Goal: Task Accomplishment & Management: Use online tool/utility

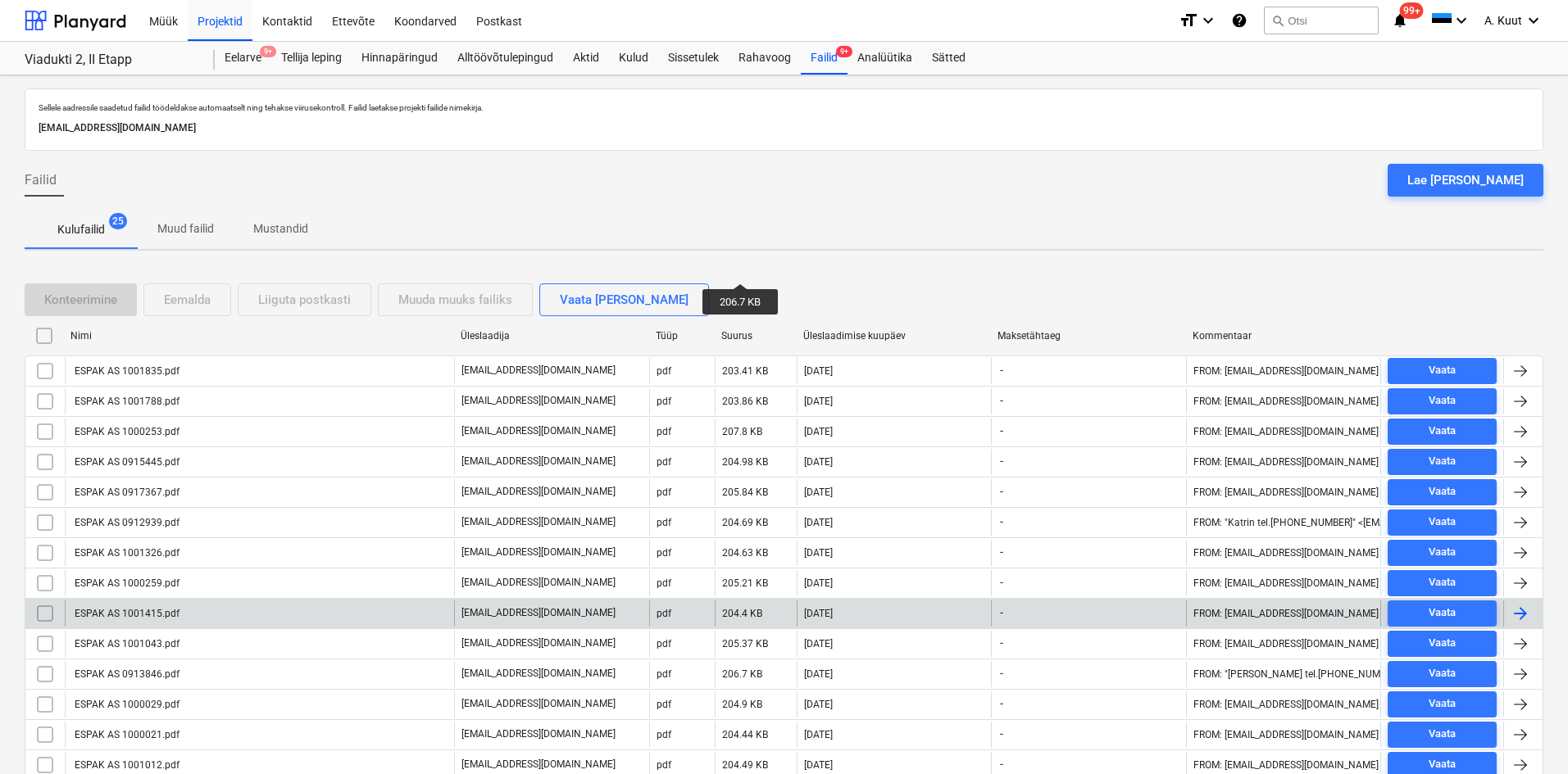
scroll to position [399, 0]
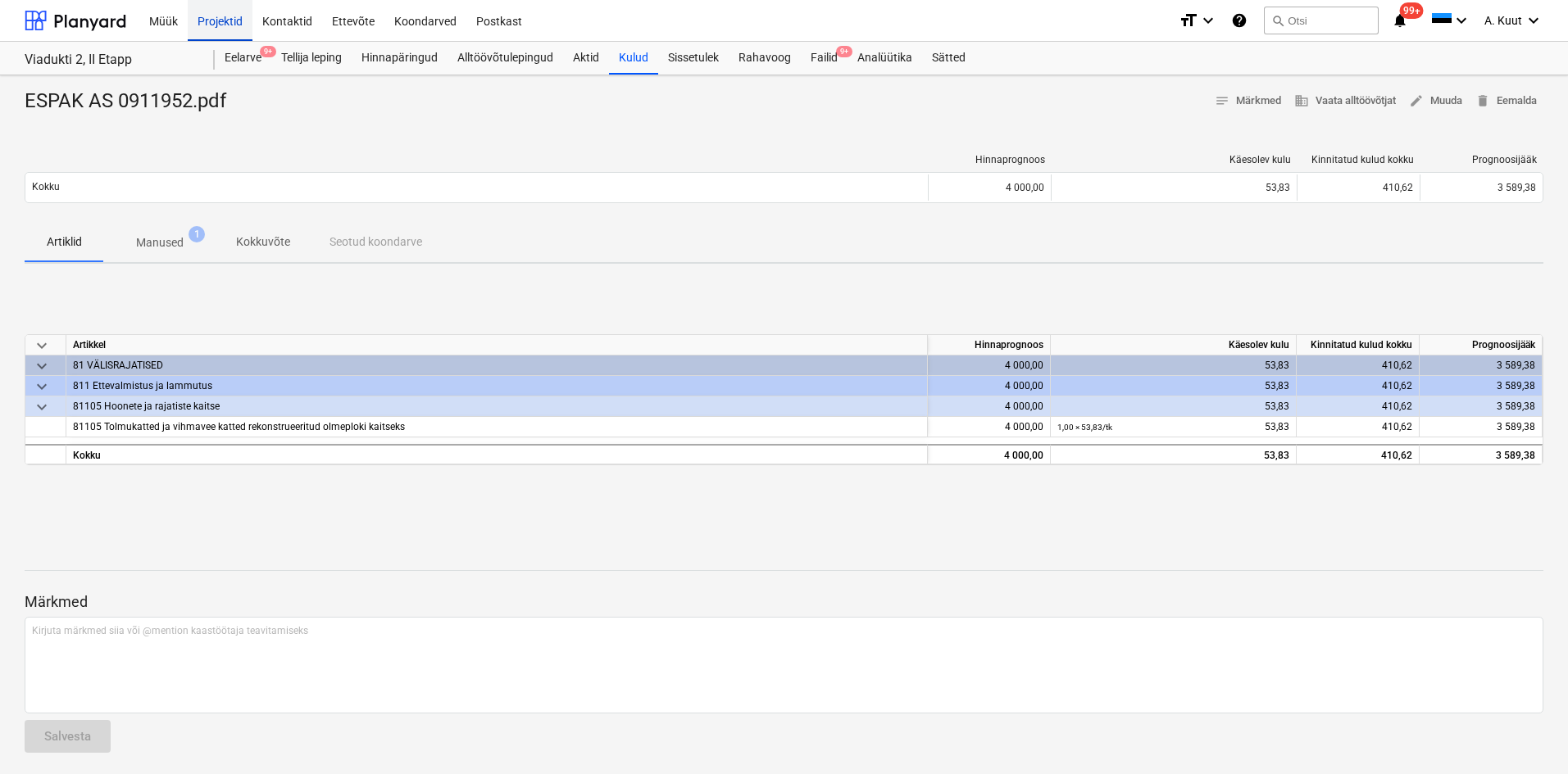
click at [214, 16] on div "Projektid" at bounding box center [220, 19] width 65 height 42
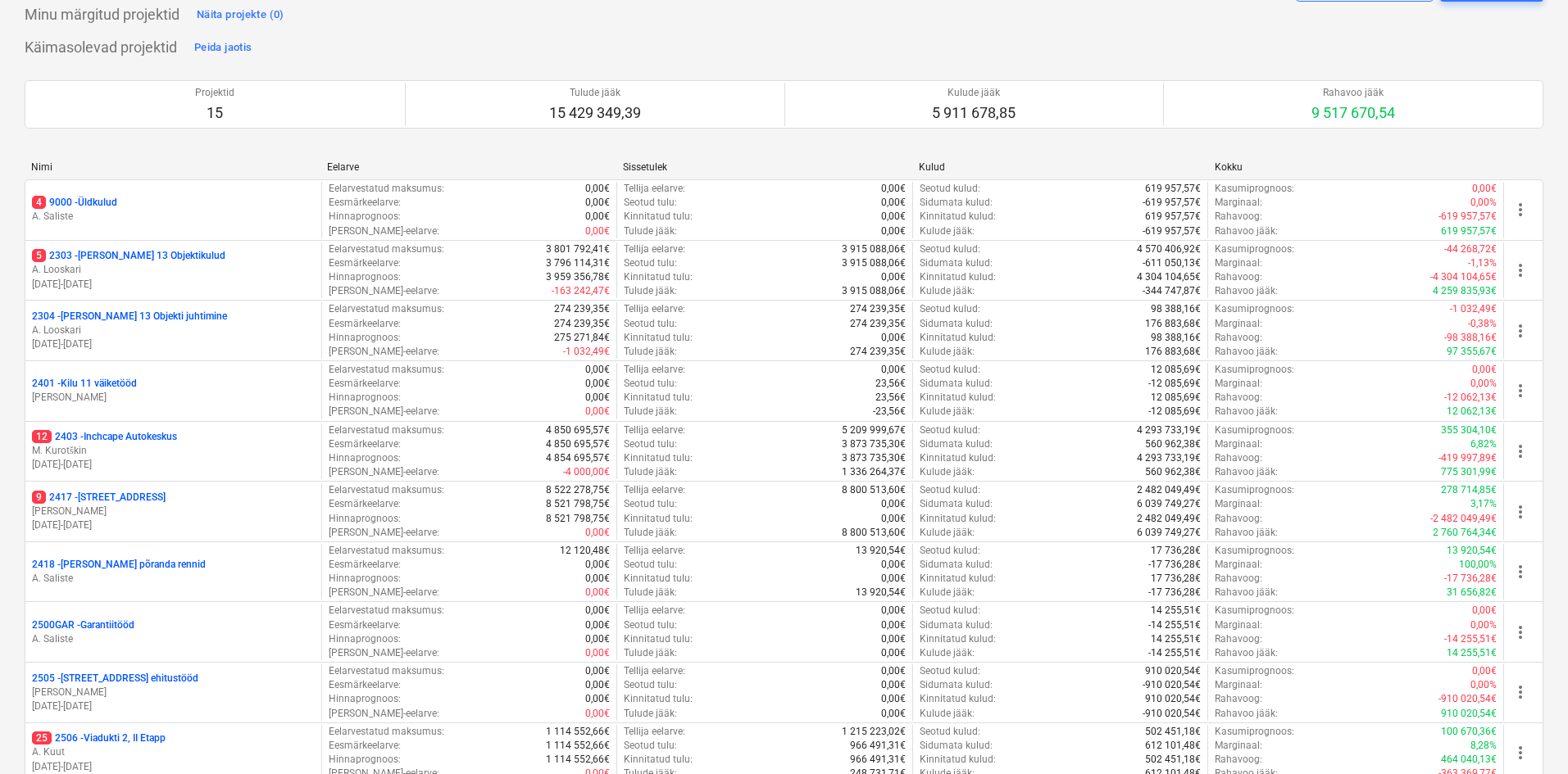
scroll to position [328, 0]
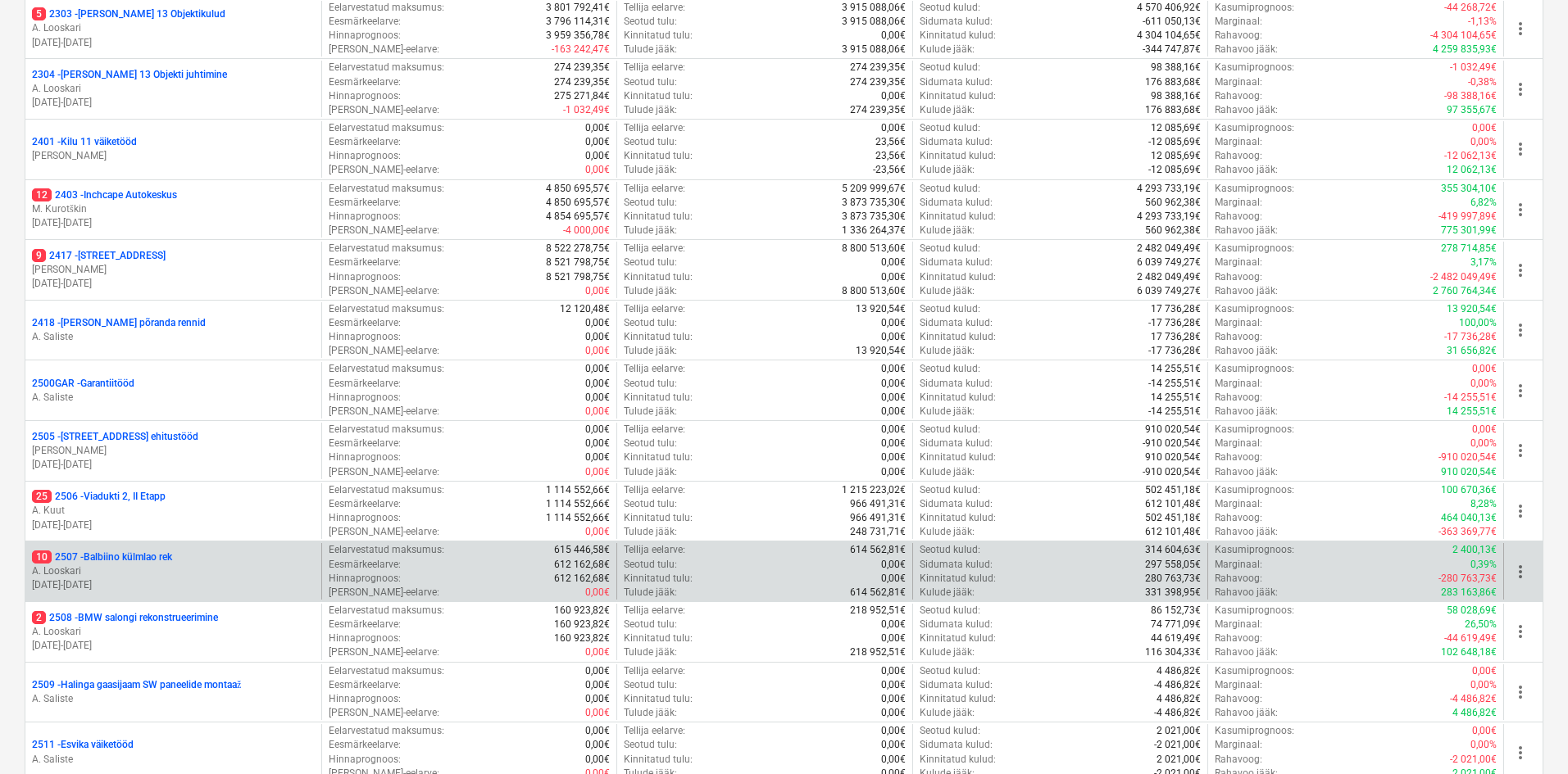
click at [131, 553] on p "10 2507 - Balbiino külmlao rek" at bounding box center [102, 557] width 140 height 14
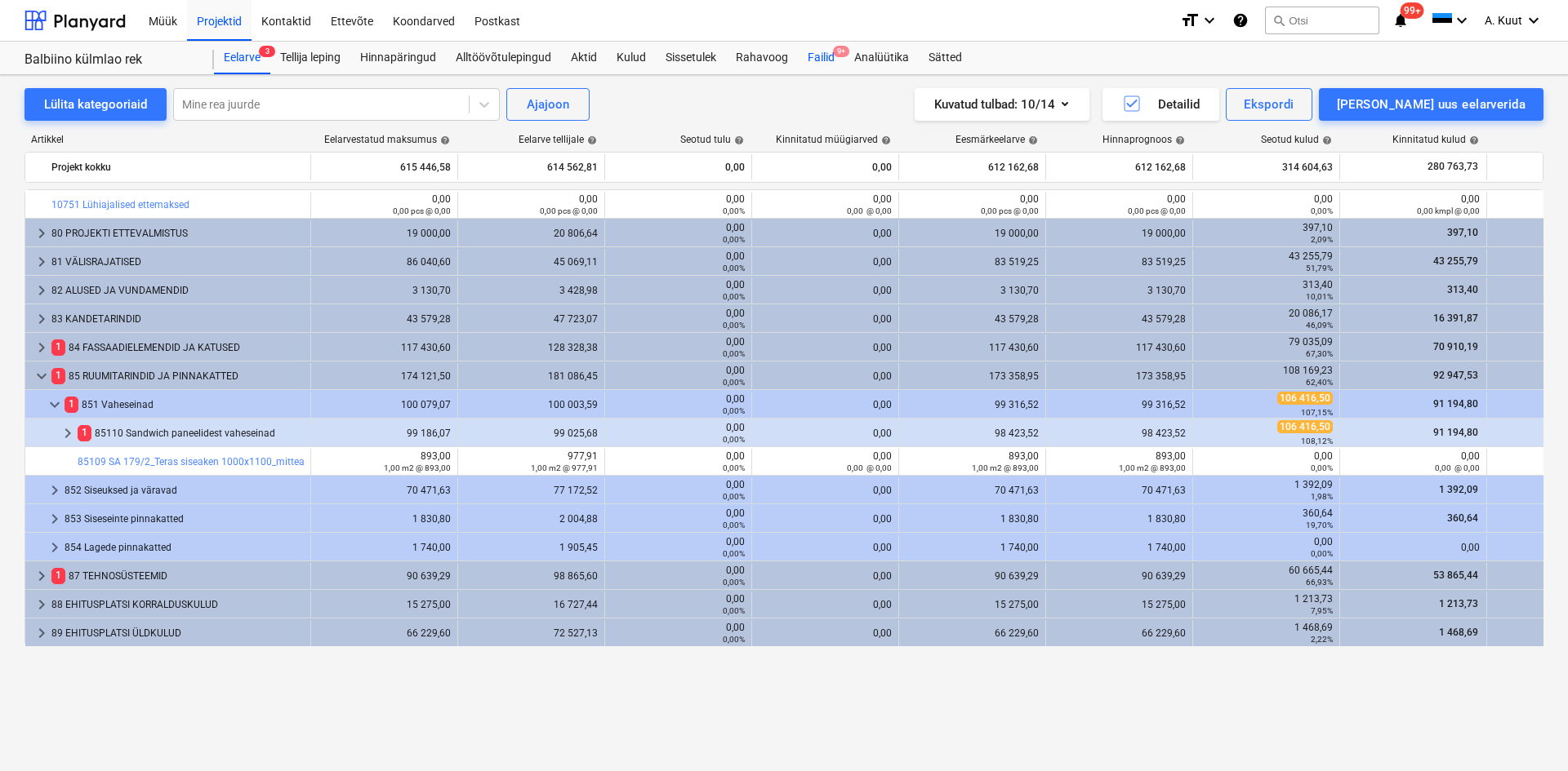
click at [823, 50] on div "Failid 9+" at bounding box center [821, 58] width 46 height 33
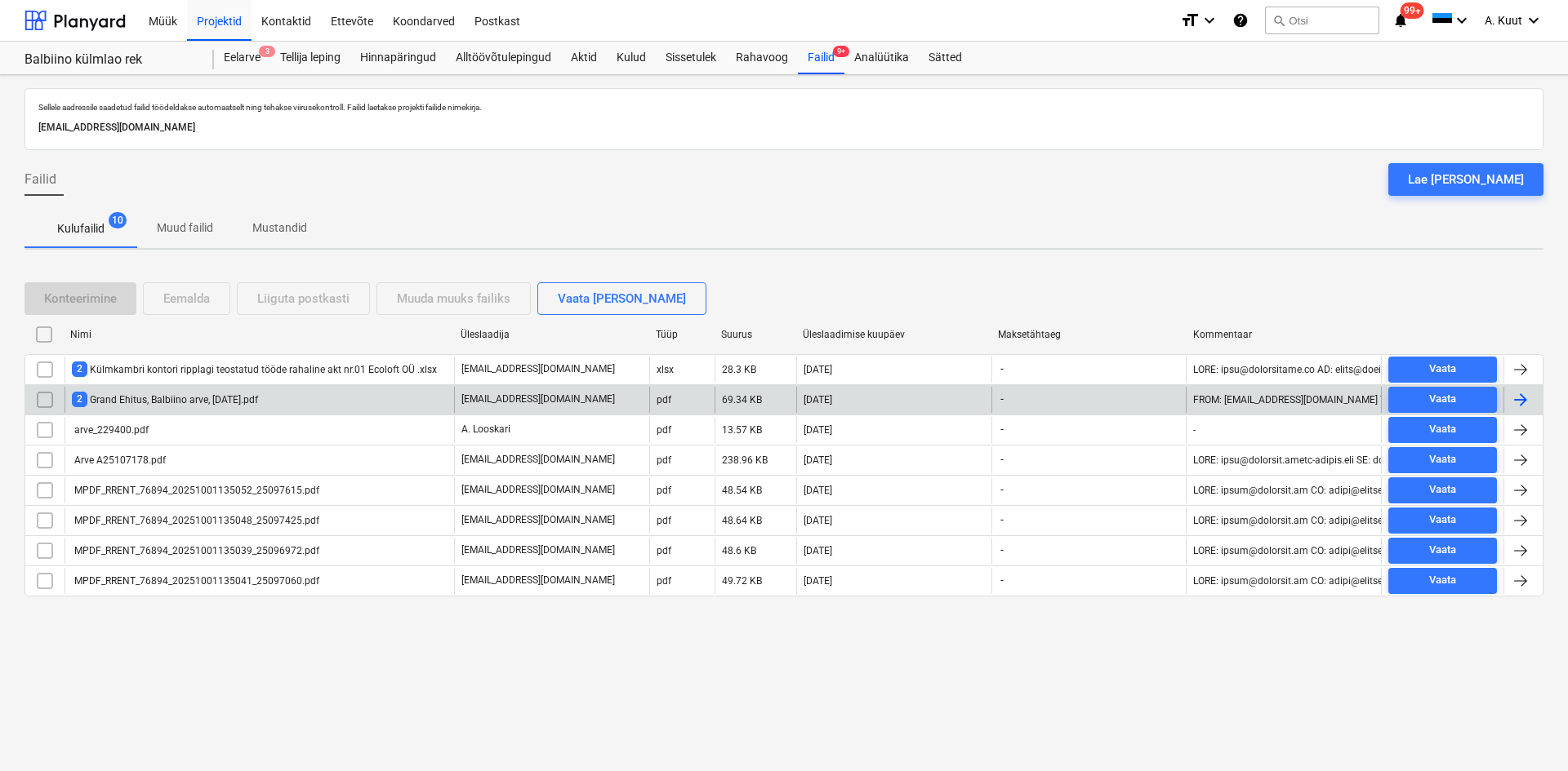
click at [178, 398] on div "2 Grand Ehitus, Balbiino arve, [DATE].pdf" at bounding box center [165, 399] width 186 height 15
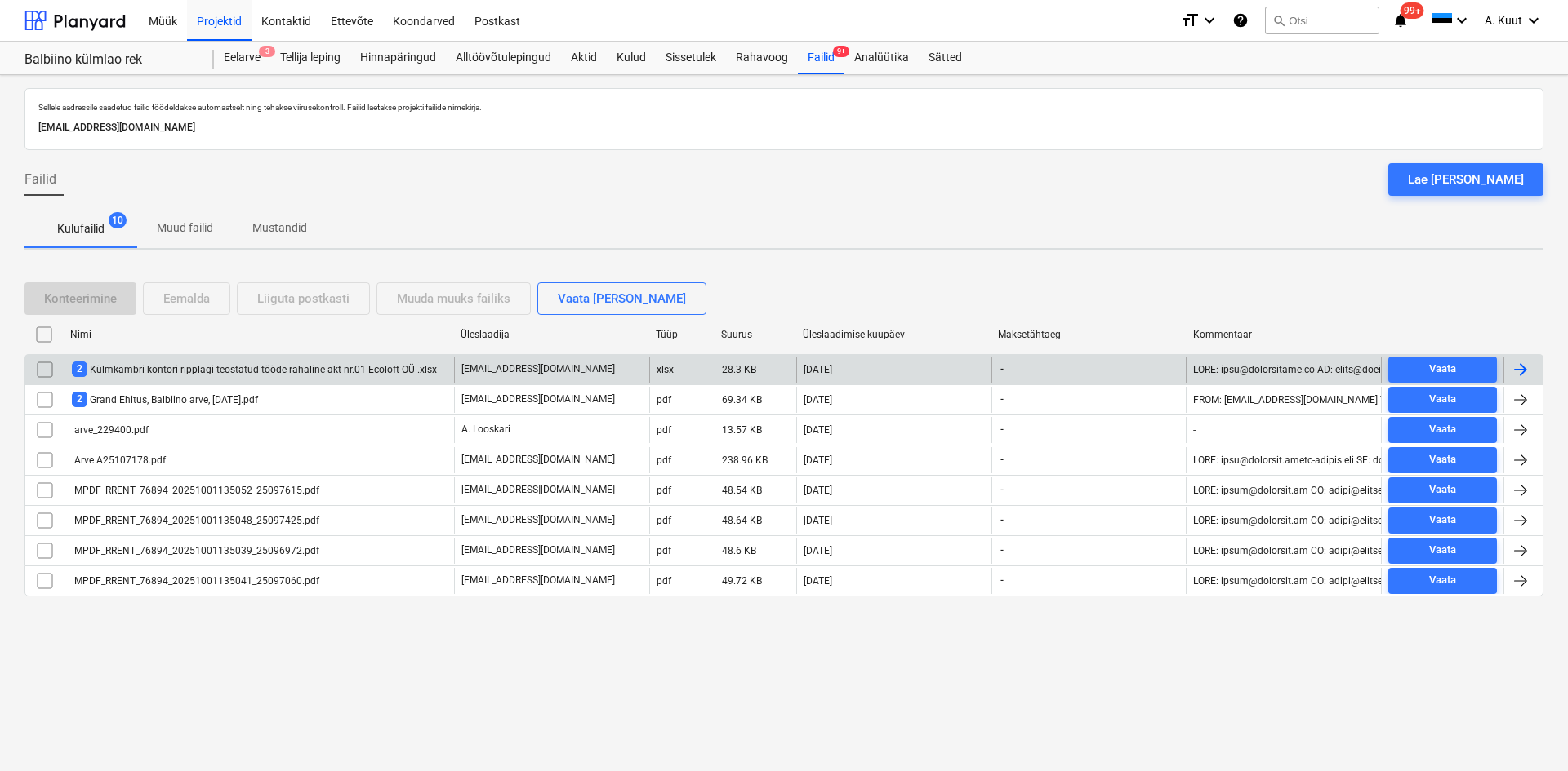
click at [125, 371] on div "2 Külmkambri kontori ripplagi teostatud tööde rahaline akt nr.01 Ecoloft OÜ…" at bounding box center [255, 369] width 365 height 15
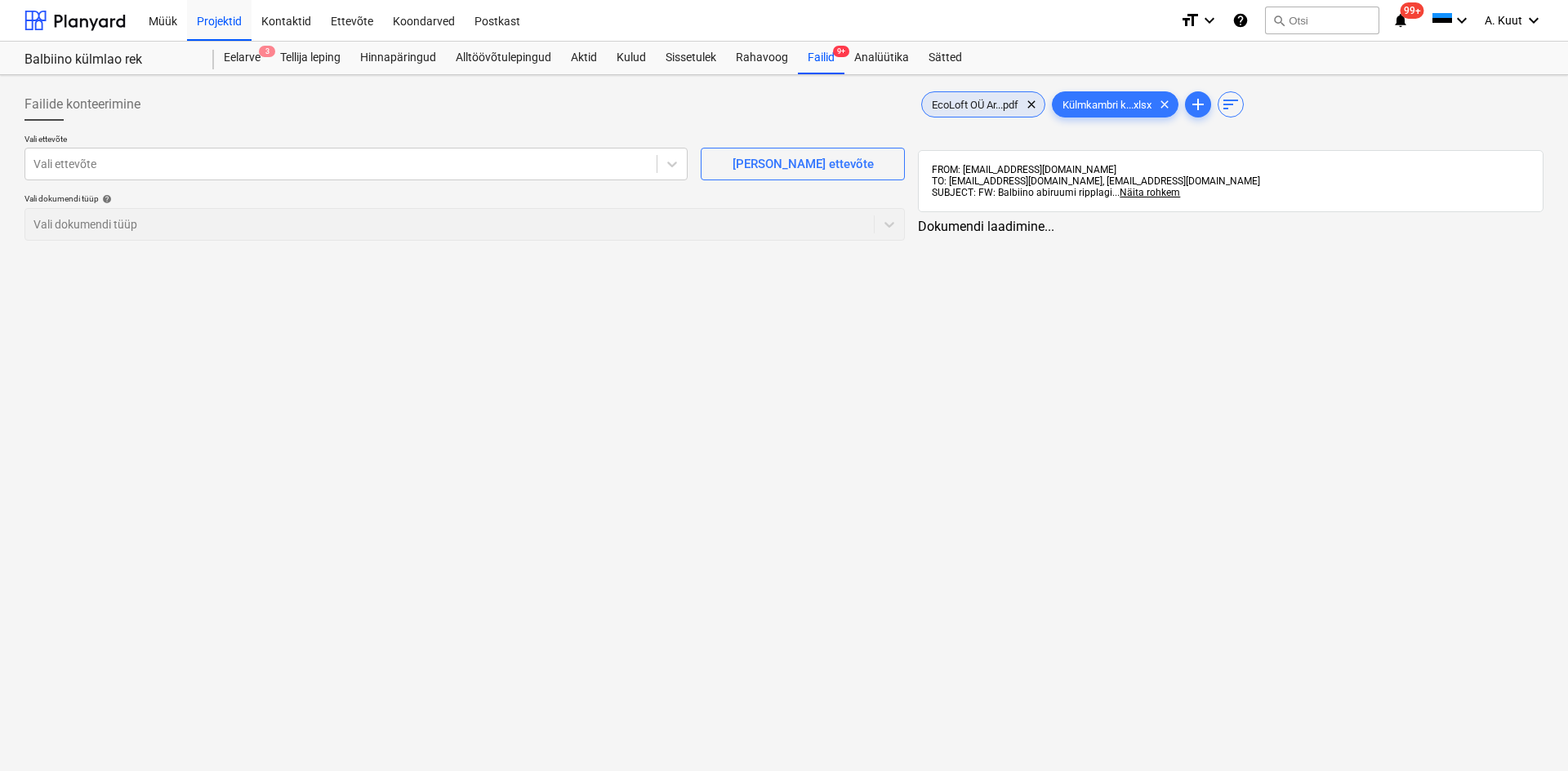
click at [983, 102] on span "EcoLoft OÜ Ar...pdf" at bounding box center [975, 104] width 106 height 13
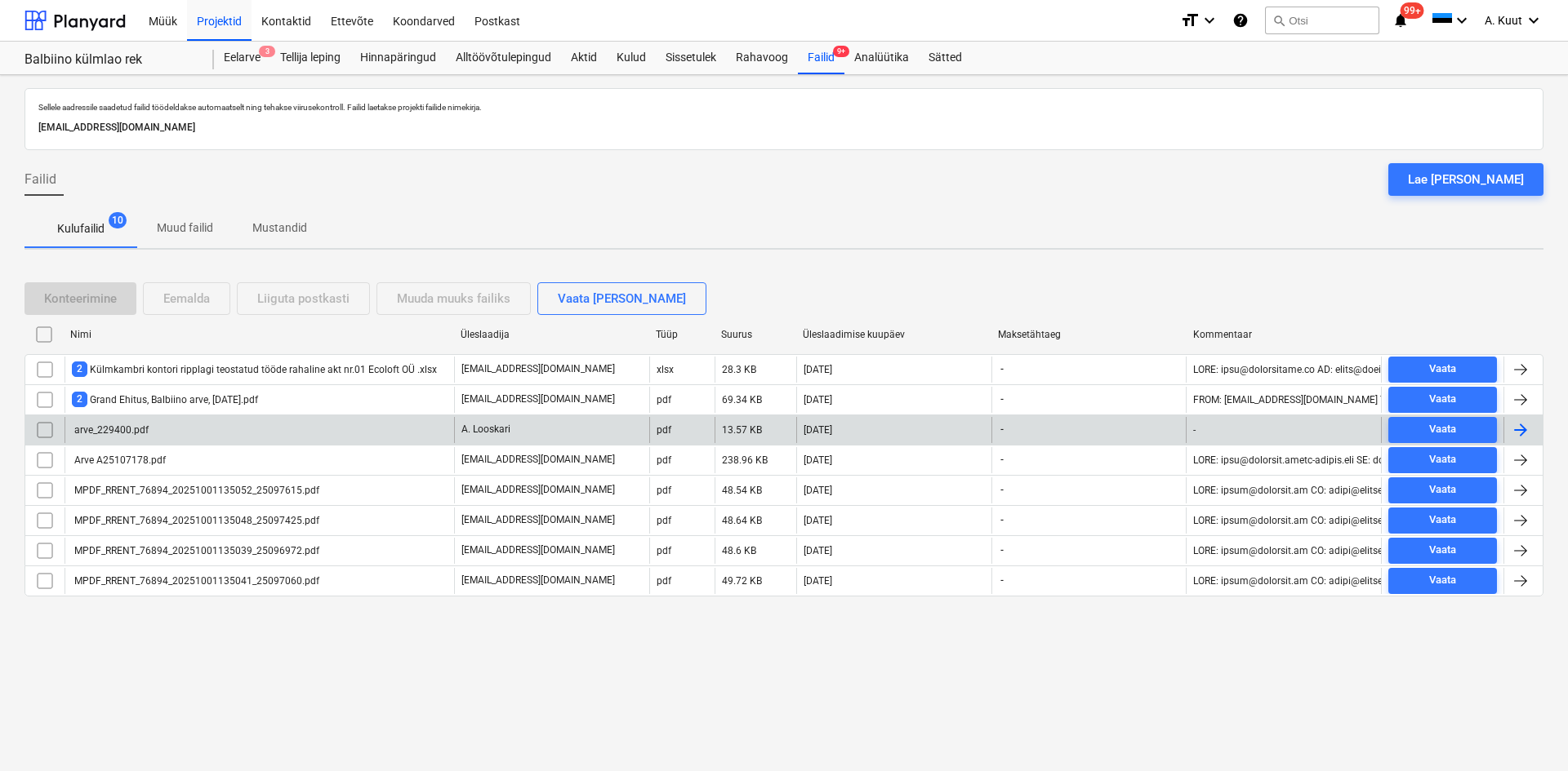
click at [118, 428] on div "arve_229400.pdf" at bounding box center [111, 430] width 77 height 12
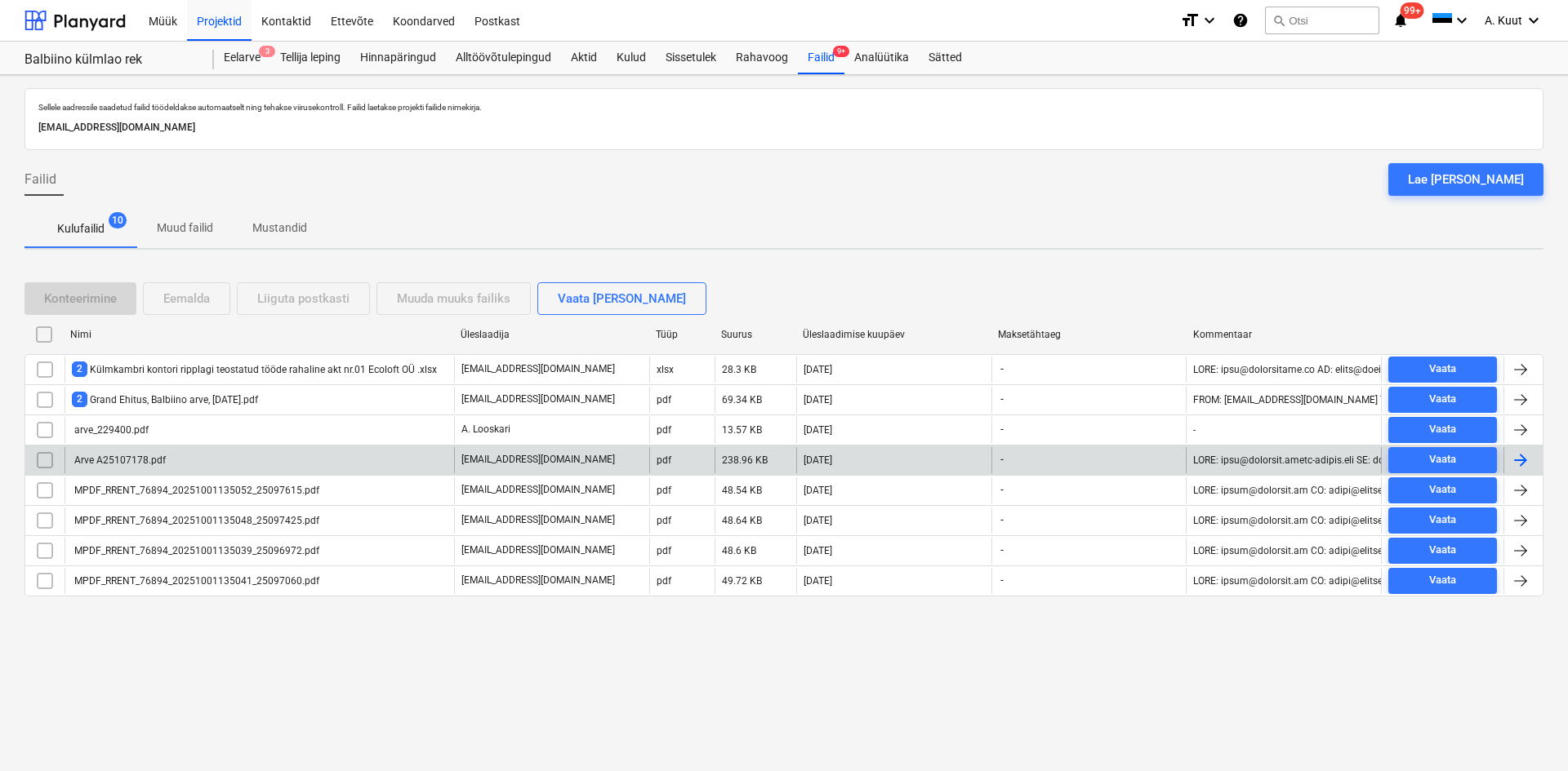
click at [155, 461] on div "Arve A25107178.pdf" at bounding box center [119, 461] width 94 height 12
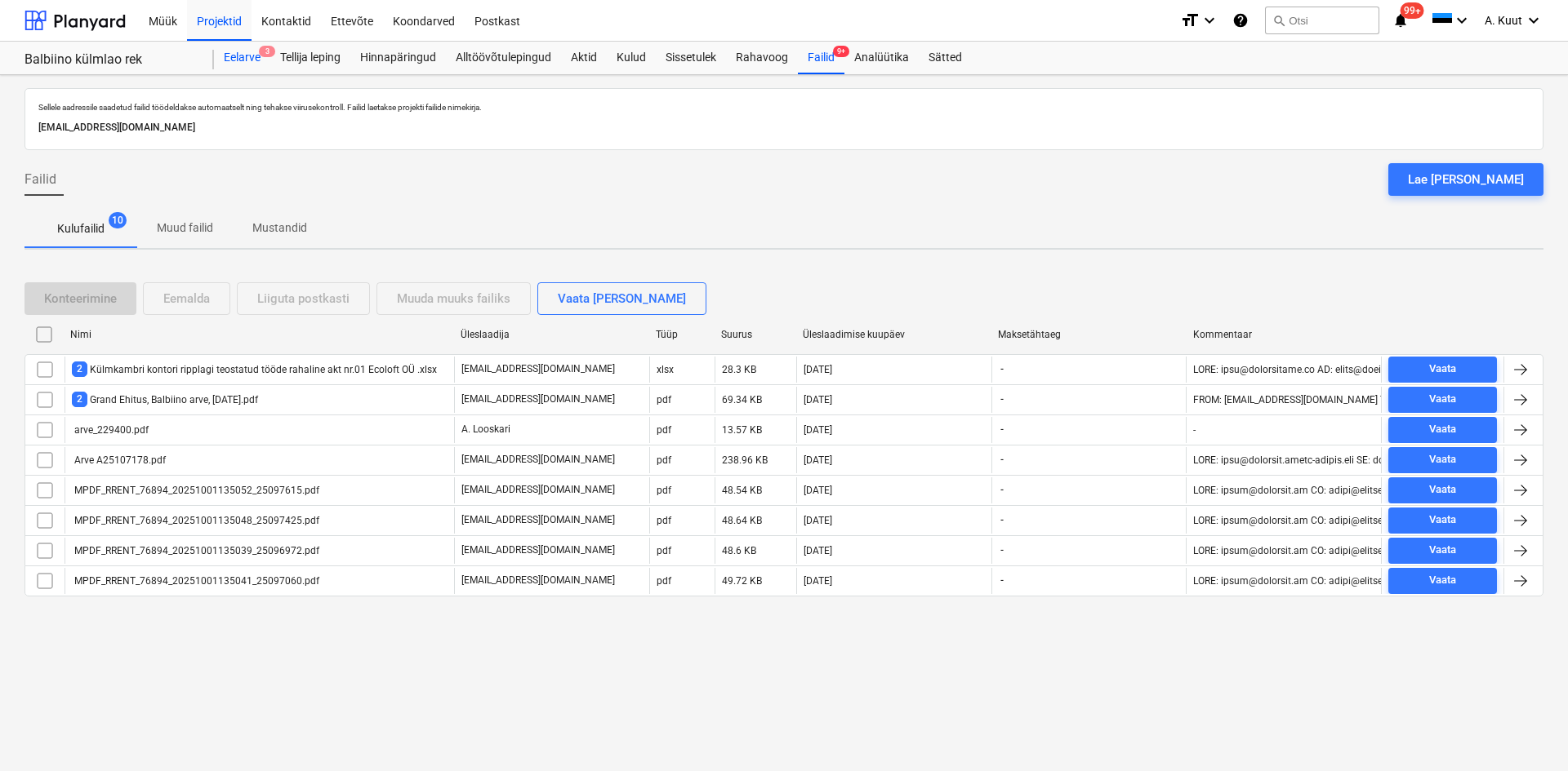
click at [241, 56] on div "Eelarve 3" at bounding box center [242, 58] width 56 height 33
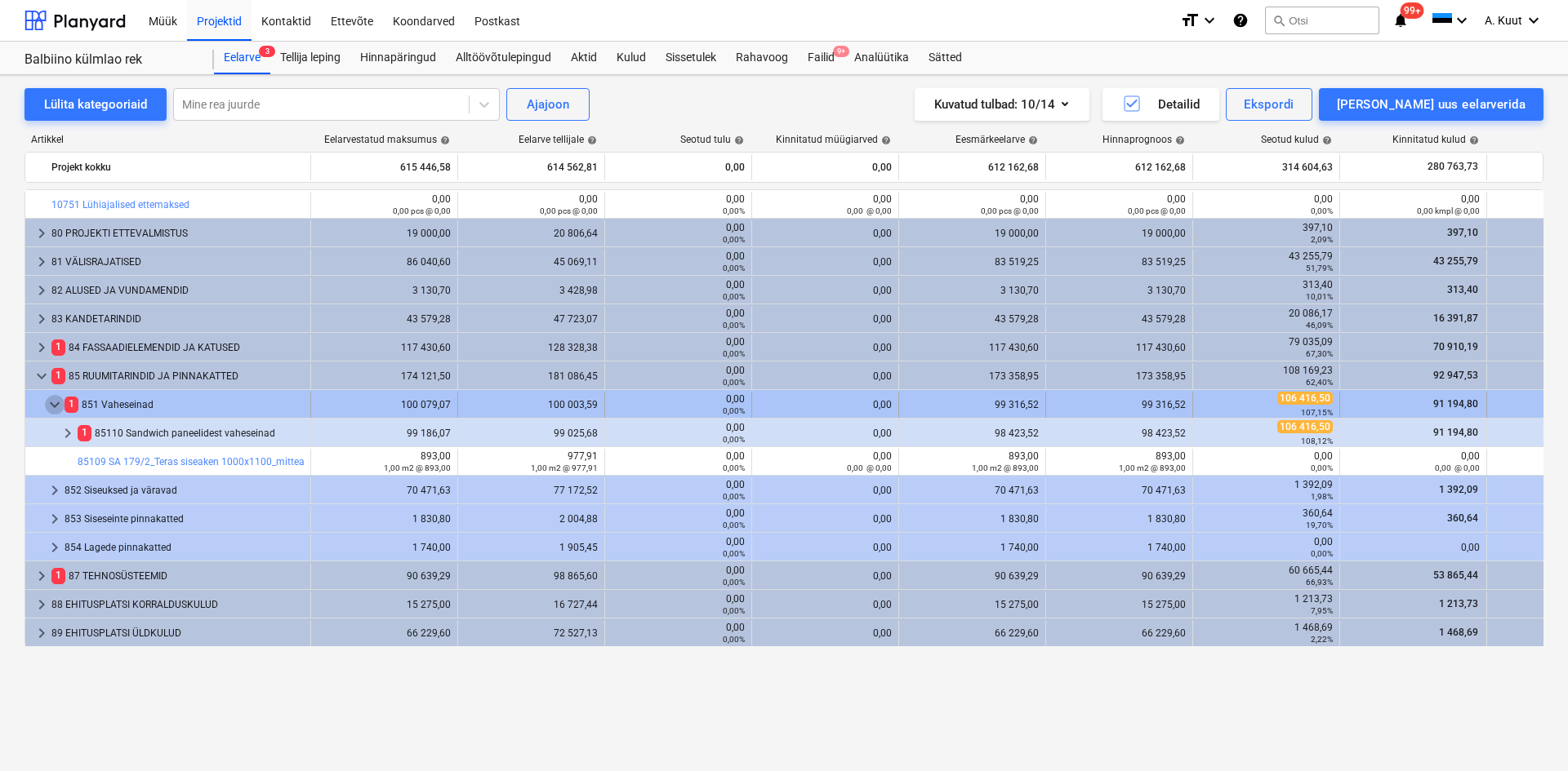
click at [55, 410] on span "keyboard_arrow_down" at bounding box center [55, 405] width 19 height 19
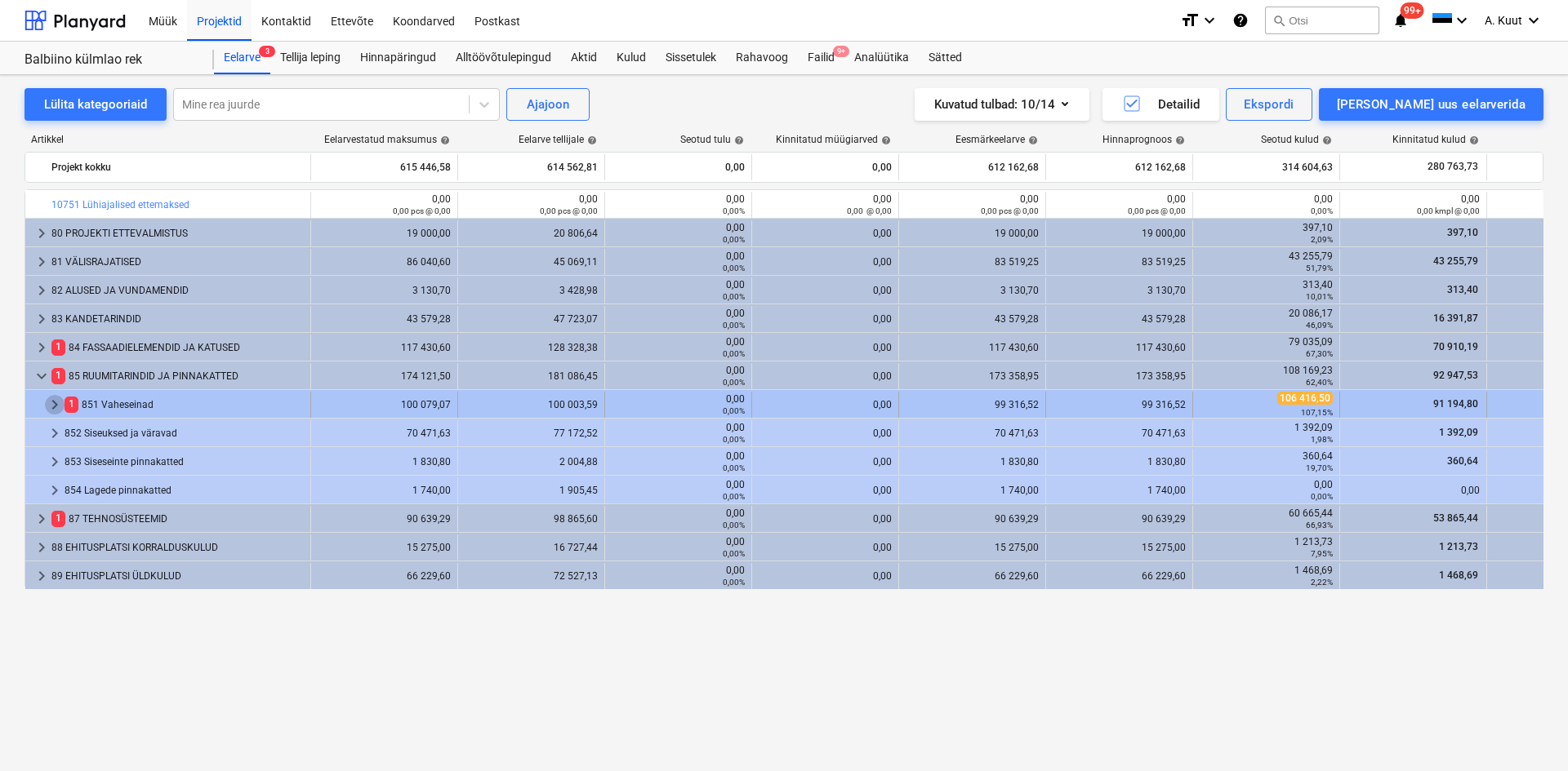
click at [54, 409] on span "keyboard_arrow_right" at bounding box center [55, 405] width 19 height 19
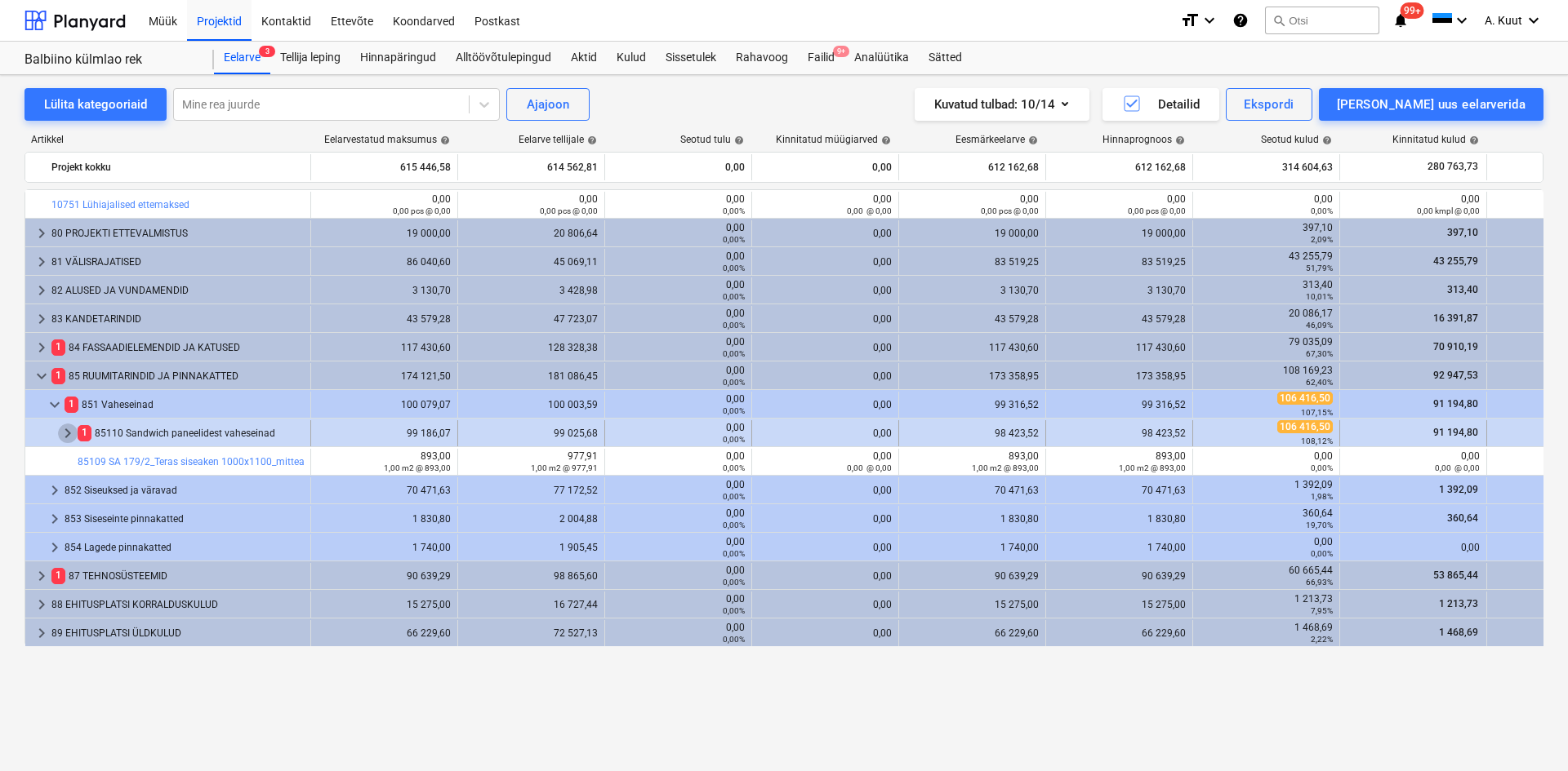
click at [65, 434] on span "keyboard_arrow_right" at bounding box center [68, 433] width 19 height 19
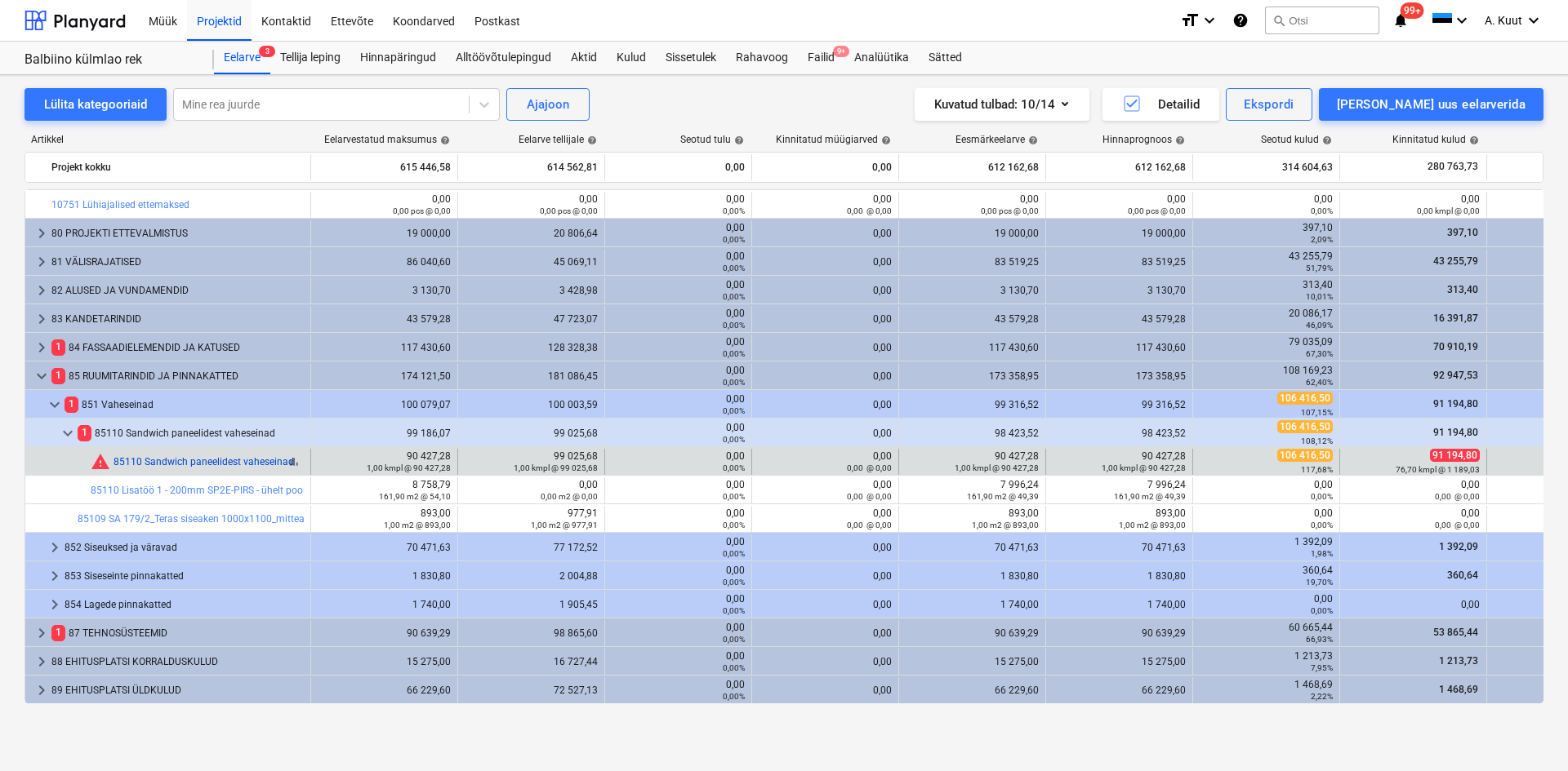
click at [194, 464] on link "85110 Sandwich paneelidest vaheseinad" at bounding box center [203, 462] width 180 height 12
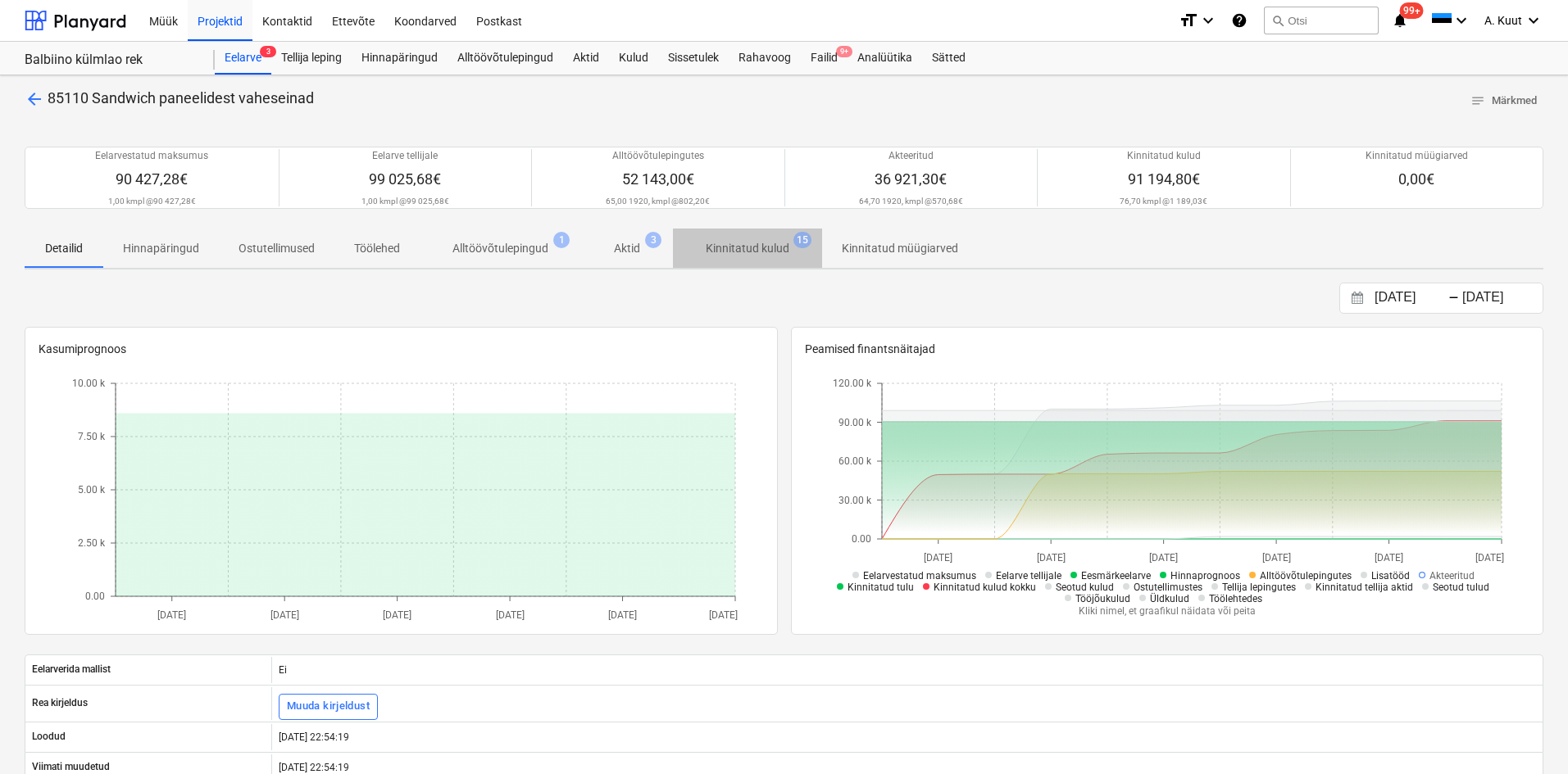
click at [736, 244] on p "Kinnitatud kulud" at bounding box center [747, 249] width 83 height 17
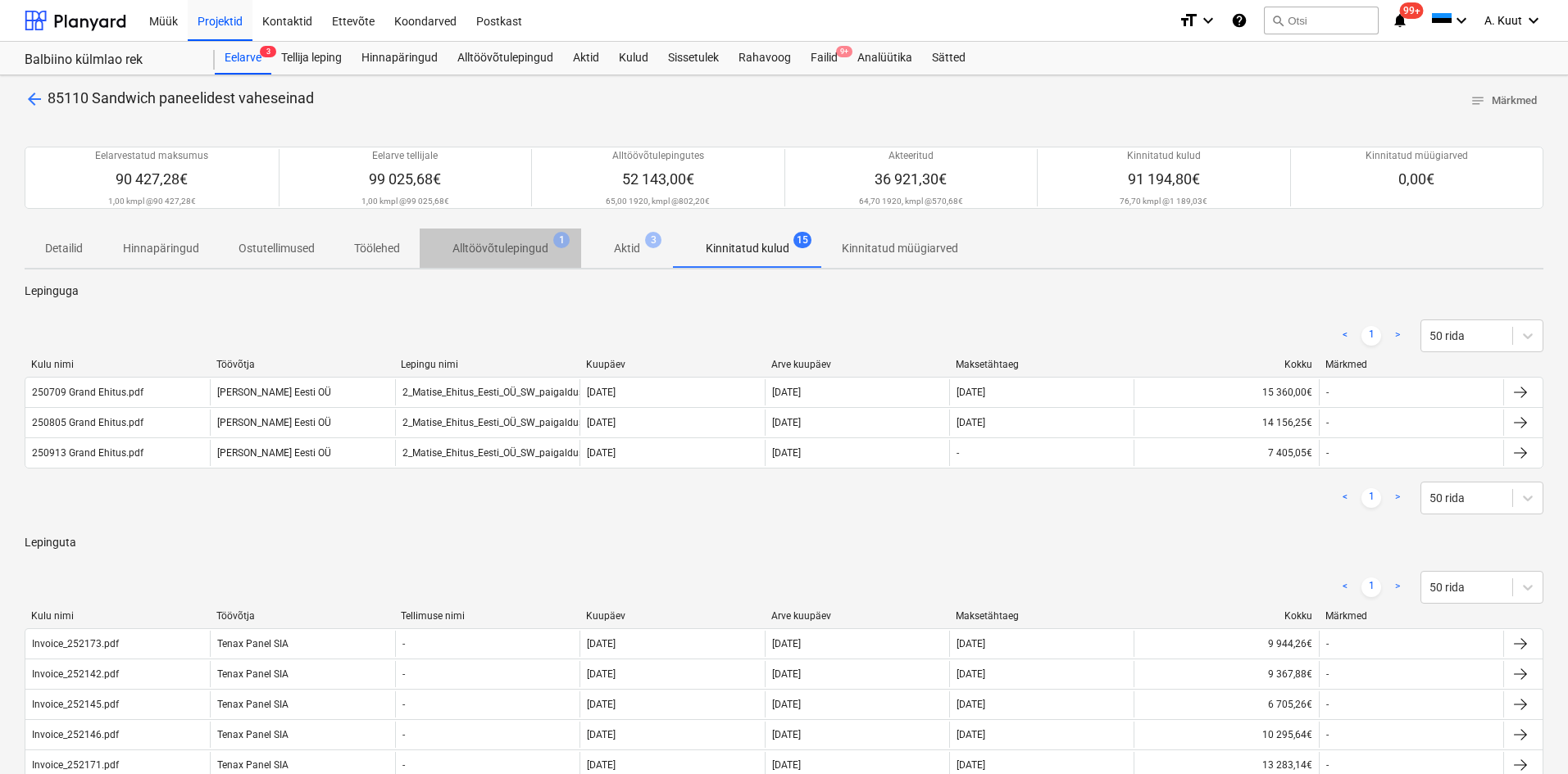
click at [537, 246] on p "Alltöövõtulepingud" at bounding box center [499, 249] width 96 height 17
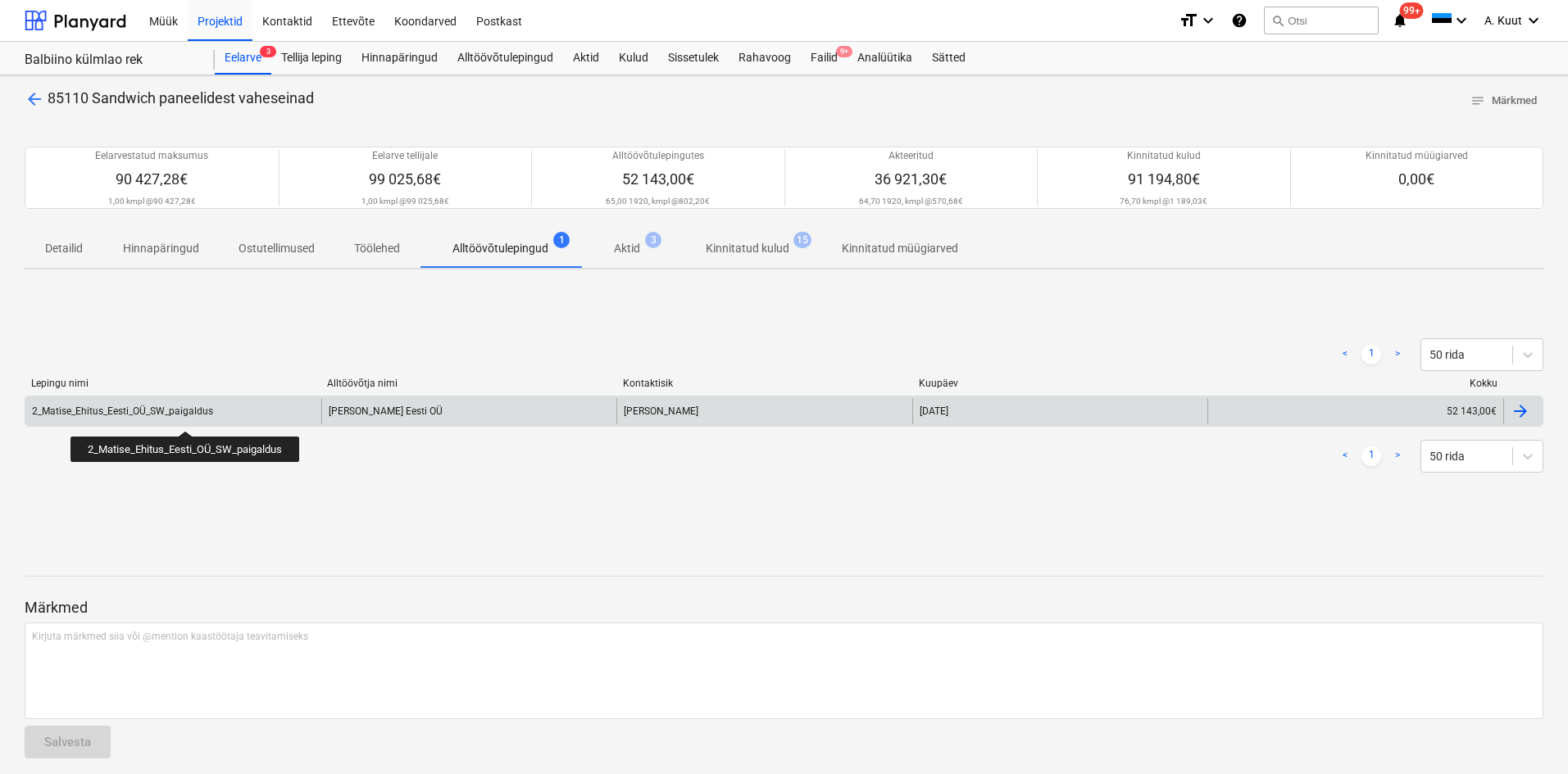
click at [185, 416] on div "2_Matise_Ehitus_Eesti_OÜ_SW_paigaldus" at bounding box center [122, 411] width 181 height 12
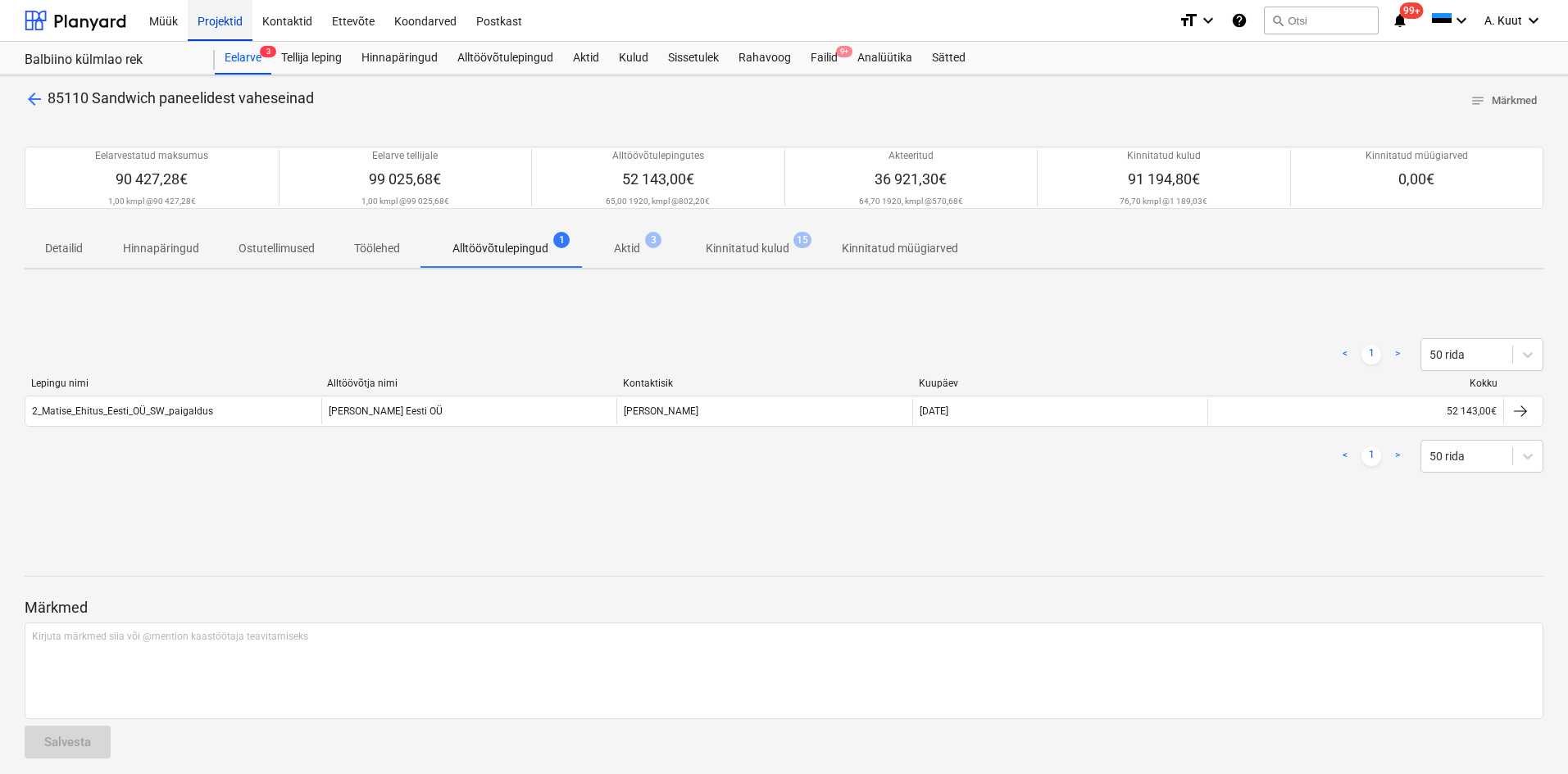
click at [206, 17] on div "Projektid" at bounding box center [220, 19] width 65 height 42
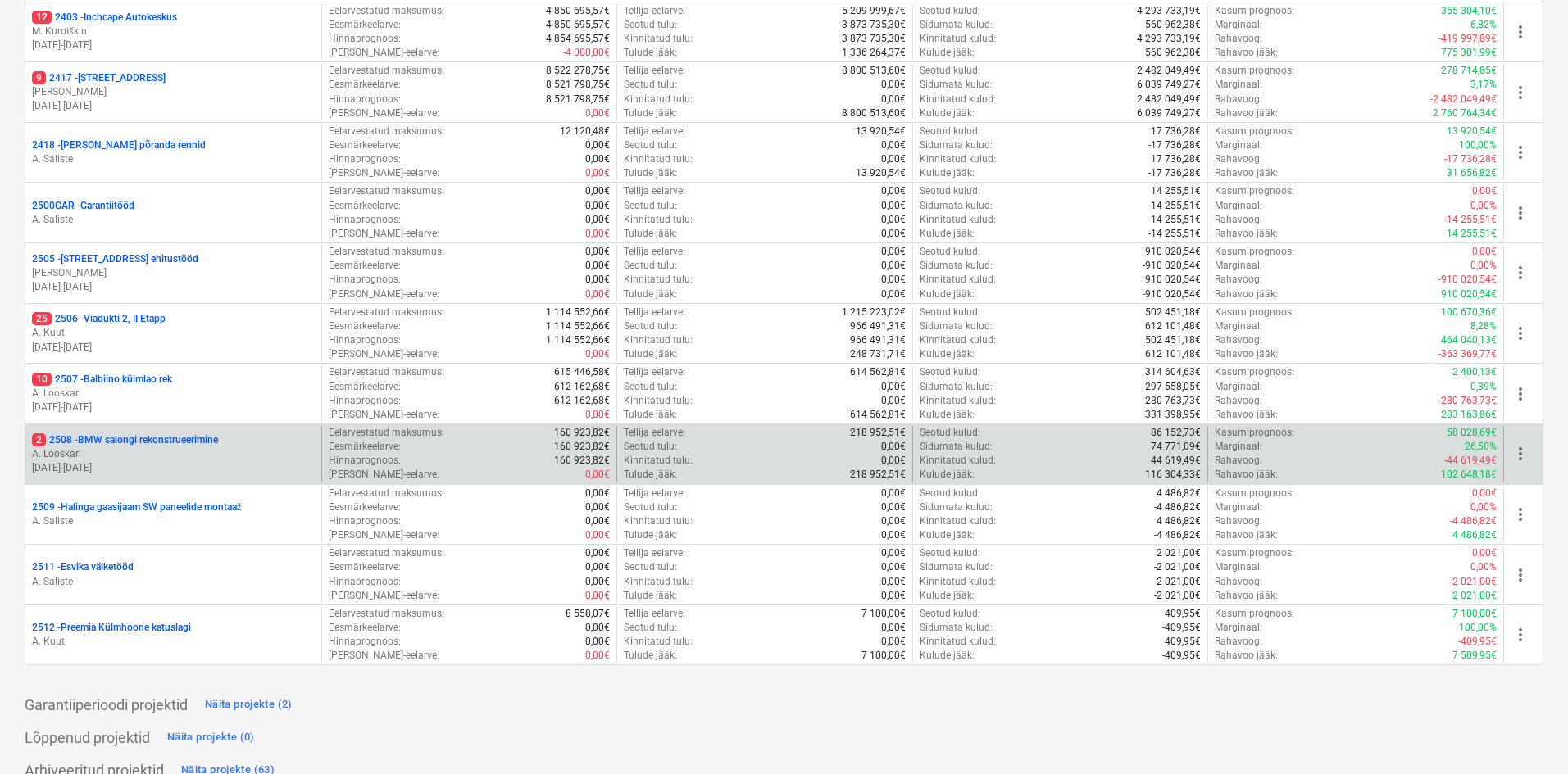
scroll to position [527, 0]
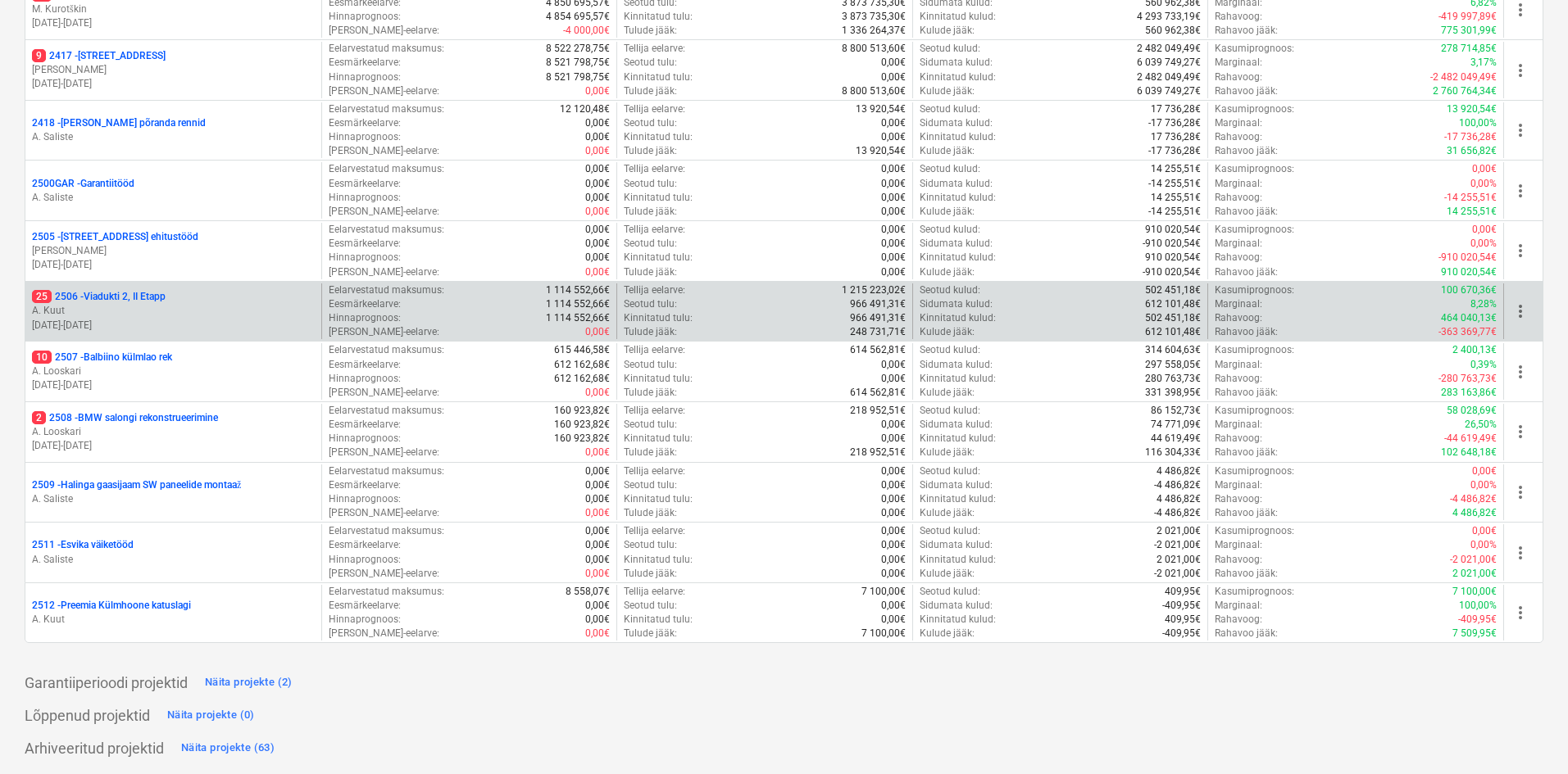
click at [126, 299] on p "25 2506 - Viadukti 2, II Etapp" at bounding box center [99, 297] width 134 height 14
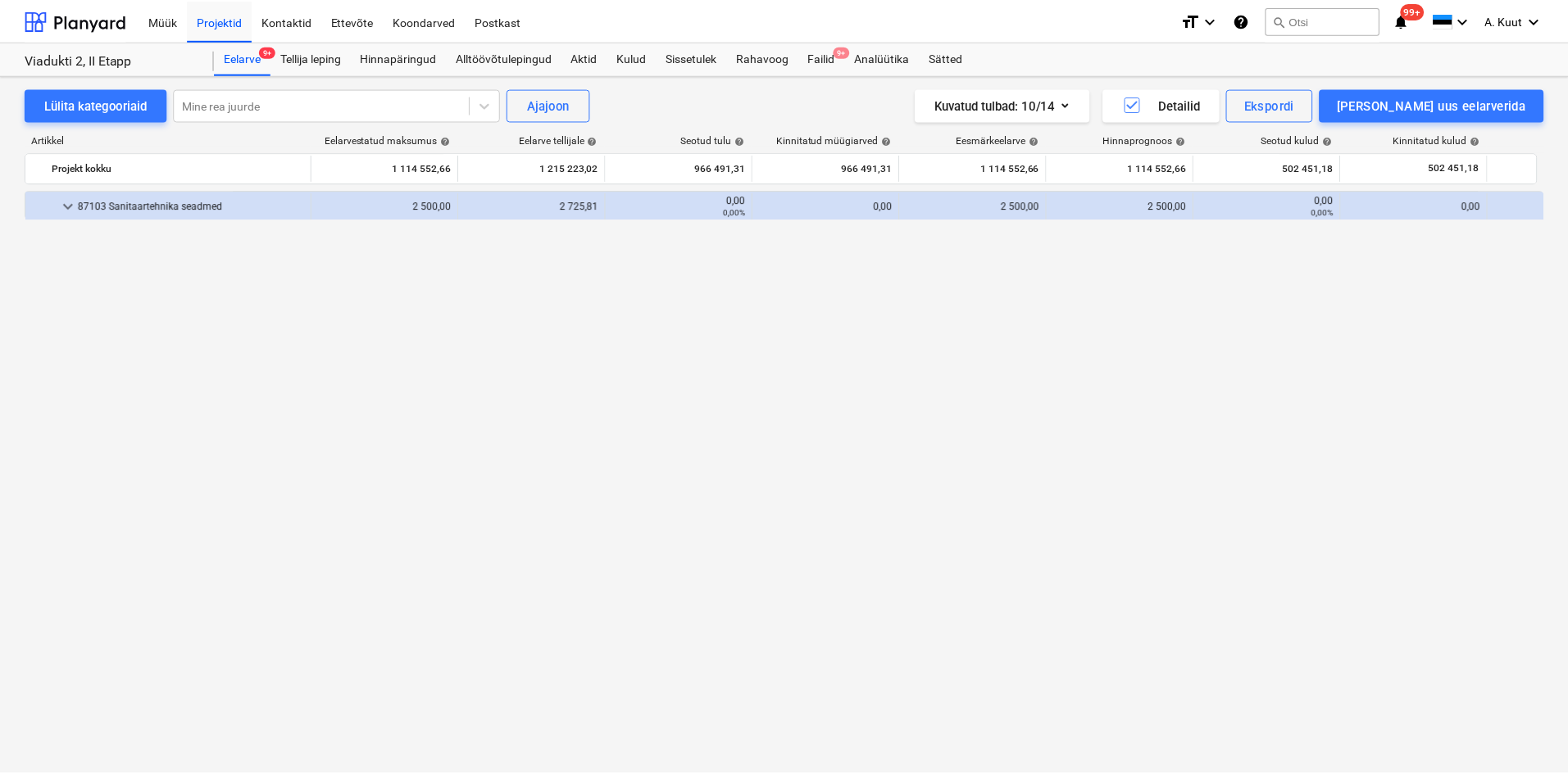
scroll to position [1372, 0]
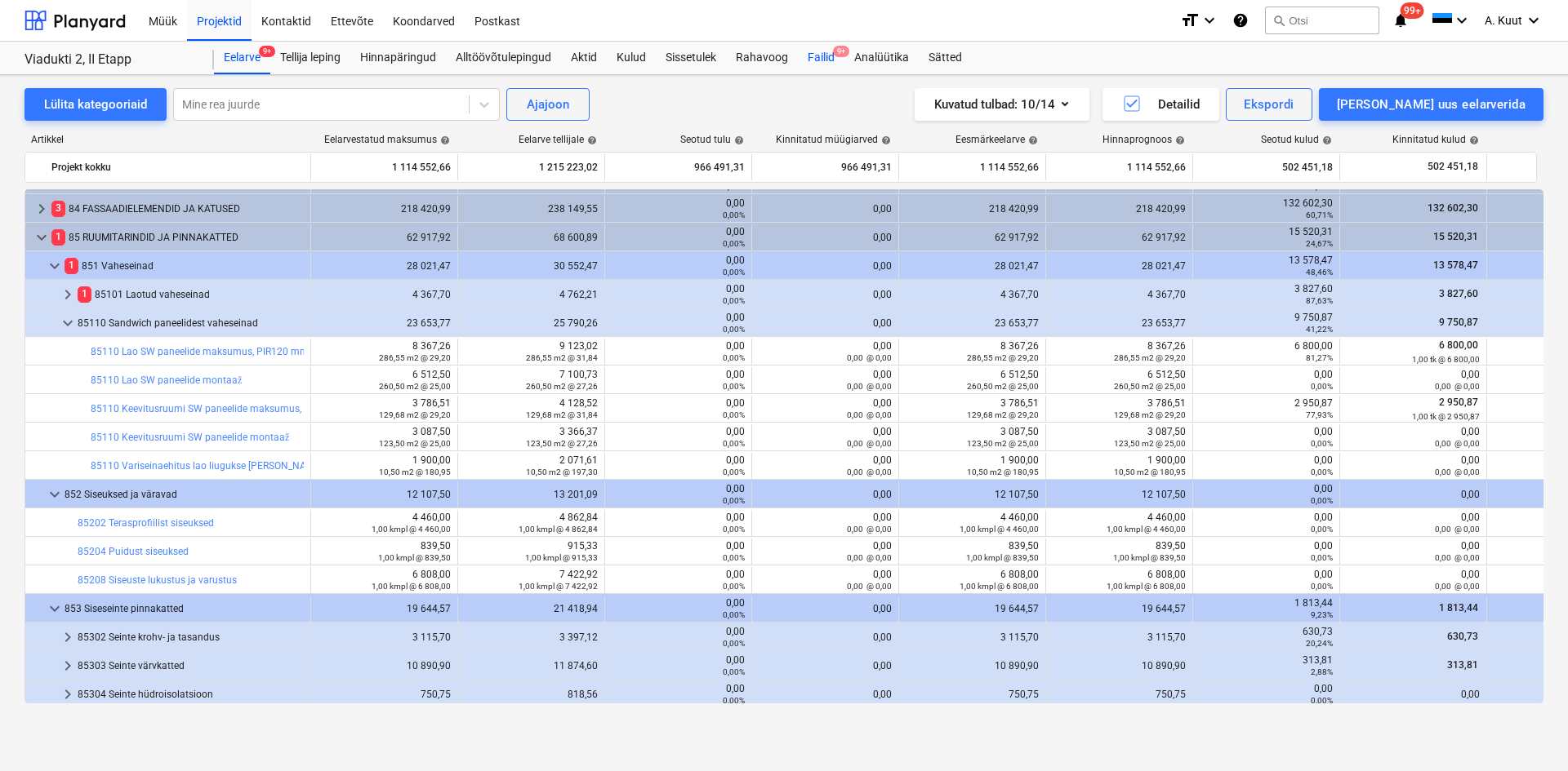
click at [821, 55] on div "Failid 9+" at bounding box center [821, 58] width 46 height 33
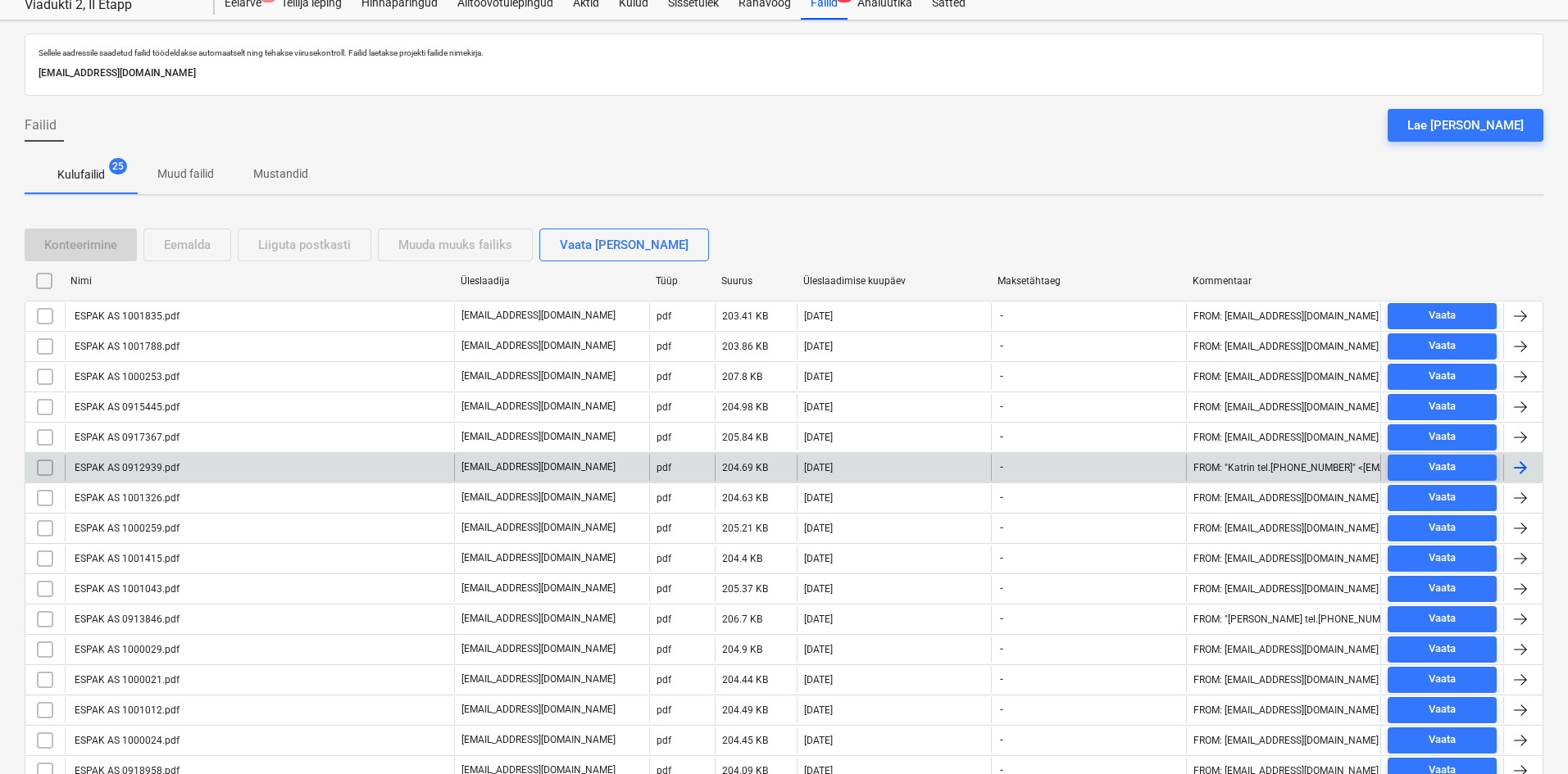
scroll to position [399, 0]
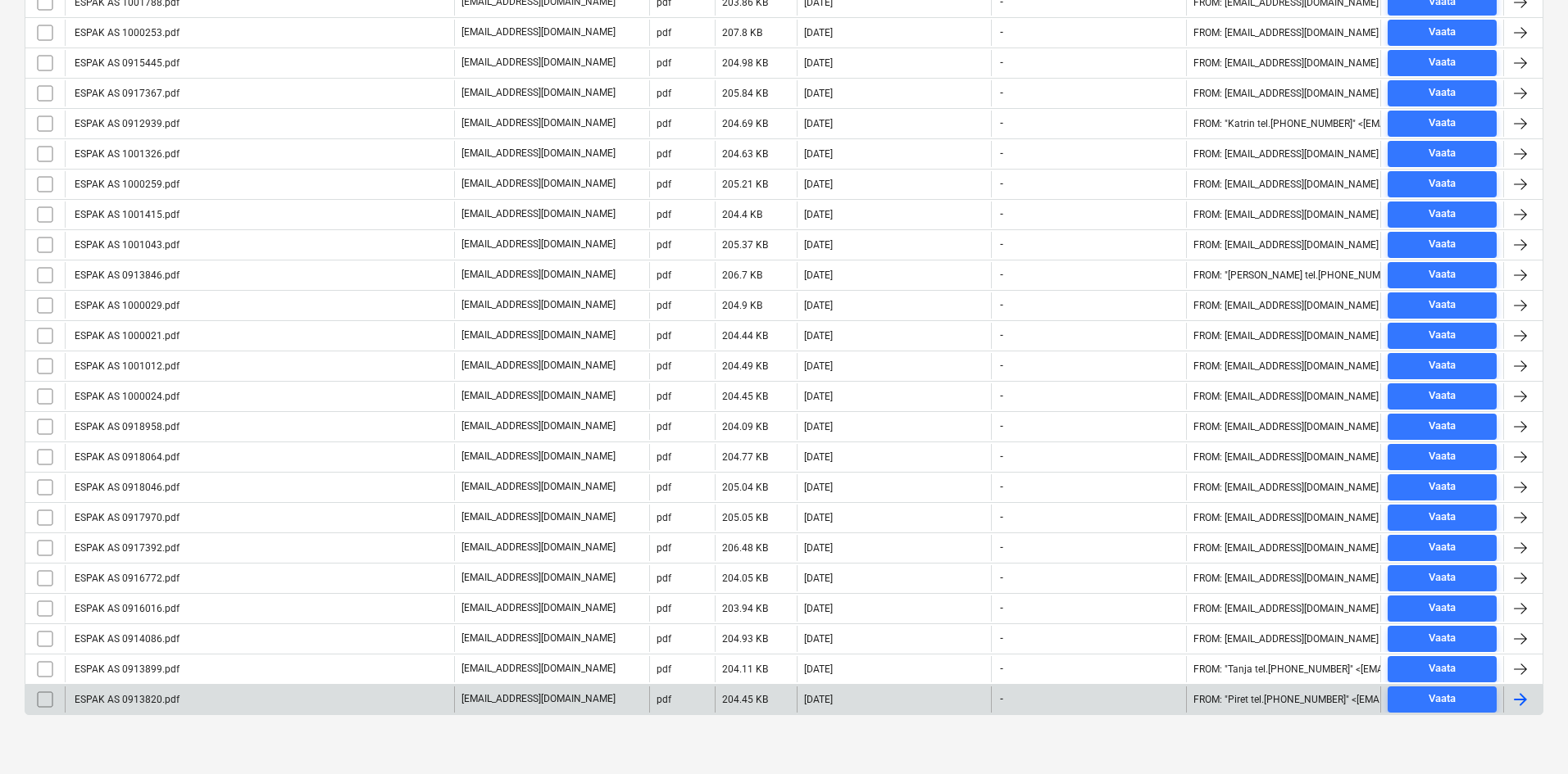
click at [159, 706] on div "ESPAK AS 0913820.pdf" at bounding box center [259, 700] width 389 height 26
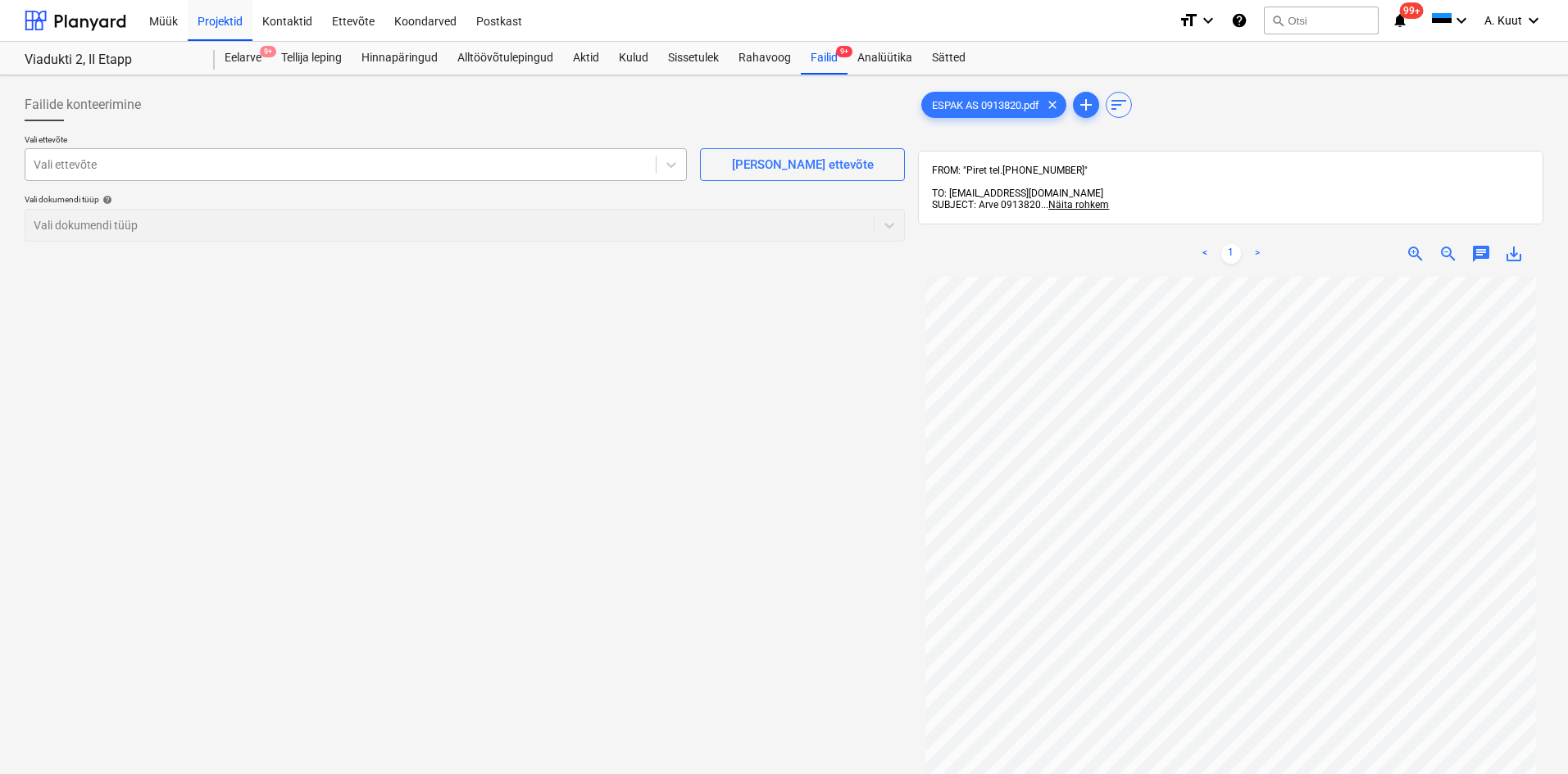
click at [174, 167] on div at bounding box center [341, 164] width 614 height 16
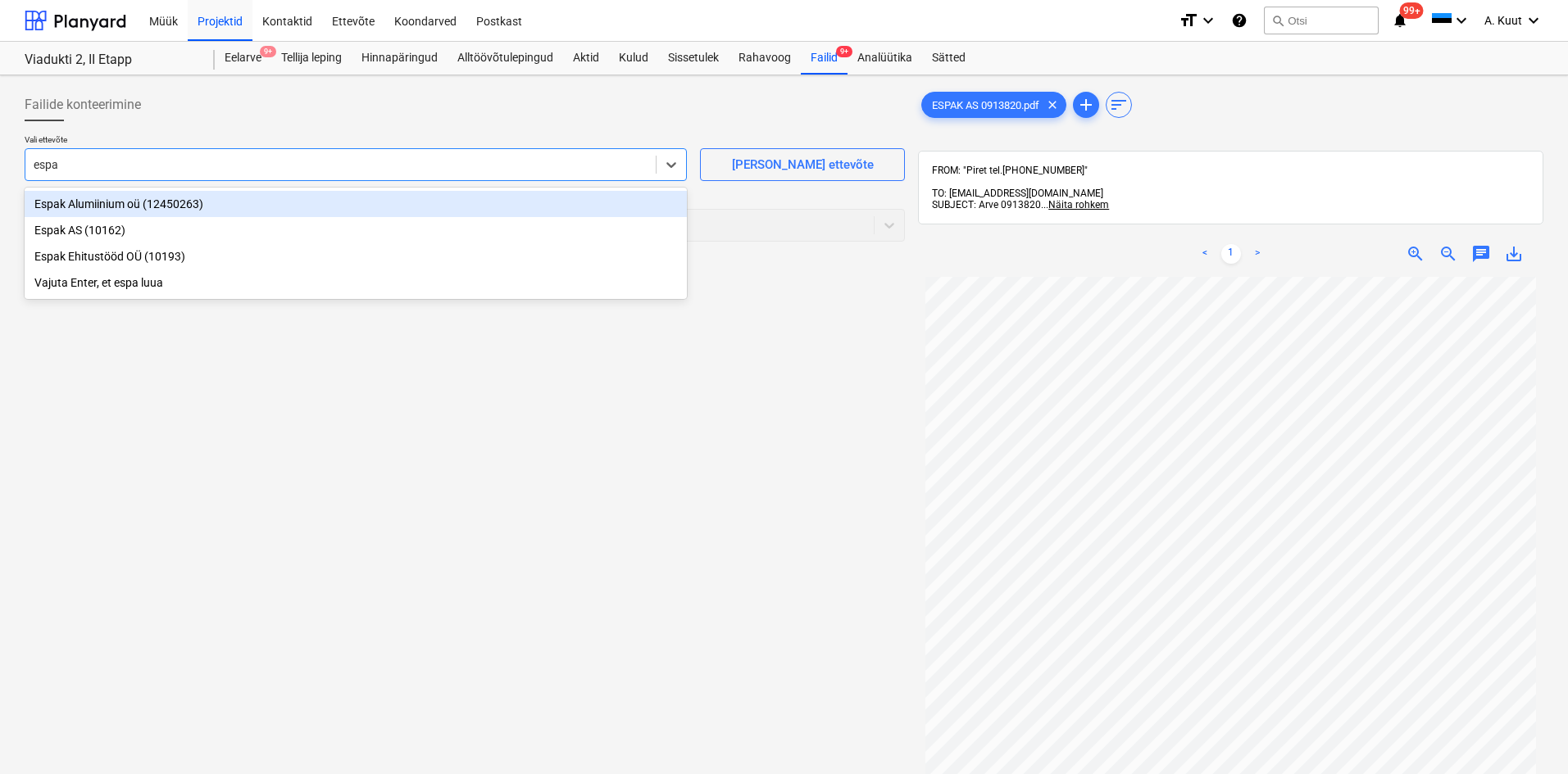
type input "espak"
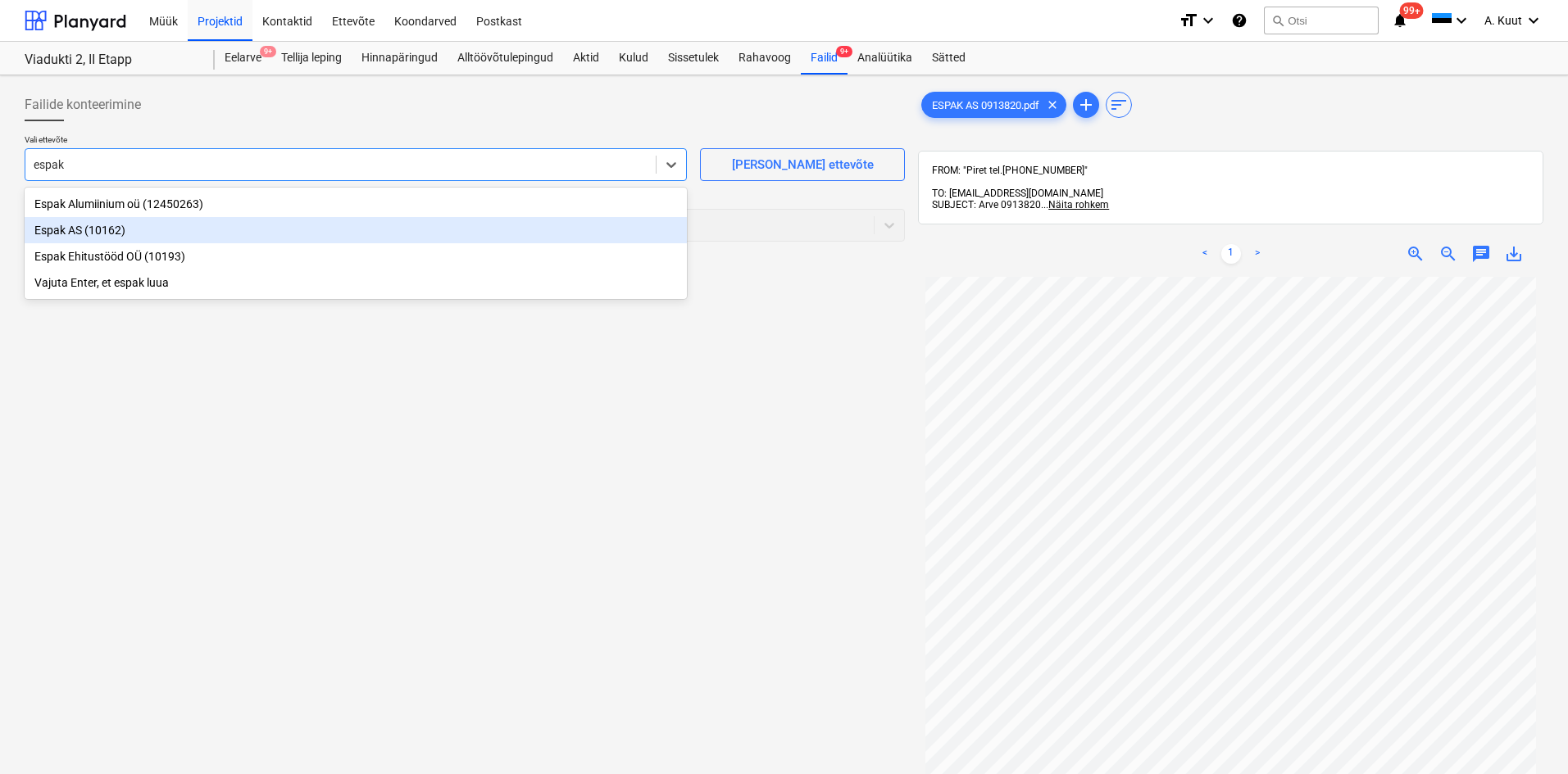
click at [75, 228] on div "Espak AS (10162)" at bounding box center [355, 229] width 662 height 26
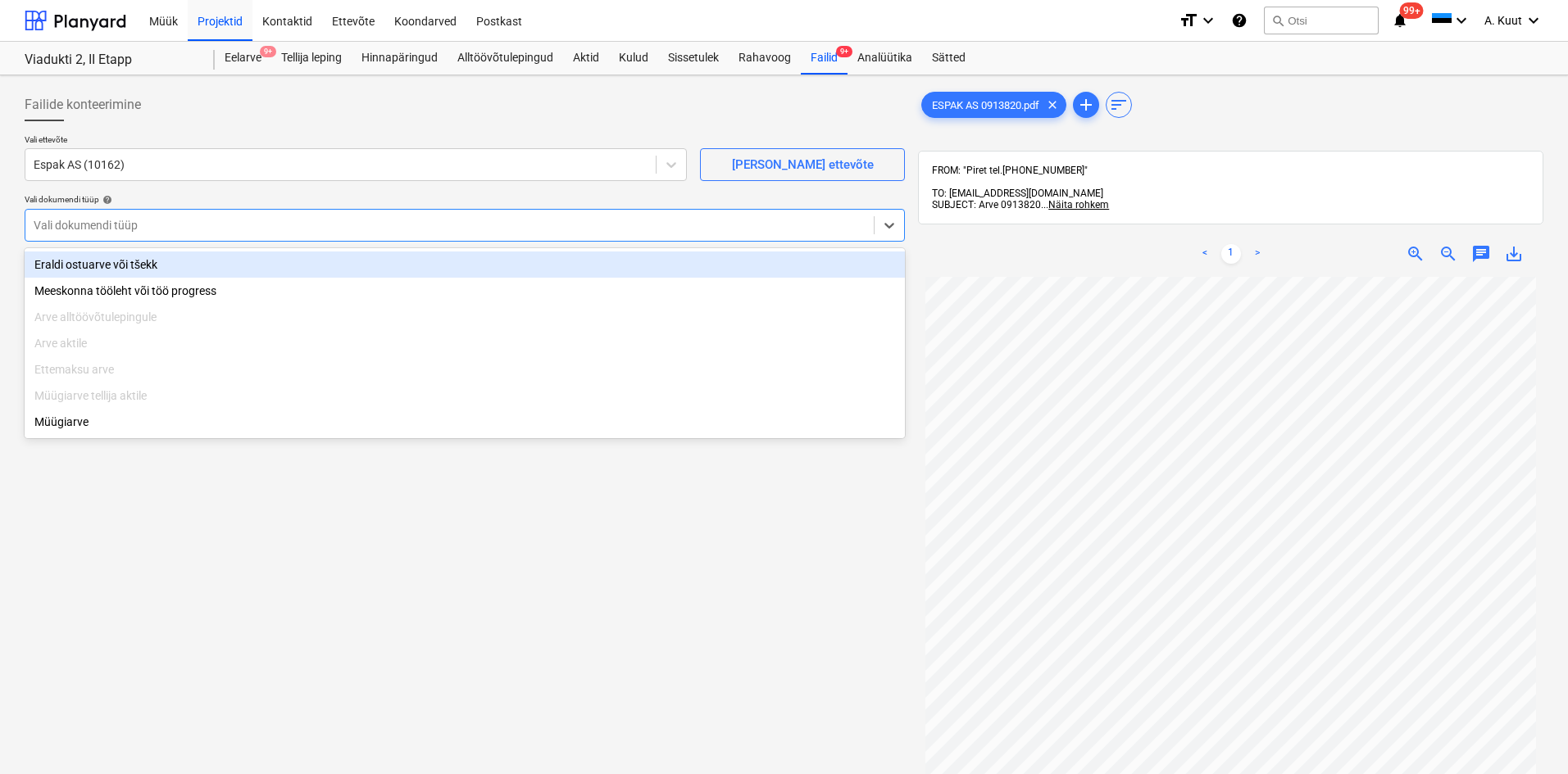
click at [76, 228] on div at bounding box center [449, 224] width 831 height 16
click at [76, 263] on div "Eraldi ostuarve või tšekk" at bounding box center [464, 264] width 880 height 26
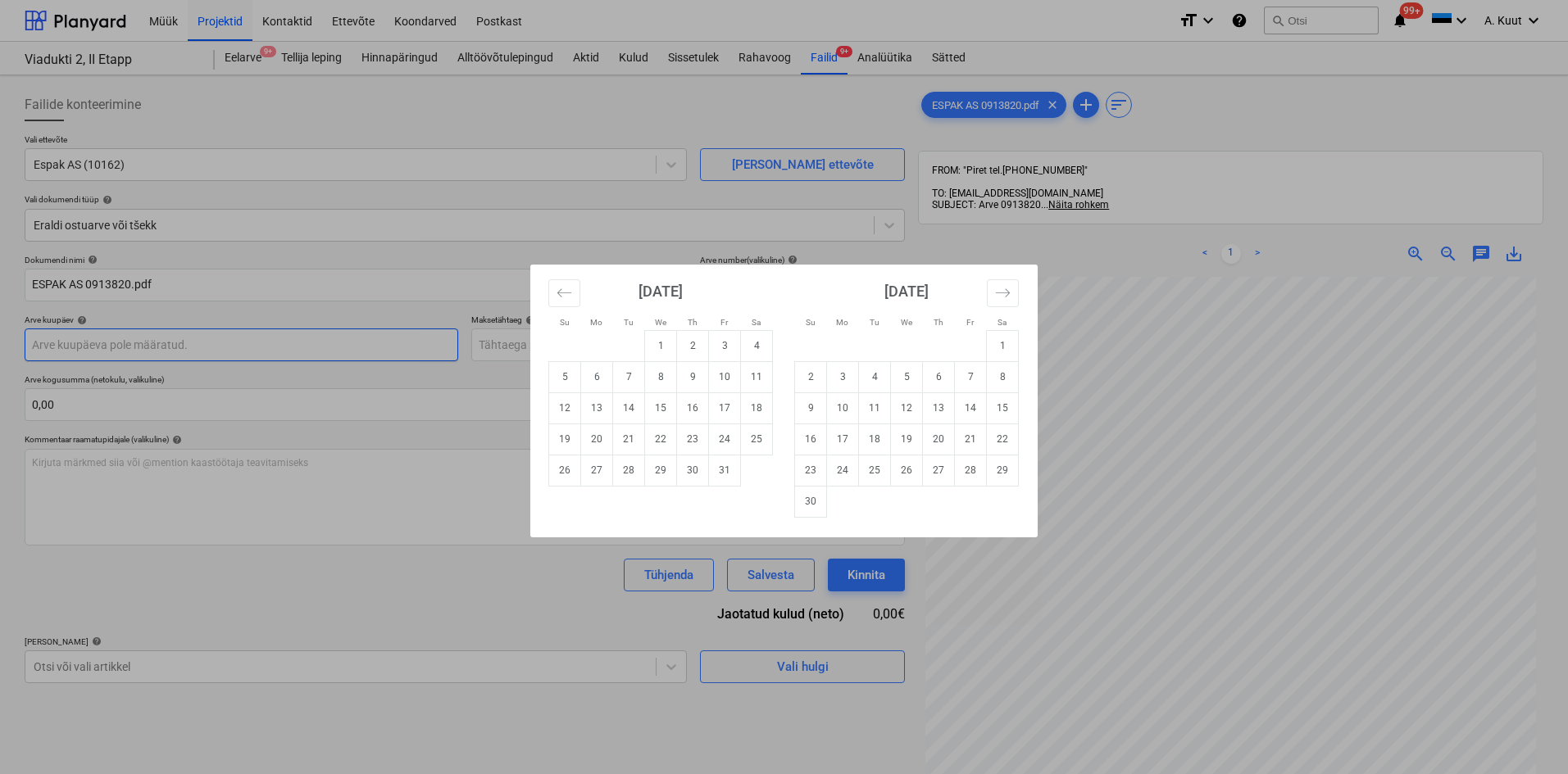
click at [68, 342] on body "Müük Projektid Kontaktid Ettevõte Koondarved Postkast format_size keyboard_arro…" at bounding box center [784, 387] width 1568 height 774
click at [574, 297] on button "Move backward to switch to the previous month." at bounding box center [563, 293] width 32 height 28
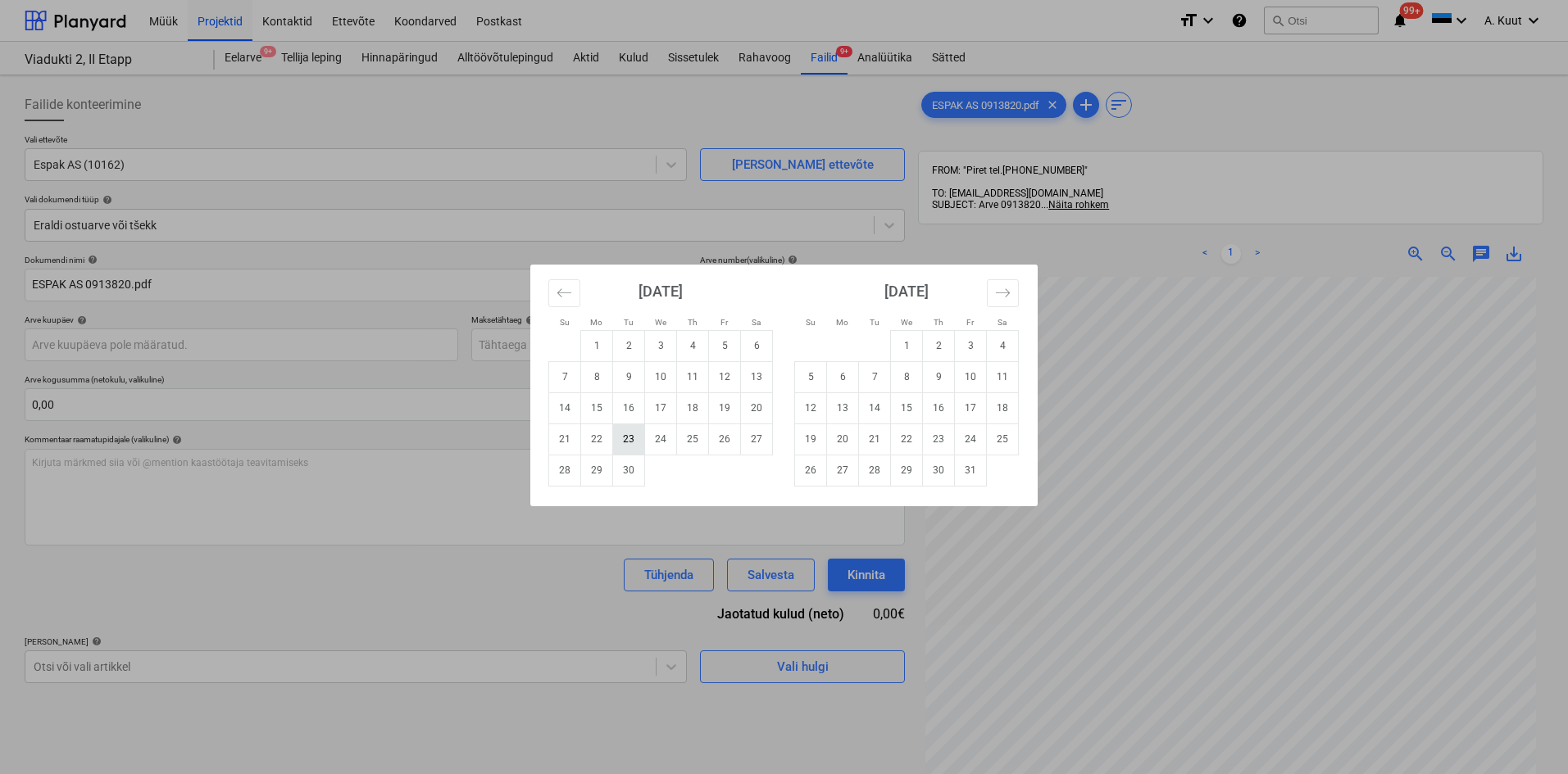
click at [623, 444] on td "23" at bounding box center [628, 439] width 32 height 31
type input "[DATE]"
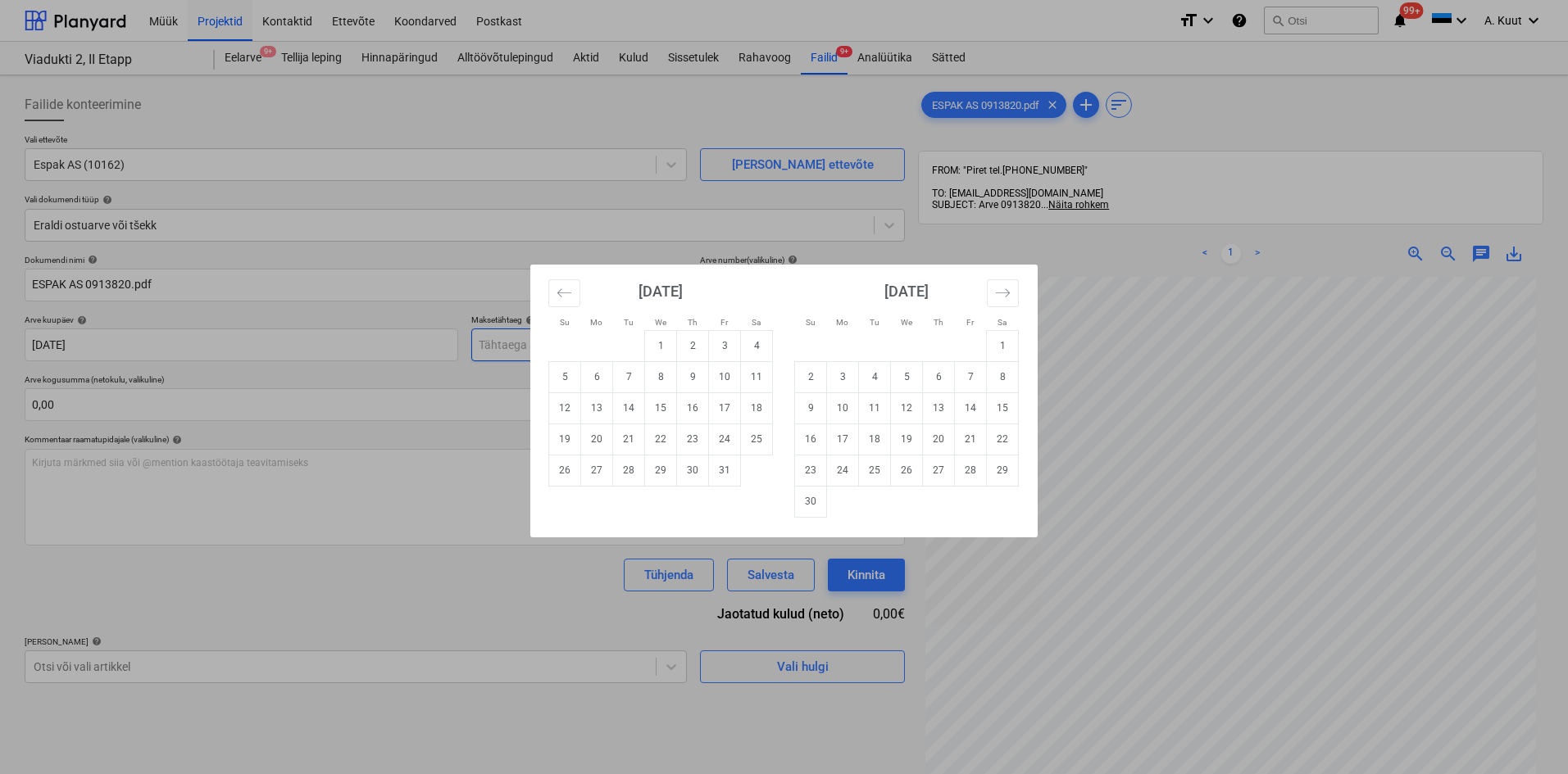
click at [486, 347] on body "Müük Projektid Kontaktid Ettevõte Koondarved Postkast format_size keyboard_arro…" at bounding box center [784, 387] width 1568 height 774
click at [684, 444] on td "23" at bounding box center [692, 439] width 32 height 31
type input "[DATE]"
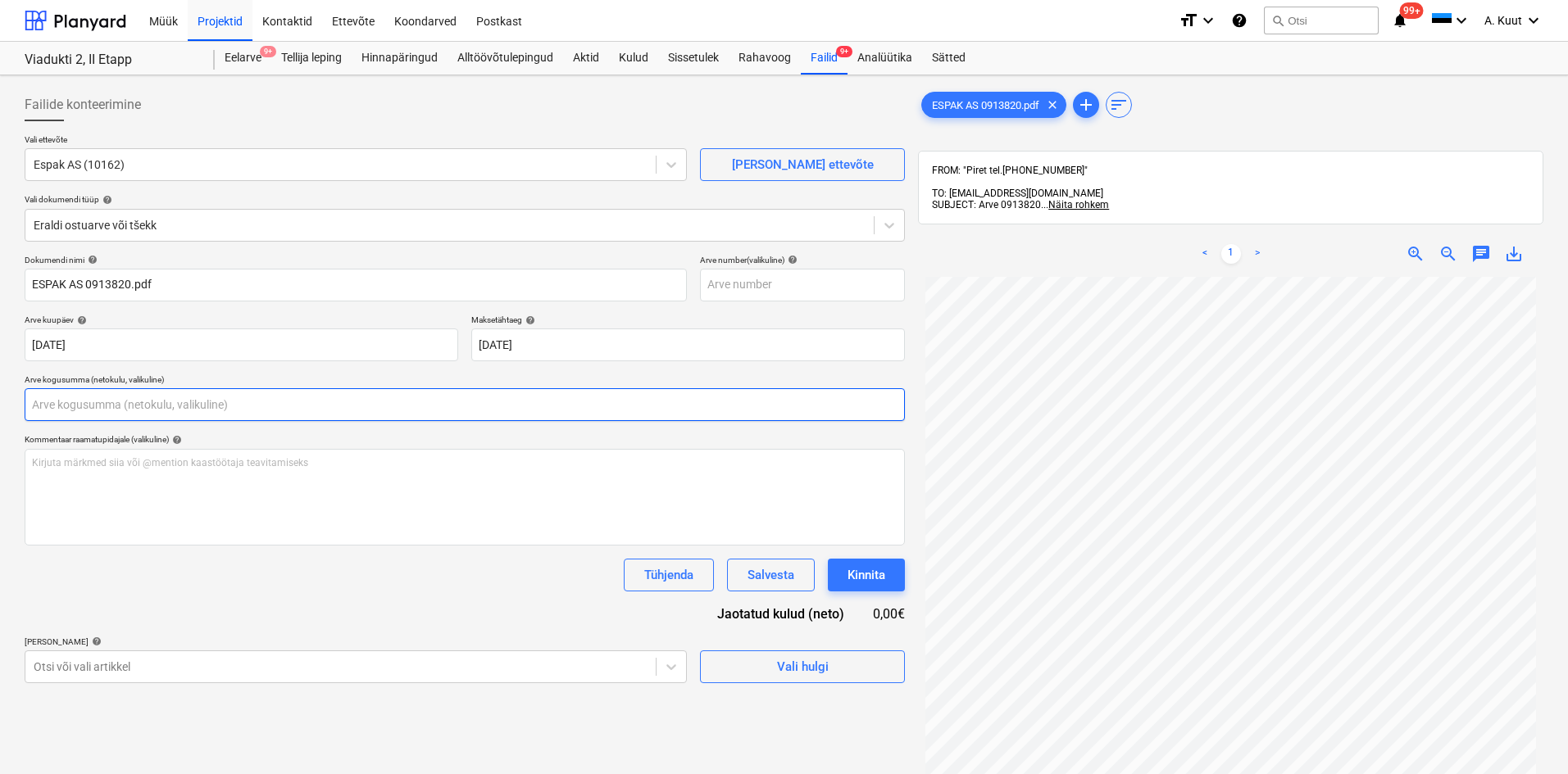
click at [84, 404] on input "text" at bounding box center [464, 404] width 880 height 33
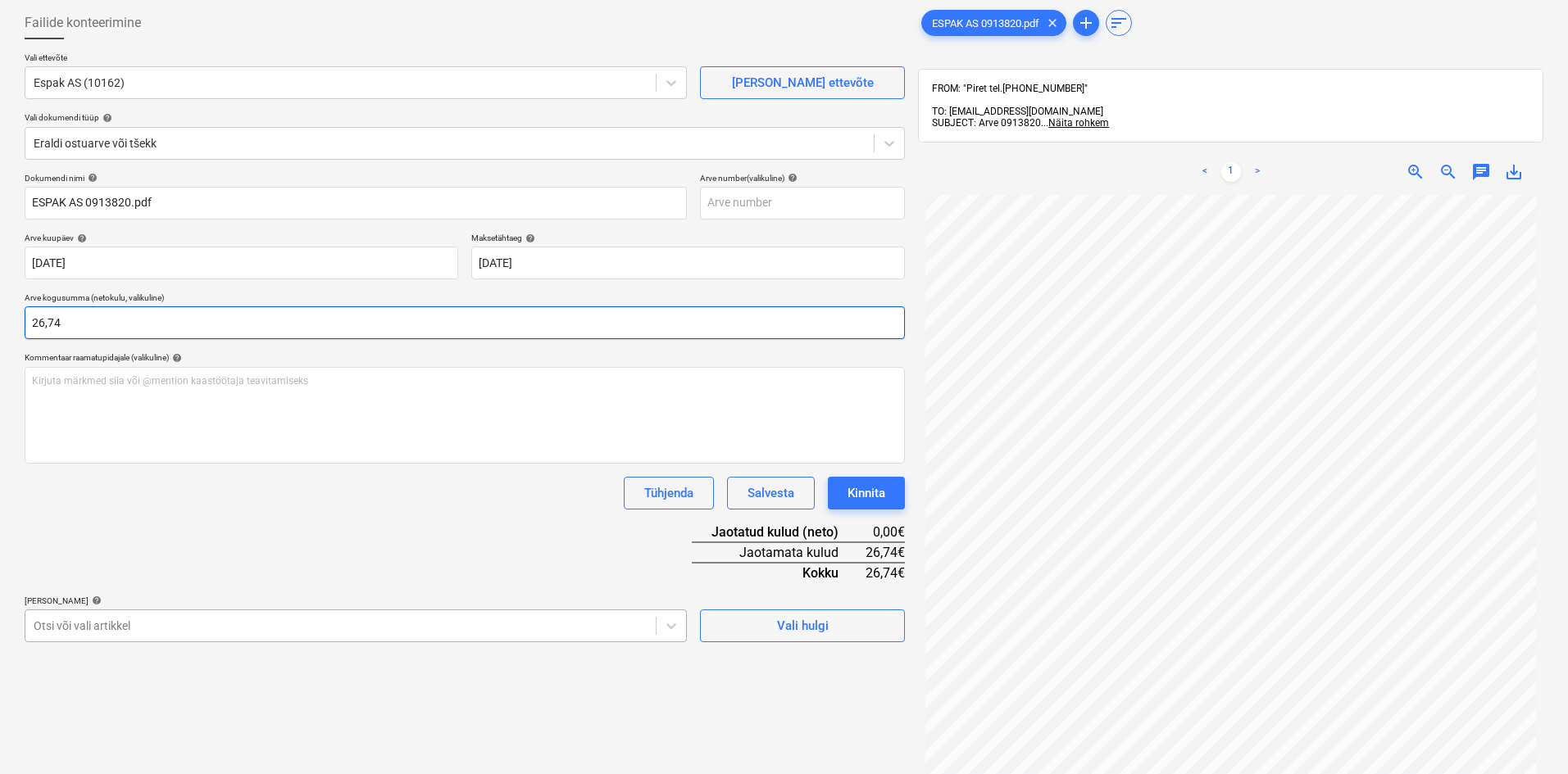
type input "26,74"
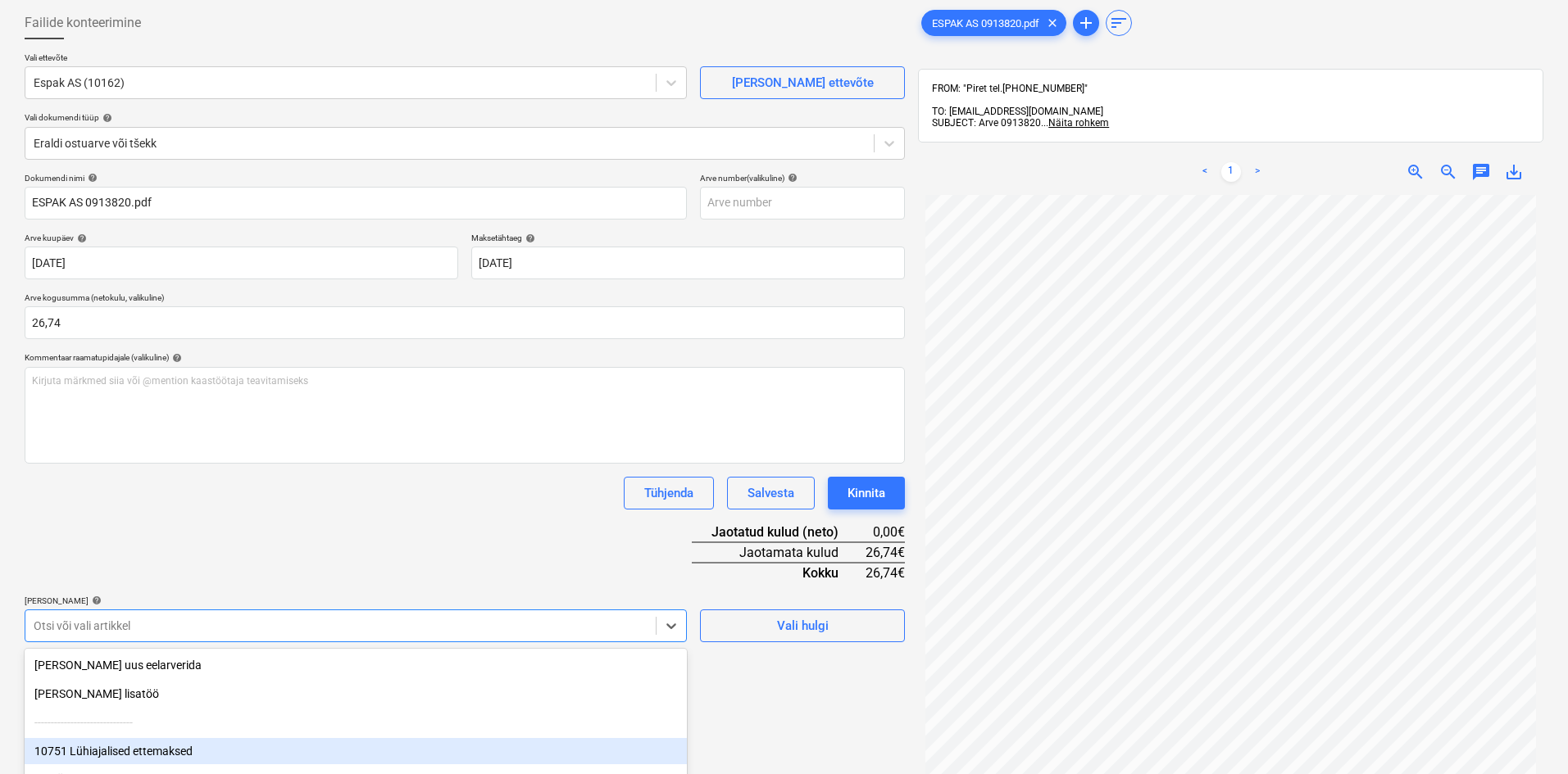
scroll to position [212, 0]
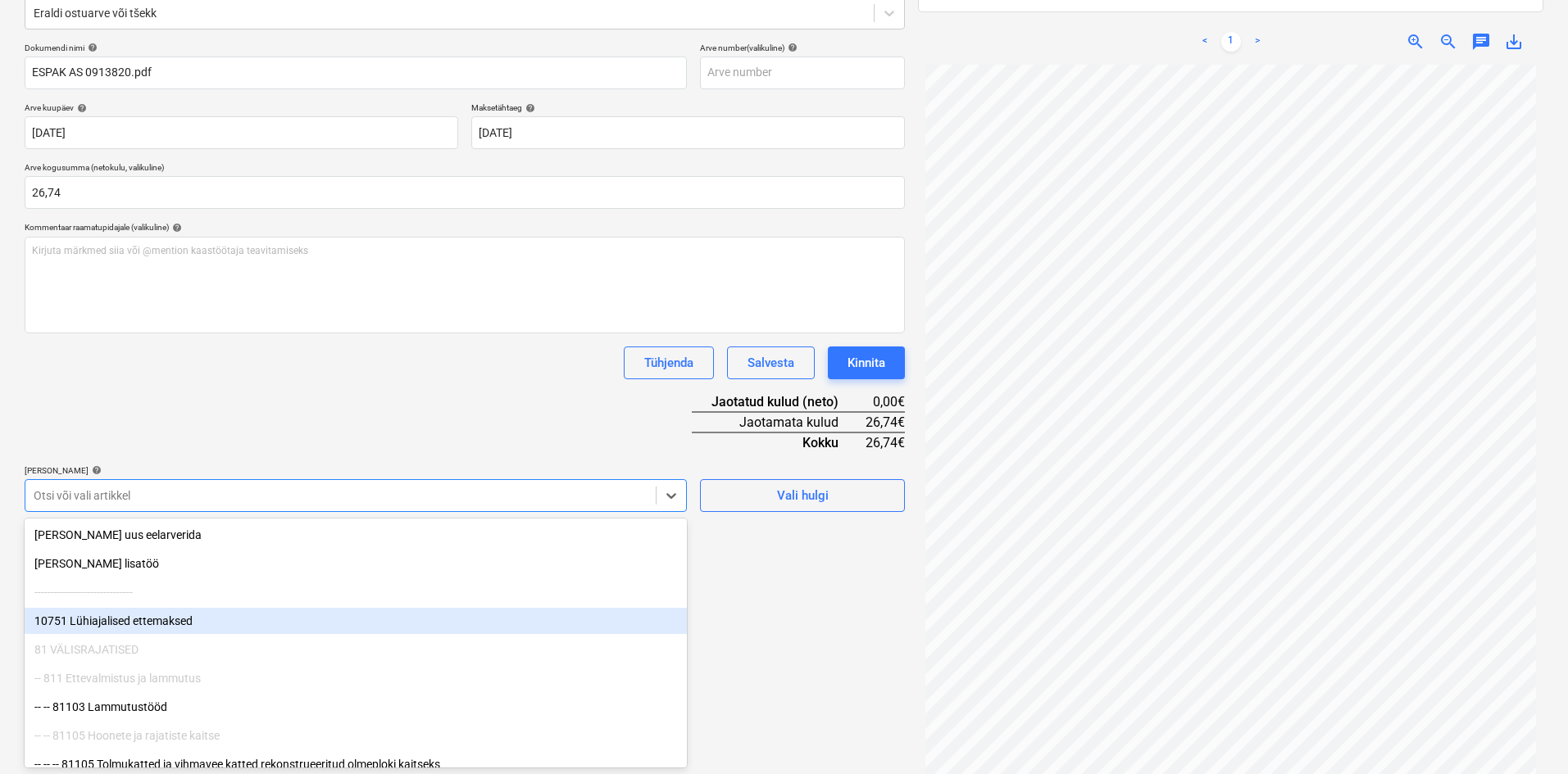
click at [174, 562] on body "Müük Projektid Kontaktid Ettevõte Koondarved Postkast format_size keyboard_arro…" at bounding box center [784, 175] width 1568 height 774
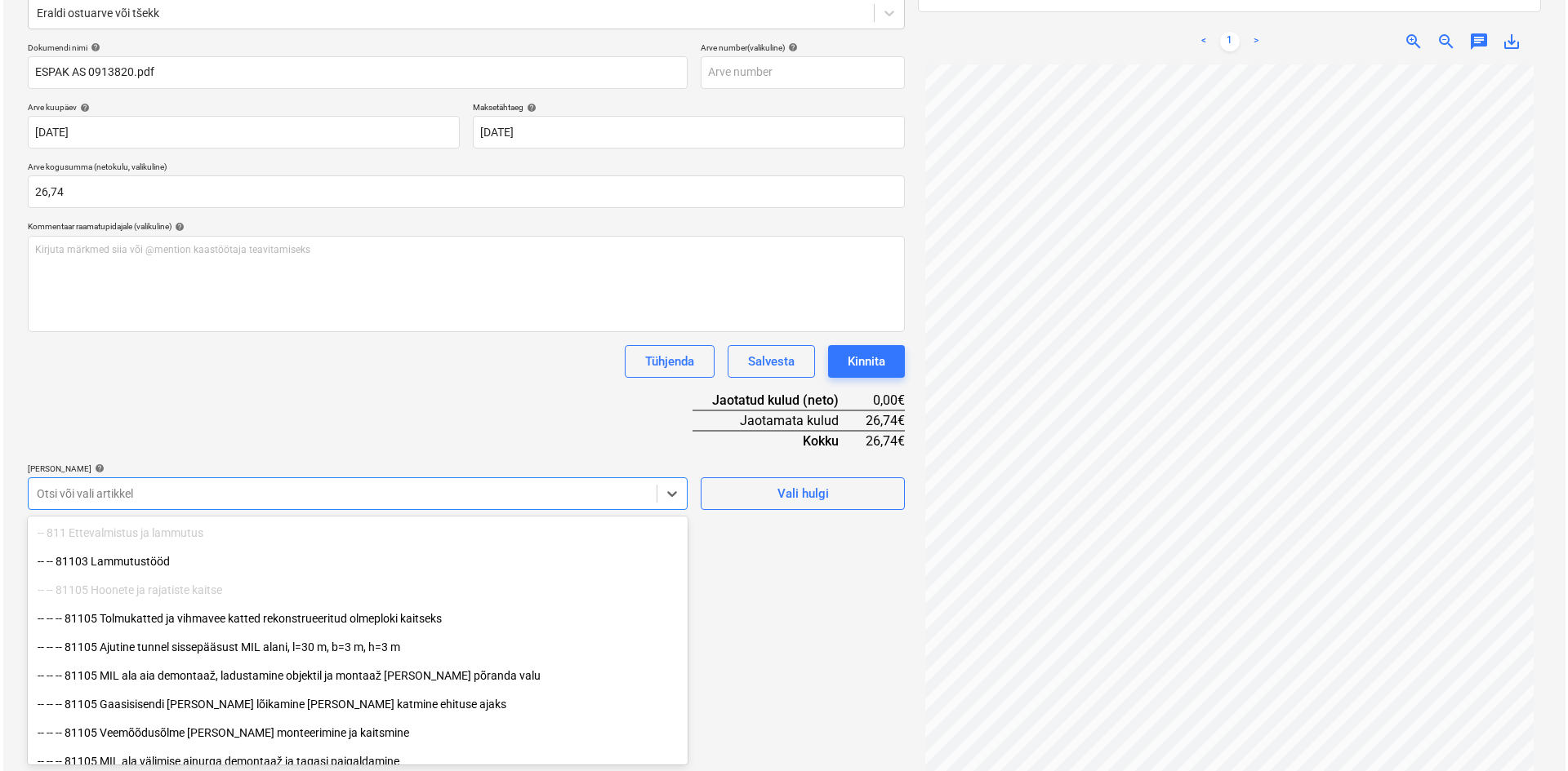
scroll to position [163, 0]
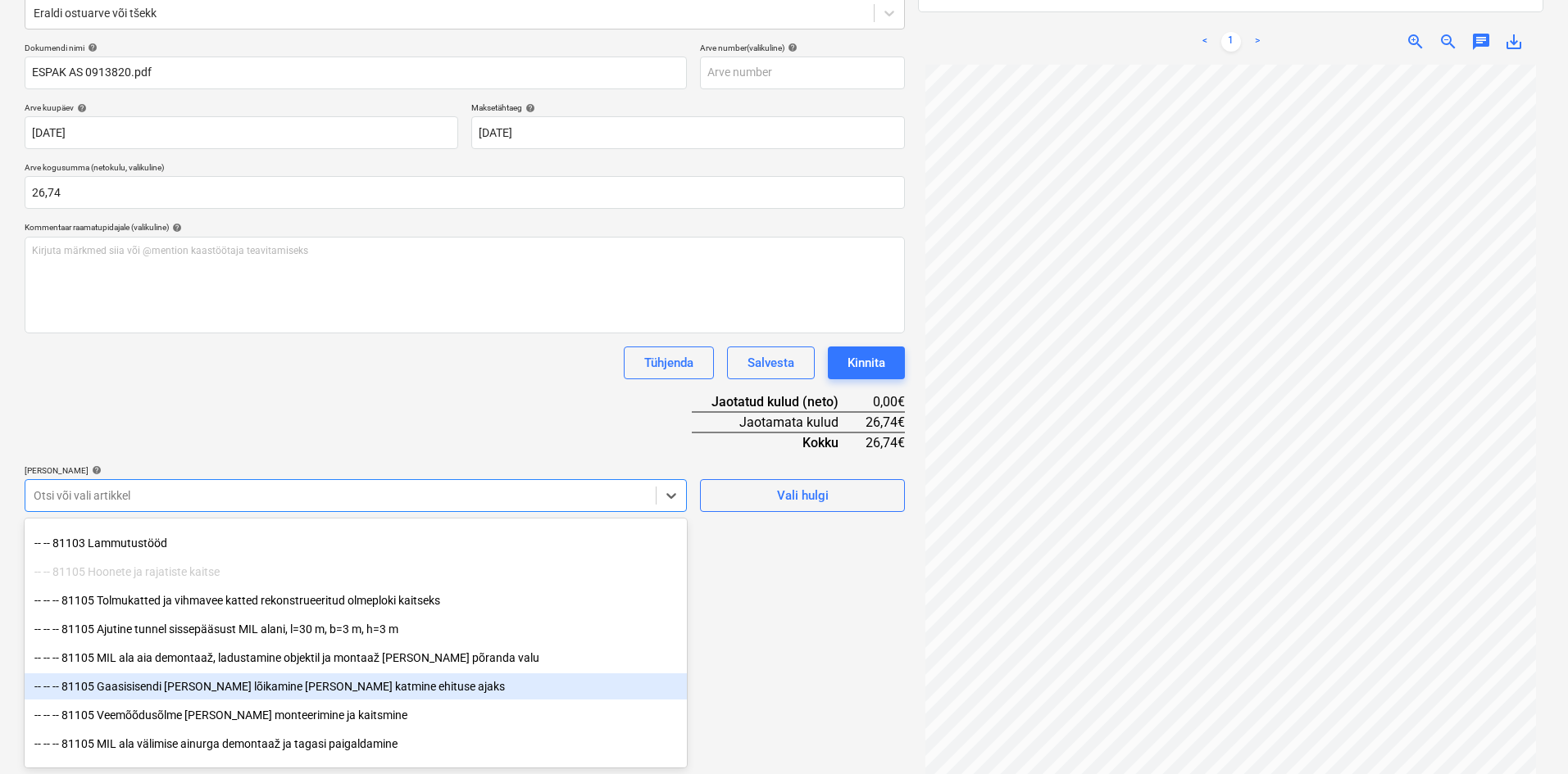
click at [219, 686] on div "-- -- -- 81105 Gaasisisendi [PERSON_NAME] lõikamine [PERSON_NAME] katmine ehitu…" at bounding box center [355, 686] width 662 height 26
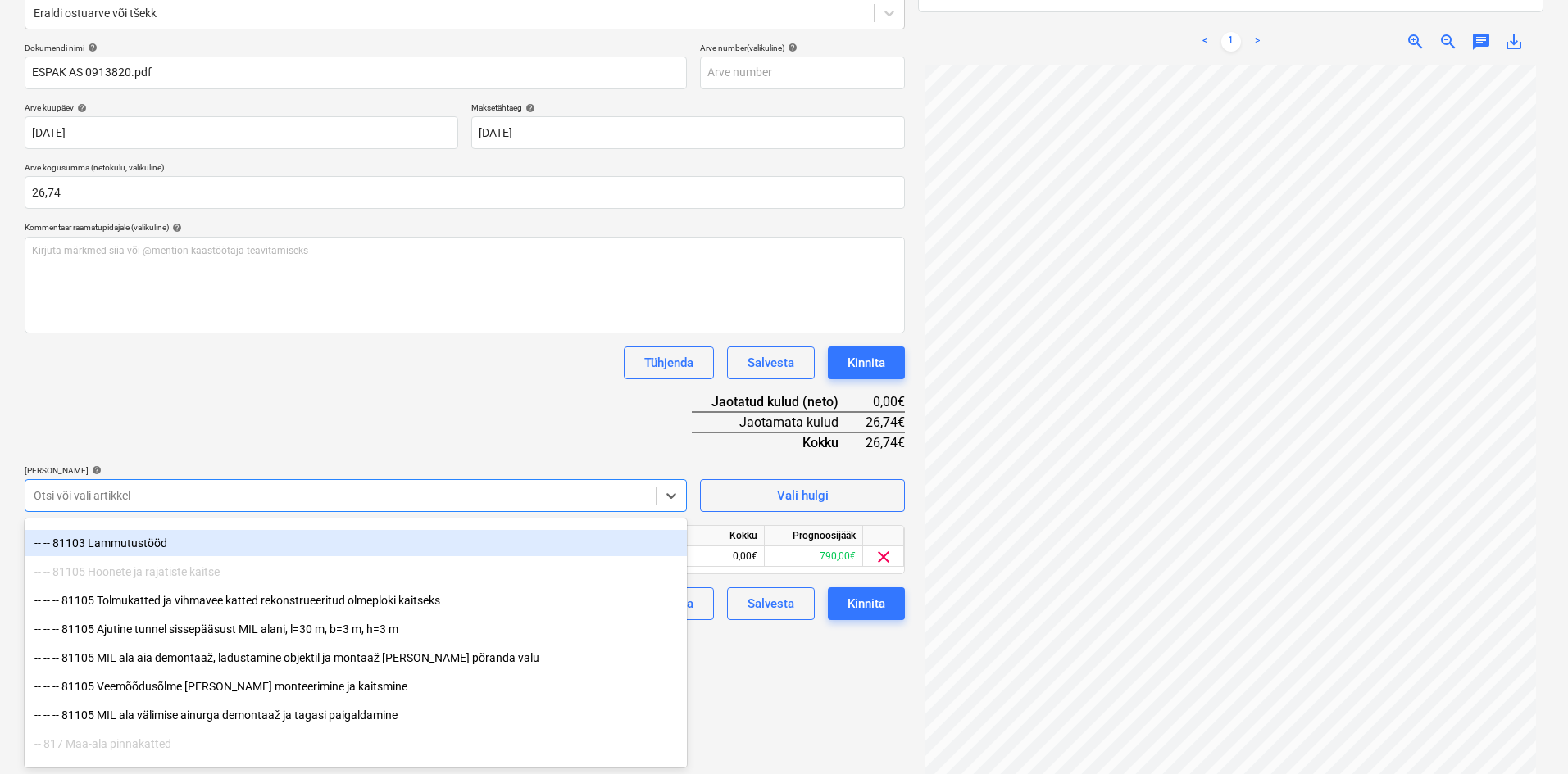
click at [493, 415] on div "Dokumendi nimi help ESPAK AS 0913820.pdf Arve number (valikuline) help [PERSON_…" at bounding box center [464, 331] width 880 height 578
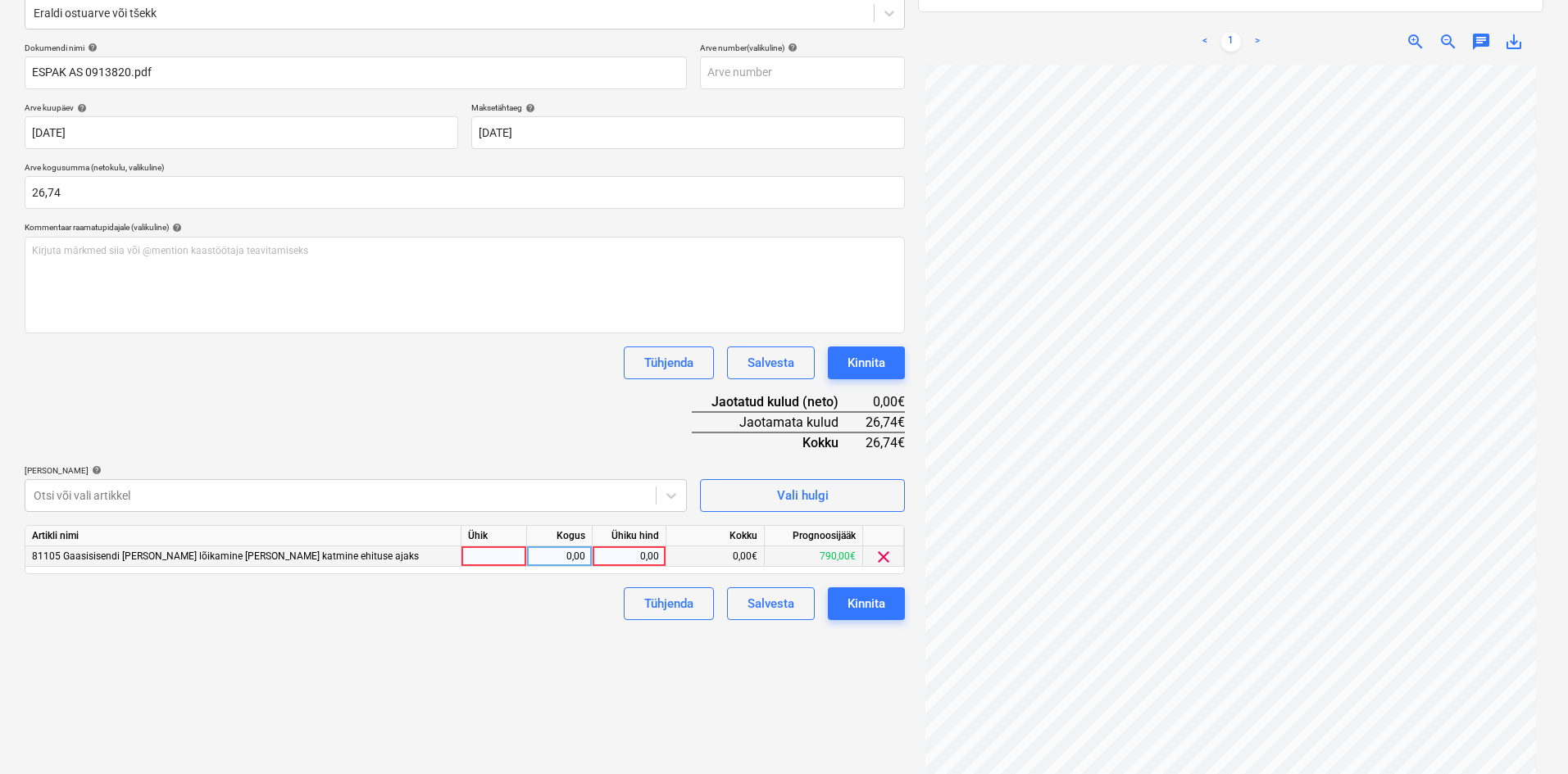
click at [659, 557] on div "0,00" at bounding box center [629, 556] width 74 height 20
type input "26,74"
click at [585, 717] on div "Failide konteerimine Vali ettevõte Espak AS (10162) [PERSON_NAME] uus ettevõte …" at bounding box center [465, 334] width 893 height 930
click at [892, 601] on button "Kinnita" at bounding box center [866, 604] width 77 height 33
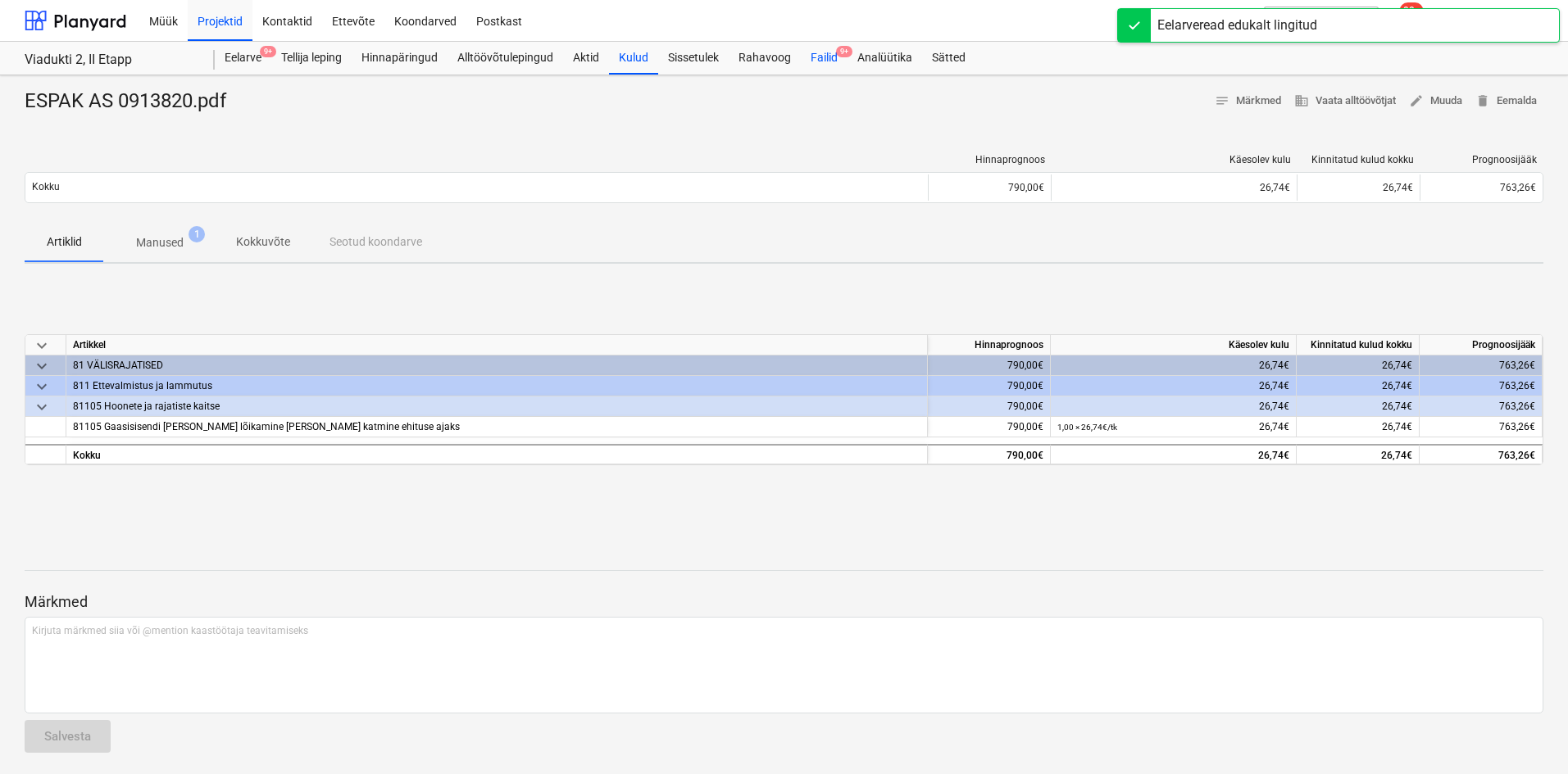
drag, startPoint x: 830, startPoint y: 56, endPoint x: 824, endPoint y: 63, distance: 9.2
click at [830, 56] on div "Failid 9+" at bounding box center [824, 58] width 46 height 33
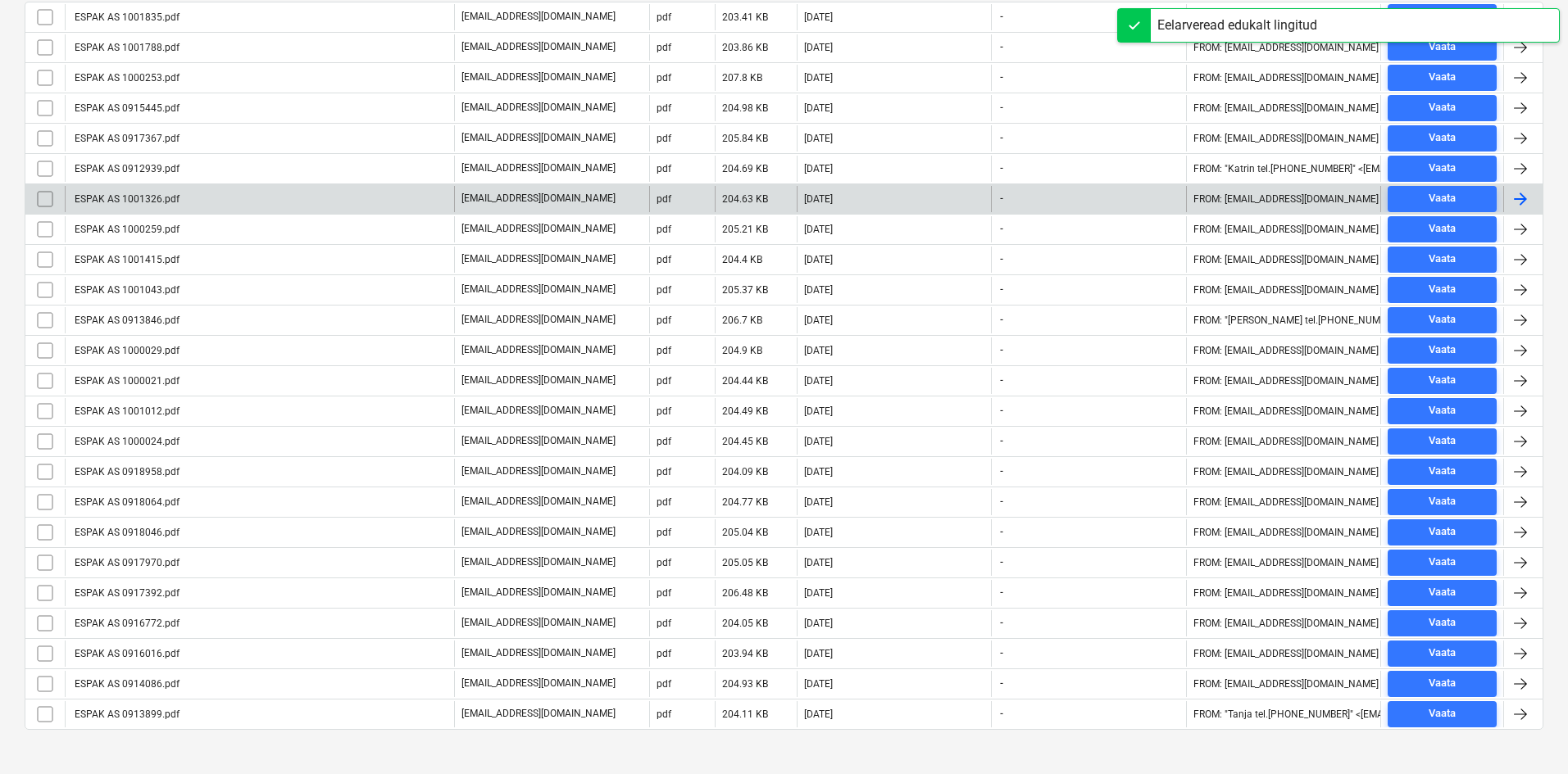
scroll to position [369, 0]
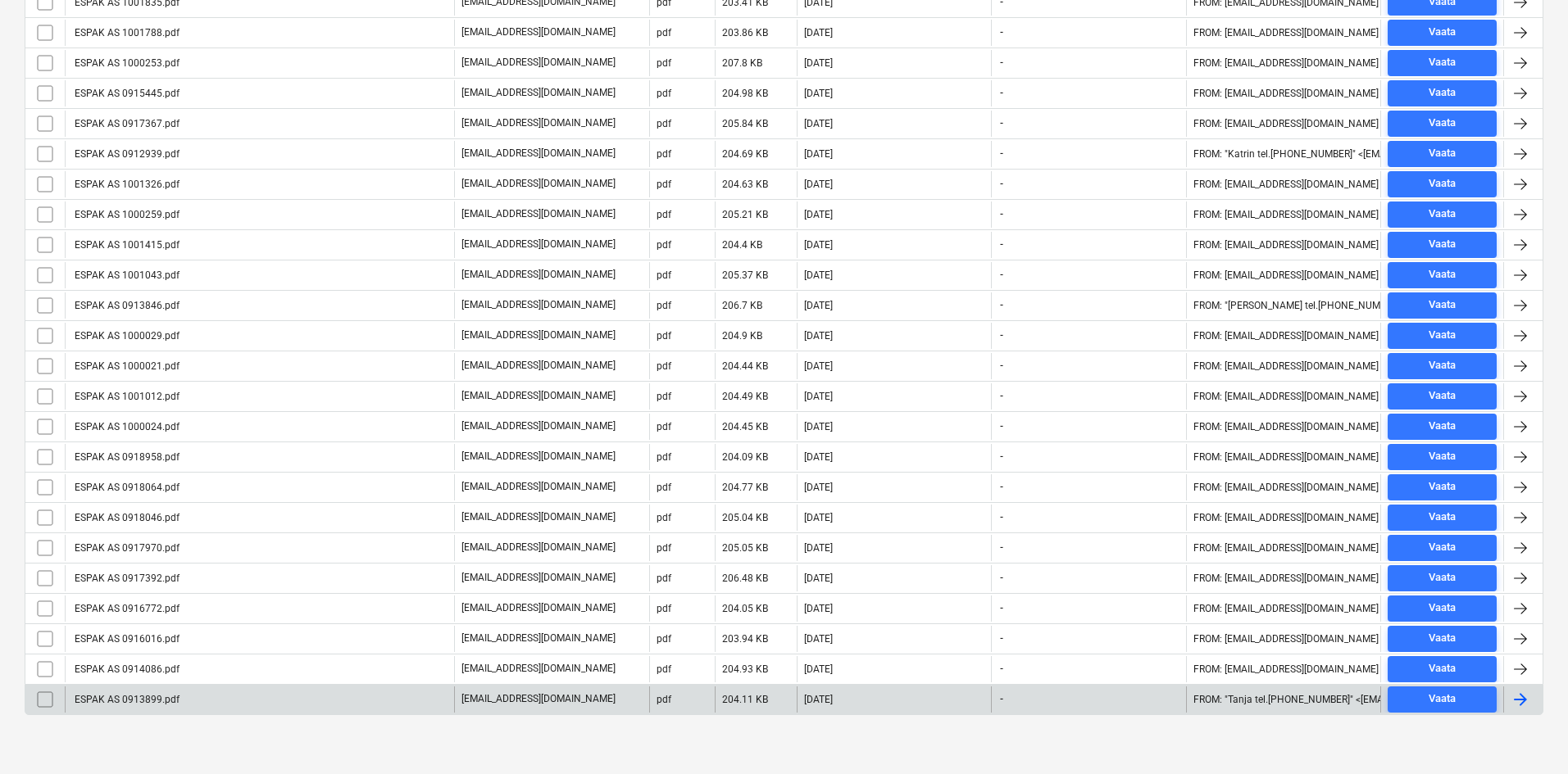
click at [151, 701] on div "ESPAK AS 0913899.pdf" at bounding box center [126, 700] width 107 height 12
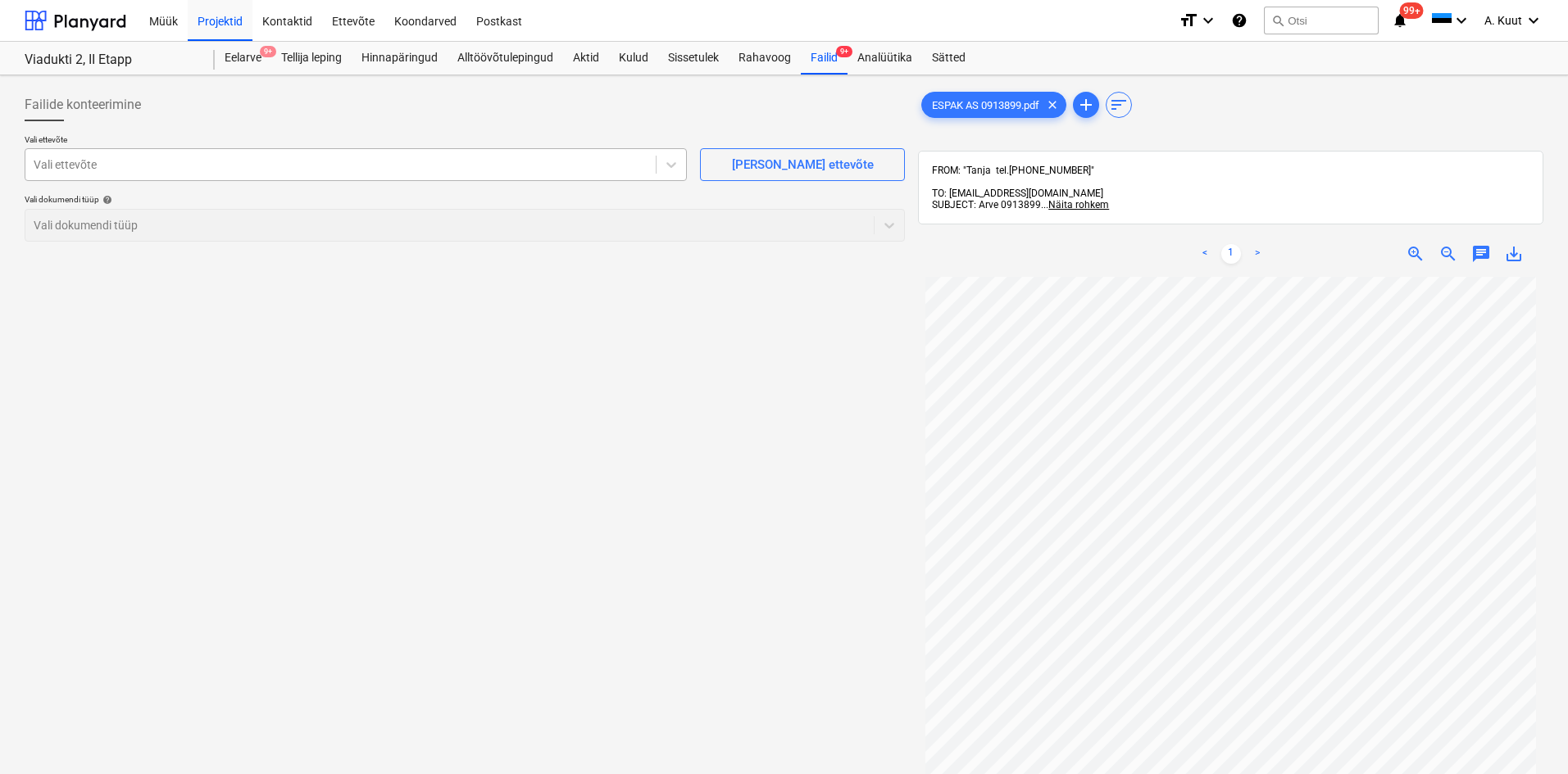
click at [150, 153] on div "Vali ettevõte" at bounding box center [340, 164] width 630 height 23
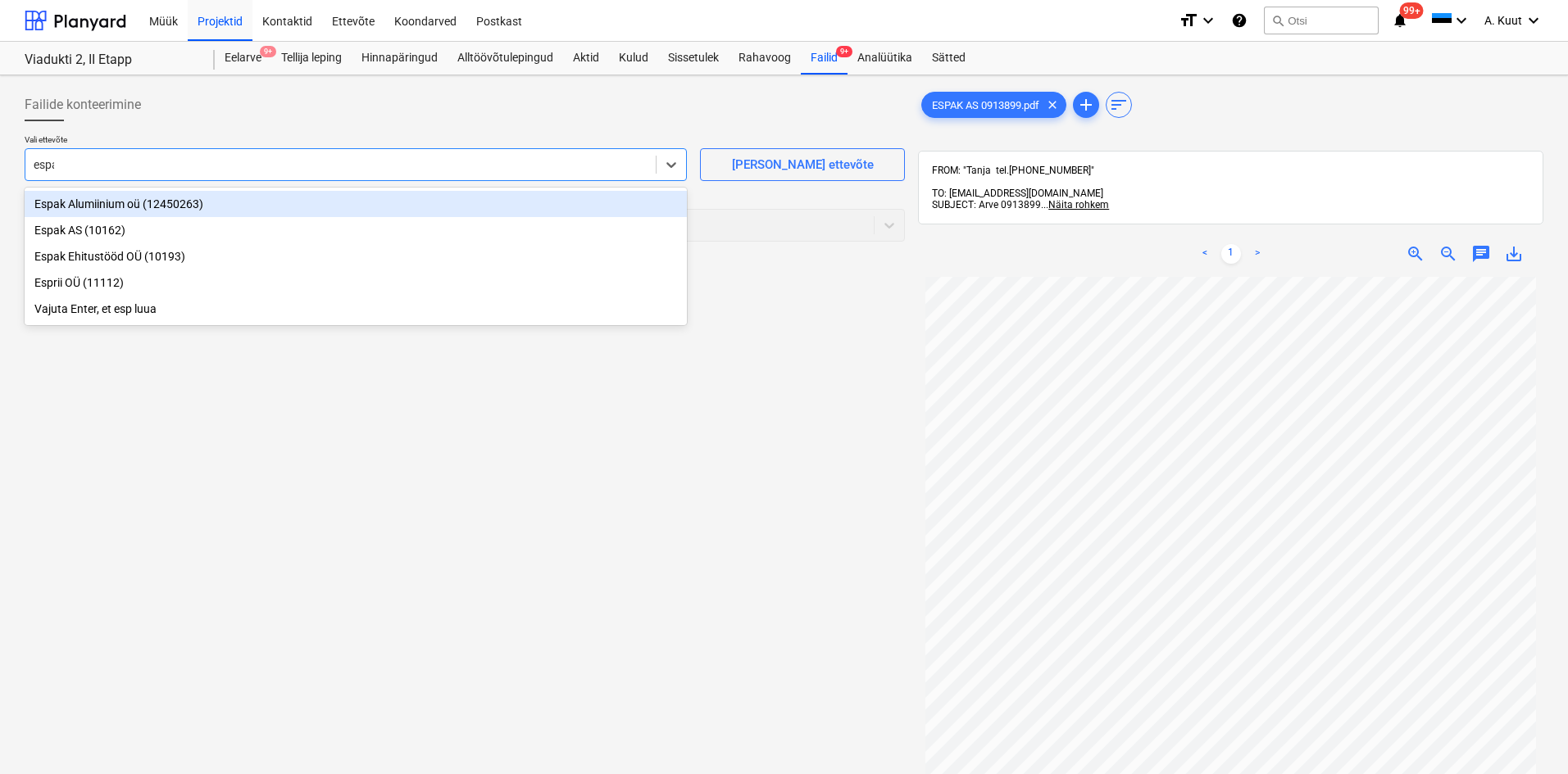
type input "espak"
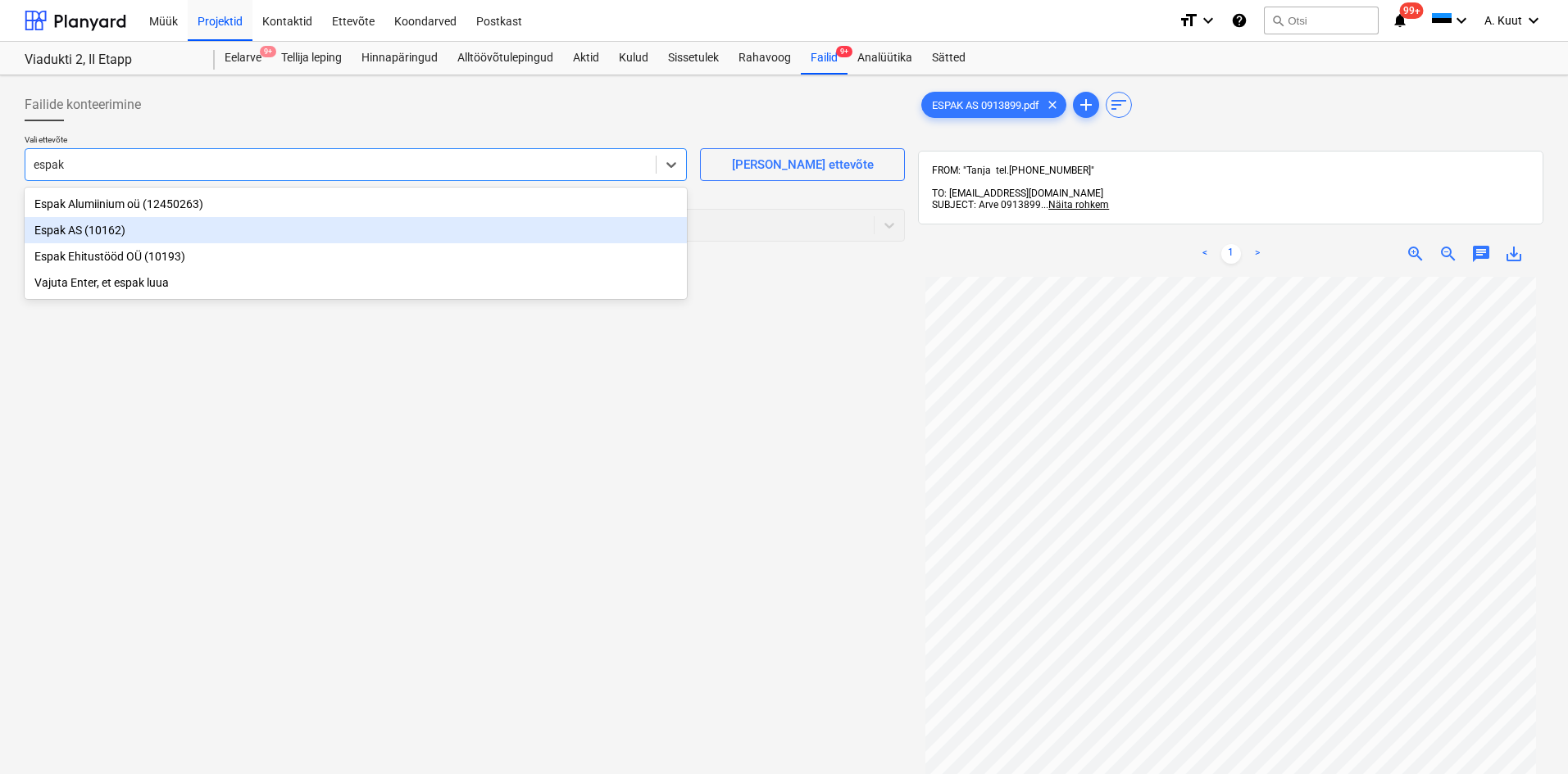
click at [47, 231] on div "Espak AS (10162)" at bounding box center [355, 229] width 662 height 26
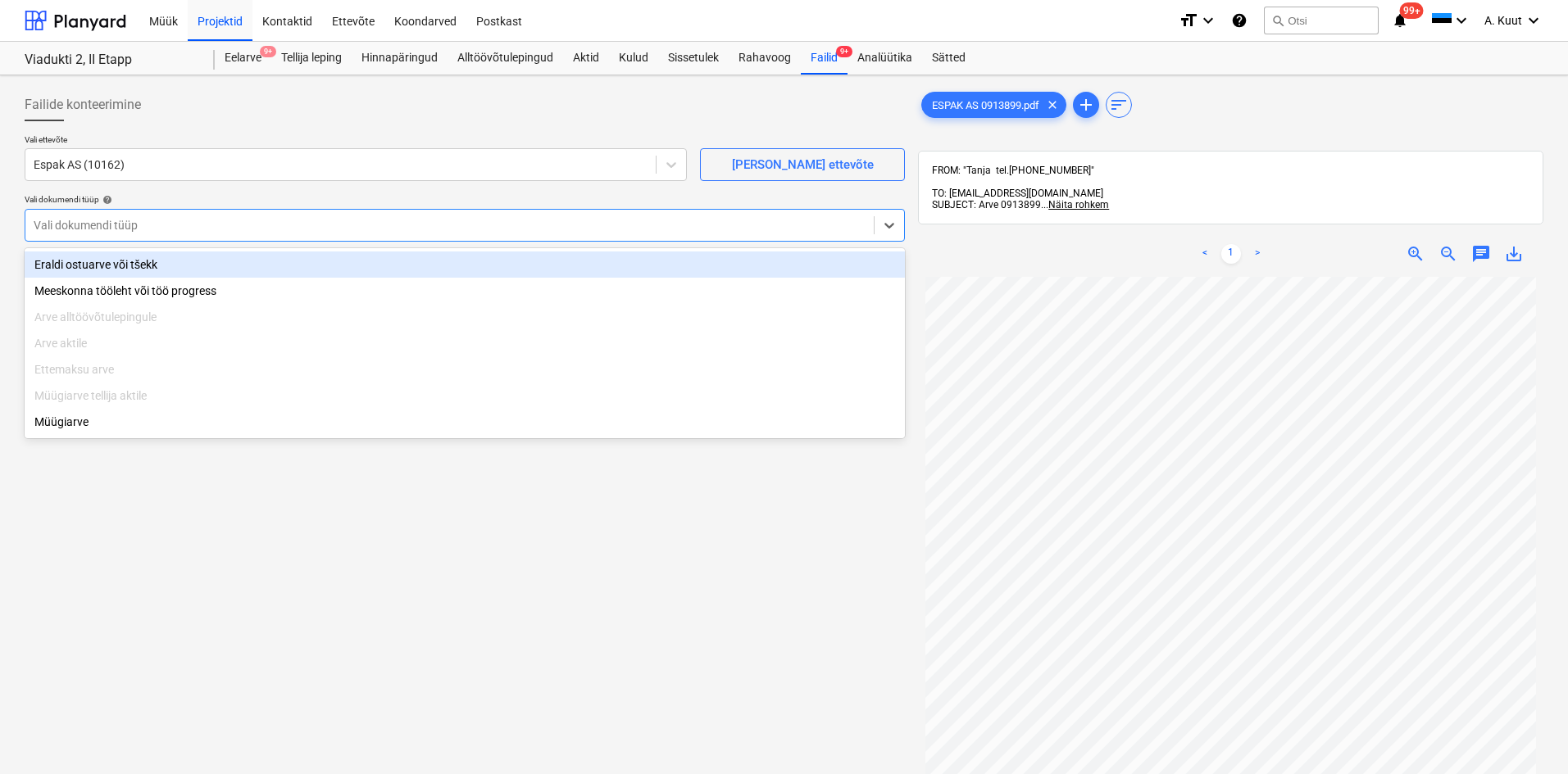
click at [63, 225] on div at bounding box center [449, 224] width 831 height 16
click at [61, 262] on div "Eraldi ostuarve või tšekk" at bounding box center [464, 264] width 880 height 26
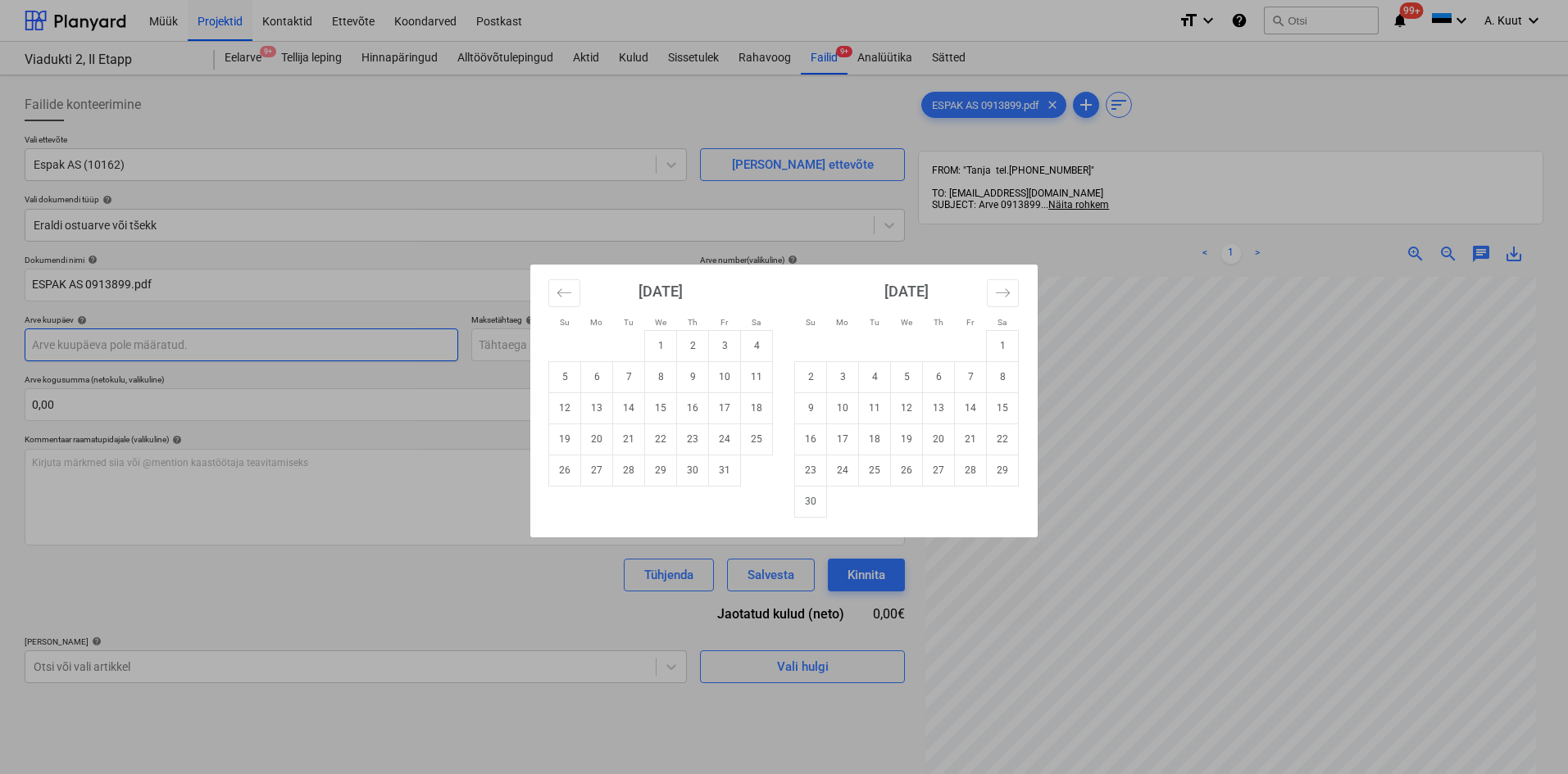
click at [59, 339] on body "Müük Projektid Kontaktid Ettevõte Koondarved Postkast format_size keyboard_arro…" at bounding box center [784, 387] width 1568 height 774
click at [558, 297] on icon "Move backward to switch to the previous month." at bounding box center [564, 293] width 15 height 15
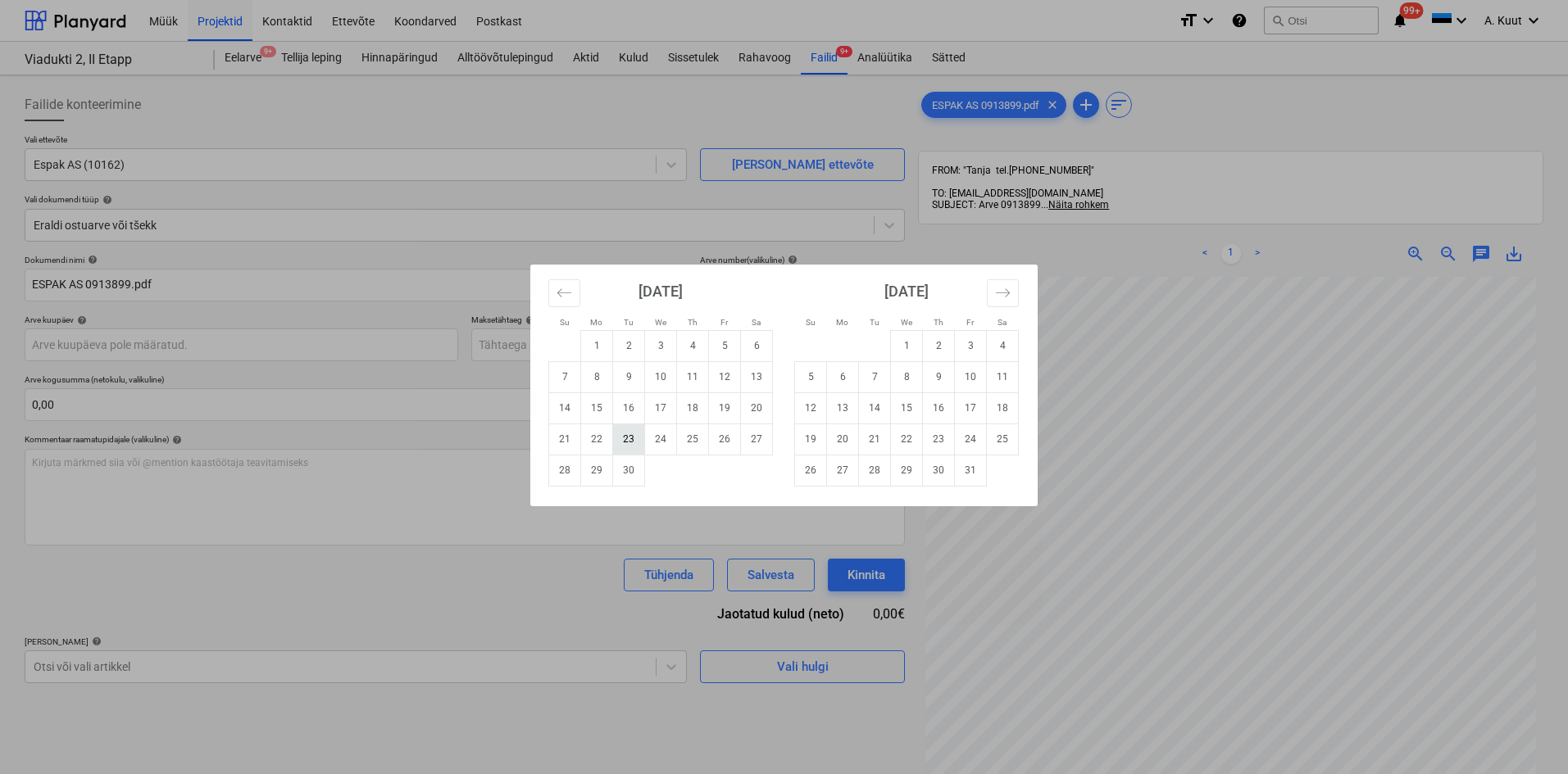
click at [638, 441] on td "23" at bounding box center [628, 439] width 32 height 31
type input "[DATE]"
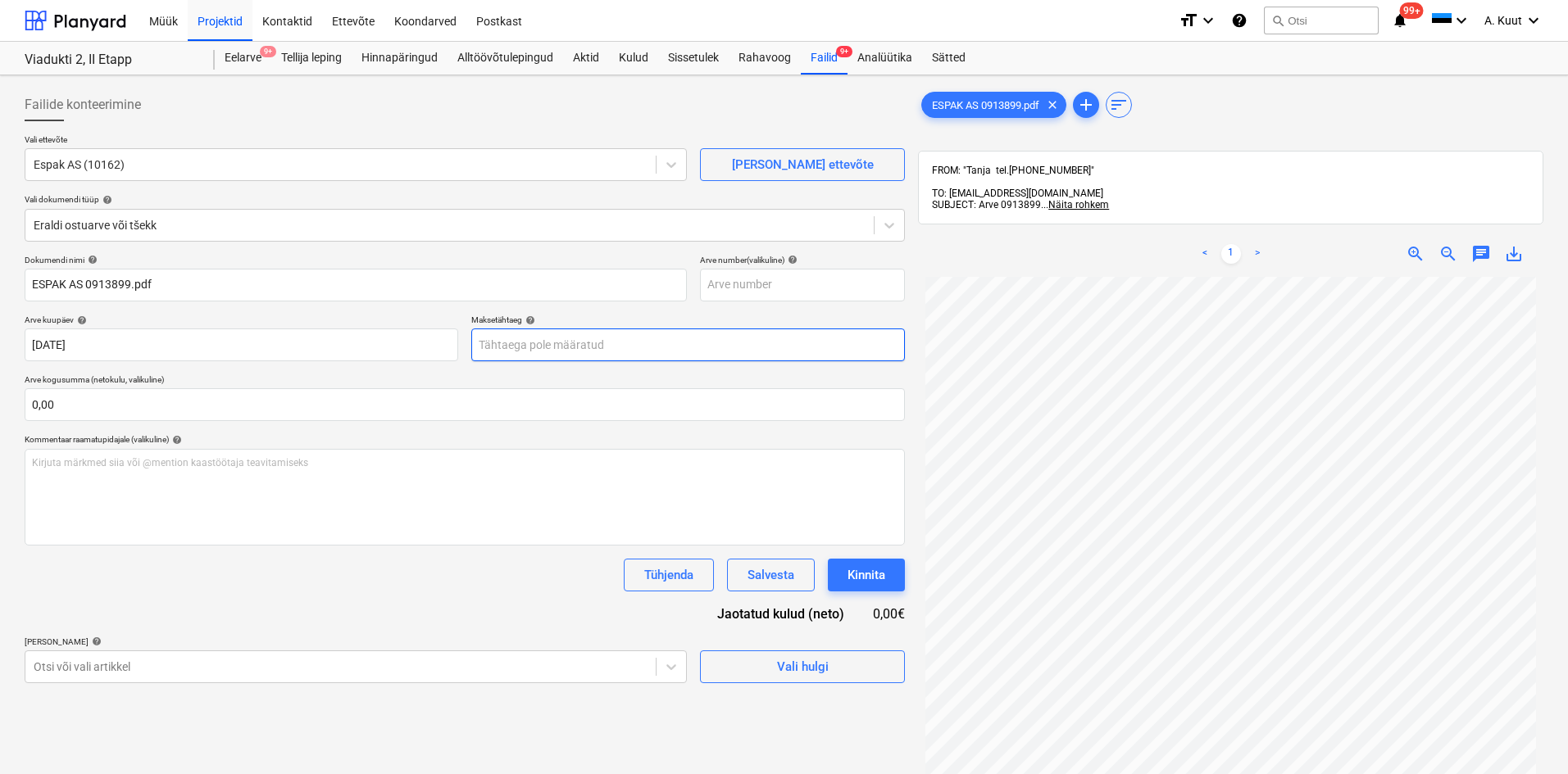
click at [521, 345] on body "Müük Projektid Kontaktid Ettevõte Koondarved Postkast format_size keyboard_arro…" at bounding box center [784, 387] width 1568 height 774
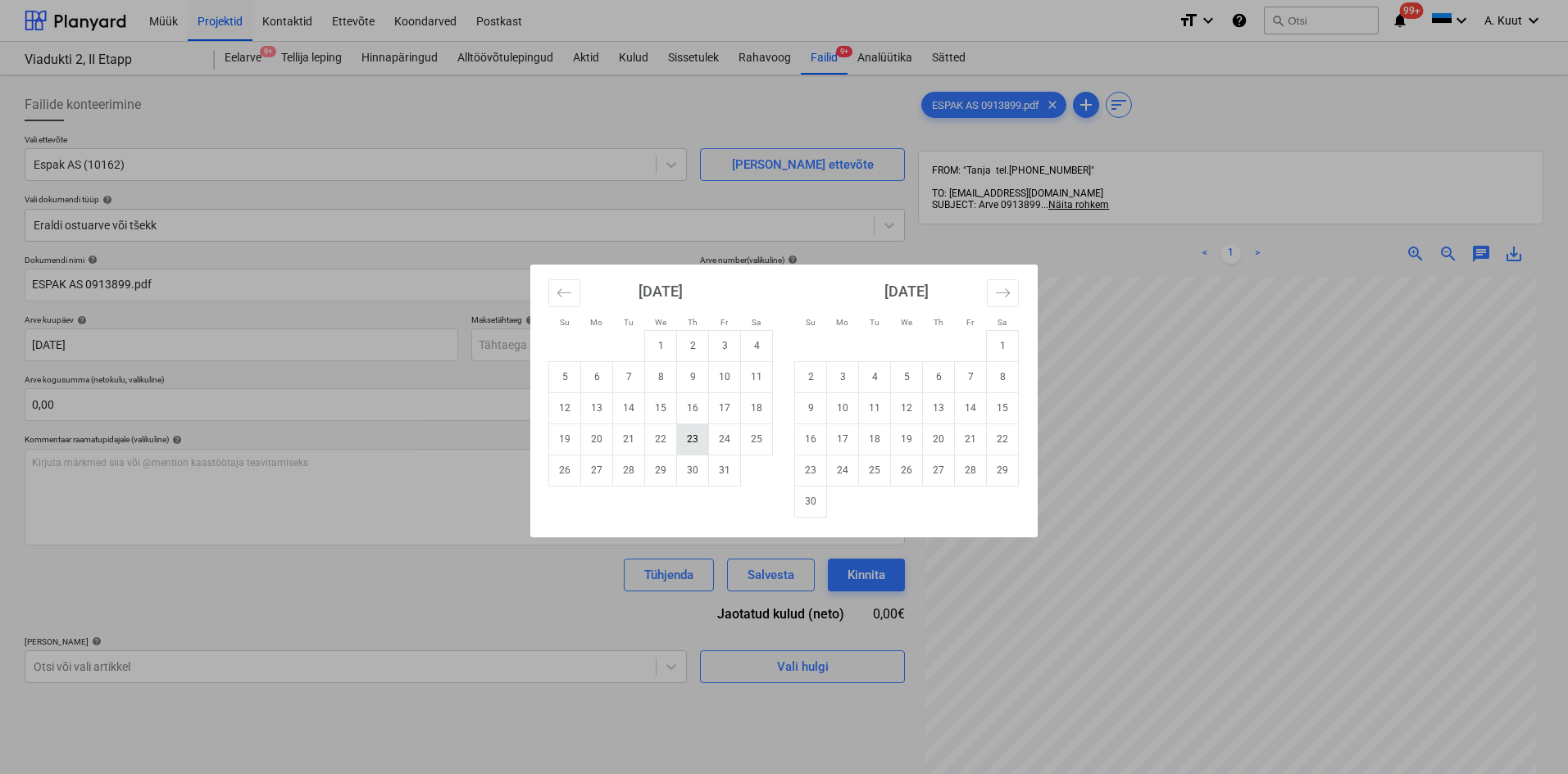
click at [692, 443] on td "23" at bounding box center [692, 439] width 32 height 31
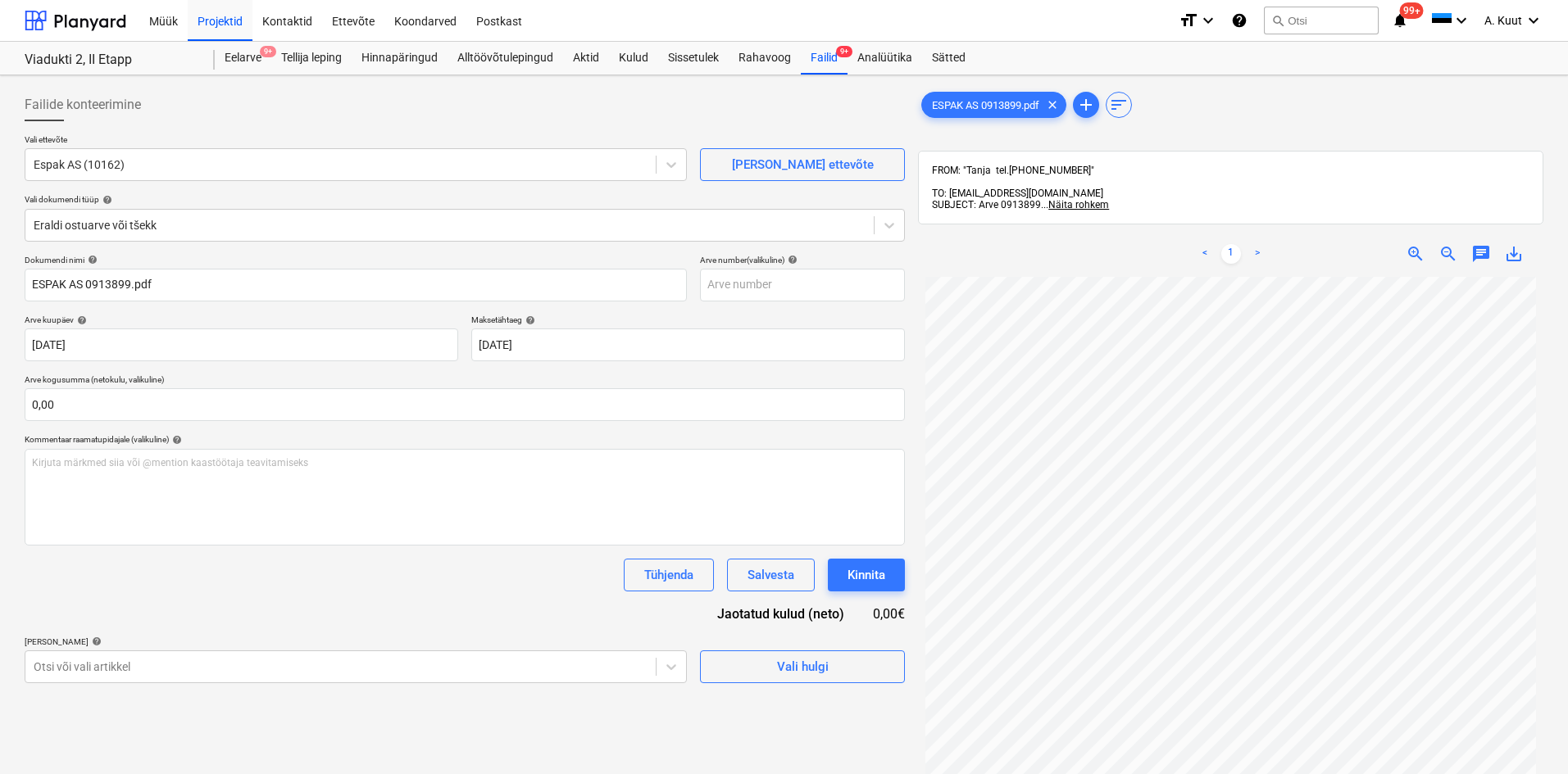
type input "[DATE]"
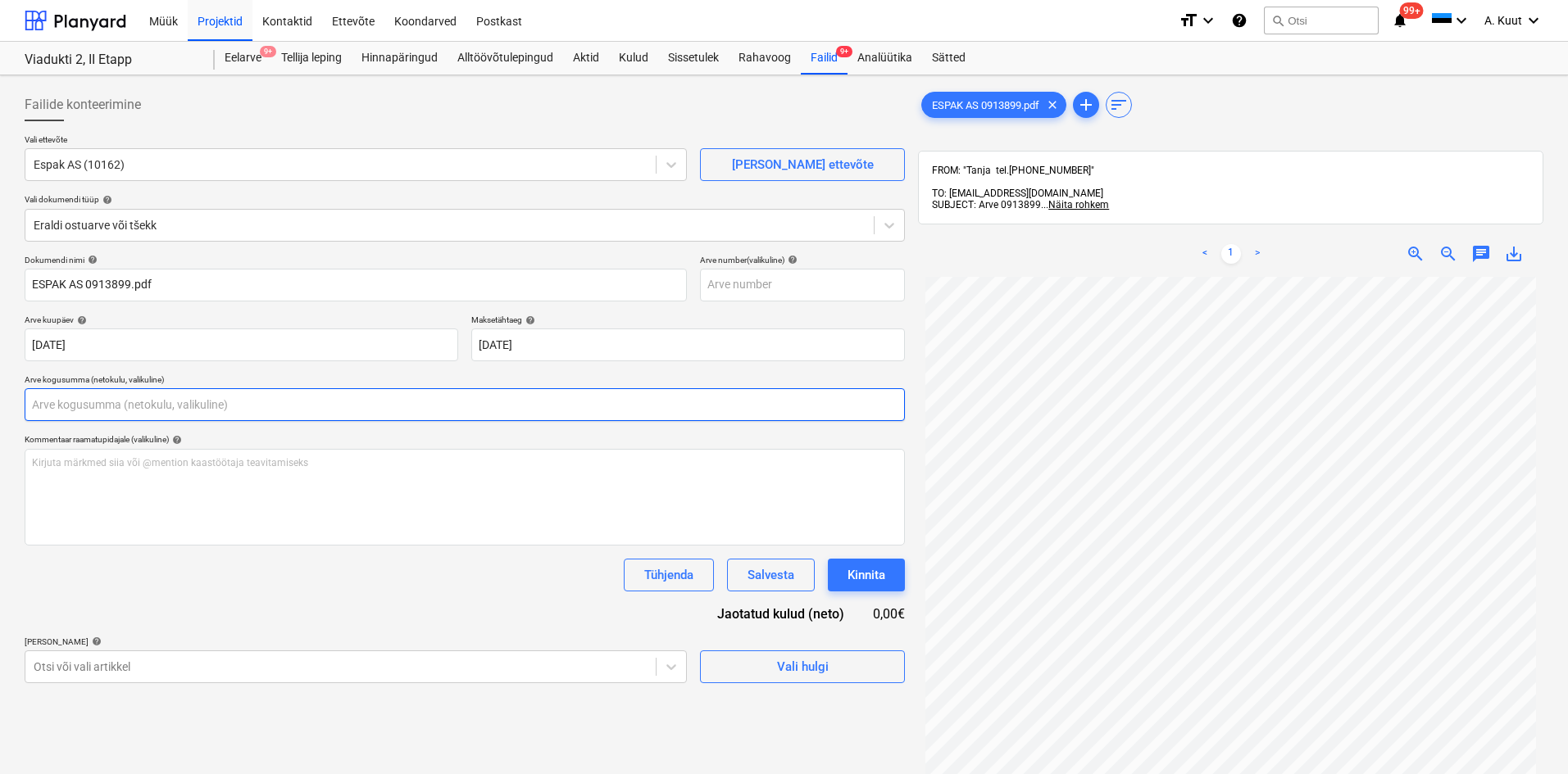
click at [94, 404] on input "text" at bounding box center [464, 404] width 880 height 33
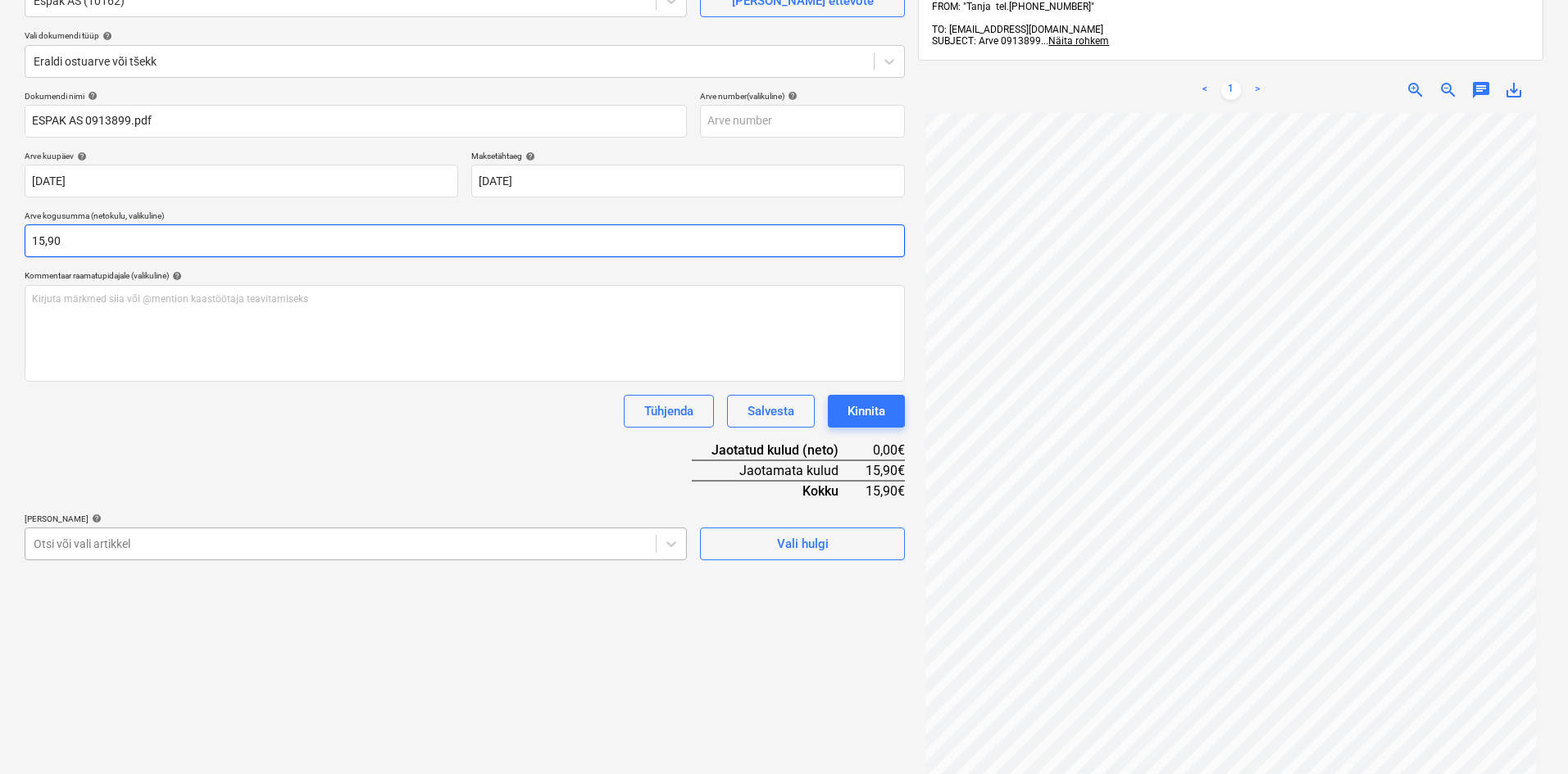
type input "15,90"
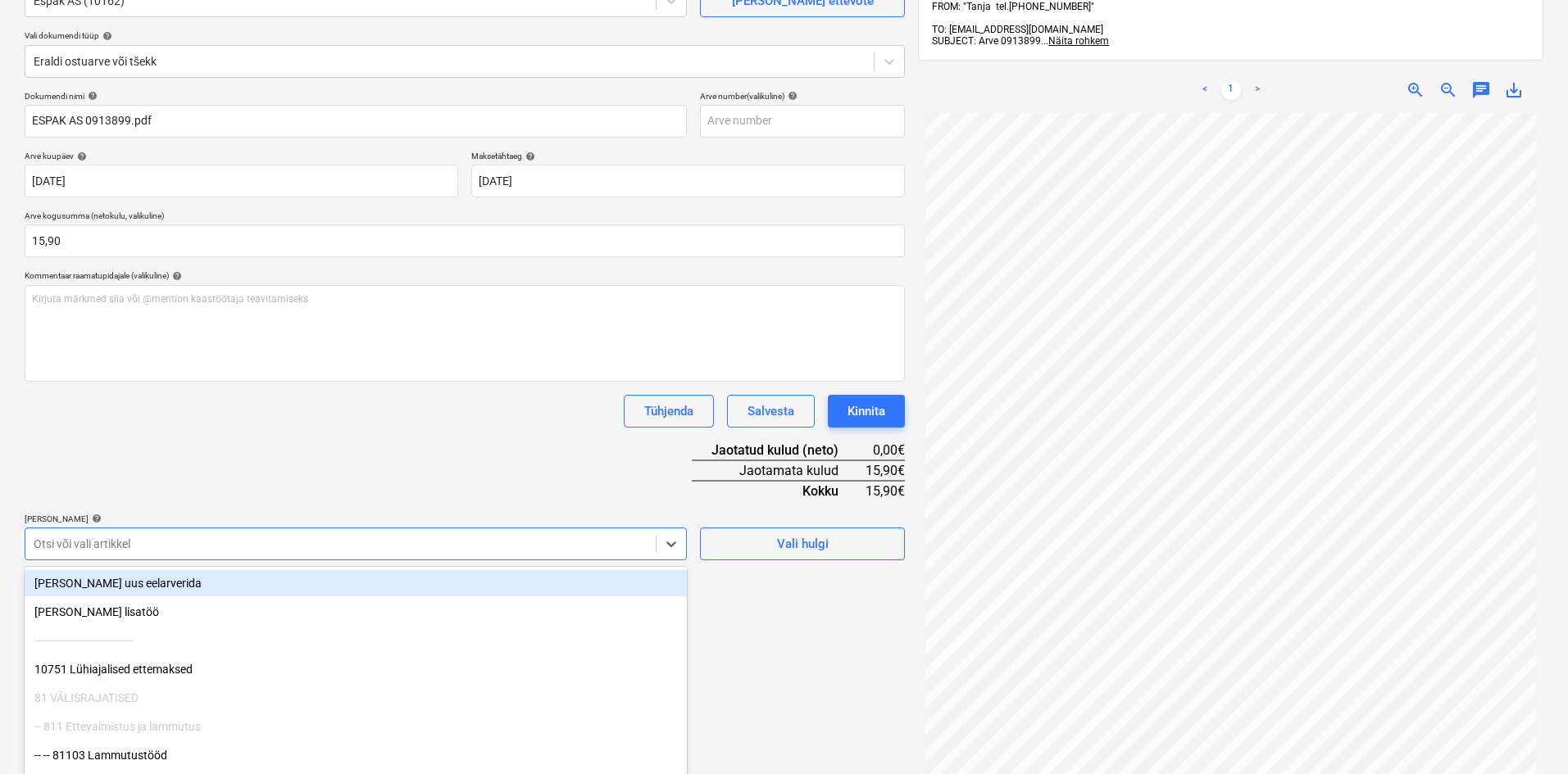
click at [124, 545] on body "Müük Projektid Kontaktid Ettevõte Koondarved Postkast format_size keyboard_arro…" at bounding box center [784, 223] width 1568 height 774
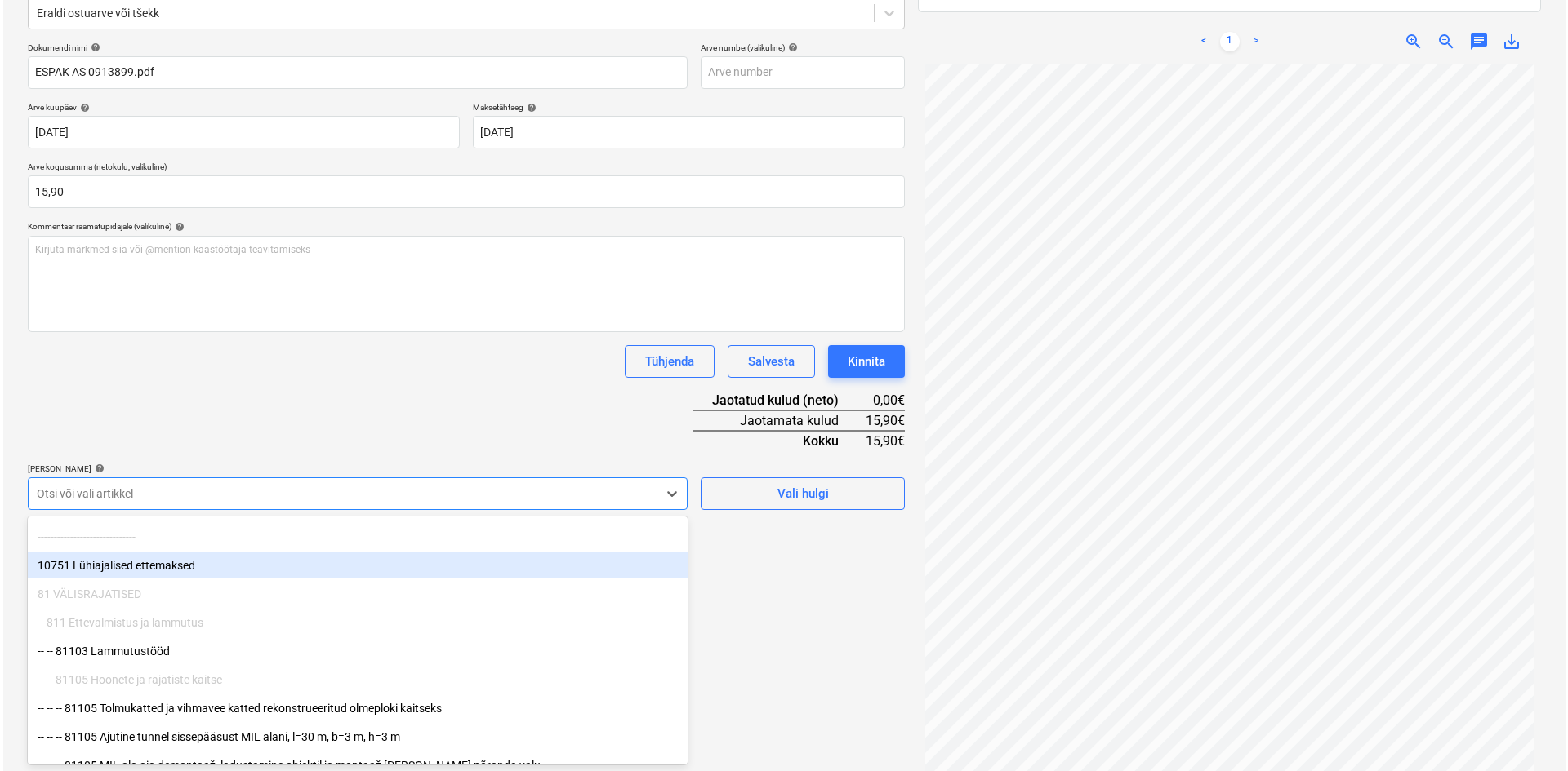
scroll to position [82, 0]
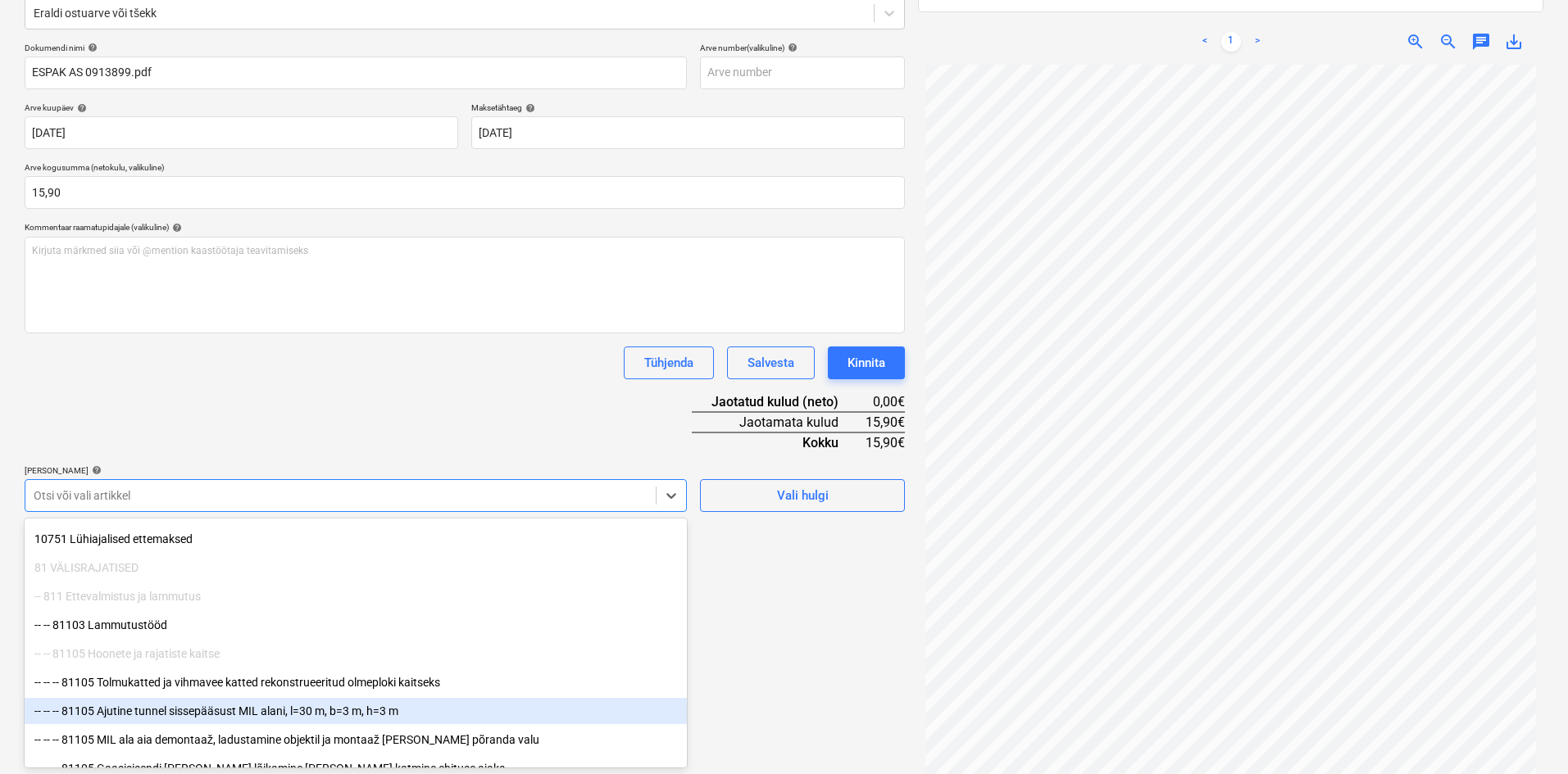
click at [126, 710] on div "-- -- -- 81105 Ajutine tunnel sissepääsust MIL alani, l=30 m, b=3 m, h=3 m" at bounding box center [355, 710] width 662 height 26
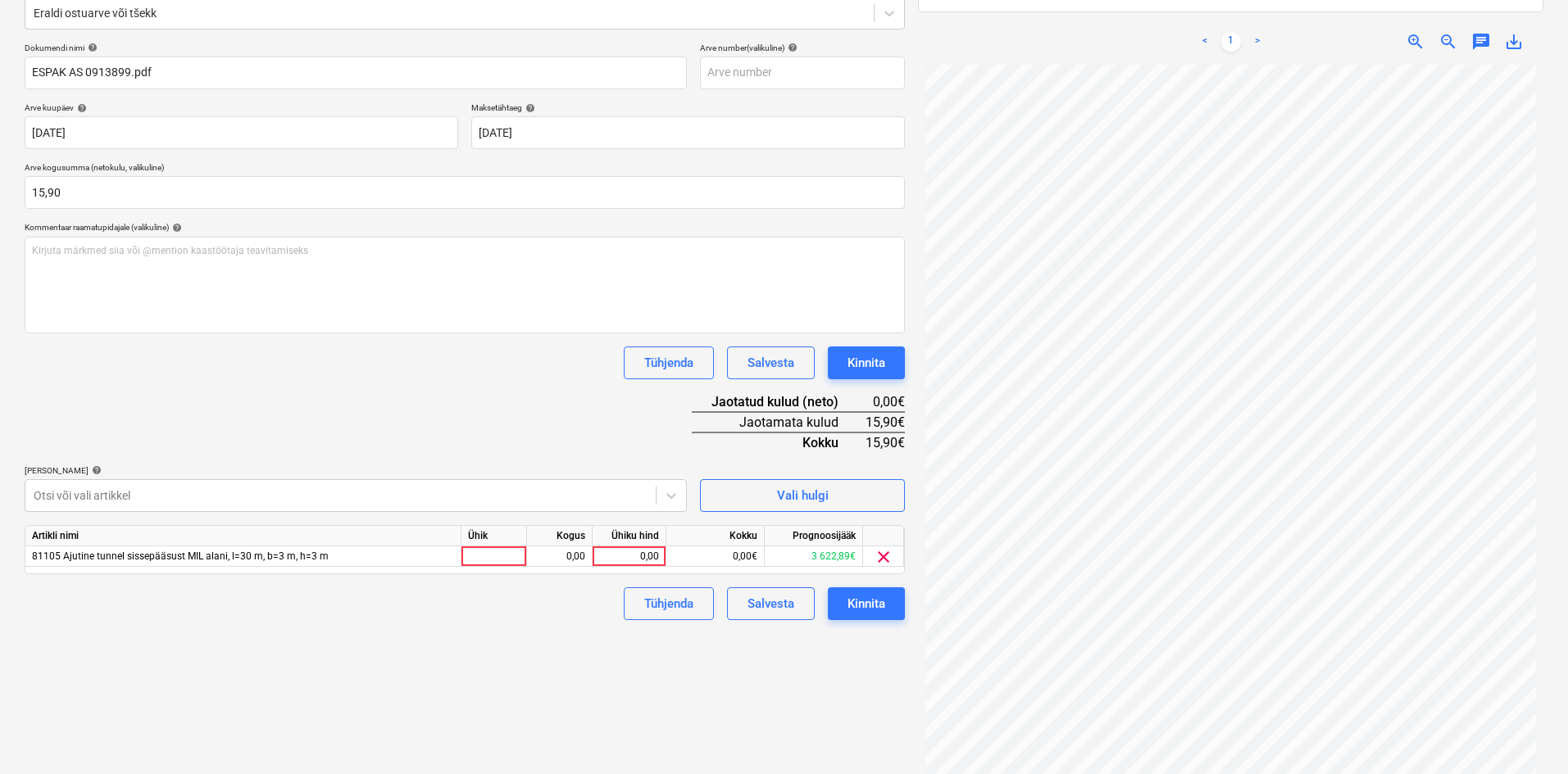
click at [318, 435] on div "Dokumendi nimi help ESPAK AS 0913899.pdf Arve number (valikuline) help [PERSON_…" at bounding box center [464, 331] width 880 height 578
click at [655, 554] on div "0,00" at bounding box center [629, 556] width 60 height 20
type input "15,90"
click at [535, 696] on div "Failide konteerimine Vali ettevõte Espak AS (10162) [PERSON_NAME] uus ettevõte …" at bounding box center [465, 334] width 893 height 930
click at [860, 604] on div "Kinnita" at bounding box center [866, 604] width 38 height 21
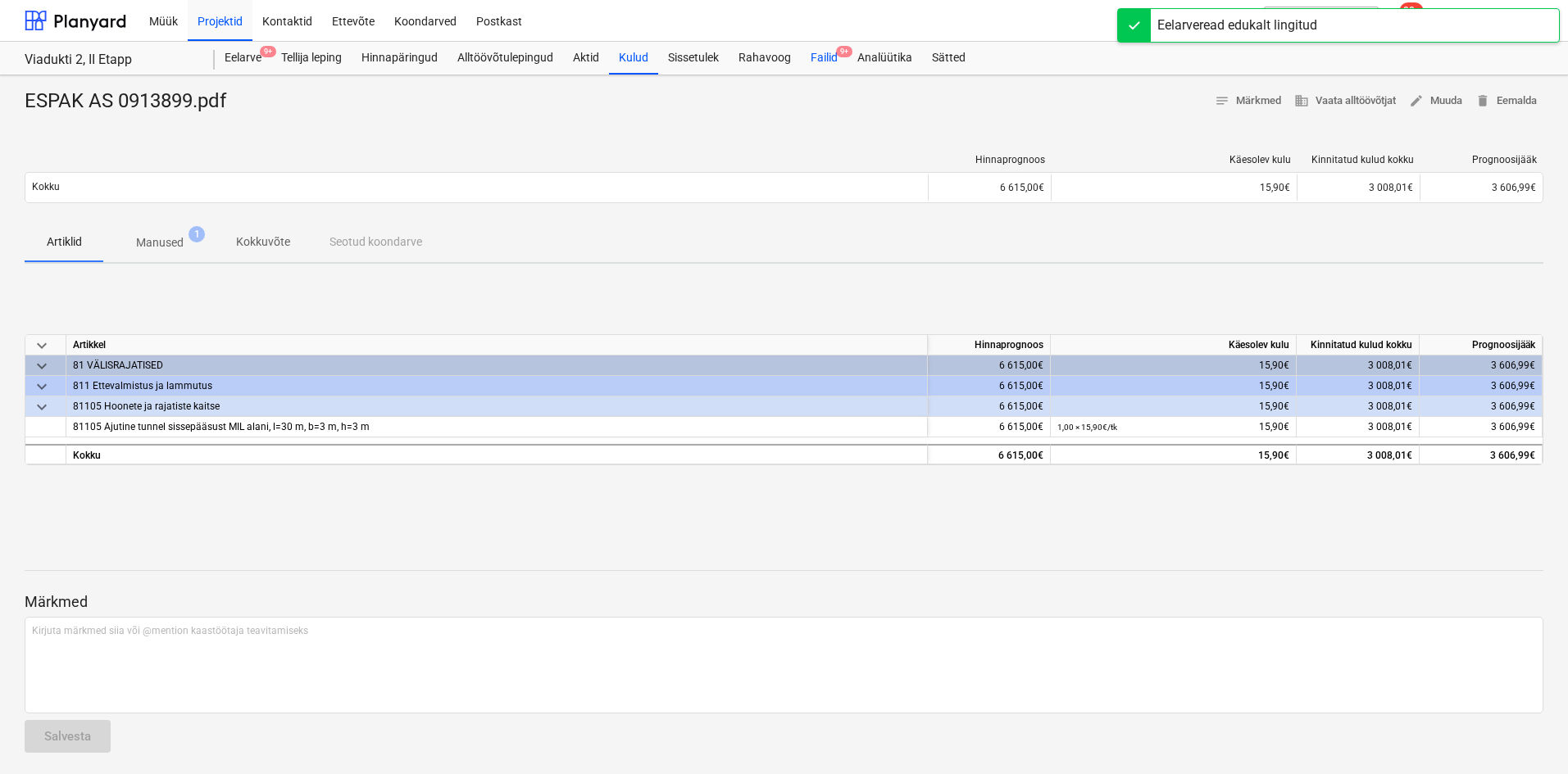
drag, startPoint x: 824, startPoint y: 56, endPoint x: 810, endPoint y: 64, distance: 16.1
click at [824, 56] on div "Failid 9+" at bounding box center [824, 58] width 46 height 33
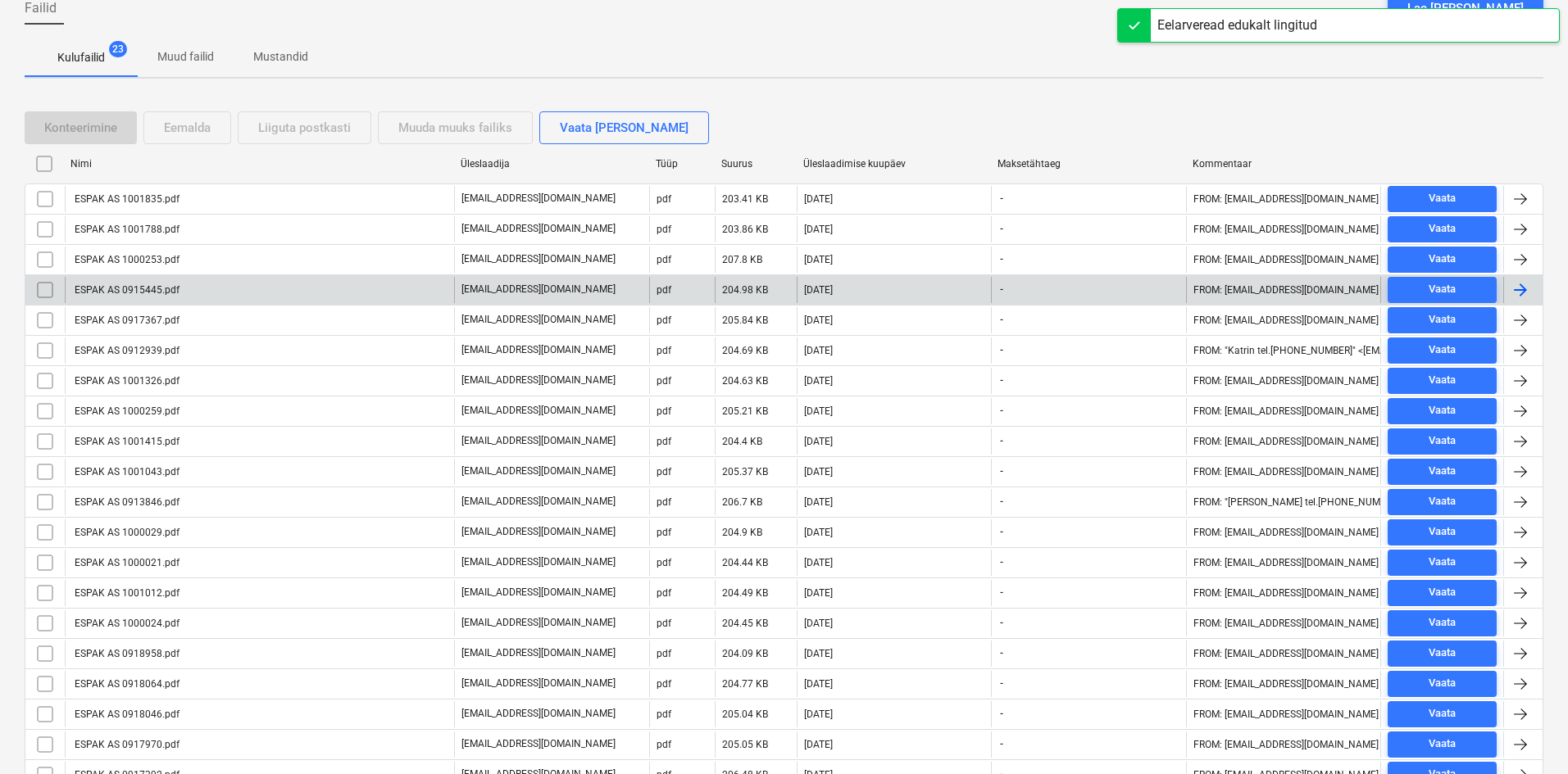
scroll to position [339, 0]
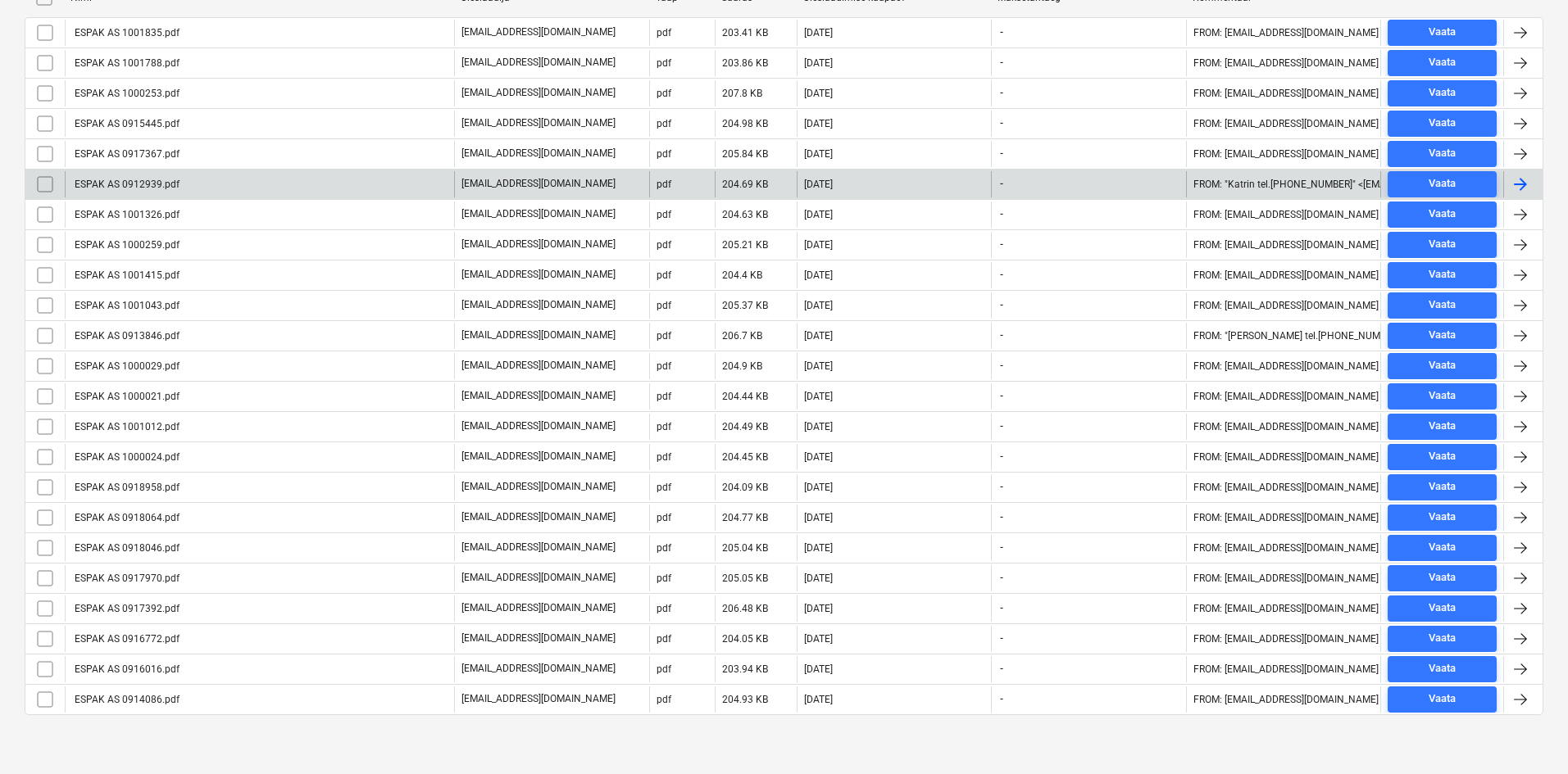
click at [170, 185] on div "ESPAK AS 0912939.pdf" at bounding box center [126, 185] width 107 height 12
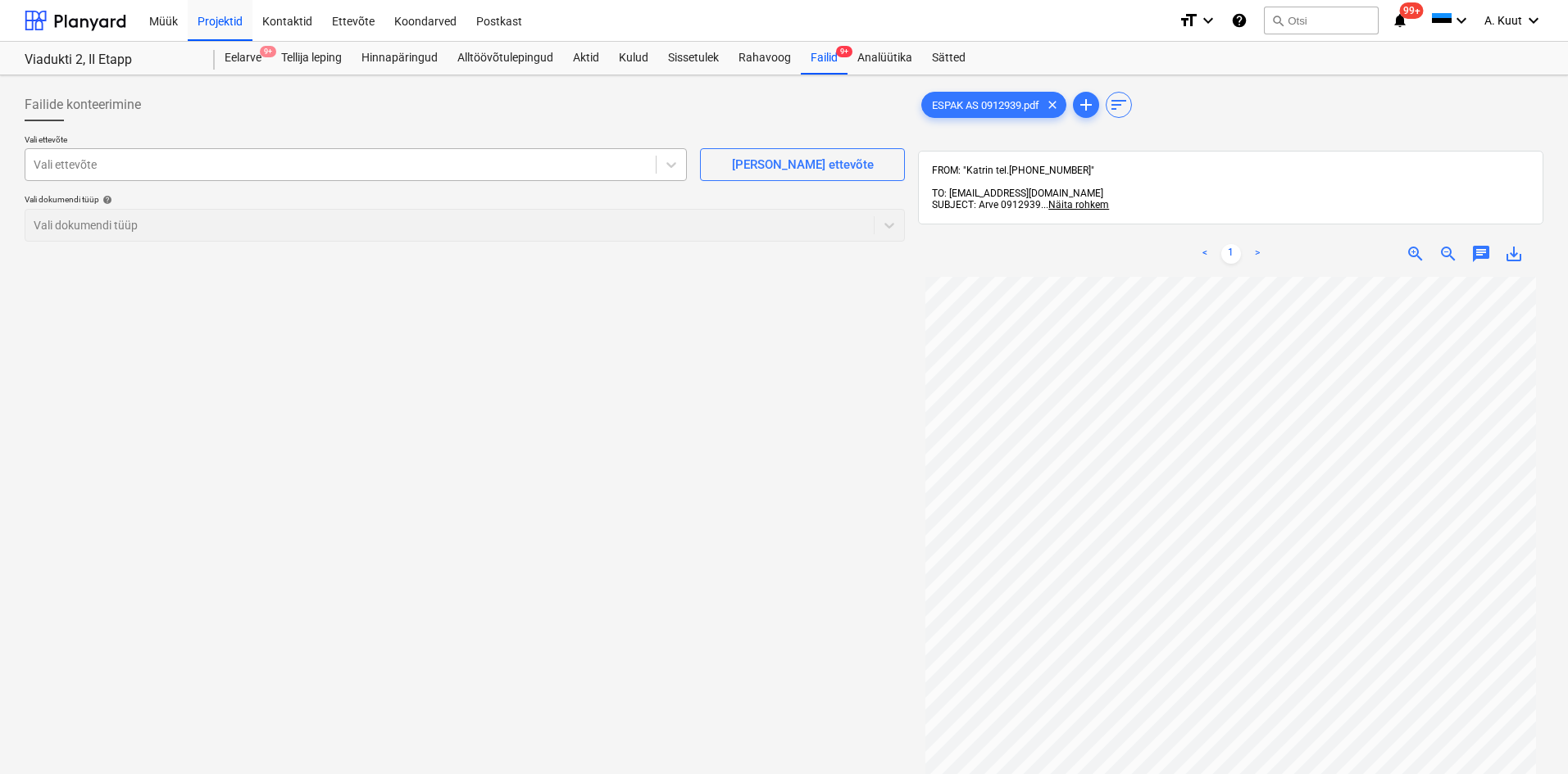
click at [128, 164] on div at bounding box center [341, 164] width 614 height 16
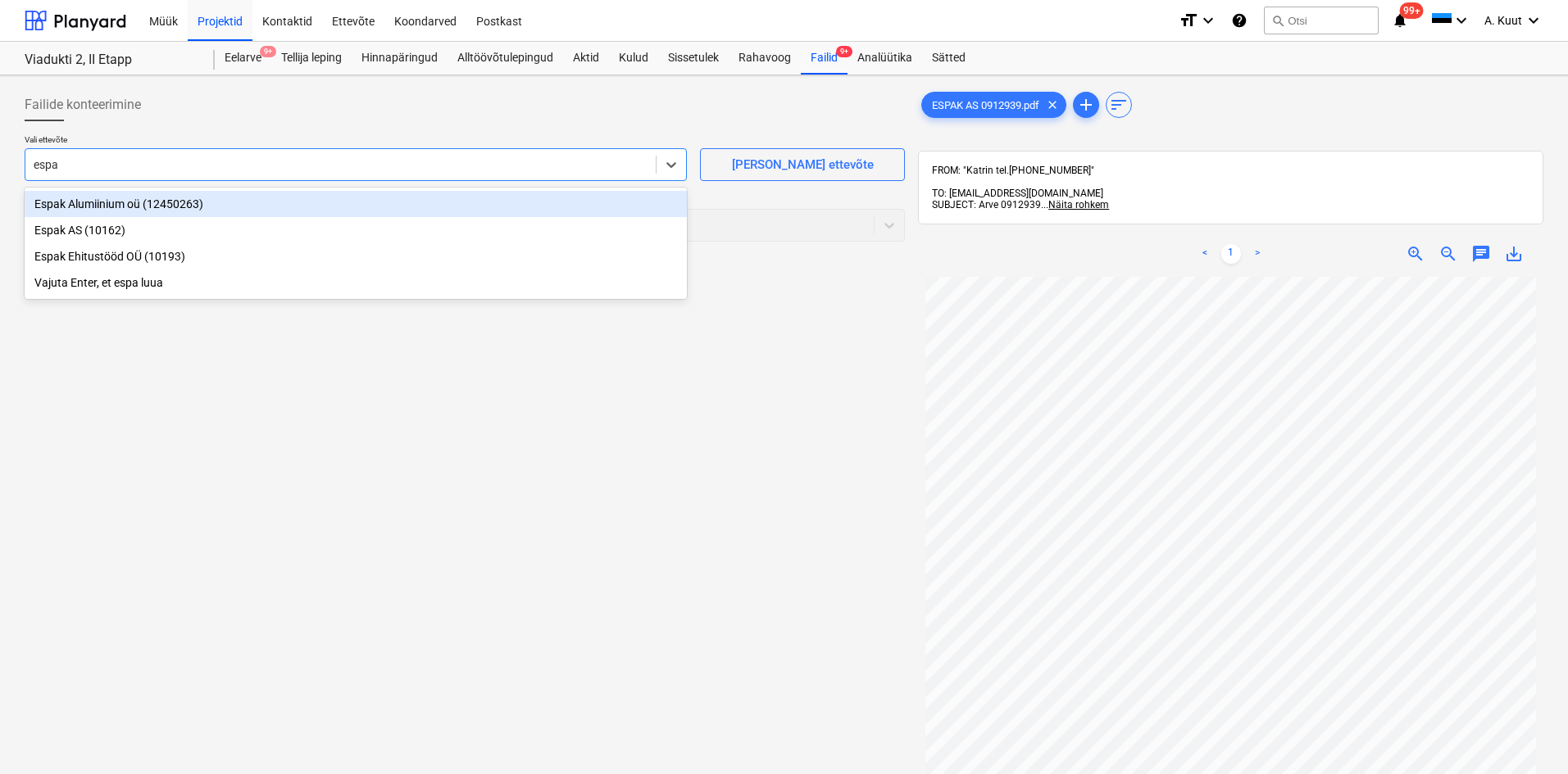
type input "espak"
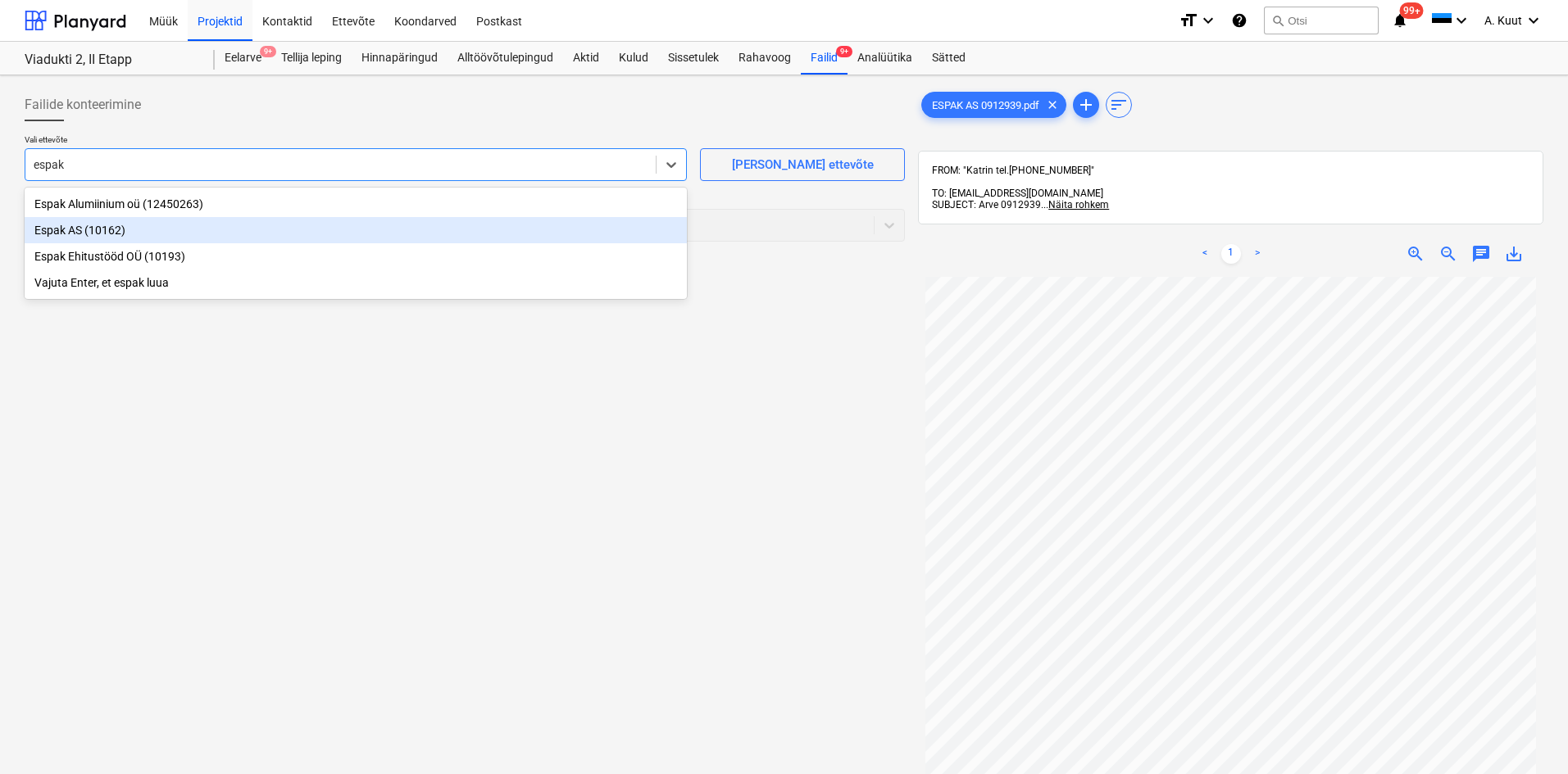
click at [62, 232] on div "Espak AS (10162)" at bounding box center [355, 229] width 662 height 26
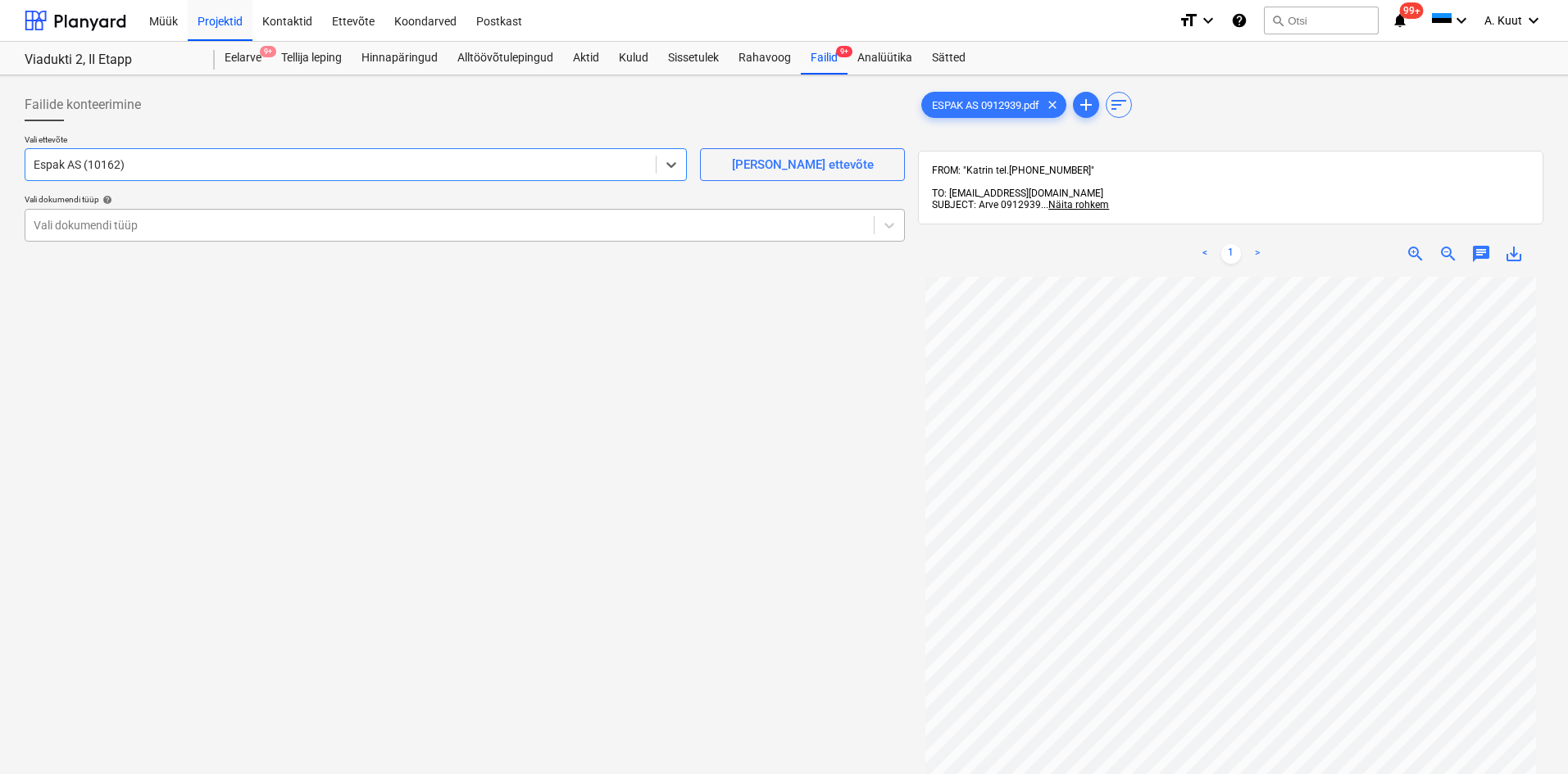
click at [62, 222] on div at bounding box center [449, 224] width 831 height 16
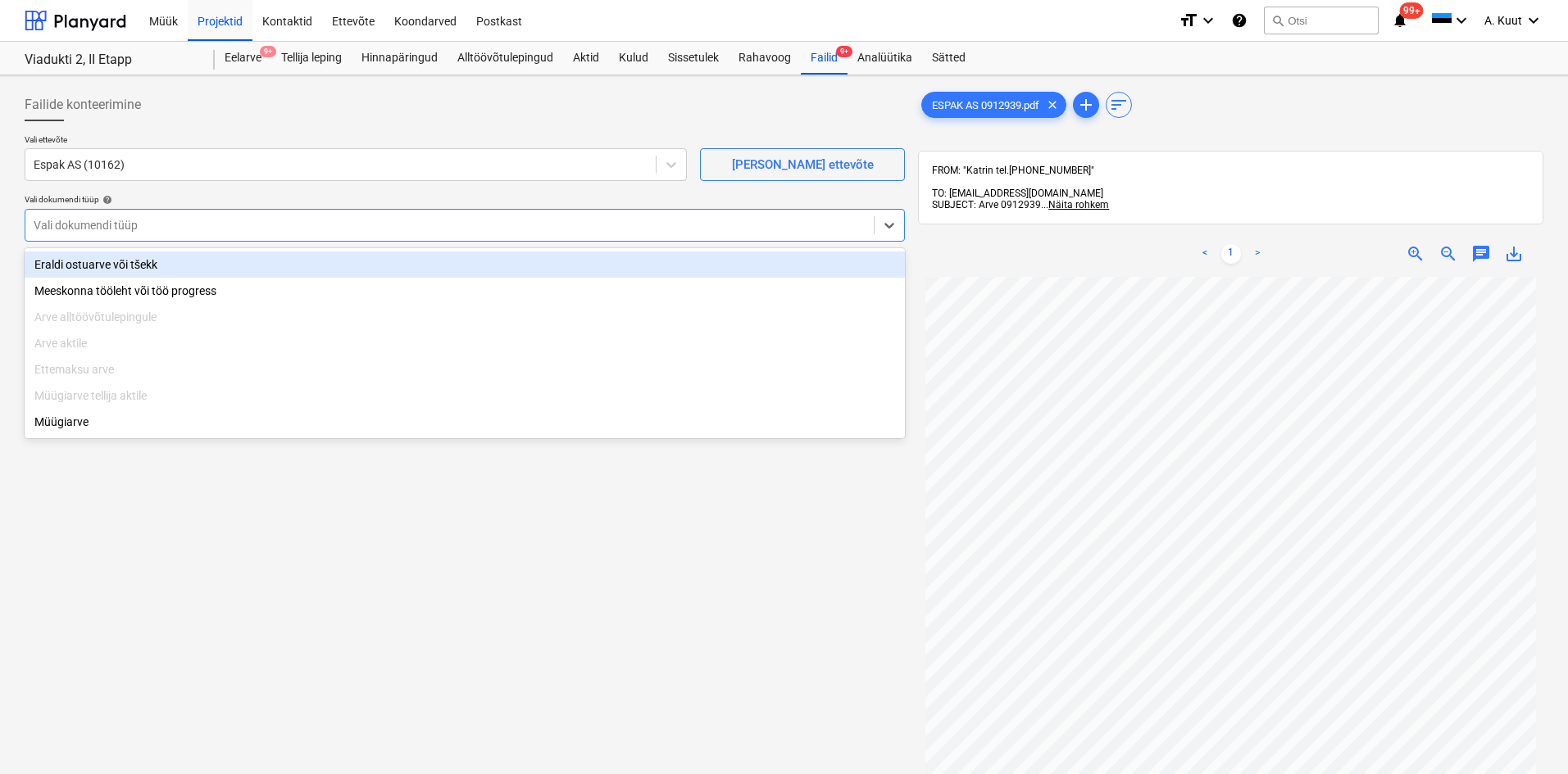
click at [66, 262] on div "Eraldi ostuarve või tšekk" at bounding box center [464, 264] width 880 height 26
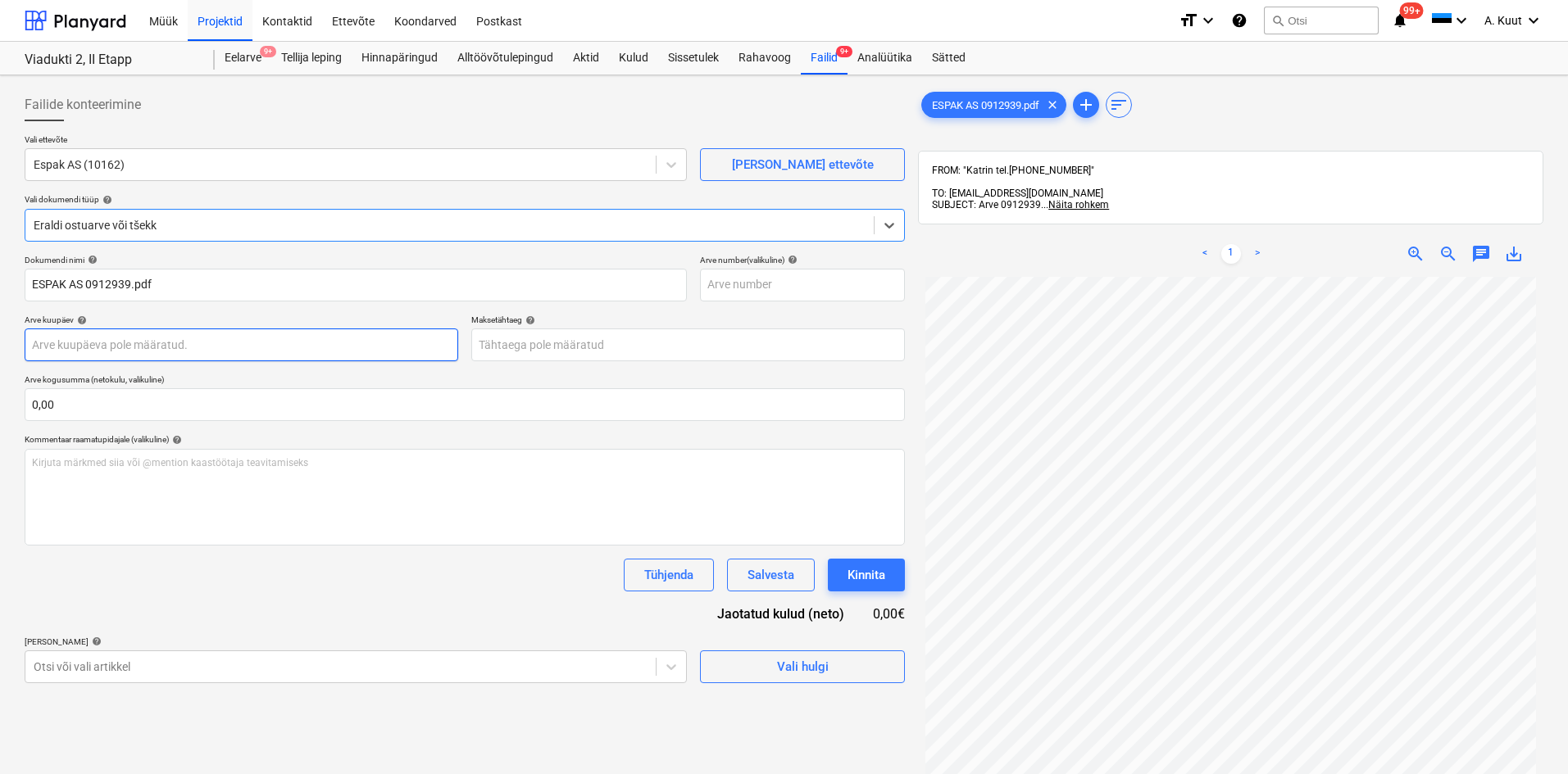
click at [63, 345] on body "Müük Projektid Kontaktid Ettevõte Koondarved Postkast format_size keyboard_arro…" at bounding box center [784, 387] width 1568 height 774
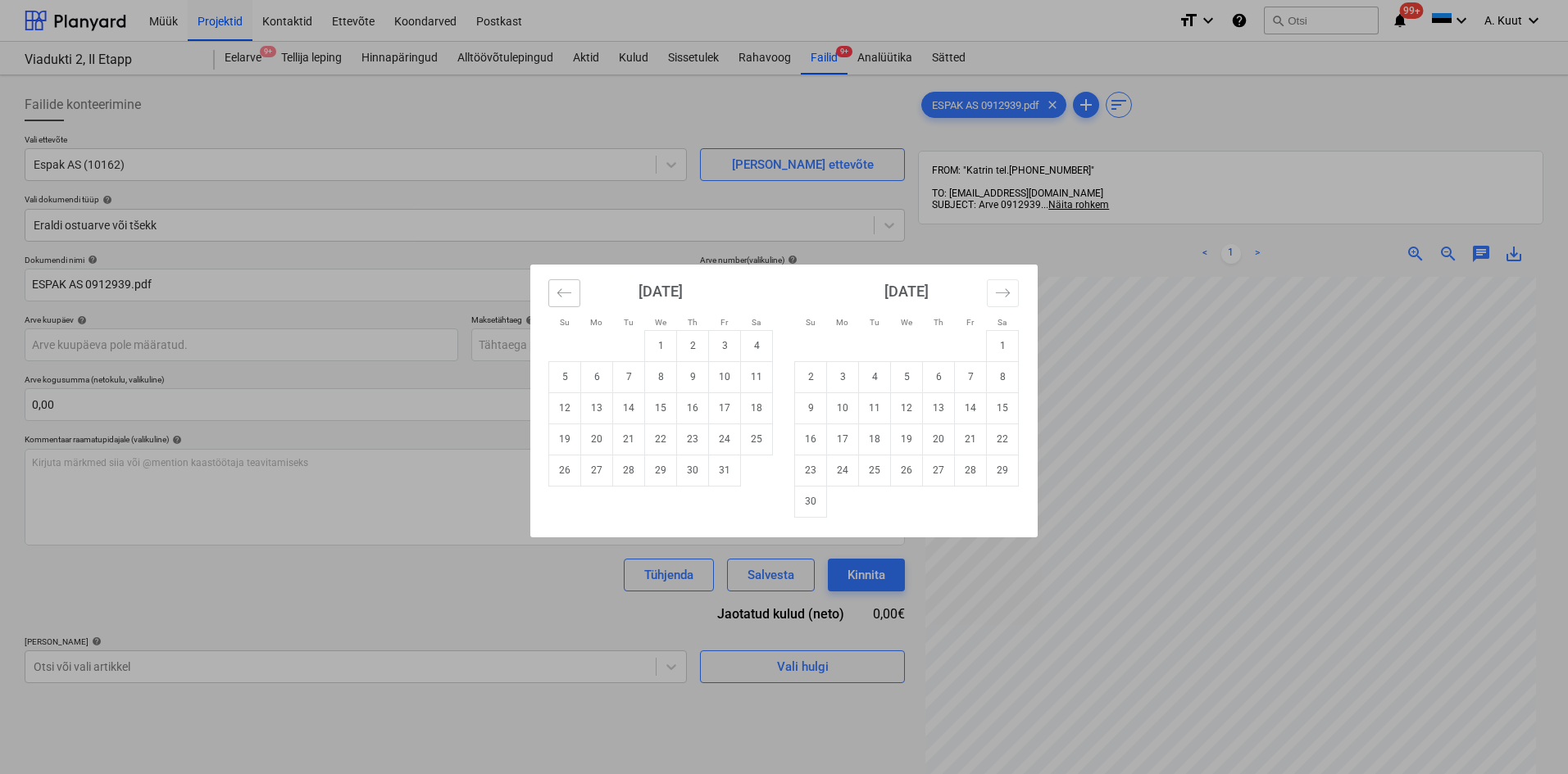
click at [574, 293] on button "Move backward to switch to the previous month." at bounding box center [563, 293] width 32 height 28
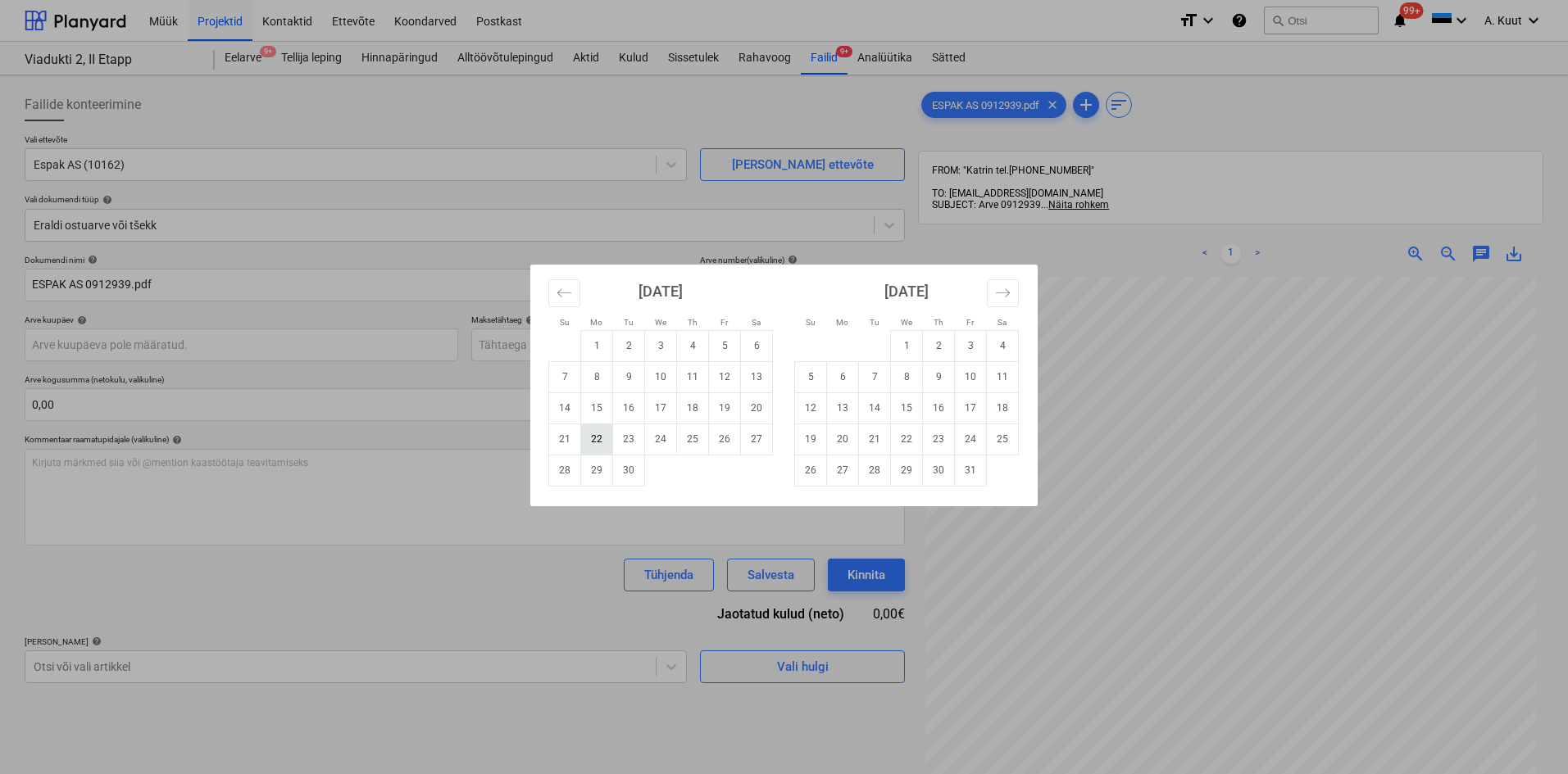
click at [594, 441] on td "22" at bounding box center [596, 439] width 32 height 31
type input "[DATE]"
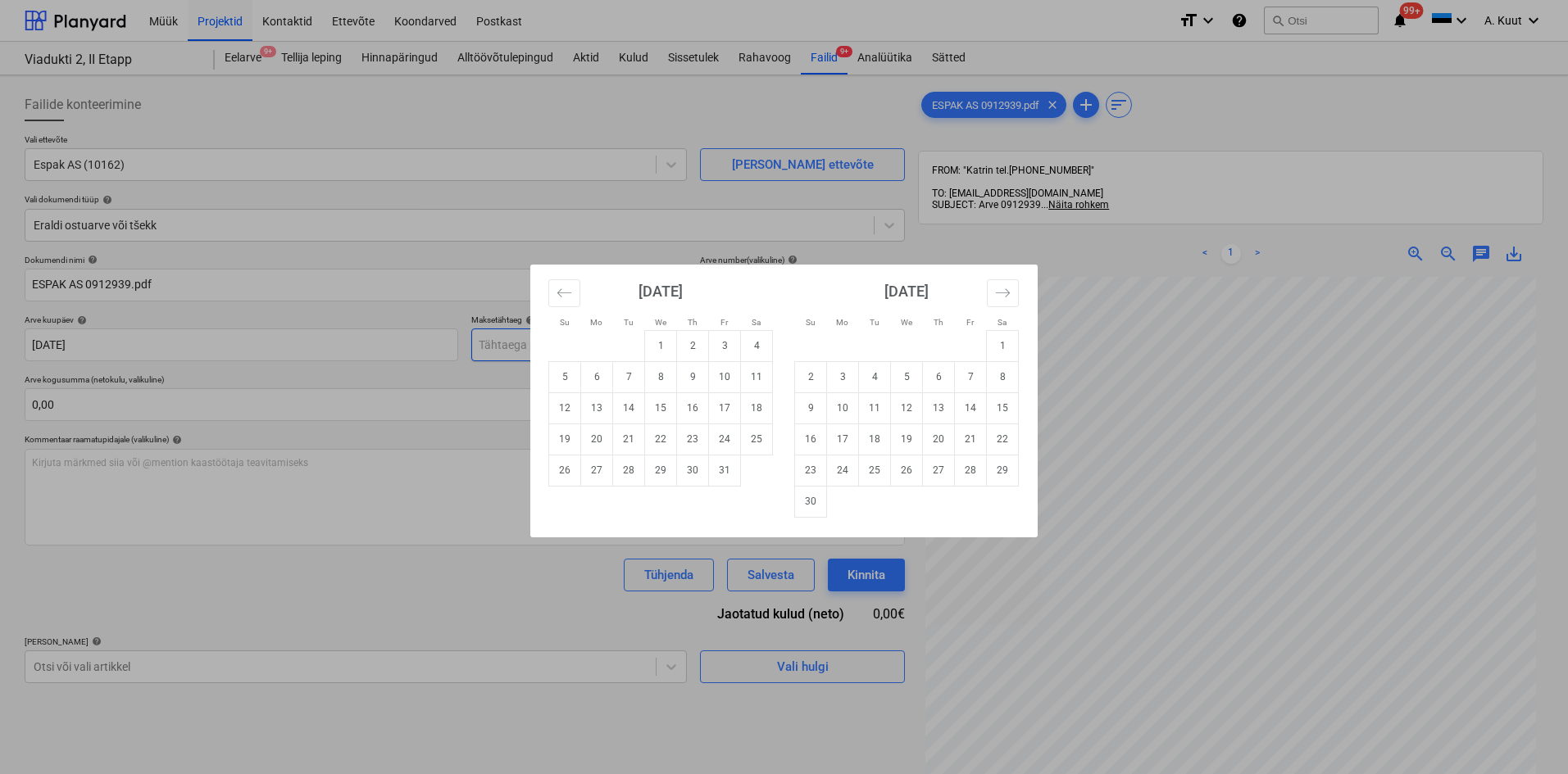
click at [517, 344] on body "Müük Projektid Kontaktid Ettevõte Koondarved Postkast format_size keyboard_arro…" at bounding box center [784, 387] width 1568 height 774
click at [664, 446] on td "22" at bounding box center [660, 439] width 32 height 31
type input "[DATE]"
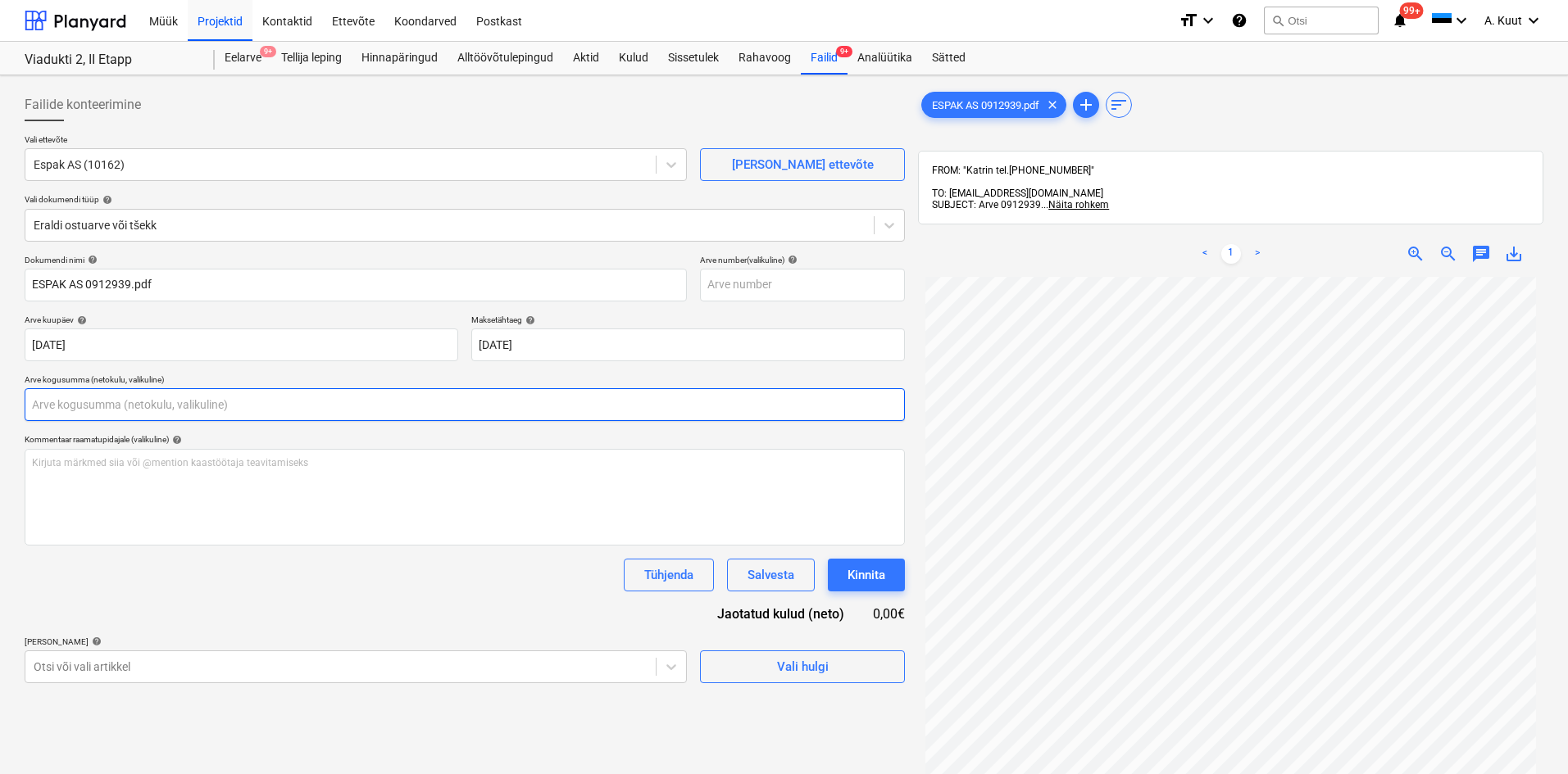
click at [99, 401] on input "text" at bounding box center [464, 404] width 880 height 33
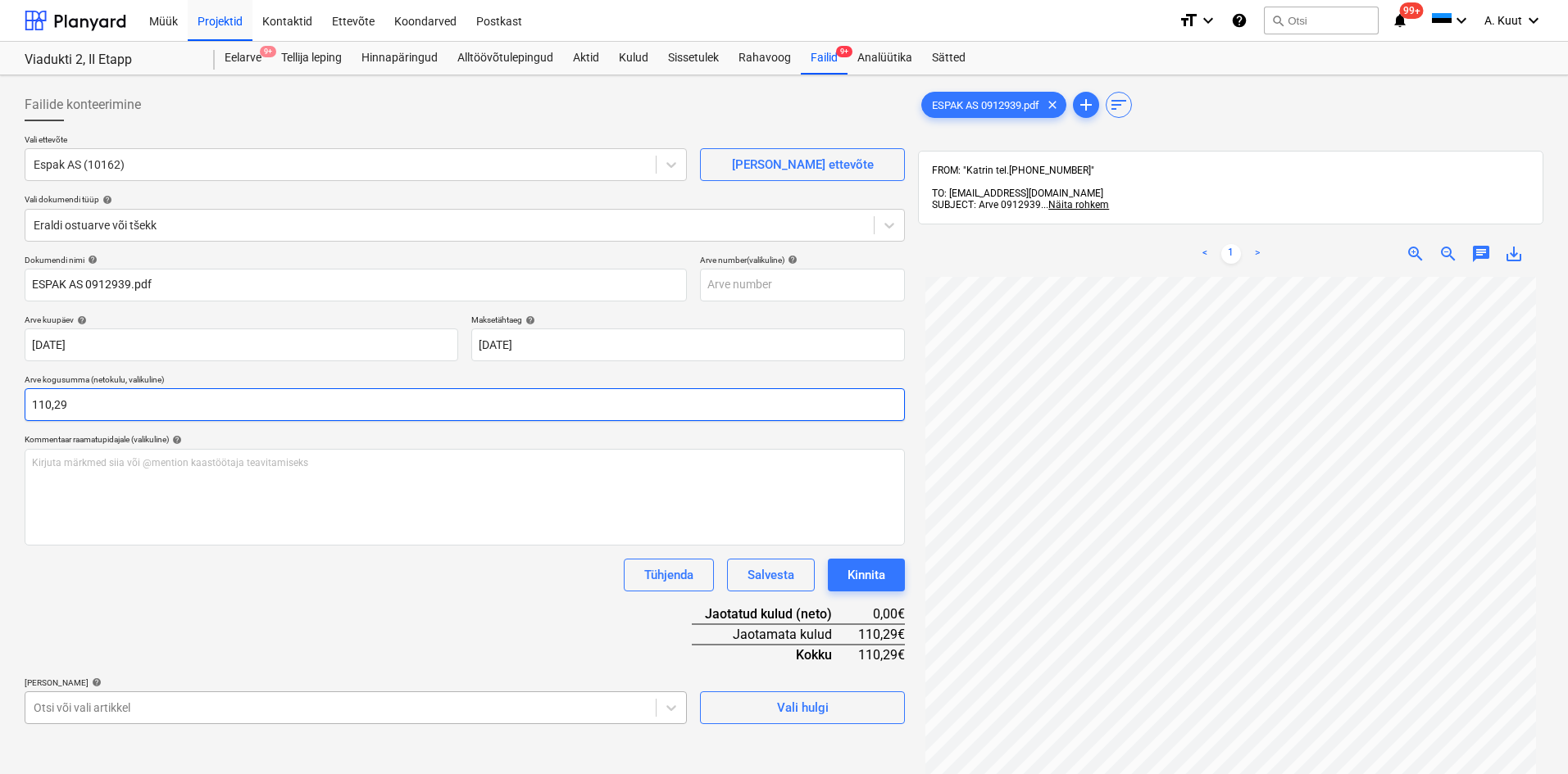
type input "110,29"
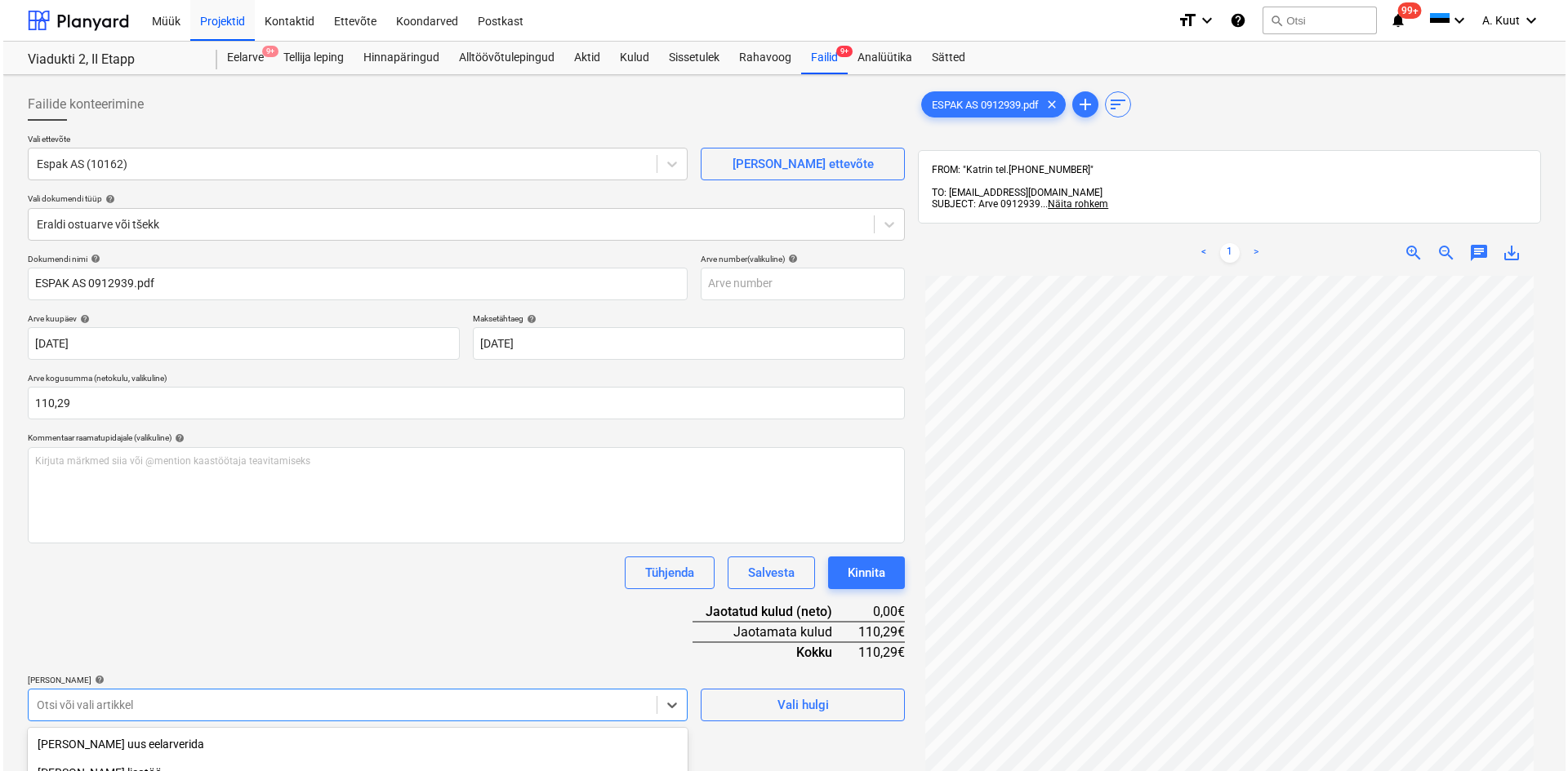
scroll to position [211, 0]
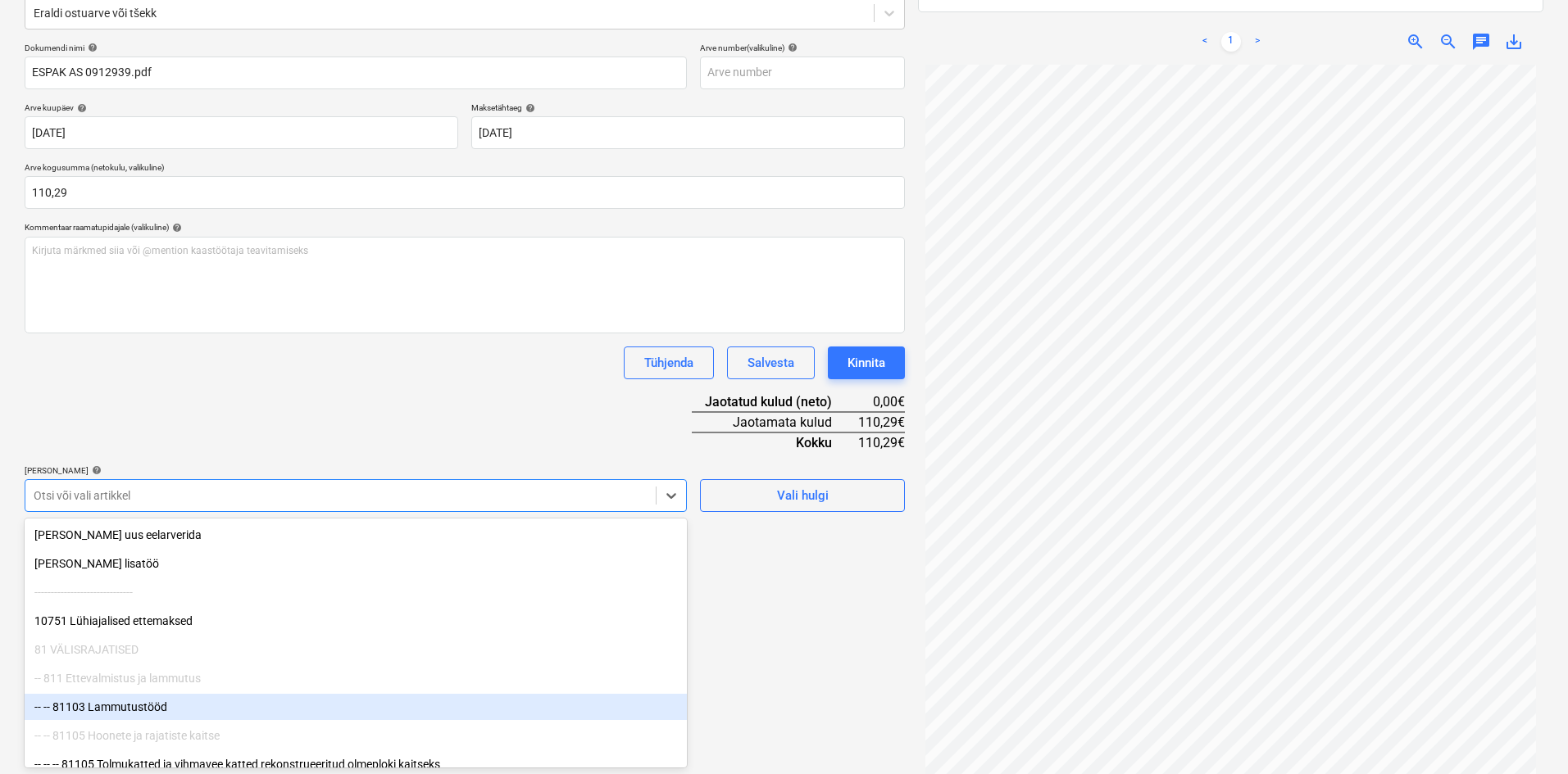
click at [114, 562] on body "Müük Projektid Kontaktid Ettevõte Koondarved Postkast format_size keyboard_arro…" at bounding box center [784, 175] width 1568 height 774
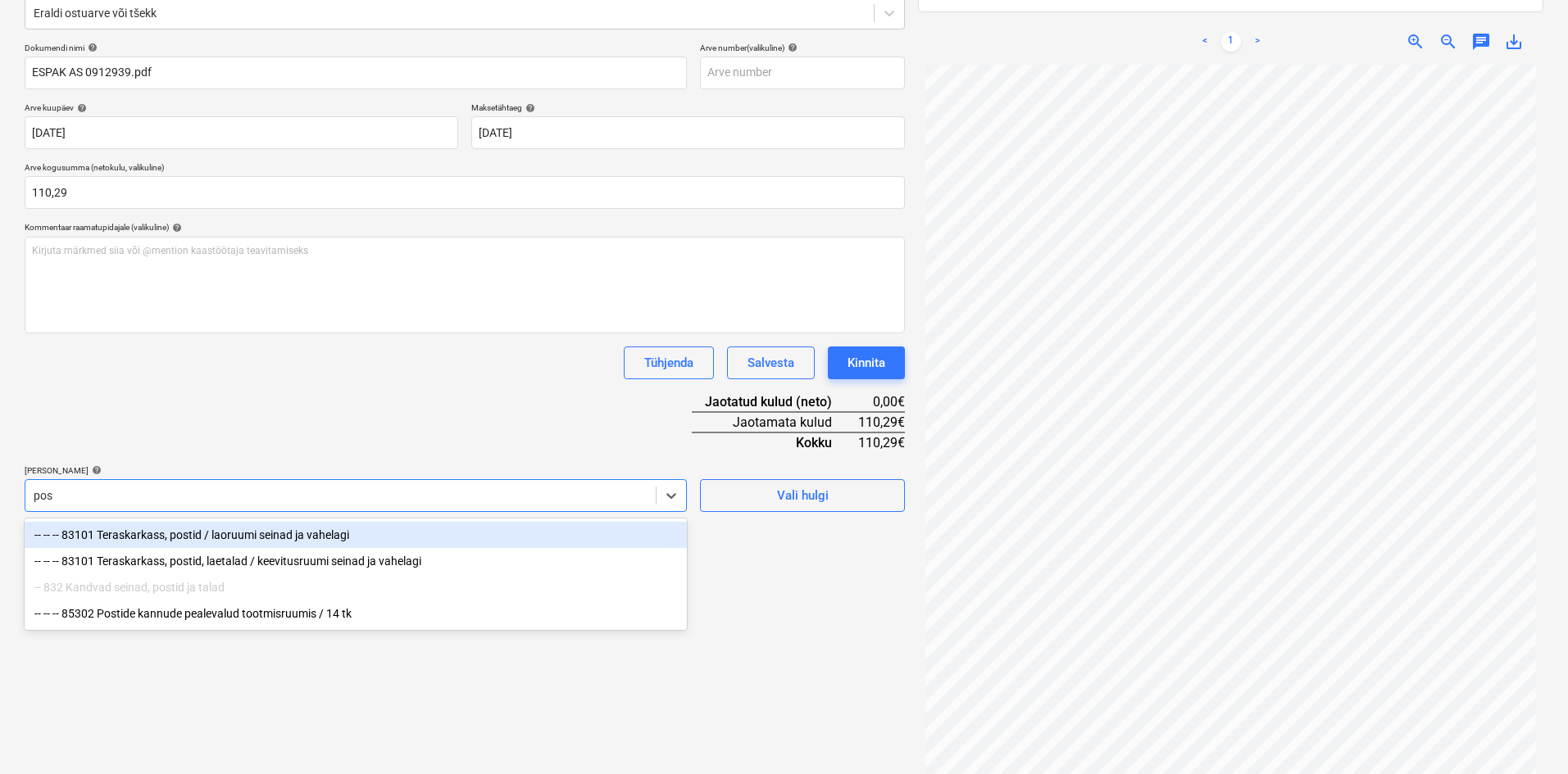
type input "post"
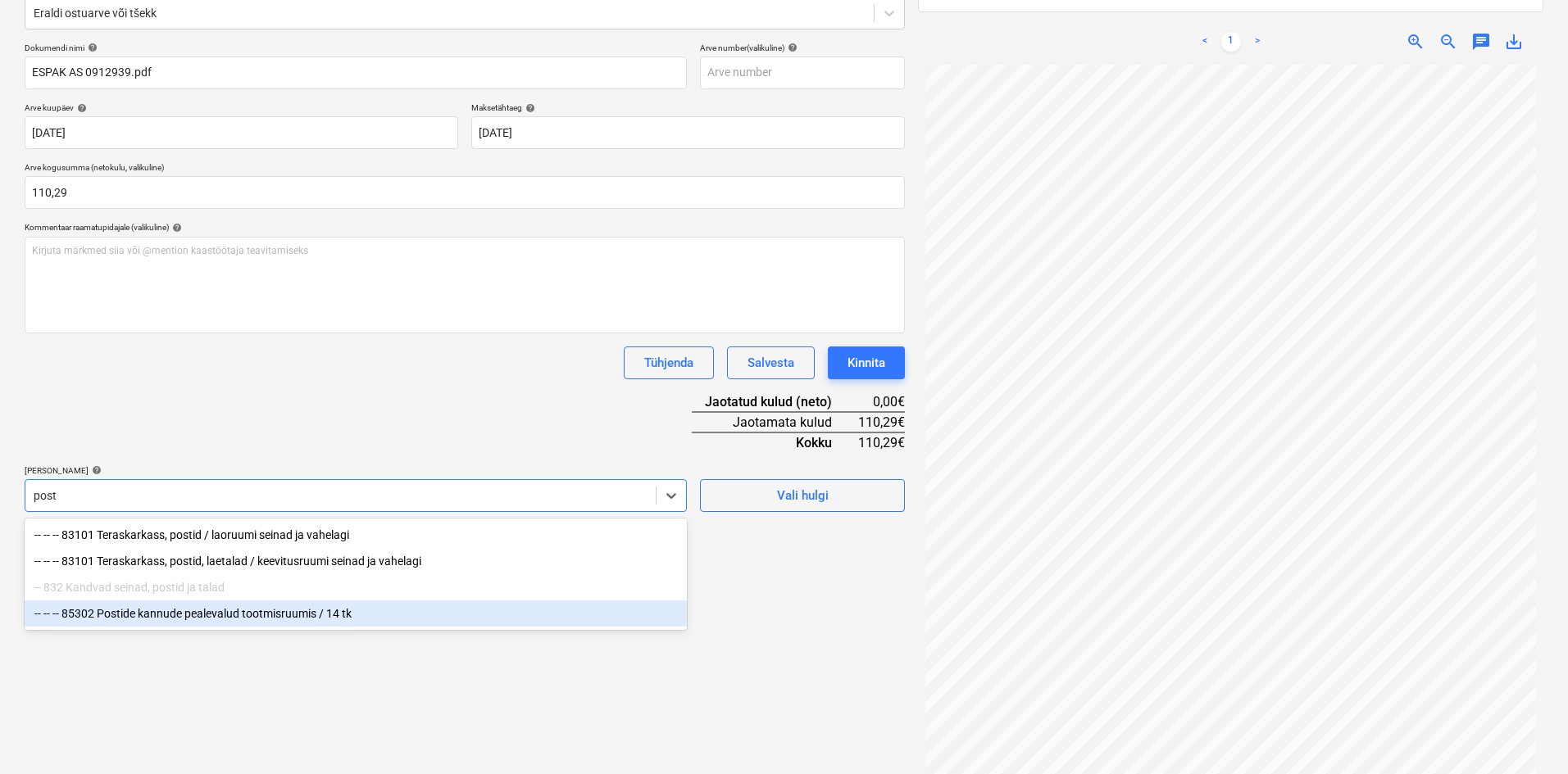
click at [167, 621] on div "-- -- -- 85302 Postide kannude pealevalud tootmisruumis / 14 tk" at bounding box center [355, 613] width 662 height 26
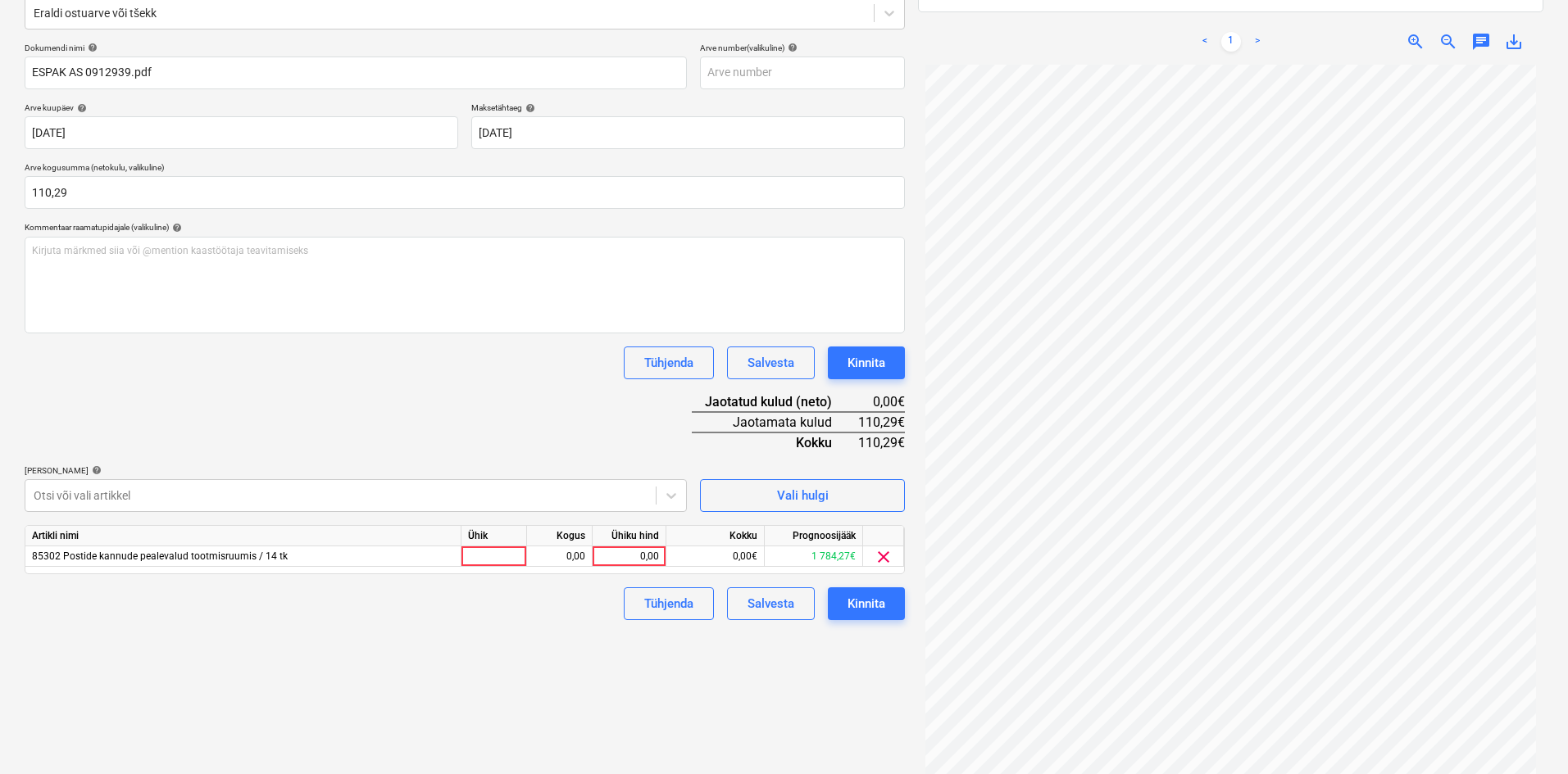
click at [296, 416] on div "Dokumendi nimi help ESPAK AS 0912939.pdf Arve number (valikuline) help Arve kuu…" at bounding box center [464, 331] width 880 height 578
click at [653, 552] on div "0,00" at bounding box center [629, 556] width 60 height 20
type input "110,29"
click at [594, 660] on div "Failide konteerimine Vali ettevõte Espak AS (10162) [PERSON_NAME] uus ettevõte …" at bounding box center [465, 334] width 893 height 930
click at [866, 610] on div "Kinnita" at bounding box center [866, 604] width 38 height 21
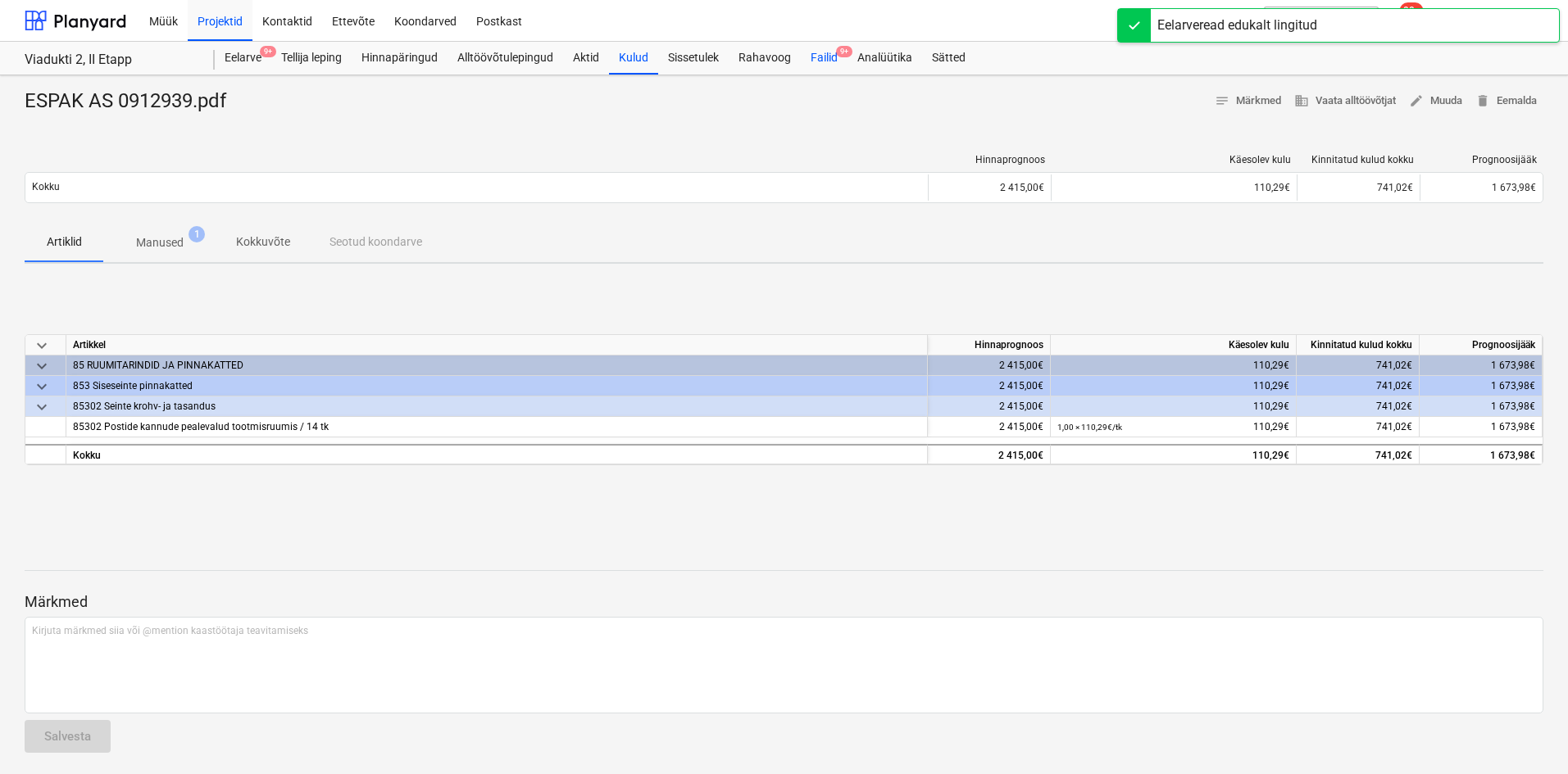
click at [827, 56] on div "Failid 9+" at bounding box center [824, 58] width 46 height 33
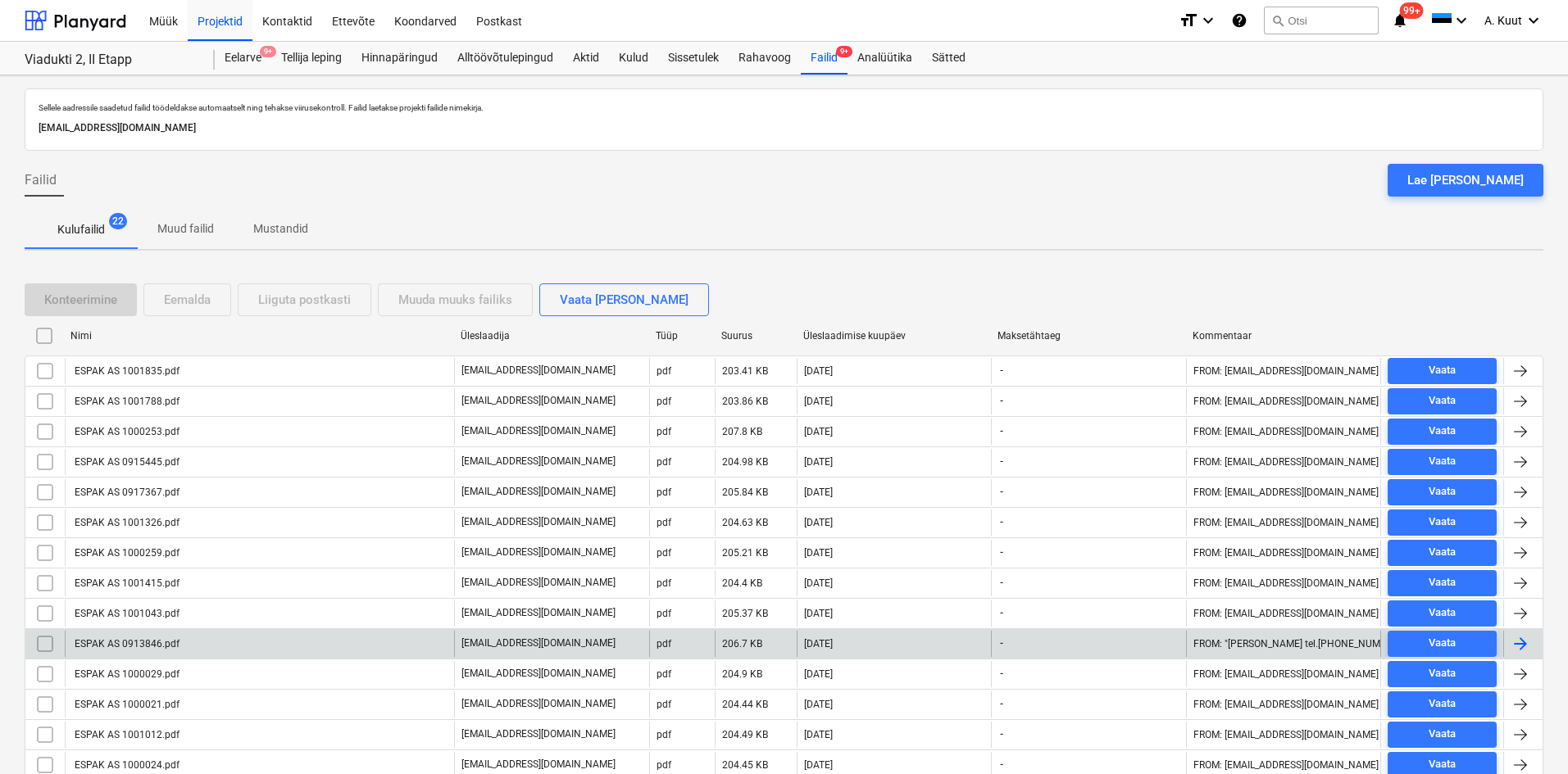
click at [115, 640] on div "ESPAK AS 0913846.pdf" at bounding box center [126, 644] width 107 height 12
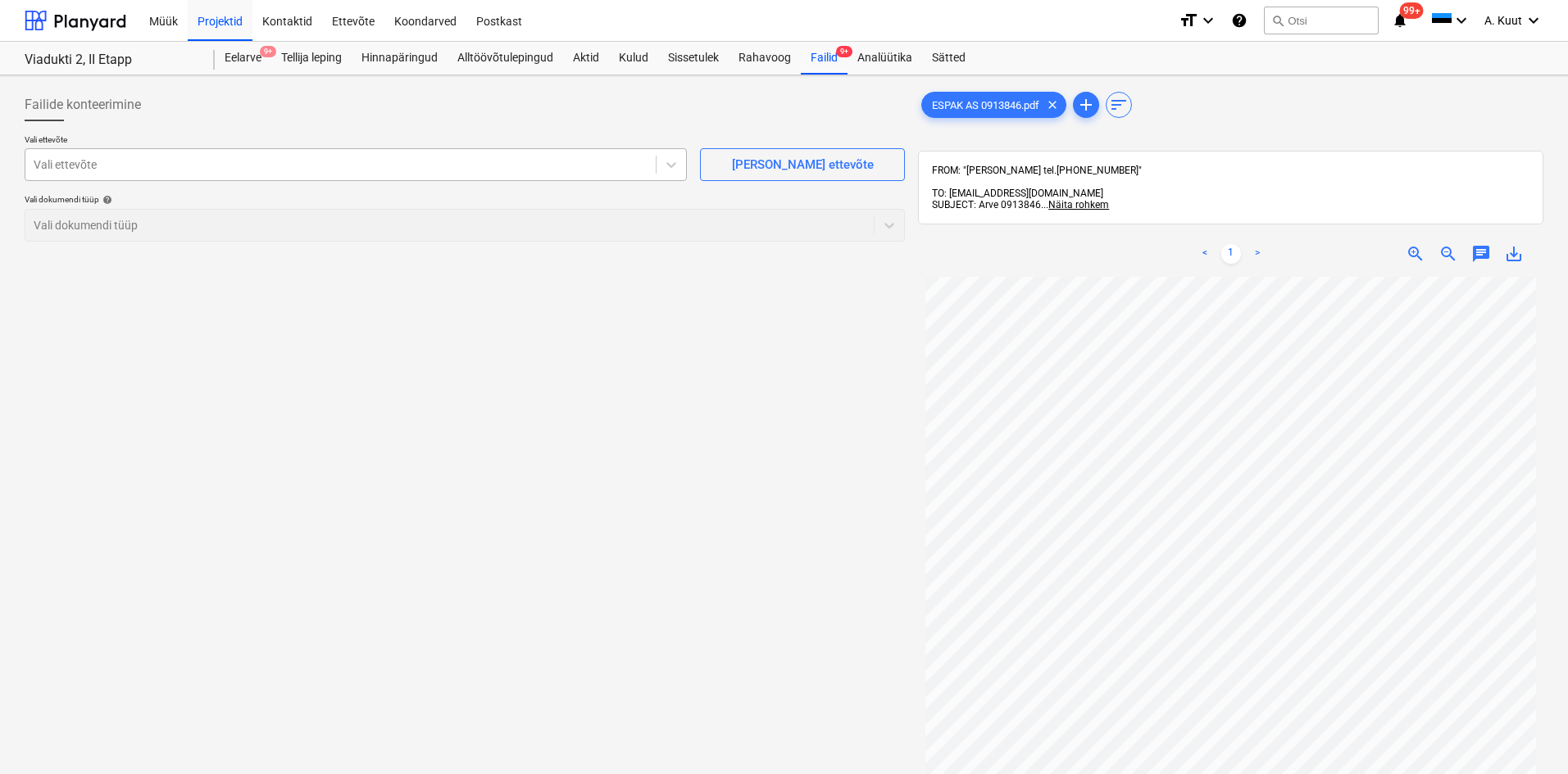
click at [76, 159] on div at bounding box center [341, 164] width 614 height 16
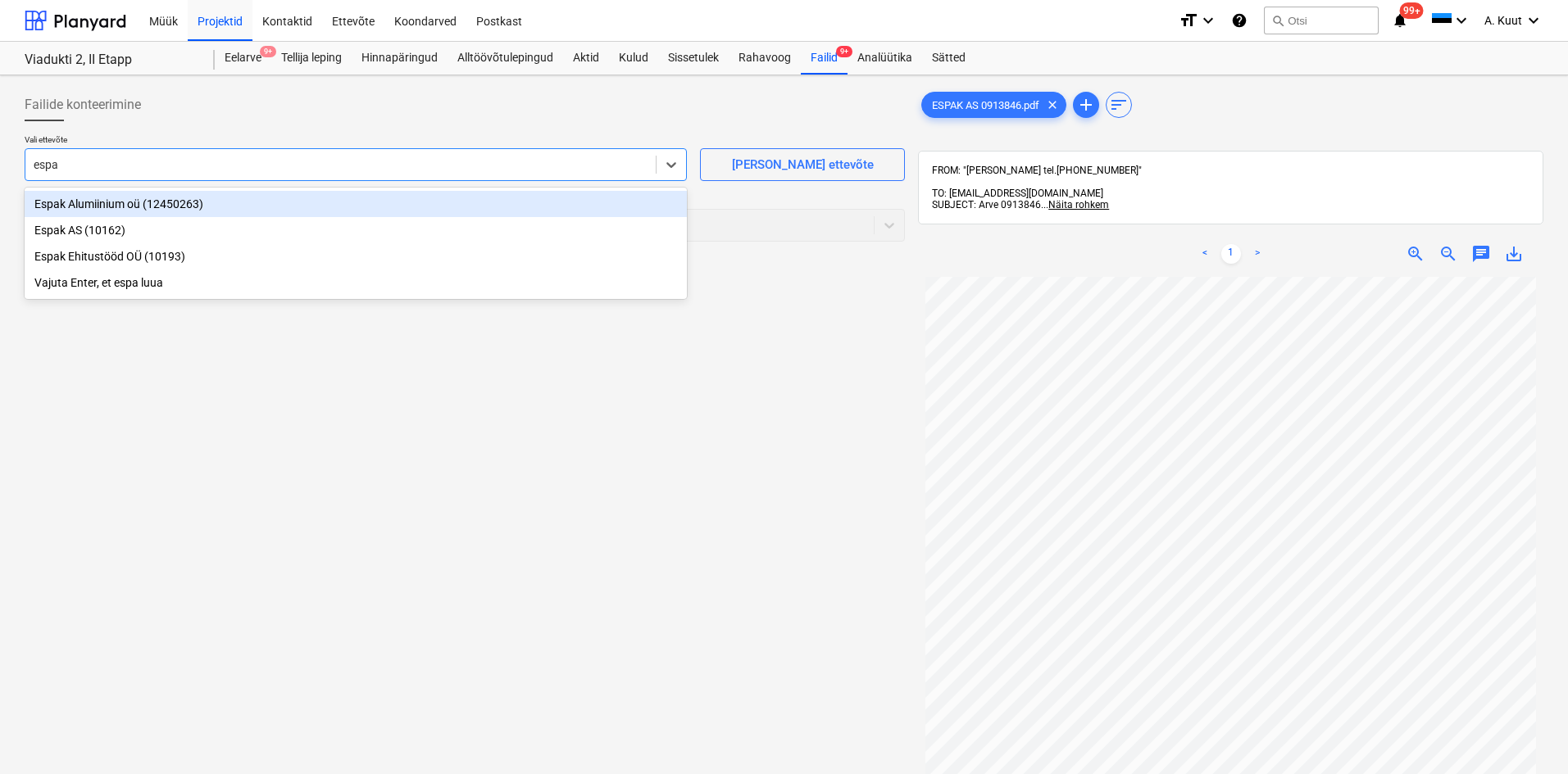
type input "espak"
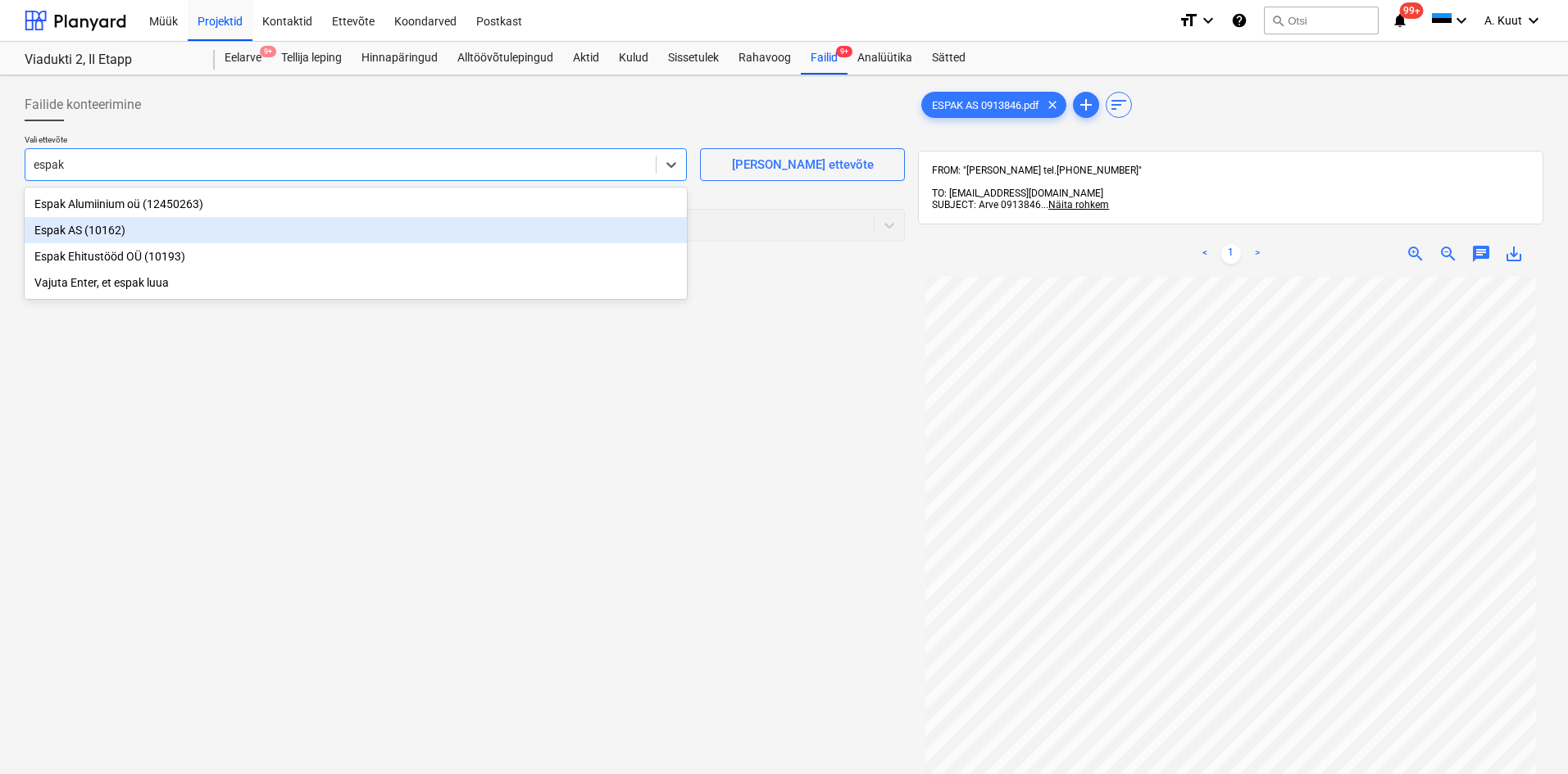
click at [60, 228] on div "Espak AS (10162)" at bounding box center [355, 229] width 662 height 26
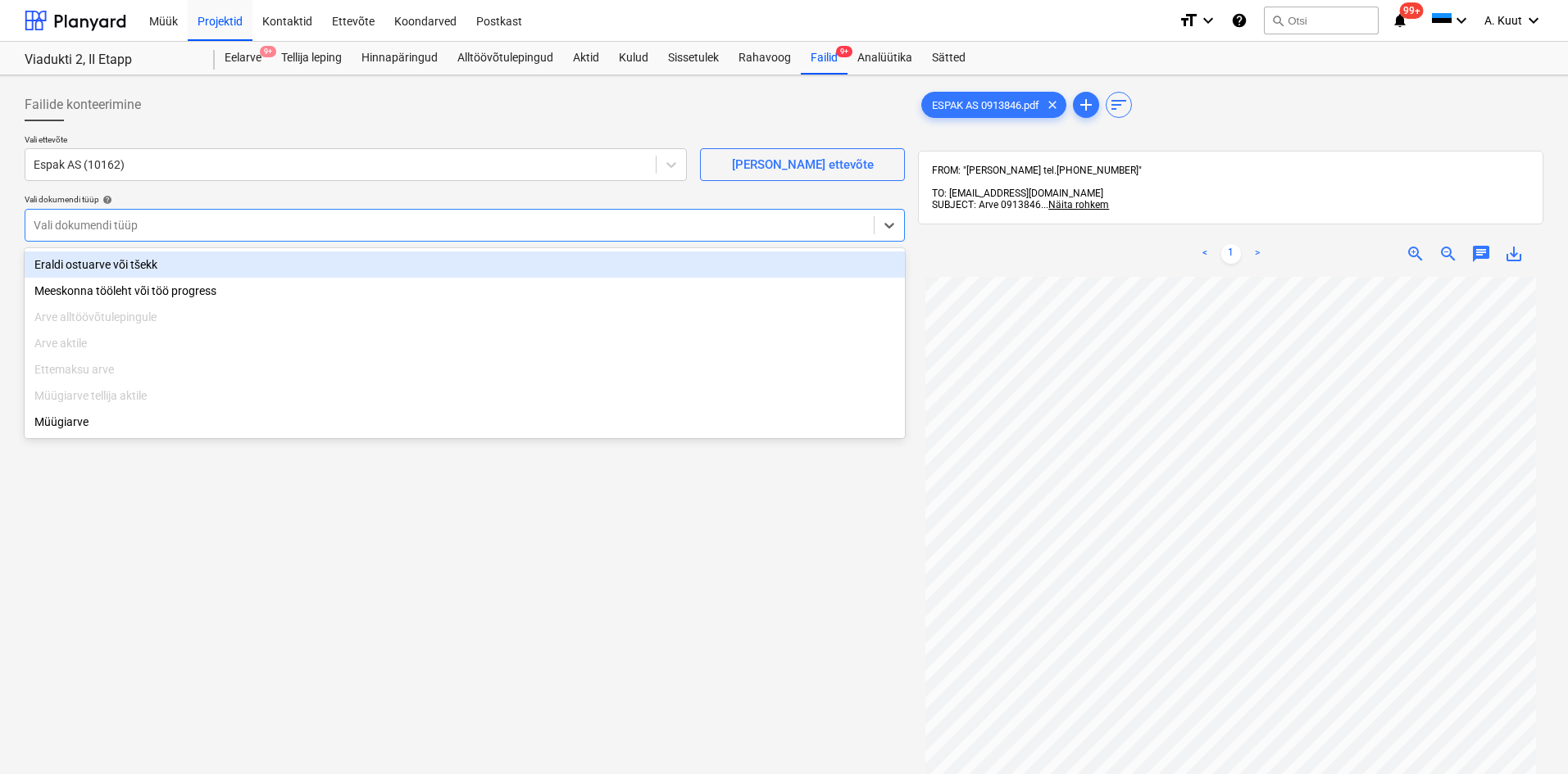
click at [70, 223] on div at bounding box center [449, 224] width 831 height 16
click at [70, 263] on div "Eraldi ostuarve või tšekk" at bounding box center [464, 264] width 880 height 26
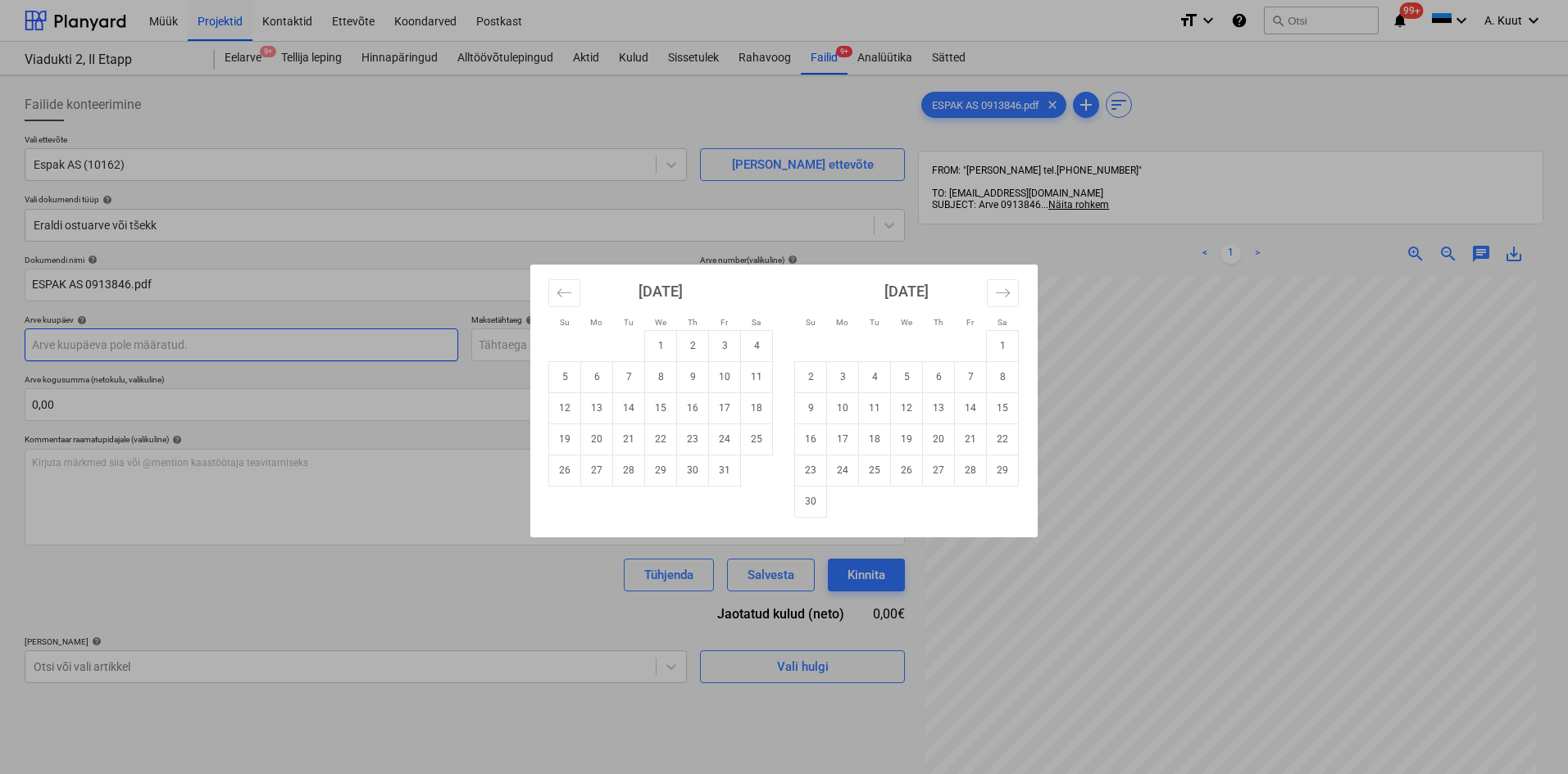
click at [68, 344] on body "Müük Projektid Kontaktid Ettevõte Koondarved Postkast format_size keyboard_arro…" at bounding box center [784, 387] width 1568 height 774
click at [68, 344] on div "Su Mo Tu We Th Fr Sa Su Mo Tu We Th Fr Sa [DATE] 1 2 3 4 5 6 7 8 9 10 11 12 13 …" at bounding box center [784, 387] width 1568 height 774
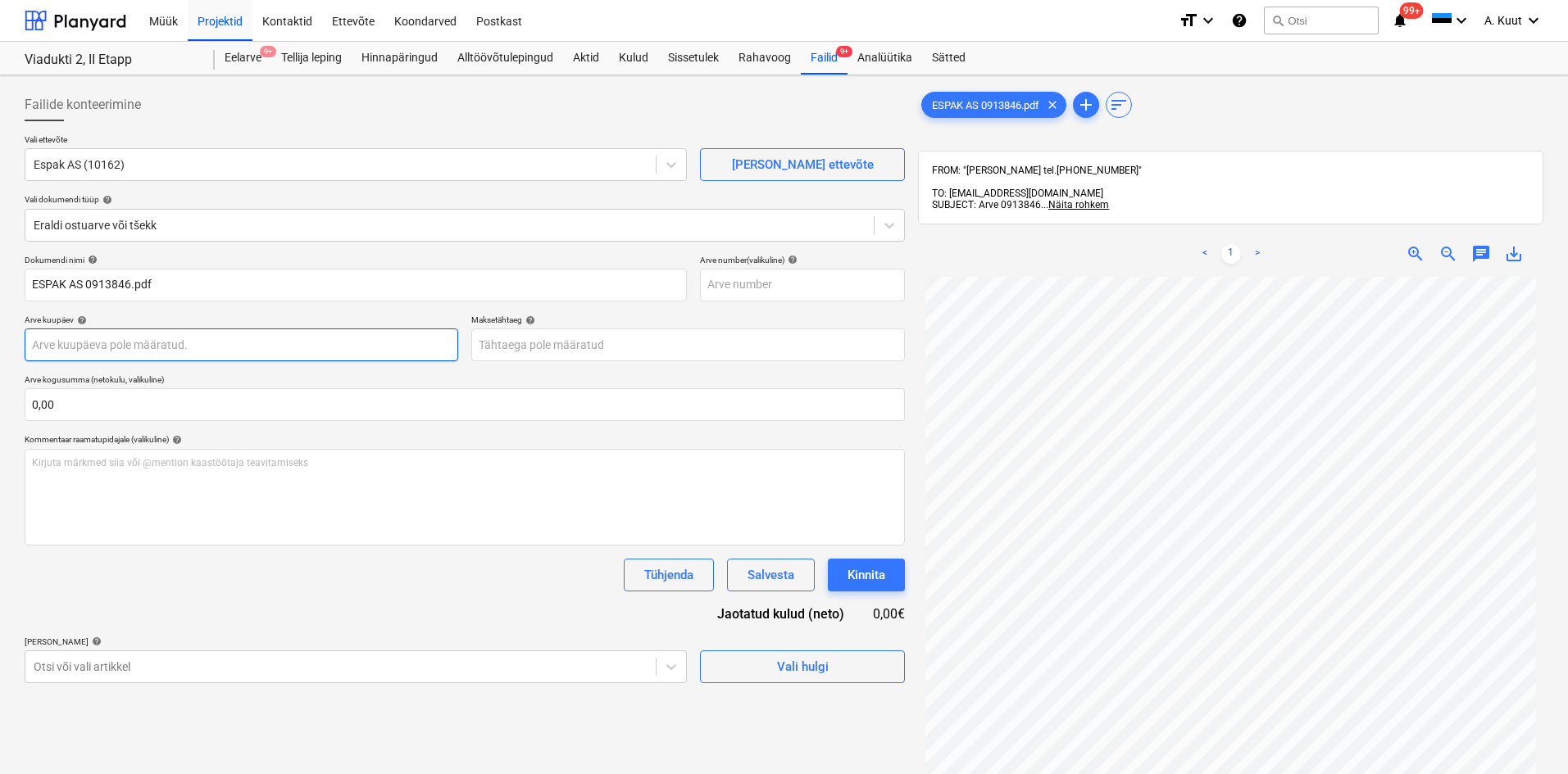
click at [68, 344] on body "Müük Projektid Kontaktid Ettevõte Koondarved Postkast format_size keyboard_arro…" at bounding box center [784, 387] width 1568 height 774
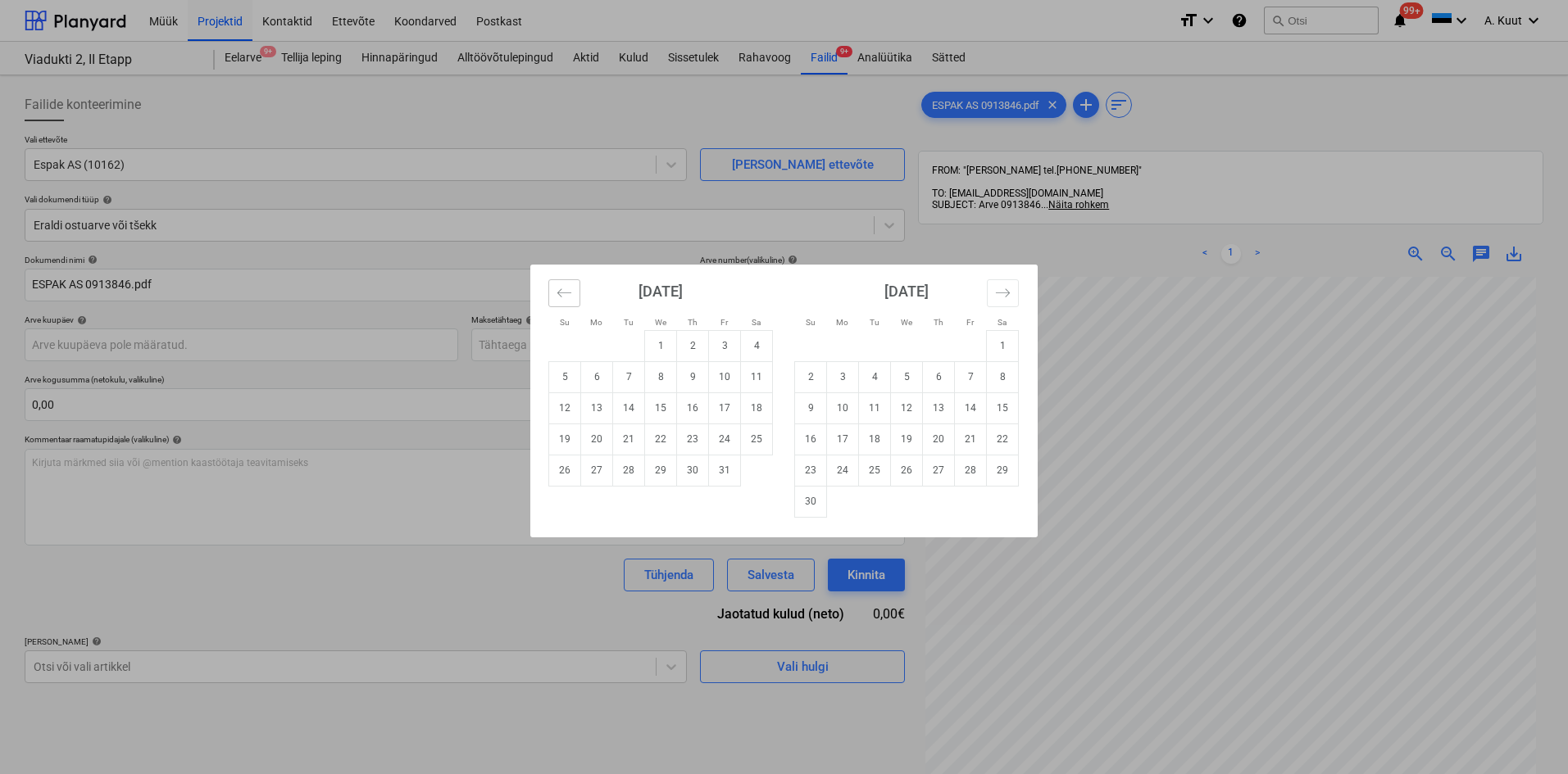
click at [569, 297] on icon "Move backward to switch to the previous month." at bounding box center [564, 293] width 15 height 15
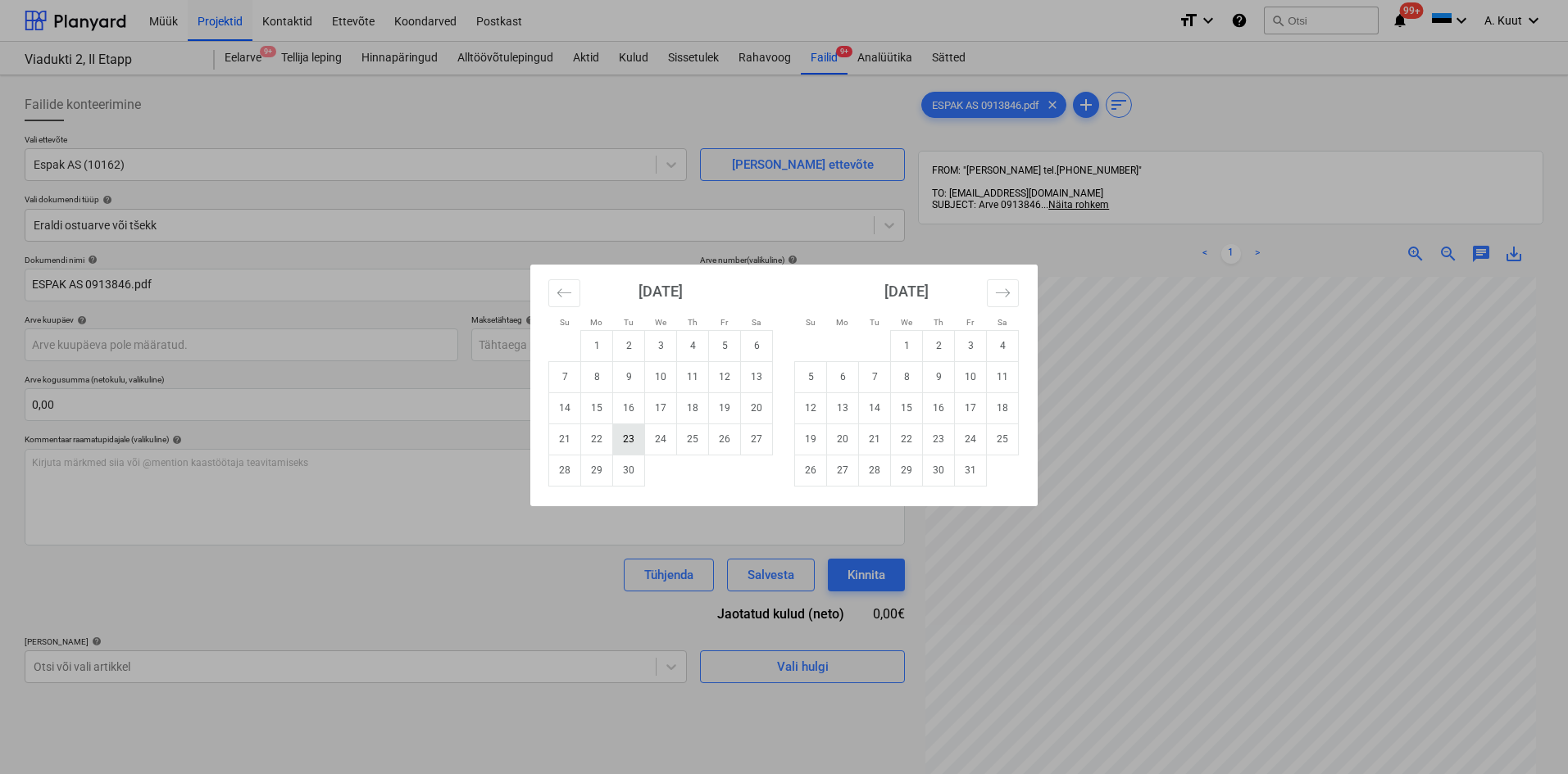
click at [627, 435] on td "23" at bounding box center [628, 439] width 32 height 31
type input "[DATE]"
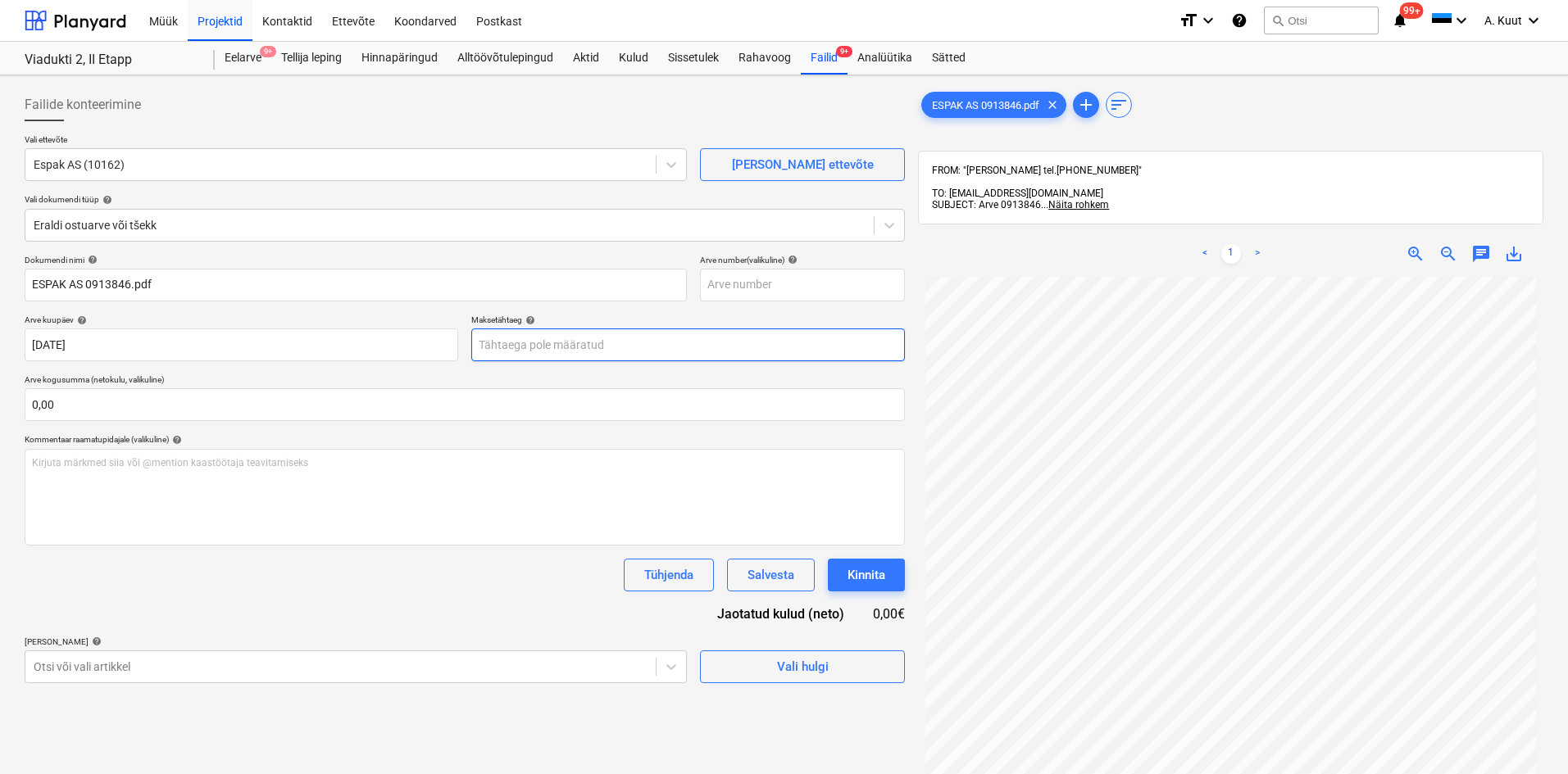
click at [528, 350] on body "Müük Projektid Kontaktid Ettevõte Koondarved Postkast format_size keyboard_arro…" at bounding box center [784, 387] width 1568 height 774
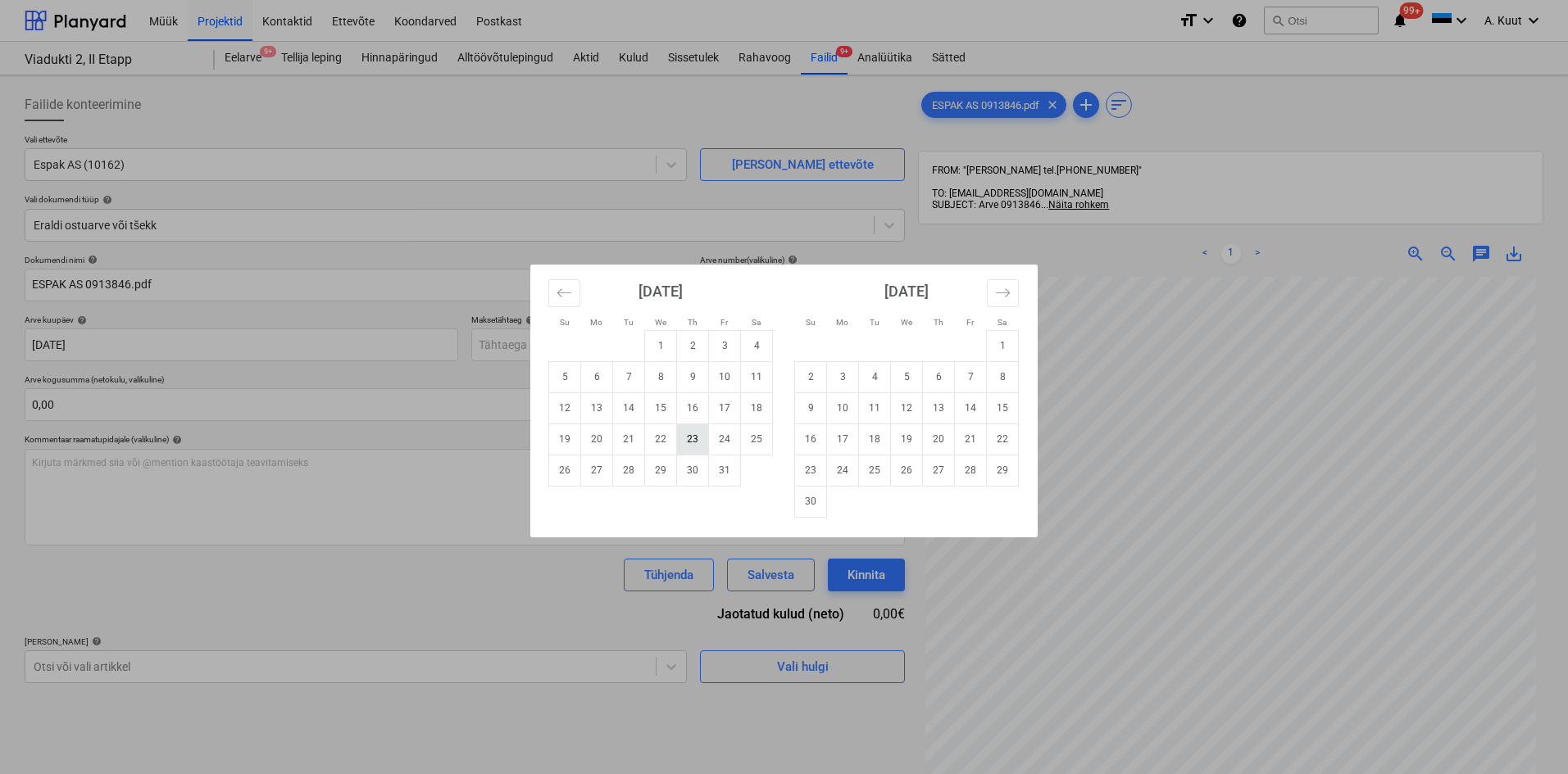
click at [688, 441] on td "23" at bounding box center [692, 439] width 32 height 31
type input "[DATE]"
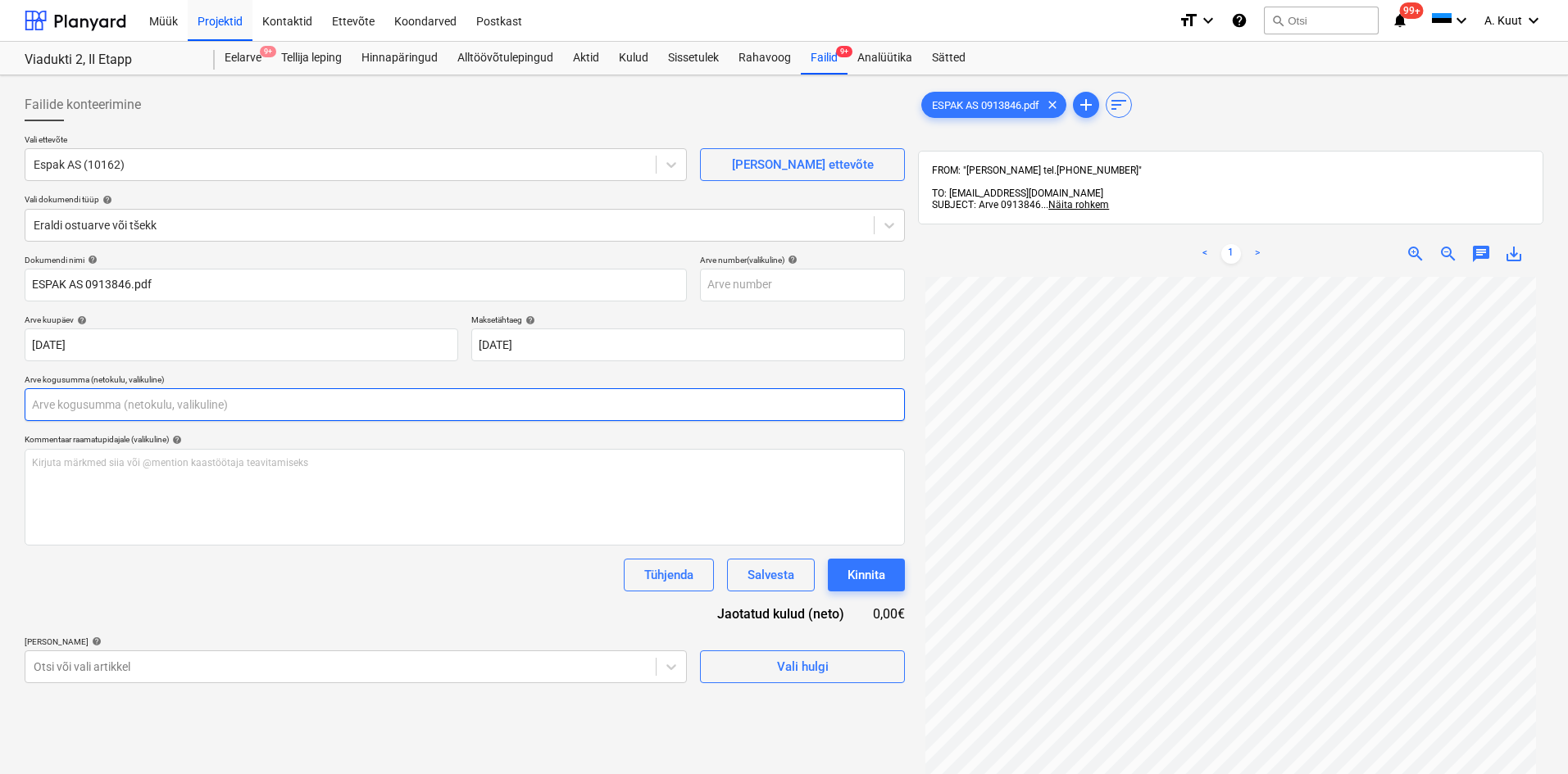
click at [105, 400] on input "text" at bounding box center [464, 404] width 880 height 33
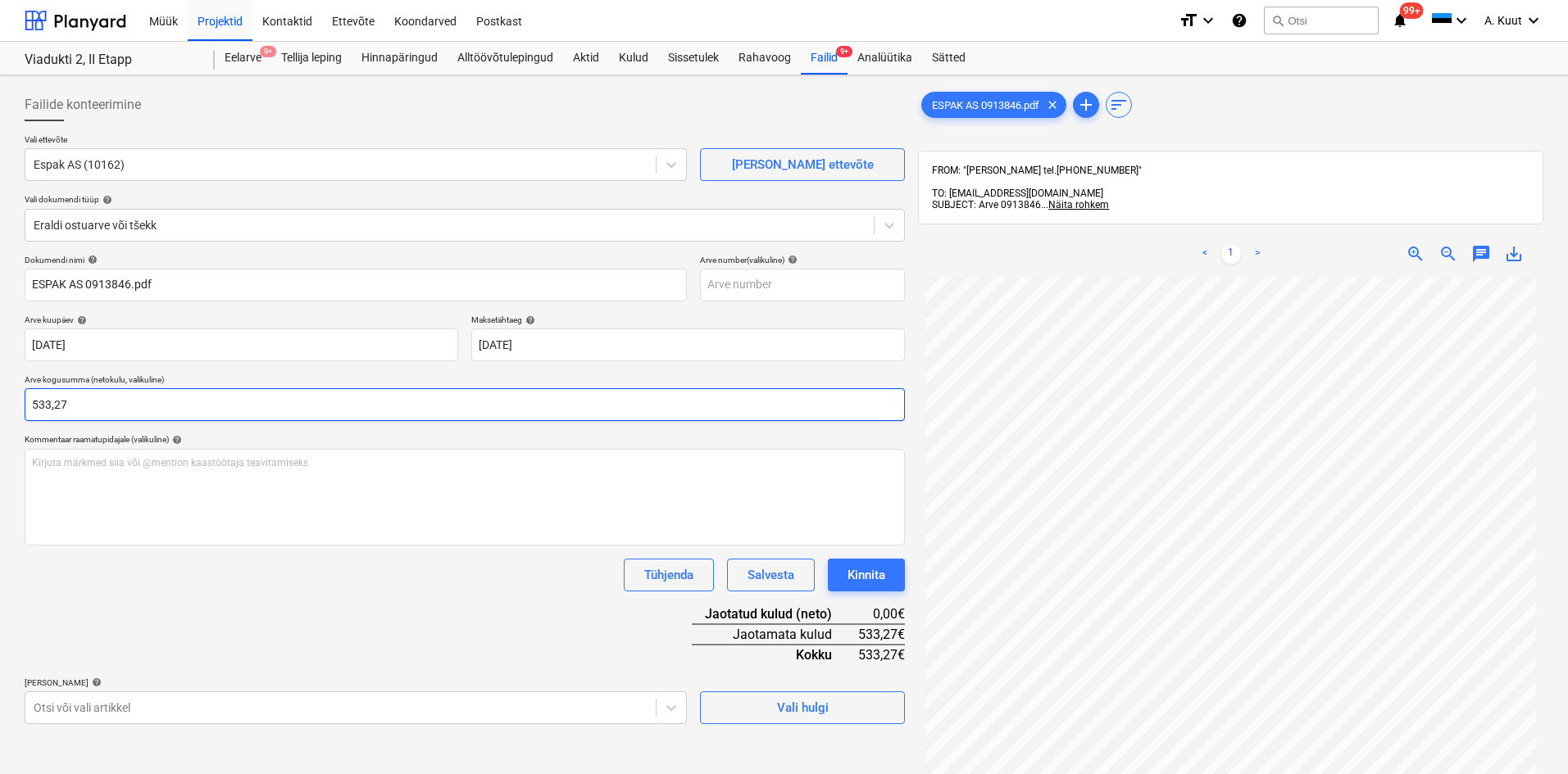
type input "533,27"
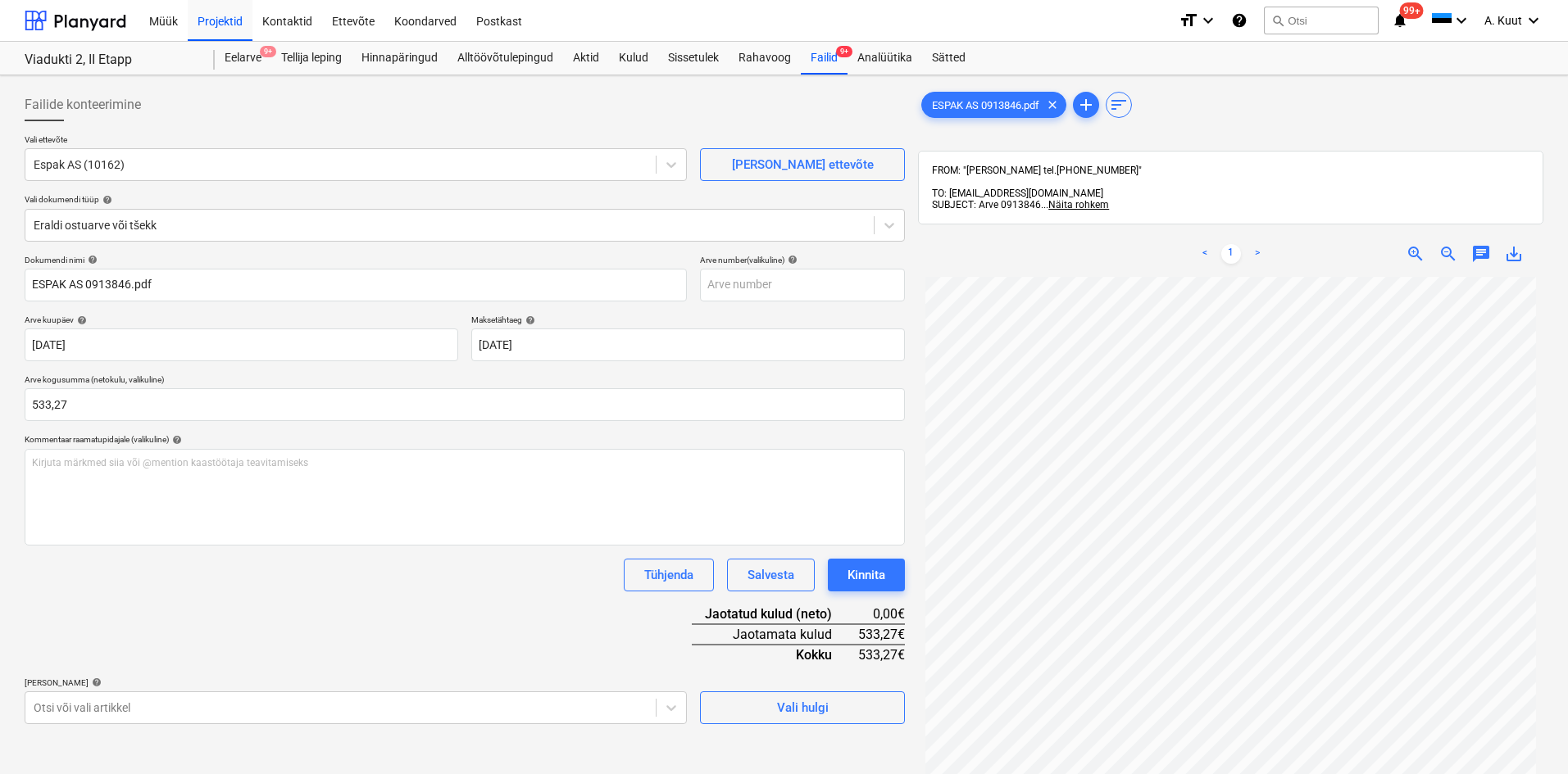
click at [101, 612] on div "Dokumendi nimi help ESPAK AS 0913846.pdf Arve number (valikuline) help Arve kuu…" at bounding box center [464, 489] width 880 height 469
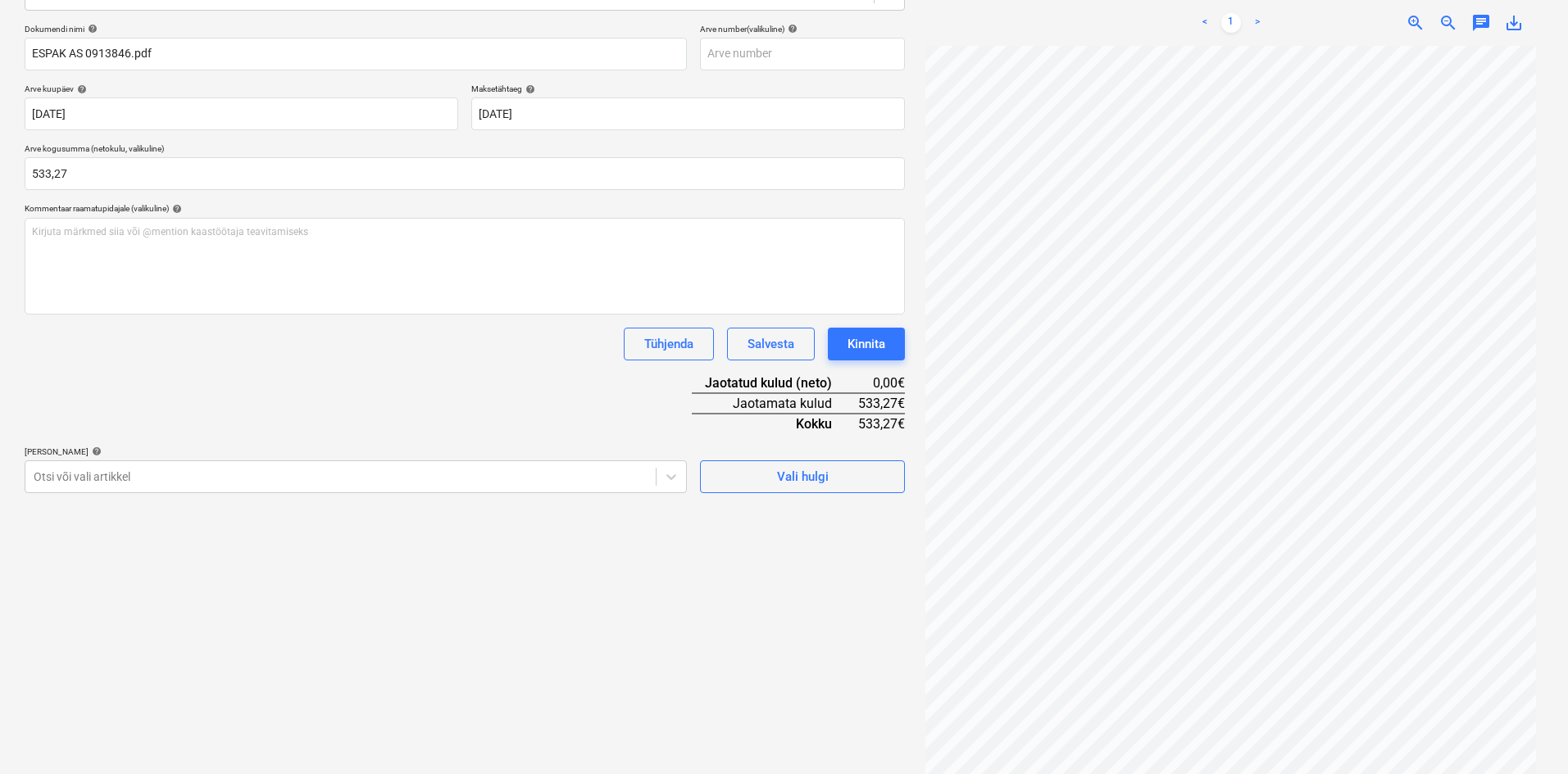
scroll to position [232, 0]
click at [93, 477] on div at bounding box center [341, 475] width 614 height 16
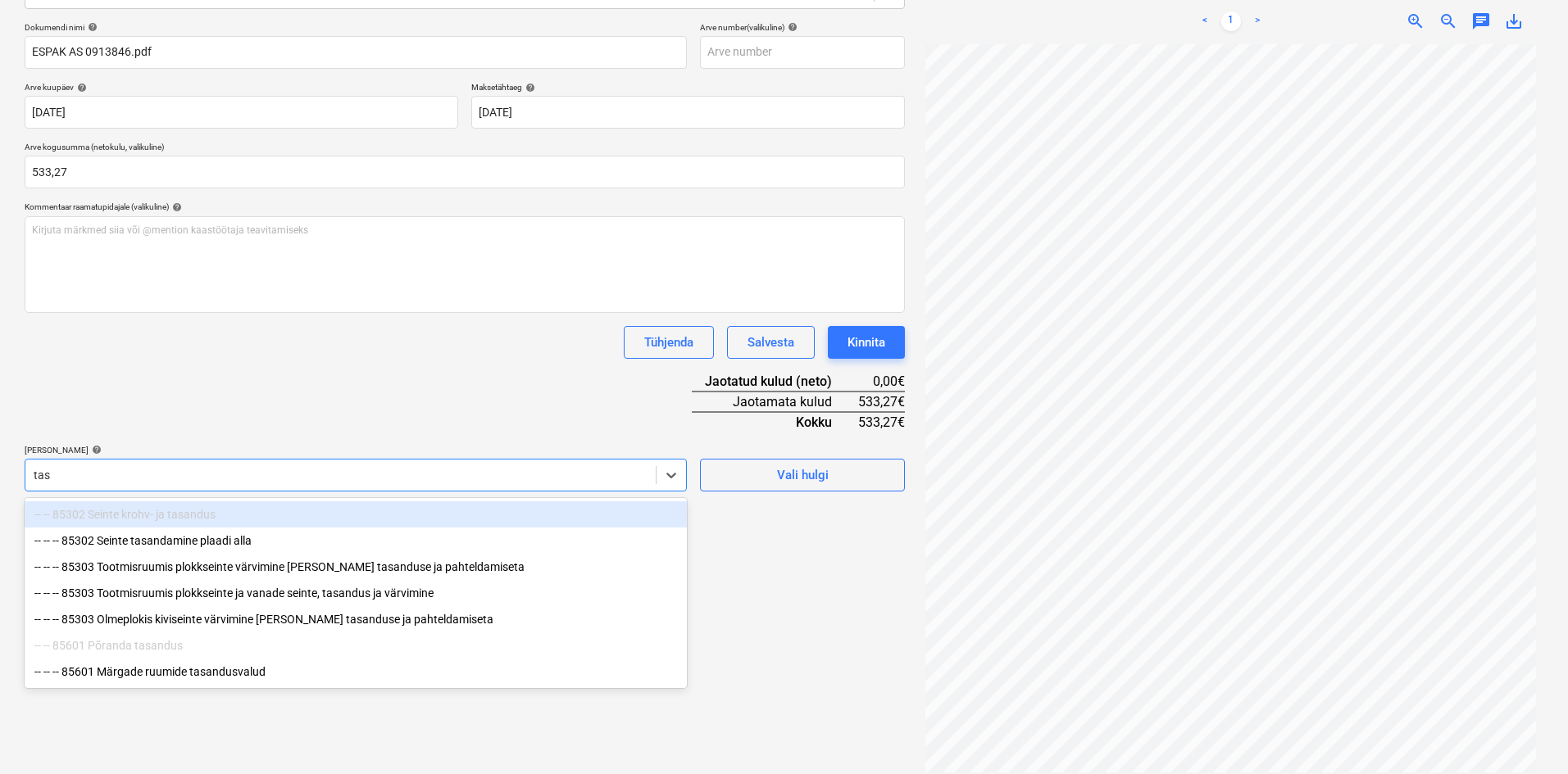
type input "tasa"
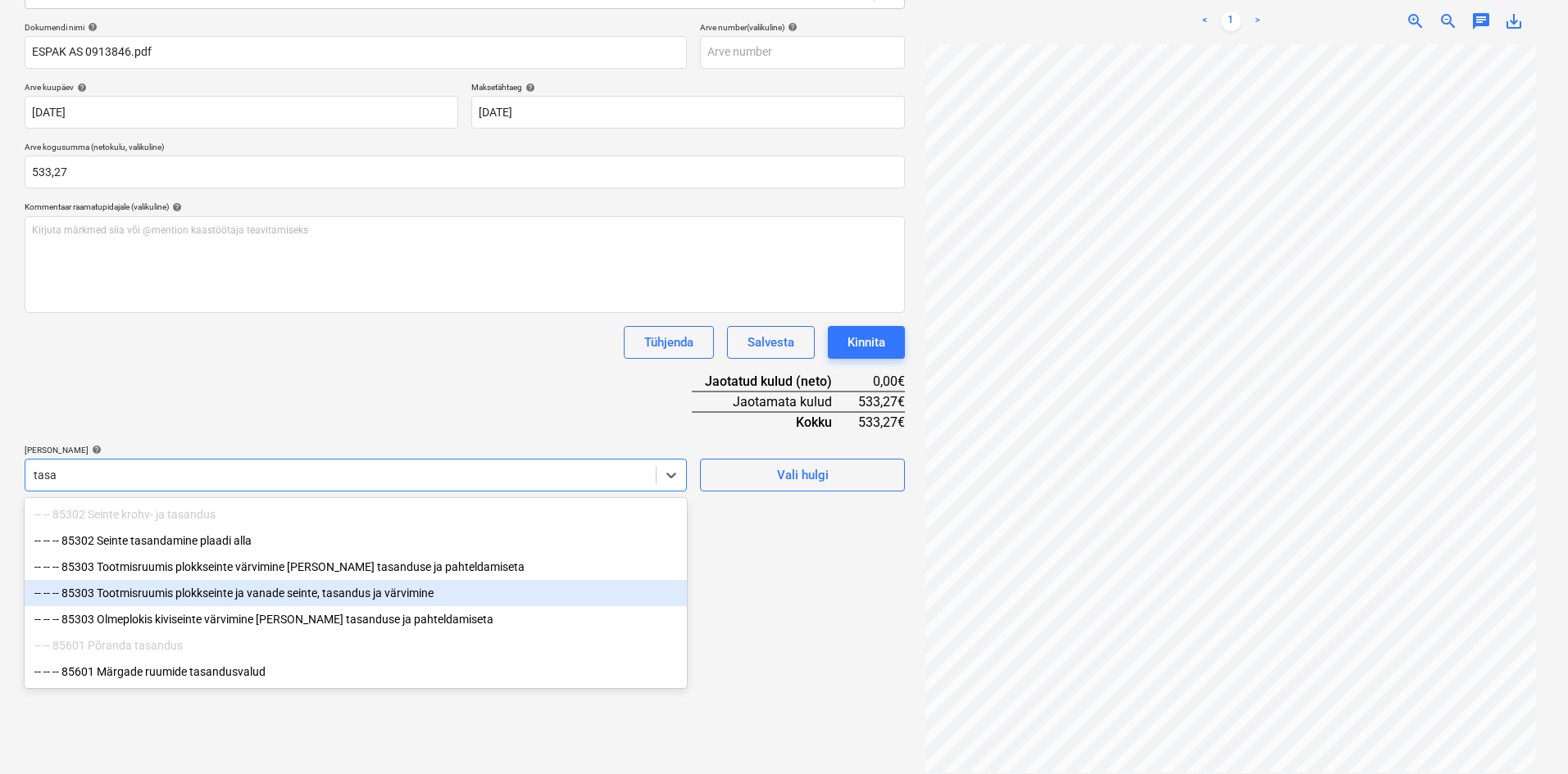
click at [200, 592] on div "-- -- -- 85303 Tootmisruumis plokkseinte ja vanade seinte, tasandus ja värvimine" at bounding box center [355, 592] width 662 height 26
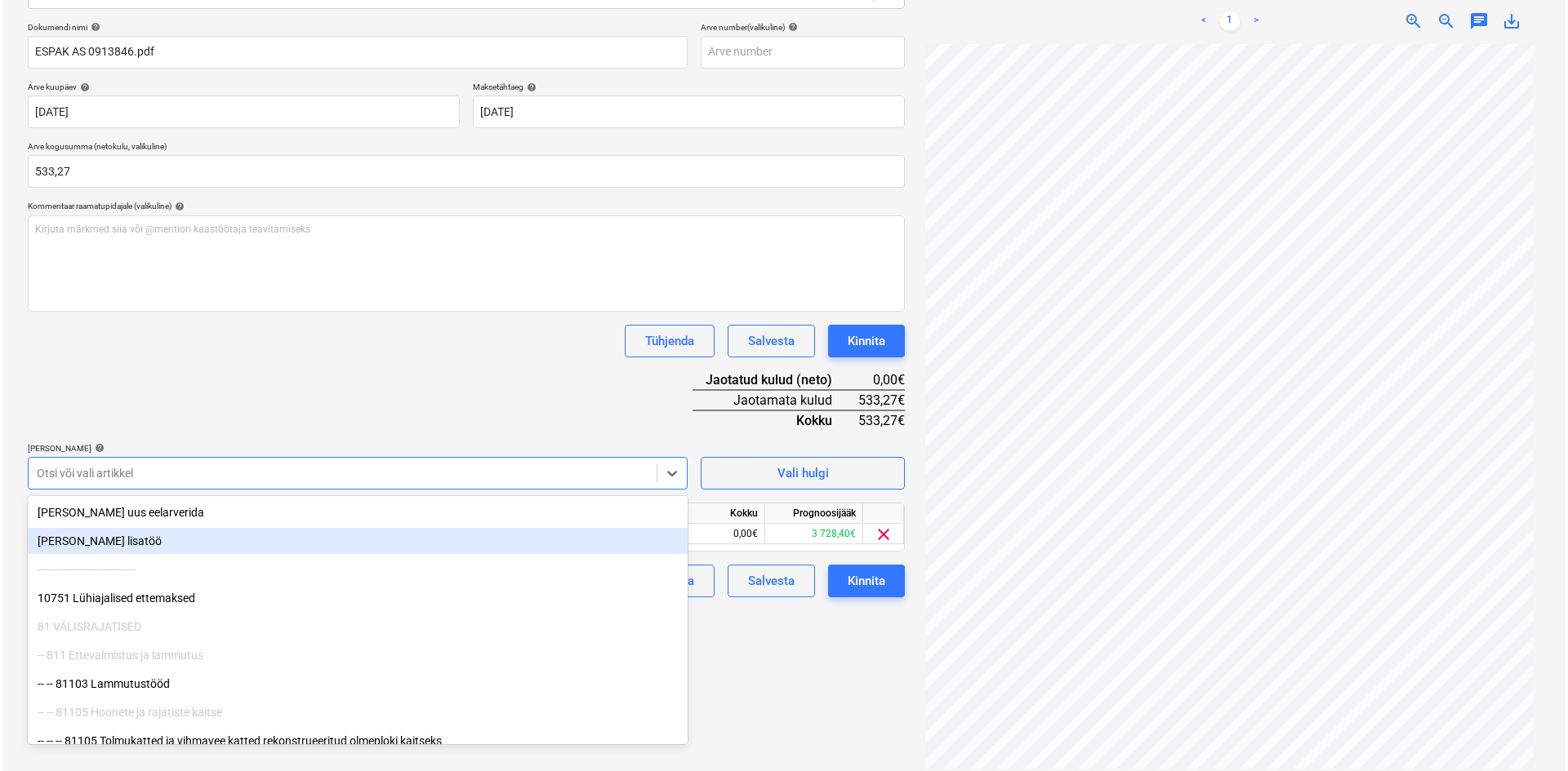
scroll to position [82, 0]
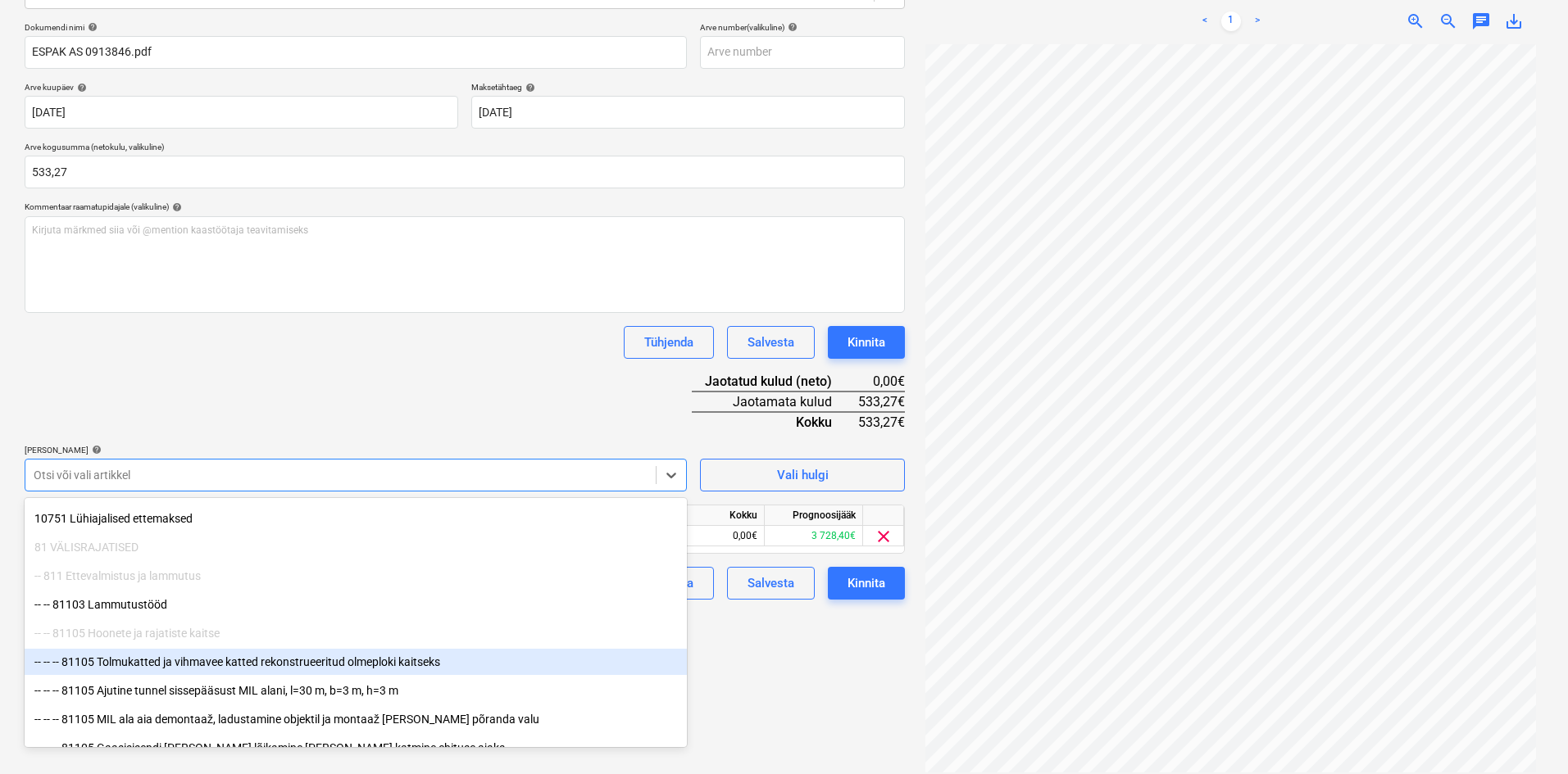
click at [227, 662] on div "-- -- -- 81105 Tolmukatted ja vihmavee katted rekonstrueeritud olmeploki kaitse…" at bounding box center [355, 662] width 662 height 26
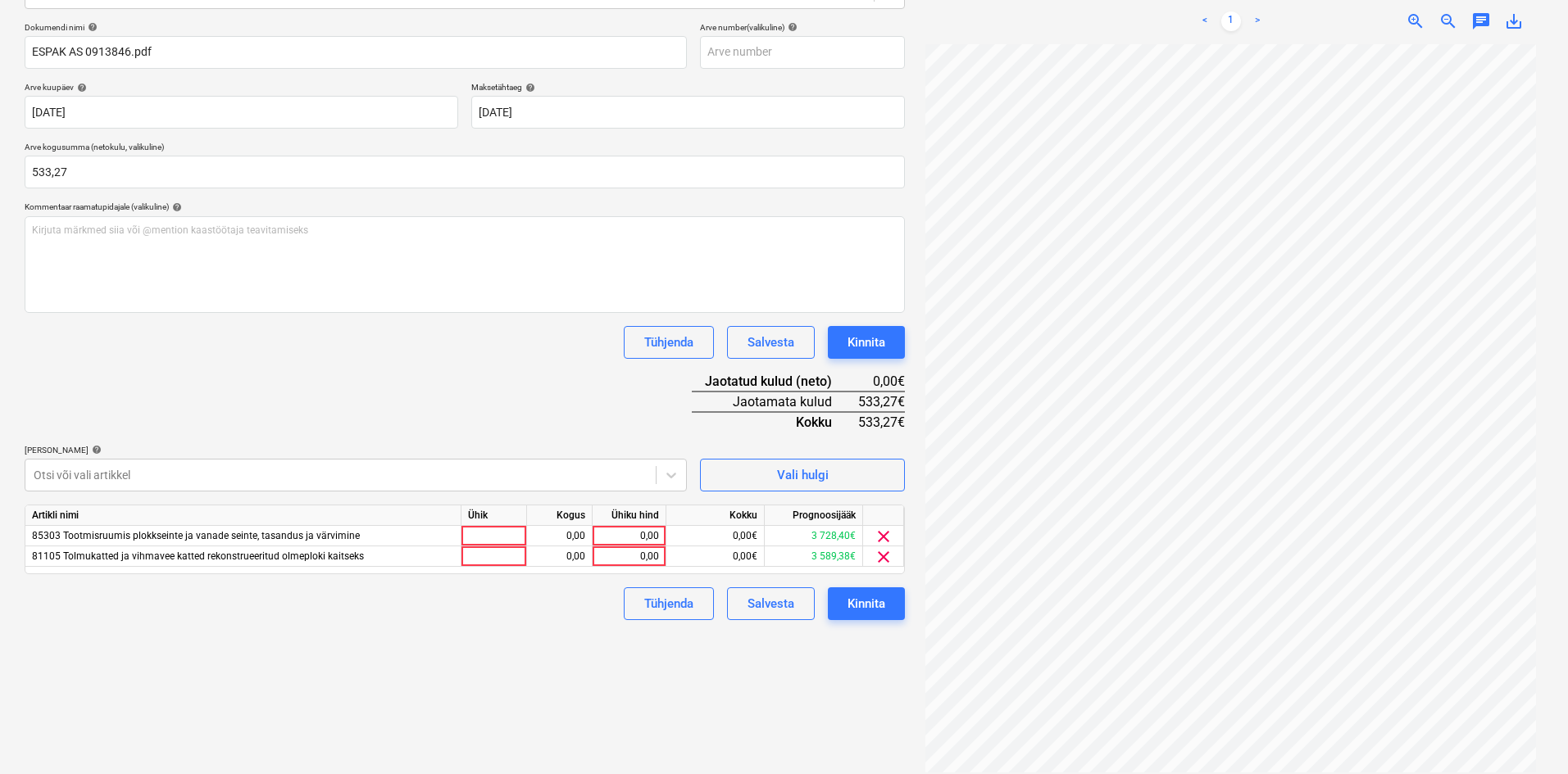
click at [396, 418] on div "Dokumendi nimi help ESPAK AS 0913846.pdf Arve number (valikuline) help [PERSON_…" at bounding box center [464, 321] width 880 height 598
click at [652, 530] on div "0,00" at bounding box center [629, 536] width 60 height 20
type input "243,55"
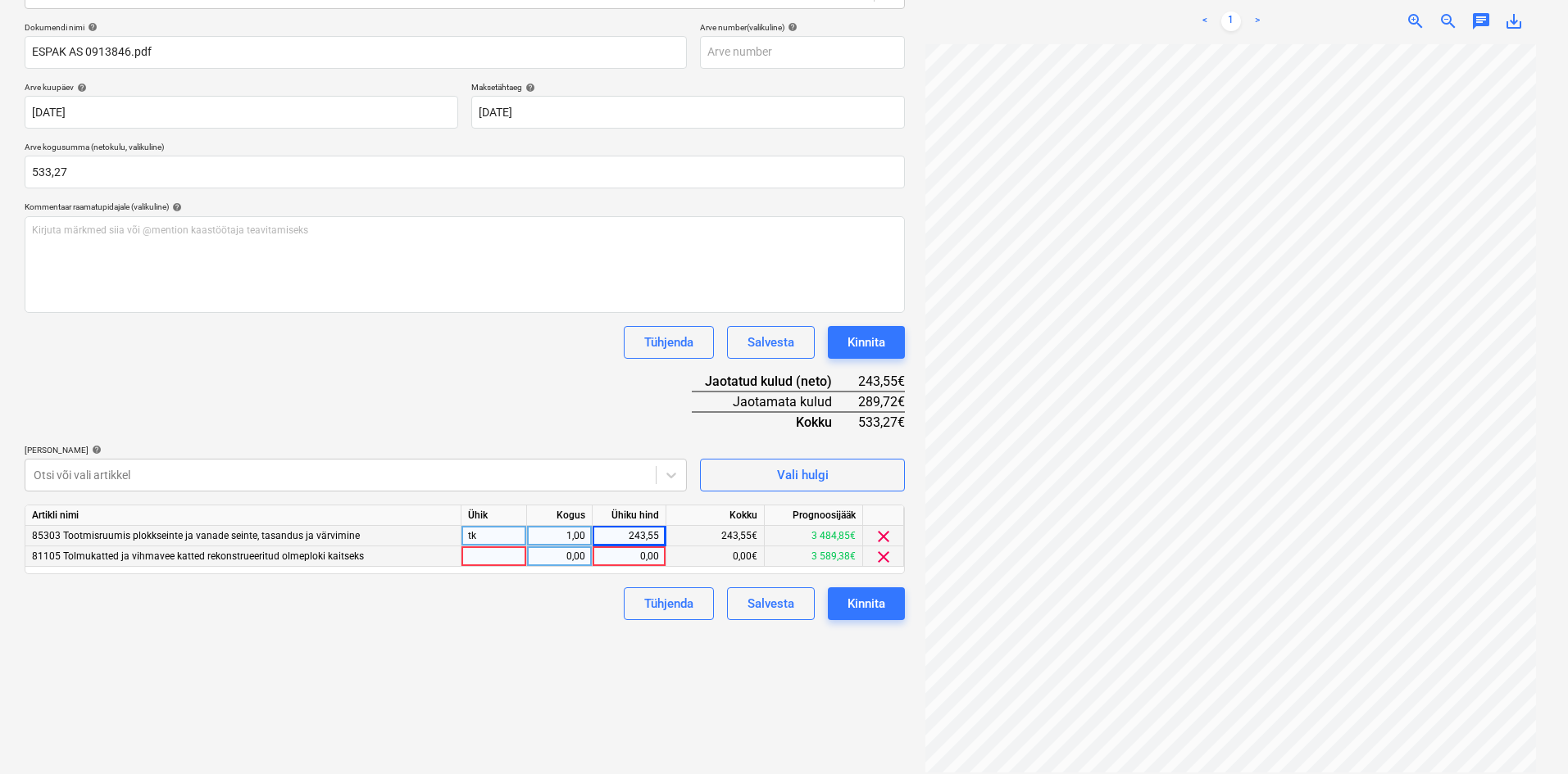
click at [654, 558] on div "0,00" at bounding box center [629, 556] width 60 height 20
type input "289,72"
click at [517, 646] on div "Failide konteerimine Vali ettevõte Espak AS (10162) [PERSON_NAME] uus ettevõte …" at bounding box center [465, 313] width 893 height 930
click at [867, 600] on div "Kinnita" at bounding box center [866, 604] width 38 height 21
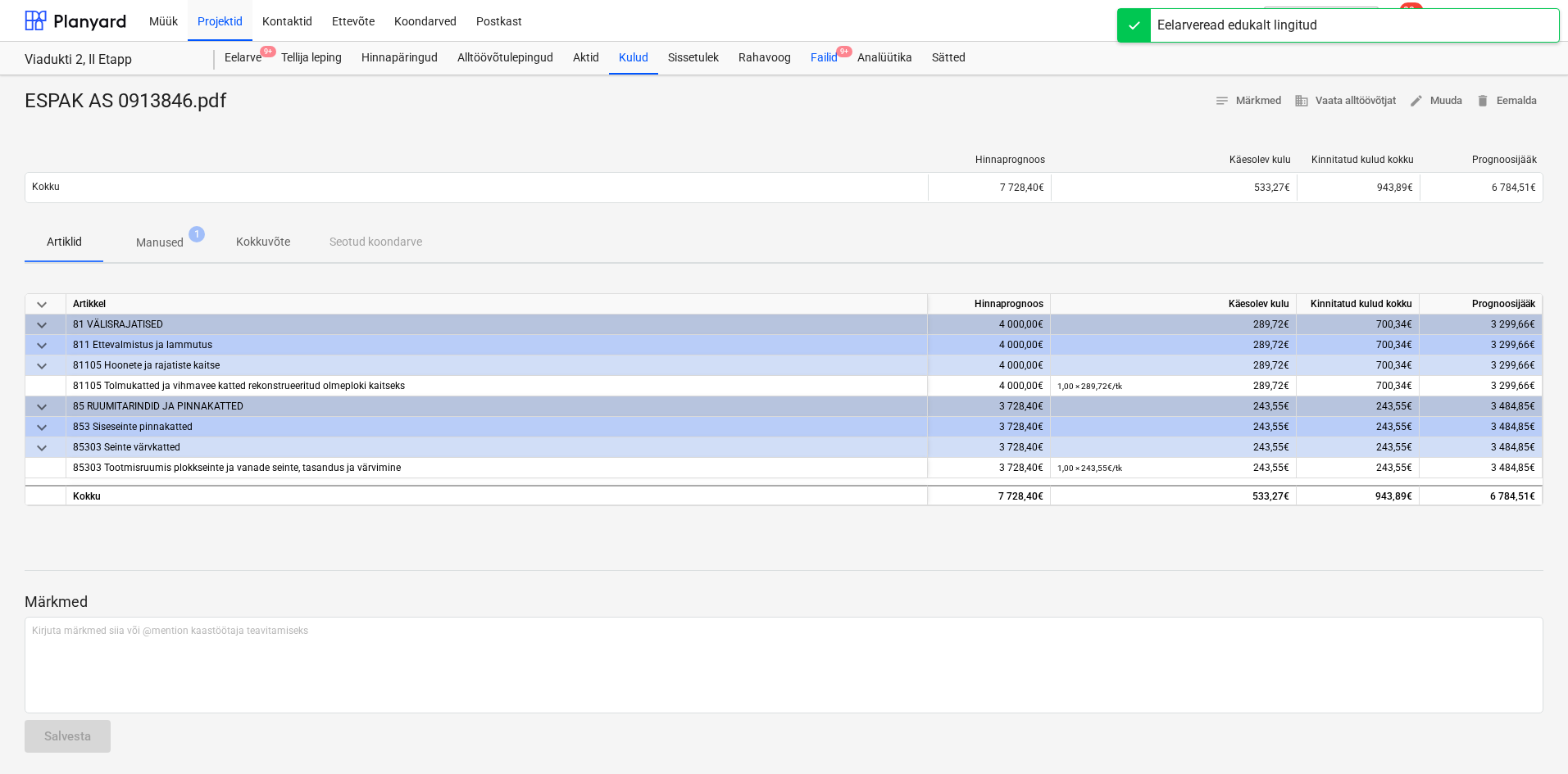
click at [821, 56] on div "Failid 9+" at bounding box center [824, 58] width 46 height 33
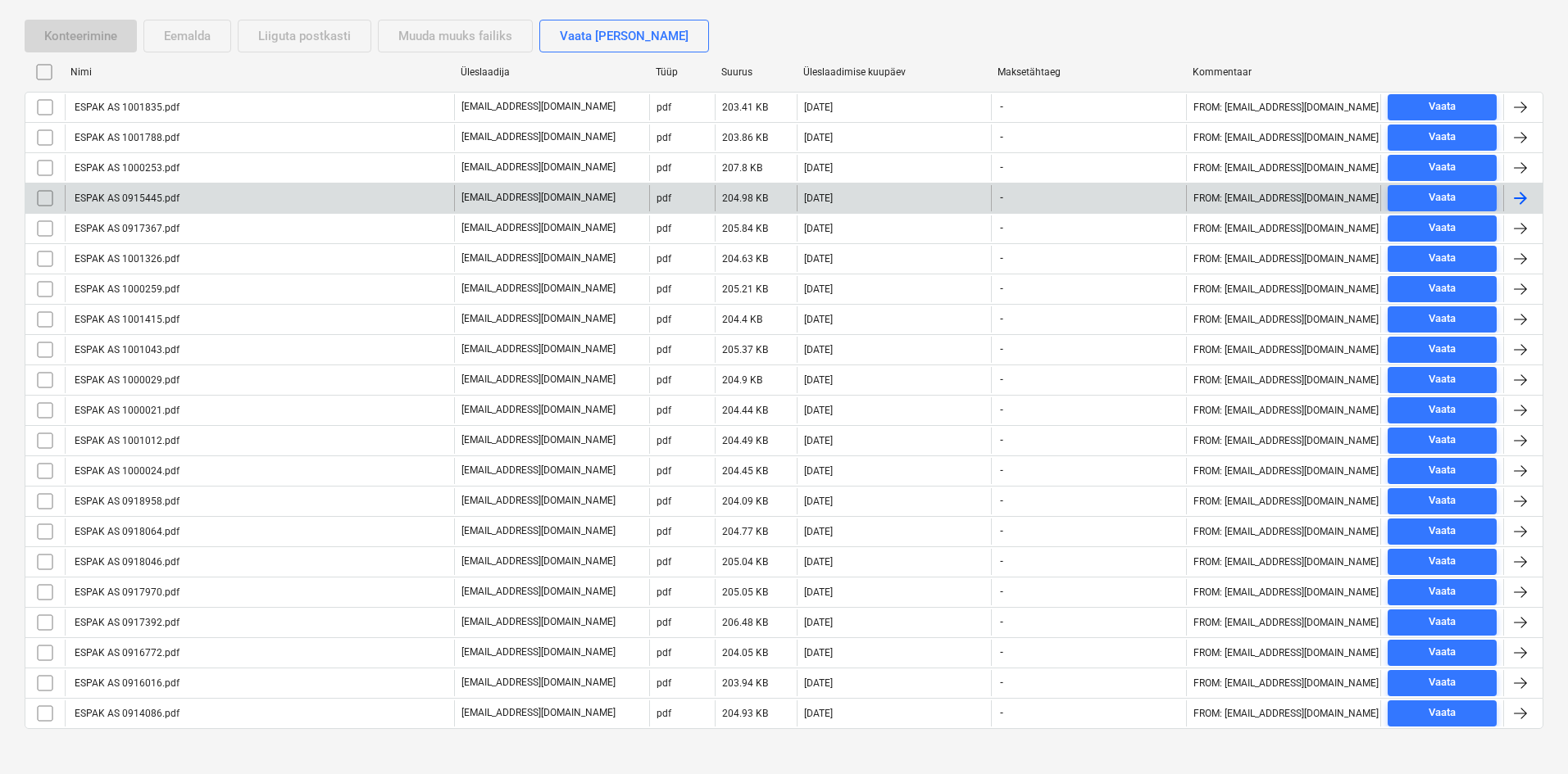
scroll to position [278, 0]
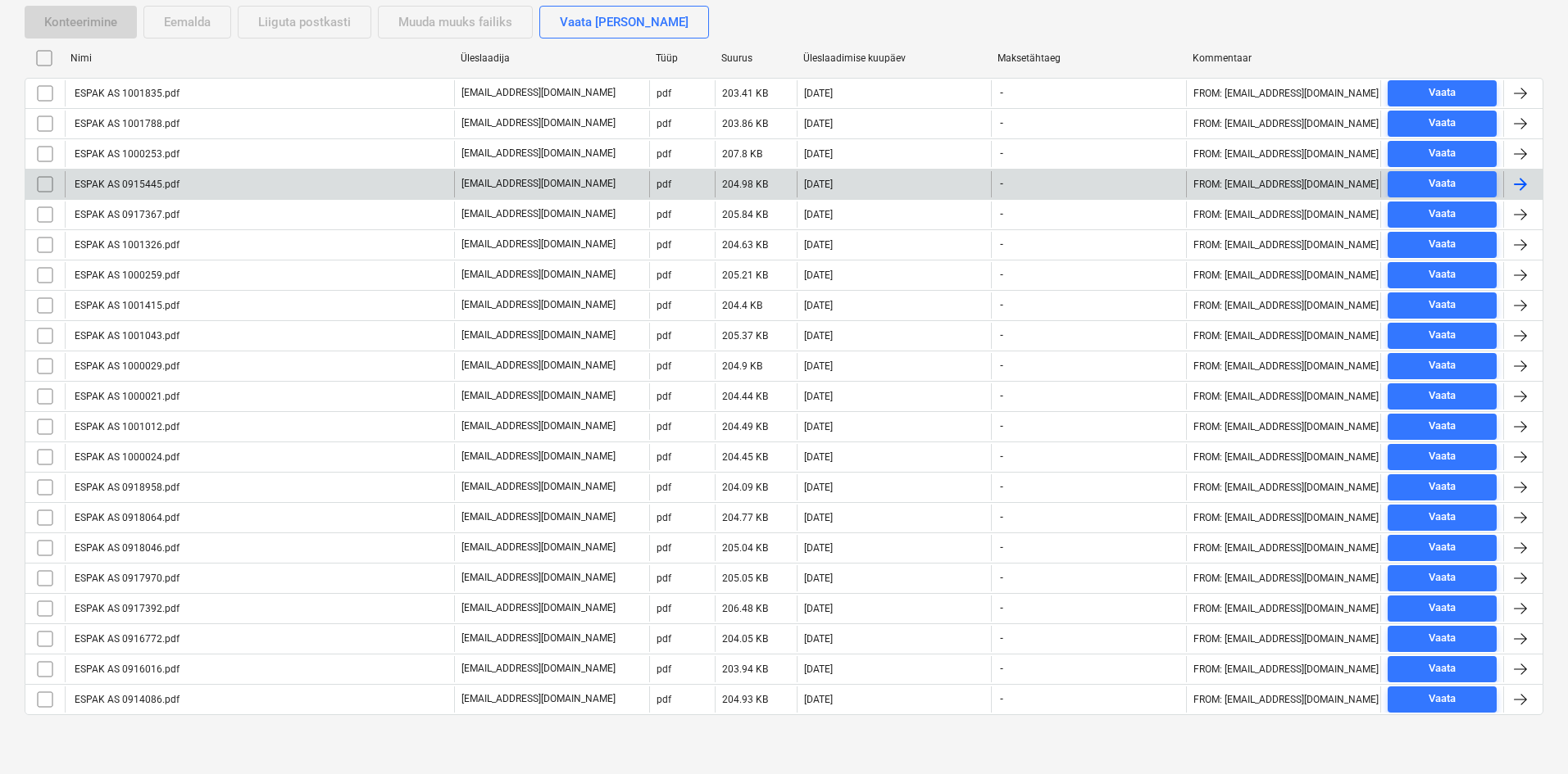
click at [136, 184] on div "ESPAK AS 0915445.pdf" at bounding box center [126, 185] width 107 height 12
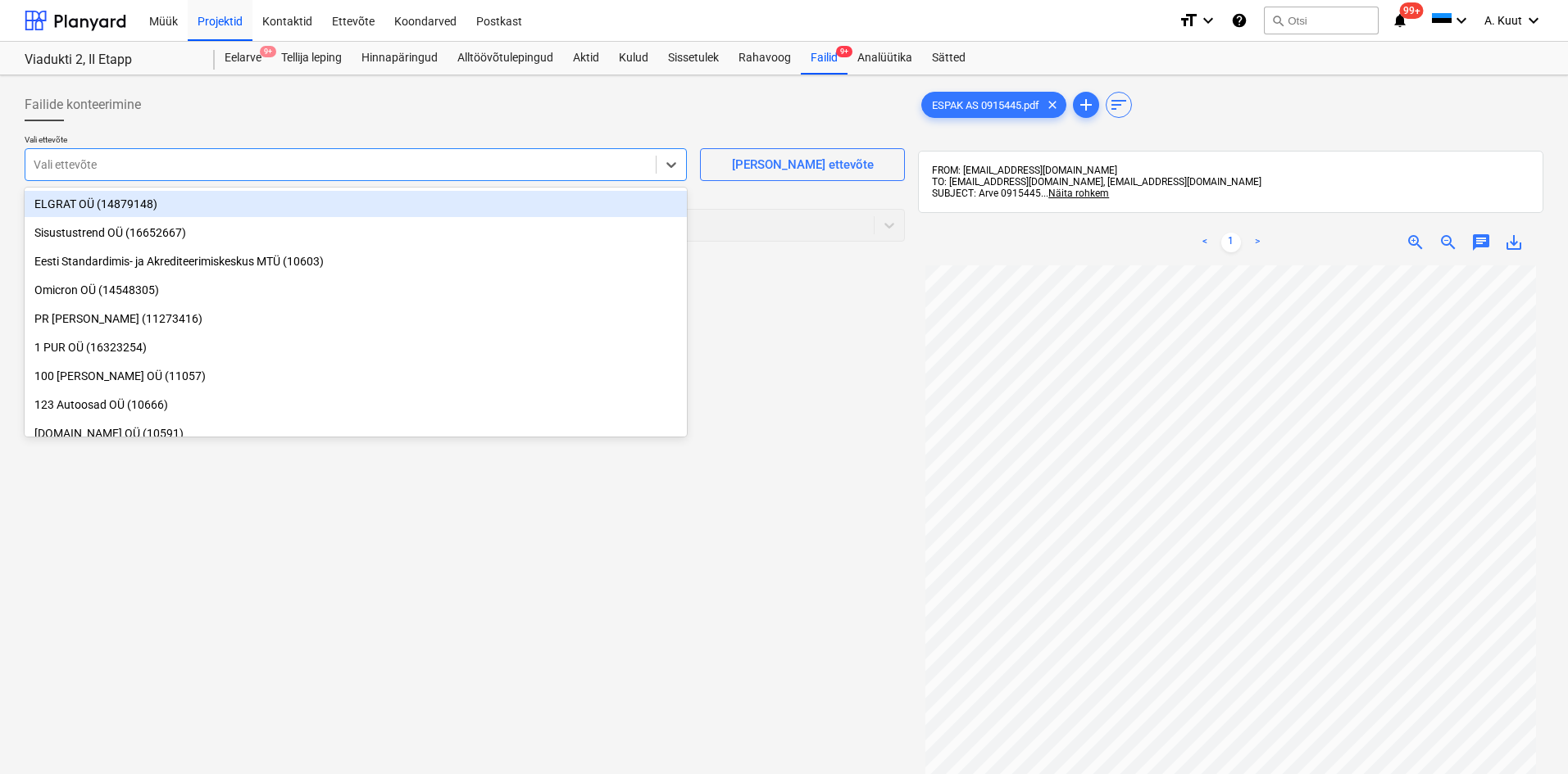
click at [121, 163] on div at bounding box center [341, 164] width 614 height 16
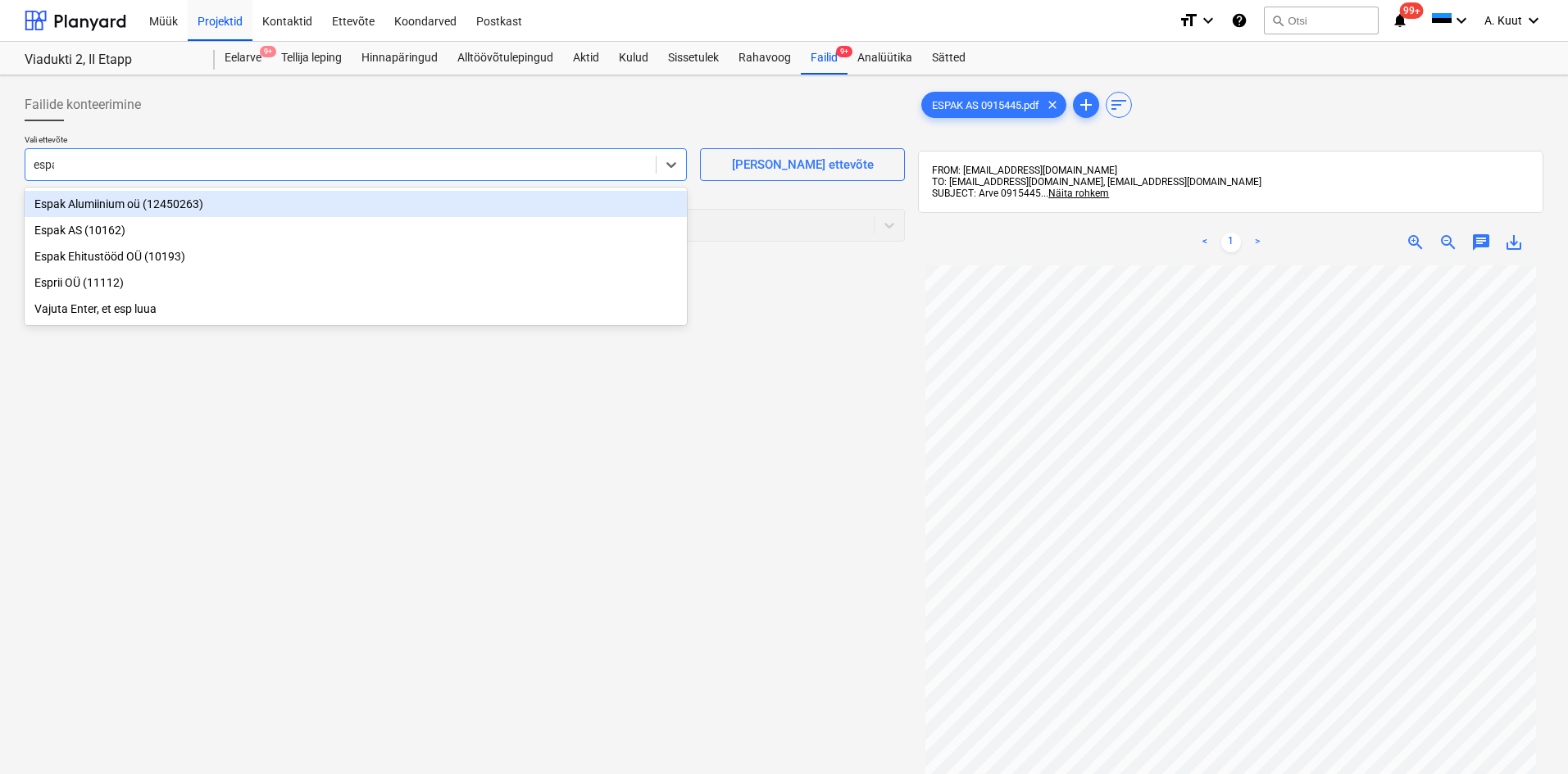
type input "espak"
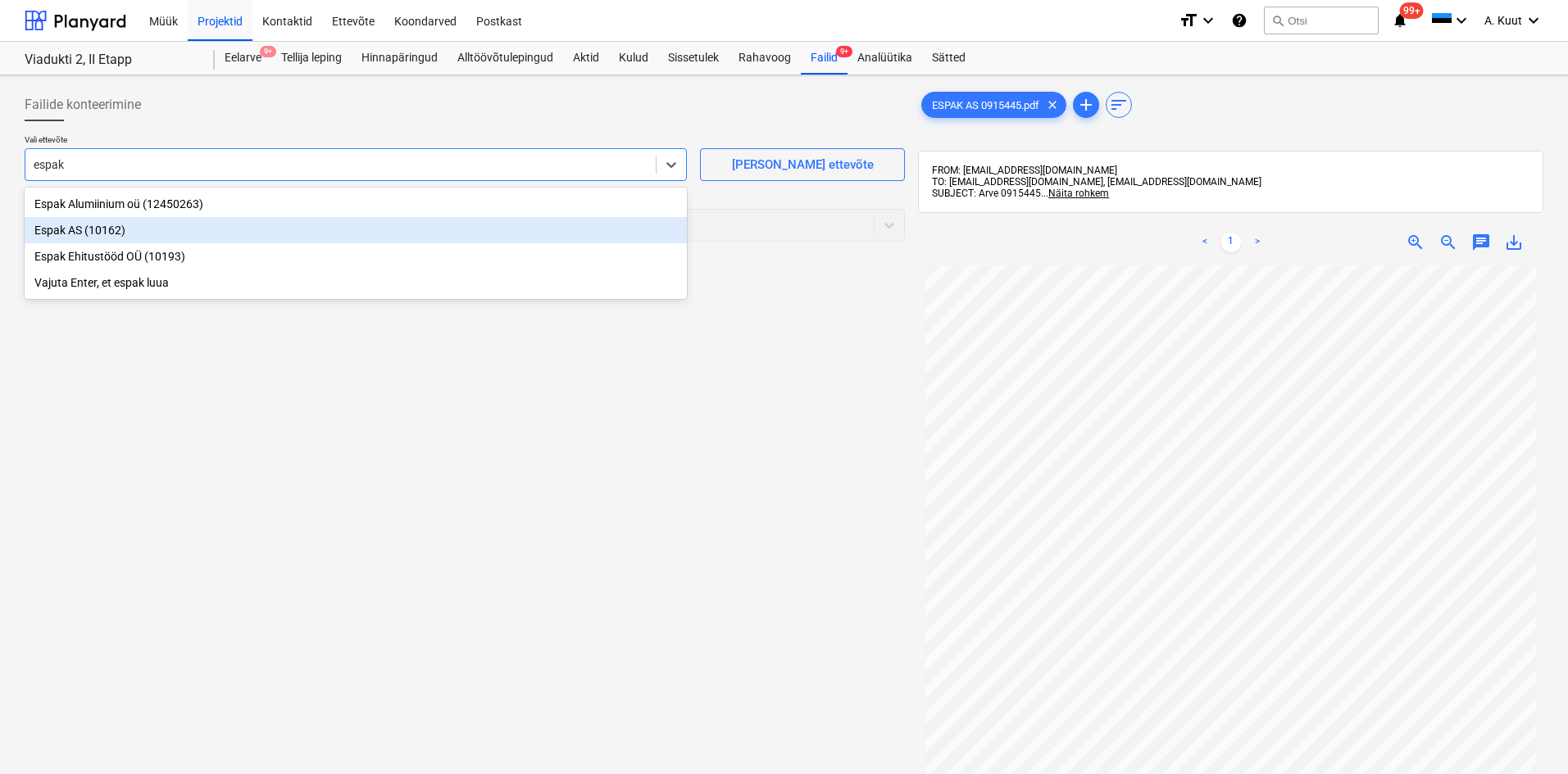
click at [68, 227] on div "Espak AS (10162)" at bounding box center [355, 229] width 662 height 26
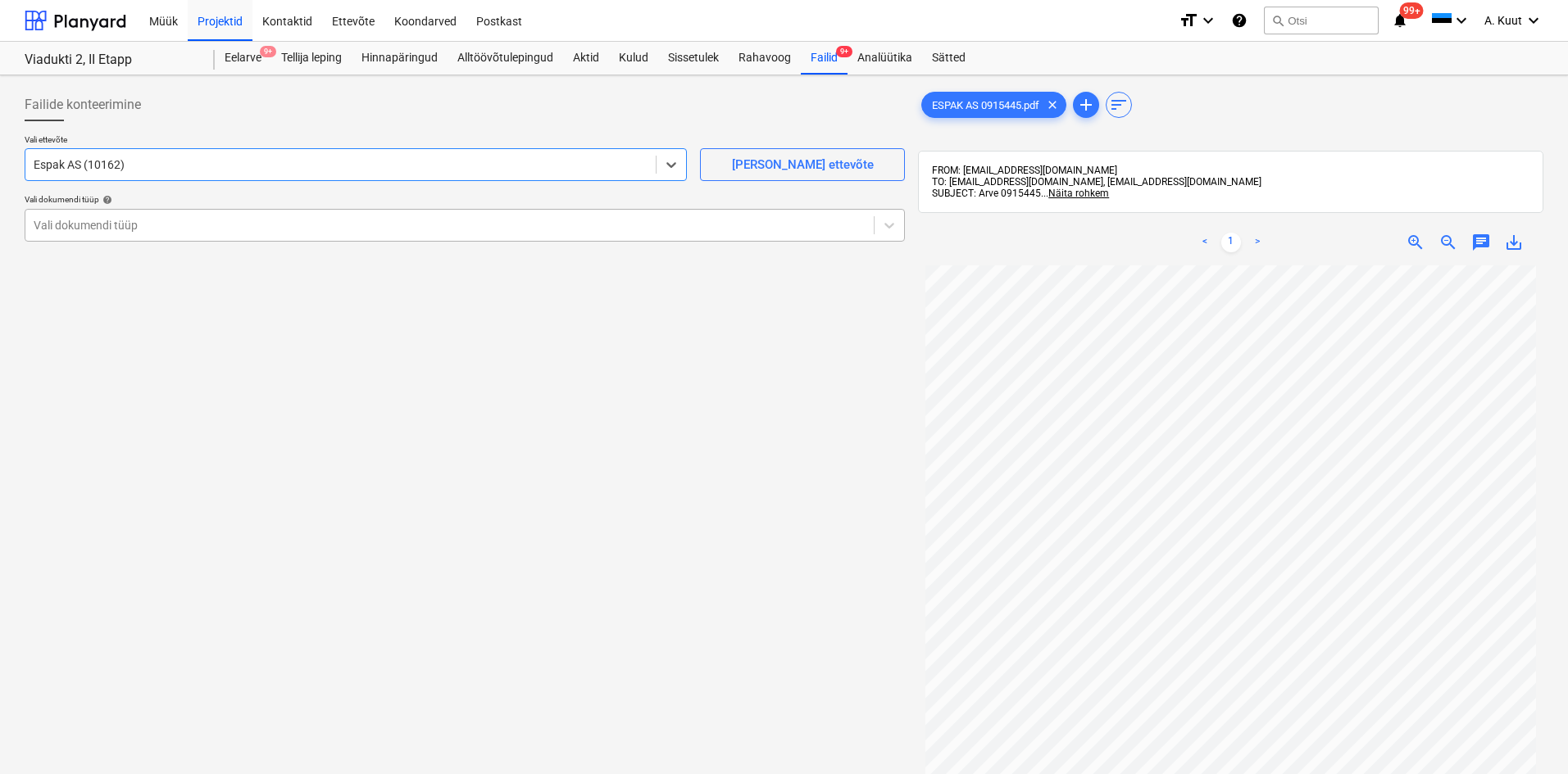
click at [68, 228] on div at bounding box center [449, 224] width 831 height 16
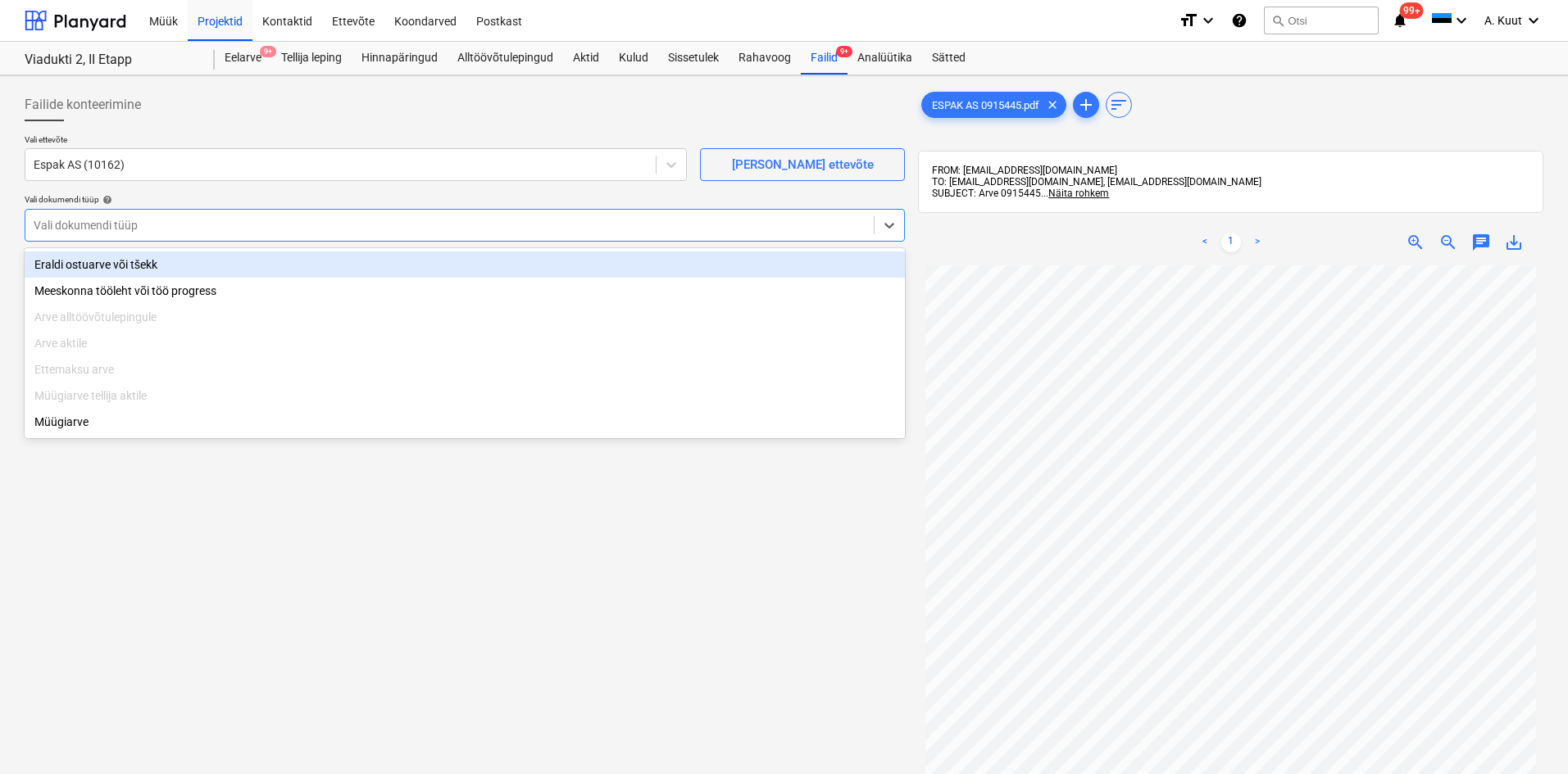
click at [67, 261] on div "Eraldi ostuarve või tšekk" at bounding box center [464, 264] width 880 height 26
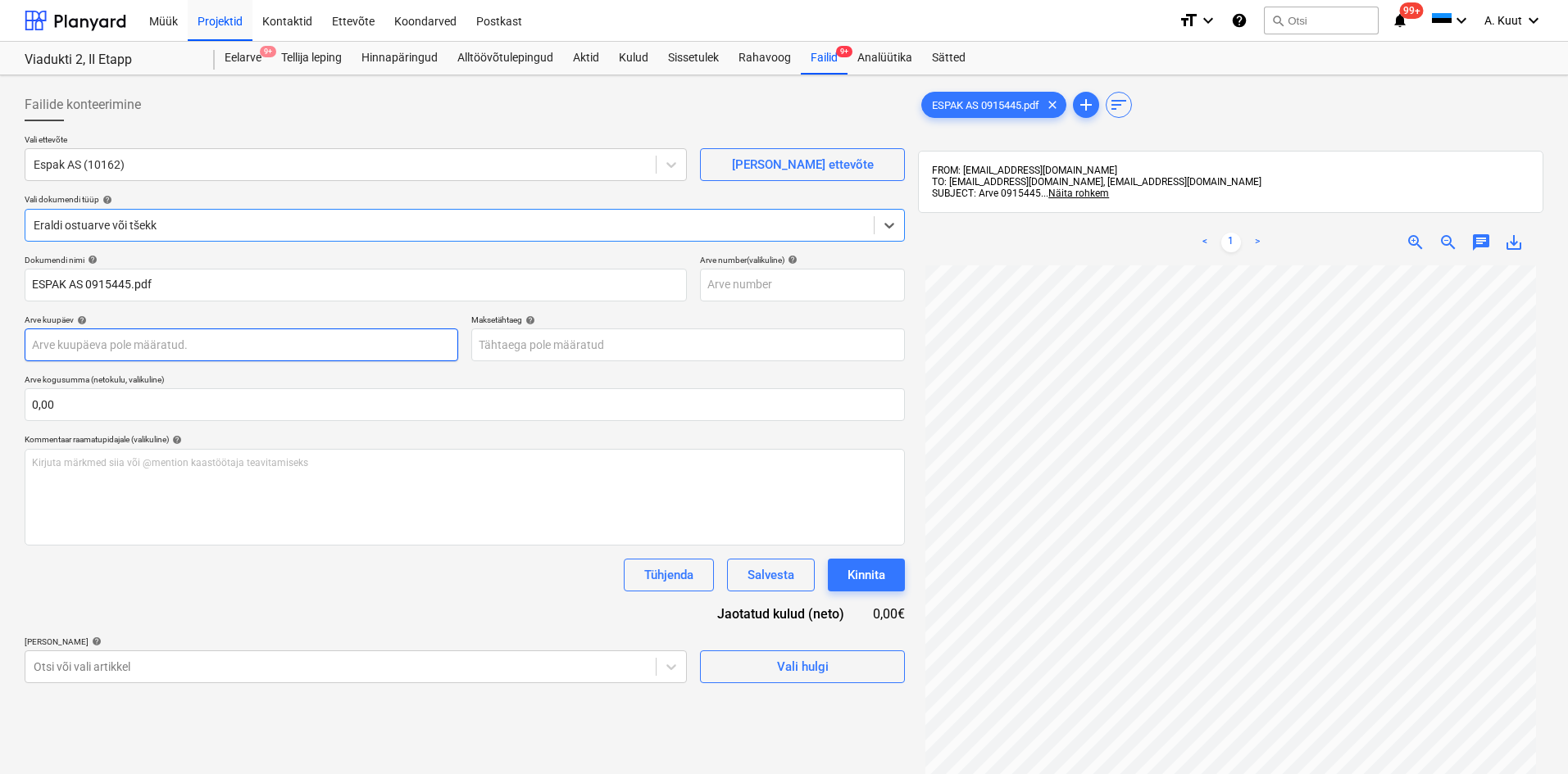
click at [72, 342] on body "Müük Projektid Kontaktid Ettevõte Koondarved Postkast format_size keyboard_arro…" at bounding box center [784, 387] width 1568 height 774
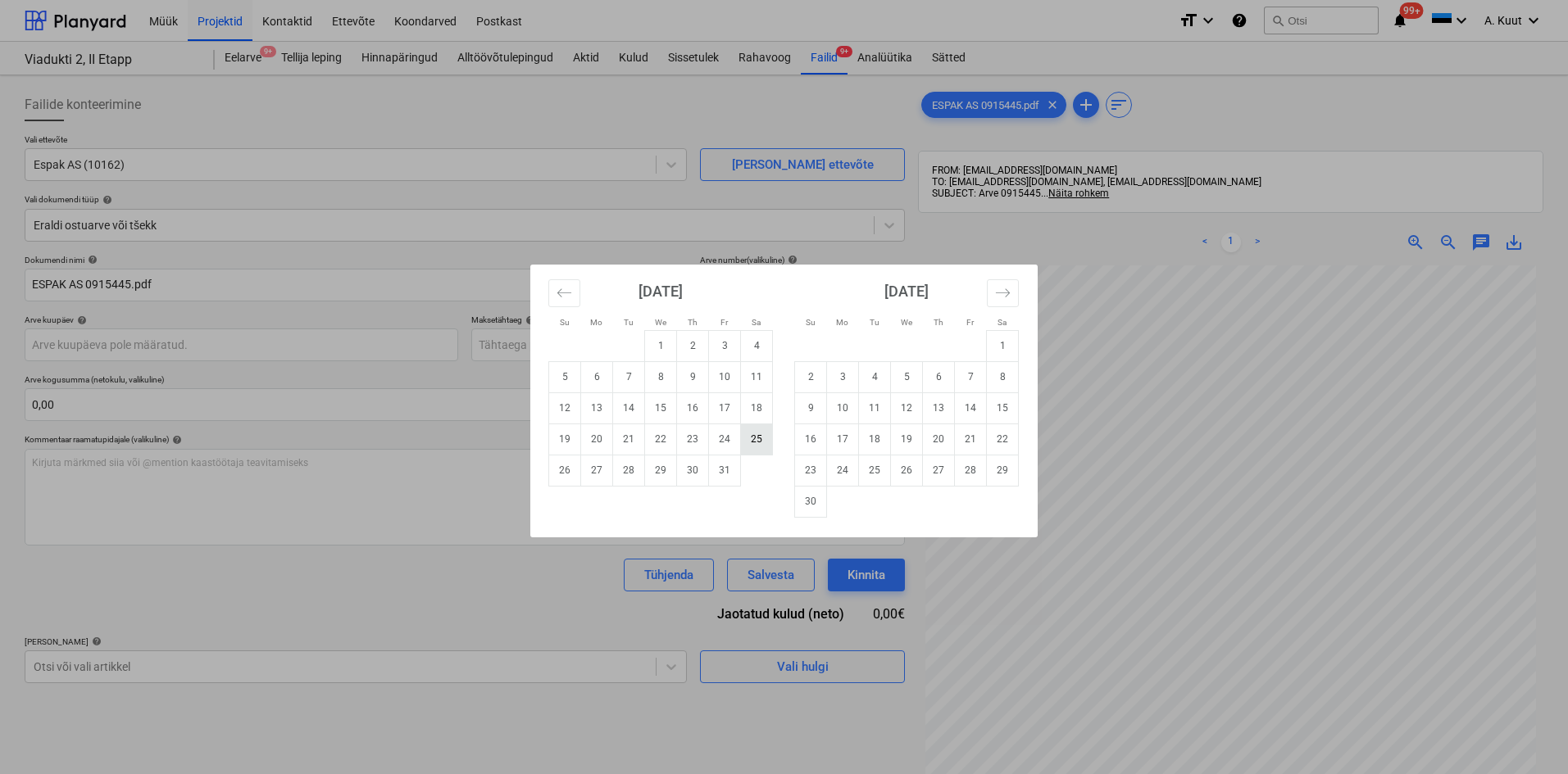
click at [754, 437] on td "25" at bounding box center [756, 439] width 32 height 31
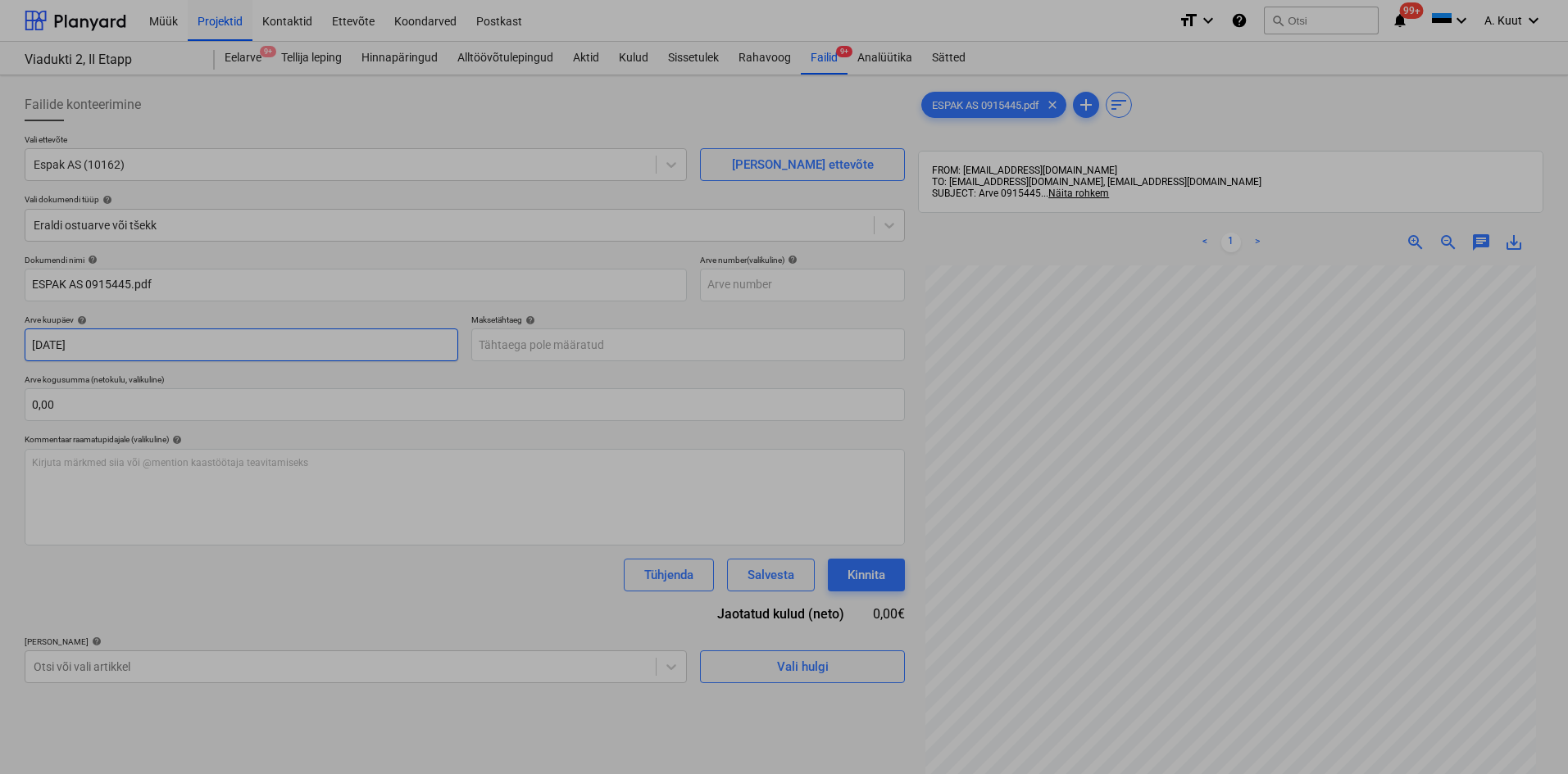
click at [399, 341] on body "Müük Projektid Kontaktid Ettevõte Koondarved Postkast format_size keyboard_arro…" at bounding box center [784, 387] width 1568 height 774
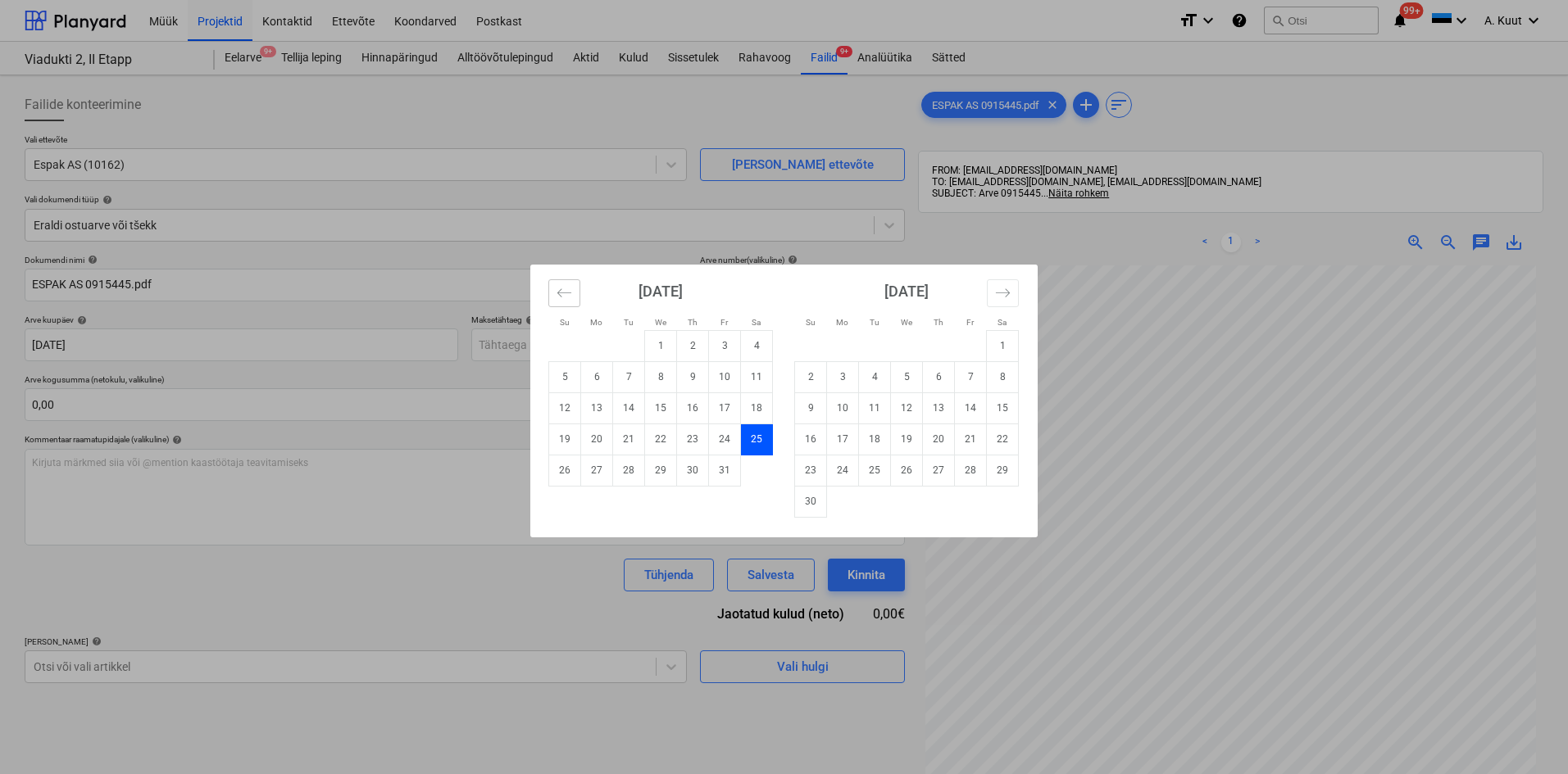
click at [564, 298] on icon "Move backward to switch to the previous month." at bounding box center [564, 293] width 15 height 15
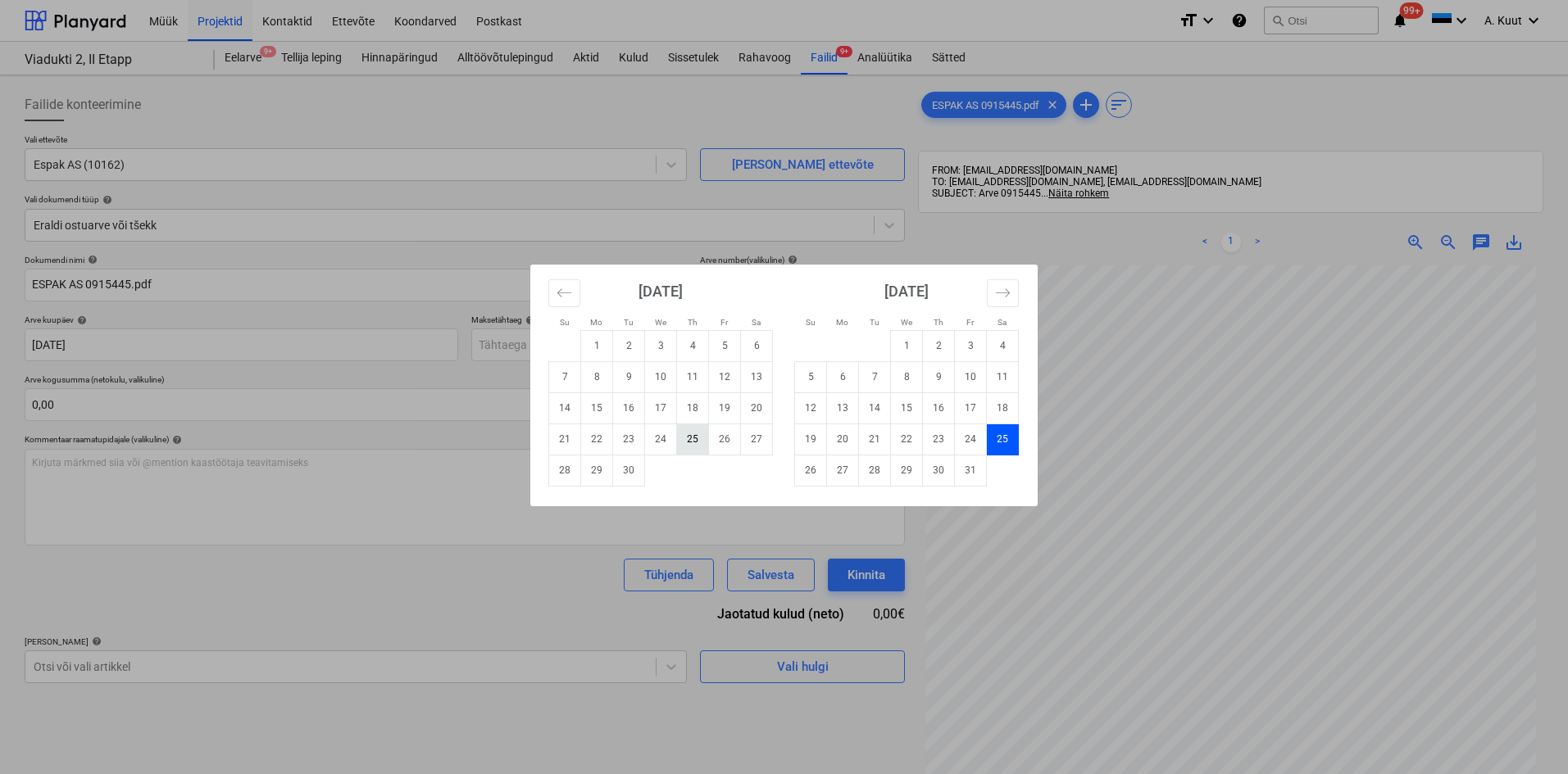
click at [690, 440] on td "25" at bounding box center [692, 439] width 32 height 31
type input "[DATE]"
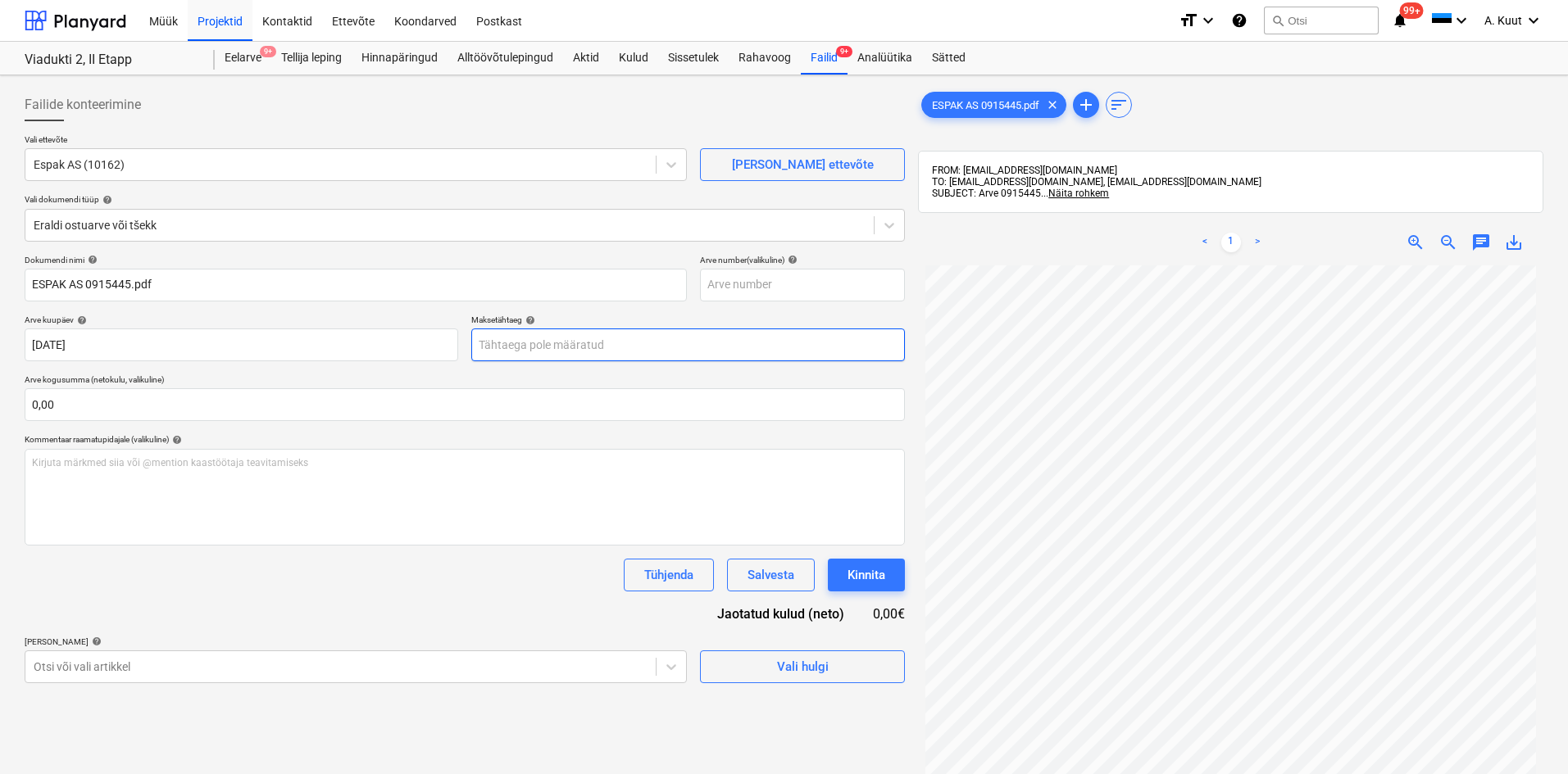
click at [500, 344] on body "Müük Projektid Kontaktid Ettevõte Koondarved Postkast format_size keyboard_arro…" at bounding box center [784, 387] width 1568 height 774
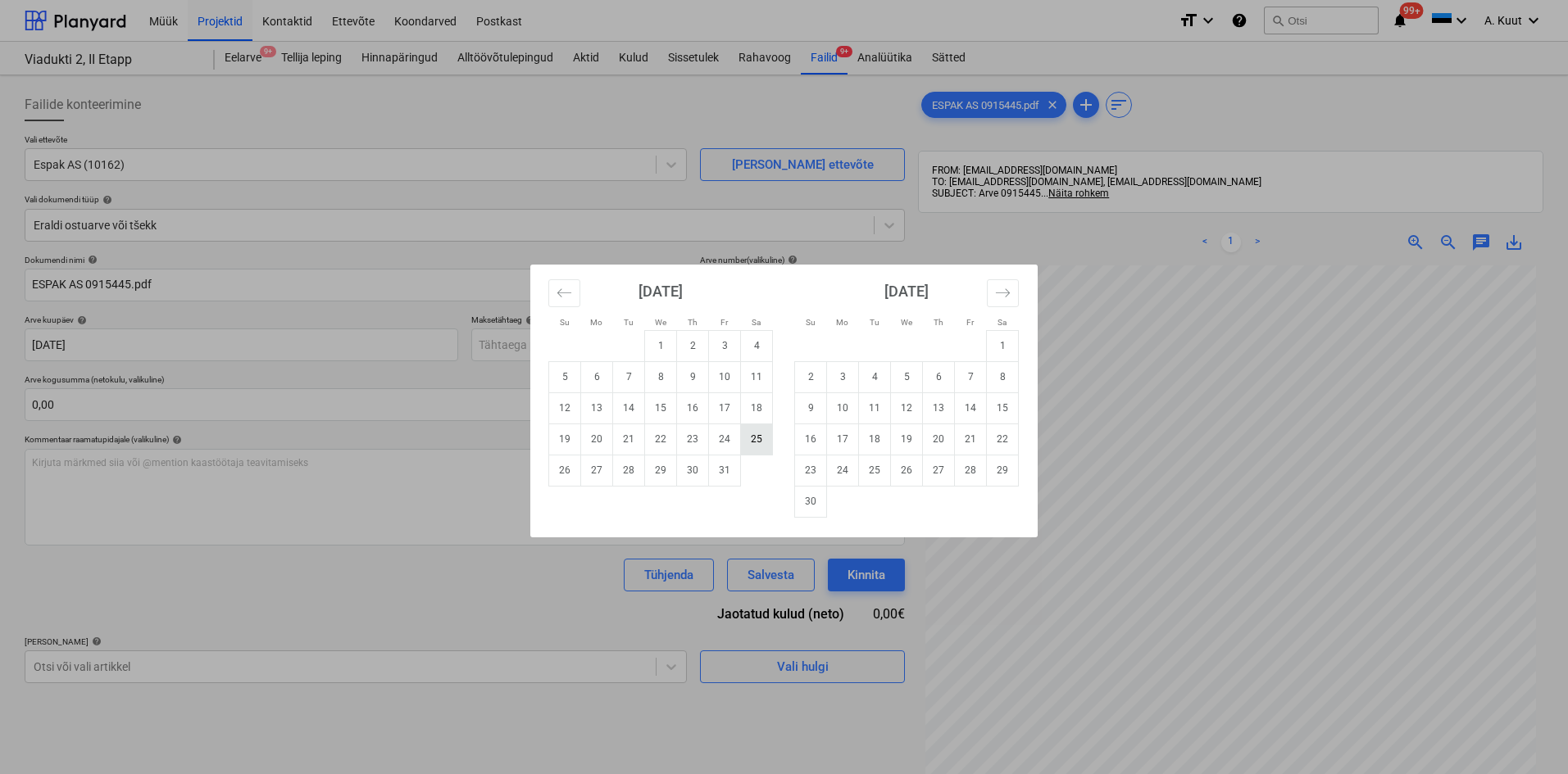
click at [751, 441] on td "25" at bounding box center [756, 439] width 32 height 31
type input "[DATE]"
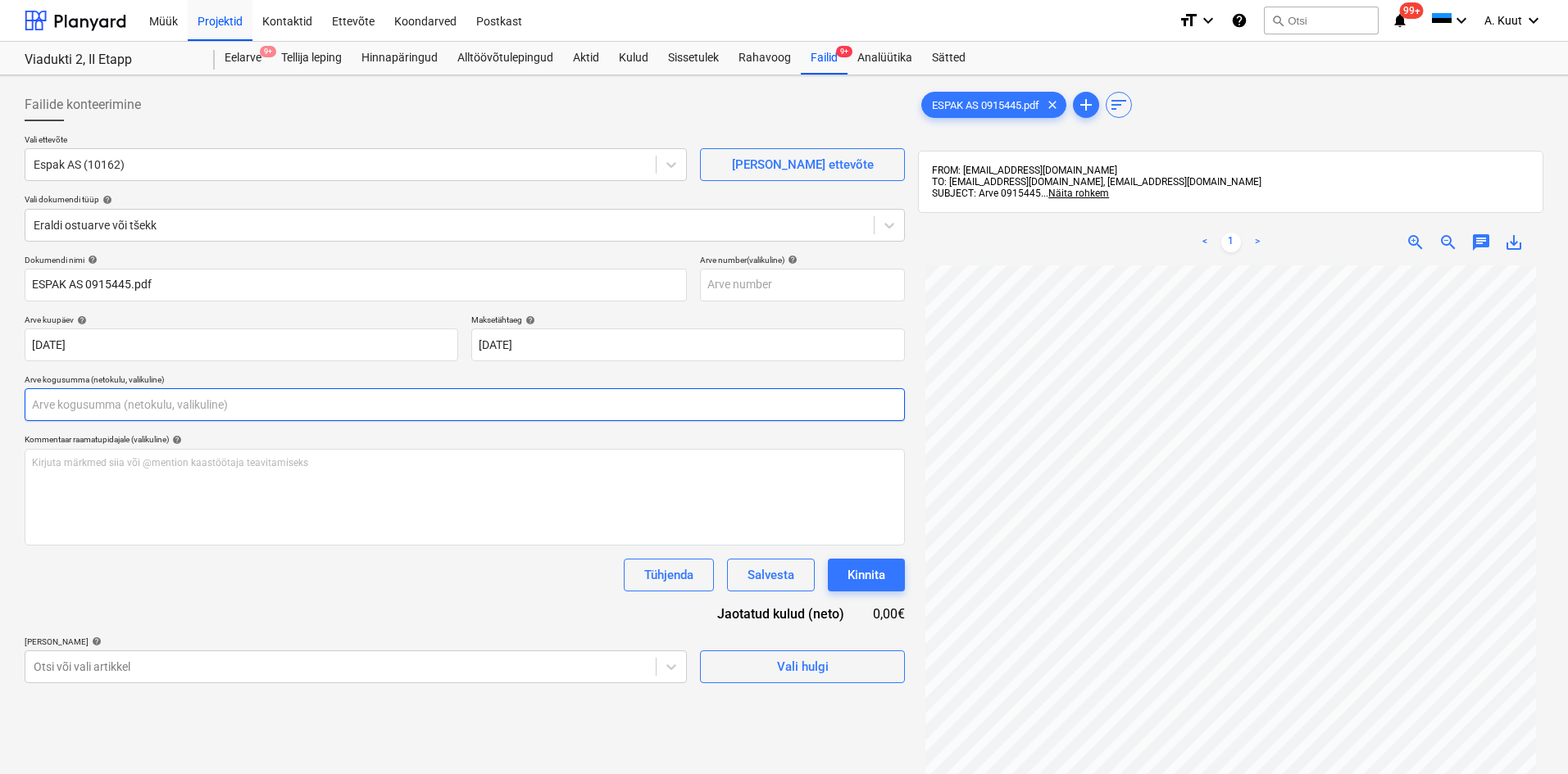
click at [79, 398] on input "text" at bounding box center [464, 404] width 880 height 33
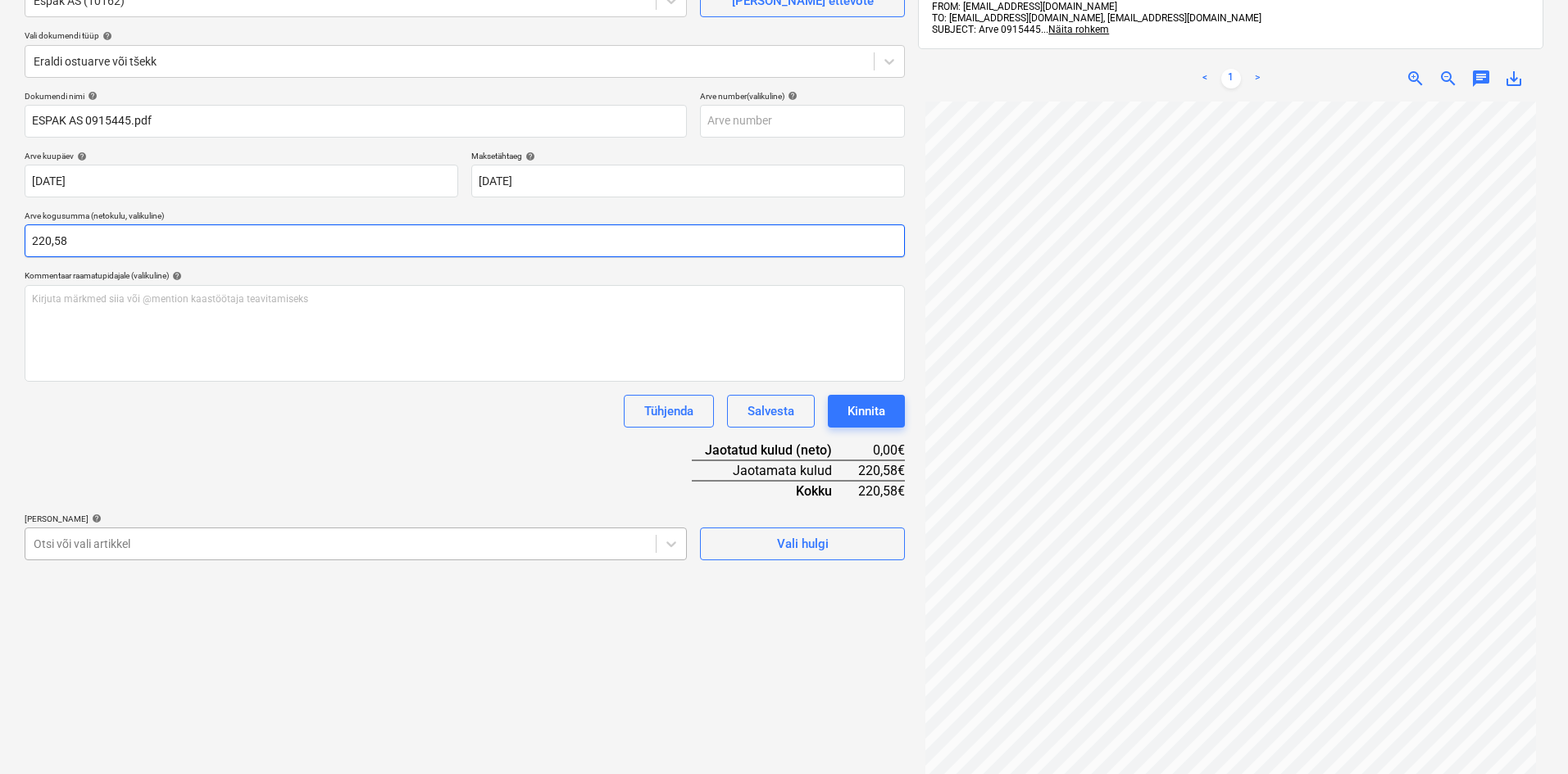
type input "220,58"
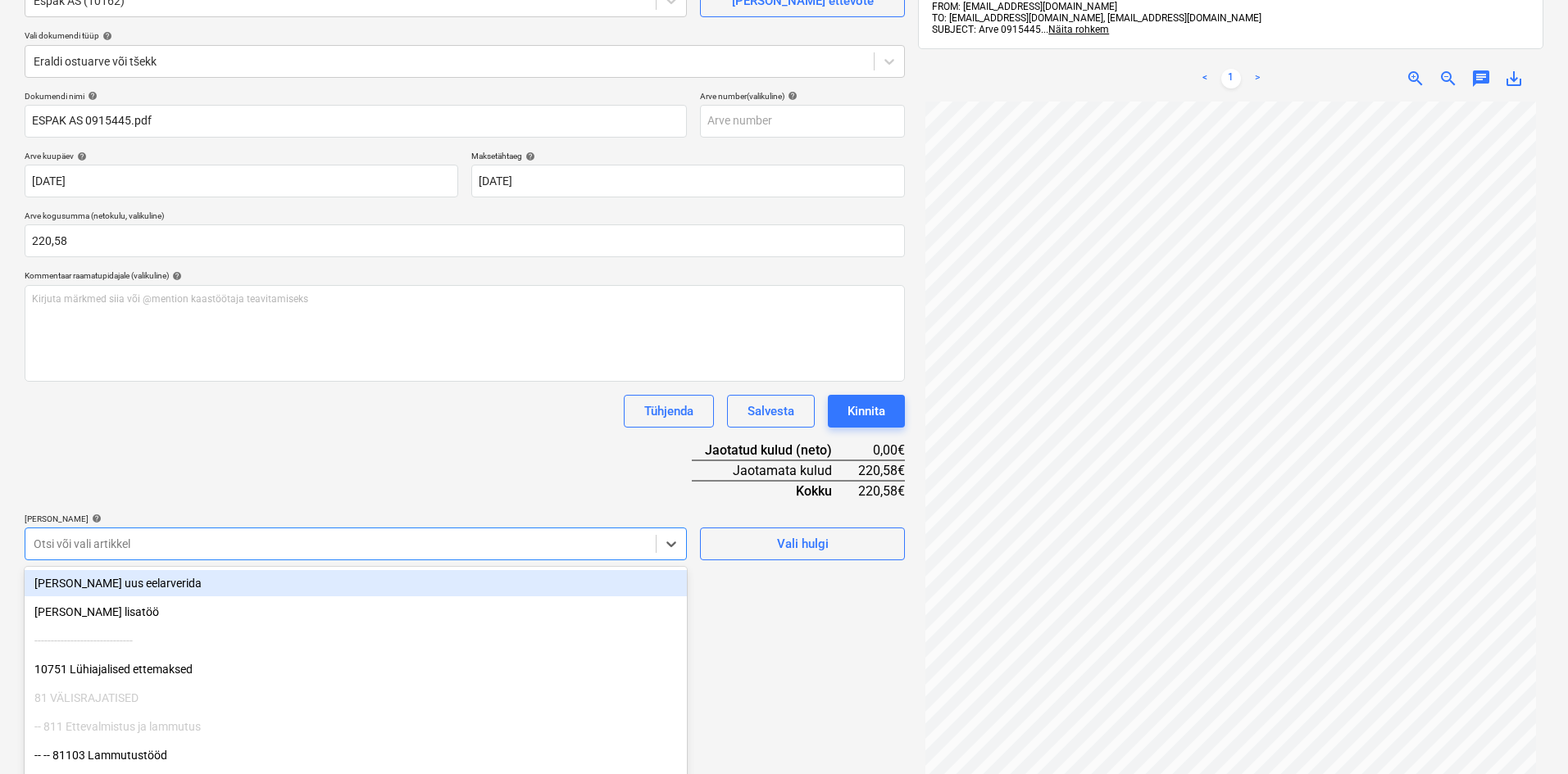
click at [132, 547] on body "Müük Projektid Kontaktid Ettevõte Koondarved Postkast format_size keyboard_arro…" at bounding box center [784, 223] width 1568 height 774
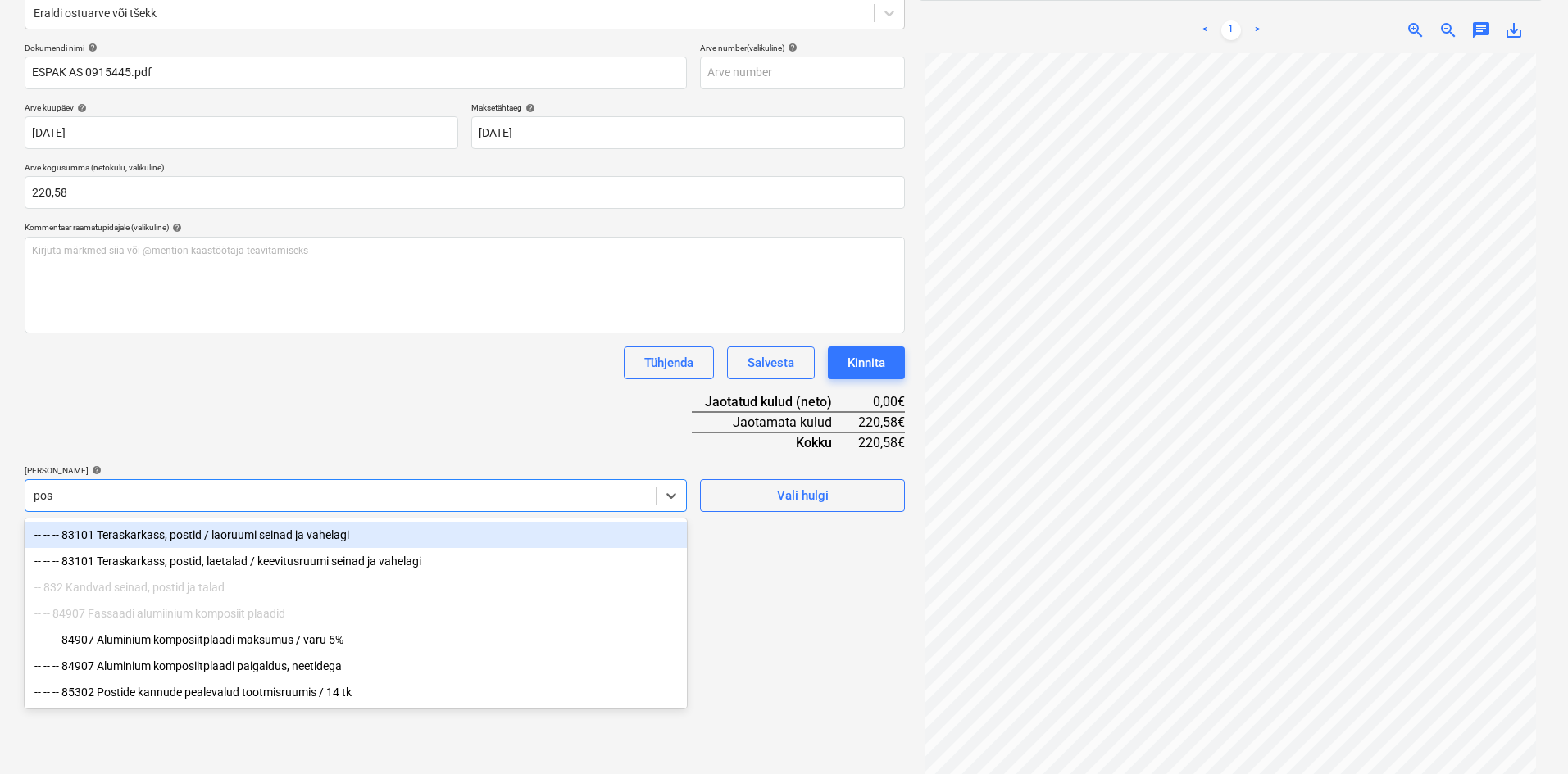
type input "post"
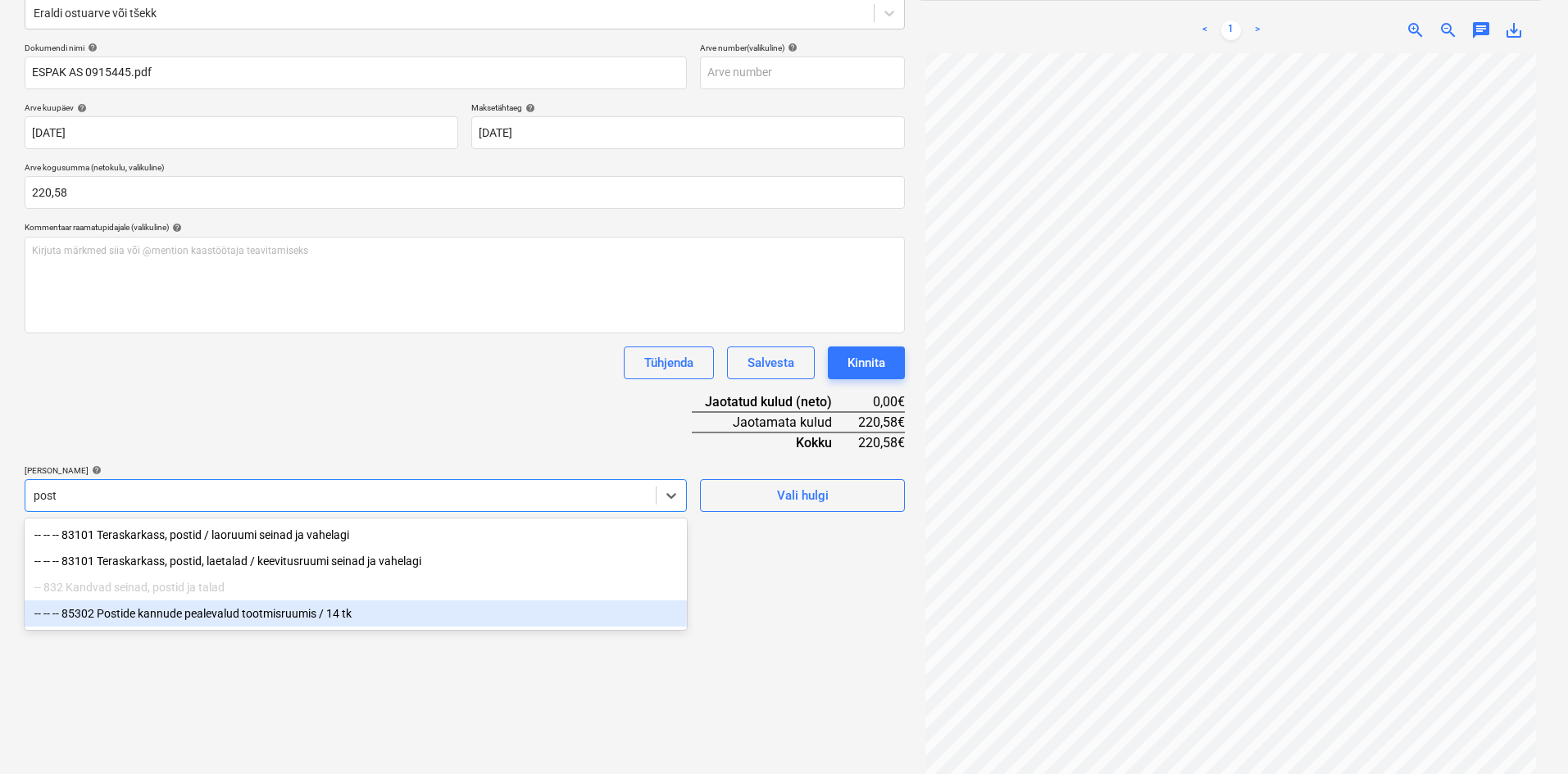
click at [173, 619] on div "-- -- -- 85302 Postide kannude pealevalud tootmisruumis / 14 tk" at bounding box center [355, 613] width 662 height 26
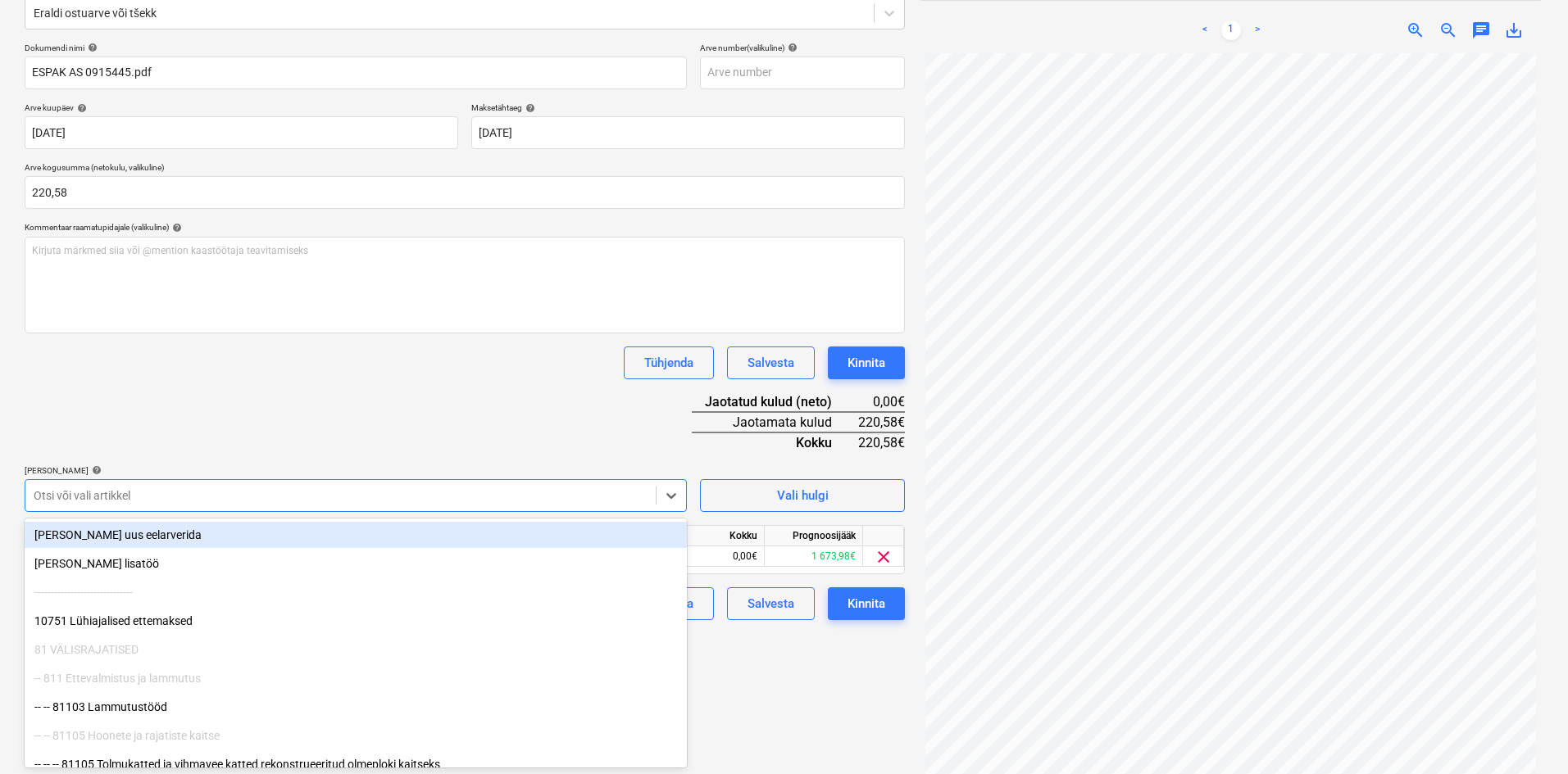
click at [340, 450] on div "Dokumendi nimi help ESPAK AS 0915445.pdf Arve number (valikuline) help Arve kuu…" at bounding box center [464, 331] width 880 height 578
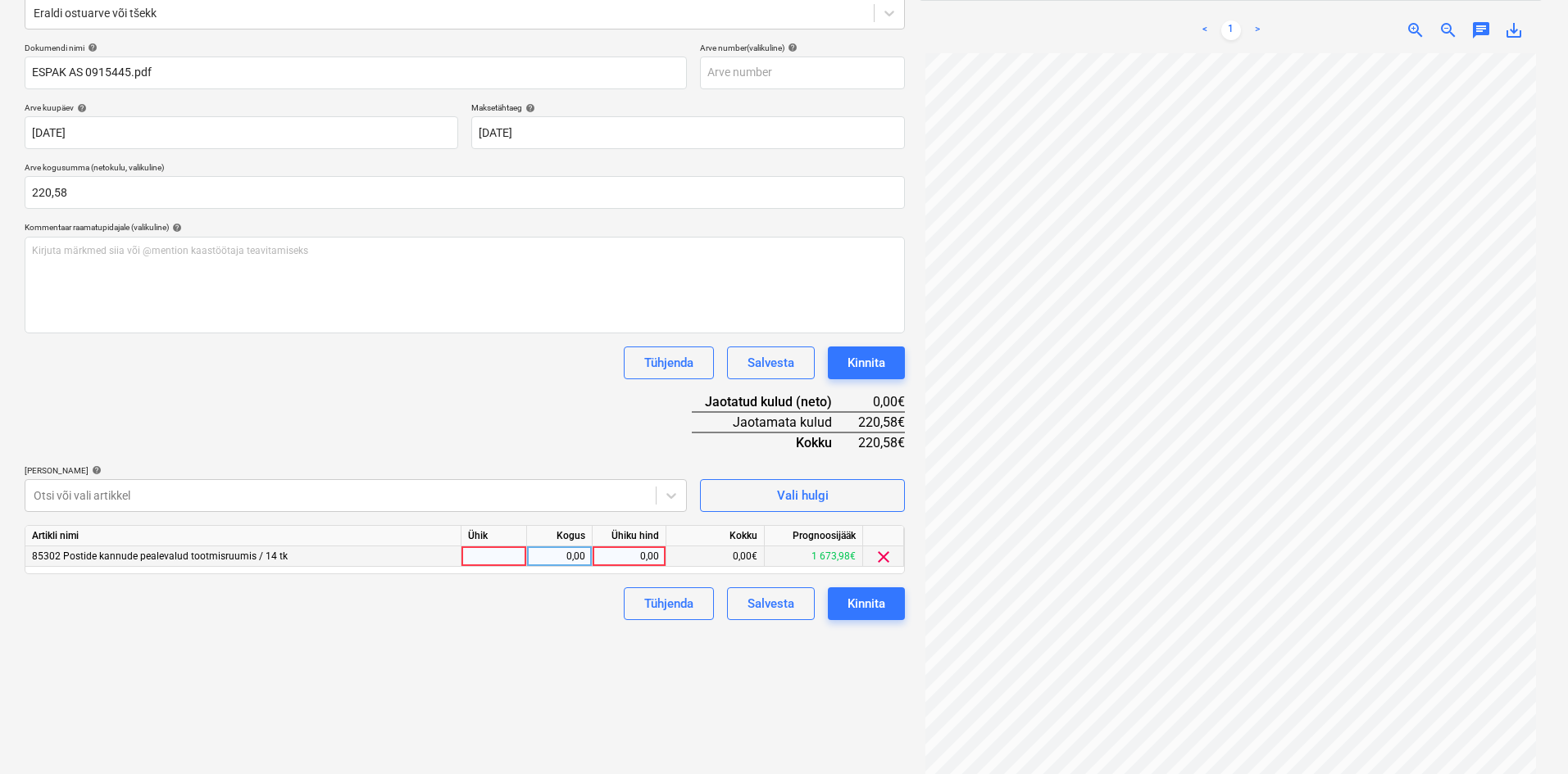
click at [655, 559] on div "0,00" at bounding box center [629, 556] width 60 height 20
type input "220,58"
click at [523, 619] on div "Tühjenda Salvesta Kinnita" at bounding box center [464, 604] width 880 height 33
click at [869, 602] on div "Kinnita" at bounding box center [866, 604] width 38 height 21
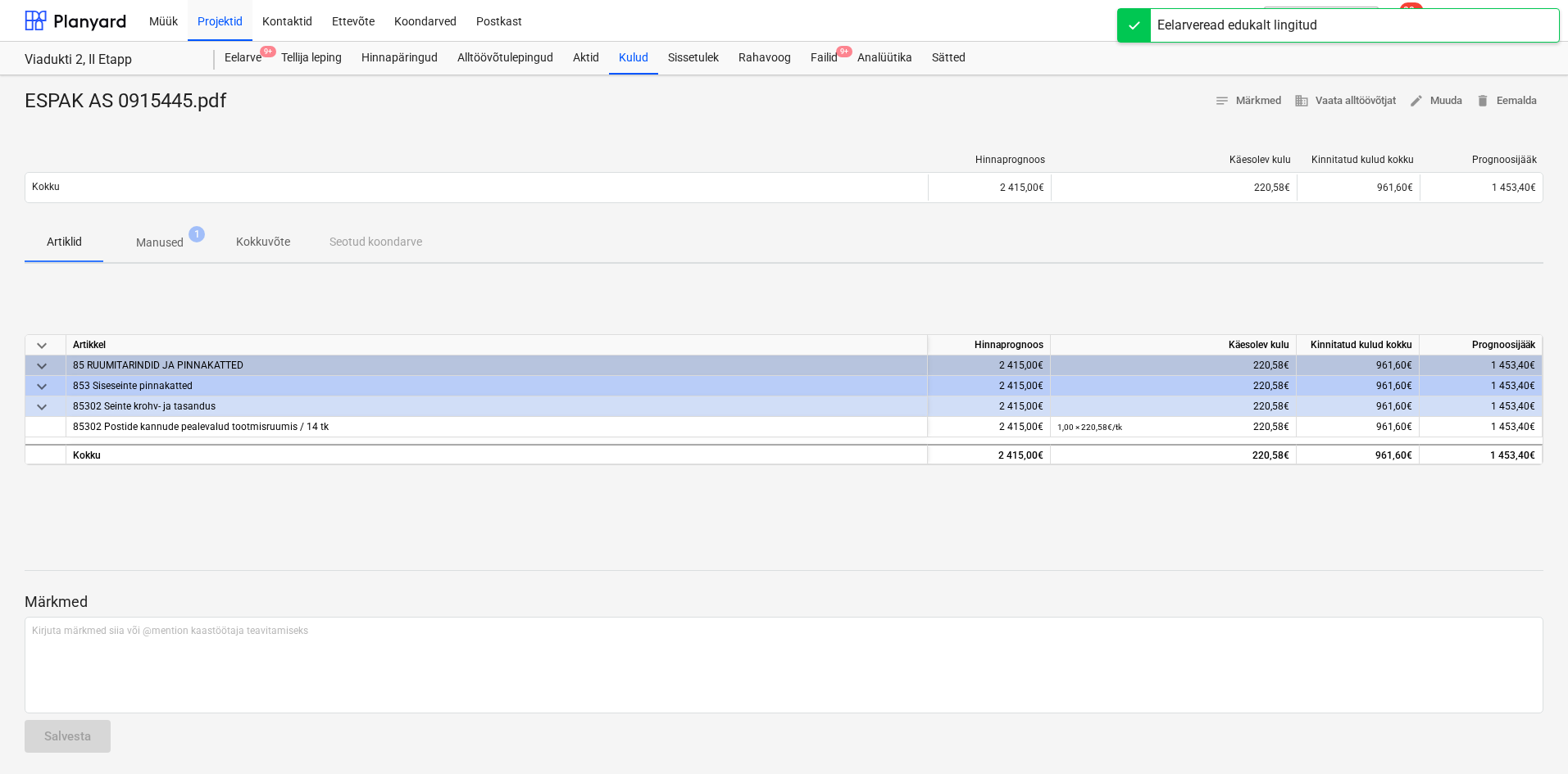
drag, startPoint x: 828, startPoint y: 60, endPoint x: 799, endPoint y: 74, distance: 32.2
click at [828, 60] on div "Failid 9+" at bounding box center [824, 58] width 46 height 33
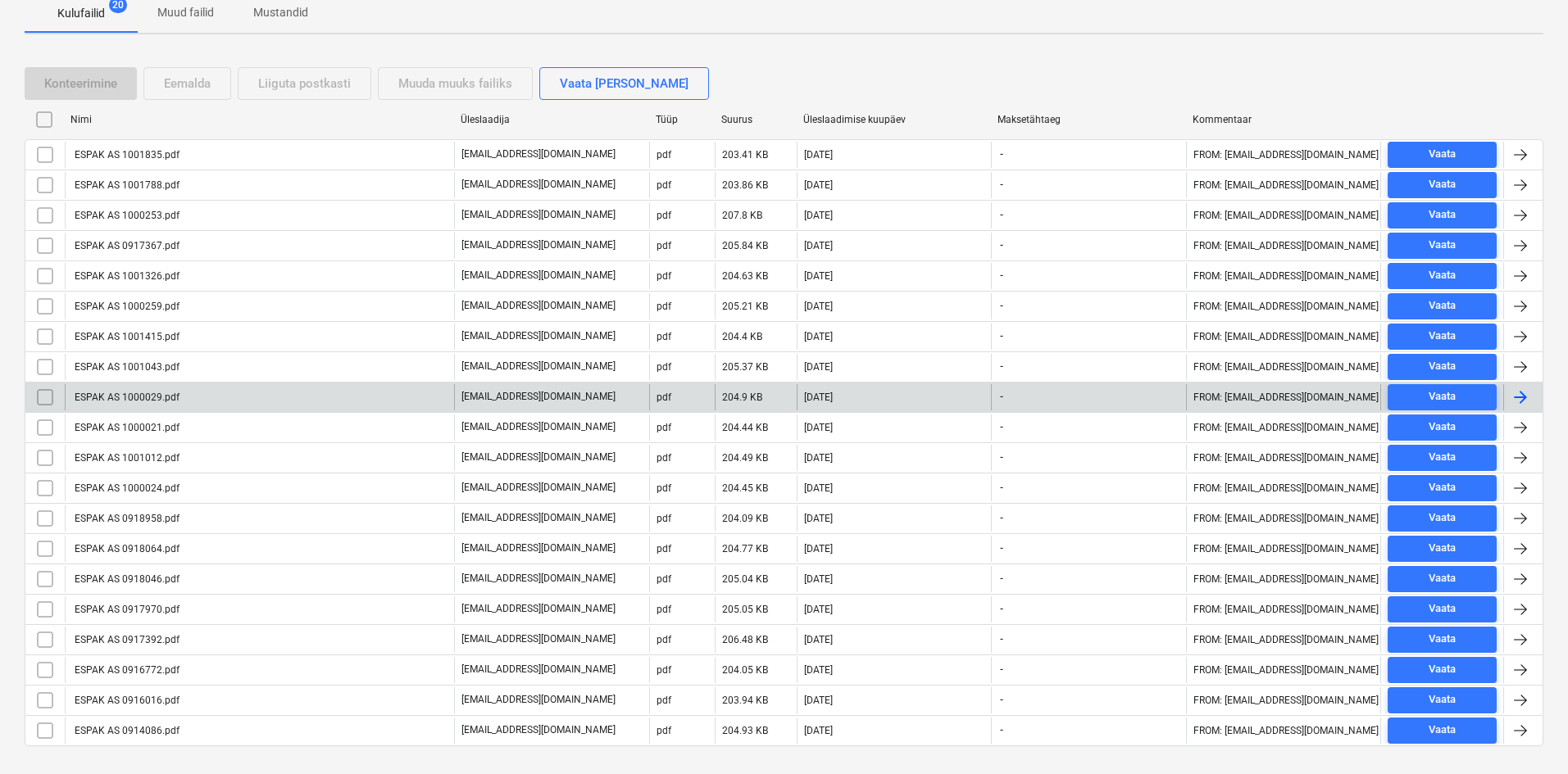
scroll to position [246, 0]
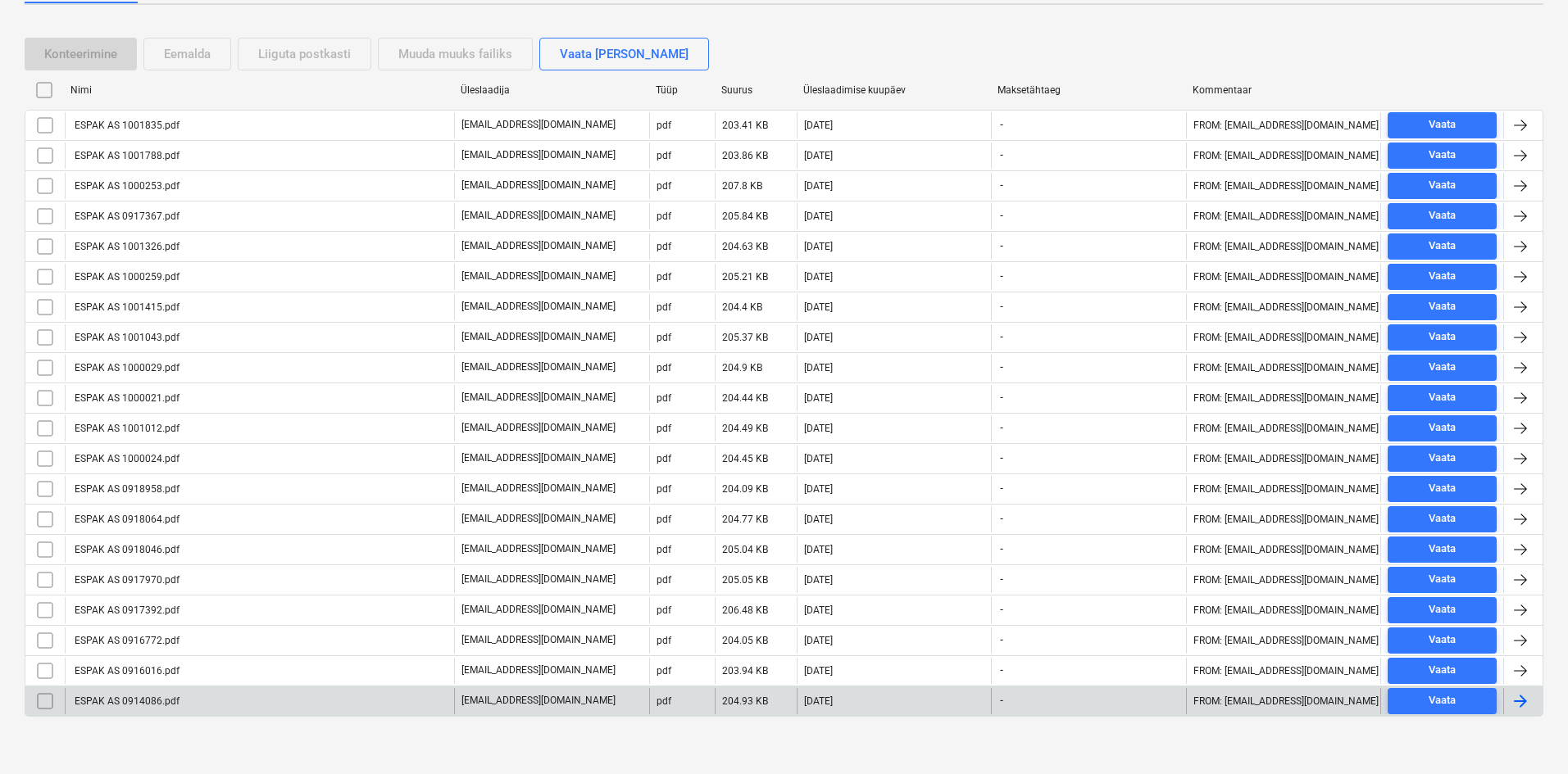
click at [120, 700] on div "ESPAK AS 0914086.pdf" at bounding box center [126, 701] width 107 height 12
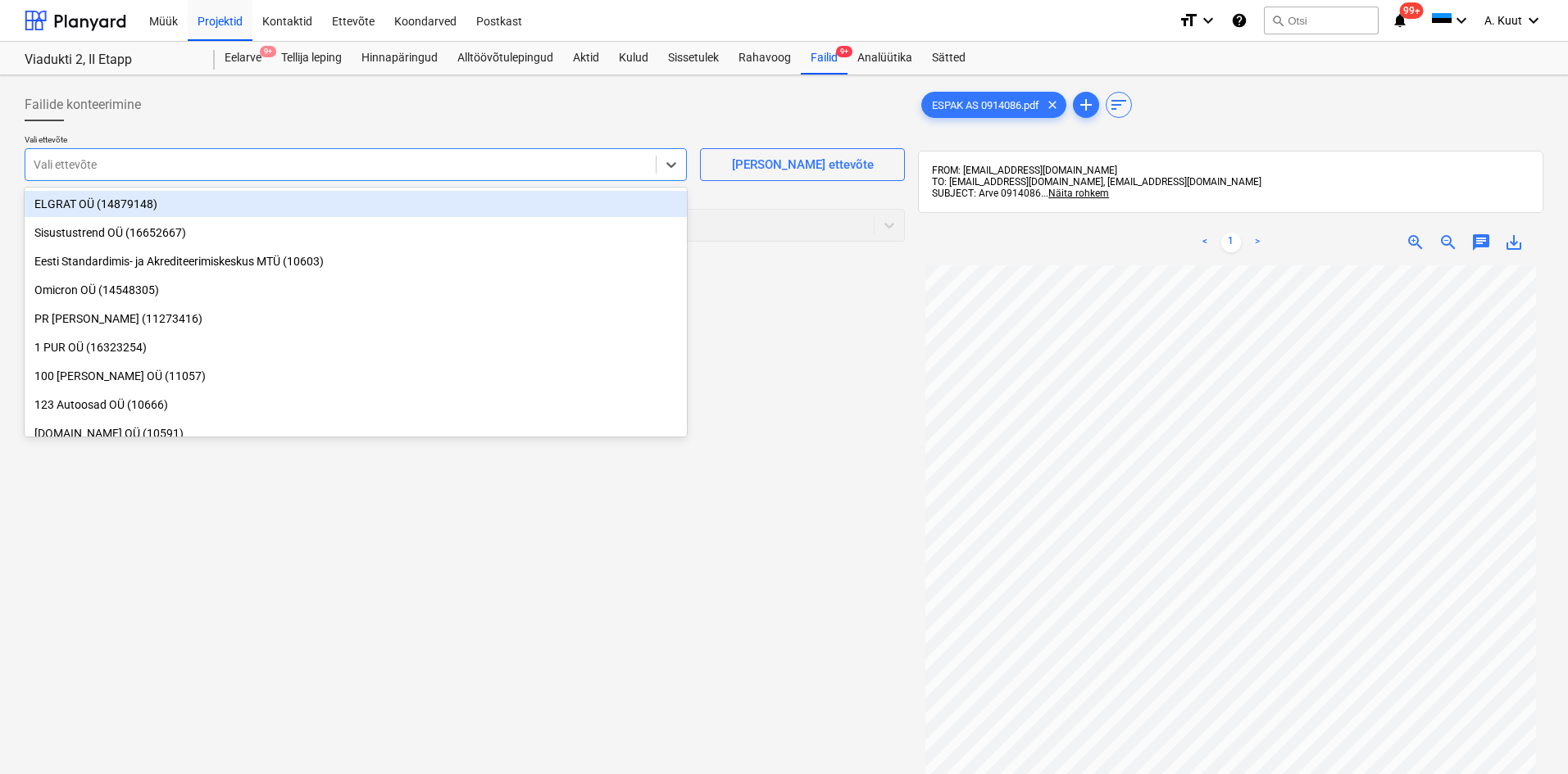
click at [104, 171] on div at bounding box center [341, 164] width 614 height 16
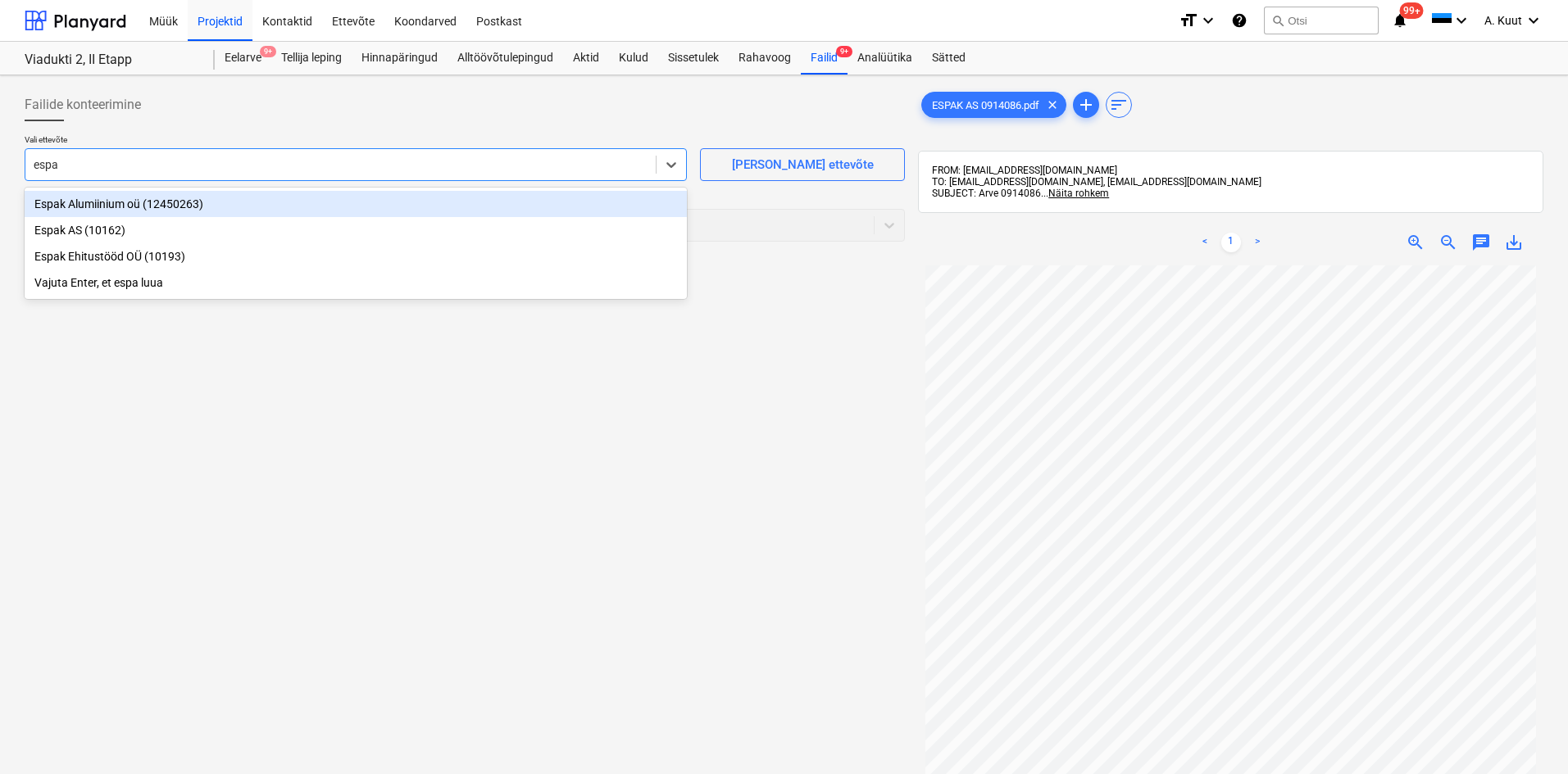
type input "espak"
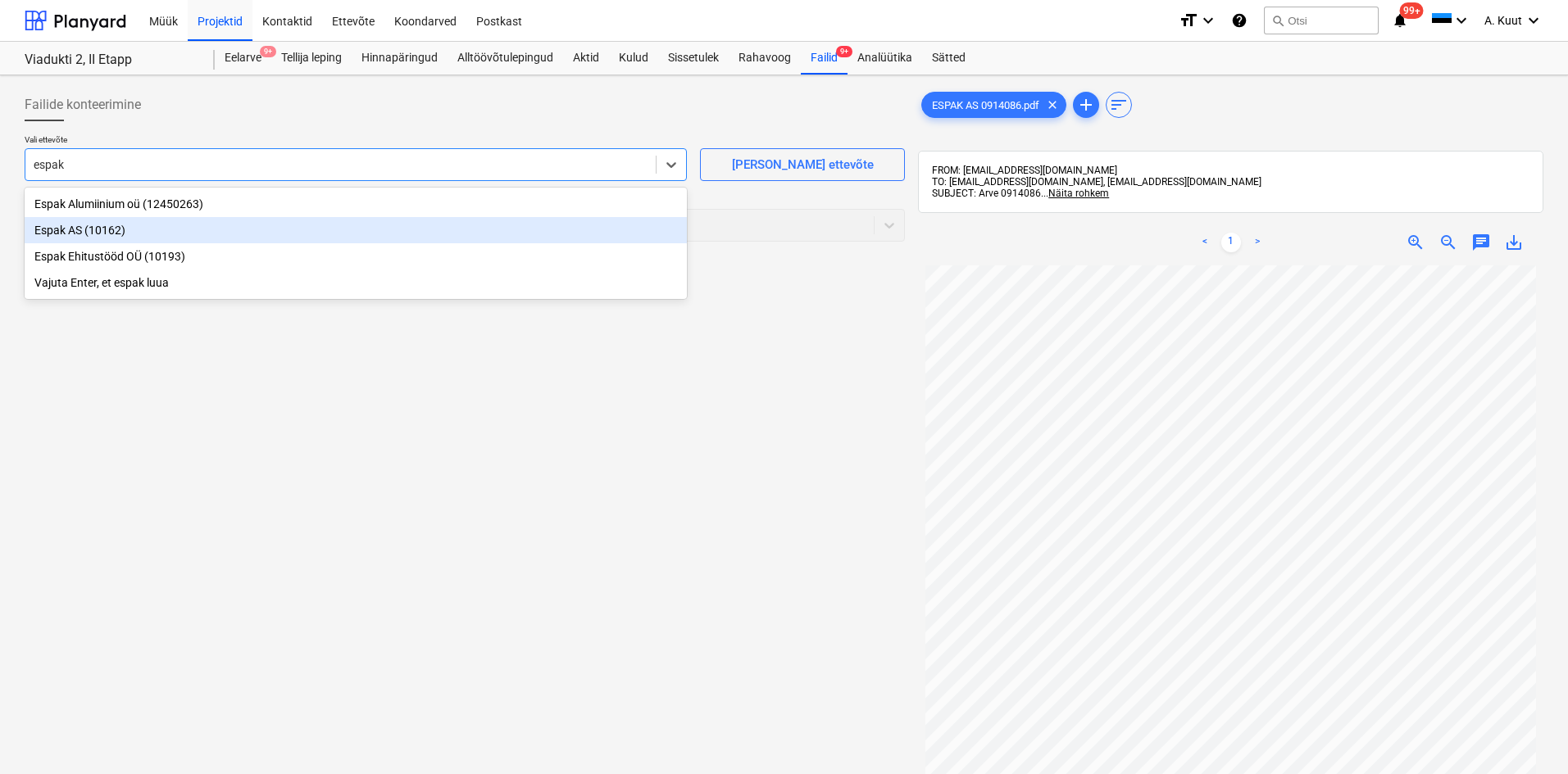
click at [78, 232] on div "Espak AS (10162)" at bounding box center [355, 229] width 662 height 26
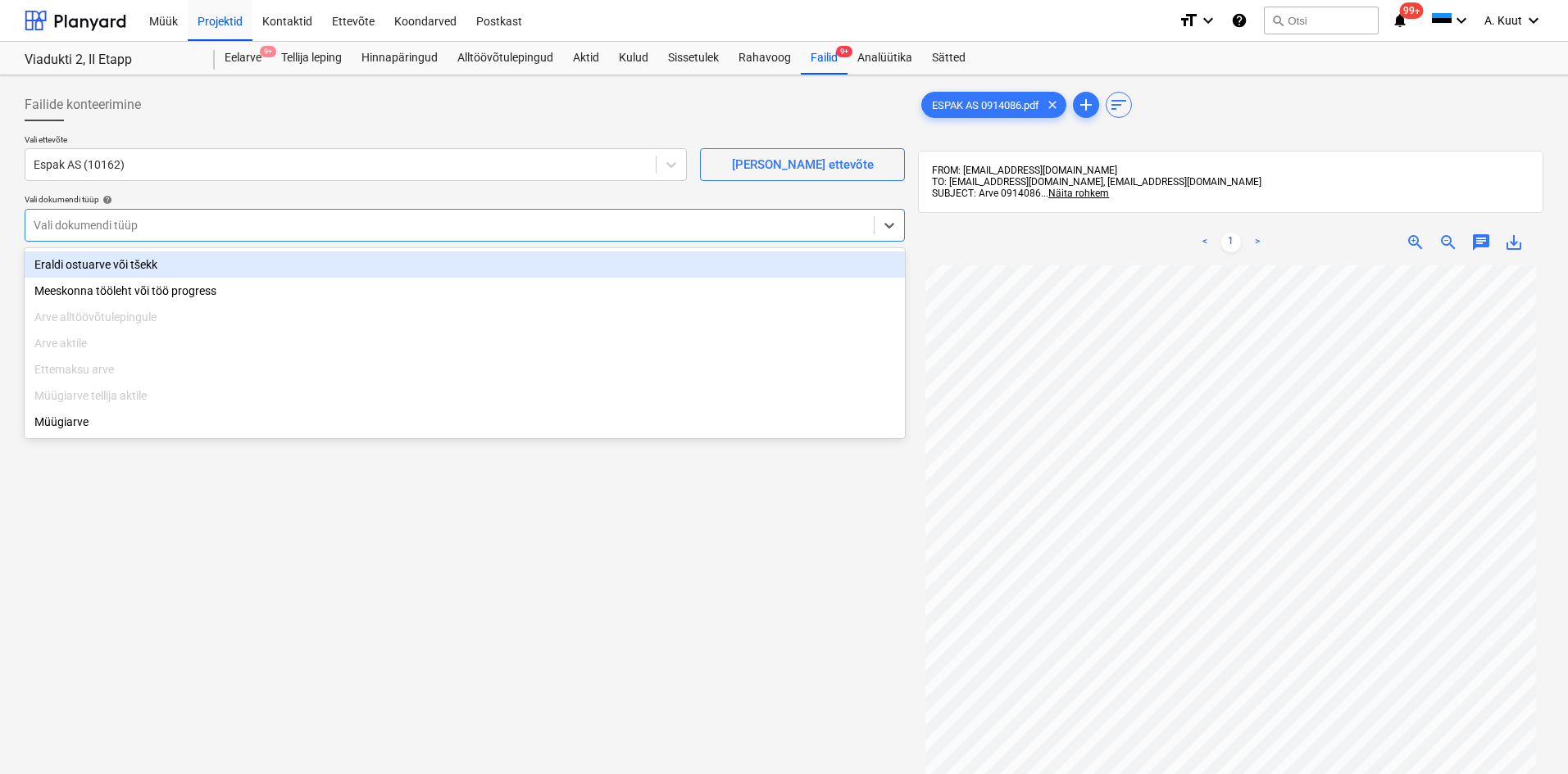
click at [78, 226] on div at bounding box center [449, 224] width 831 height 16
click at [72, 257] on div "Eraldi ostuarve või tšekk" at bounding box center [464, 264] width 880 height 26
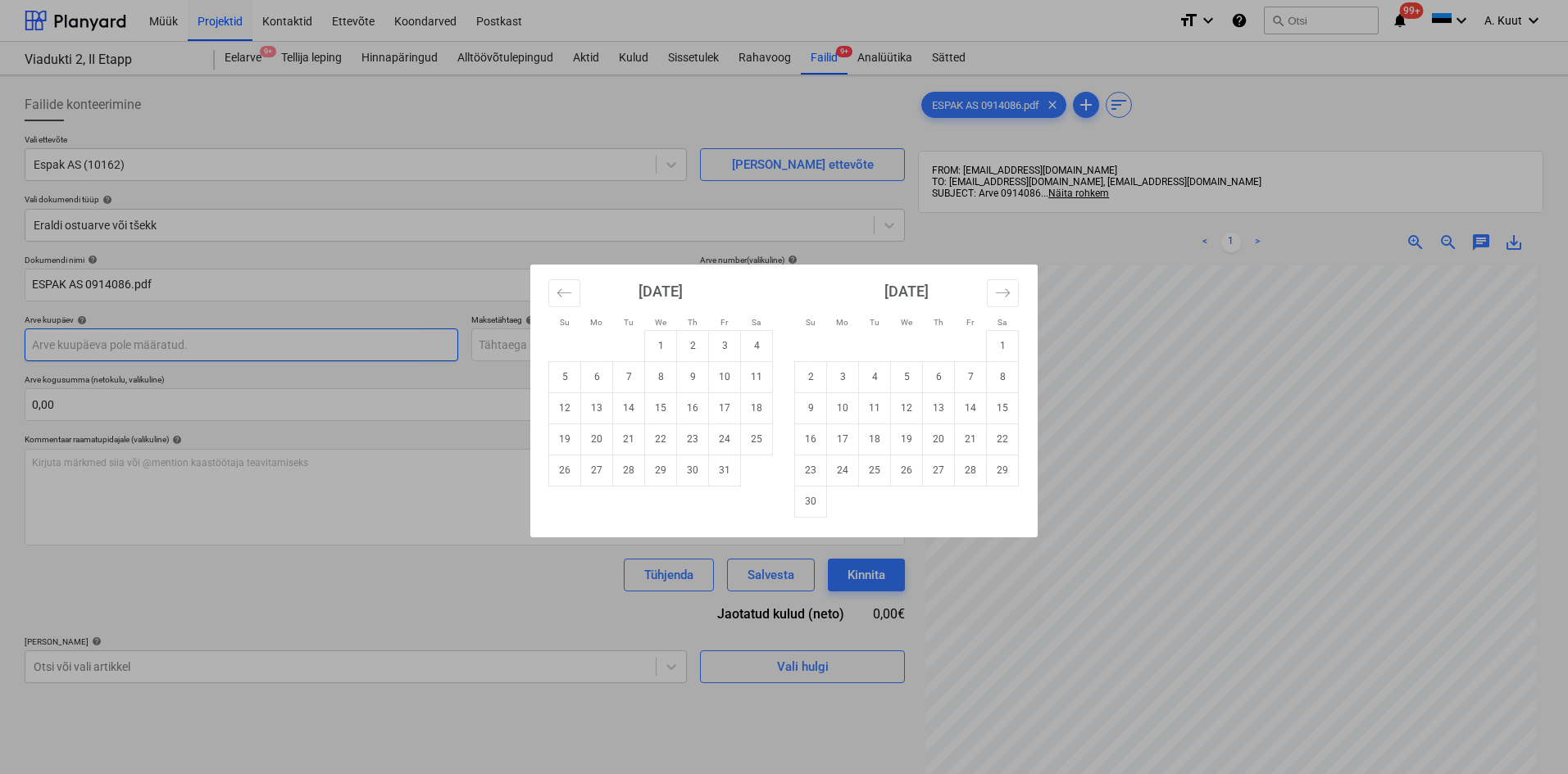
click at [60, 344] on body "Müük Projektid Kontaktid Ettevõte Koondarved Postkast format_size keyboard_arro…" at bounding box center [784, 387] width 1568 height 774
click at [553, 294] on button "Move backward to switch to the previous month." at bounding box center [563, 293] width 32 height 28
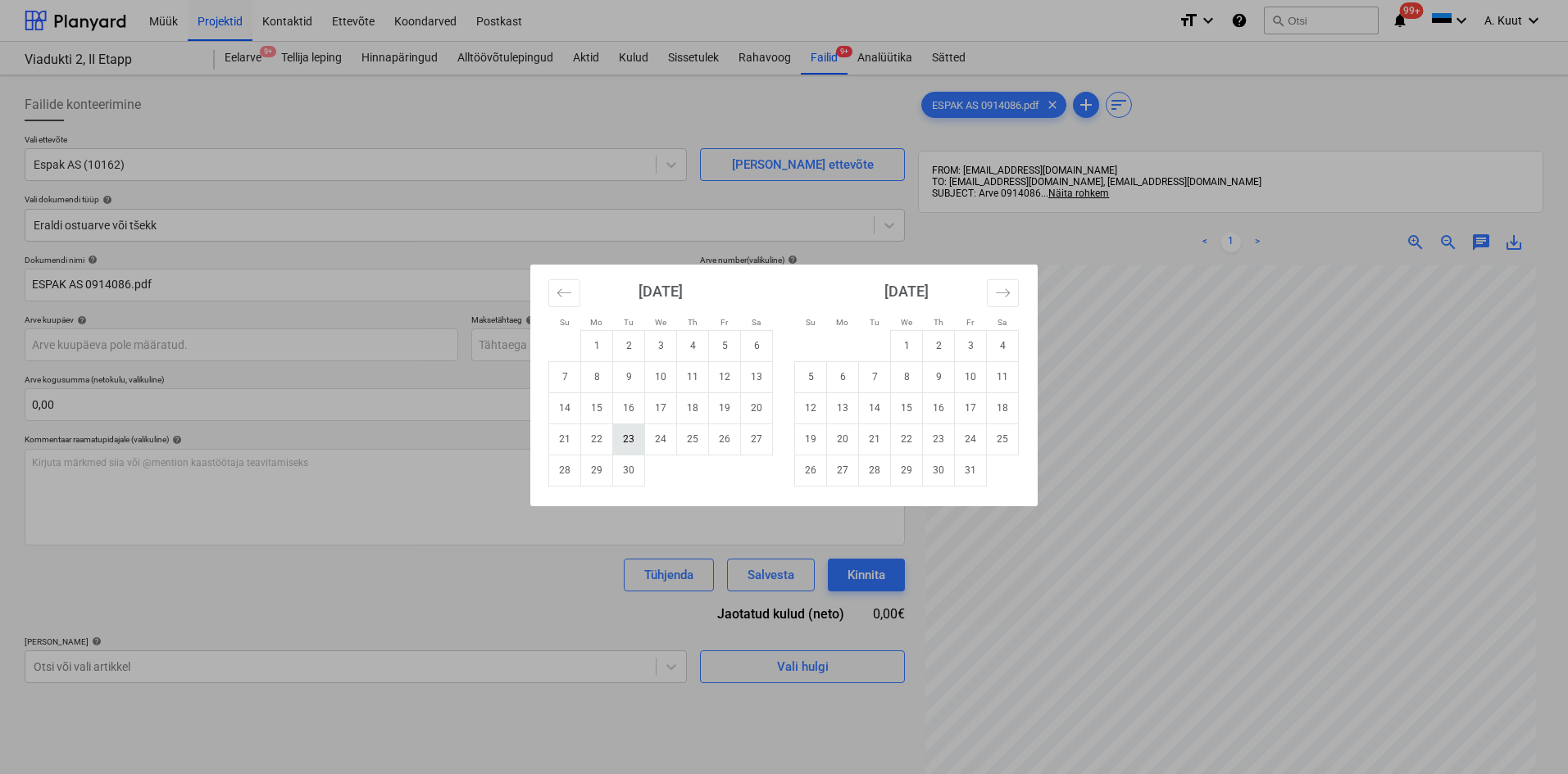
click at [625, 438] on td "23" at bounding box center [628, 439] width 32 height 31
type input "[DATE]"
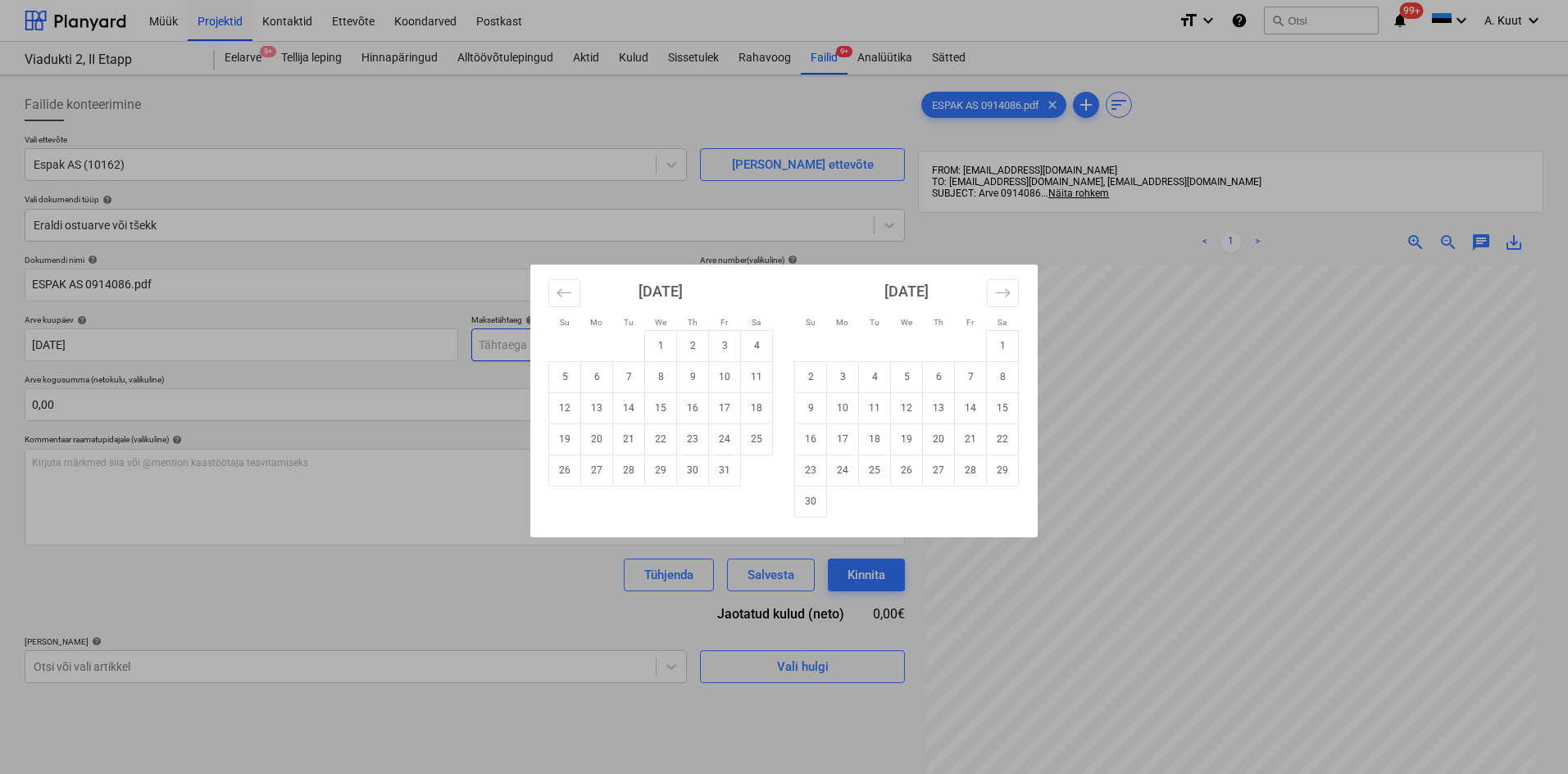
click at [495, 346] on body "Müük Projektid Kontaktid Ettevõte Koondarved Postkast format_size keyboard_arro…" at bounding box center [784, 387] width 1568 height 774
click at [696, 444] on td "23" at bounding box center [692, 439] width 32 height 31
type input "[DATE]"
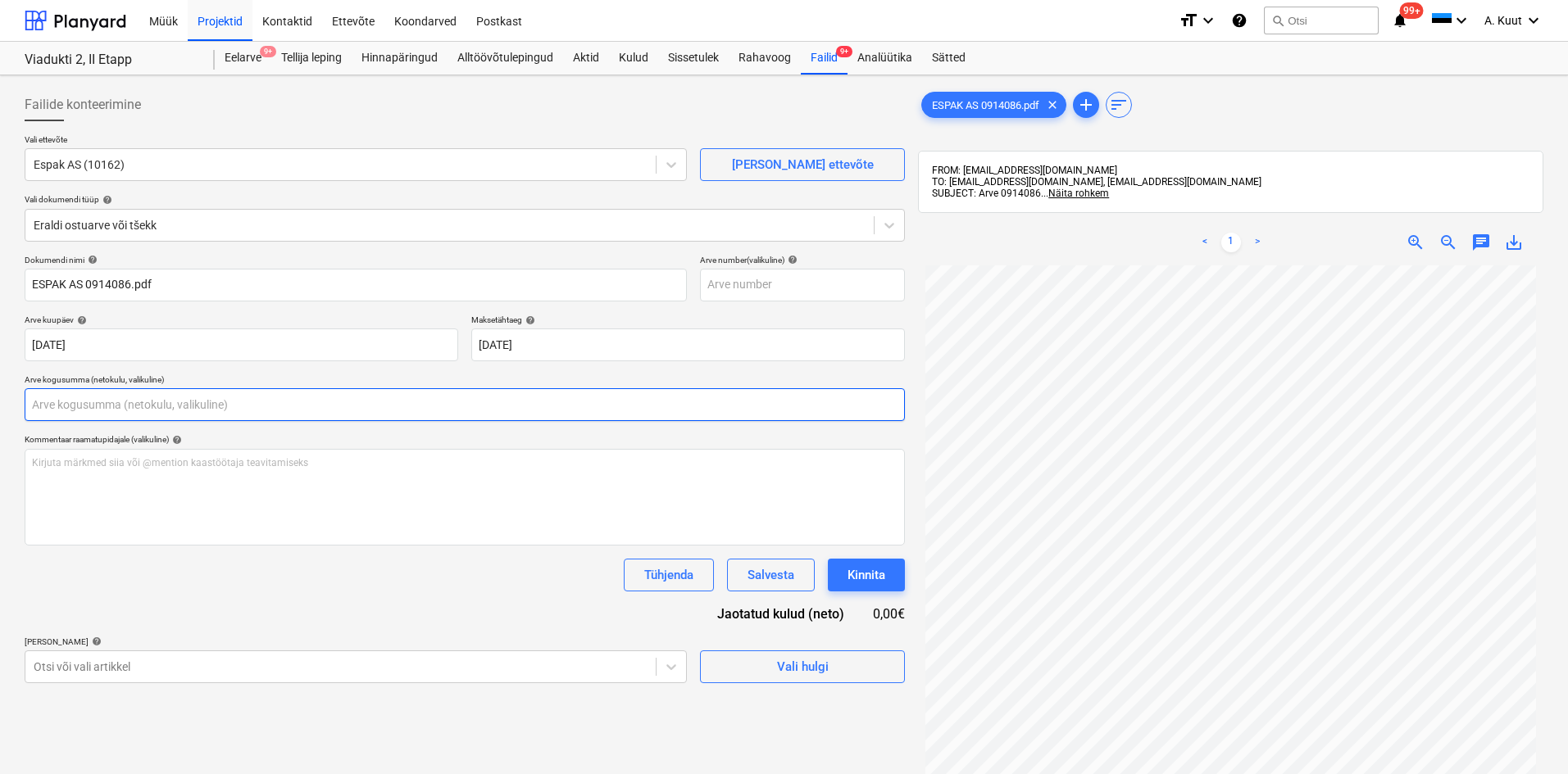
click at [101, 399] on input "text" at bounding box center [464, 404] width 880 height 33
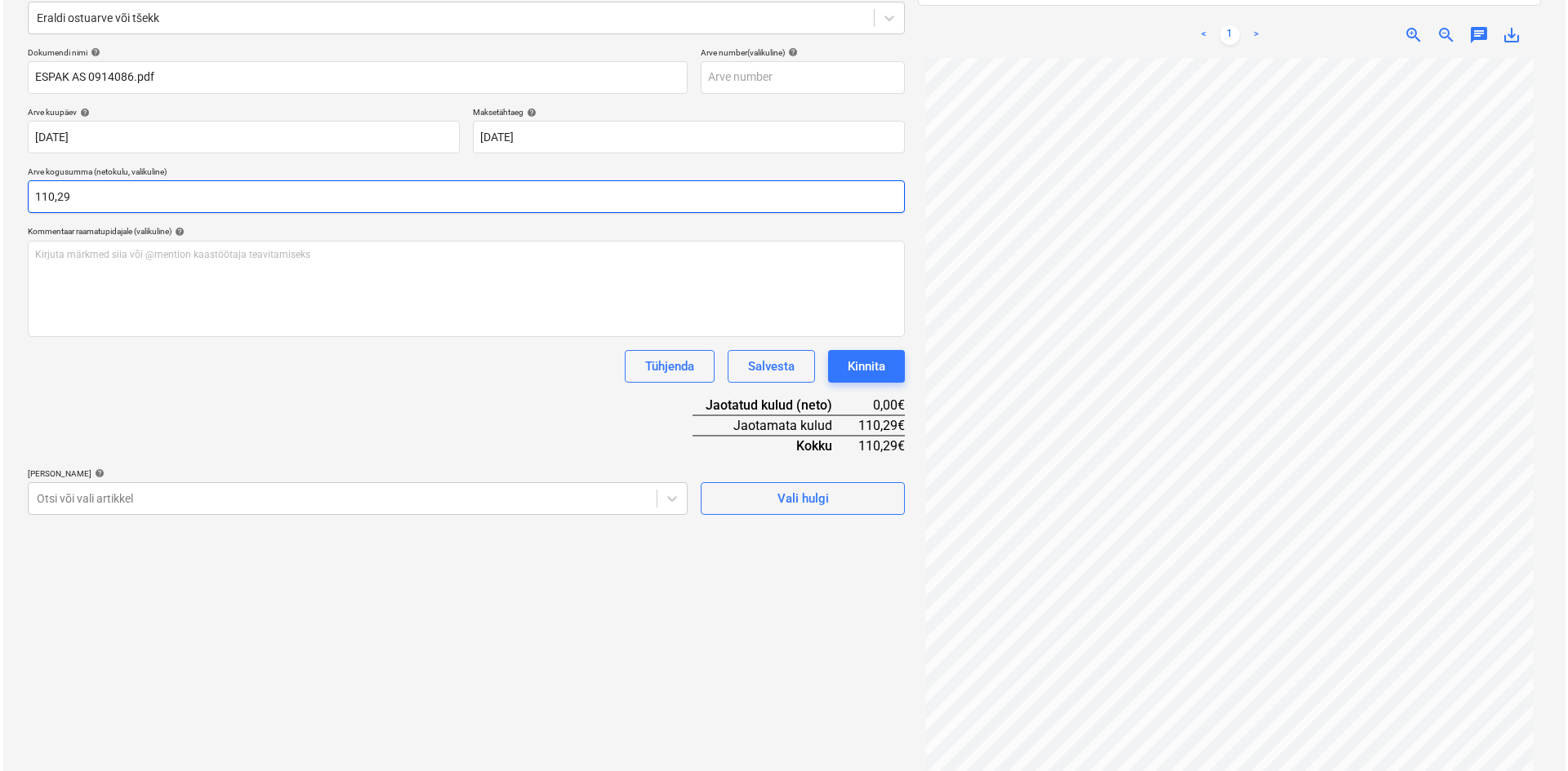
scroll to position [231, 0]
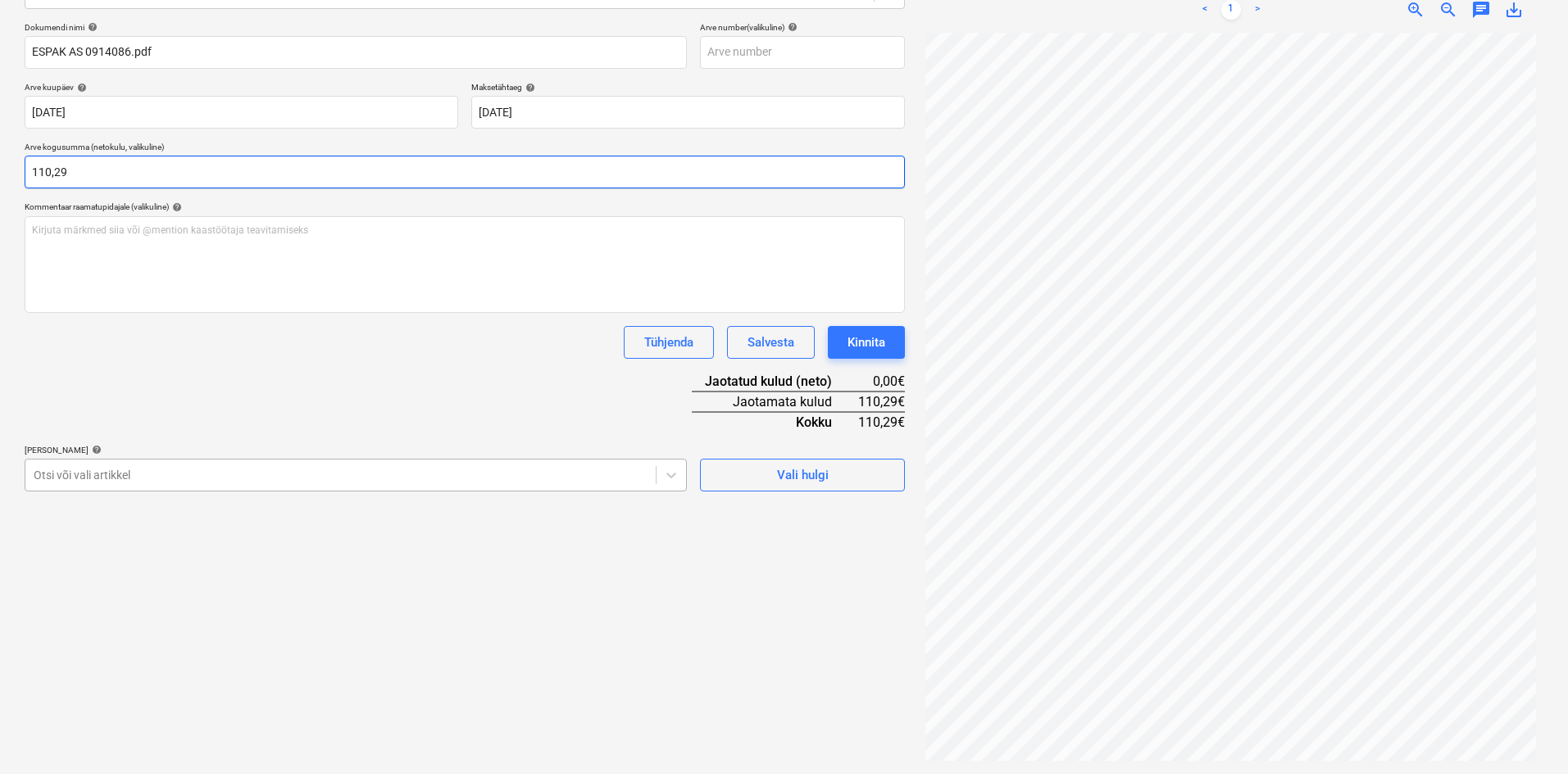
type input "110,29"
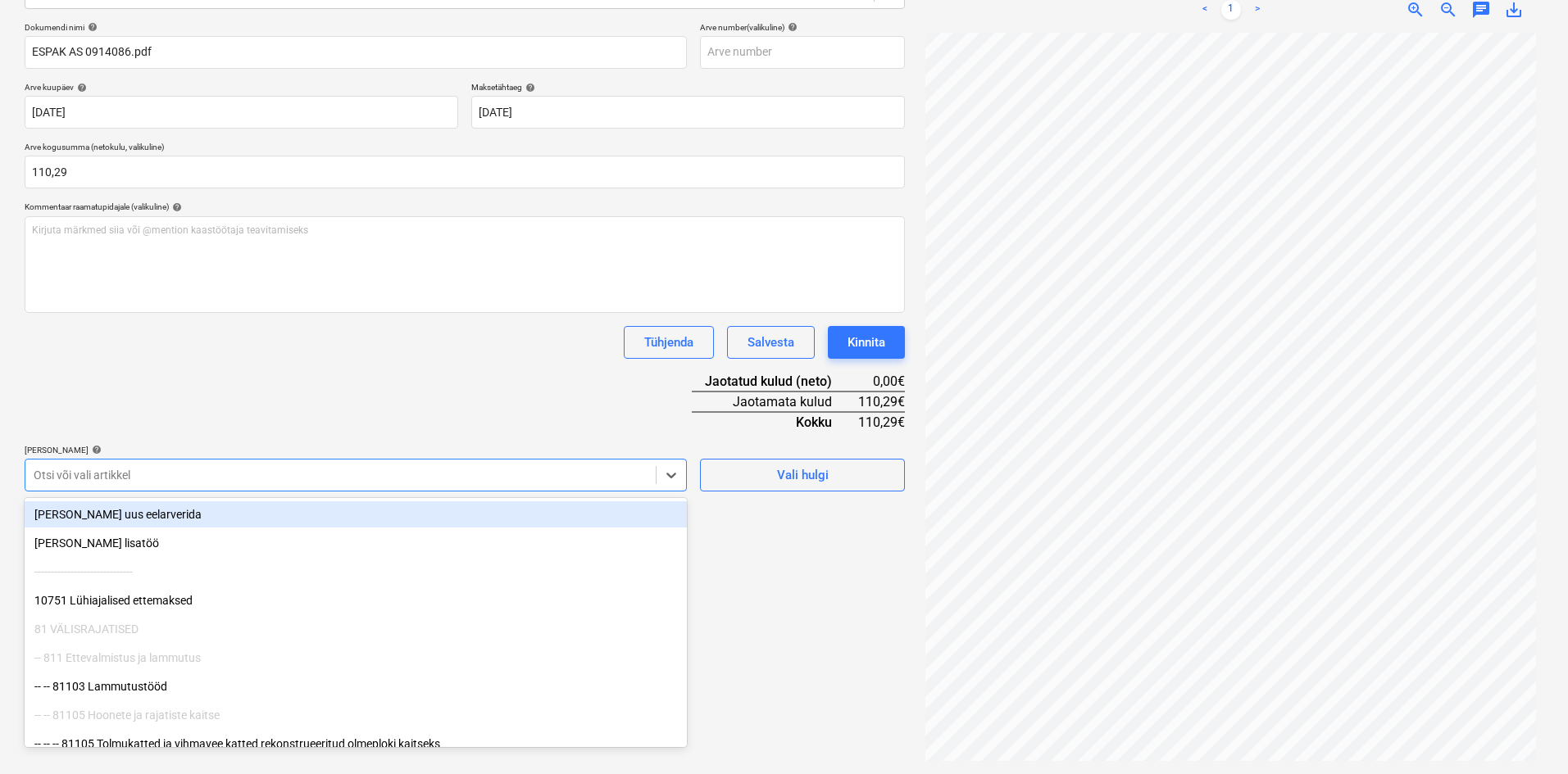
click at [121, 467] on div at bounding box center [341, 475] width 614 height 16
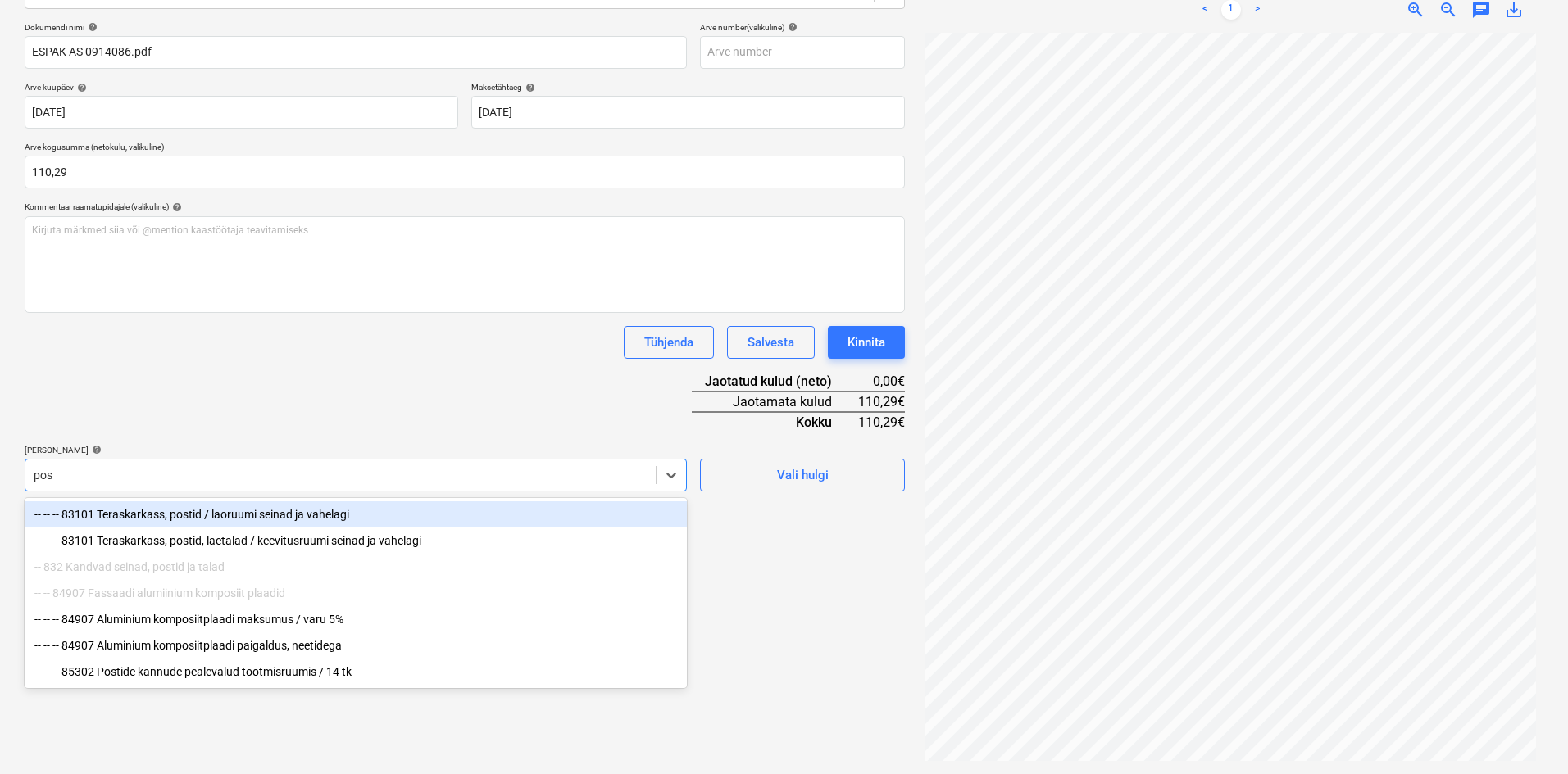
type input "post"
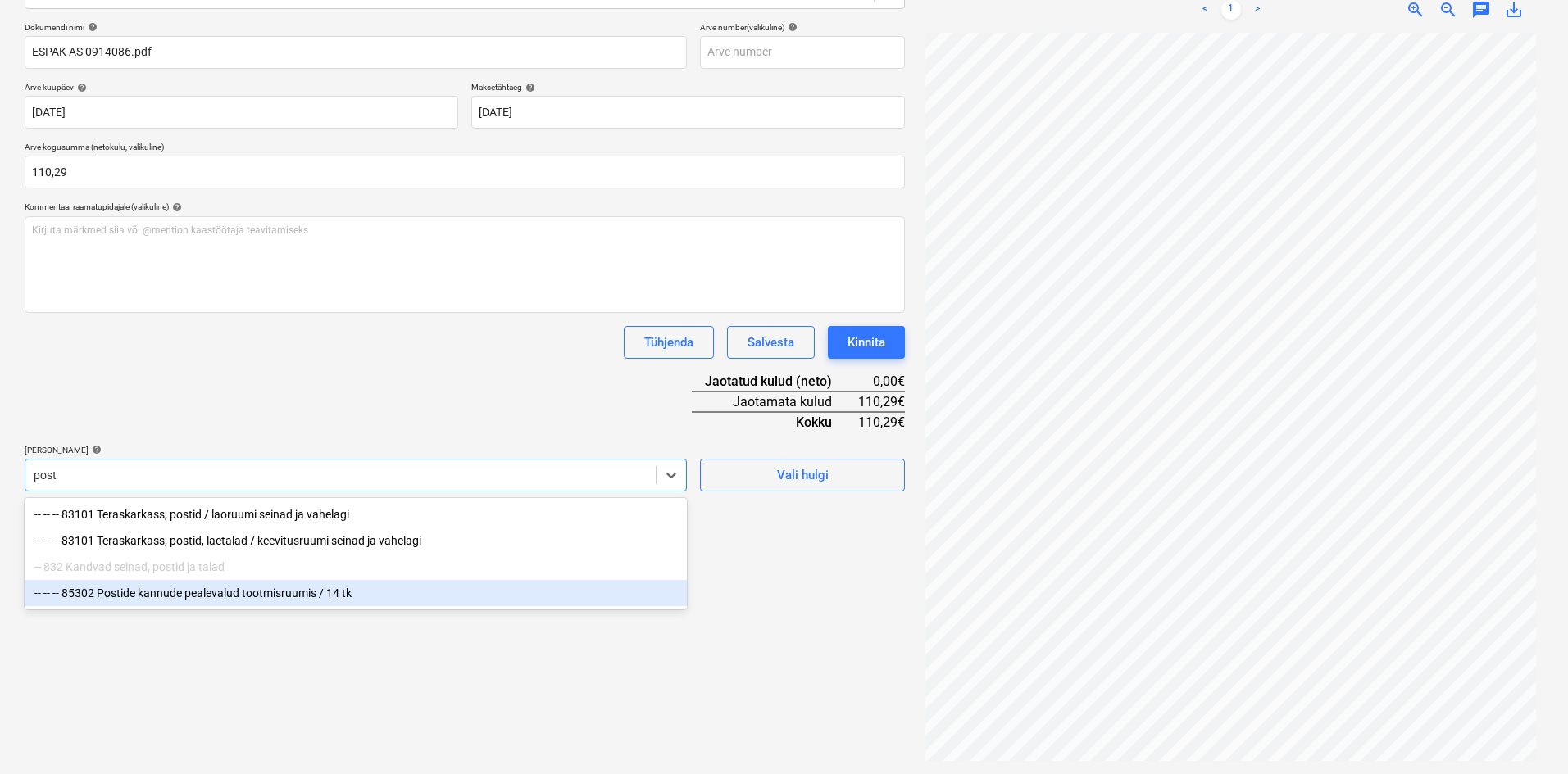
click at [162, 593] on div "-- -- -- 85302 Postide kannude pealevalud tootmisruumis / 14 tk" at bounding box center [355, 592] width 662 height 26
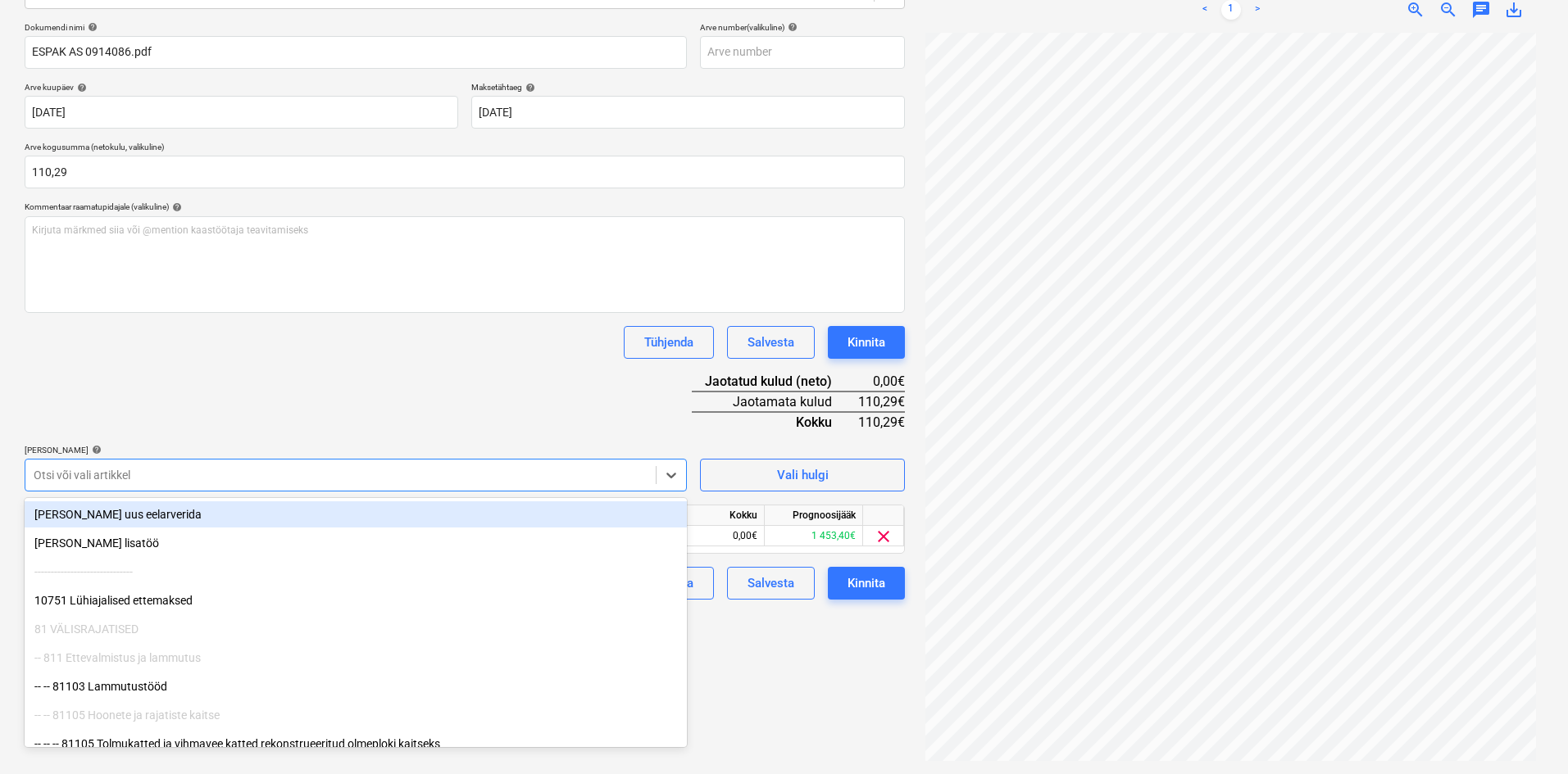
click at [296, 408] on div "Dokumendi nimi help ESPAK AS 0914086.pdf Arve number (valikuline) help Arve kuu…" at bounding box center [464, 311] width 880 height 578
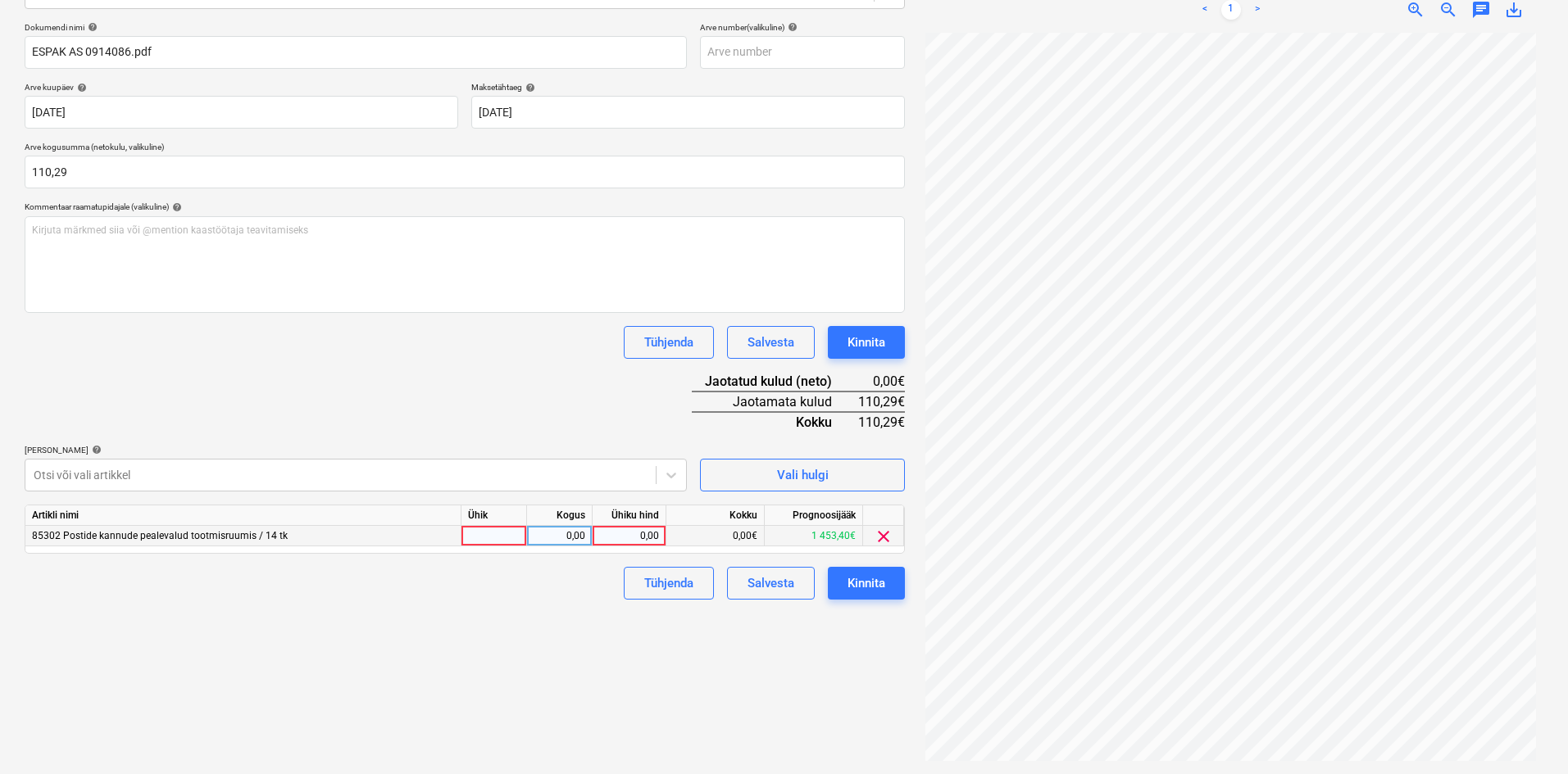
click at [659, 535] on div "0,00" at bounding box center [629, 536] width 74 height 20
type input "110,29"
click at [527, 640] on div "Failide konteerimine Vali ettevõte Espak AS (10162) [PERSON_NAME] uus ettevõte …" at bounding box center [465, 308] width 893 height 918
click at [879, 584] on div "Kinnita" at bounding box center [866, 583] width 38 height 21
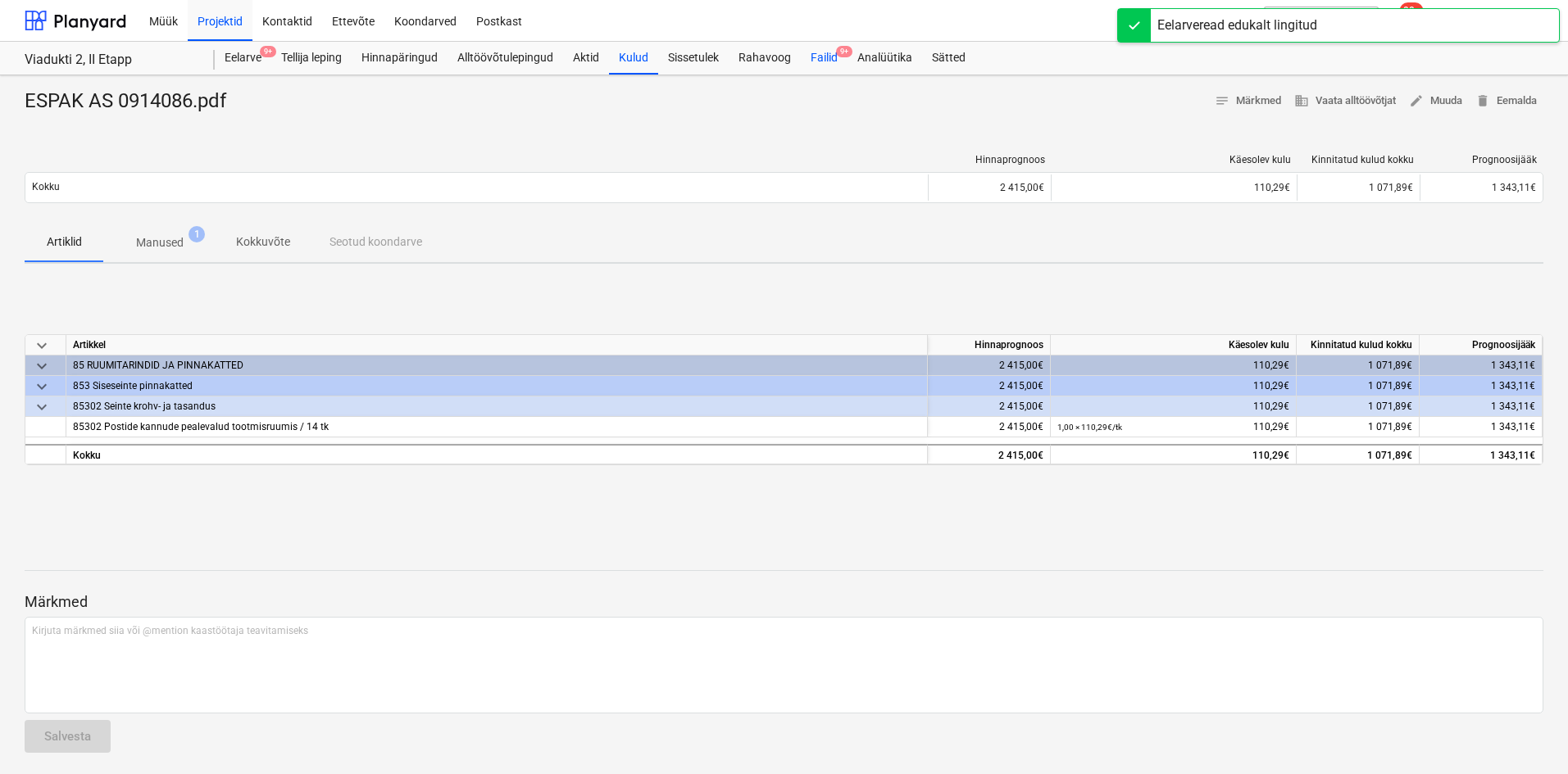
click at [829, 57] on div "Failid 9+" at bounding box center [824, 58] width 46 height 33
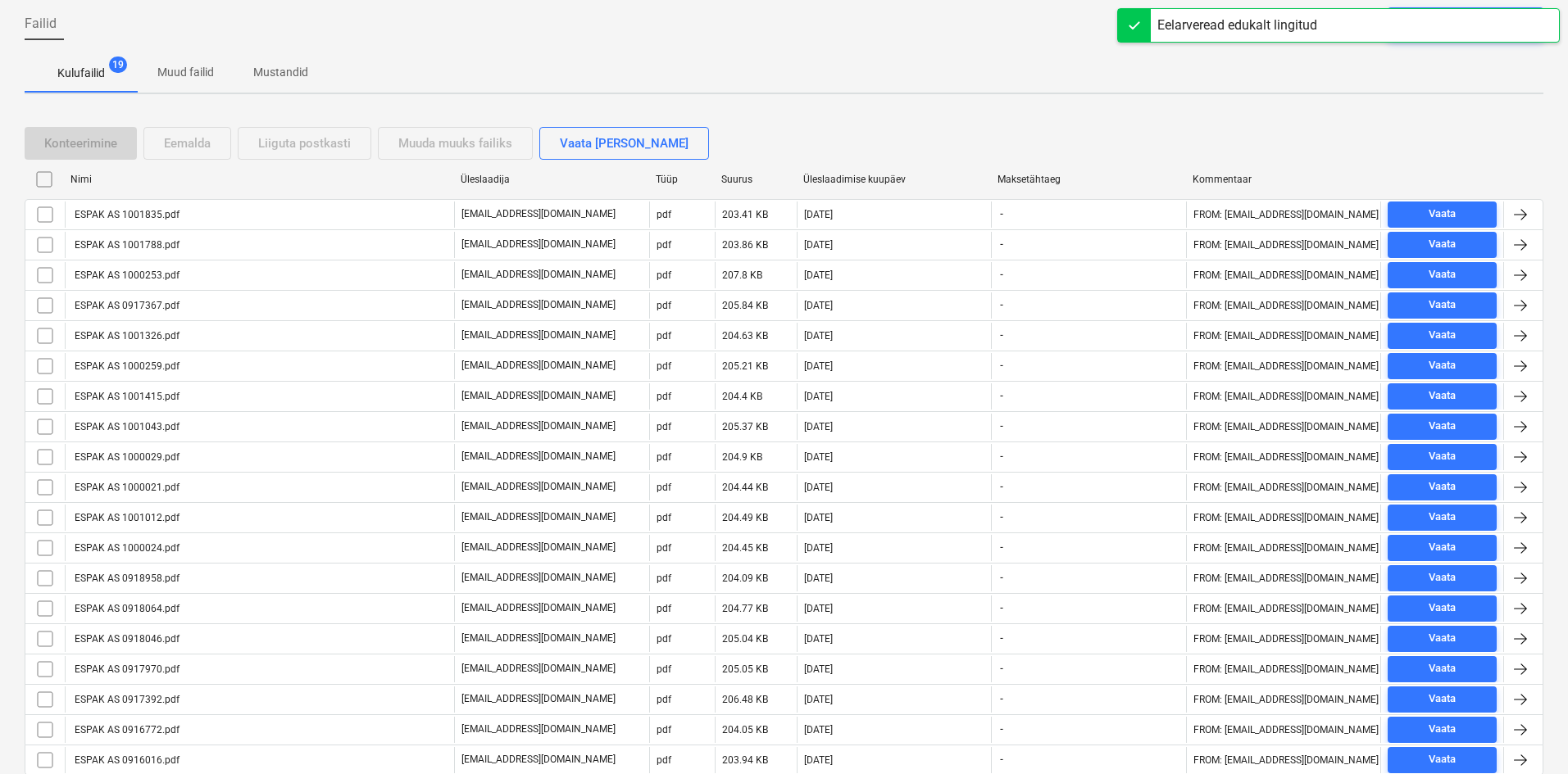
scroll to position [217, 0]
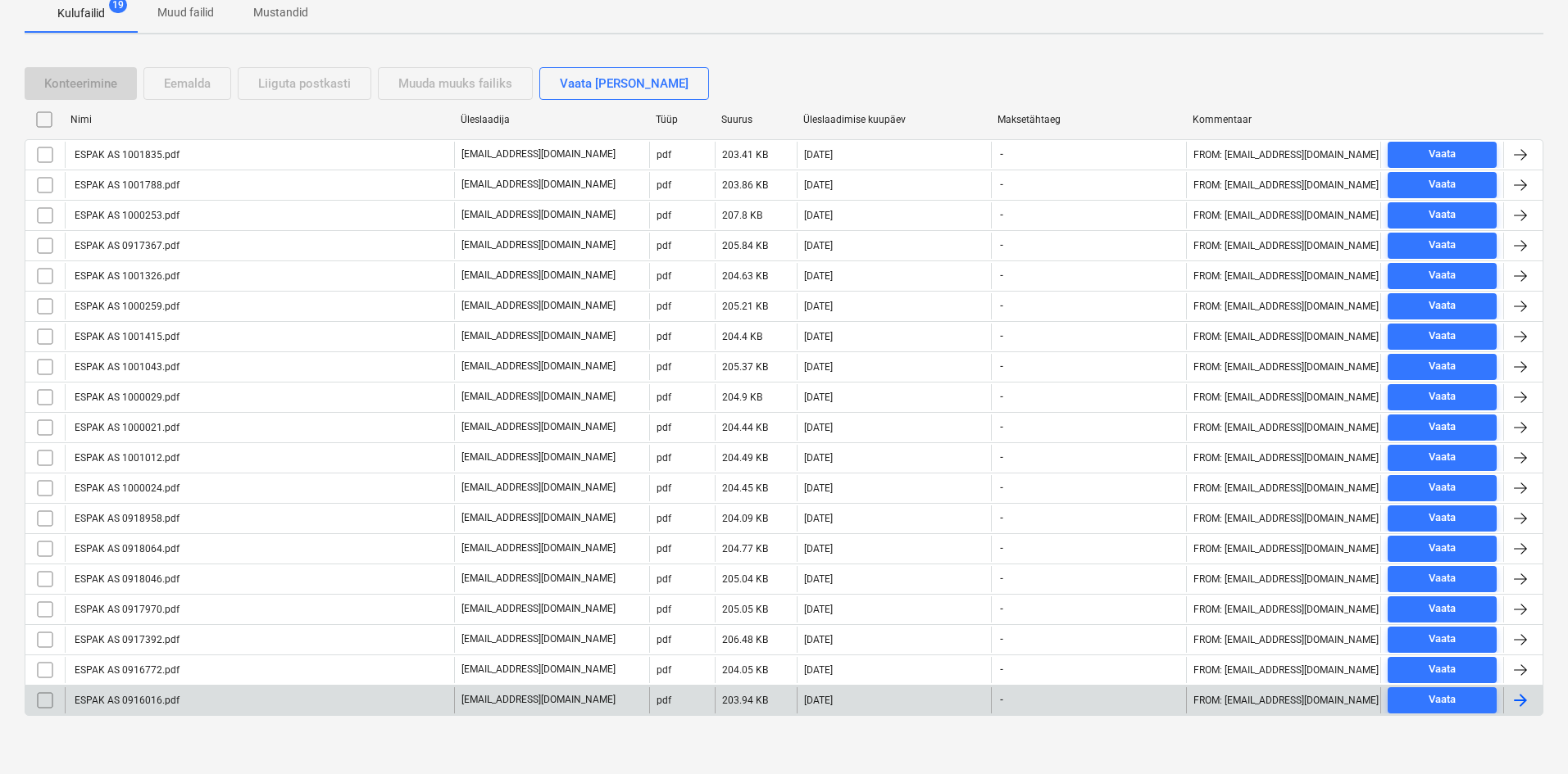
click at [179, 706] on div "ESPAK AS 0916016.pdf" at bounding box center [259, 700] width 389 height 26
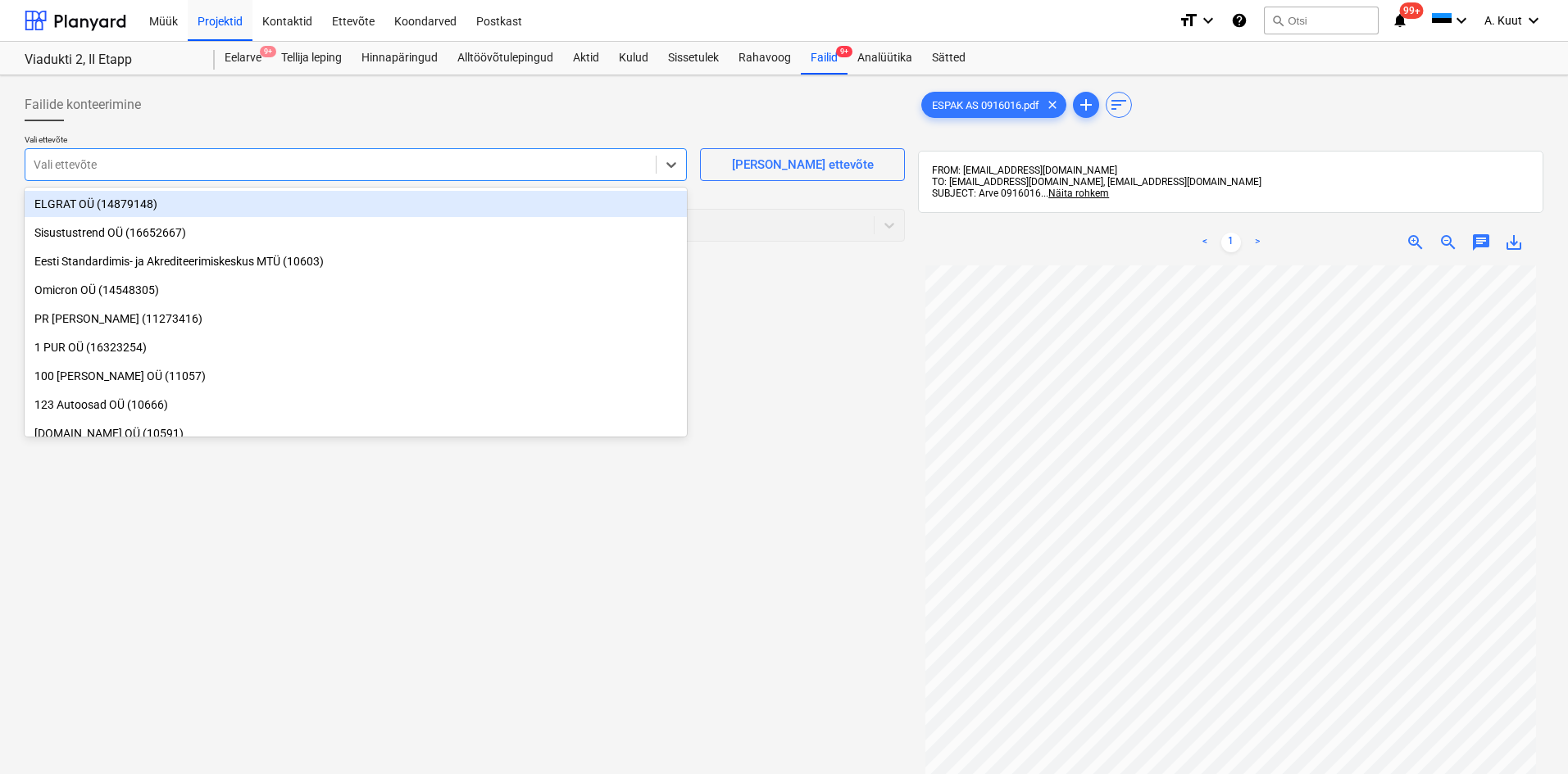
click at [104, 170] on div at bounding box center [341, 164] width 614 height 16
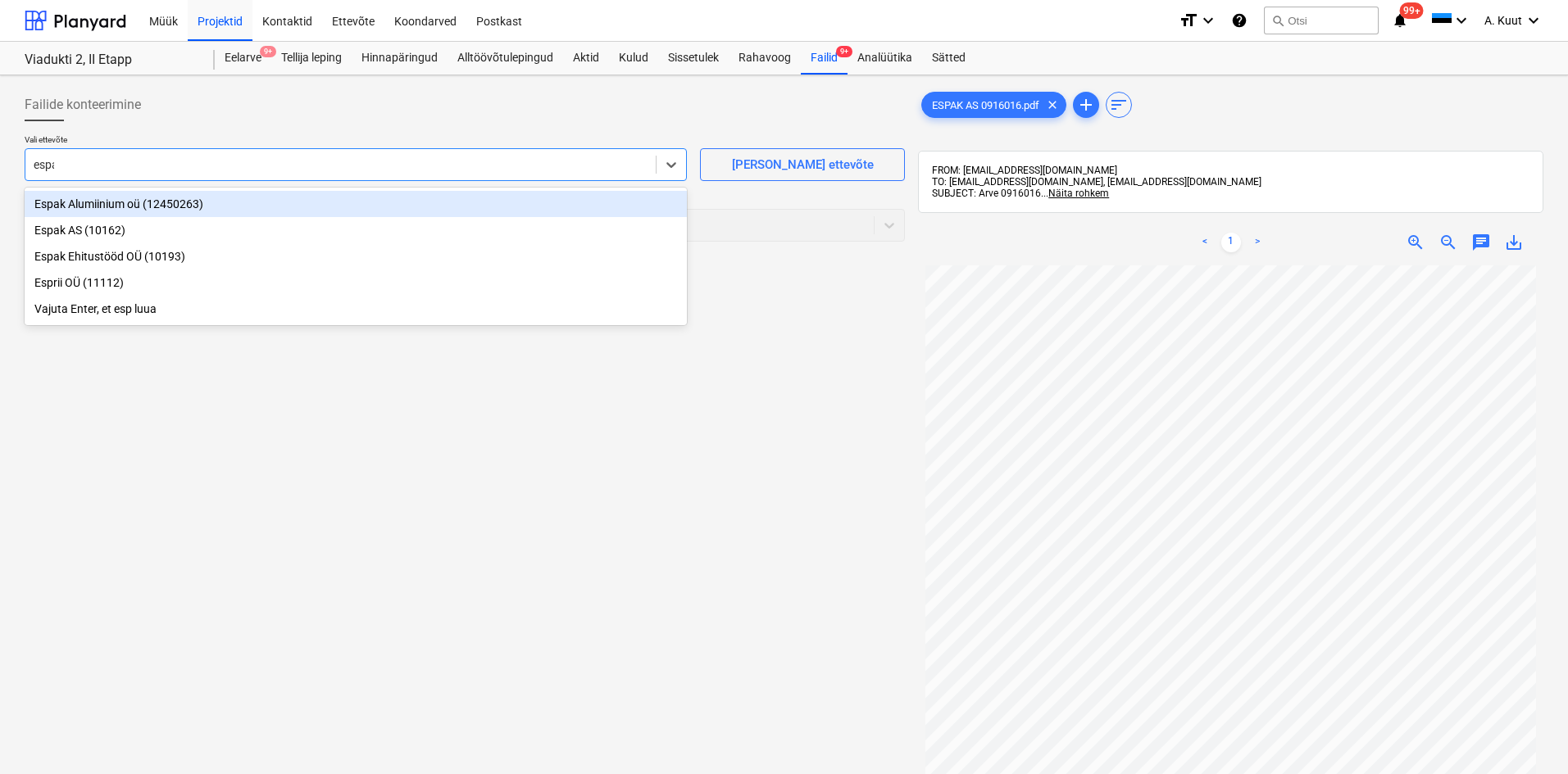
type input "espak"
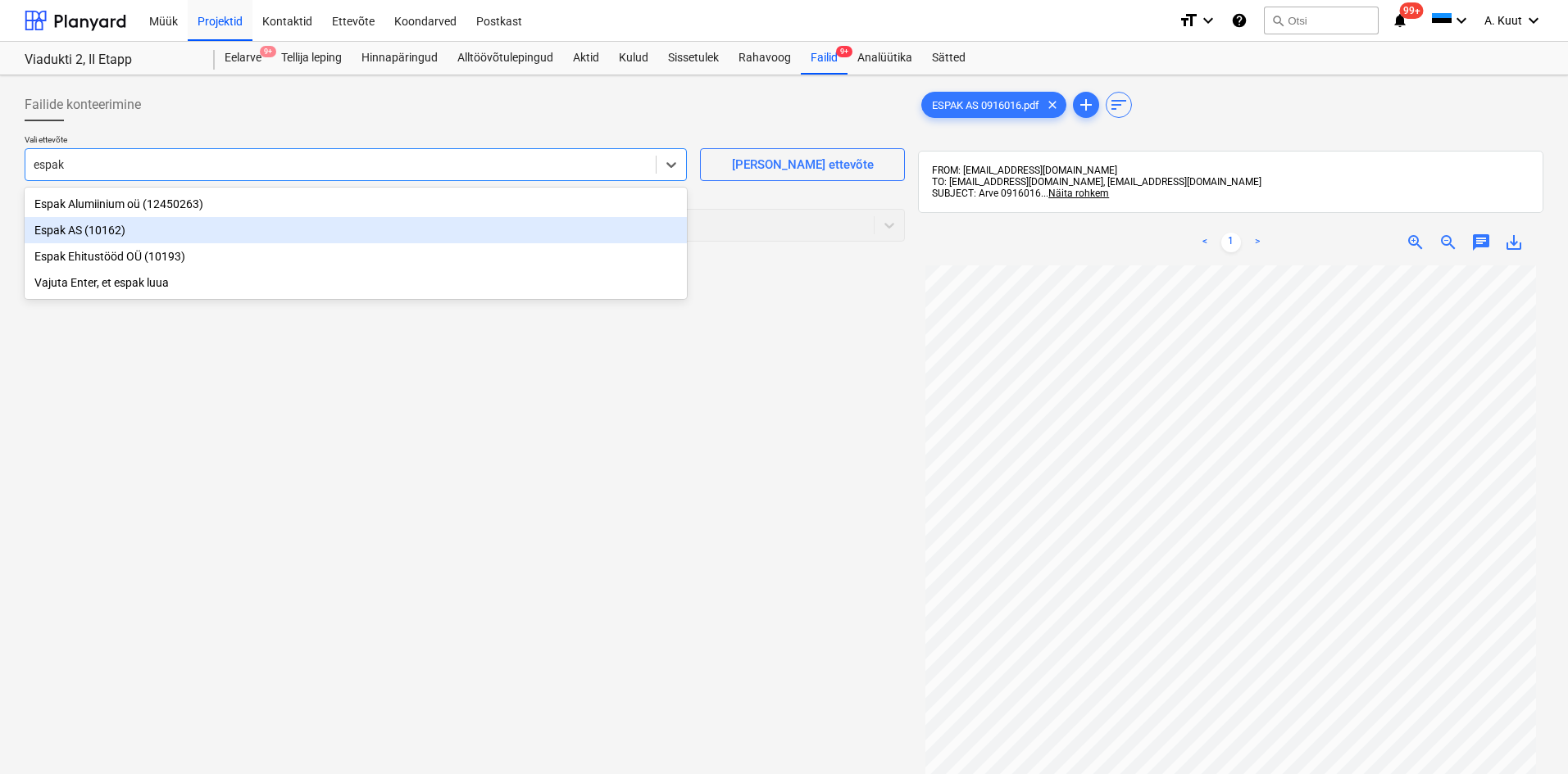
click at [65, 232] on div "Espak AS (10162)" at bounding box center [355, 229] width 662 height 26
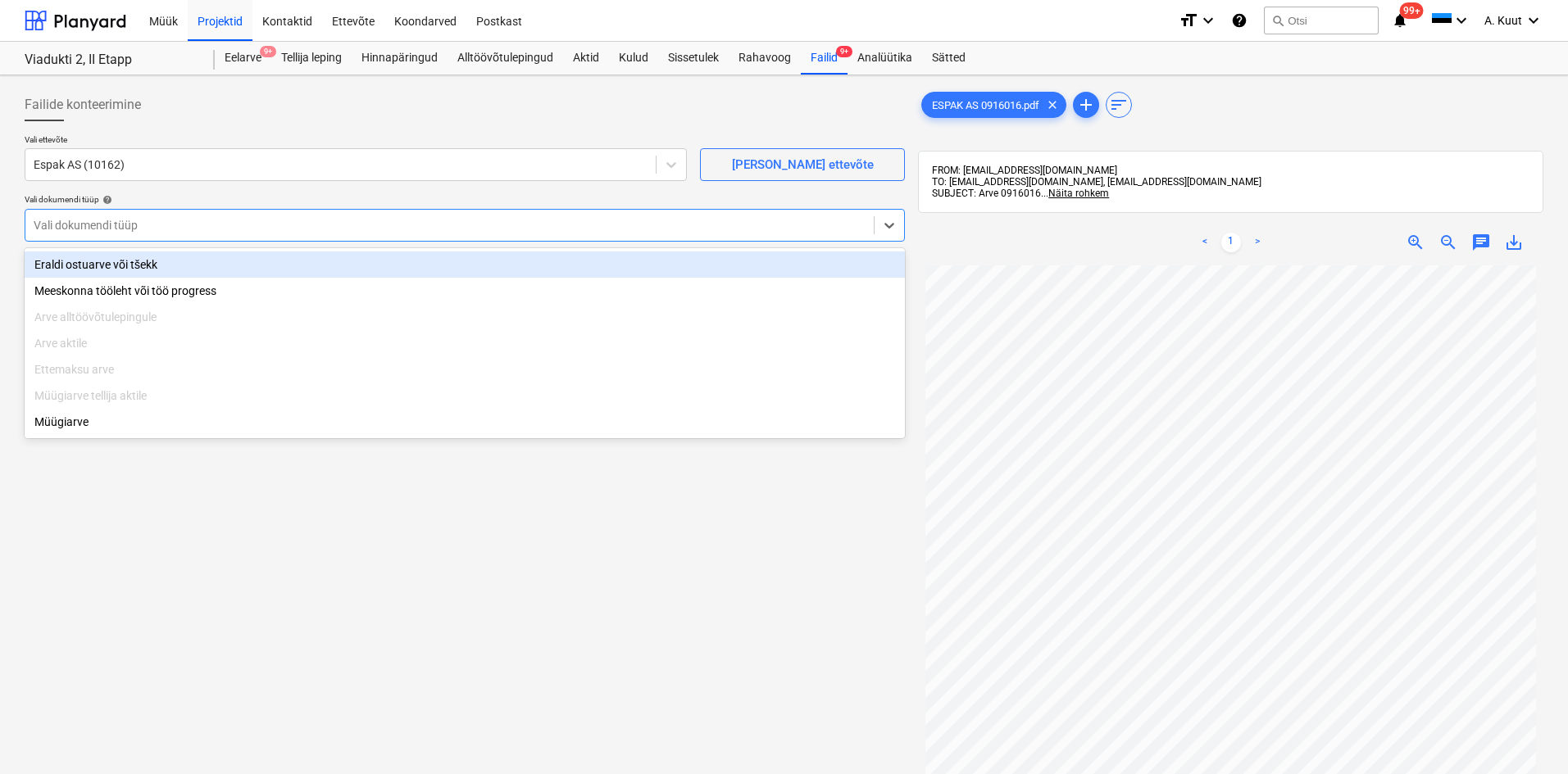
click at [64, 214] on div "Vali dokumendi tüüp" at bounding box center [449, 225] width 848 height 23
click at [61, 261] on div "Eraldi ostuarve või tšekk" at bounding box center [464, 264] width 880 height 26
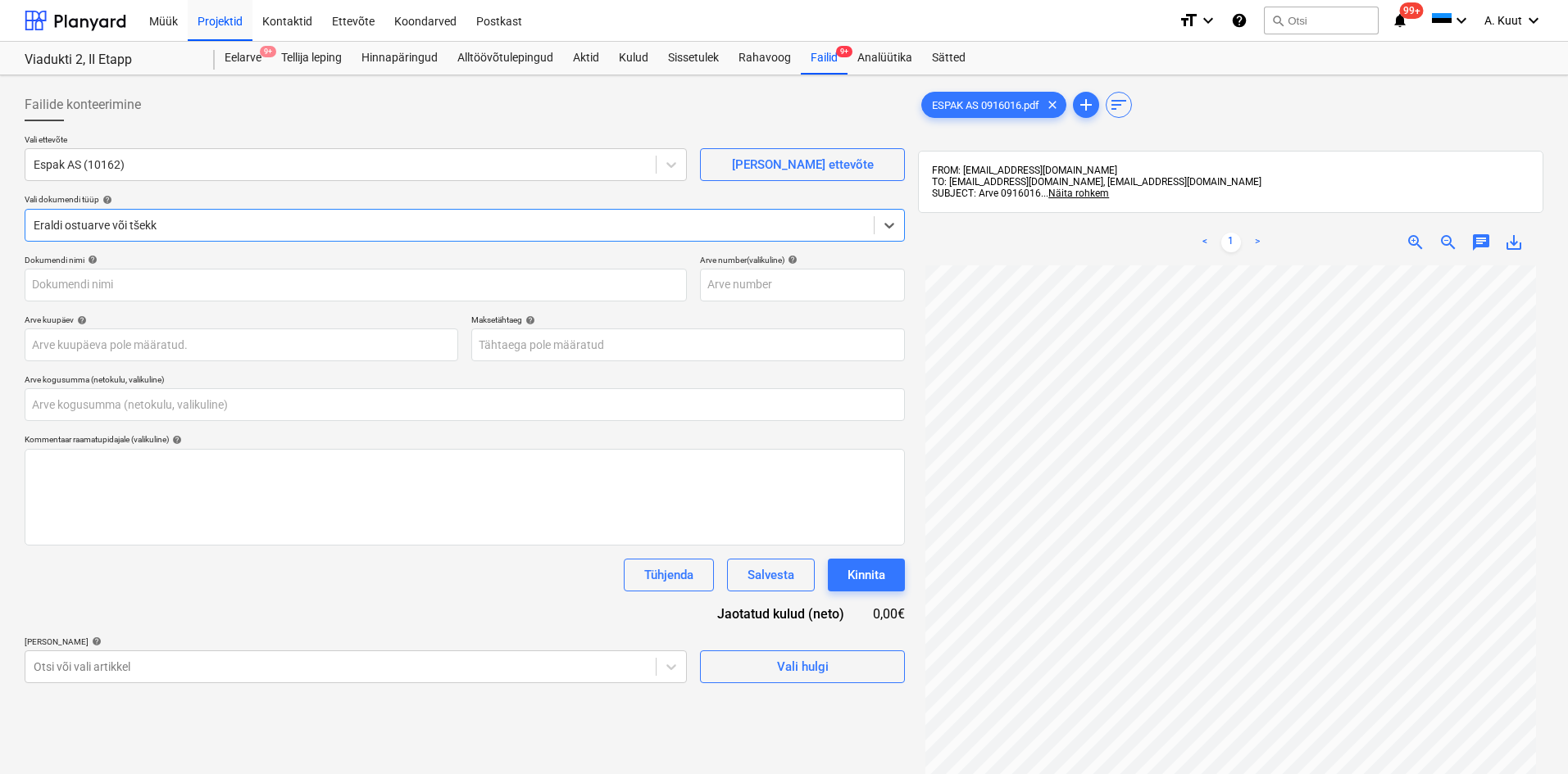
type input "ESPAK AS 0916016.pdf"
type input "0,00"
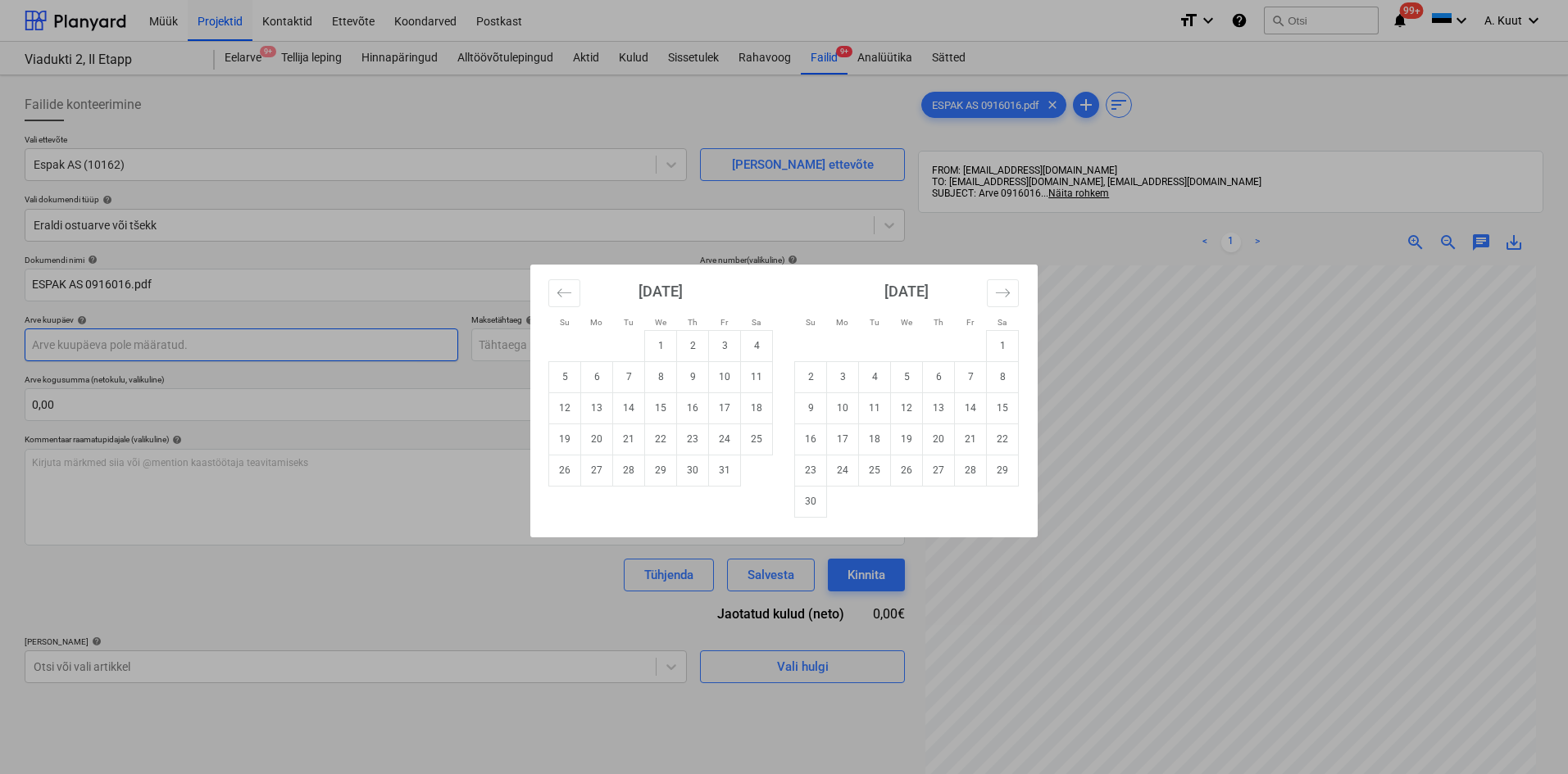
click at [58, 341] on body "Müük Projektid Kontaktid Ettevõte Koondarved Postkast format_size keyboard_arro…" at bounding box center [784, 387] width 1568 height 774
click at [564, 293] on icon "Move backward to switch to the previous month." at bounding box center [564, 293] width 15 height 15
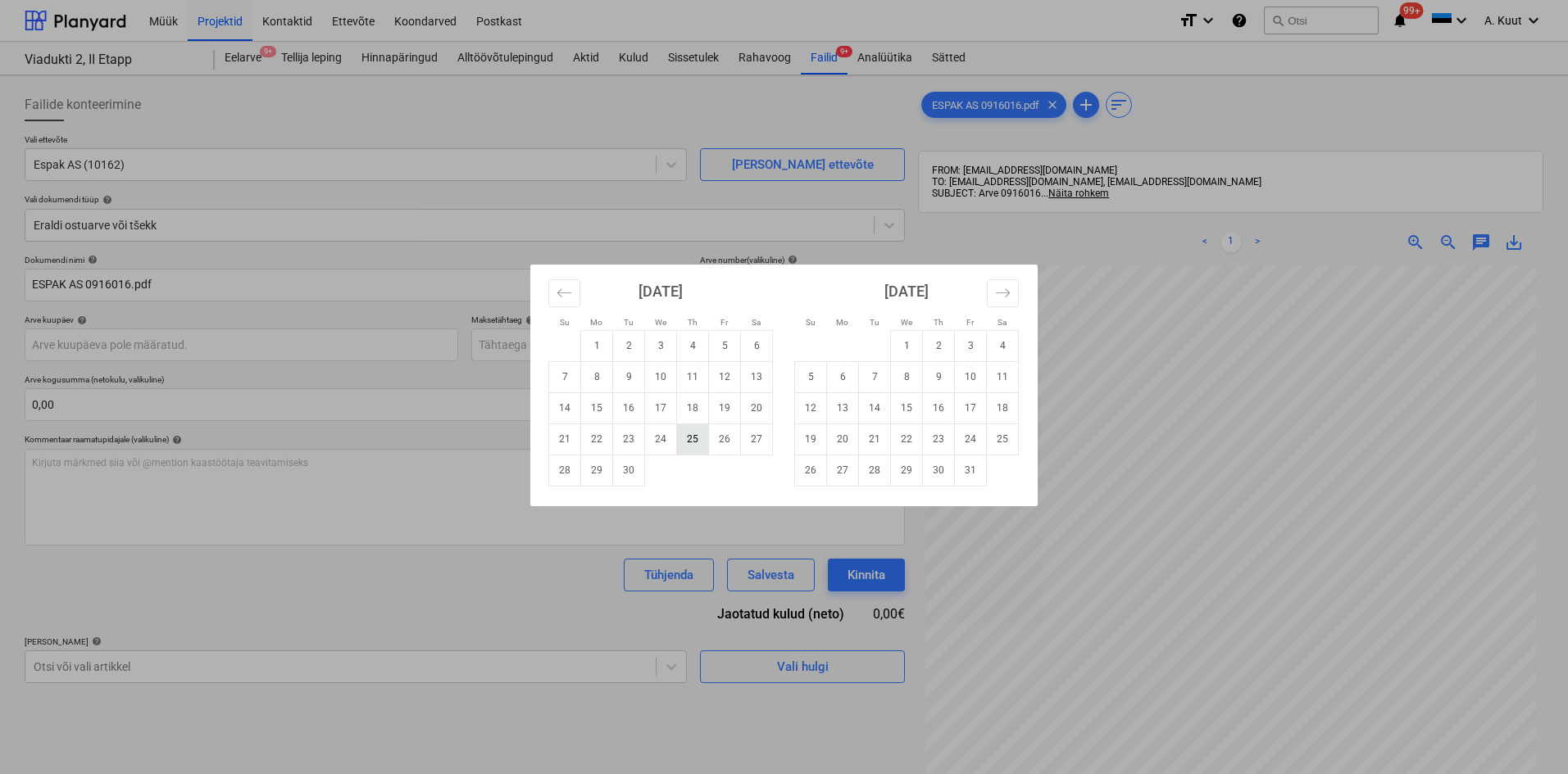
click at [698, 439] on td "25" at bounding box center [692, 439] width 32 height 31
type input "[DATE]"
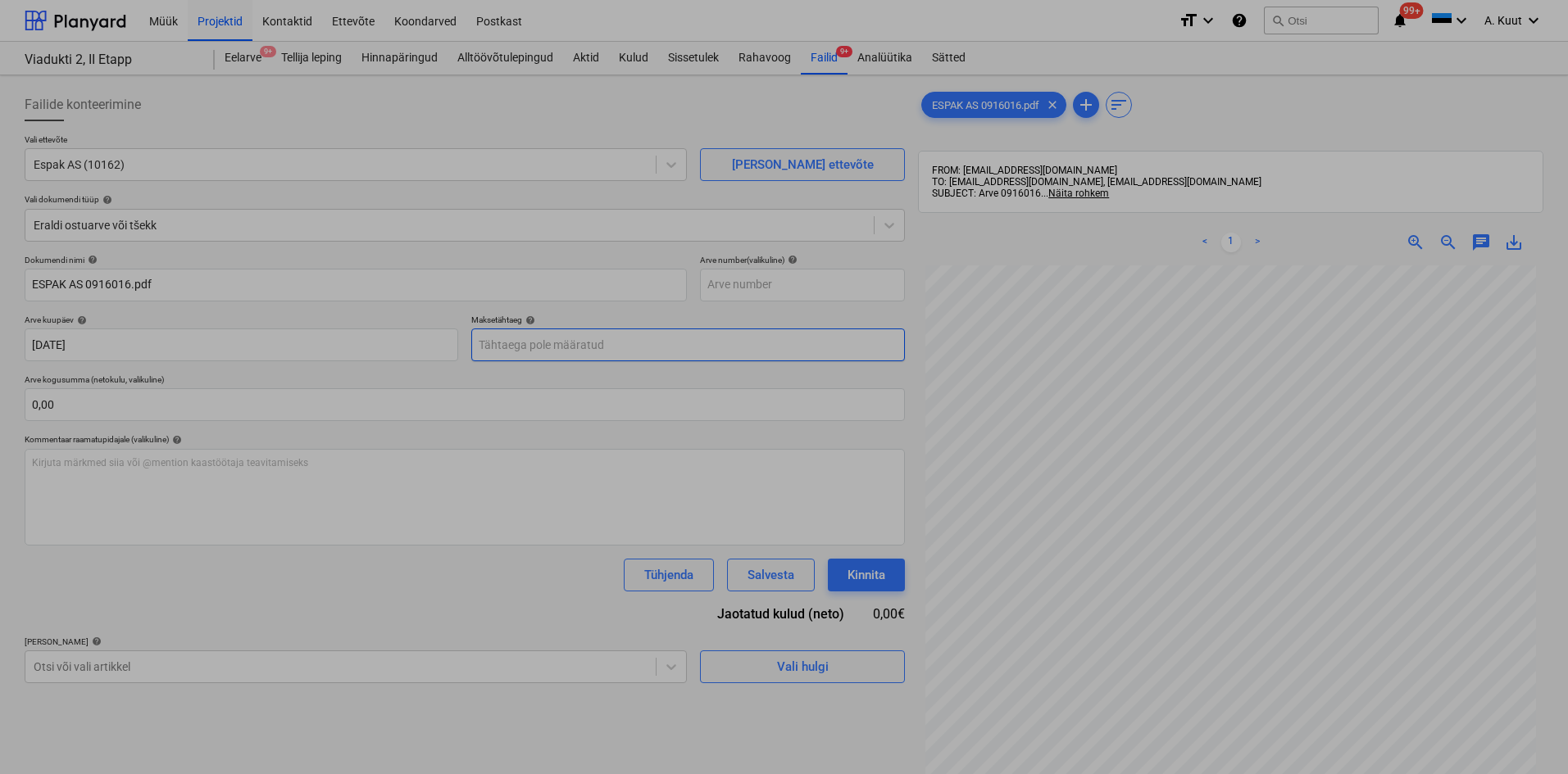
click at [516, 351] on body "Müük Projektid Kontaktid Ettevõte Koondarved Postkast format_size keyboard_arro…" at bounding box center [784, 387] width 1568 height 774
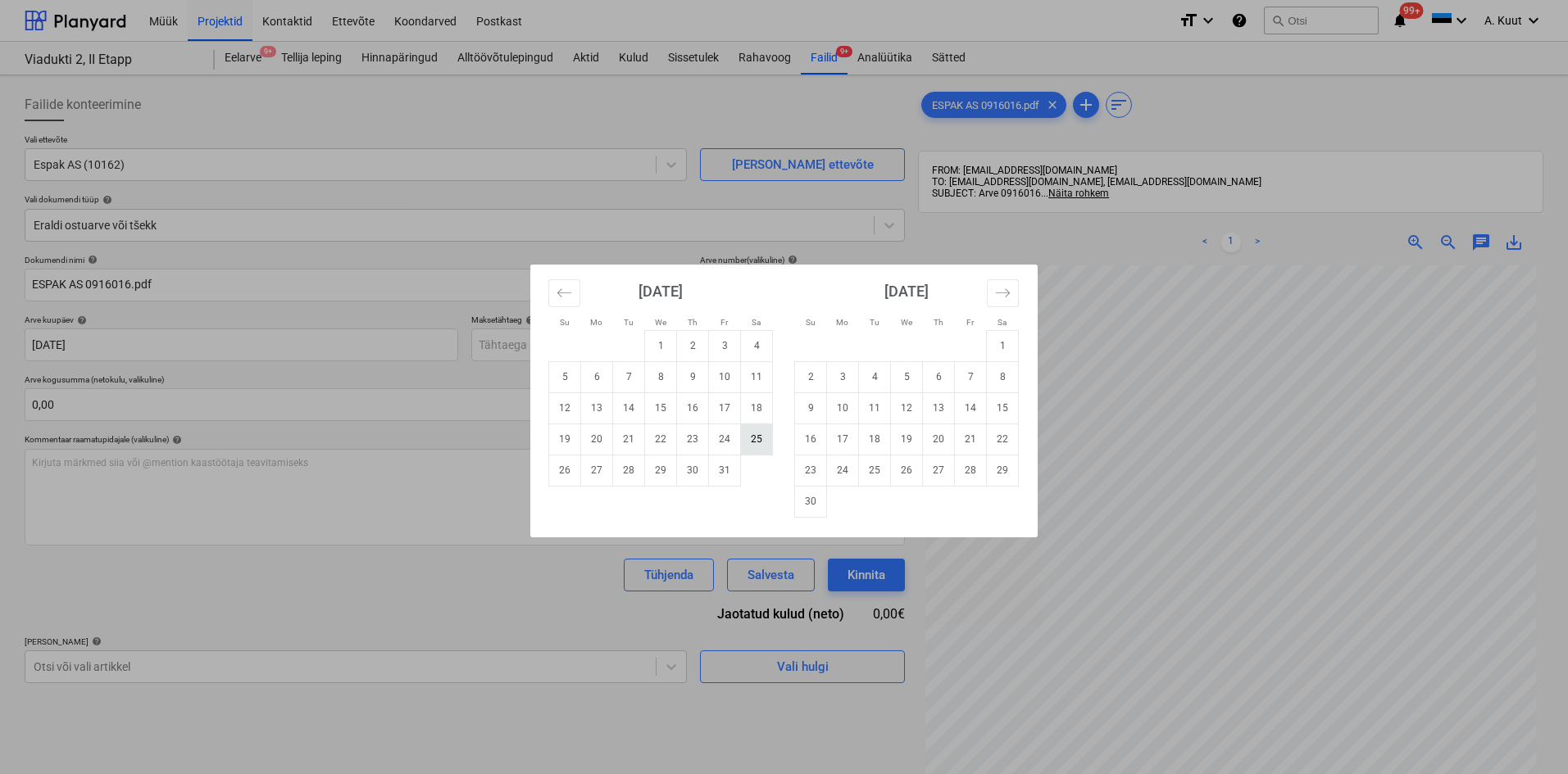
click at [768, 446] on td "25" at bounding box center [756, 439] width 32 height 31
type input "[DATE]"
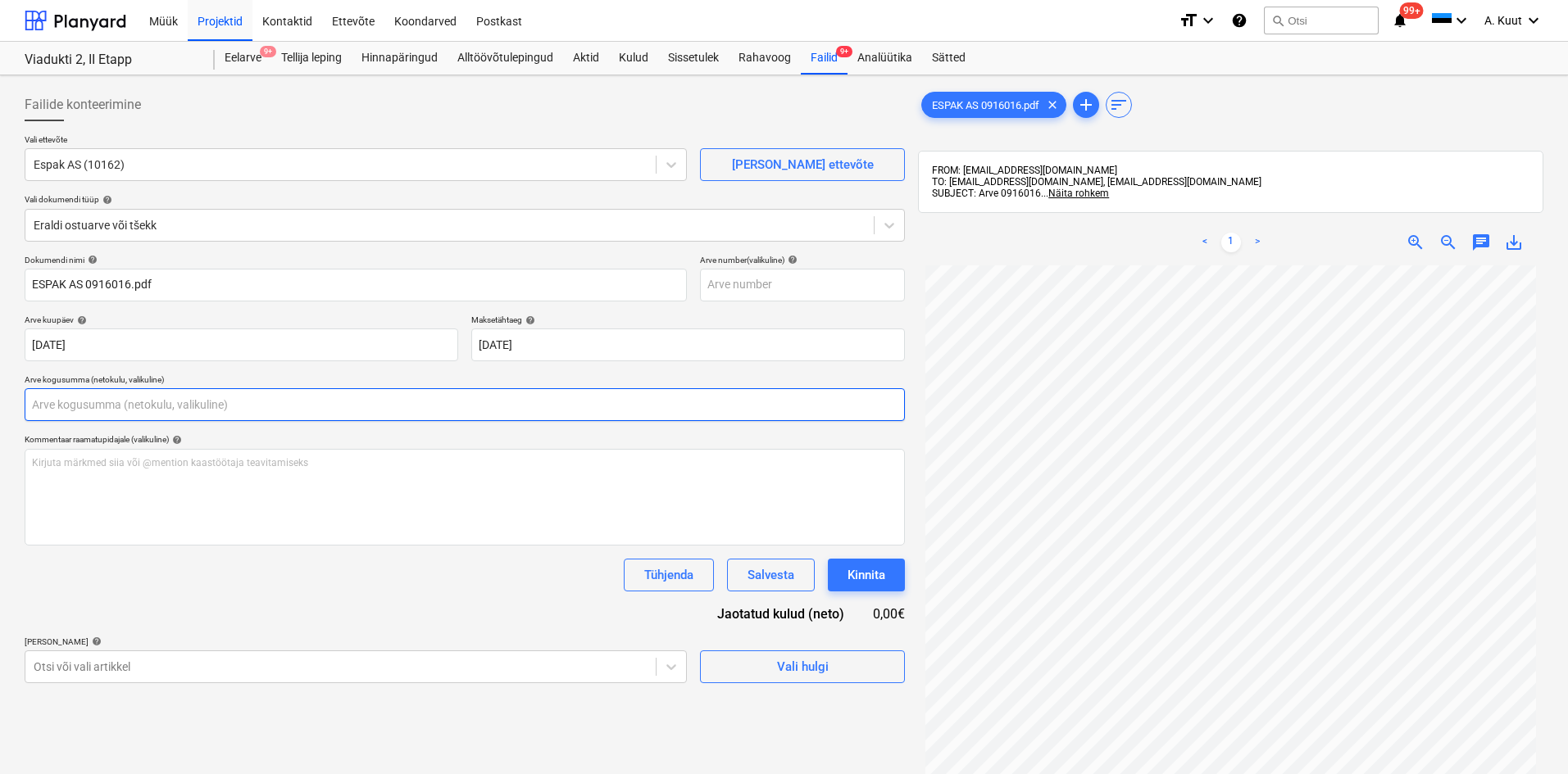
click at [53, 393] on input "text" at bounding box center [464, 404] width 880 height 33
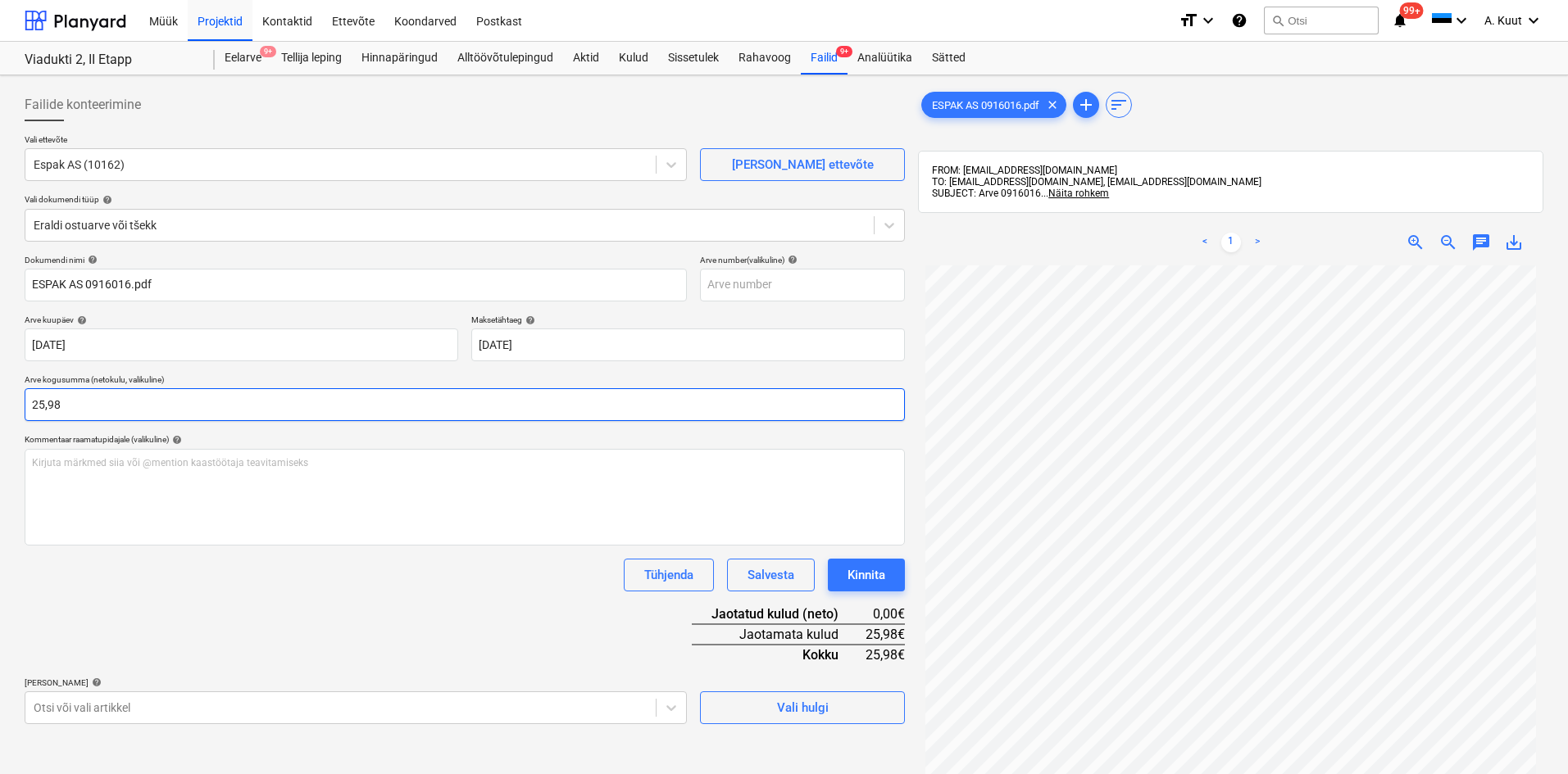
type input "25,98"
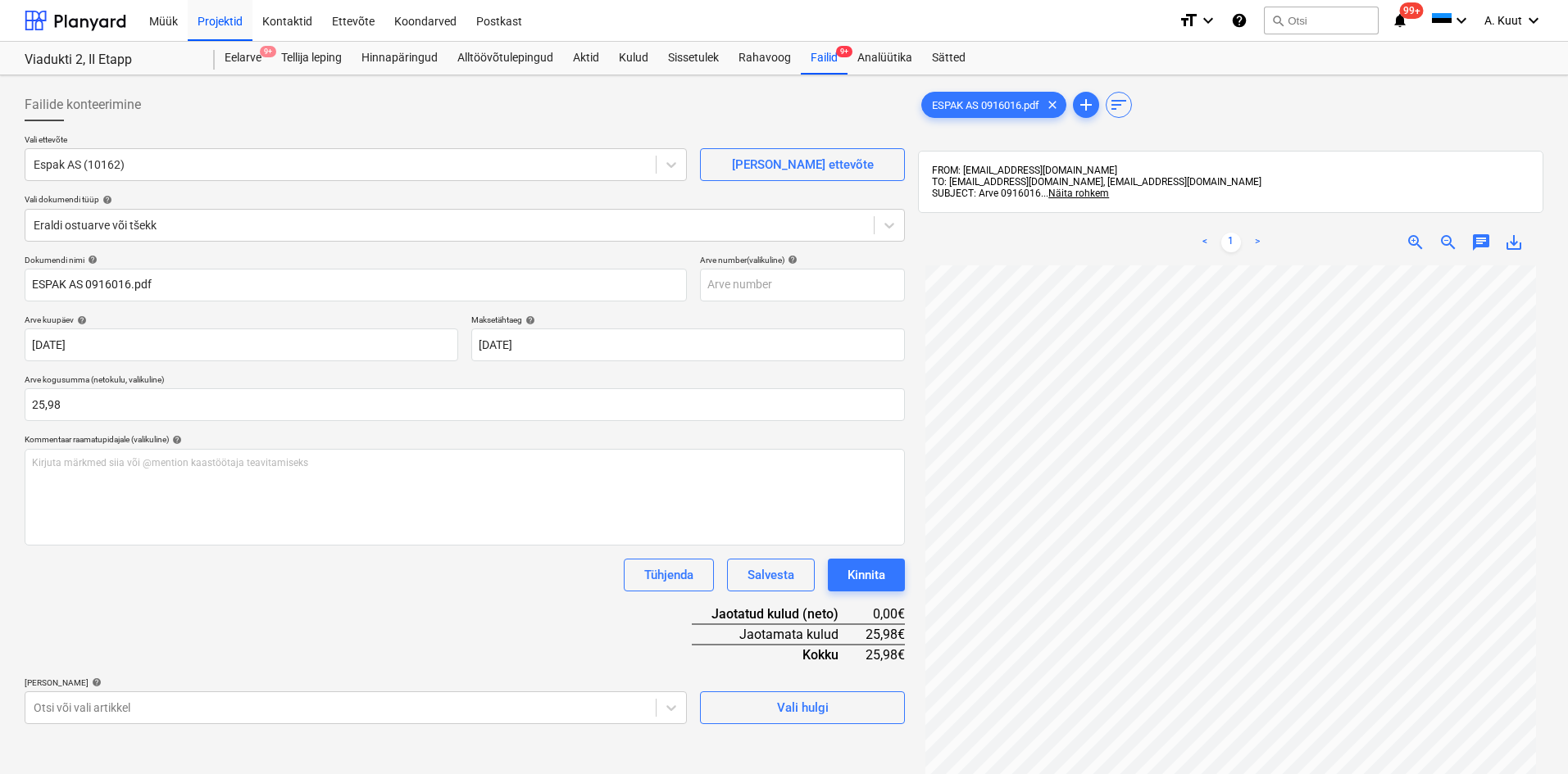
click at [220, 601] on div "Dokumendi nimi help ESPAK AS 0916016.pdf Arve number (valikuline) help Arve kuu…" at bounding box center [464, 489] width 880 height 469
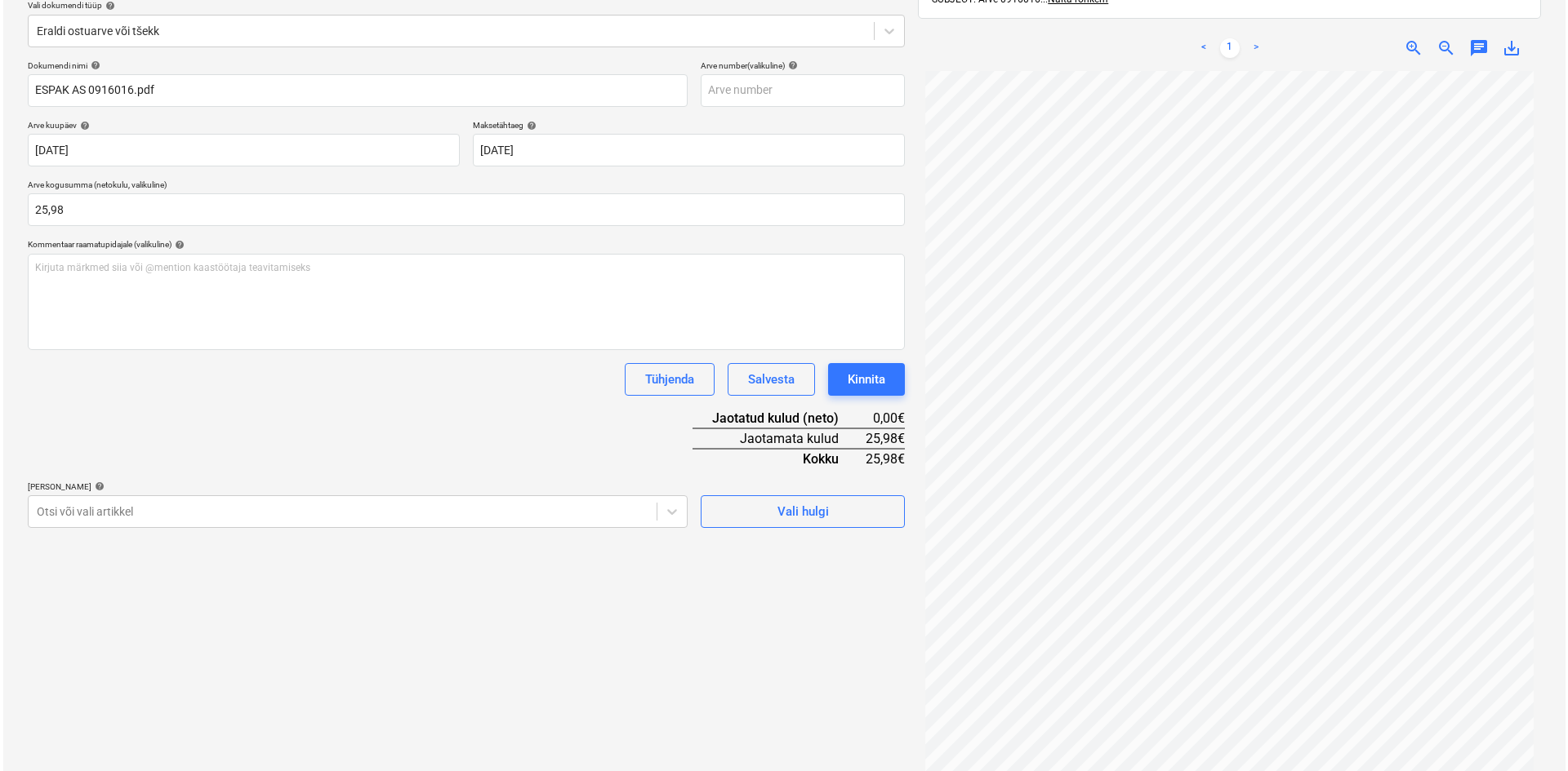
scroll to position [231, 0]
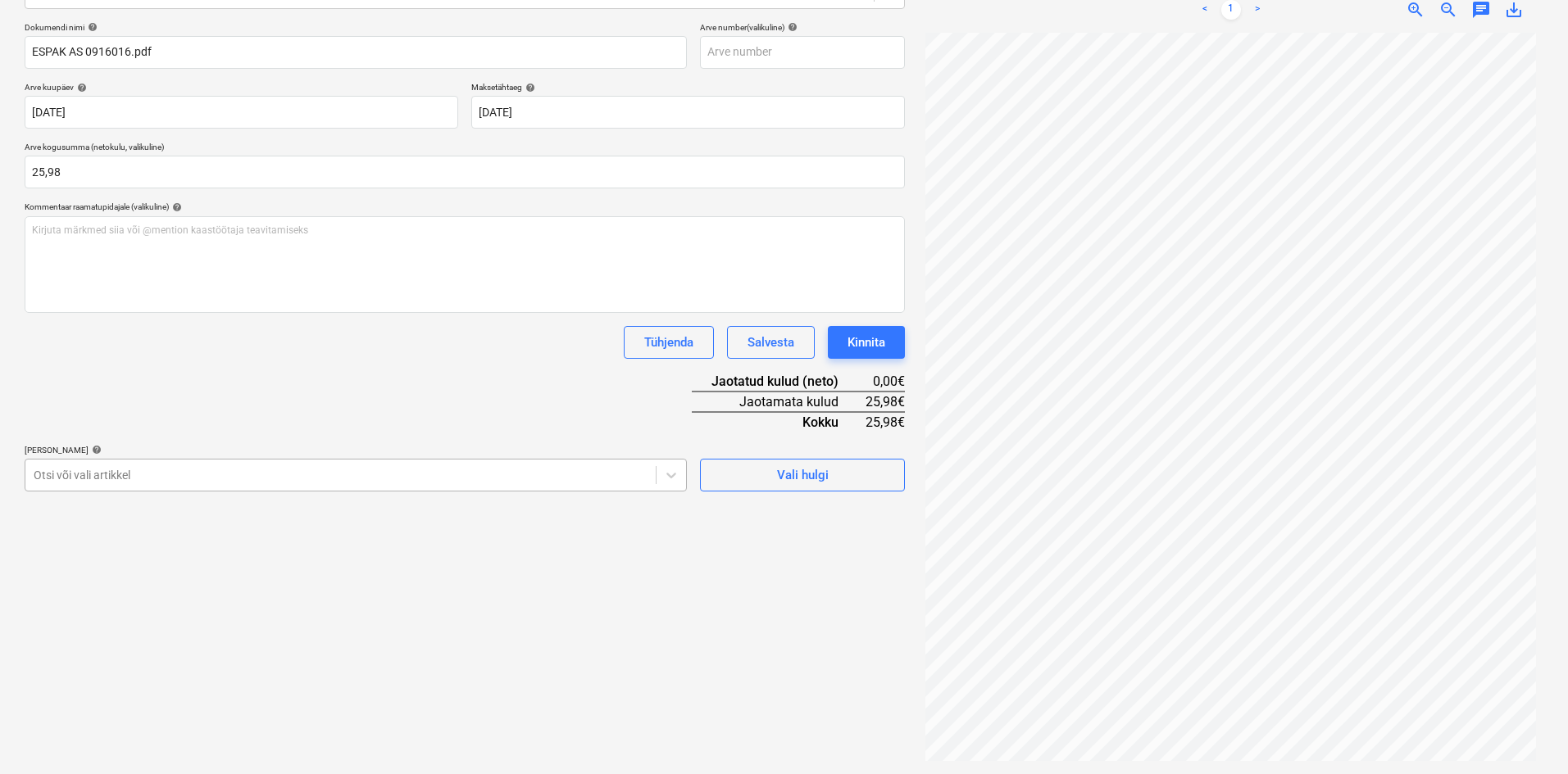
click at [146, 475] on div at bounding box center [341, 475] width 614 height 16
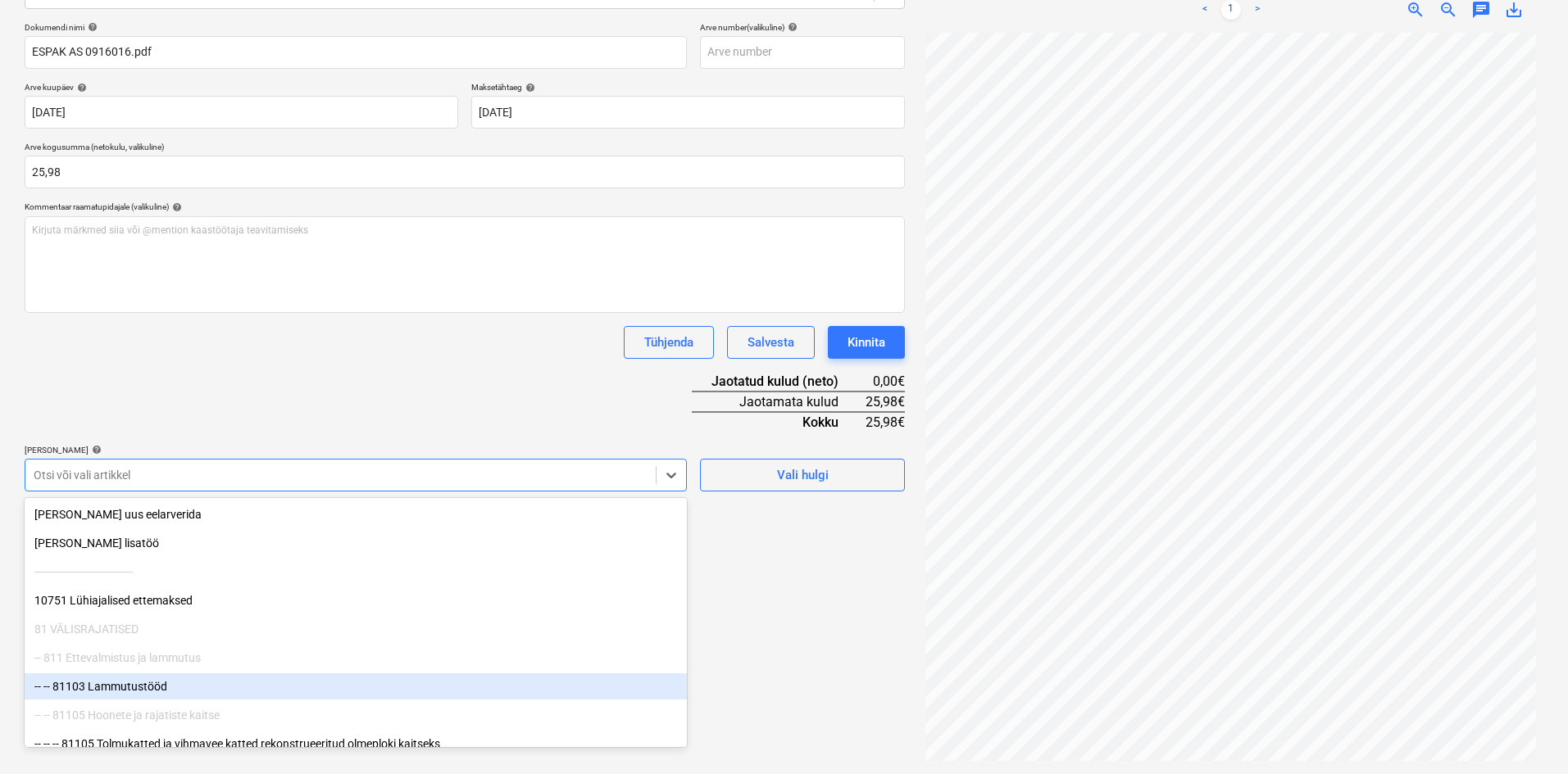
click at [142, 684] on div "-- -- 81103 Lammutustööd" at bounding box center [355, 686] width 662 height 26
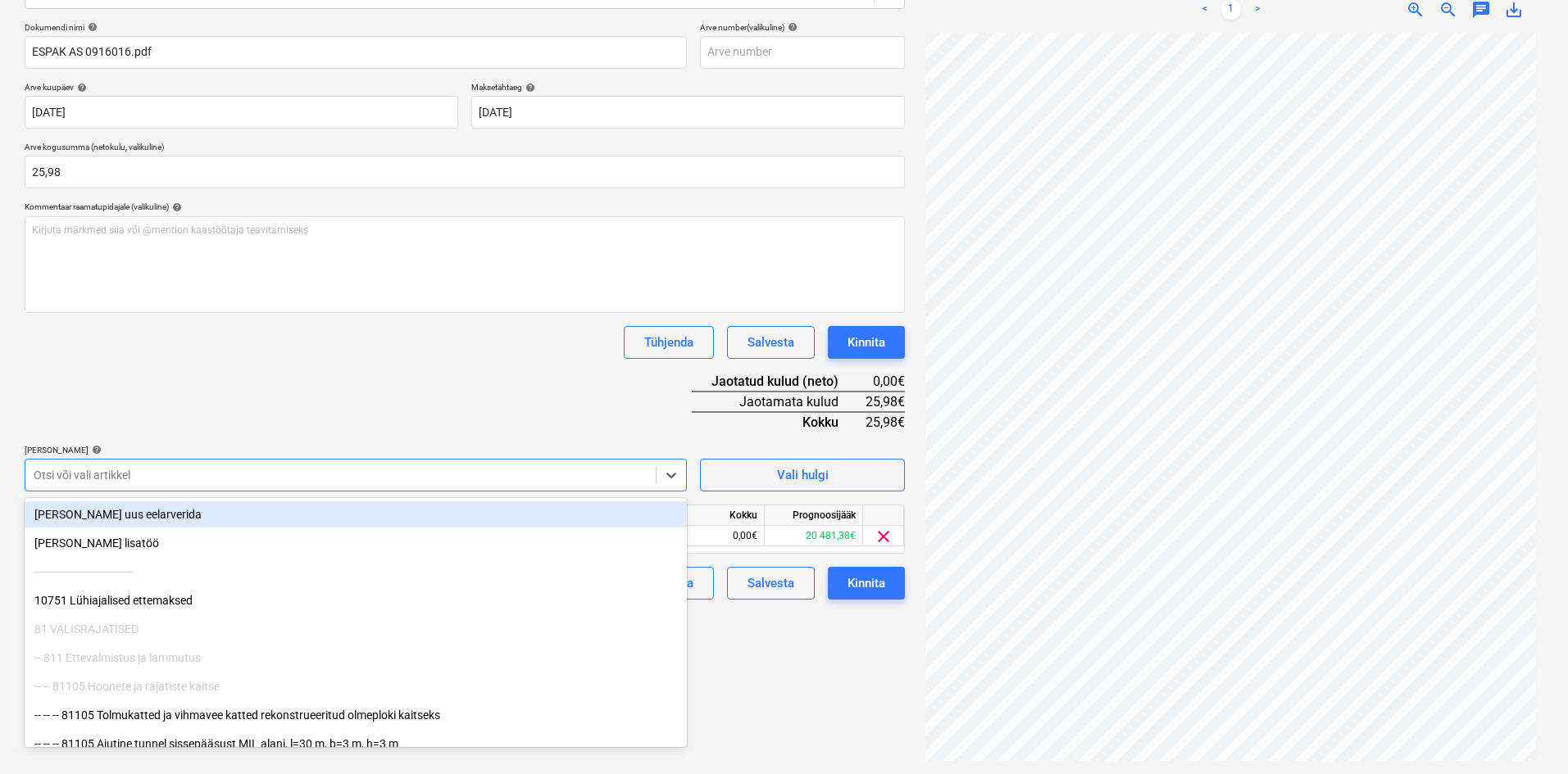
click at [409, 391] on div "Dokumendi nimi help ESPAK AS 0916016.pdf Arve number (valikuline) help Arve kuu…" at bounding box center [464, 311] width 880 height 578
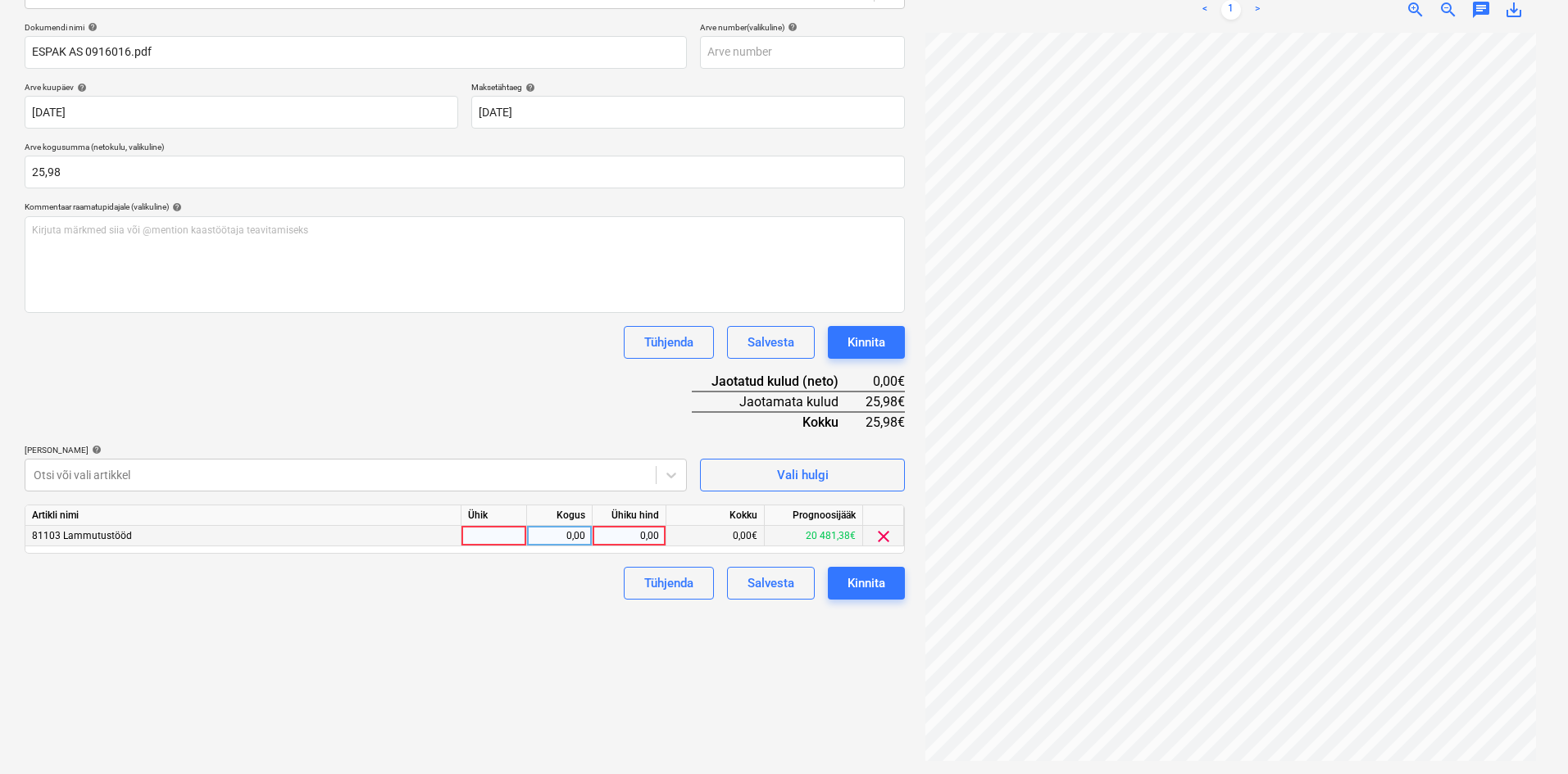
click at [656, 537] on div "0,00" at bounding box center [629, 536] width 60 height 20
type input "29,98"
click at [539, 663] on div "Failide konteerimine Vali ettevõte Espak AS (10162) [PERSON_NAME] uus ettevõte …" at bounding box center [465, 308] width 893 height 918
click at [640, 536] on div "29,98" at bounding box center [629, 536] width 60 height 20
click at [645, 535] on input "29,98" at bounding box center [628, 536] width 73 height 19
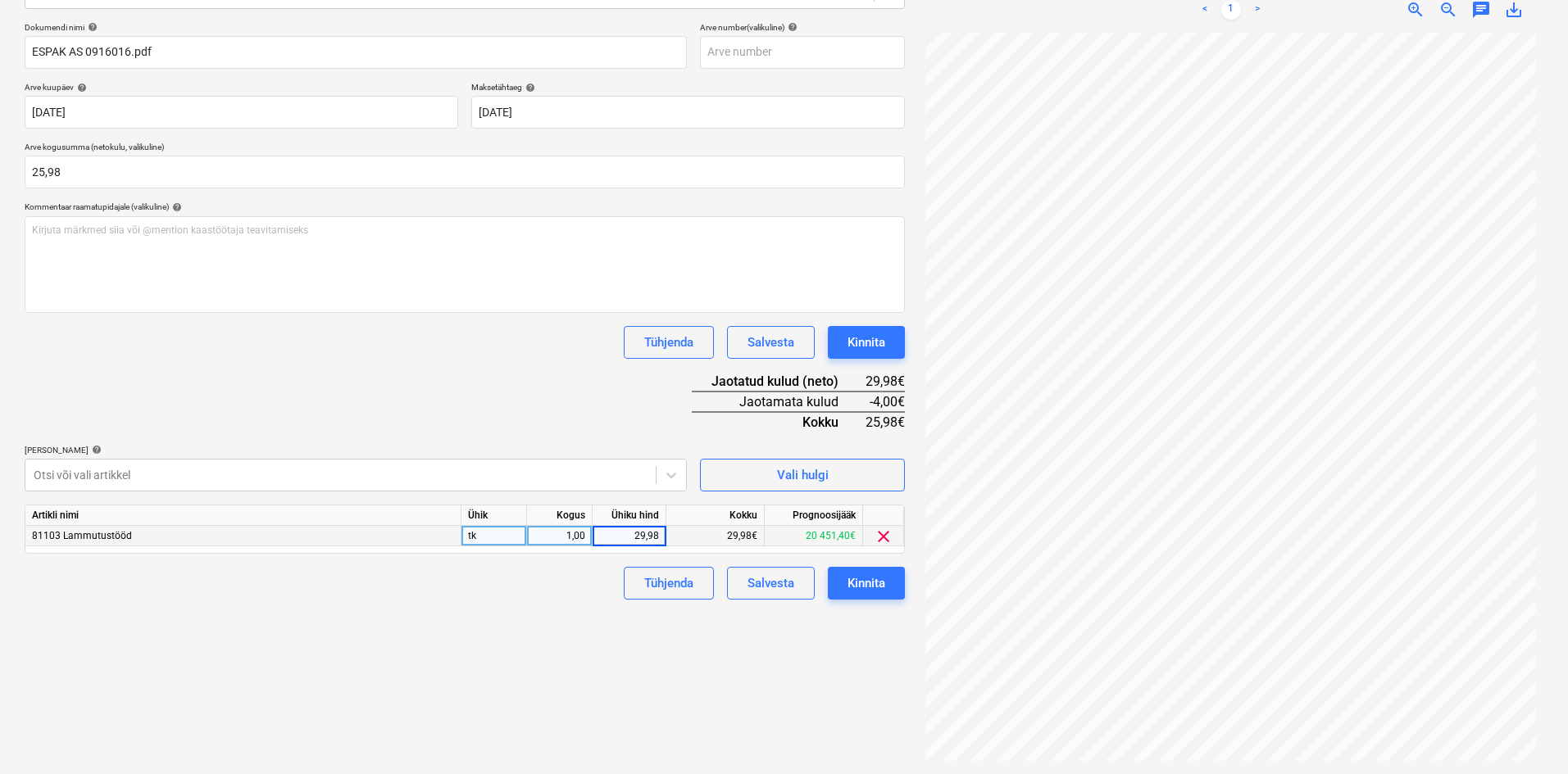
click at [639, 533] on input "29,98" at bounding box center [628, 536] width 73 height 19
type input "25,98"
click at [572, 617] on div "Failide konteerimine Vali ettevõte Espak AS (10162) [PERSON_NAME] uus ettevõte …" at bounding box center [465, 308] width 893 height 918
click at [867, 586] on div "Kinnita" at bounding box center [866, 583] width 38 height 21
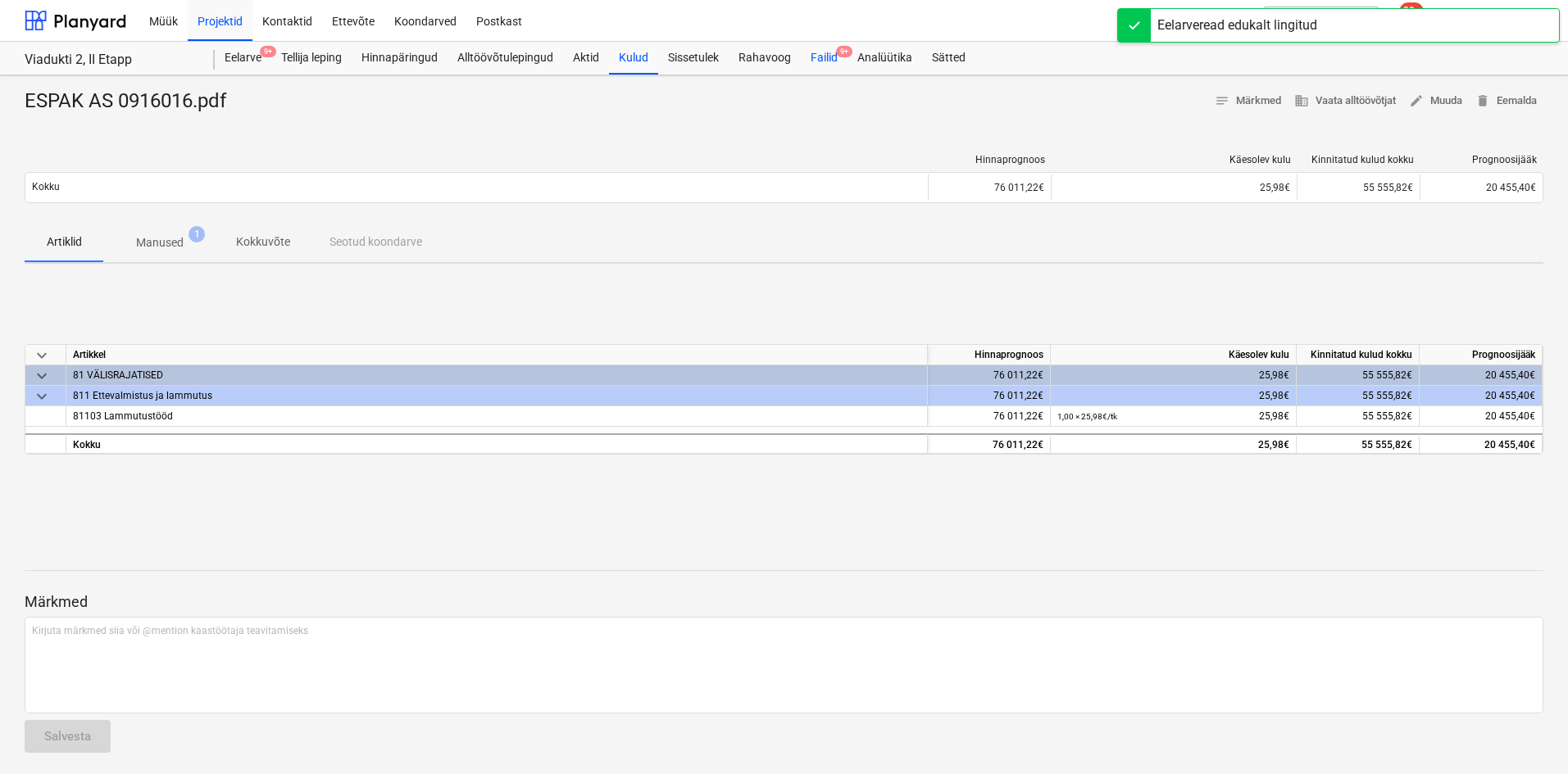
click at [821, 58] on div "Failid 9+" at bounding box center [824, 58] width 46 height 33
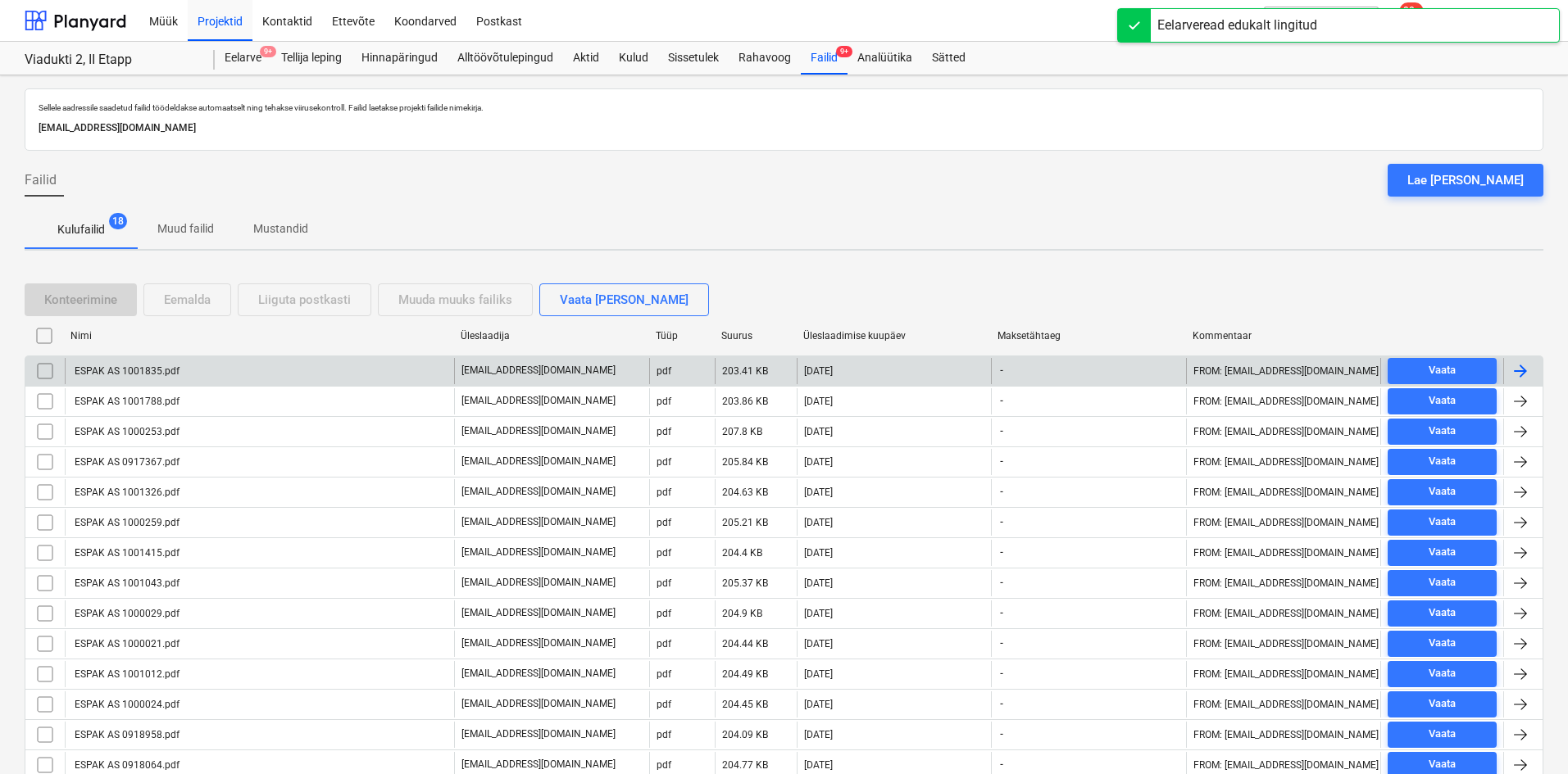
scroll to position [187, 0]
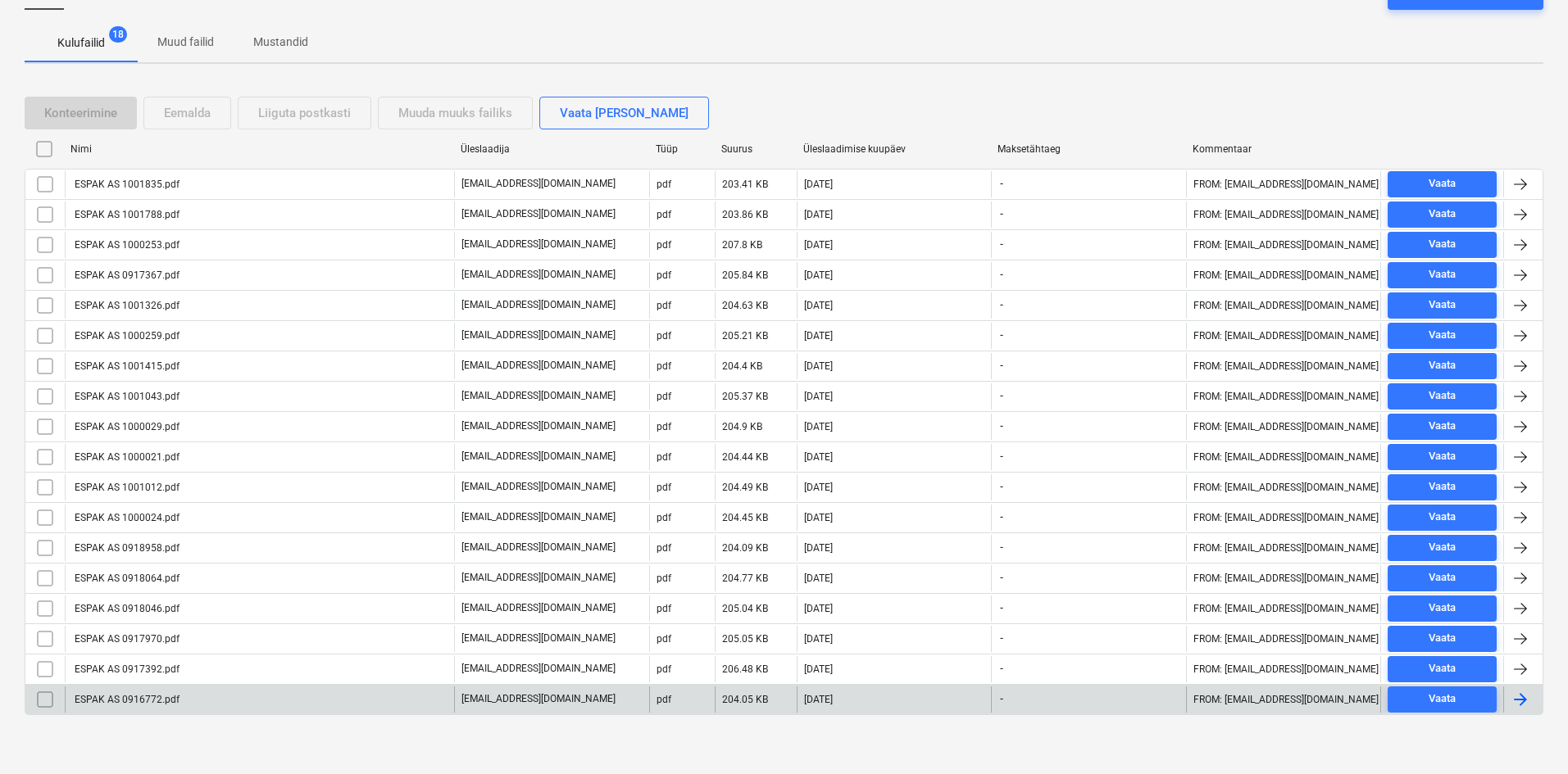
click at [113, 700] on div "ESPAK AS 0916772.pdf" at bounding box center [126, 700] width 107 height 12
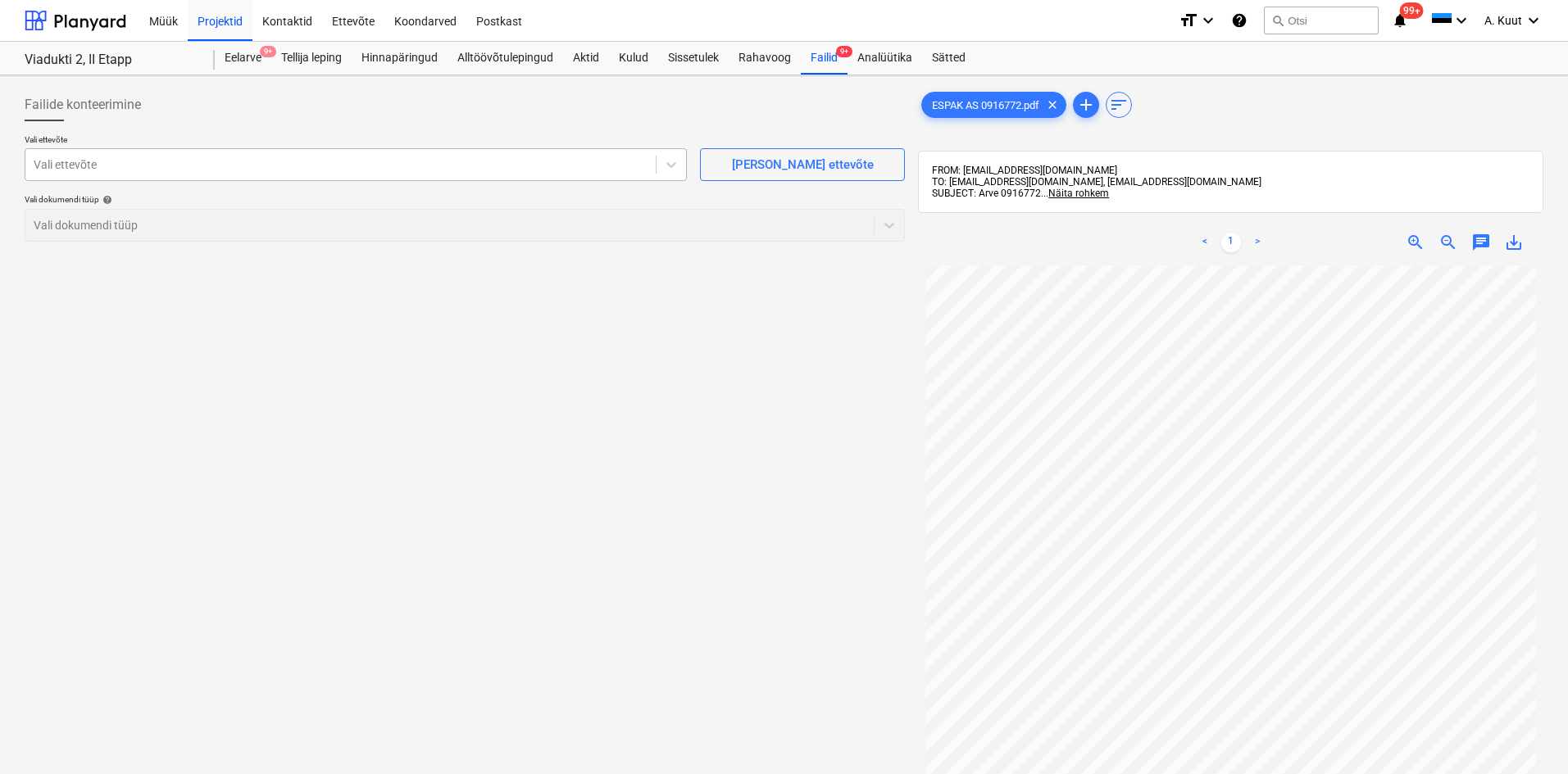
click at [91, 168] on div at bounding box center [341, 164] width 614 height 16
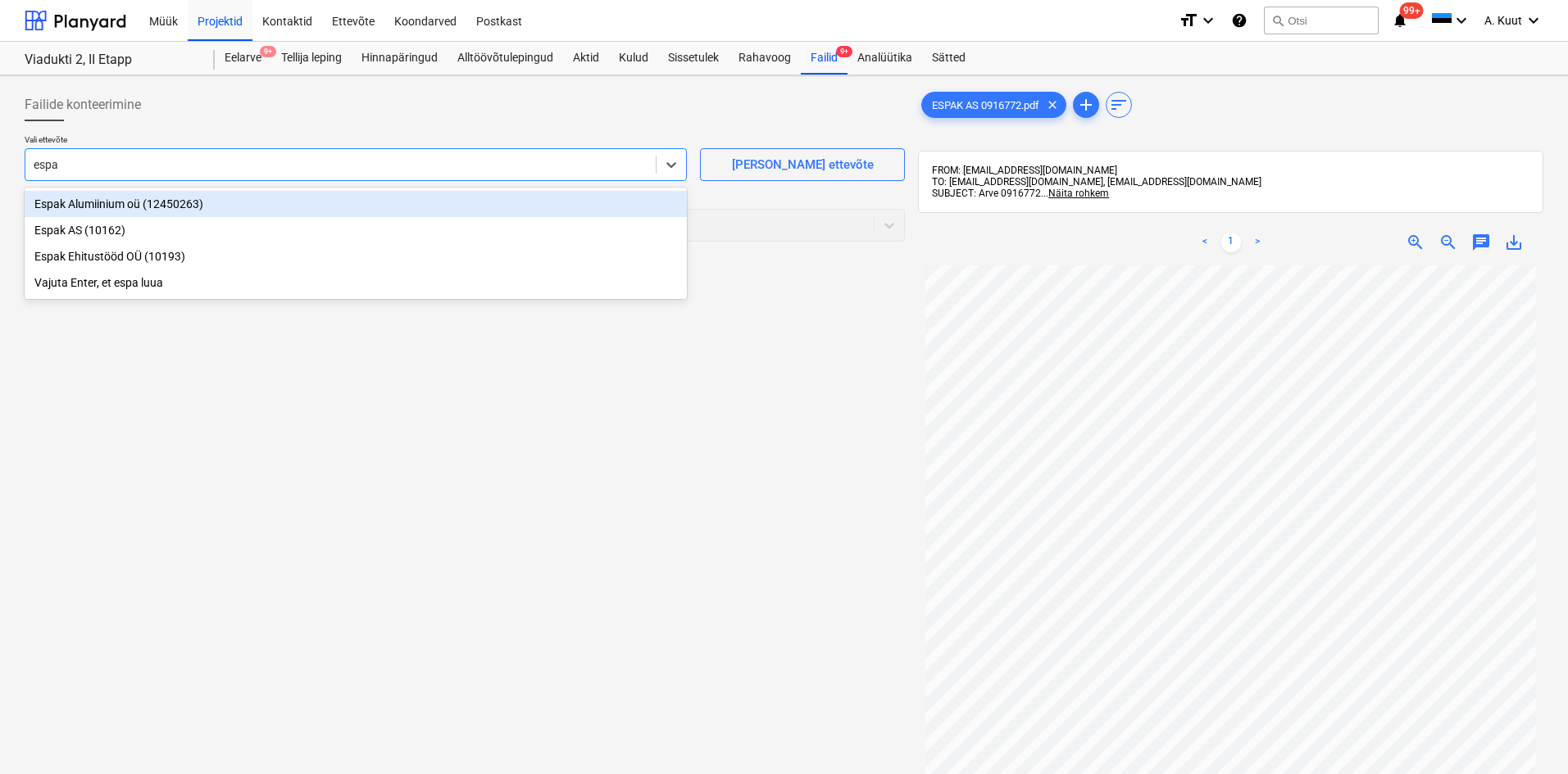
type input "espak"
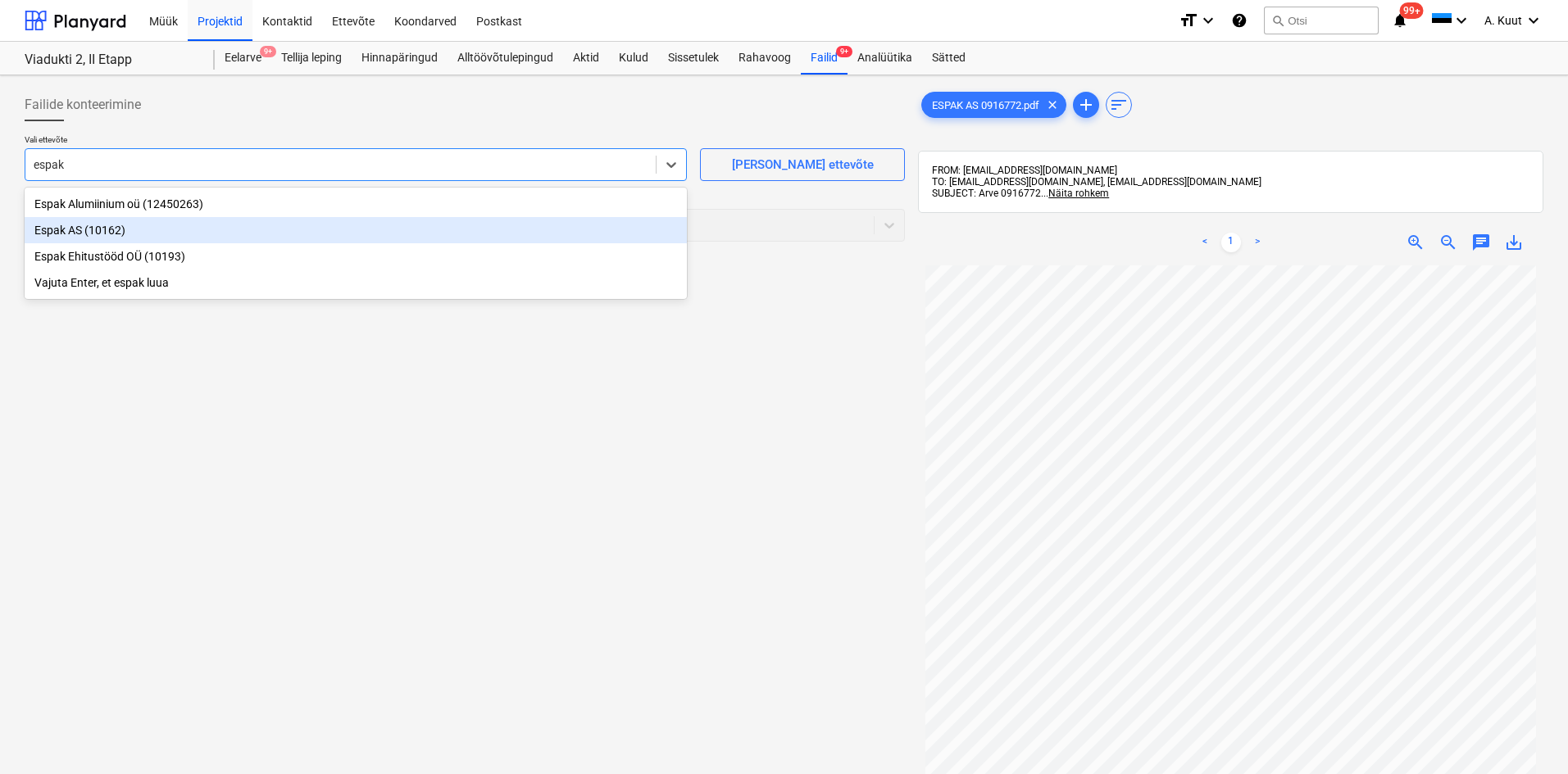
click at [71, 229] on div "Espak AS (10162)" at bounding box center [355, 229] width 662 height 26
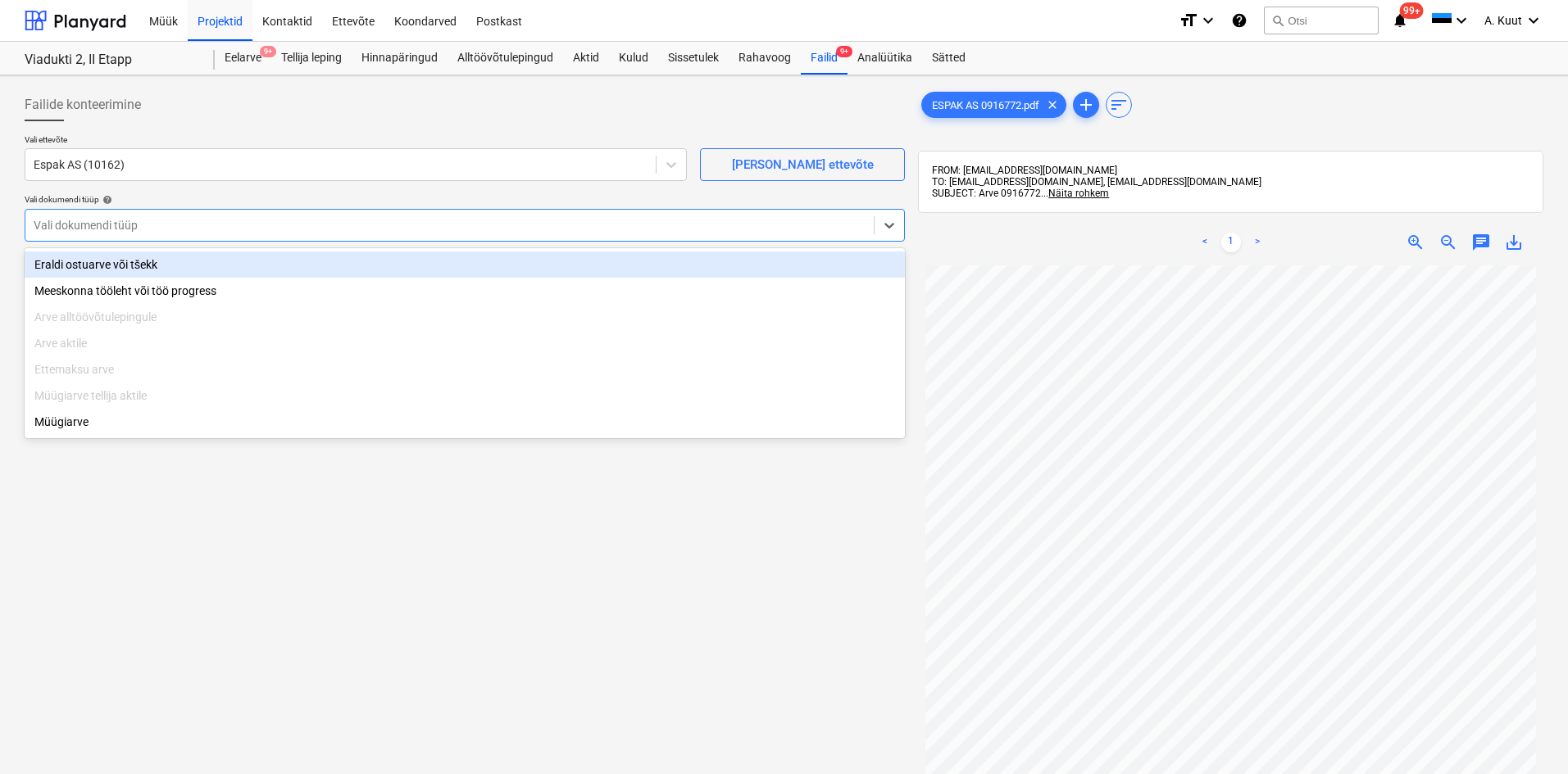
click at [101, 226] on div at bounding box center [449, 224] width 831 height 16
click at [86, 259] on div "Eraldi ostuarve või tšekk" at bounding box center [464, 264] width 880 height 26
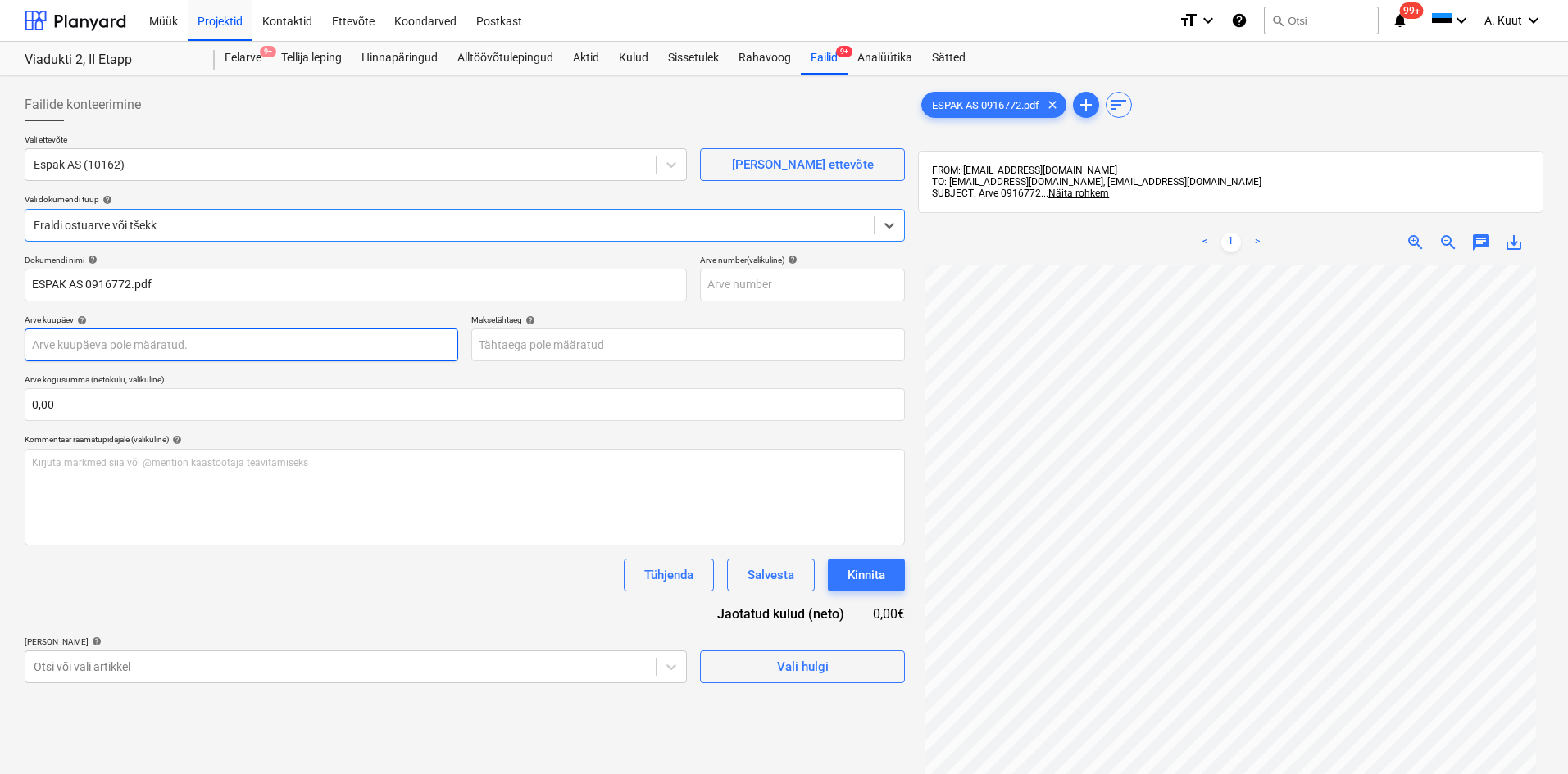
click at [67, 347] on body "Müük Projektid Kontaktid Ettevõte Koondarved Postkast format_size keyboard_arro…" at bounding box center [784, 387] width 1568 height 774
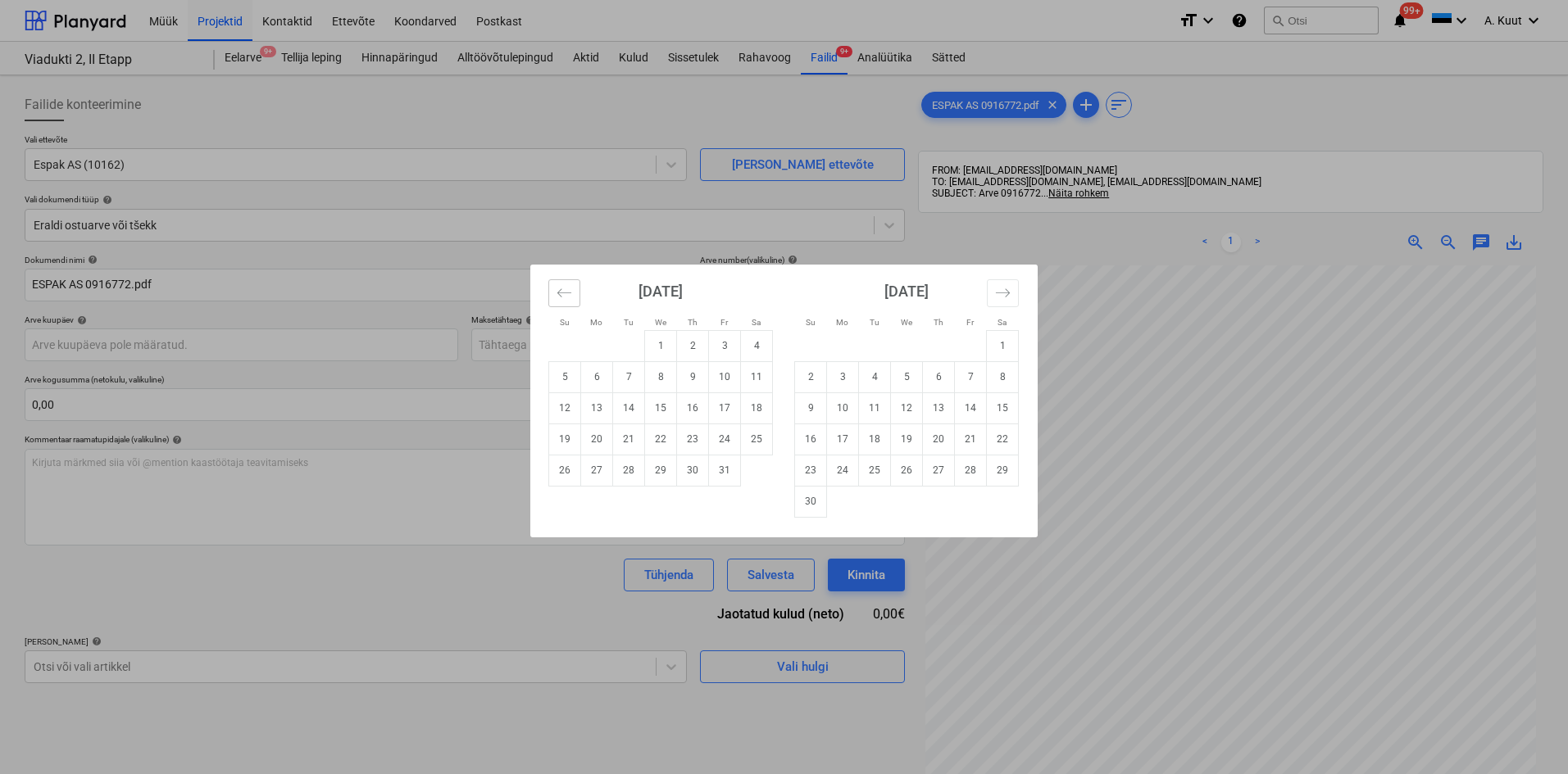
click at [567, 300] on icon "Move backward to switch to the previous month." at bounding box center [564, 293] width 15 height 15
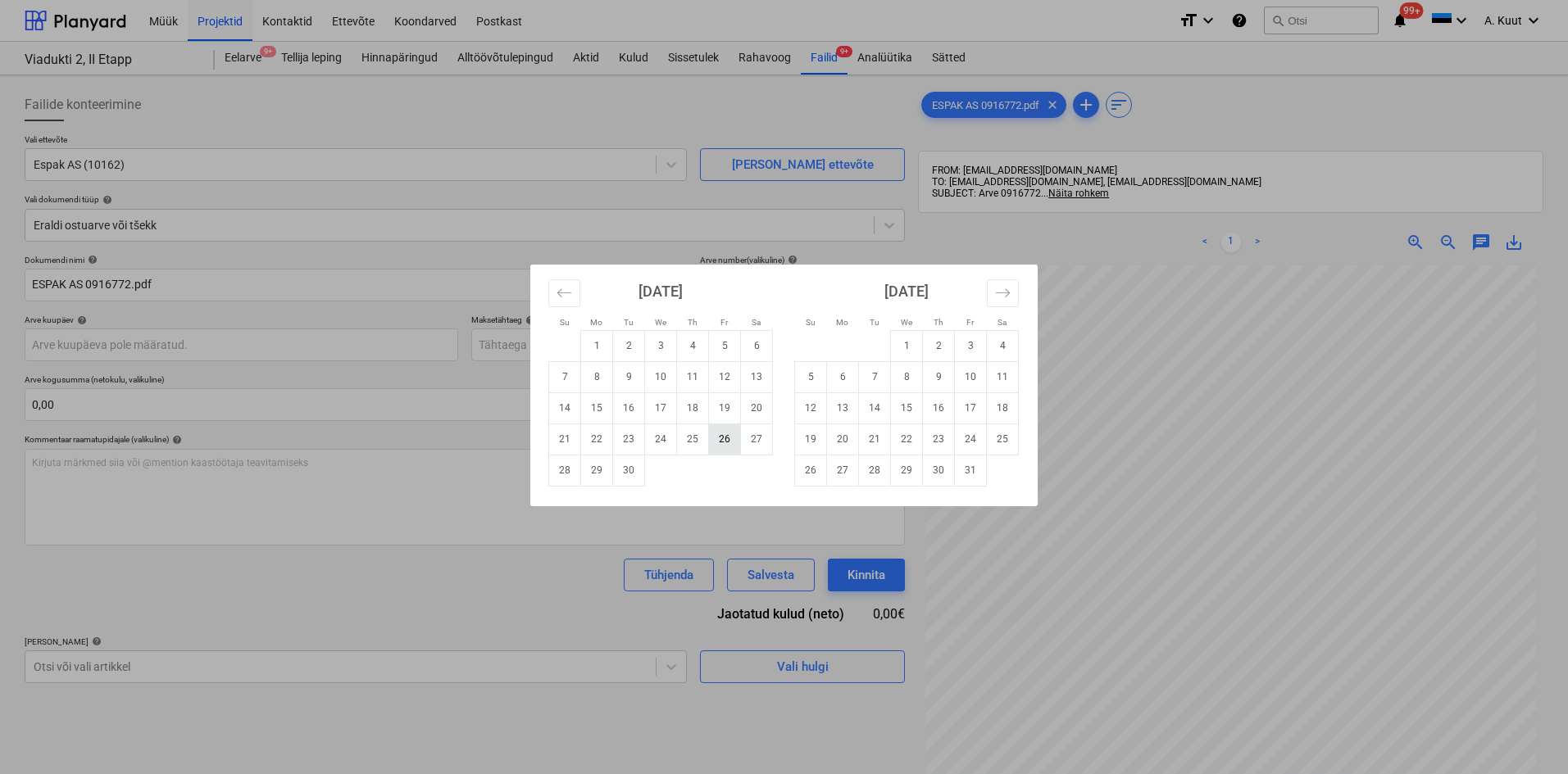
click at [730, 439] on td "26" at bounding box center [724, 439] width 32 height 31
type input "[DATE]"
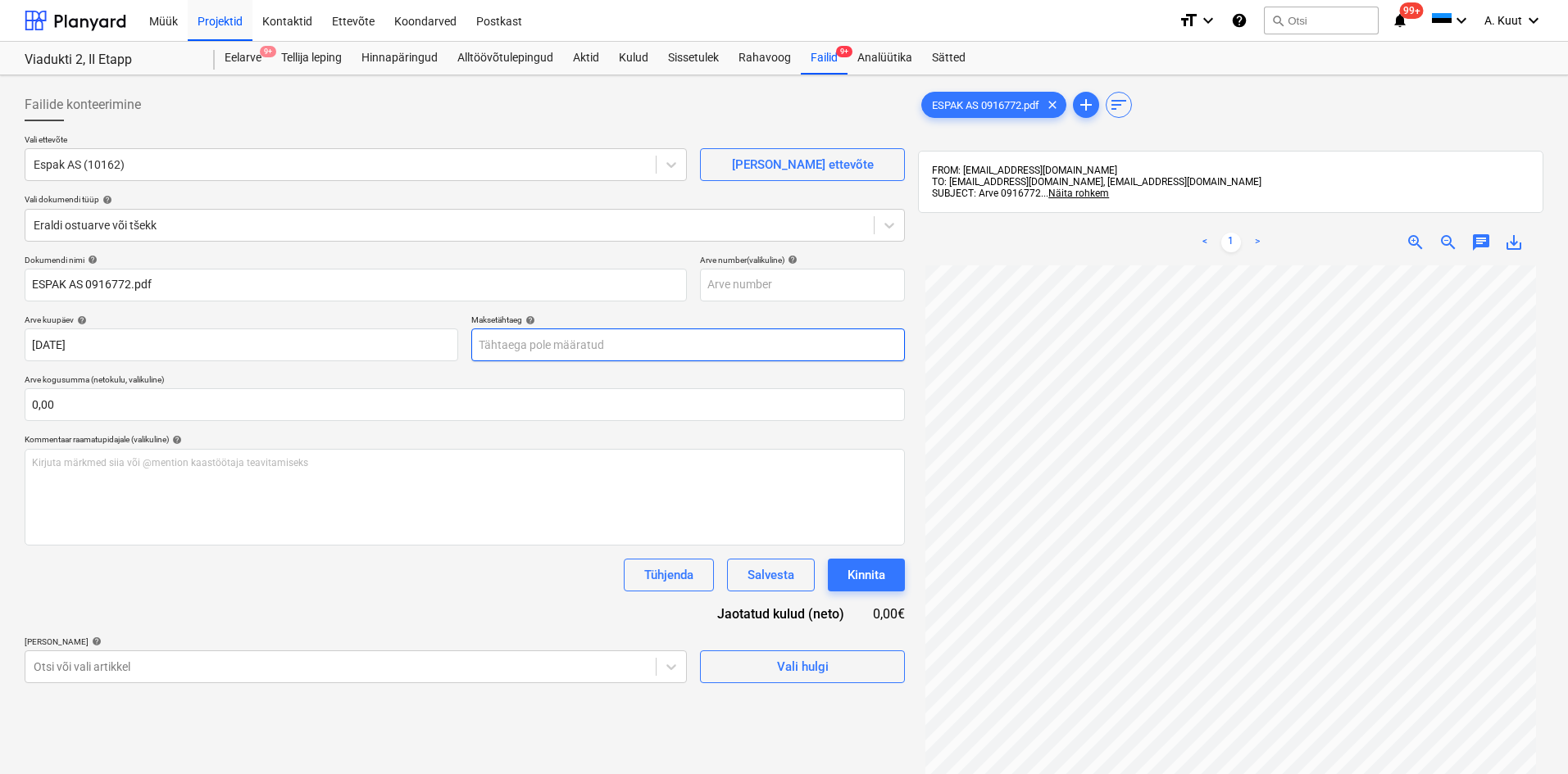
click at [529, 348] on body "Müük Projektid Kontaktid Ettevõte Koondarved Postkast format_size keyboard_arro…" at bounding box center [784, 387] width 1568 height 774
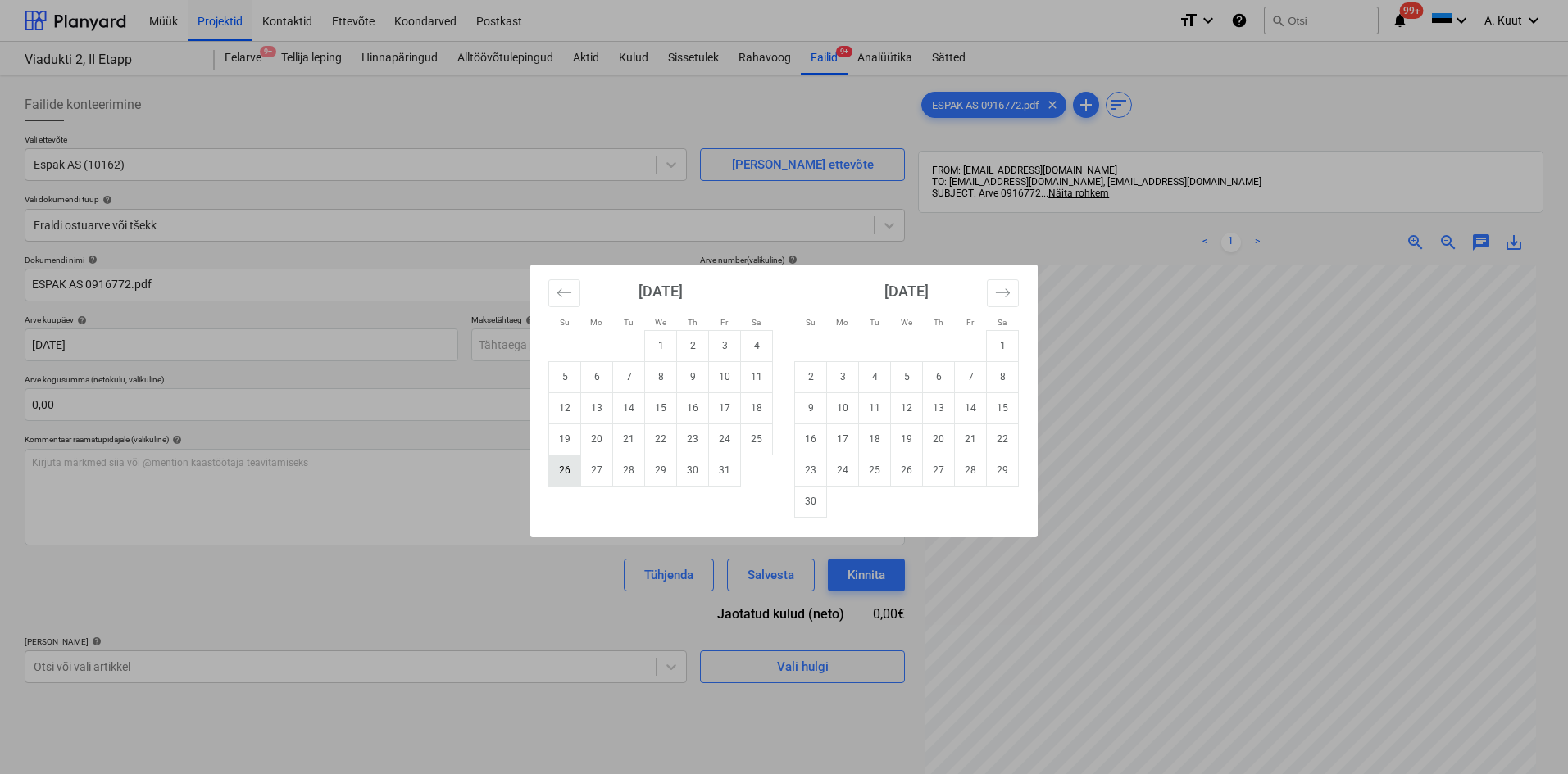
click at [569, 470] on td "26" at bounding box center [564, 470] width 32 height 31
type input "[DATE]"
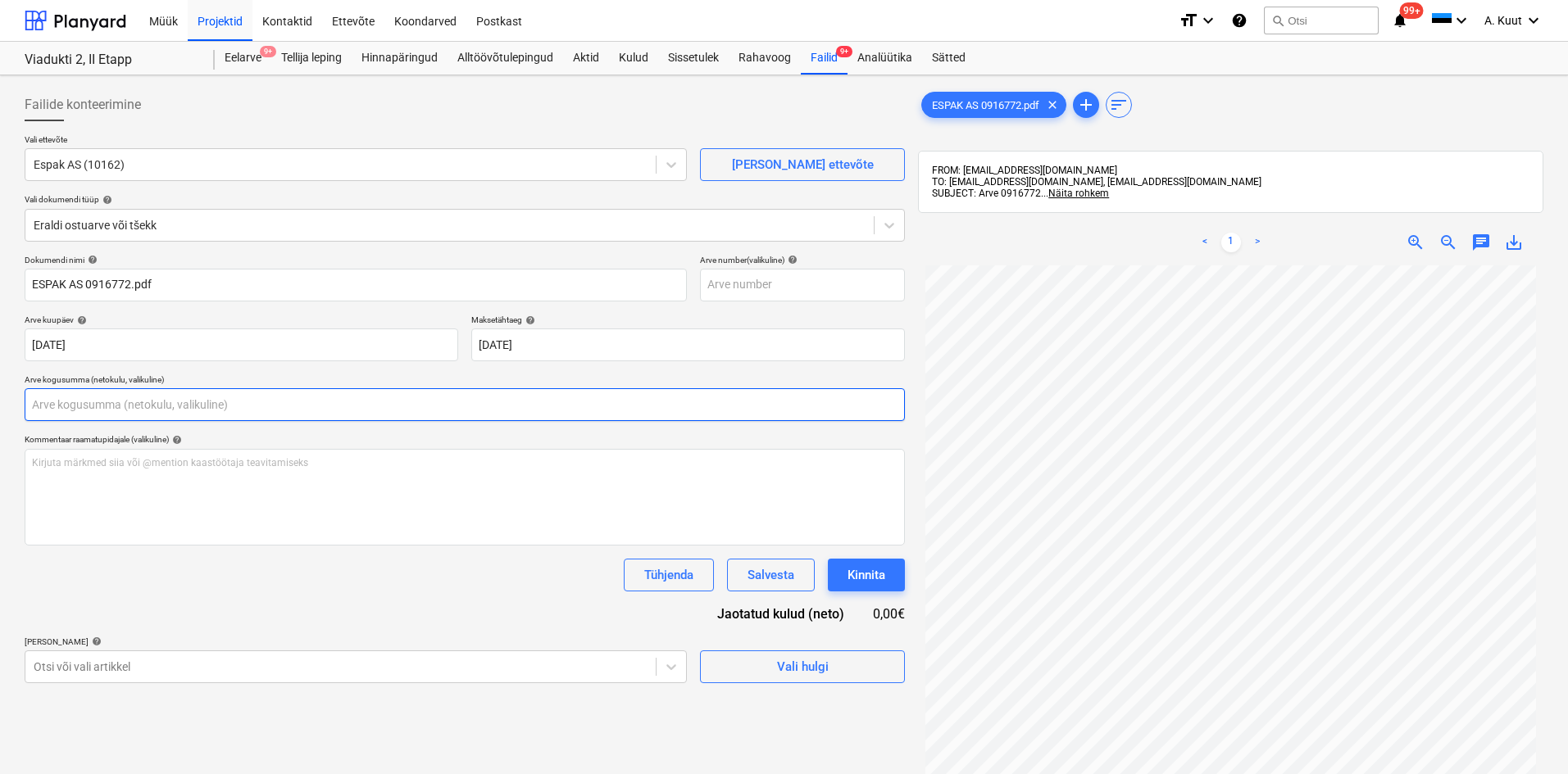
click at [156, 397] on input "text" at bounding box center [464, 404] width 880 height 33
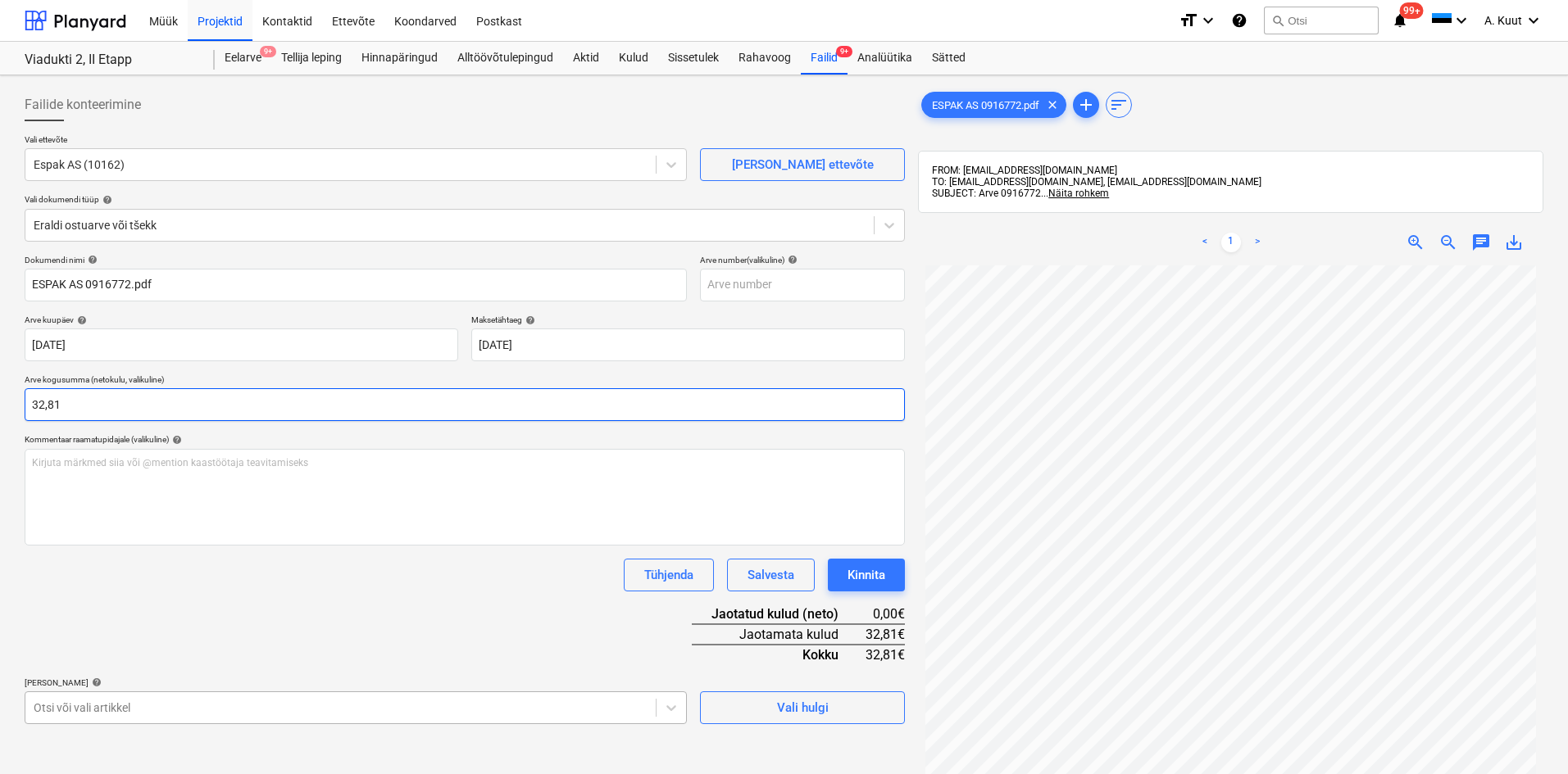
type input "32,81"
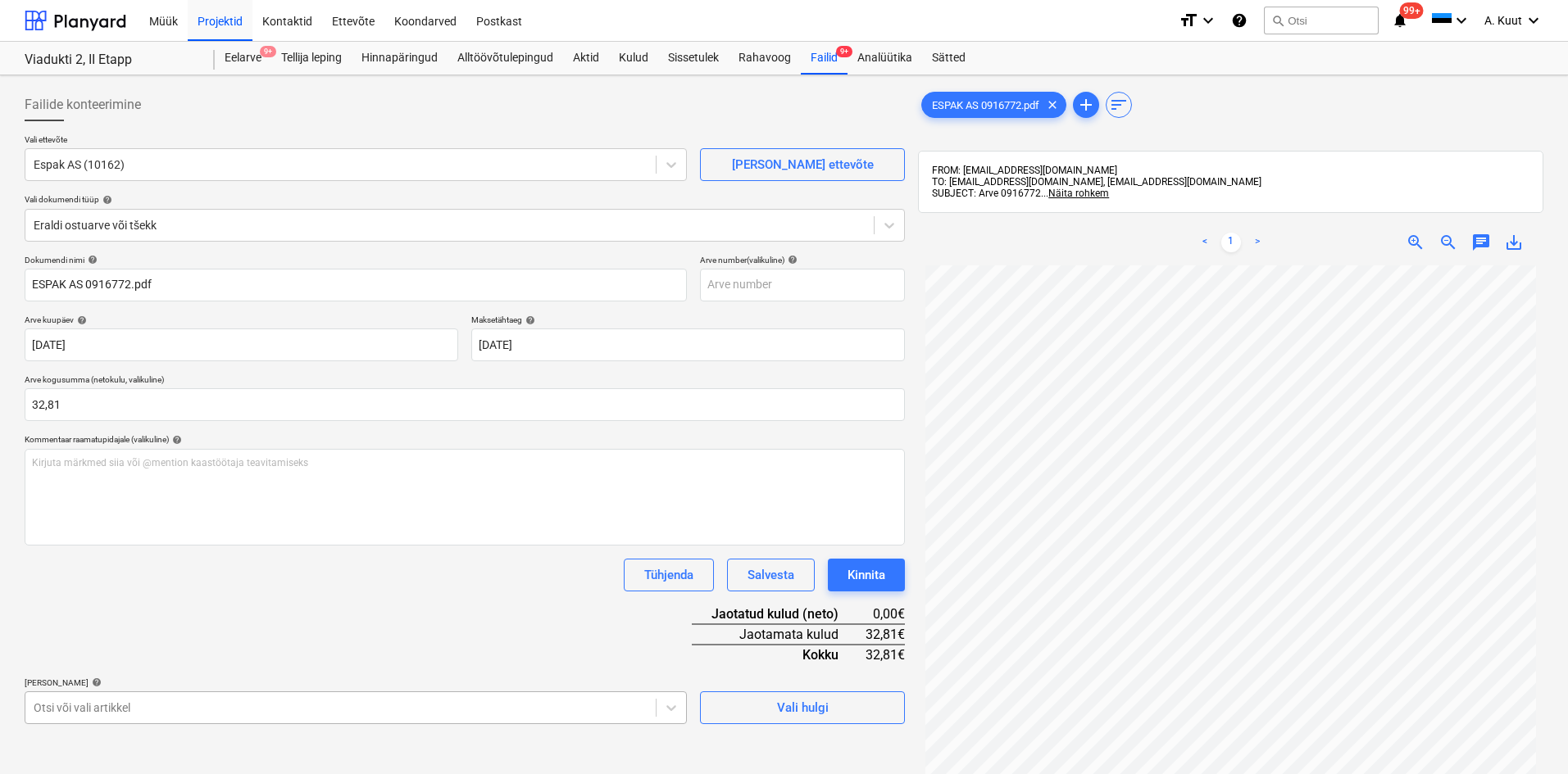
click at [190, 710] on body "Müük Projektid Kontaktid Ettevõte Koondarved Postkast format_size keyboard_arro…" at bounding box center [784, 387] width 1568 height 774
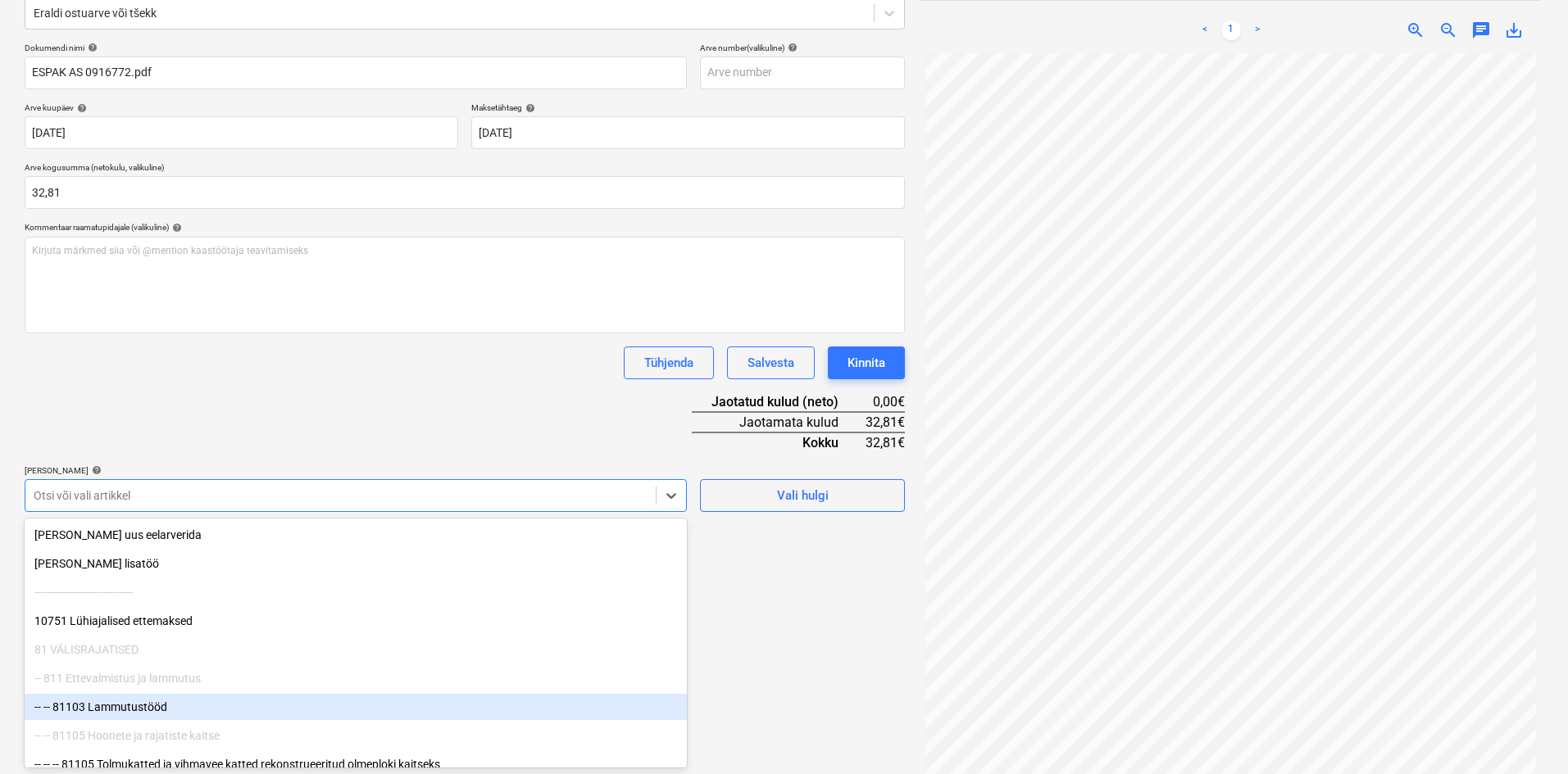
click at [130, 705] on div "-- -- 81103 Lammutustööd" at bounding box center [355, 706] width 662 height 26
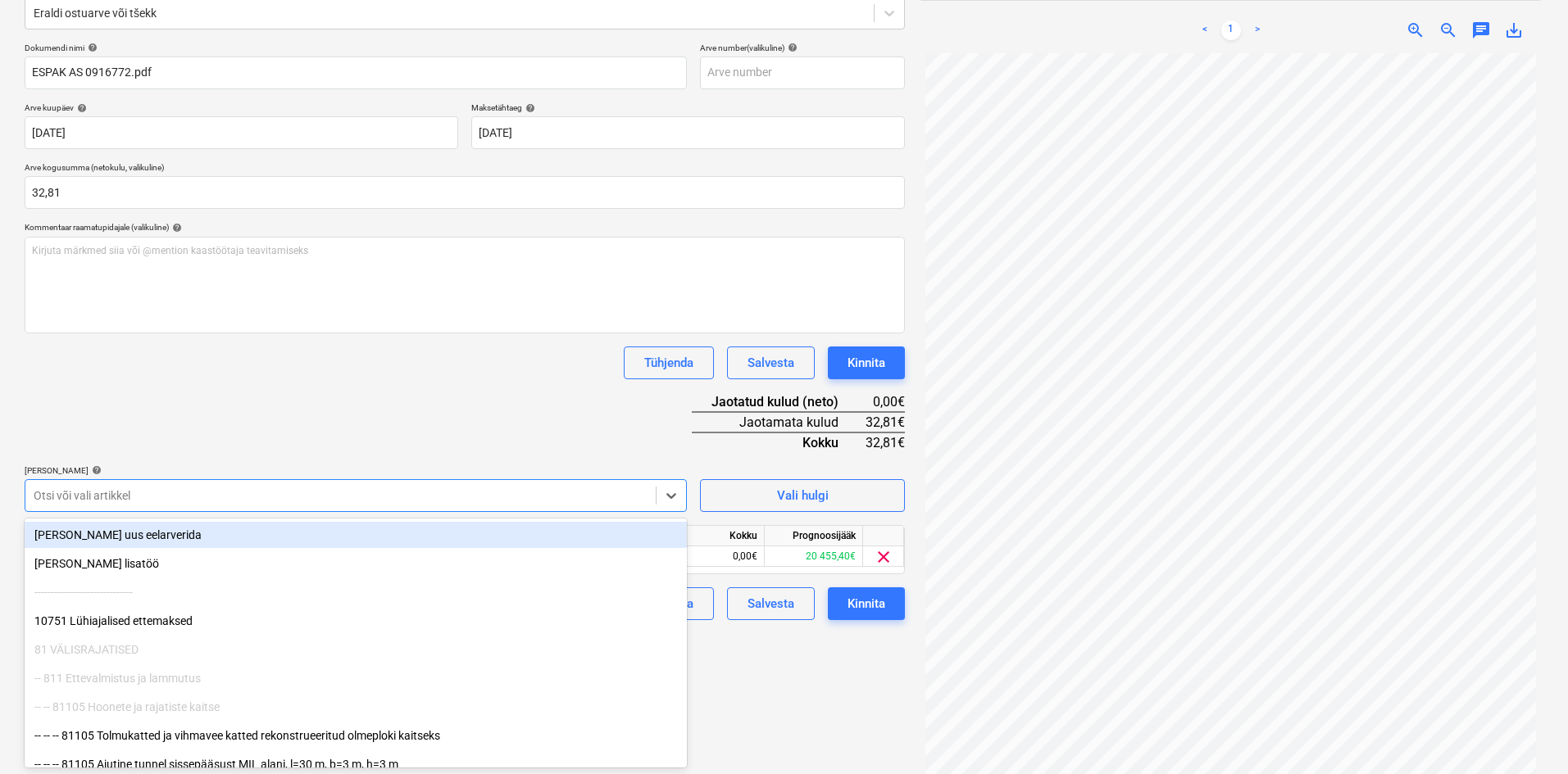
click at [227, 435] on div "Dokumendi nimi help ESPAK AS 0916772.pdf Arve number (valikuline) help Arve kuu…" at bounding box center [464, 331] width 880 height 578
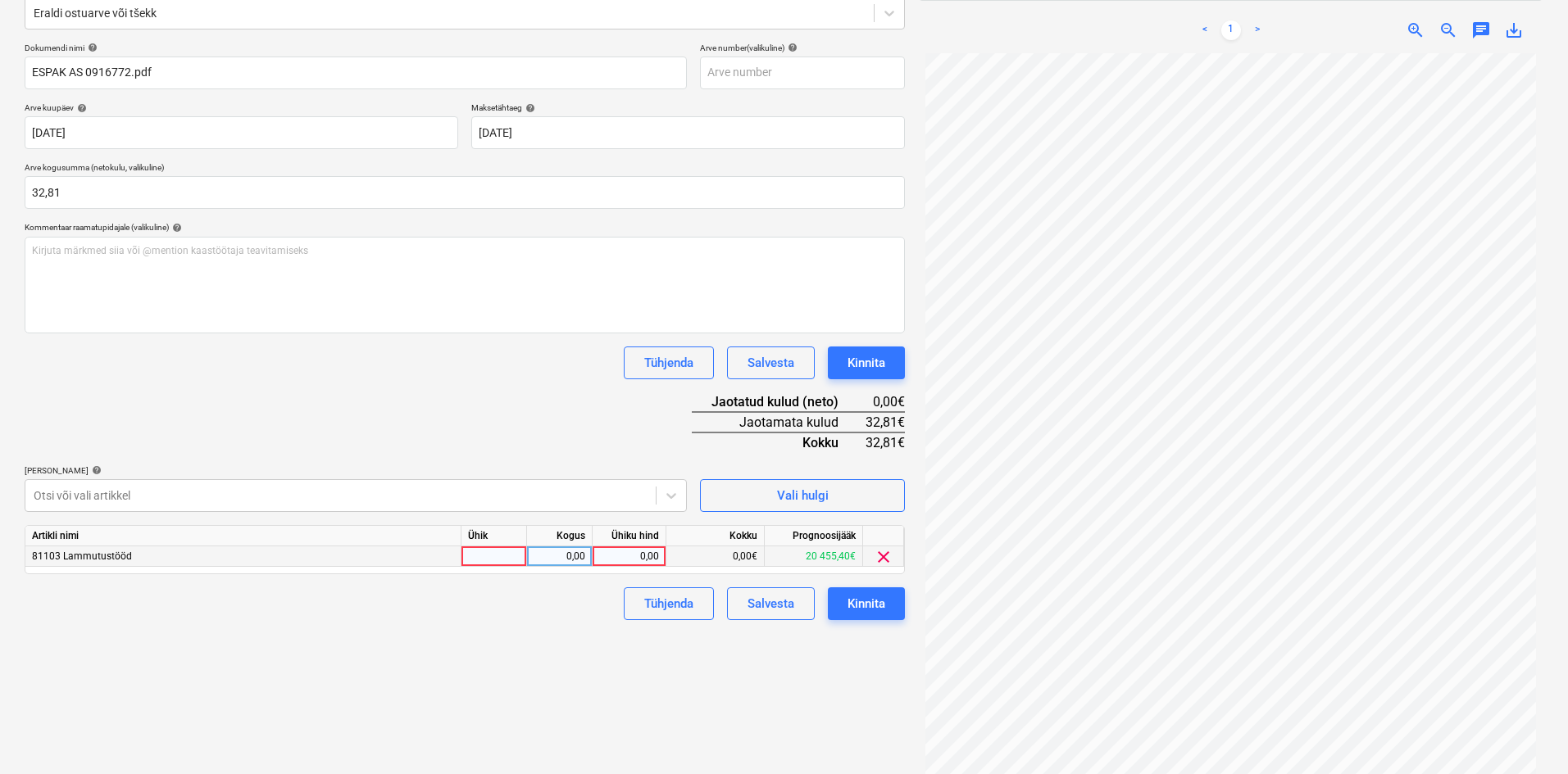
click at [655, 563] on div "0,00" at bounding box center [629, 556] width 60 height 20
type input "32,81"
click at [583, 624] on div "Failide konteerimine Vali ettevõte Espak AS (10162) [PERSON_NAME] uus ettevõte …" at bounding box center [465, 328] width 893 height 918
click at [869, 606] on div "Kinnita" at bounding box center [866, 604] width 38 height 21
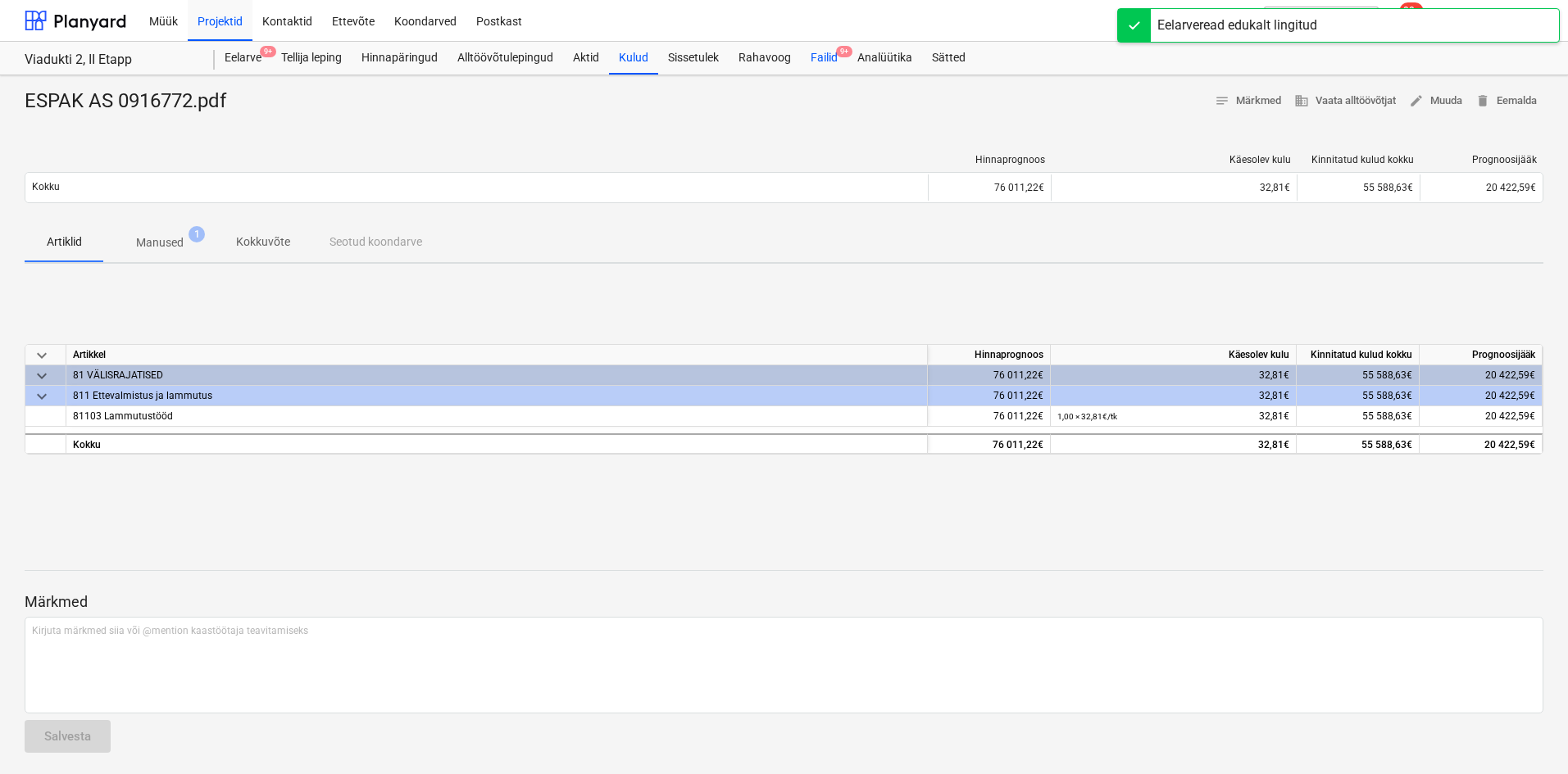
click at [826, 56] on div "Failid 9+" at bounding box center [824, 58] width 46 height 33
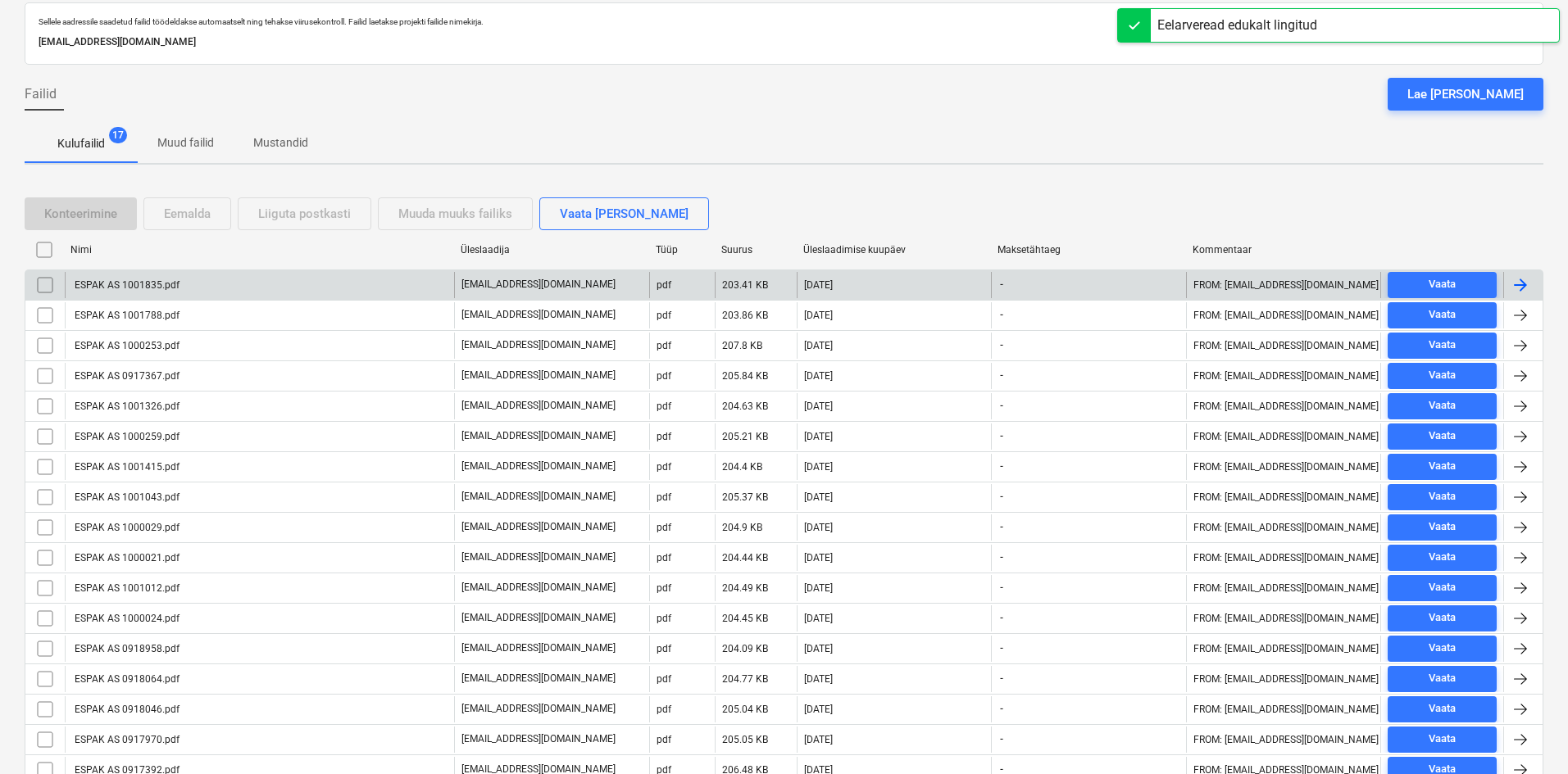
scroll to position [157, 0]
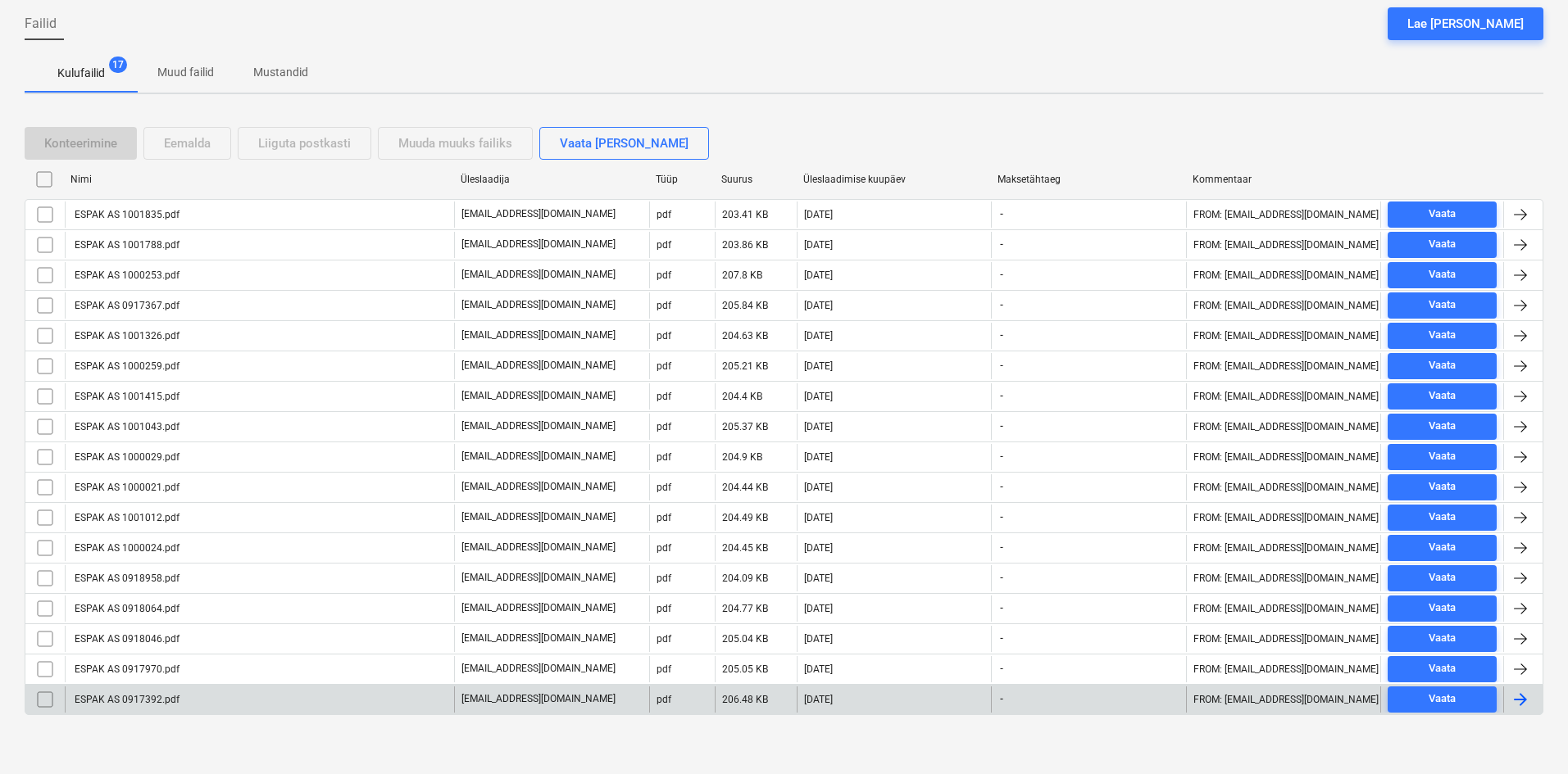
click at [166, 698] on div "ESPAK AS 0917392.pdf" at bounding box center [126, 700] width 107 height 12
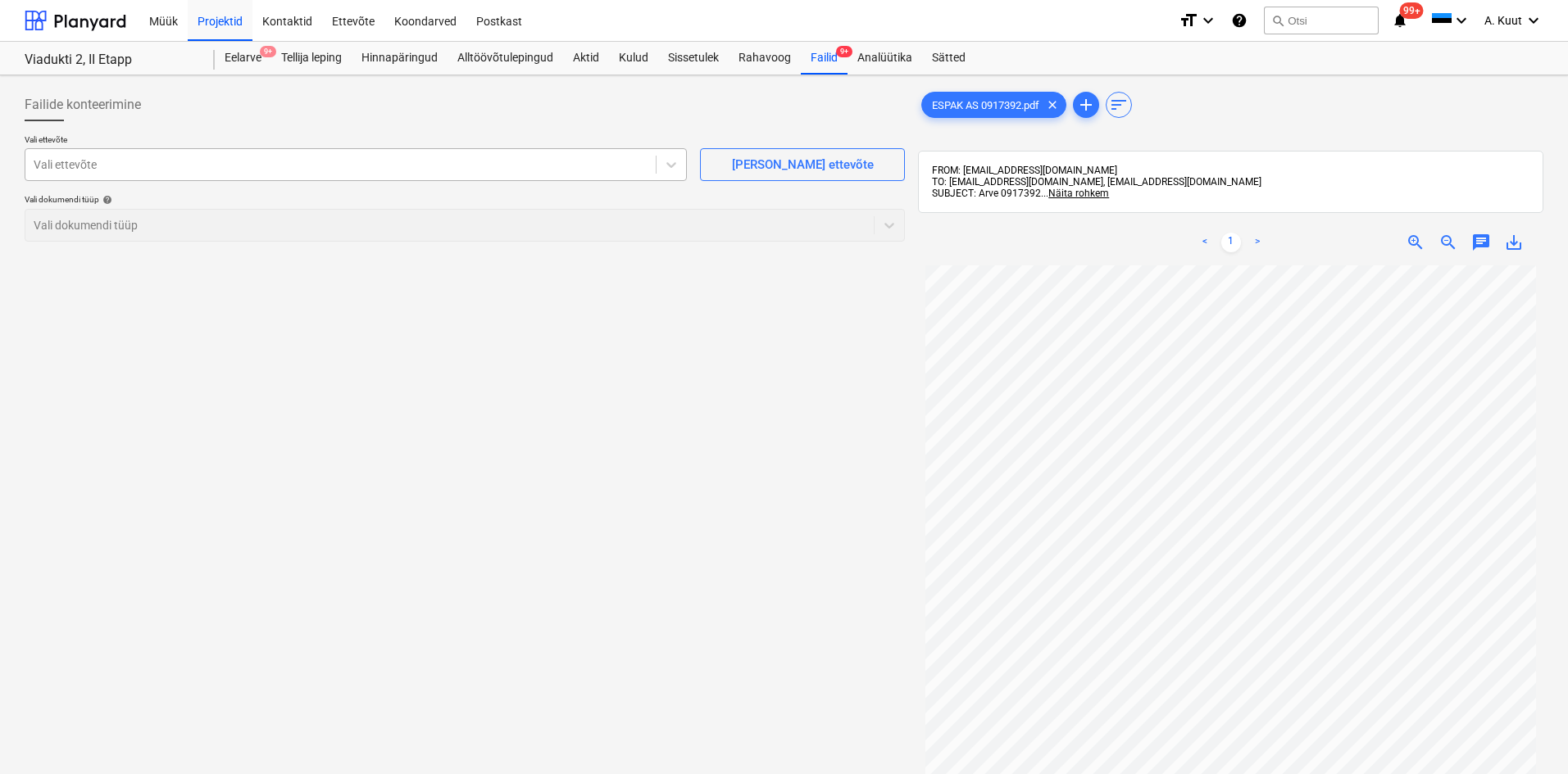
click at [86, 167] on div at bounding box center [341, 164] width 614 height 16
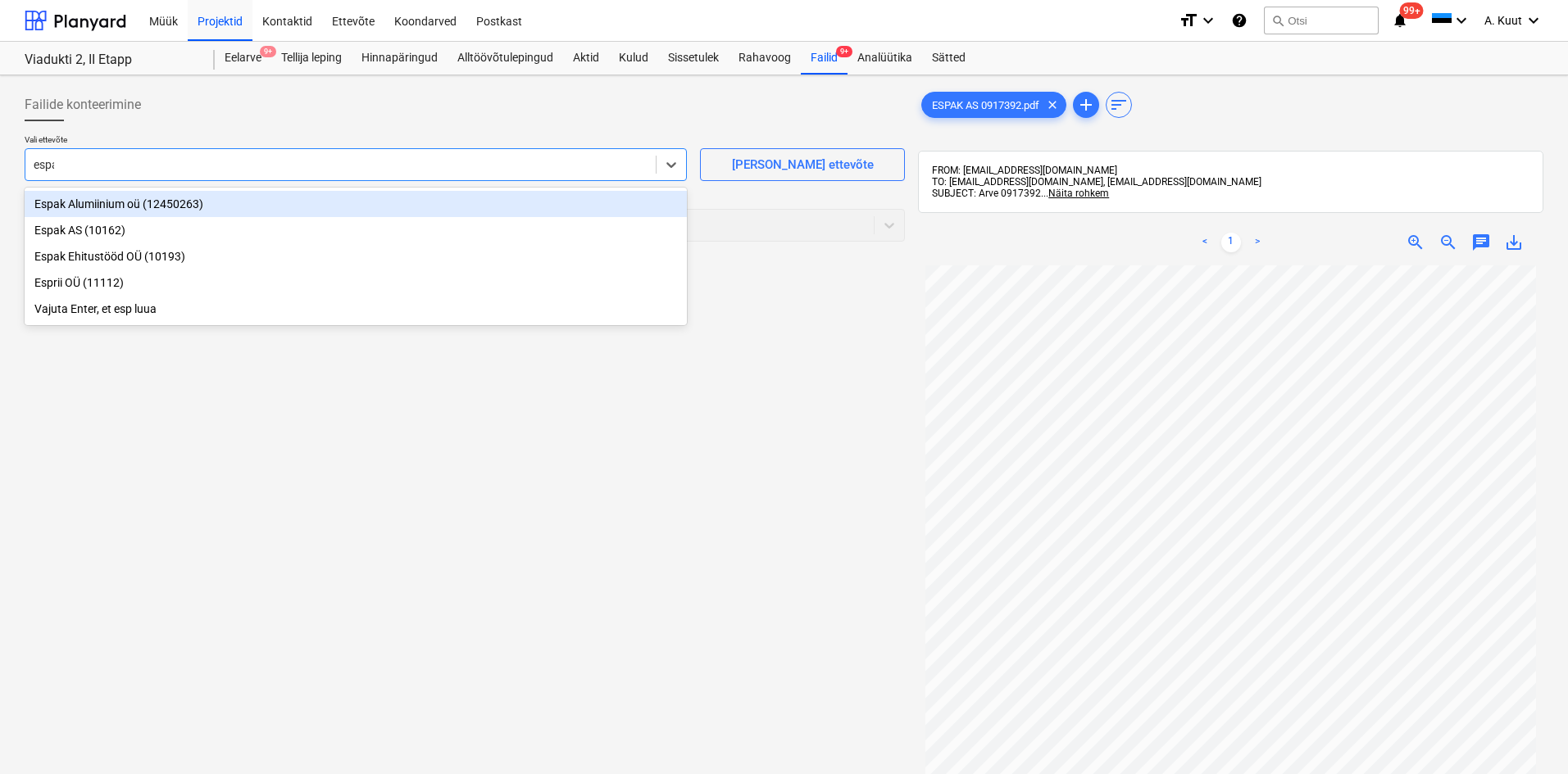
type input "espak"
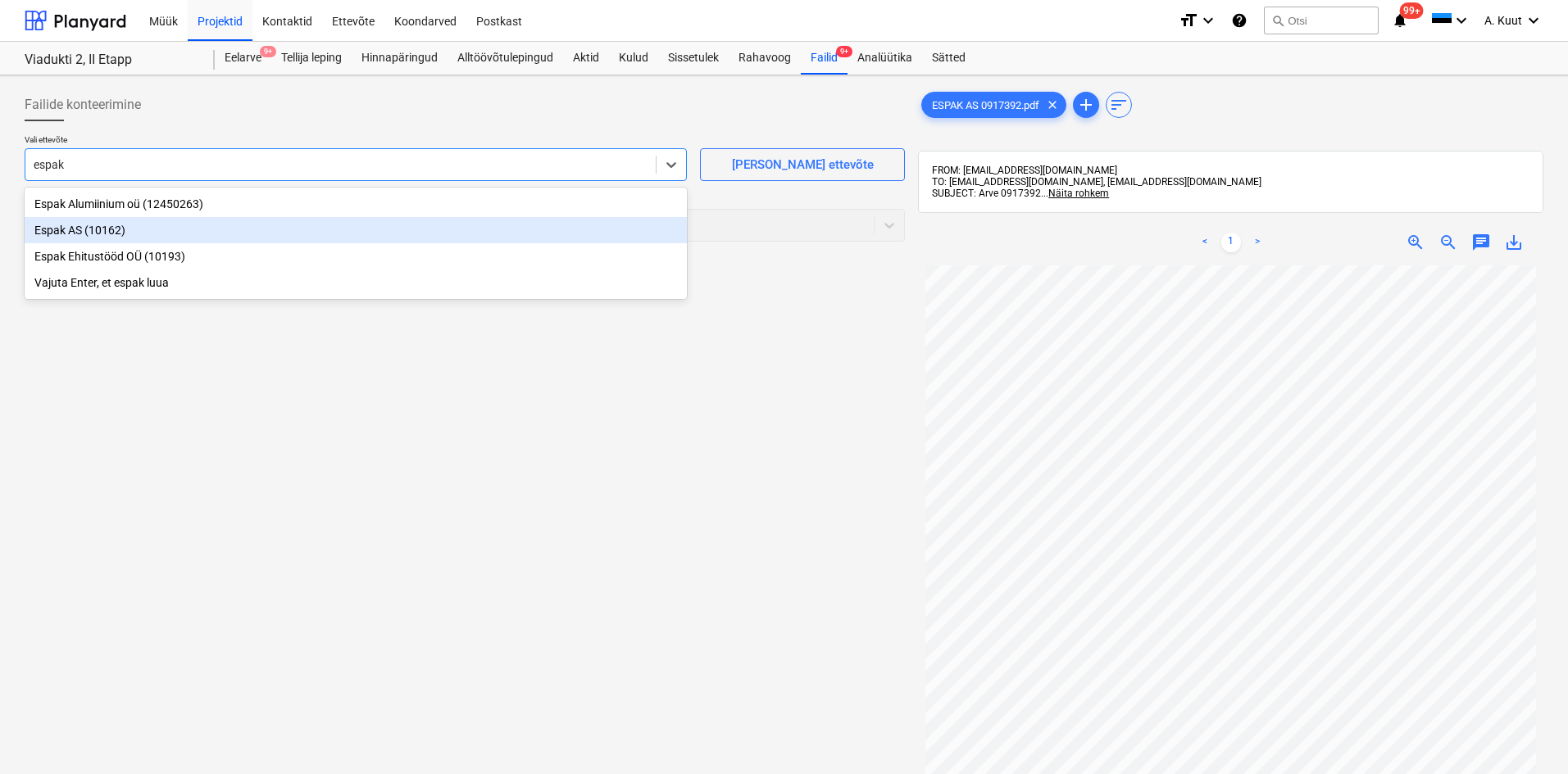
click at [62, 228] on div "Espak AS (10162)" at bounding box center [355, 229] width 662 height 26
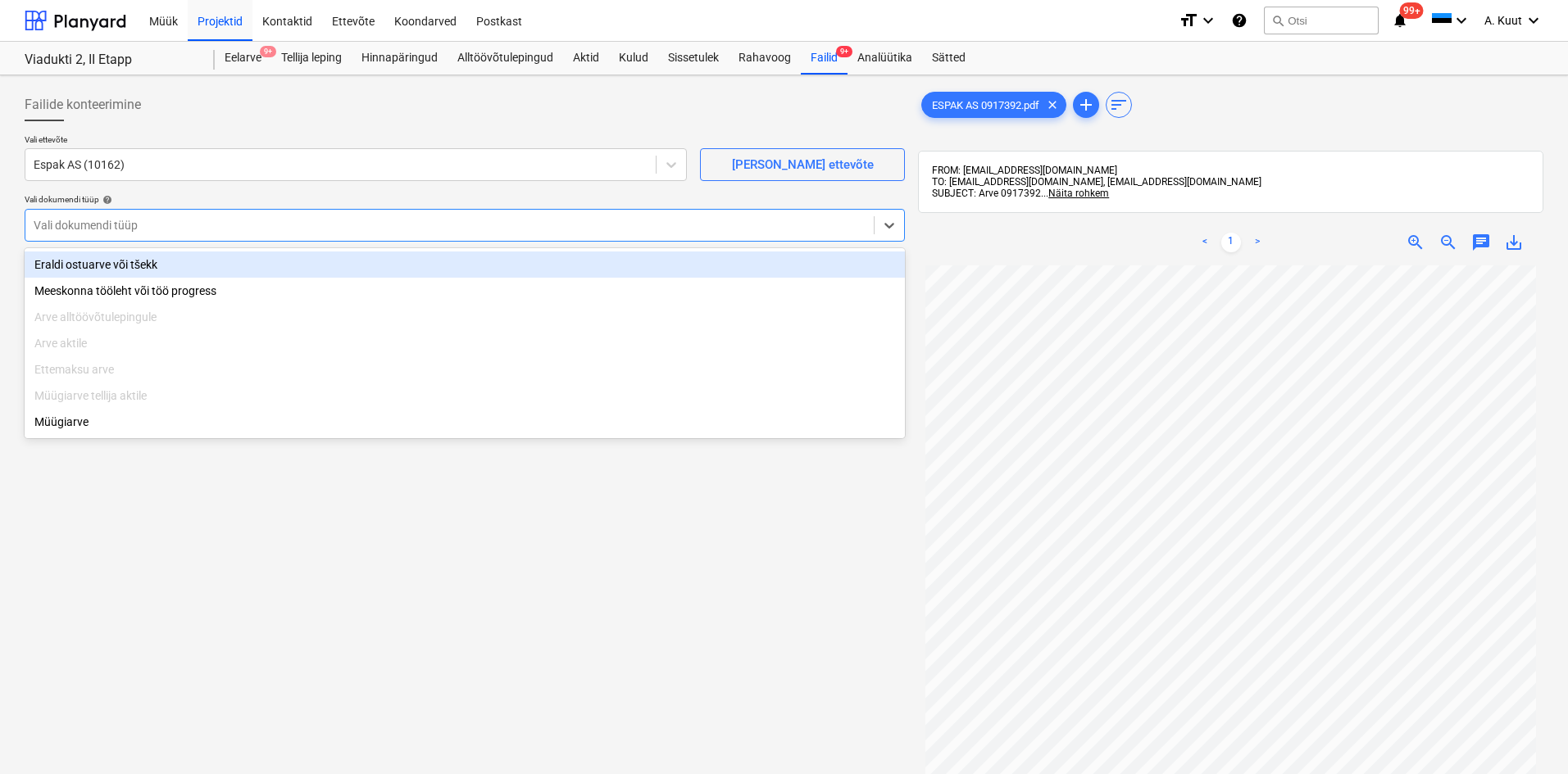
click at [68, 228] on div at bounding box center [449, 224] width 831 height 16
click at [67, 259] on div "Eraldi ostuarve või tšekk" at bounding box center [464, 264] width 880 height 26
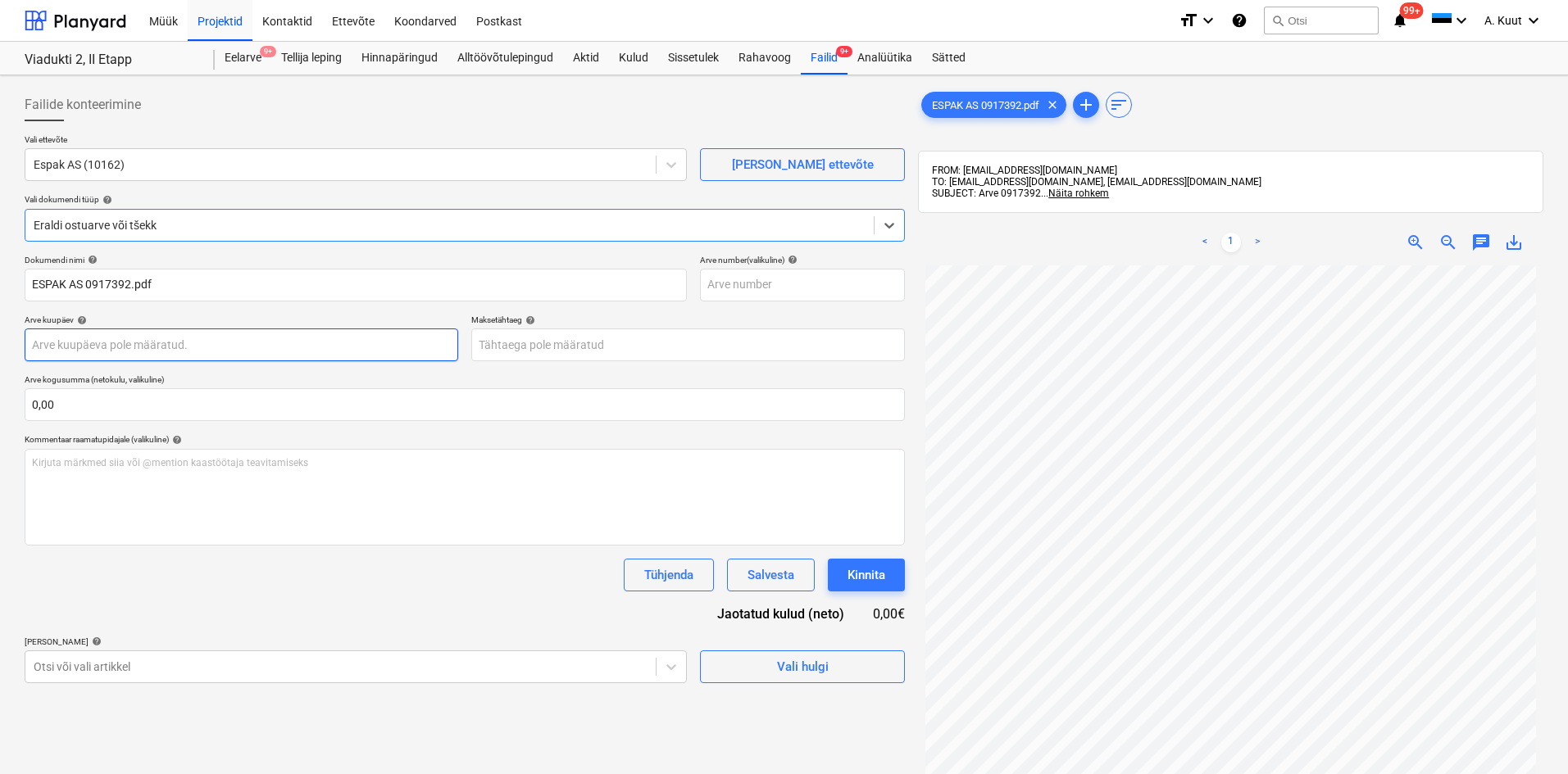
click at [78, 349] on body "Müük Projektid Kontaktid Ettevõte Koondarved Postkast format_size keyboard_arro…" at bounding box center [784, 387] width 1568 height 774
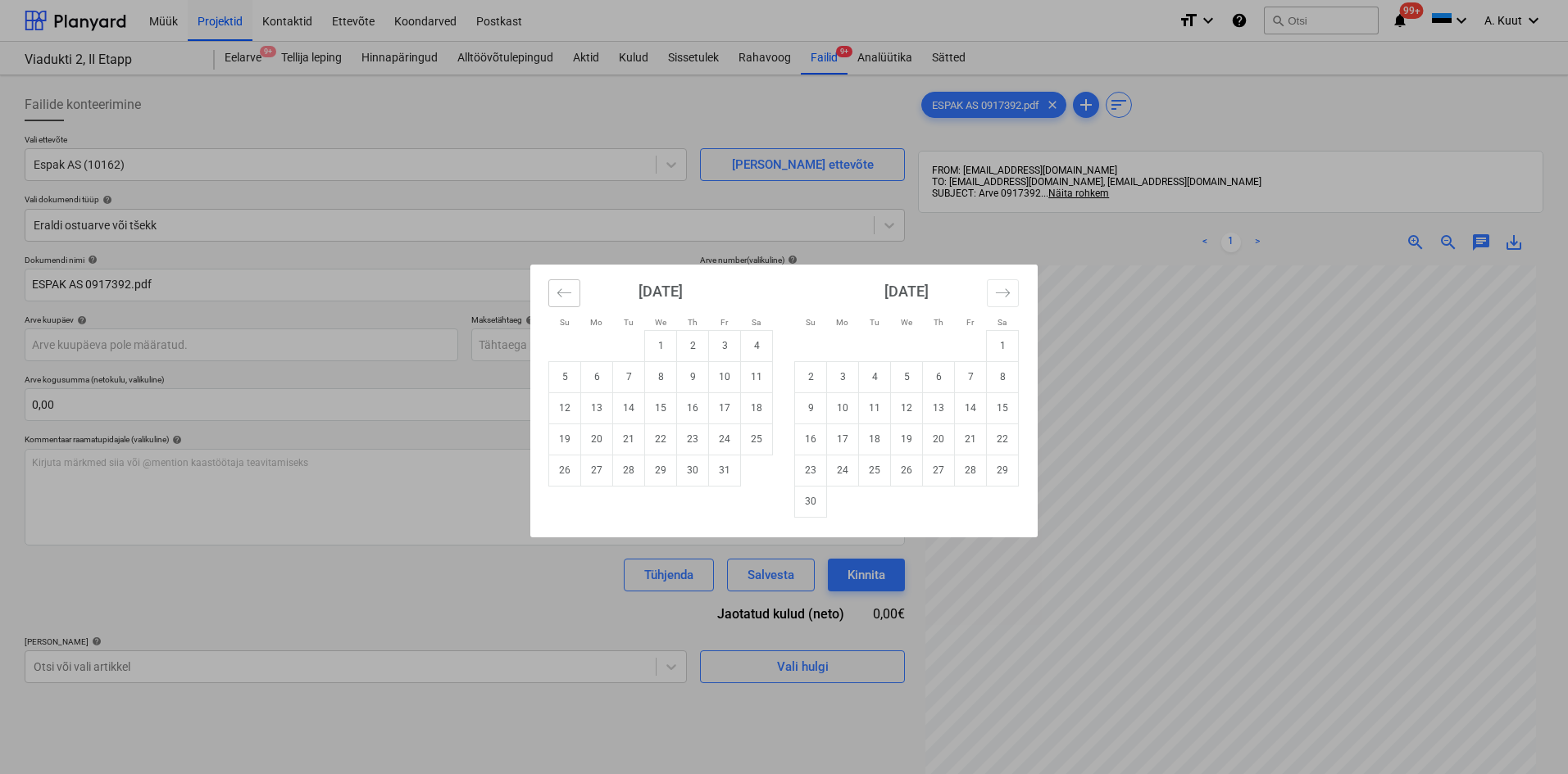
click at [555, 287] on button "Move backward to switch to the previous month." at bounding box center [563, 293] width 32 height 28
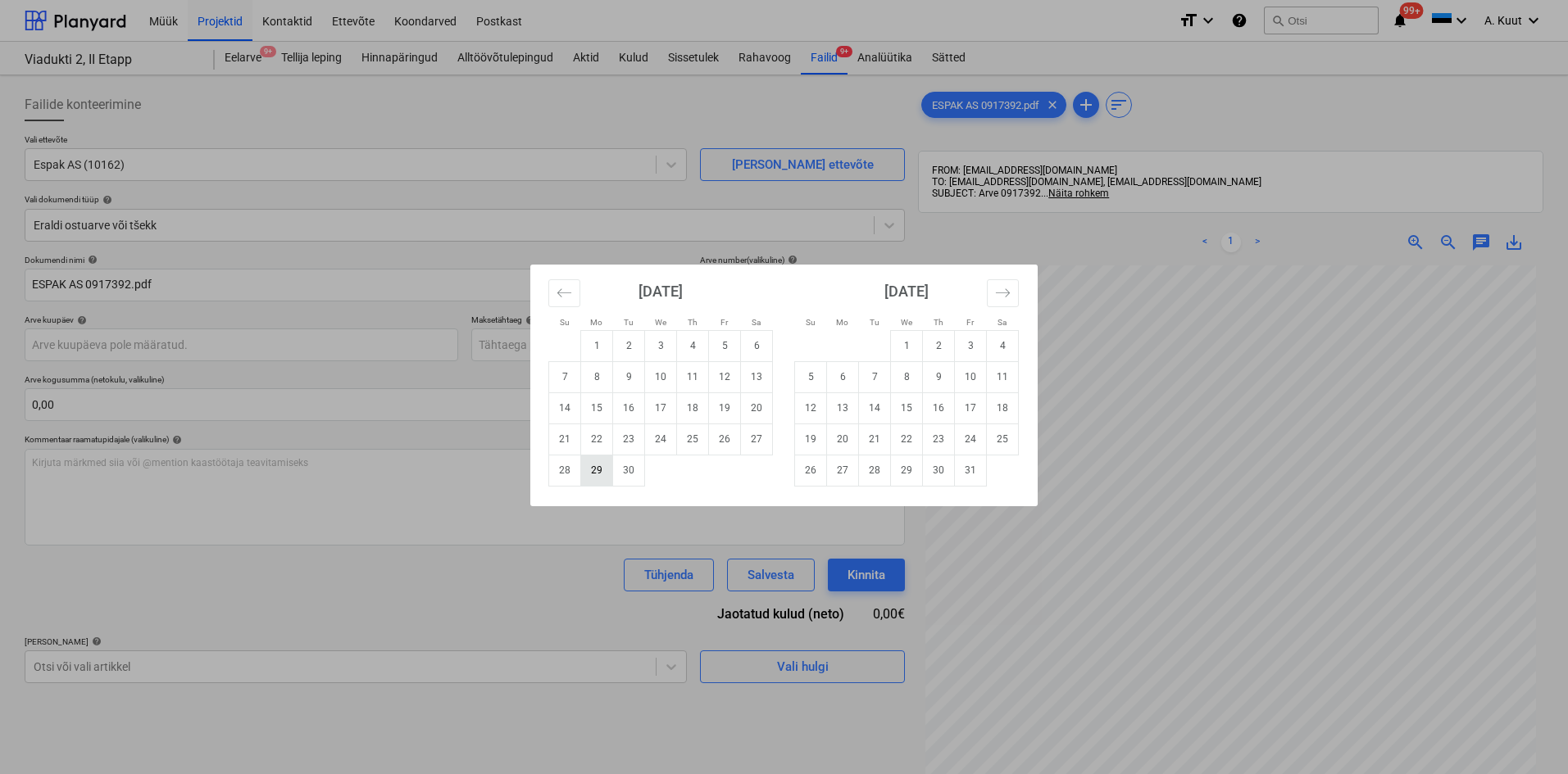
click at [597, 473] on td "29" at bounding box center [596, 470] width 32 height 31
type input "[DATE]"
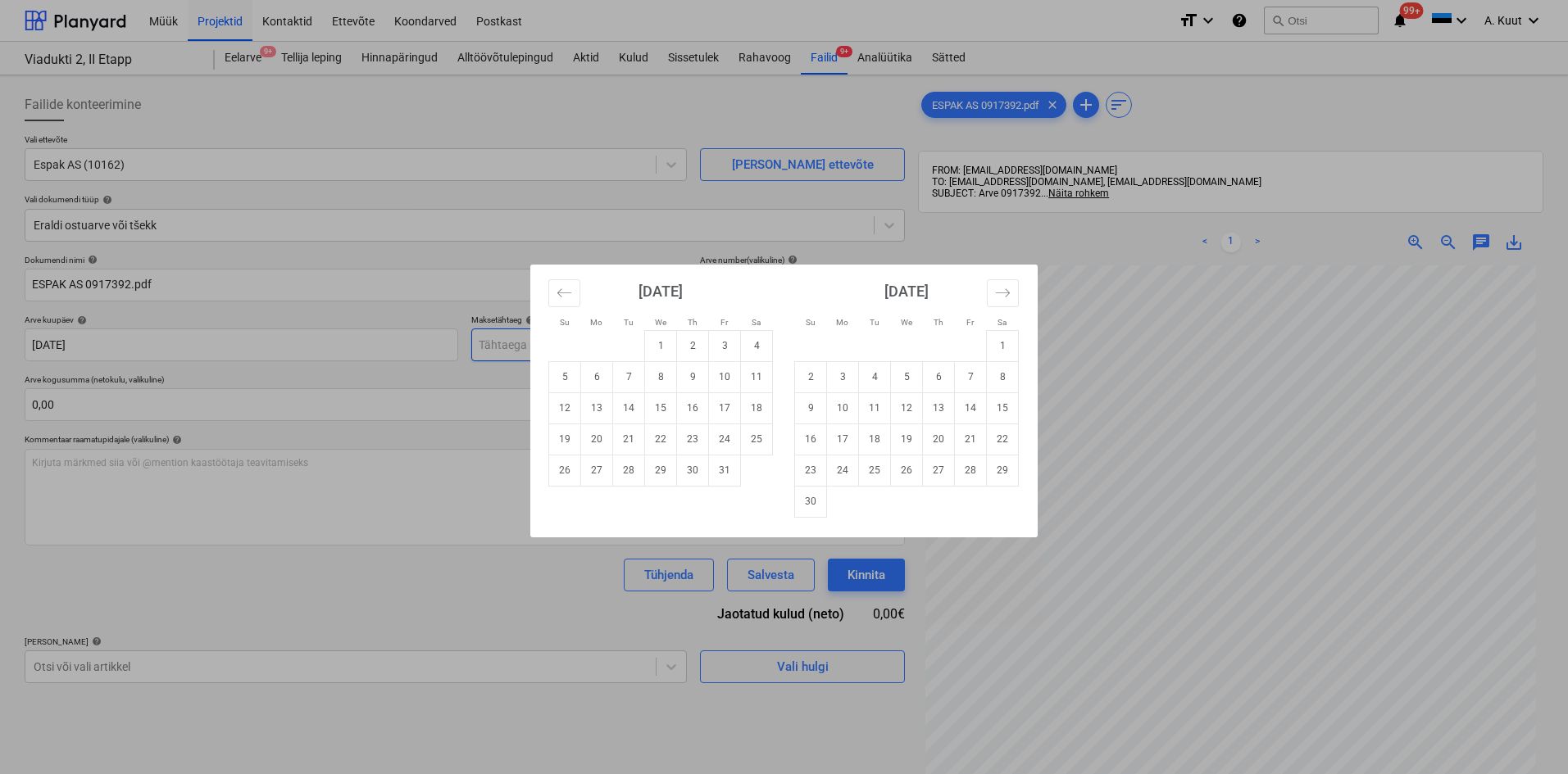
click at [498, 348] on body "Müük Projektid Kontaktid Ettevõte Koondarved Postkast format_size keyboard_arro…" at bounding box center [784, 387] width 1568 height 774
click at [661, 472] on td "29" at bounding box center [660, 470] width 32 height 31
type input "[DATE]"
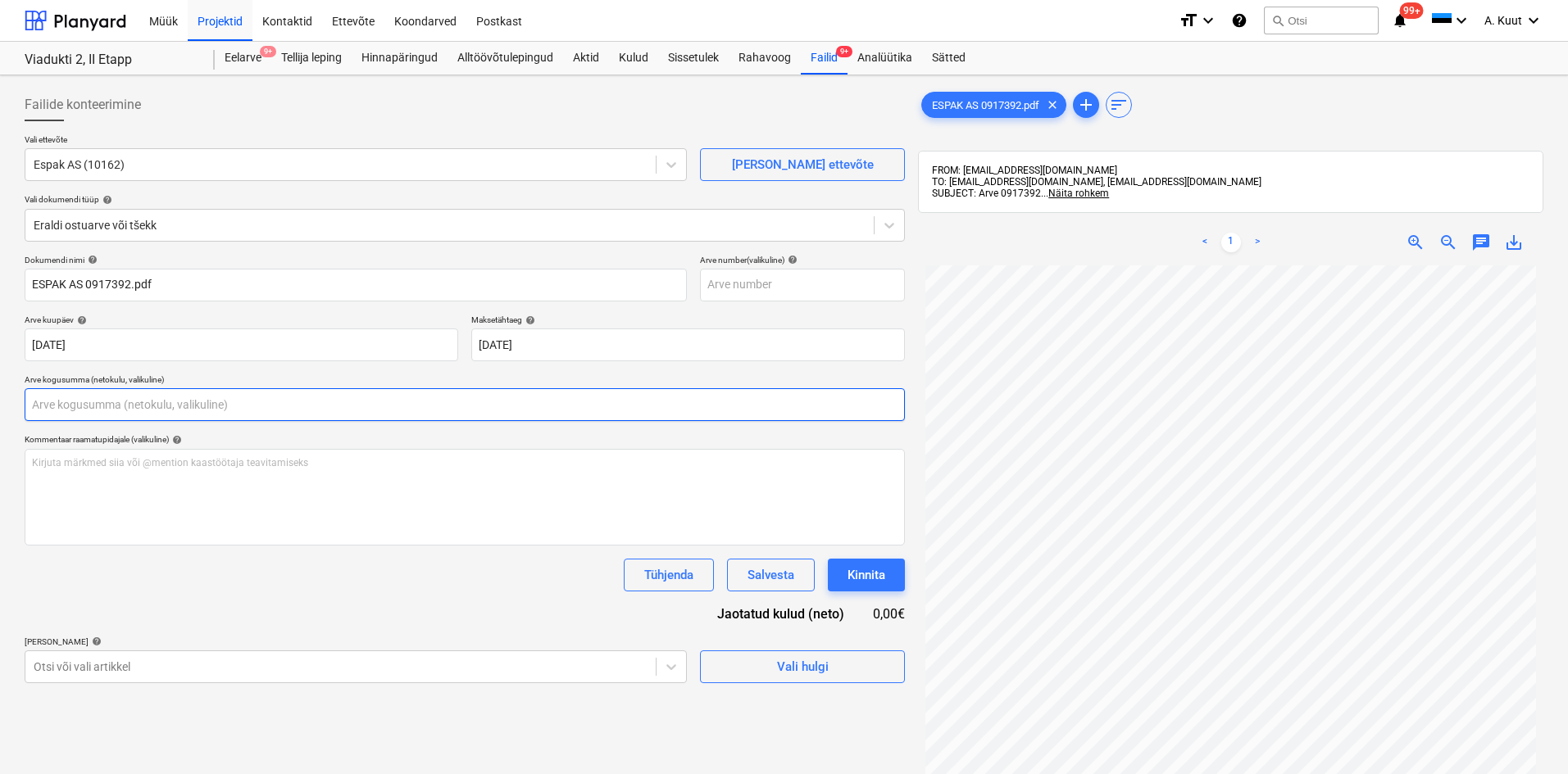
click at [84, 407] on input "text" at bounding box center [464, 404] width 880 height 33
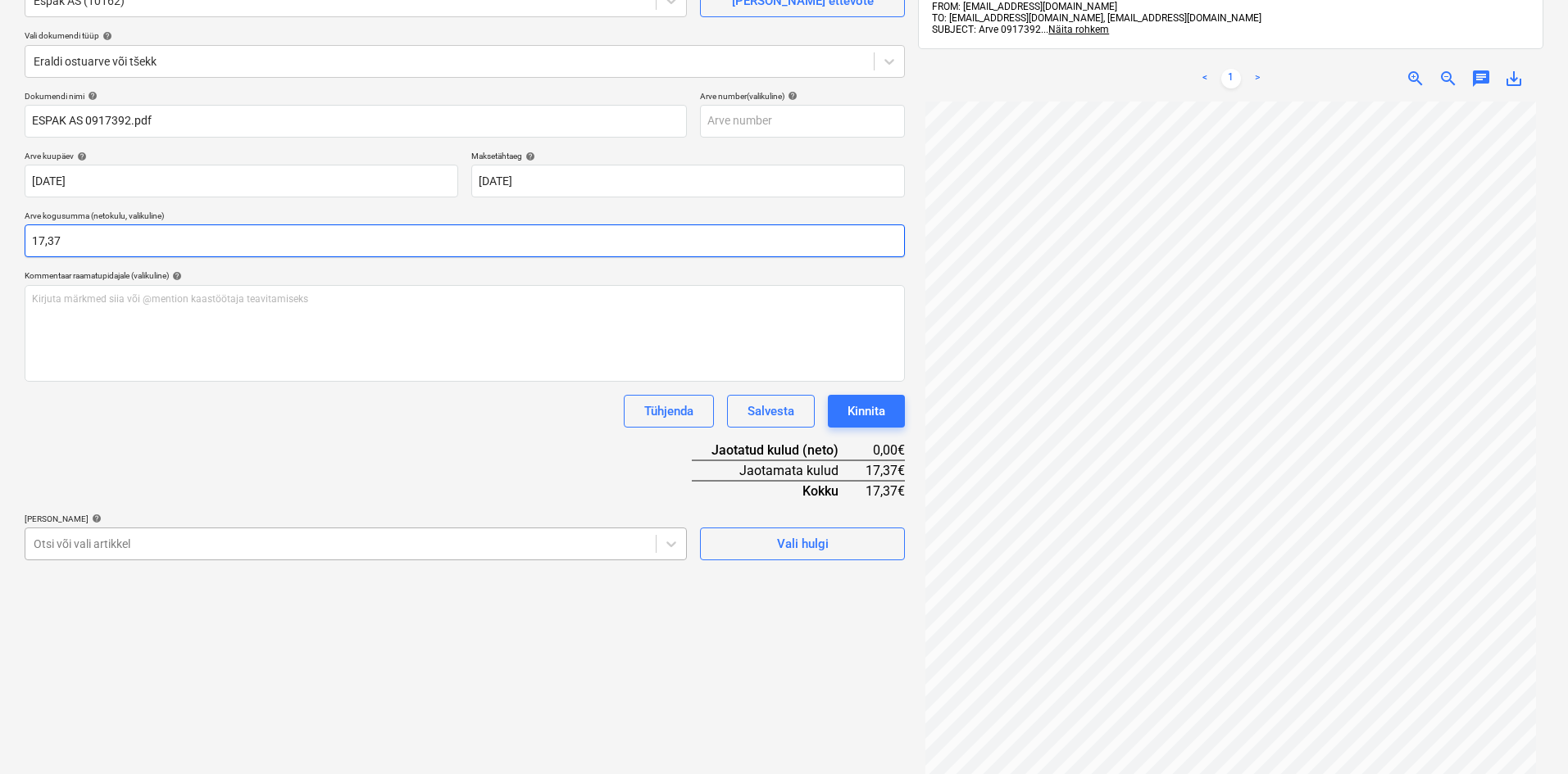
type input "17,37"
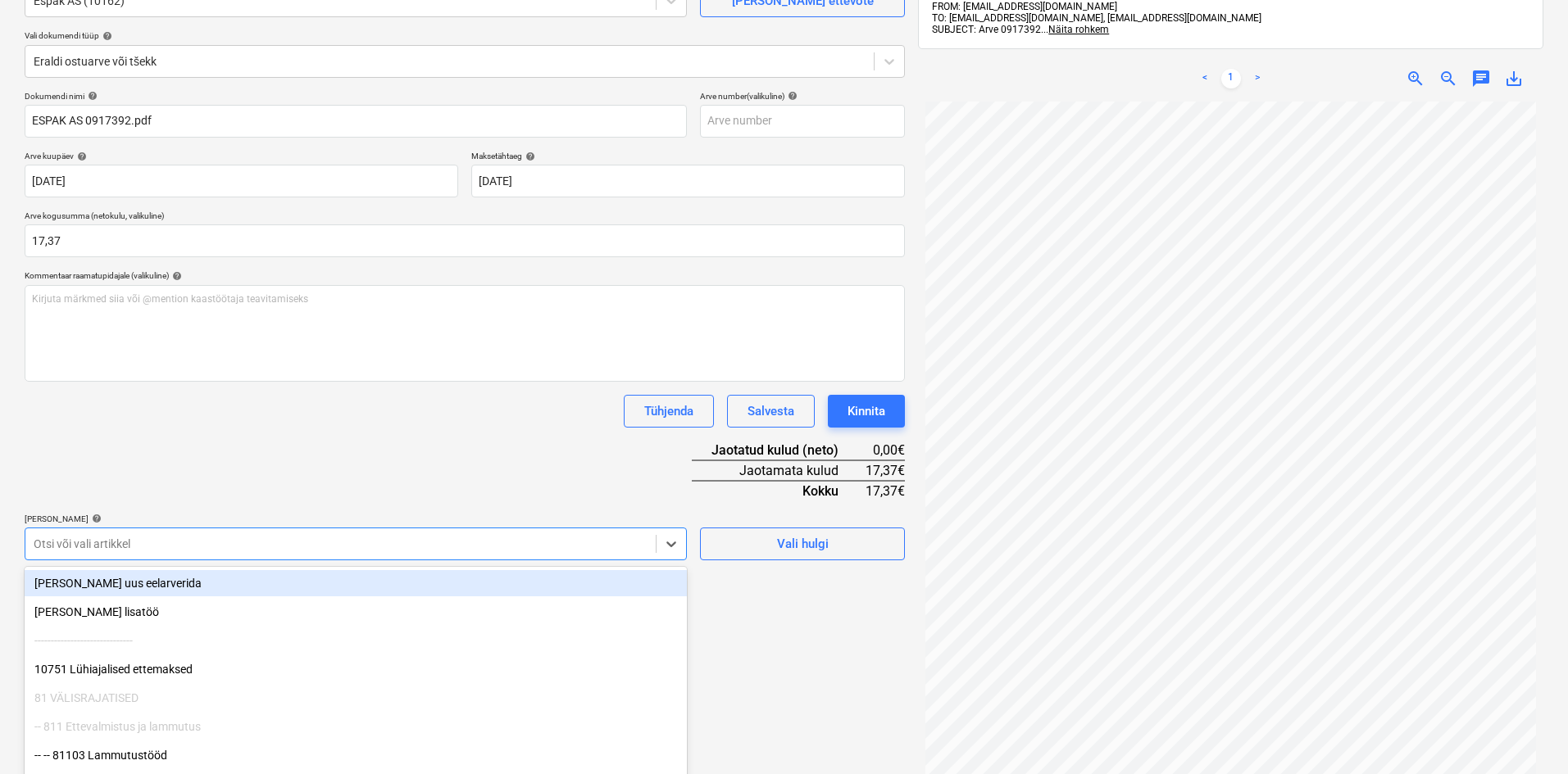
scroll to position [212, 0]
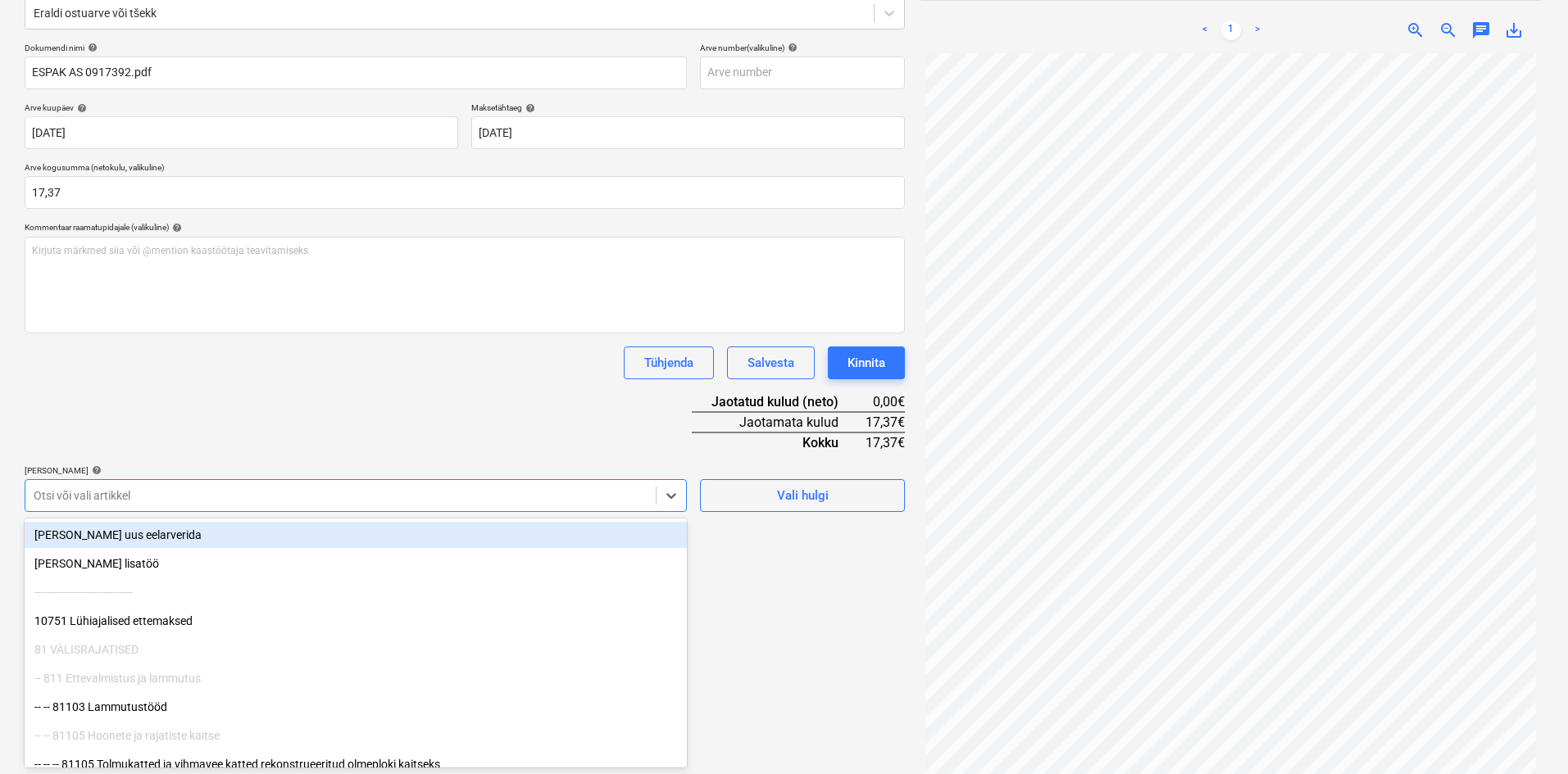
click at [127, 543] on body "Müük Projektid Kontaktid Ettevõte Koondarved Postkast format_size keyboard_arro…" at bounding box center [784, 175] width 1568 height 774
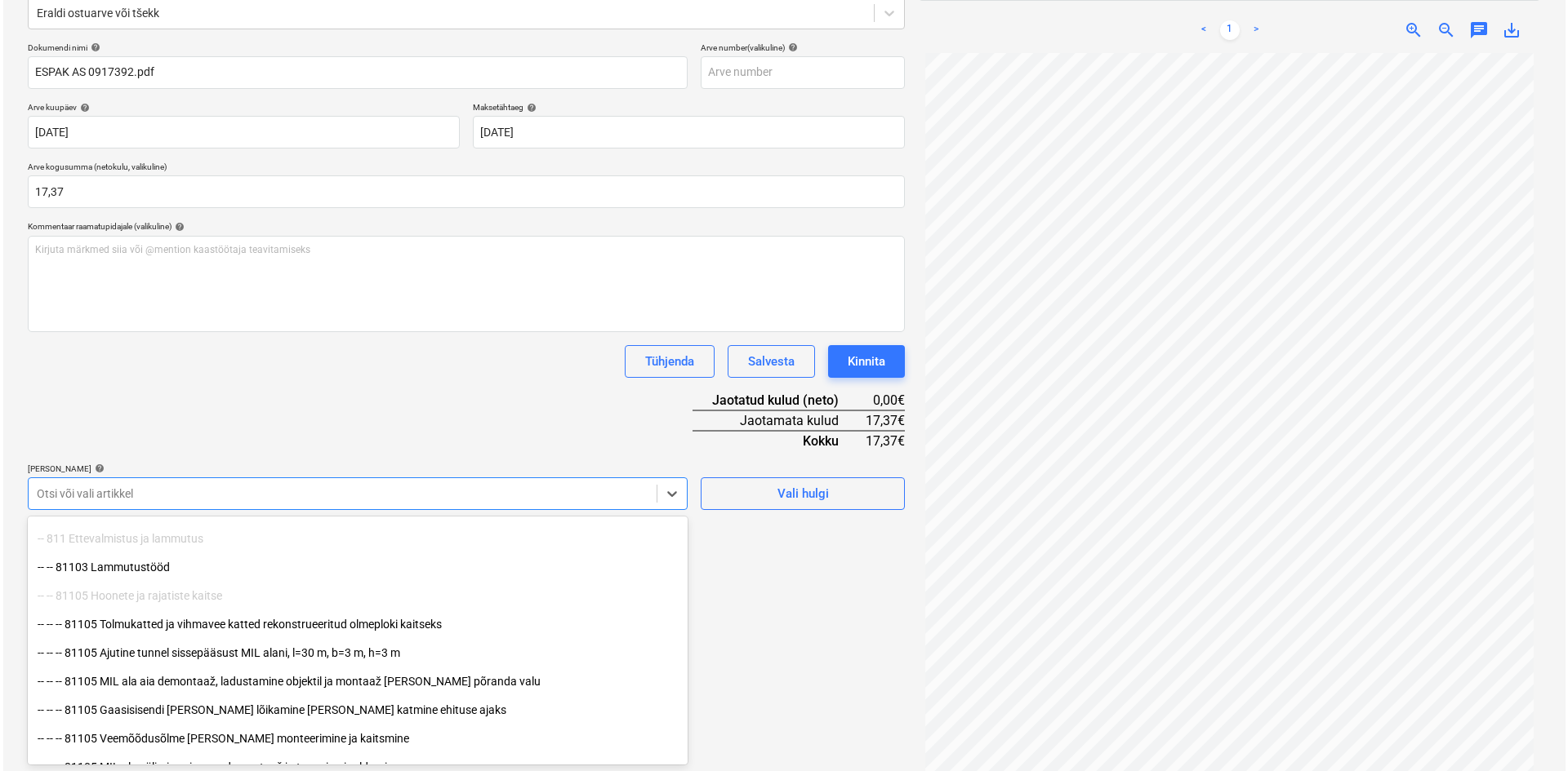
scroll to position [163, 0]
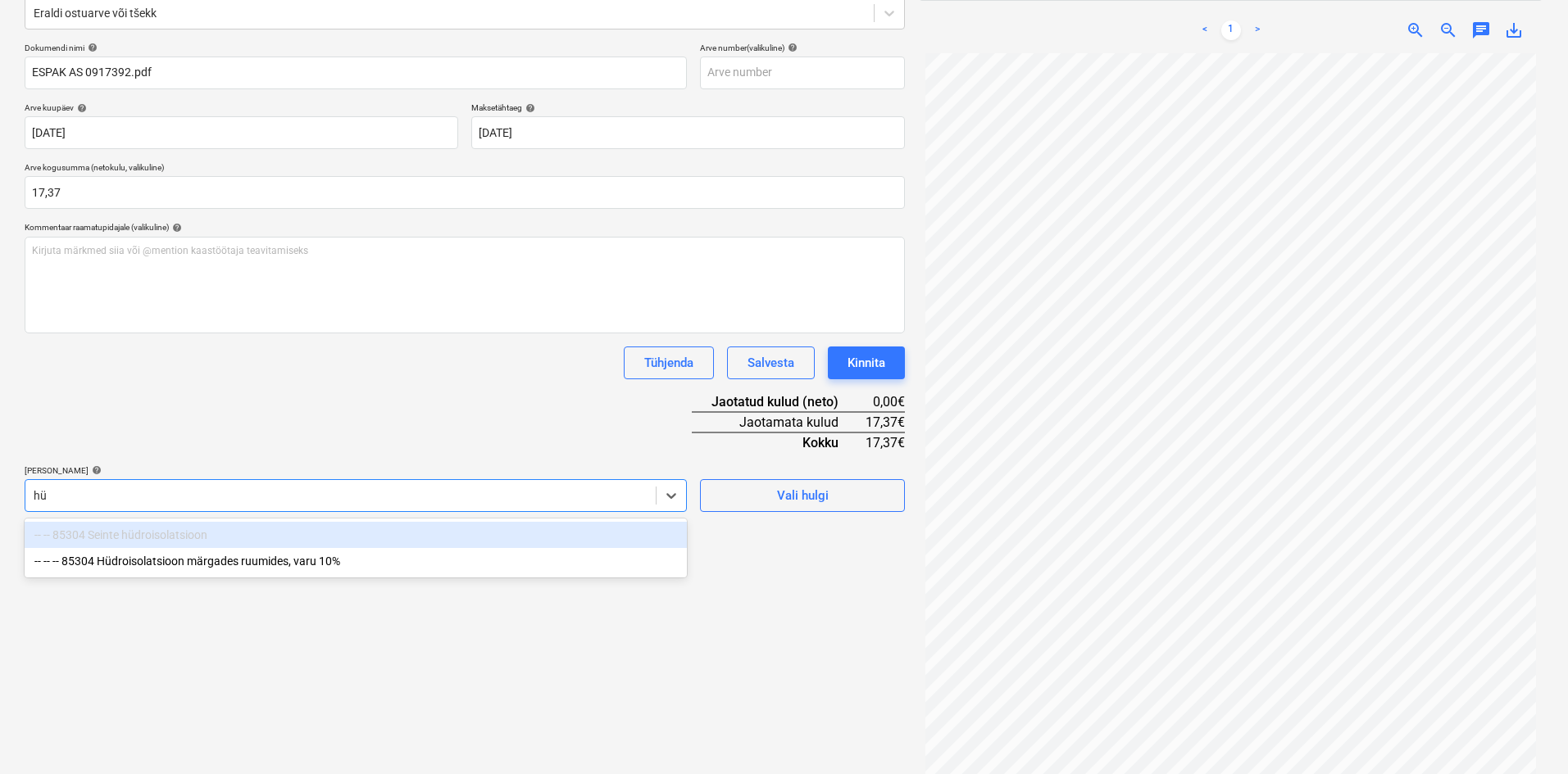
type input "hüd"
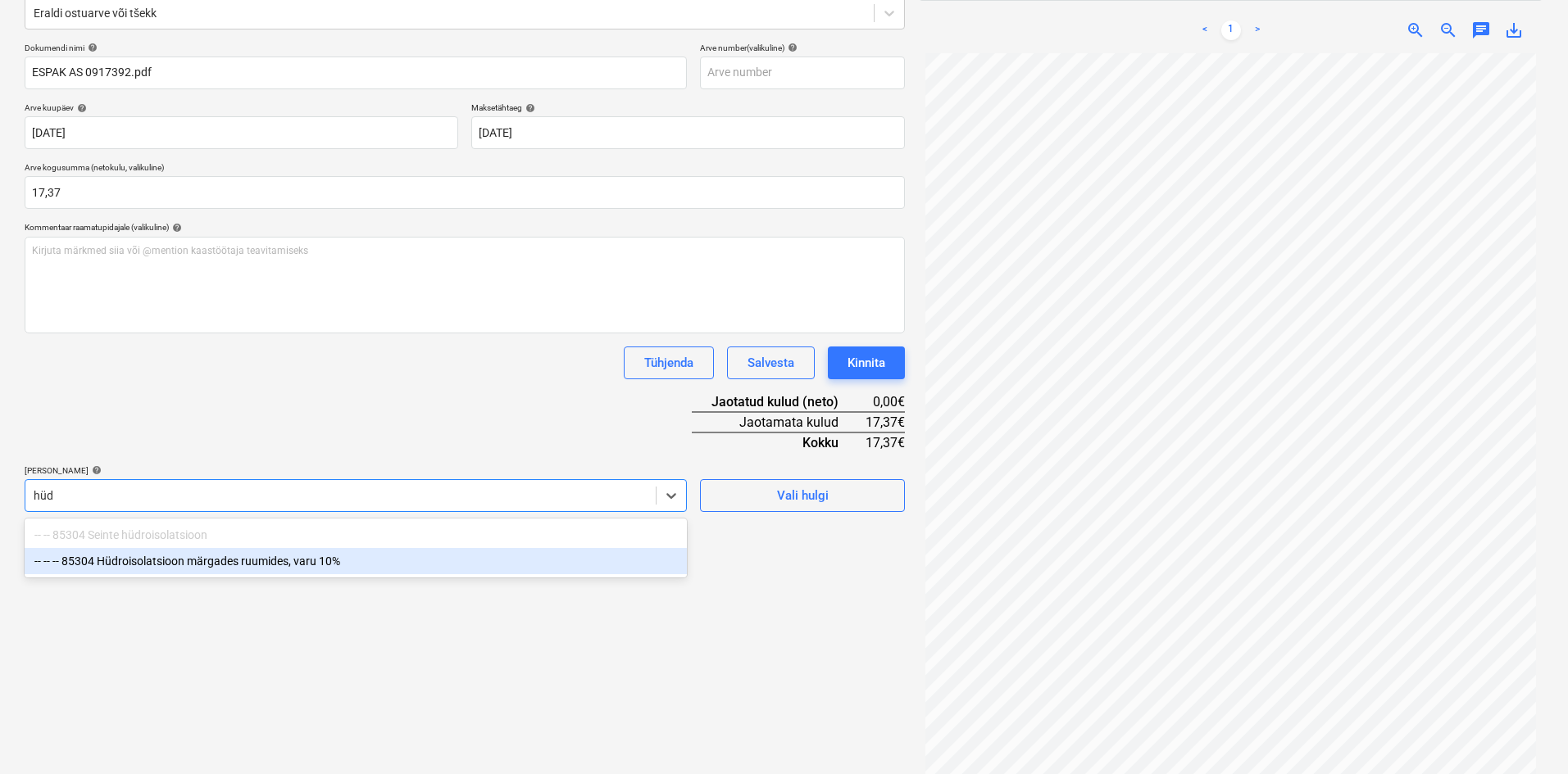
click at [155, 558] on div "-- -- -- 85304 Hüdroisolatsioon märgades ruumides, varu 10%" at bounding box center [355, 560] width 662 height 26
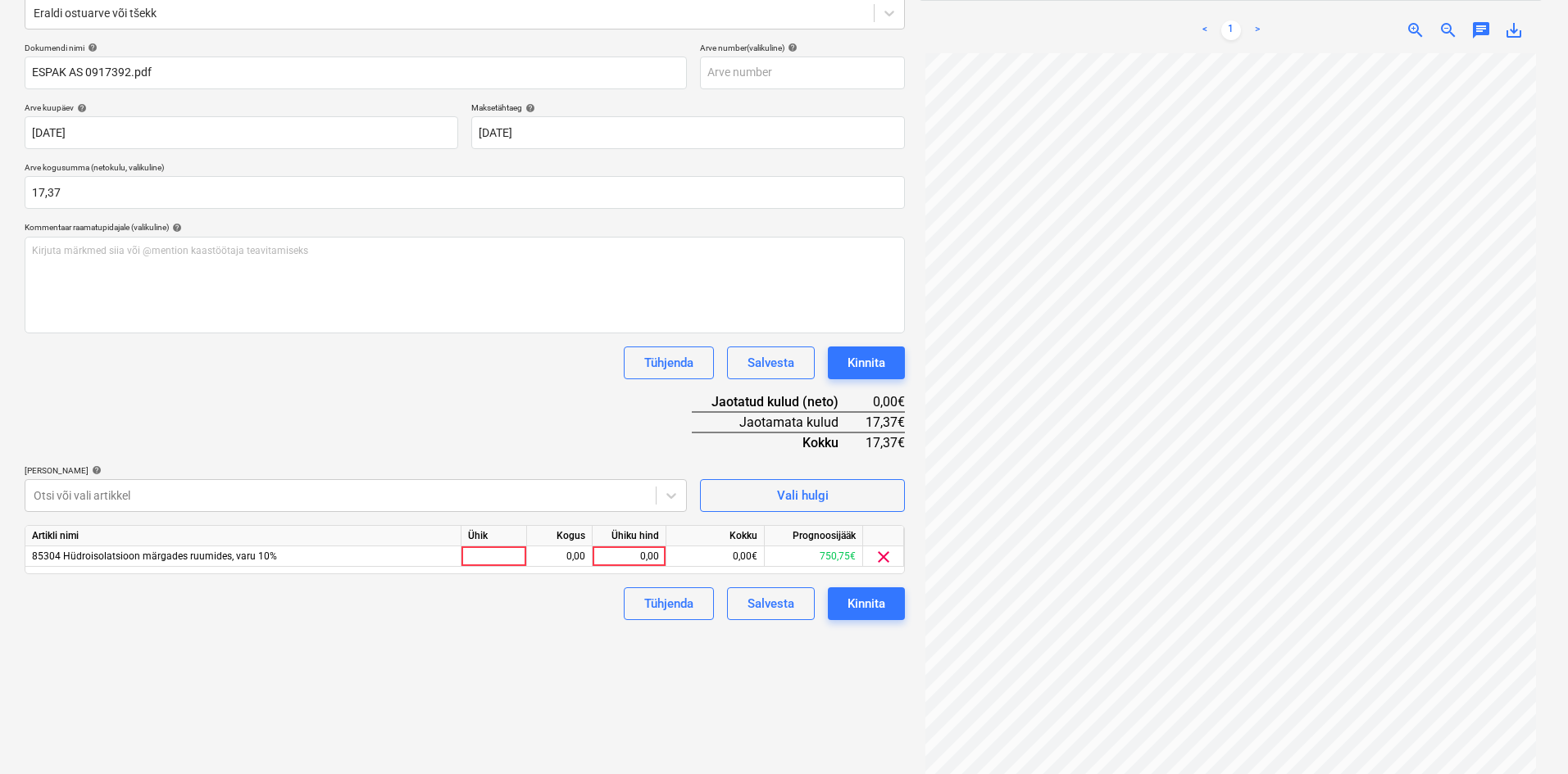
click at [267, 441] on div "Dokumendi nimi help ESPAK AS 0917392.pdf Arve number (valikuline) help [PERSON_…" at bounding box center [464, 331] width 880 height 578
click at [662, 553] on div "0,00" at bounding box center [629, 556] width 74 height 20
type input "17,37"
click at [540, 650] on div "Failide konteerimine Vali ettevõte Espak AS (10162) [PERSON_NAME] uus ettevõte …" at bounding box center [465, 328] width 893 height 918
click at [873, 604] on div "Kinnita" at bounding box center [866, 604] width 38 height 21
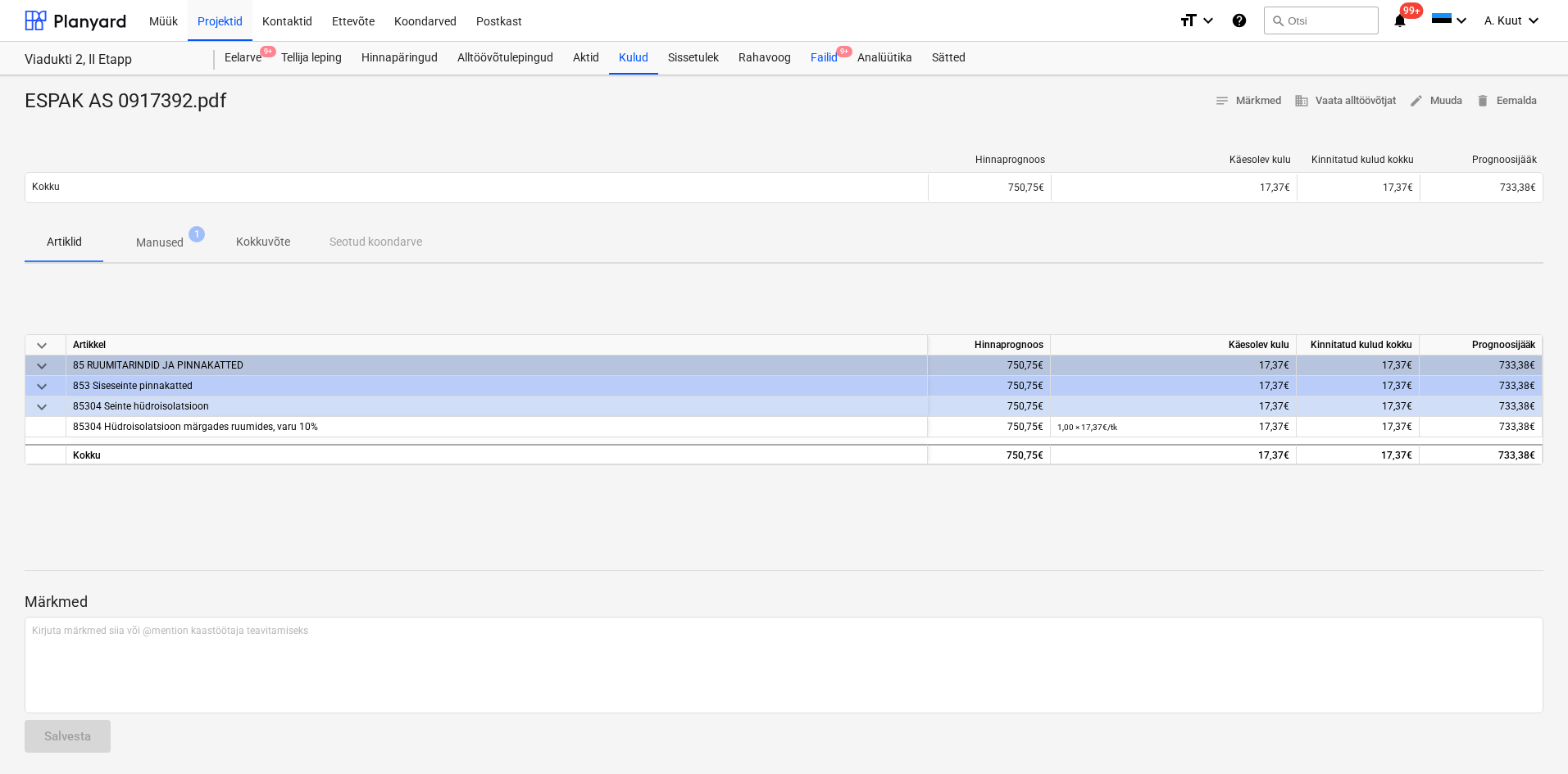
click at [827, 56] on div "Failid 9+" at bounding box center [824, 58] width 46 height 33
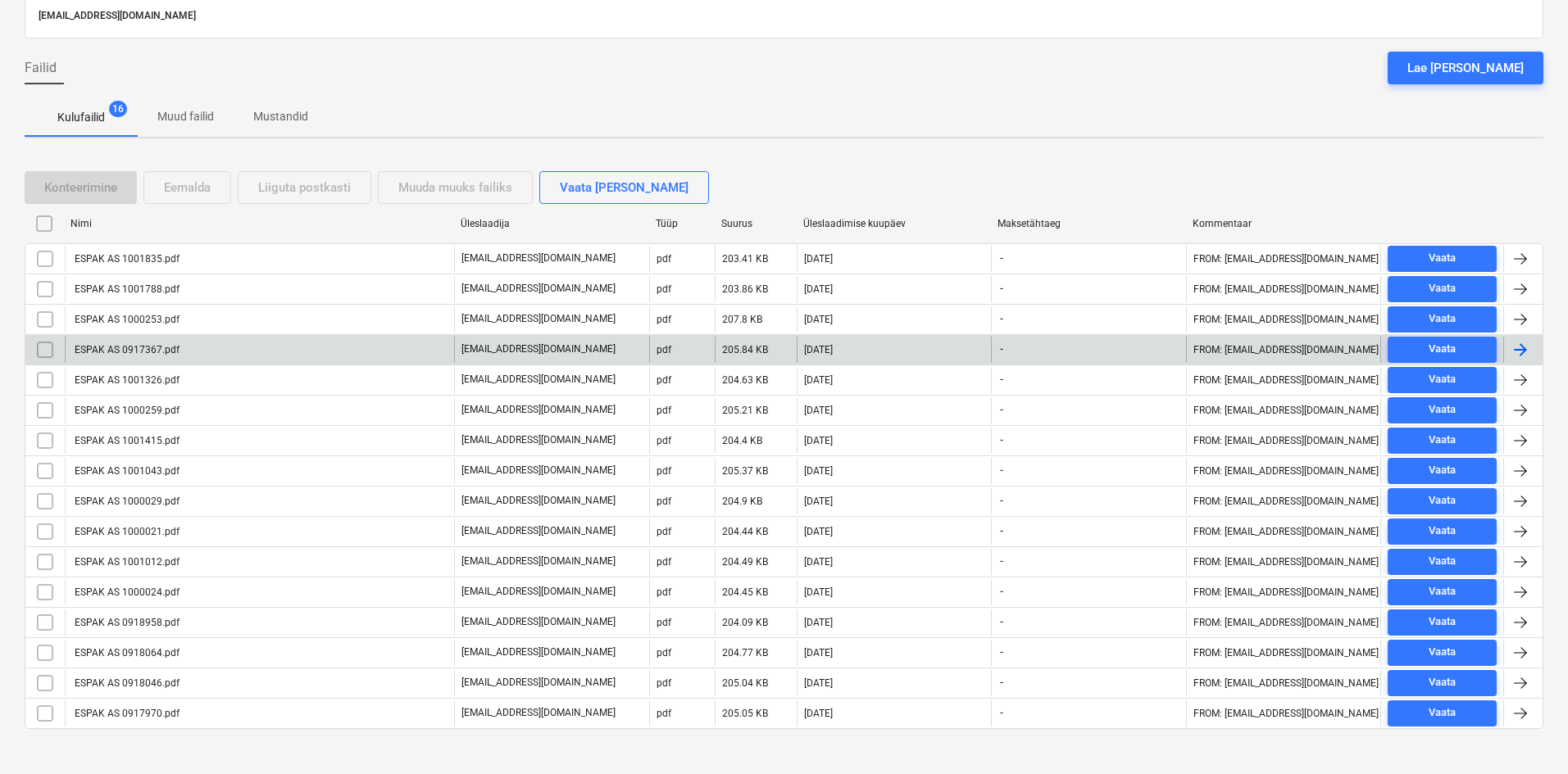
scroll to position [126, 0]
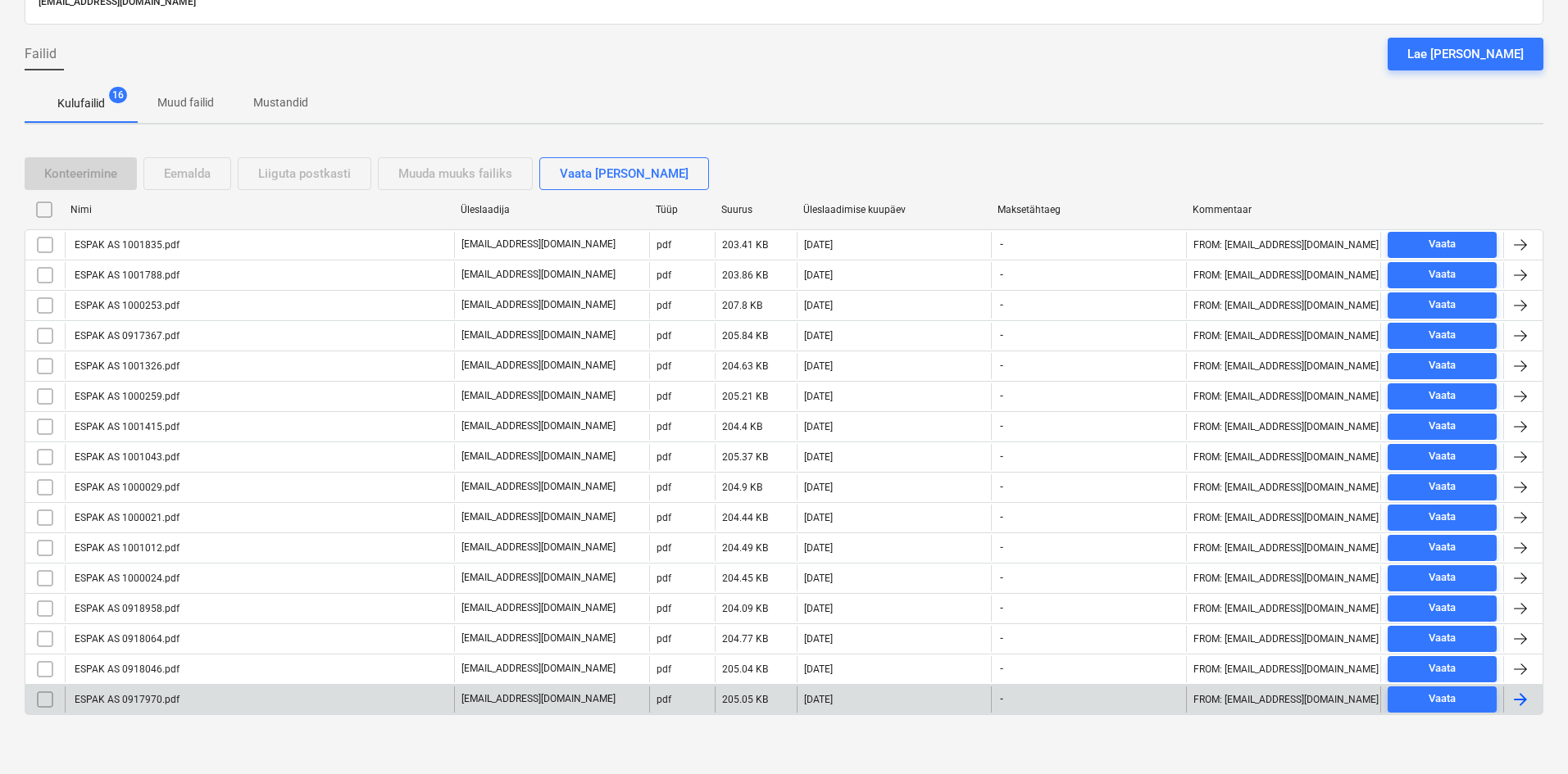
click at [149, 700] on div "ESPAK AS 0917970.pdf" at bounding box center [126, 700] width 107 height 12
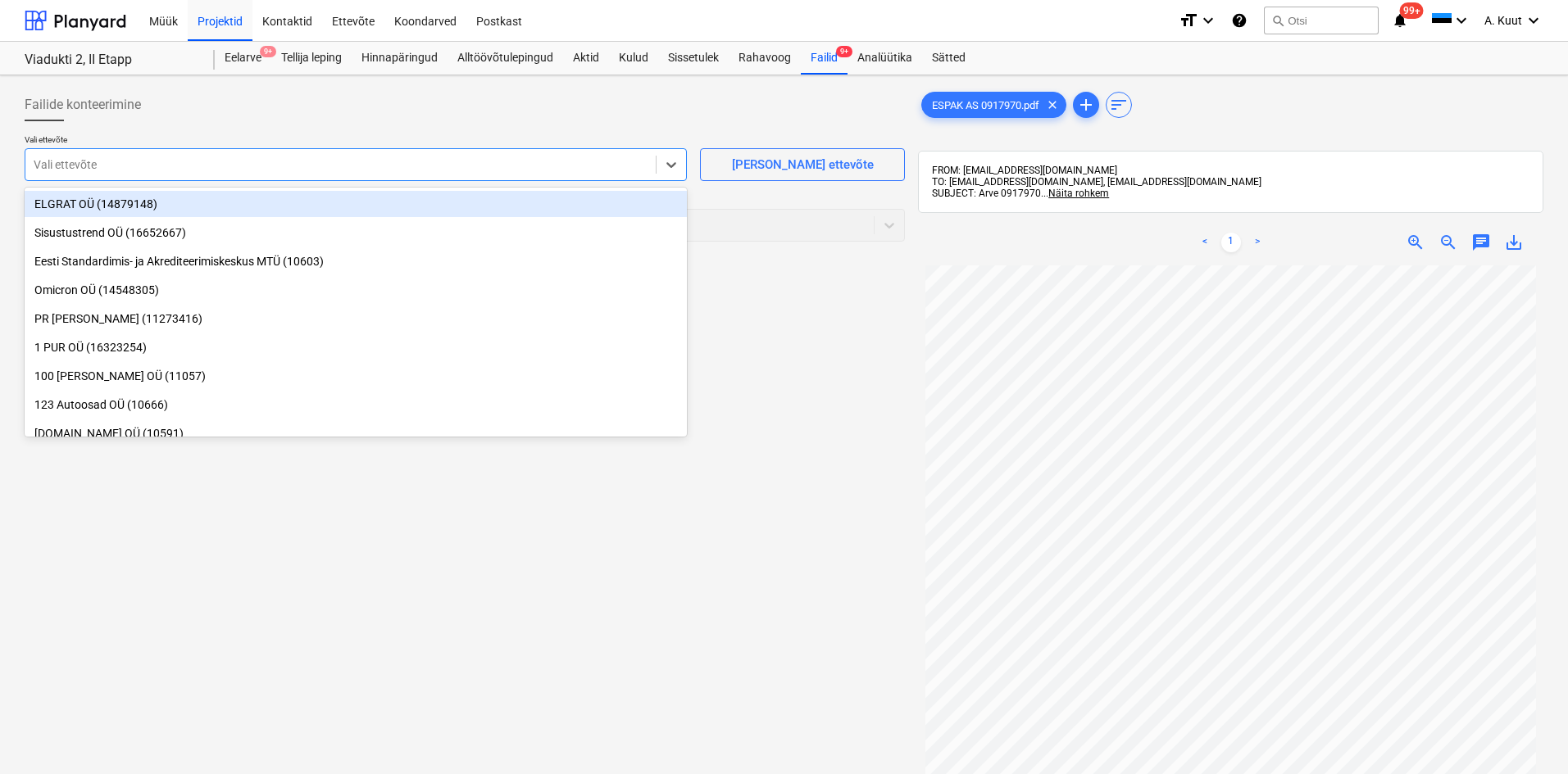
click at [118, 161] on div at bounding box center [341, 164] width 614 height 16
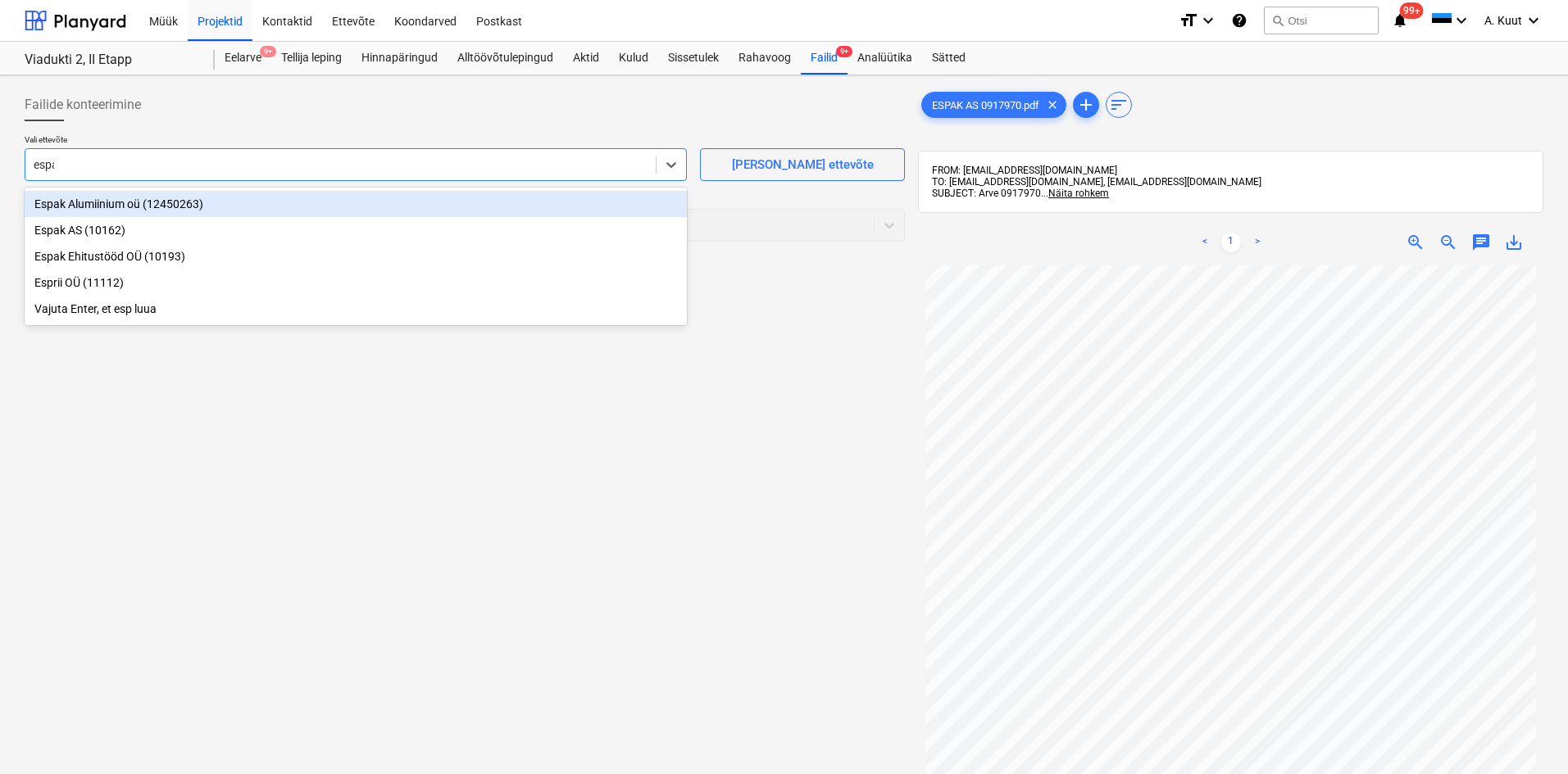
type input "espak"
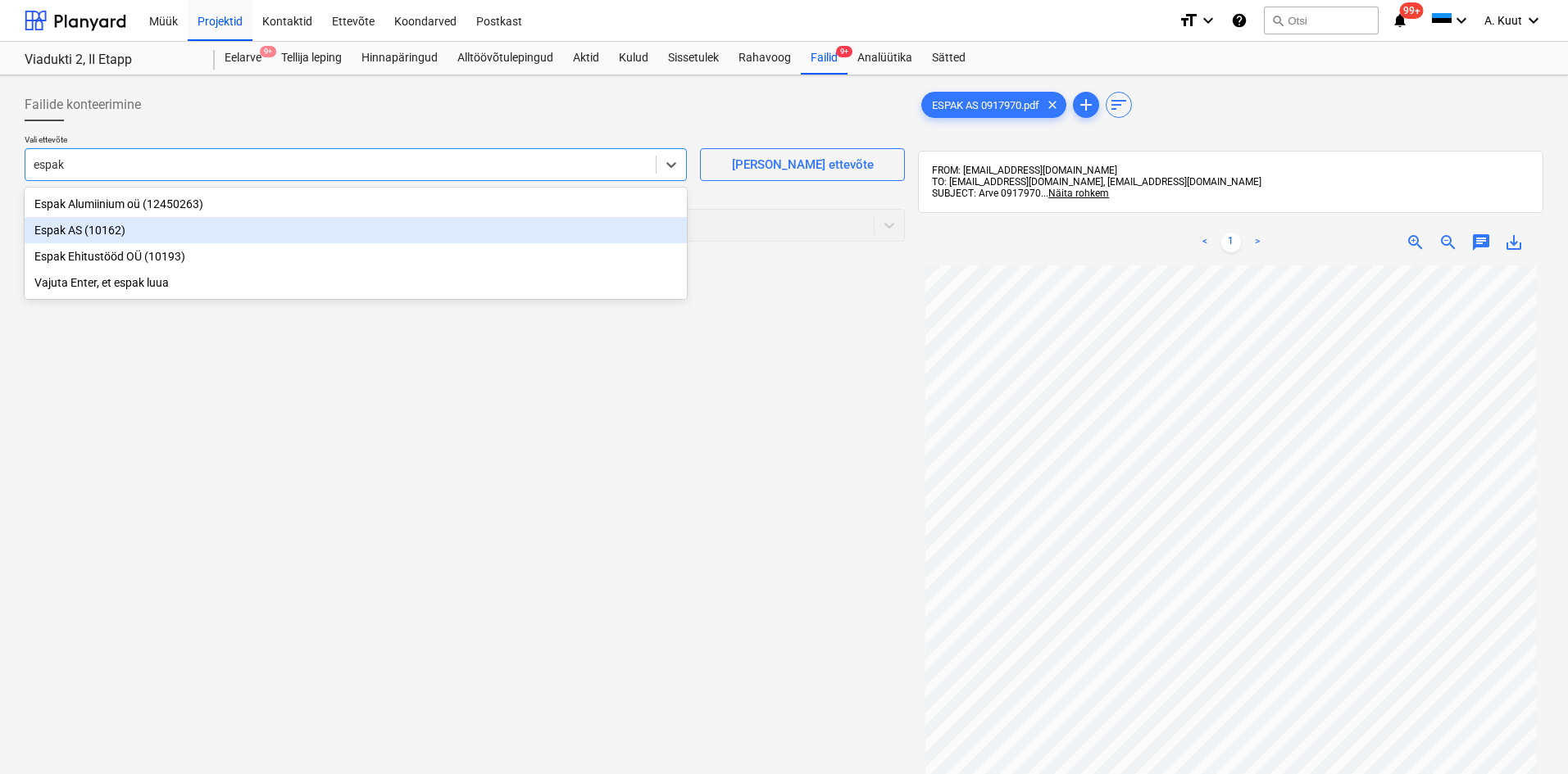
click at [82, 233] on div "Espak AS (10162)" at bounding box center [355, 229] width 662 height 26
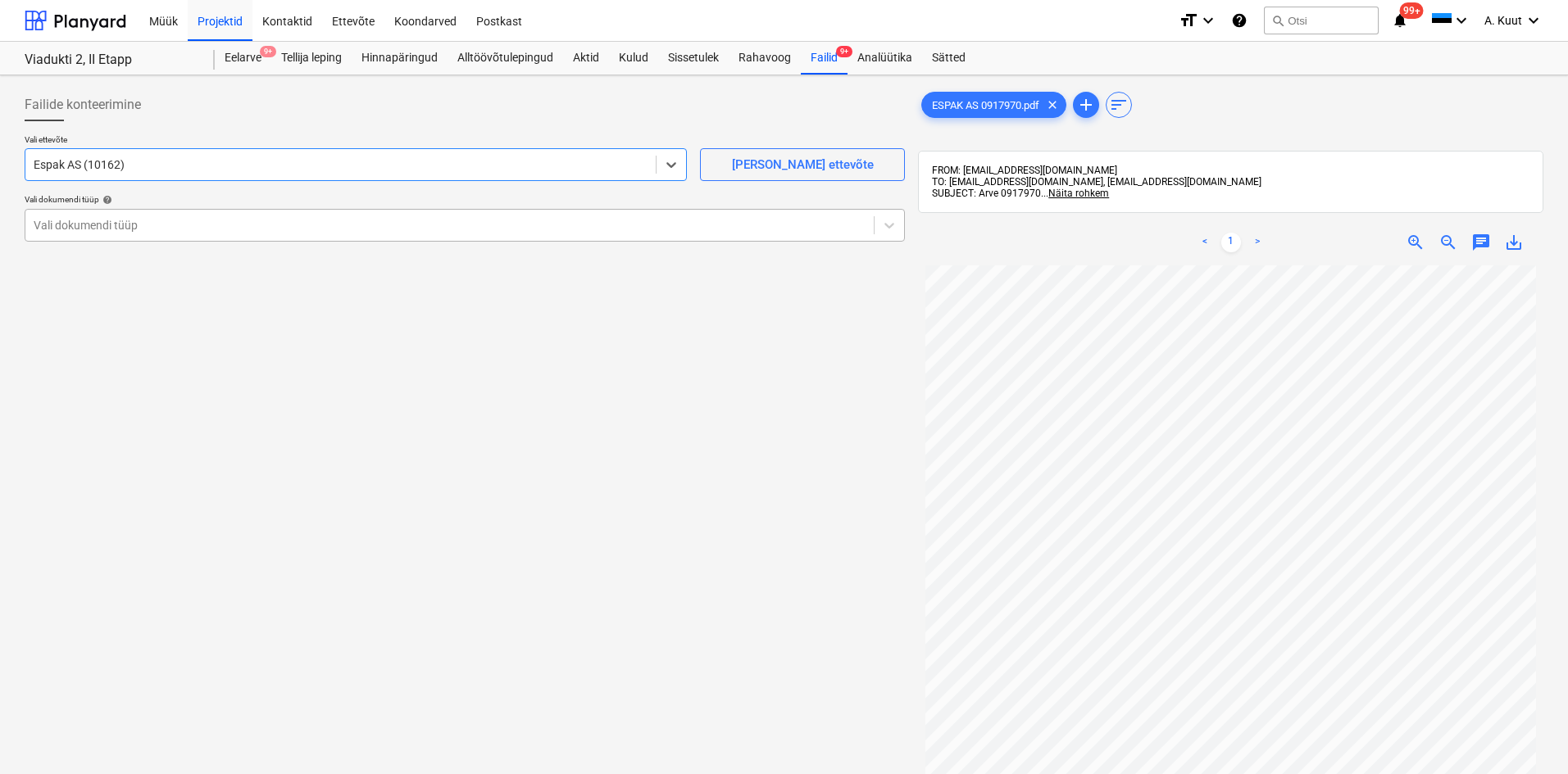
click at [84, 230] on div at bounding box center [449, 224] width 831 height 16
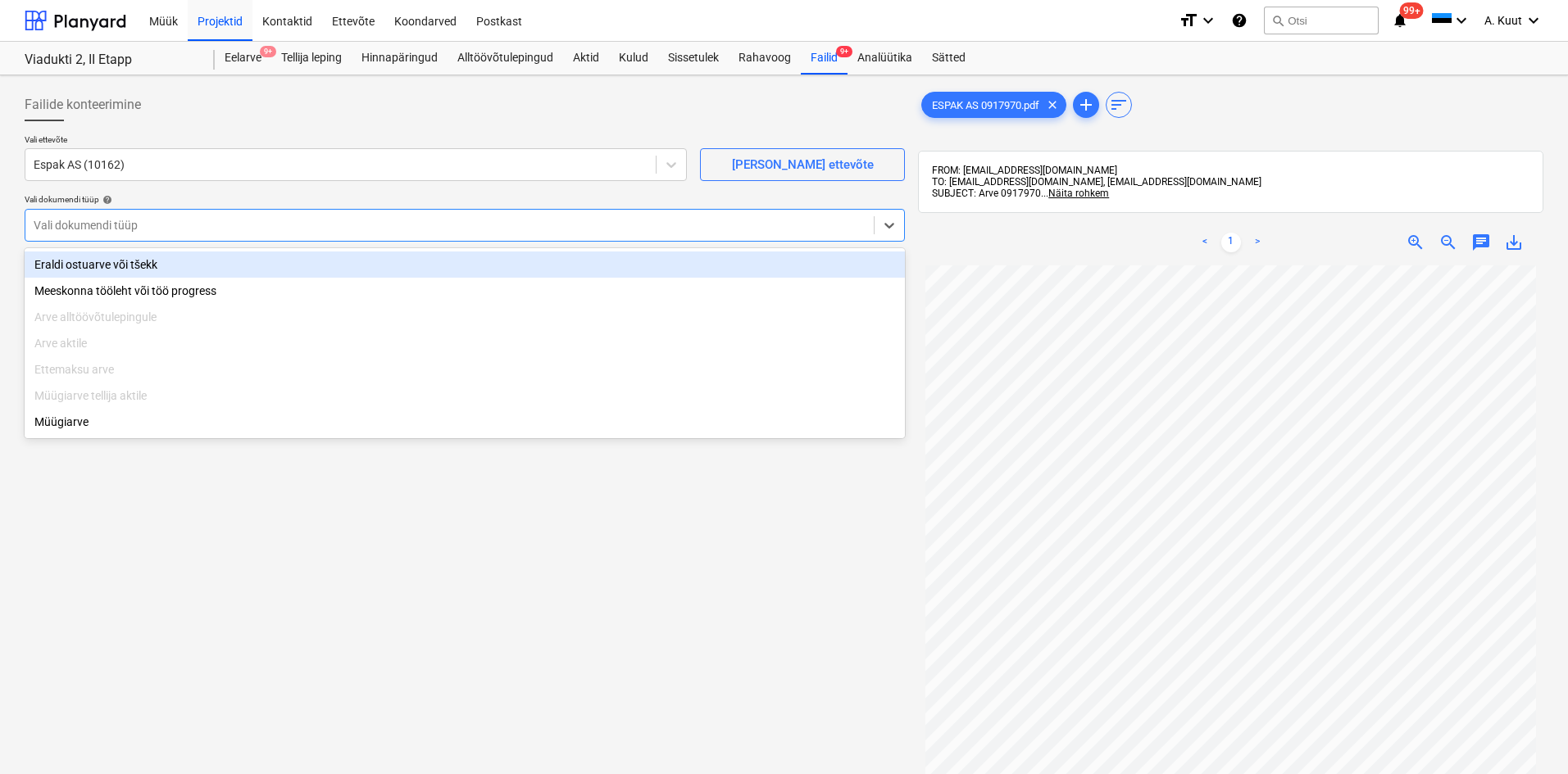
click at [78, 262] on div "Eraldi ostuarve või tšekk" at bounding box center [464, 264] width 880 height 26
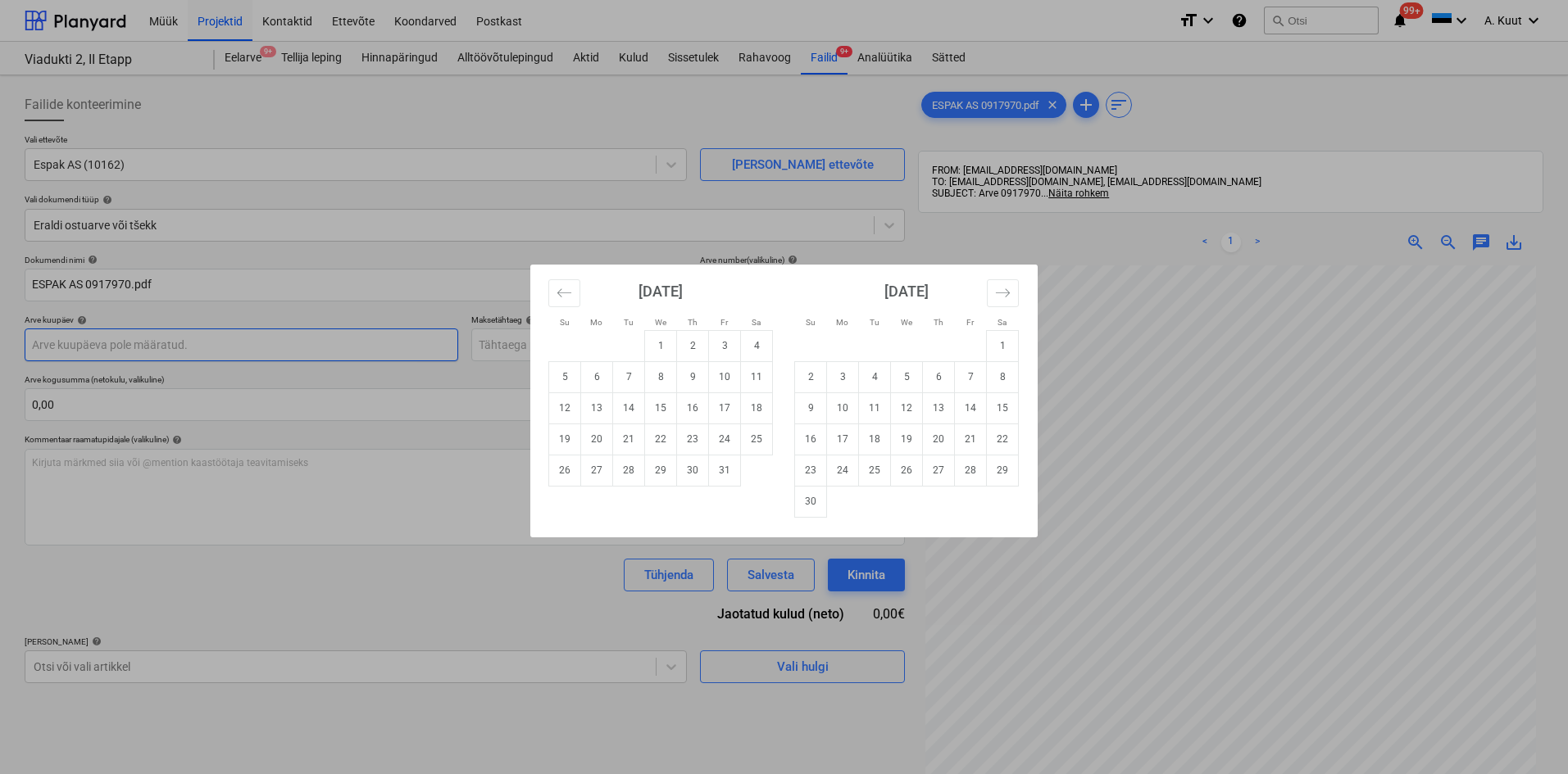
click at [73, 350] on body "Müük Projektid Kontaktid Ettevõte Koondarved Postkast format_size keyboard_arro…" at bounding box center [784, 387] width 1568 height 774
click at [577, 291] on button "Move backward to switch to the previous month." at bounding box center [563, 293] width 32 height 28
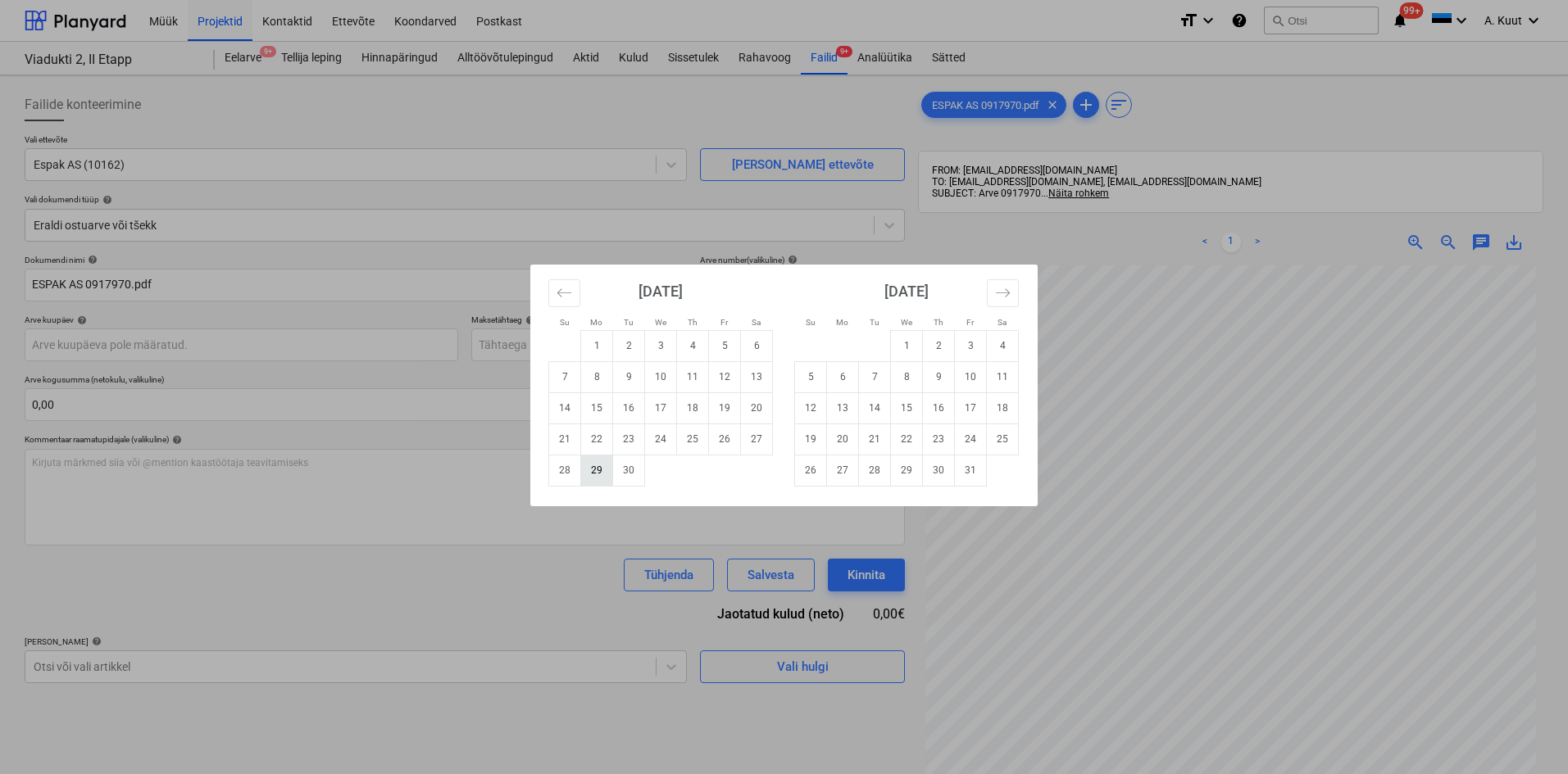
click at [602, 478] on td "29" at bounding box center [596, 470] width 32 height 31
type input "[DATE]"
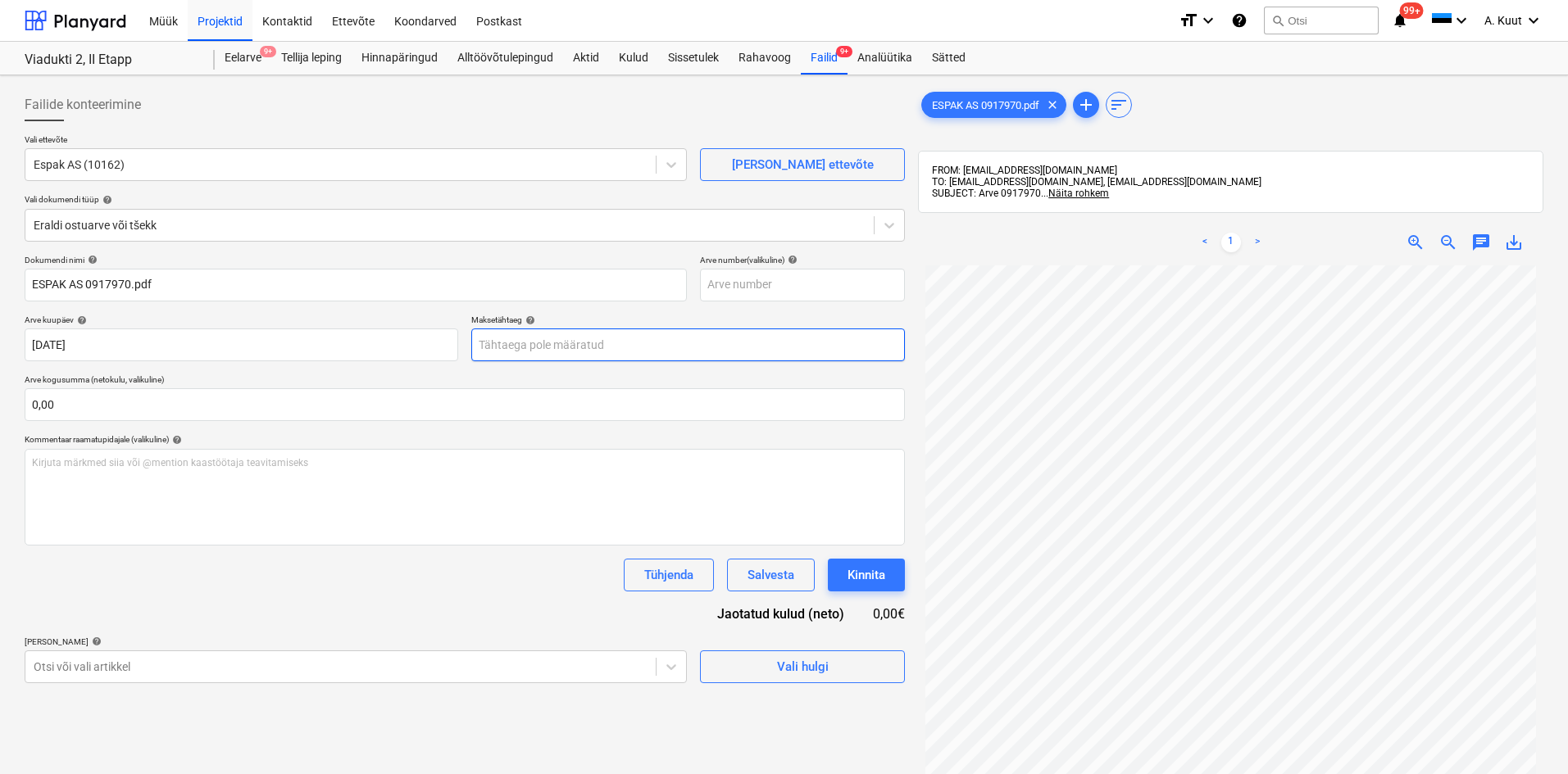
click at [491, 342] on body "Müük Projektid Kontaktid Ettevõte Koondarved Postkast format_size keyboard_arro…" at bounding box center [784, 387] width 1568 height 774
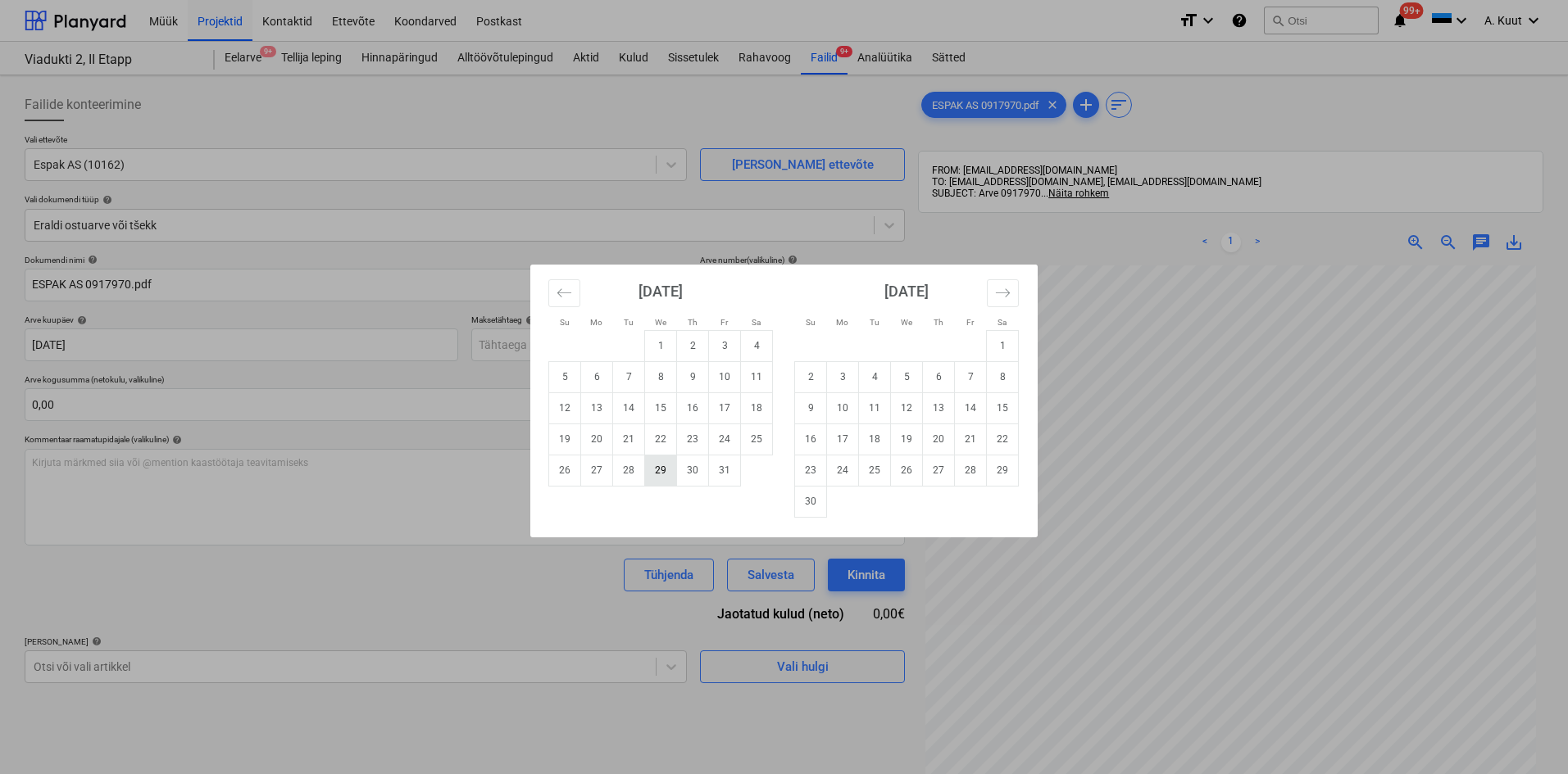
click at [659, 474] on td "29" at bounding box center [660, 470] width 32 height 31
type input "[DATE]"
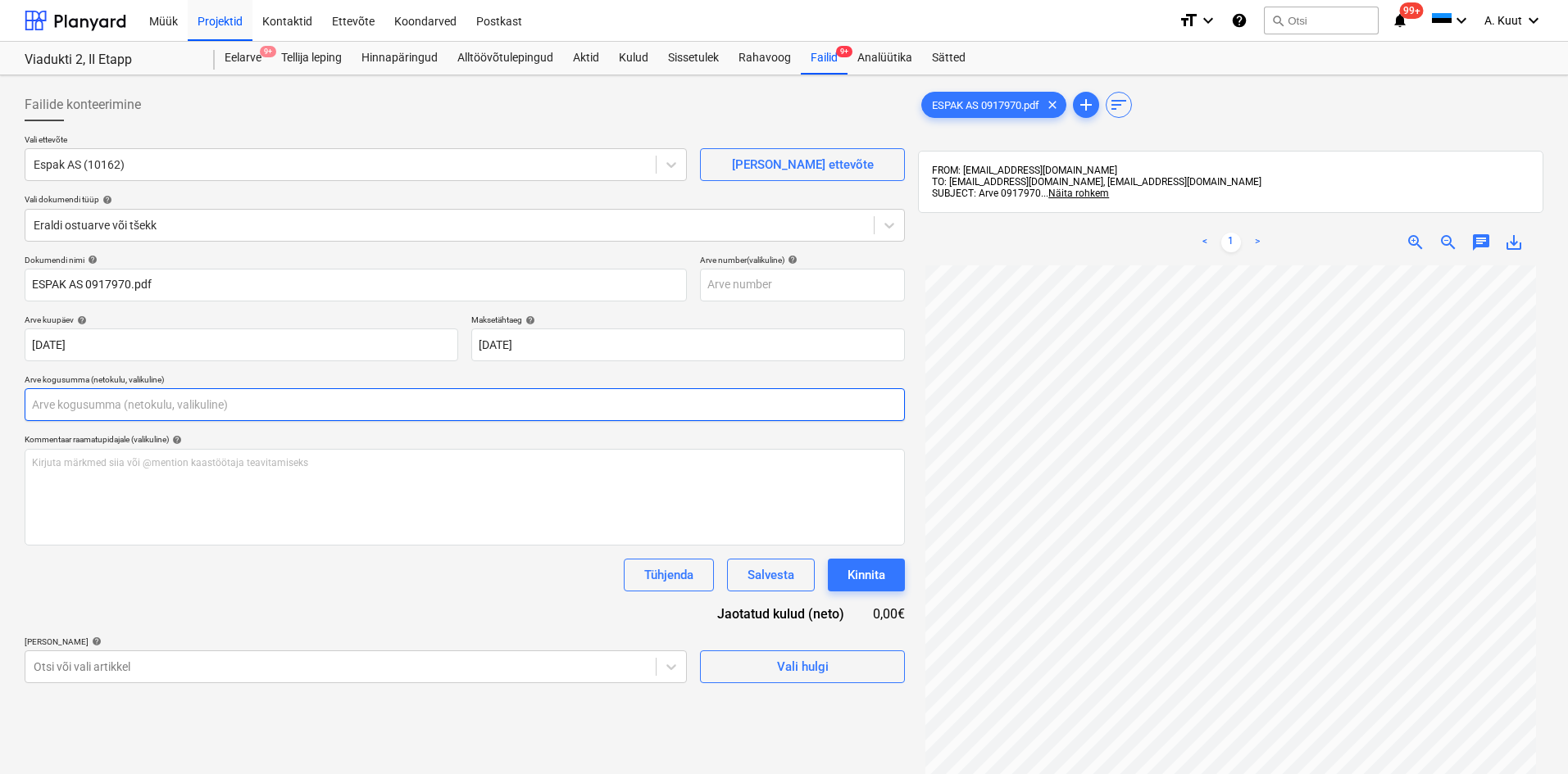
click at [94, 406] on input "text" at bounding box center [464, 404] width 880 height 33
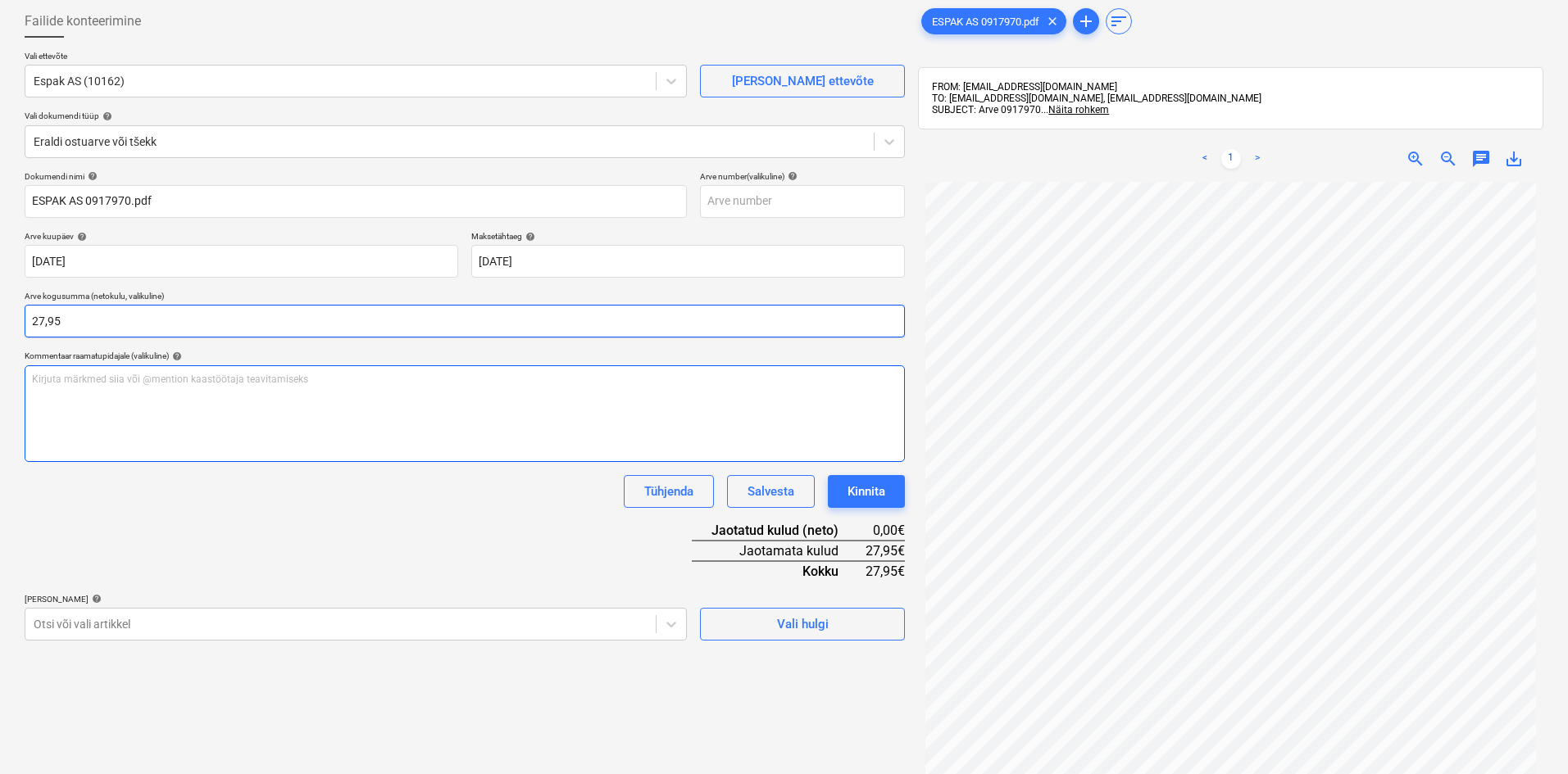
scroll to position [232, 0]
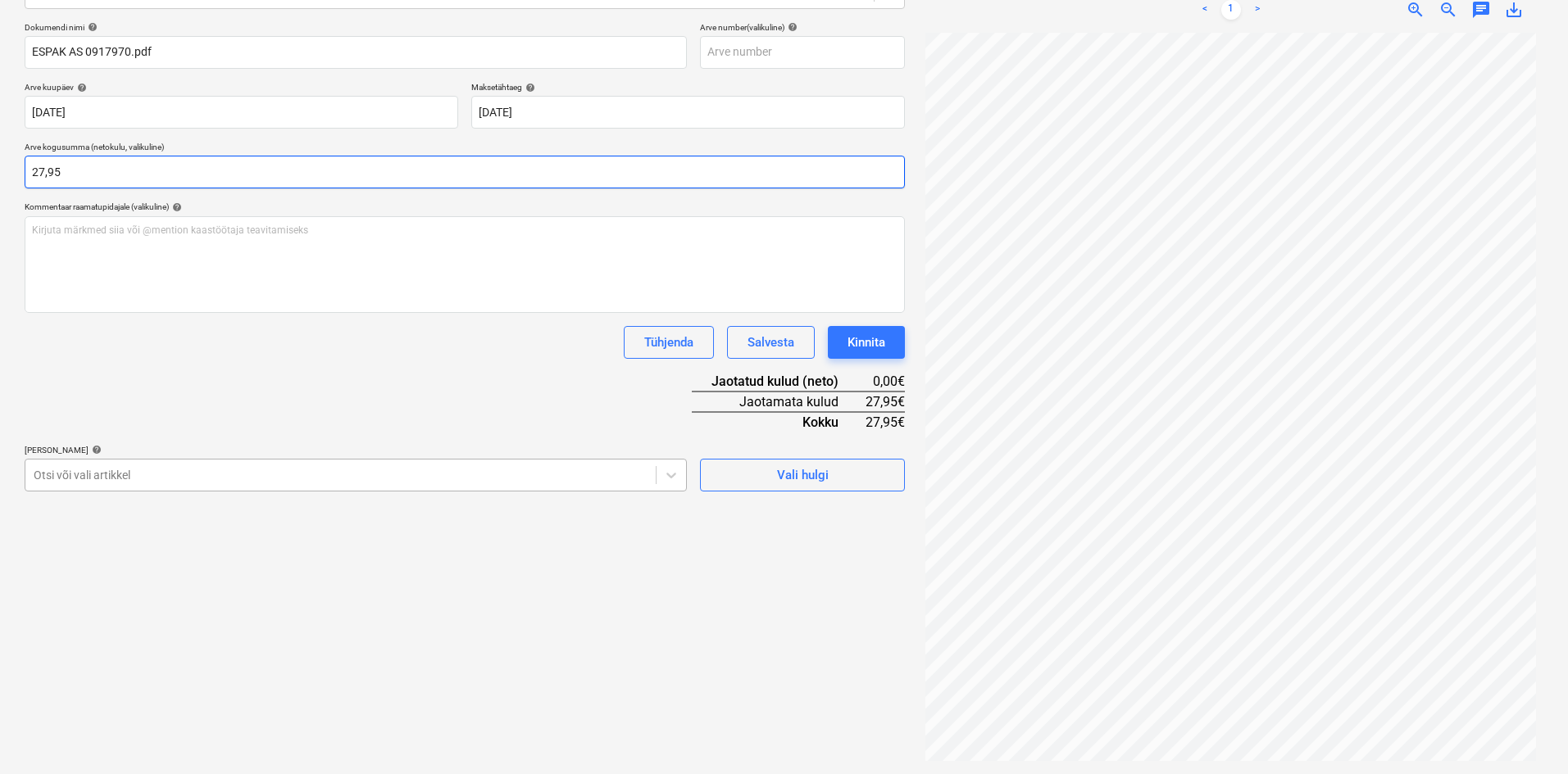
type input "27,95"
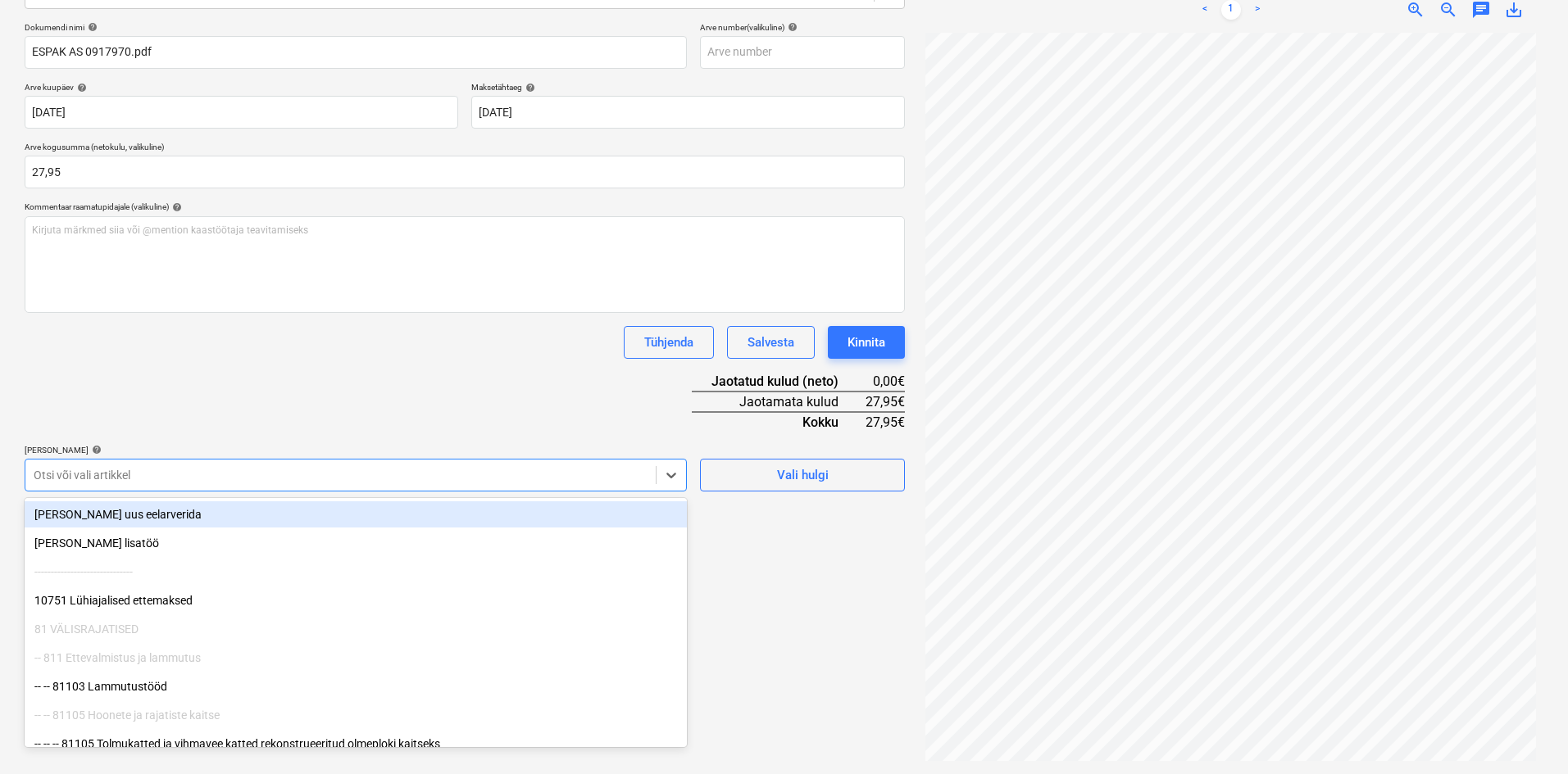
click at [120, 478] on div at bounding box center [341, 475] width 614 height 16
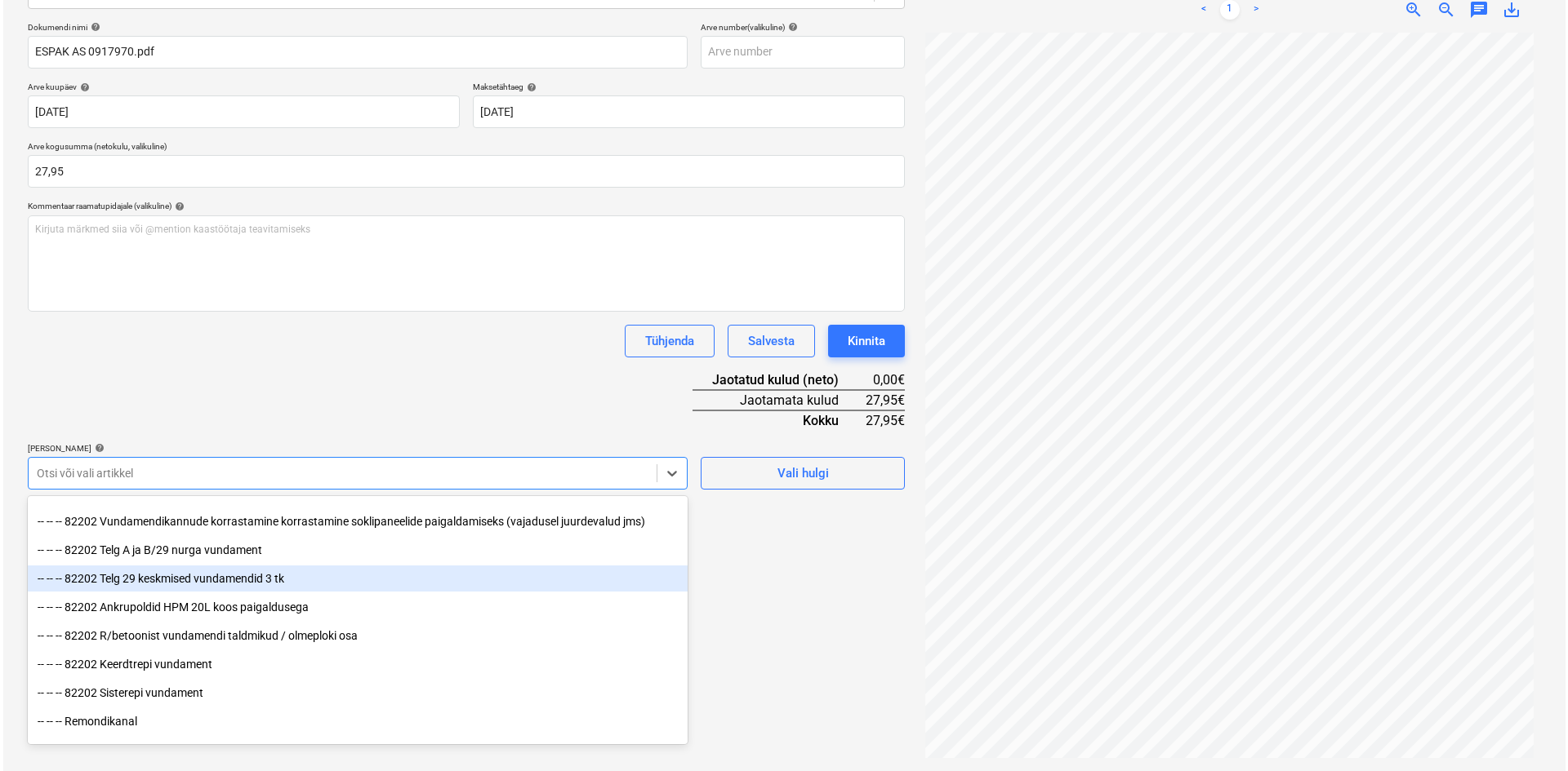
scroll to position [1142, 0]
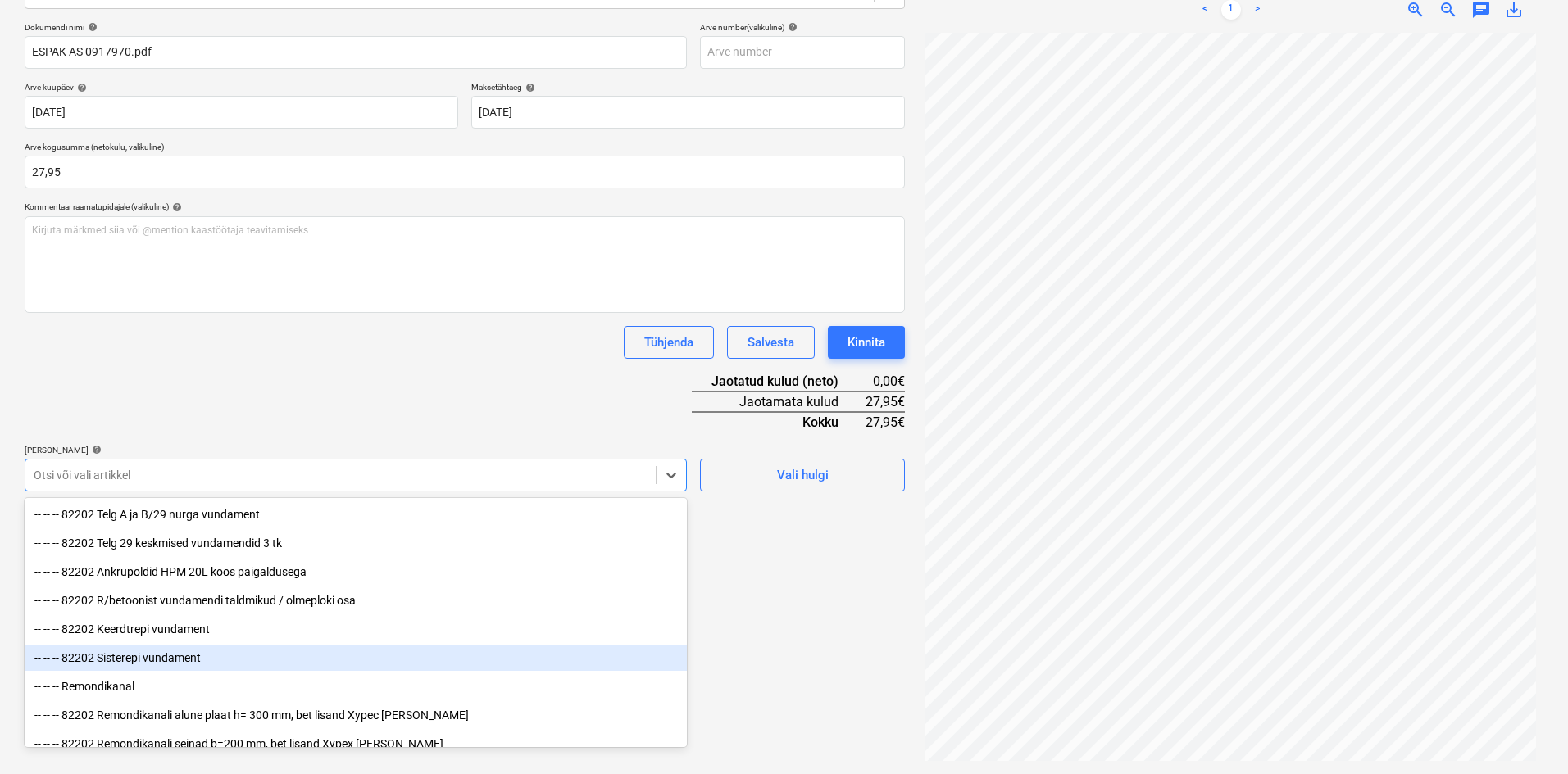
click at [145, 662] on div "-- -- -- 82202 Sisterepi vundament" at bounding box center [355, 657] width 662 height 26
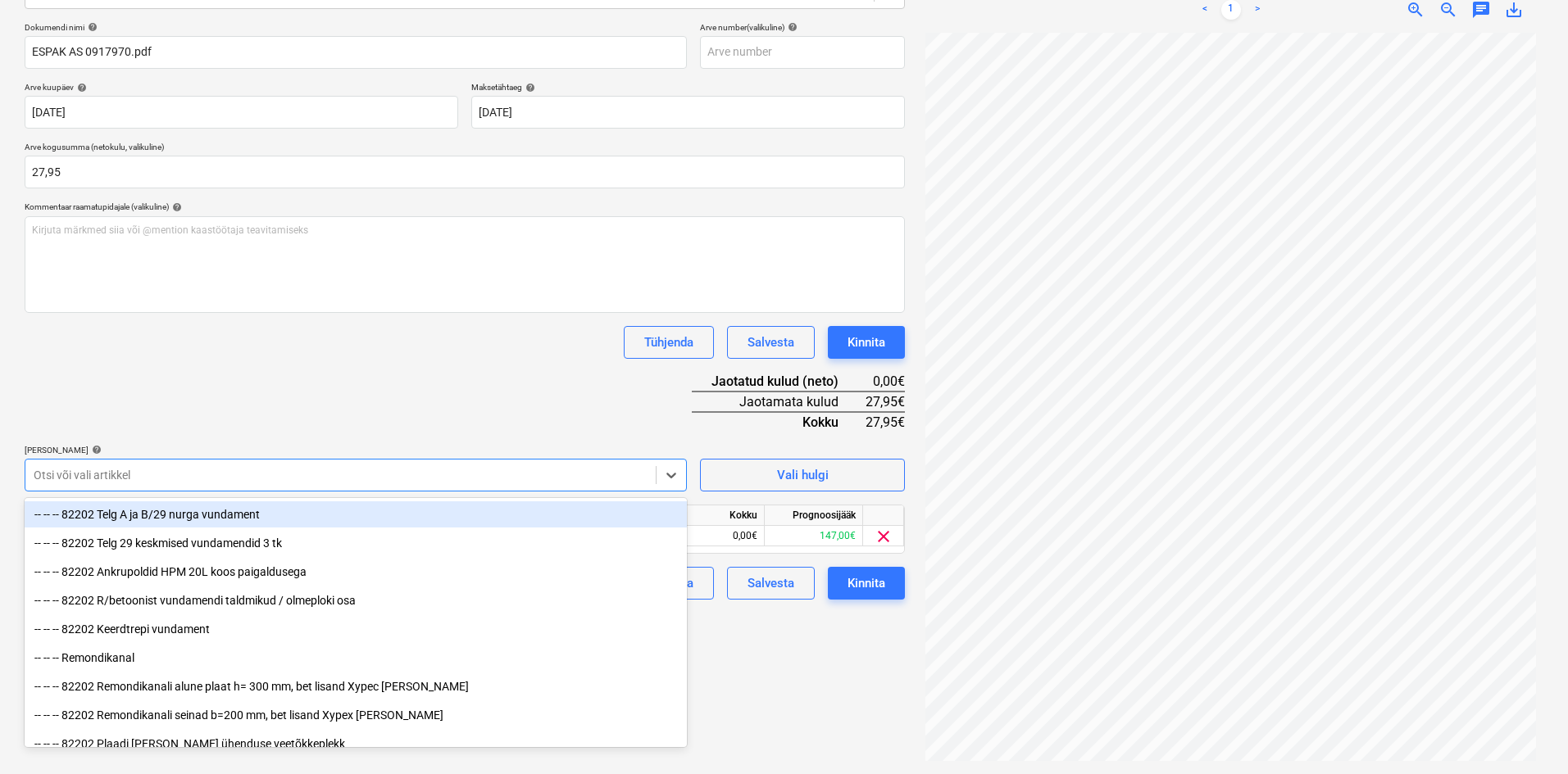
click at [367, 397] on div "Dokumendi nimi help ESPAK AS 0917970.pdf Arve number (valikuline) help [PERSON_…" at bounding box center [464, 311] width 880 height 578
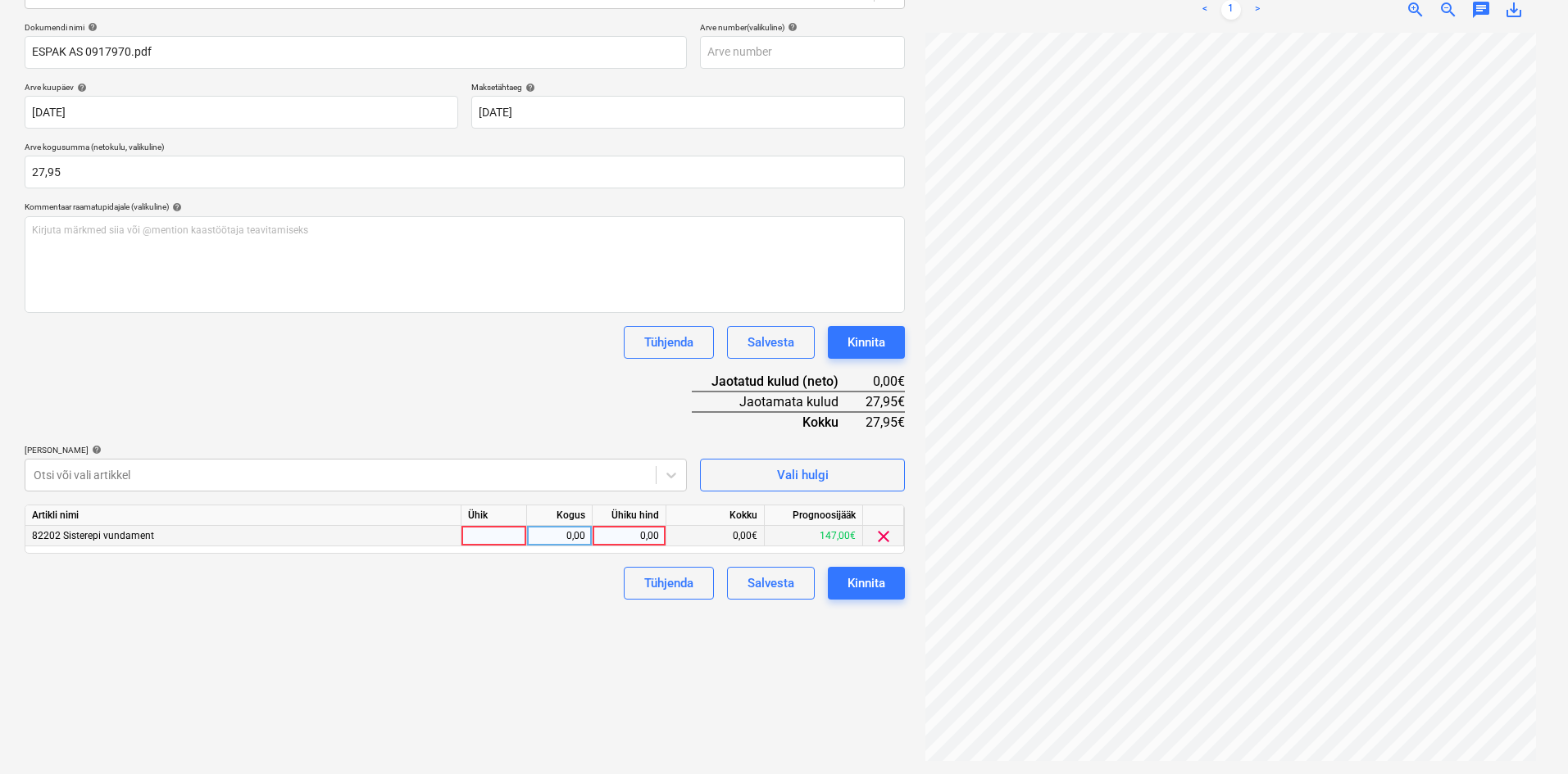
click at [655, 536] on div "0,00" at bounding box center [629, 536] width 60 height 20
type input "27,95"
click at [584, 650] on div "Failide konteerimine Vali ettevõte Espak AS (10162) [PERSON_NAME] uus ettevõte …" at bounding box center [465, 308] width 893 height 918
click at [872, 581] on div "Kinnita" at bounding box center [866, 583] width 38 height 21
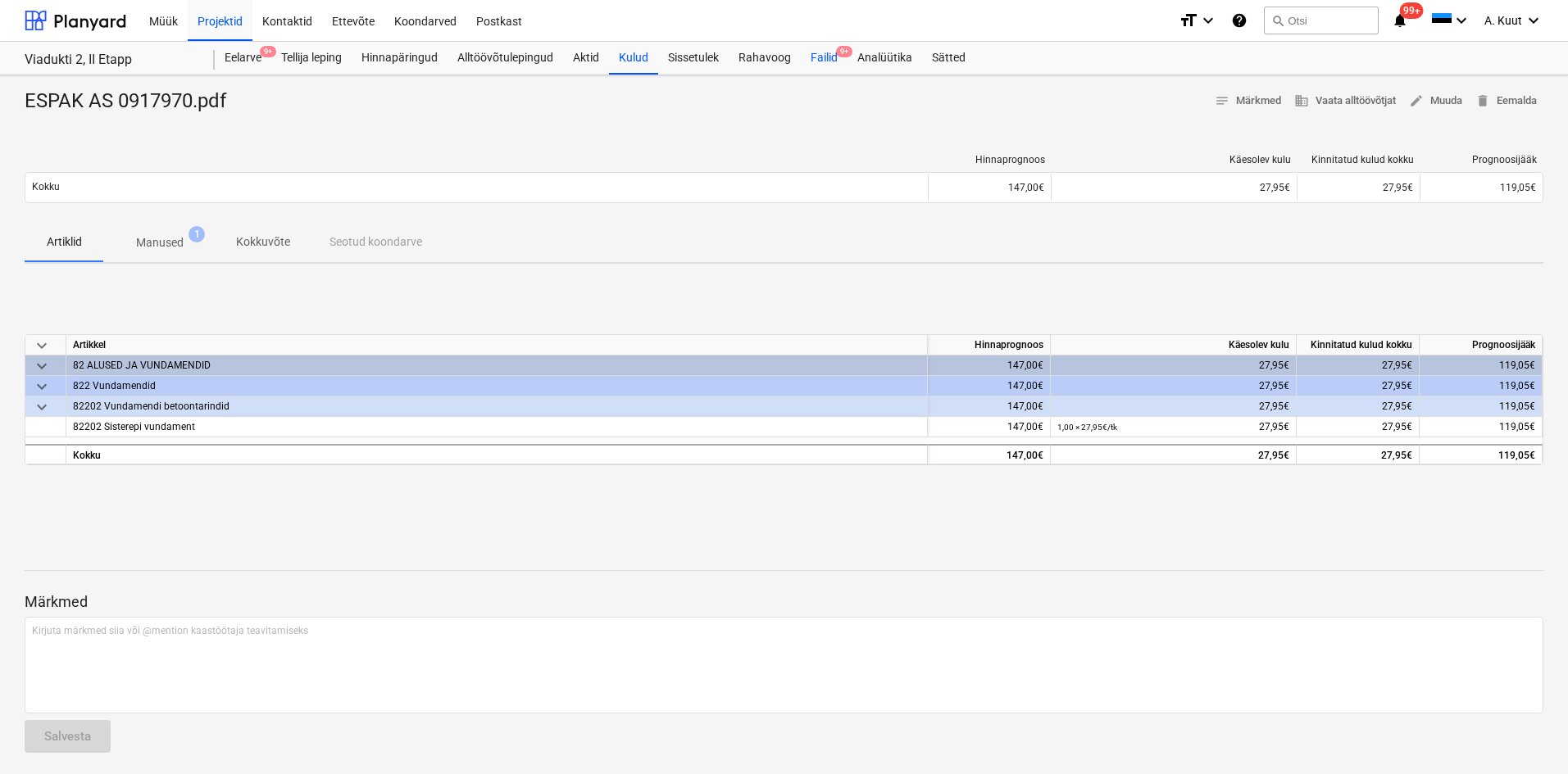
click at [827, 55] on div "Failid 9+" at bounding box center [824, 58] width 46 height 33
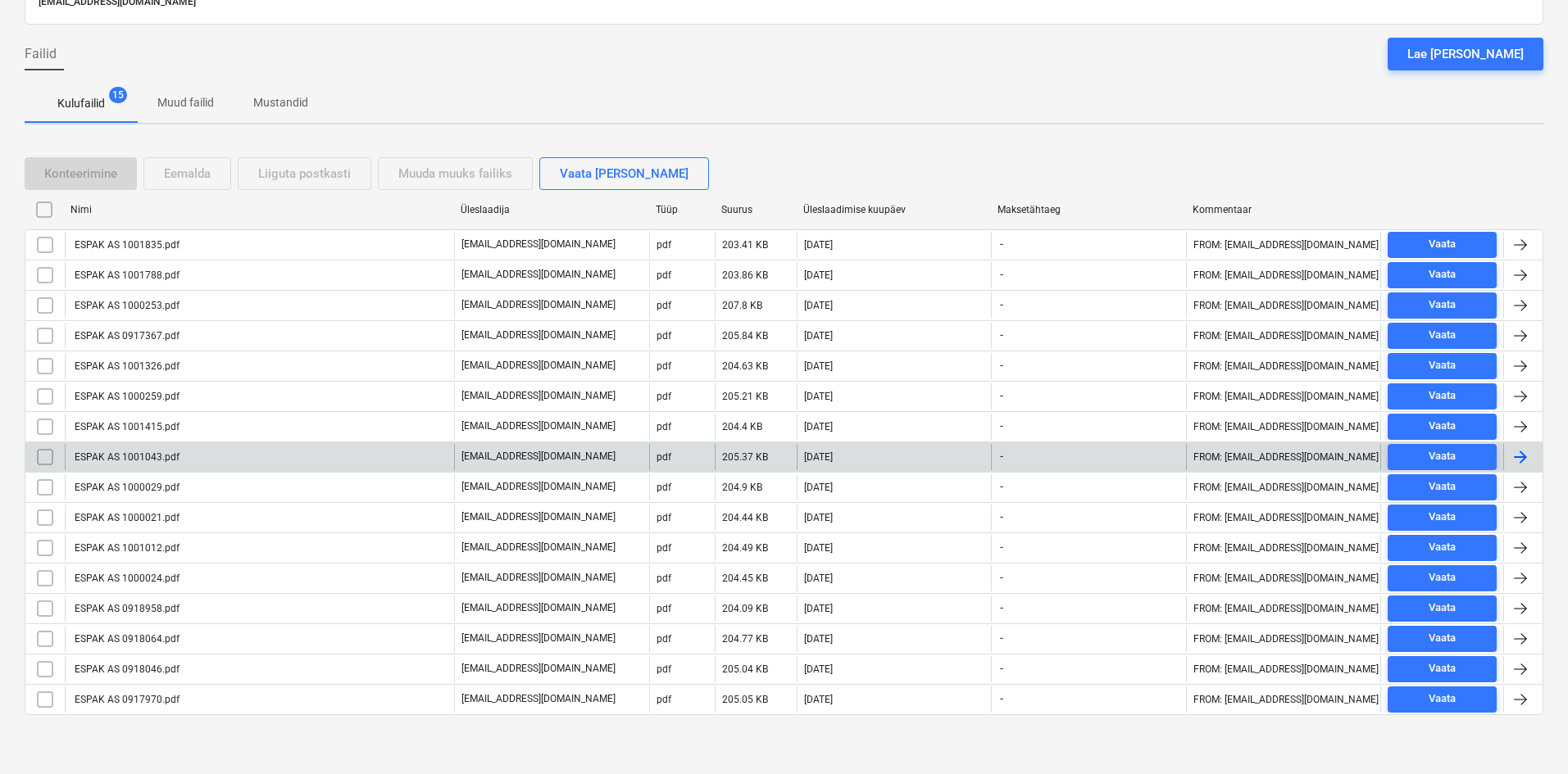
scroll to position [96, 0]
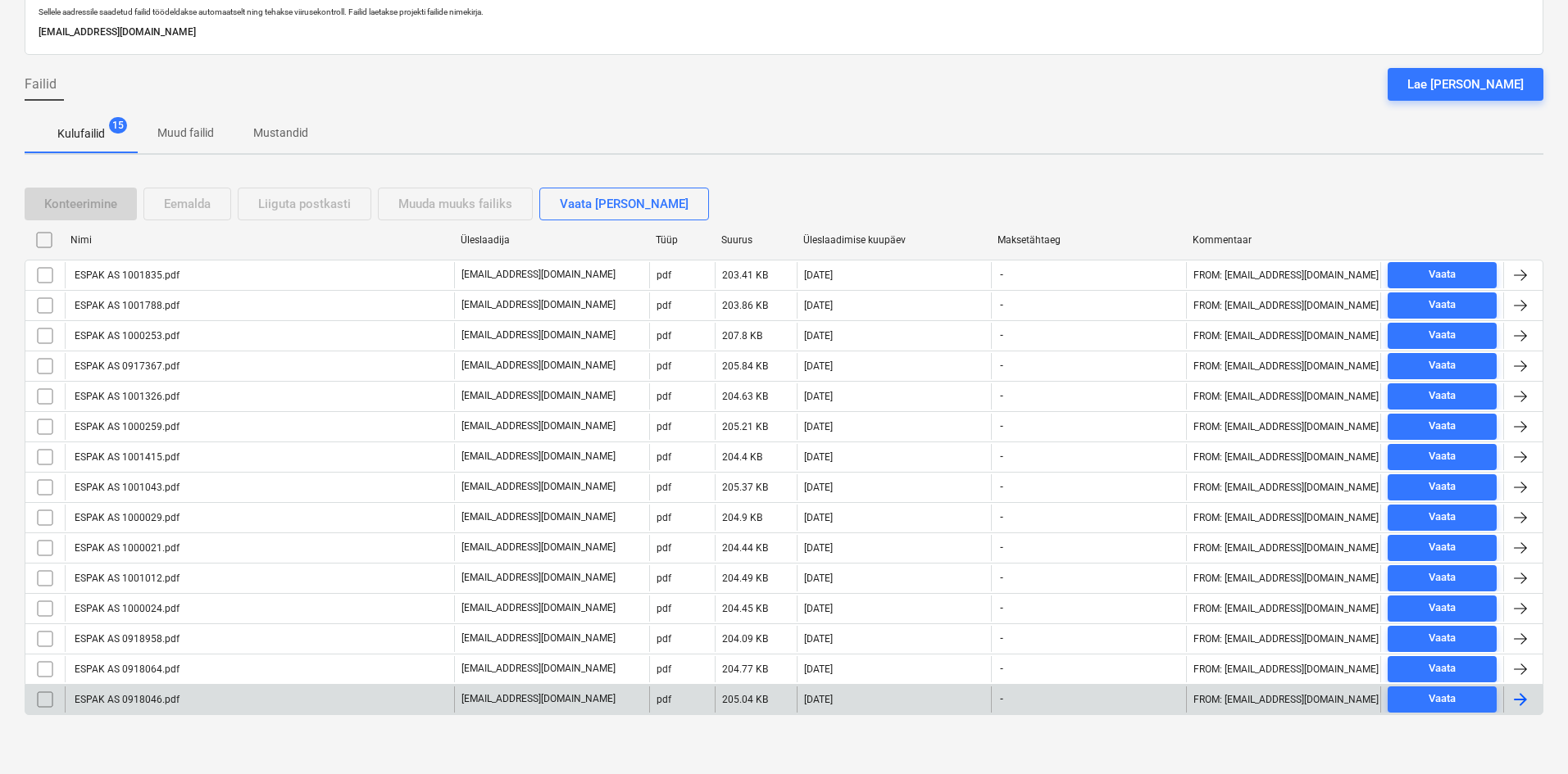
click at [183, 699] on div "ESPAK AS 0918046.pdf" at bounding box center [259, 700] width 389 height 26
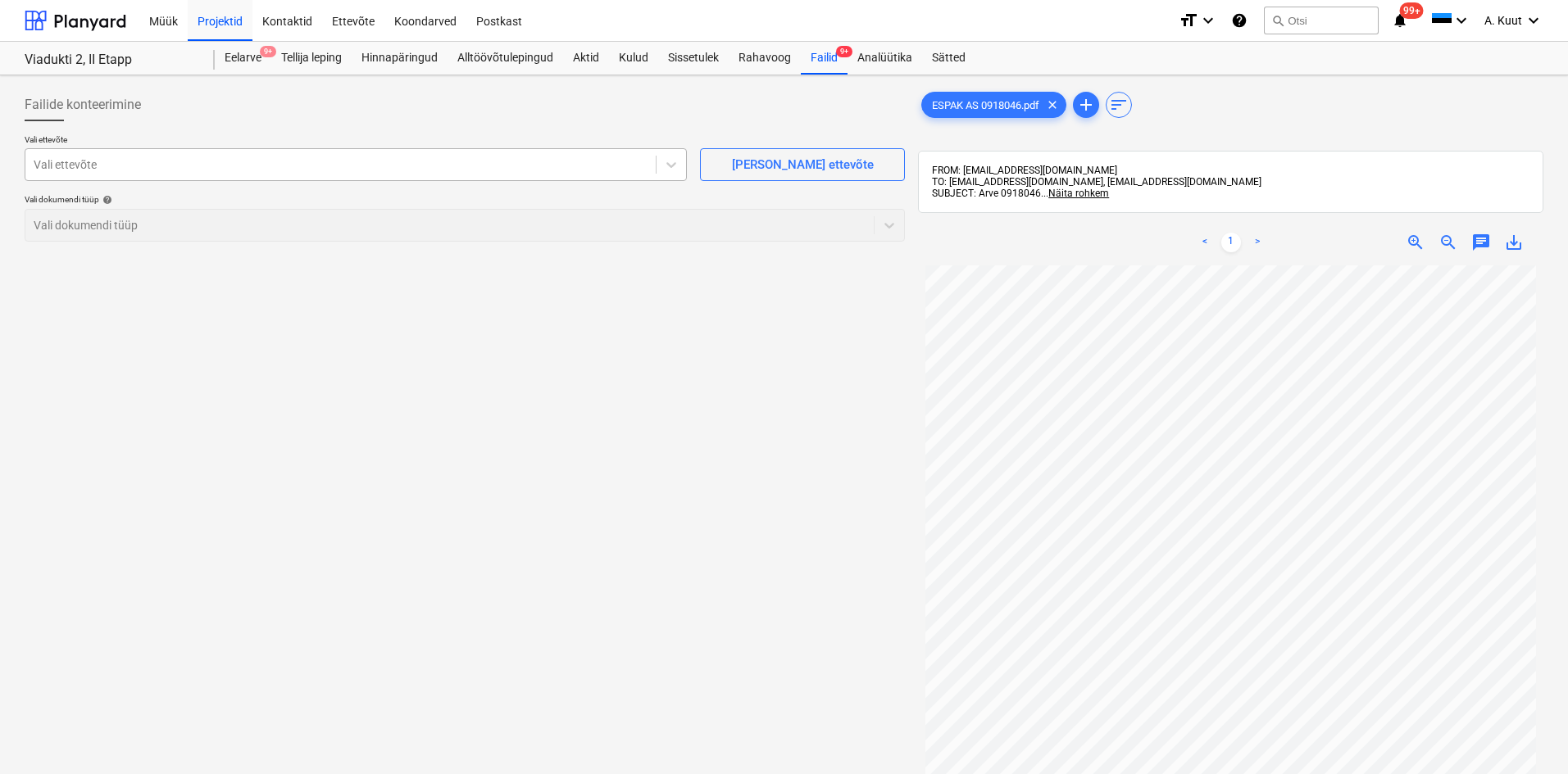
click at [149, 168] on div at bounding box center [341, 164] width 614 height 16
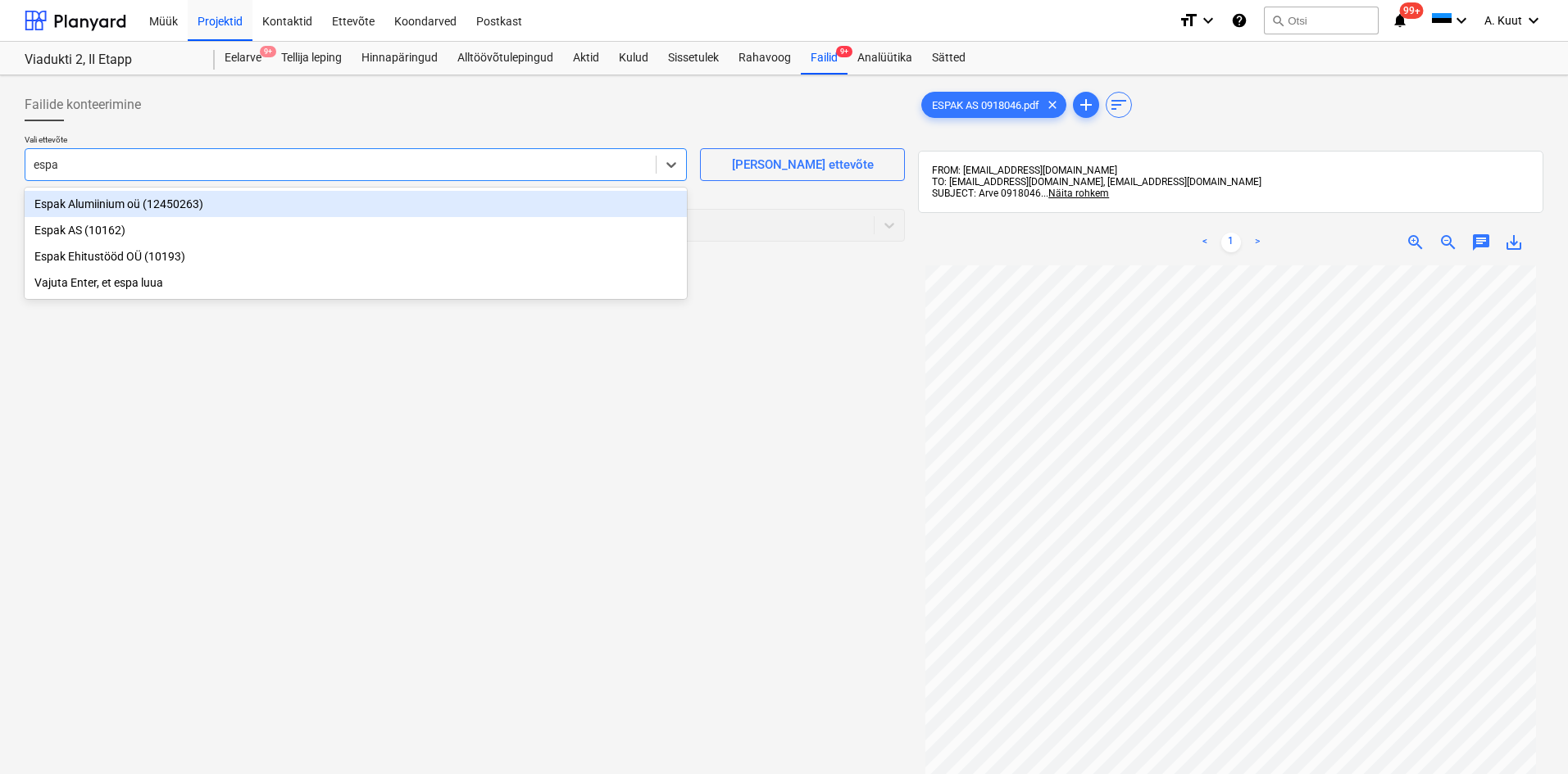
type input "espak"
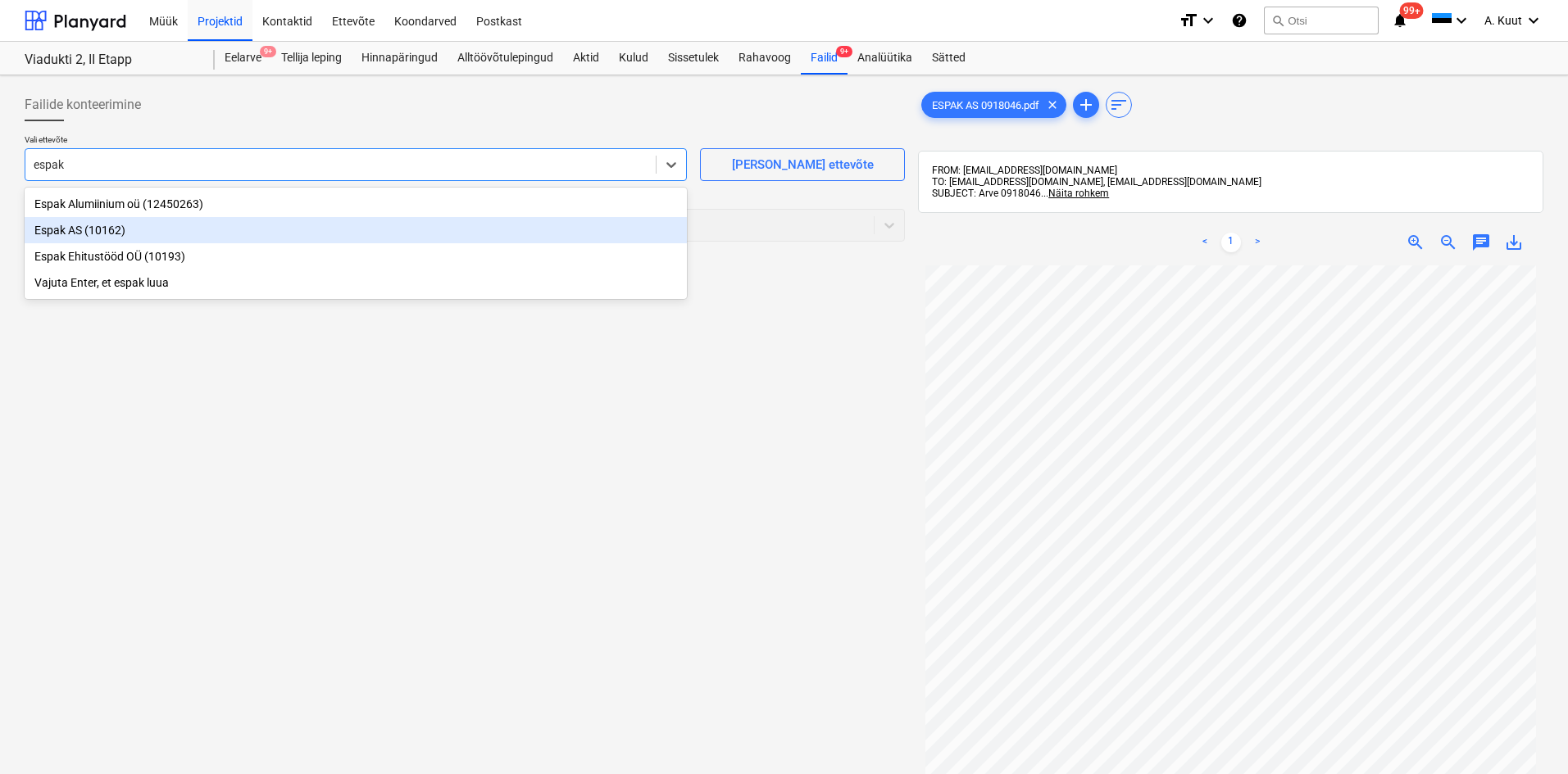
click at [50, 229] on div "Espak AS (10162)" at bounding box center [355, 229] width 662 height 26
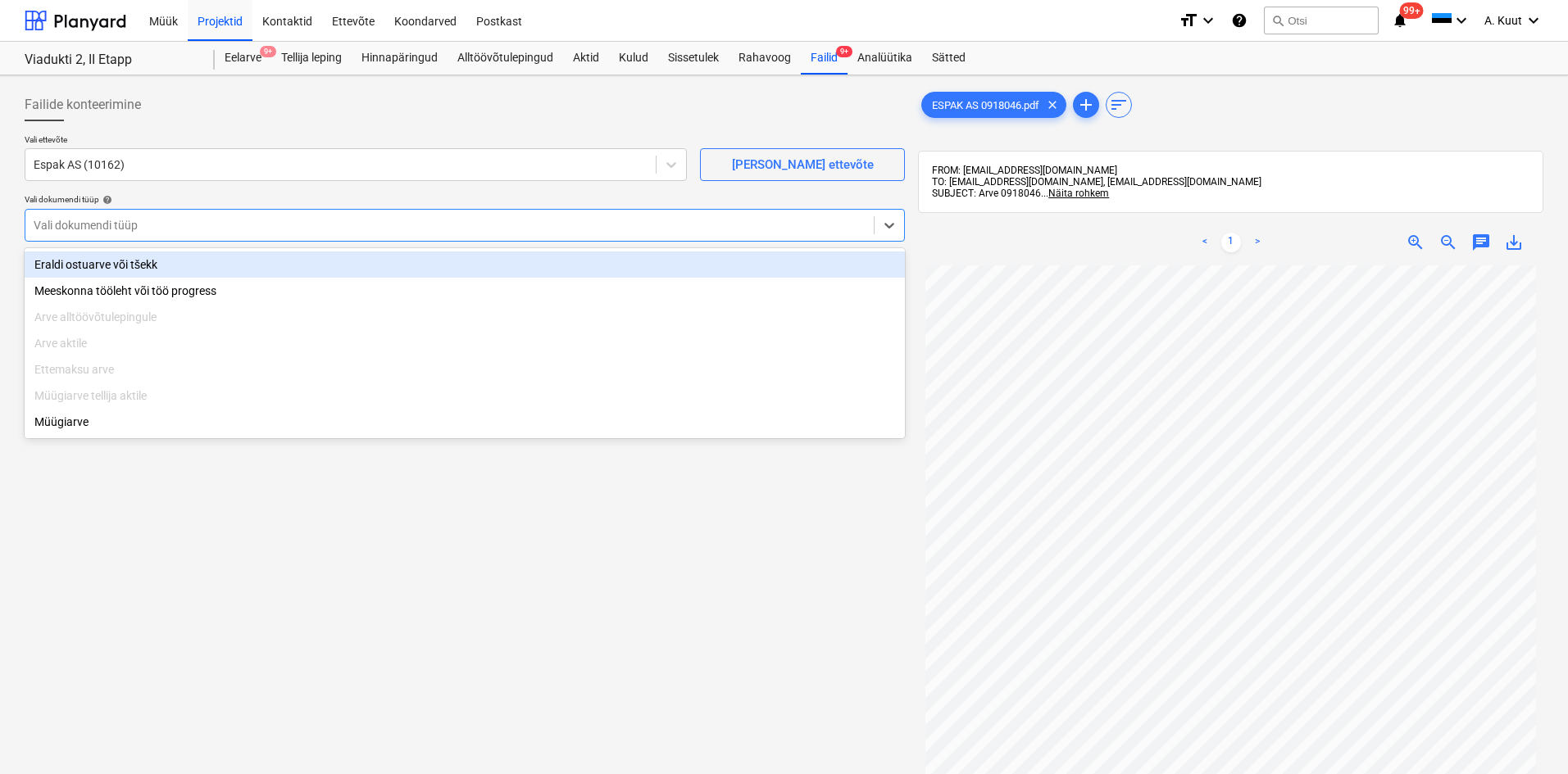
click at [67, 224] on div at bounding box center [449, 224] width 831 height 16
click at [80, 267] on div "Eraldi ostuarve või tšekk" at bounding box center [464, 264] width 880 height 26
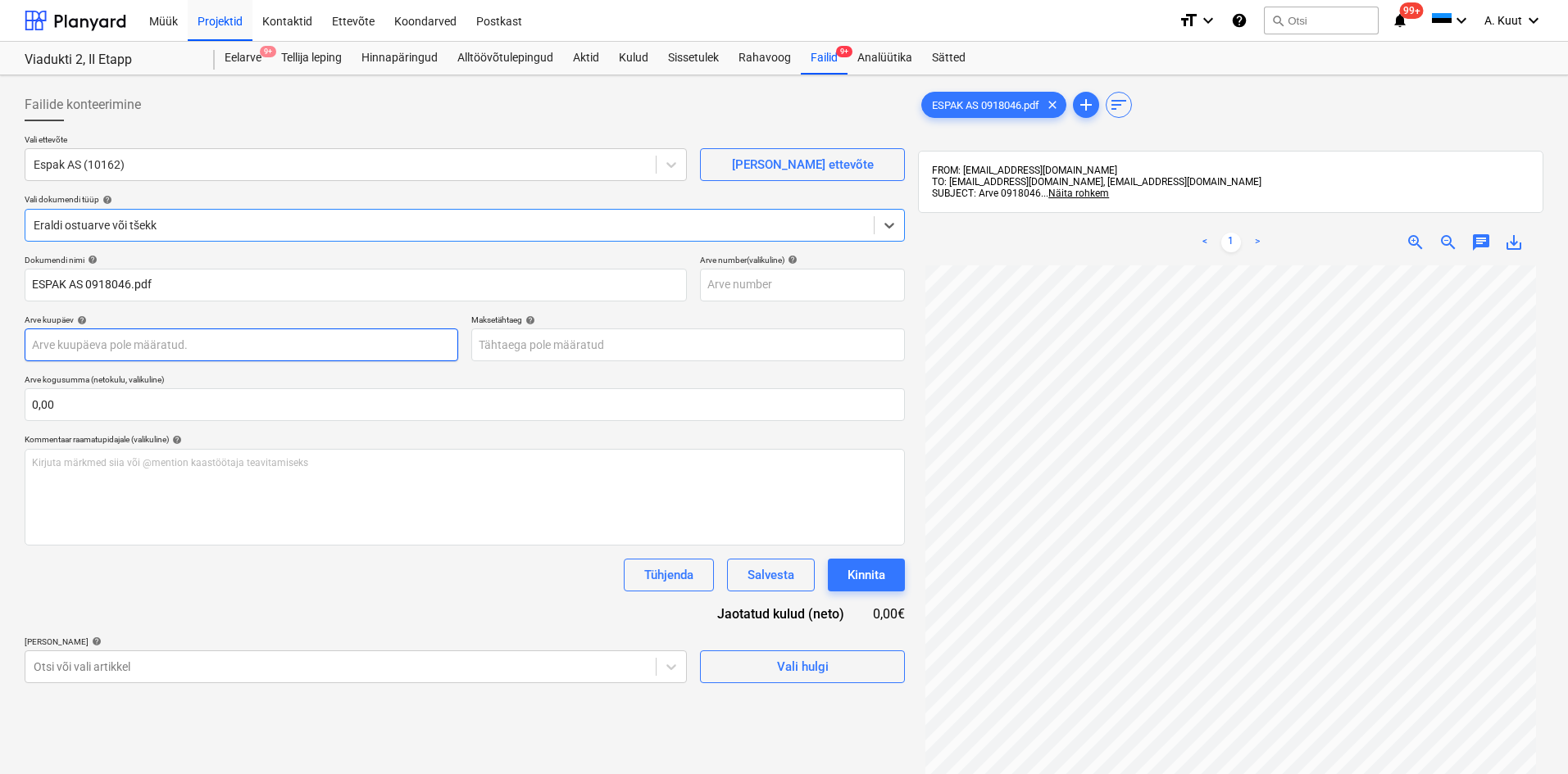
click at [80, 347] on body "Müük Projektid Kontaktid Ettevõte Koondarved Postkast format_size keyboard_arro…" at bounding box center [784, 387] width 1568 height 774
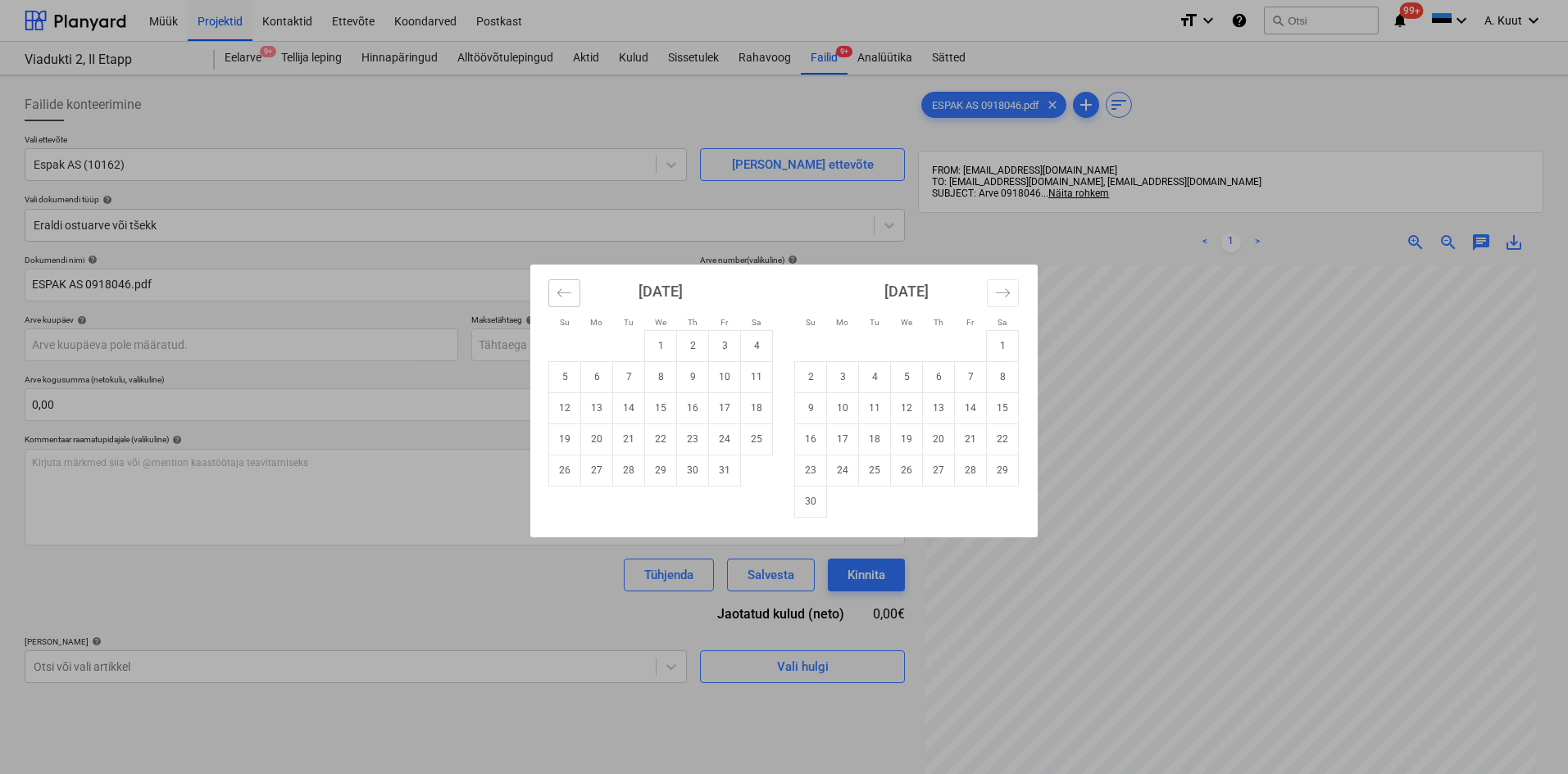
click at [564, 294] on icon "Move backward to switch to the previous month." at bounding box center [564, 293] width 15 height 15
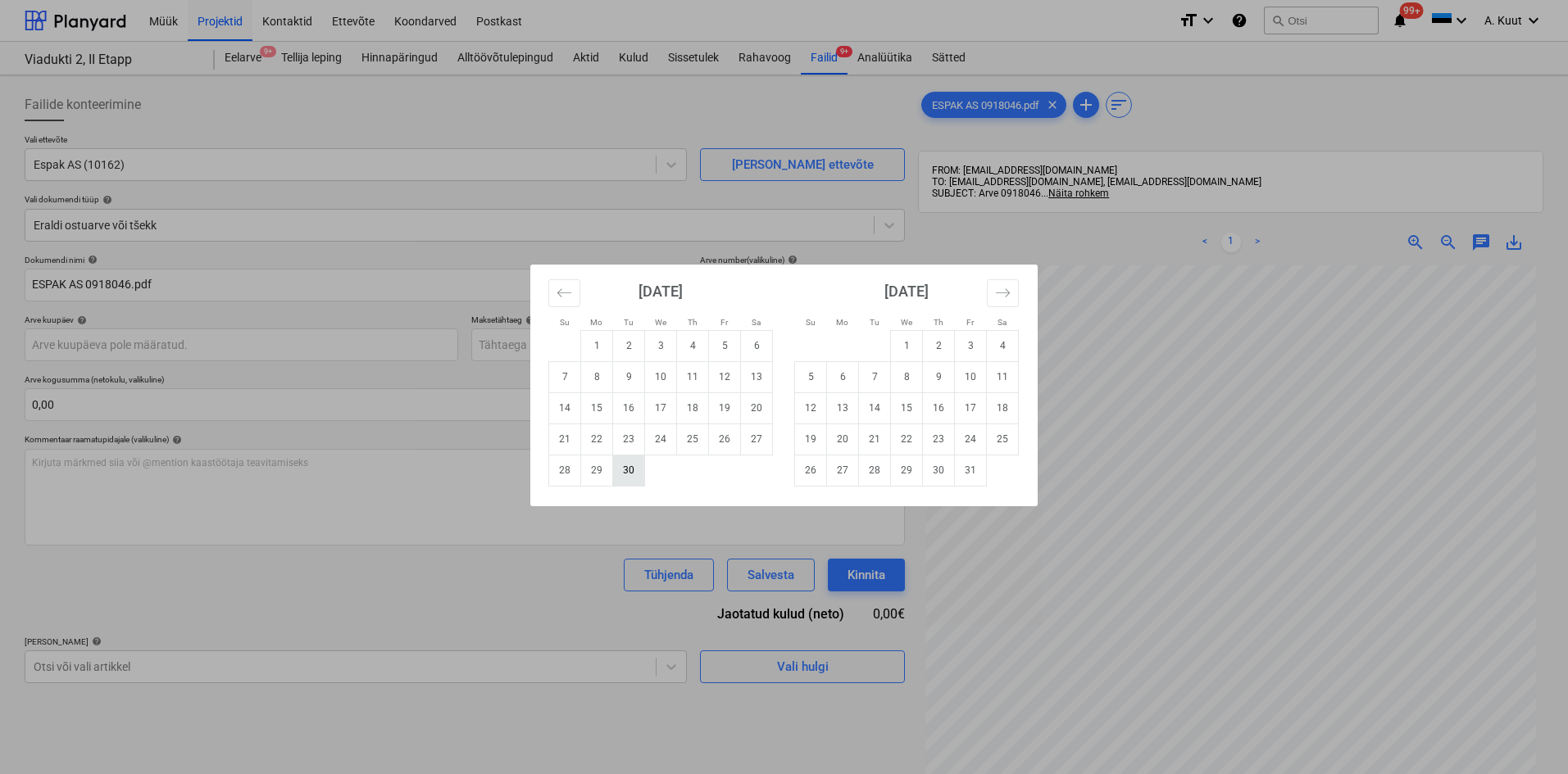
click at [621, 471] on td "30" at bounding box center [628, 470] width 32 height 31
type input "[DATE]"
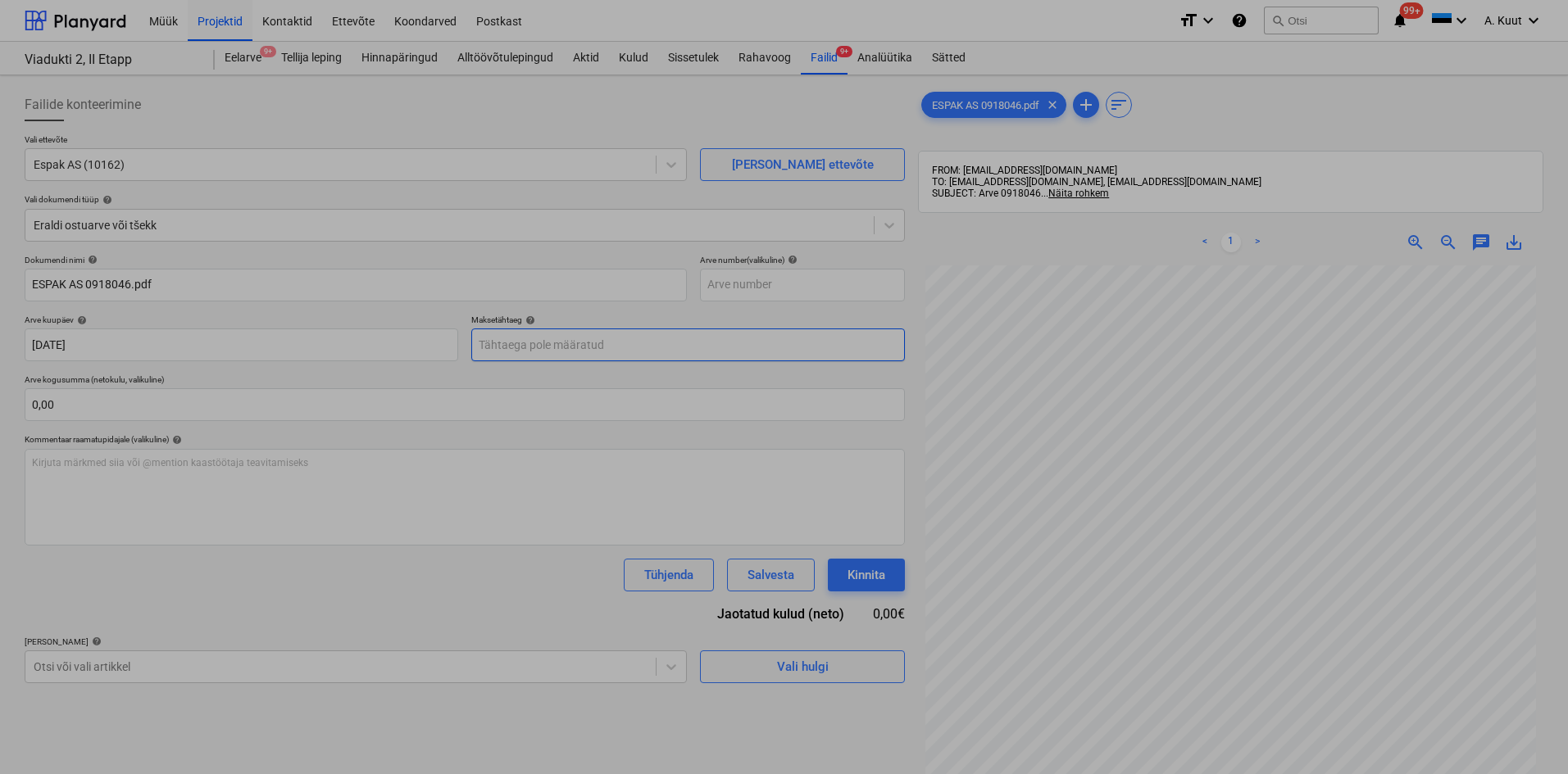
click at [485, 346] on body "Müük Projektid Kontaktid Ettevõte Koondarved Postkast format_size keyboard_arro…" at bounding box center [784, 387] width 1568 height 774
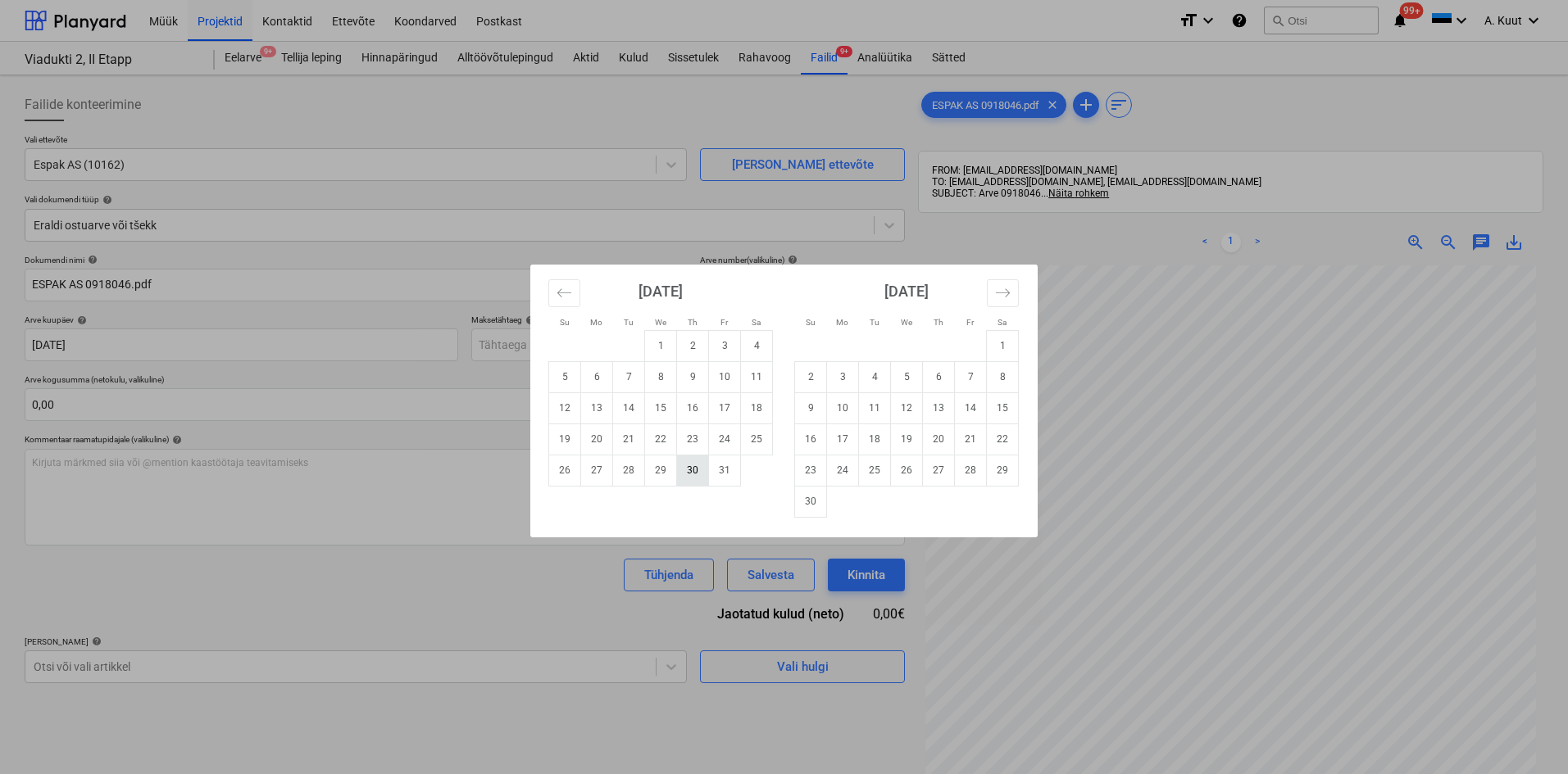
click at [697, 470] on td "30" at bounding box center [692, 470] width 32 height 31
type input "[DATE]"
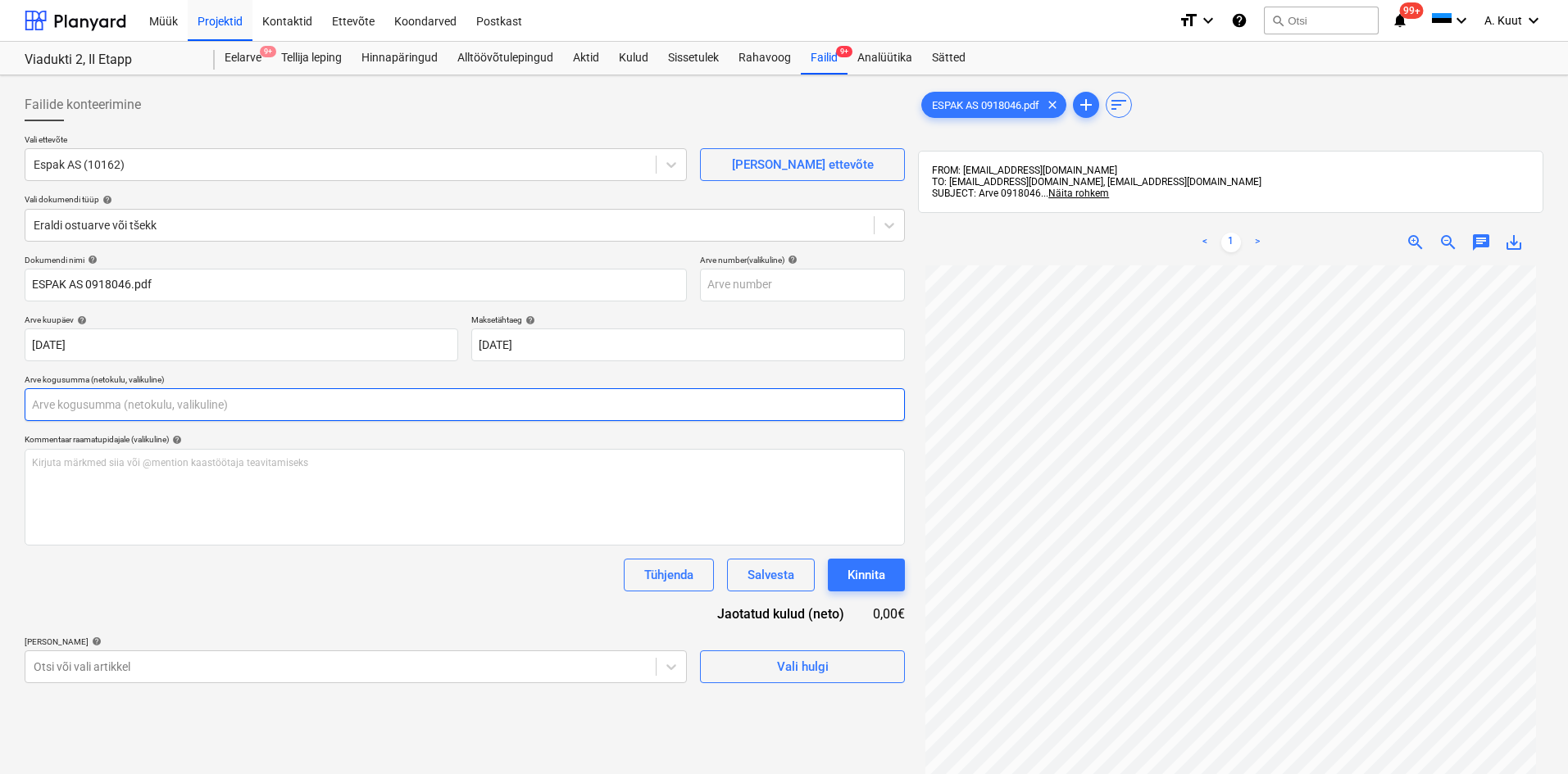
click at [88, 402] on input "text" at bounding box center [464, 404] width 880 height 33
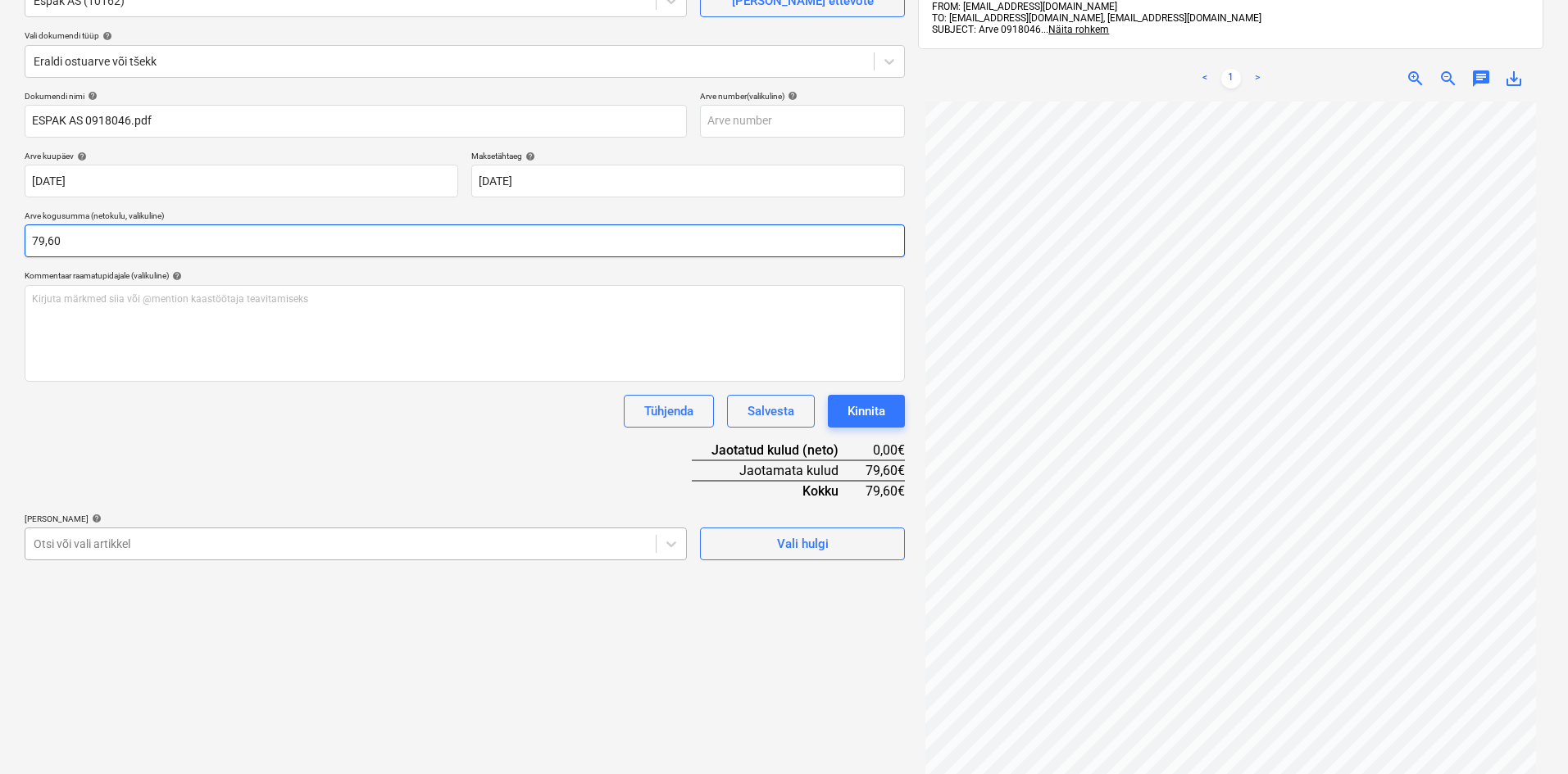
type input "79,60"
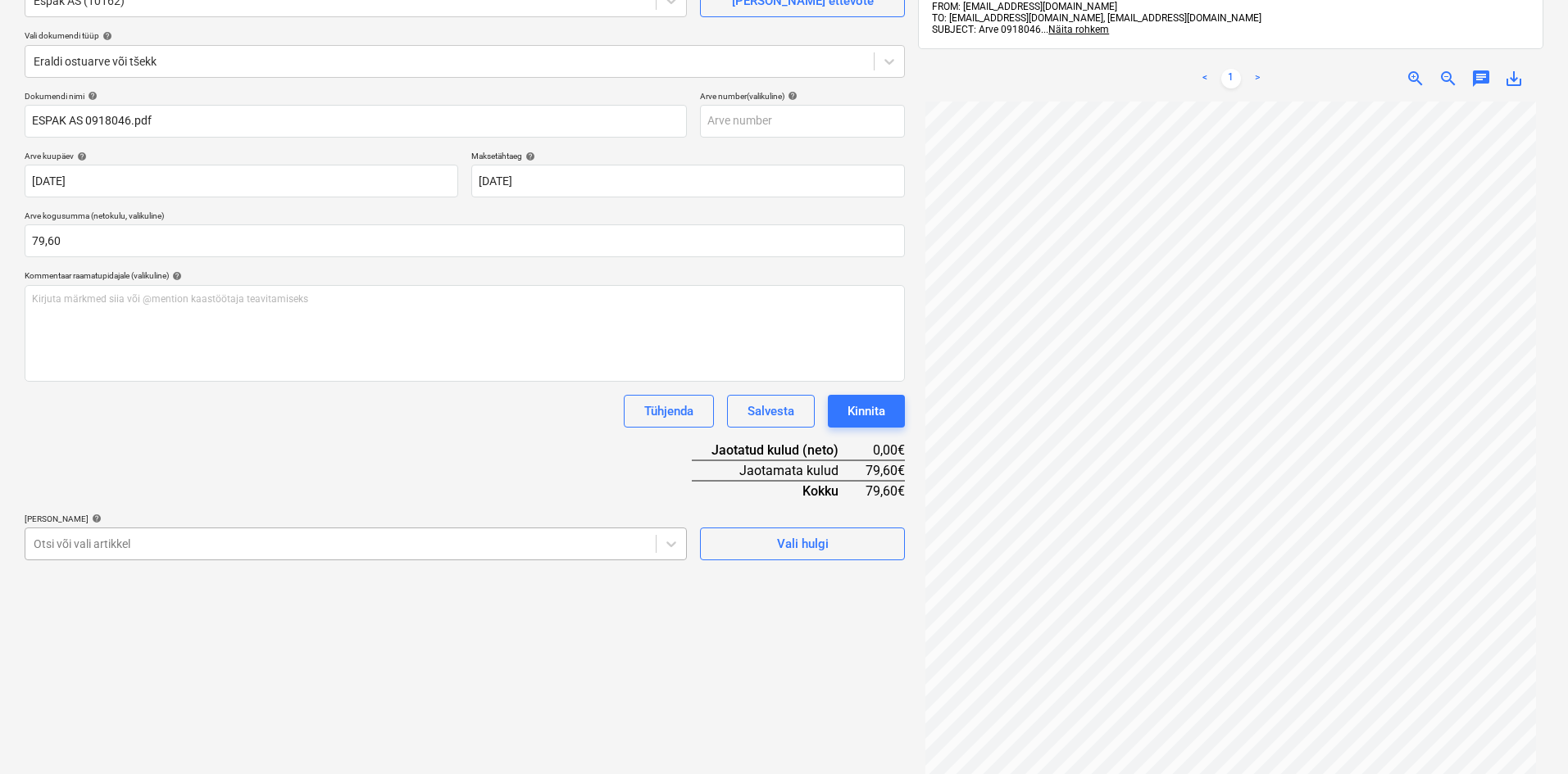
click at [191, 550] on body "Müük Projektid Kontaktid Ettevõte Koondarved Postkast format_size keyboard_arro…" at bounding box center [784, 223] width 1568 height 774
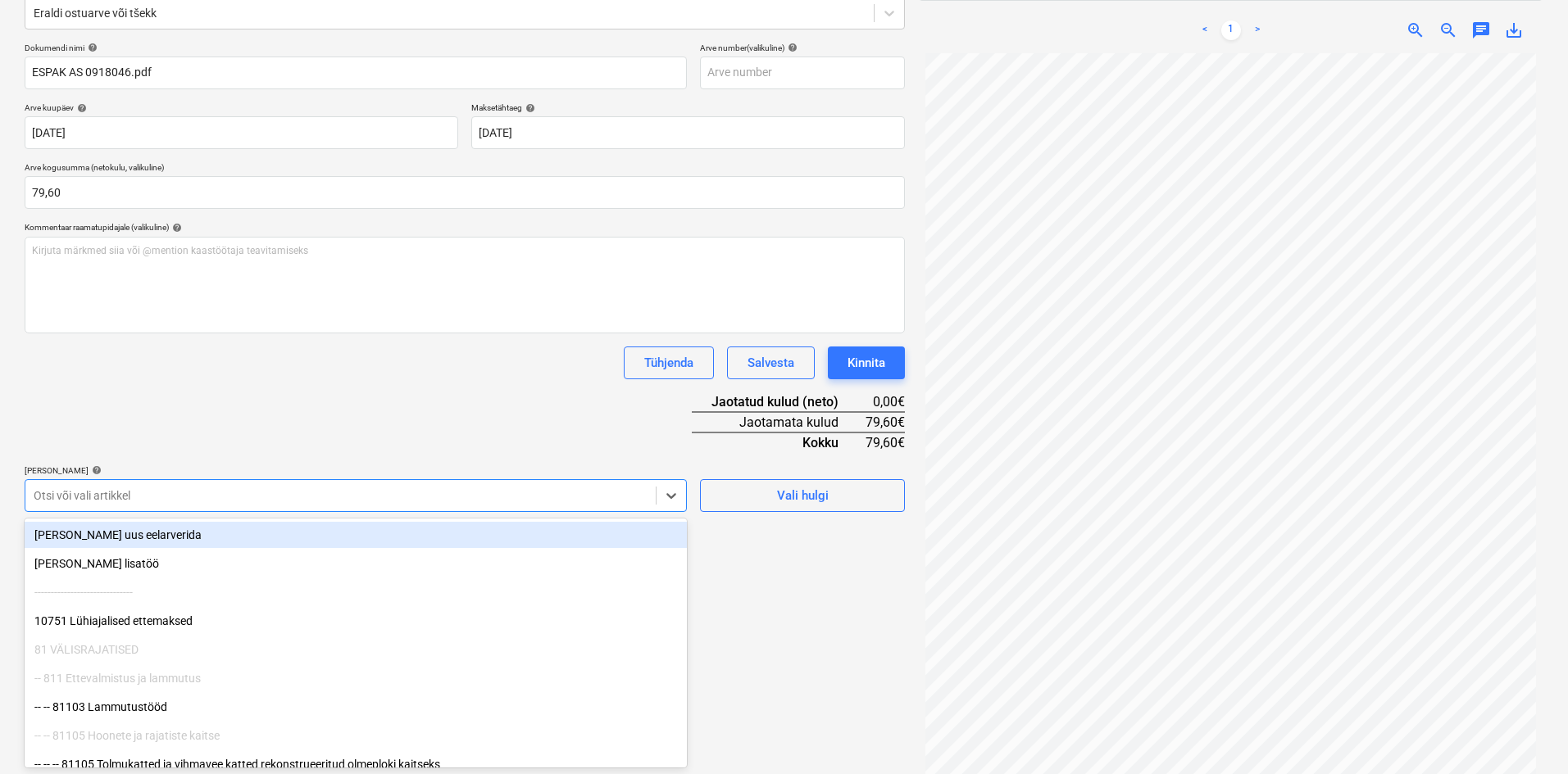
click at [185, 494] on div at bounding box center [341, 495] width 614 height 16
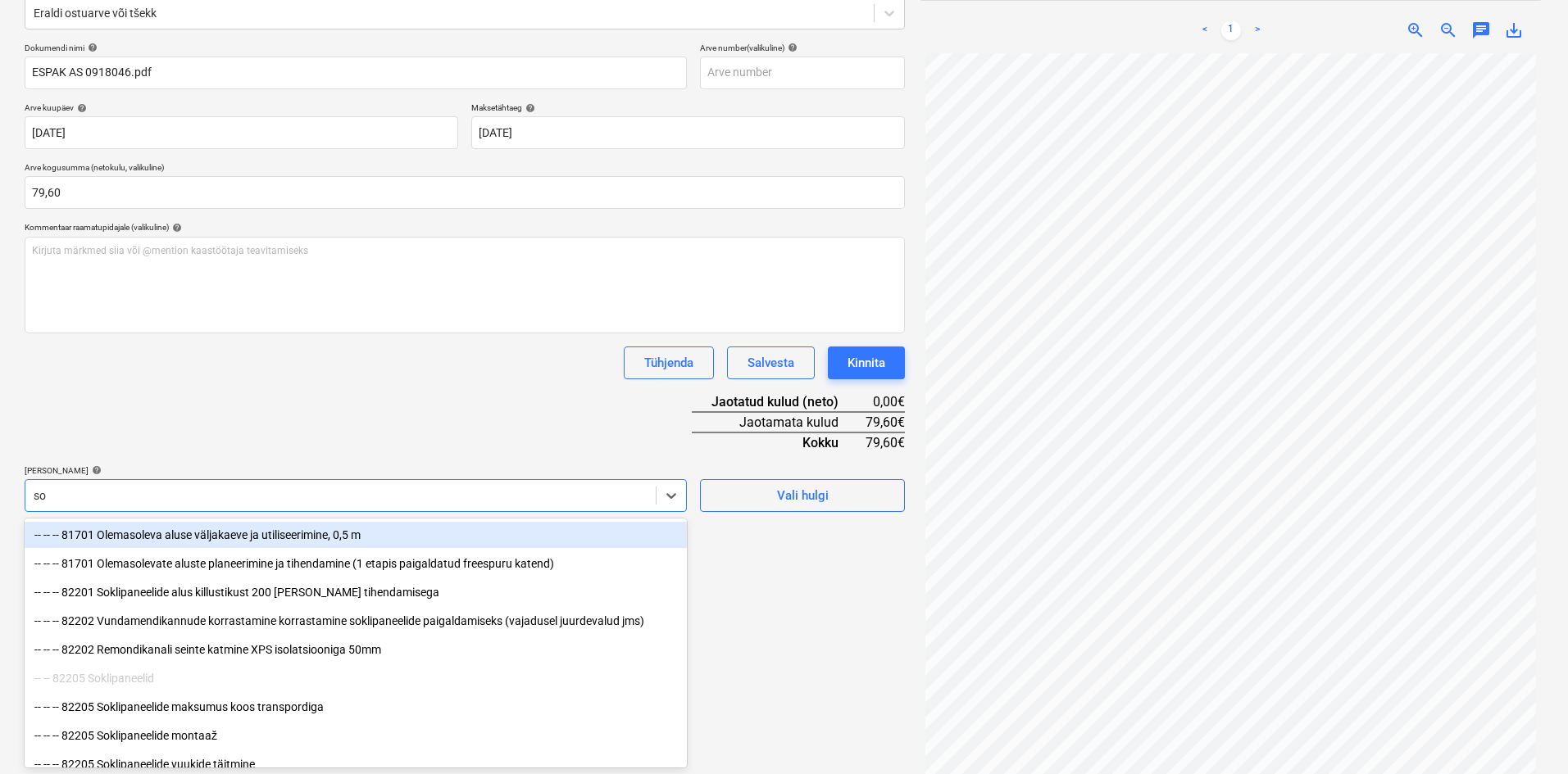
type input "sok"
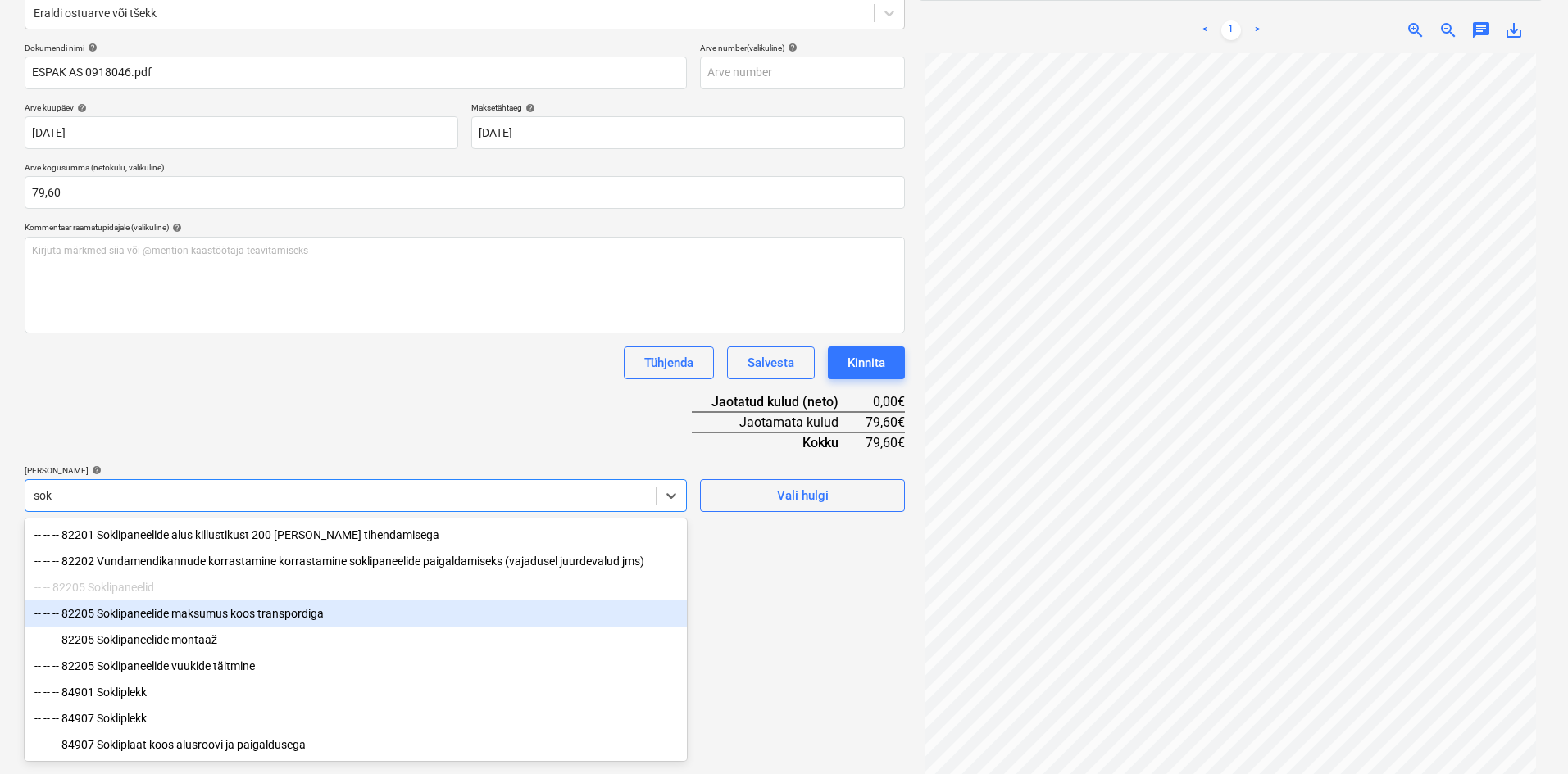
click at [163, 618] on div "-- -- -- 82205 Soklipaneelide maksumus koos transpordiga" at bounding box center [355, 613] width 662 height 26
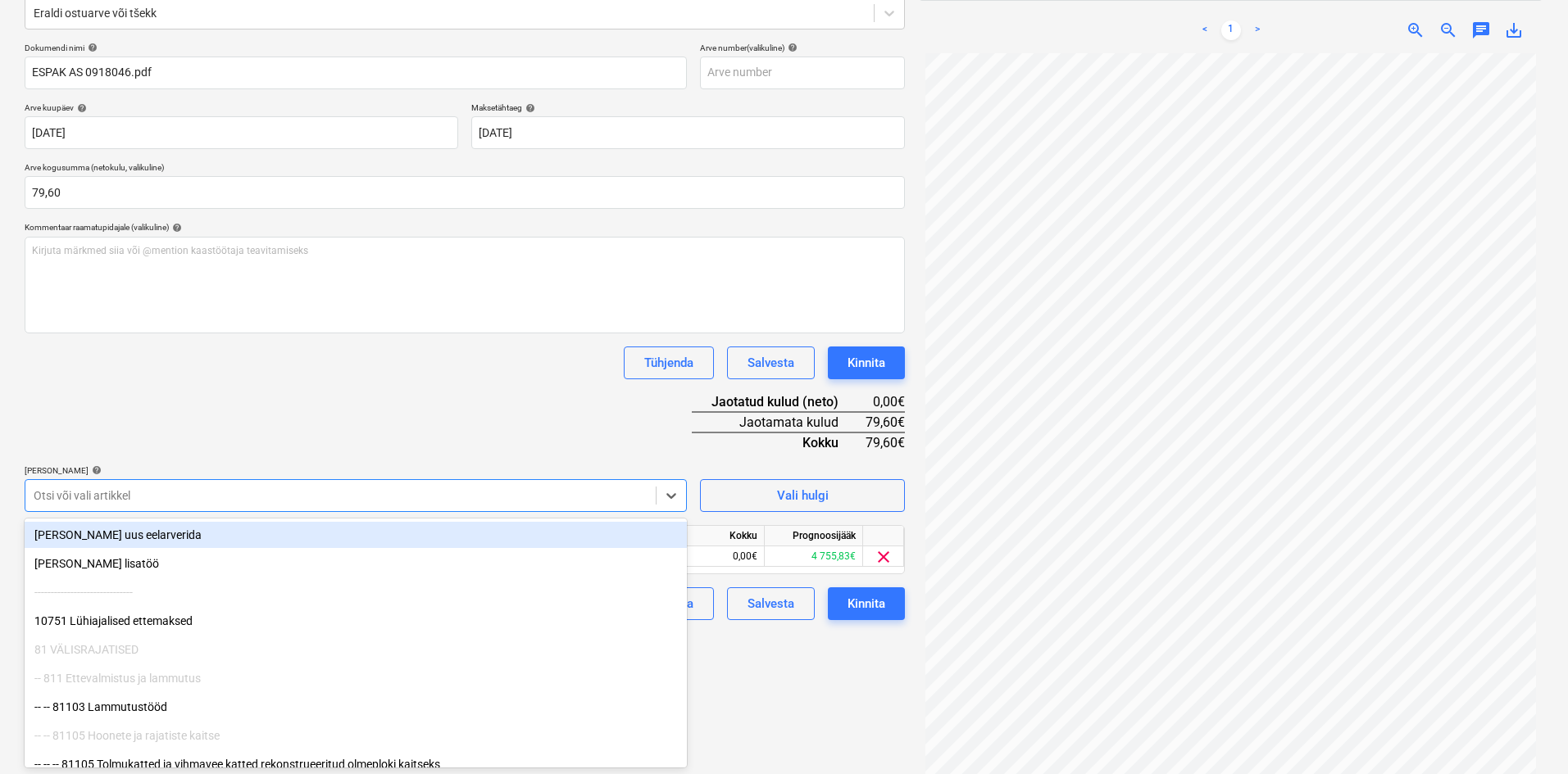
click at [307, 394] on div "Dokumendi nimi help ESPAK AS 0918046.pdf Arve number (valikuline) help Arve kuu…" at bounding box center [464, 331] width 880 height 578
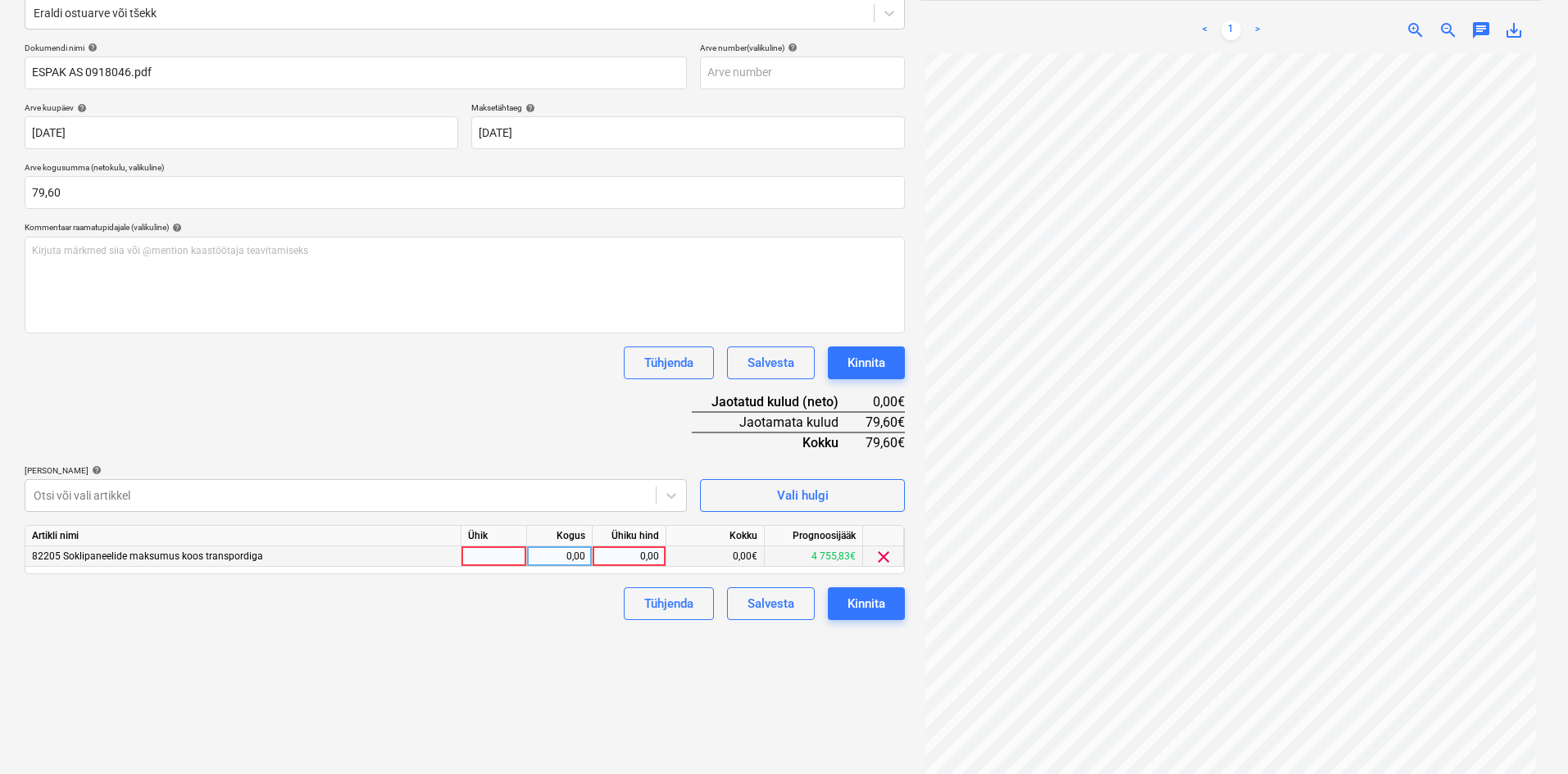
click at [654, 558] on div "0,00" at bounding box center [629, 556] width 60 height 20
type input "79,60"
click at [573, 639] on div "Failide konteerimine Vali ettevõte Espak AS (10162) [PERSON_NAME] uus ettevõte …" at bounding box center [465, 328] width 893 height 918
click at [864, 602] on div "Kinnita" at bounding box center [866, 604] width 38 height 21
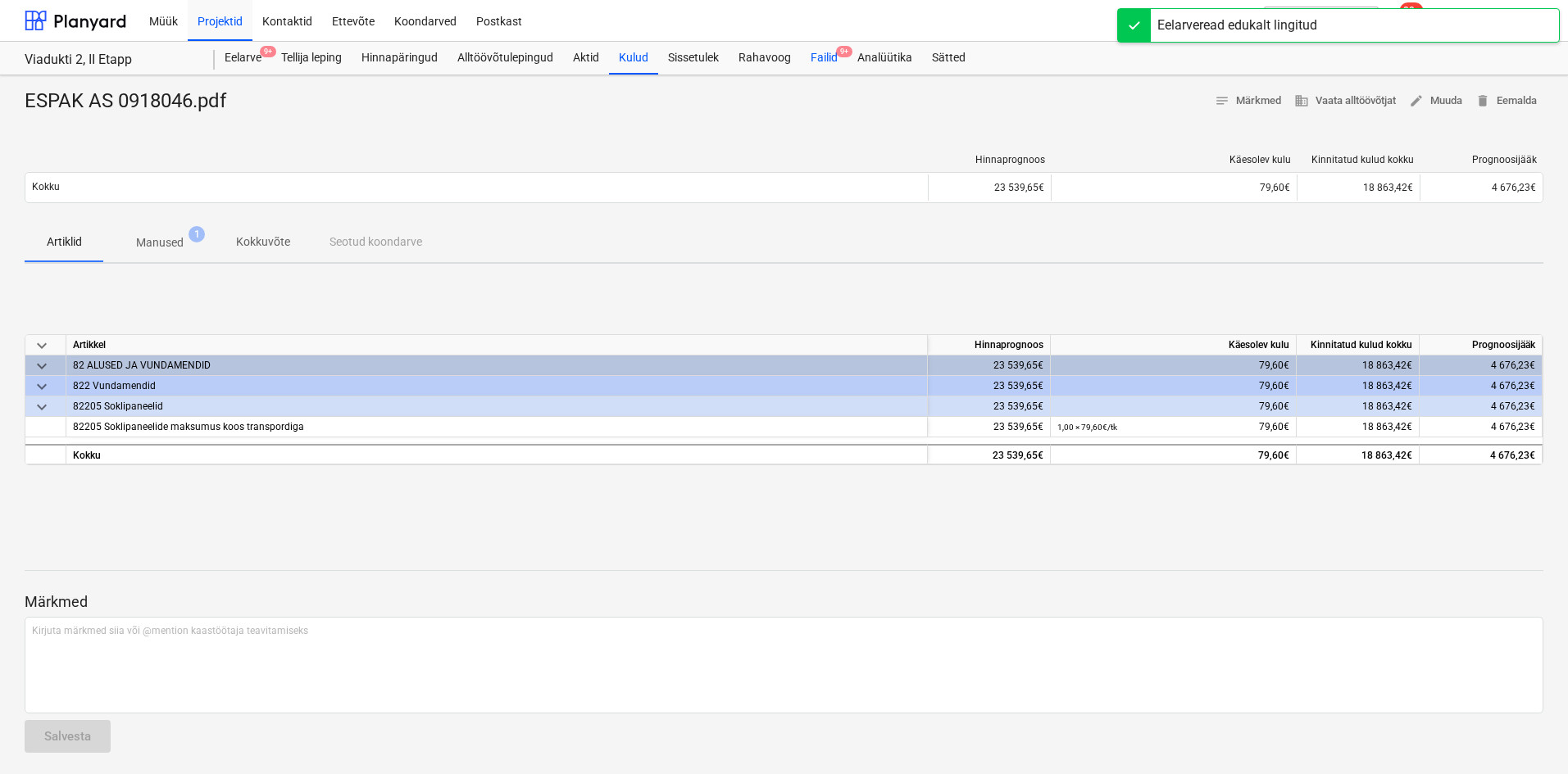
click at [828, 59] on div "Failid 9+" at bounding box center [824, 58] width 46 height 33
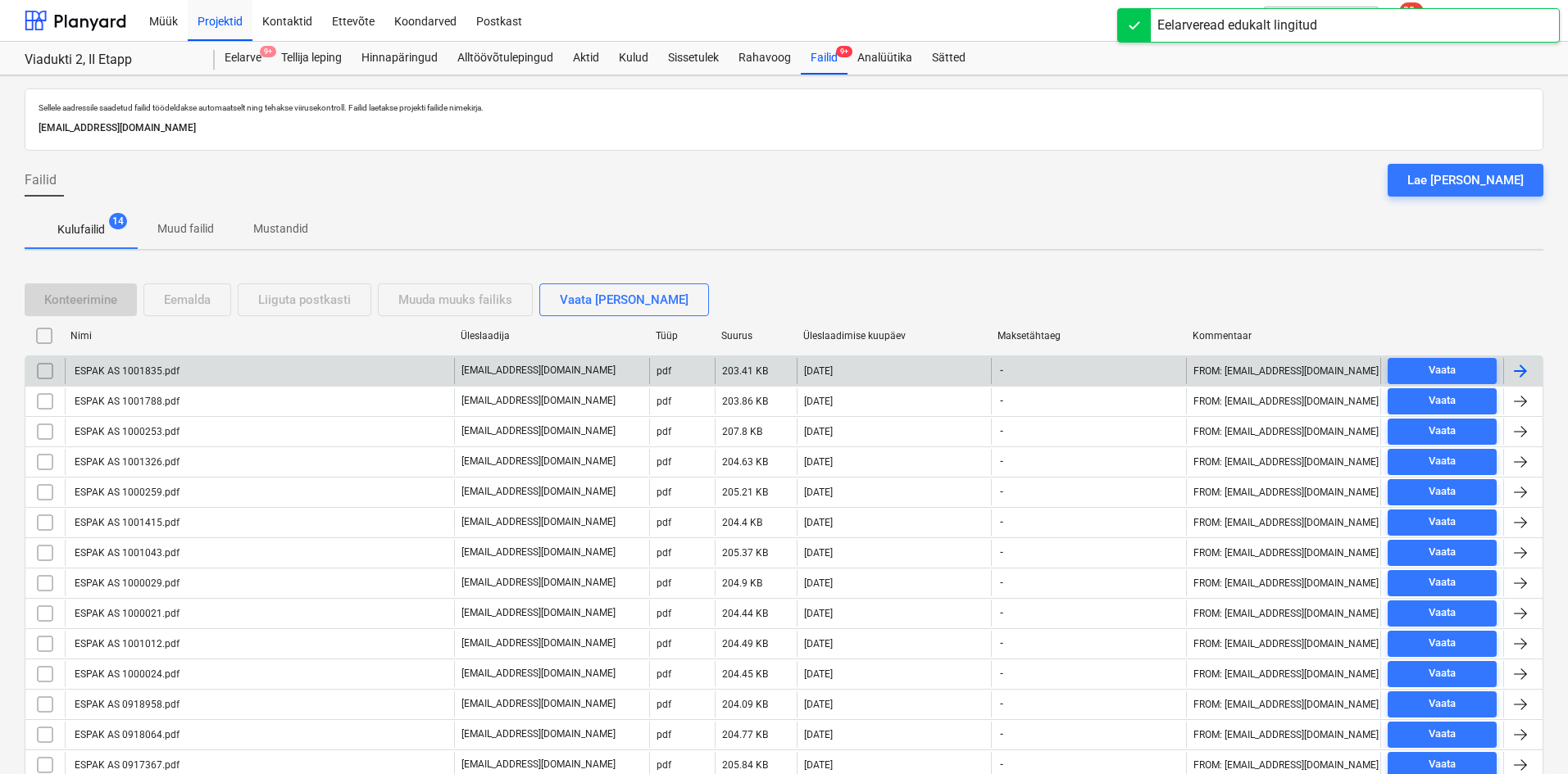
scroll to position [66, 0]
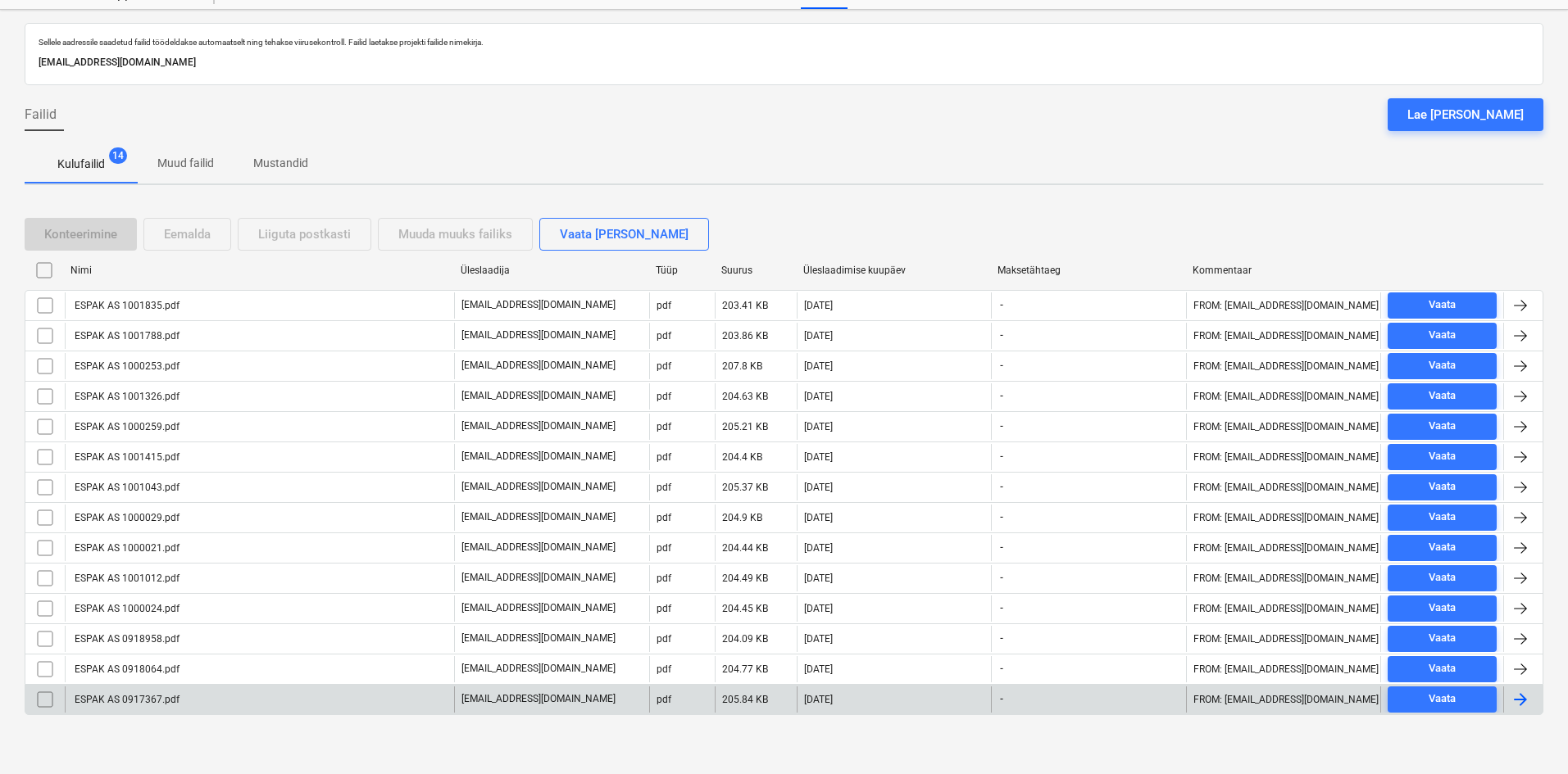
click at [173, 700] on div "ESPAK AS 0917367.pdf" at bounding box center [126, 700] width 107 height 12
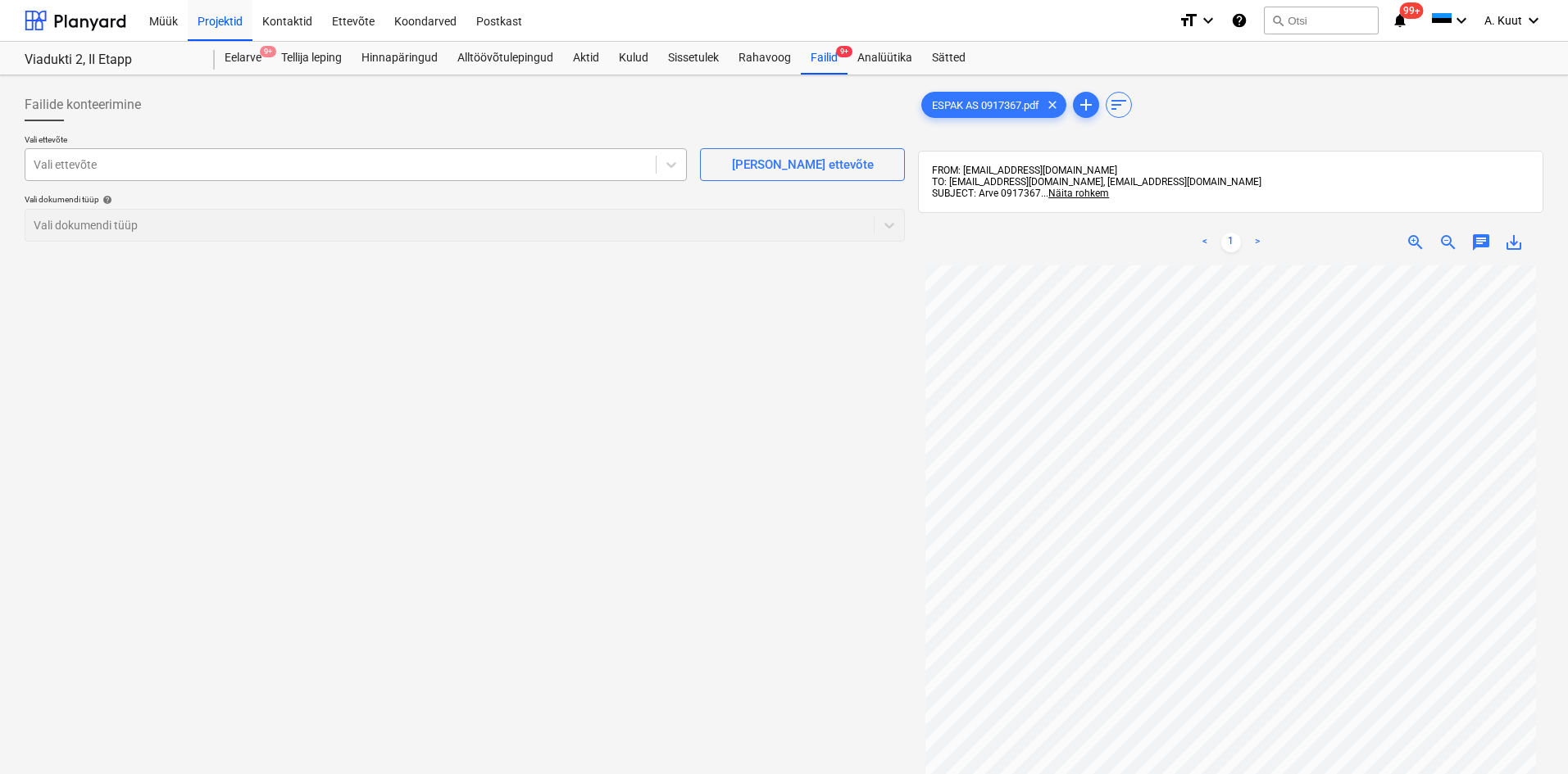
click at [71, 164] on div at bounding box center [341, 164] width 614 height 16
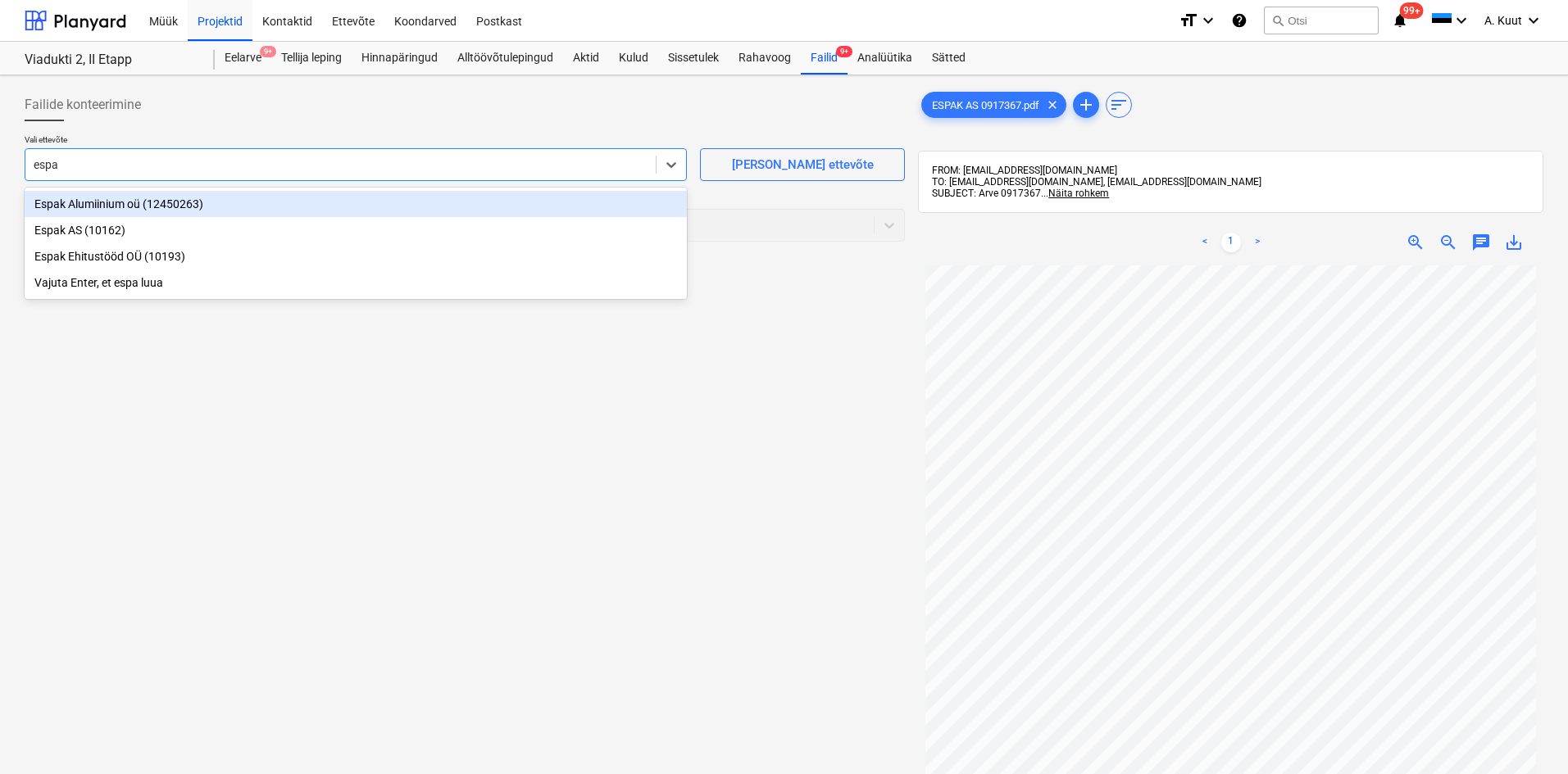
type input "espak"
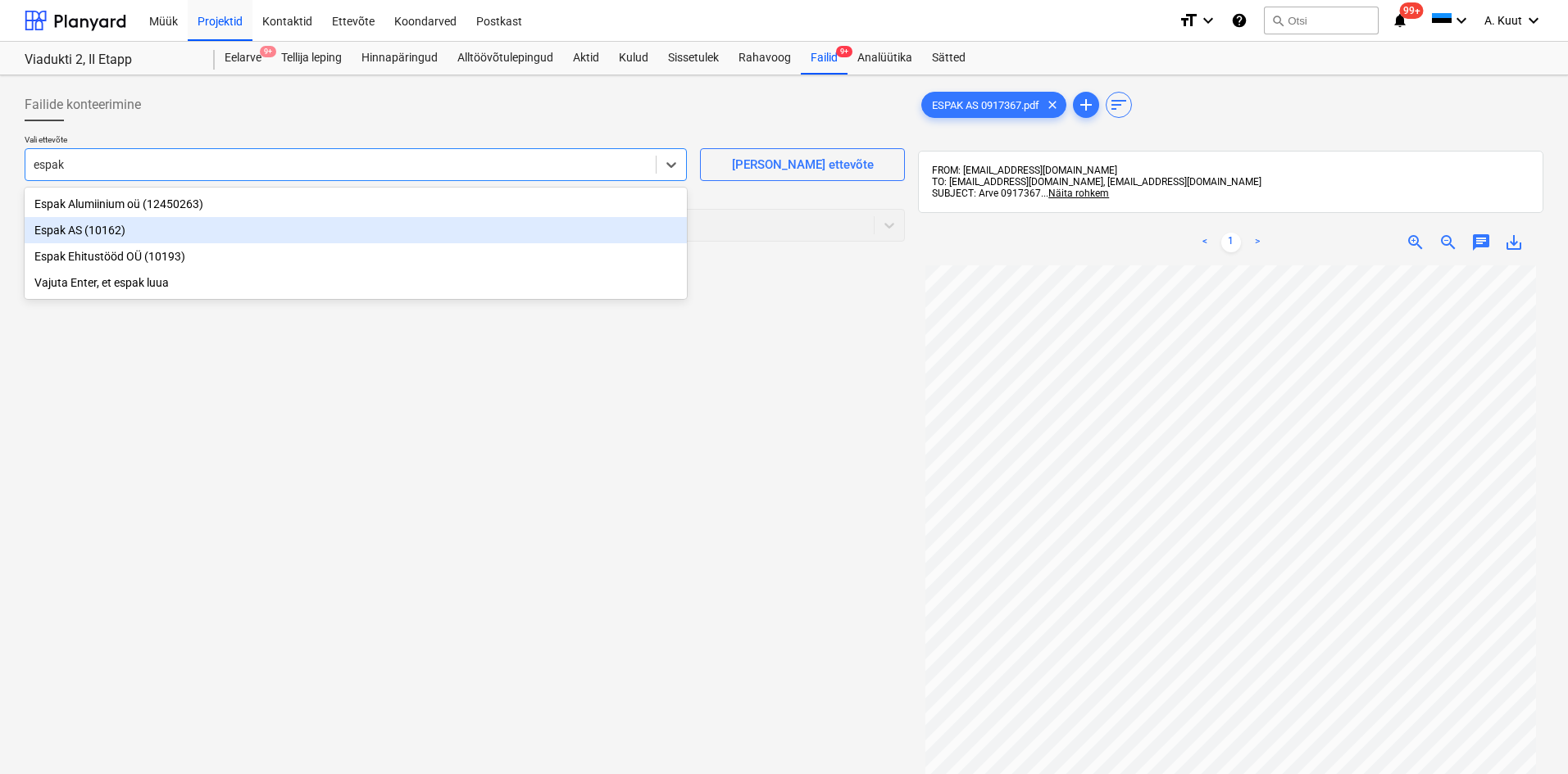
click at [47, 230] on div "Espak AS (10162)" at bounding box center [355, 229] width 662 height 26
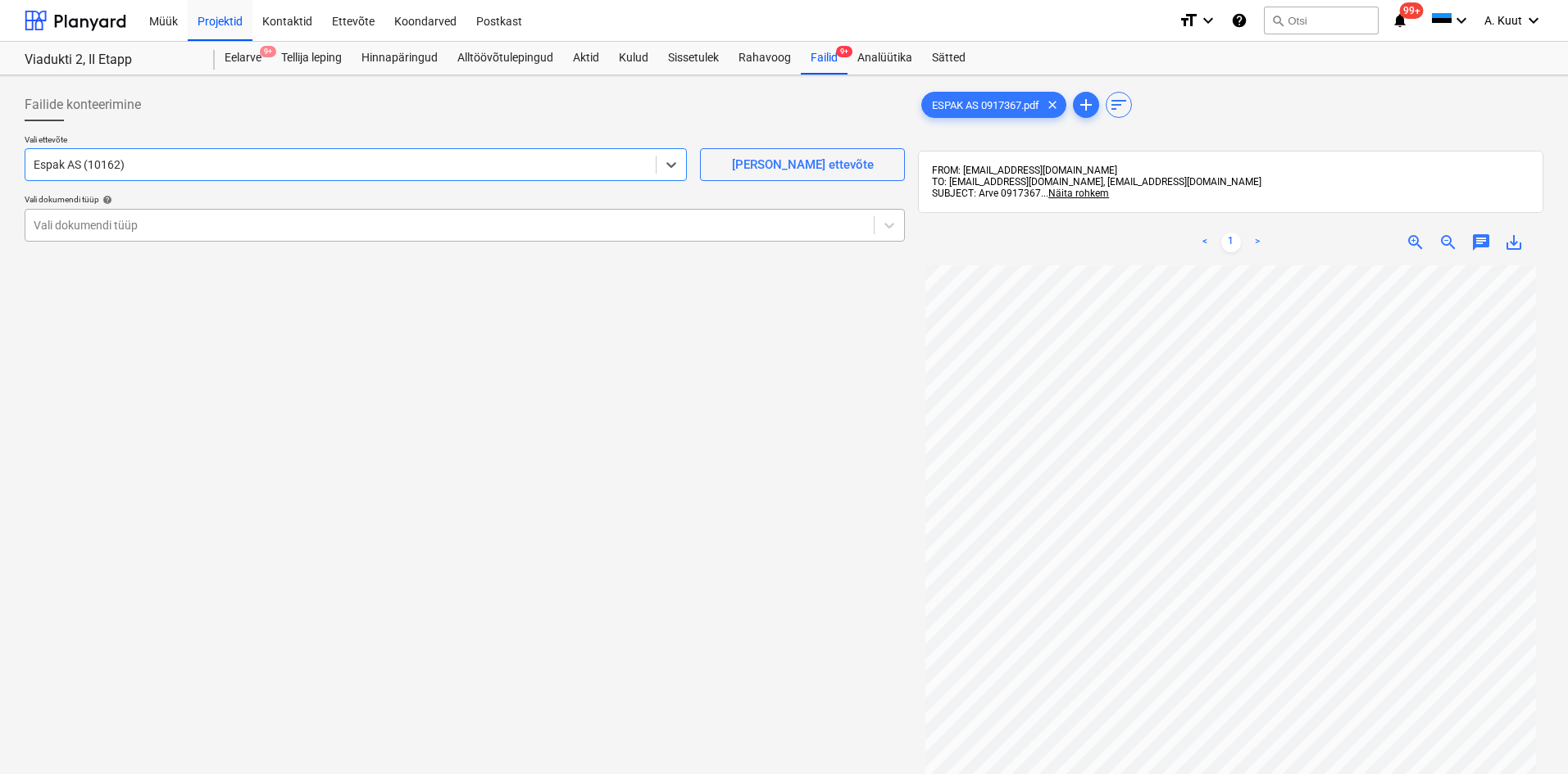
click at [82, 225] on div at bounding box center [449, 224] width 831 height 16
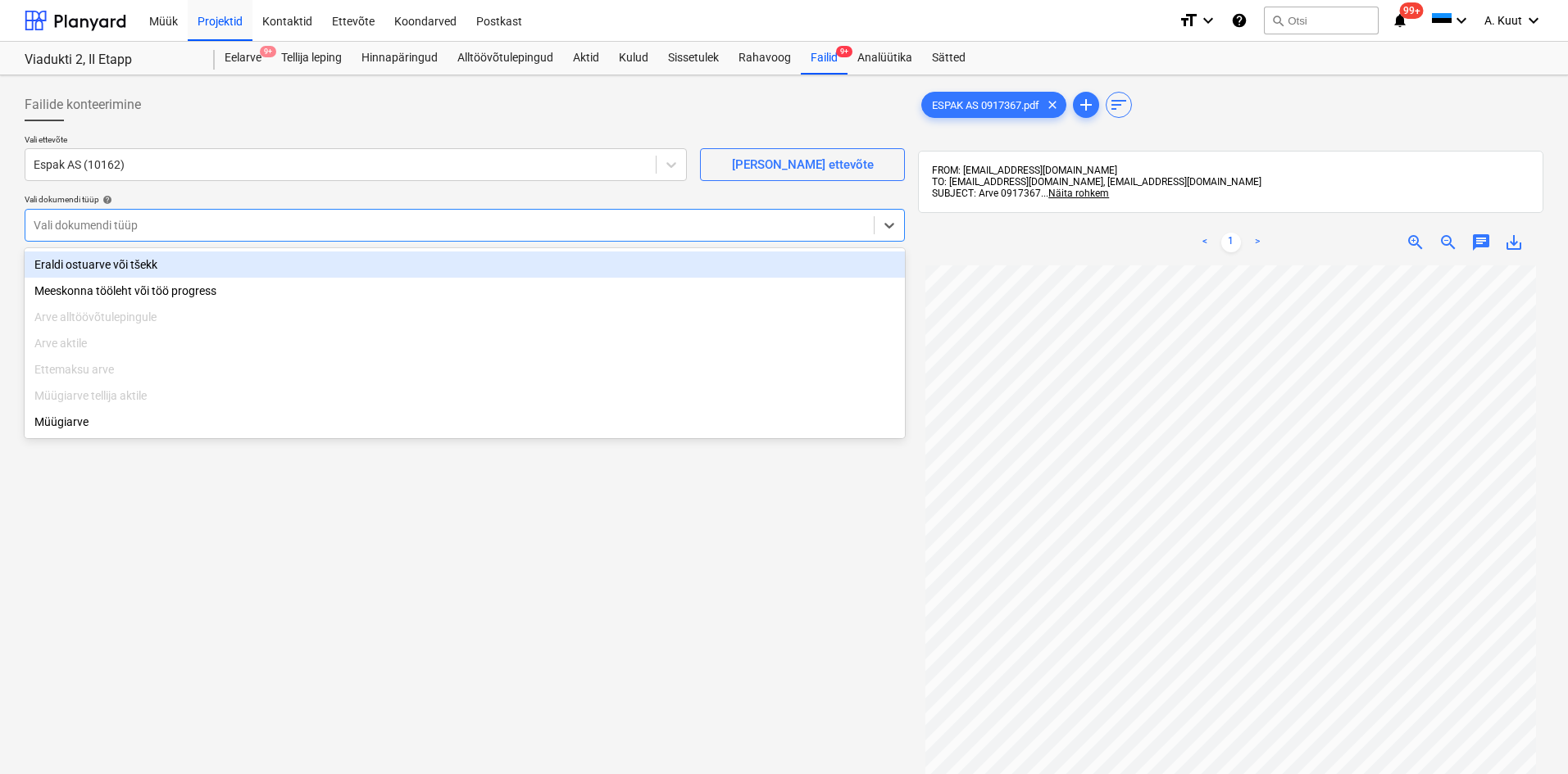
click at [63, 260] on div "Eraldi ostuarve või tšekk" at bounding box center [464, 264] width 880 height 26
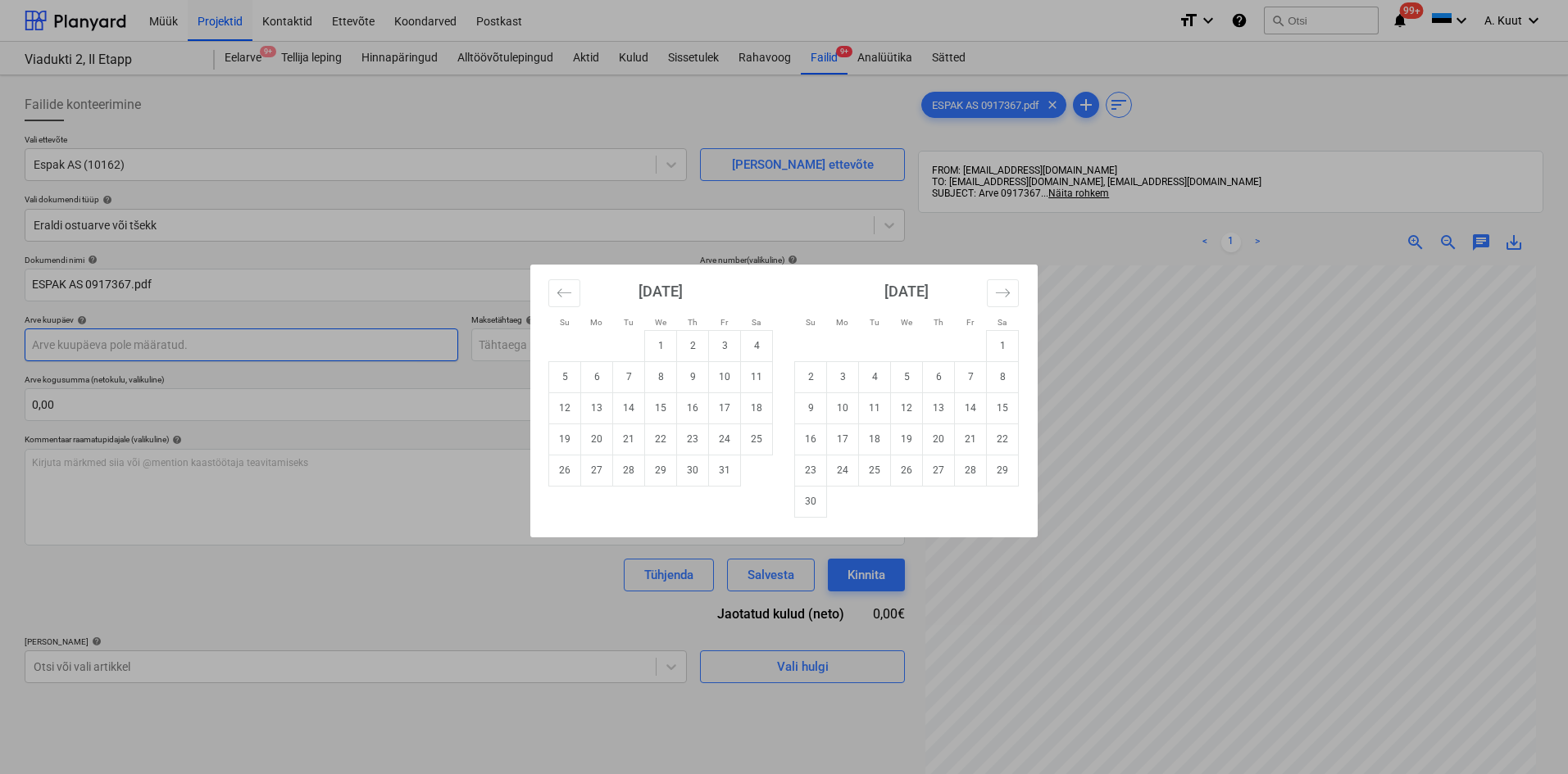
click at [45, 348] on body "Müük Projektid Kontaktid Ettevõte Koondarved Postkast format_size keyboard_arro…" at bounding box center [784, 387] width 1568 height 774
click at [564, 292] on icon "Move backward to switch to the previous month." at bounding box center [564, 292] width 14 height 8
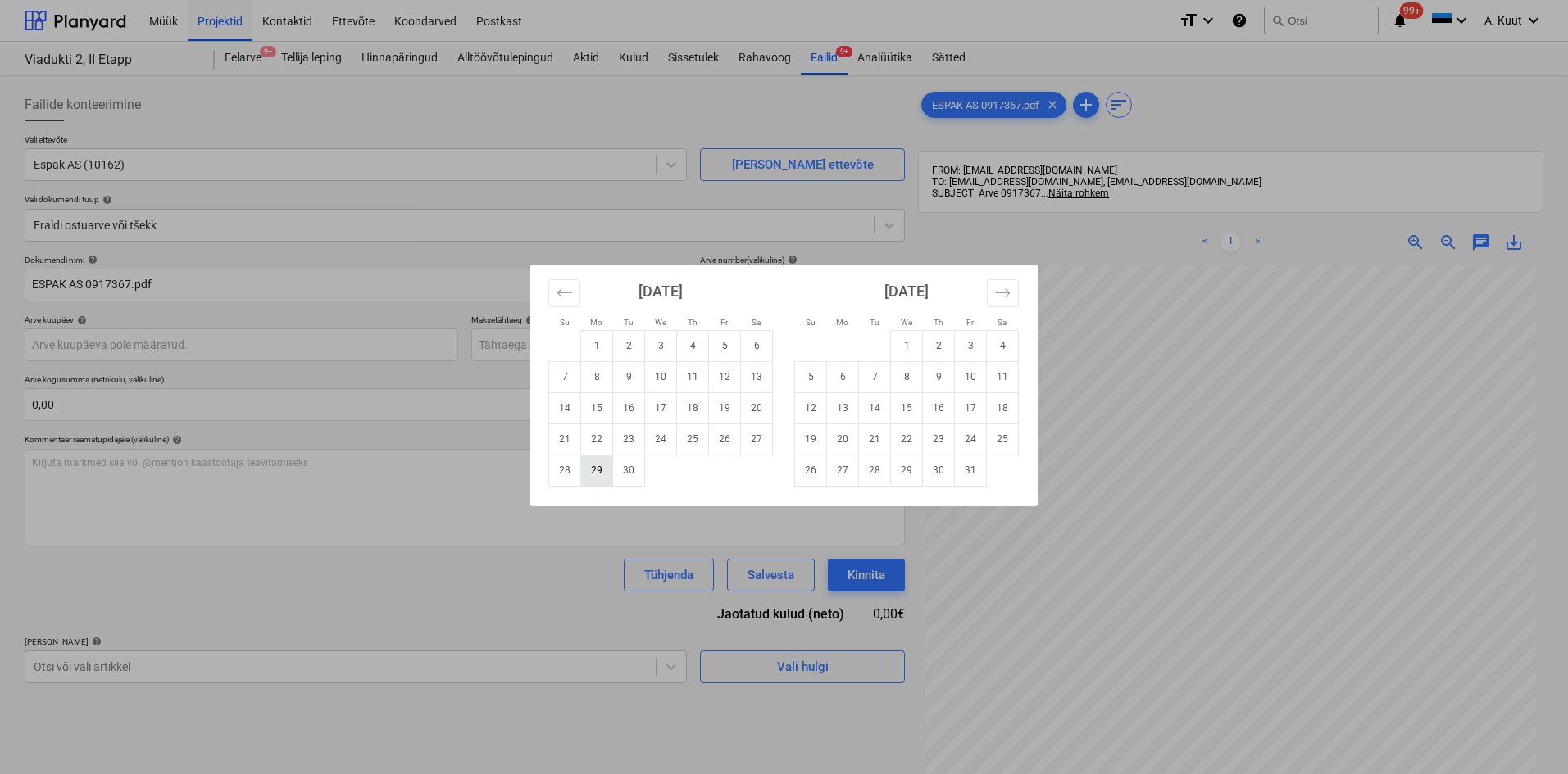
click at [598, 469] on td "29" at bounding box center [596, 470] width 32 height 31
type input "[DATE]"
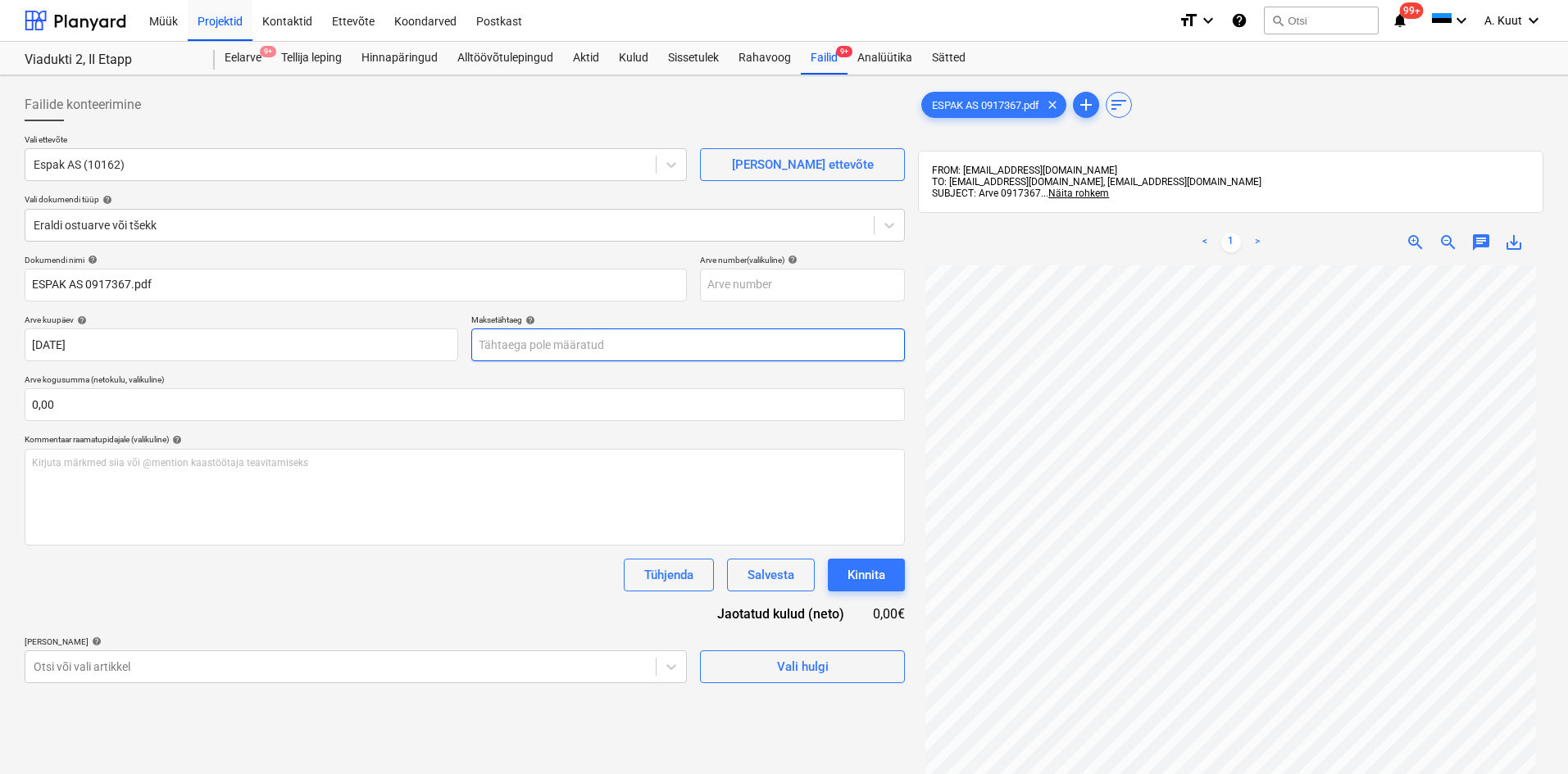
click at [506, 347] on body "Müük Projektid Kontaktid Ettevõte Koondarved Postkast format_size keyboard_arro…" at bounding box center [784, 387] width 1568 height 774
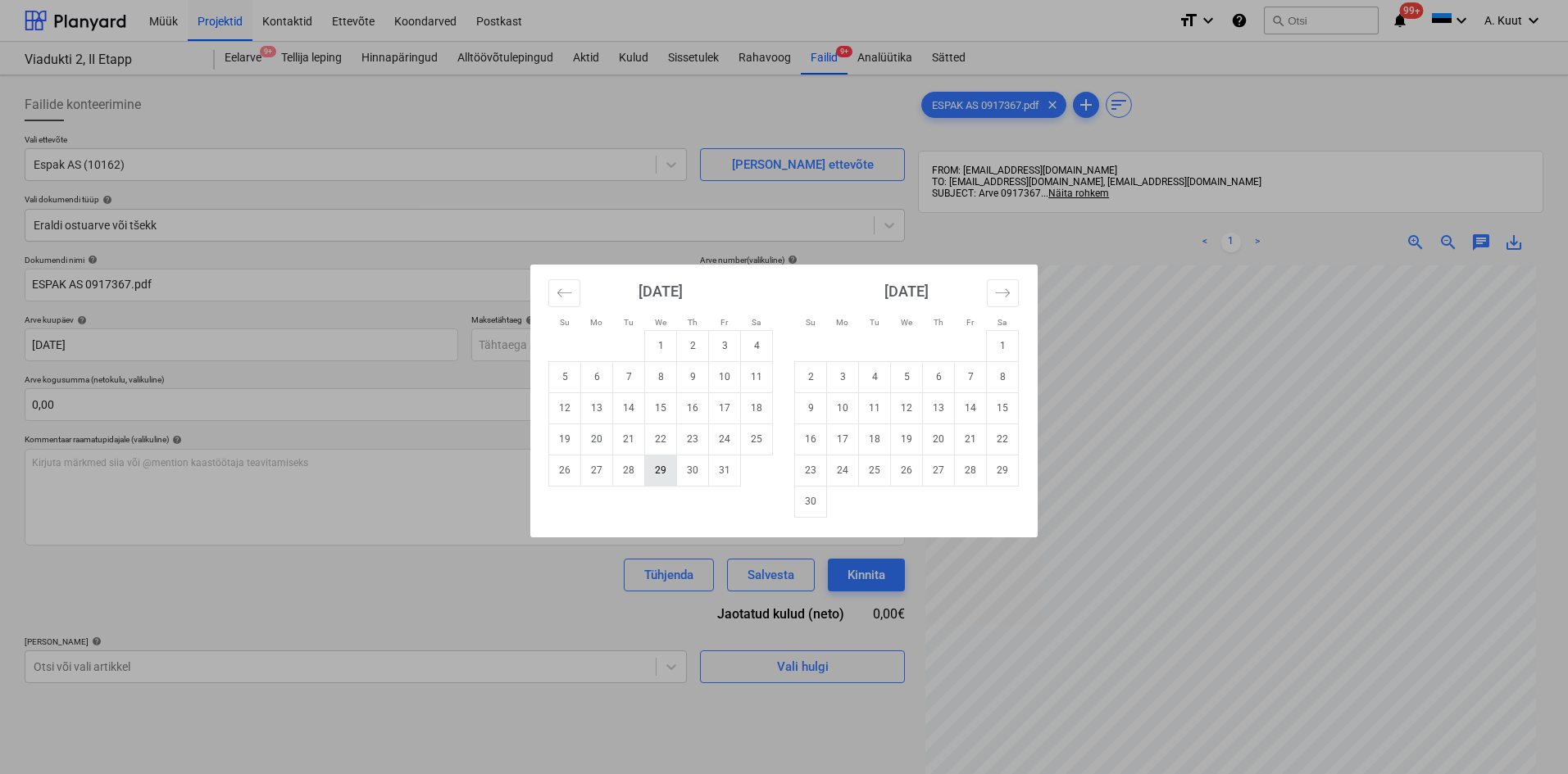
click at [655, 475] on td "29" at bounding box center [660, 470] width 32 height 31
type input "[DATE]"
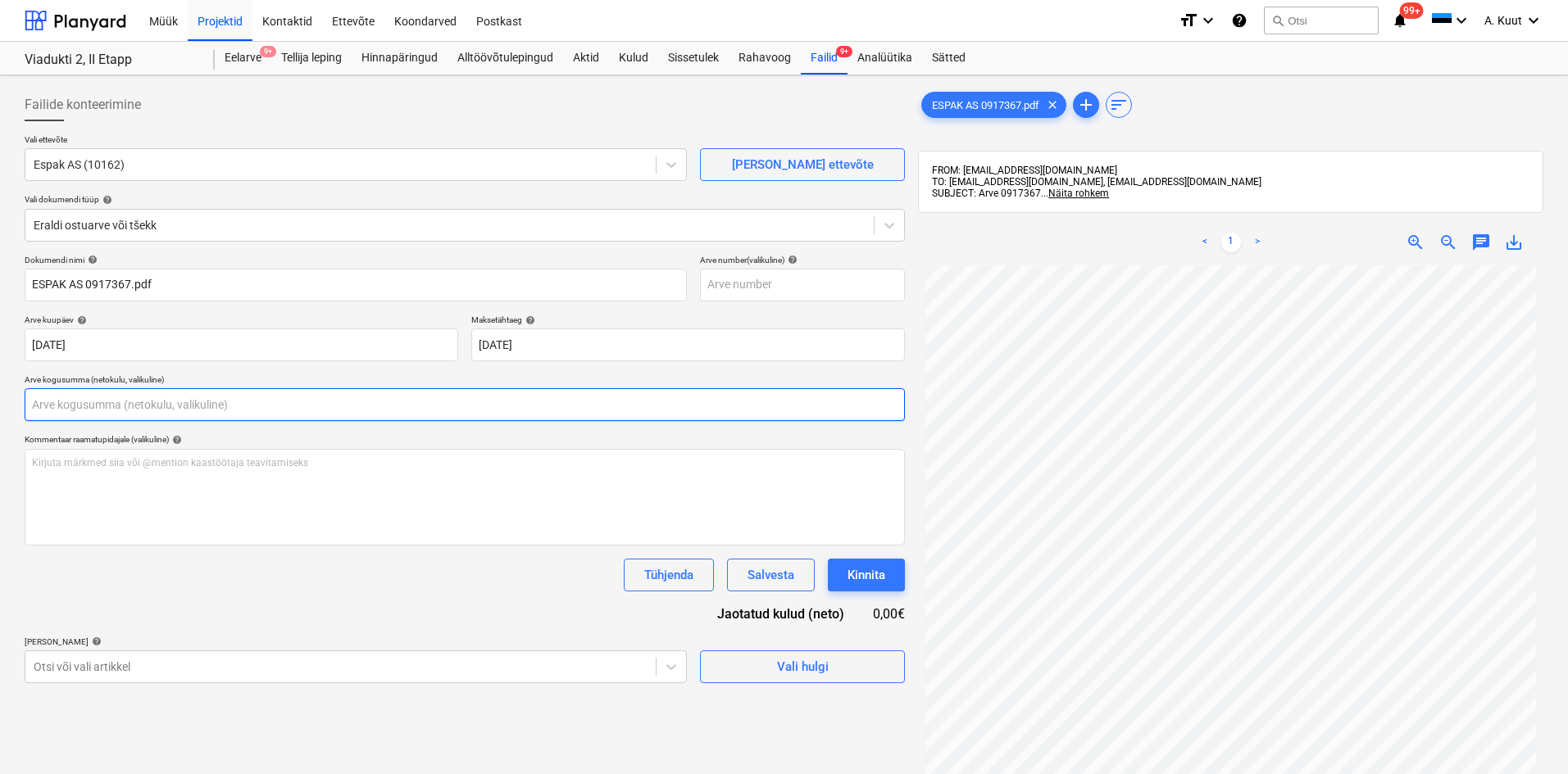
click at [193, 406] on input "text" at bounding box center [464, 404] width 880 height 33
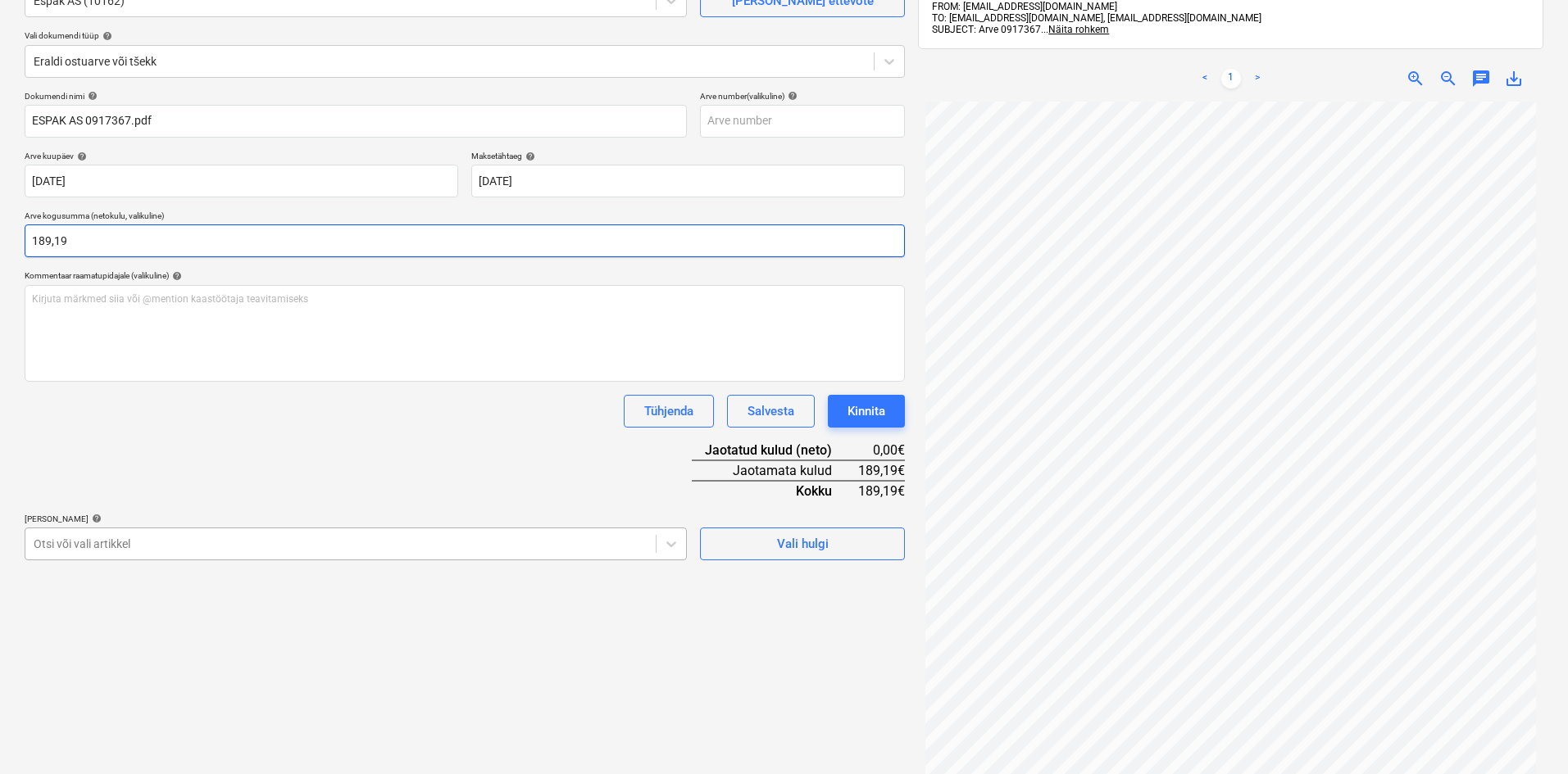
type input "189,19"
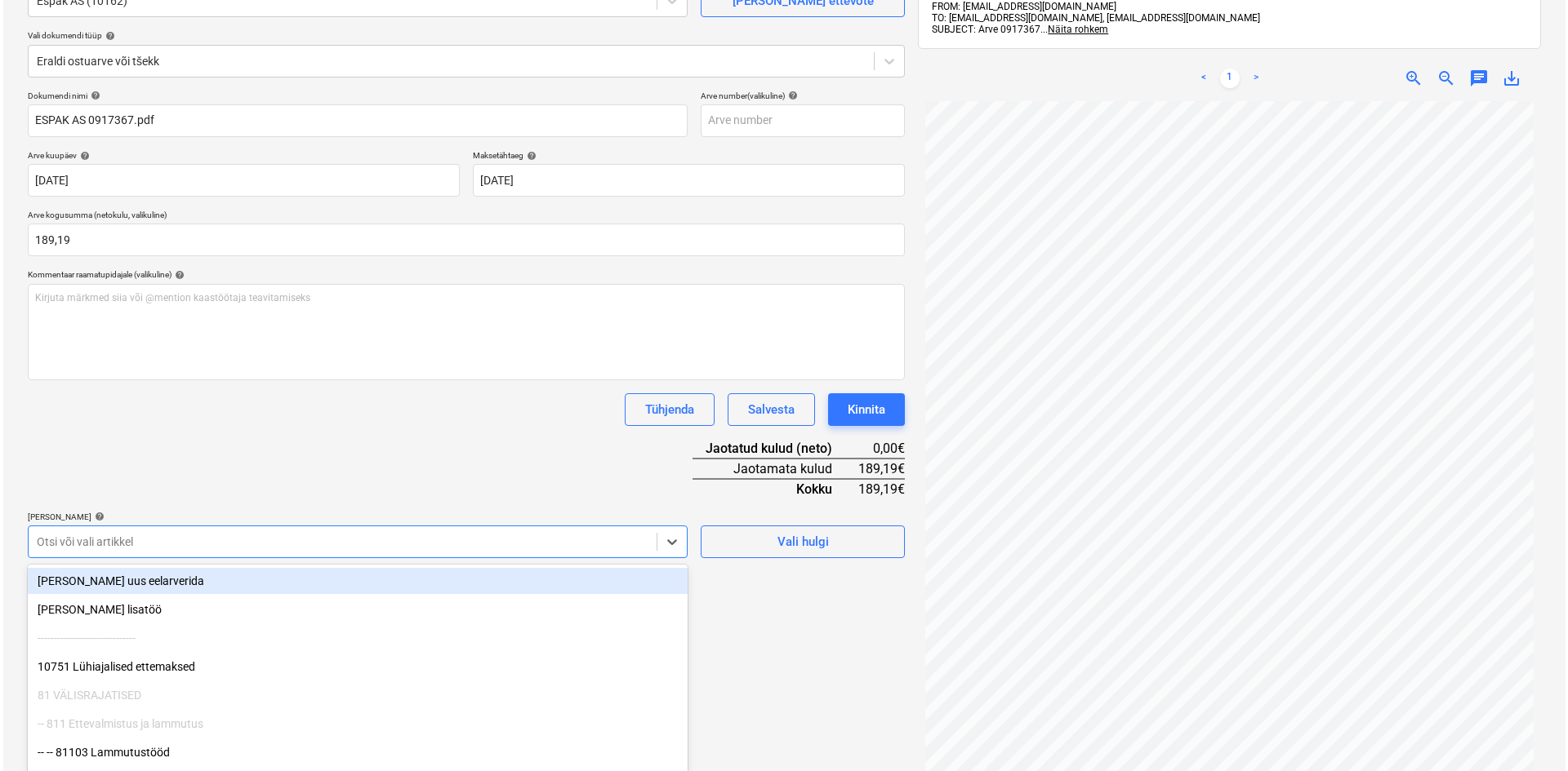
scroll to position [211, 0]
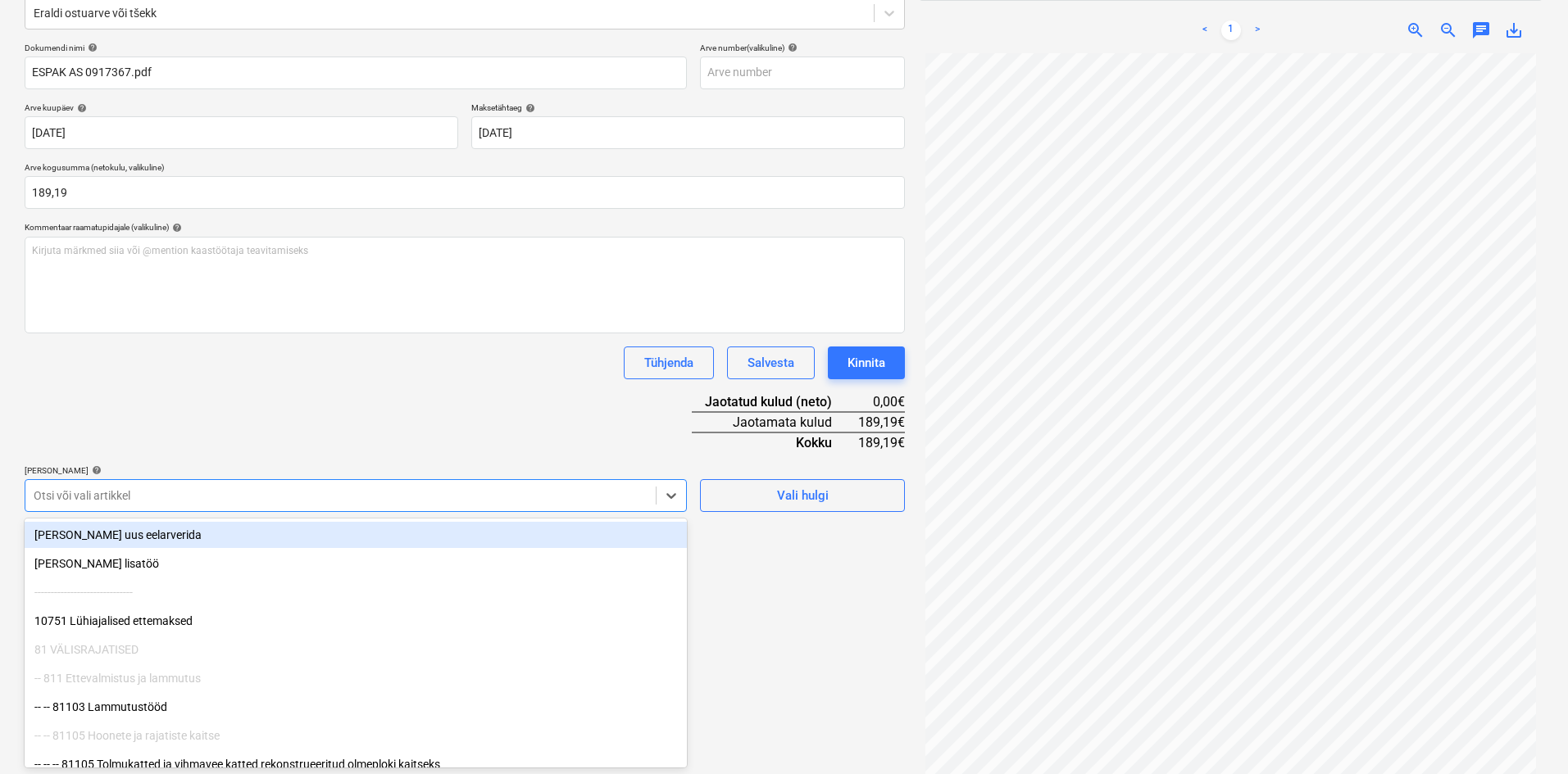
click at [200, 537] on body "Müük Projektid Kontaktid Ettevõte Koondarved Postkast format_size keyboard_arro…" at bounding box center [784, 175] width 1568 height 774
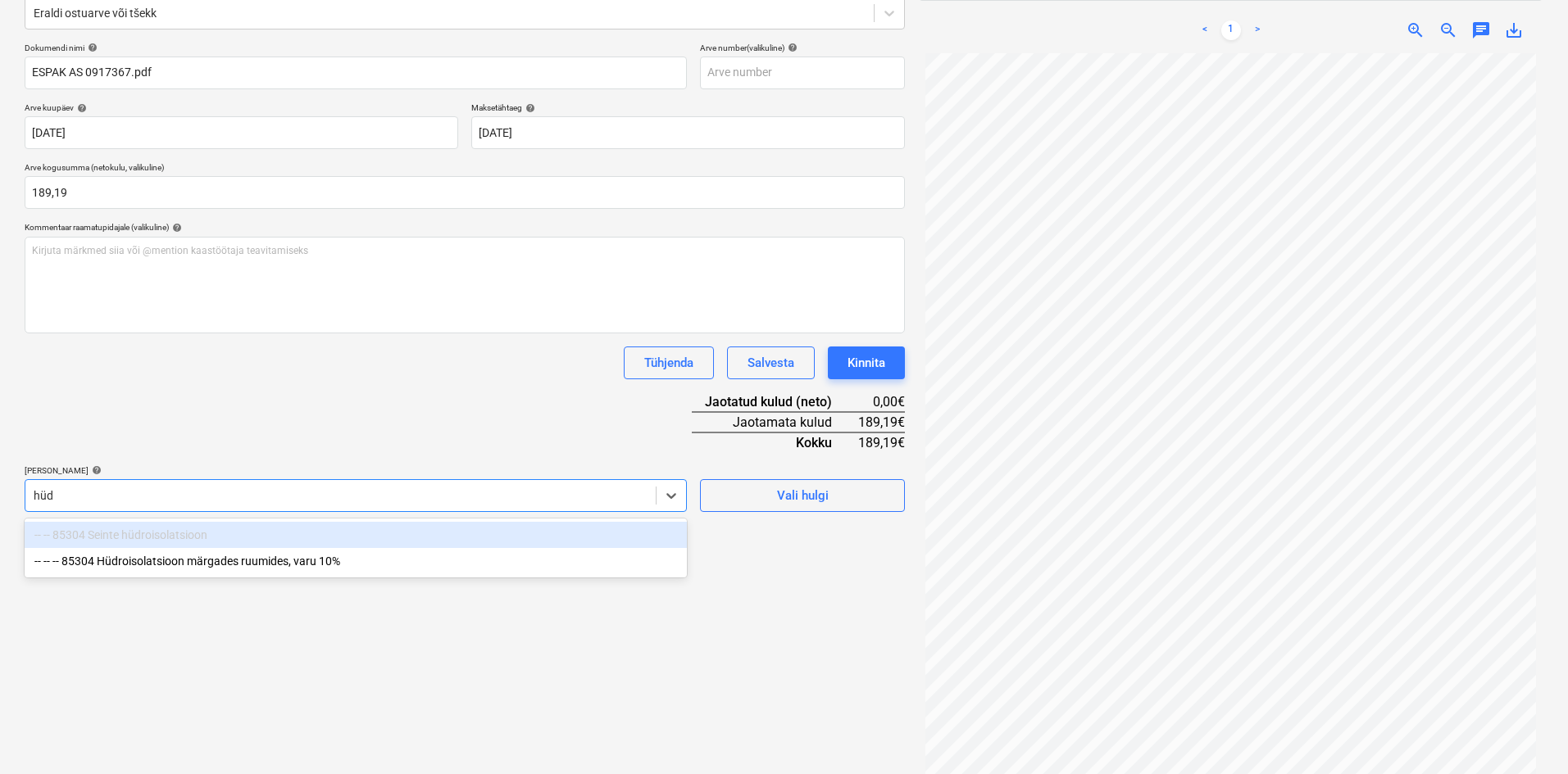
type input "hüdr"
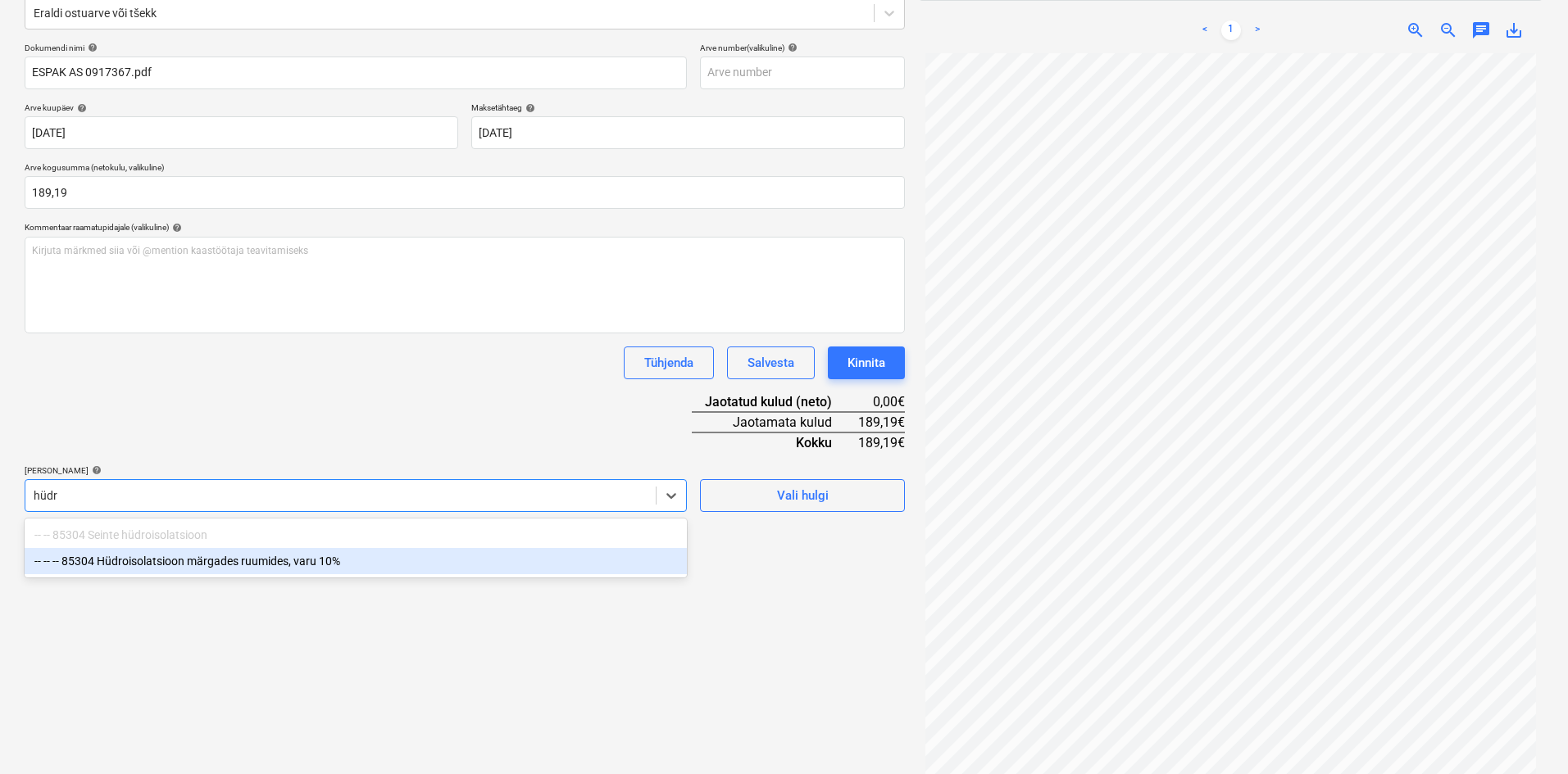
click at [203, 560] on div "-- -- -- 85304 Hüdroisolatsioon märgades ruumides, varu 10%" at bounding box center [355, 560] width 662 height 26
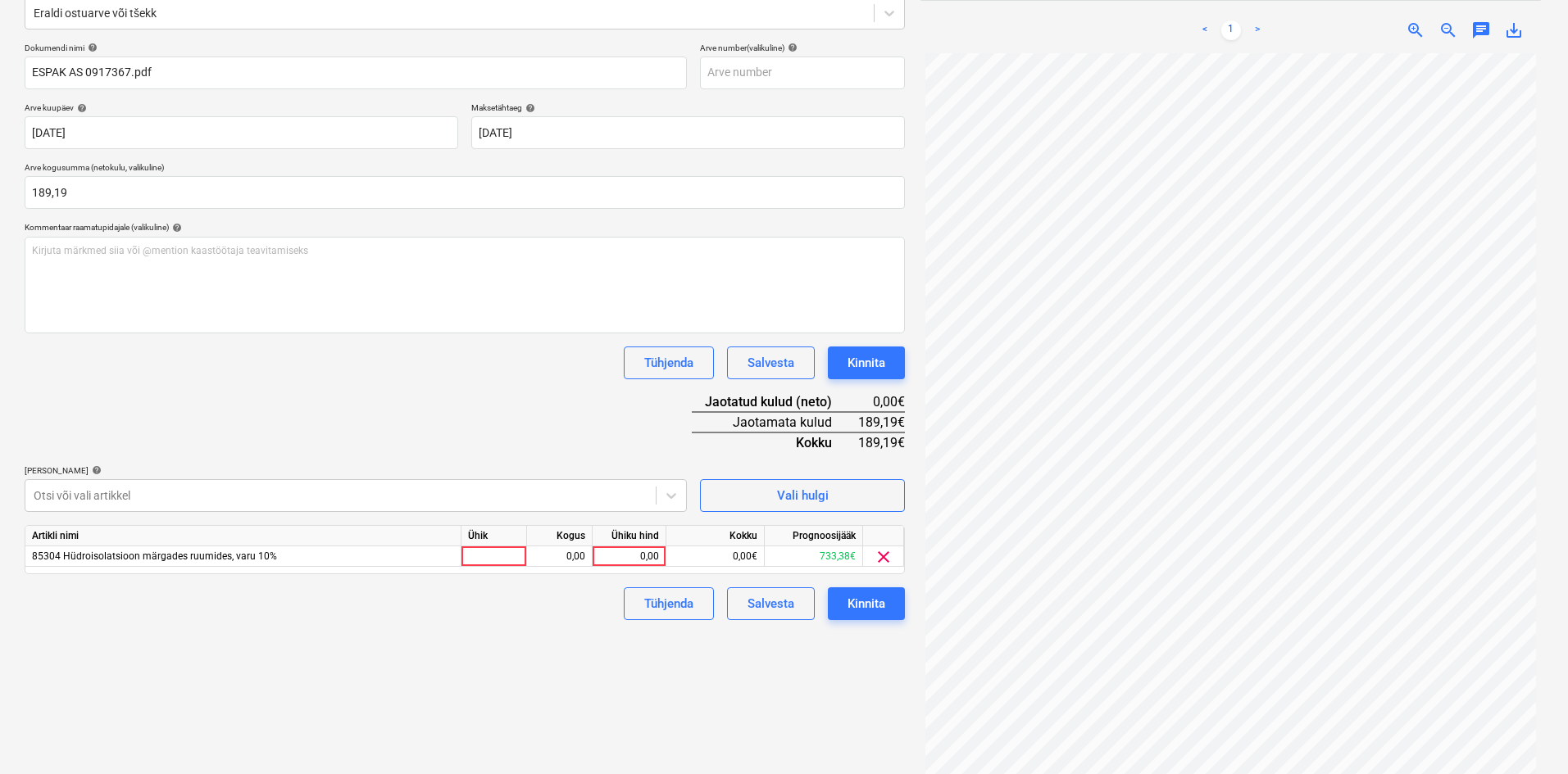
click at [286, 427] on div "Dokumendi nimi help ESPAK AS 0917367.pdf Arve number (valikuline) help Arve kuu…" at bounding box center [464, 331] width 880 height 578
click at [643, 555] on div "0,00" at bounding box center [629, 556] width 60 height 20
type input "189,19"
click at [533, 626] on div "Failide konteerimine Vali ettevõte Espak AS (10162) [PERSON_NAME] uus ettevõte …" at bounding box center [465, 328] width 893 height 918
click at [869, 604] on div "Kinnita" at bounding box center [866, 604] width 38 height 21
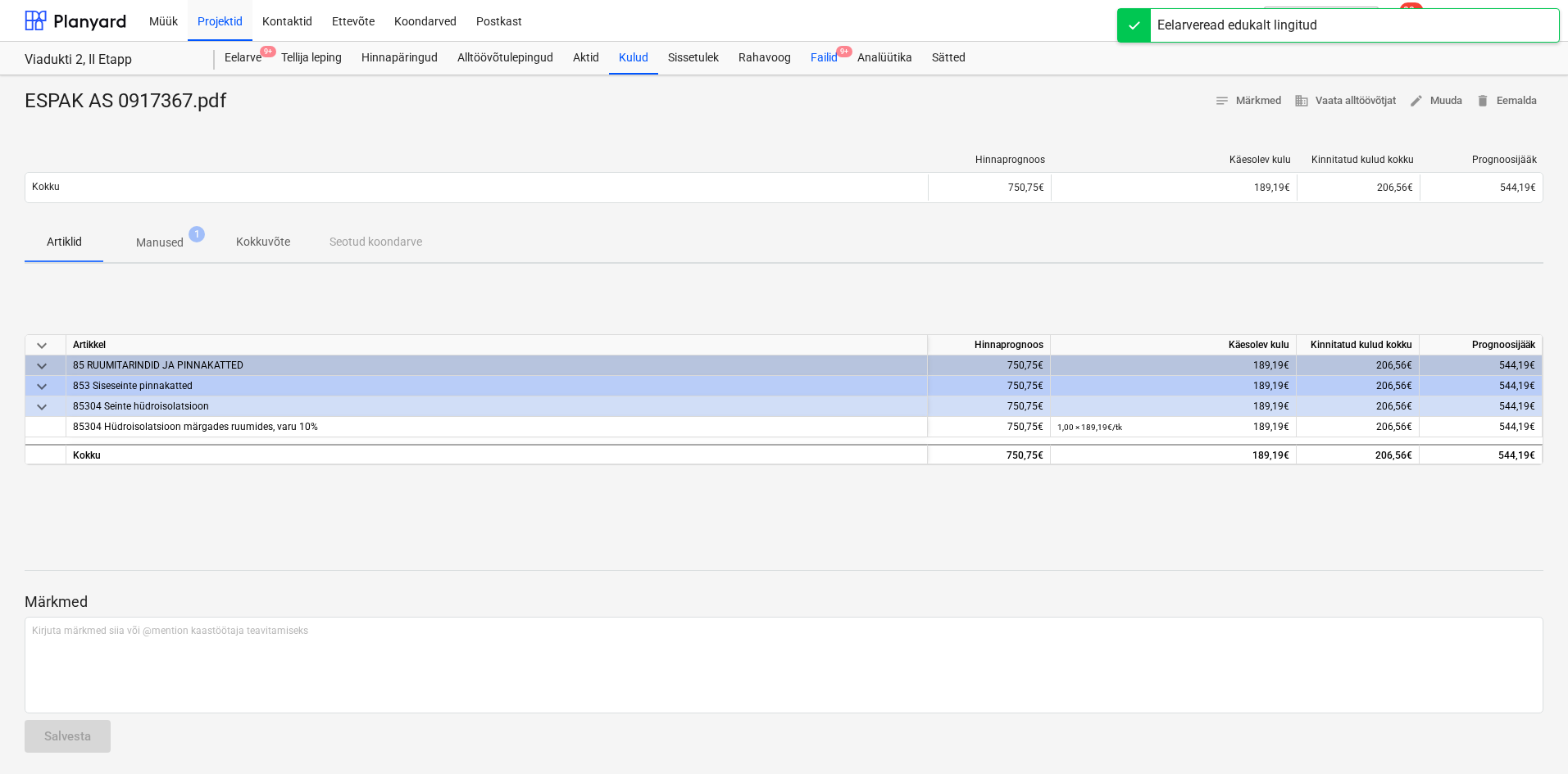
drag, startPoint x: 825, startPoint y: 58, endPoint x: 818, endPoint y: 69, distance: 13.0
click at [825, 58] on div "Failid 9+" at bounding box center [824, 58] width 46 height 33
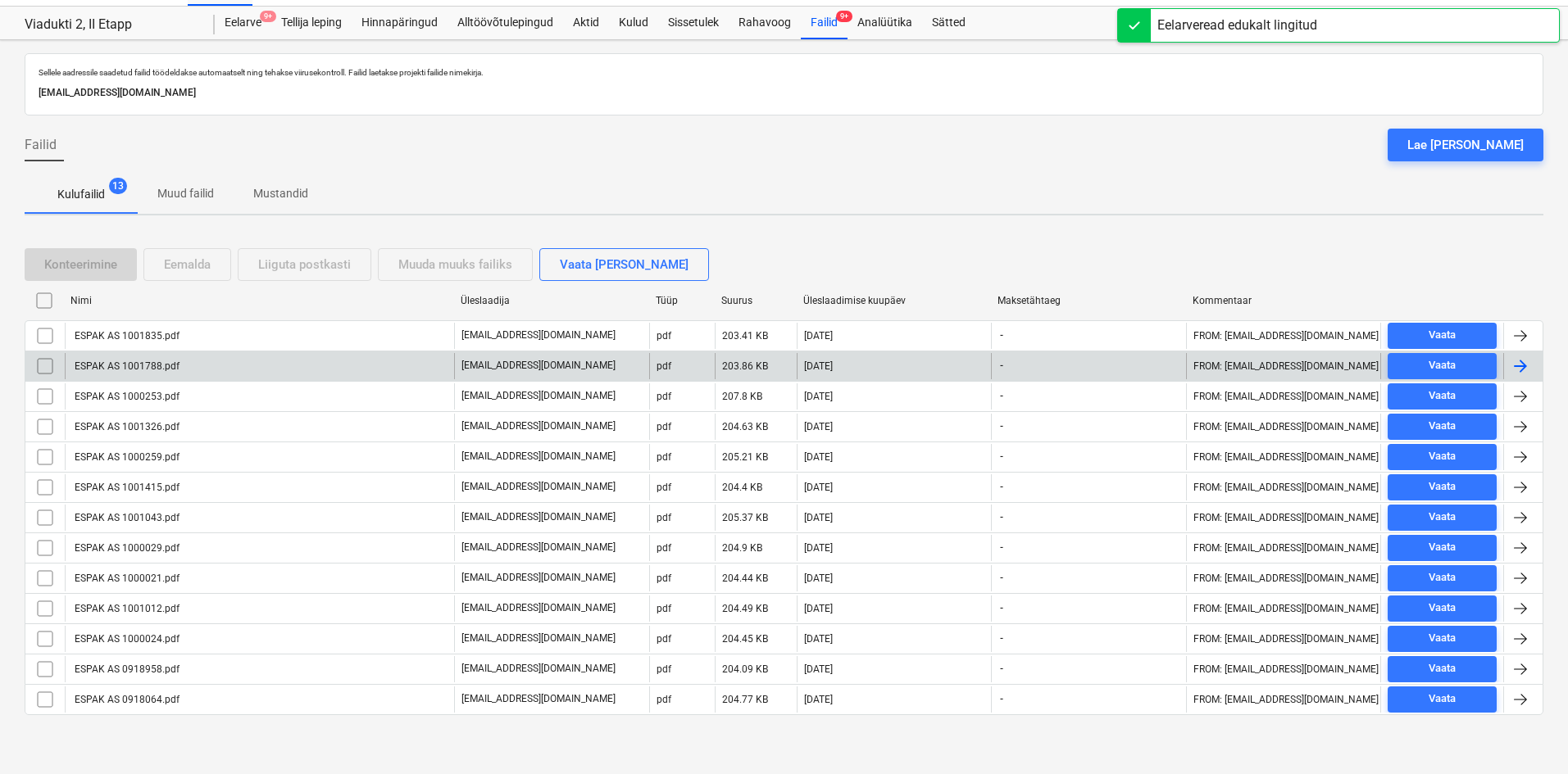
scroll to position [35, 0]
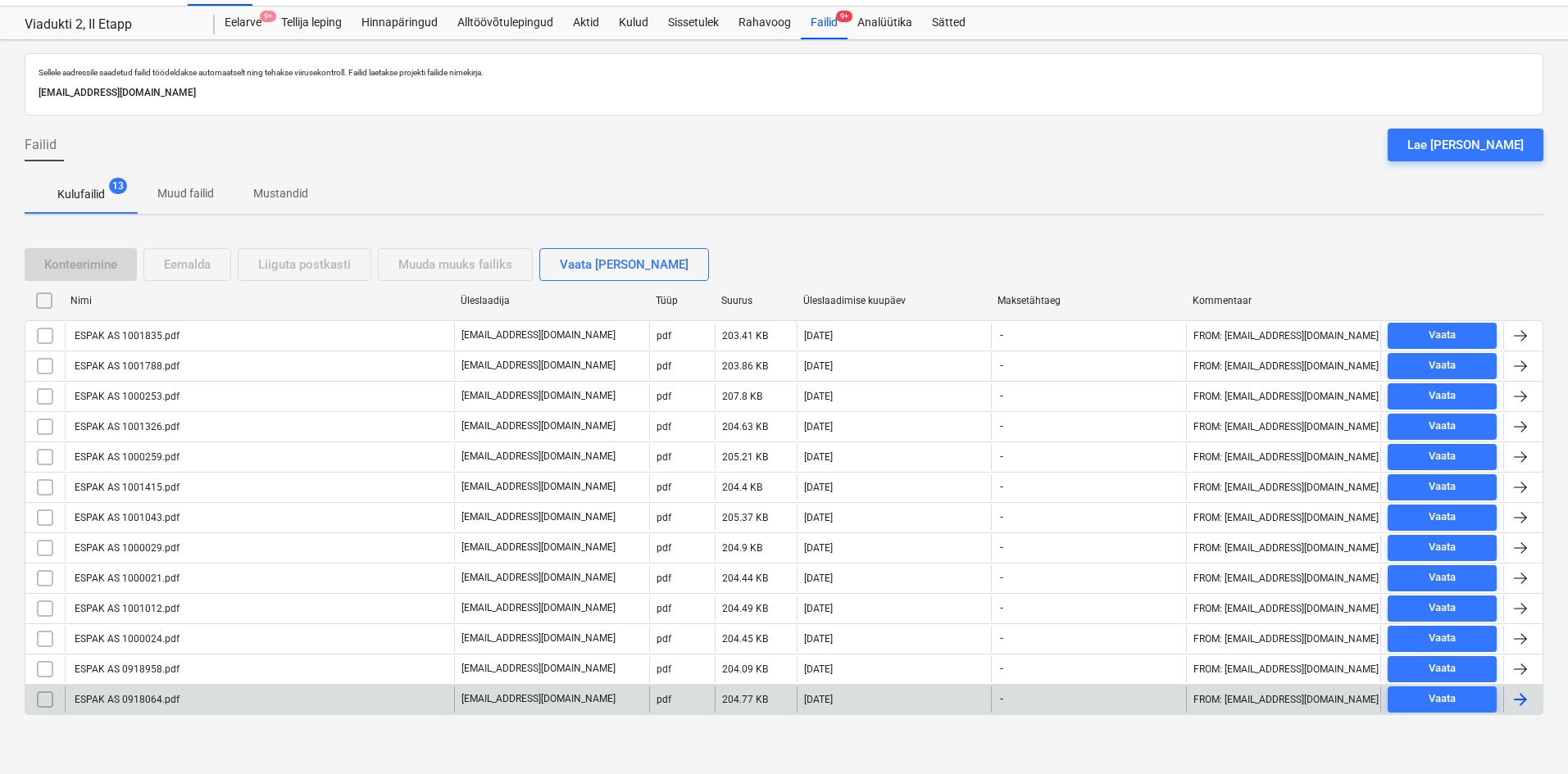
click at [115, 701] on div "ESPAK AS 0918064.pdf" at bounding box center [126, 700] width 107 height 12
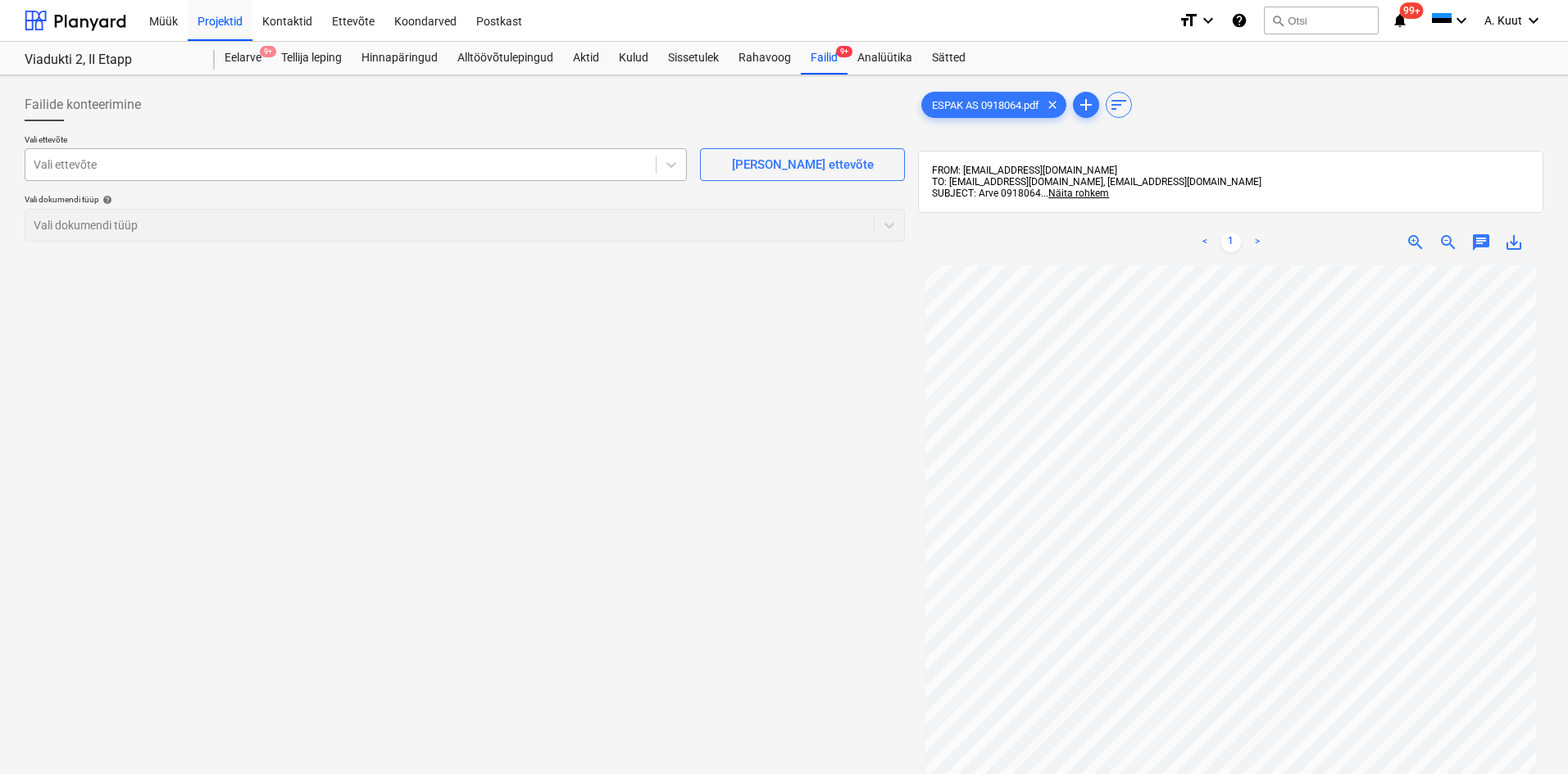
click at [53, 163] on div at bounding box center [341, 164] width 614 height 16
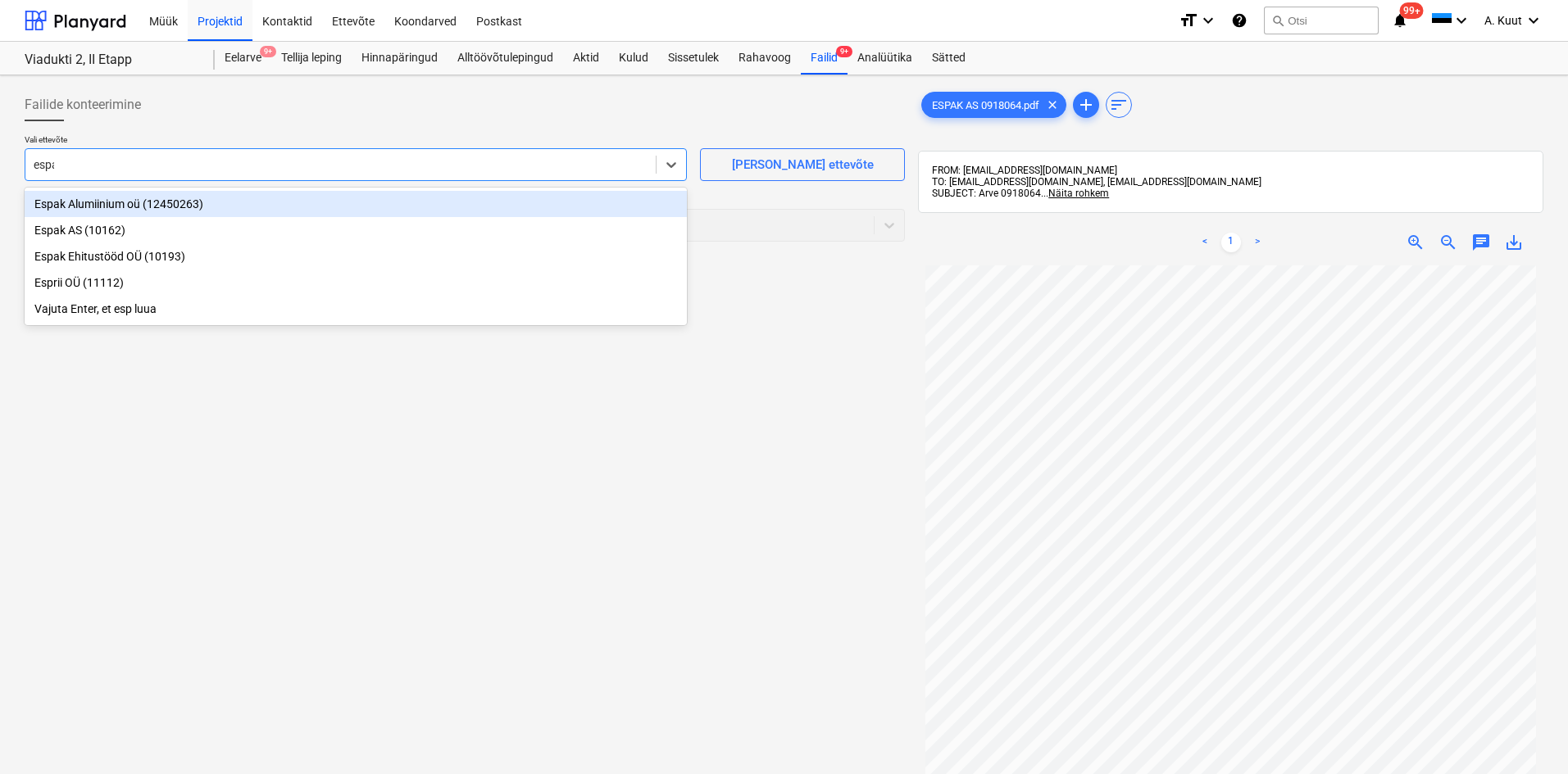
type input "espak"
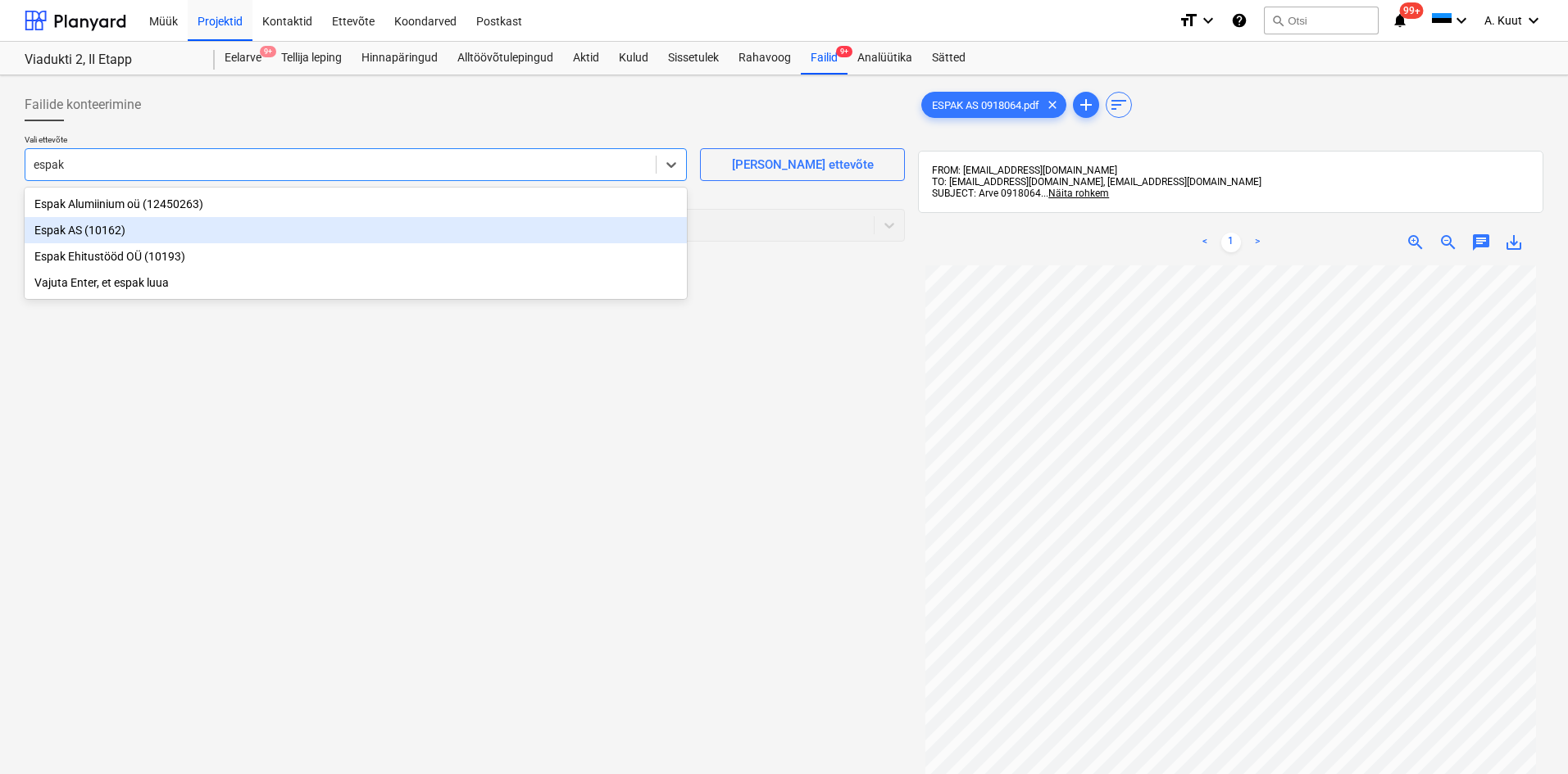
click at [48, 232] on div "Espak AS (10162)" at bounding box center [355, 229] width 662 height 26
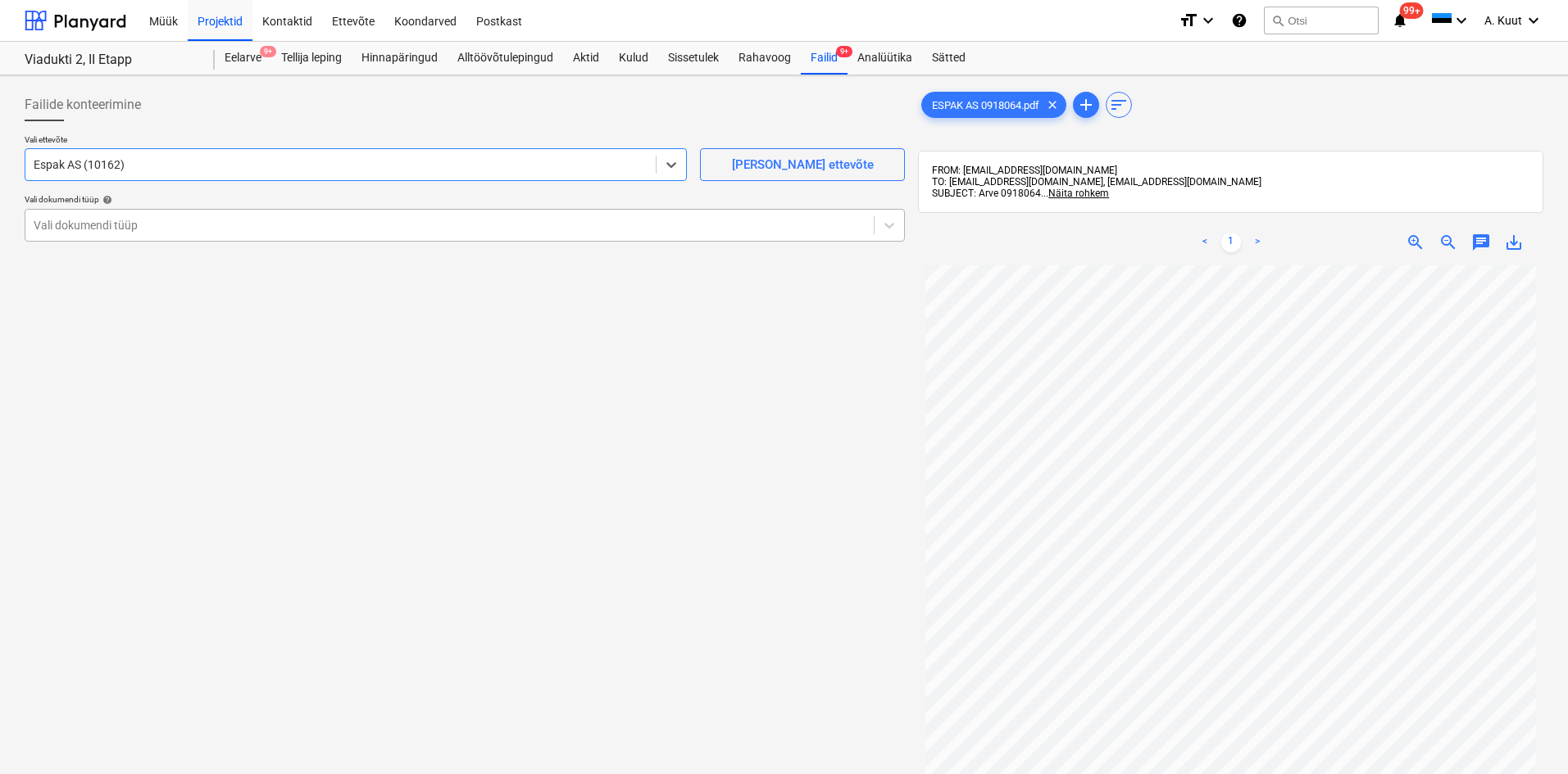
click at [59, 220] on div at bounding box center [449, 224] width 831 height 16
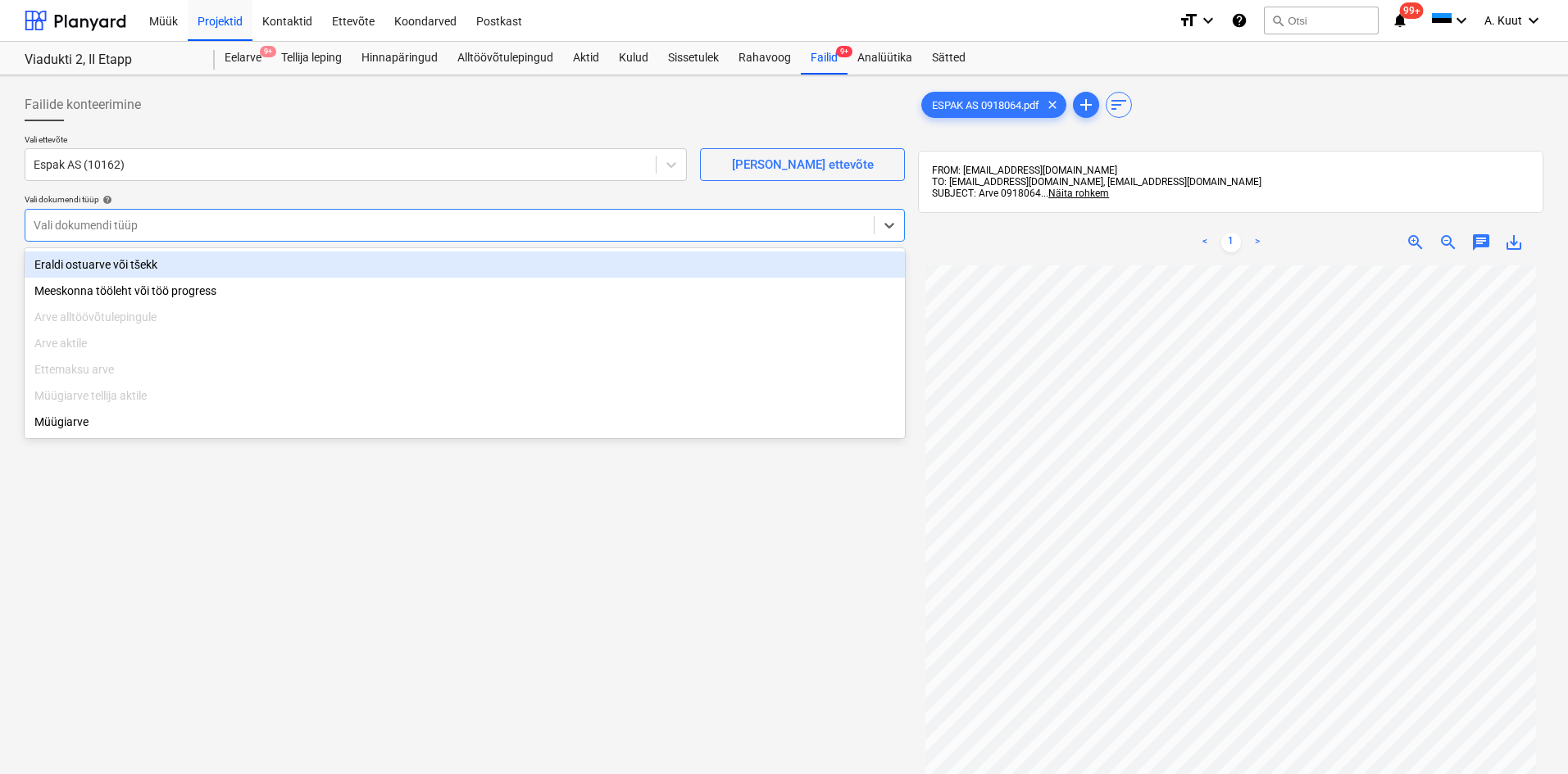
click at [64, 263] on div "Eraldi ostuarve või tšekk" at bounding box center [464, 264] width 880 height 26
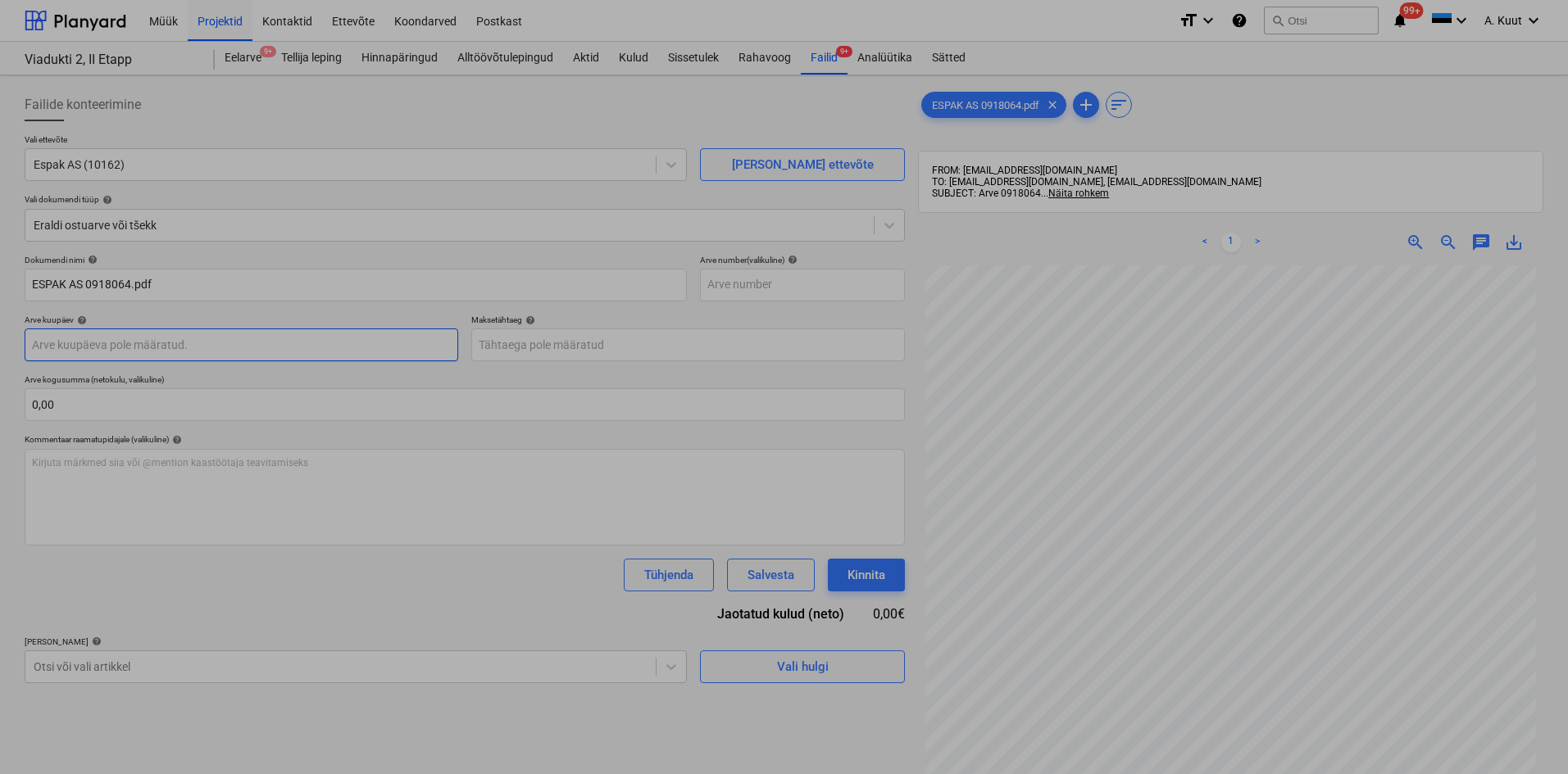
click at [71, 342] on body "Müük Projektid Kontaktid Ettevõte Koondarved Postkast format_size keyboard_arro…" at bounding box center [784, 387] width 1568 height 774
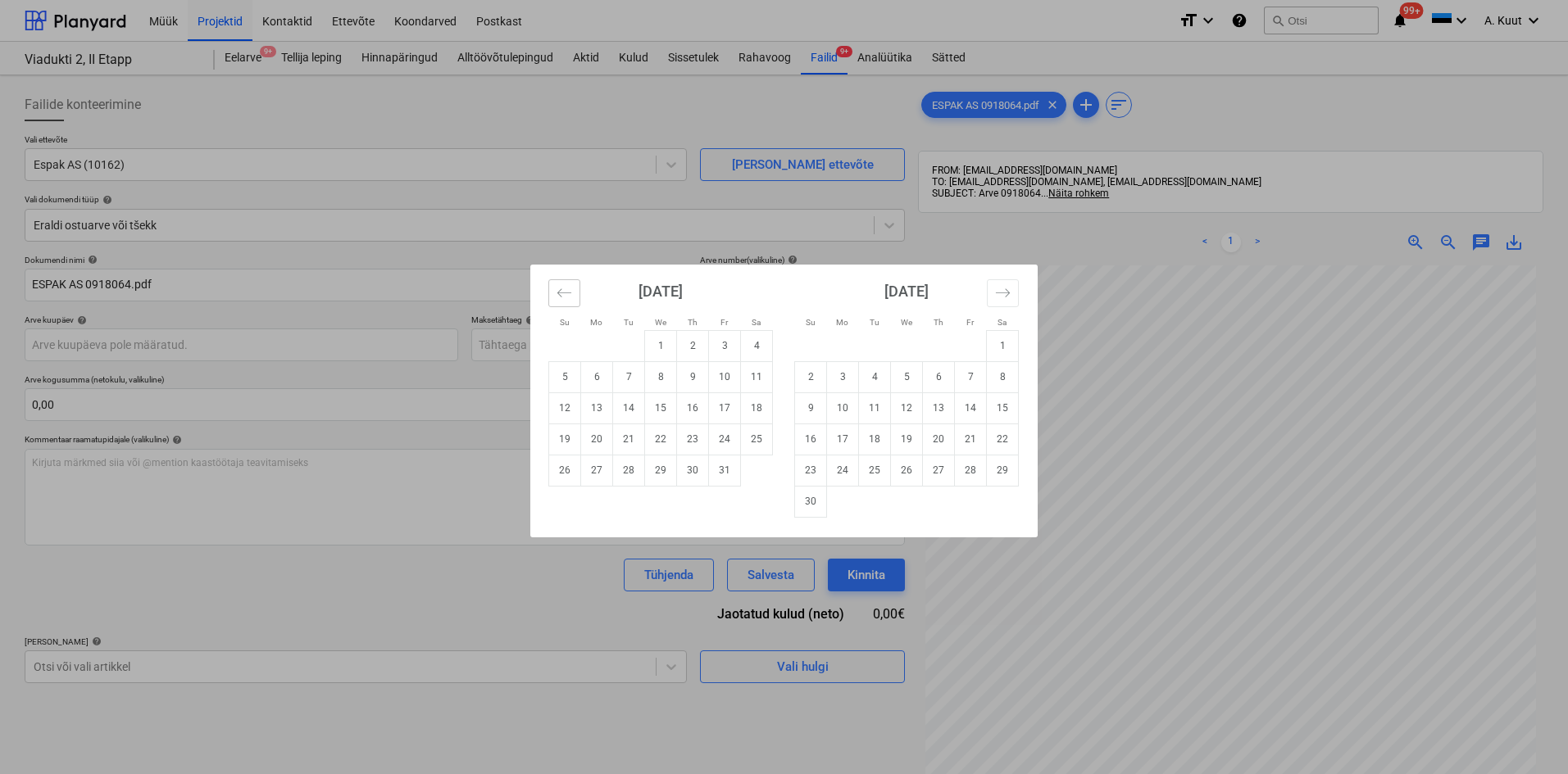
click at [564, 288] on icon "Move backward to switch to the previous month." at bounding box center [564, 293] width 15 height 15
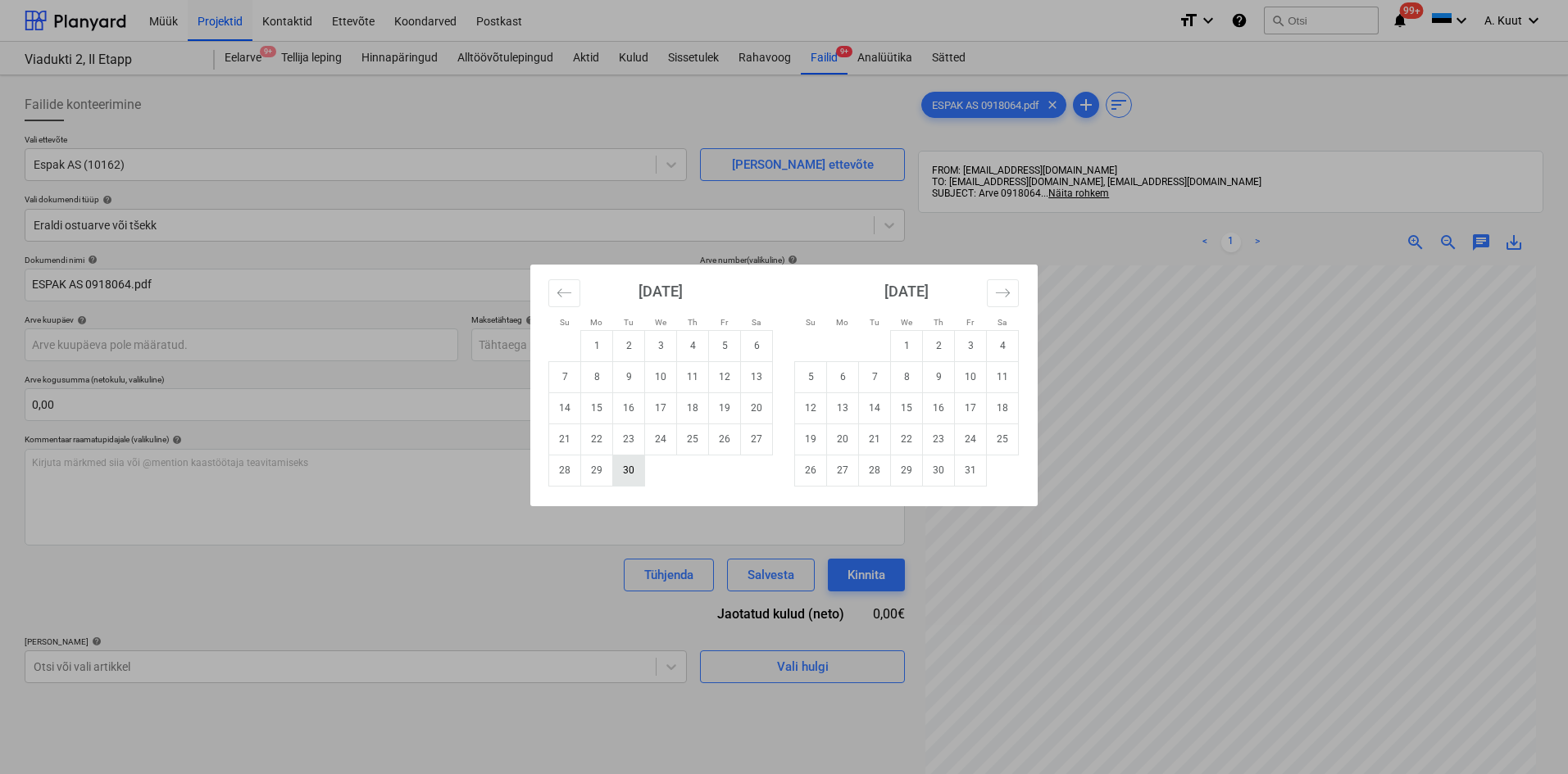
click at [621, 472] on td "30" at bounding box center [628, 470] width 32 height 31
type input "[DATE]"
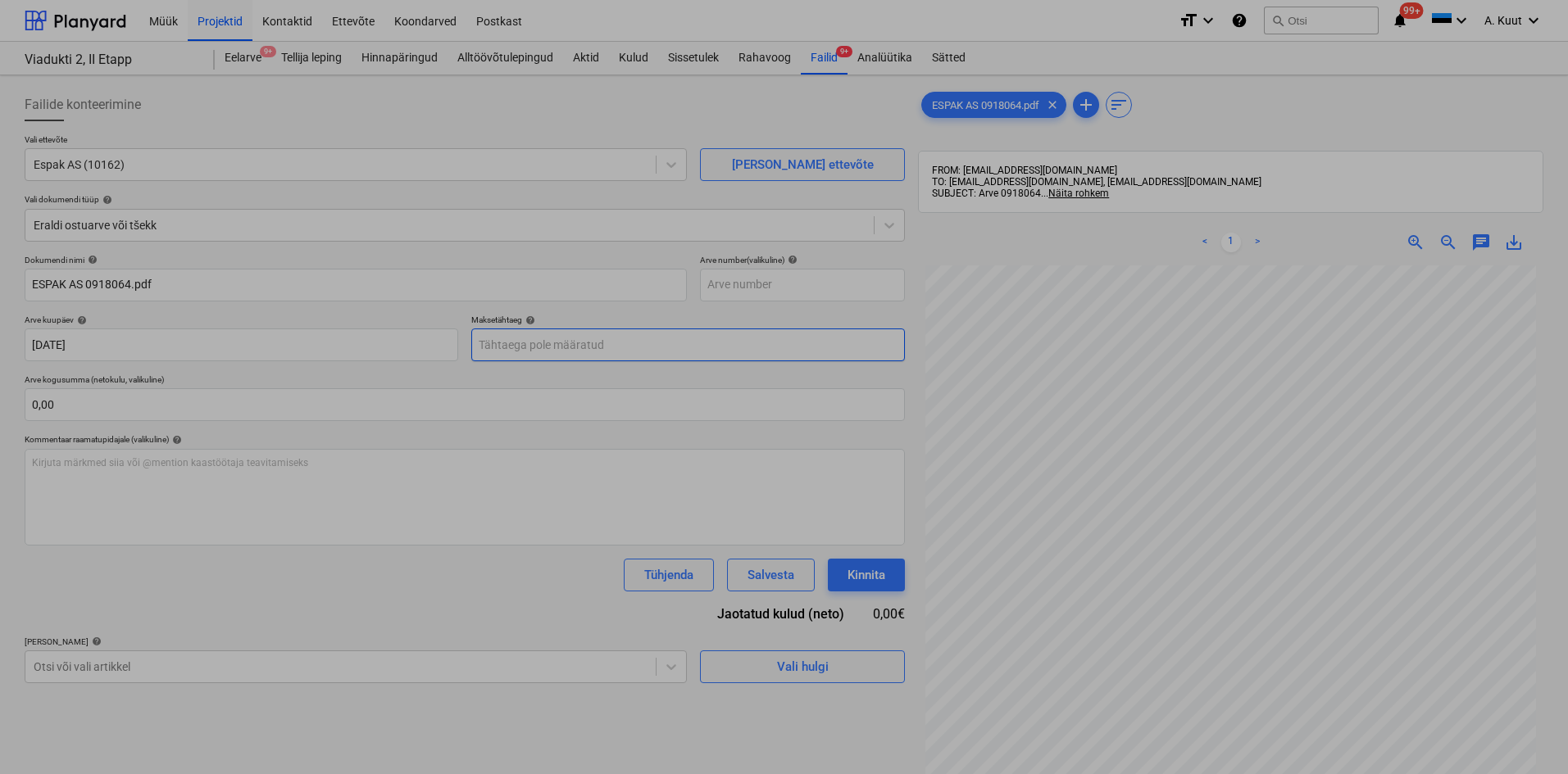
click at [525, 342] on body "Müük Projektid Kontaktid Ettevõte Koondarved Postkast format_size keyboard_arro…" at bounding box center [784, 387] width 1568 height 774
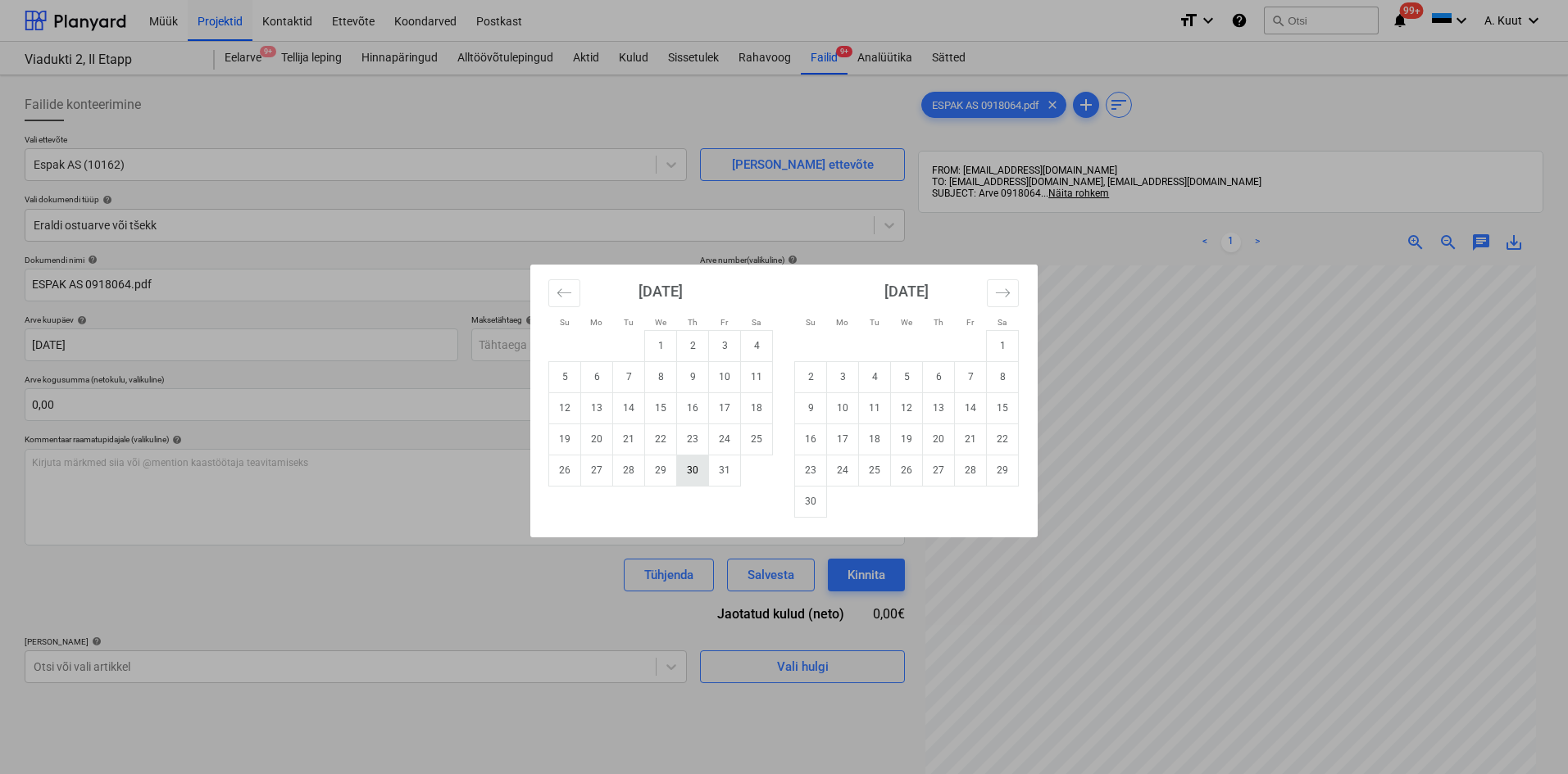
click at [694, 469] on td "30" at bounding box center [692, 470] width 32 height 31
type input "[DATE]"
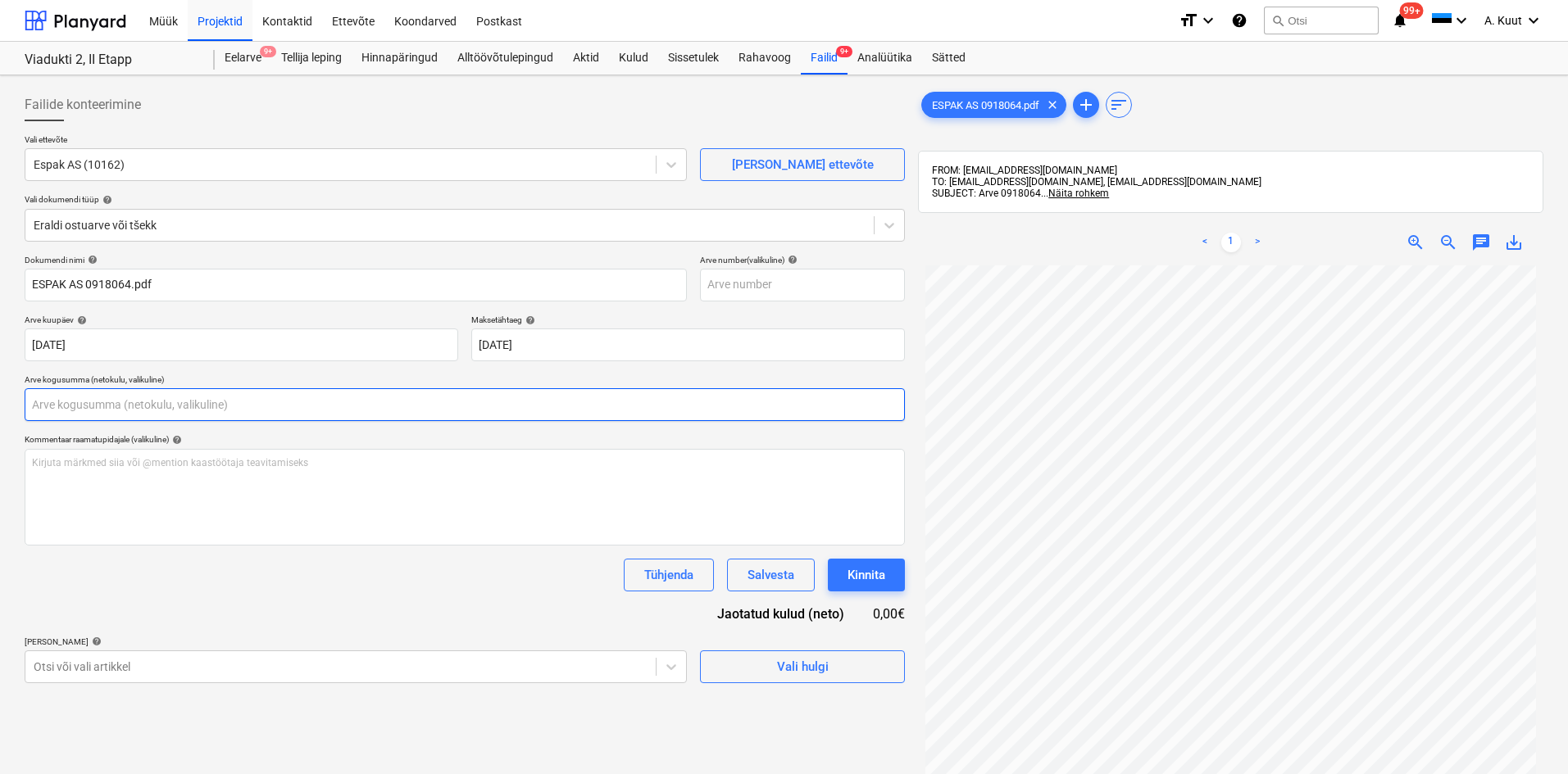
click at [130, 402] on input "text" at bounding box center [464, 404] width 880 height 33
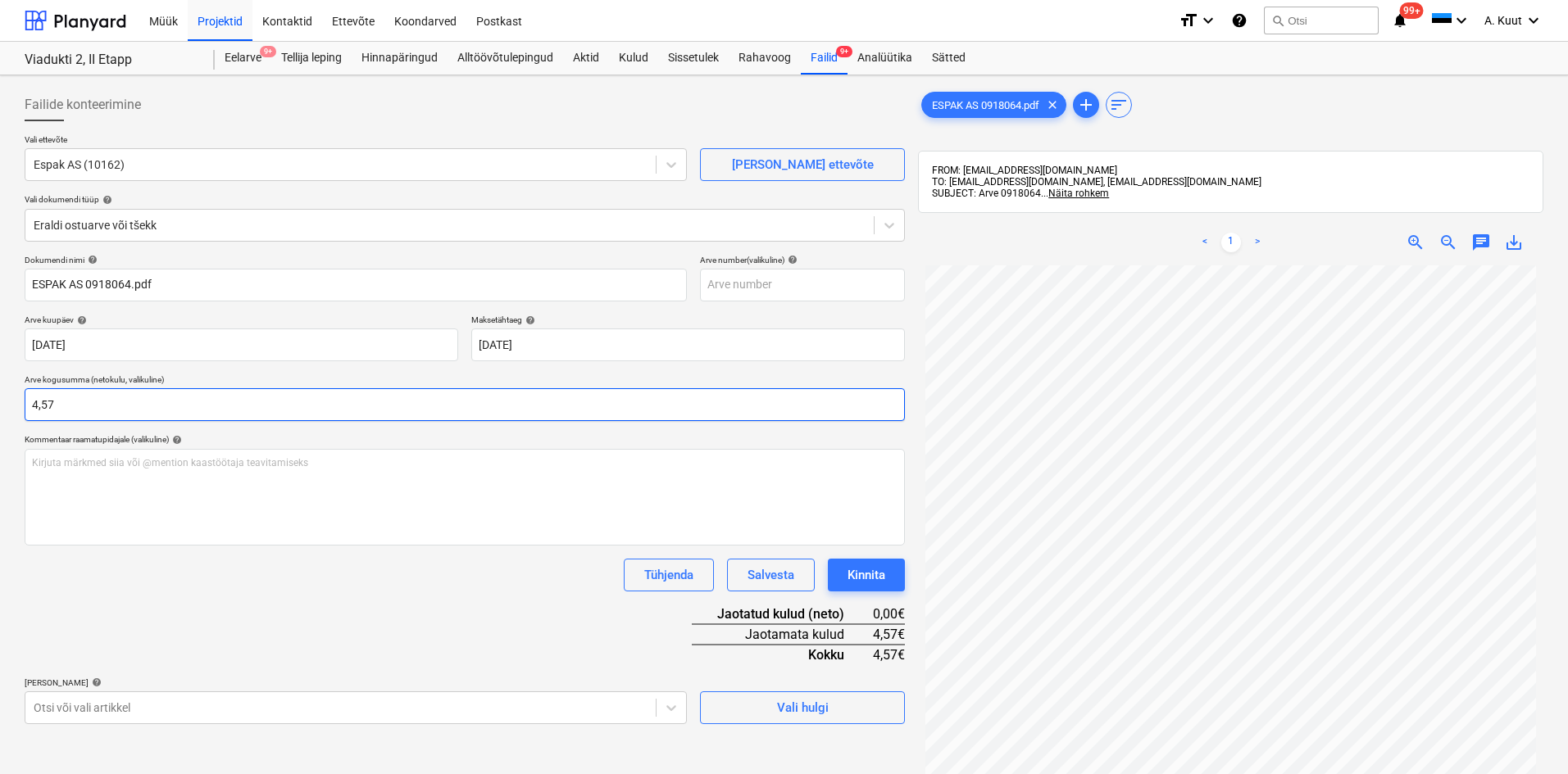
type input "4,57"
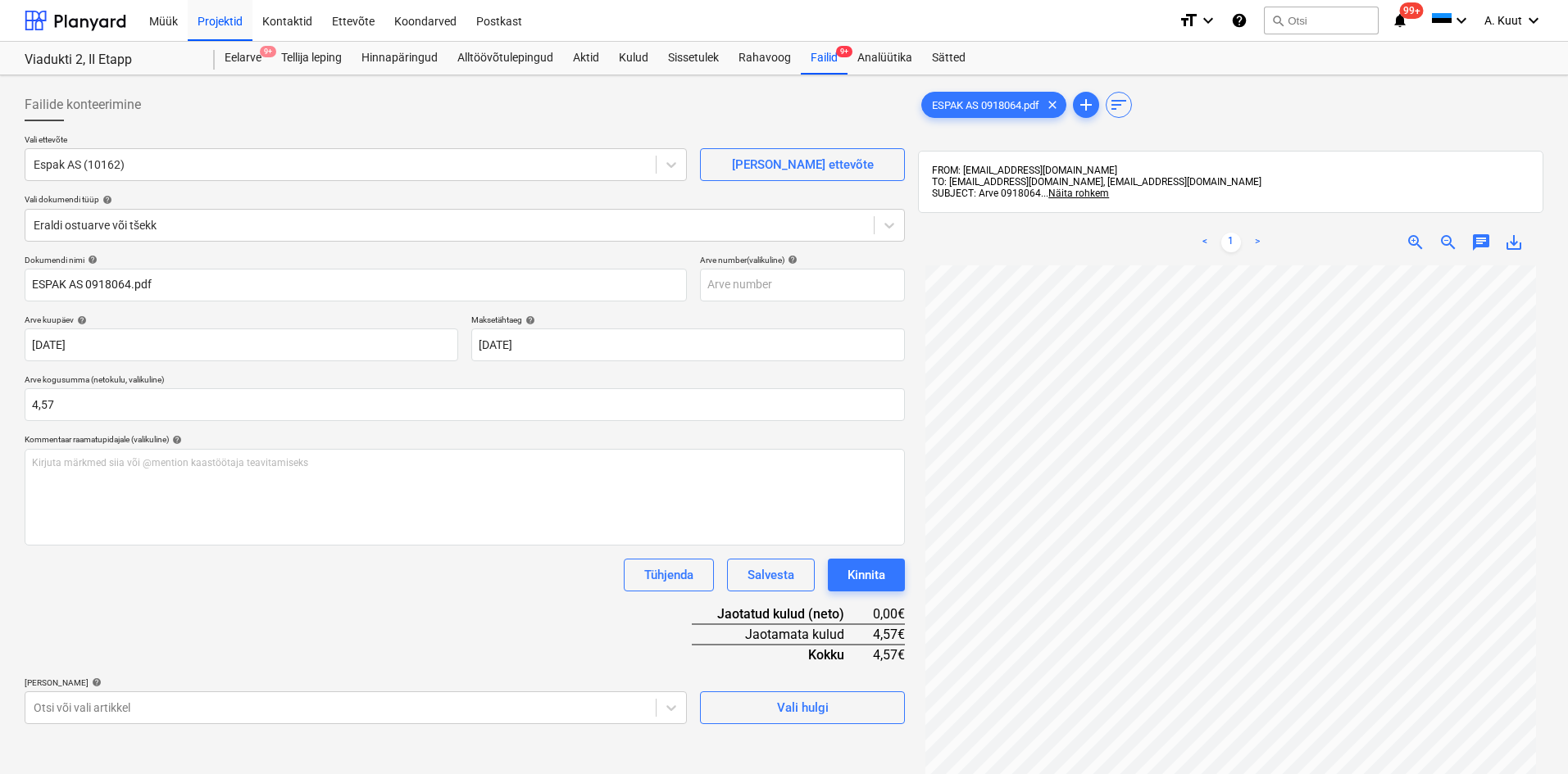
click at [147, 569] on div "Tühjenda Salvesta Kinnita" at bounding box center [464, 575] width 880 height 33
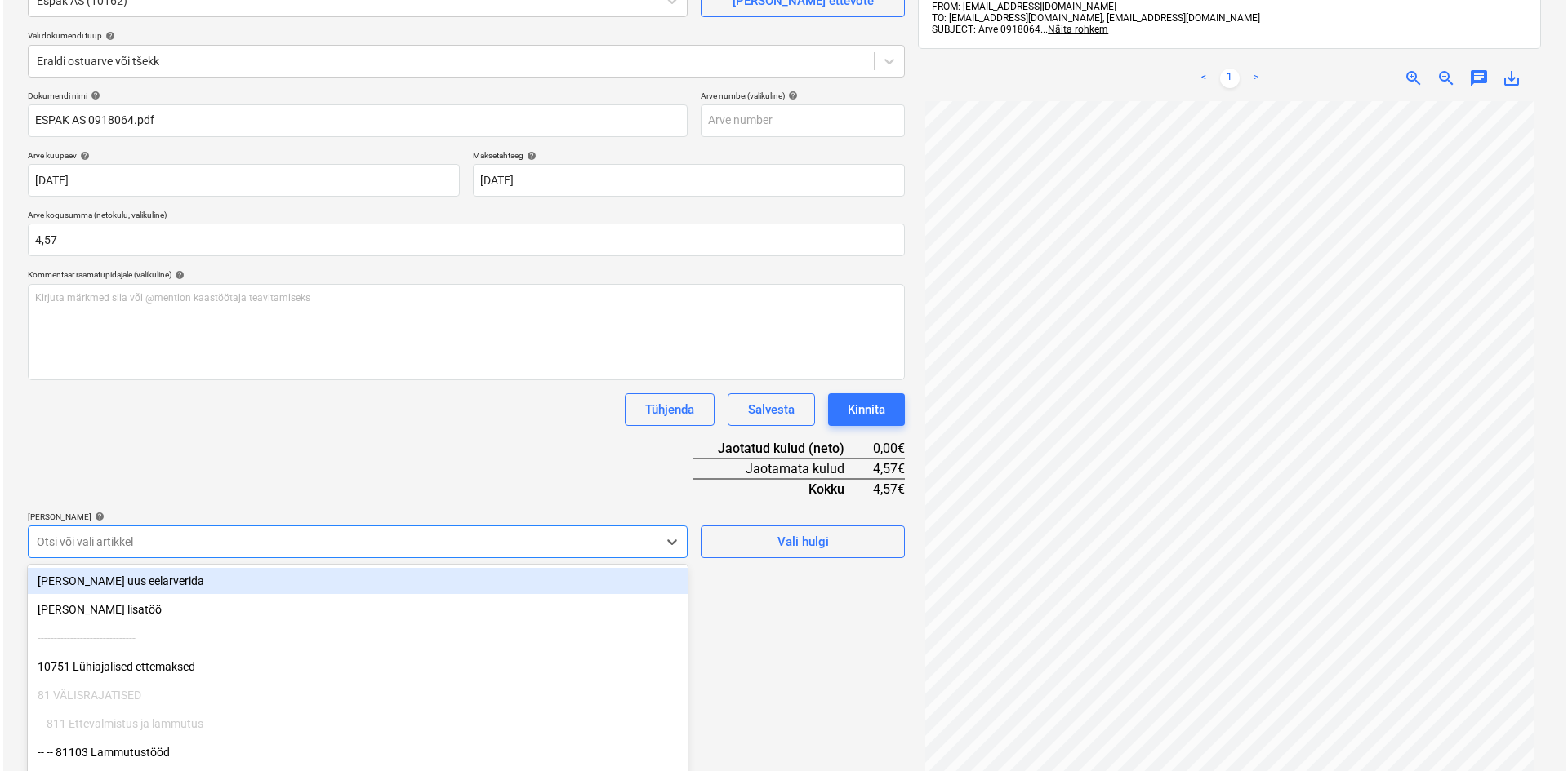
scroll to position [211, 0]
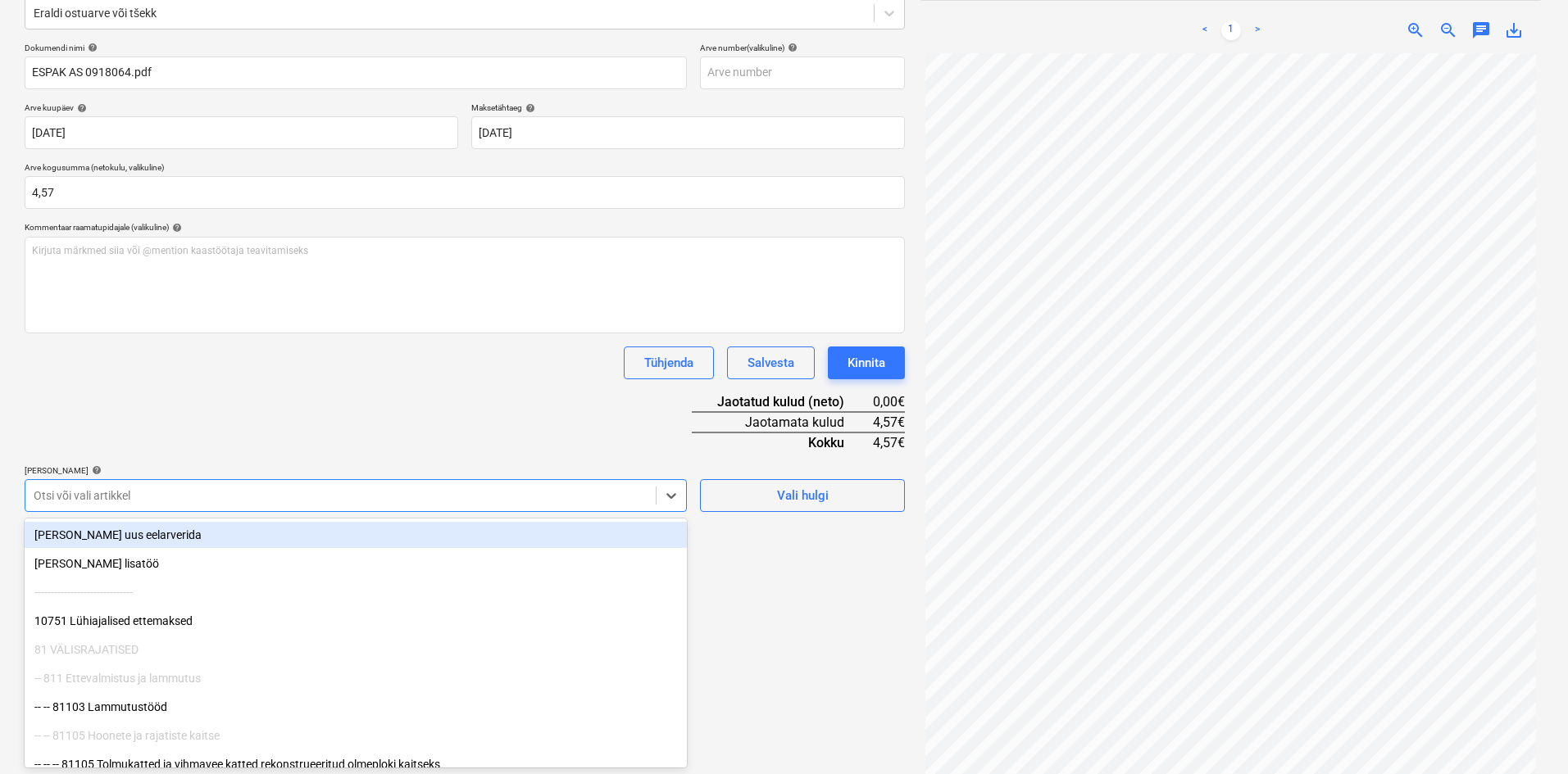
click at [123, 546] on body "Müük Projektid Kontaktid Ettevõte Koondarved Postkast format_size keyboard_arro…" at bounding box center [784, 175] width 1568 height 774
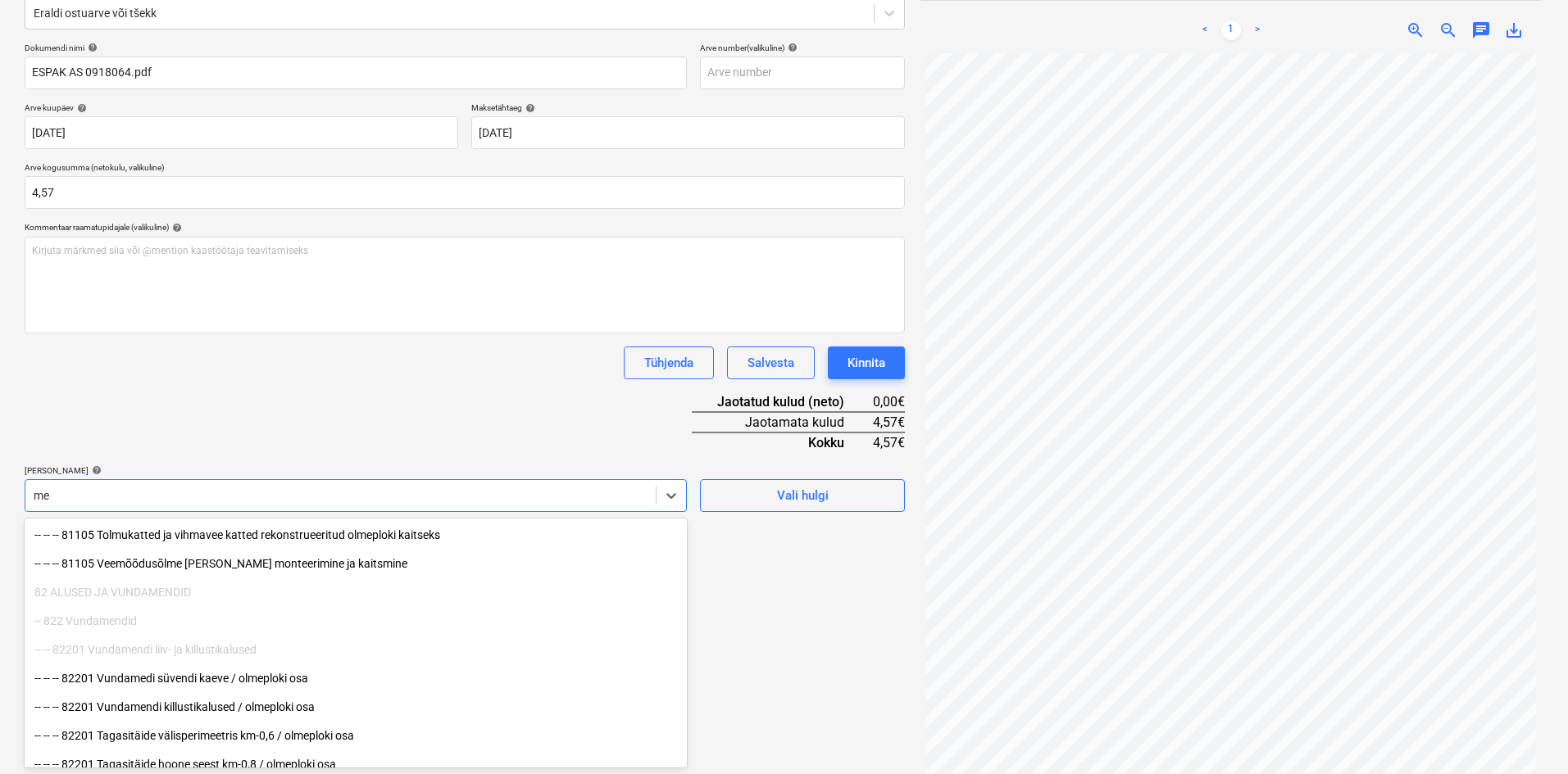
type input "m"
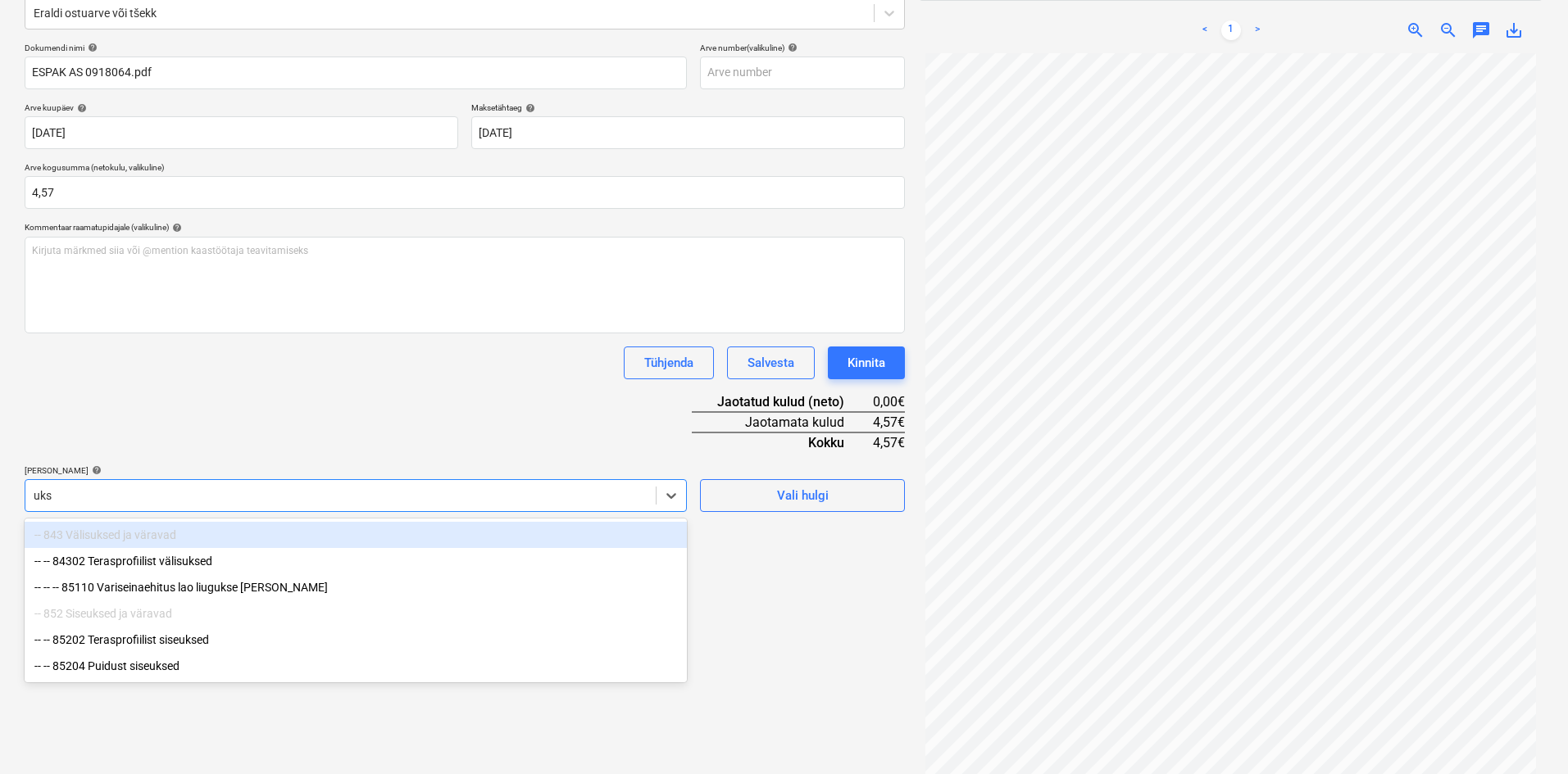
type input "ukse"
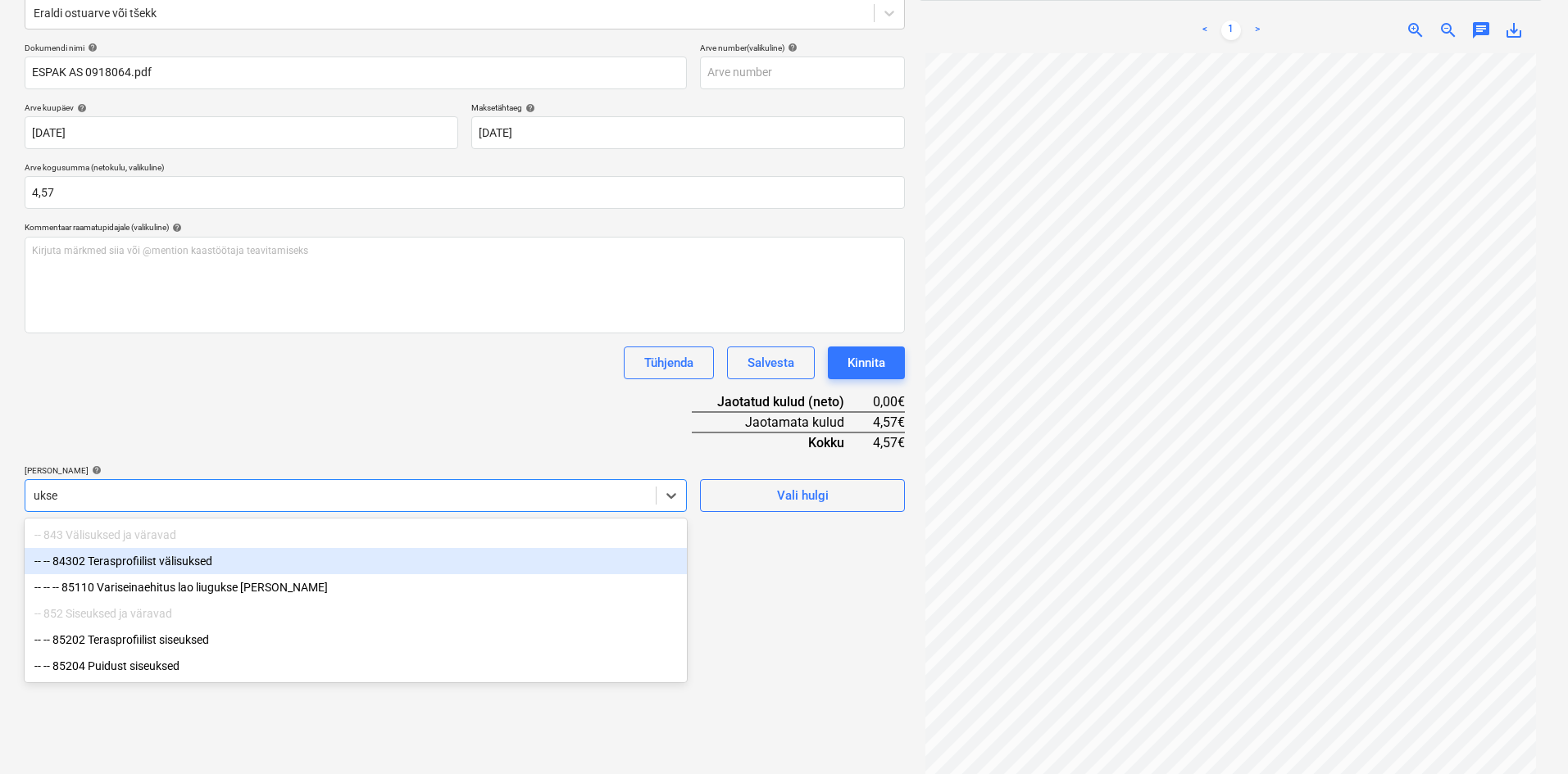
click at [155, 560] on div "-- -- 84302 Terasprofiilist välisuksed" at bounding box center [355, 560] width 662 height 26
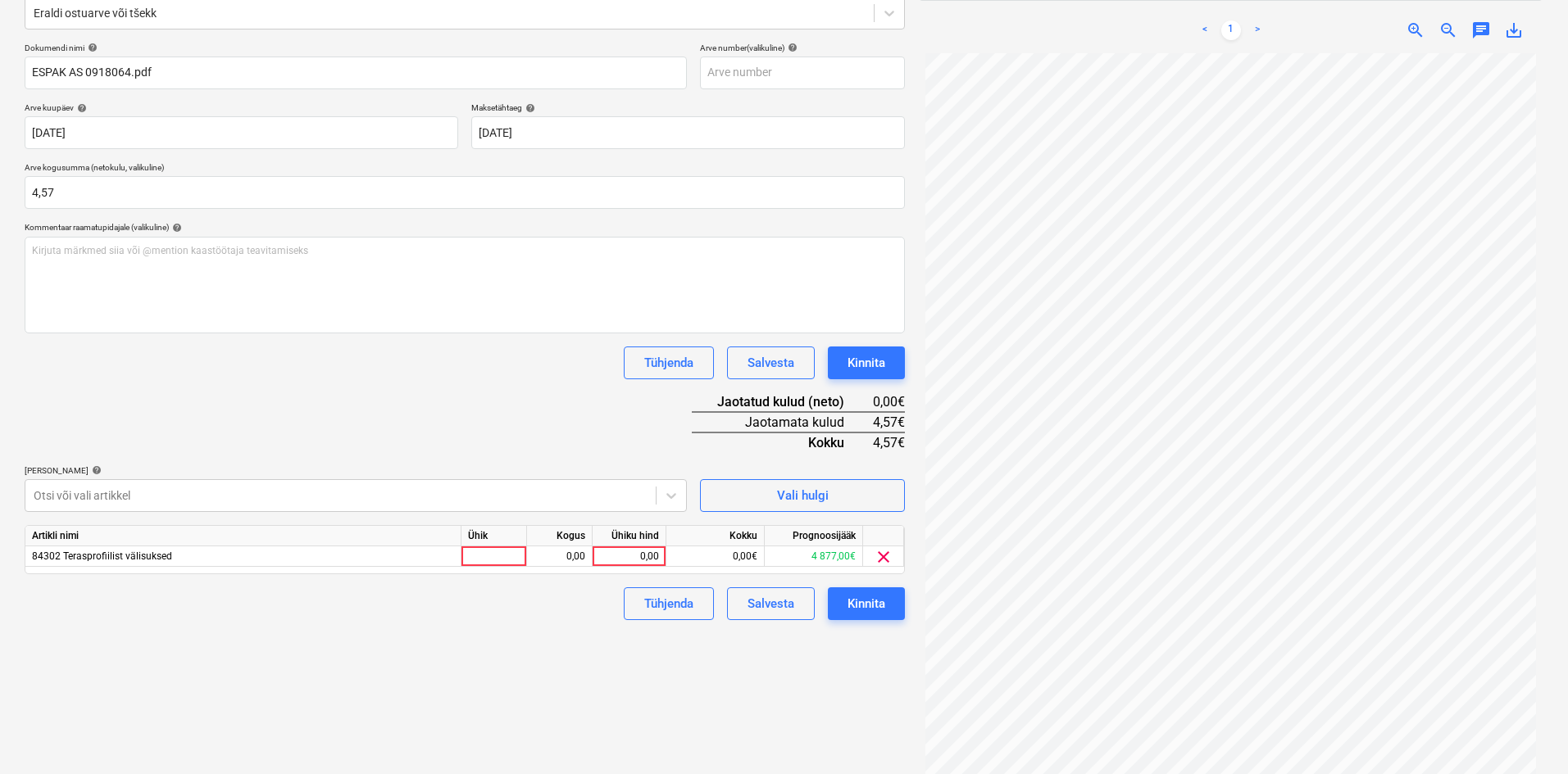
click at [236, 446] on div "Dokumendi nimi help ESPAK AS 0918064.pdf Arve number (valikuline) help Arve kuu…" at bounding box center [464, 331] width 880 height 578
click at [656, 558] on div "0,00" at bounding box center [629, 556] width 60 height 20
type input "4,57"
click at [553, 657] on div "Failide konteerimine Vali ettevõte Espak AS (10162) [PERSON_NAME] uus ettevõte …" at bounding box center [465, 328] width 893 height 918
click at [863, 608] on div "Kinnita" at bounding box center [866, 604] width 38 height 21
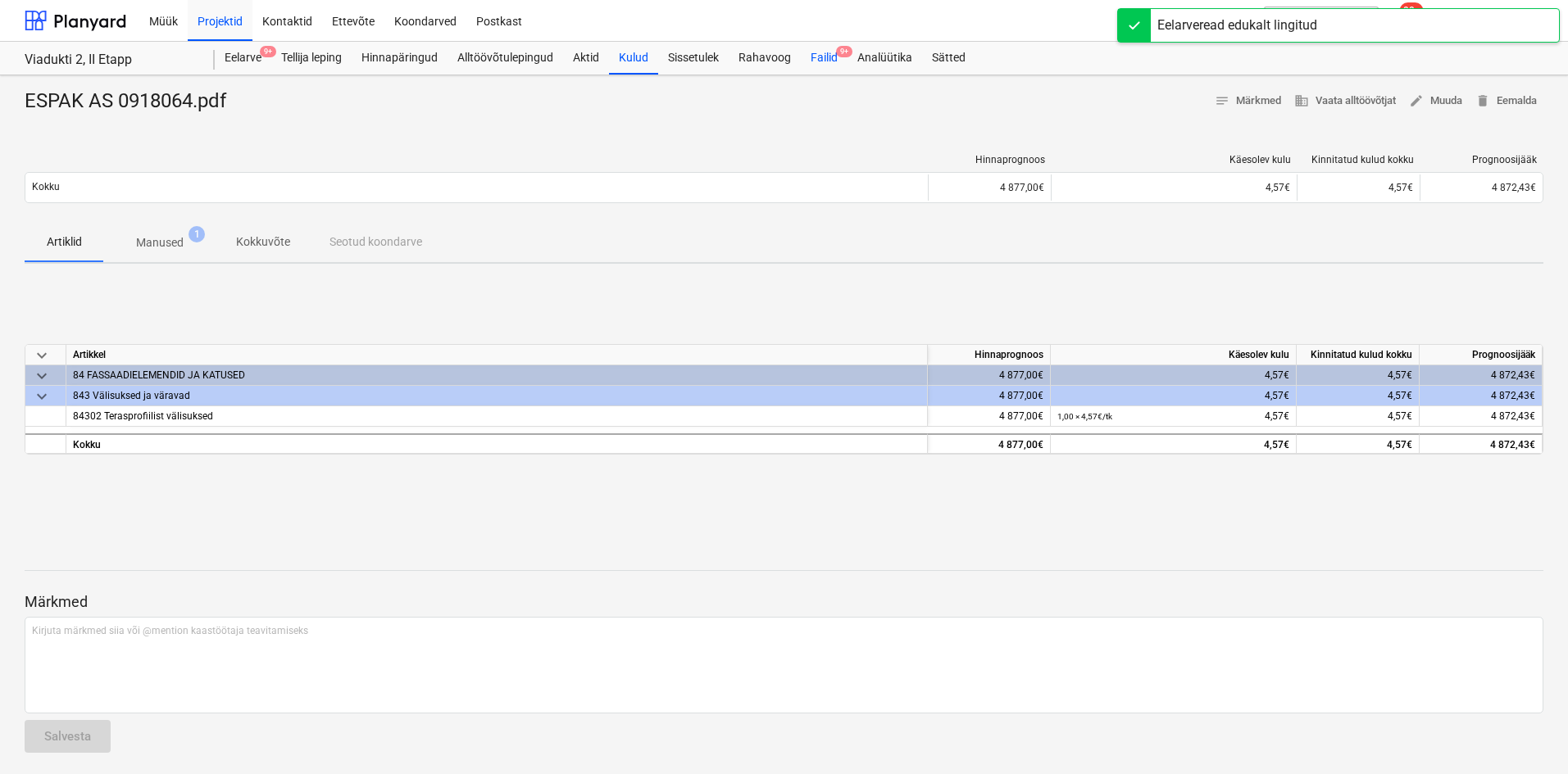
click at [825, 58] on div "Failid 9+" at bounding box center [824, 58] width 46 height 33
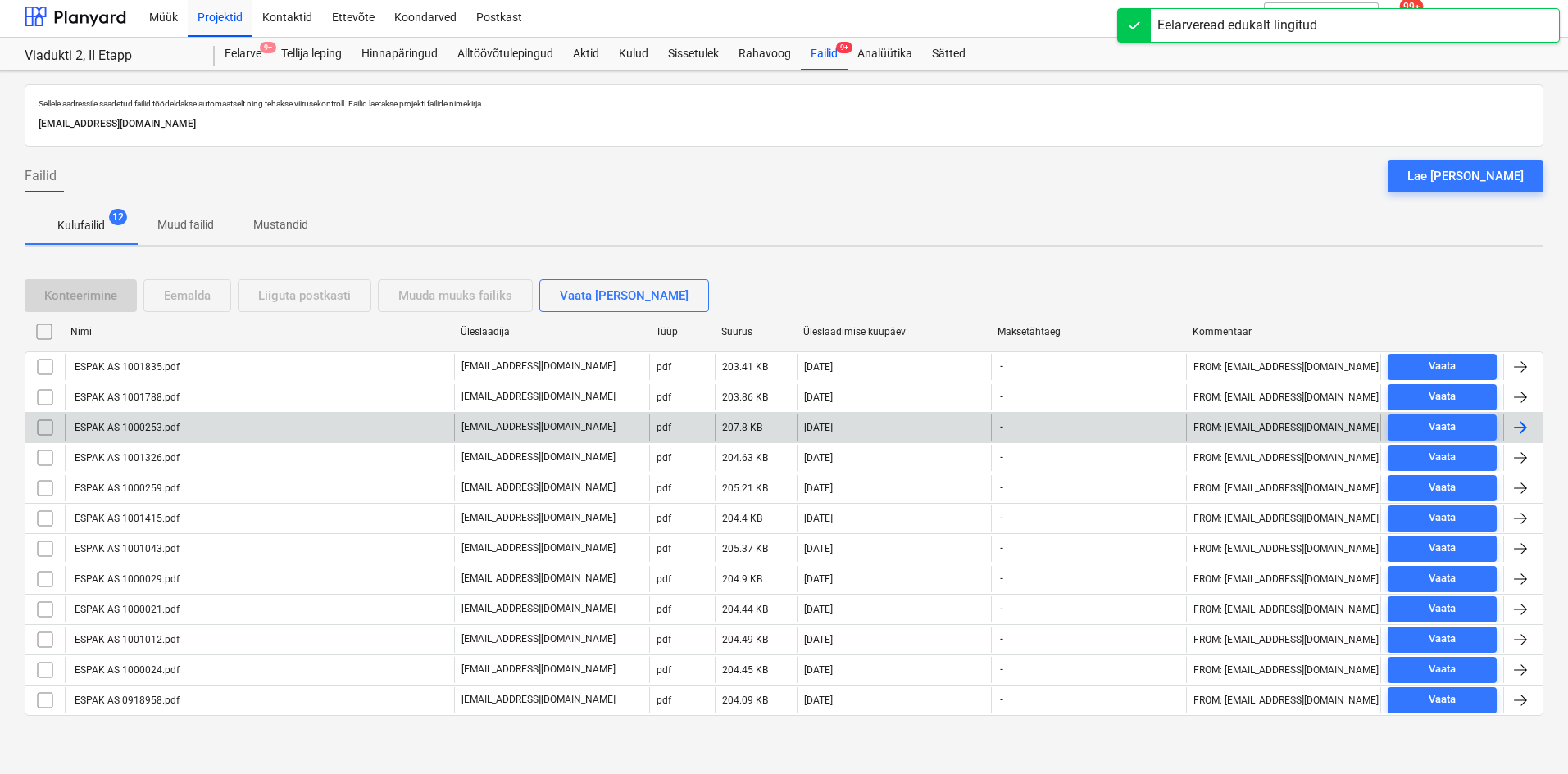
scroll to position [5, 0]
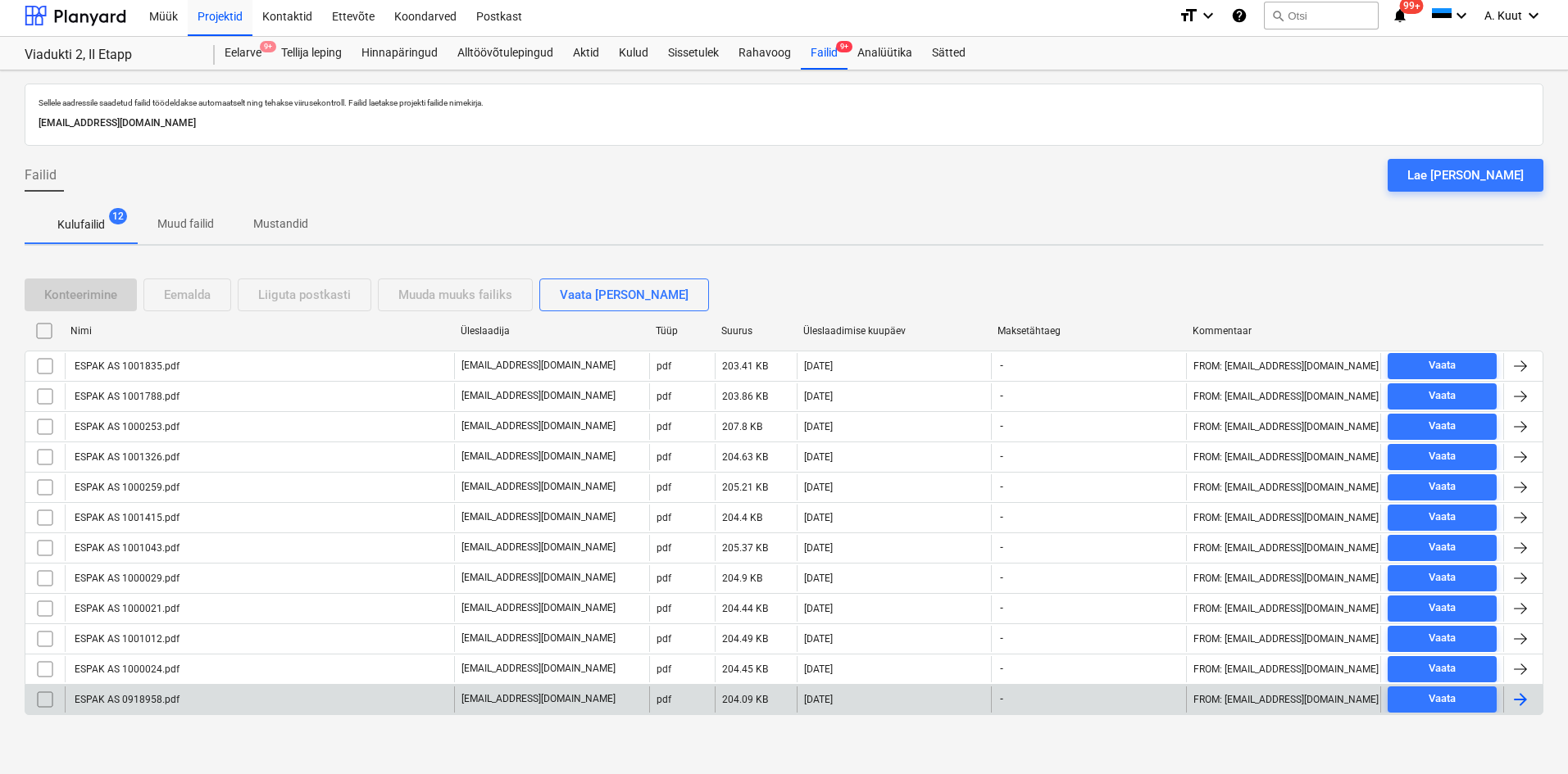
click at [166, 698] on div "ESPAK AS 0918958.pdf" at bounding box center [126, 700] width 107 height 12
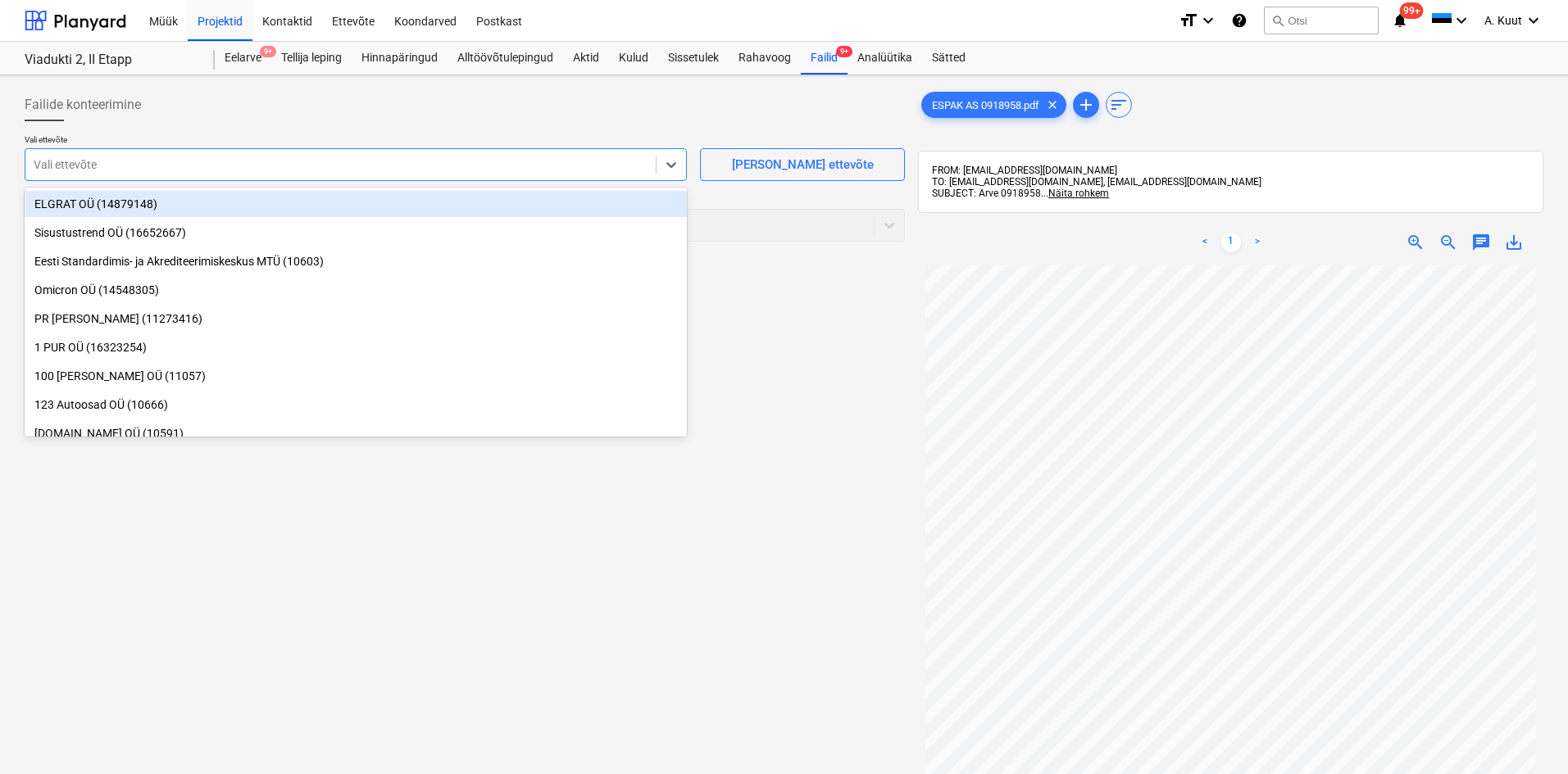
click at [64, 162] on div at bounding box center [341, 164] width 614 height 16
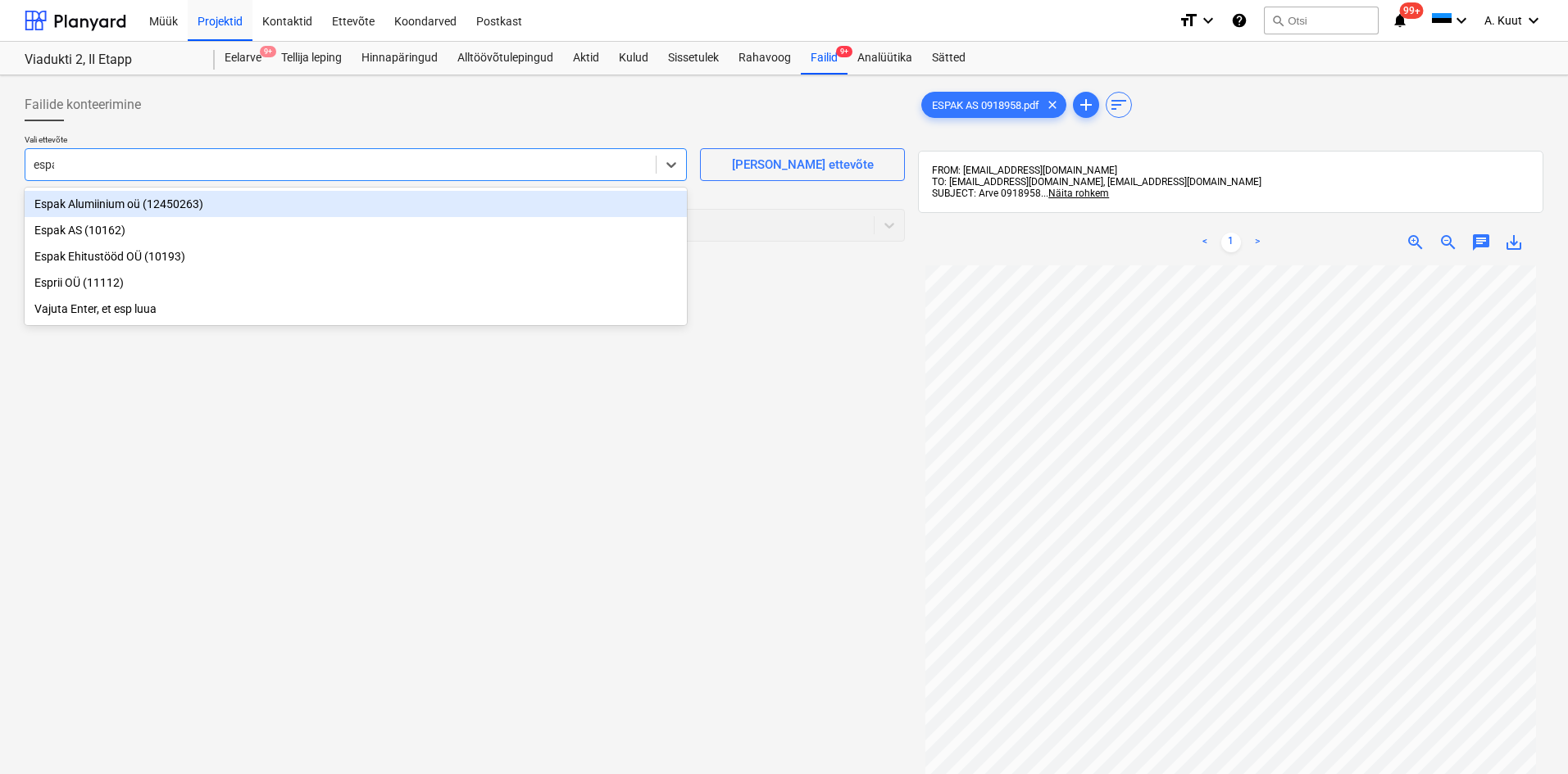
type input "espak"
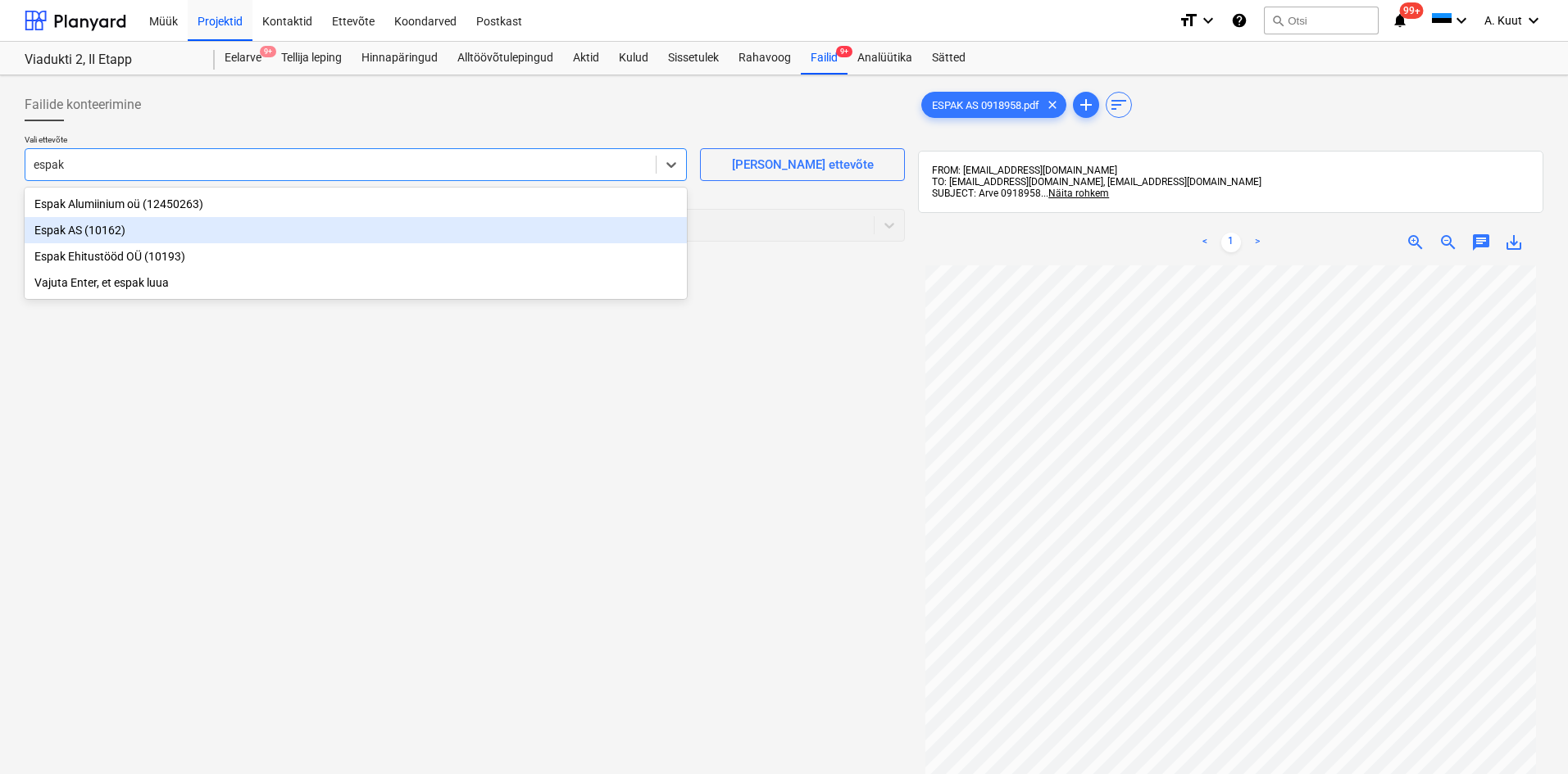
click at [40, 231] on div "Espak AS (10162)" at bounding box center [355, 229] width 662 height 26
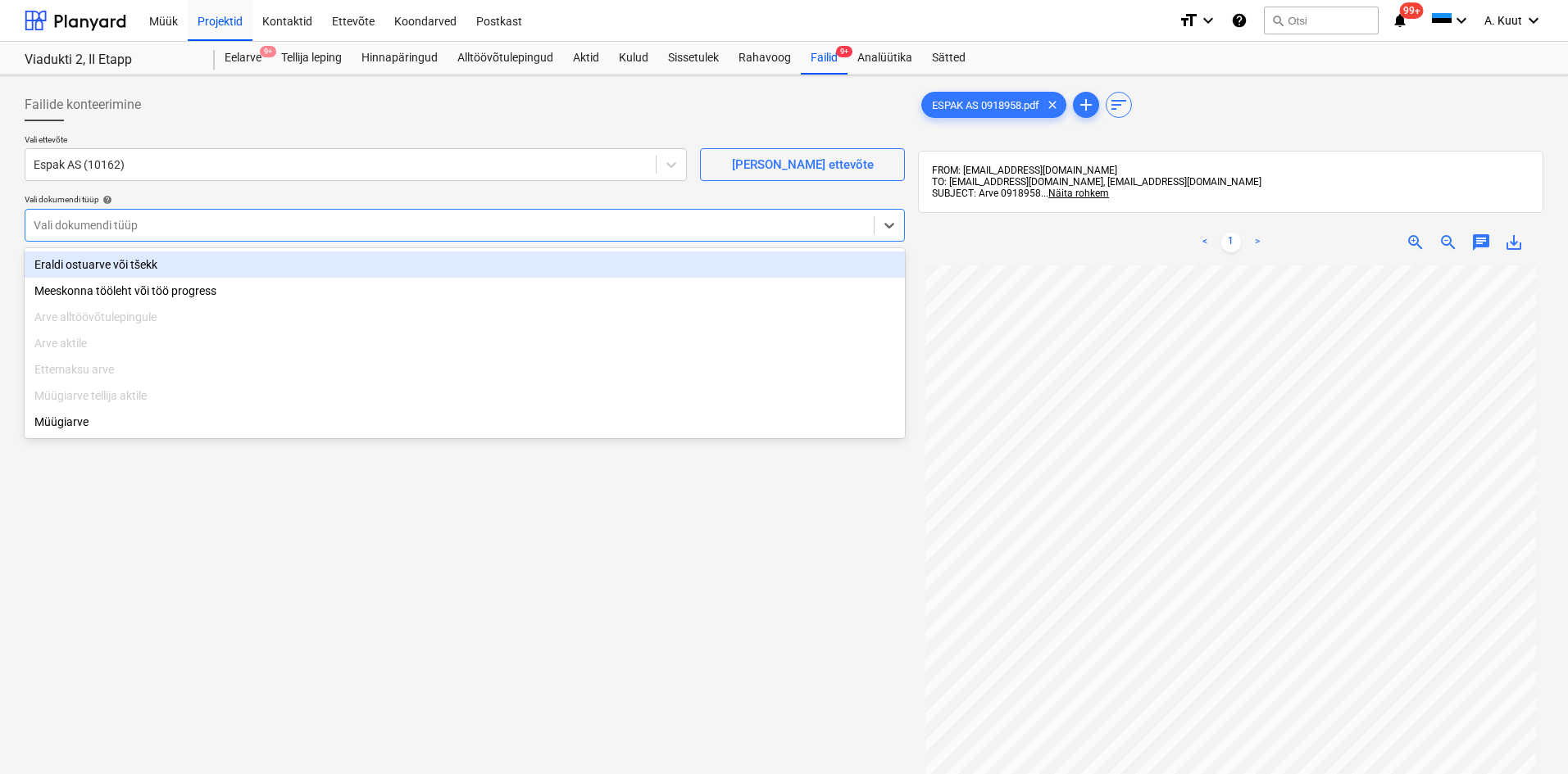
click at [66, 225] on div at bounding box center [449, 224] width 831 height 16
click at [64, 264] on div "Eraldi ostuarve või tšekk" at bounding box center [464, 264] width 880 height 26
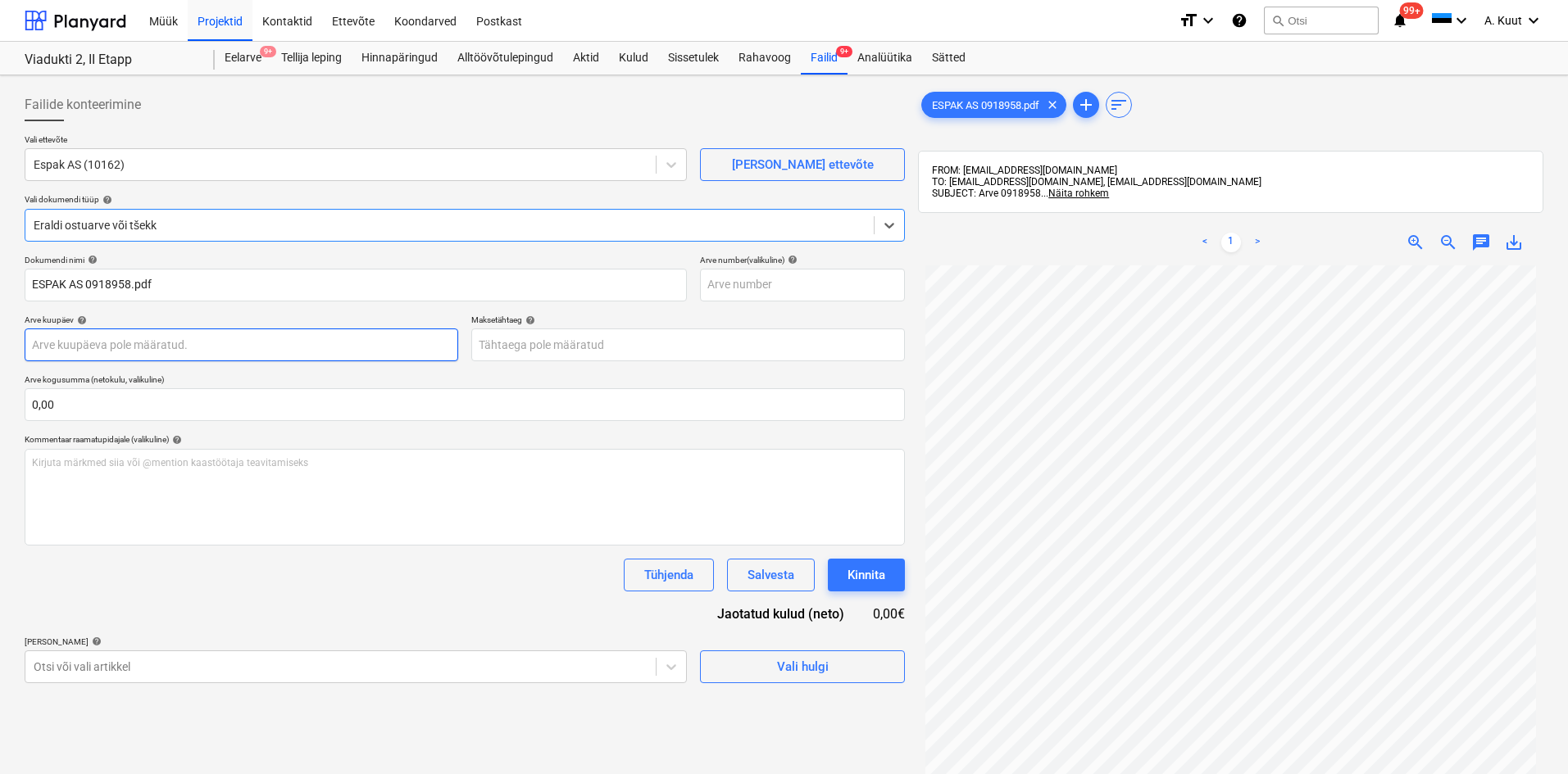
click at [68, 342] on body "Müük Projektid Kontaktid Ettevõte Koondarved Postkast format_size keyboard_arro…" at bounding box center [784, 387] width 1568 height 774
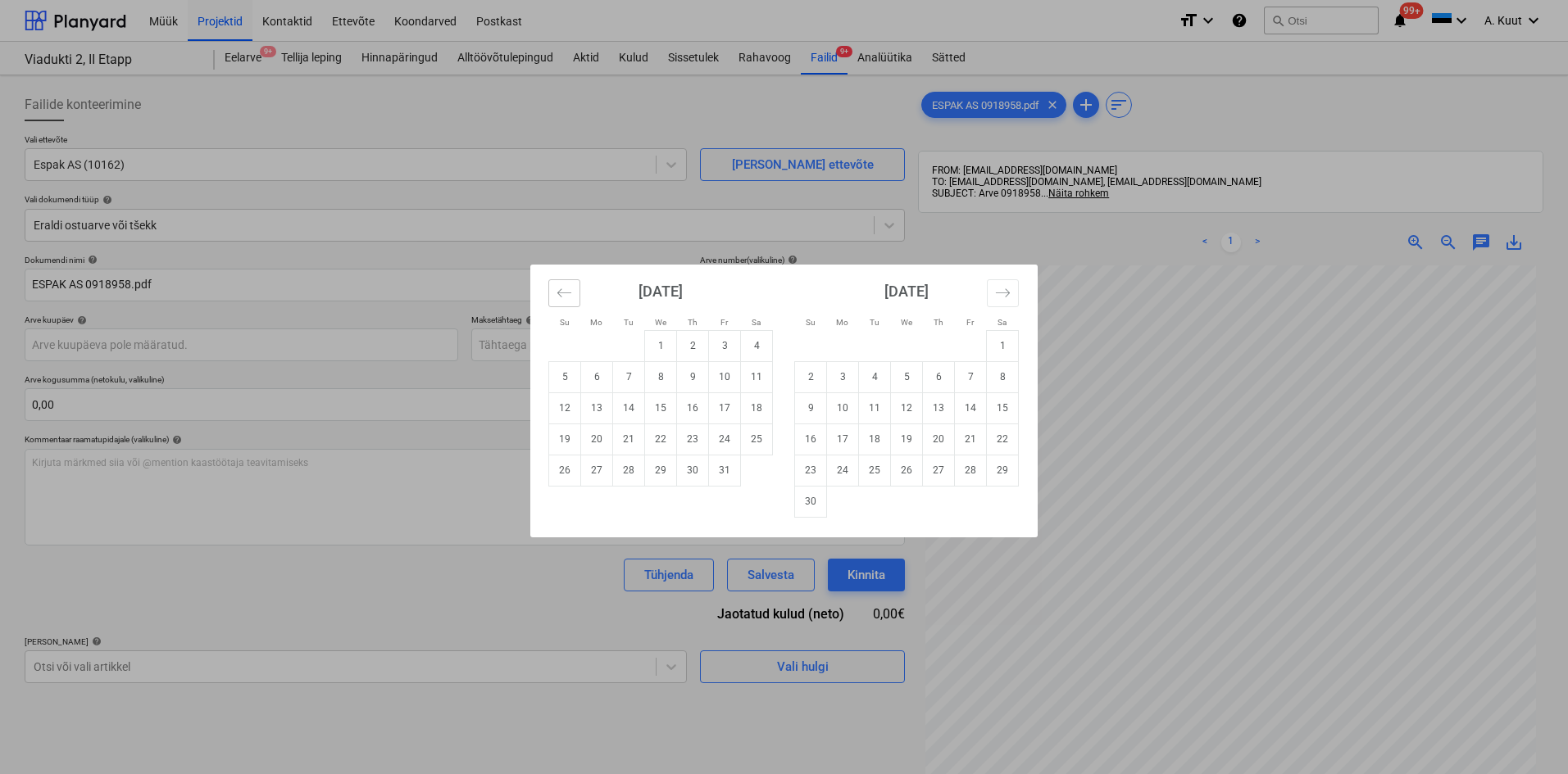
click at [561, 297] on icon "Move backward to switch to the previous month." at bounding box center [564, 292] width 14 height 8
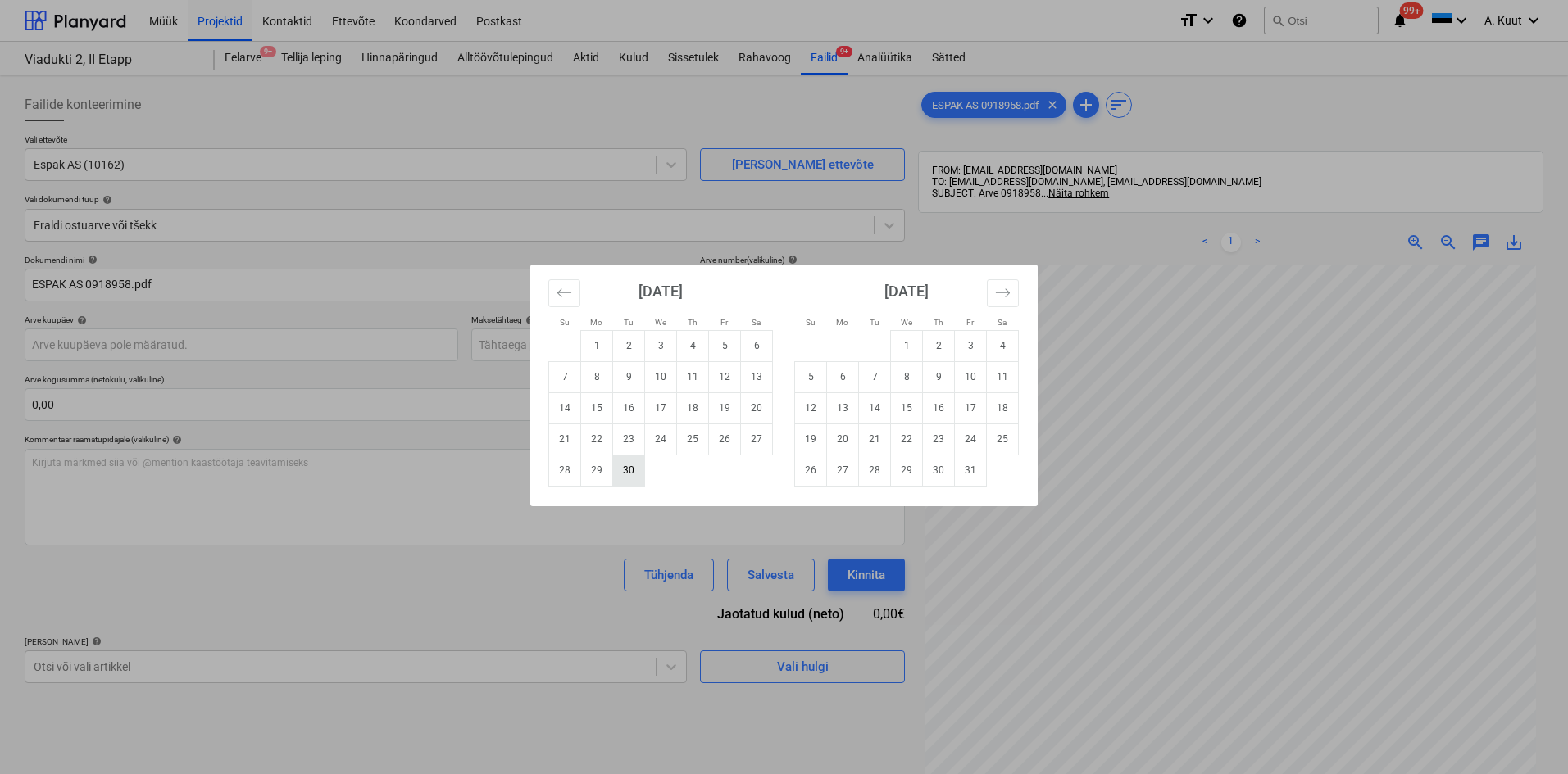
click at [634, 469] on td "30" at bounding box center [628, 470] width 32 height 31
type input "[DATE]"
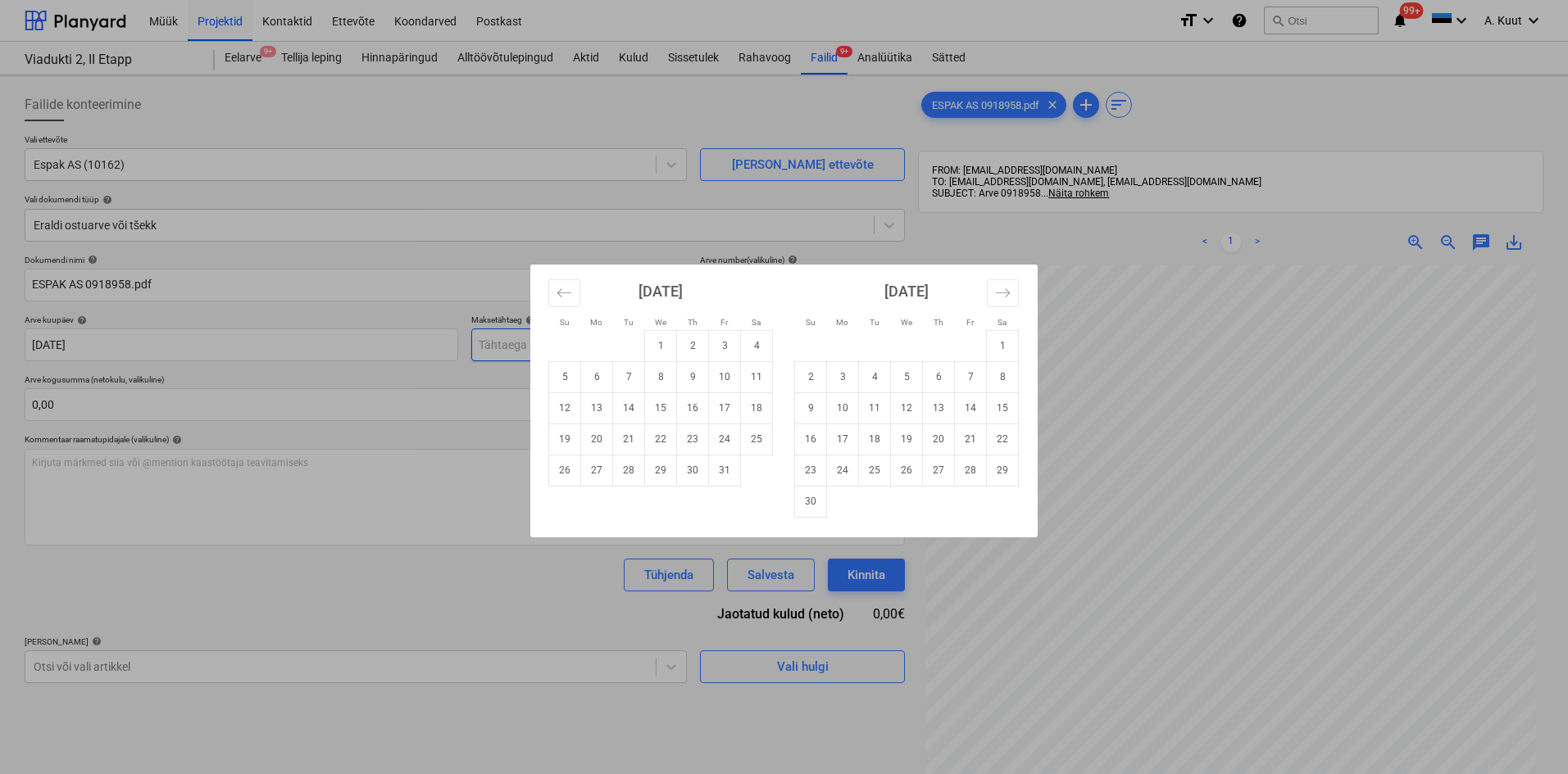
click at [498, 353] on body "Müük Projektid Kontaktid Ettevõte Koondarved Postkast format_size keyboard_arro…" at bounding box center [784, 387] width 1568 height 774
click at [696, 467] on td "30" at bounding box center [692, 470] width 32 height 31
type input "[DATE]"
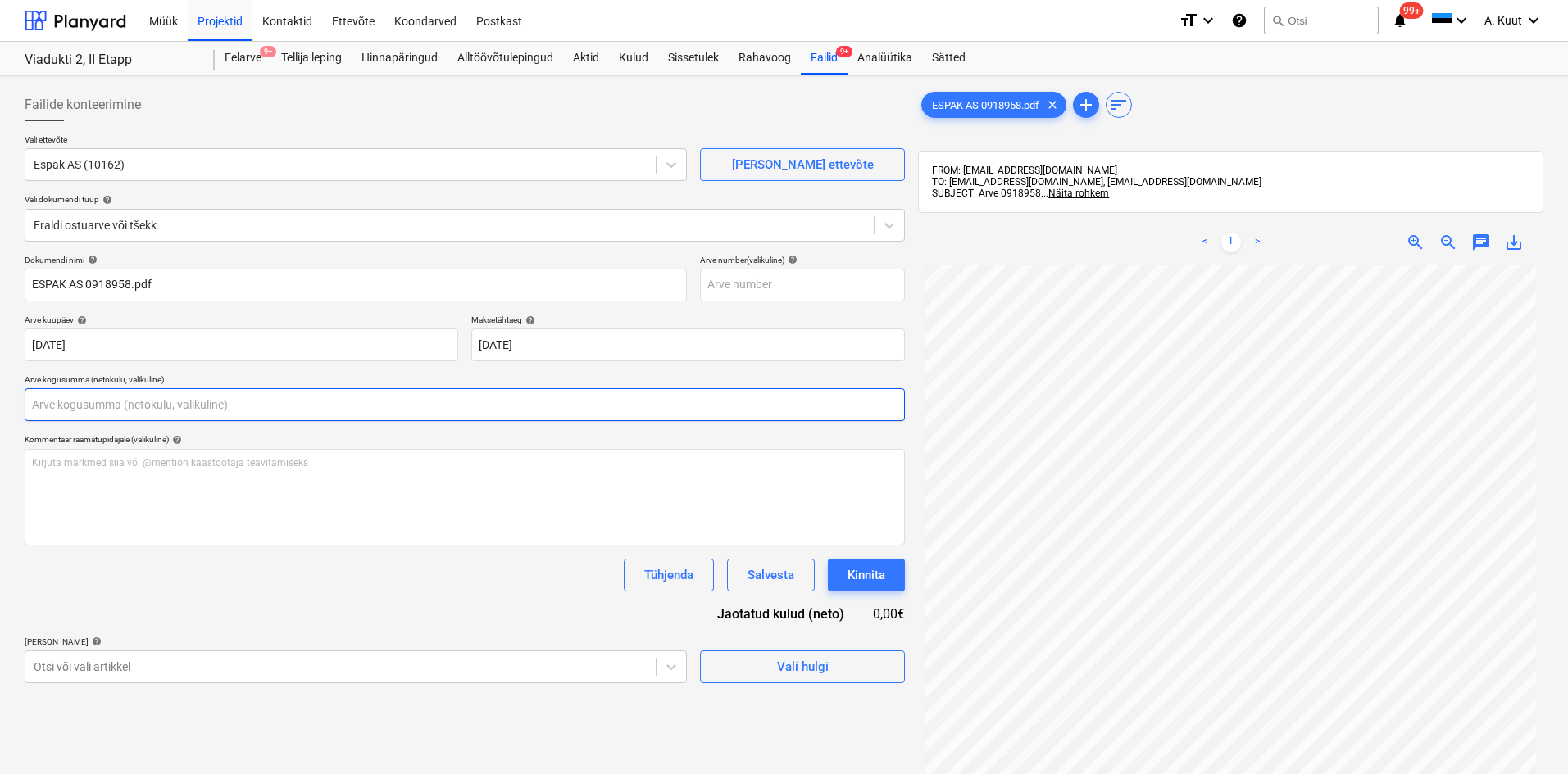
click at [91, 410] on input "text" at bounding box center [464, 404] width 880 height 33
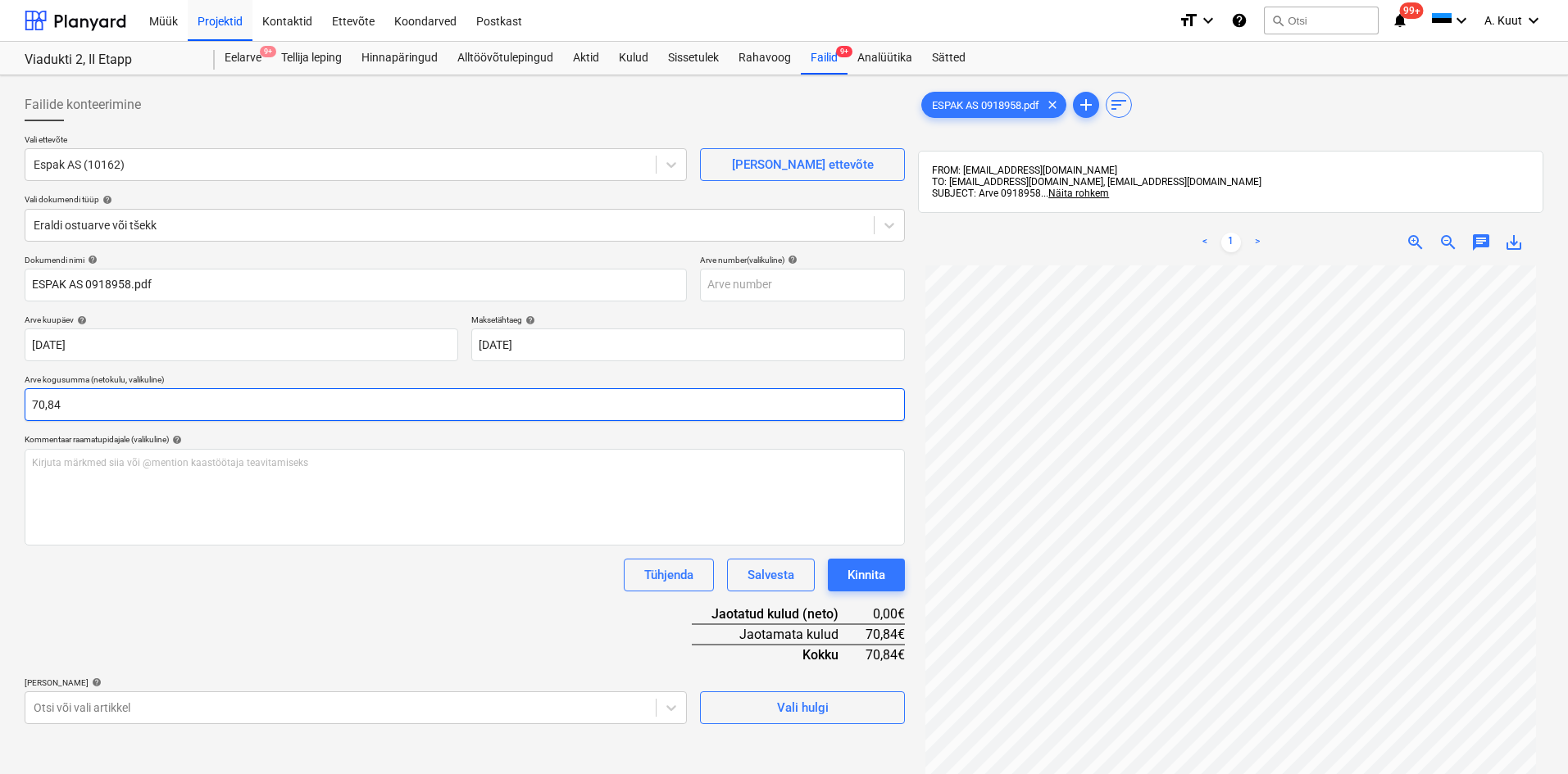
type input "70,84"
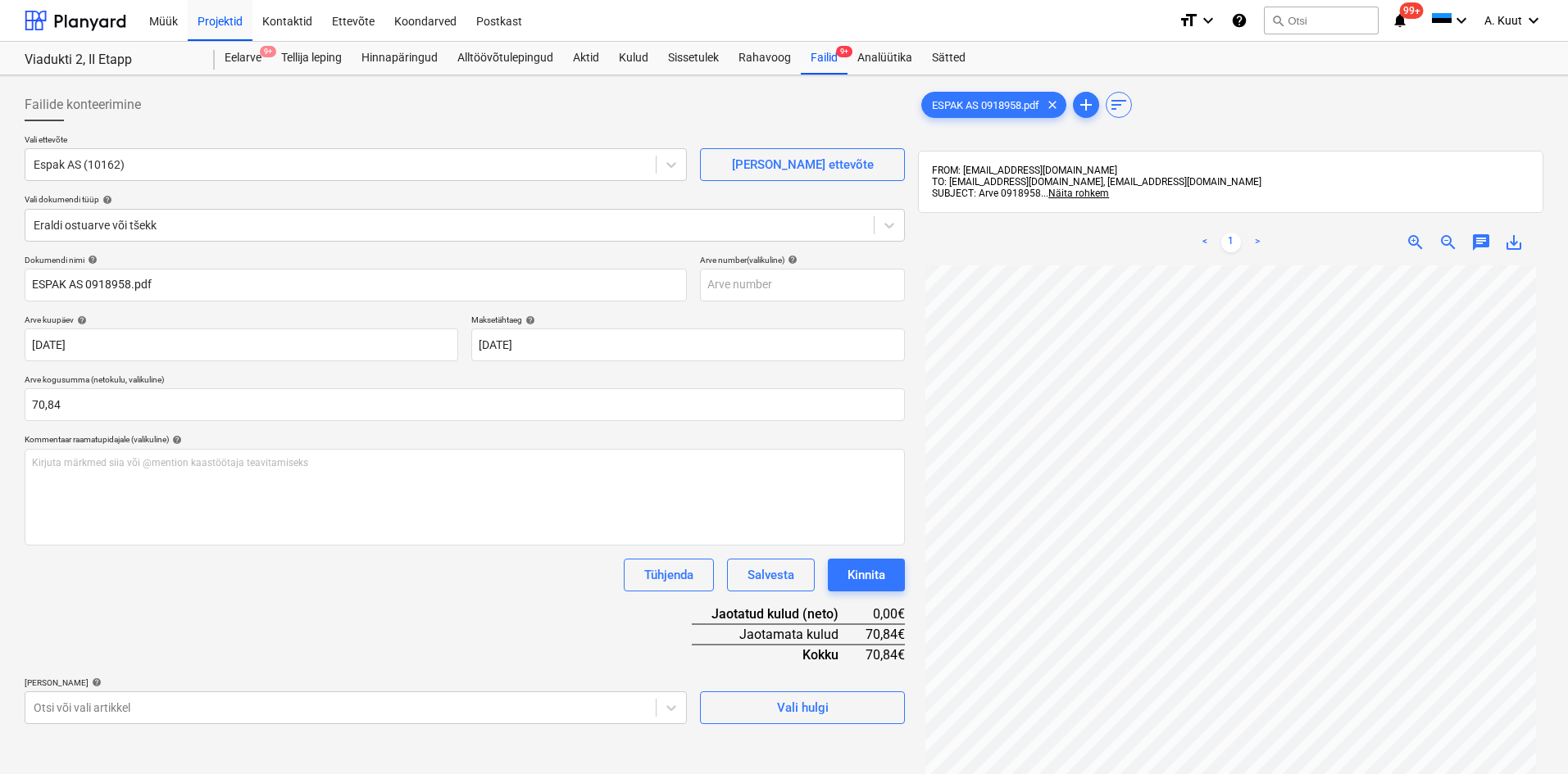
click at [106, 593] on div "Dokumendi nimi help ESPAK AS 0918958.pdf Arve number (valikuline) help Arve kuu…" at bounding box center [464, 489] width 880 height 469
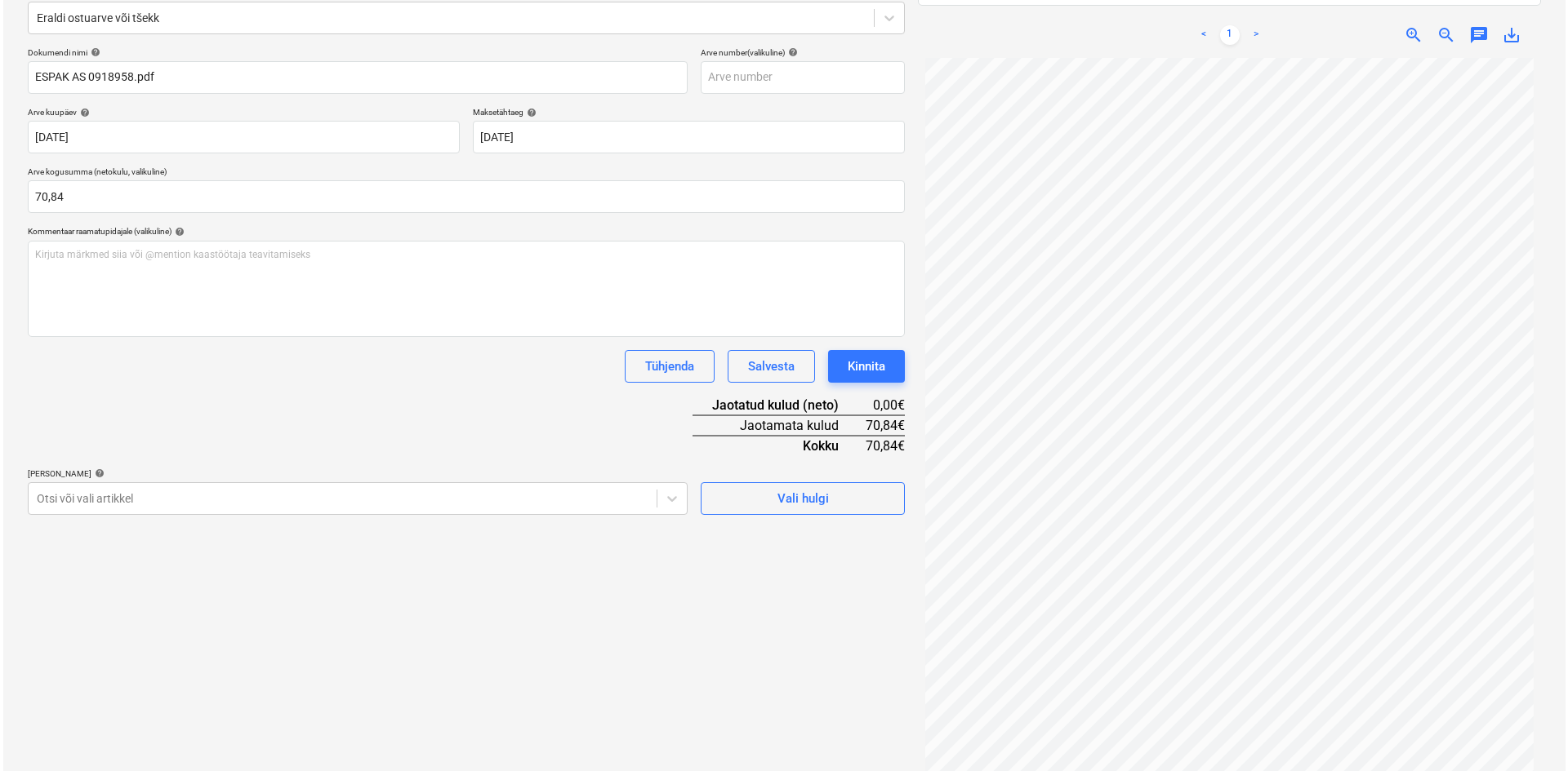
scroll to position [231, 0]
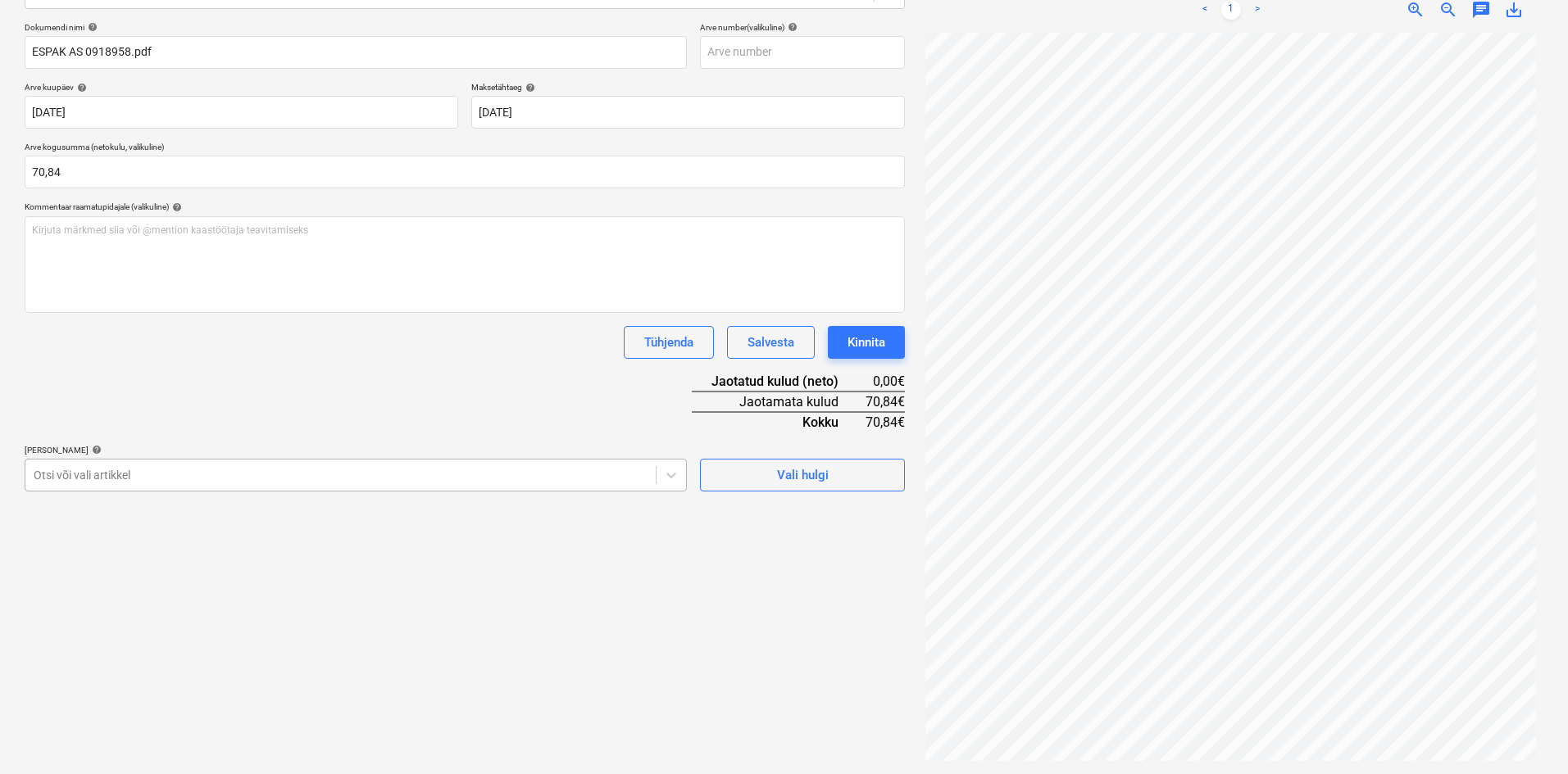
click at [146, 473] on div at bounding box center [341, 475] width 614 height 16
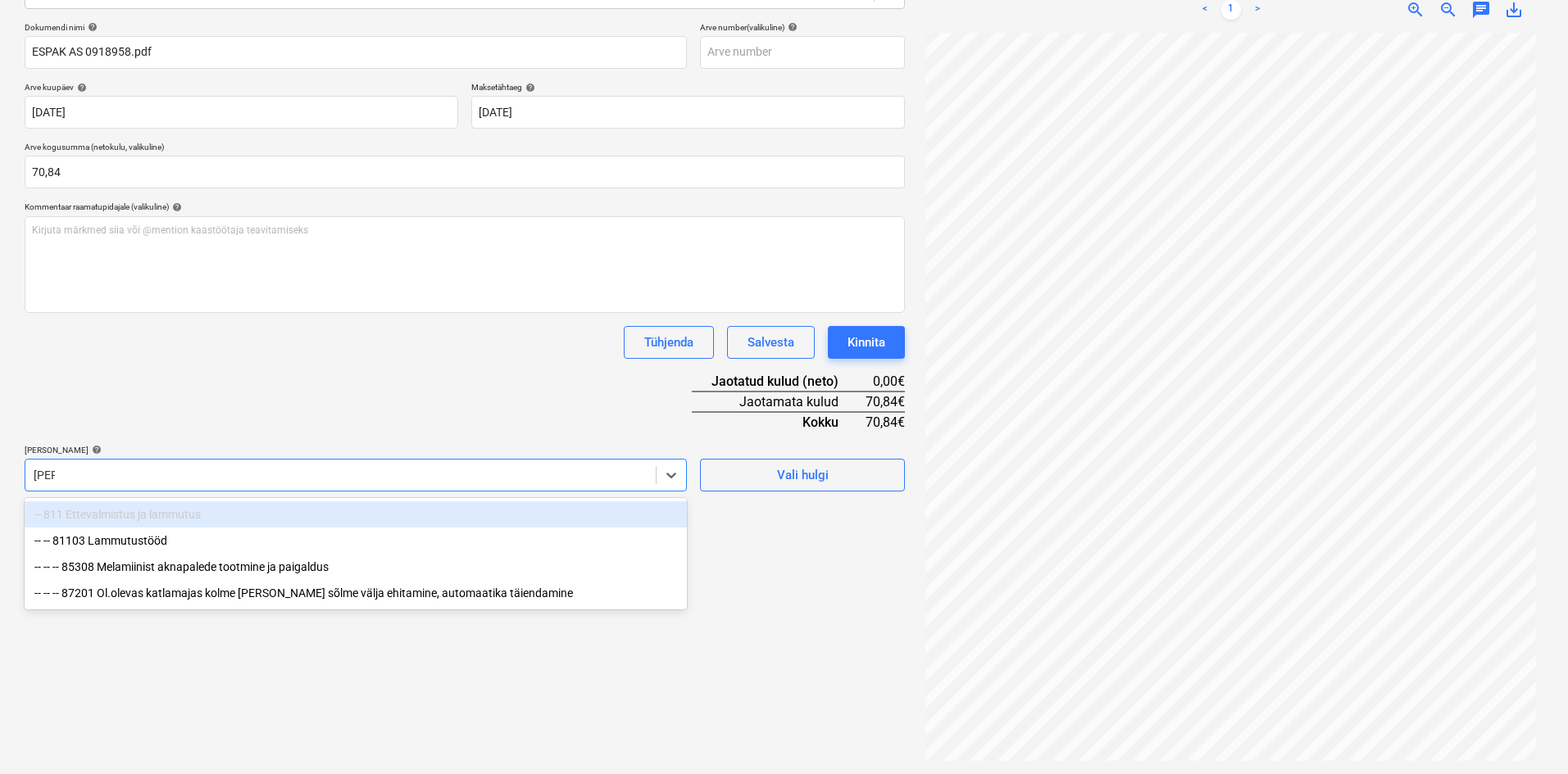
type input "[PERSON_NAME]"
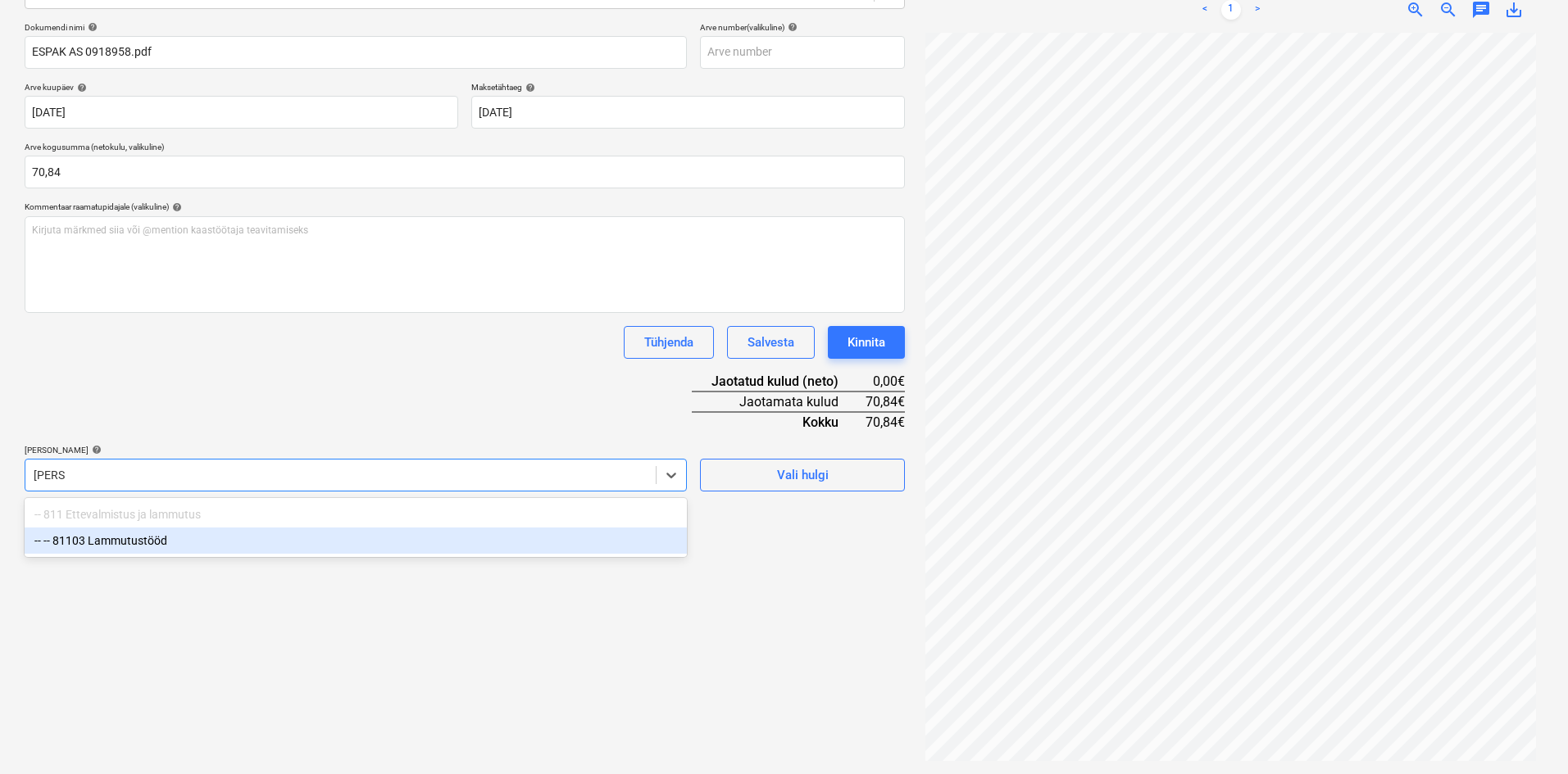
drag, startPoint x: 136, startPoint y: 543, endPoint x: 187, endPoint y: 470, distance: 89.1
click at [136, 542] on div "-- -- 81103 Lammutustööd" at bounding box center [355, 540] width 662 height 26
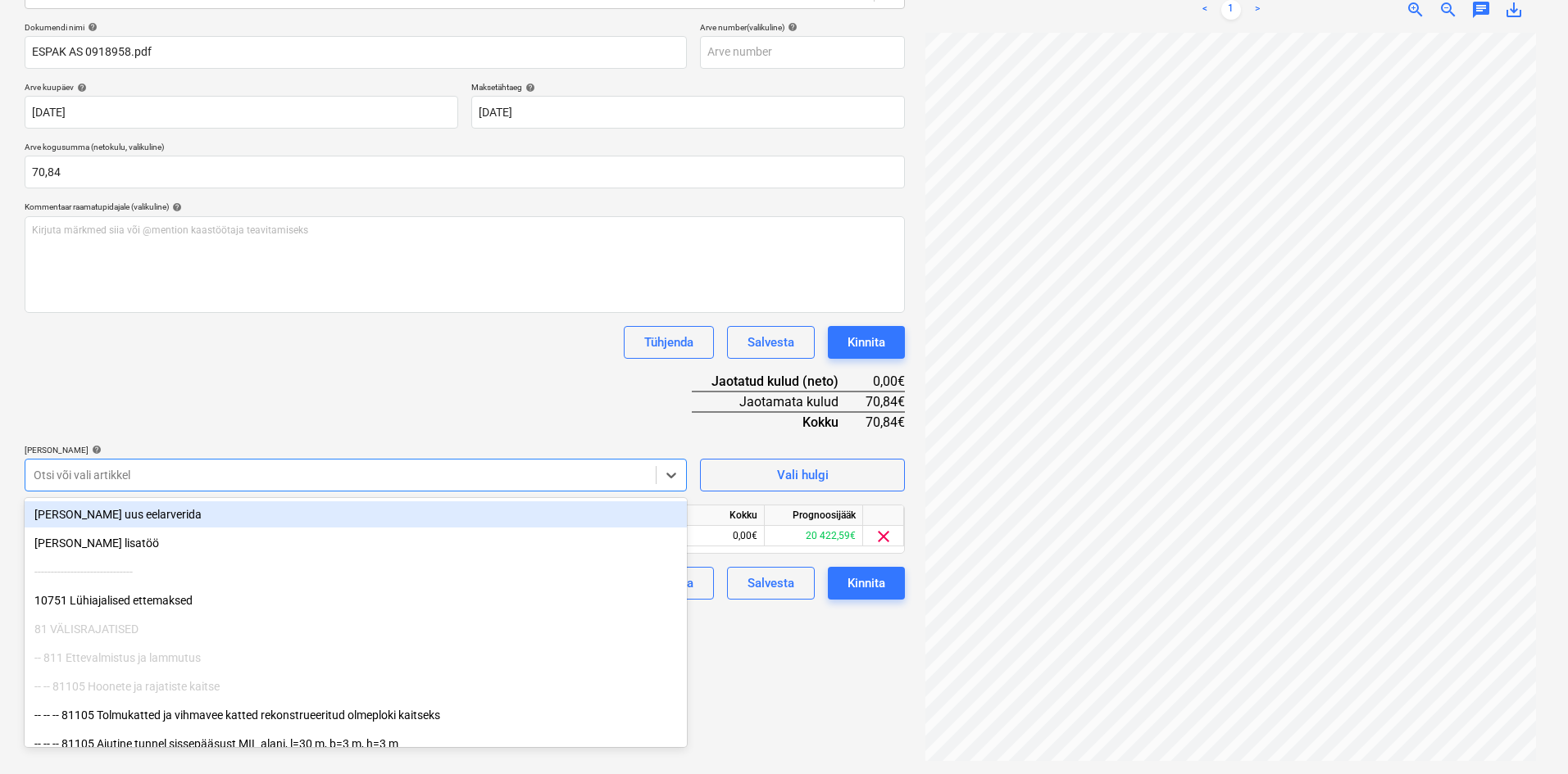
click at [232, 423] on div "Dokumendi nimi help ESPAK AS 0918958.pdf Arve number (valikuline) help Arve kuu…" at bounding box center [464, 311] width 880 height 578
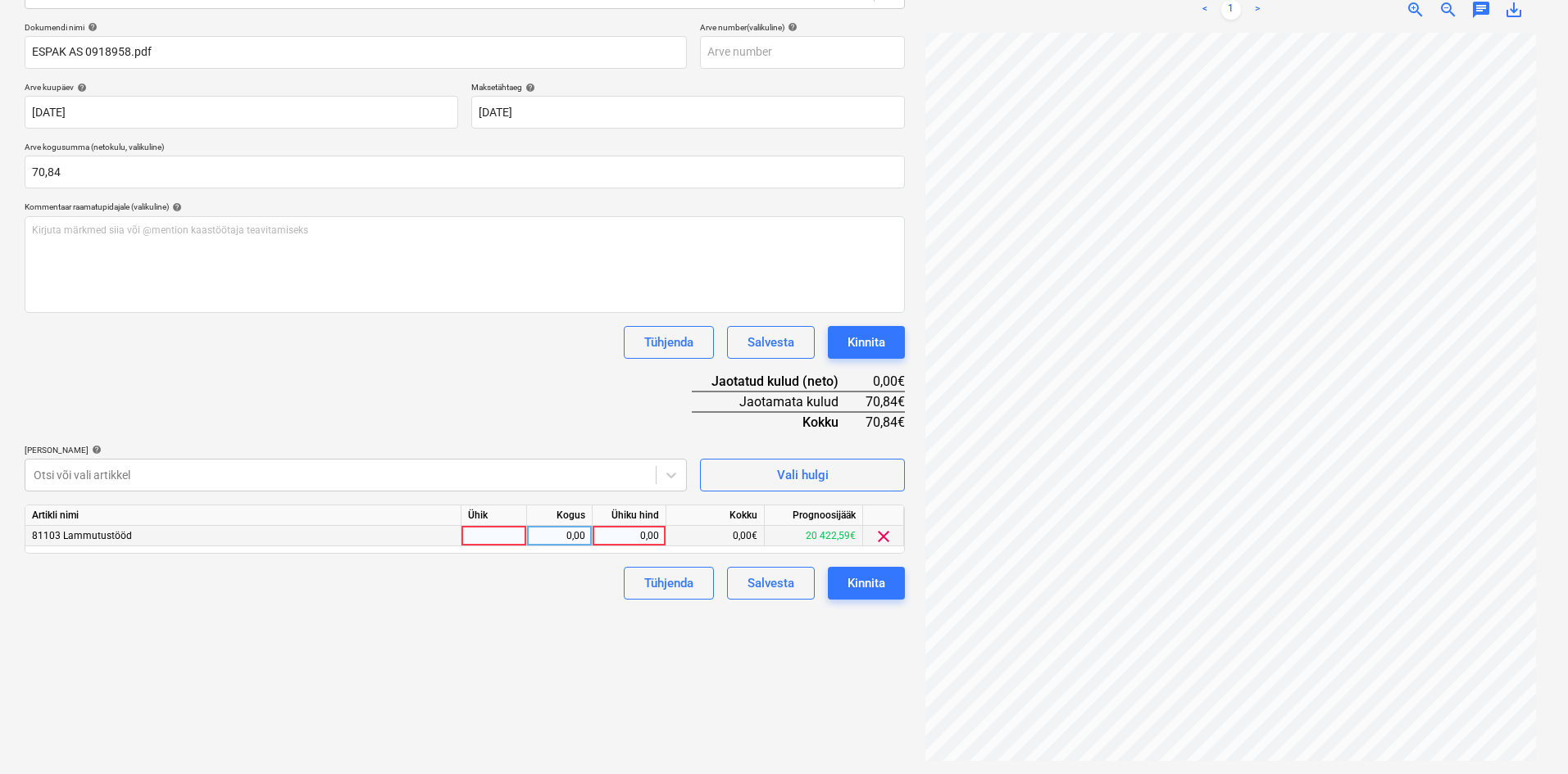
click at [630, 529] on div "0,00" at bounding box center [629, 536] width 60 height 20
type input "70,84"
click at [572, 633] on div "Failide konteerimine Vali ettevõte Espak AS (10162) [PERSON_NAME] uus ettevõte …" at bounding box center [465, 308] width 893 height 918
click at [874, 580] on div "Kinnita" at bounding box center [866, 583] width 38 height 21
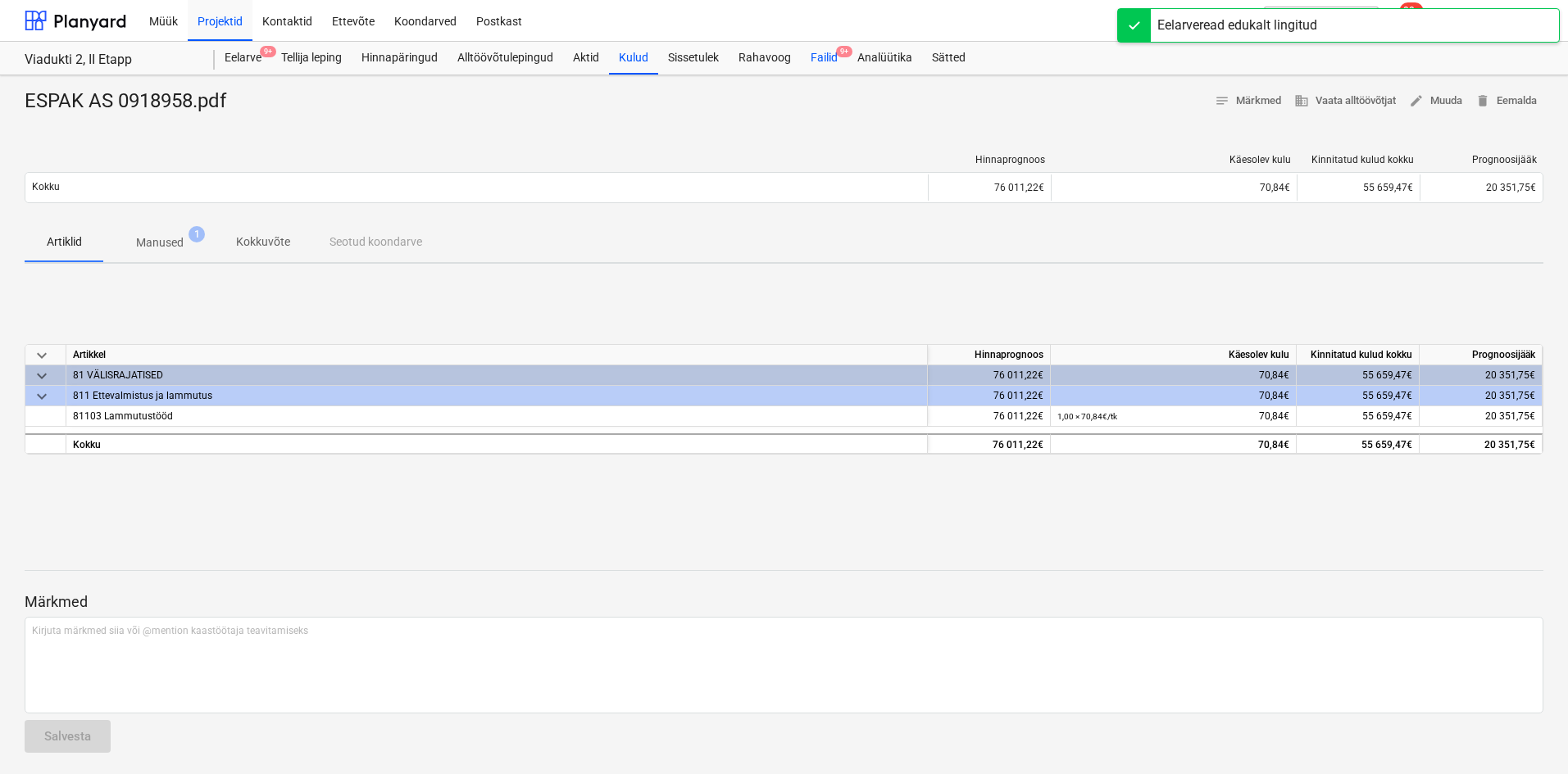
click at [821, 61] on div "Failid 9+" at bounding box center [824, 58] width 46 height 33
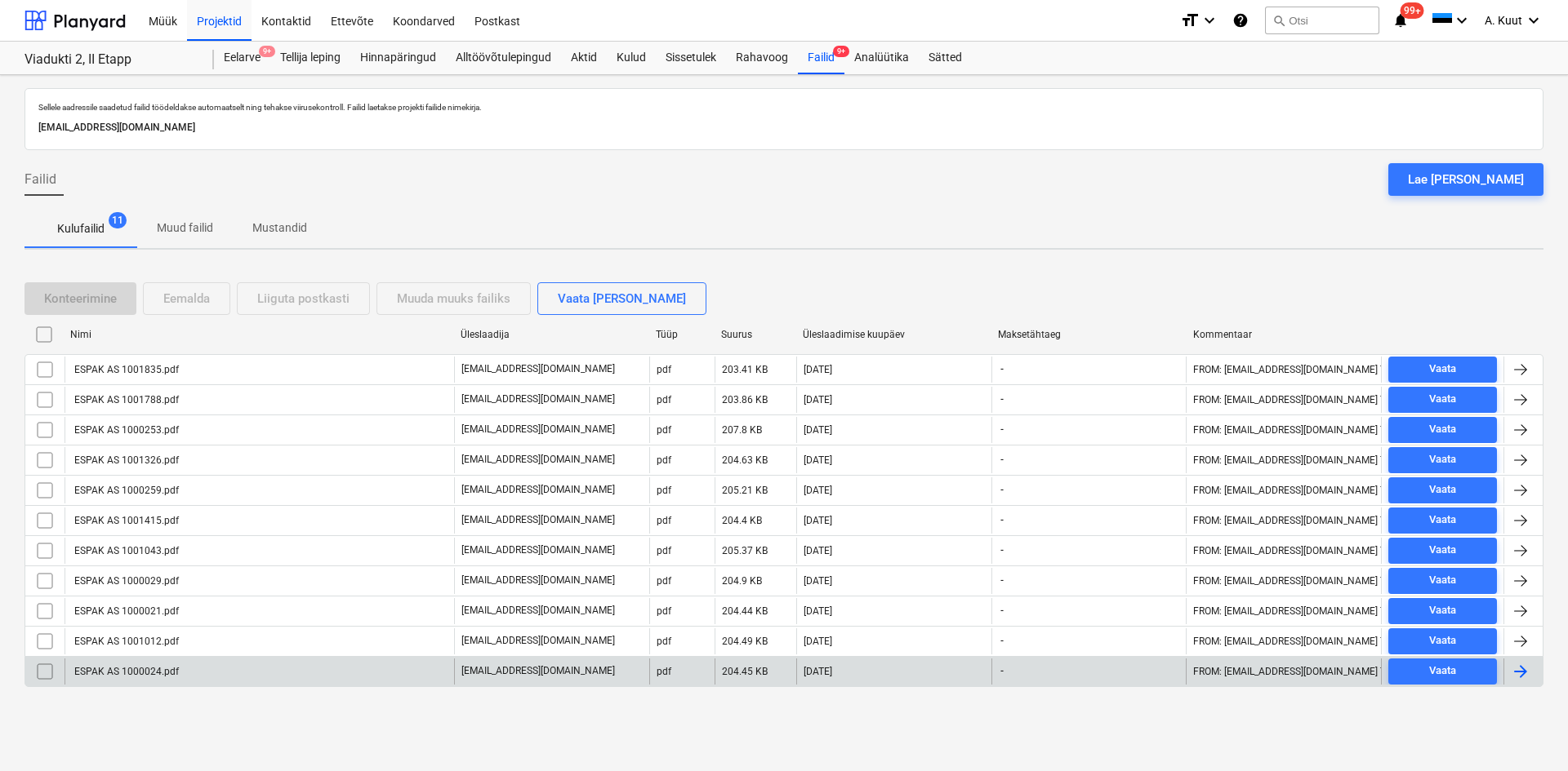
click at [148, 671] on div "ESPAK AS 1000024.pdf" at bounding box center [125, 672] width 107 height 12
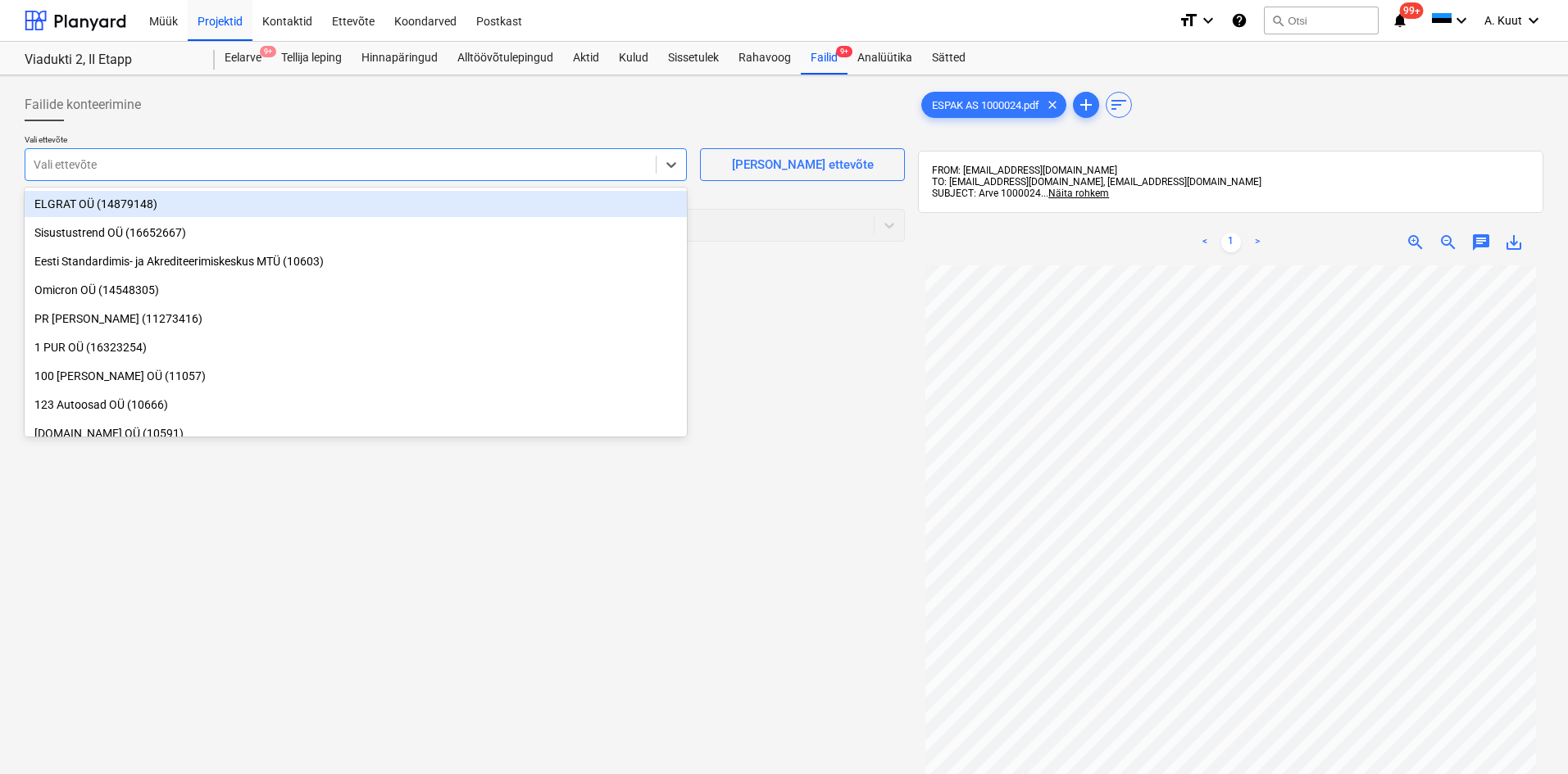
click at [85, 163] on div at bounding box center [341, 164] width 614 height 16
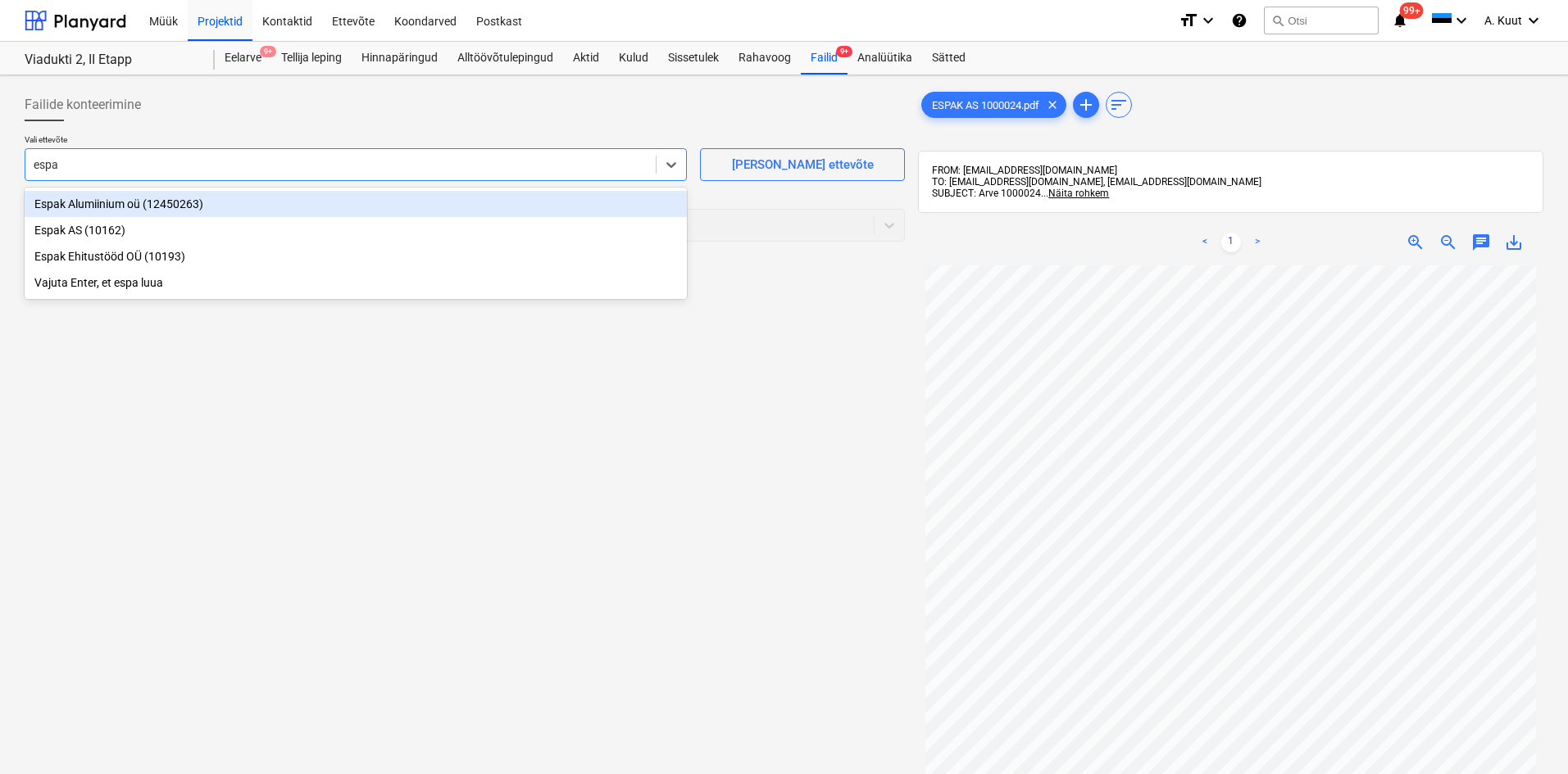
type input "espak"
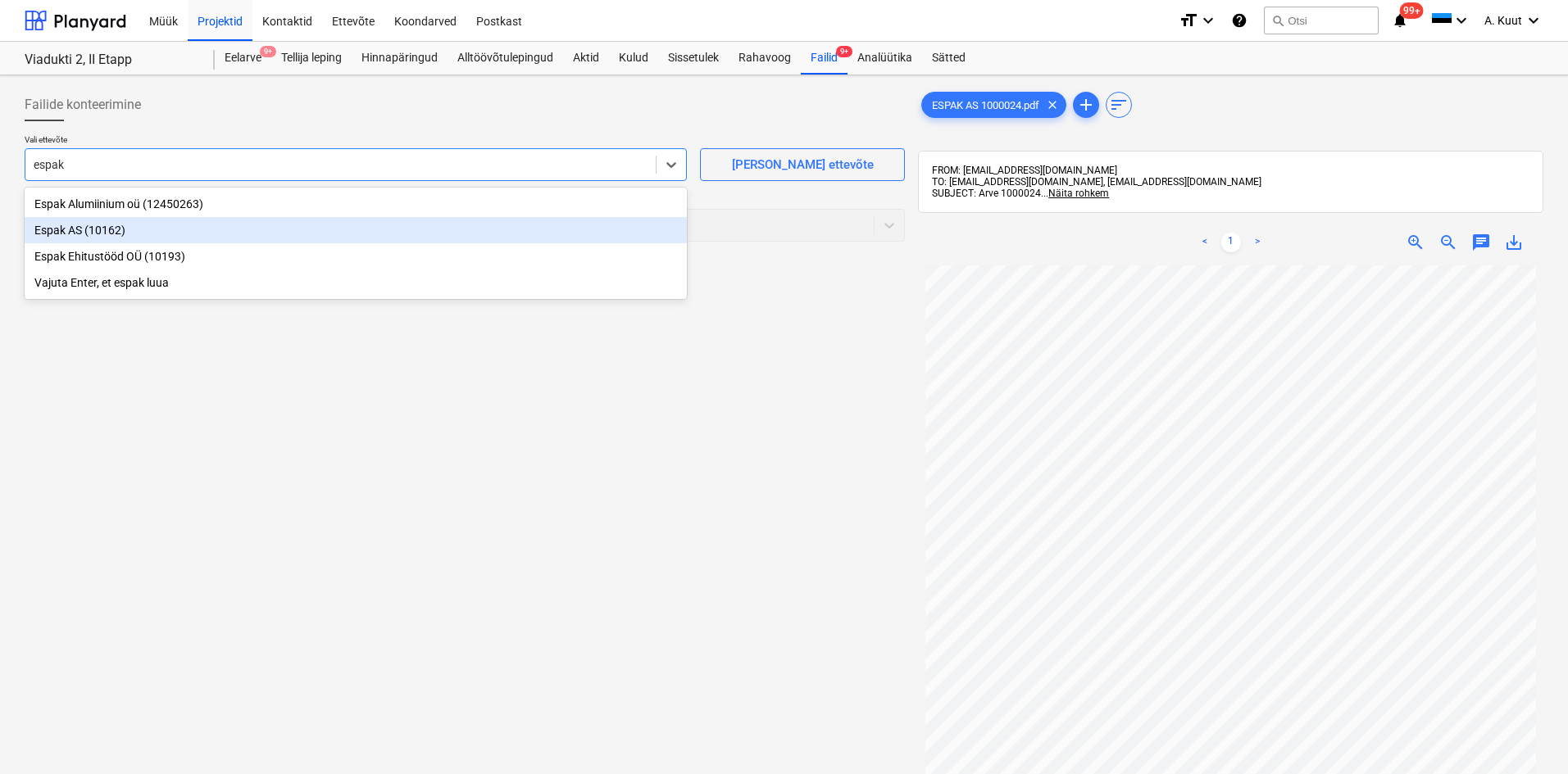
click at [68, 224] on div "Espak AS (10162)" at bounding box center [355, 229] width 662 height 26
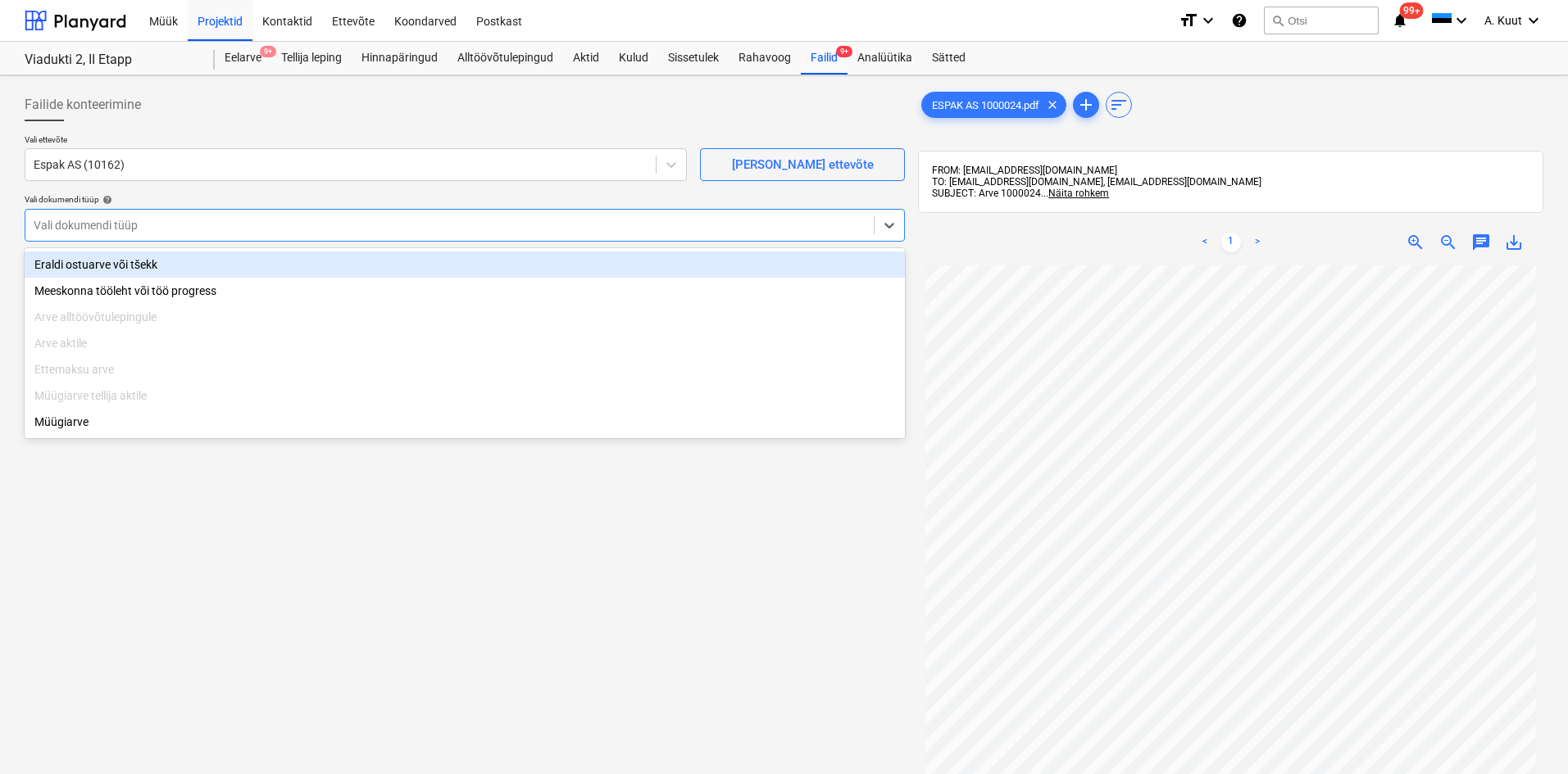
click at [70, 226] on div at bounding box center [449, 224] width 831 height 16
click at [67, 269] on div "Eraldi ostuarve või tšekk" at bounding box center [464, 264] width 880 height 26
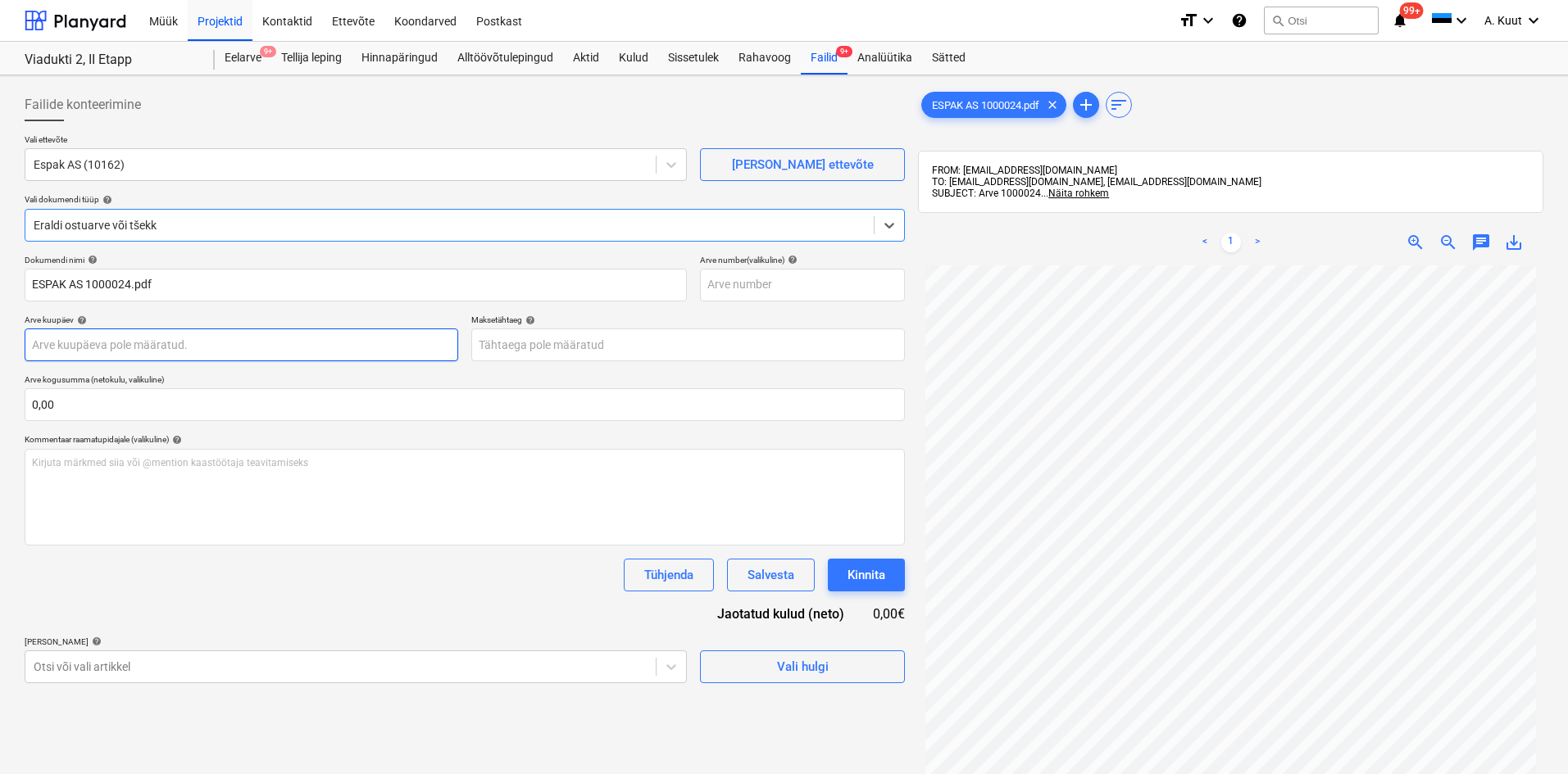
click at [80, 348] on body "Müük Projektid Kontaktid Ettevõte Koondarved Postkast format_size keyboard_arro…" at bounding box center [784, 387] width 1568 height 774
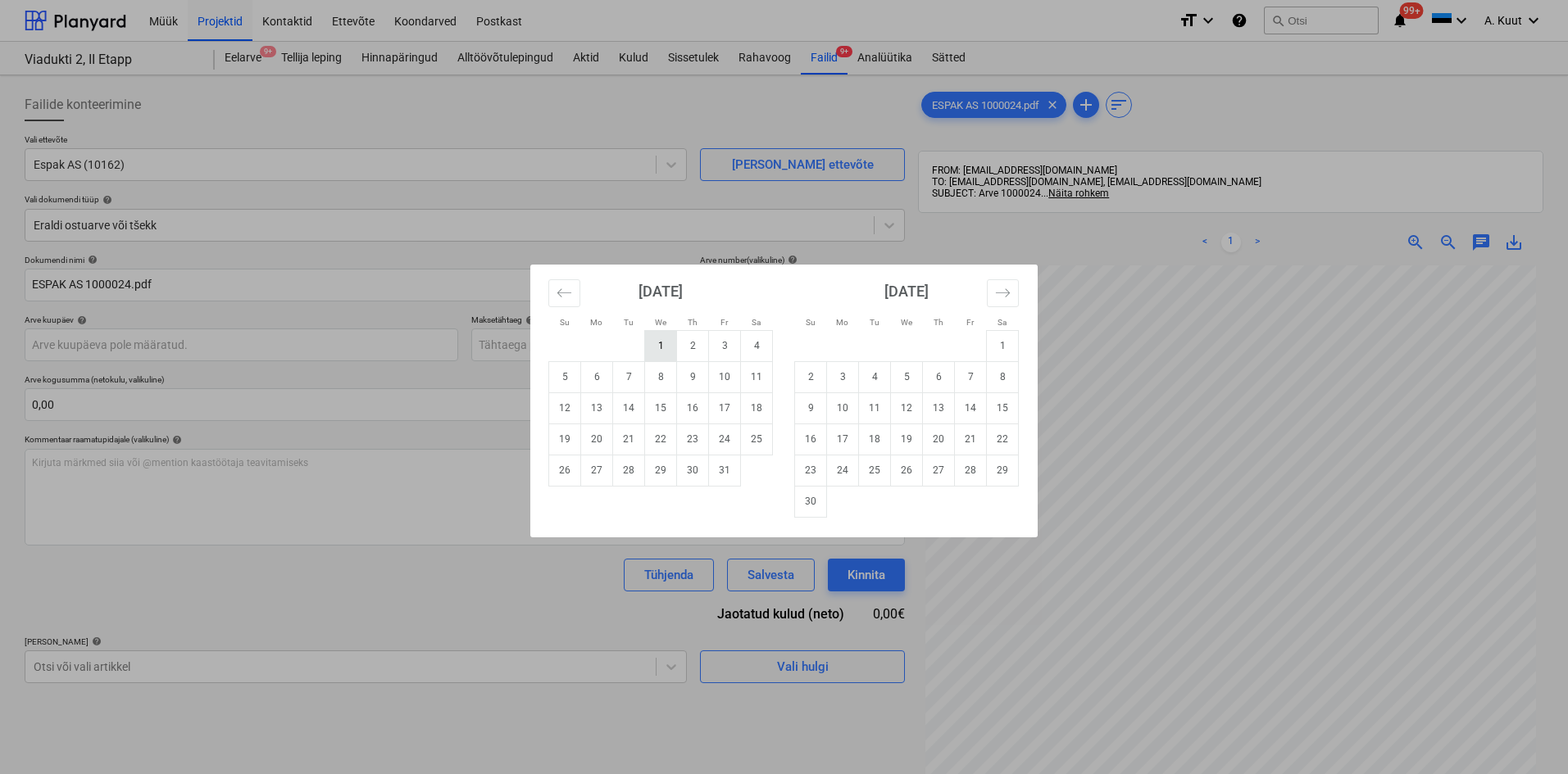
click at [655, 345] on td "1" at bounding box center [660, 345] width 32 height 31
type input "[DATE]"
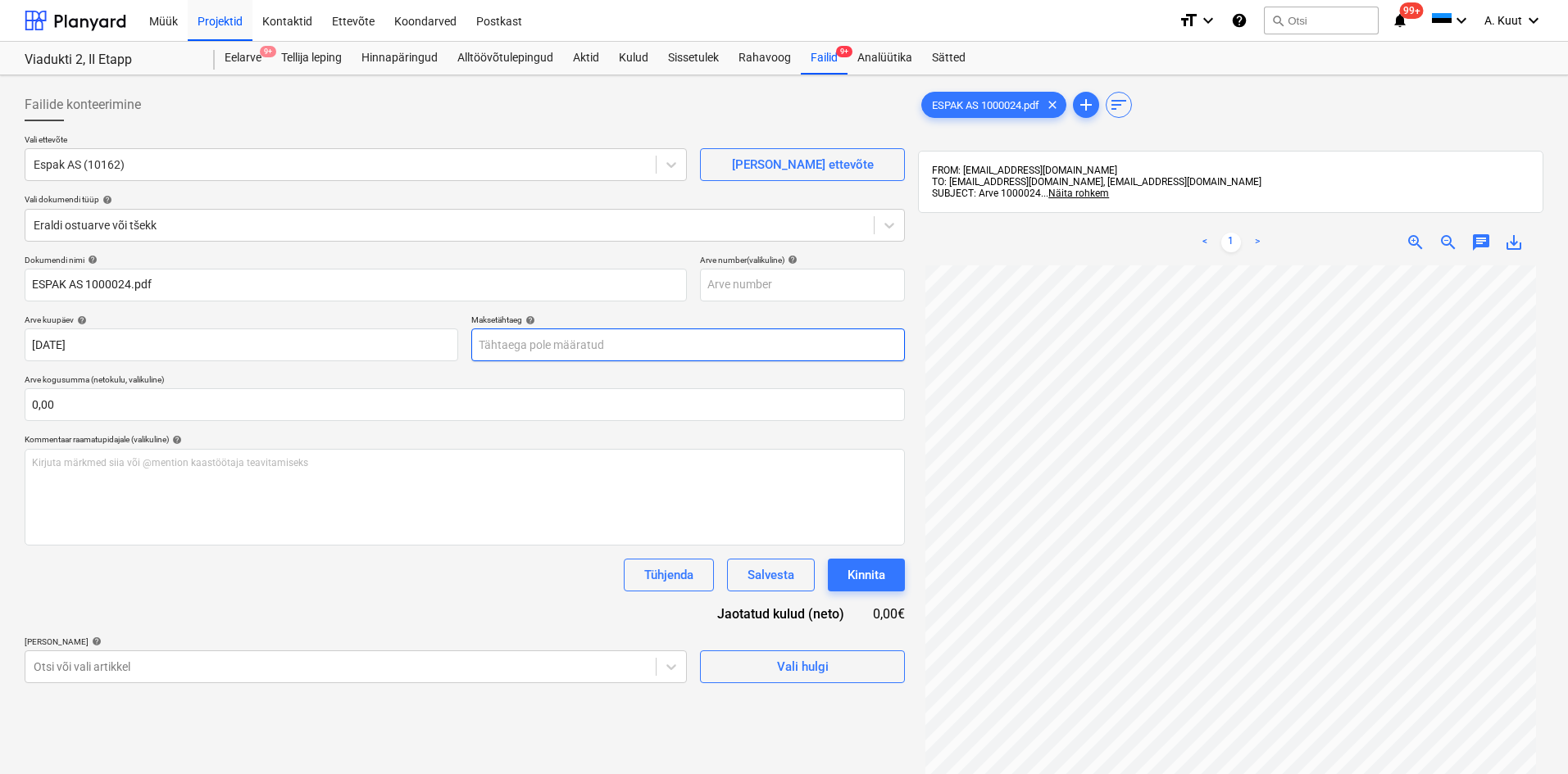
click at [490, 349] on body "Müük Projektid Kontaktid Ettevõte Koondarved Postkast format_size keyboard_arro…" at bounding box center [784, 387] width 1568 height 774
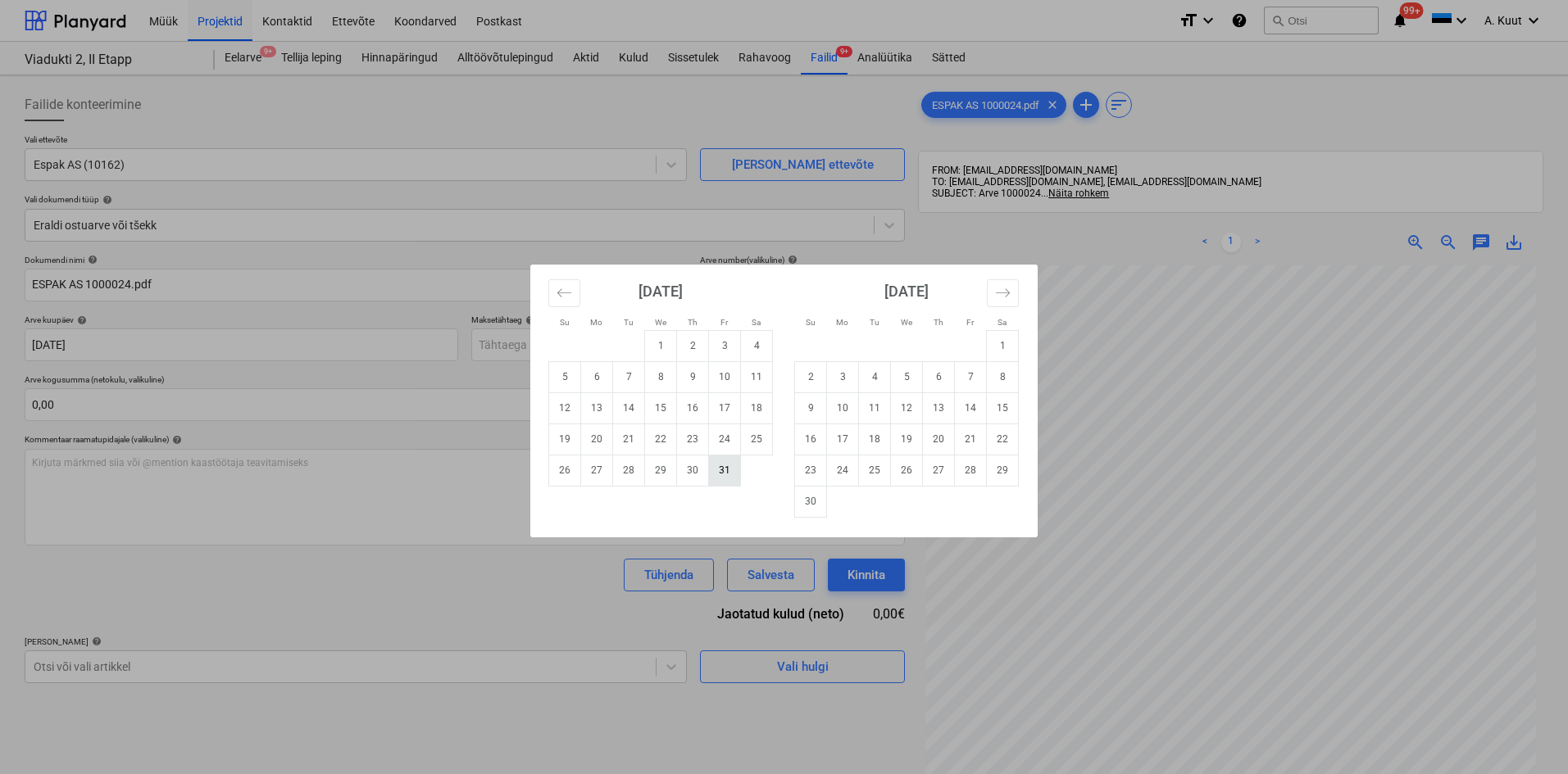
click at [727, 476] on td "31" at bounding box center [724, 470] width 32 height 31
type input "[DATE]"
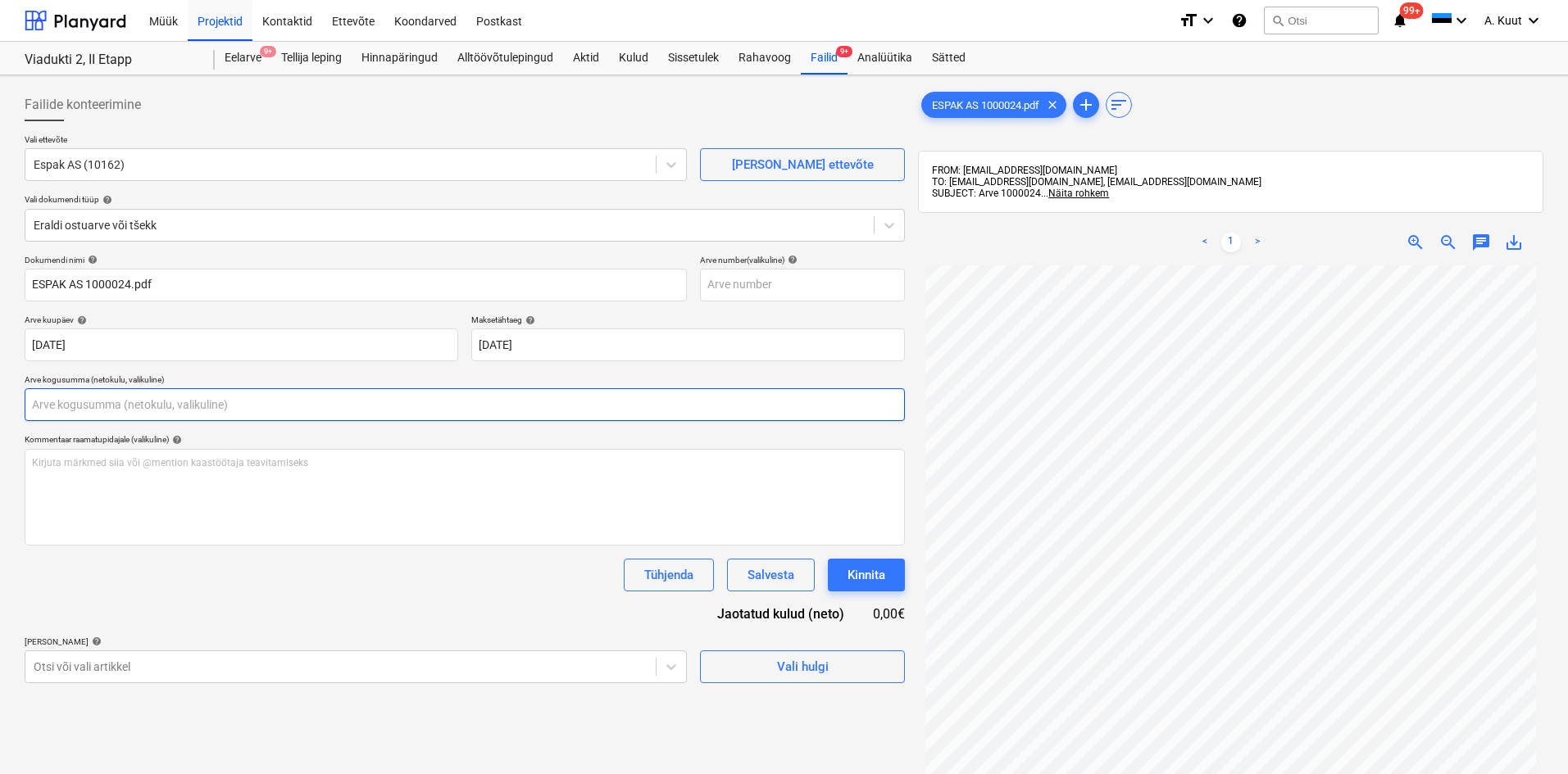
click at [91, 400] on input "text" at bounding box center [464, 404] width 880 height 33
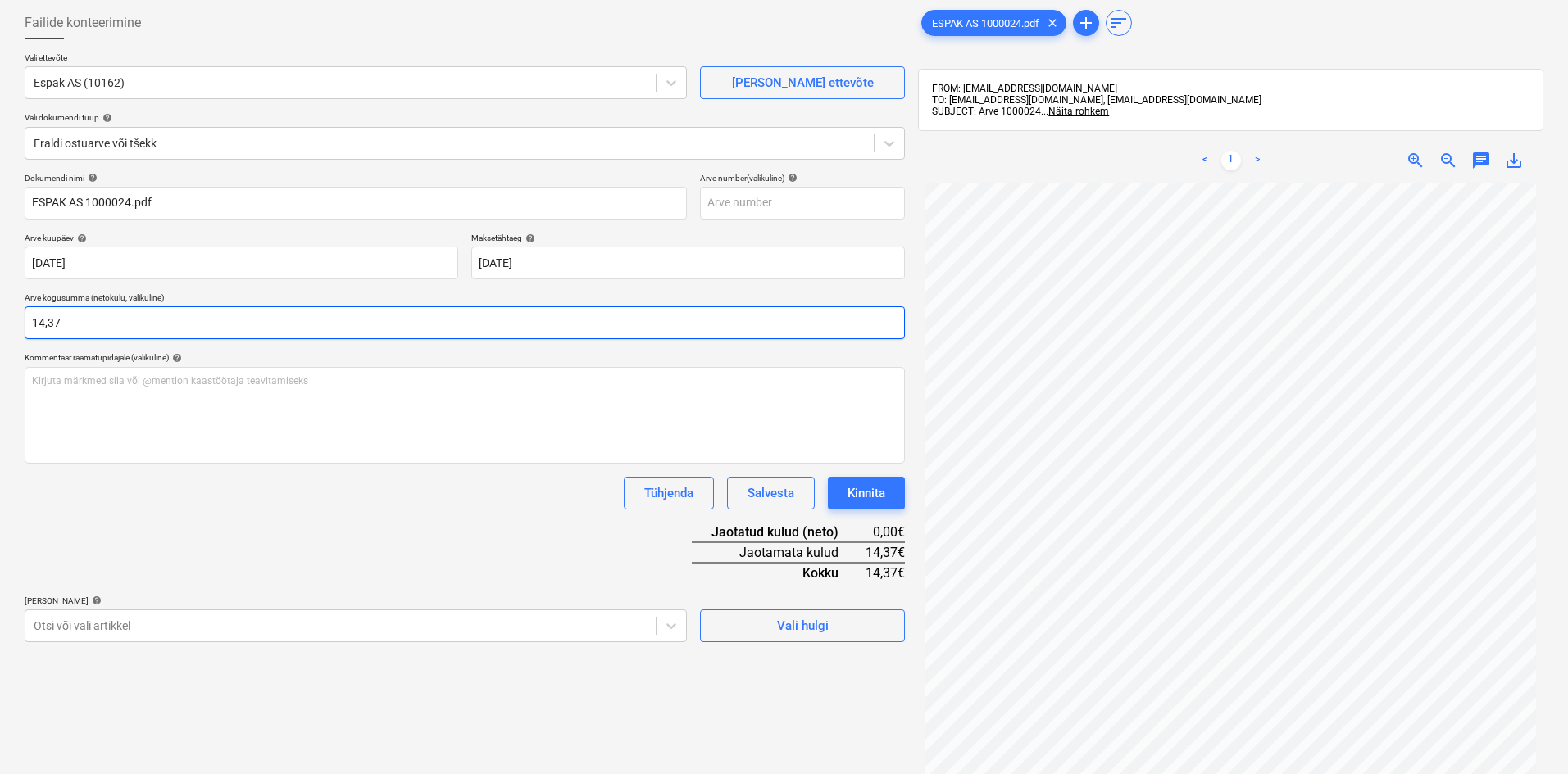
type input "14,37"
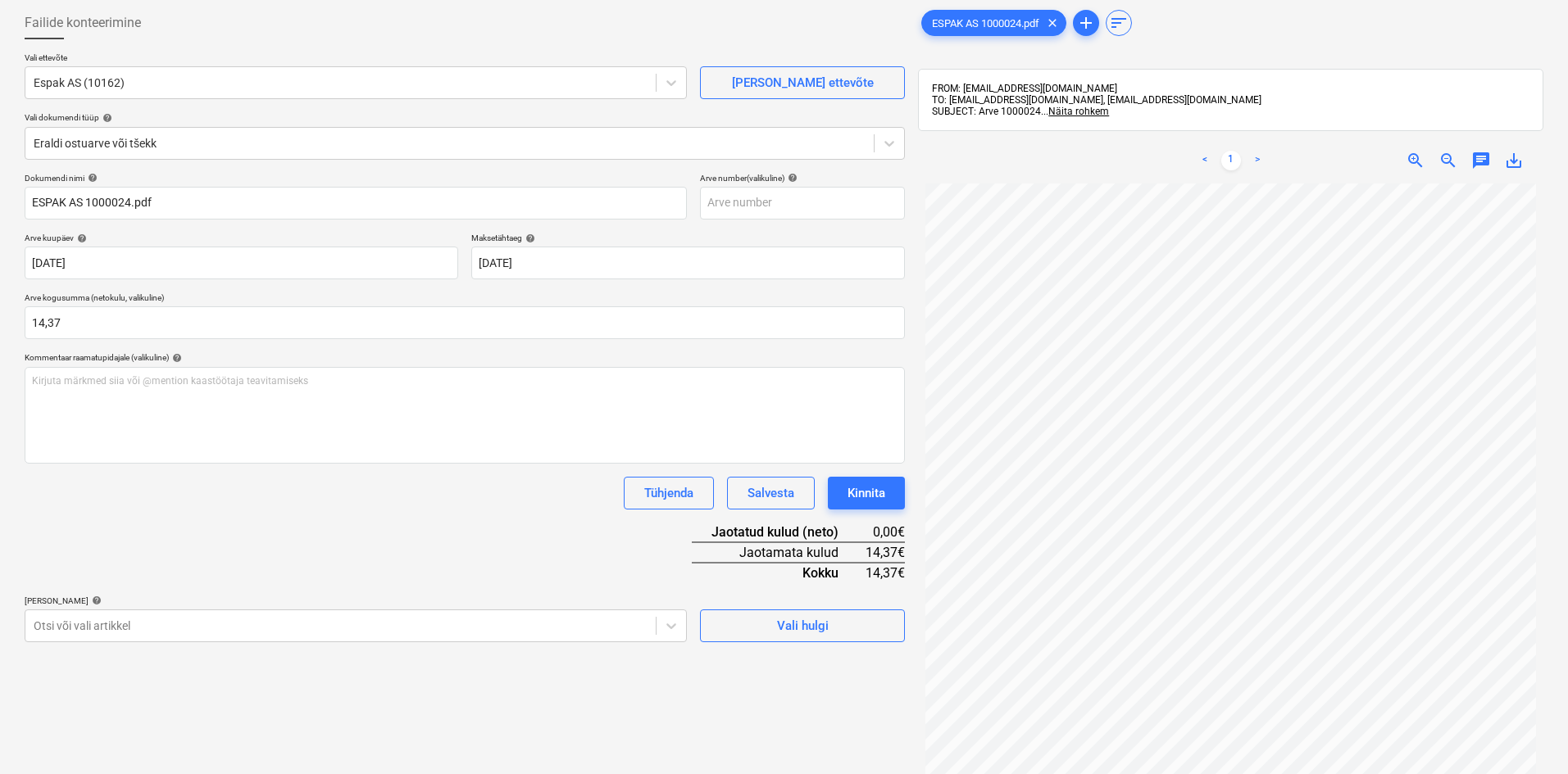
click at [192, 588] on div "Dokumendi nimi help ESPAK AS 1000024.pdf Arve number (valikuline) help Arve kuu…" at bounding box center [464, 407] width 880 height 469
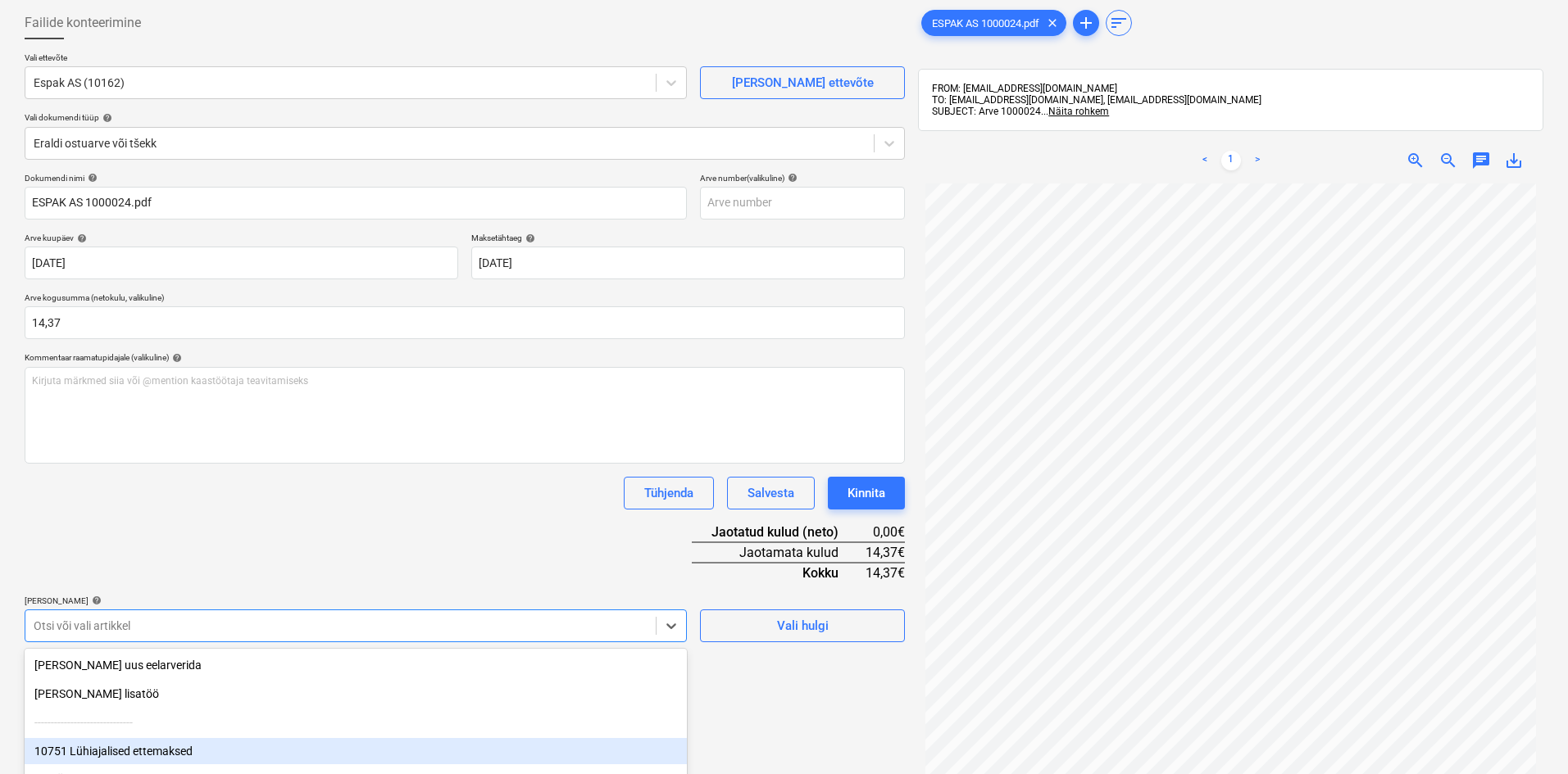
scroll to position [212, 0]
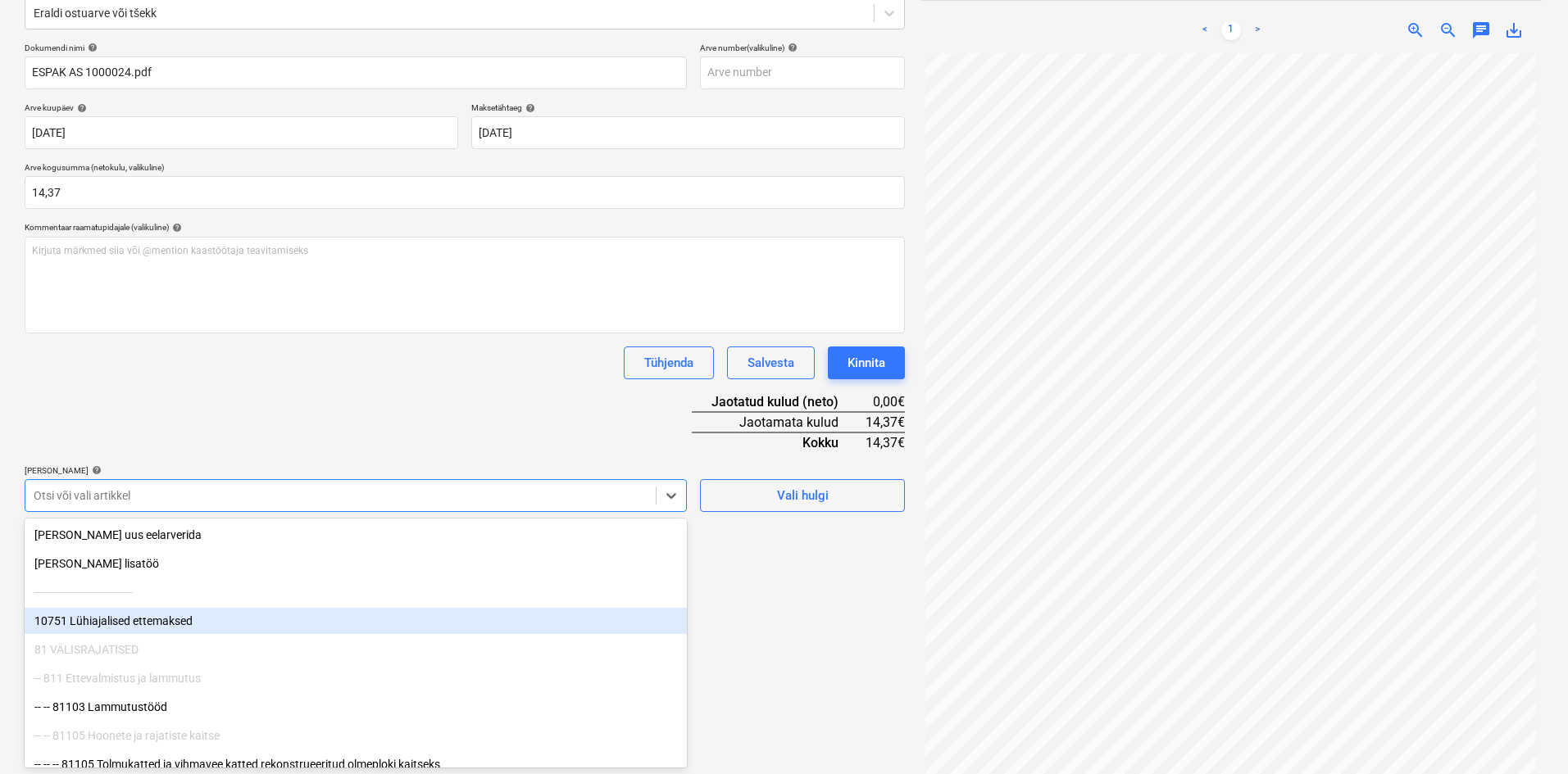
click at [183, 562] on body "Müük Projektid Kontaktid Ettevõte Koondarved Postkast format_size keyboard_arro…" at bounding box center [784, 175] width 1568 height 774
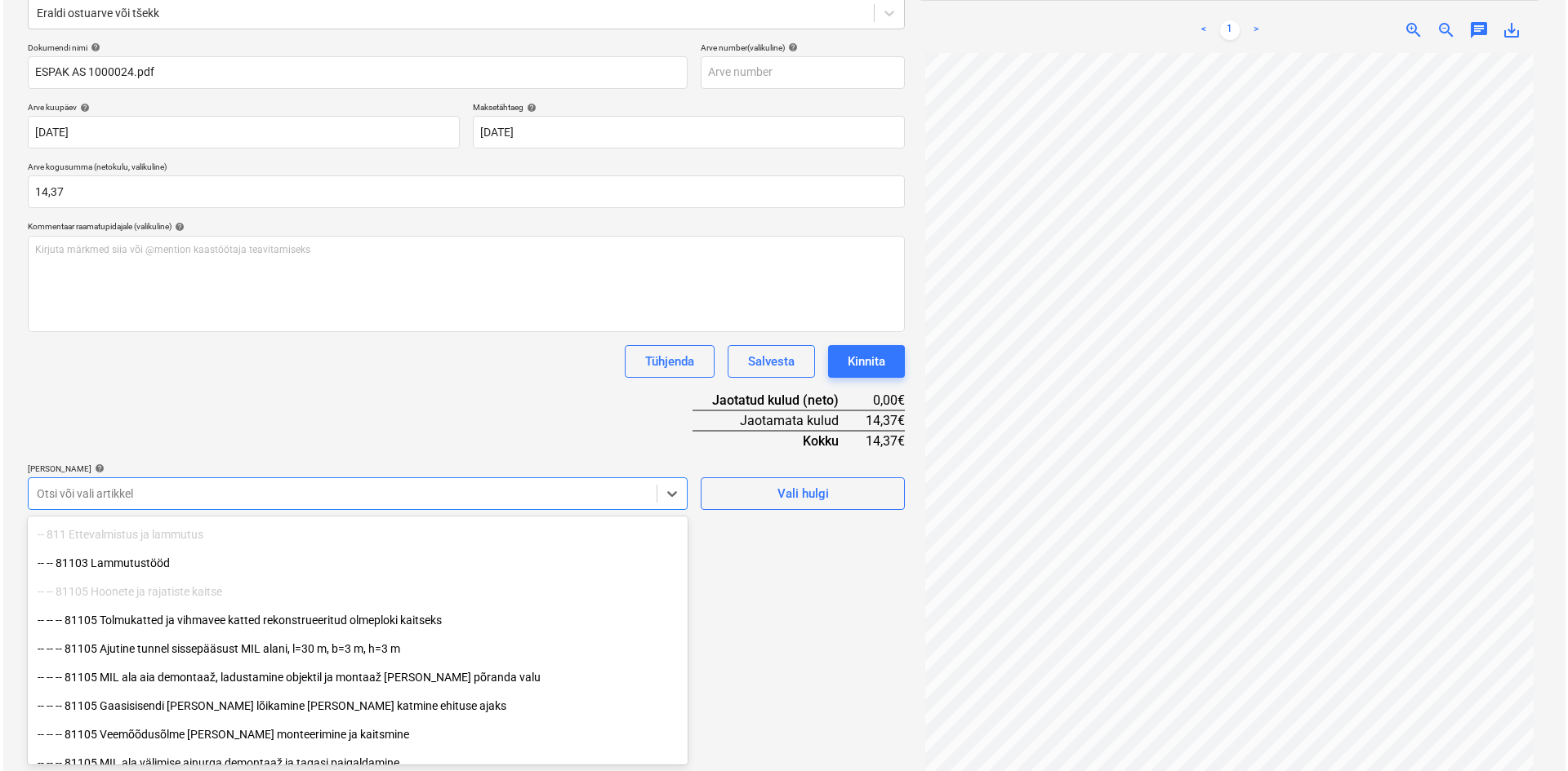
scroll to position [163, 0]
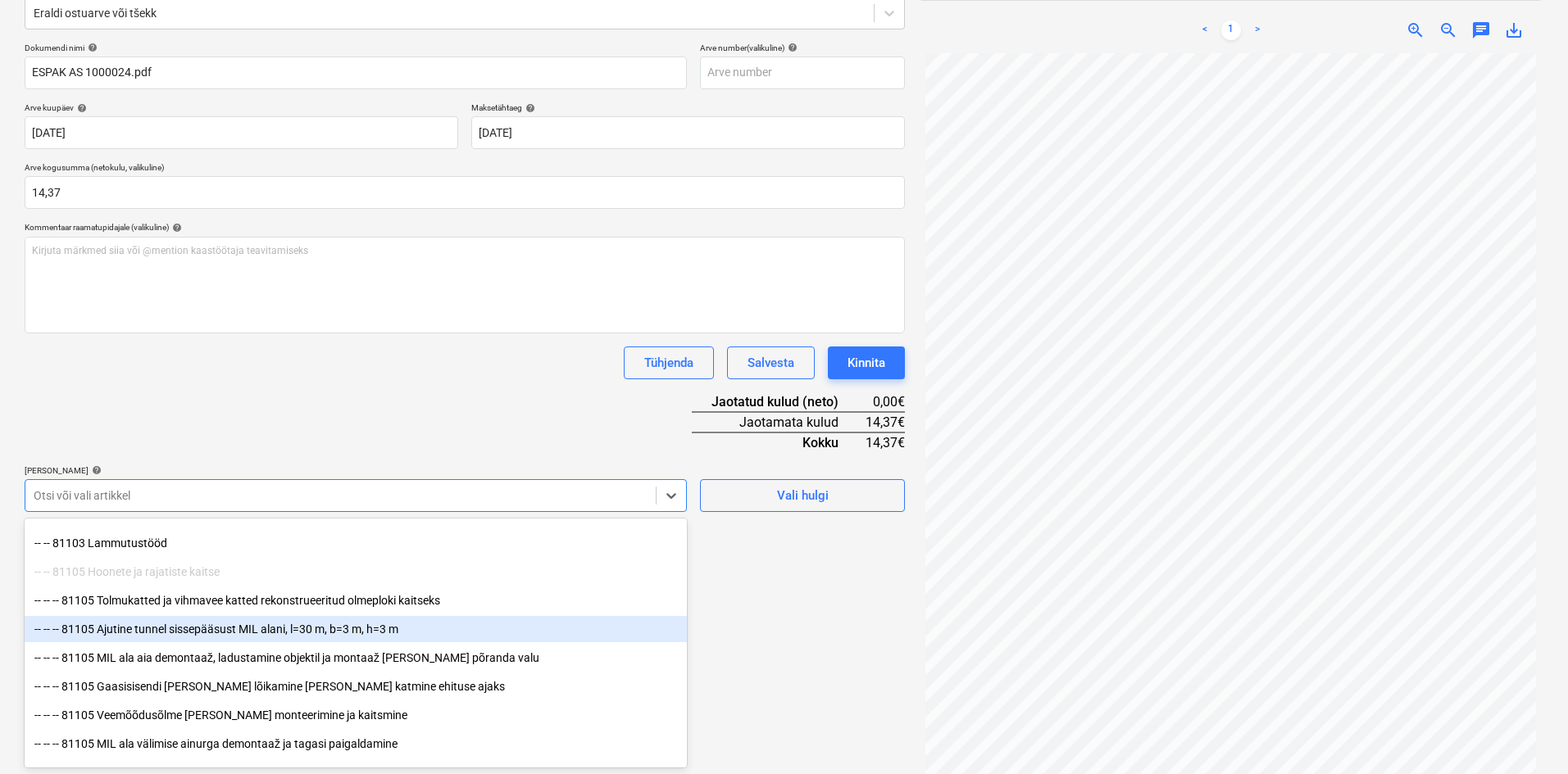
click at [139, 629] on div "-- -- -- 81105 Ajutine tunnel sissepääsust MIL alani, l=30 m, b=3 m, h=3 m" at bounding box center [355, 629] width 662 height 26
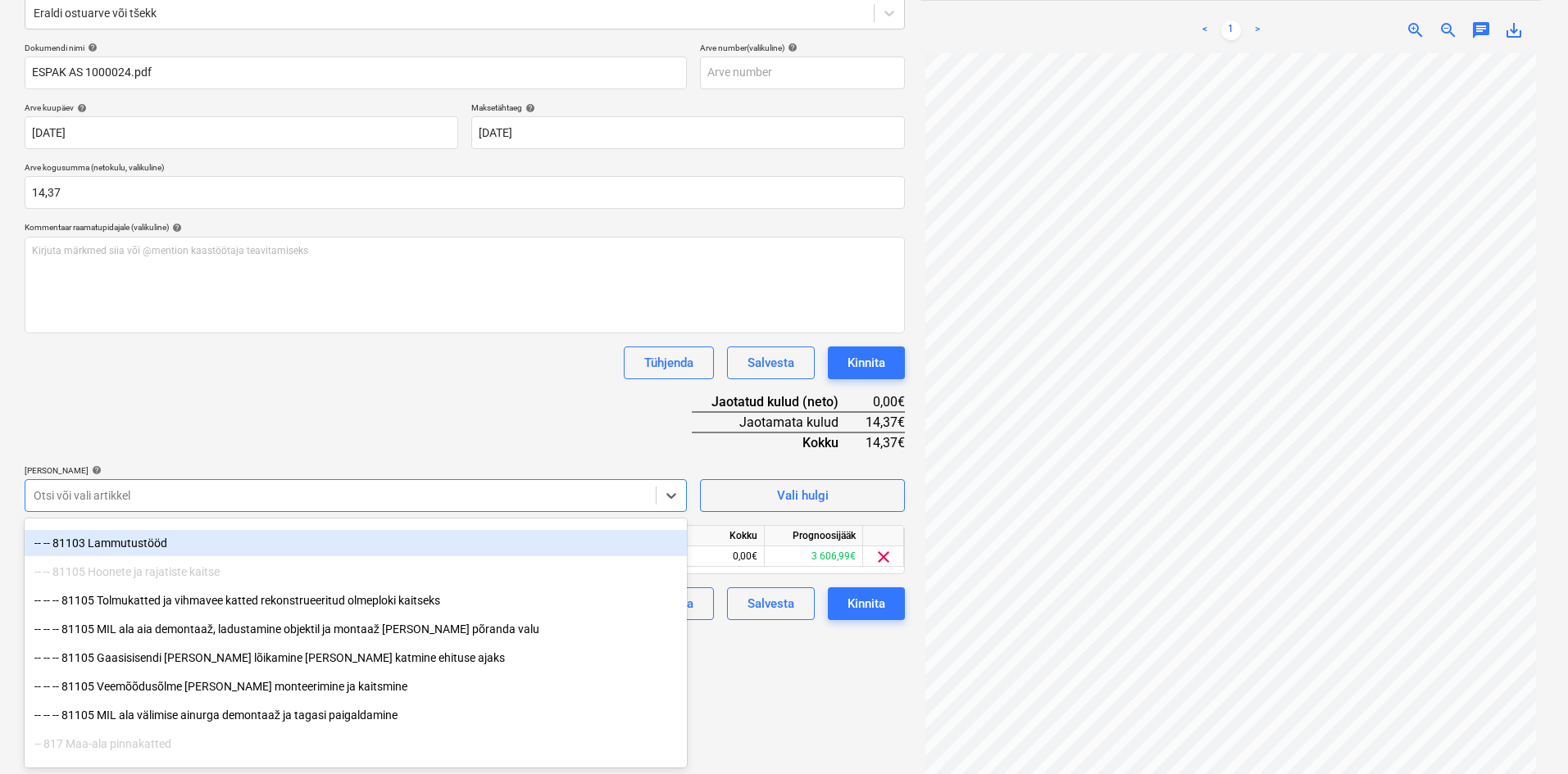
click at [298, 454] on div "Dokumendi nimi help ESPAK AS 1000024.pdf Arve number (valikuline) help Arve kuu…" at bounding box center [464, 331] width 880 height 578
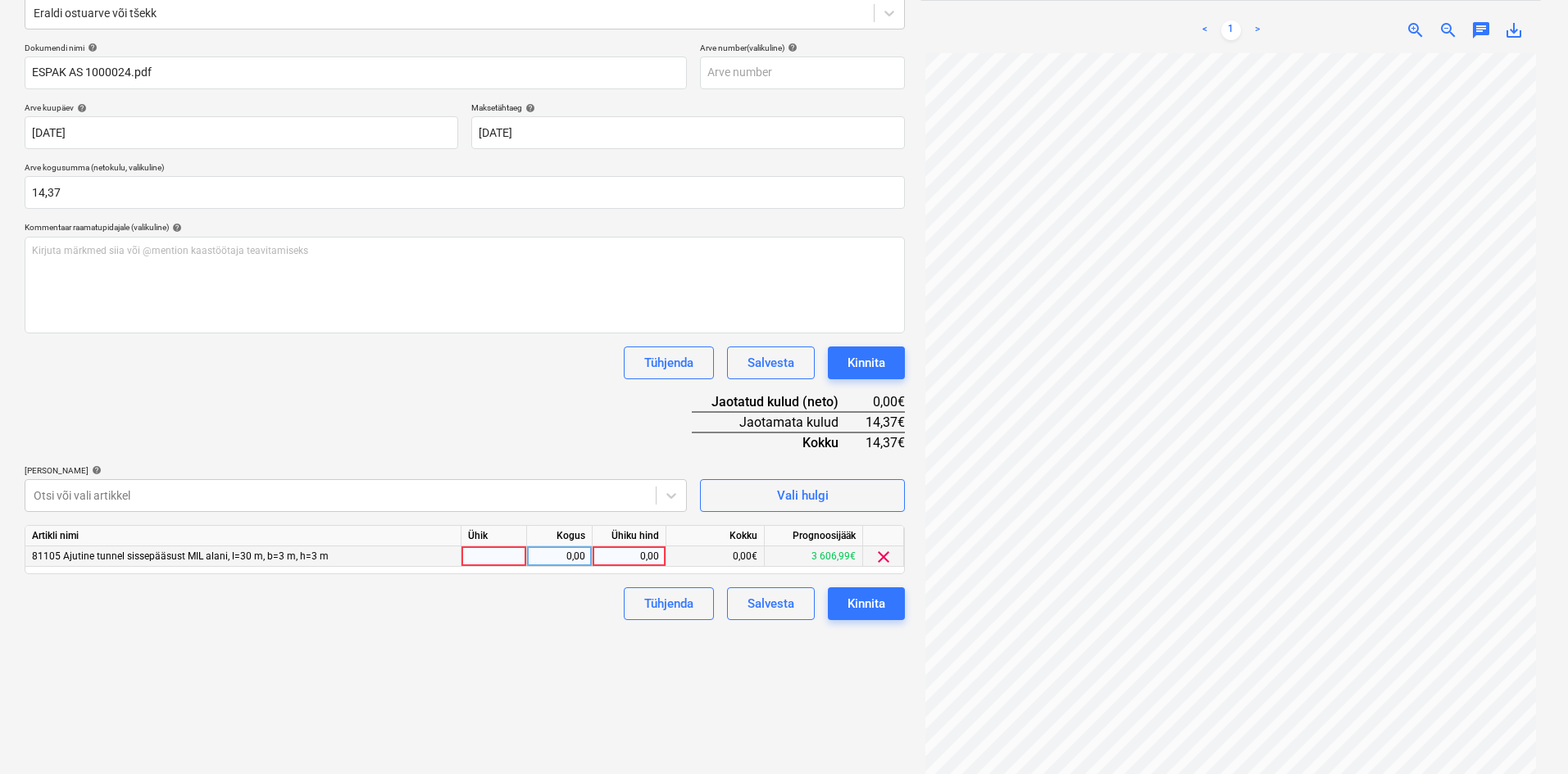
click at [650, 557] on div "0,00" at bounding box center [629, 556] width 60 height 20
type input "14,37"
click at [549, 687] on div "Failide konteerimine Vali ettevõte Espak AS (10162) [PERSON_NAME] uus ettevõte …" at bounding box center [465, 328] width 893 height 918
click at [883, 608] on div "Kinnita" at bounding box center [866, 604] width 38 height 21
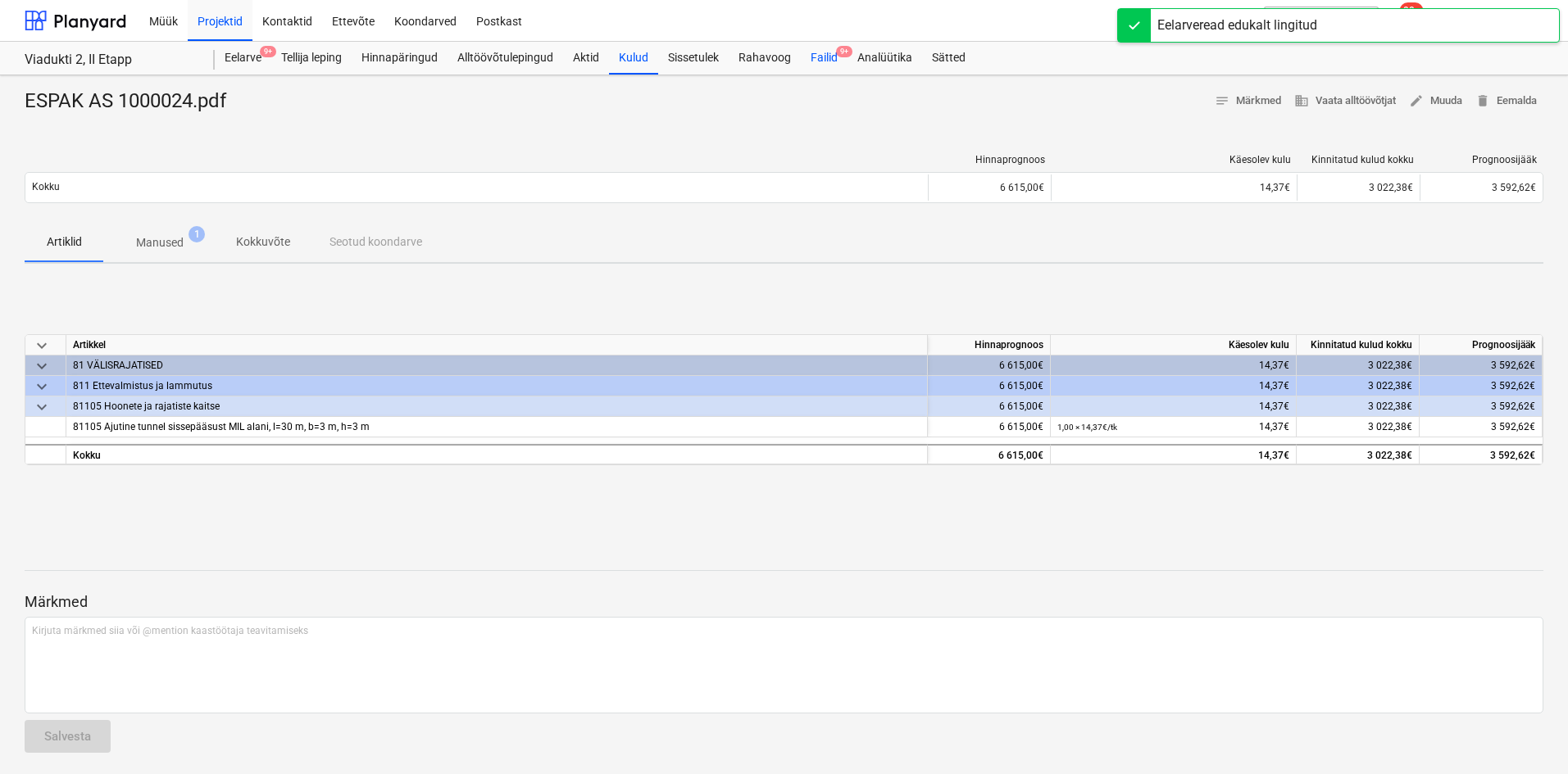
click at [827, 54] on div "Failid 9+" at bounding box center [824, 58] width 46 height 33
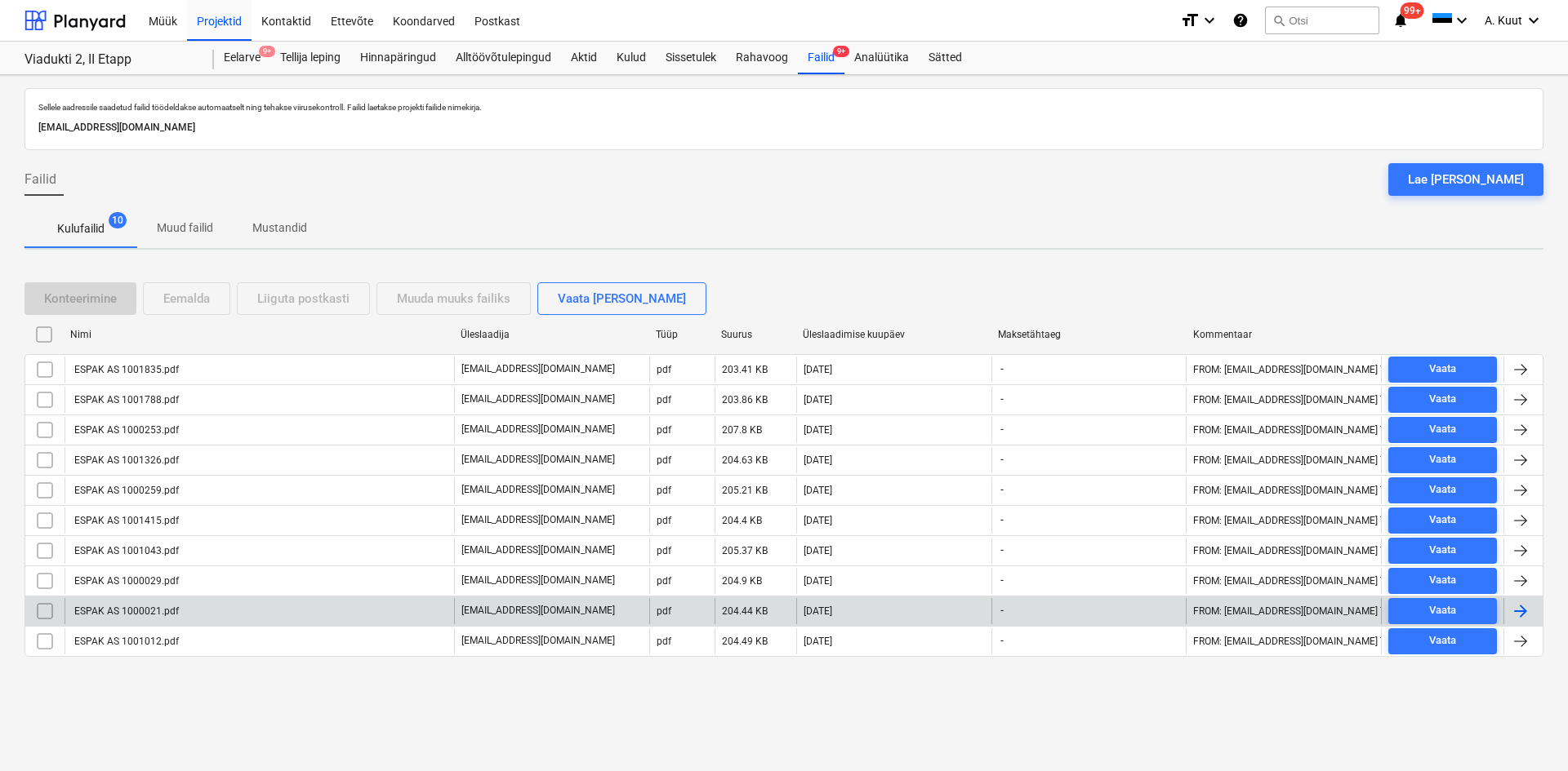
click at [186, 611] on div "ESPAK AS 1000021.pdf" at bounding box center [259, 611] width 390 height 26
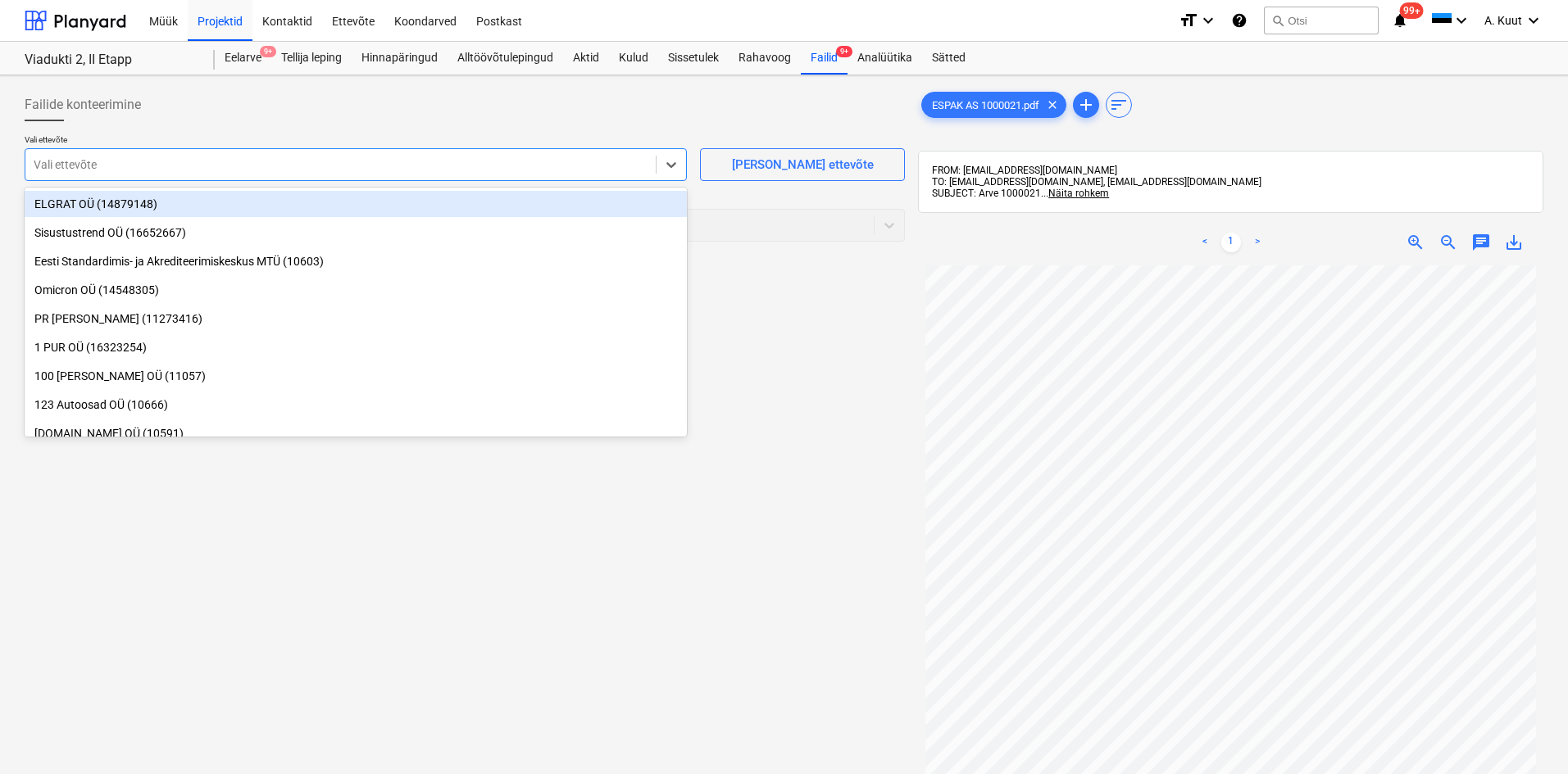
click at [83, 159] on div at bounding box center [341, 164] width 614 height 16
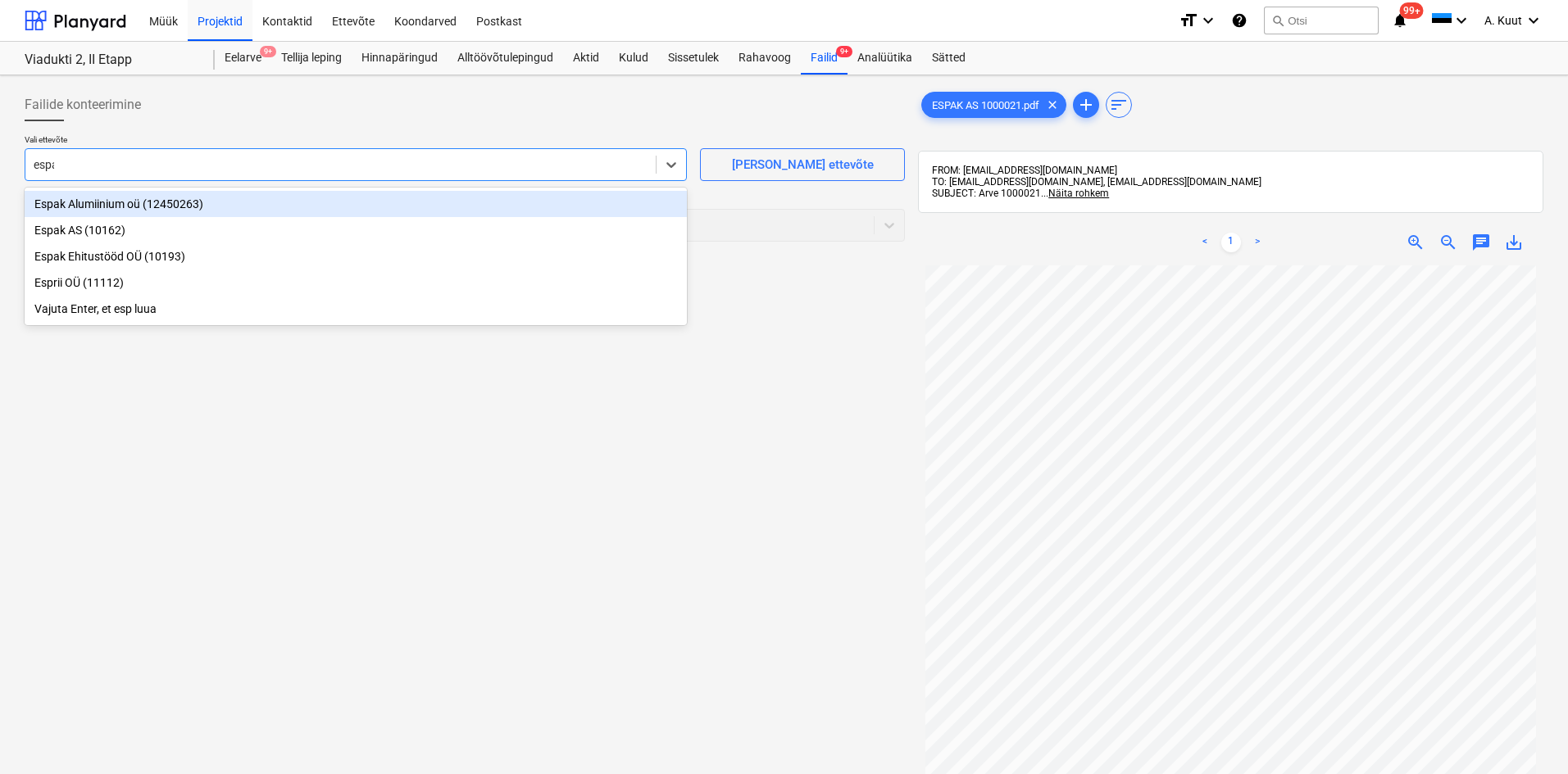
type input "espak"
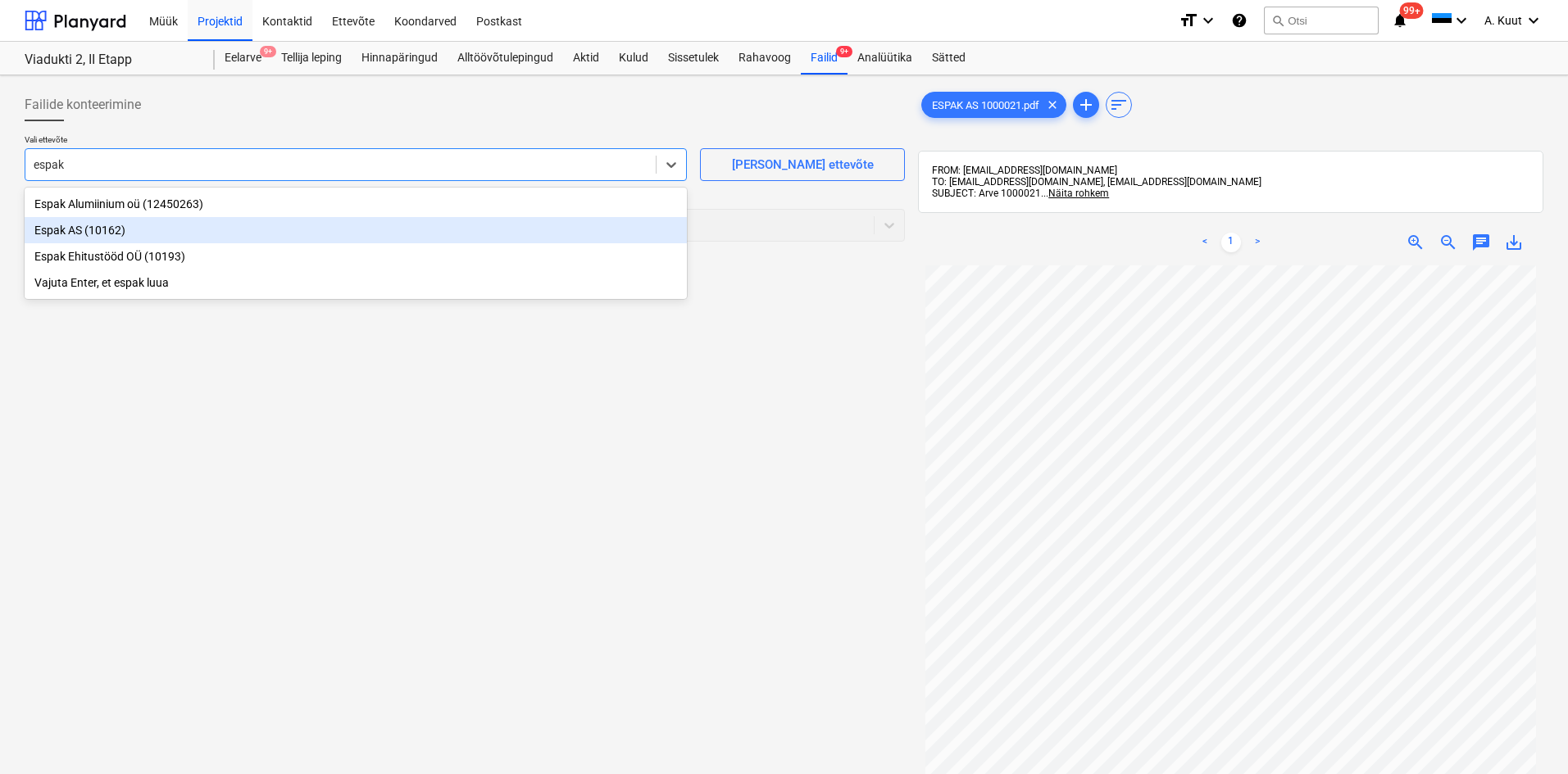
click at [66, 233] on div "Espak AS (10162)" at bounding box center [355, 229] width 662 height 26
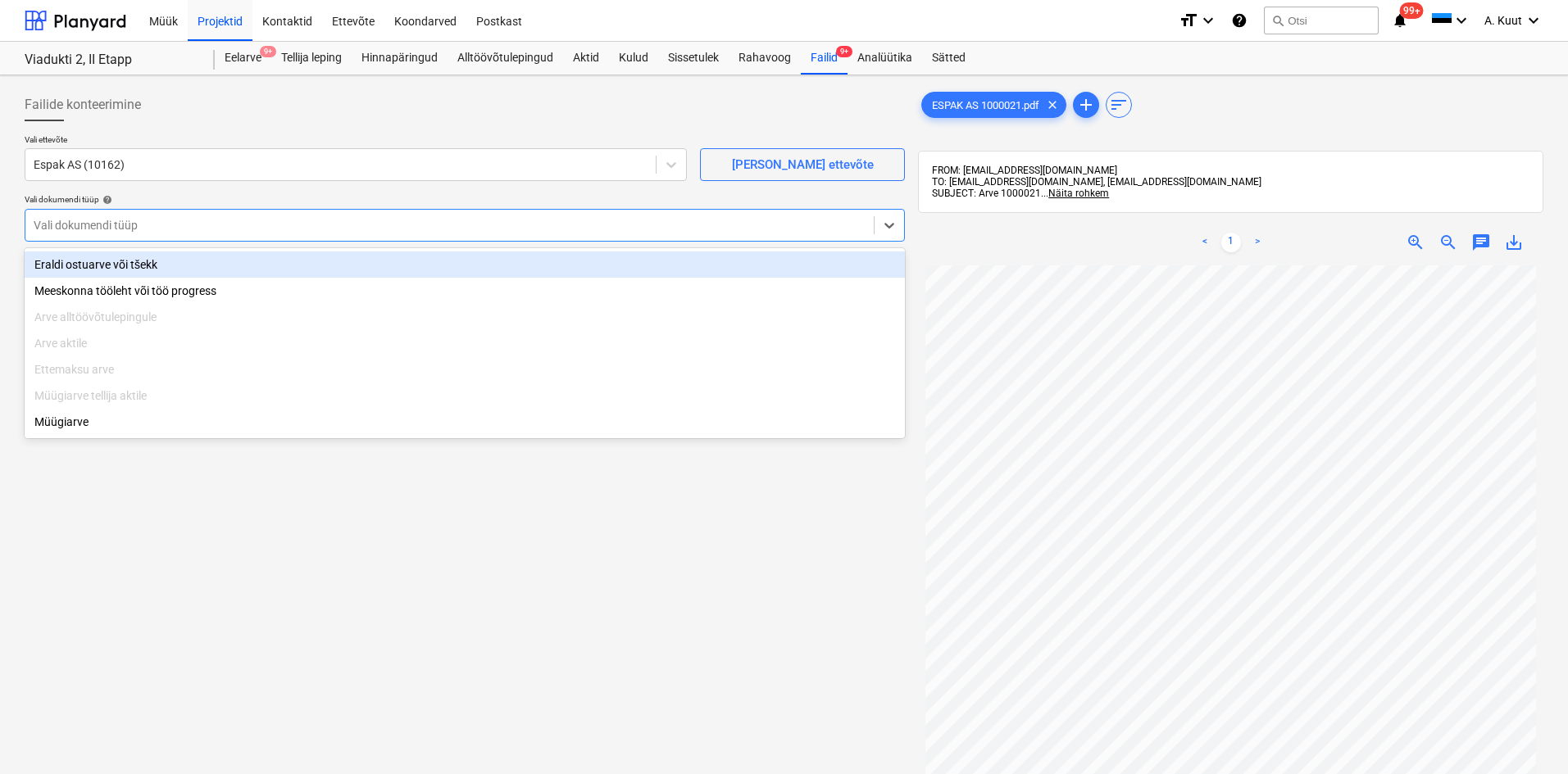
click at [71, 227] on div at bounding box center [449, 224] width 831 height 16
click at [67, 266] on div "Eraldi ostuarve või tšekk" at bounding box center [464, 264] width 880 height 26
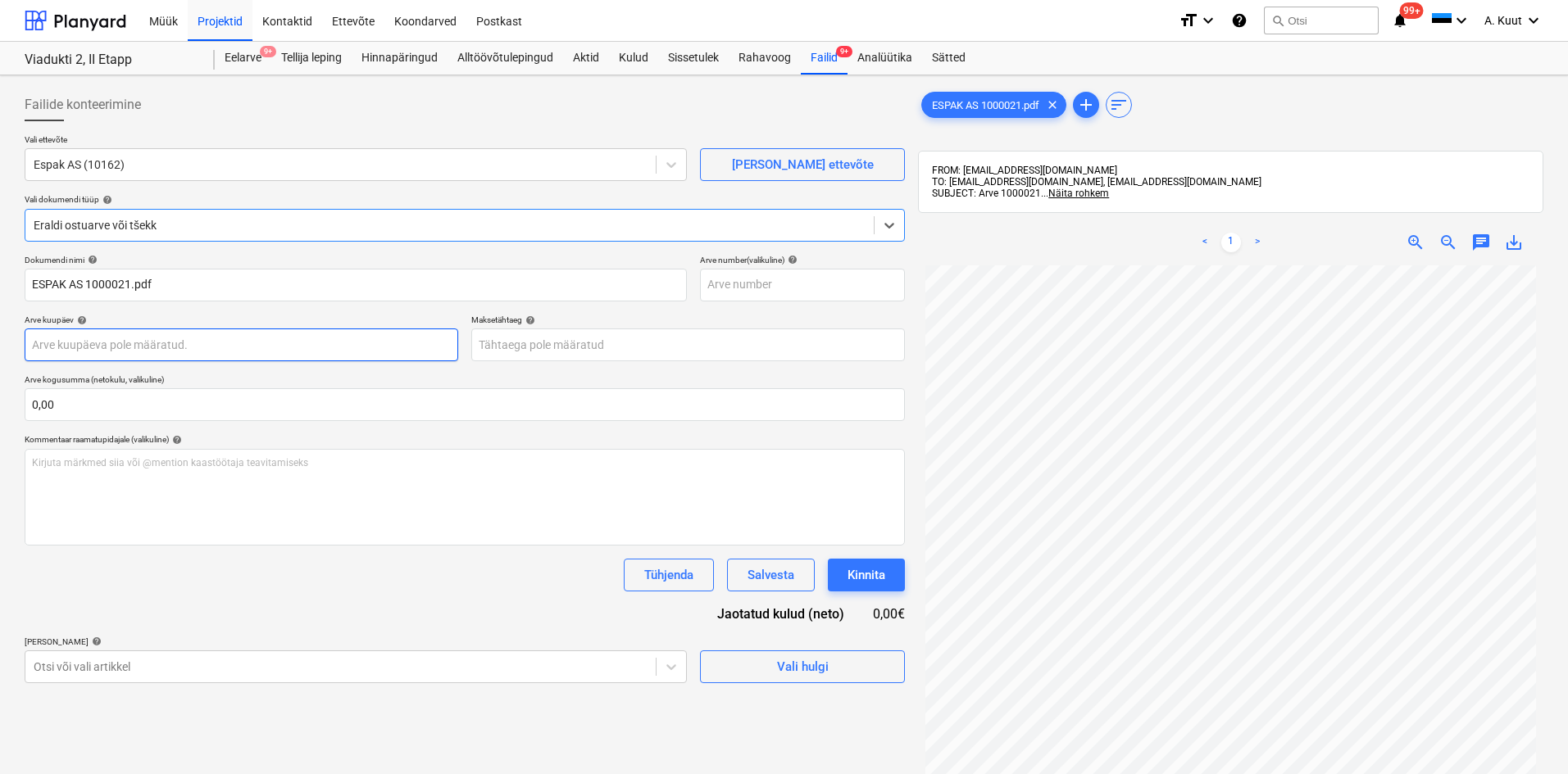
click at [74, 345] on body "Müük Projektid Kontaktid Ettevõte Koondarved Postkast format_size keyboard_arro…" at bounding box center [784, 387] width 1568 height 774
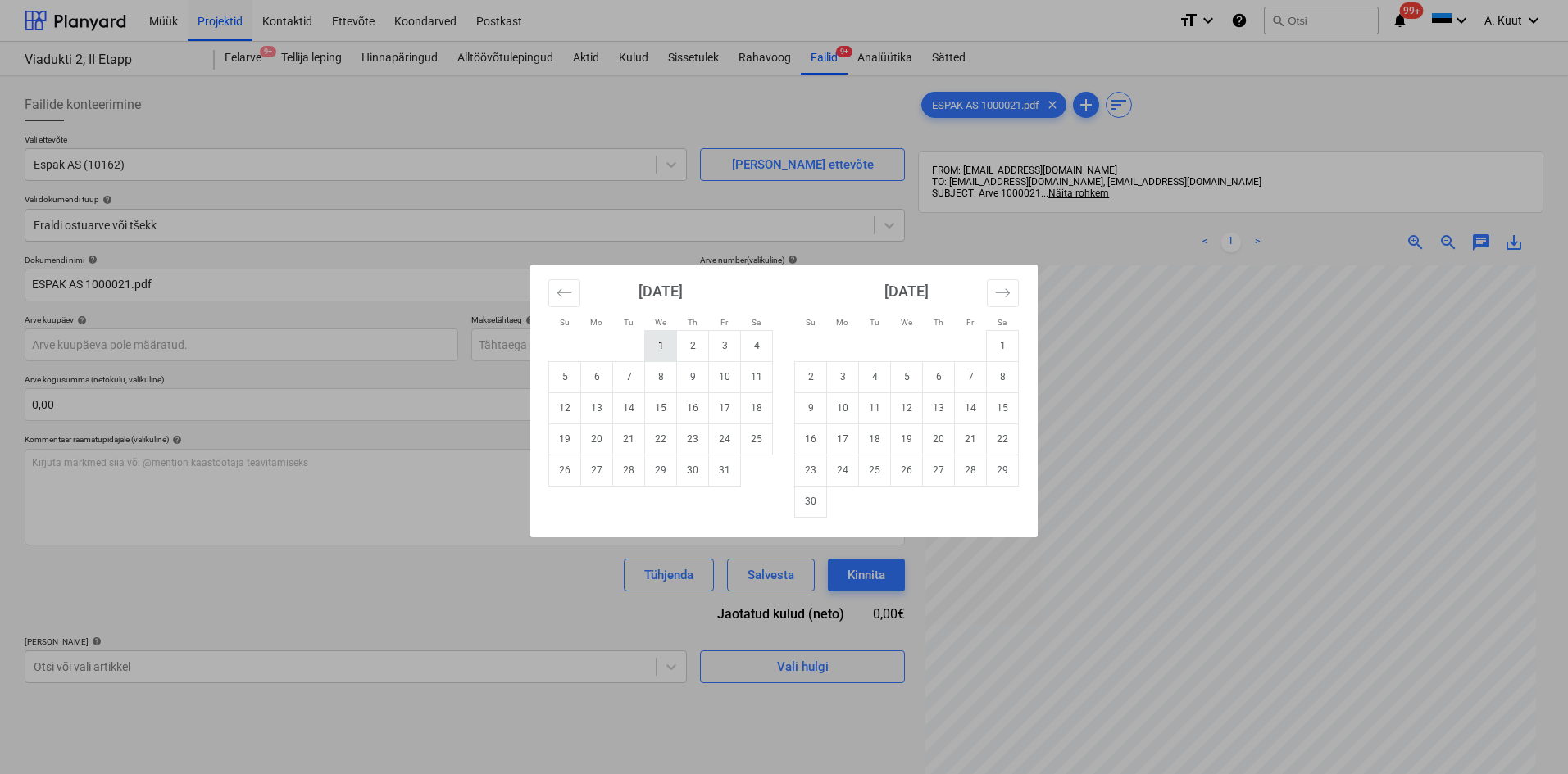
click at [666, 351] on td "1" at bounding box center [660, 345] width 32 height 31
type input "[DATE]"
click at [515, 344] on body "Müük Projektid Kontaktid Ettevõte Koondarved Postkast format_size keyboard_arro…" at bounding box center [784, 387] width 1568 height 774
click at [725, 482] on td "31" at bounding box center [724, 470] width 32 height 31
type input "[DATE]"
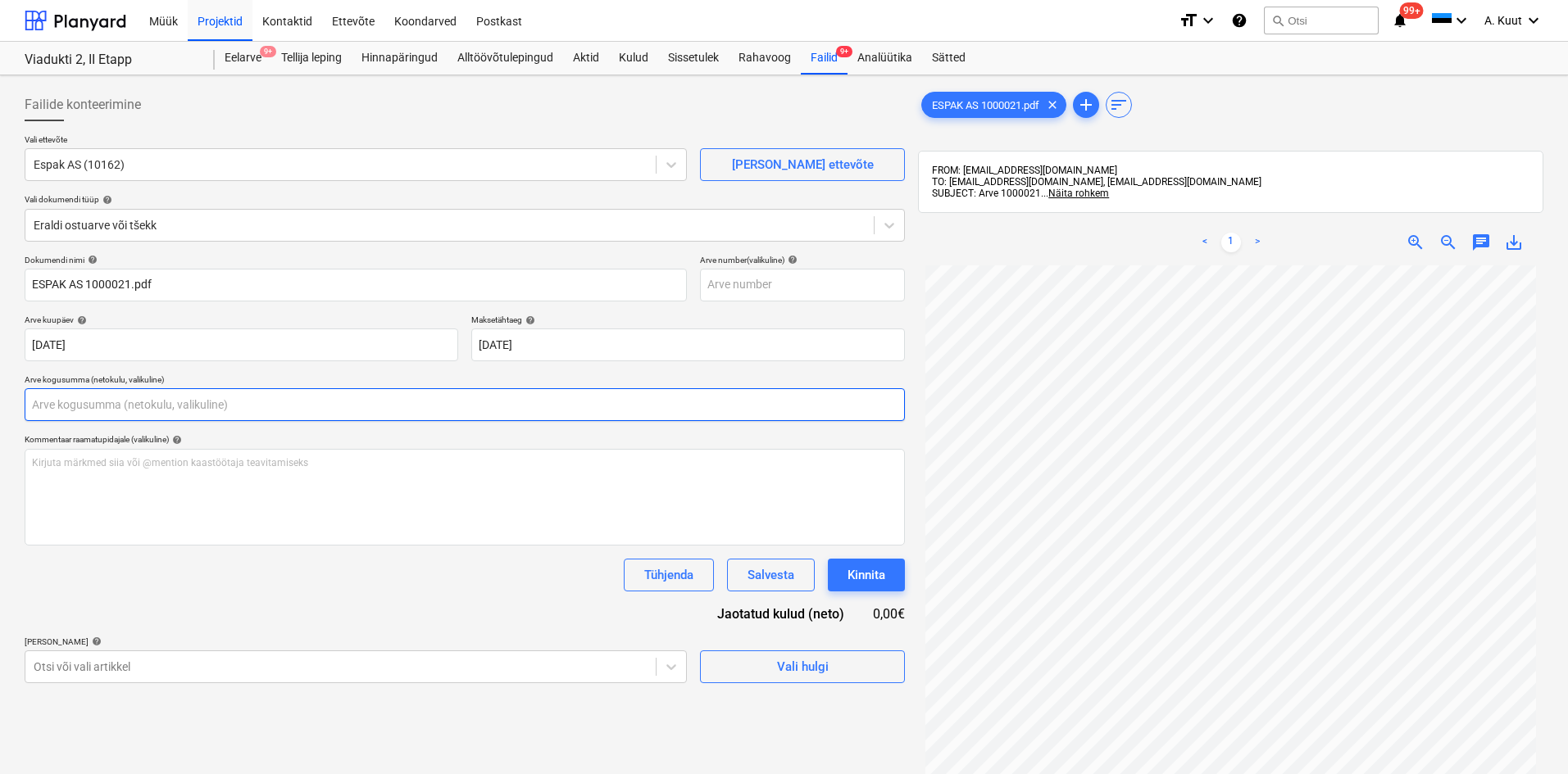
click at [46, 405] on input "text" at bounding box center [464, 404] width 880 height 33
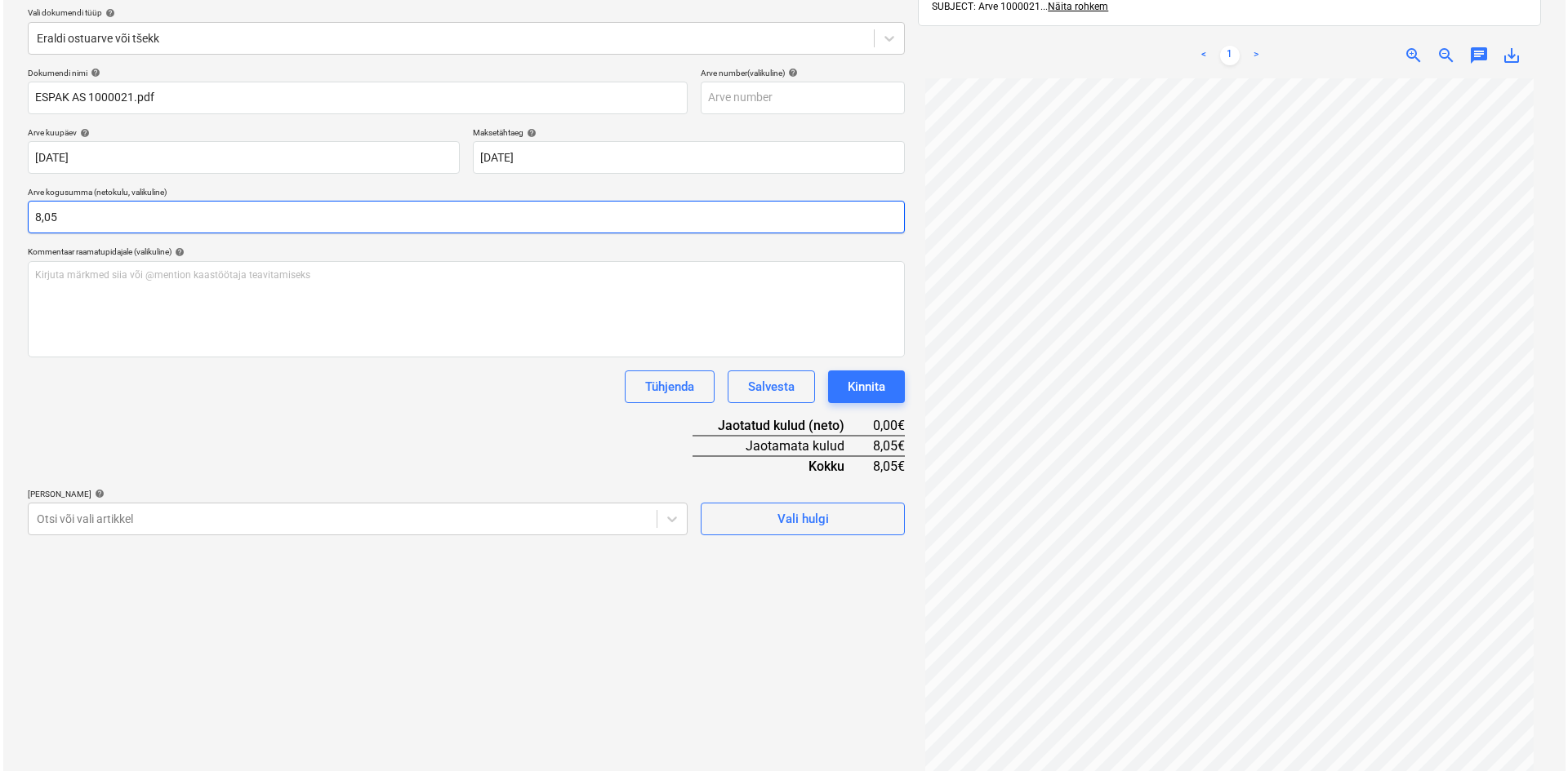
scroll to position [231, 0]
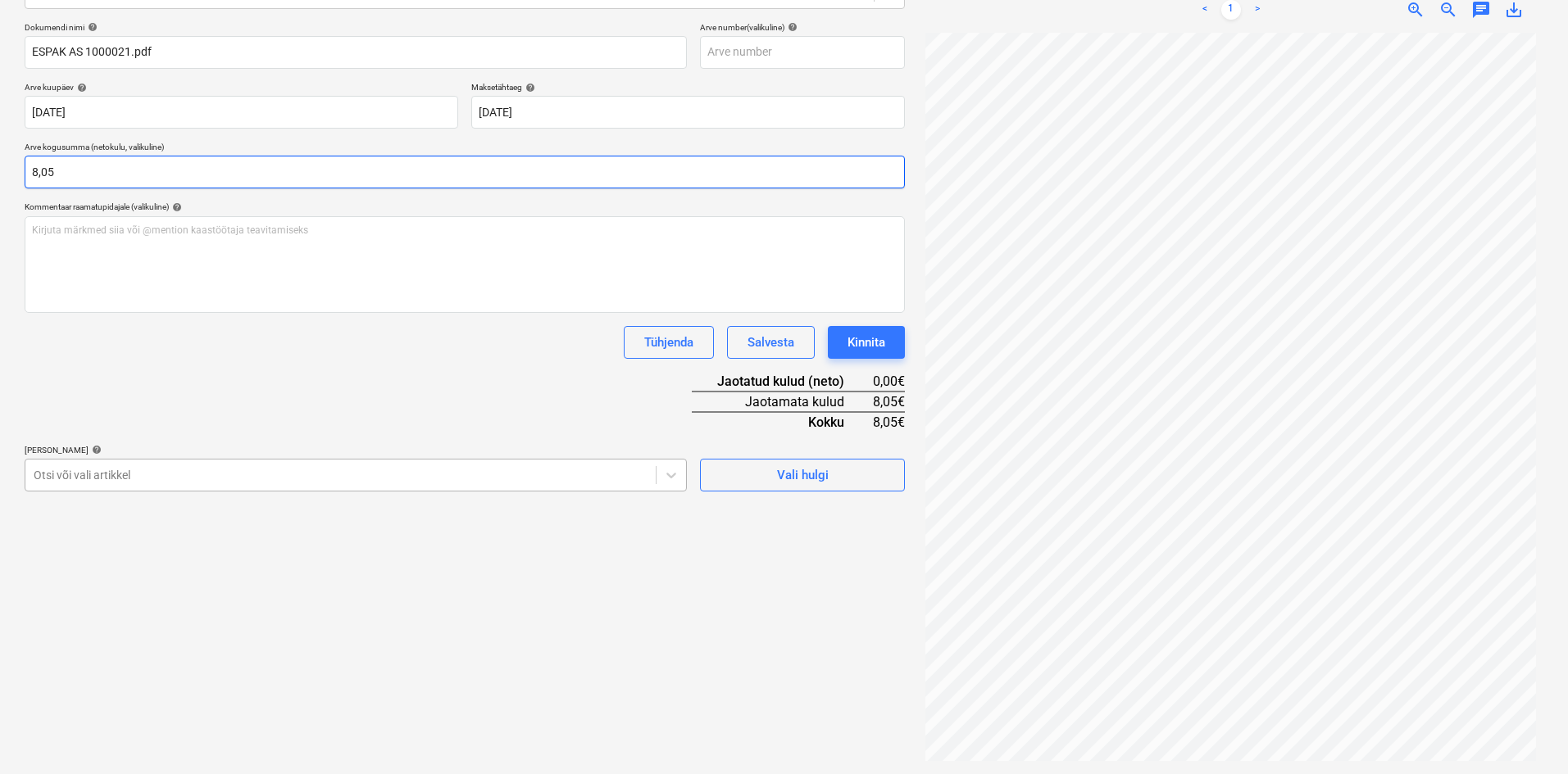
type input "8,05"
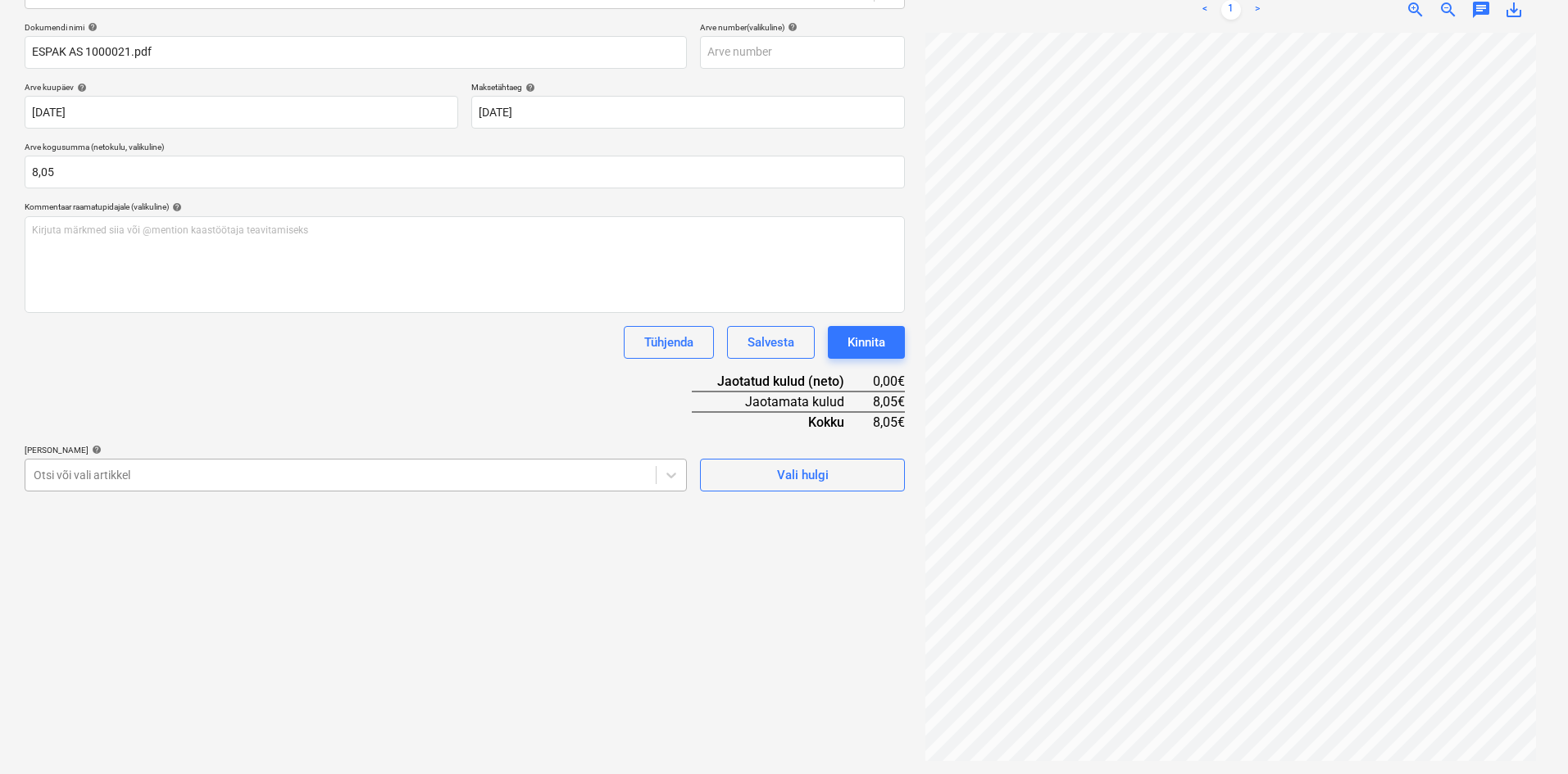
click at [118, 475] on div at bounding box center [341, 475] width 614 height 16
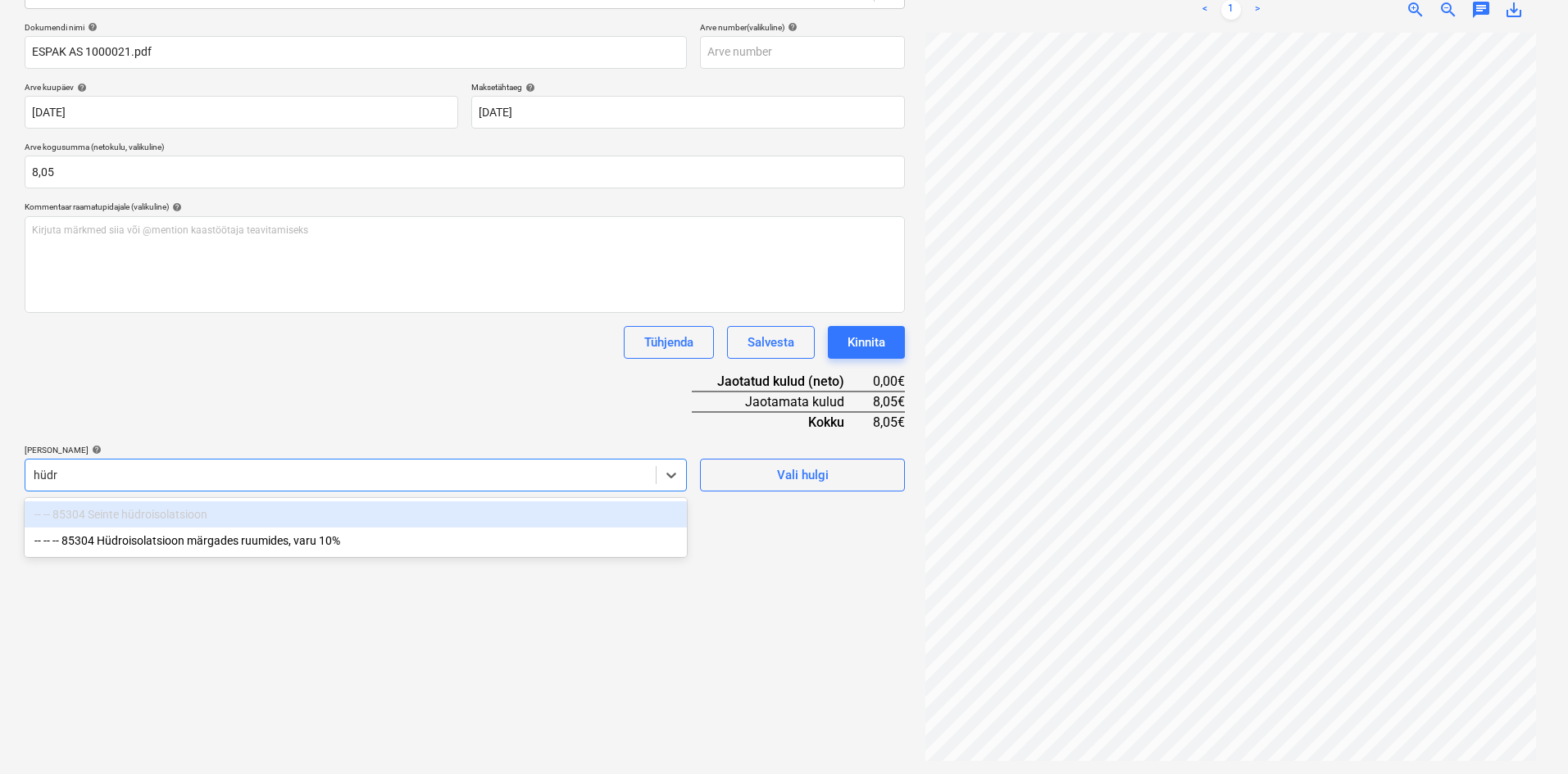
type input "hüdro"
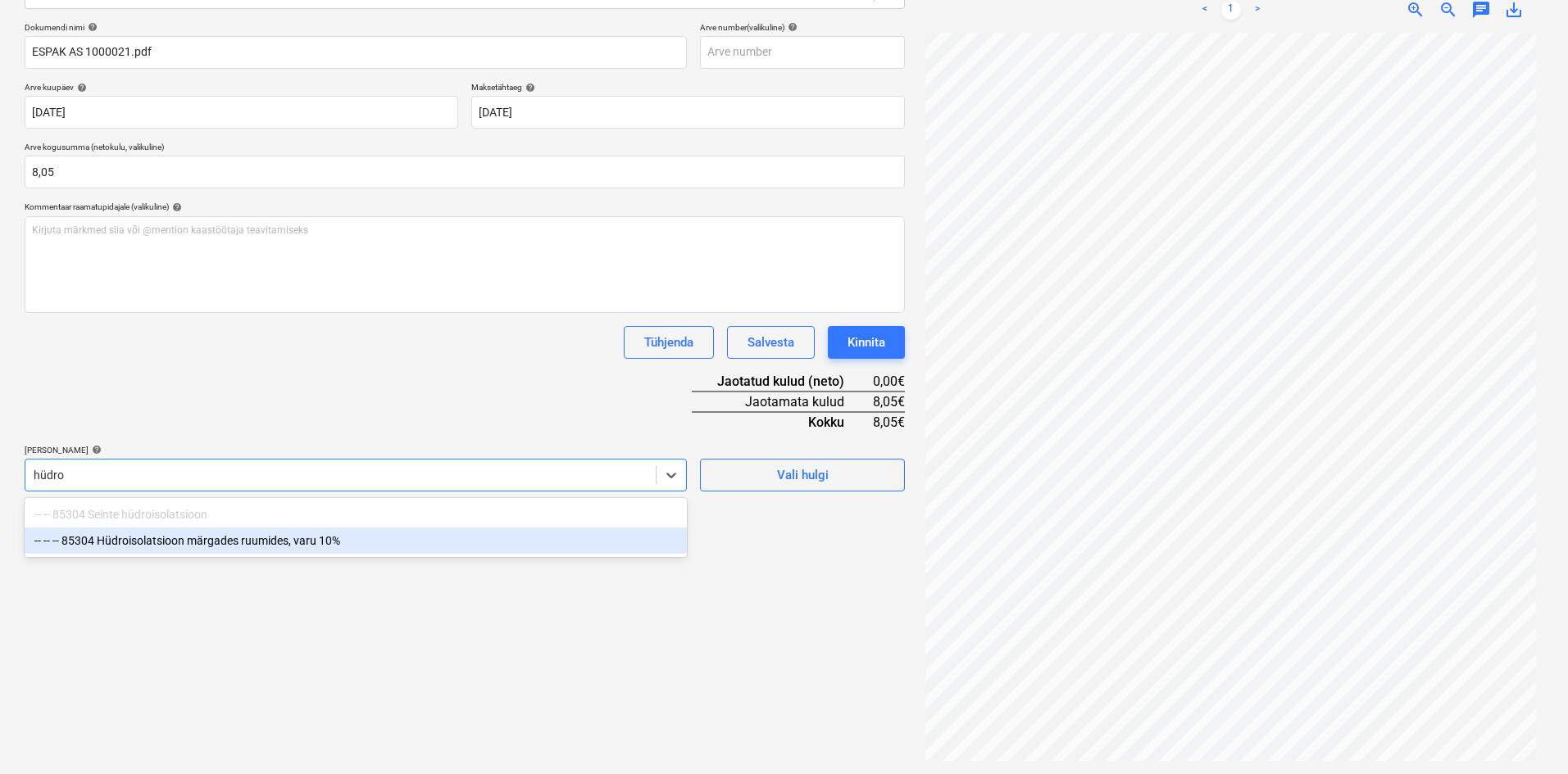
click at [174, 546] on div "-- -- -- 85304 Hüdroisolatsioon märgades ruumides, varu 10%" at bounding box center [355, 540] width 662 height 26
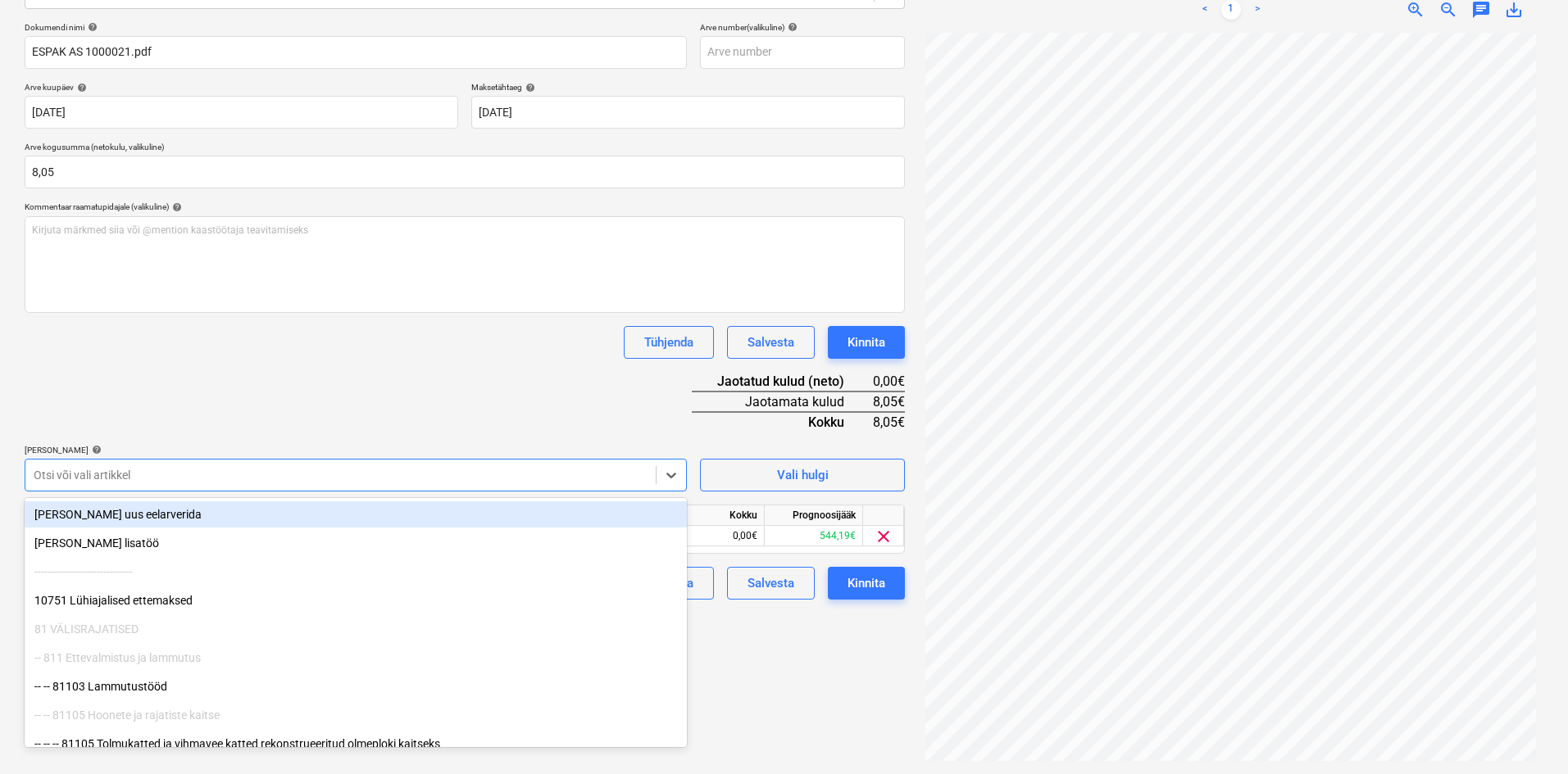
click at [294, 435] on div "Dokumendi nimi help ESPAK AS 1000021.pdf Arve number (valikuline) help Arve kuu…" at bounding box center [464, 311] width 880 height 578
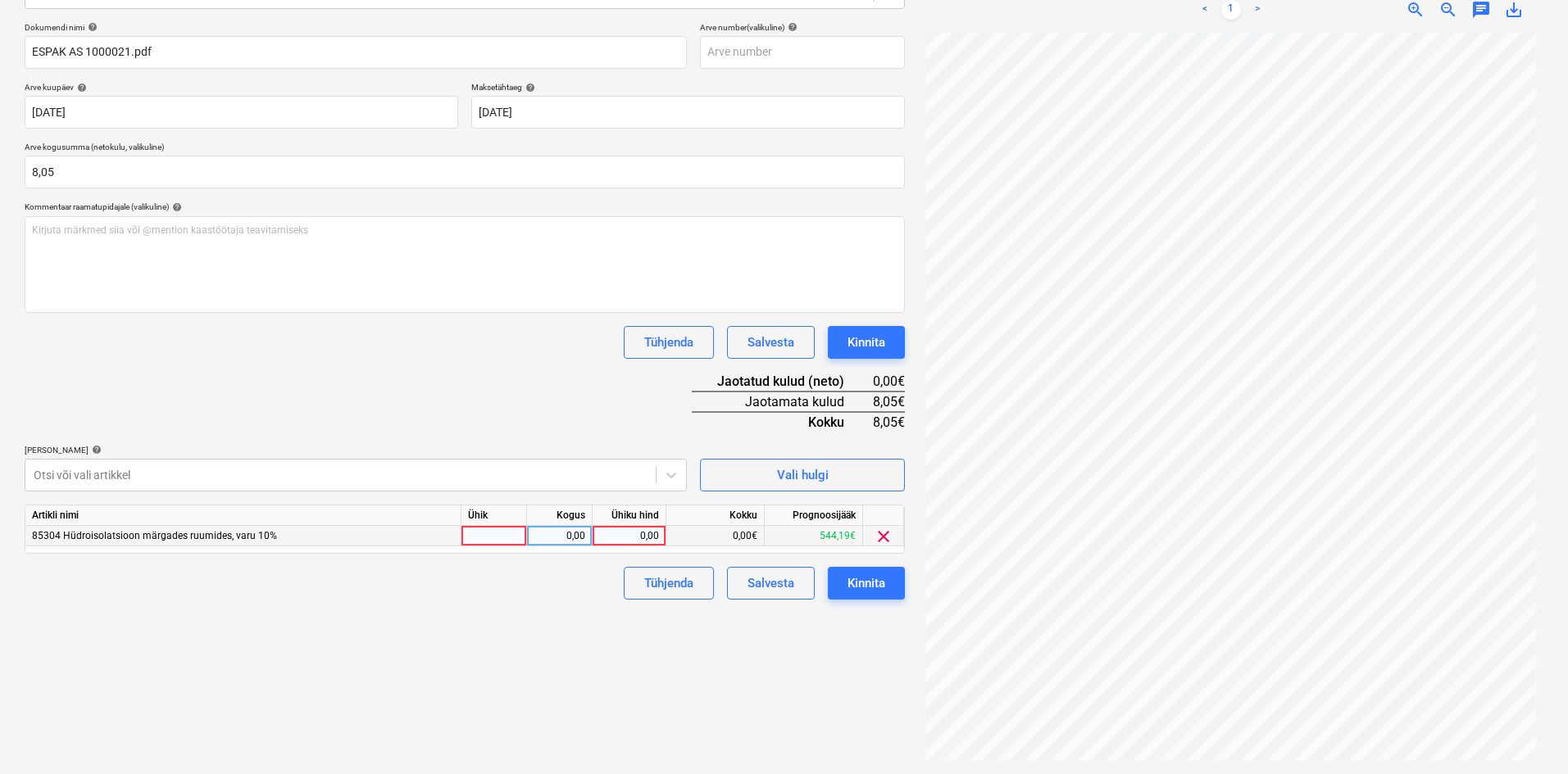
click at [653, 533] on div "0,00" at bounding box center [629, 536] width 60 height 20
type input "8,05"
click at [512, 632] on div "Failide konteerimine Vali ettevõte Espak AS (10162) [PERSON_NAME] uus ettevõte …" at bounding box center [465, 308] width 893 height 918
click at [881, 594] on div "Kinnita" at bounding box center [866, 583] width 38 height 21
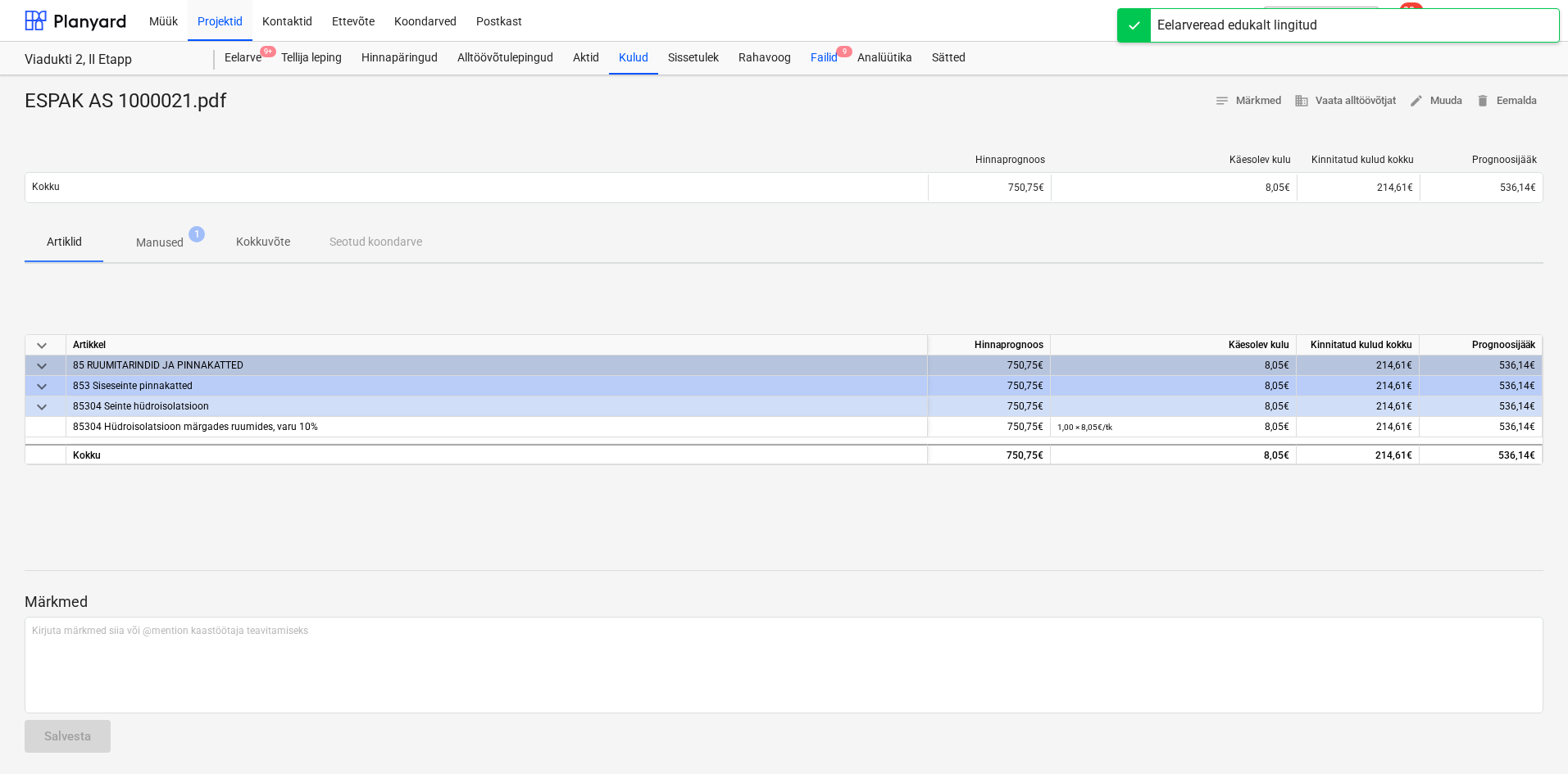
click at [827, 56] on div "Failid 9" at bounding box center [824, 58] width 46 height 33
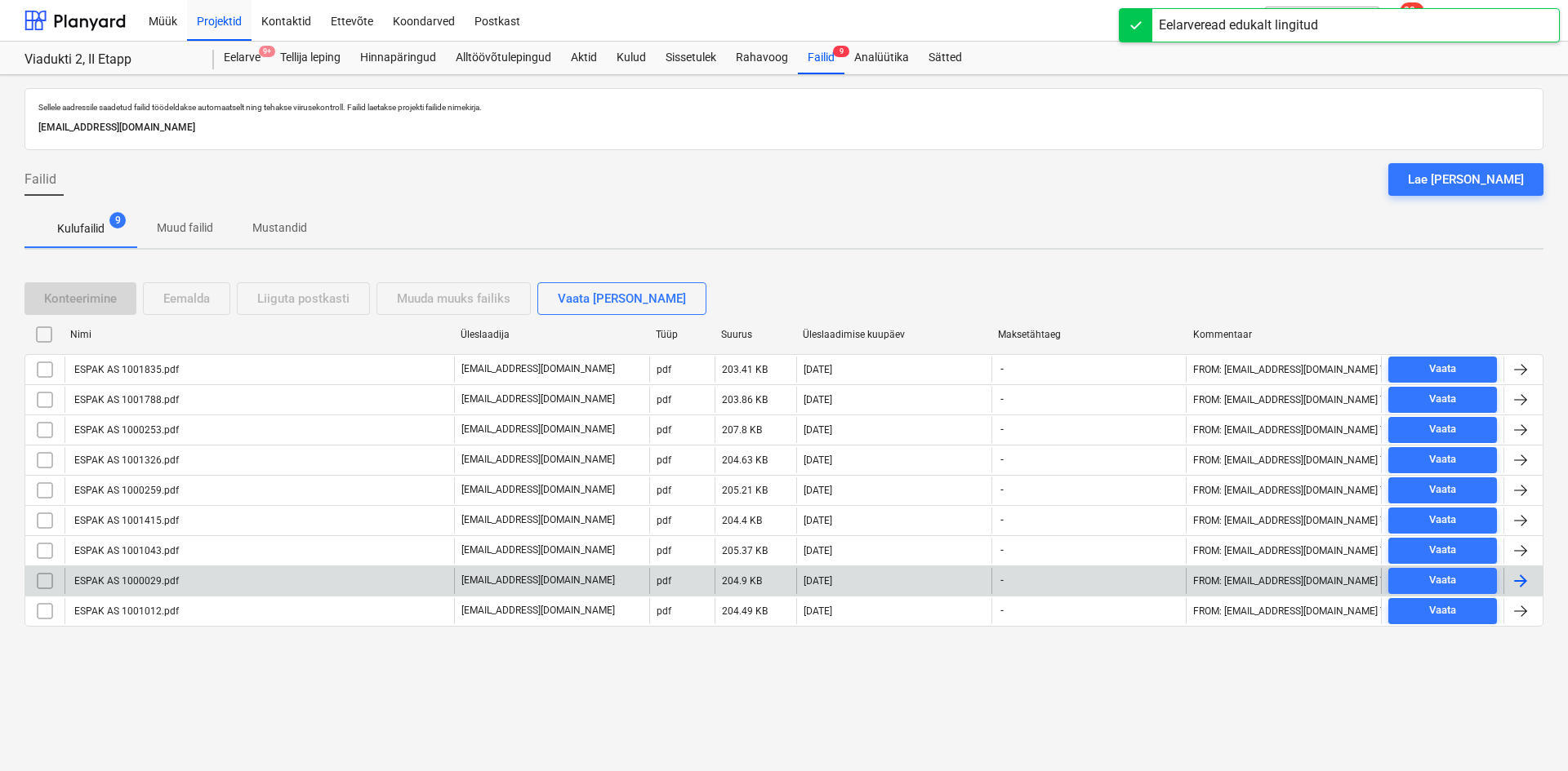
click at [177, 583] on div "ESPAK AS 1000029.pdf" at bounding box center [259, 580] width 390 height 26
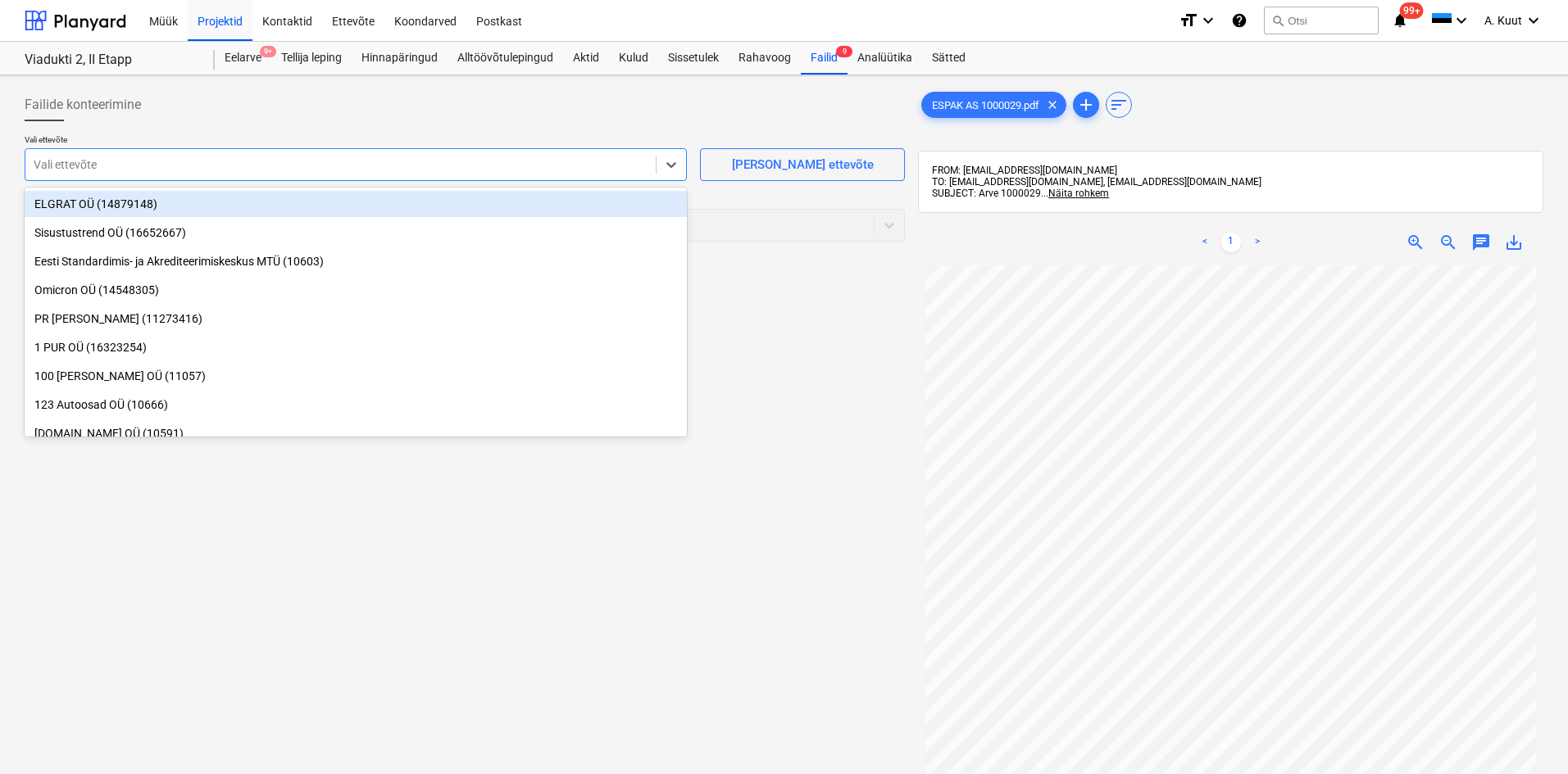
click at [108, 166] on div at bounding box center [341, 164] width 614 height 16
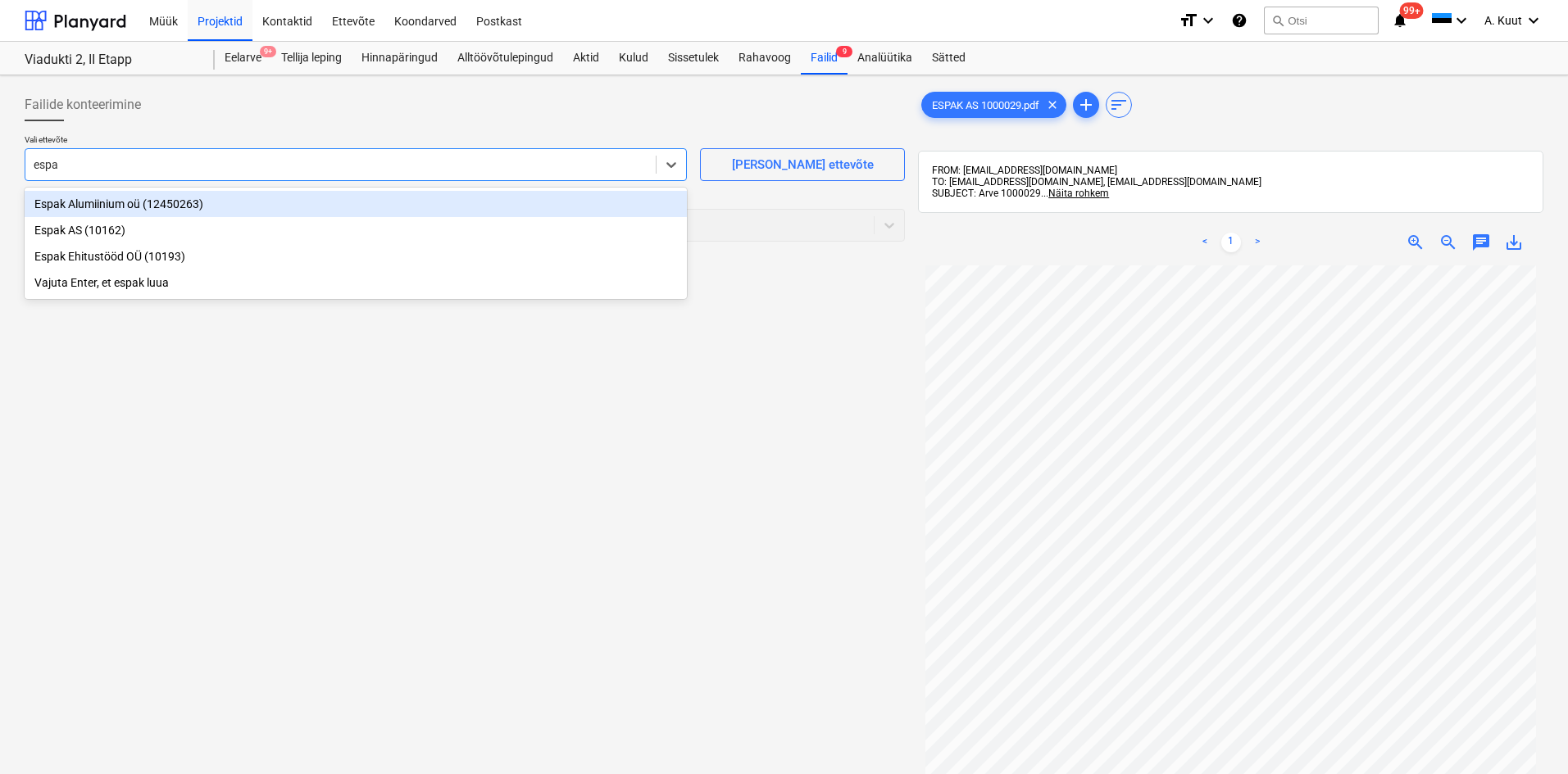
type input "espak"
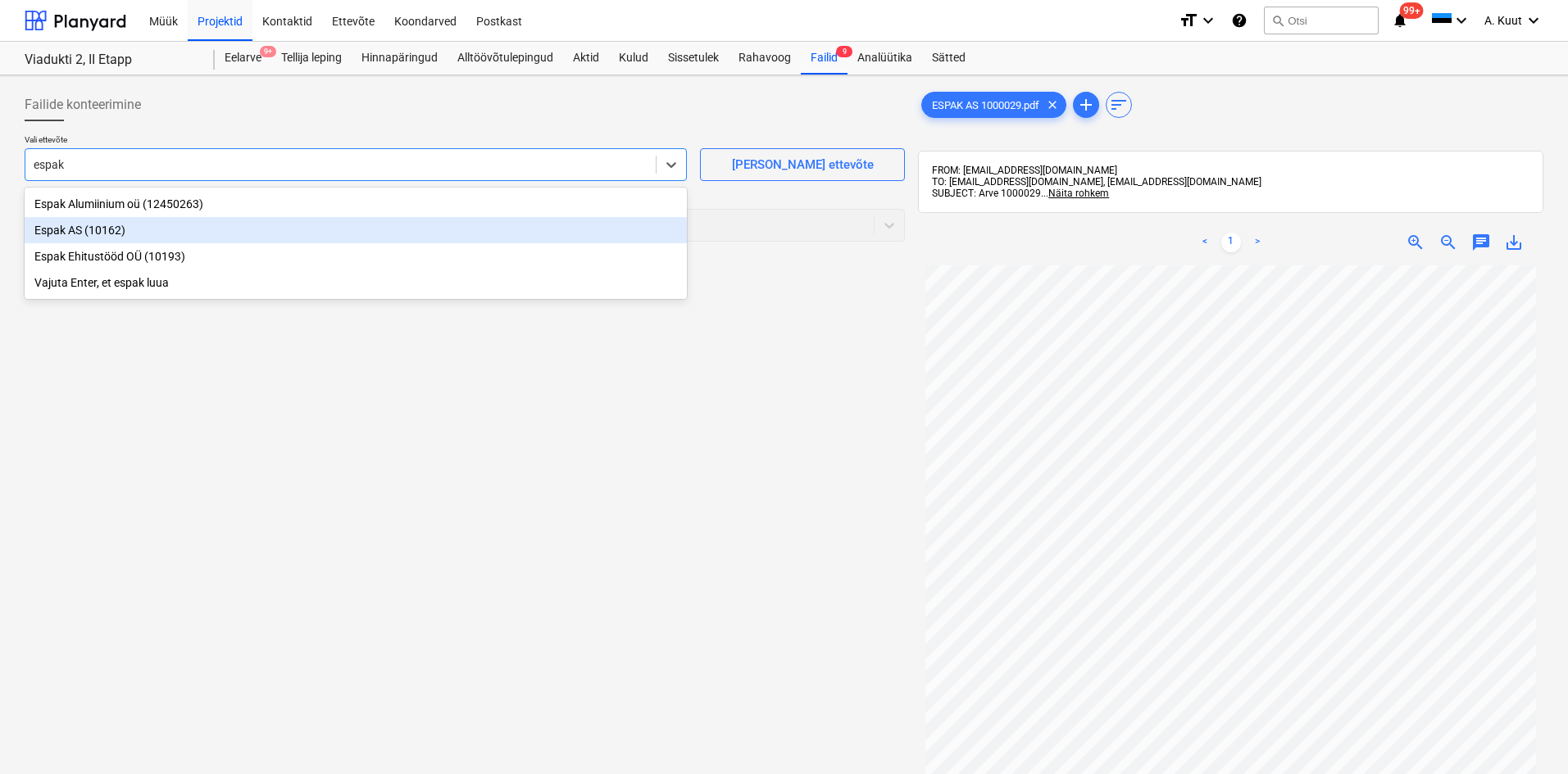
click at [74, 231] on div "Espak AS (10162)" at bounding box center [355, 229] width 662 height 26
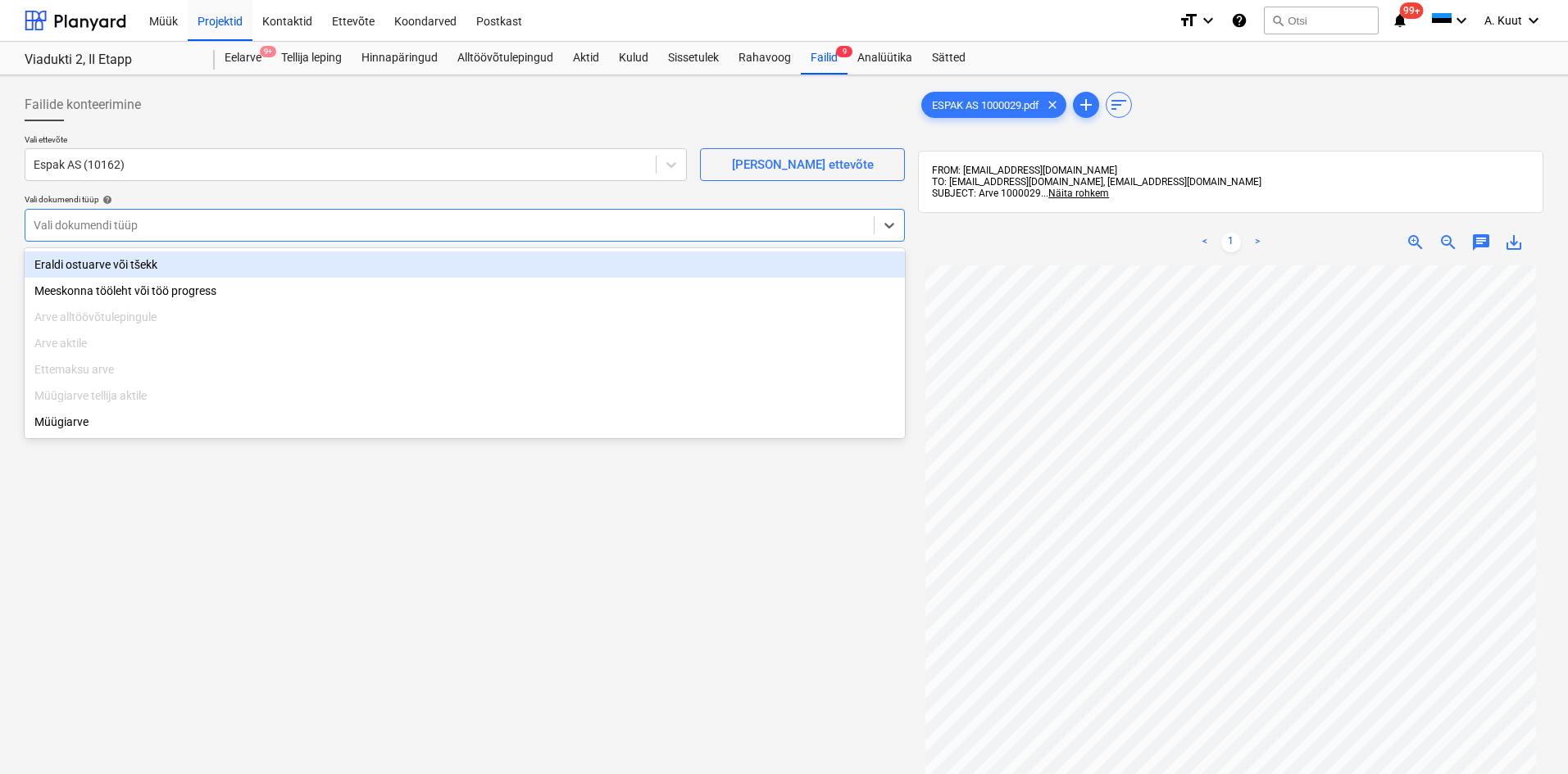
click at [76, 226] on div at bounding box center [449, 224] width 831 height 16
click at [71, 263] on div "Eraldi ostuarve või tšekk" at bounding box center [464, 264] width 880 height 26
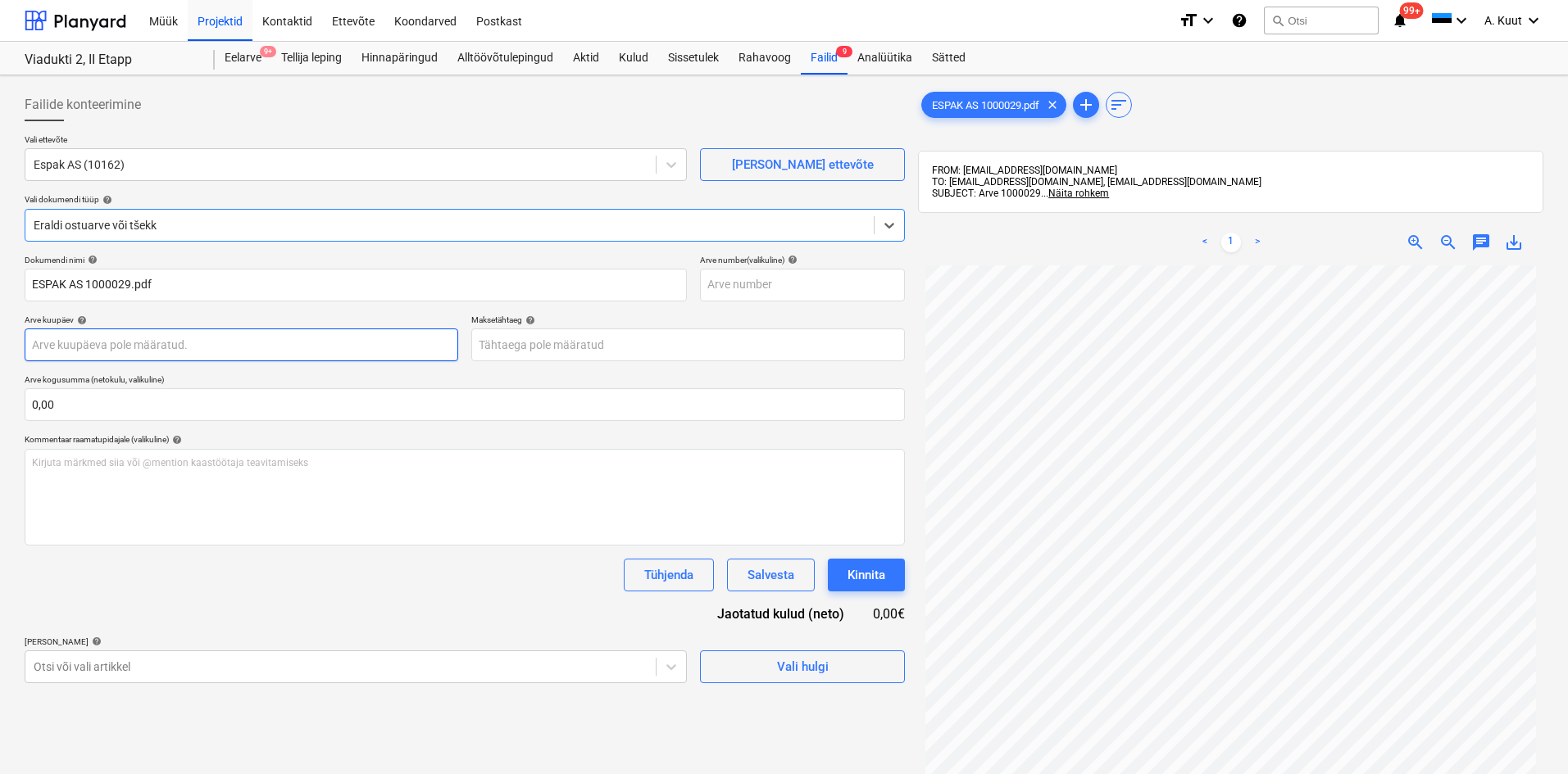
click at [63, 342] on body "Müük Projektid Kontaktid Ettevõte Koondarved Postkast format_size keyboard_arro…" at bounding box center [784, 387] width 1568 height 774
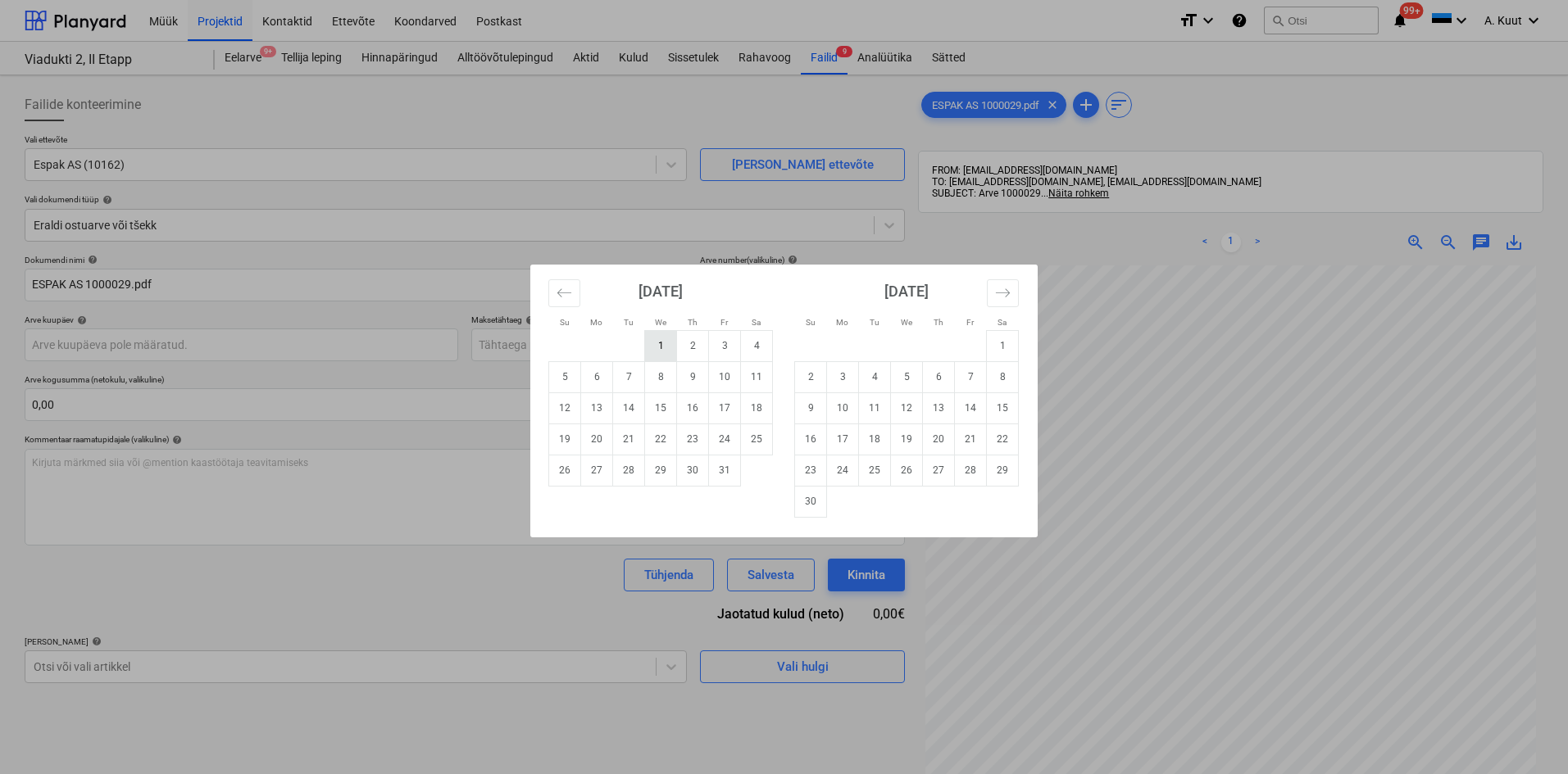
click at [663, 350] on td "1" at bounding box center [660, 345] width 32 height 31
type input "[DATE]"
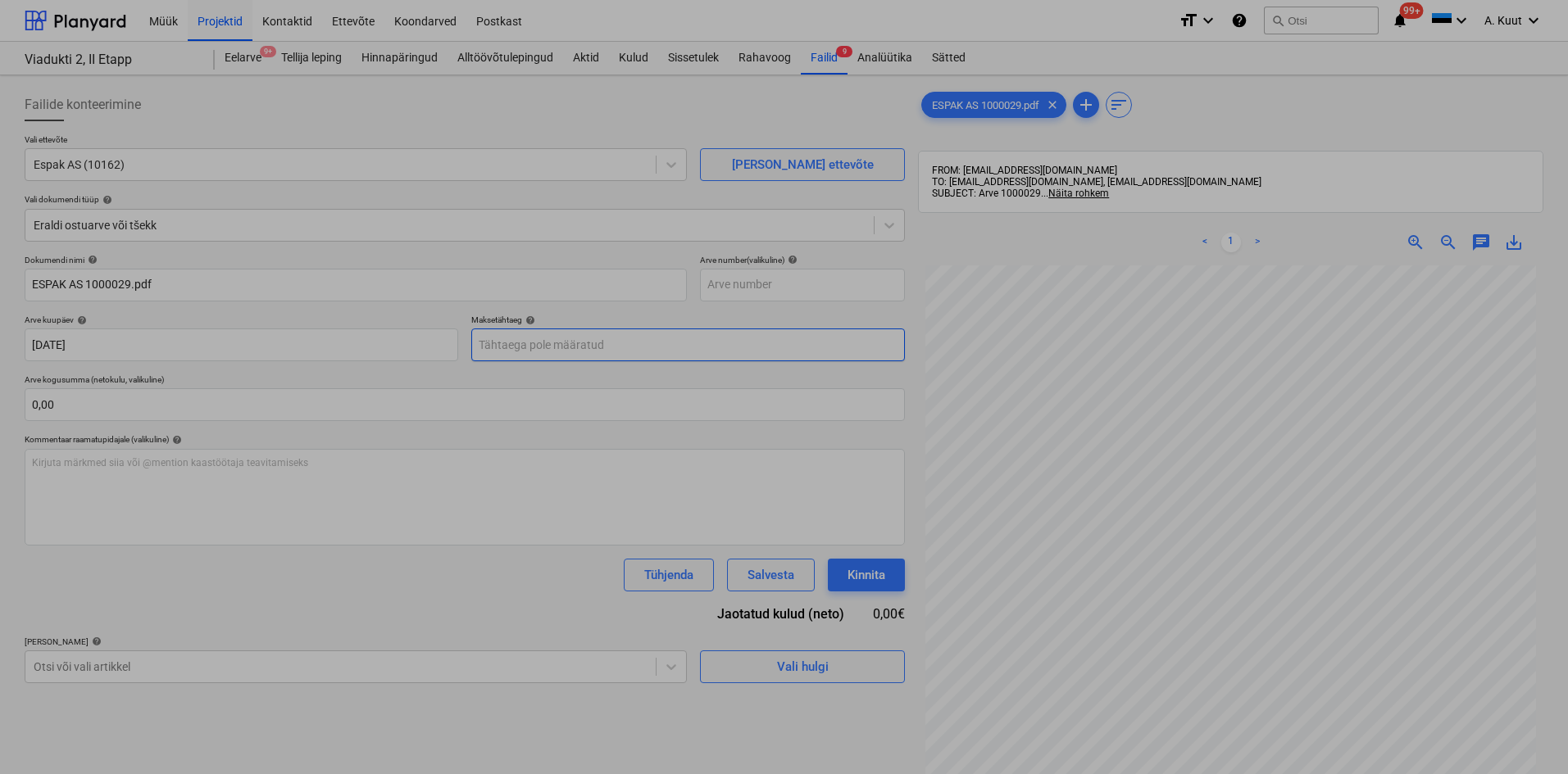
click at [534, 340] on body "Müük Projektid Kontaktid Ettevõte Koondarved Postkast format_size keyboard_arro…" at bounding box center [784, 387] width 1568 height 774
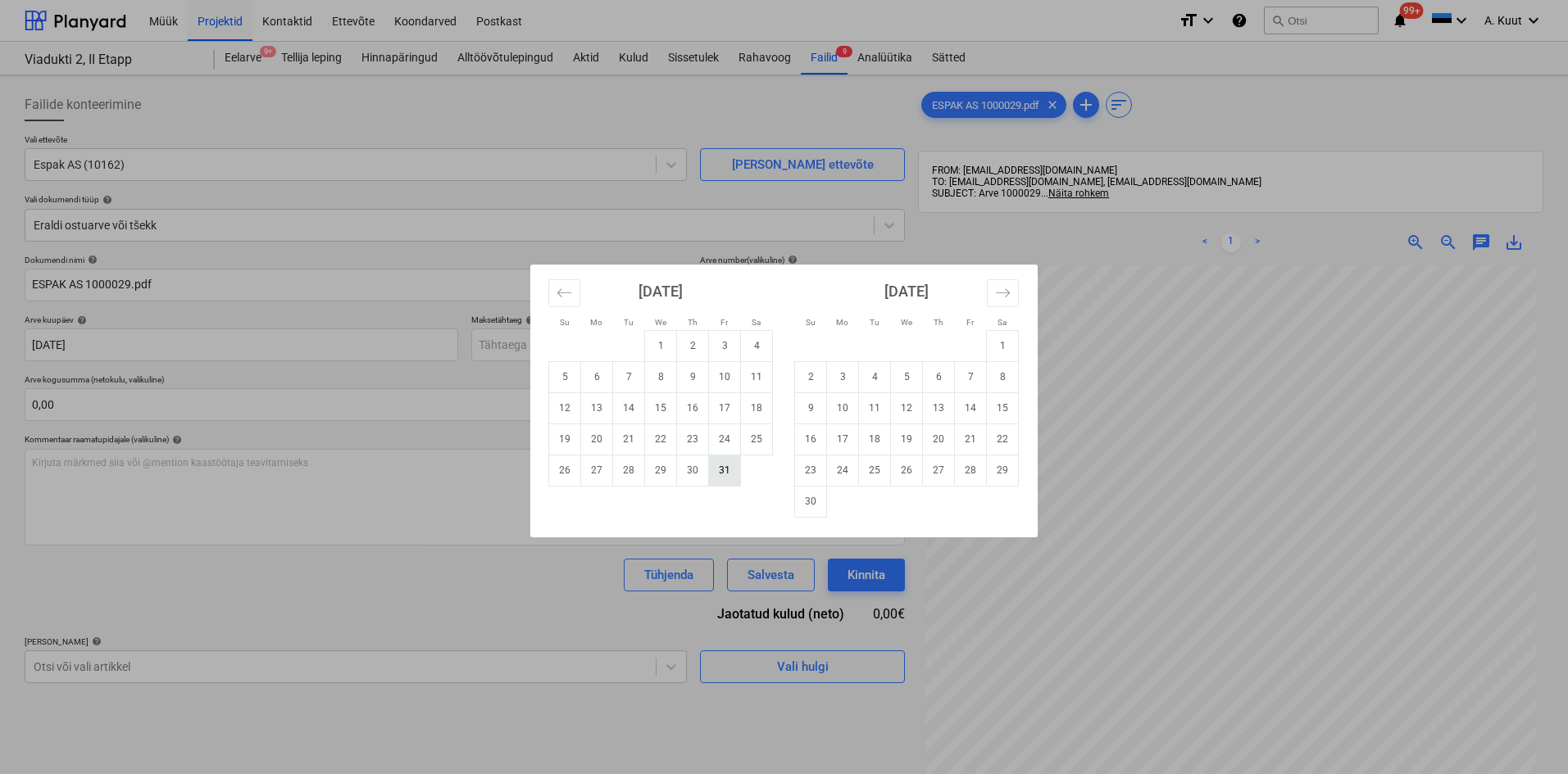
click at [725, 471] on td "31" at bounding box center [724, 470] width 32 height 31
type input "[DATE]"
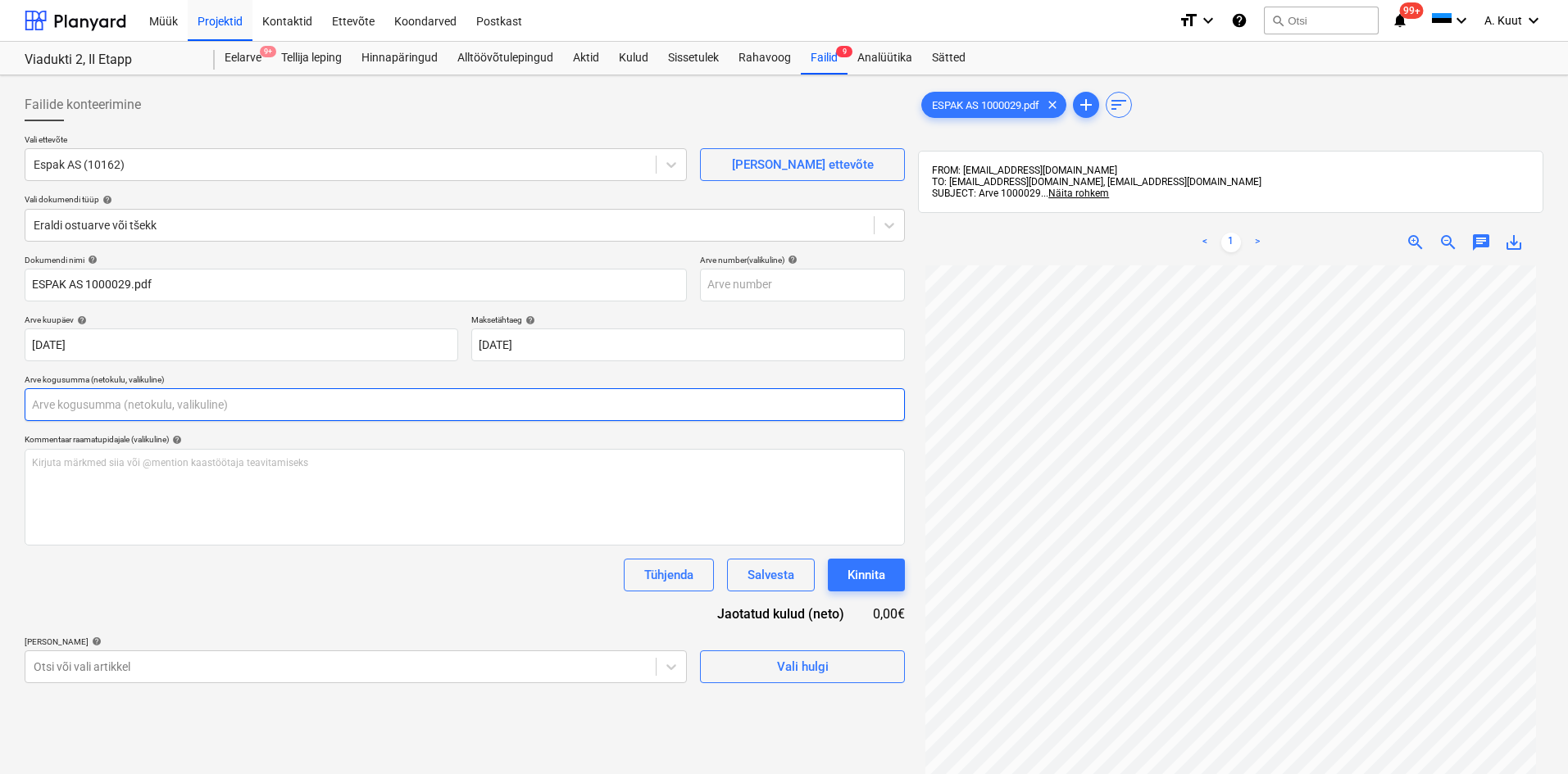
click at [248, 398] on input "text" at bounding box center [464, 404] width 880 height 33
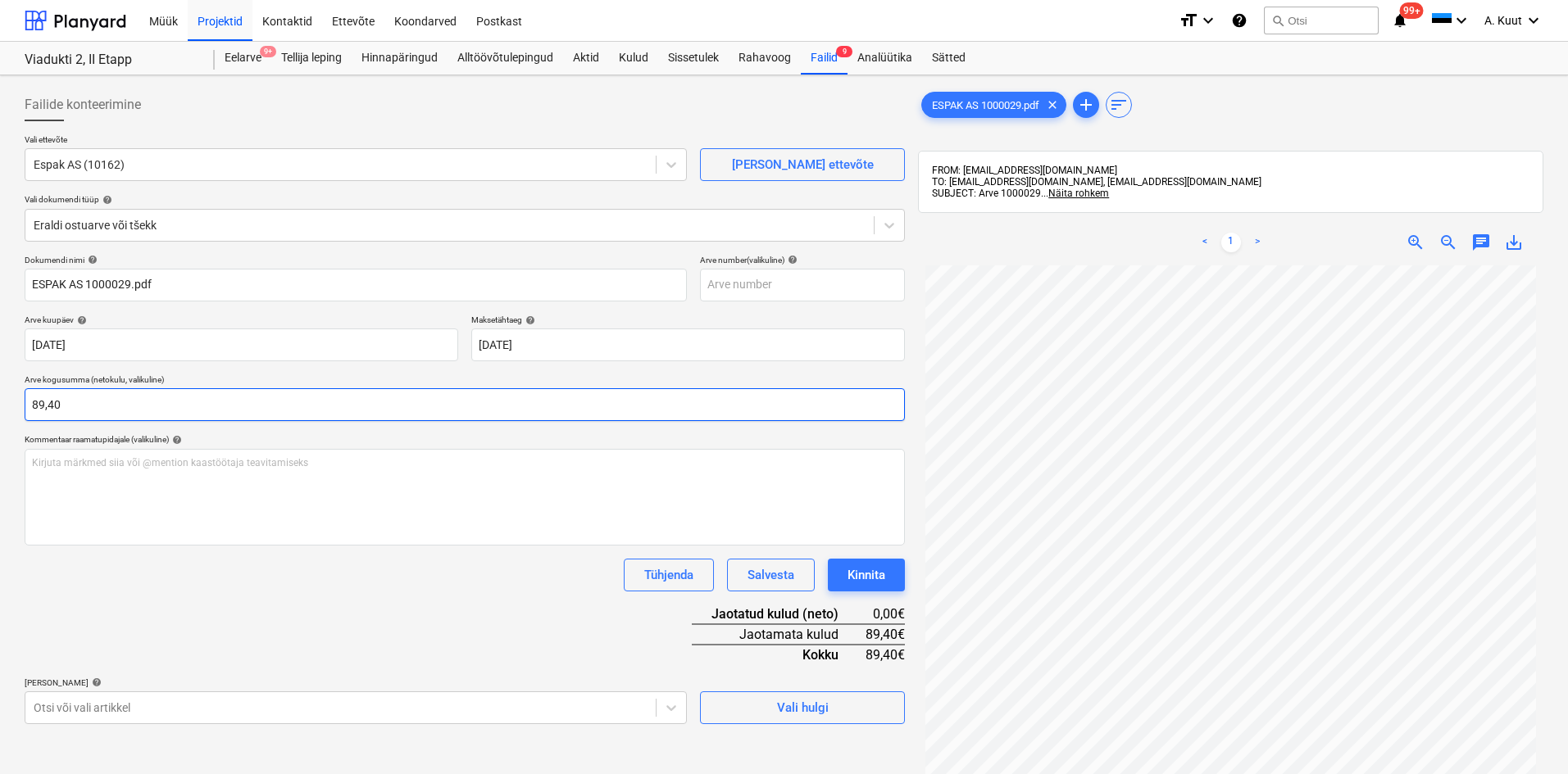
type input "89,40"
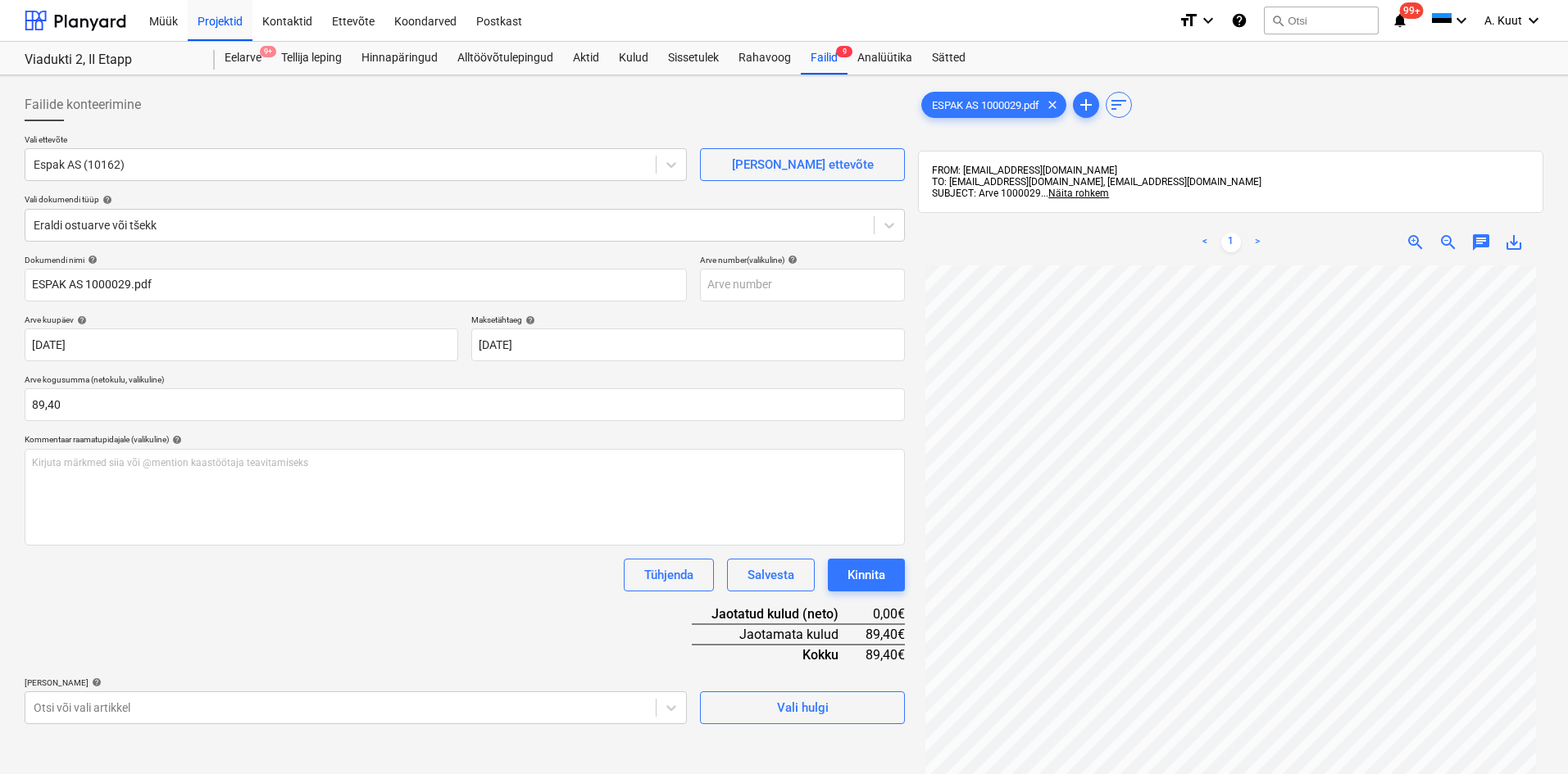
click at [346, 602] on div "Dokumendi nimi help ESPAK AS 1000029.pdf Arve number (valikuline) help Arve kuu…" at bounding box center [464, 489] width 880 height 469
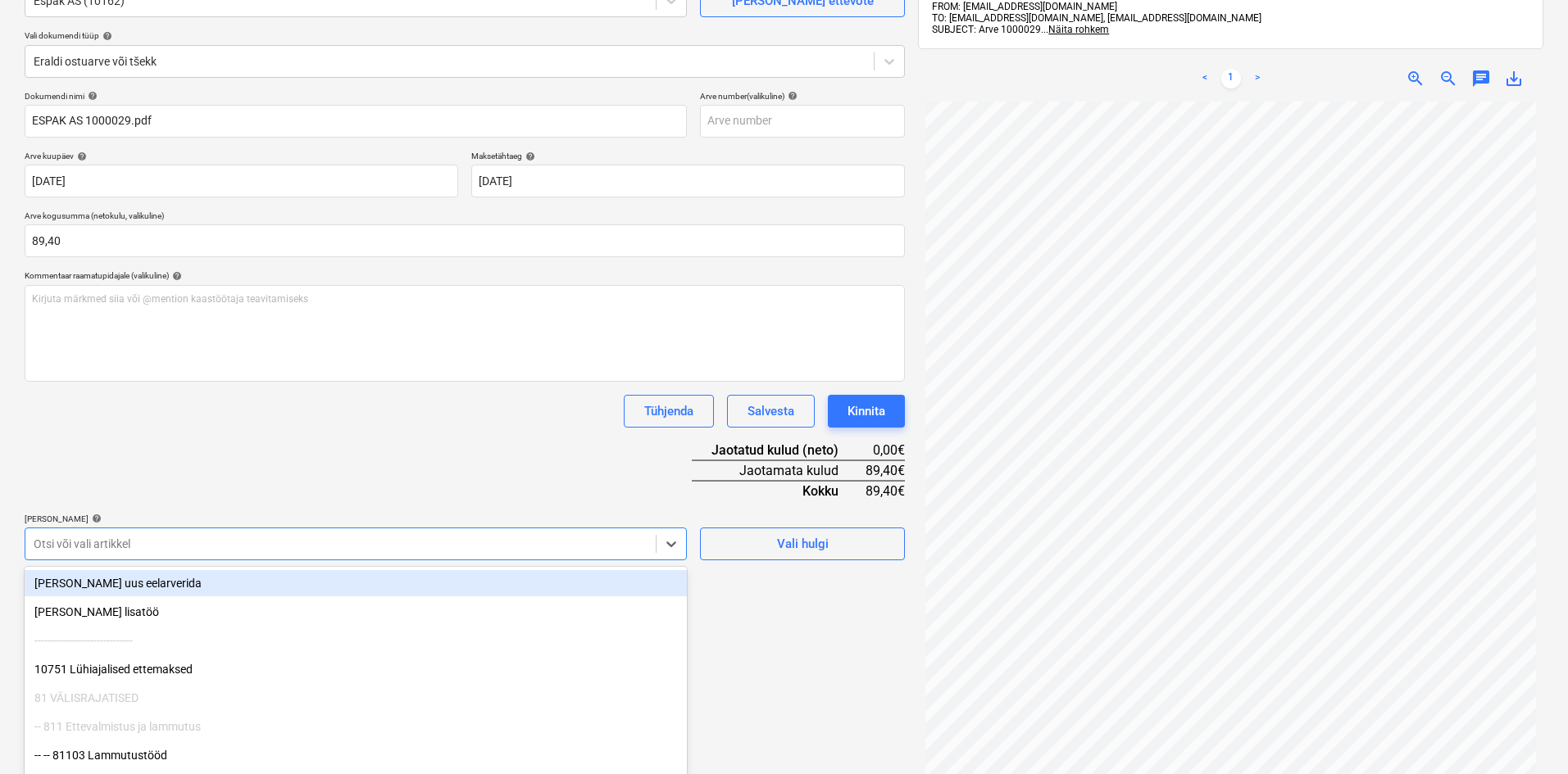
click at [315, 547] on body "Müük Projektid Kontaktid Ettevõte Koondarved Postkast format_size keyboard_arro…" at bounding box center [784, 223] width 1568 height 774
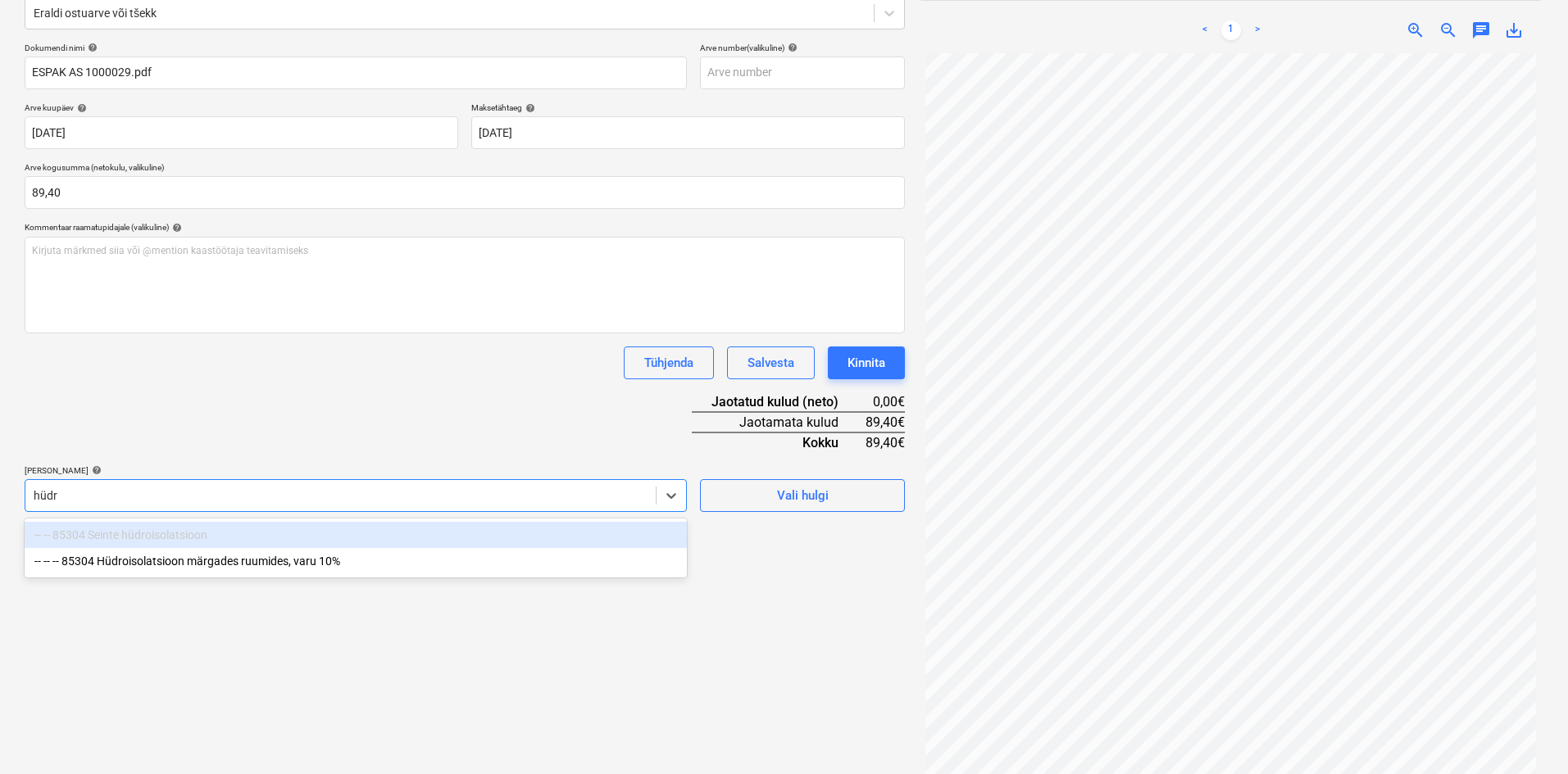
type input "hüdro"
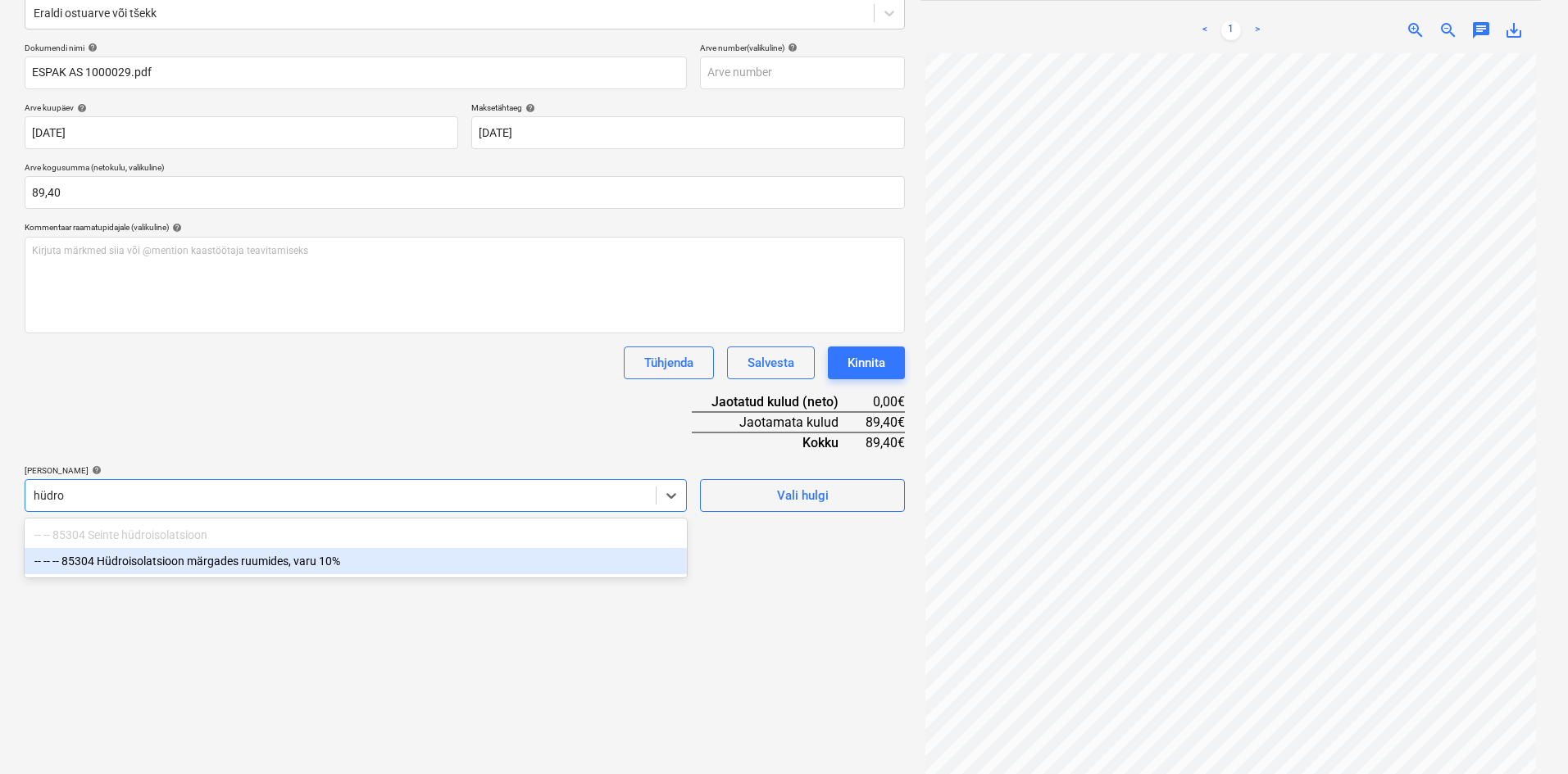
click at [285, 570] on div "-- -- -- 85304 Hüdroisolatsioon märgades ruumides, varu 10%" at bounding box center [355, 560] width 662 height 26
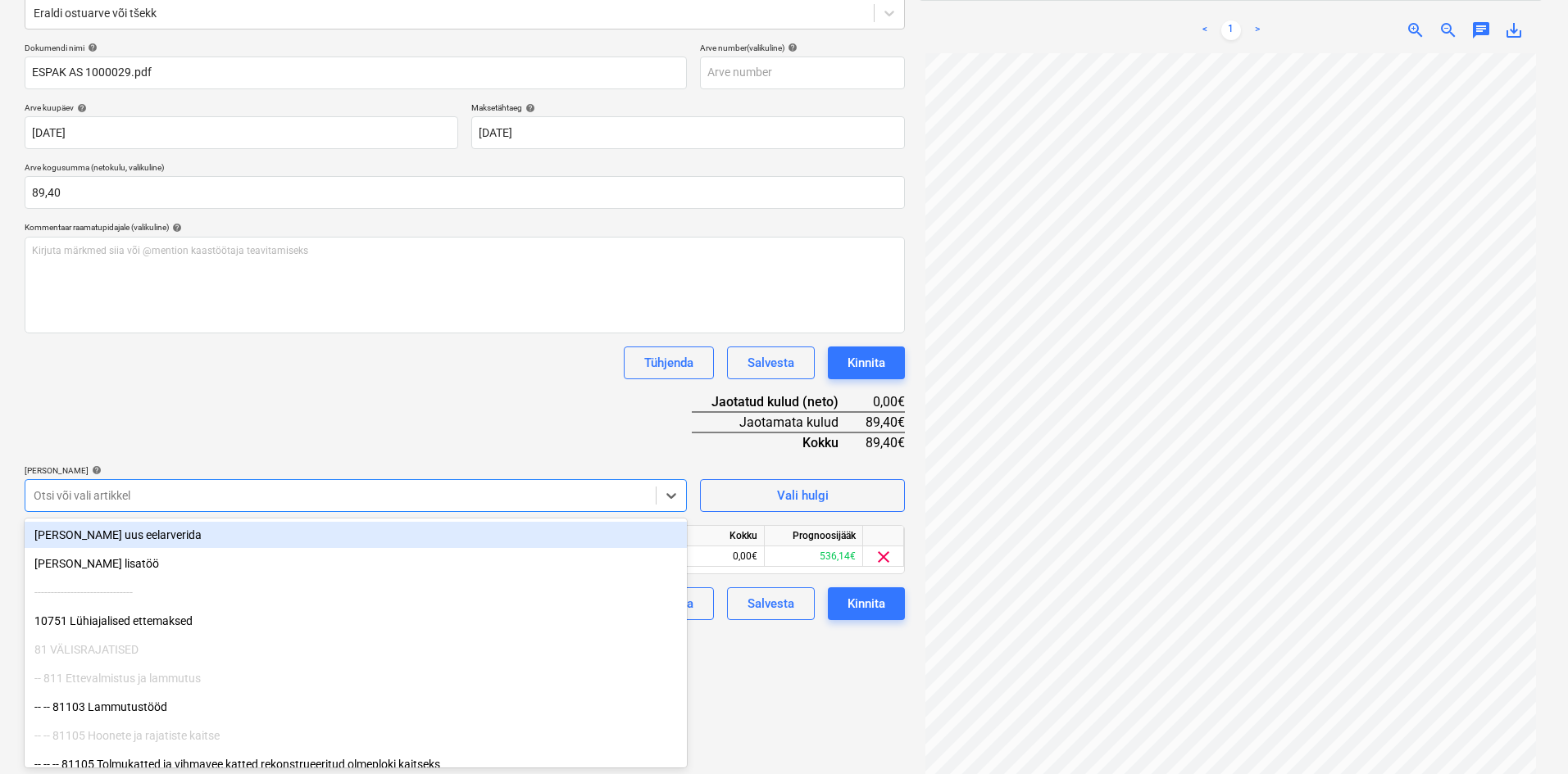
click at [351, 422] on div "Dokumendi nimi help ESPAK AS 1000029.pdf Arve number (valikuline) help Arve kuu…" at bounding box center [464, 331] width 880 height 578
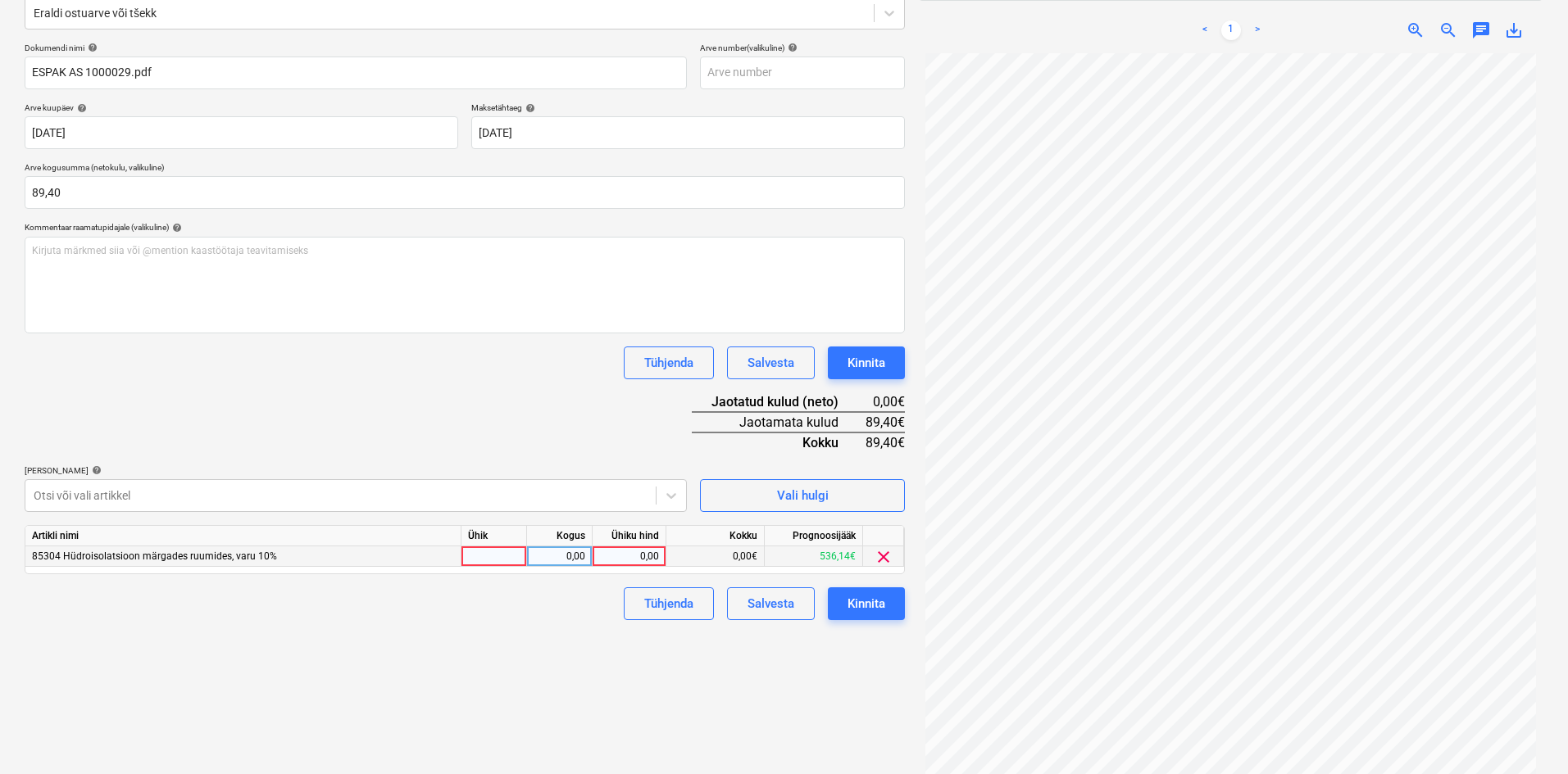
click at [649, 558] on div "0,00" at bounding box center [629, 556] width 60 height 20
type input "89,40"
click at [589, 654] on div "Failide konteerimine Vali ettevõte Espak AS (10162) [PERSON_NAME] uus ettevõte …" at bounding box center [465, 328] width 893 height 918
click at [874, 606] on div "Kinnita" at bounding box center [866, 604] width 38 height 21
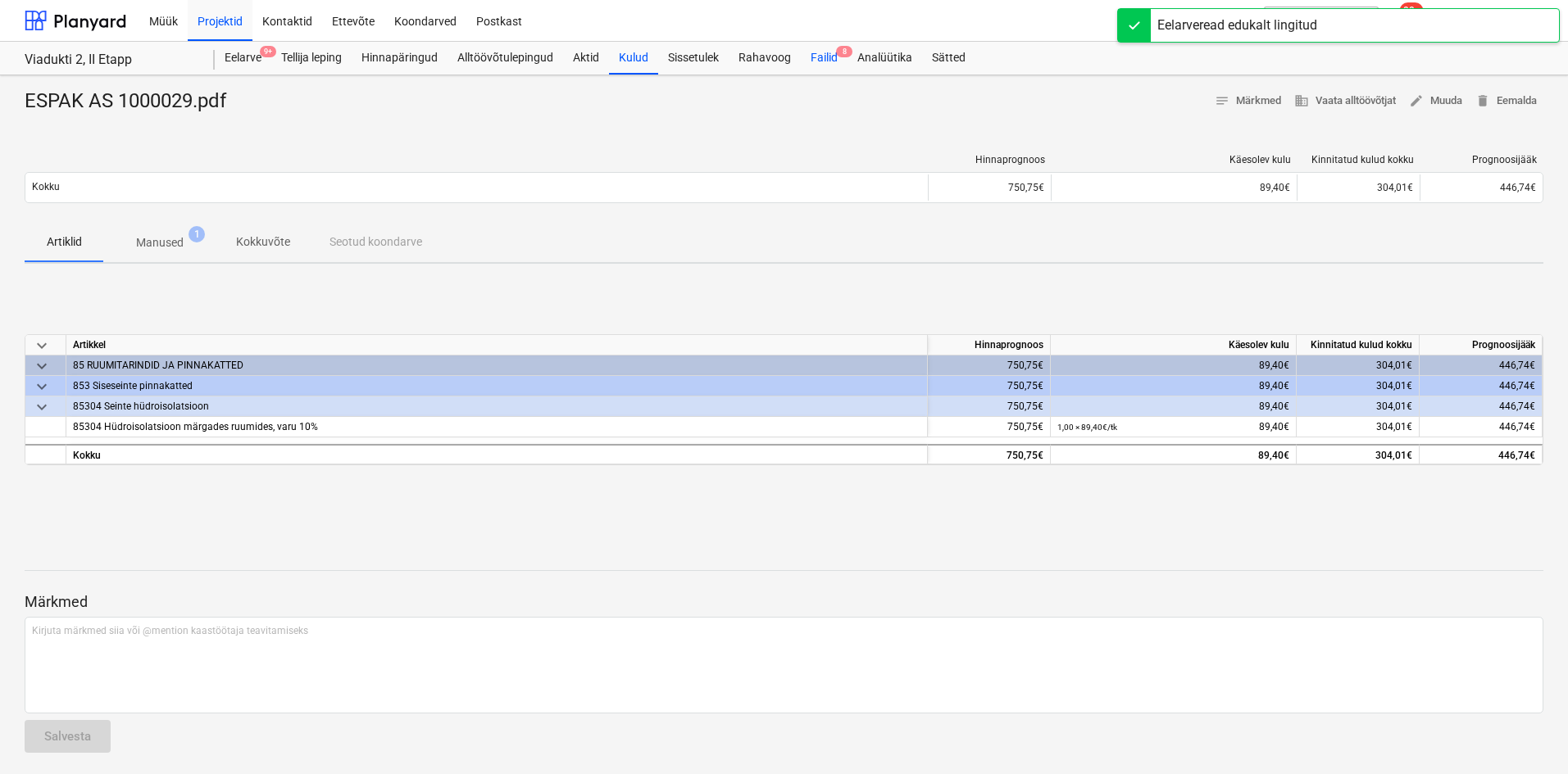
drag, startPoint x: 822, startPoint y: 55, endPoint x: 815, endPoint y: 63, distance: 10.6
click at [822, 55] on div "Failid 8" at bounding box center [824, 58] width 46 height 33
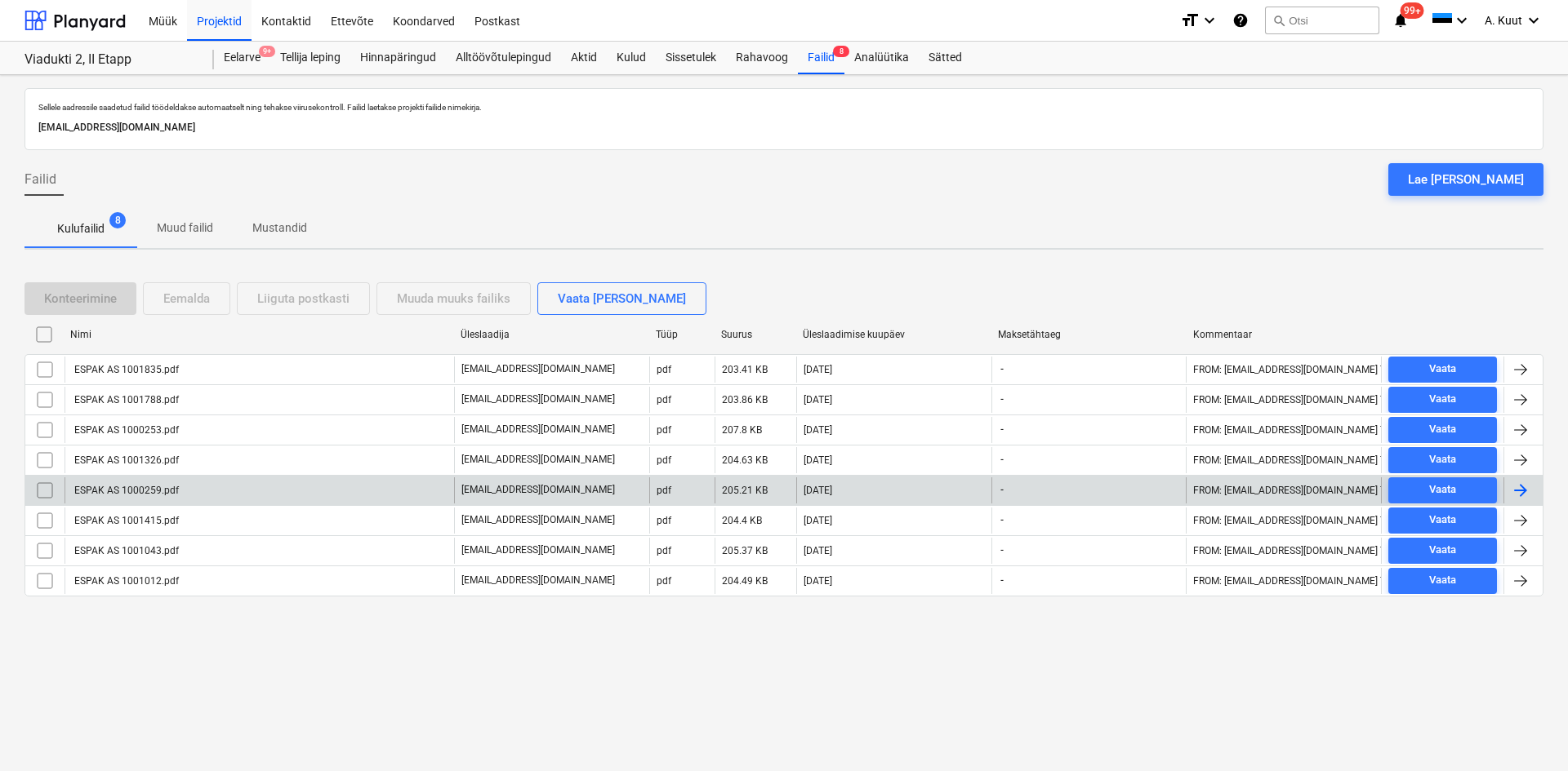
click at [147, 491] on div "ESPAK AS 1000259.pdf" at bounding box center [125, 491] width 107 height 12
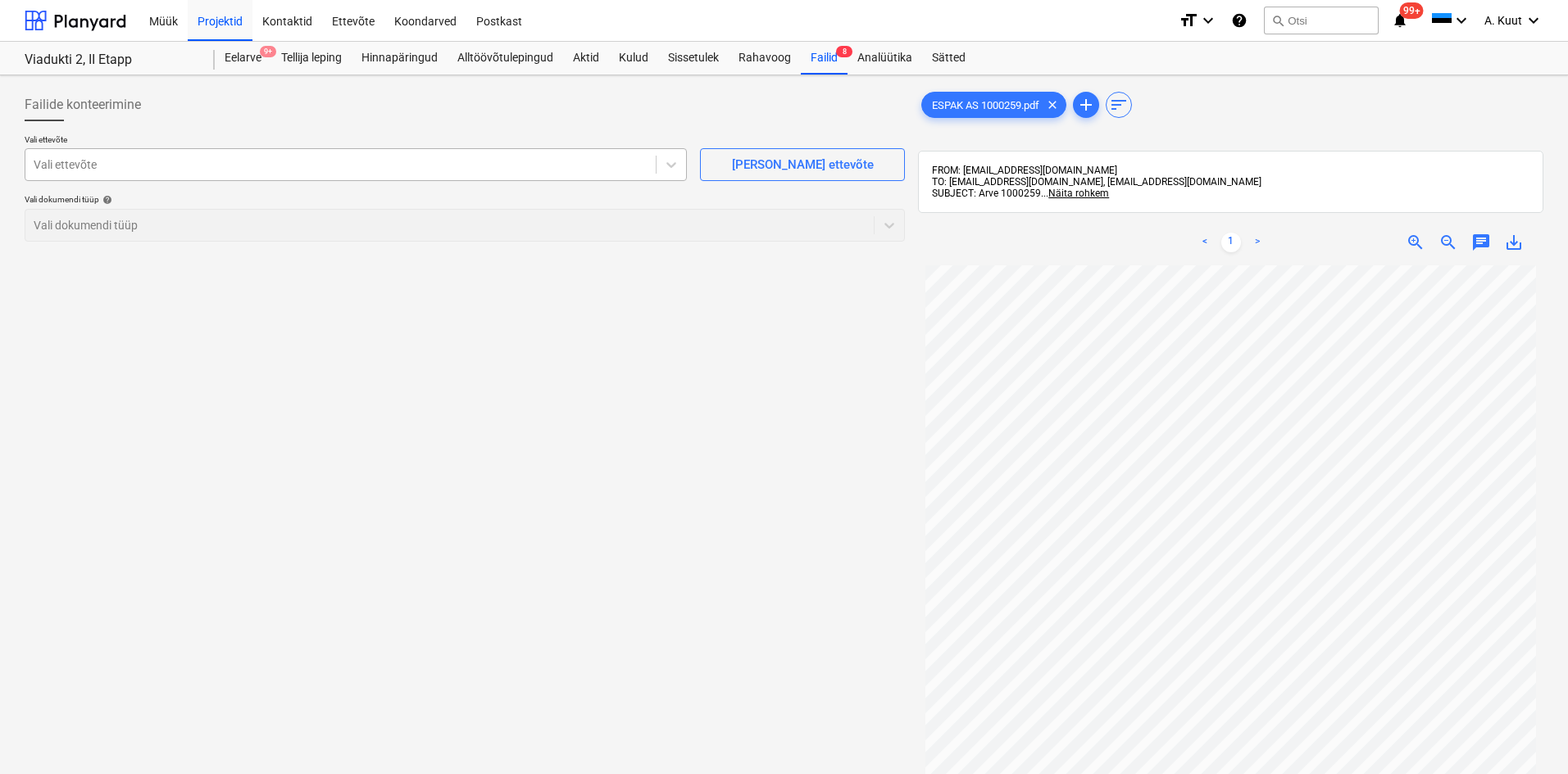
click at [106, 169] on div at bounding box center [341, 164] width 614 height 16
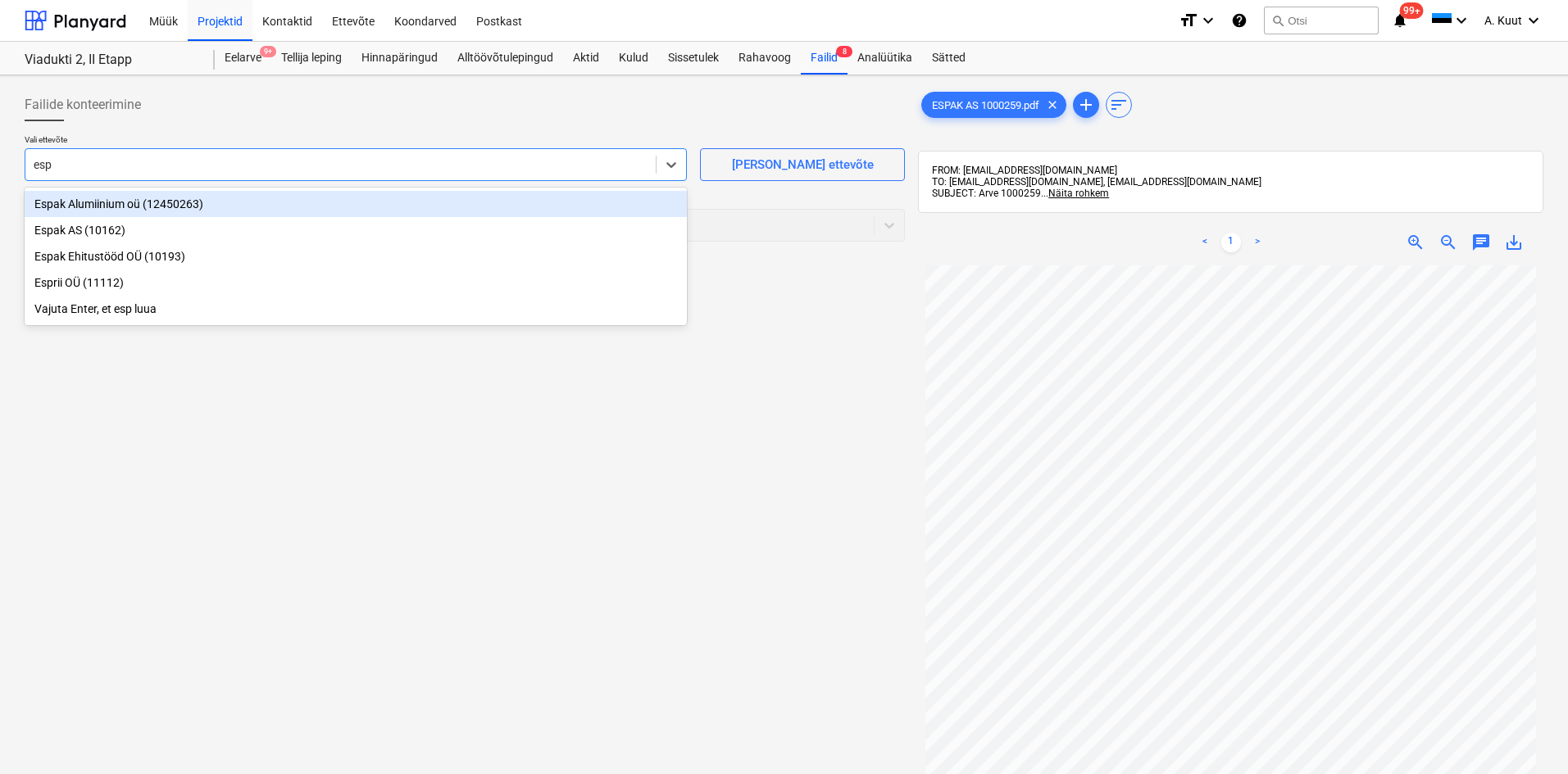
type input "espa"
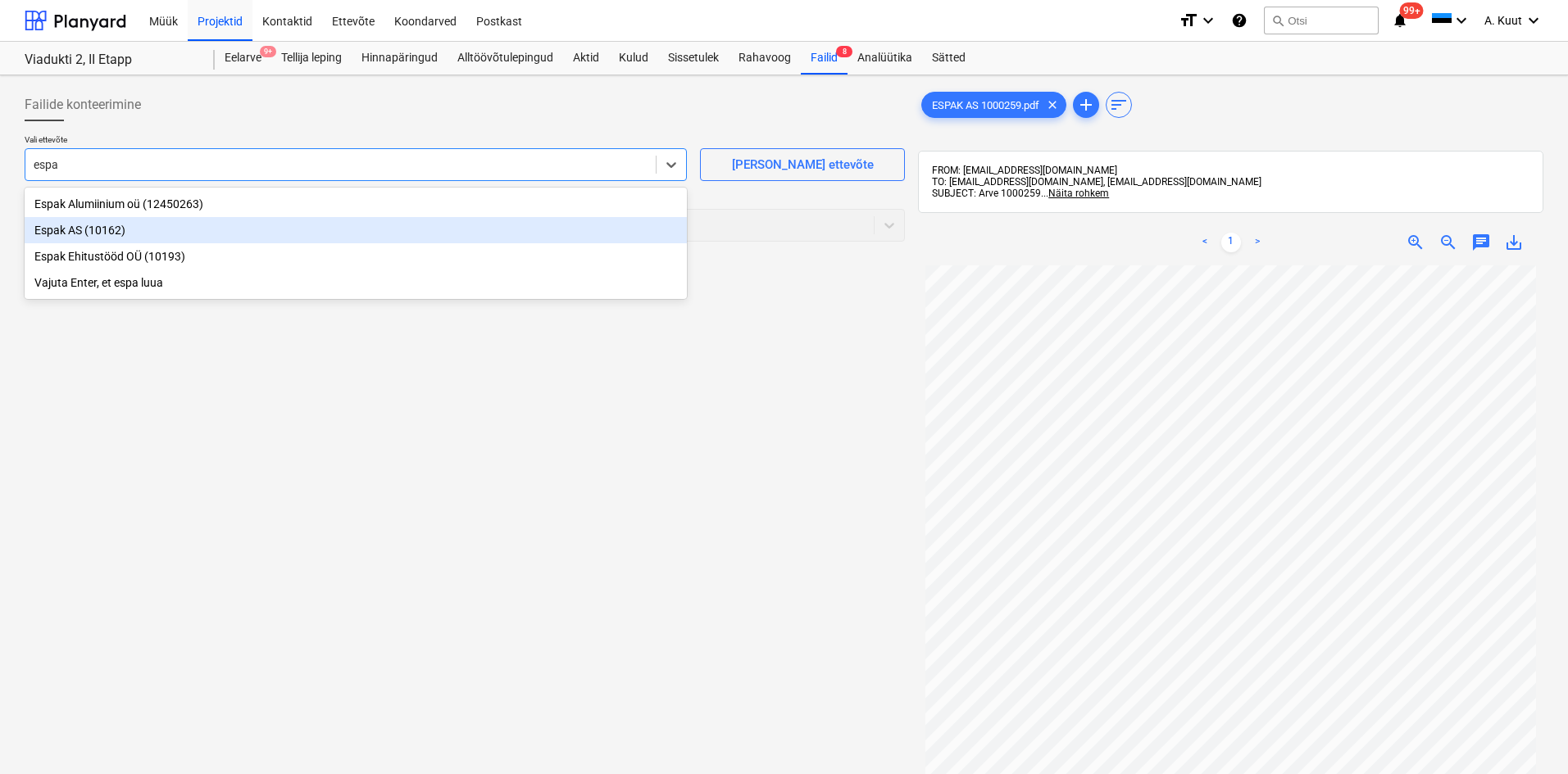
click at [68, 231] on div "Espak AS (10162)" at bounding box center [355, 229] width 662 height 26
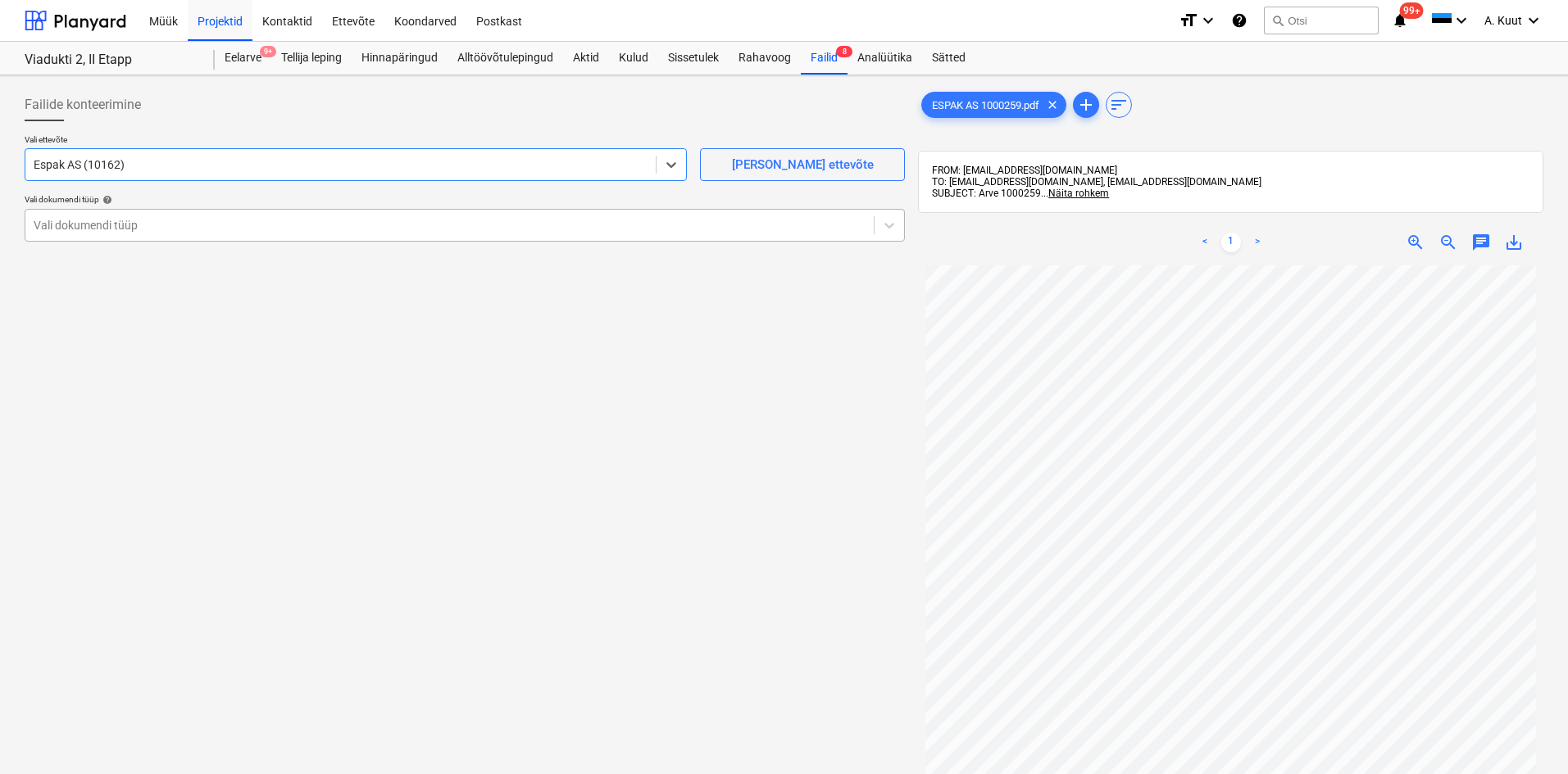
click at [68, 225] on div at bounding box center [449, 224] width 831 height 16
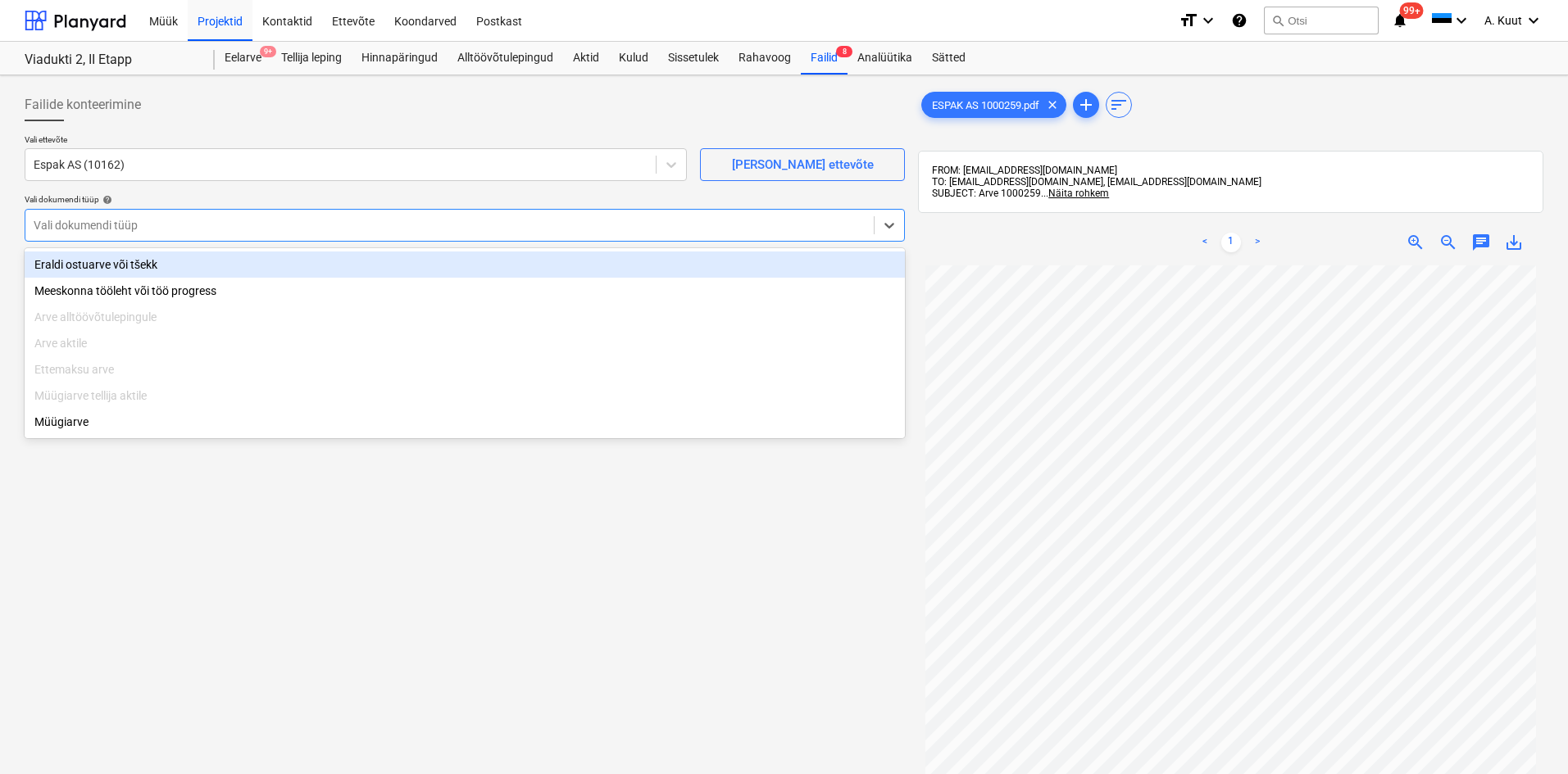
click at [67, 257] on div "Eraldi ostuarve või tšekk" at bounding box center [464, 264] width 880 height 26
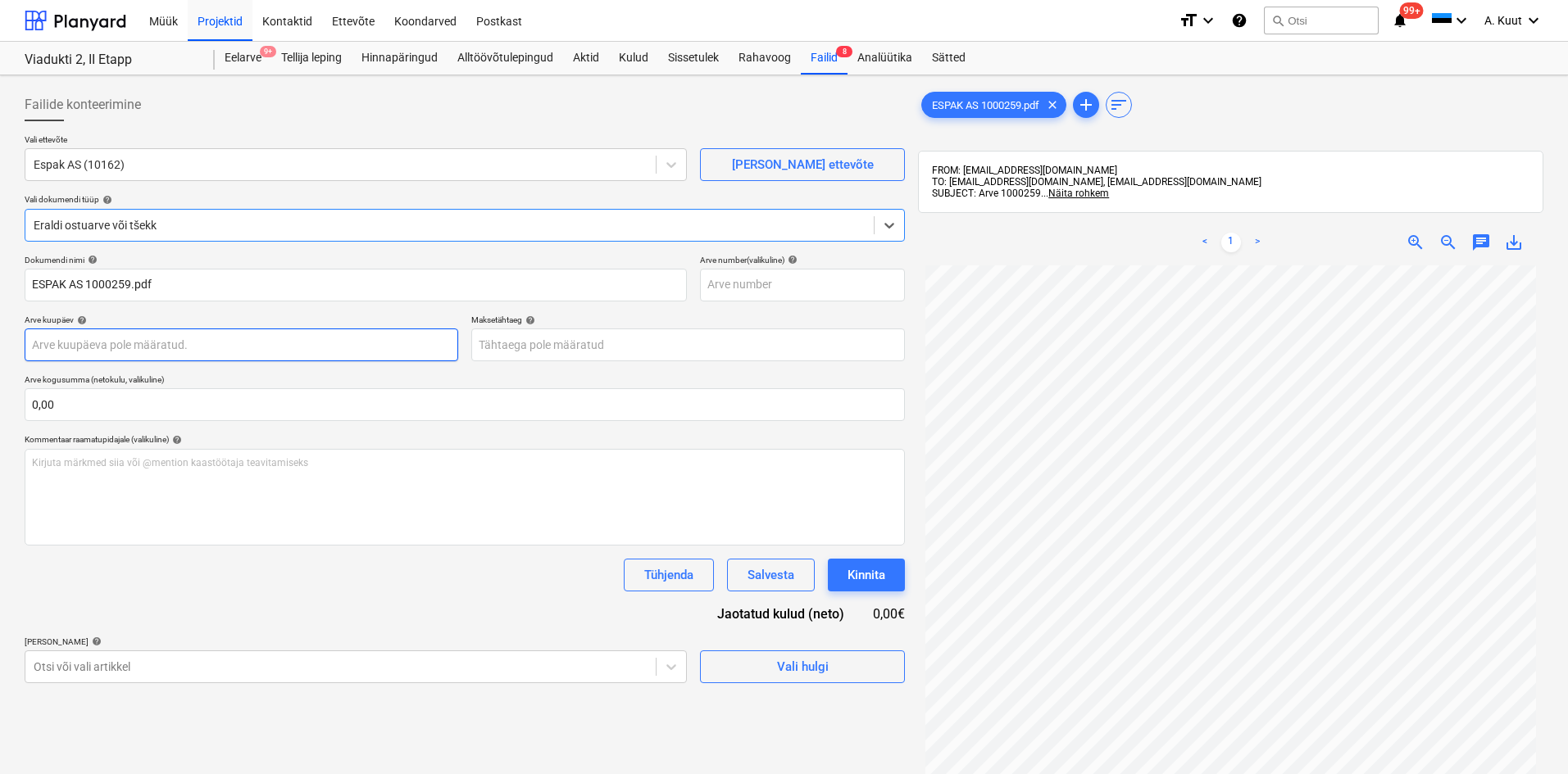
click at [66, 346] on body "Müük Projektid Kontaktid Ettevõte Koondarved Postkast format_size keyboard_arro…" at bounding box center [784, 387] width 1568 height 774
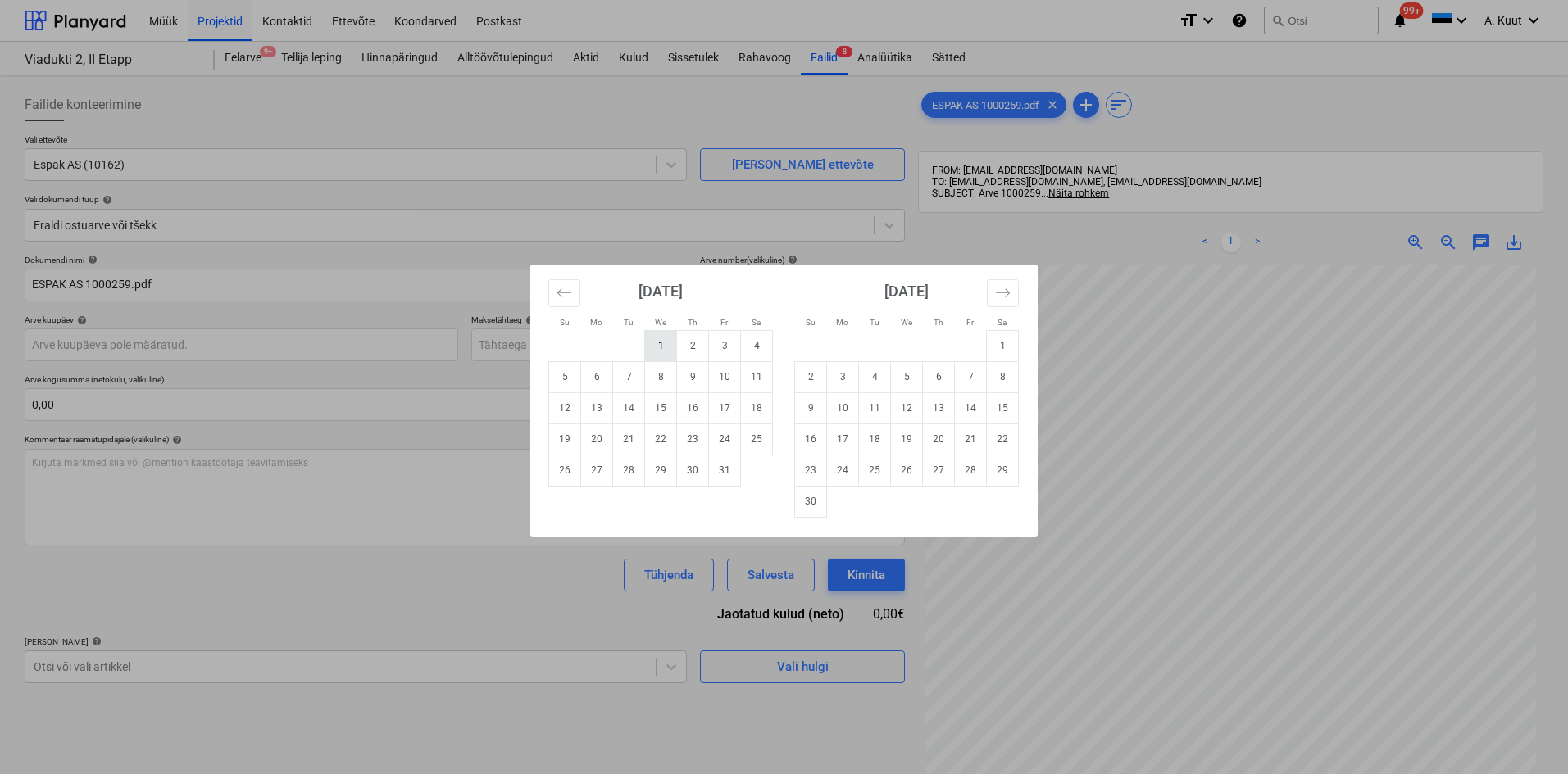
click at [656, 350] on td "1" at bounding box center [660, 345] width 32 height 31
type input "[DATE]"
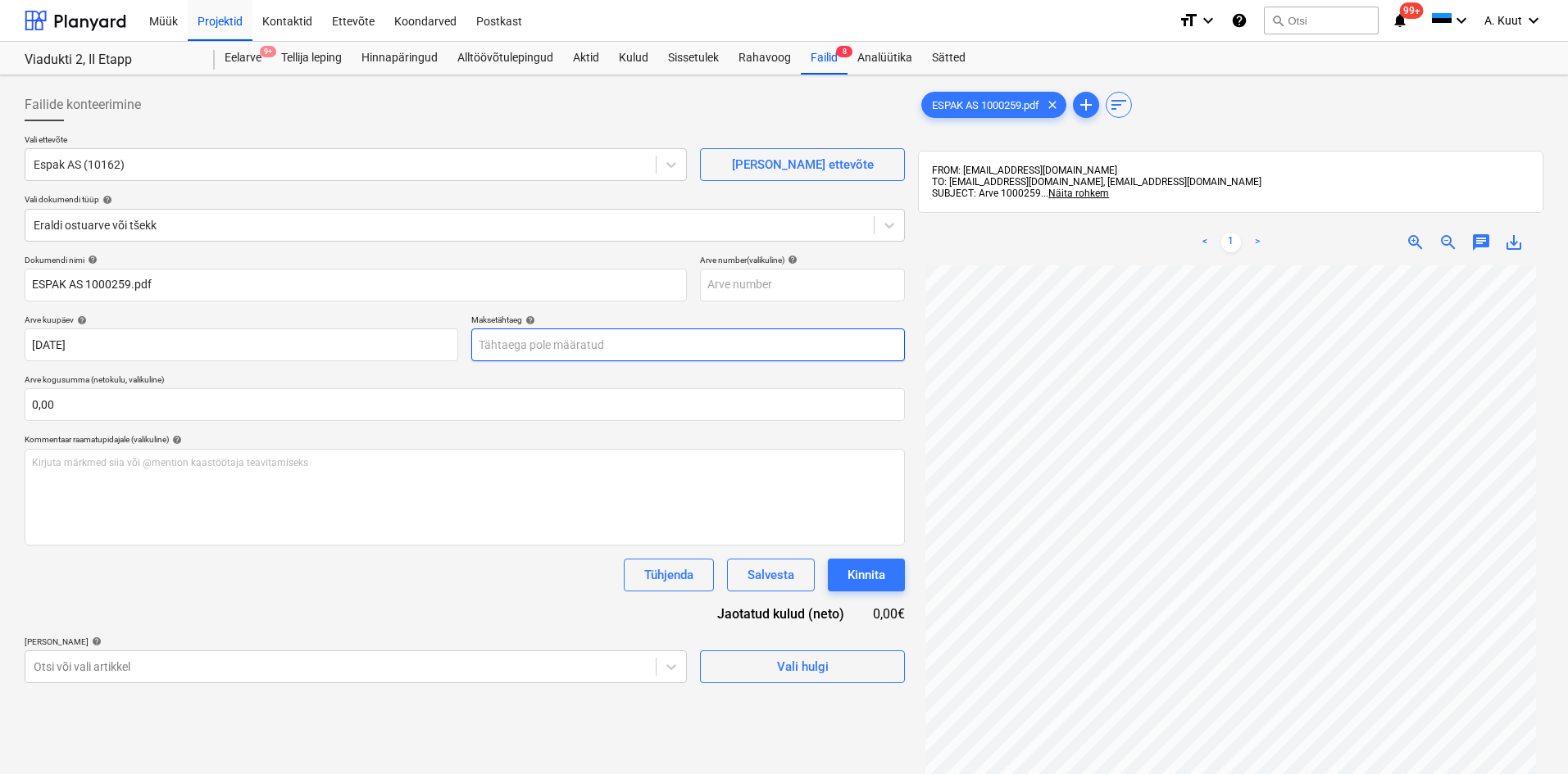
click at [533, 344] on body "Müük Projektid Kontaktid Ettevõte Koondarved Postkast format_size keyboard_arro…" at bounding box center [784, 387] width 1568 height 774
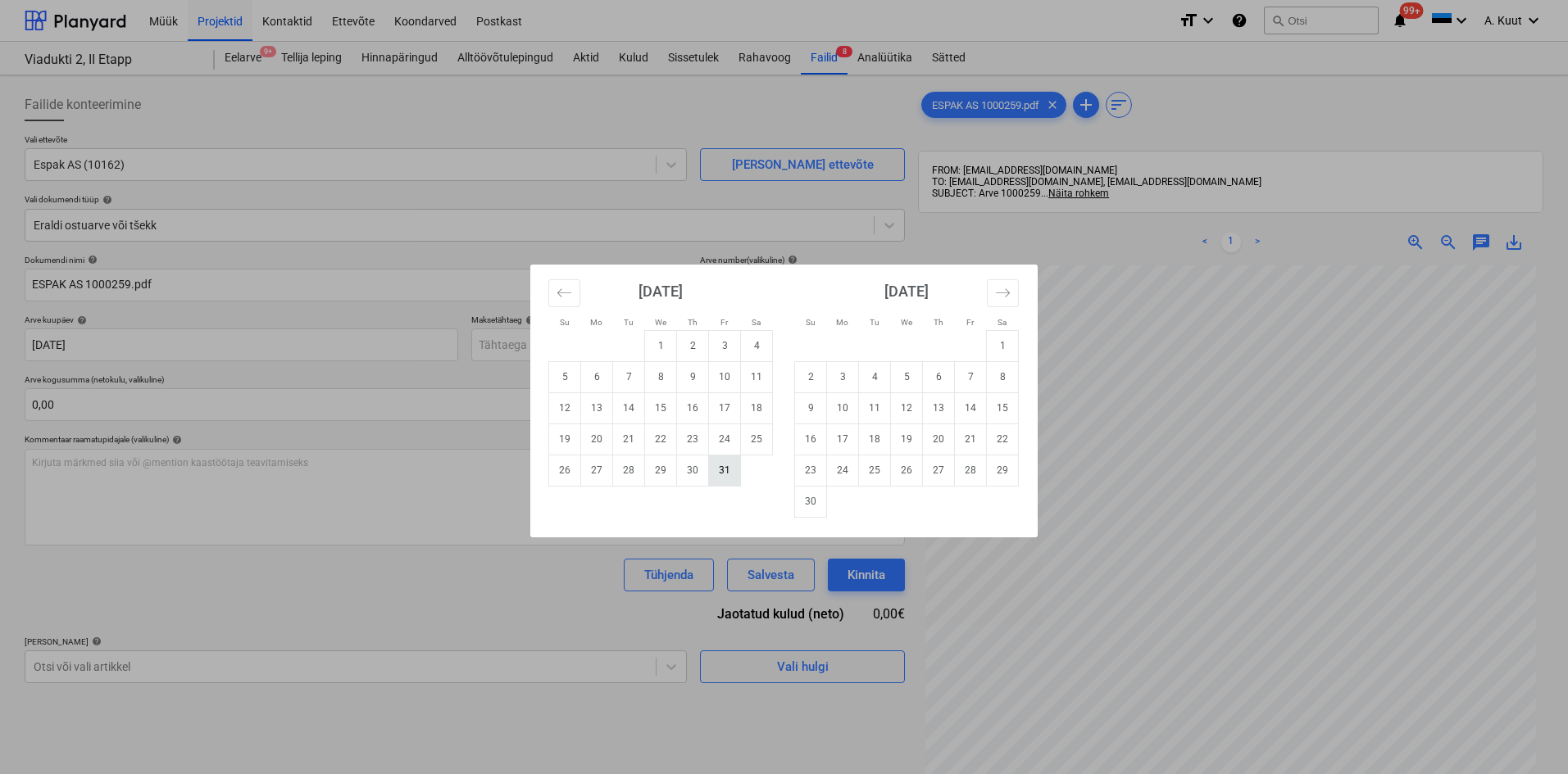
click at [726, 476] on td "31" at bounding box center [724, 470] width 32 height 31
type input "[DATE]"
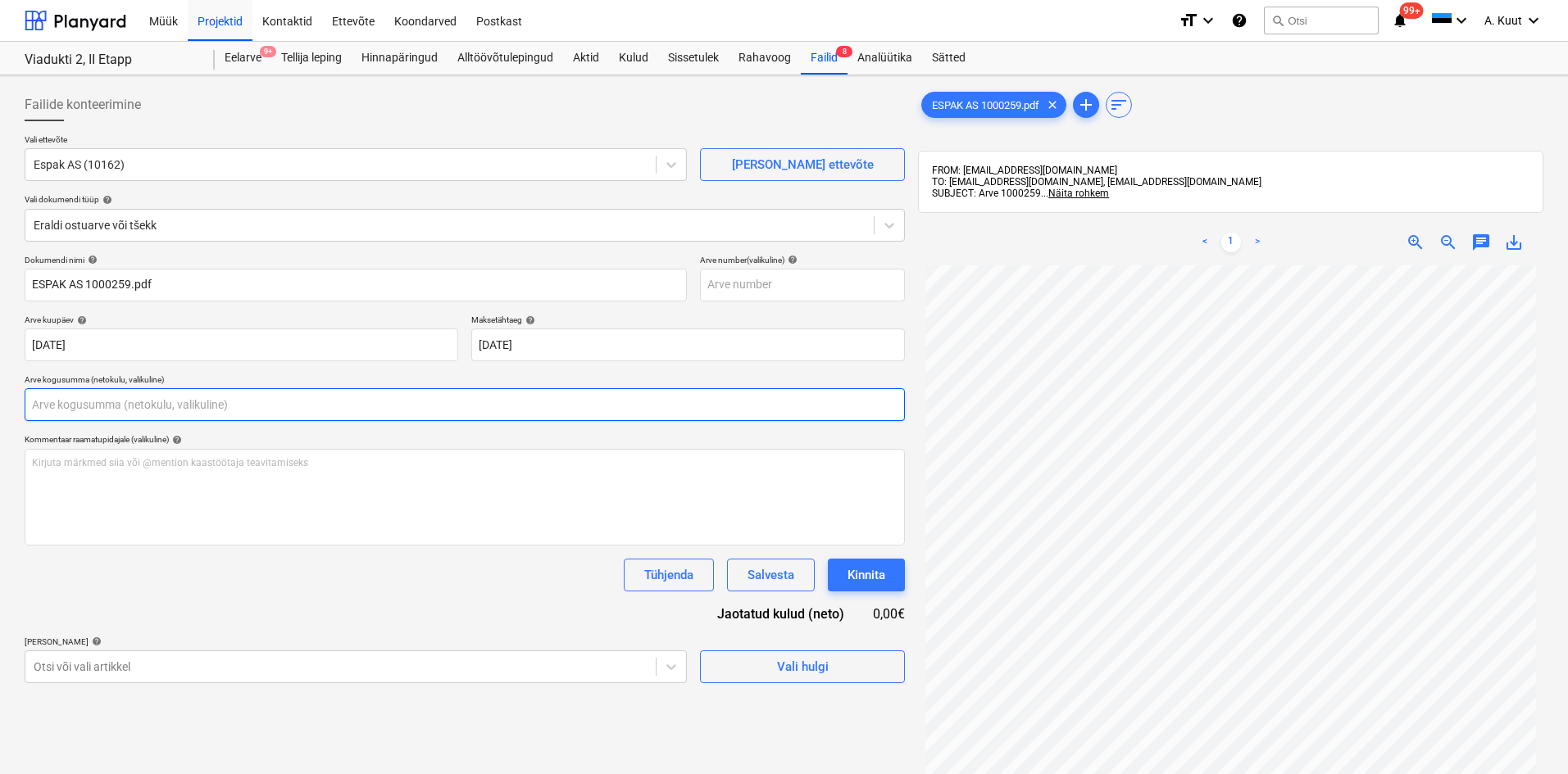
click at [164, 402] on input "text" at bounding box center [464, 404] width 880 height 33
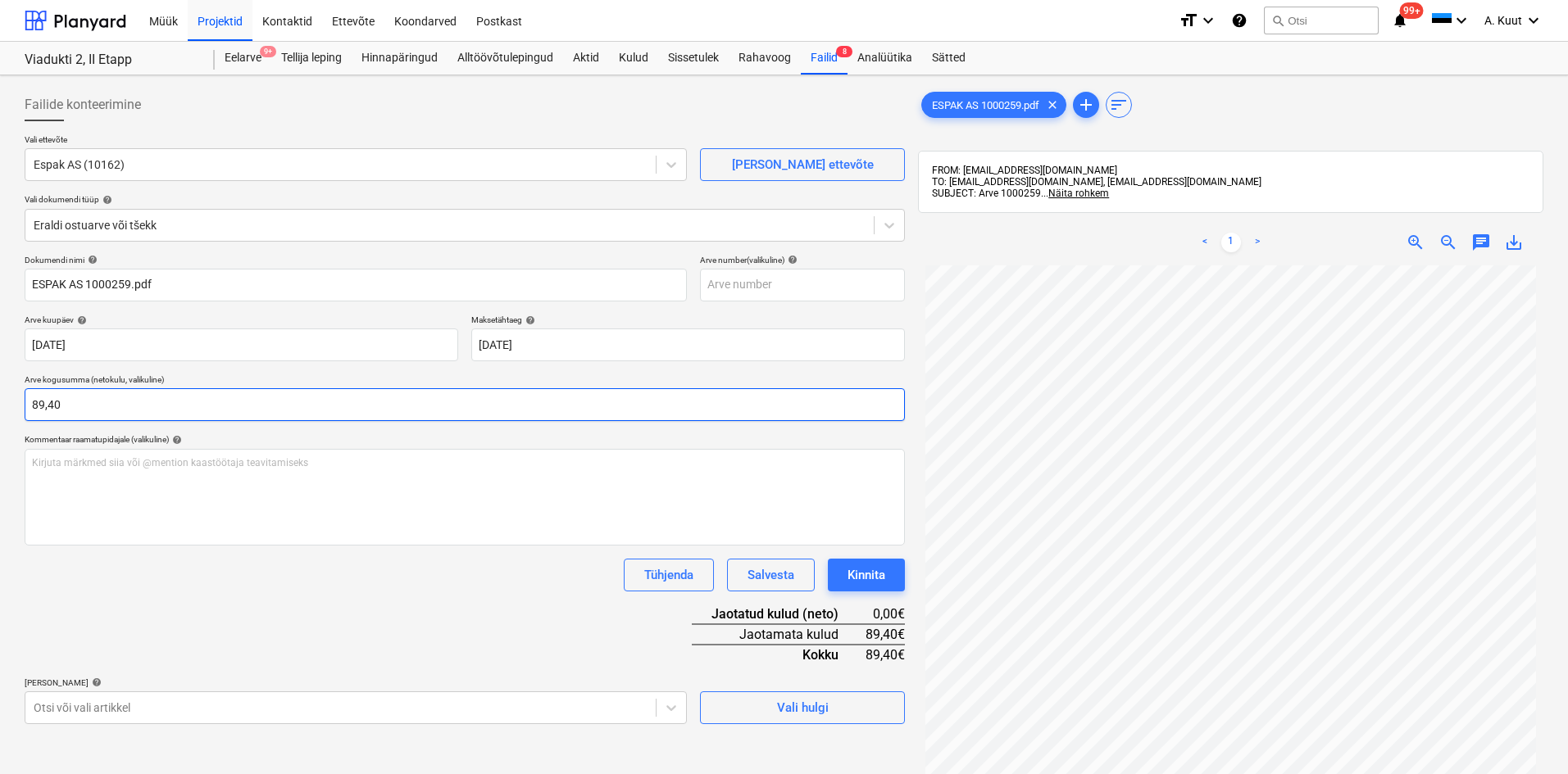
type input "89,40"
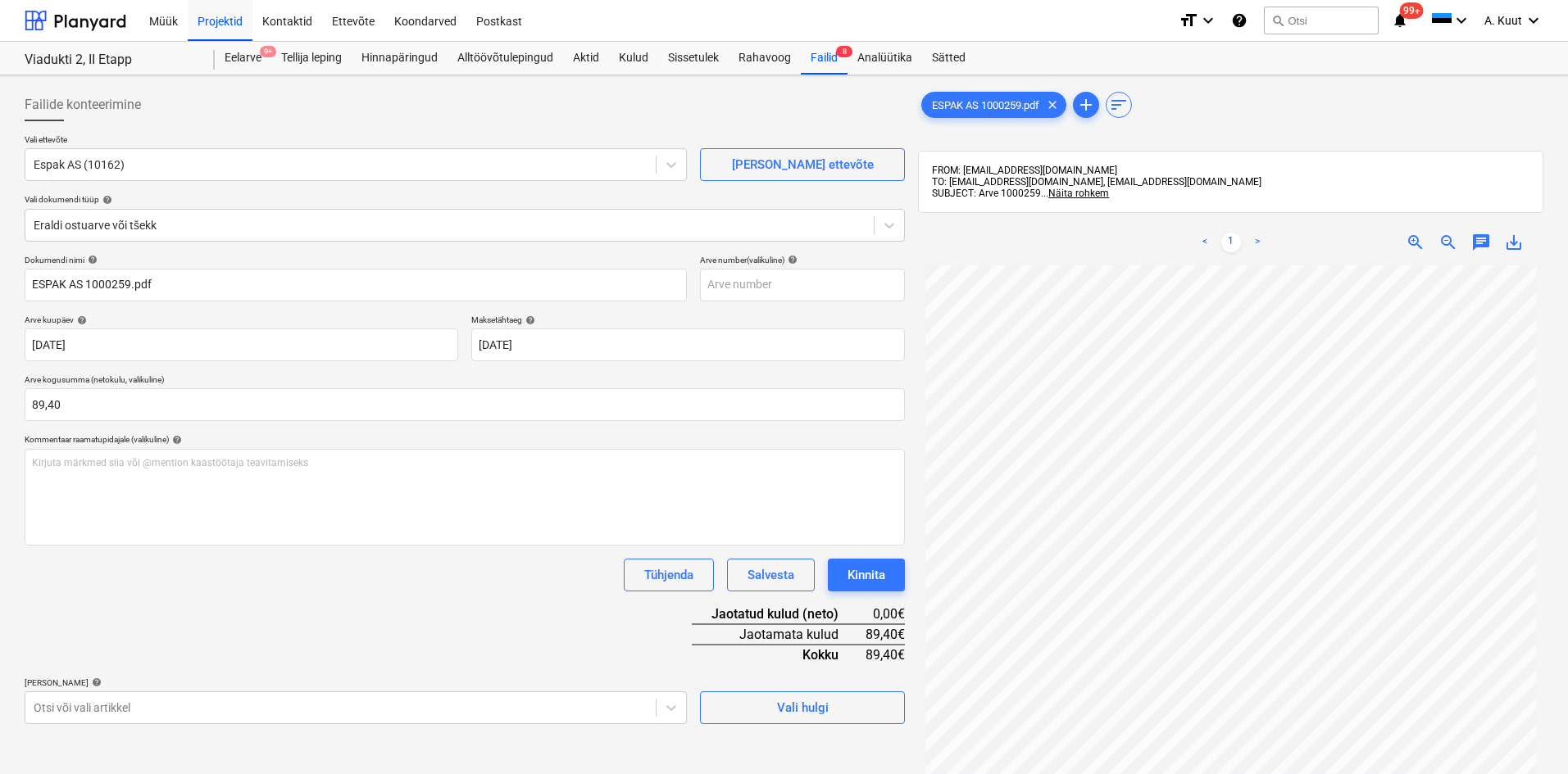
click at [195, 578] on div "Tühjenda Salvesta Kinnita" at bounding box center [464, 575] width 880 height 33
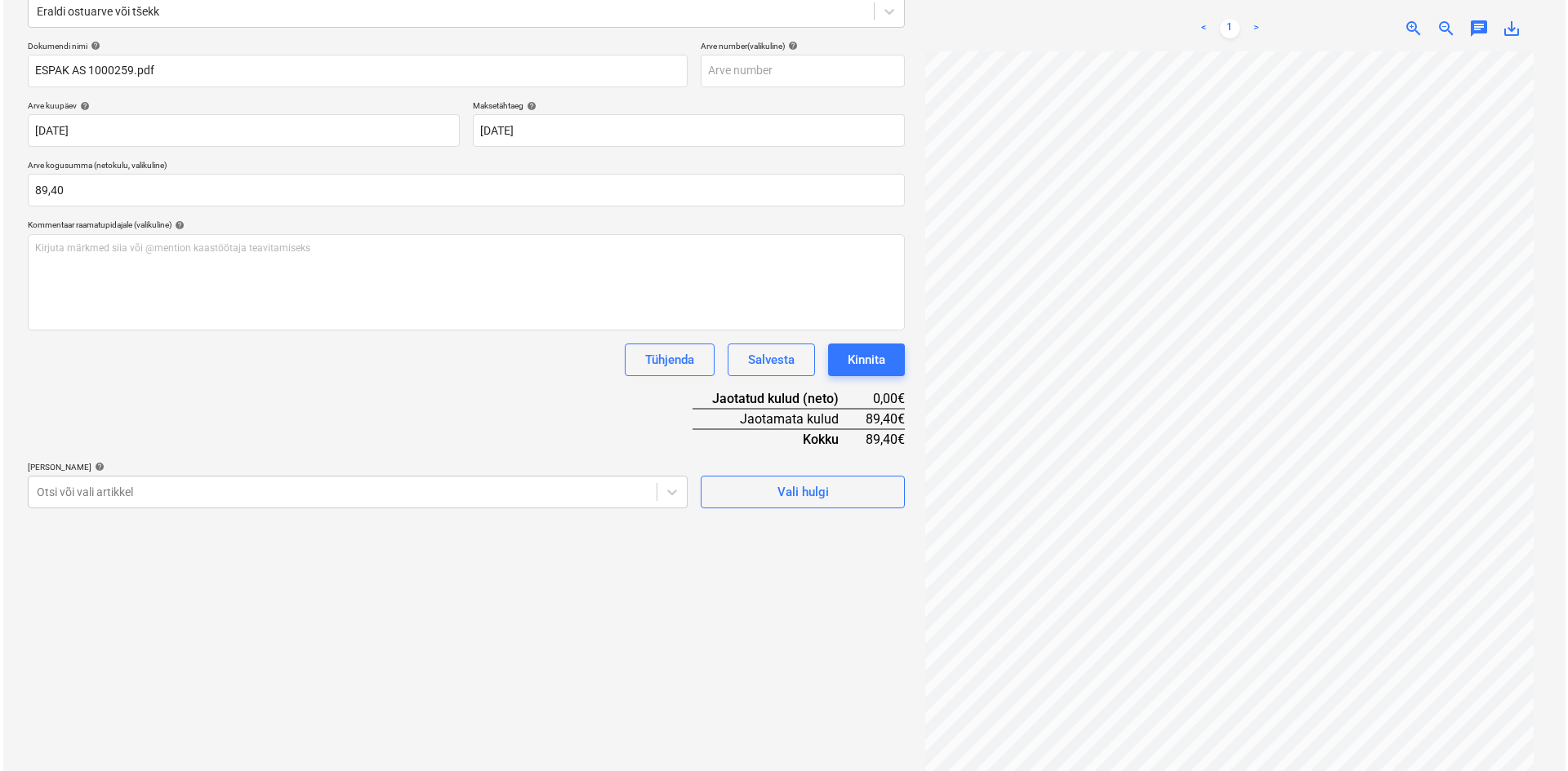
scroll to position [231, 0]
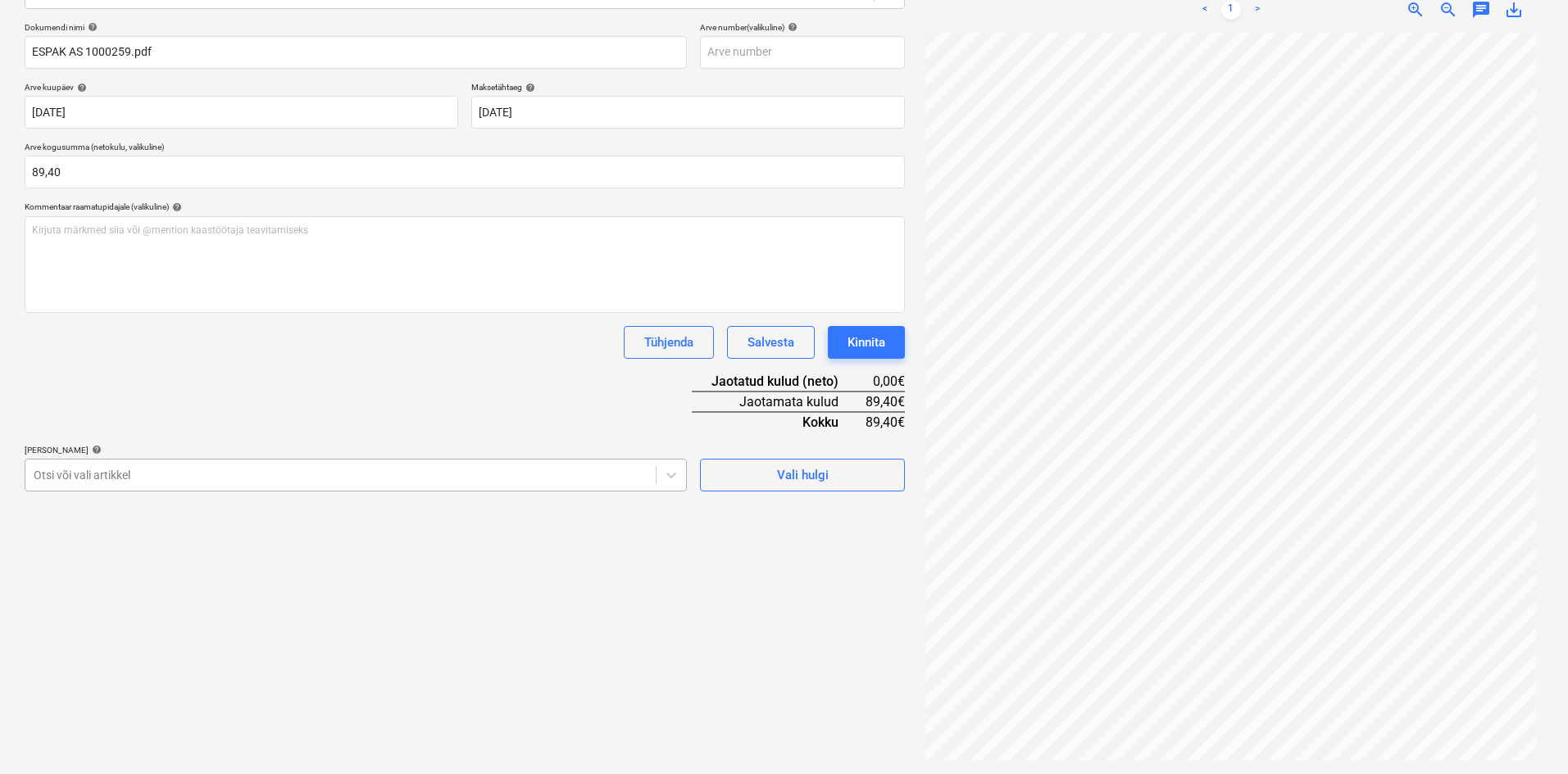
click at [186, 473] on div at bounding box center [341, 475] width 614 height 16
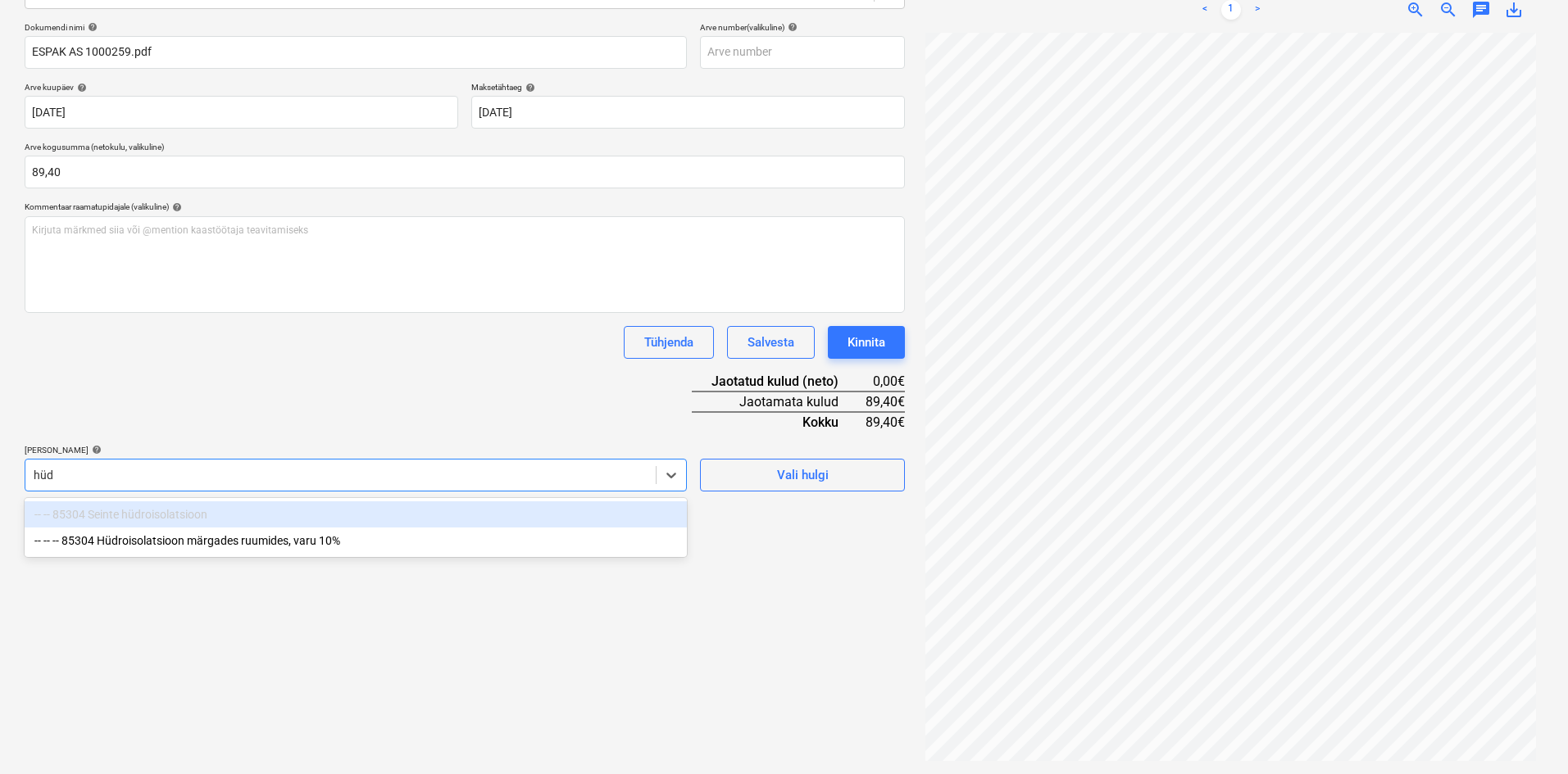
type input "hüdr"
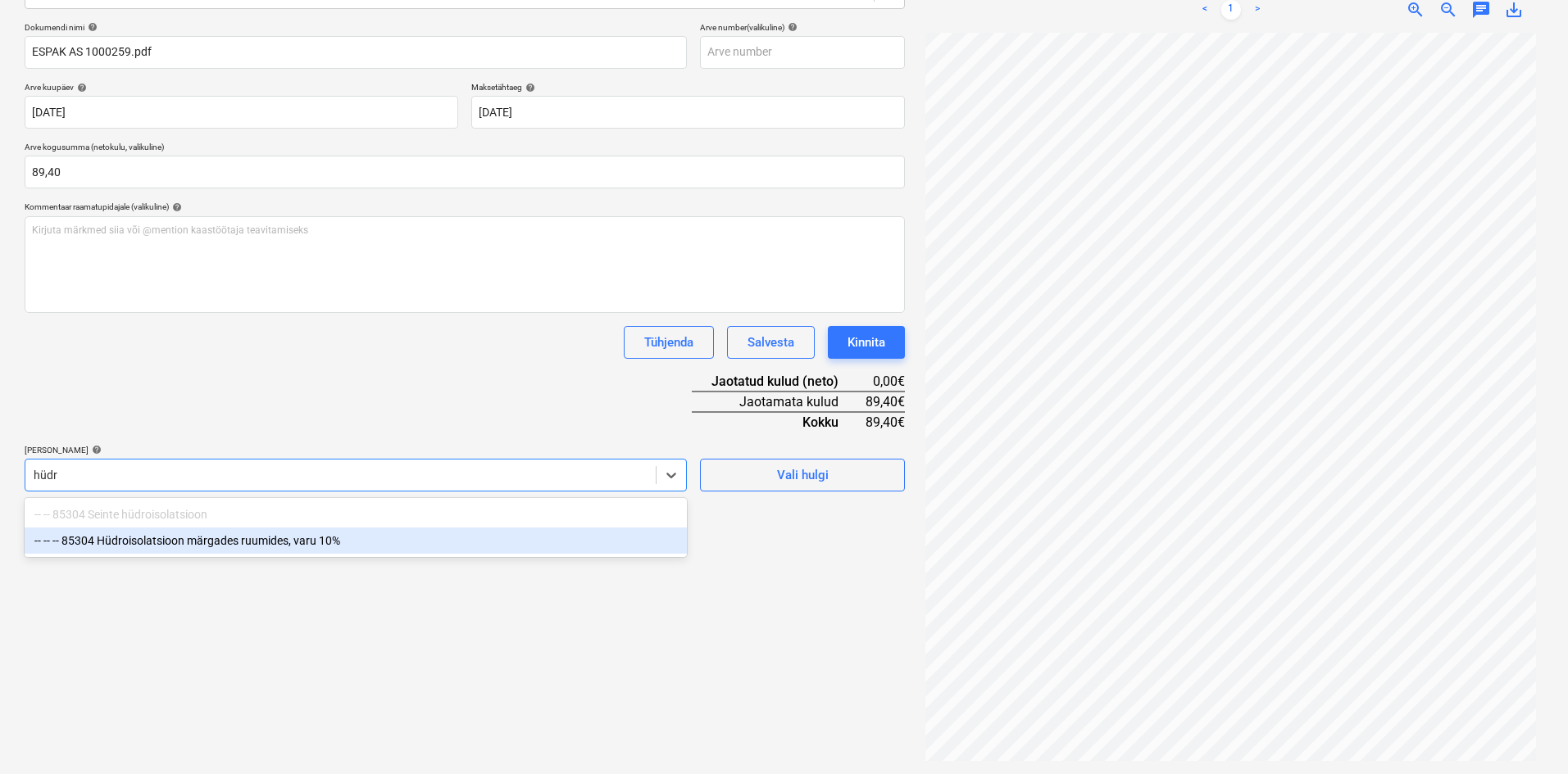
click at [183, 544] on div "-- -- -- 85304 Hüdroisolatsioon märgades ruumides, varu 10%" at bounding box center [355, 540] width 662 height 26
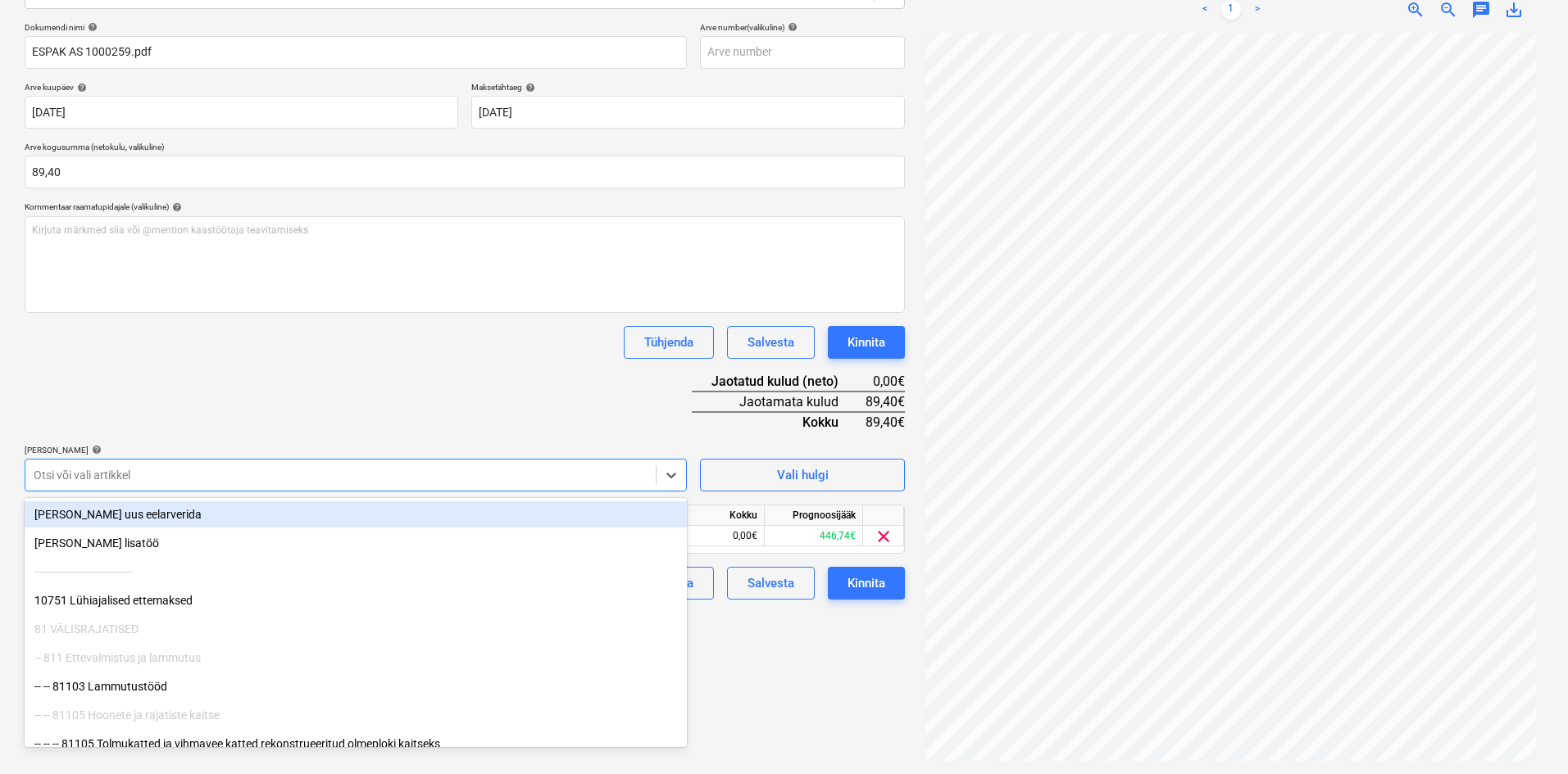
click at [330, 388] on div "Dokumendi nimi help ESPAK AS 1000259.pdf Arve number (valikuline) help Arve kuu…" at bounding box center [464, 311] width 880 height 578
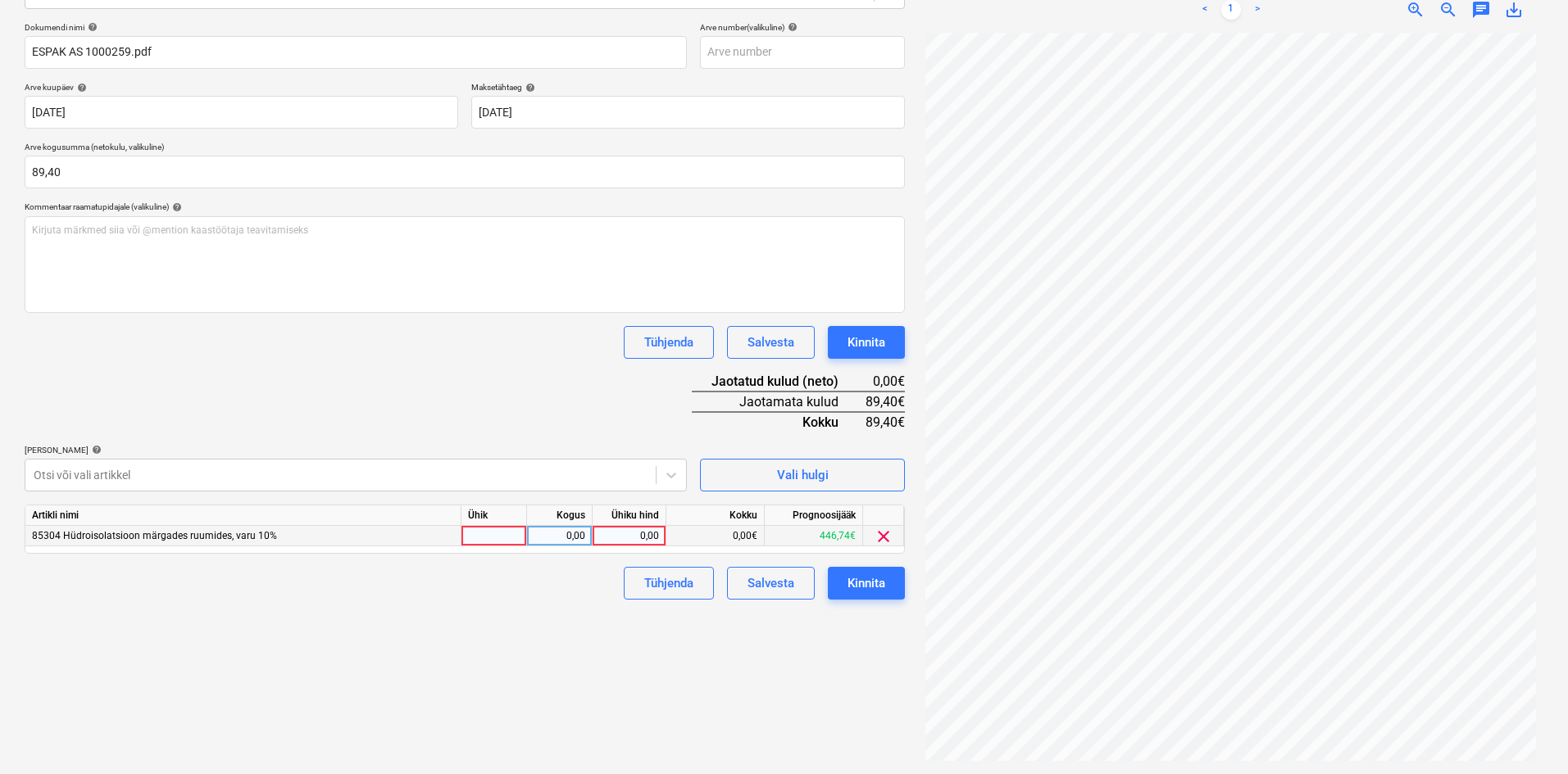
click at [648, 532] on div "0,00" at bounding box center [629, 536] width 60 height 20
type input "89,40"
click at [420, 641] on div "Failide konteerimine Vali ettevõte Espak AS (10162) [PERSON_NAME] uus ettevõte …" at bounding box center [465, 308] width 893 height 918
click at [860, 585] on div "Kinnita" at bounding box center [866, 583] width 38 height 21
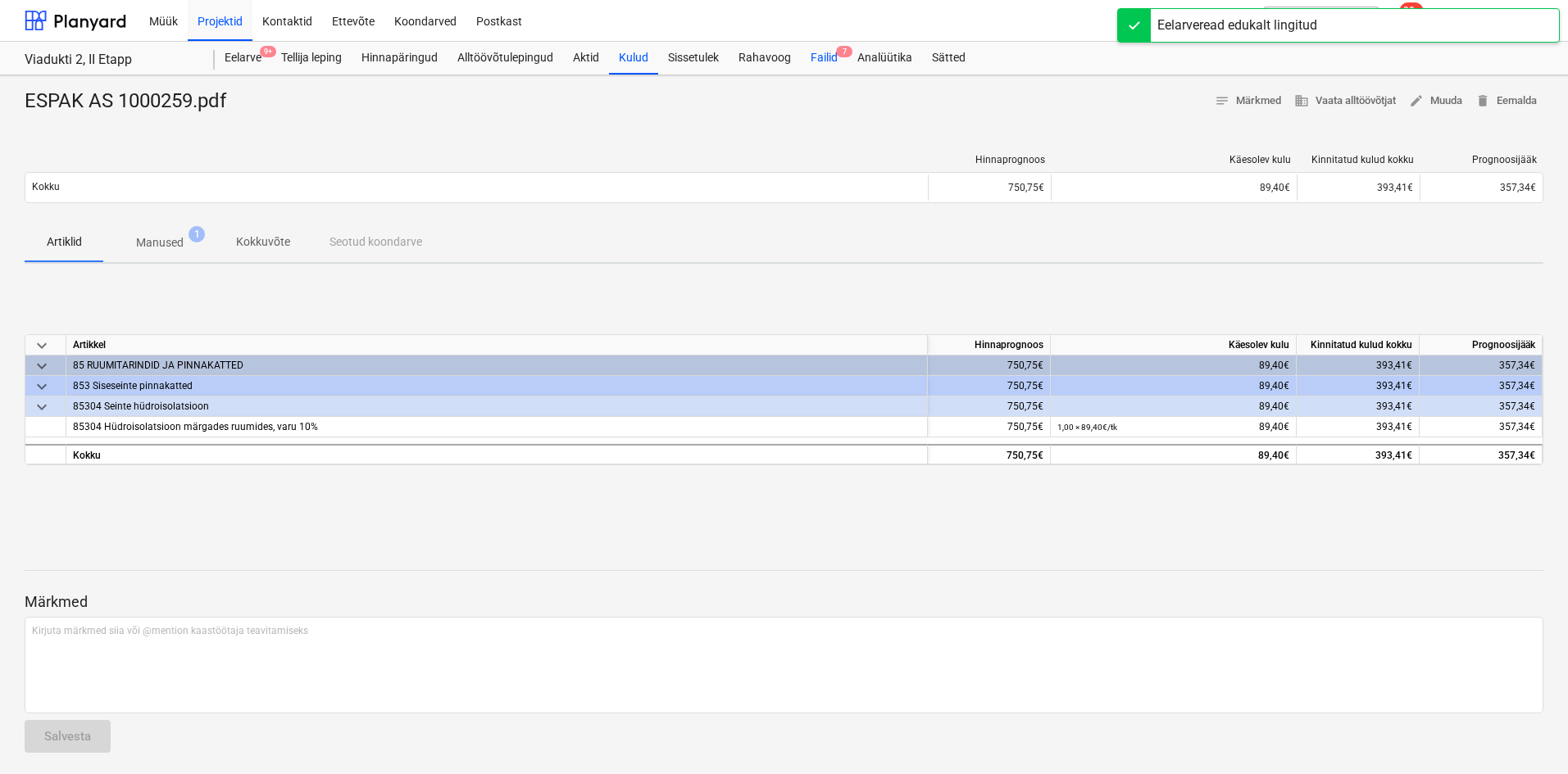
click at [815, 58] on div "Failid 7" at bounding box center [824, 58] width 46 height 33
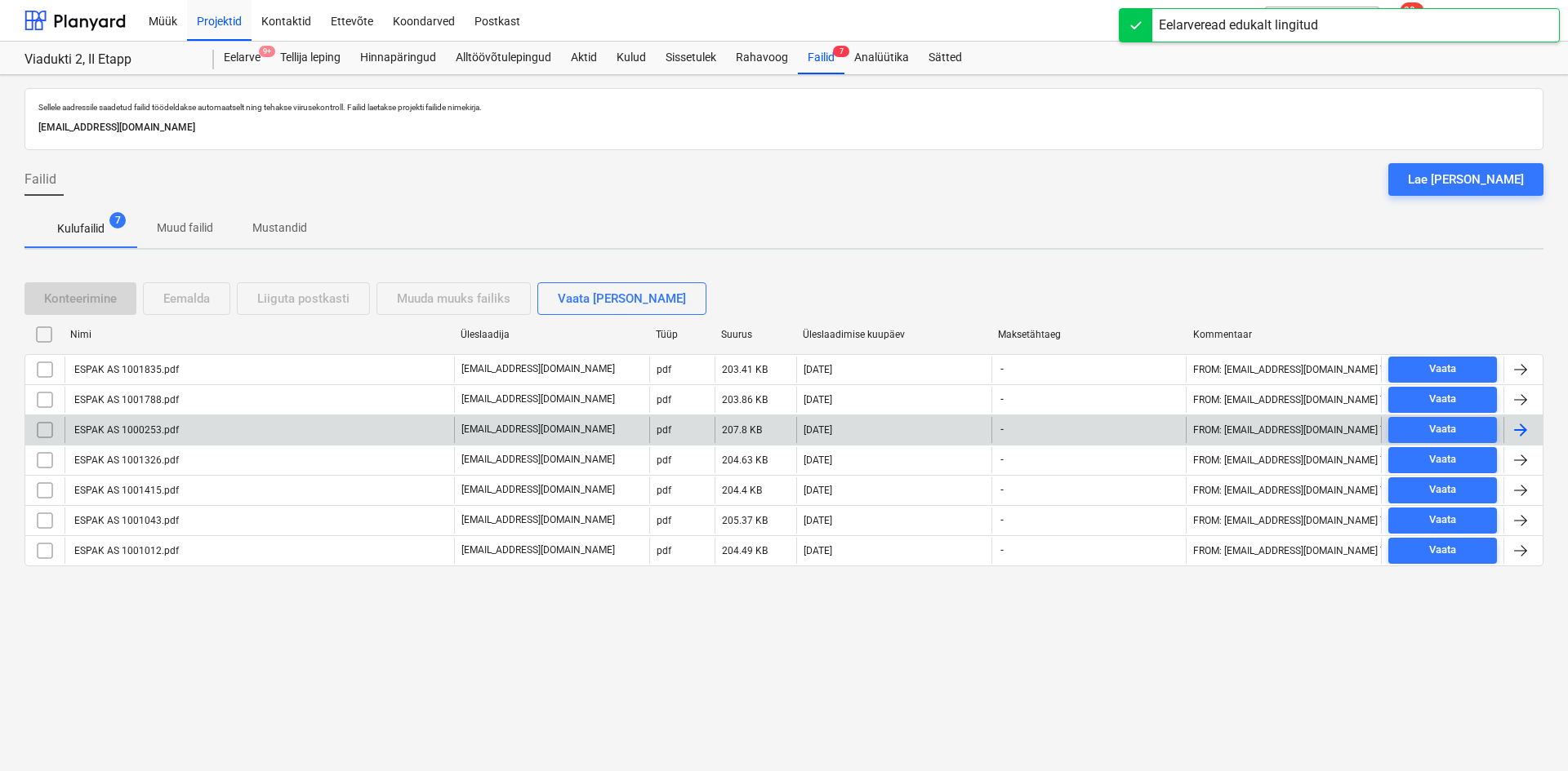
click at [178, 427] on div "ESPAK AS 1000253.pdf" at bounding box center [259, 430] width 390 height 26
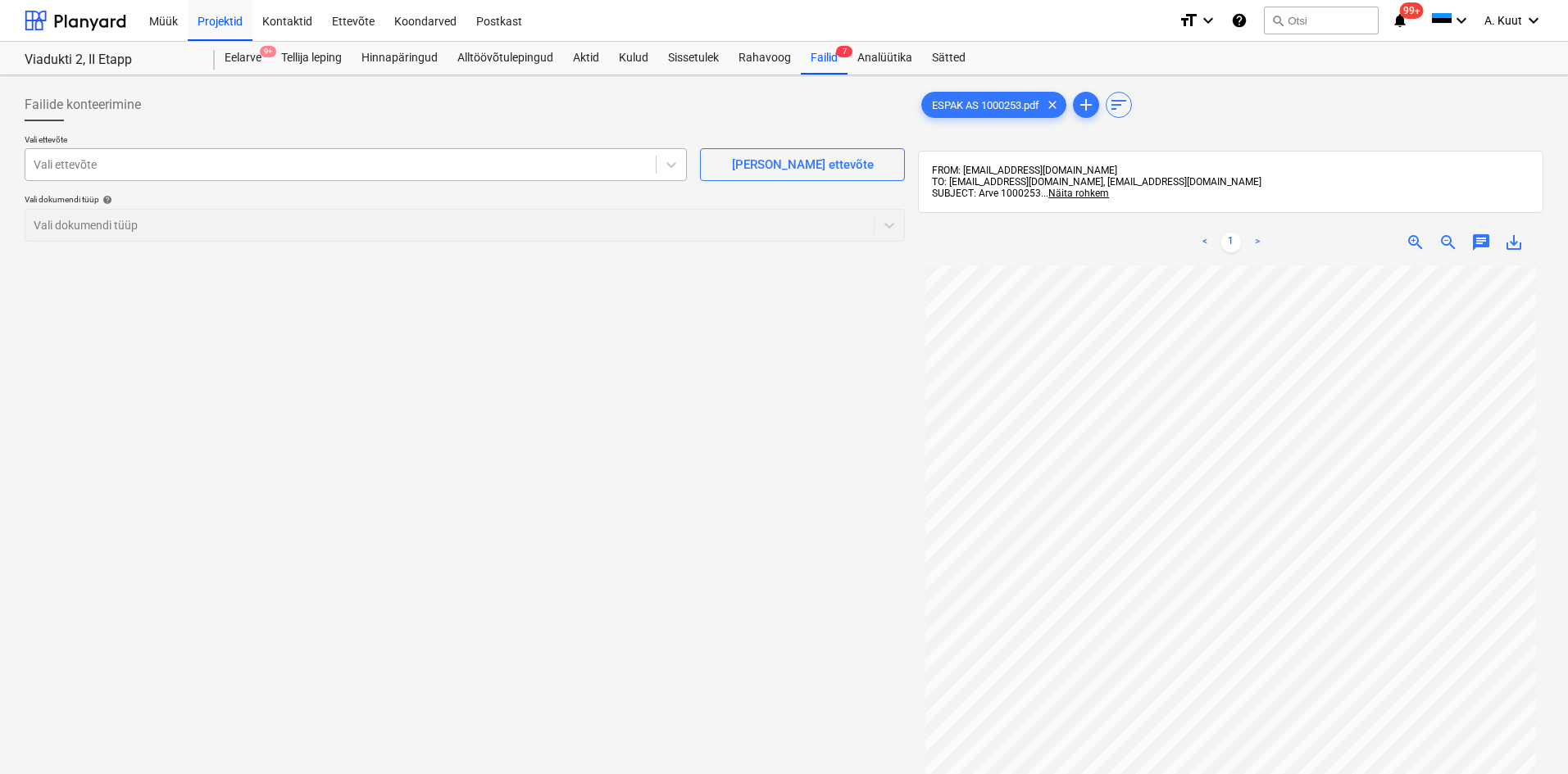
click at [114, 168] on div at bounding box center [341, 164] width 614 height 16
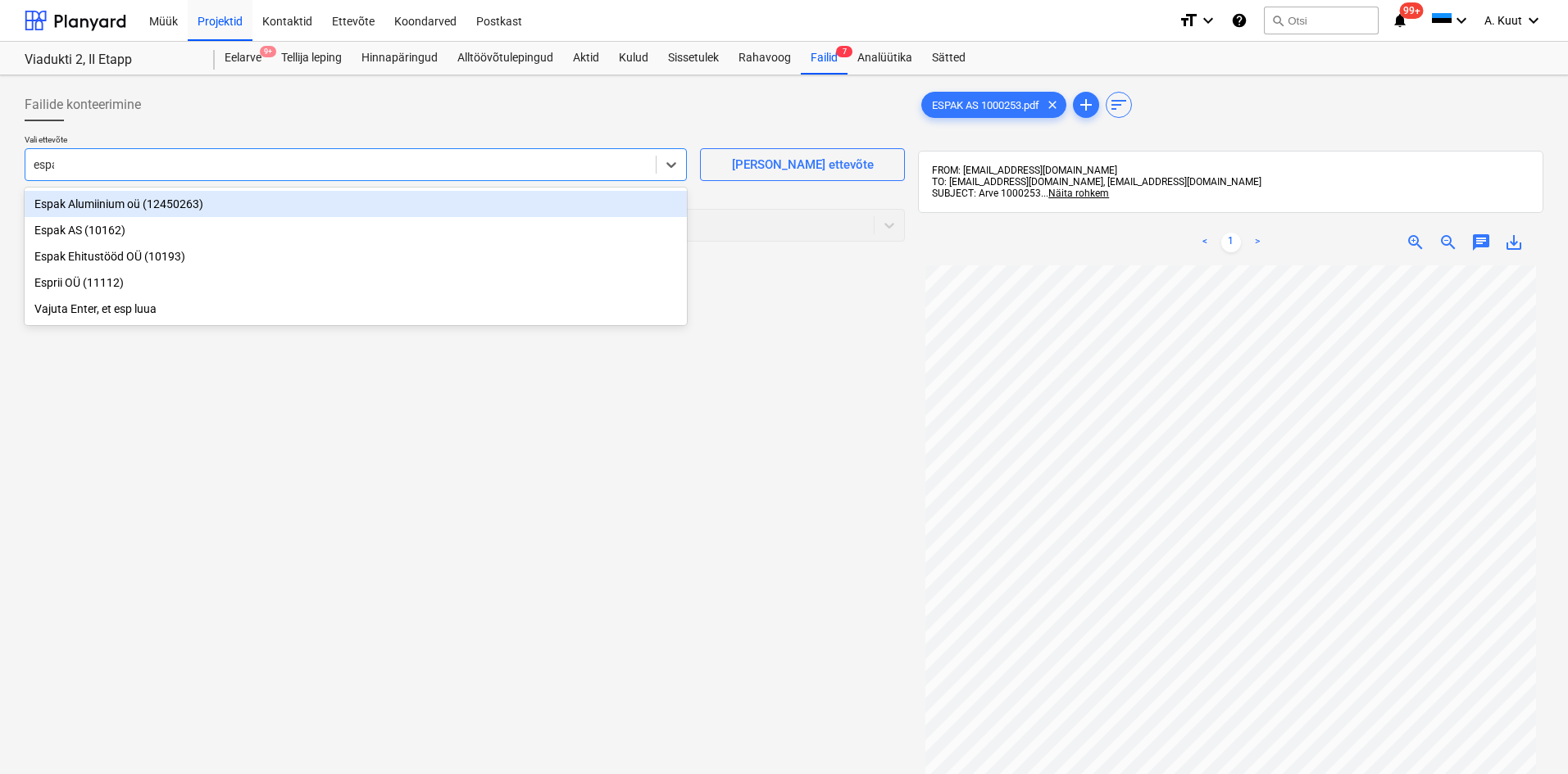
type input "espak"
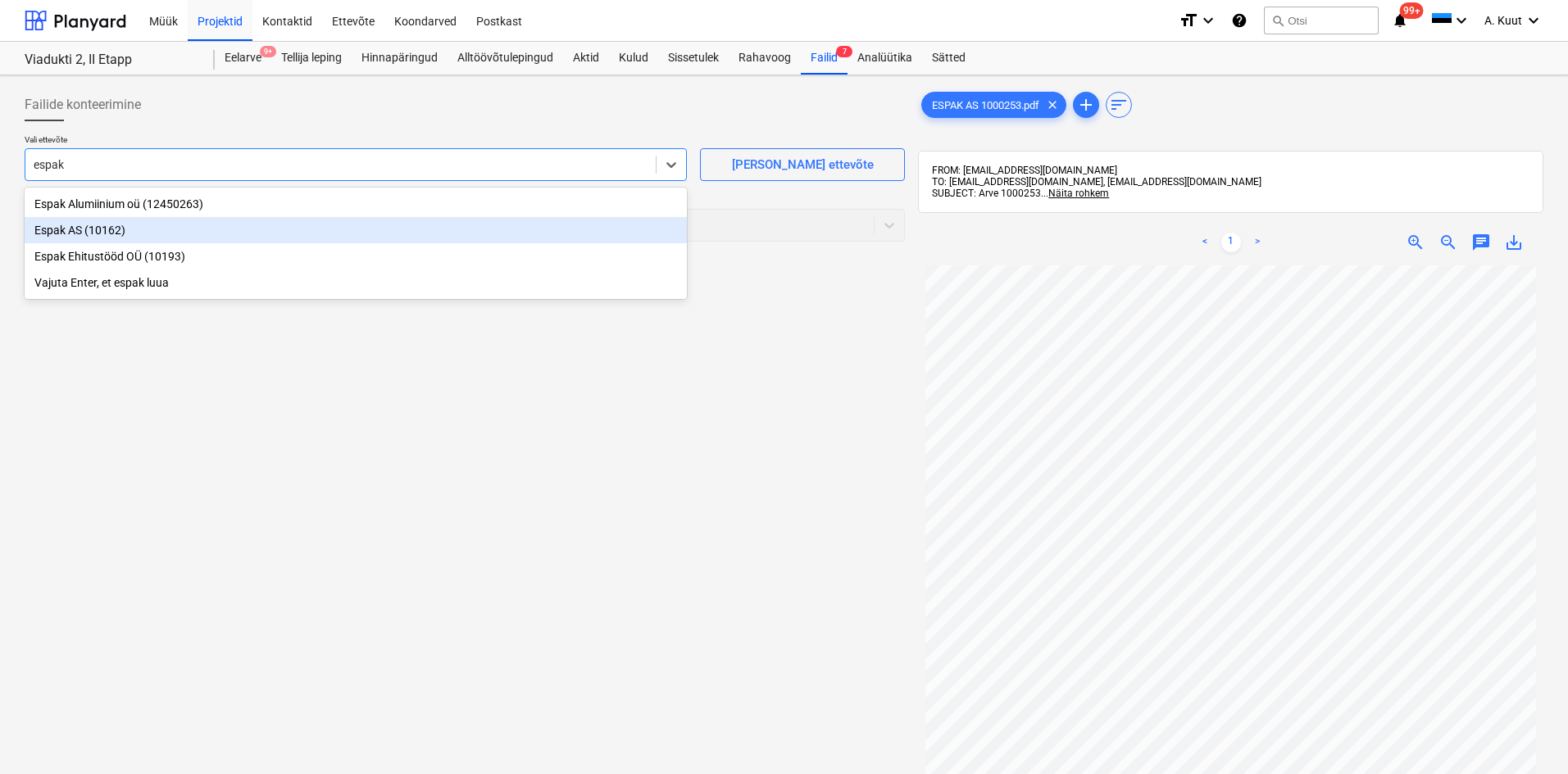
click at [74, 231] on div "Espak AS (10162)" at bounding box center [355, 229] width 662 height 26
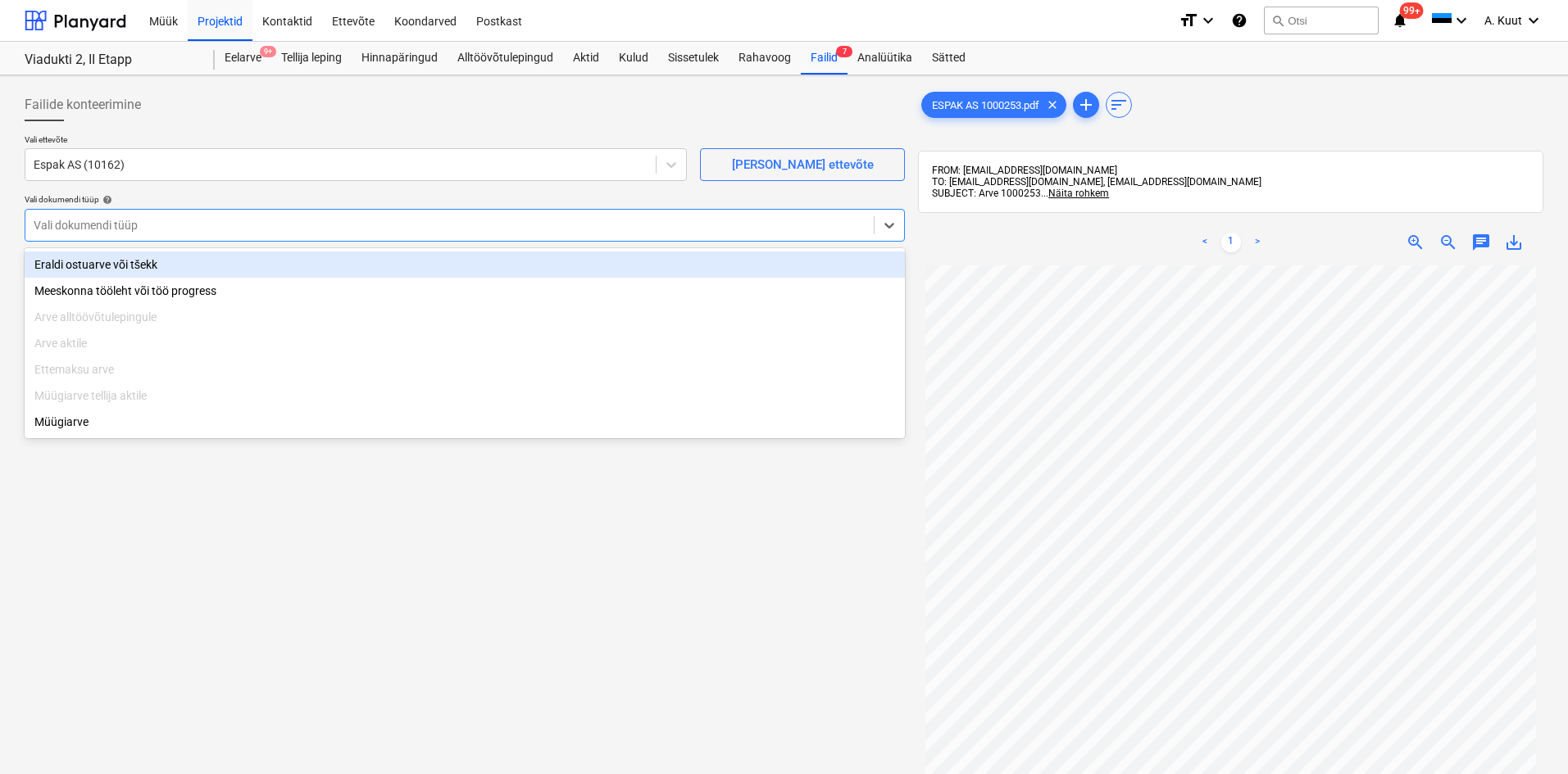
click at [99, 222] on div at bounding box center [449, 224] width 831 height 16
click at [104, 263] on div "Eraldi ostuarve või tšekk" at bounding box center [464, 264] width 880 height 26
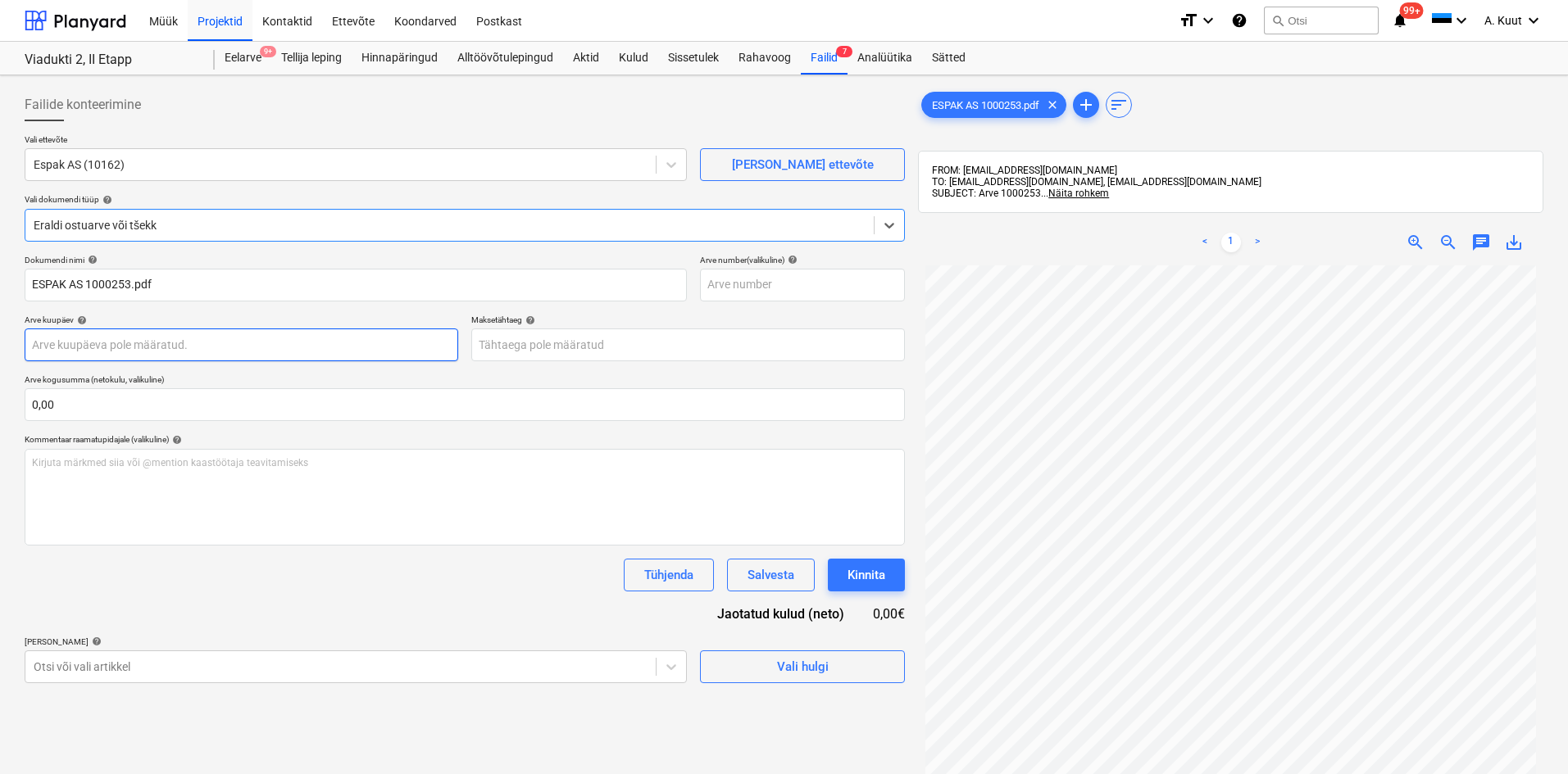
click at [89, 348] on body "Müük Projektid Kontaktid Ettevõte Koondarved Postkast format_size keyboard_arro…" at bounding box center [784, 387] width 1568 height 774
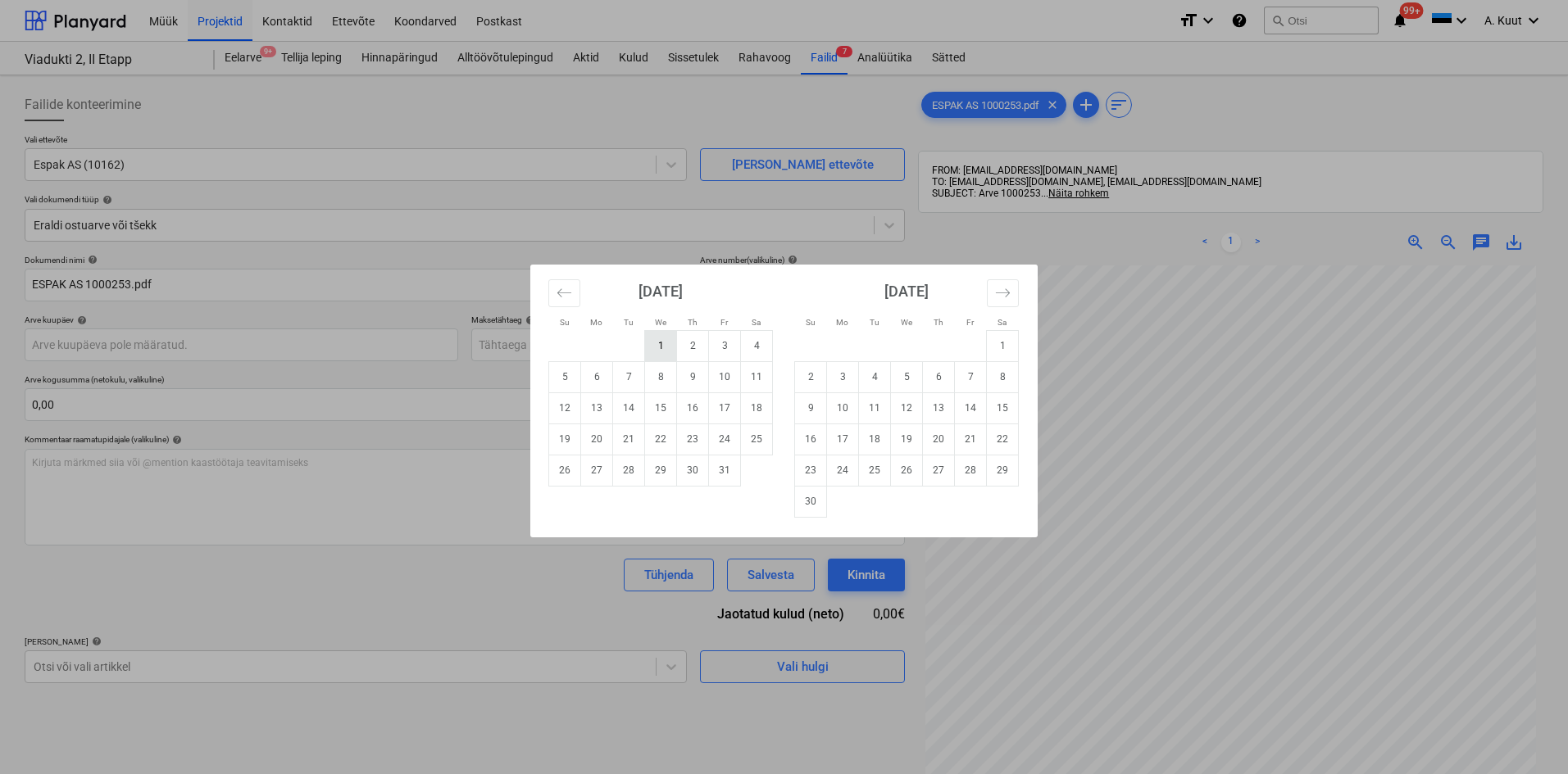
click at [666, 348] on td "1" at bounding box center [660, 345] width 32 height 31
type input "[DATE]"
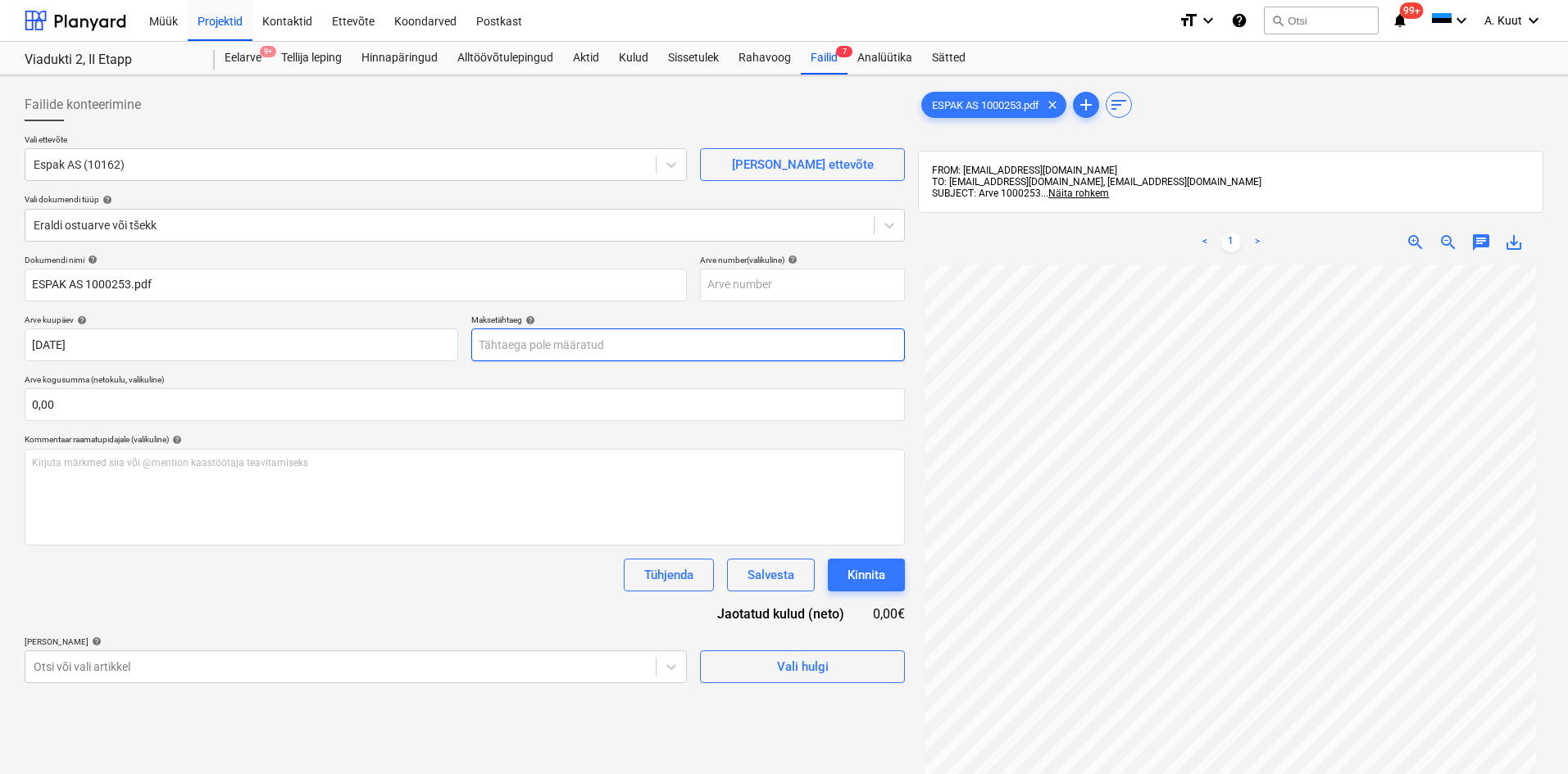
click at [502, 347] on body "Müük Projektid Kontaktid Ettevõte Koondarved Postkast format_size keyboard_arro…" at bounding box center [784, 387] width 1568 height 774
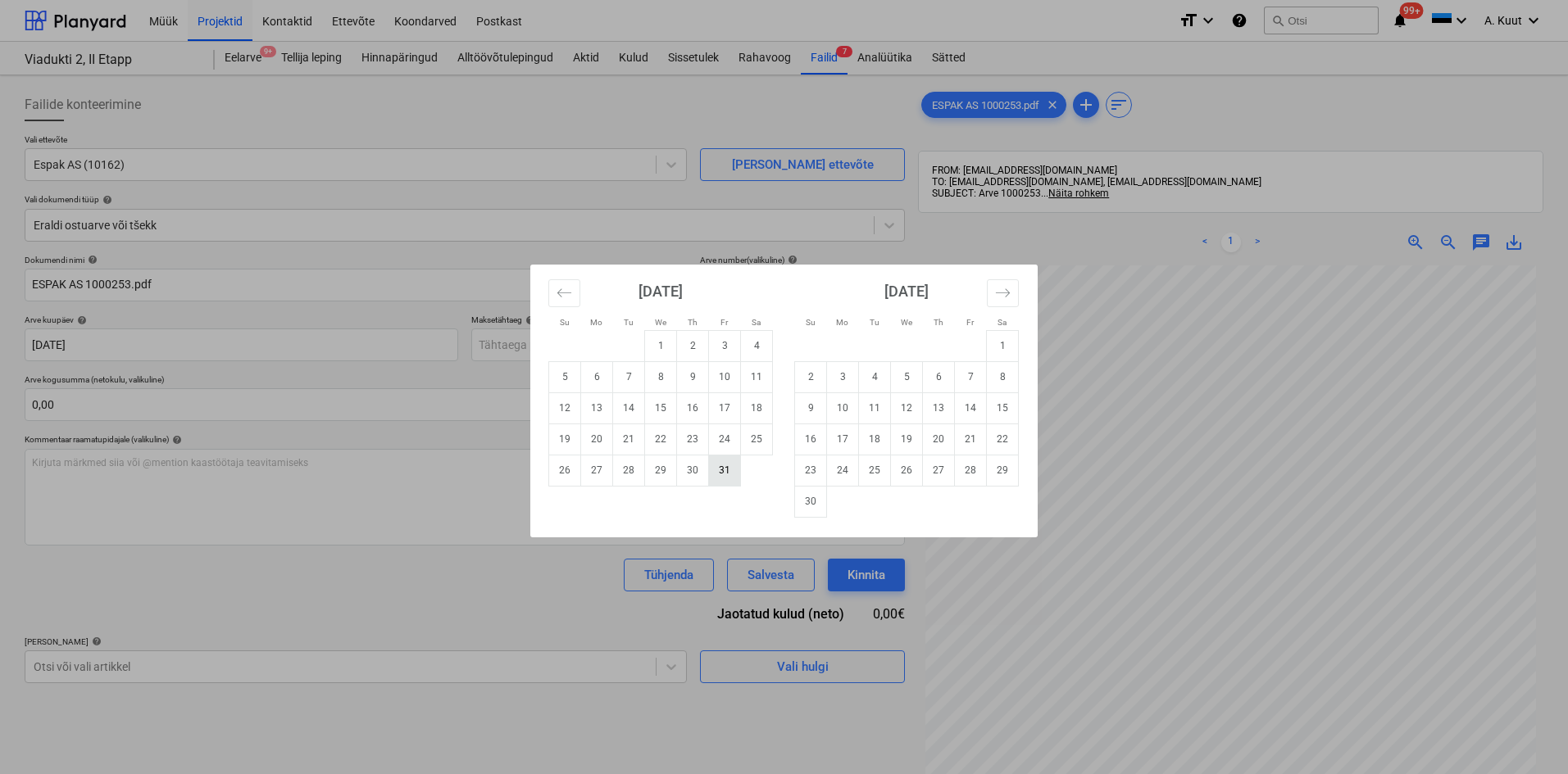
click at [721, 470] on td "31" at bounding box center [724, 470] width 32 height 31
type input "[DATE]"
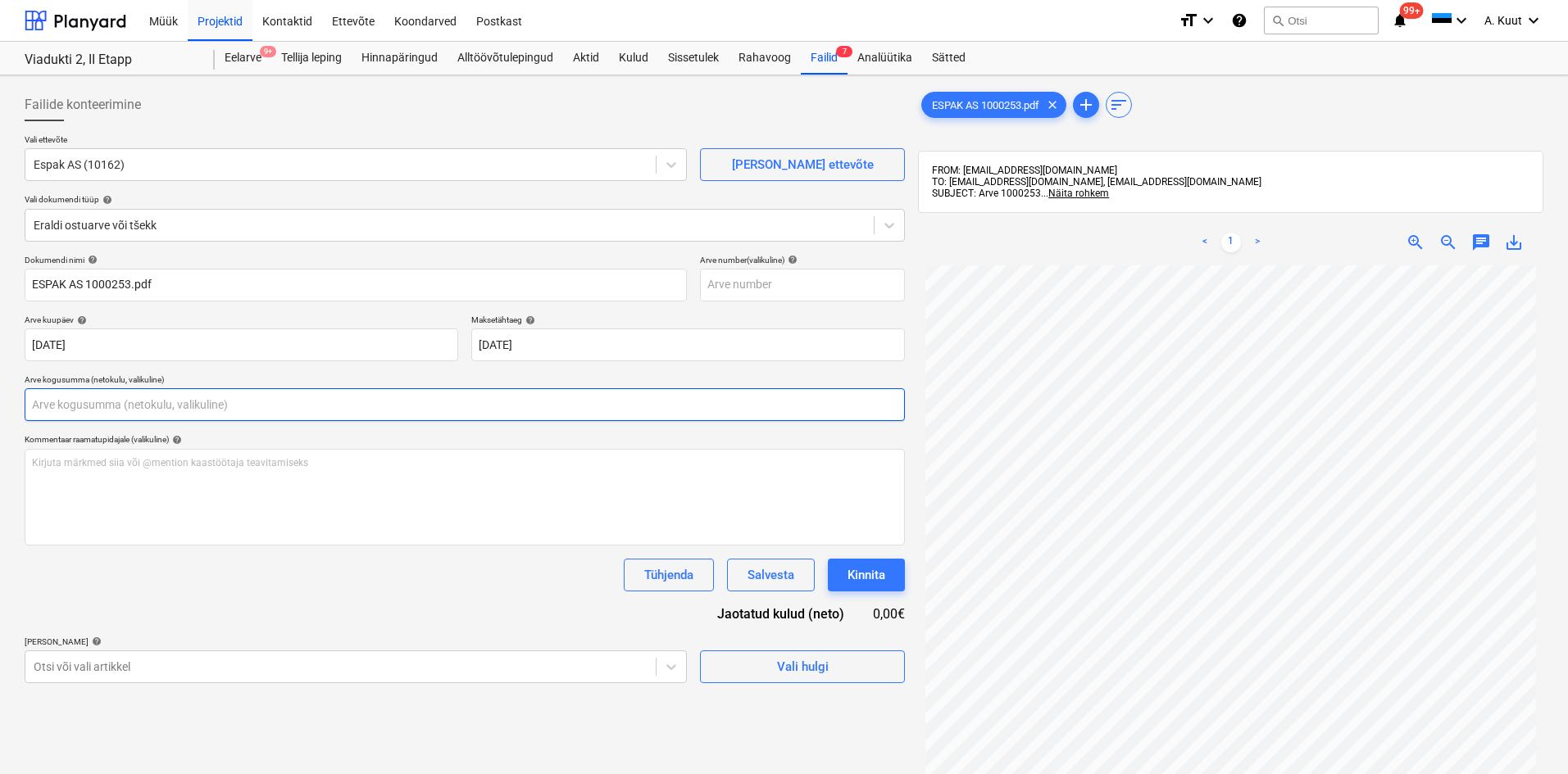
click at [110, 408] on input "text" at bounding box center [464, 404] width 880 height 33
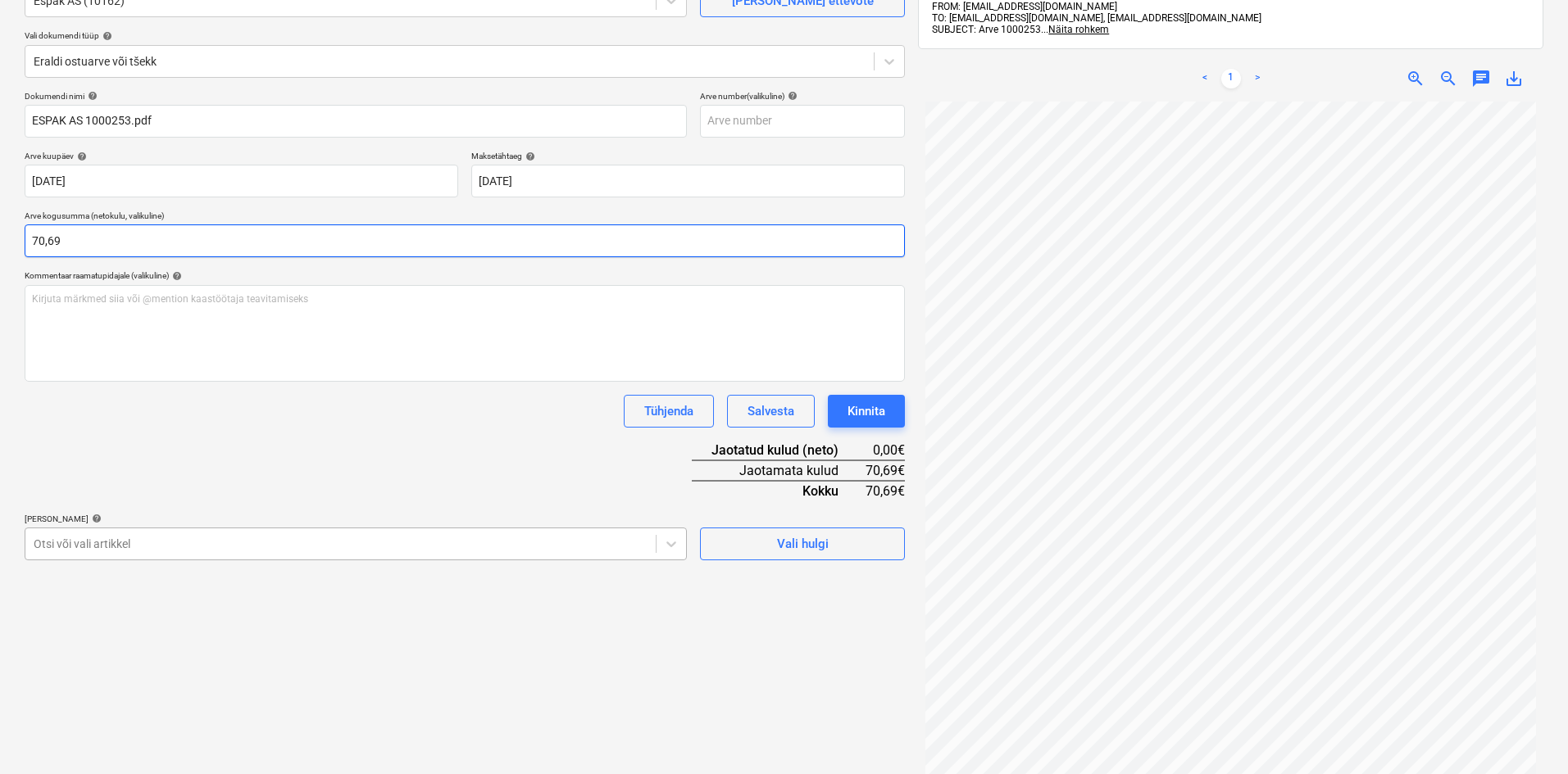
type input "70,69"
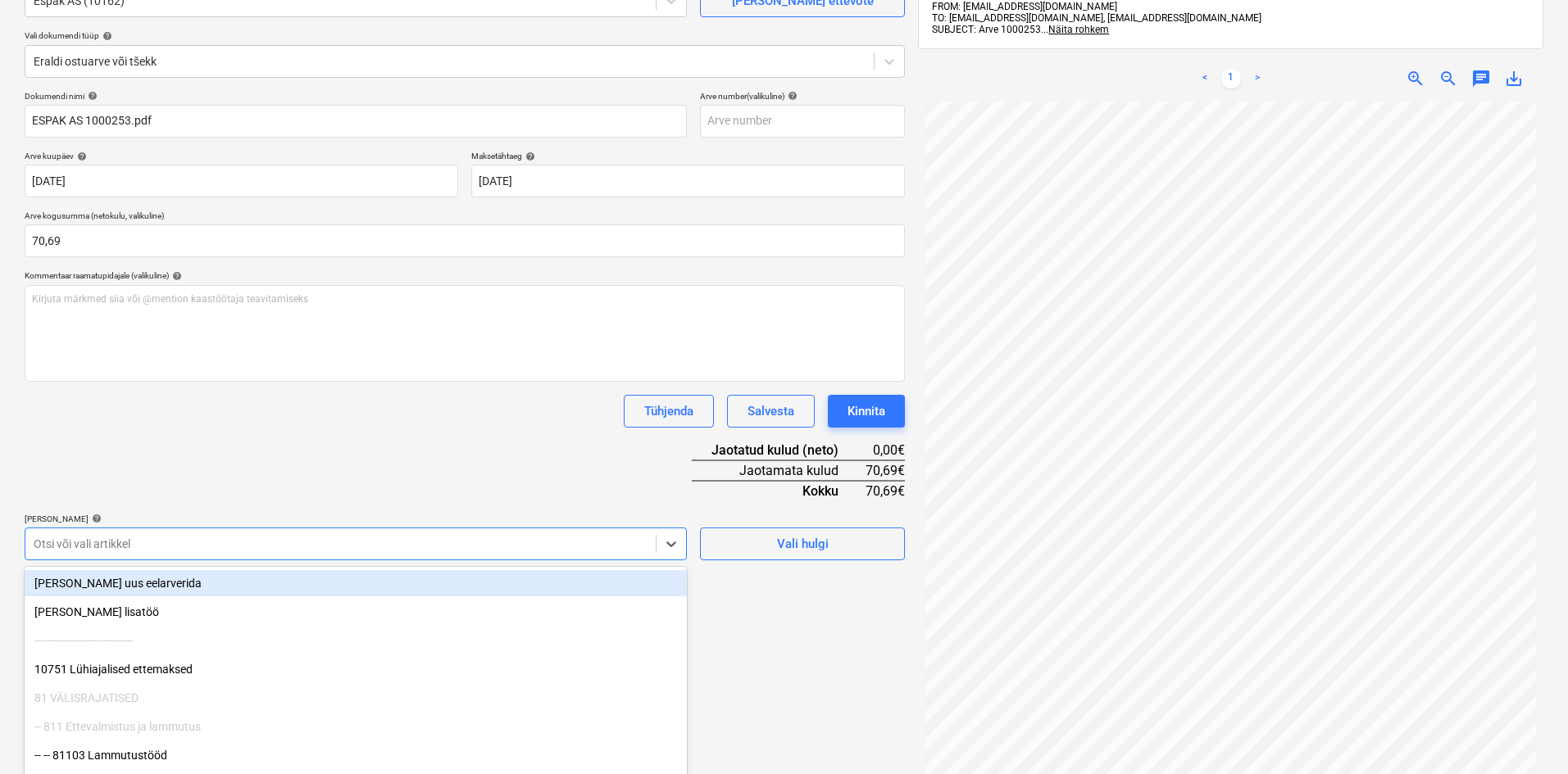
scroll to position [212, 0]
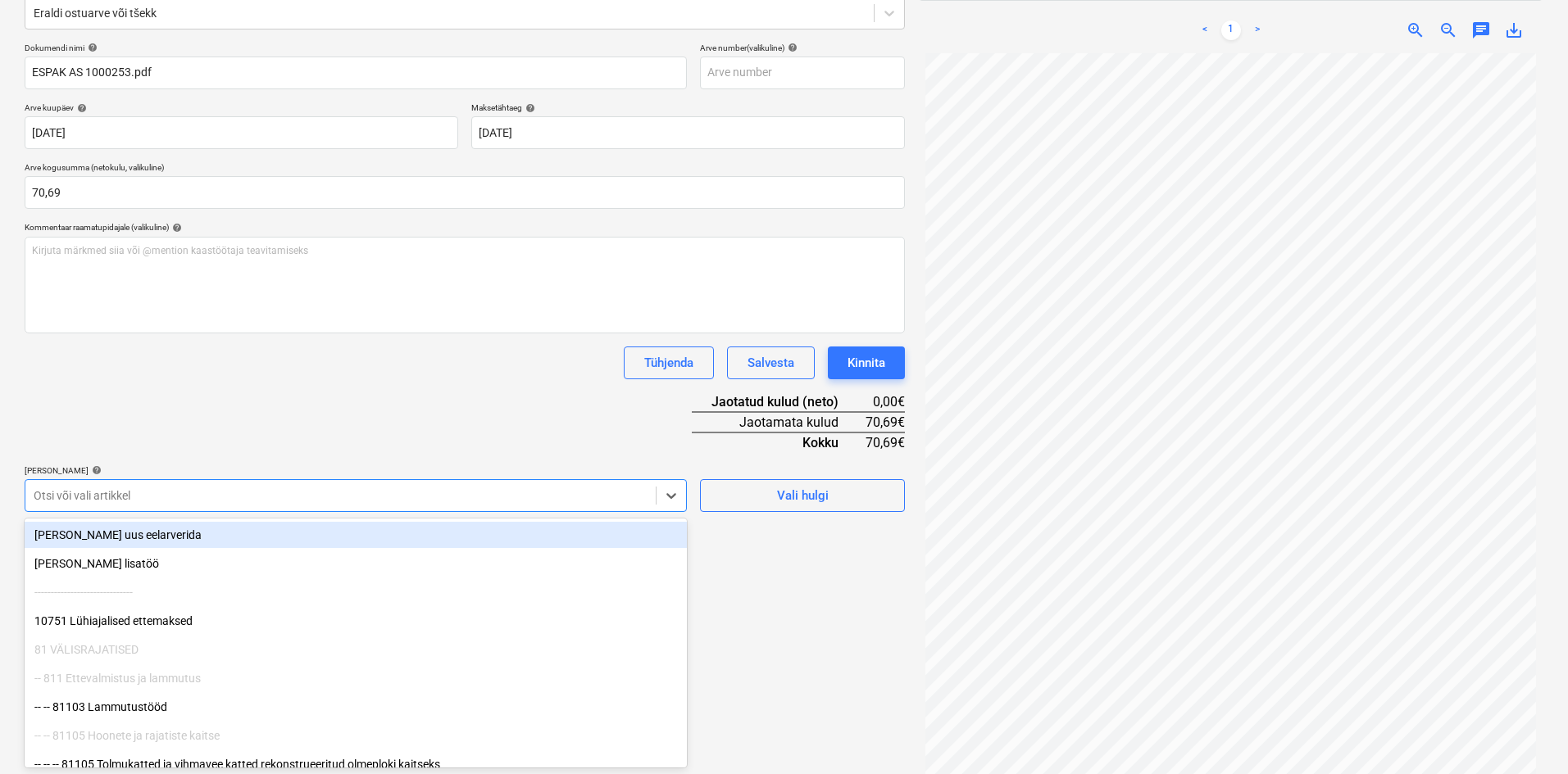
click at [209, 543] on body "Müük Projektid Kontaktid Ettevõte Koondarved Postkast format_size keyboard_arro…" at bounding box center [784, 175] width 1568 height 774
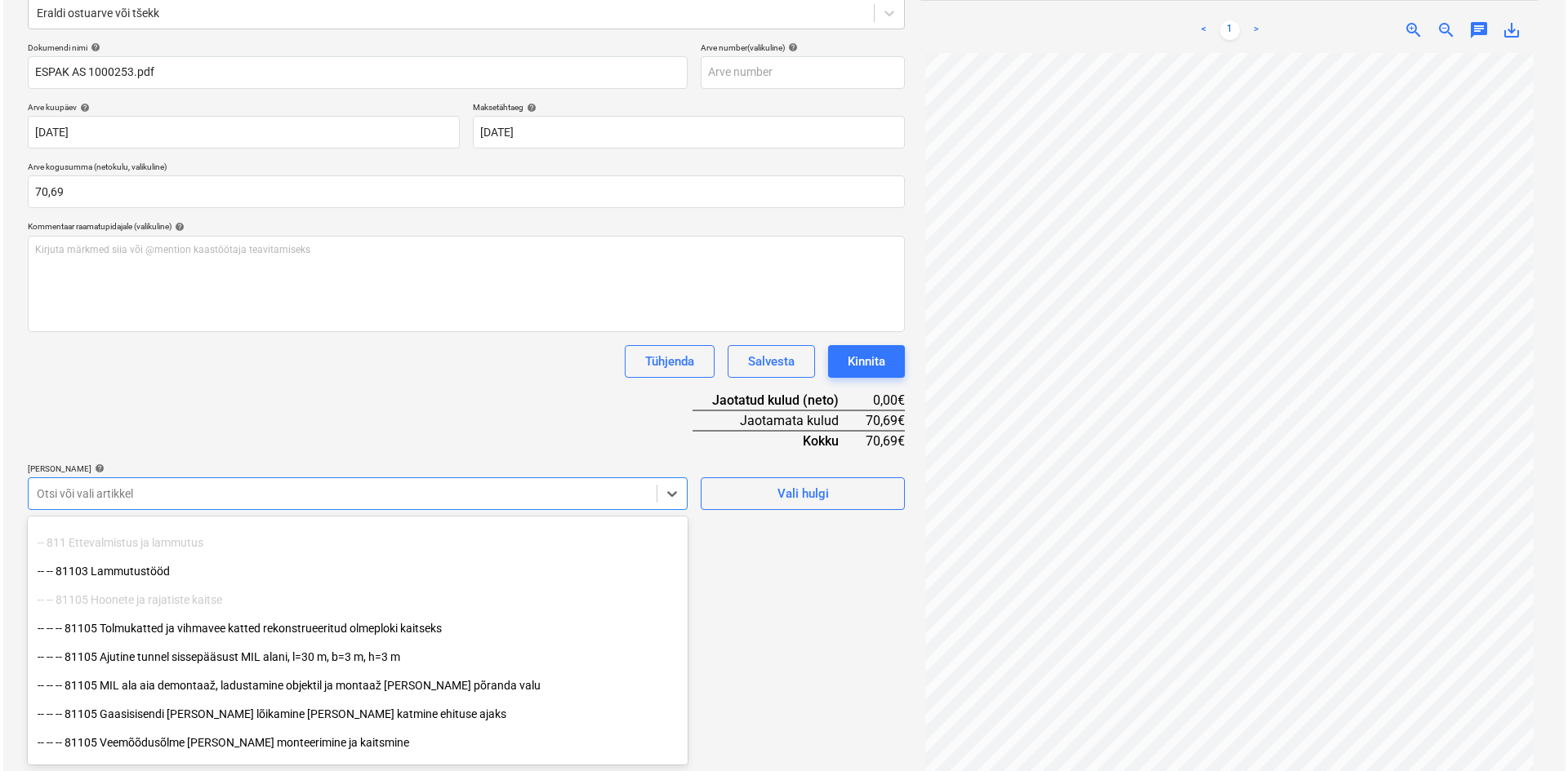
scroll to position [163, 0]
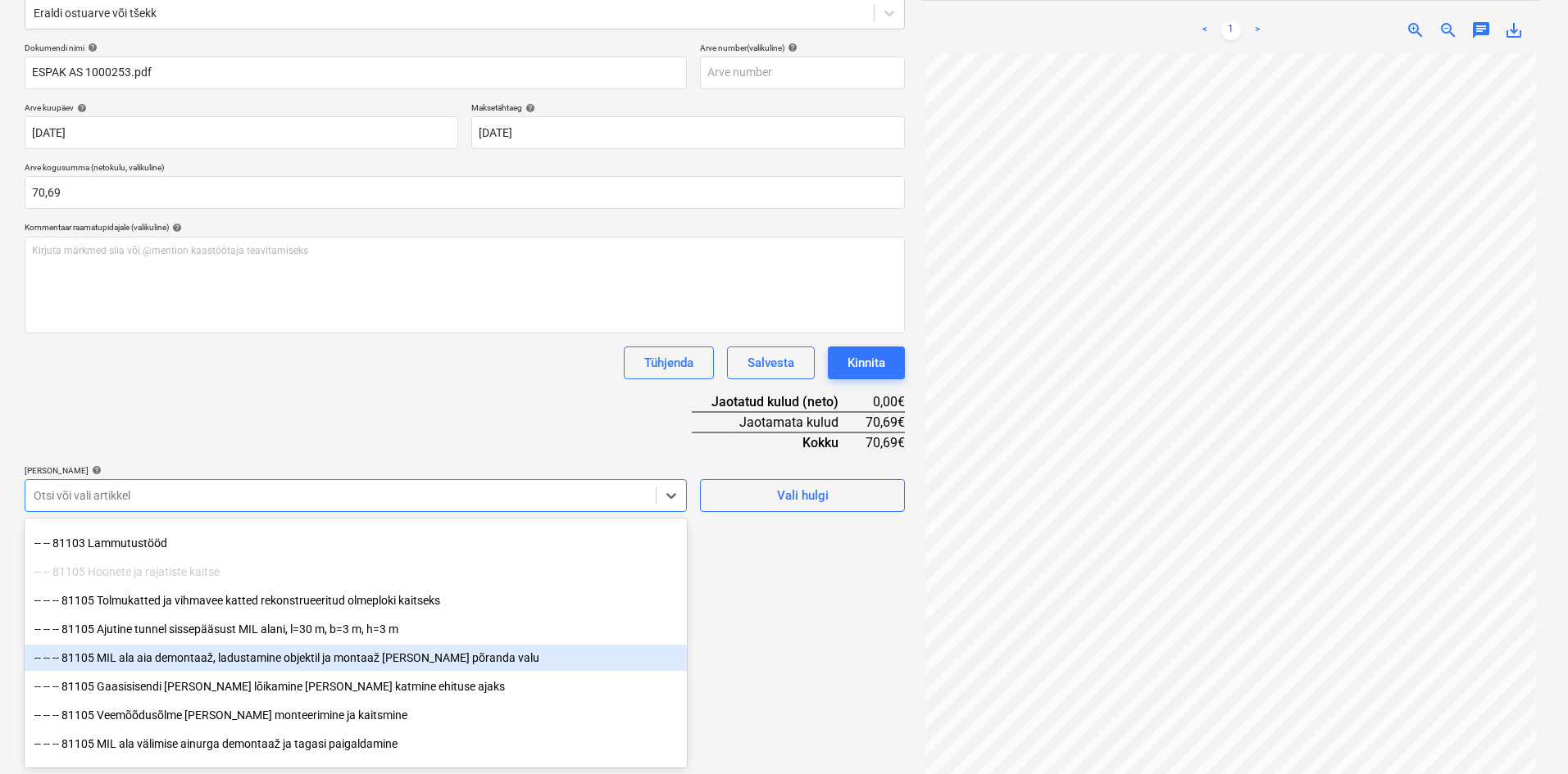
click at [182, 655] on div "-- -- -- 81105 MIL ala aia demontaaž, ladustamine objektil ja montaaž [PERSON_N…" at bounding box center [355, 657] width 662 height 26
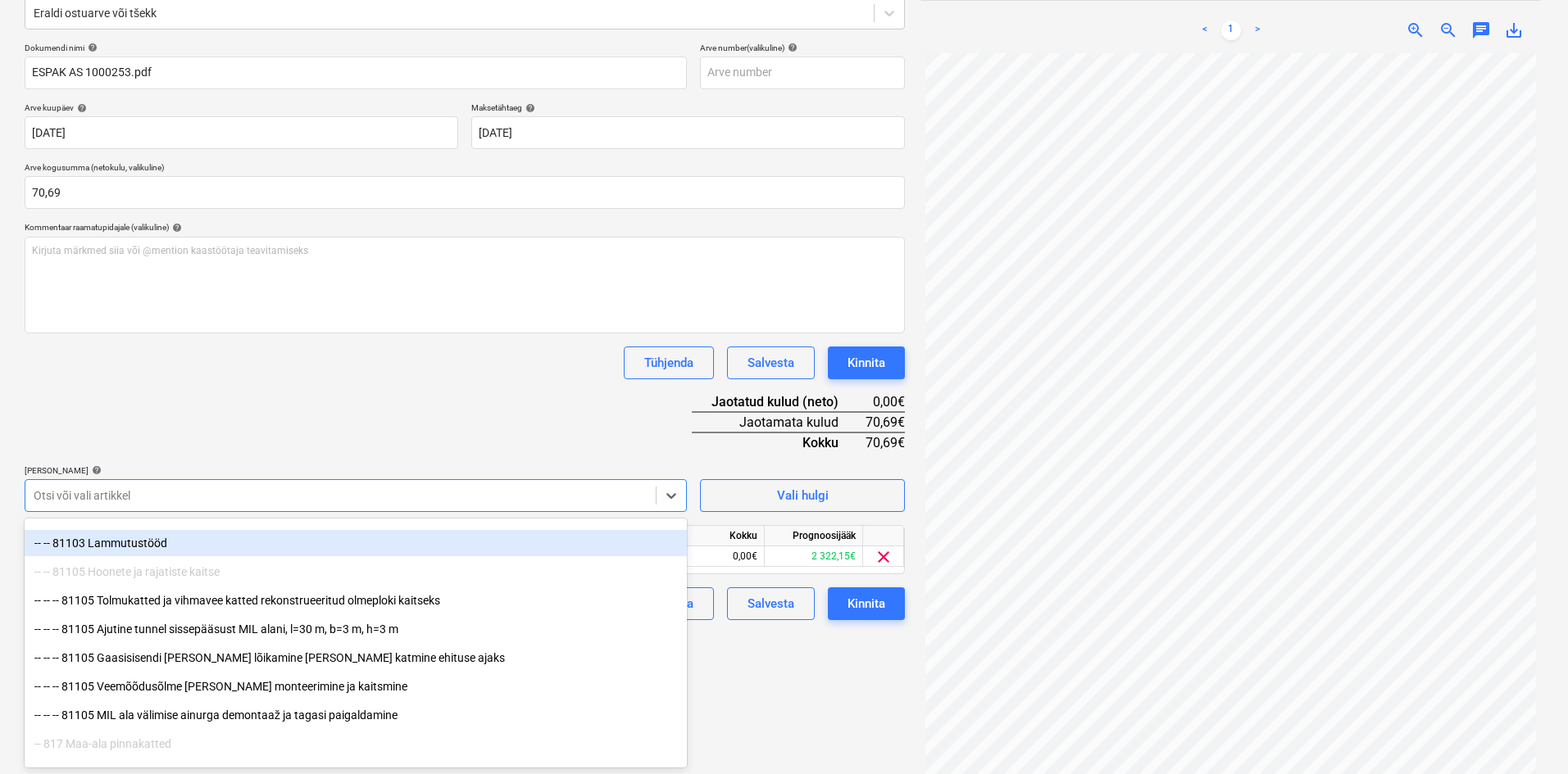
click at [489, 429] on div "Dokumendi nimi help ESPAK AS 1000253.pdf Arve number (valikuline) help Arve kuu…" at bounding box center [464, 331] width 880 height 578
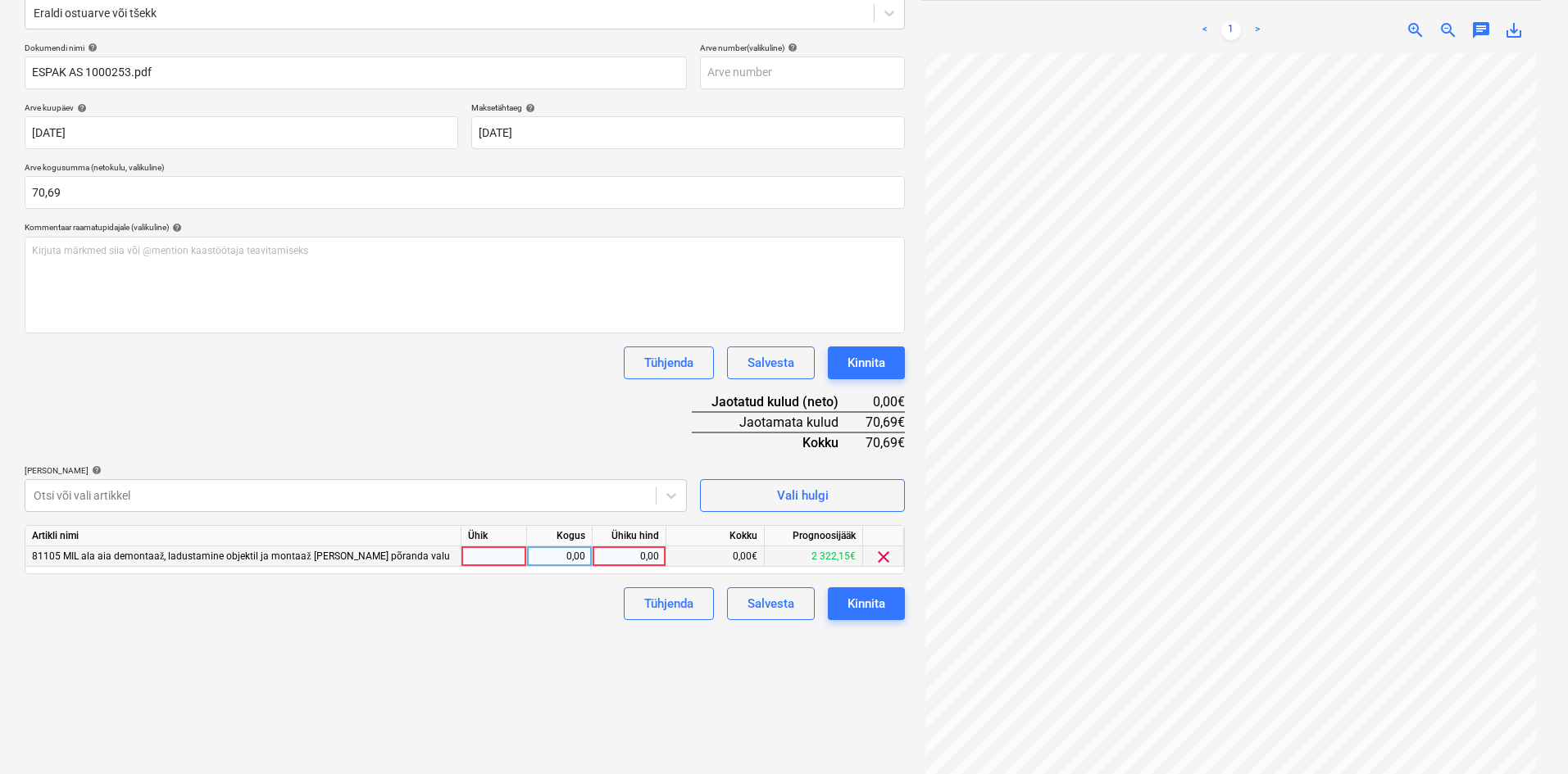
click at [648, 551] on div "0,00" at bounding box center [629, 556] width 60 height 20
type input "70,69"
click at [557, 655] on div "Failide konteerimine Vali ettevõte Espak AS (10162) [PERSON_NAME] uus ettevõte …" at bounding box center [465, 328] width 893 height 918
click at [874, 606] on div "Kinnita" at bounding box center [866, 604] width 38 height 21
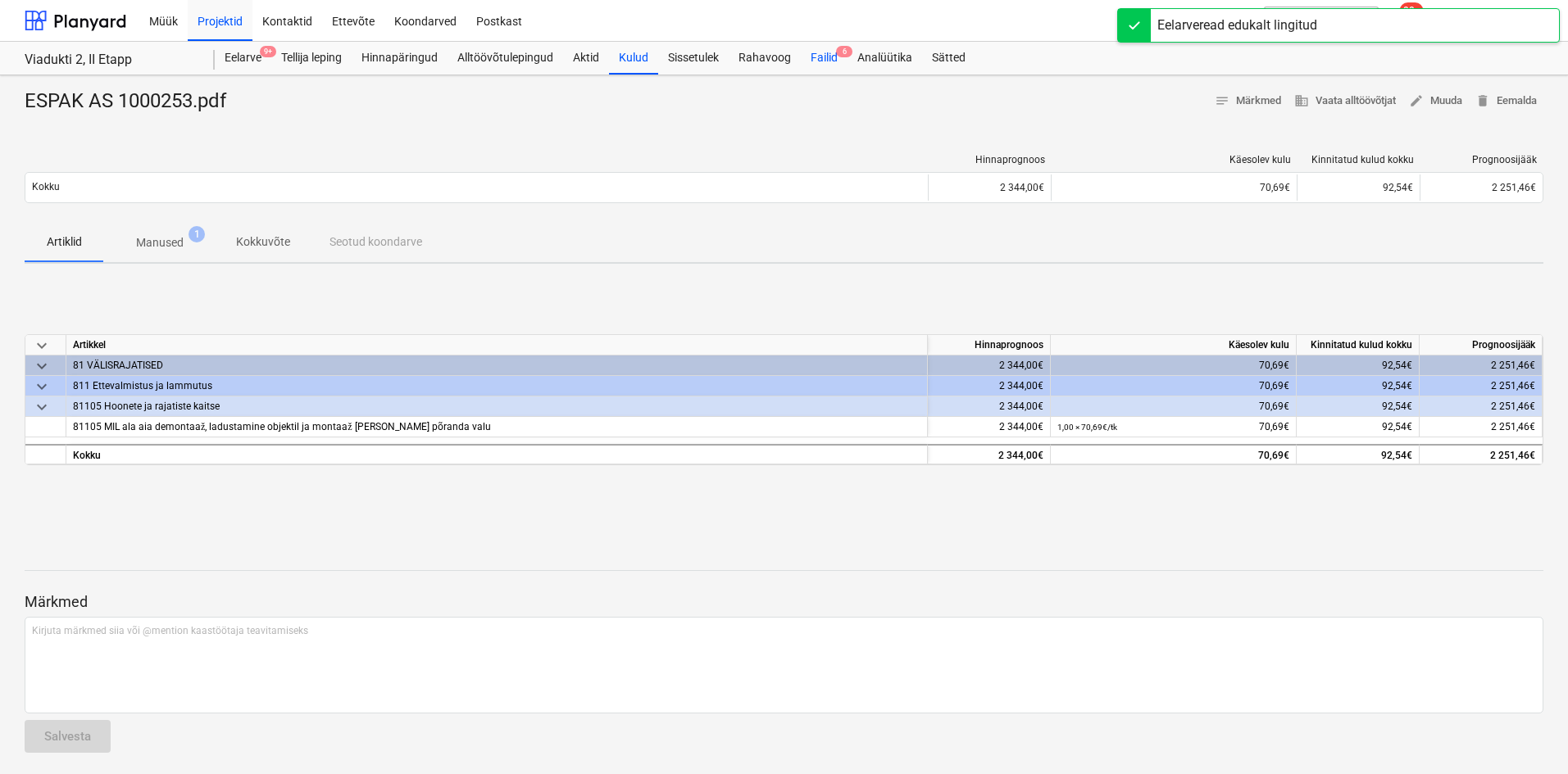
click at [829, 56] on div "Failid 6" at bounding box center [824, 58] width 46 height 33
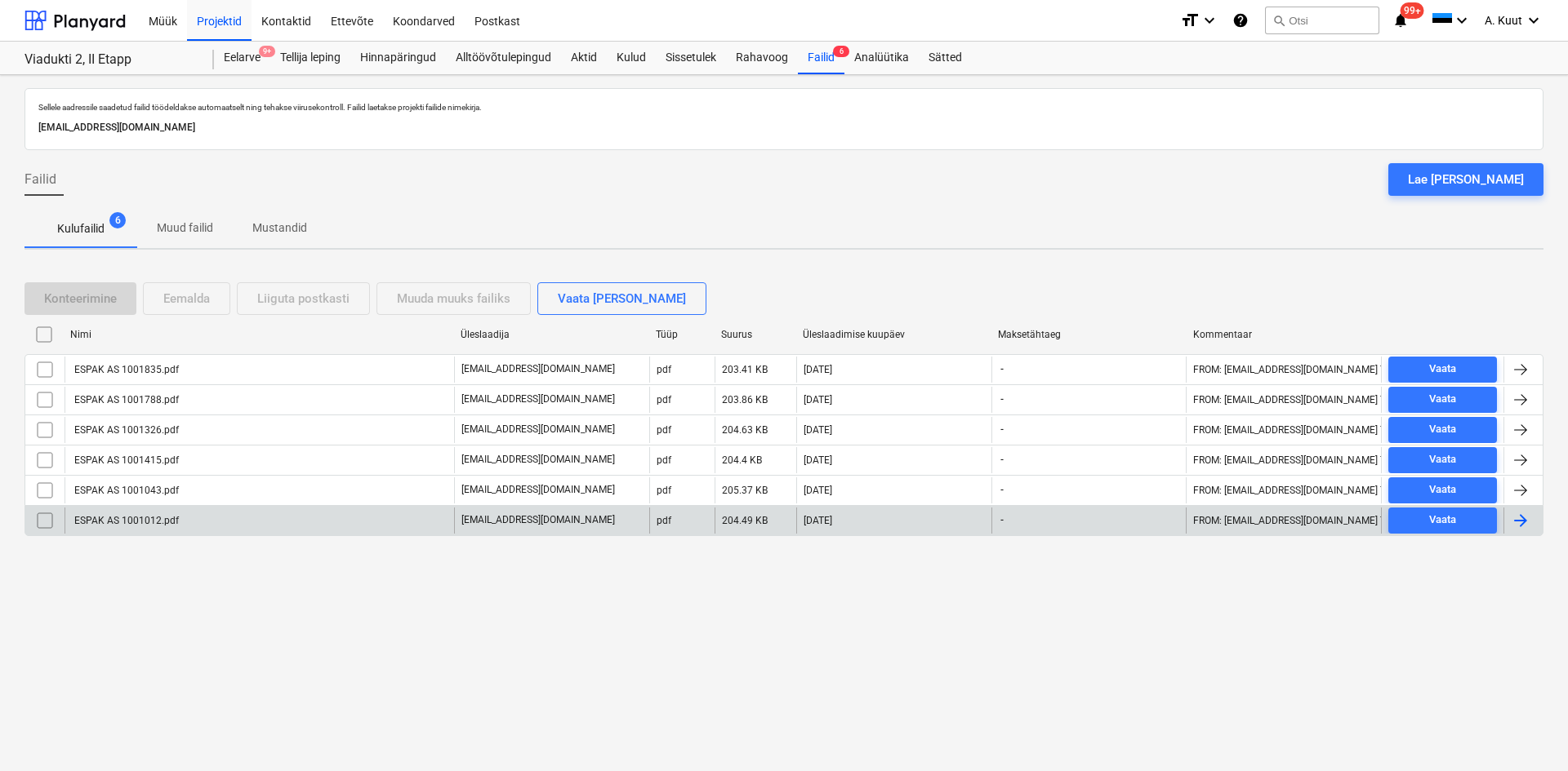
click at [142, 519] on div "ESPAK AS 1001012.pdf" at bounding box center [125, 520] width 107 height 12
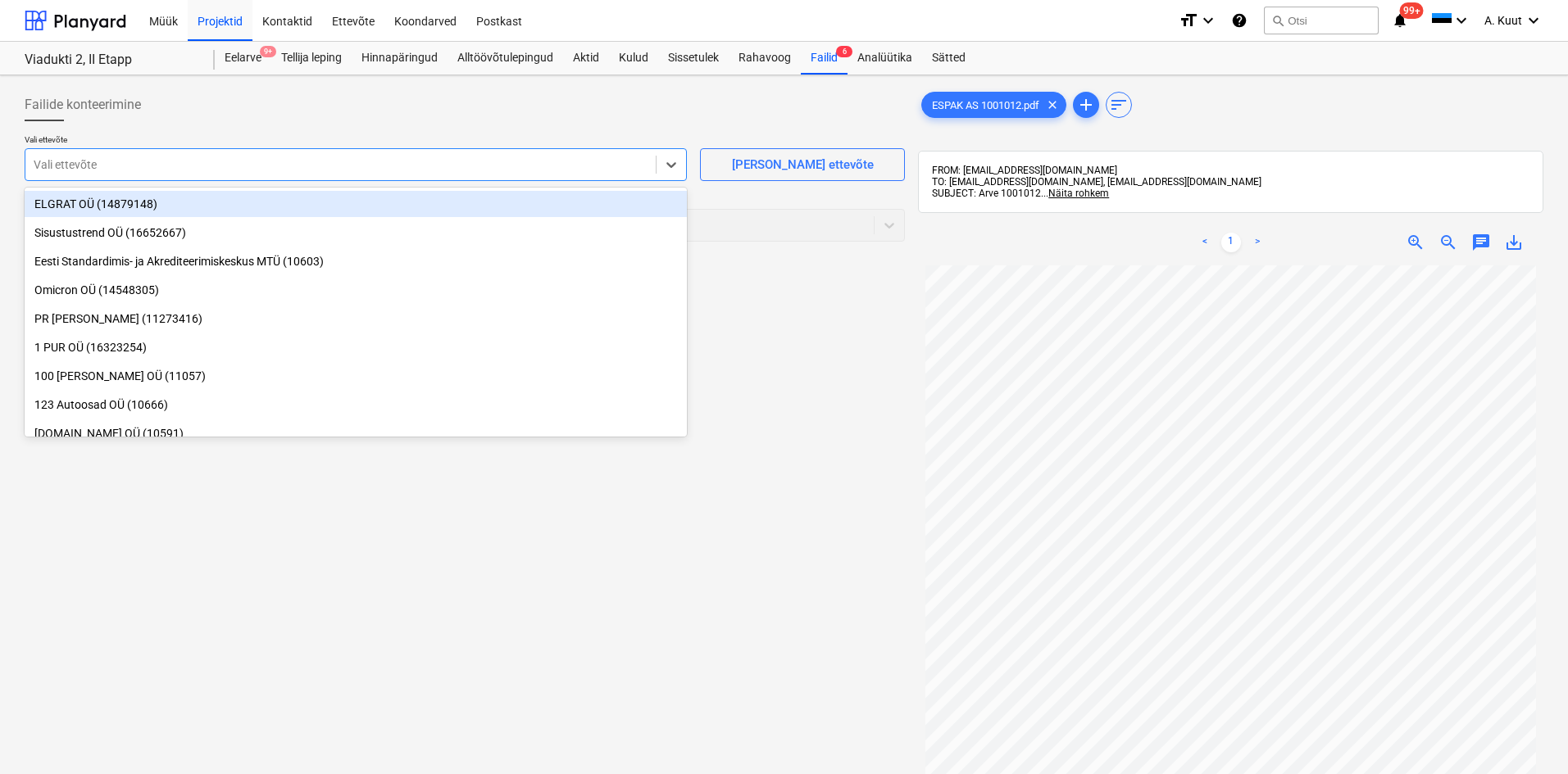
click at [88, 165] on div at bounding box center [341, 164] width 614 height 16
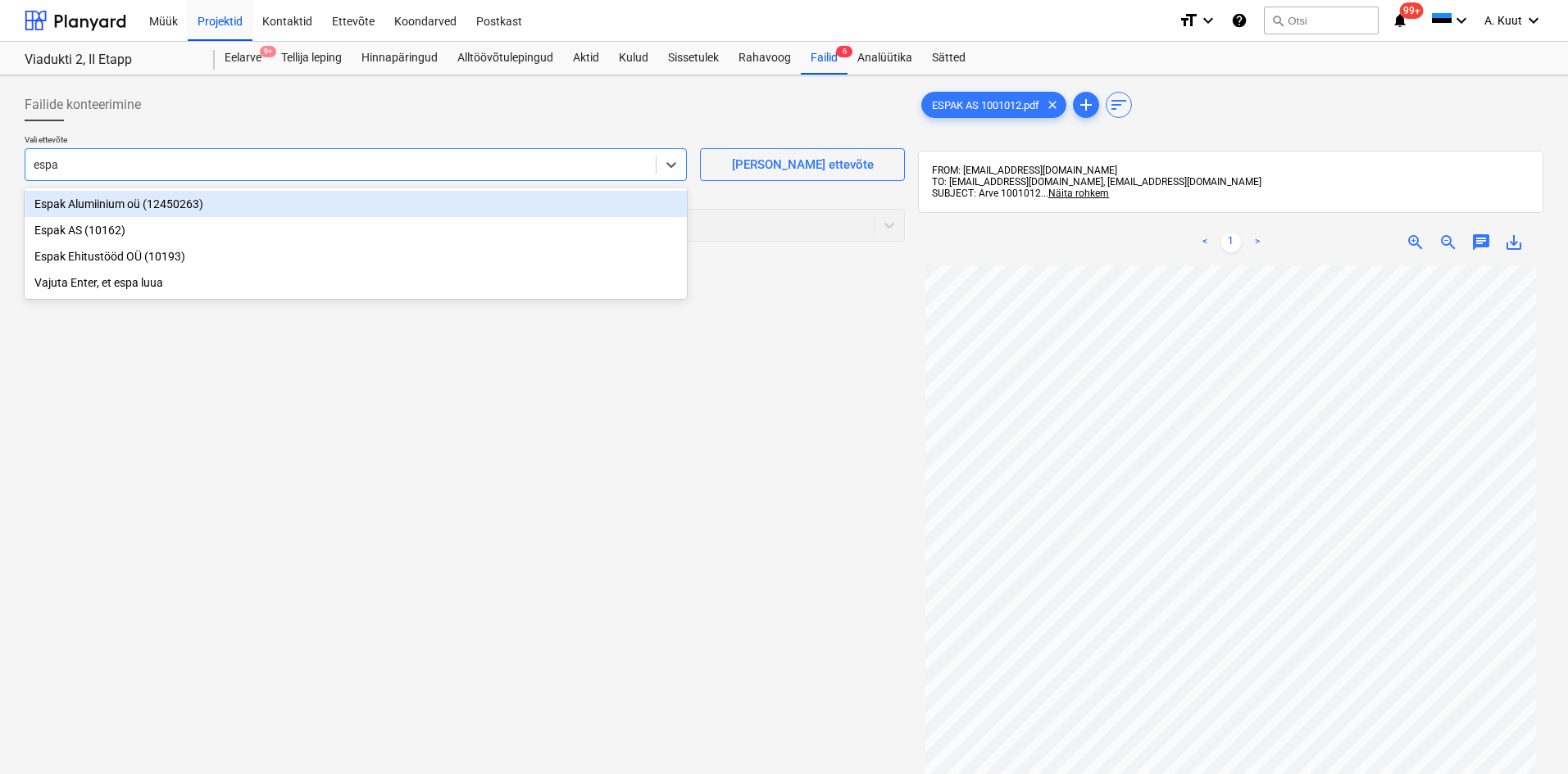
type input "espak"
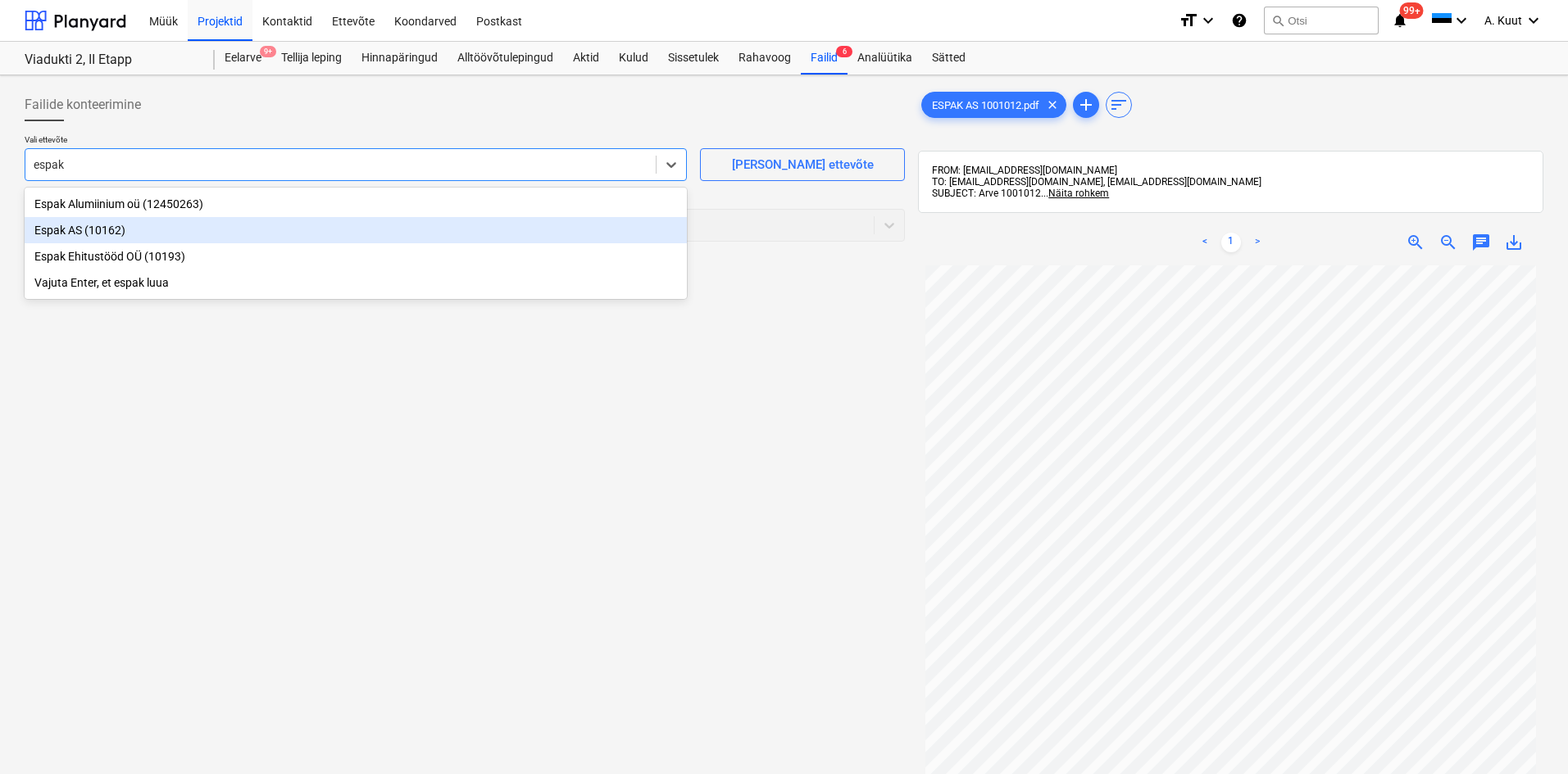
click at [73, 226] on div "Espak AS (10162)" at bounding box center [355, 229] width 662 height 26
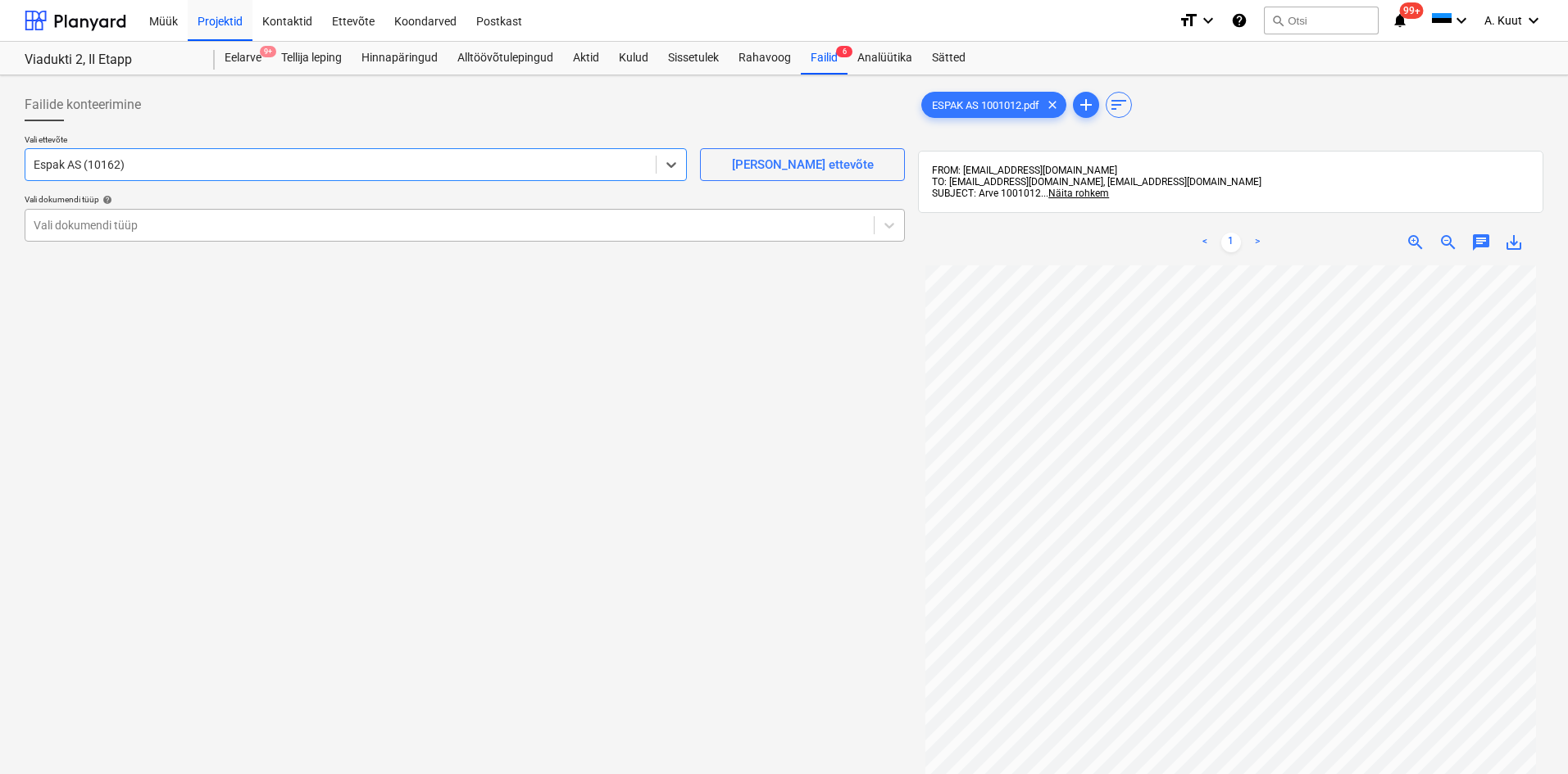
click at [73, 226] on div at bounding box center [449, 224] width 831 height 16
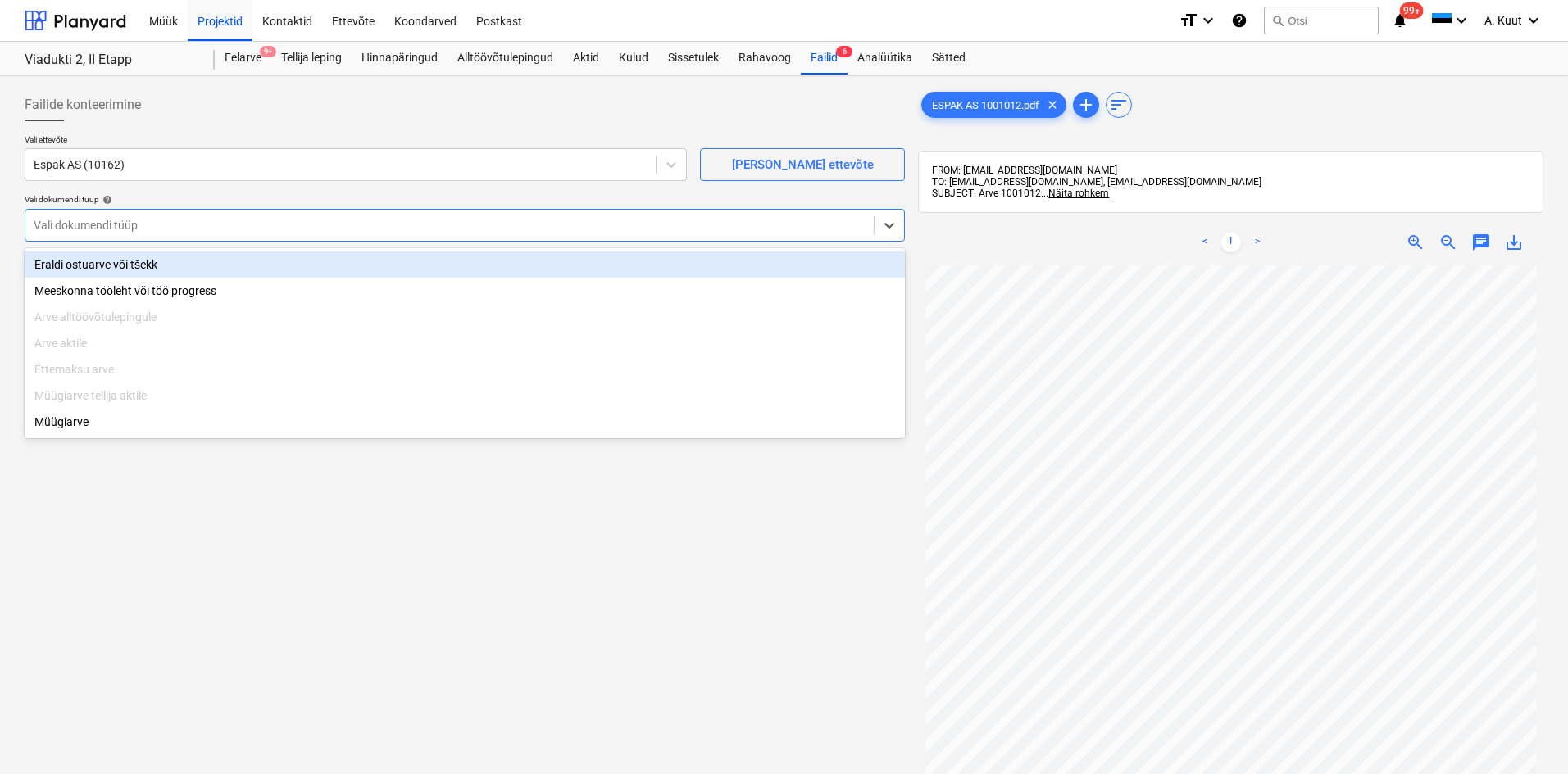
click at [73, 263] on div "Eraldi ostuarve või tšekk" at bounding box center [464, 264] width 880 height 26
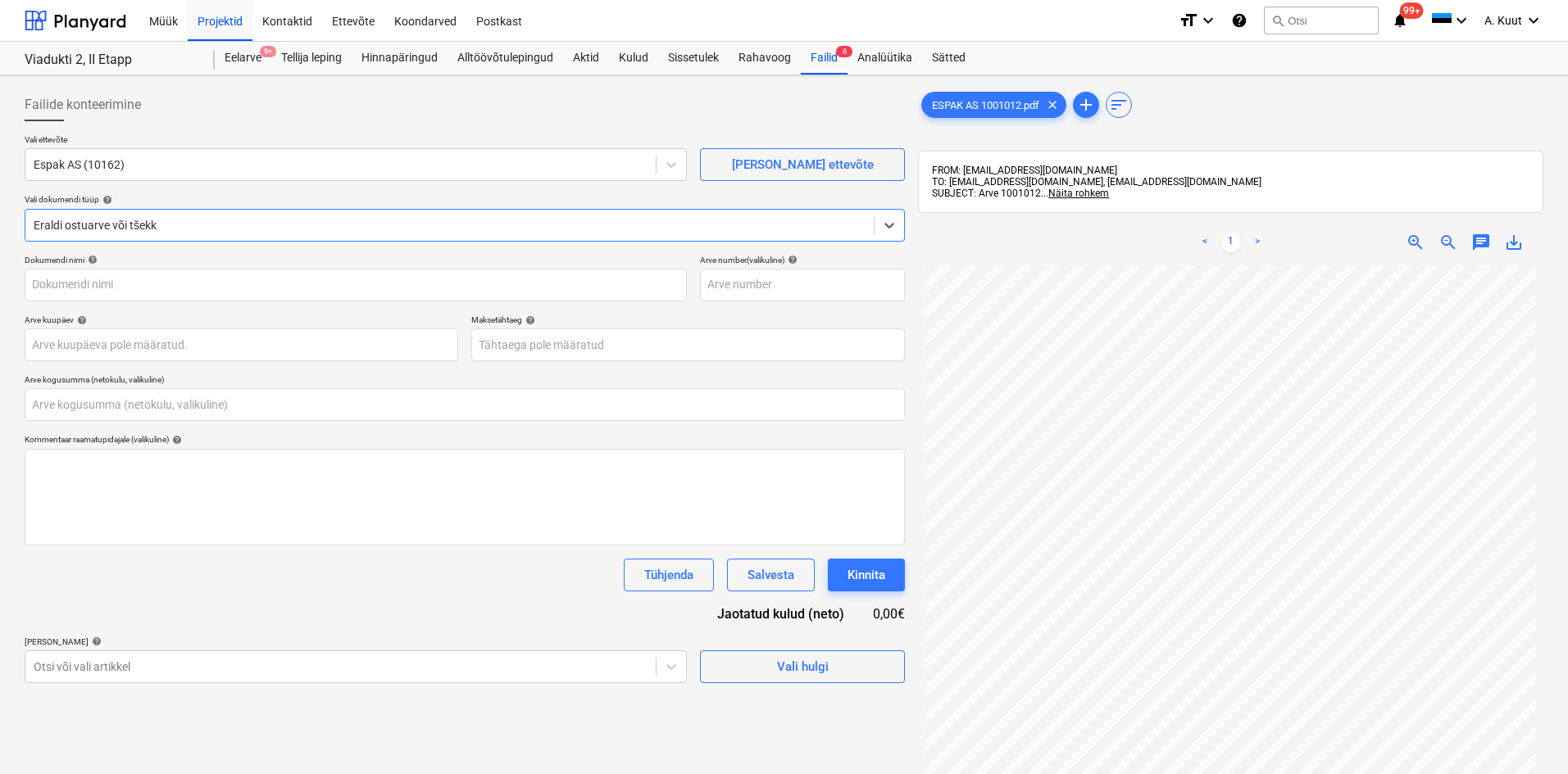
type input "ESPAK AS 1001012.pdf"
type input "0,00"
click at [88, 342] on body "Müük Projektid Kontaktid Ettevõte Koondarved Postkast format_size keyboard_arro…" at bounding box center [784, 387] width 1568 height 774
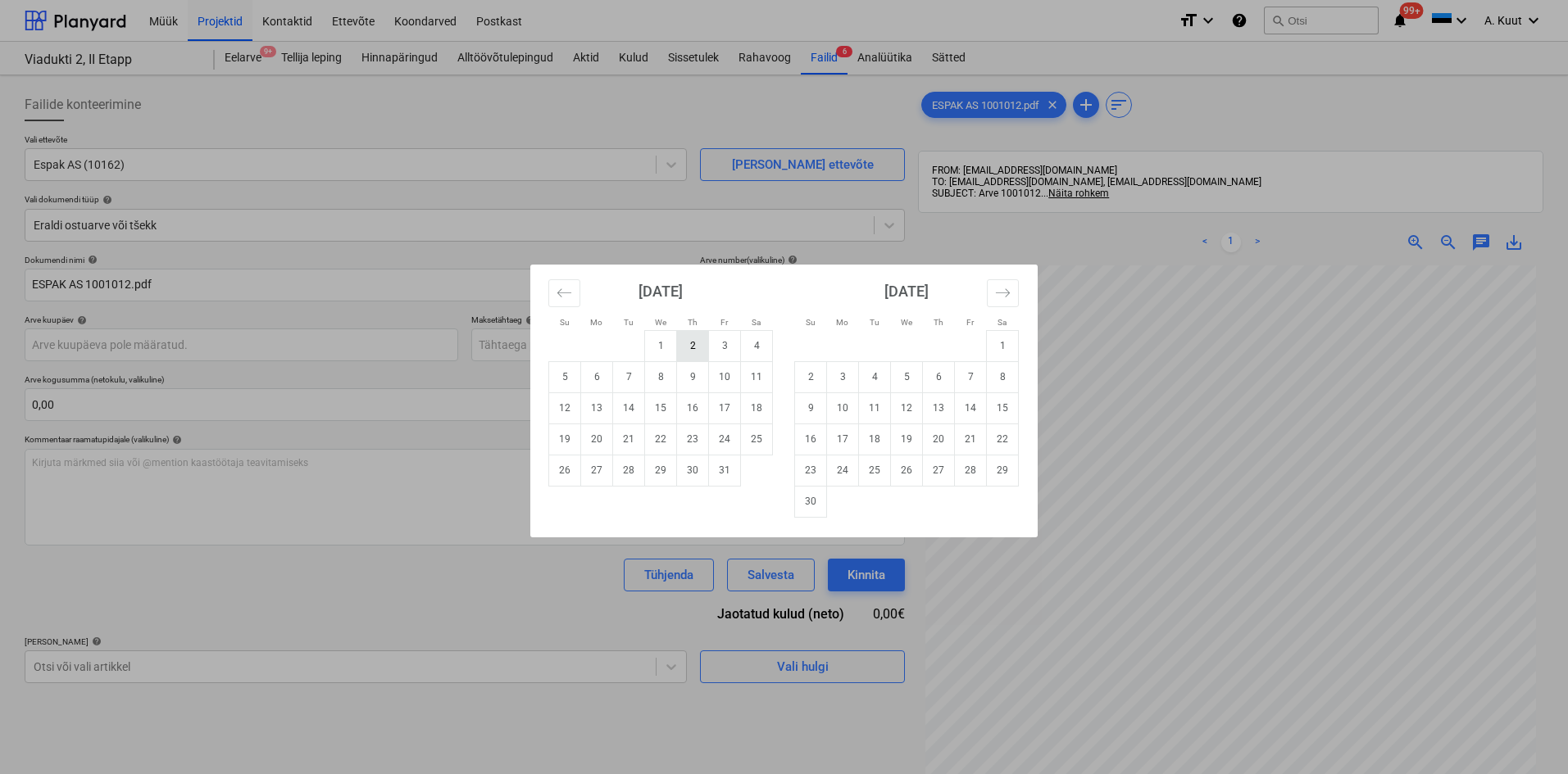
click at [699, 344] on td "2" at bounding box center [692, 345] width 32 height 31
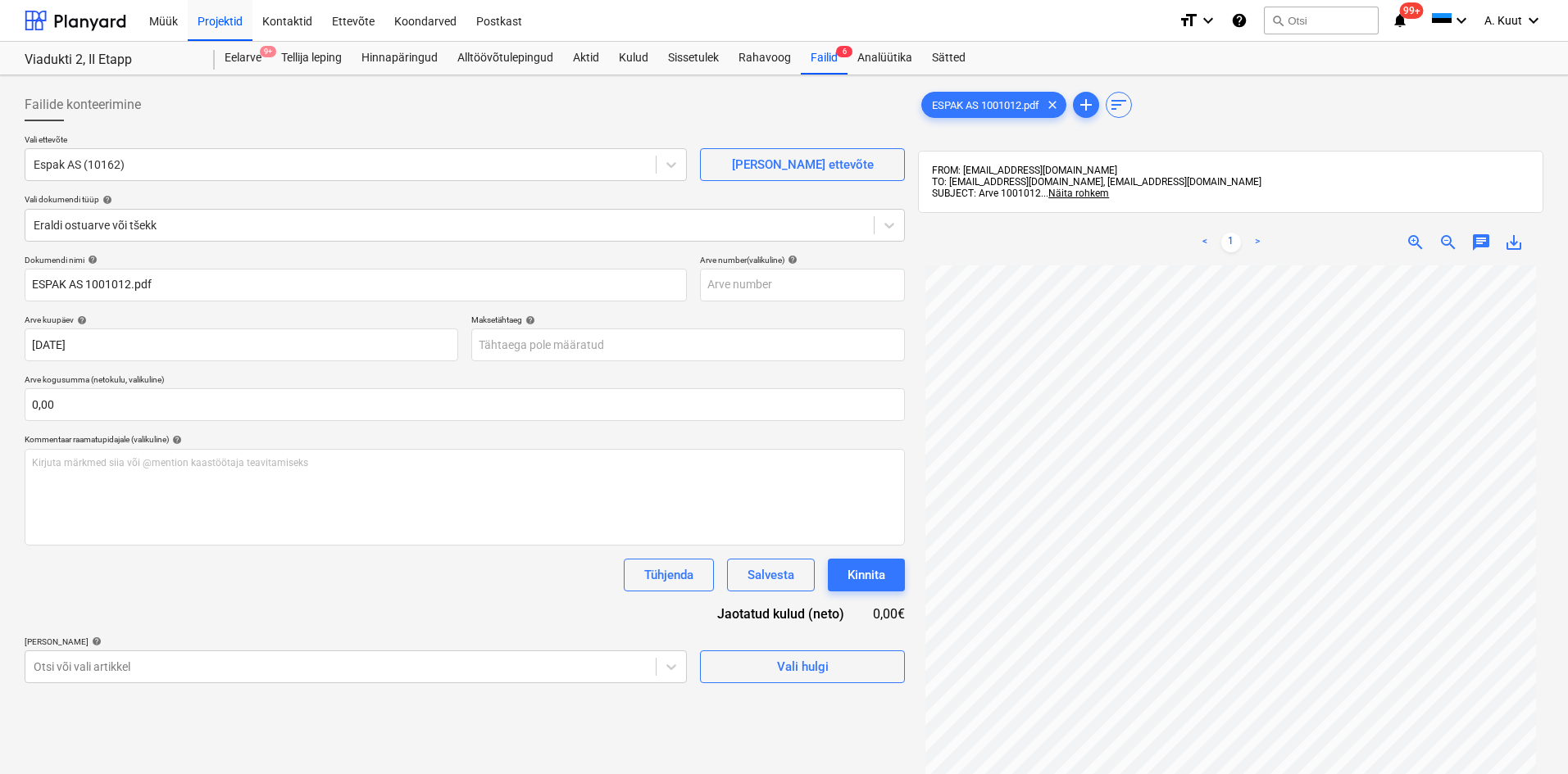
type input "[DATE]"
click at [508, 344] on body "Müük Projektid Kontaktid Ettevõte Koondarved Postkast format_size keyboard_arro…" at bounding box center [784, 387] width 1568 height 774
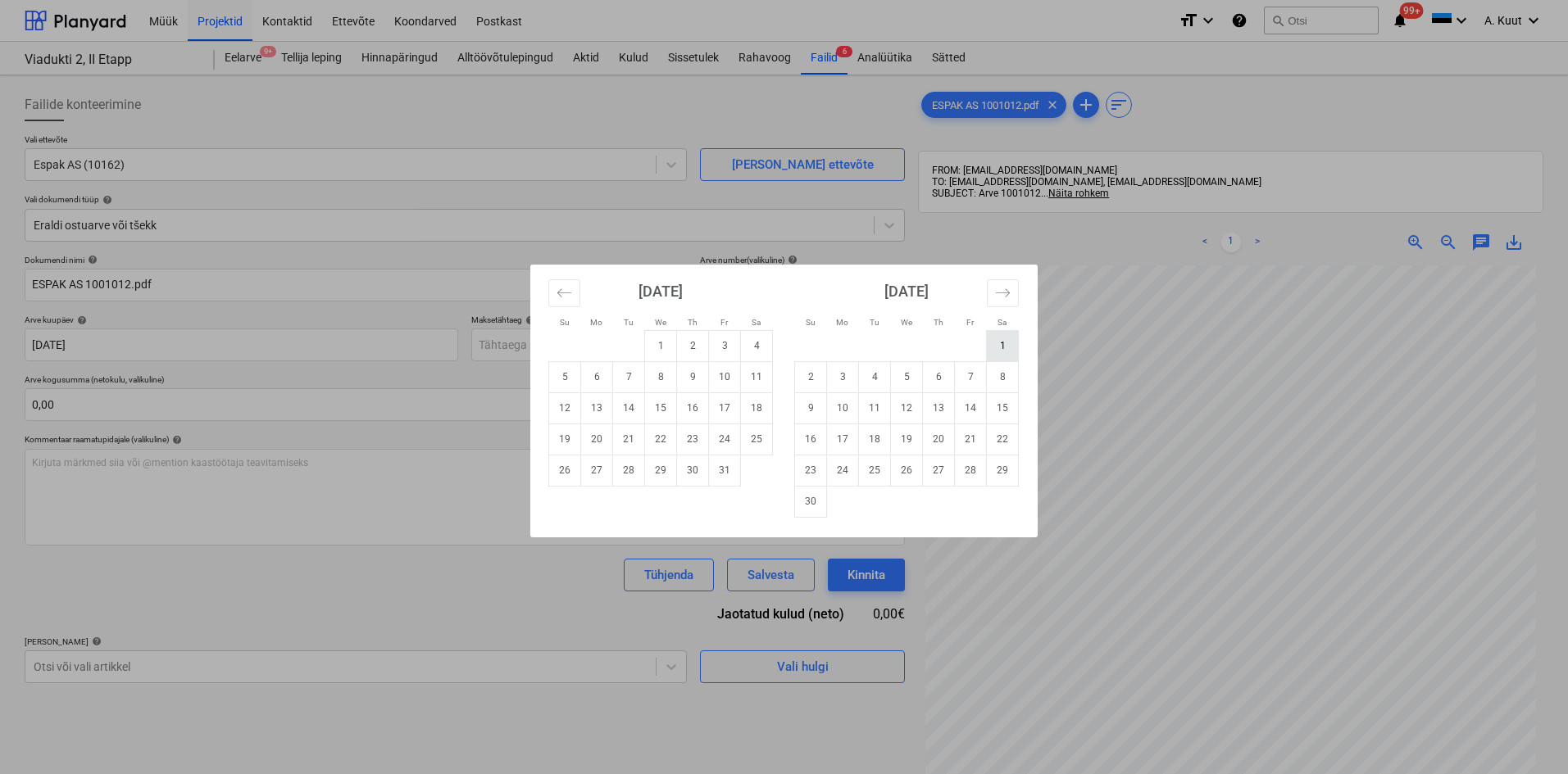
click at [1010, 350] on td "1" at bounding box center [1002, 345] width 32 height 31
type input "[DATE]"
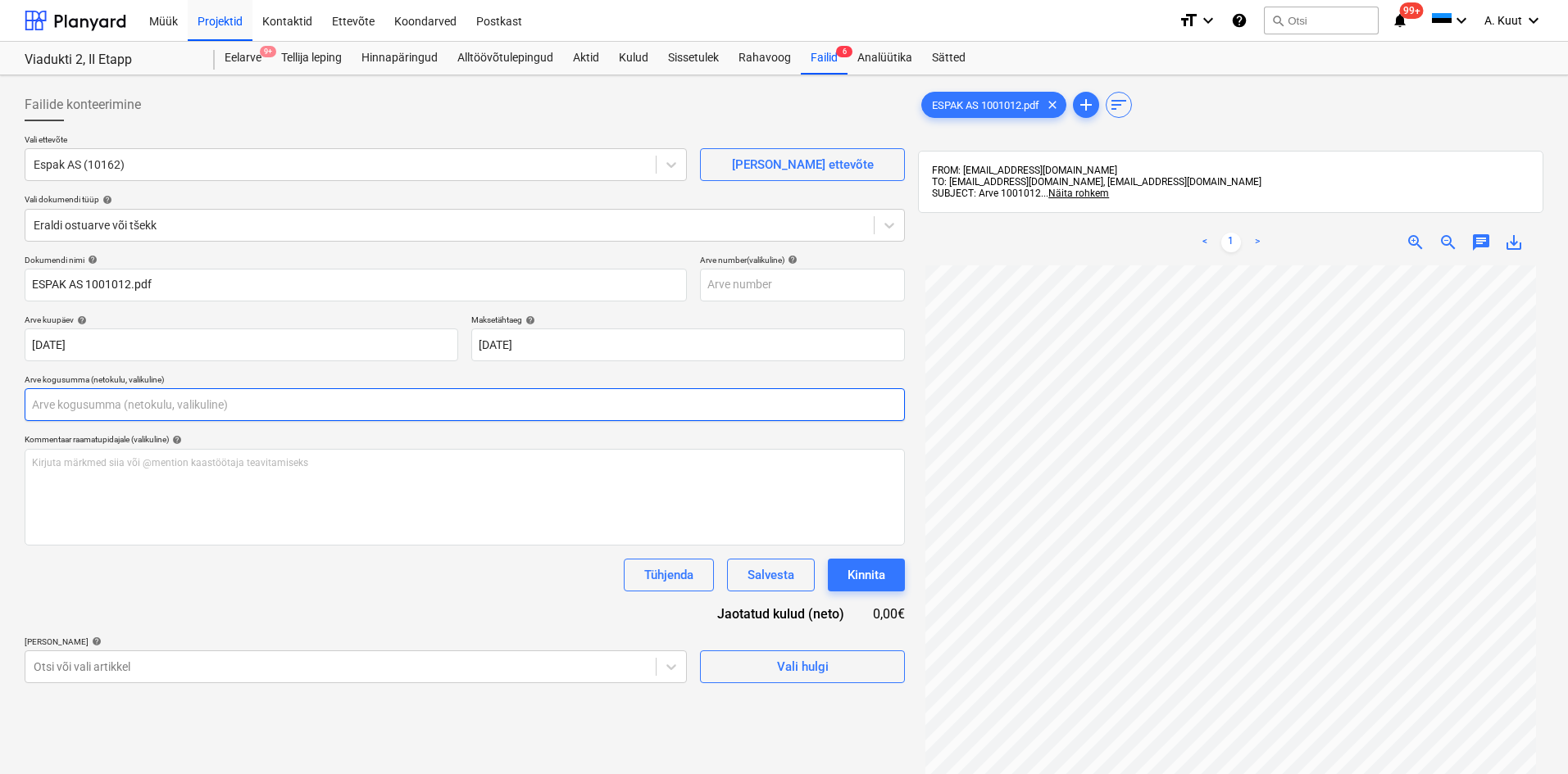
click at [151, 409] on input "text" at bounding box center [464, 404] width 880 height 33
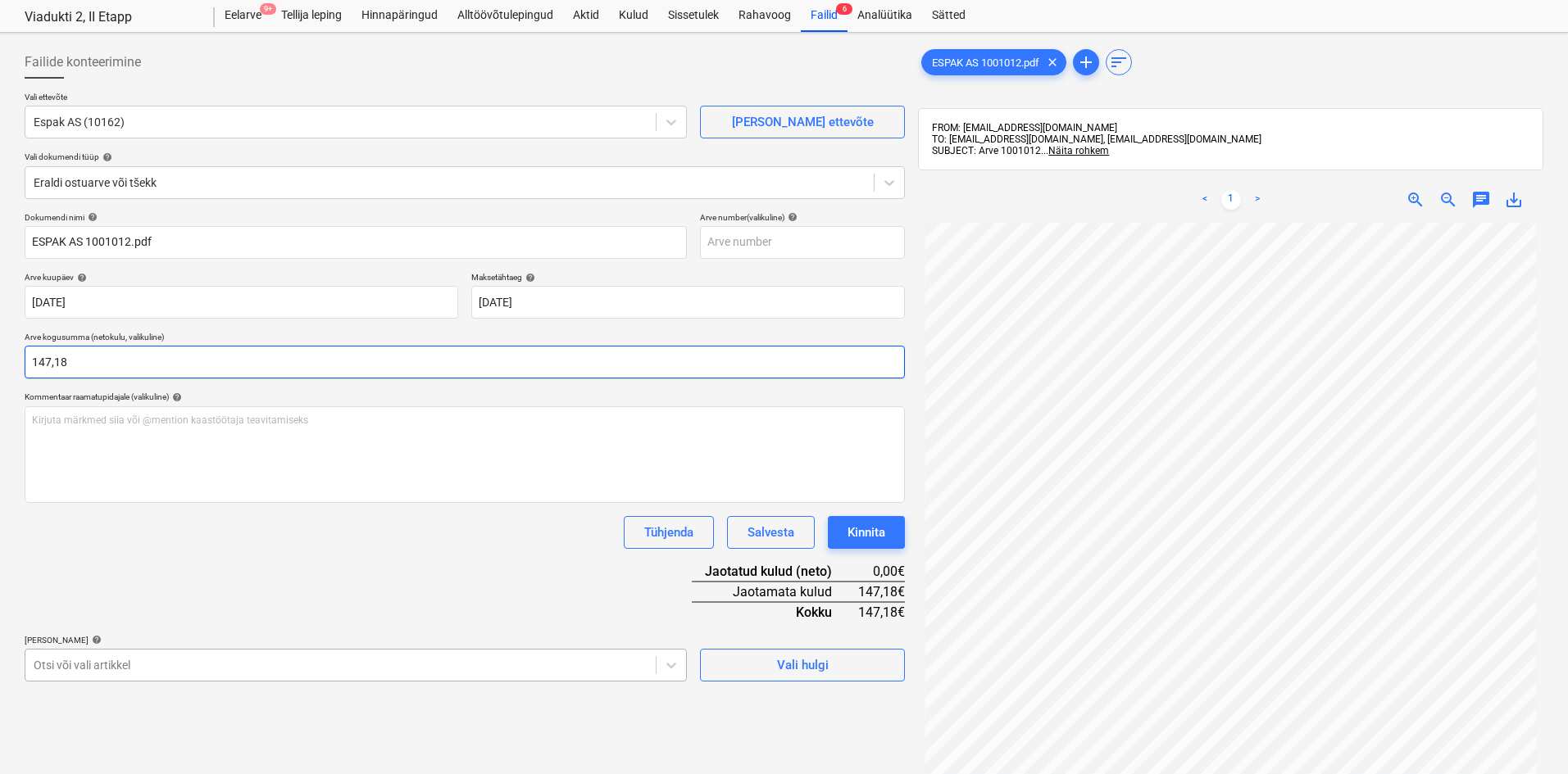
scroll to position [82, 0]
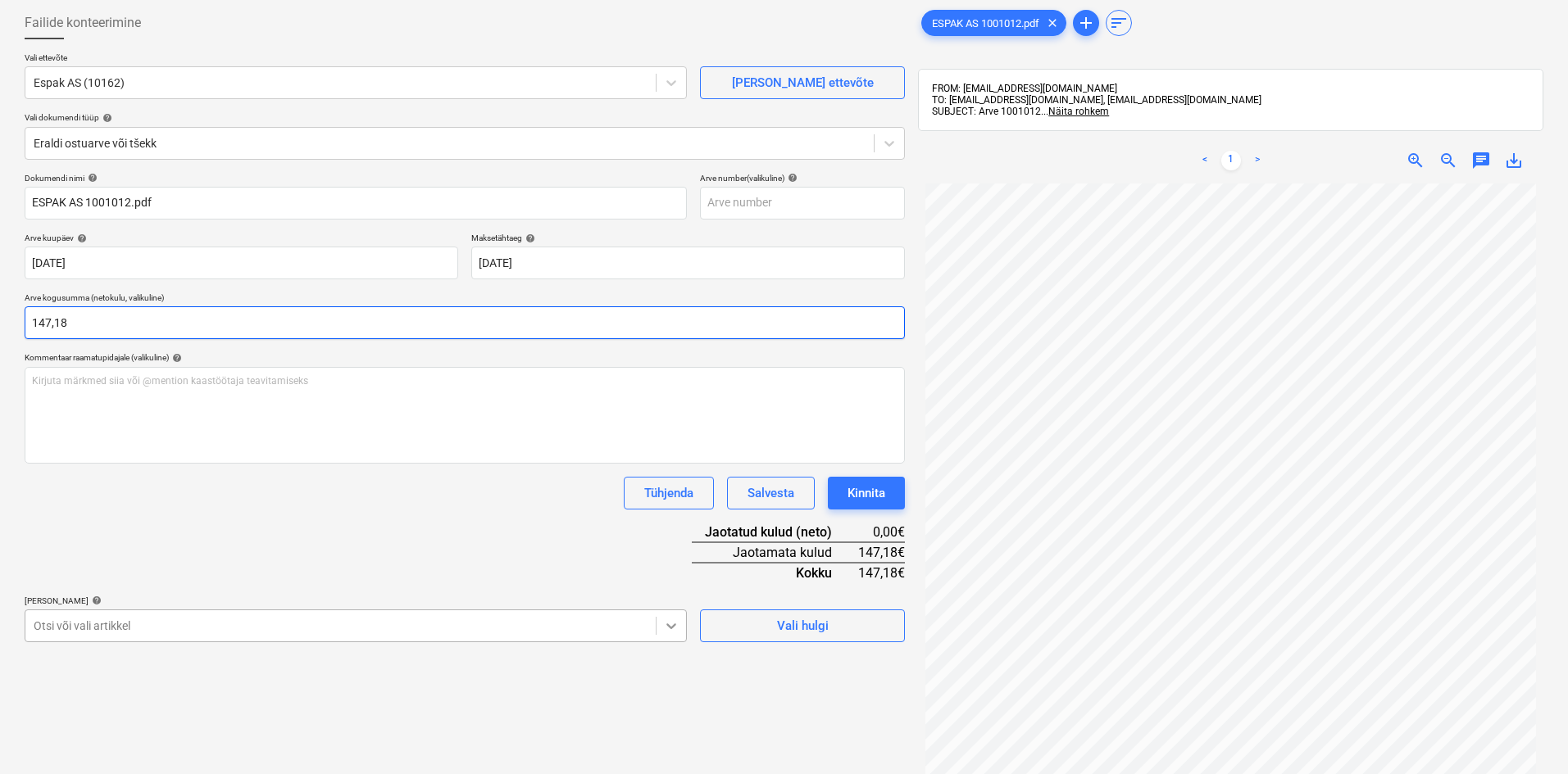
type input "147,18"
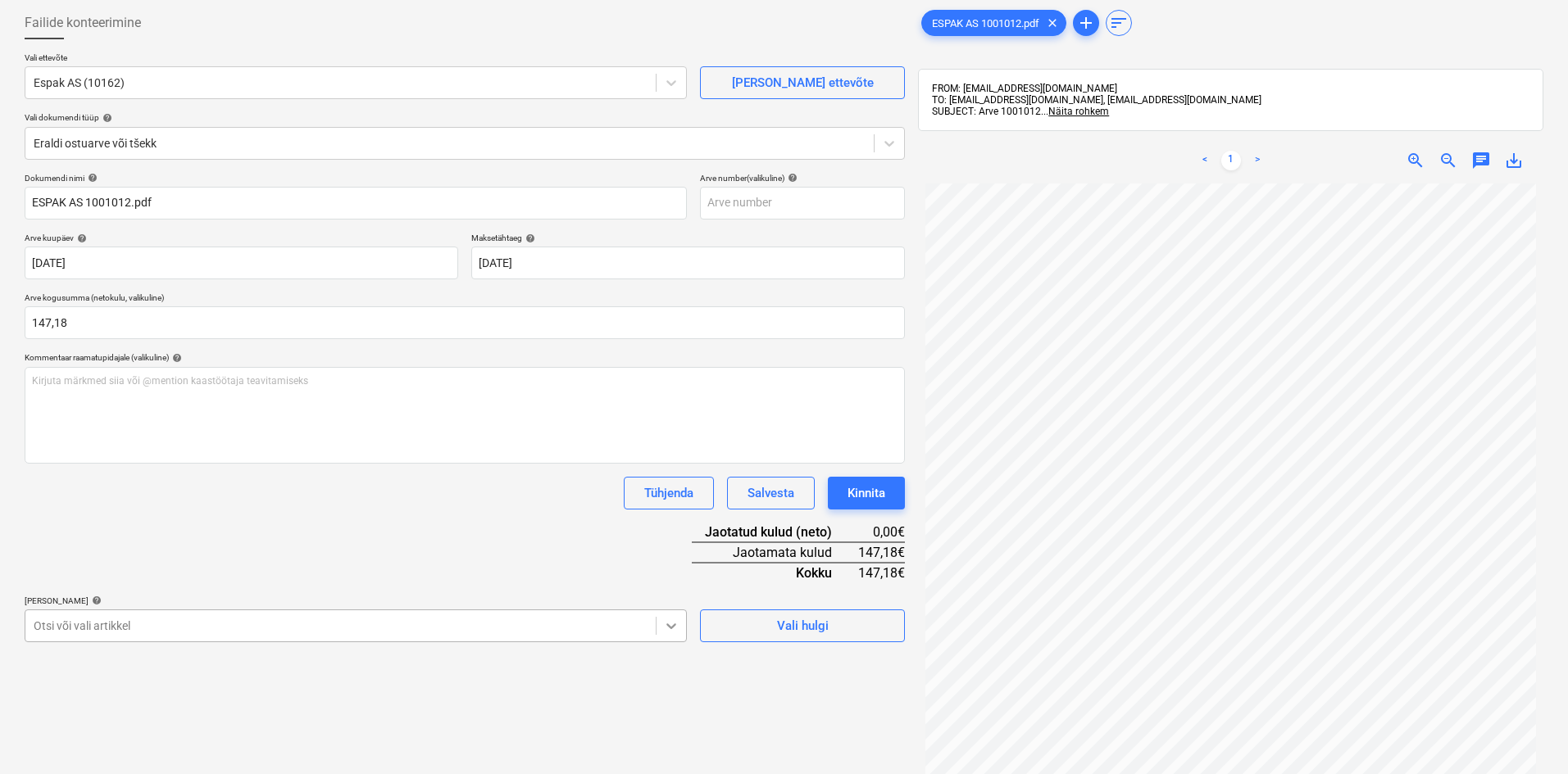
scroll to position [212, 0]
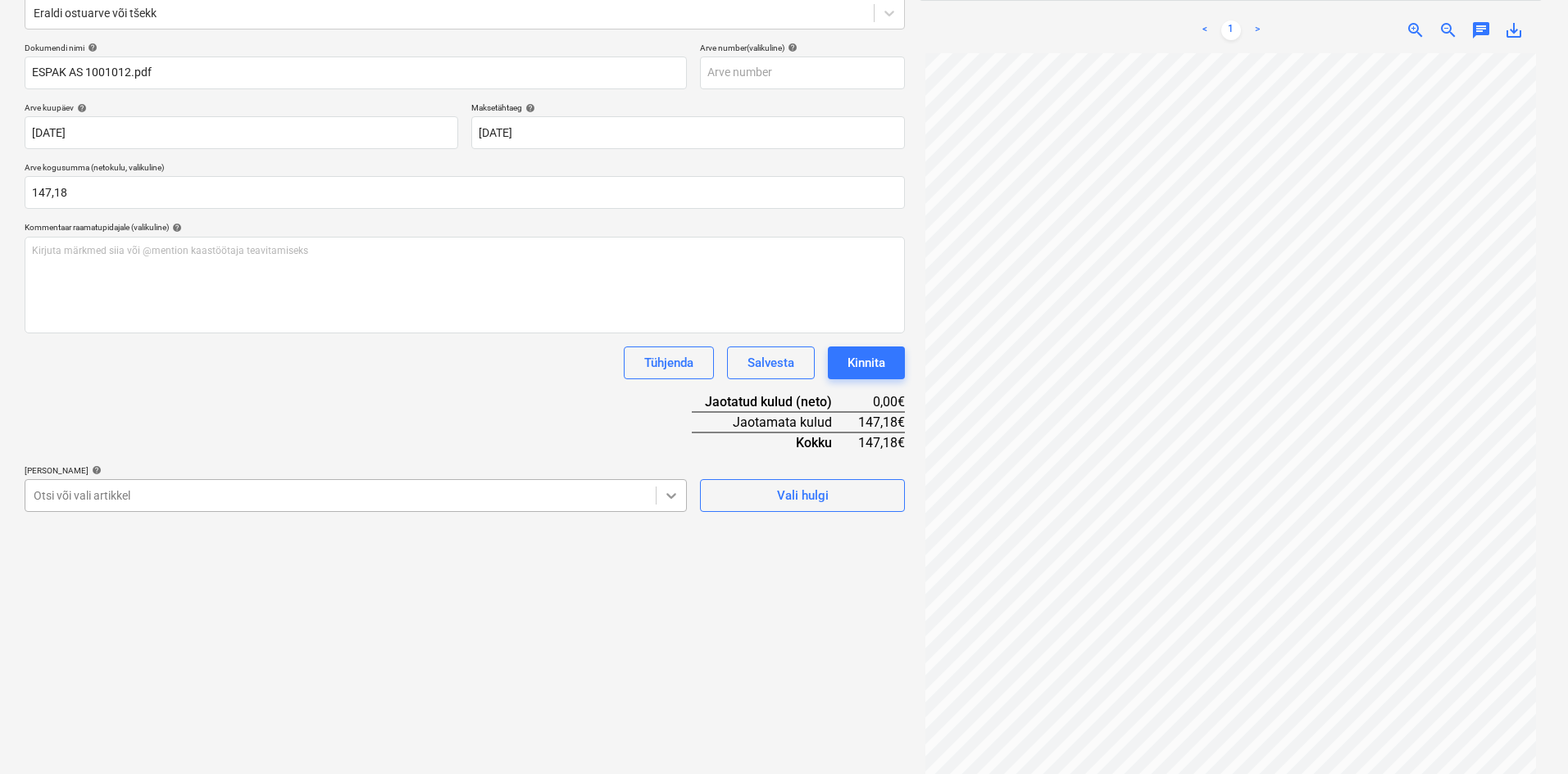
click at [664, 562] on body "Müük Projektid Kontaktid Ettevõte Koondarved Postkast format_size keyboard_arro…" at bounding box center [784, 175] width 1568 height 774
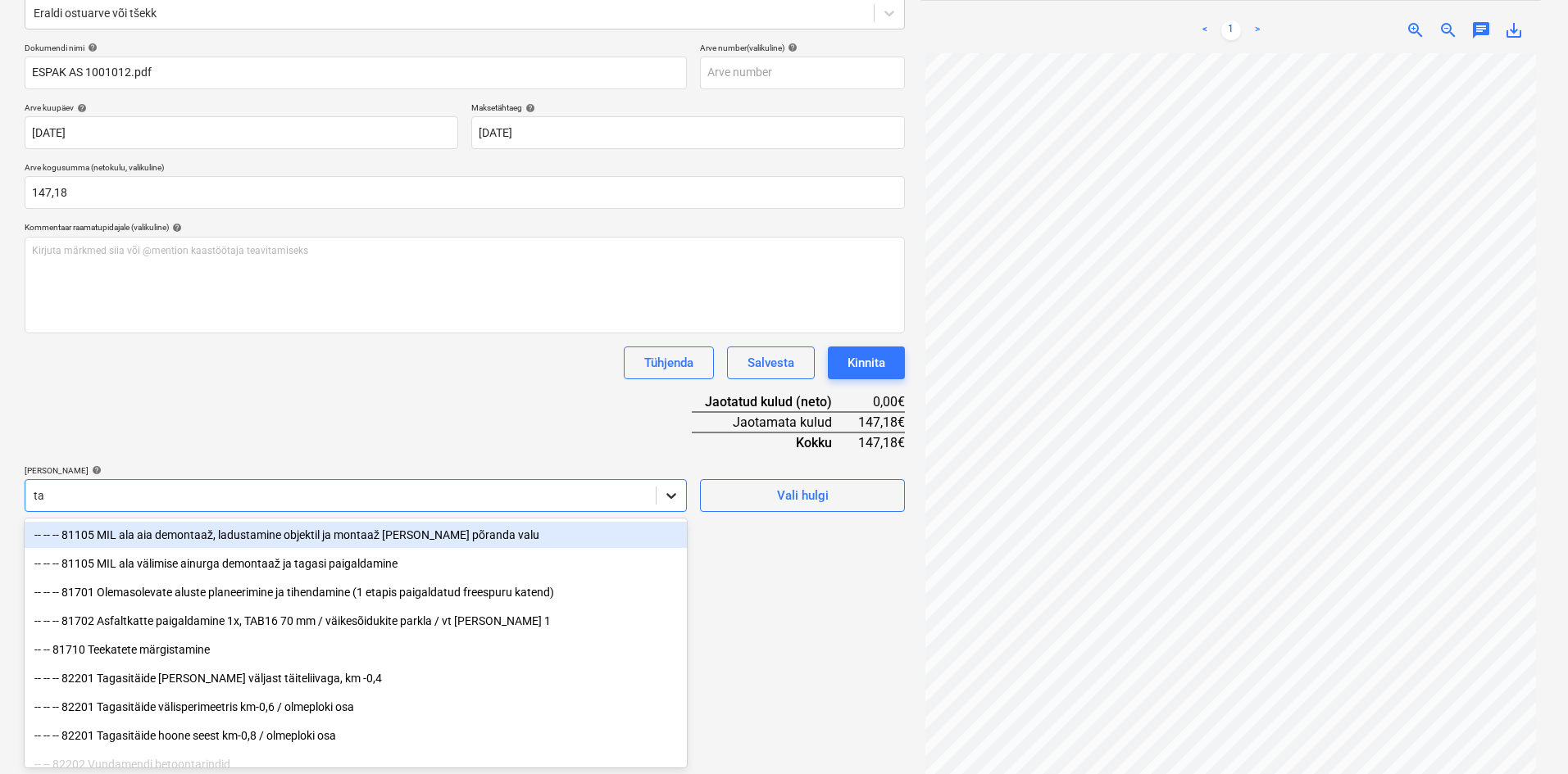
type input "tas"
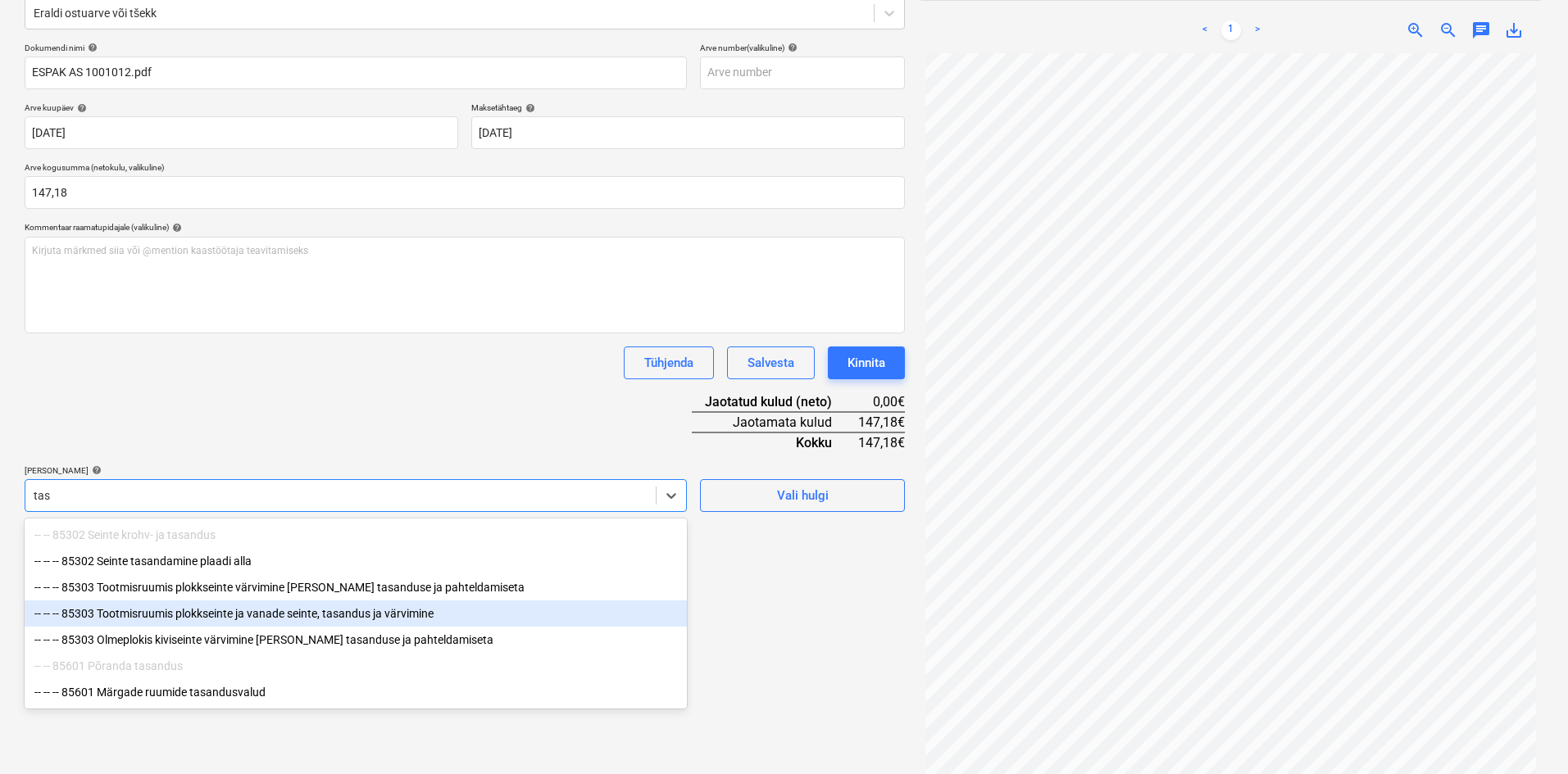
click at [327, 613] on div "-- -- -- 85303 Tootmisruumis plokkseinte ja vanade seinte, tasandus ja värvimine" at bounding box center [355, 613] width 662 height 26
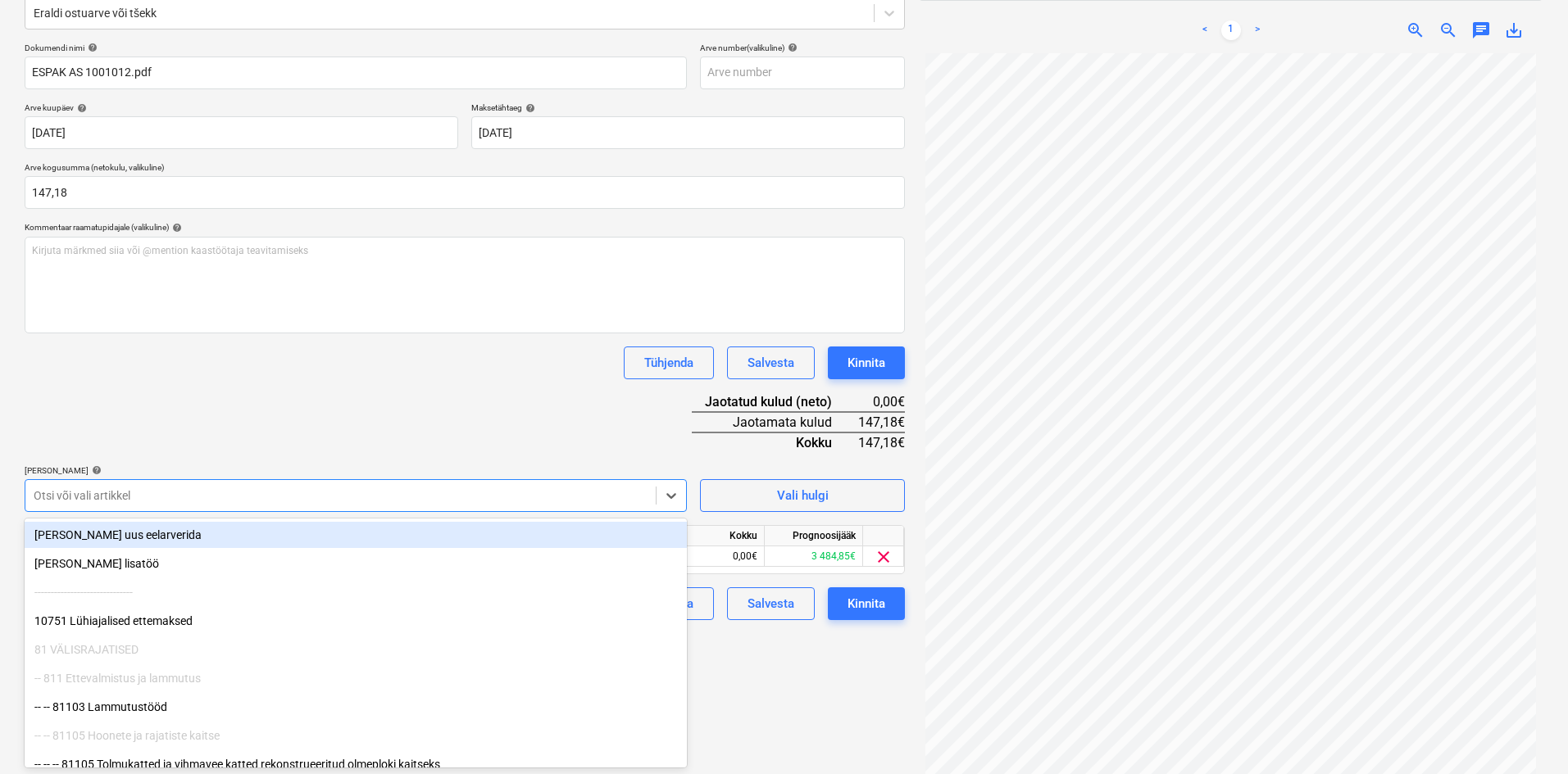
click at [463, 403] on div "Dokumendi nimi help ESPAK AS 1001012.pdf Arve number (valikuline) help Arve kuu…" at bounding box center [464, 331] width 880 height 578
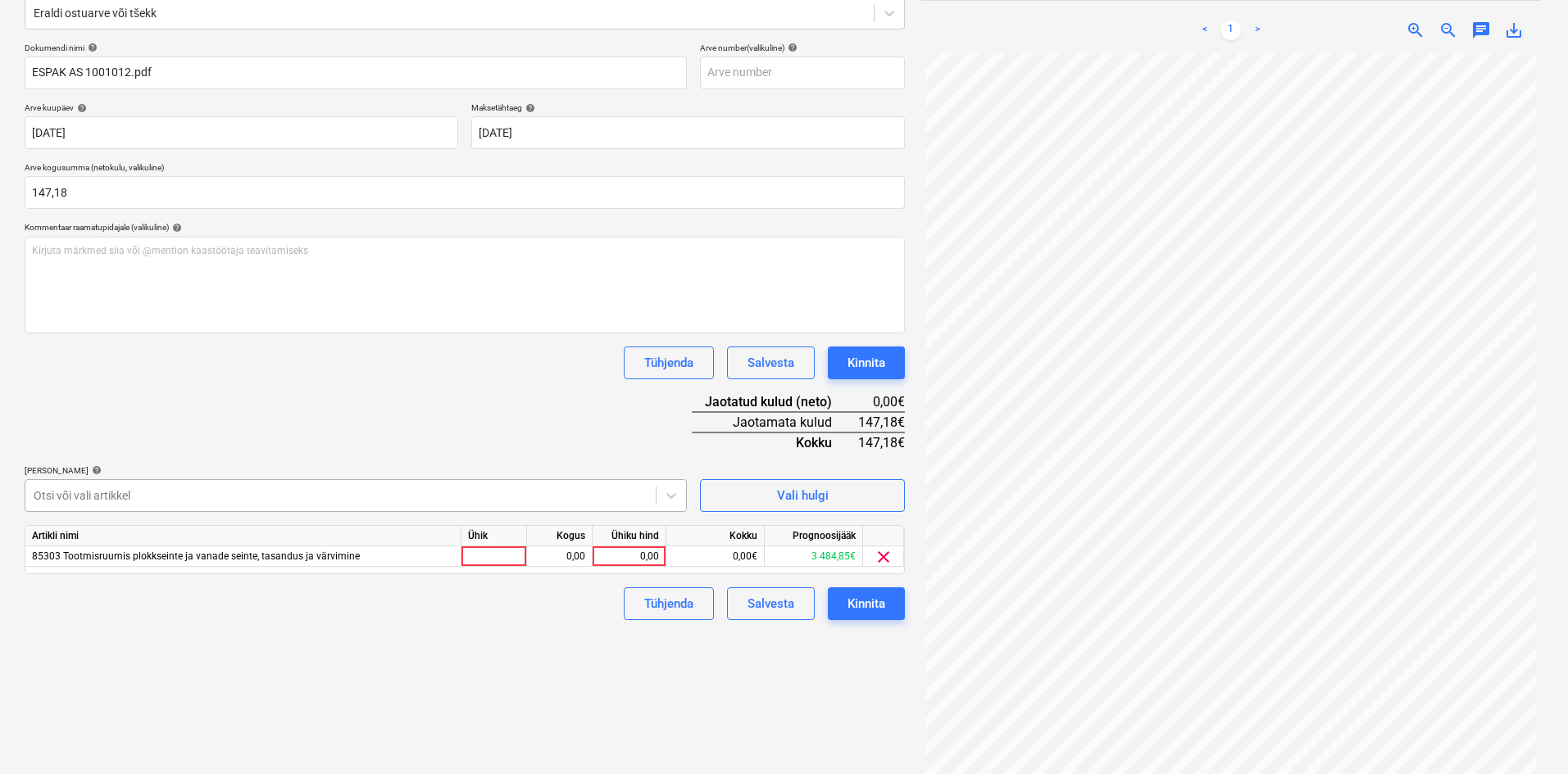
click at [521, 491] on div at bounding box center [341, 495] width 614 height 16
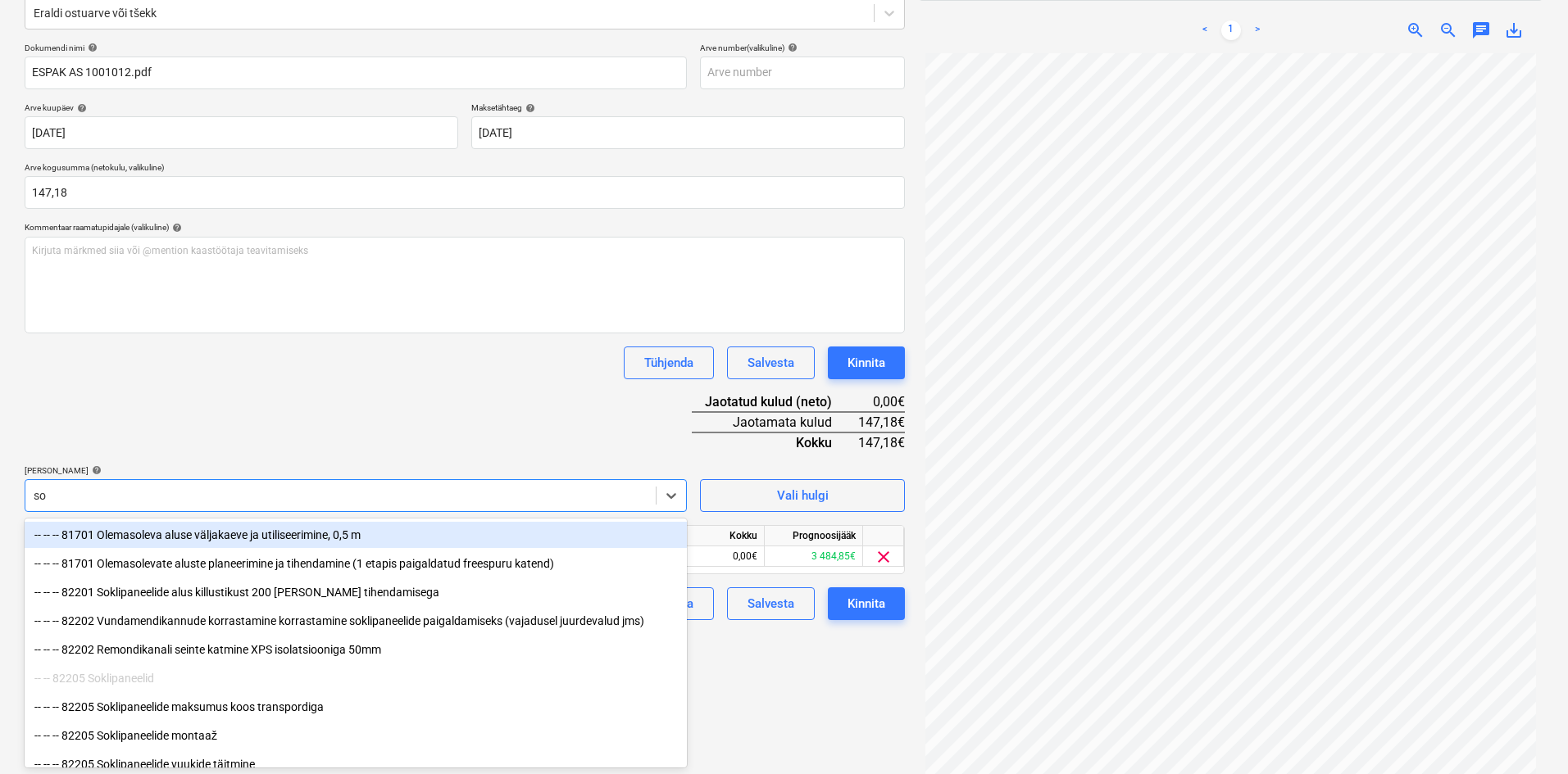
type input "sok"
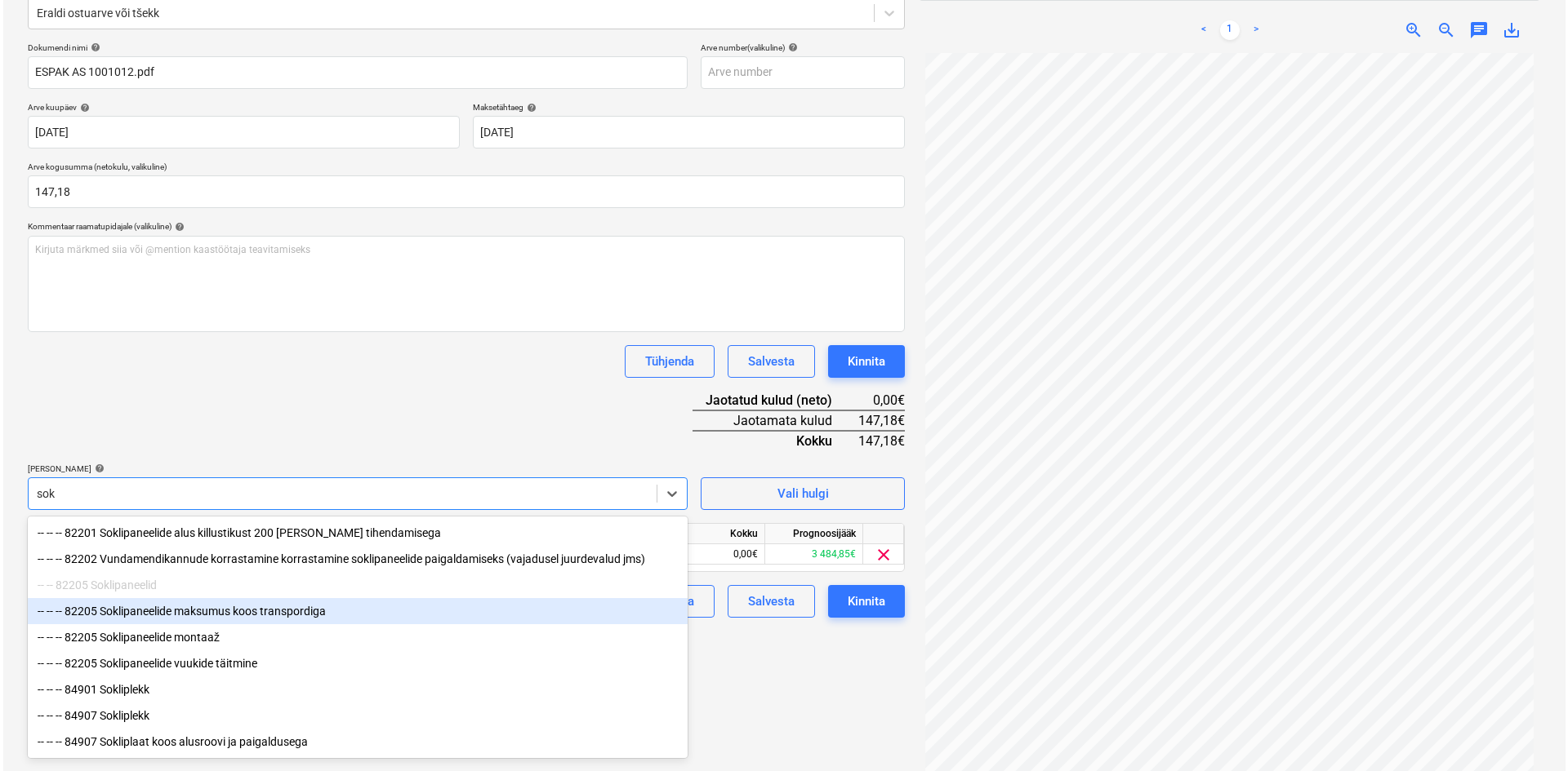
scroll to position [4, 0]
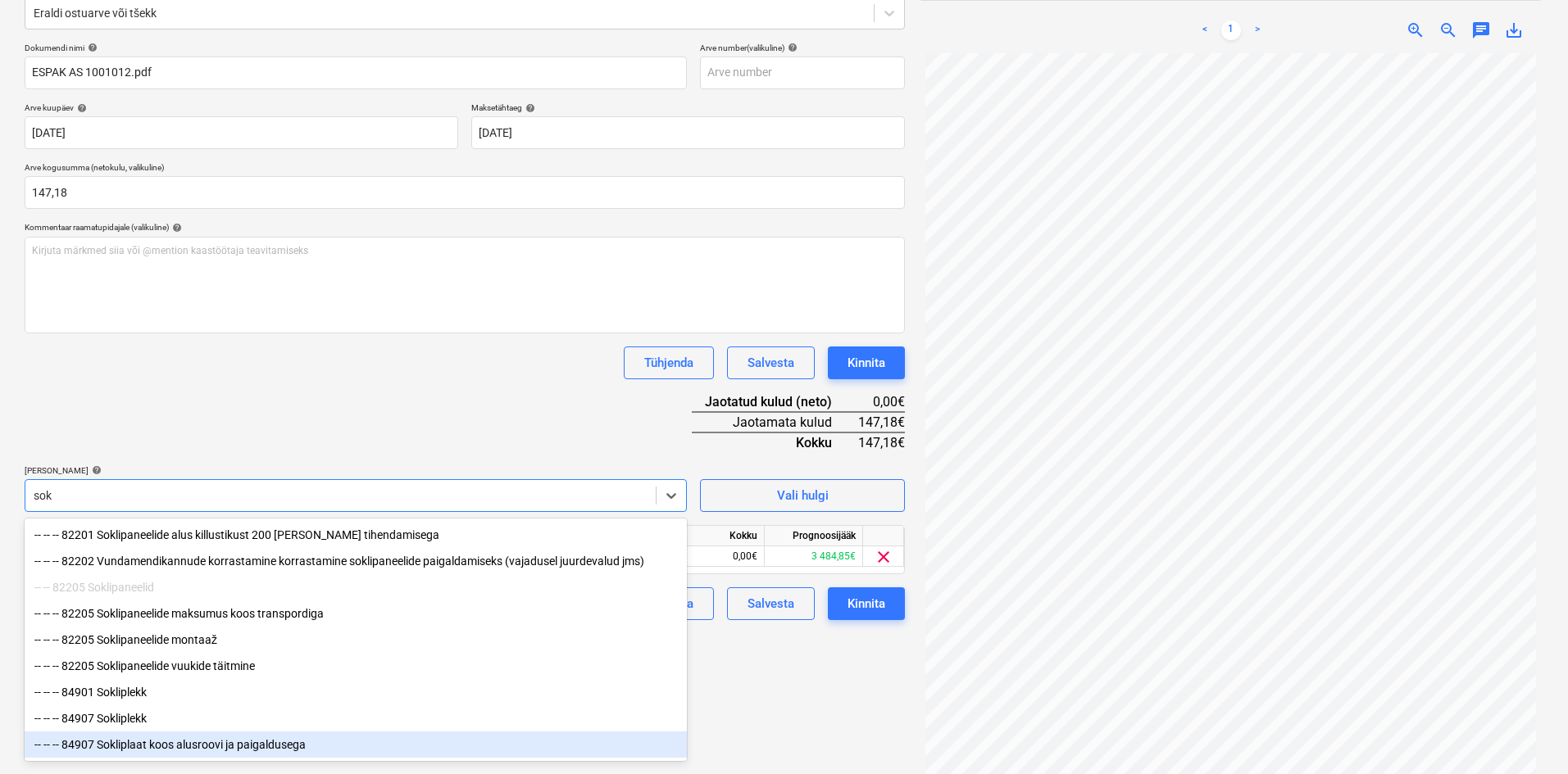
click at [183, 749] on div "-- -- -- 84907 Sokliplaat koos alusroovi ja paigaldusega" at bounding box center [355, 744] width 662 height 26
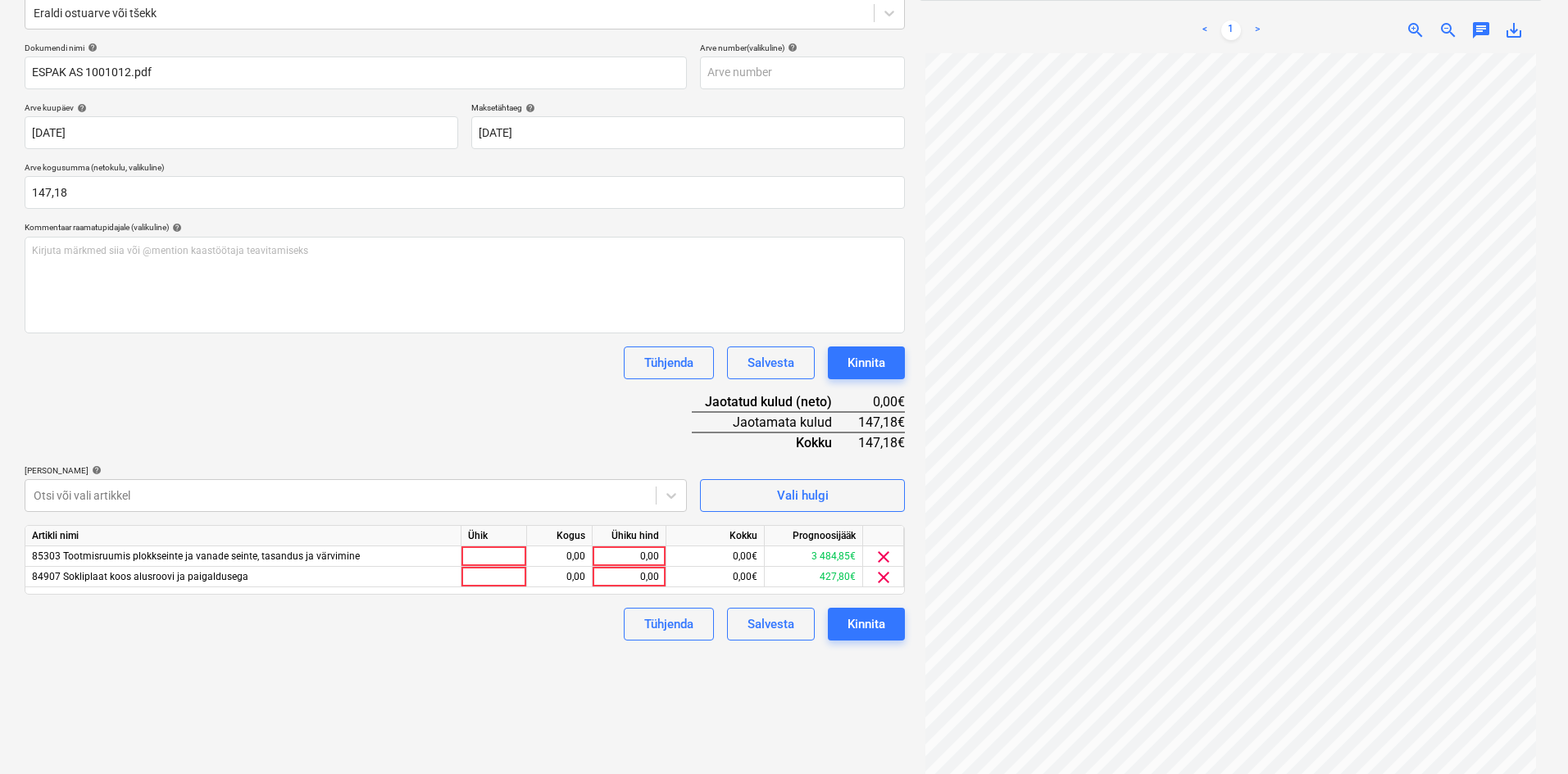
click at [289, 438] on div "Dokumendi nimi help ESPAK AS 1001012.pdf Arve number (valikuline) help Arve kuu…" at bounding box center [464, 342] width 880 height 598
click at [650, 580] on div "0,00" at bounding box center [629, 577] width 60 height 20
type input "48,23"
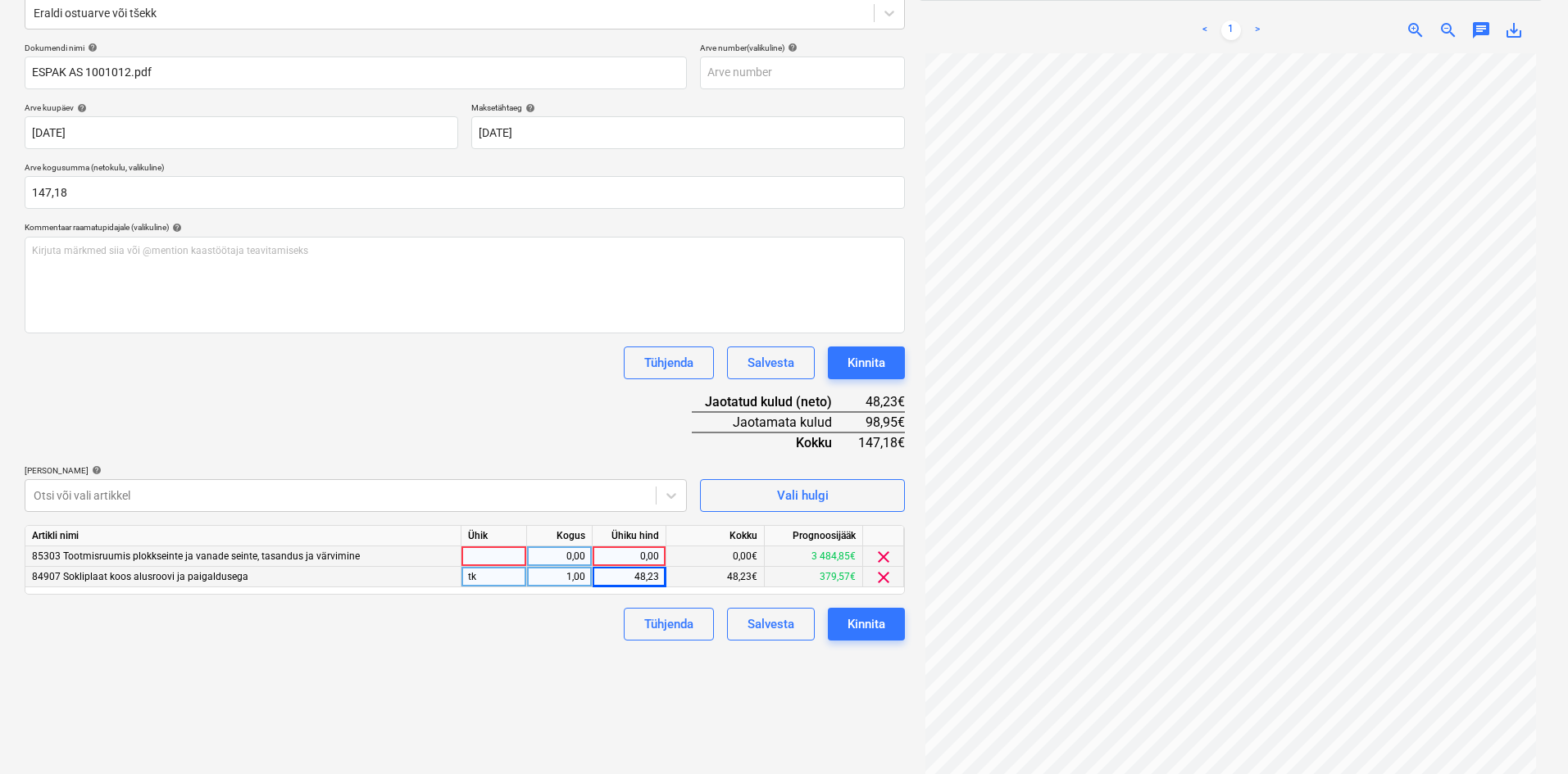
click at [659, 556] on div "0,00" at bounding box center [629, 556] width 74 height 20
type input "98,95"
click at [548, 698] on div "Failide konteerimine Vali ettevõte Espak AS (10162) [PERSON_NAME] uus ettevõte …" at bounding box center [465, 328] width 893 height 918
click at [869, 626] on div "Kinnita" at bounding box center [866, 624] width 38 height 21
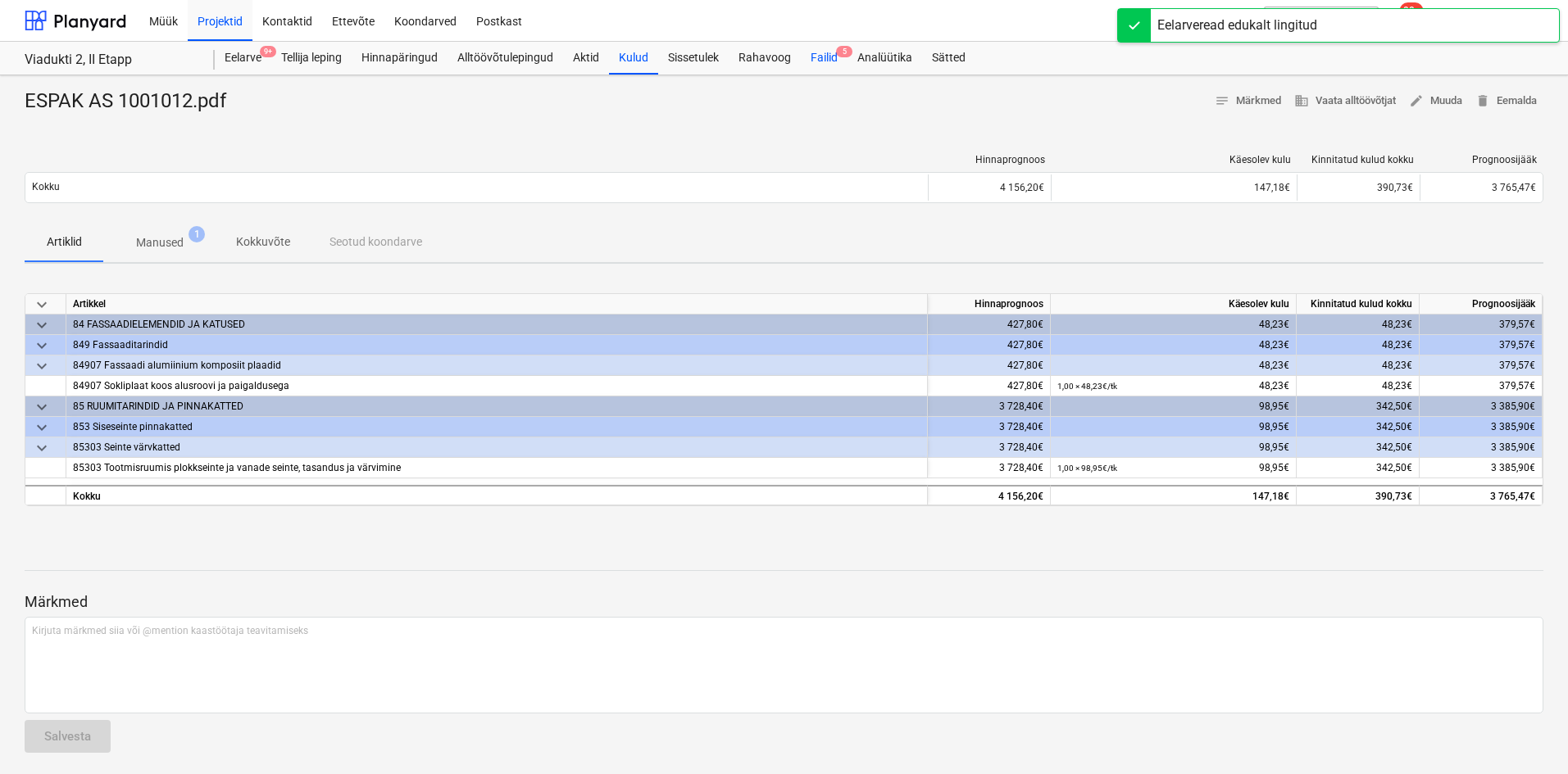
click at [831, 53] on div "Failid 5" at bounding box center [824, 58] width 46 height 33
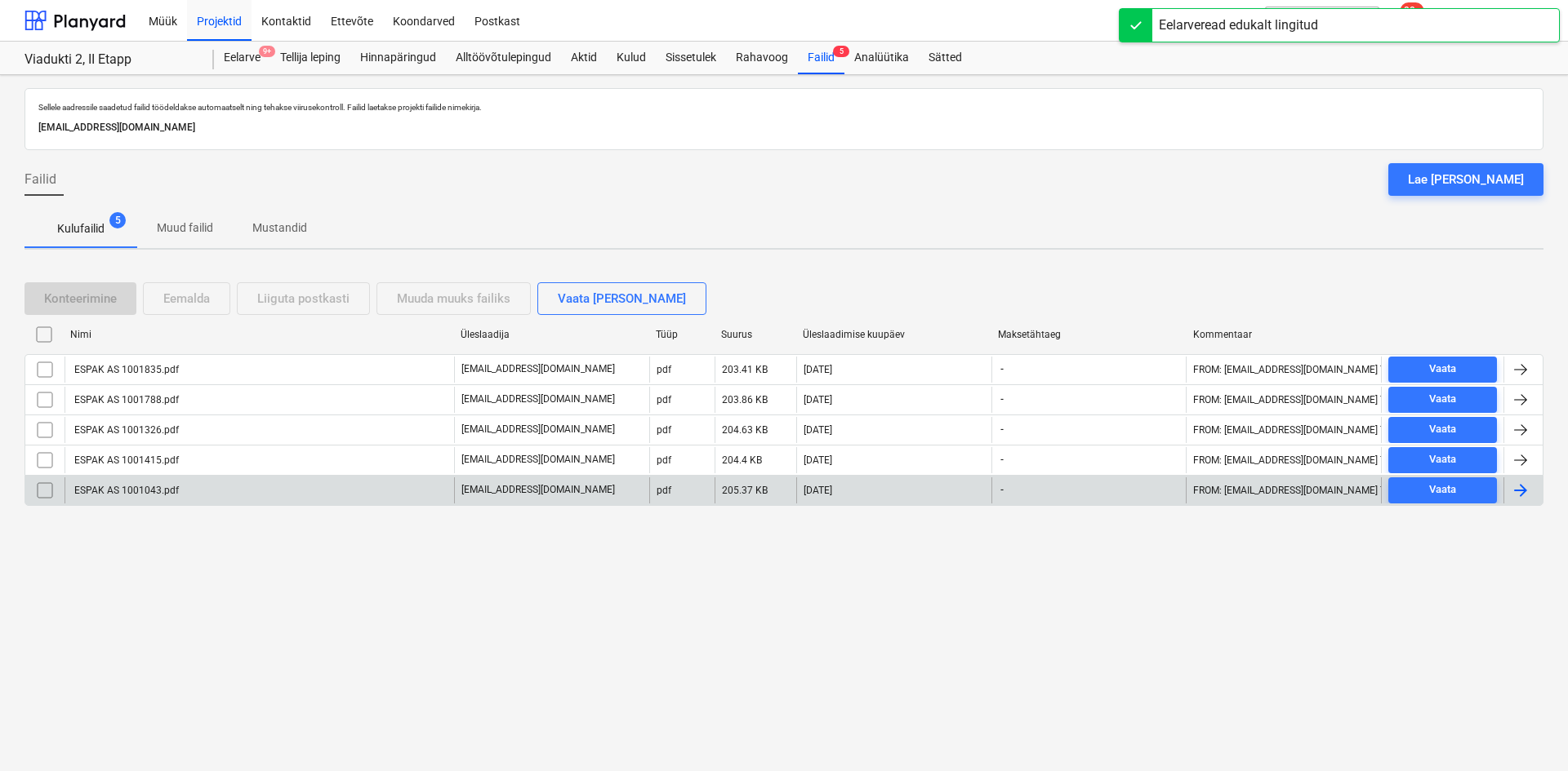
click at [202, 492] on div "ESPAK AS 1001043.pdf" at bounding box center [259, 490] width 390 height 26
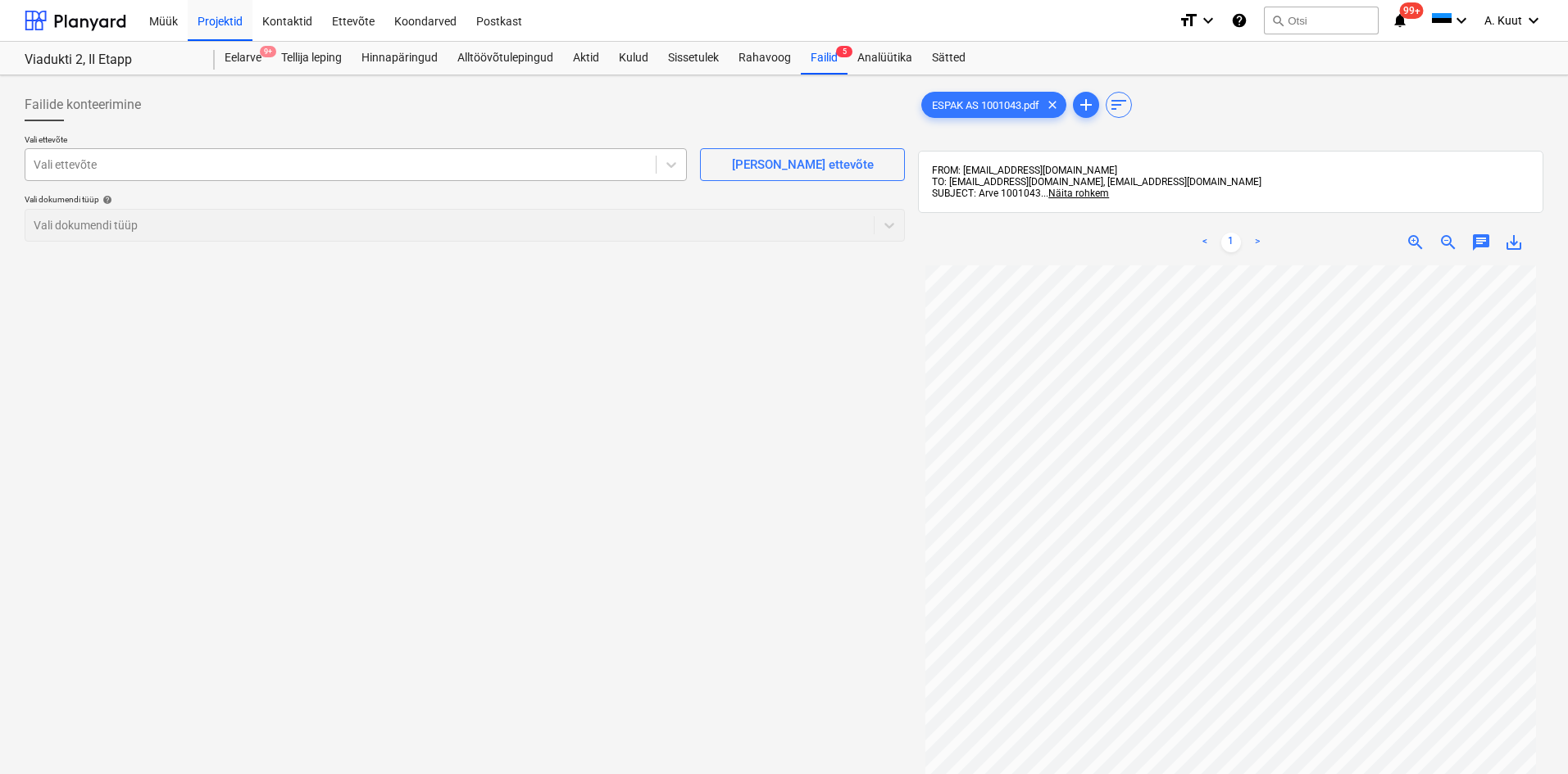
click at [118, 166] on div at bounding box center [341, 164] width 614 height 16
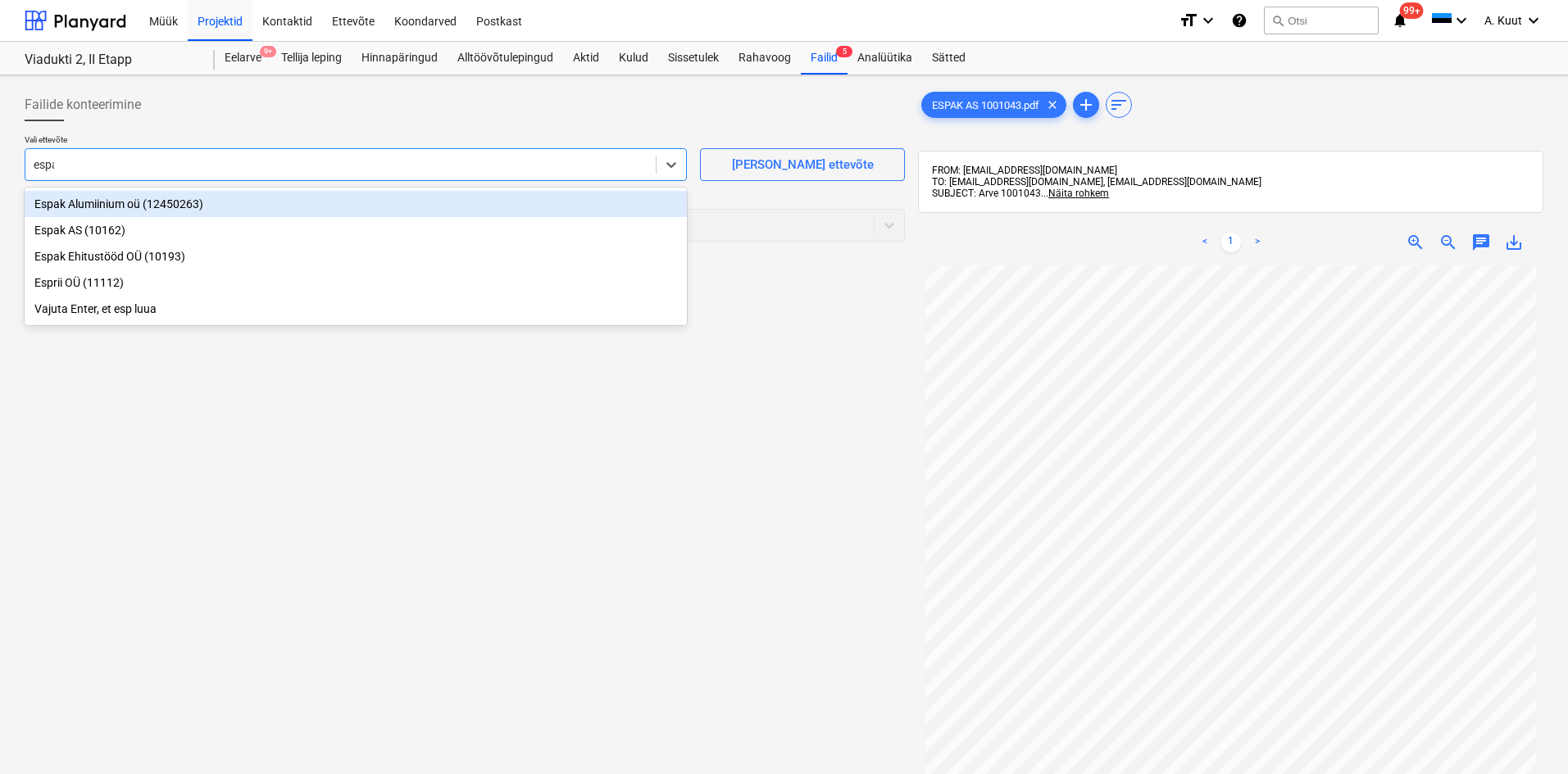
type input "espak"
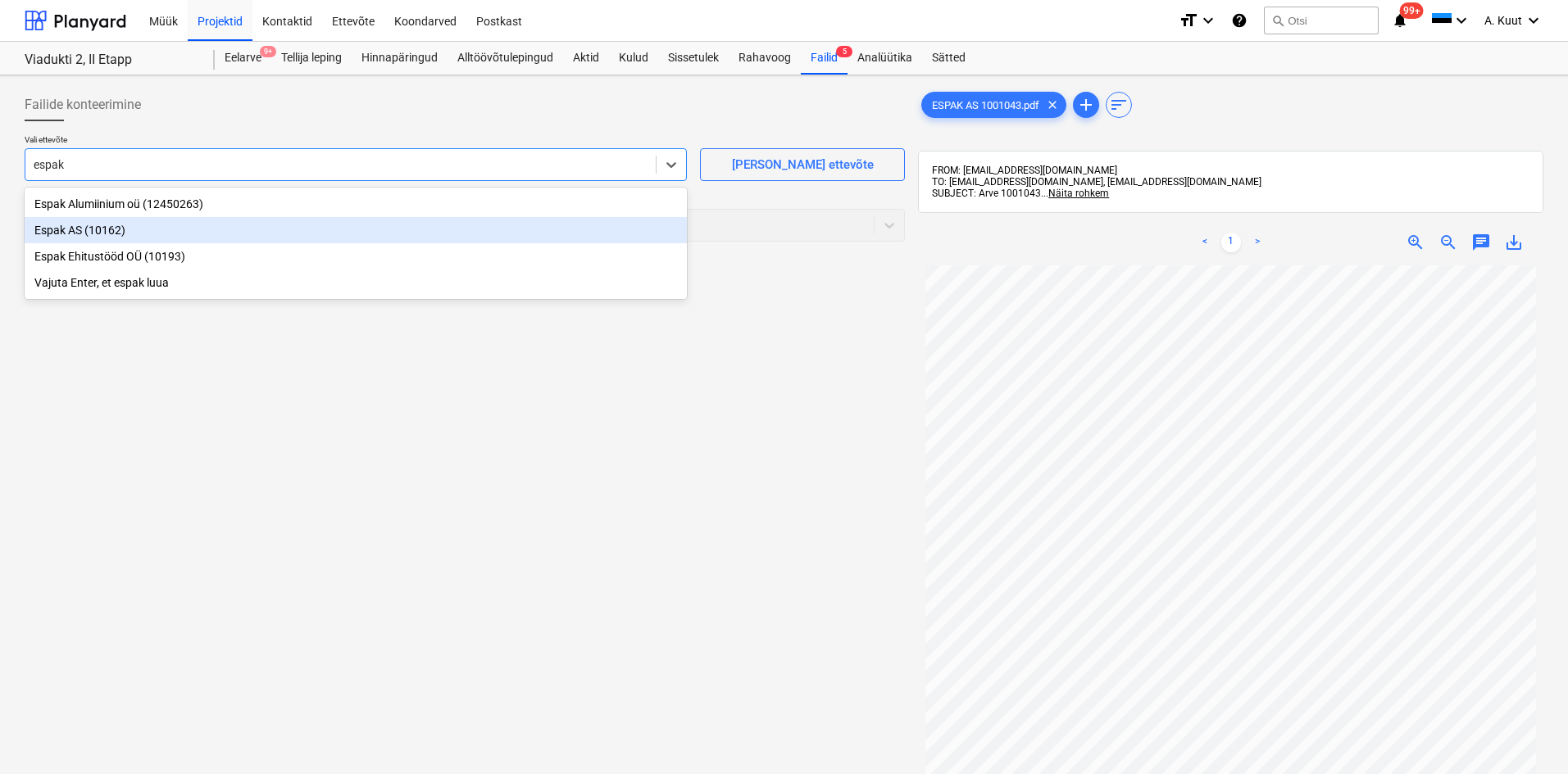
click at [56, 229] on div "Espak AS (10162)" at bounding box center [355, 229] width 662 height 26
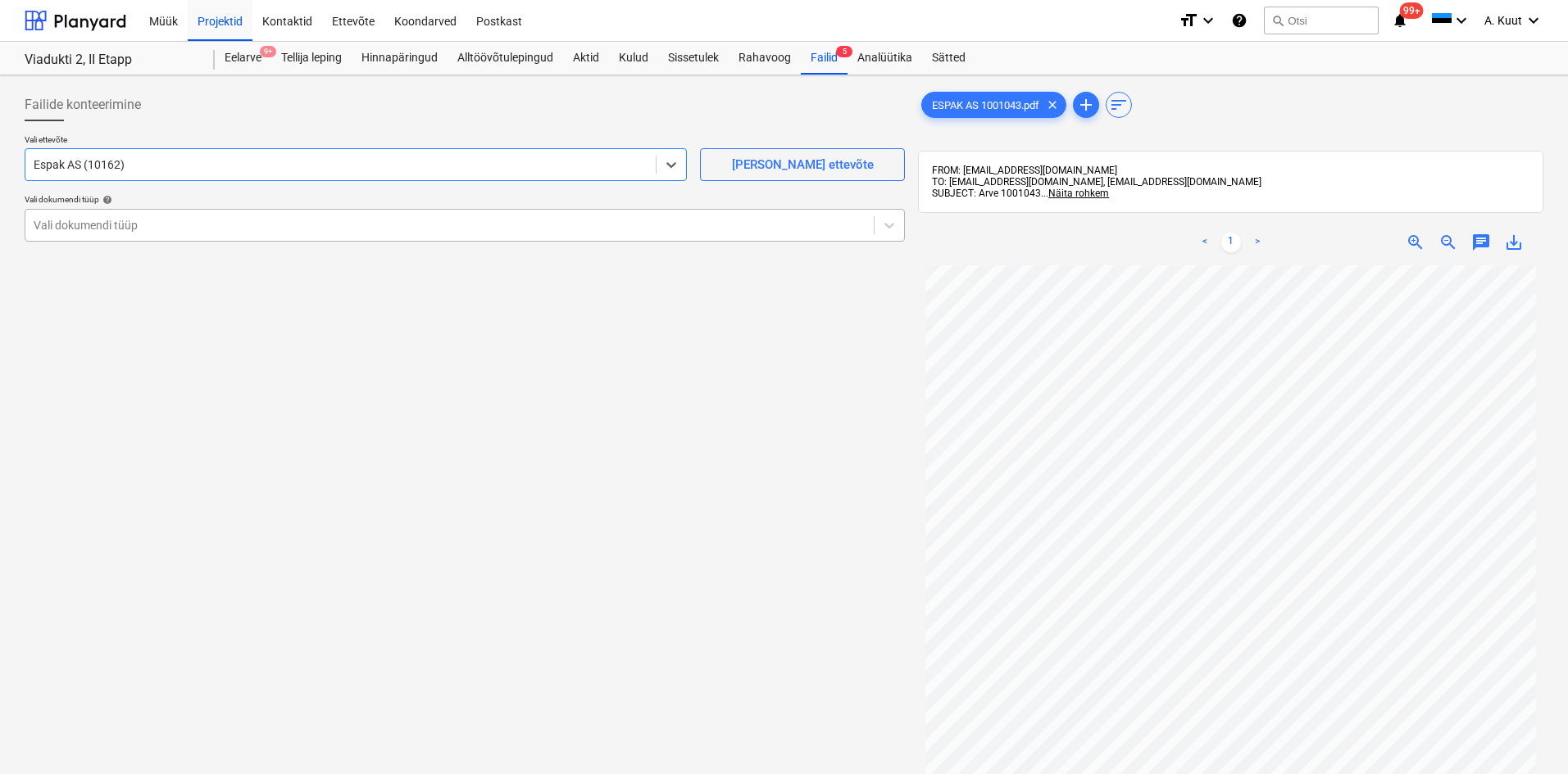
click at [65, 223] on div at bounding box center [449, 224] width 831 height 16
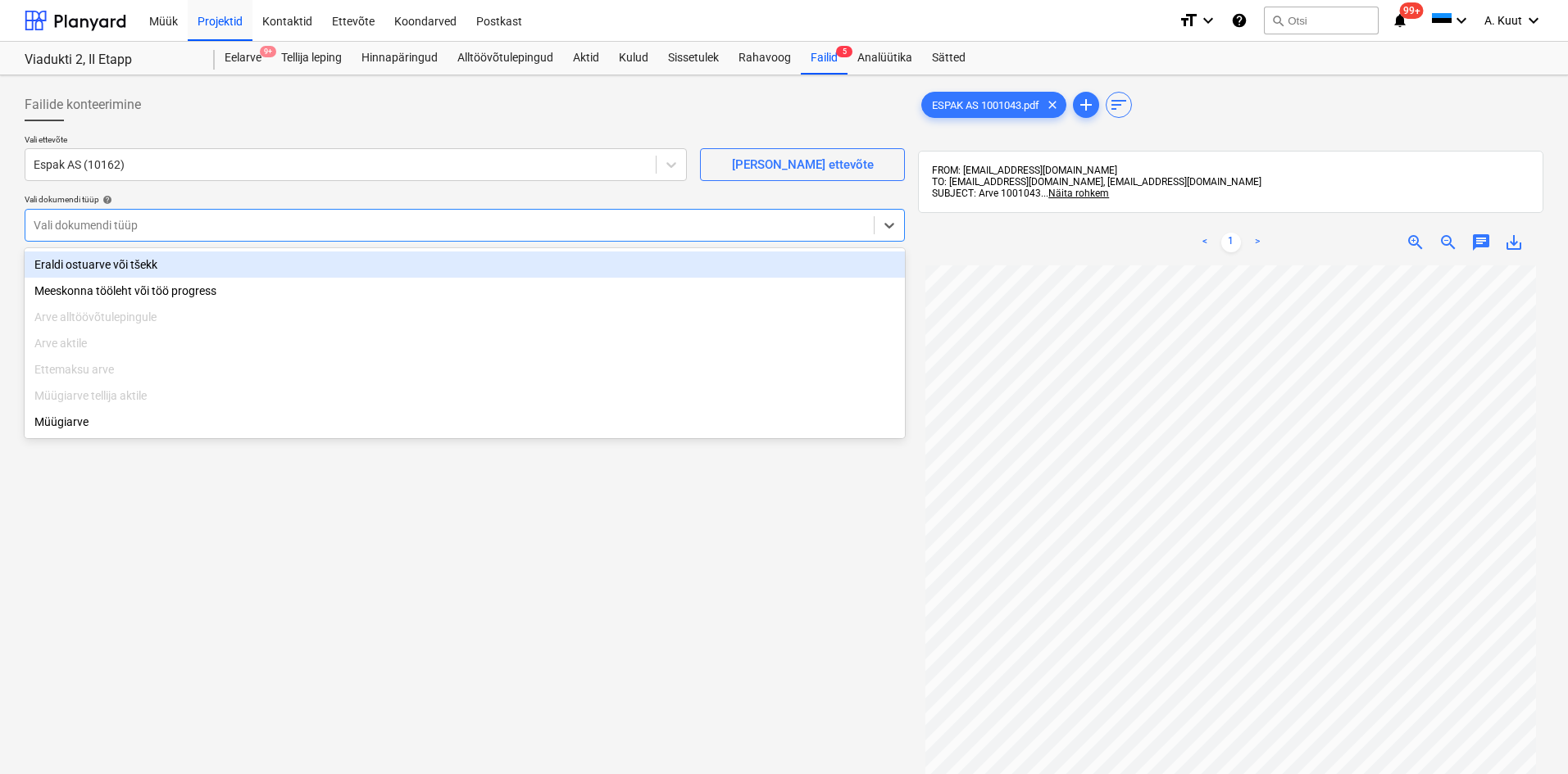
click at [56, 261] on div "Eraldi ostuarve või tšekk" at bounding box center [464, 264] width 880 height 26
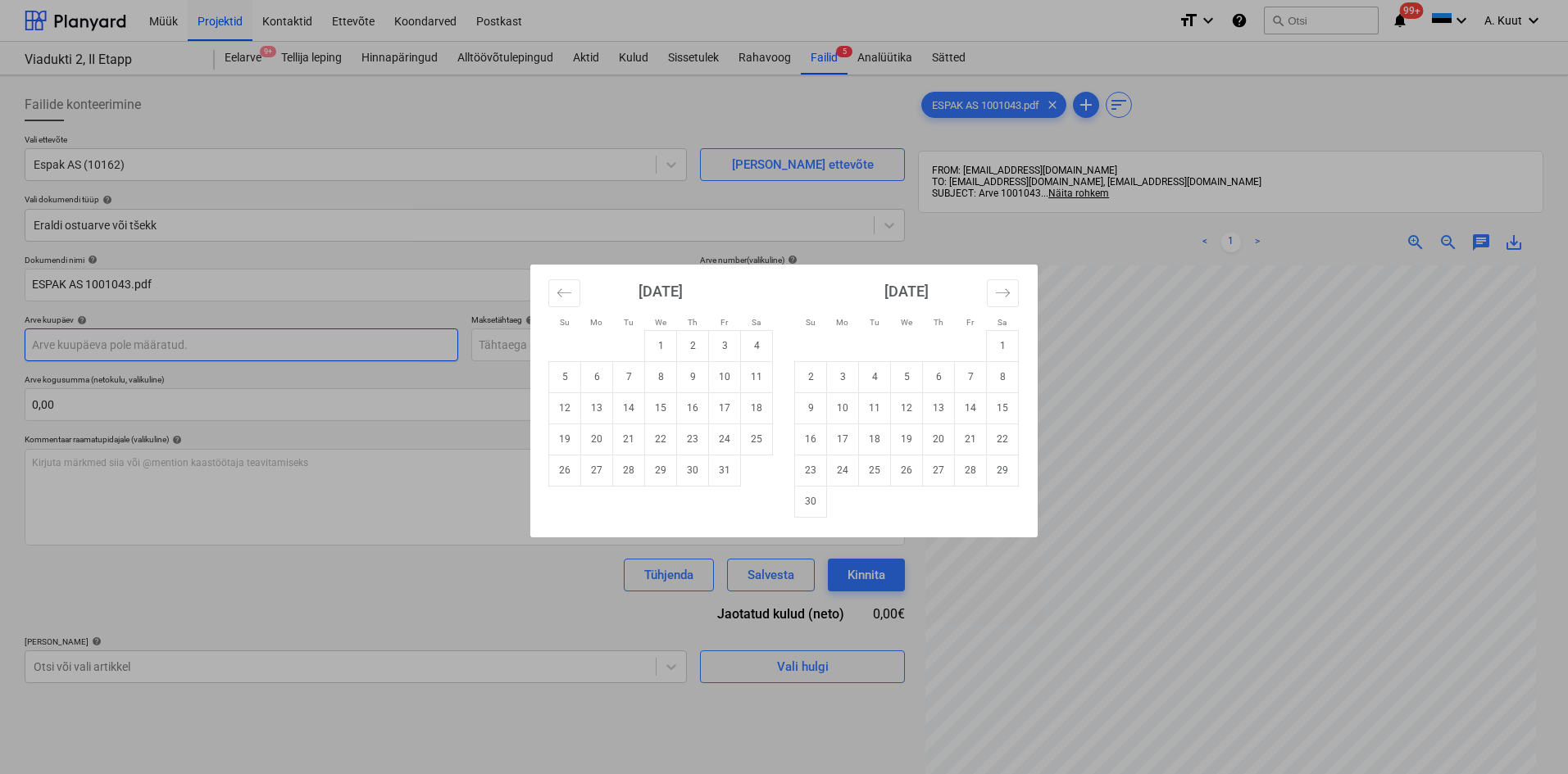
click at [96, 350] on body "Müük Projektid Kontaktid Ettevõte Koondarved Postkast format_size keyboard_arro…" at bounding box center [784, 387] width 1568 height 774
click at [96, 350] on div "Su Mo Tu We Th Fr Sa Su Mo Tu We Th Fr Sa [DATE] 1 2 3 4 5 6 7 8 9 10 11 12 13 …" at bounding box center [784, 387] width 1568 height 774
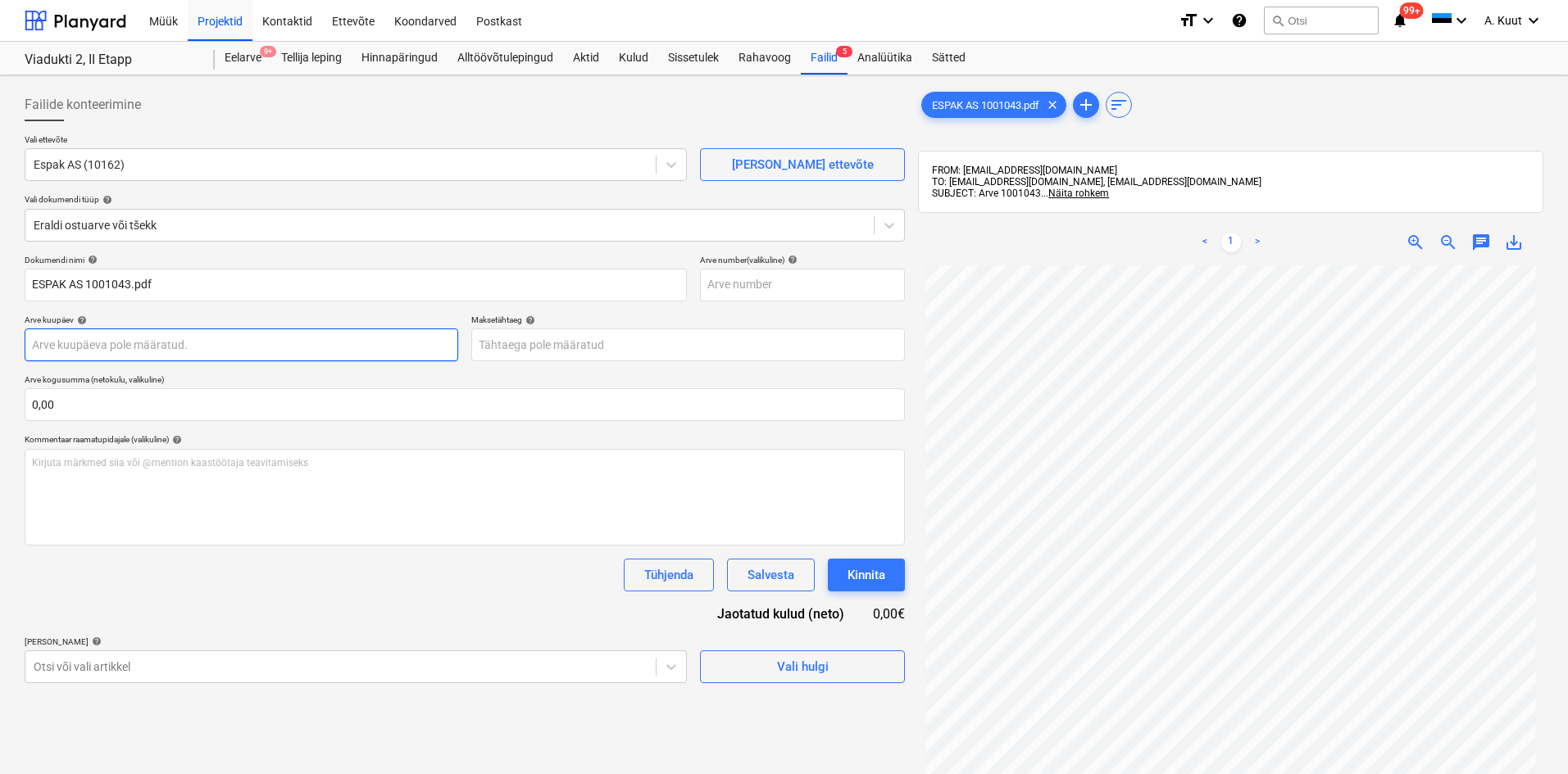
click at [95, 350] on body "Müük Projektid Kontaktid Ettevõte Koondarved Postkast format_size keyboard_arro…" at bounding box center [784, 387] width 1568 height 774
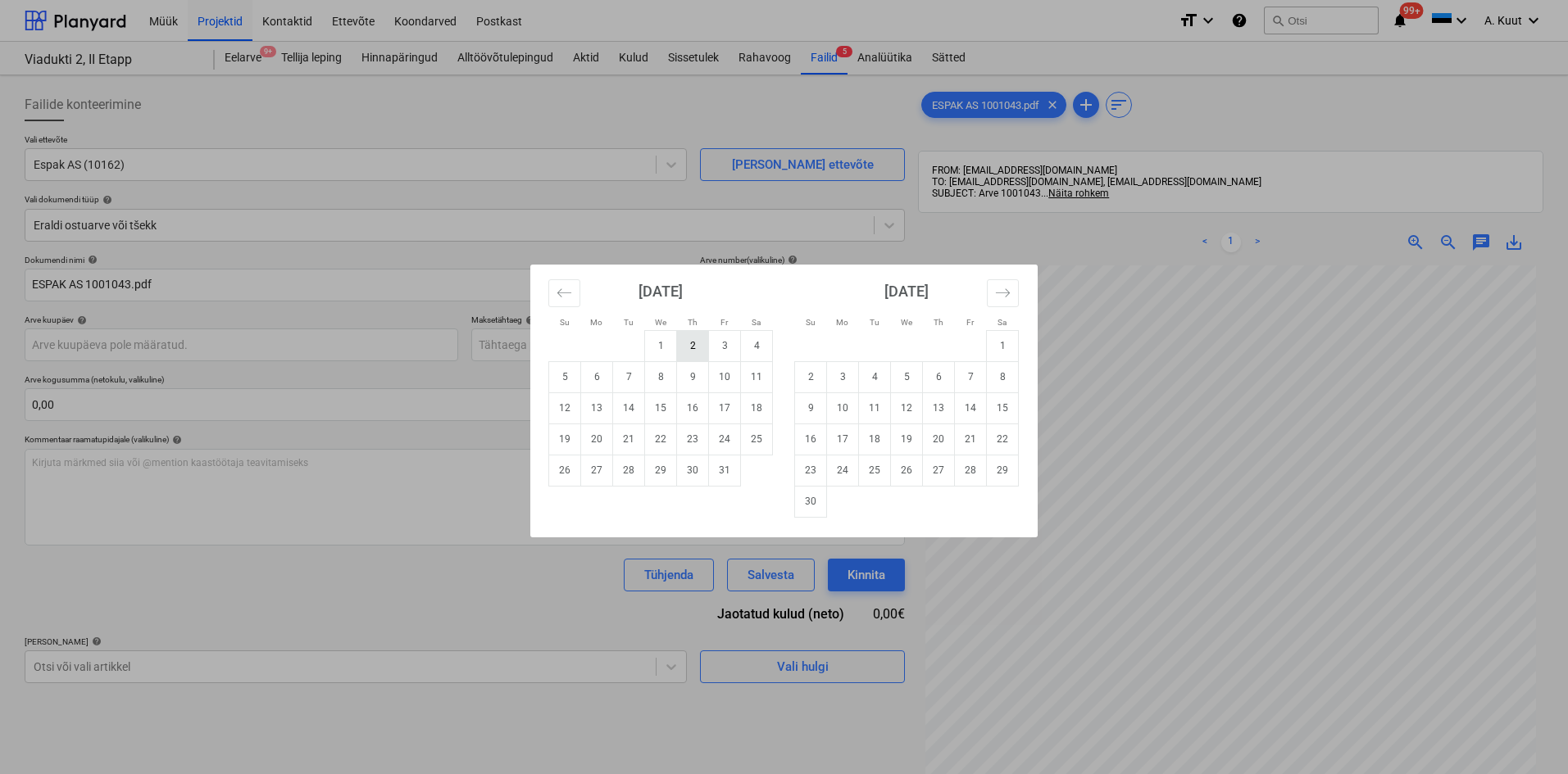
click at [684, 342] on td "2" at bounding box center [692, 345] width 32 height 31
type input "[DATE]"
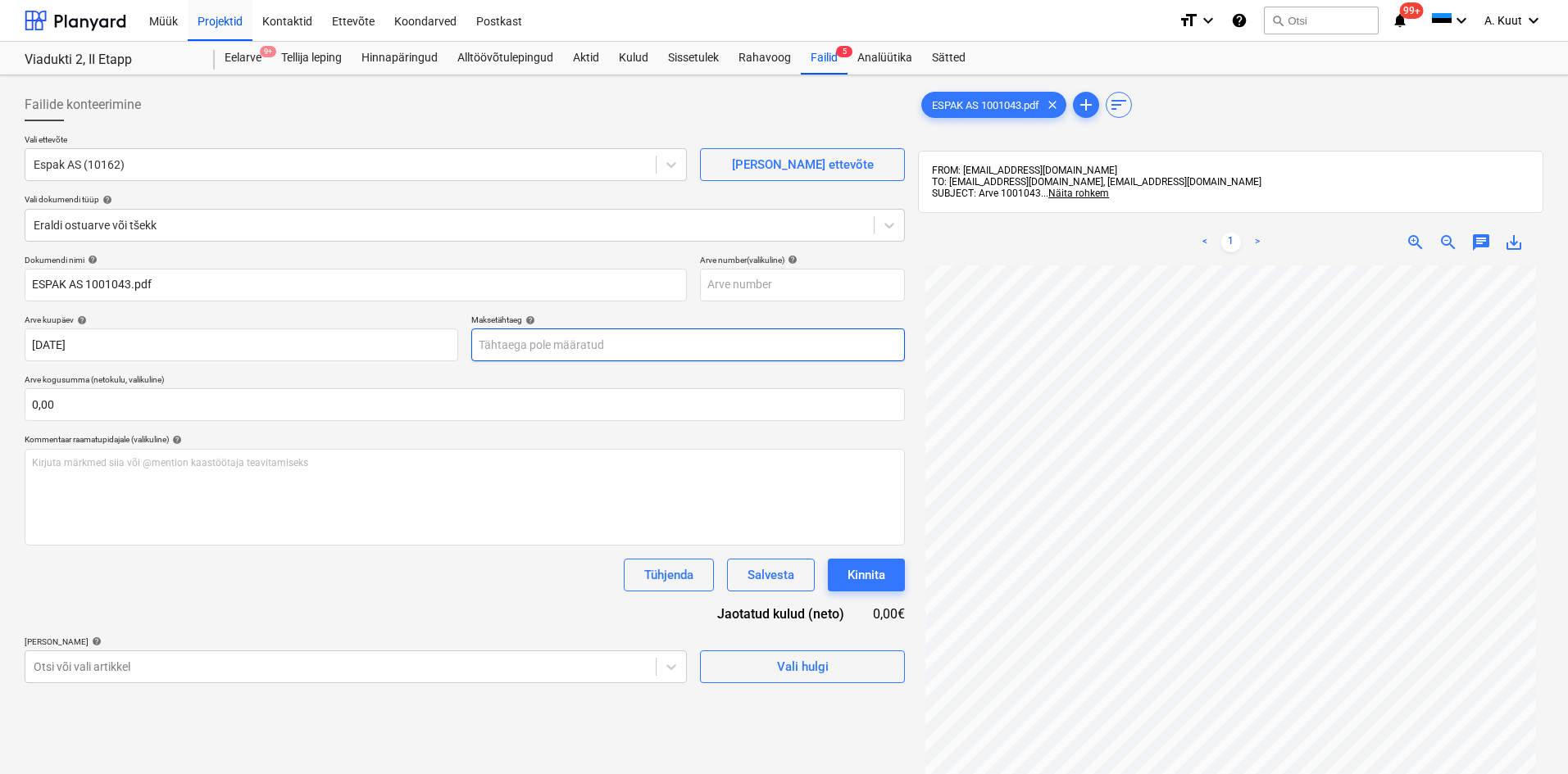
click at [532, 340] on body "Müük Projektid Kontaktid Ettevõte Koondarved Postkast format_size keyboard_arro…" at bounding box center [784, 387] width 1568 height 774
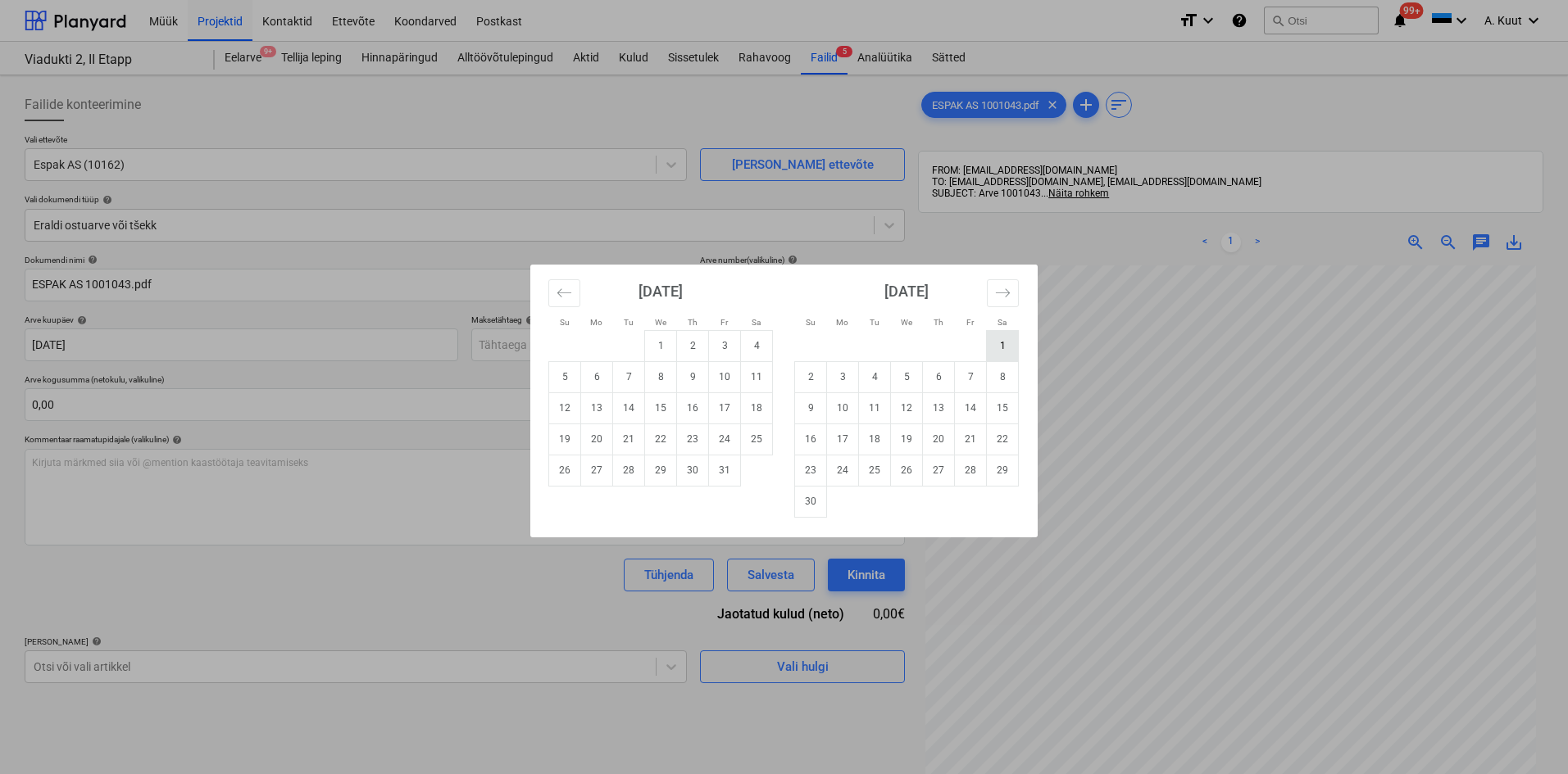
click at [1006, 346] on td "1" at bounding box center [1002, 345] width 32 height 31
type input "[DATE]"
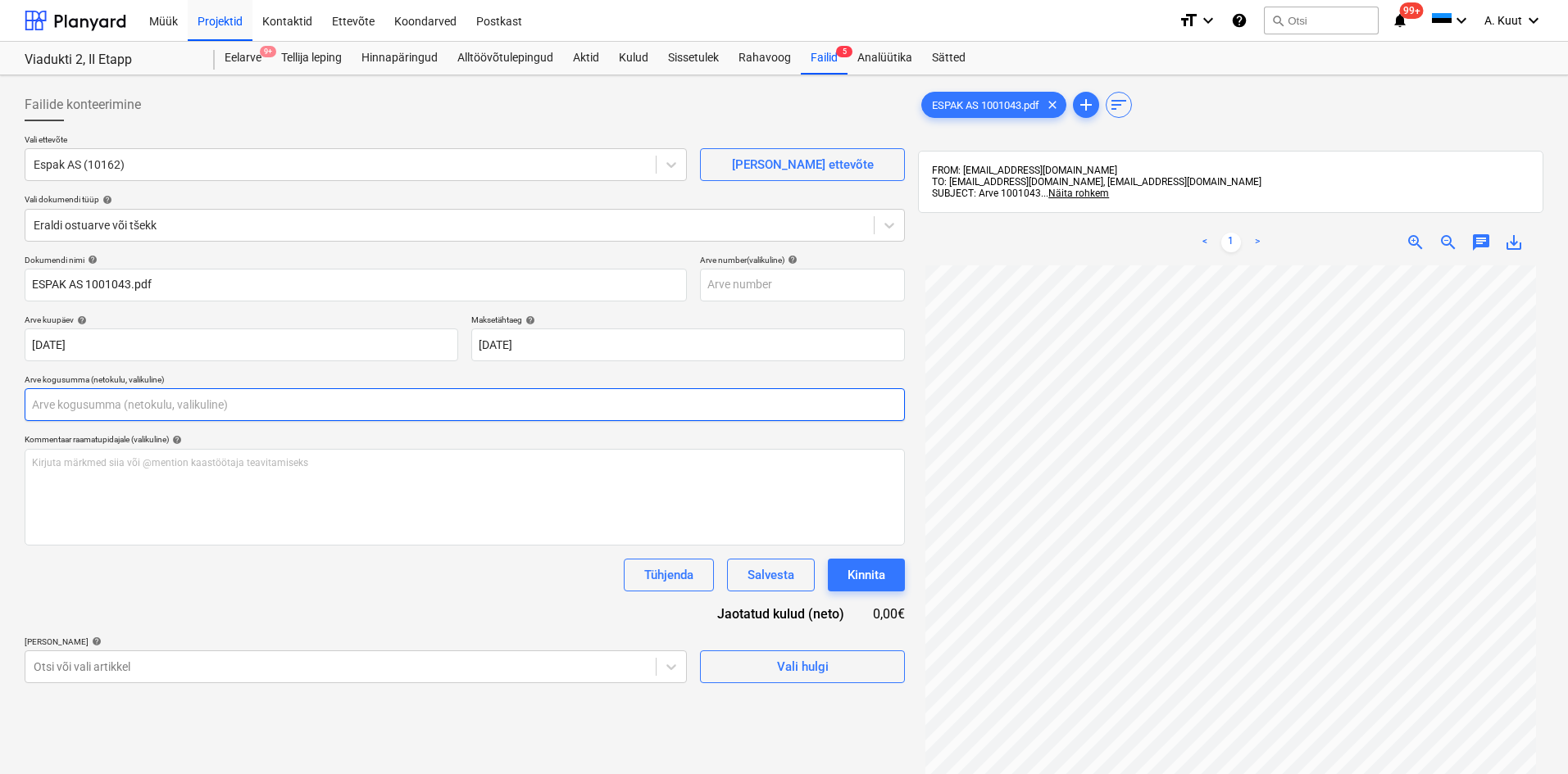
click at [105, 407] on input "text" at bounding box center [464, 404] width 880 height 33
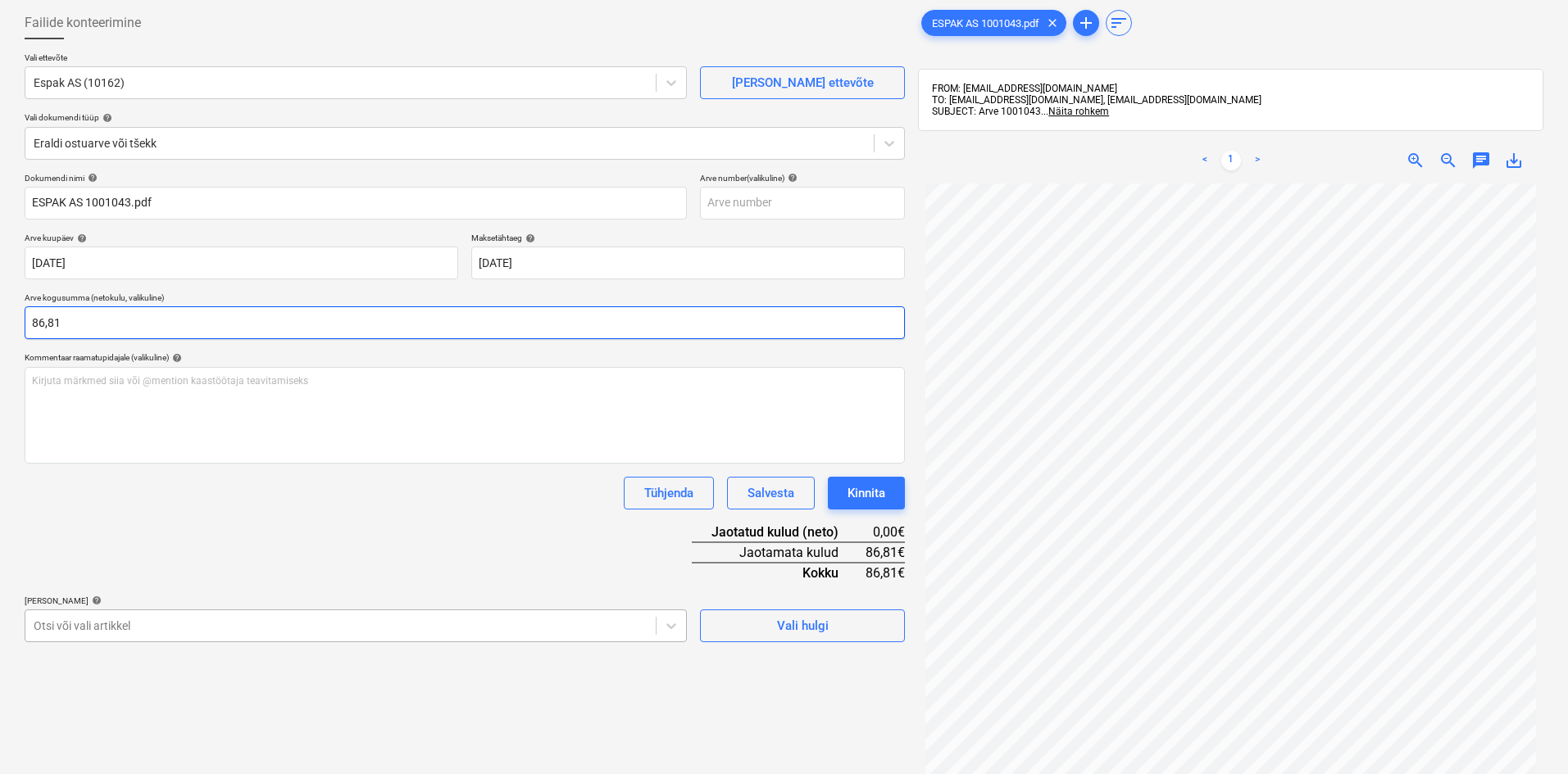
type input "86,81"
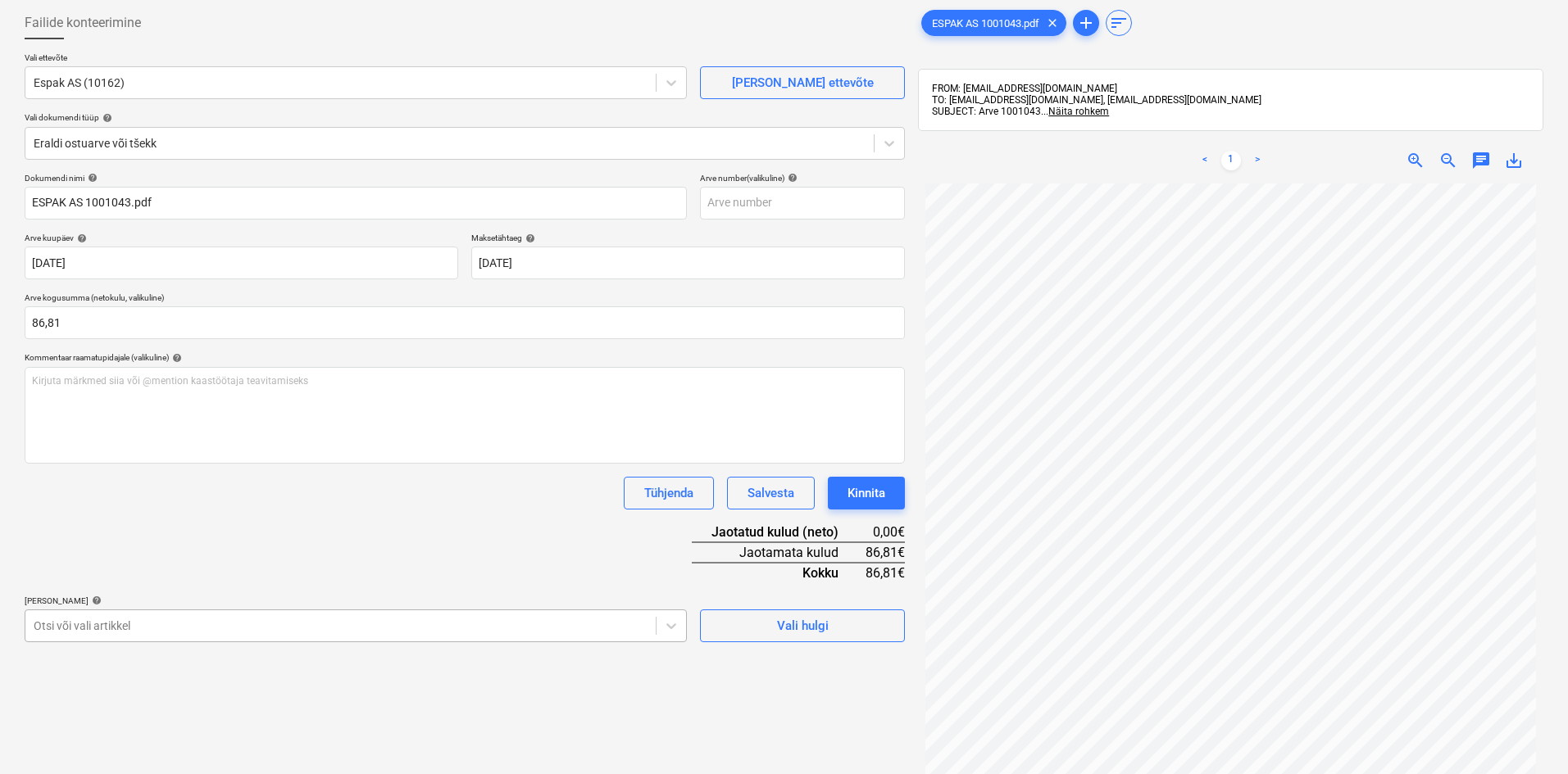
click at [150, 626] on body "Müük Projektid Kontaktid Ettevõte Koondarved Postkast format_size keyboard_arro…" at bounding box center [784, 305] width 1568 height 774
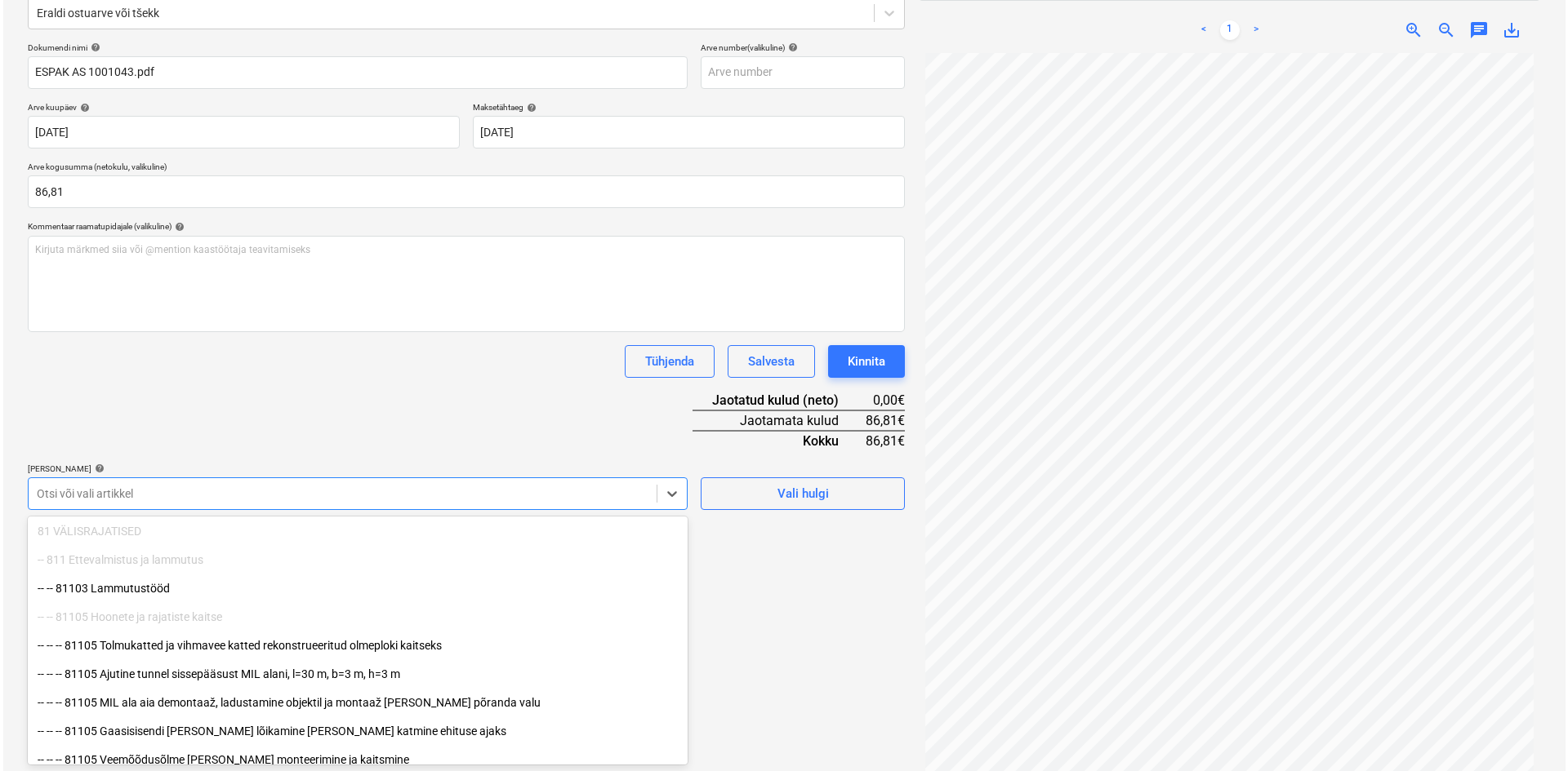
scroll to position [163, 0]
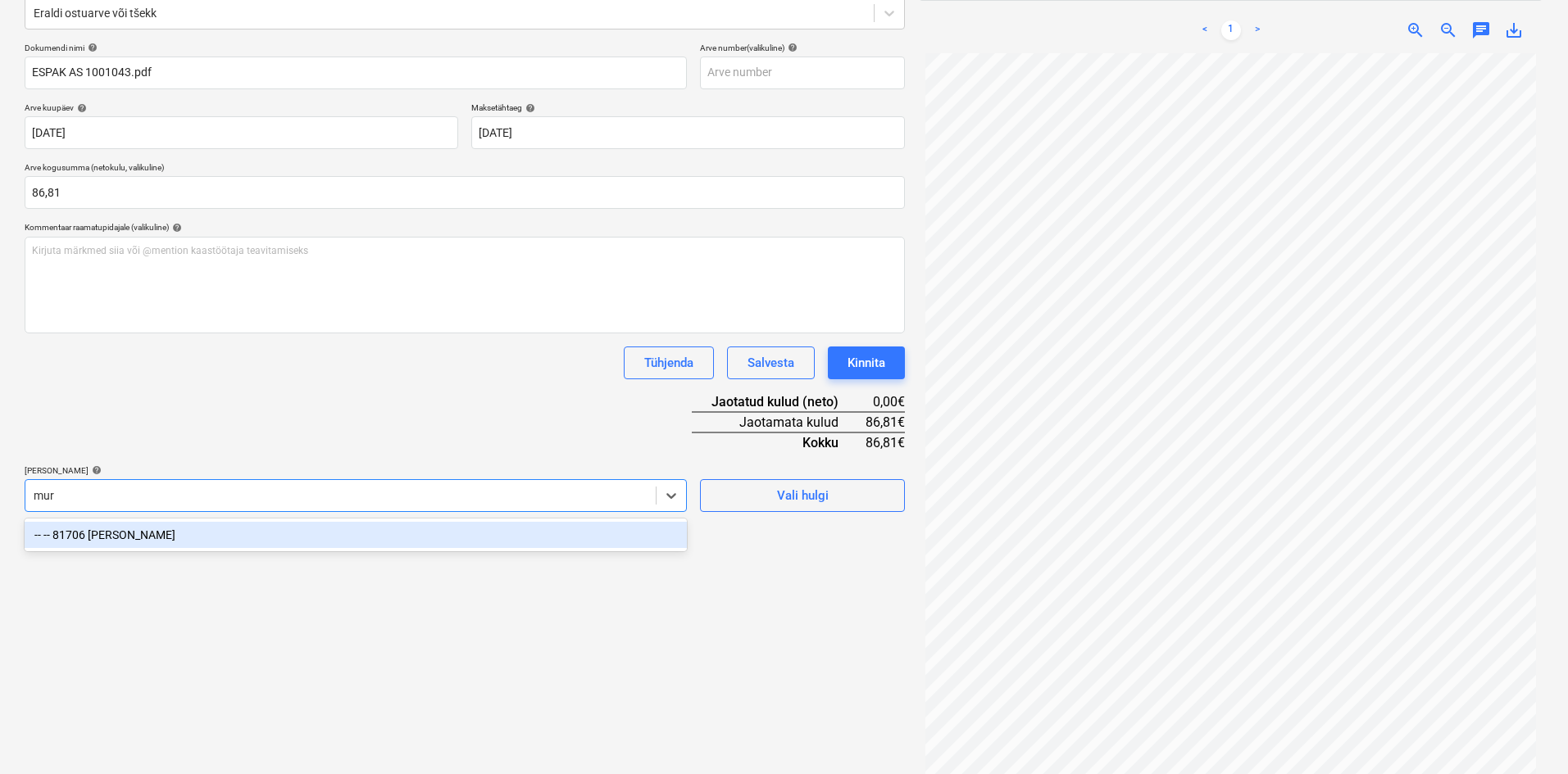
type input "muru"
click at [174, 539] on div "-- -- 81706 [PERSON_NAME]" at bounding box center [355, 534] width 662 height 26
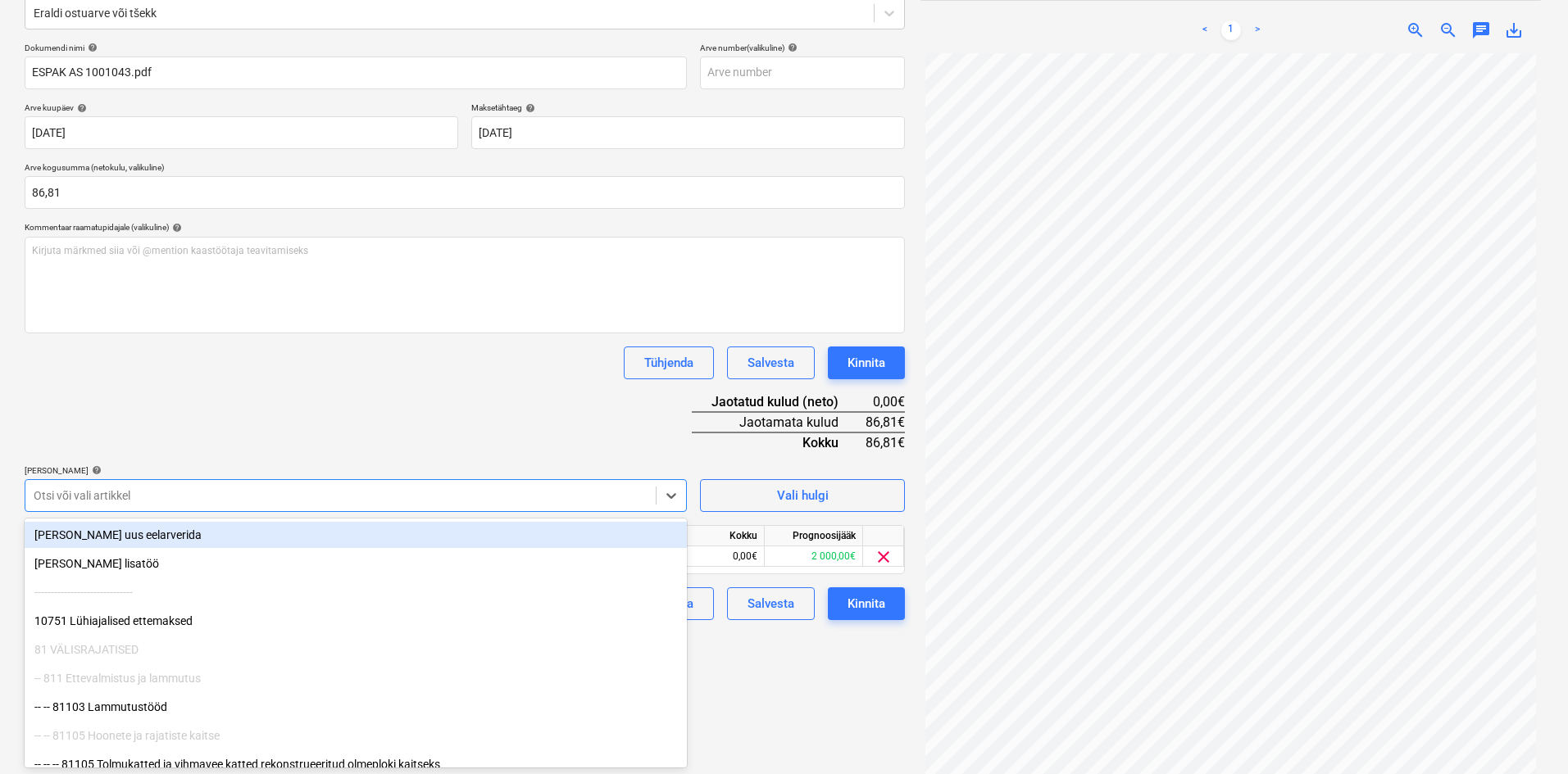
click at [361, 417] on div "Dokumendi nimi help ESPAK AS 1001043.pdf Arve number (valikuline) help [PERSON_…" at bounding box center [464, 331] width 880 height 578
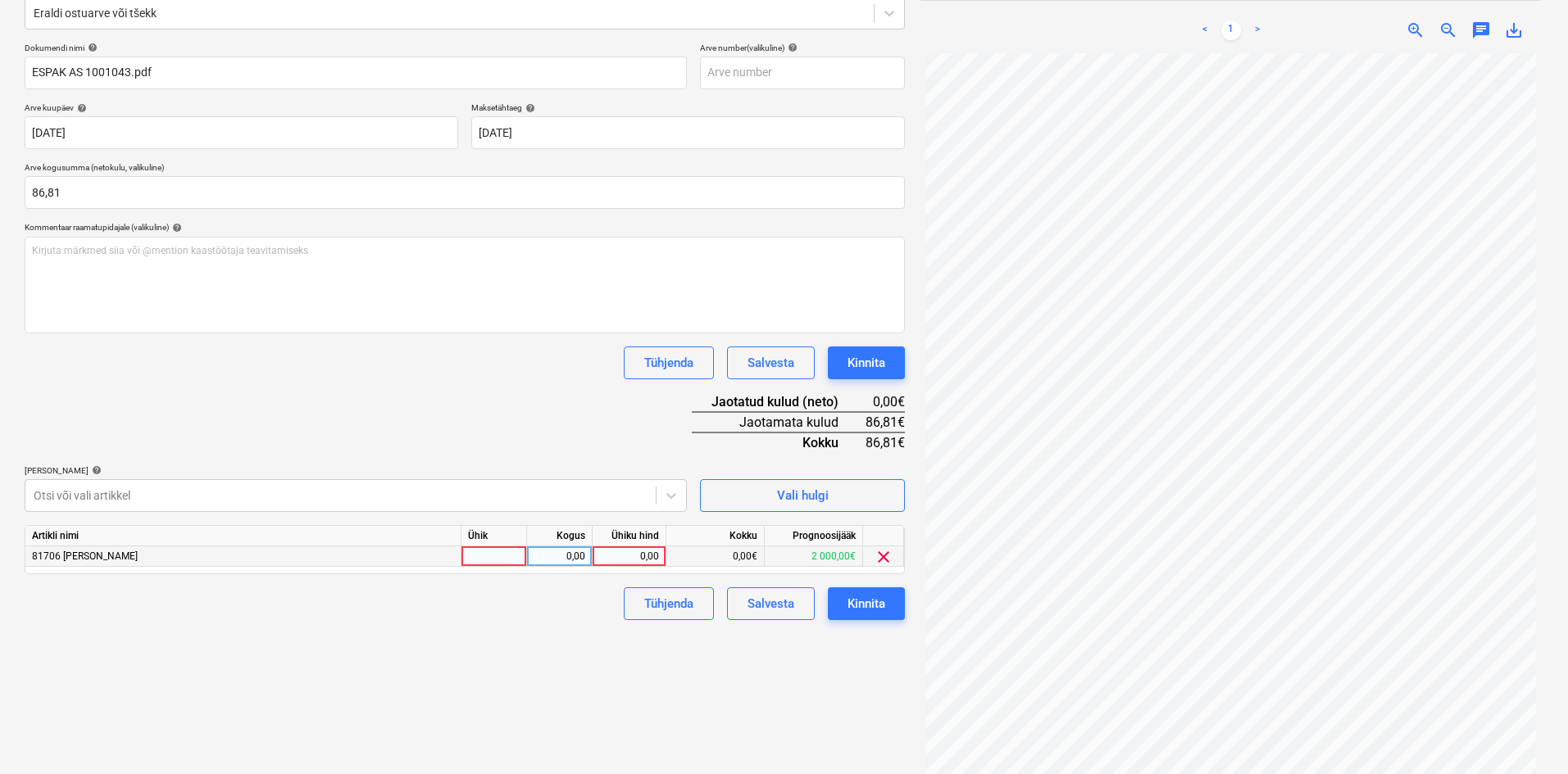
click at [649, 553] on div "0,00" at bounding box center [629, 556] width 60 height 20
type input "86,81"
click at [558, 664] on div "Failide konteerimine Vali ettevõte Espak AS (10162) [PERSON_NAME] uus ettevõte …" at bounding box center [465, 328] width 893 height 918
click at [870, 602] on div "Kinnita" at bounding box center [866, 604] width 38 height 21
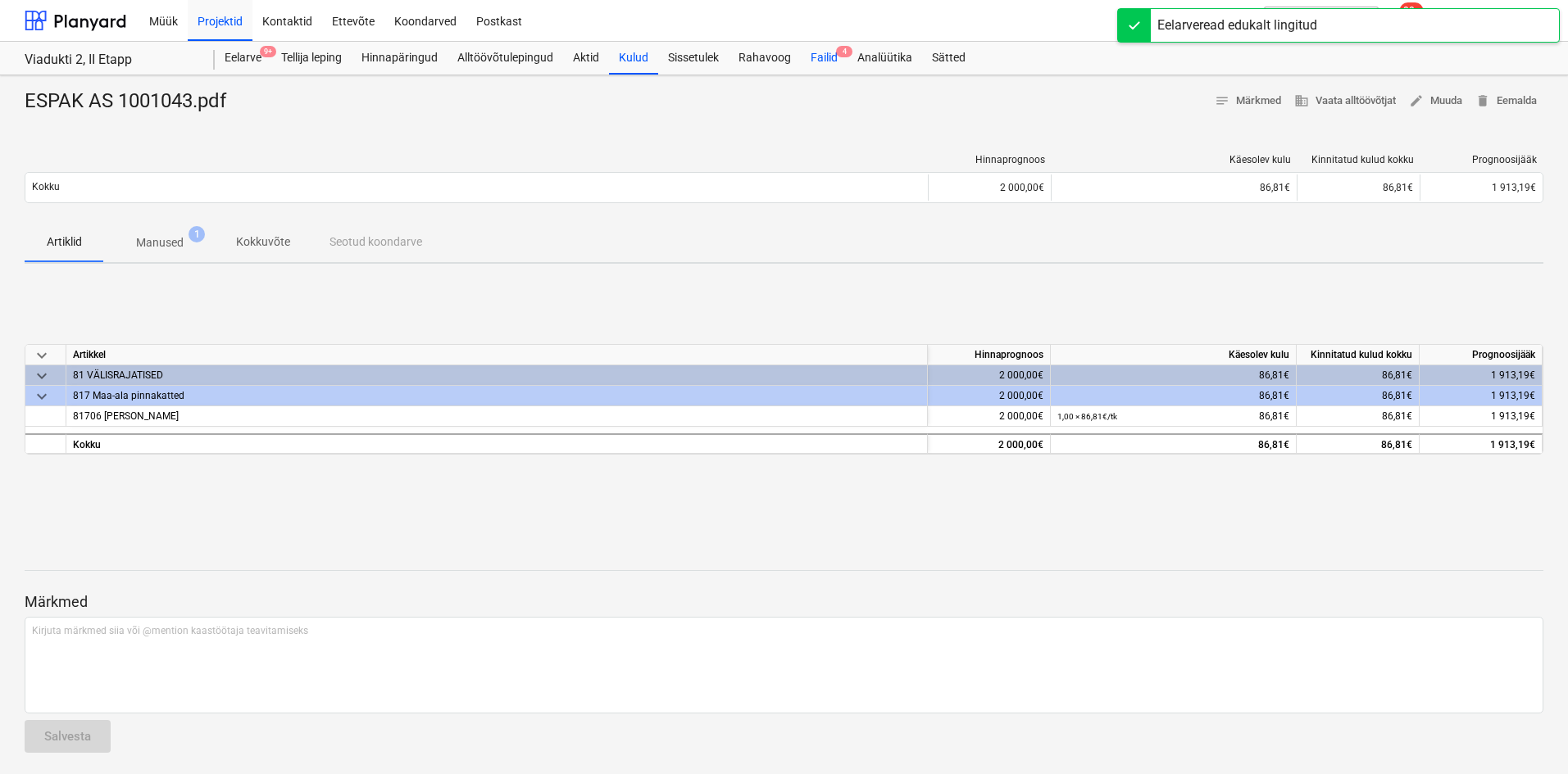
click at [823, 49] on div "Failid 4" at bounding box center [824, 58] width 46 height 33
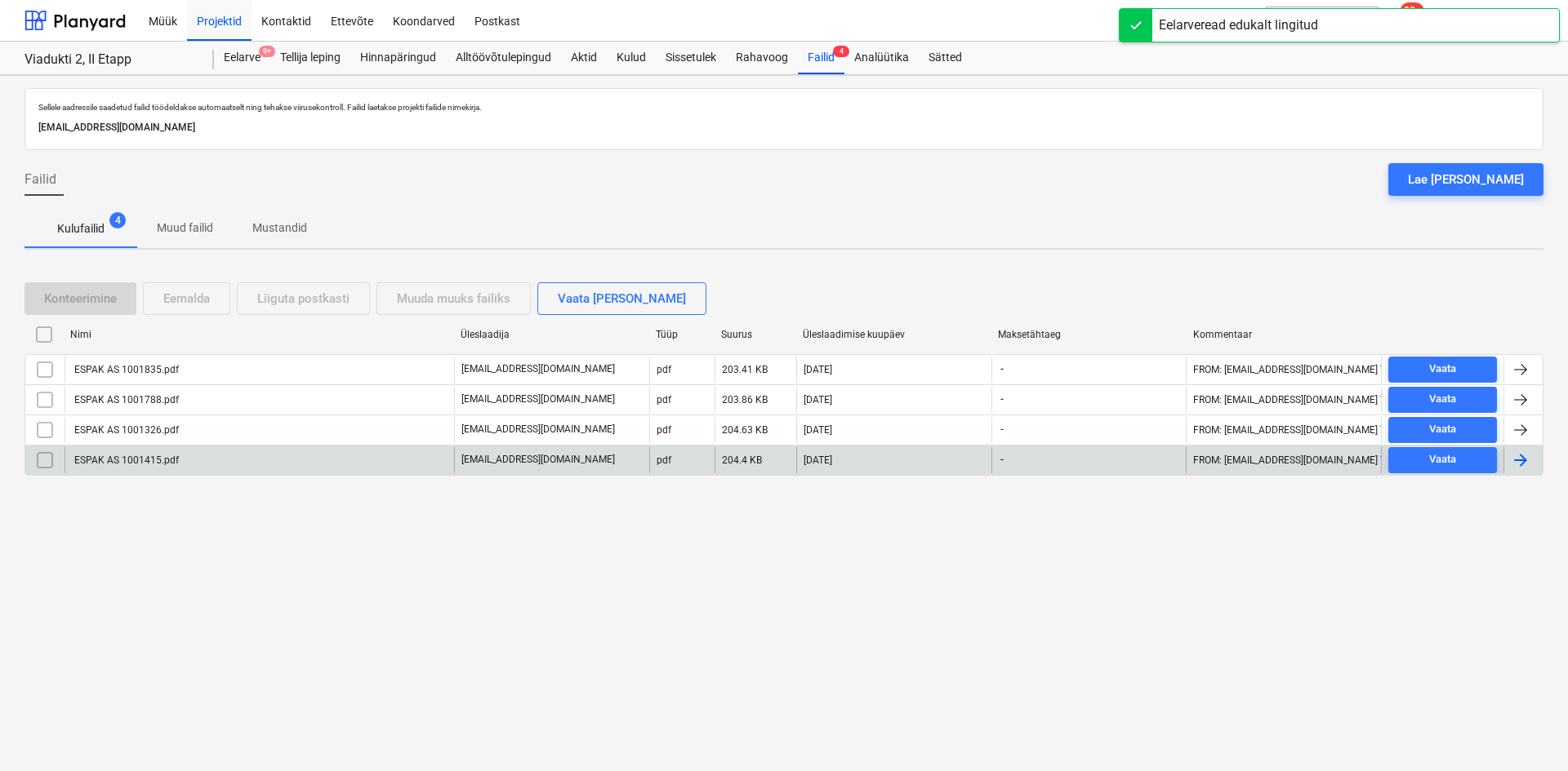
click at [150, 462] on div "ESPAK AS 1001415.pdf" at bounding box center [125, 461] width 107 height 12
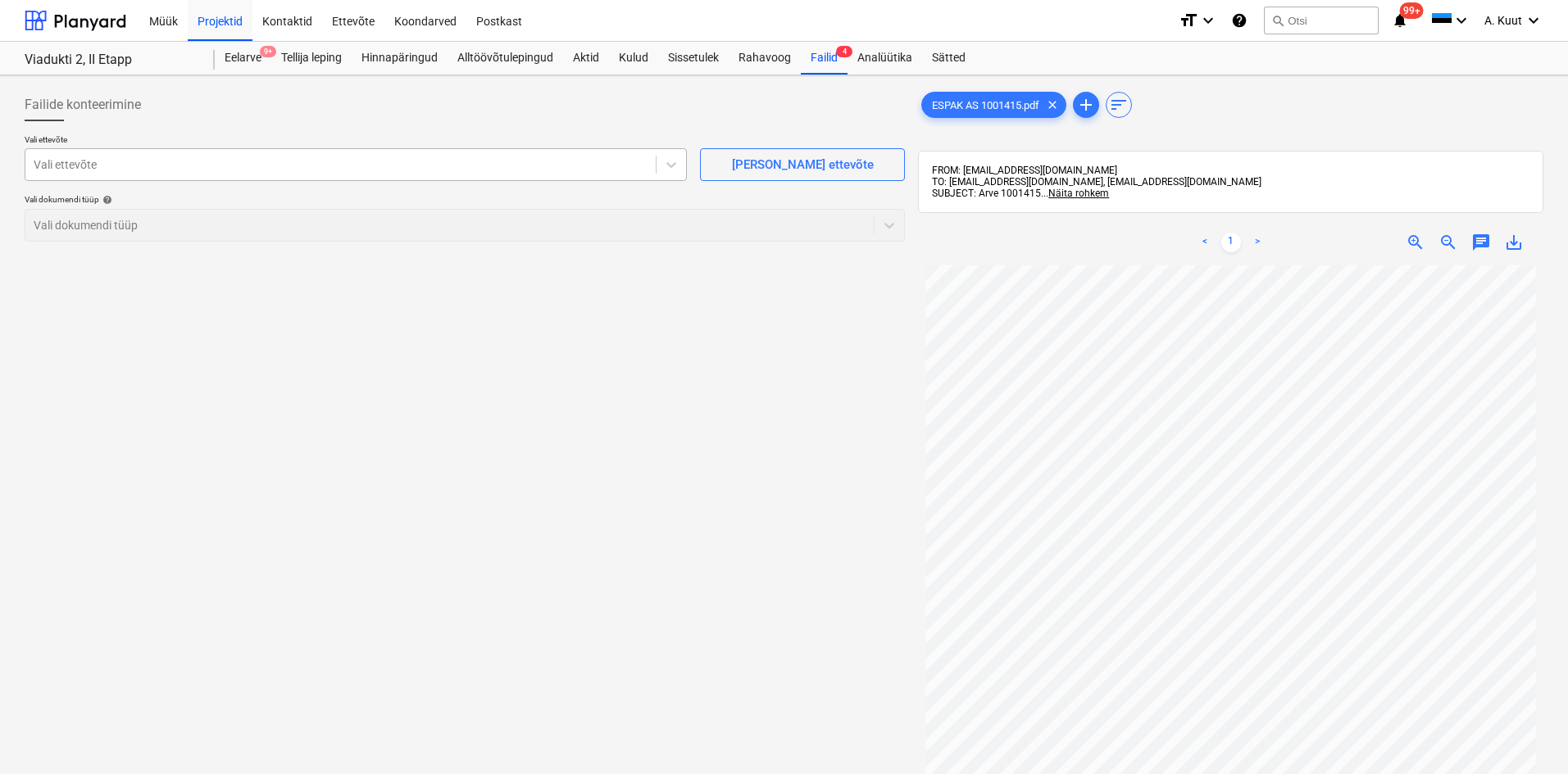
click at [135, 162] on div at bounding box center [341, 164] width 614 height 16
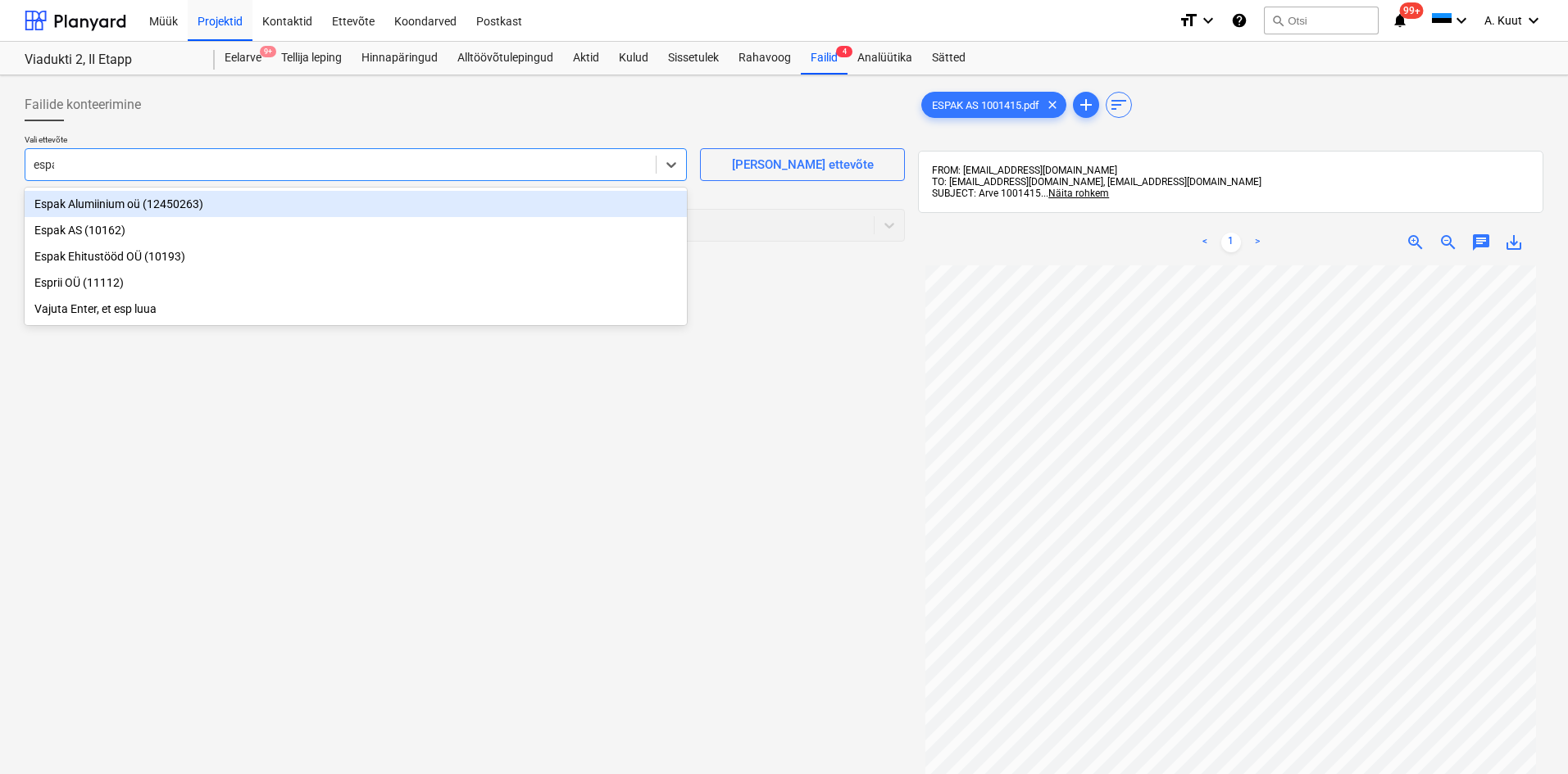
type input "espak"
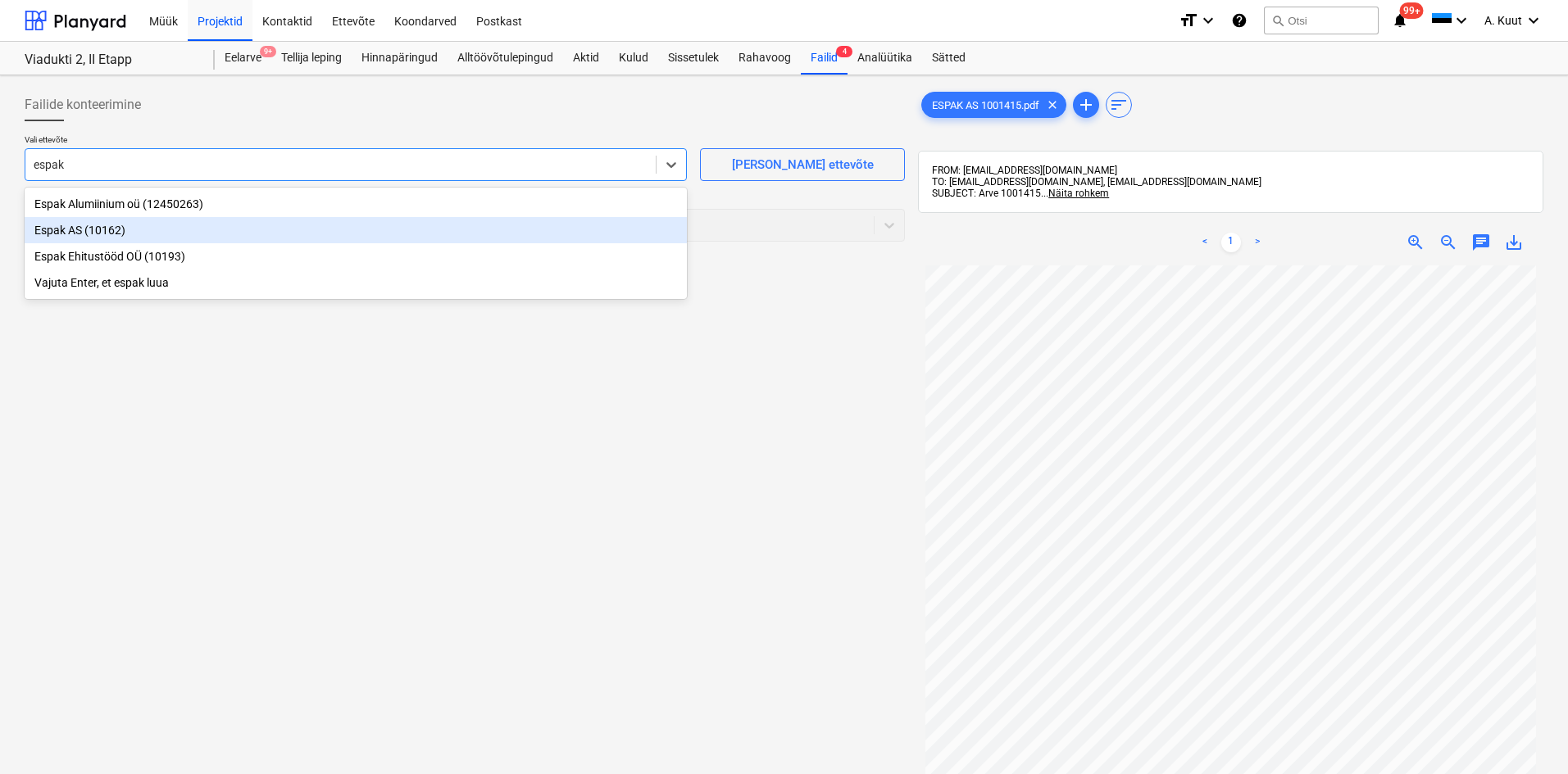
click at [76, 222] on div "Espak AS (10162)" at bounding box center [355, 229] width 662 height 26
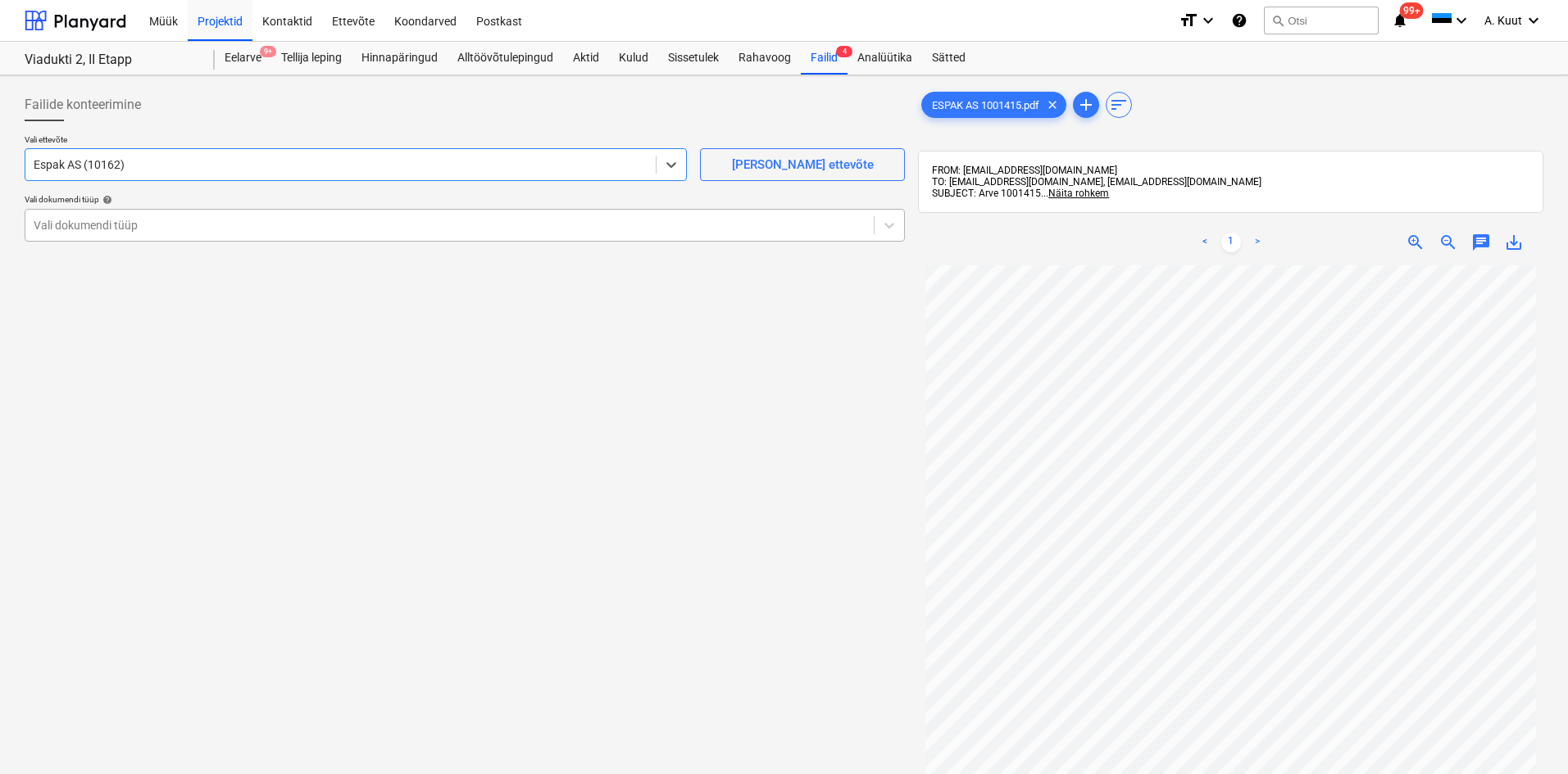
click at [74, 232] on div at bounding box center [449, 224] width 831 height 16
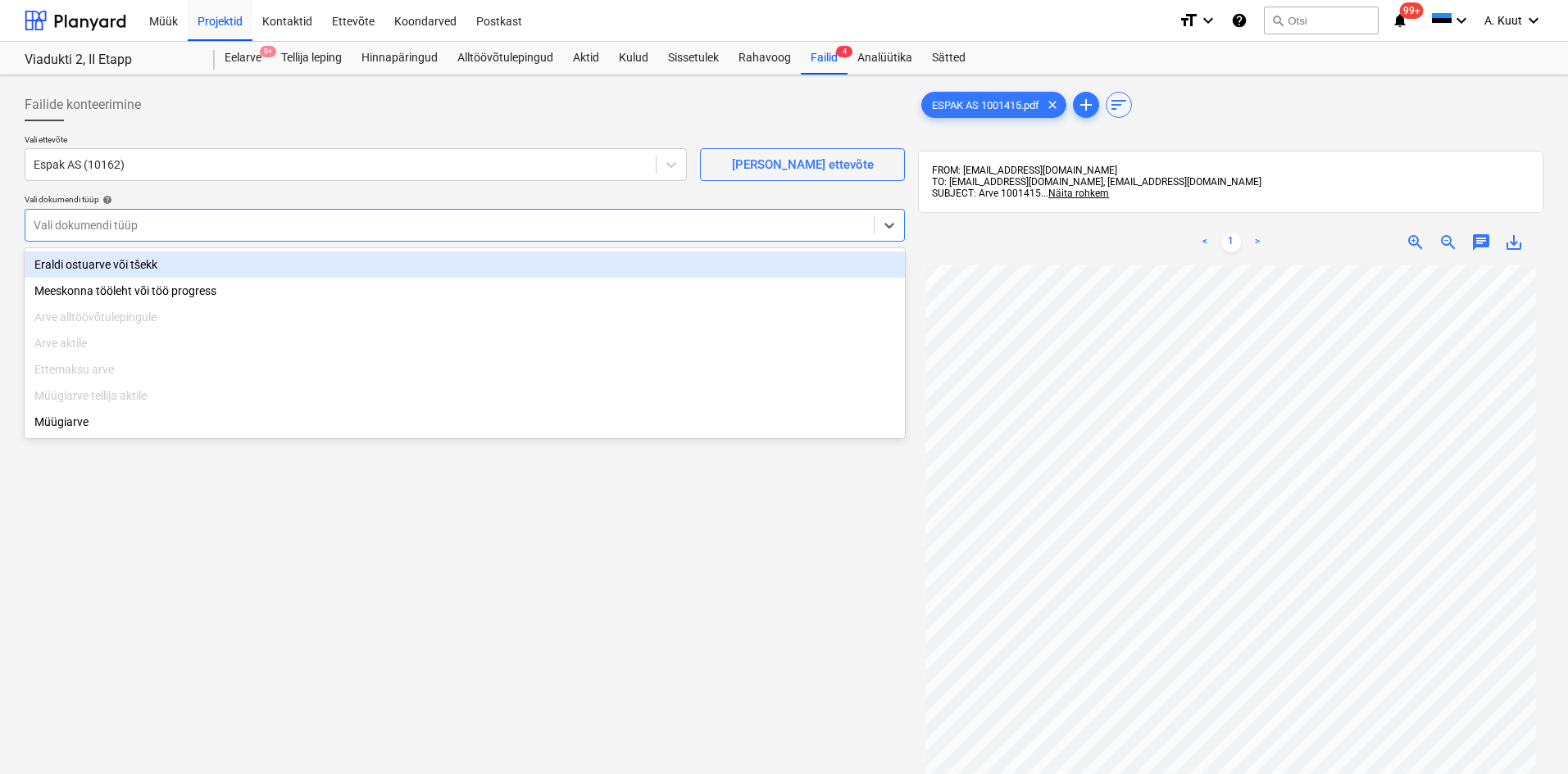
click at [73, 264] on div "Eraldi ostuarve või tšekk" at bounding box center [464, 264] width 880 height 26
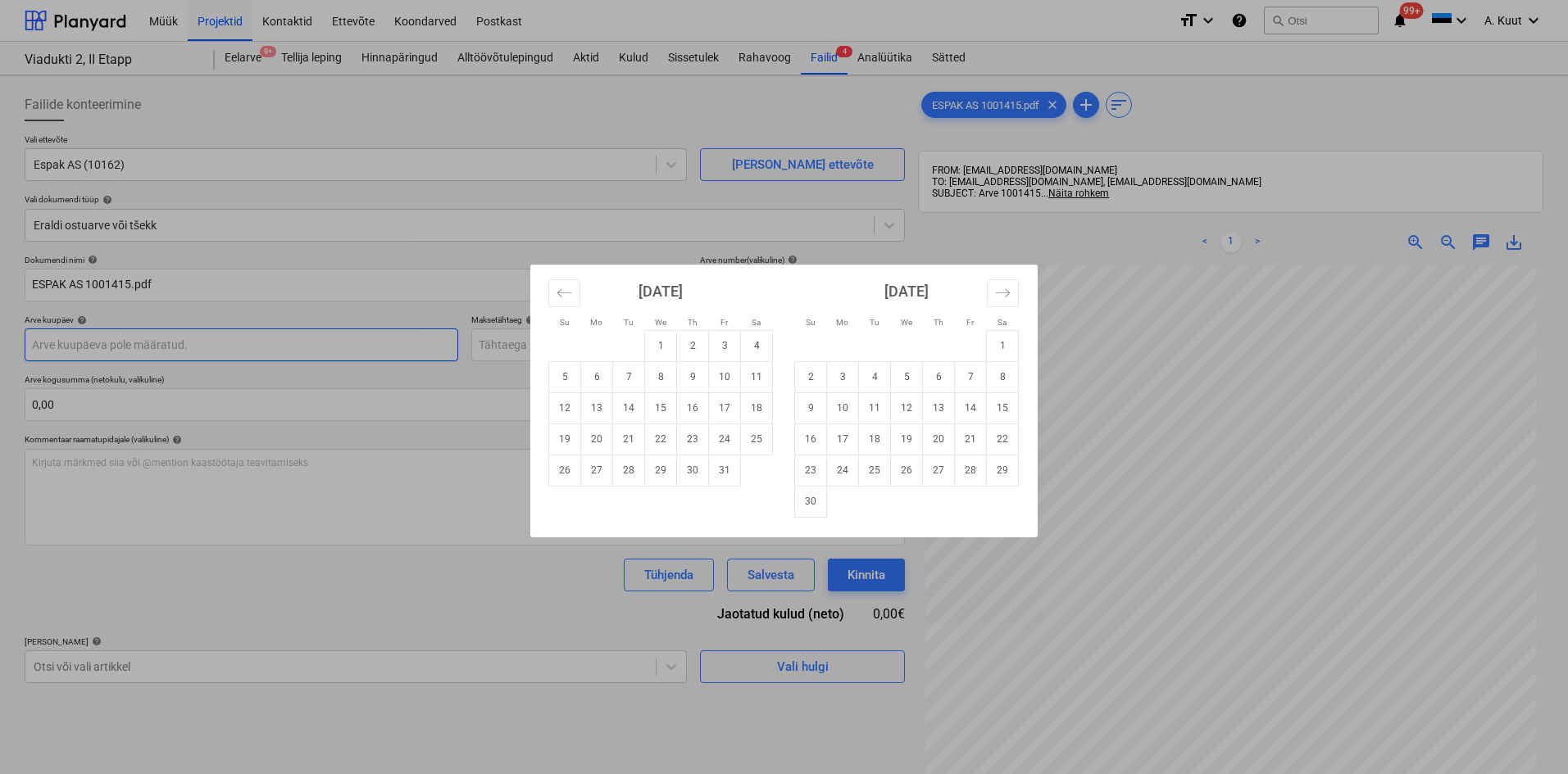
click at [67, 343] on body "Müük Projektid Kontaktid Ettevõte Koondarved Postkast format_size keyboard_arro…" at bounding box center [784, 387] width 1568 height 774
click at [701, 350] on td "2" at bounding box center [692, 345] width 32 height 31
type input "[DATE]"
click at [578, 341] on body "Müük Projektid Kontaktid Ettevõte Koondarved Postkast format_size keyboard_arro…" at bounding box center [784, 387] width 1568 height 774
click at [1003, 353] on td "1" at bounding box center [1002, 345] width 32 height 31
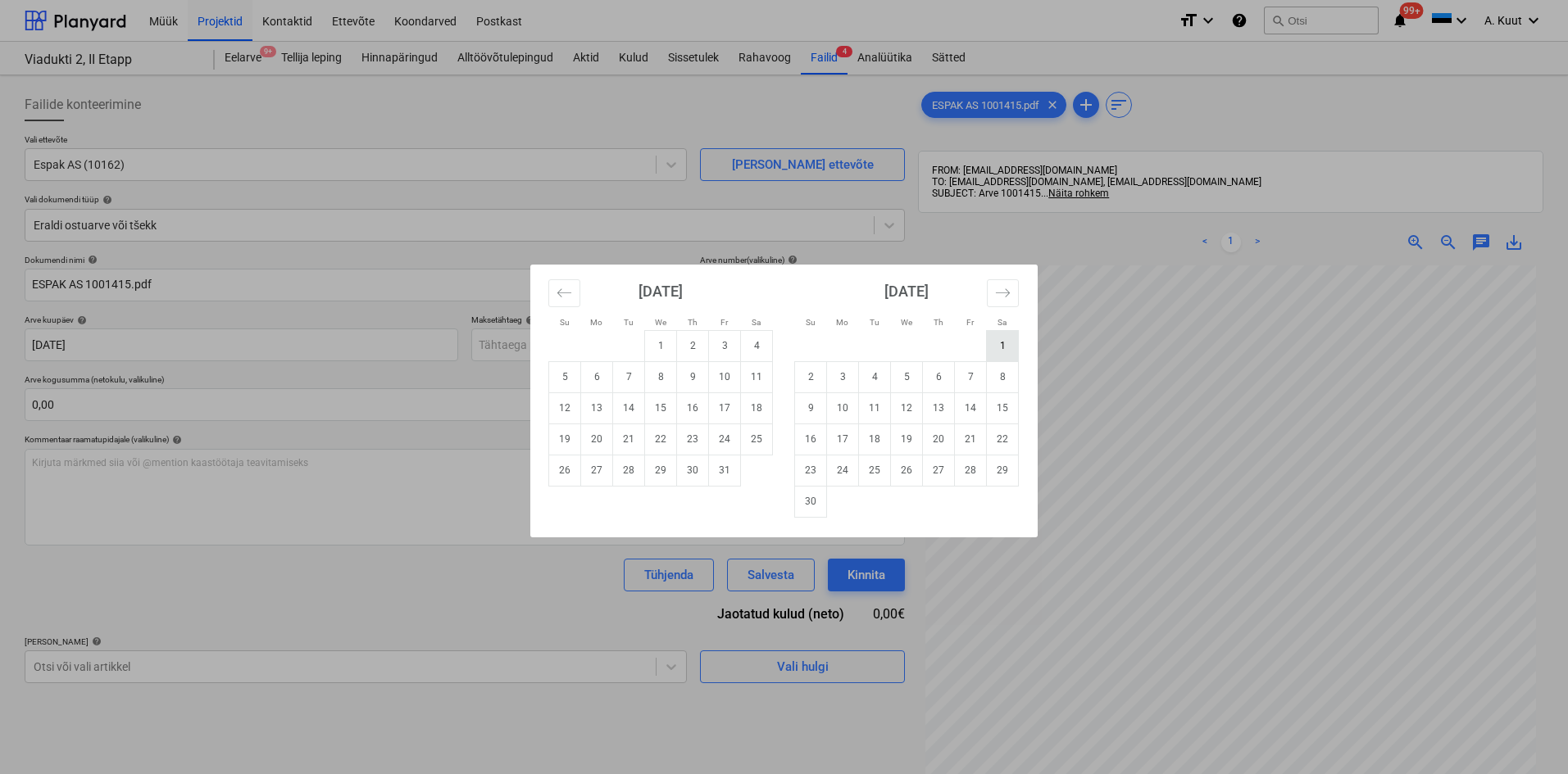
type input "[DATE]"
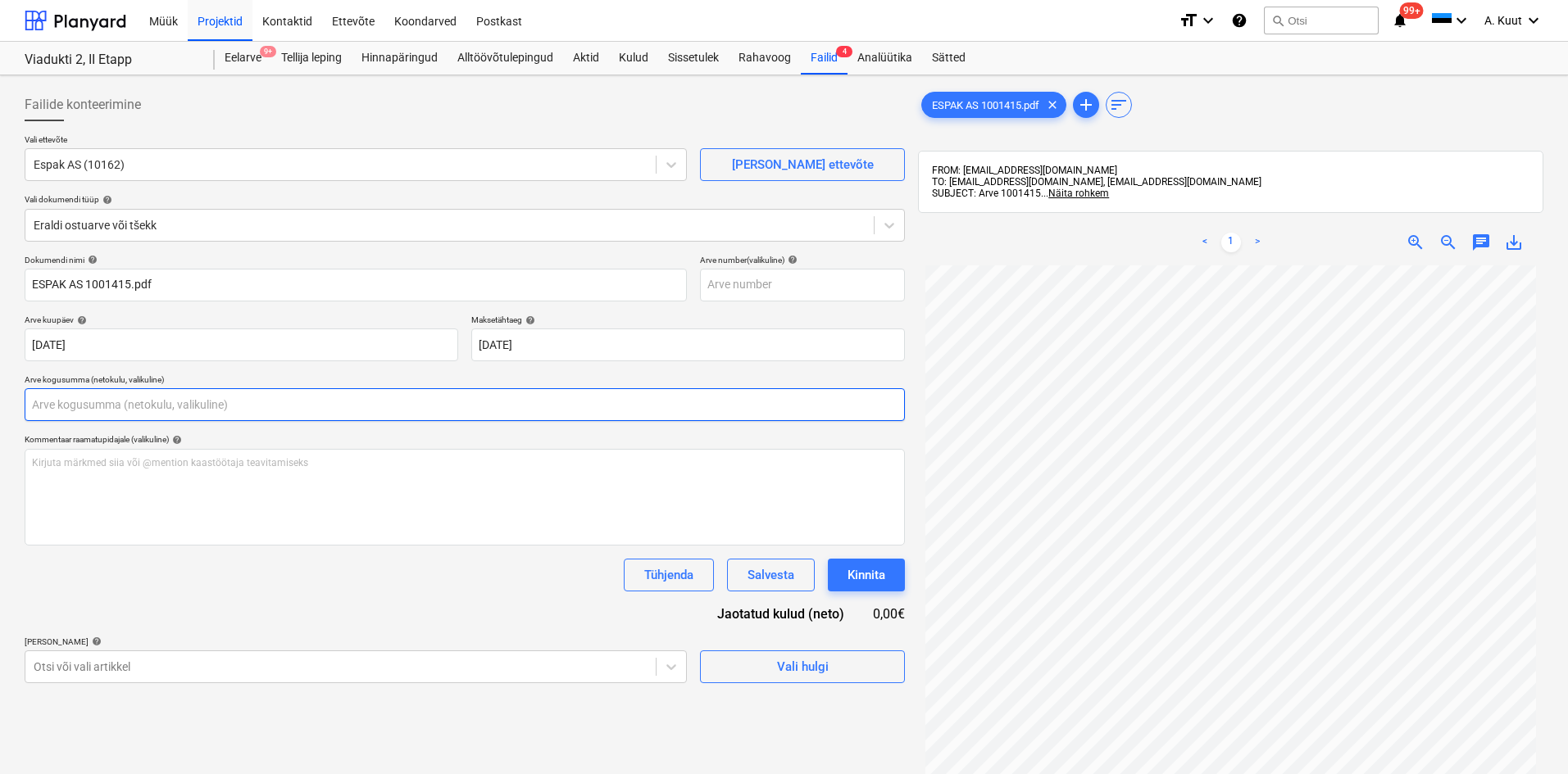
click at [197, 401] on input "text" at bounding box center [464, 404] width 880 height 33
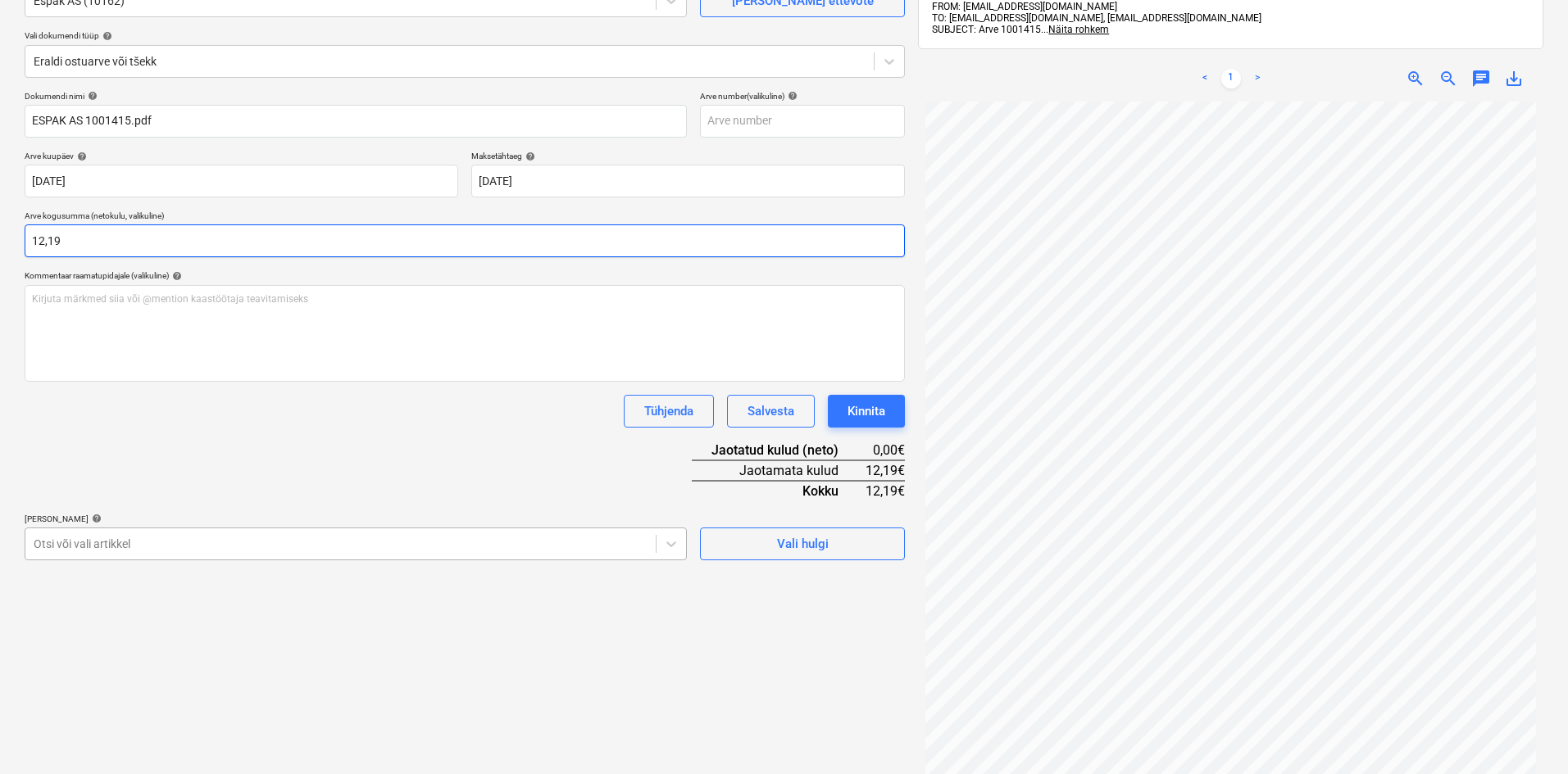
type input "12,19"
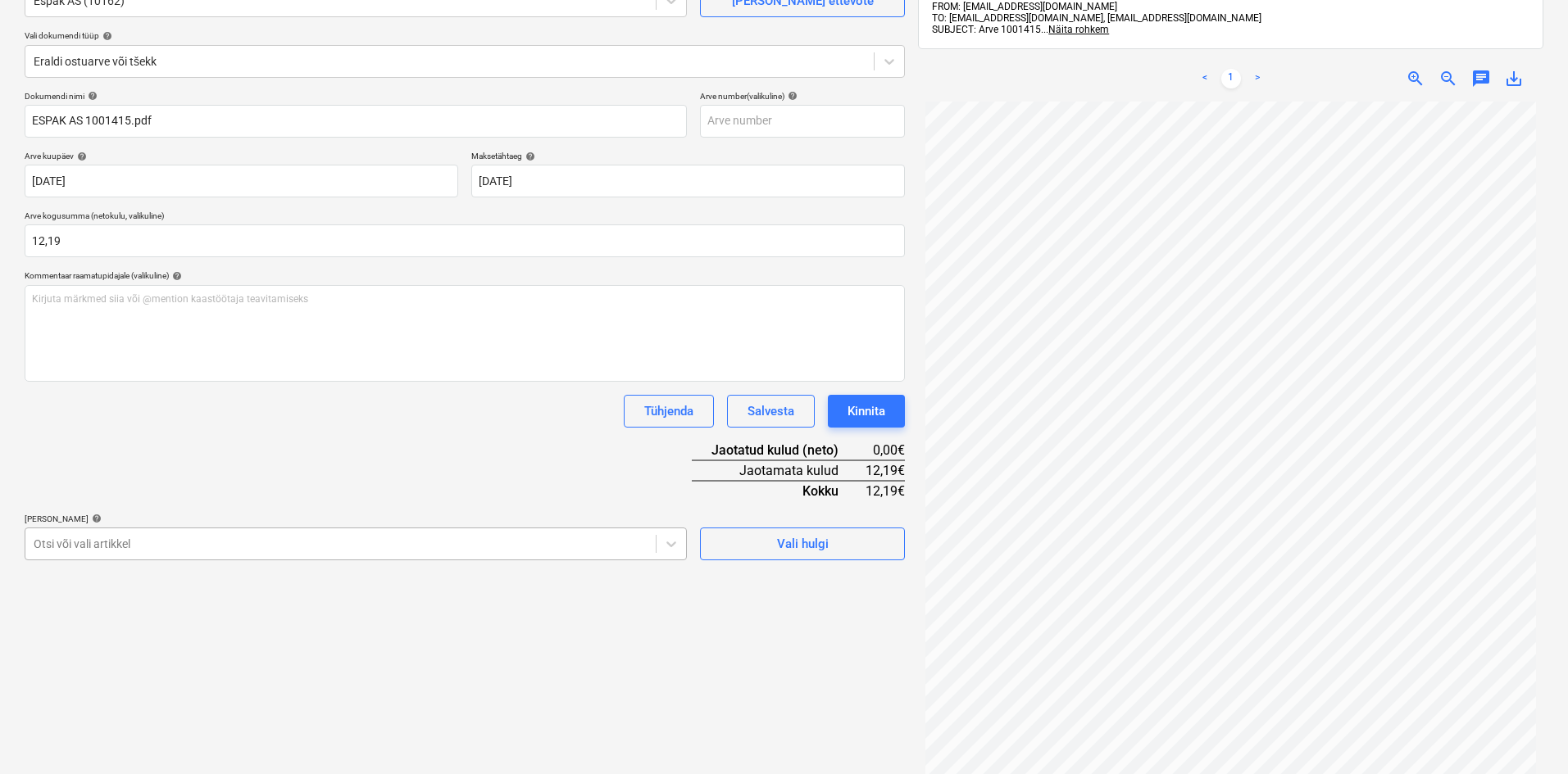
scroll to position [212, 0]
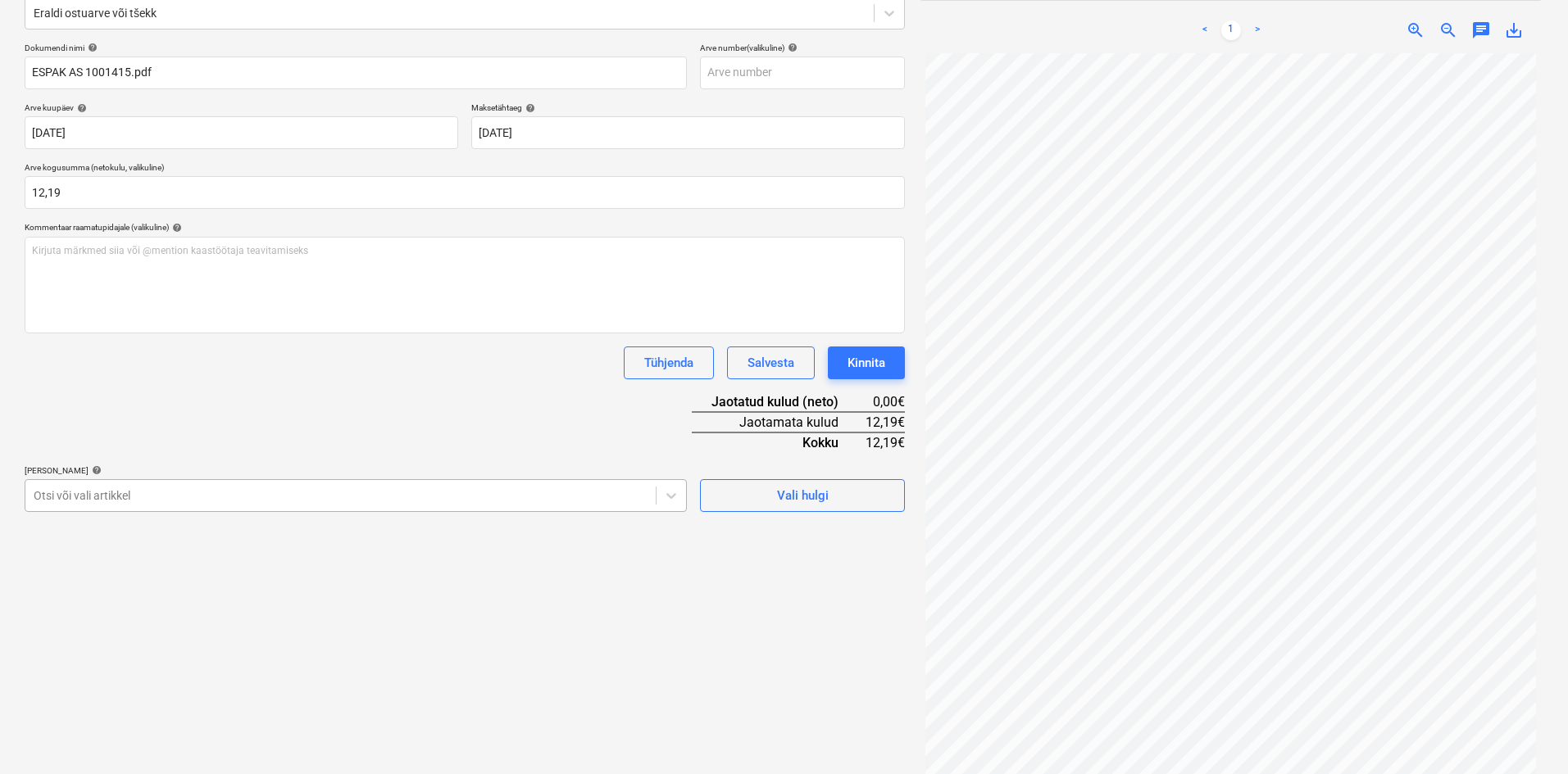
click at [208, 548] on body "Müük Projektid Kontaktid Ettevõte Koondarved Postkast format_size keyboard_arro…" at bounding box center [784, 175] width 1568 height 774
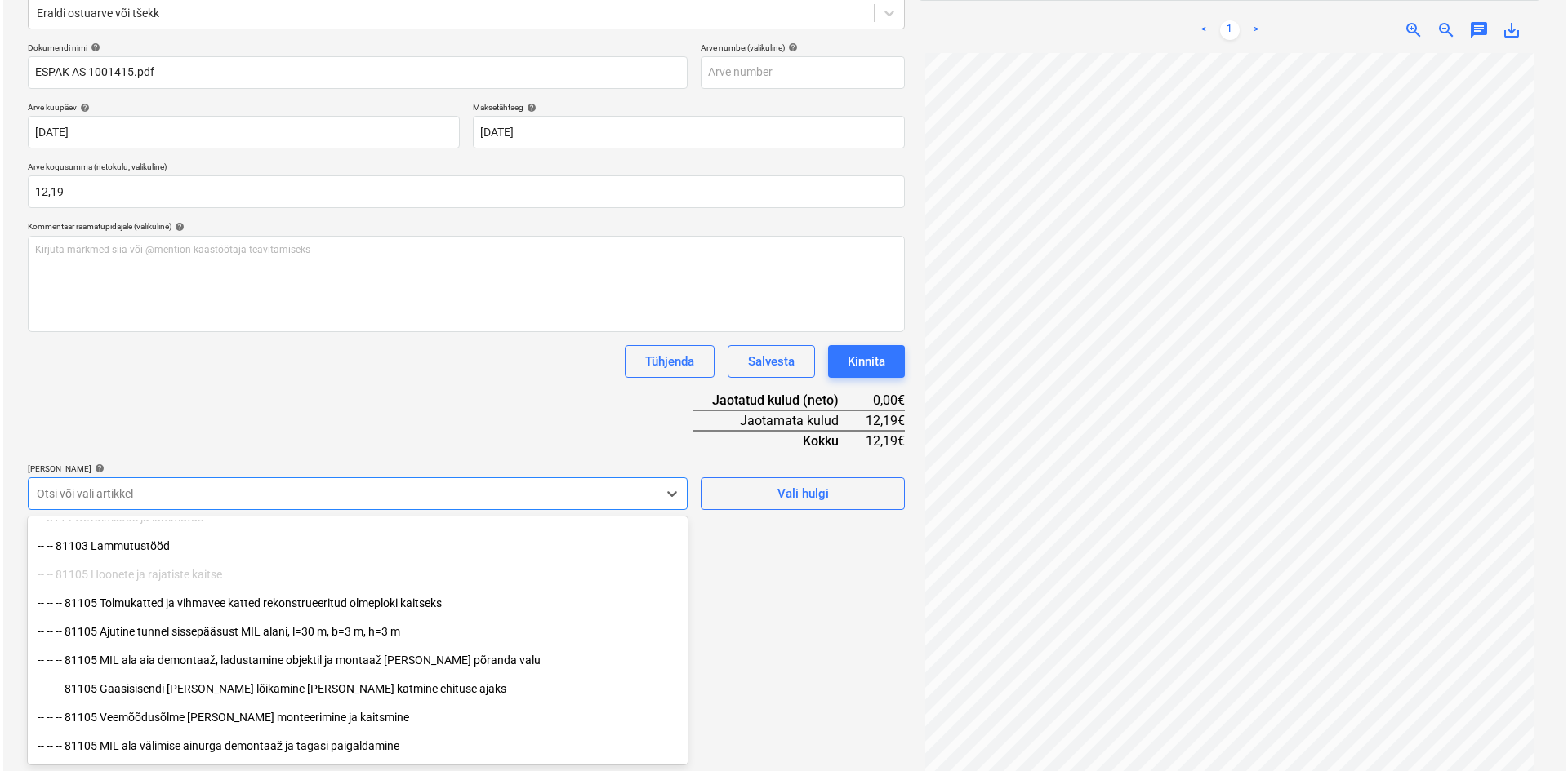
scroll to position [163, 0]
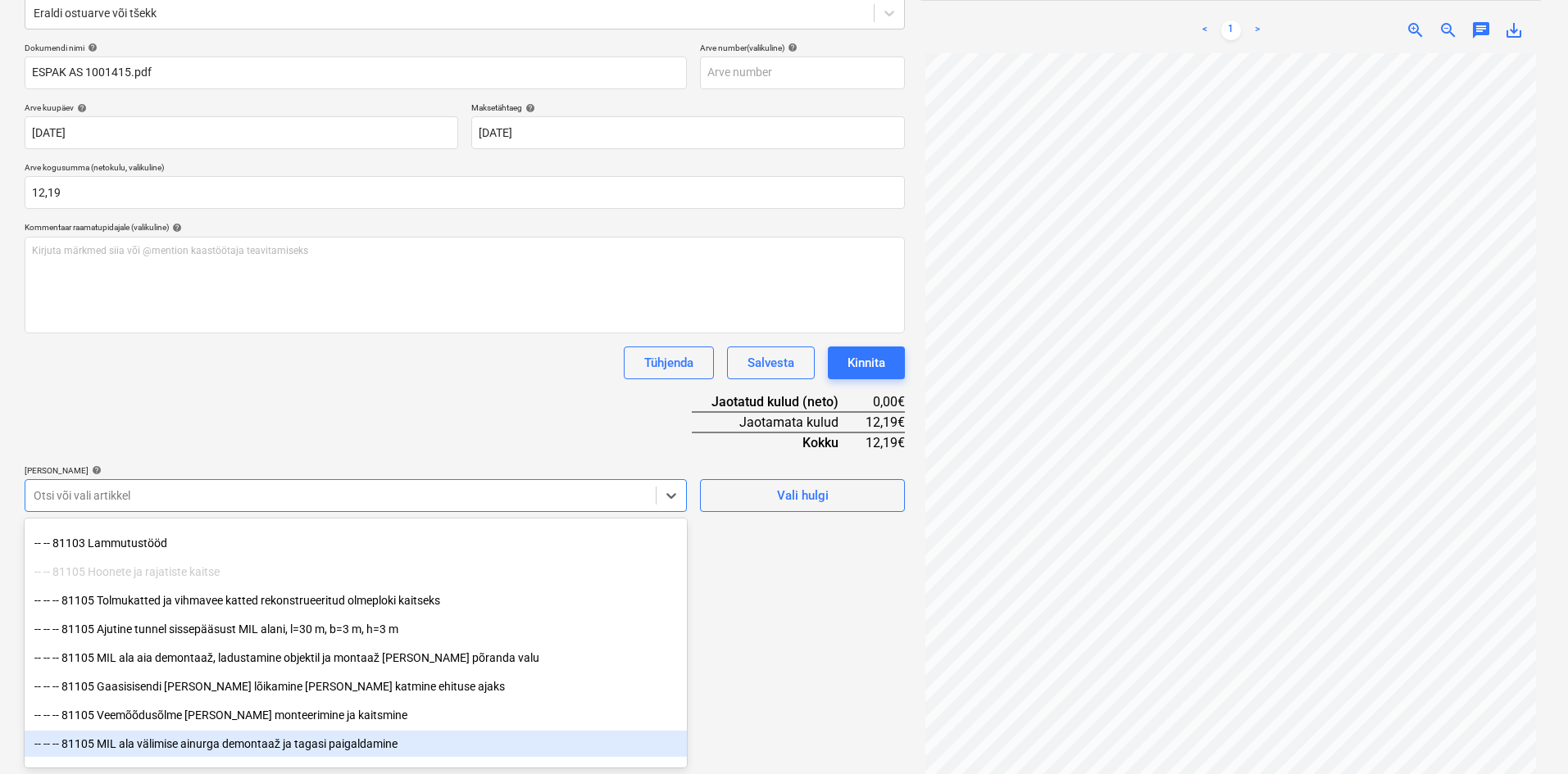
click at [184, 739] on div "-- -- -- 81105 MIL ala välimise ainurga demontaaž ja tagasi paigaldamine" at bounding box center [355, 743] width 662 height 26
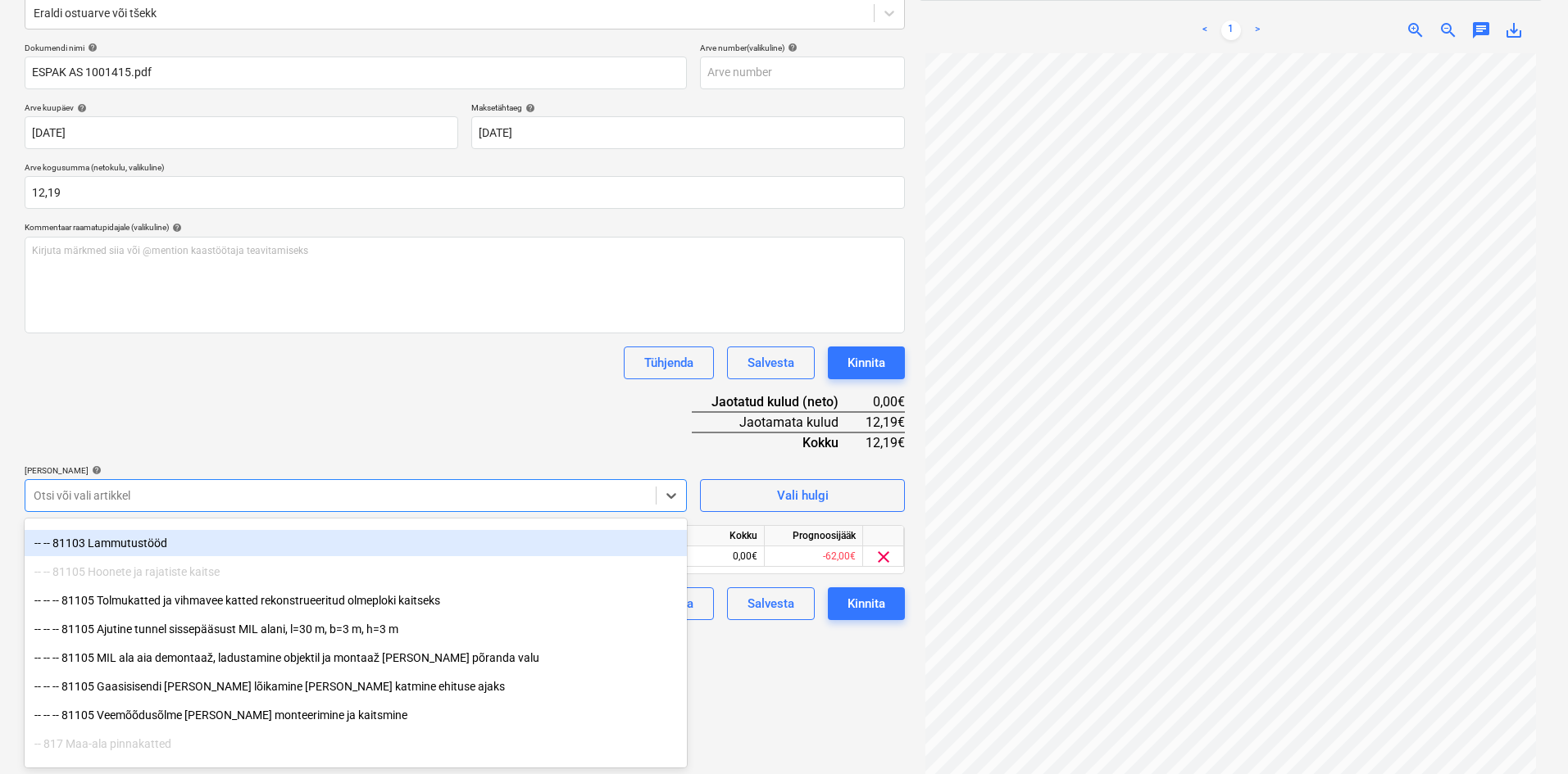
click at [372, 405] on div "Dokumendi nimi help ESPAK AS 1001415.pdf Arve number (valikuline) help Arve kuu…" at bounding box center [464, 331] width 880 height 578
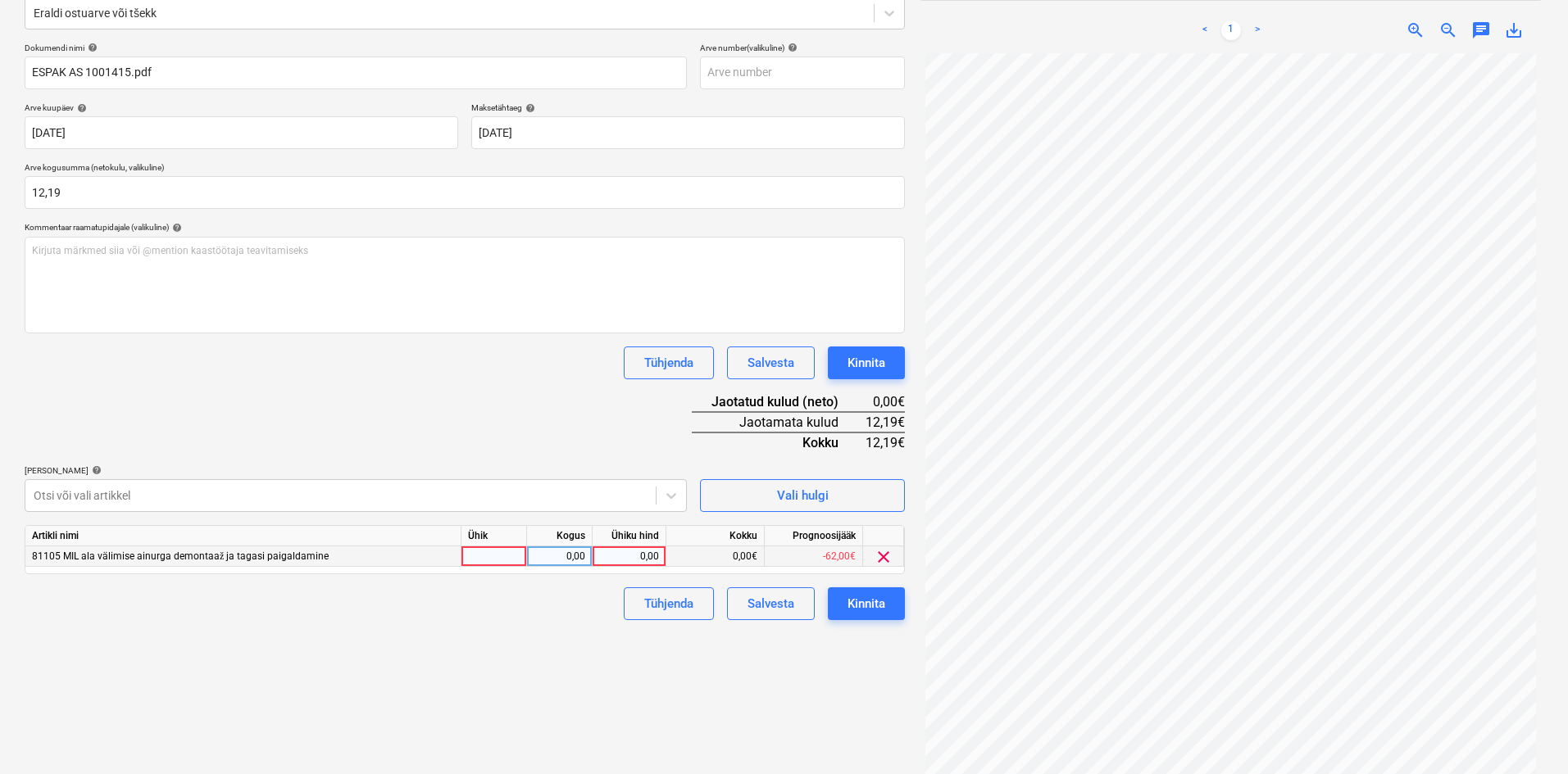
click at [640, 556] on div "0,00" at bounding box center [629, 556] width 60 height 20
type input "12,19"
click at [566, 638] on div "Failide konteerimine Vali ettevõte Espak AS (10162) [PERSON_NAME] uus ettevõte …" at bounding box center [465, 328] width 893 height 918
click at [869, 605] on div "Kinnita" at bounding box center [866, 604] width 38 height 21
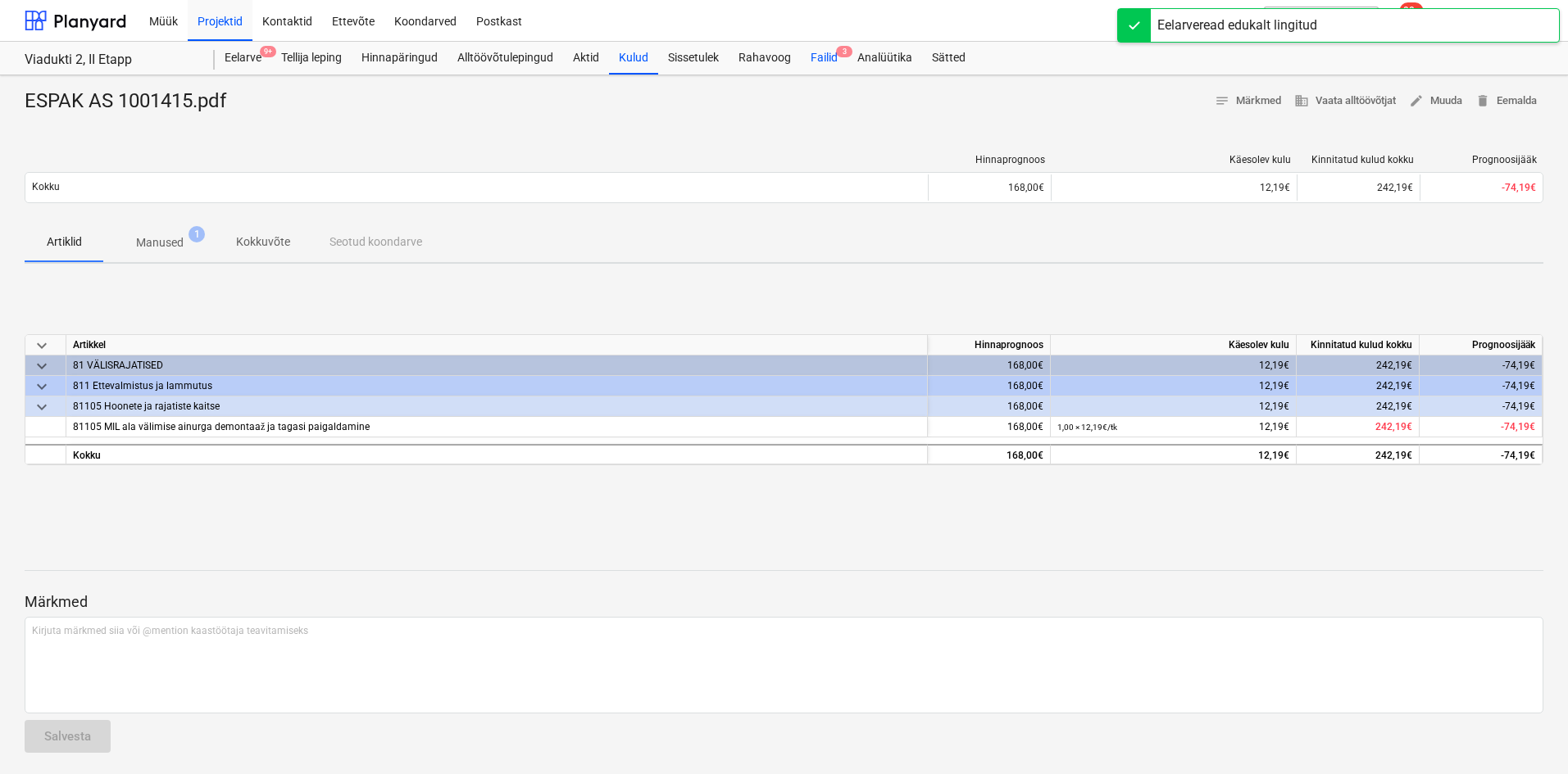
click at [819, 52] on div "Failid 3" at bounding box center [824, 58] width 46 height 33
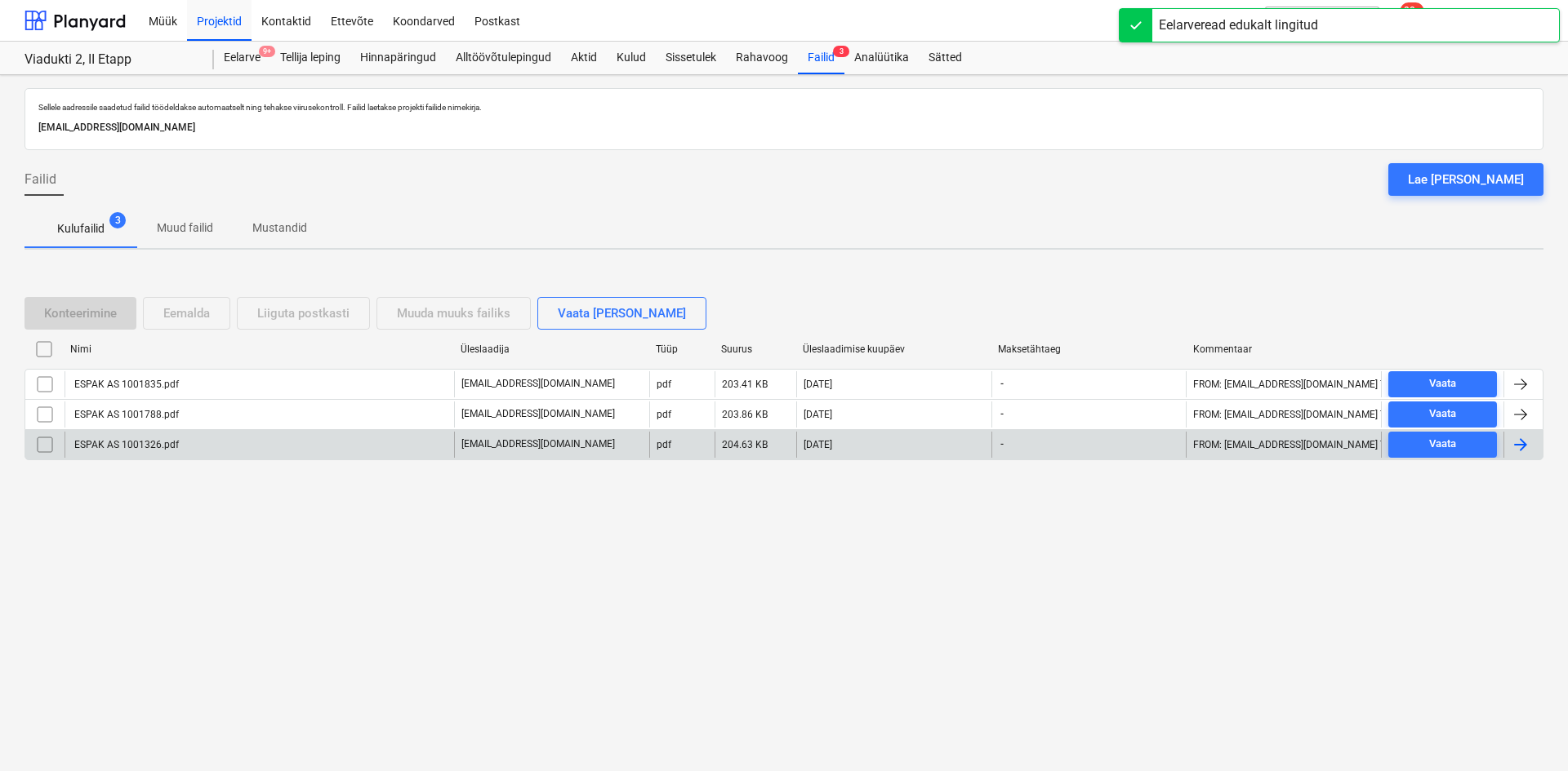
click at [114, 446] on div "ESPAK AS 1001326.pdf" at bounding box center [125, 445] width 107 height 12
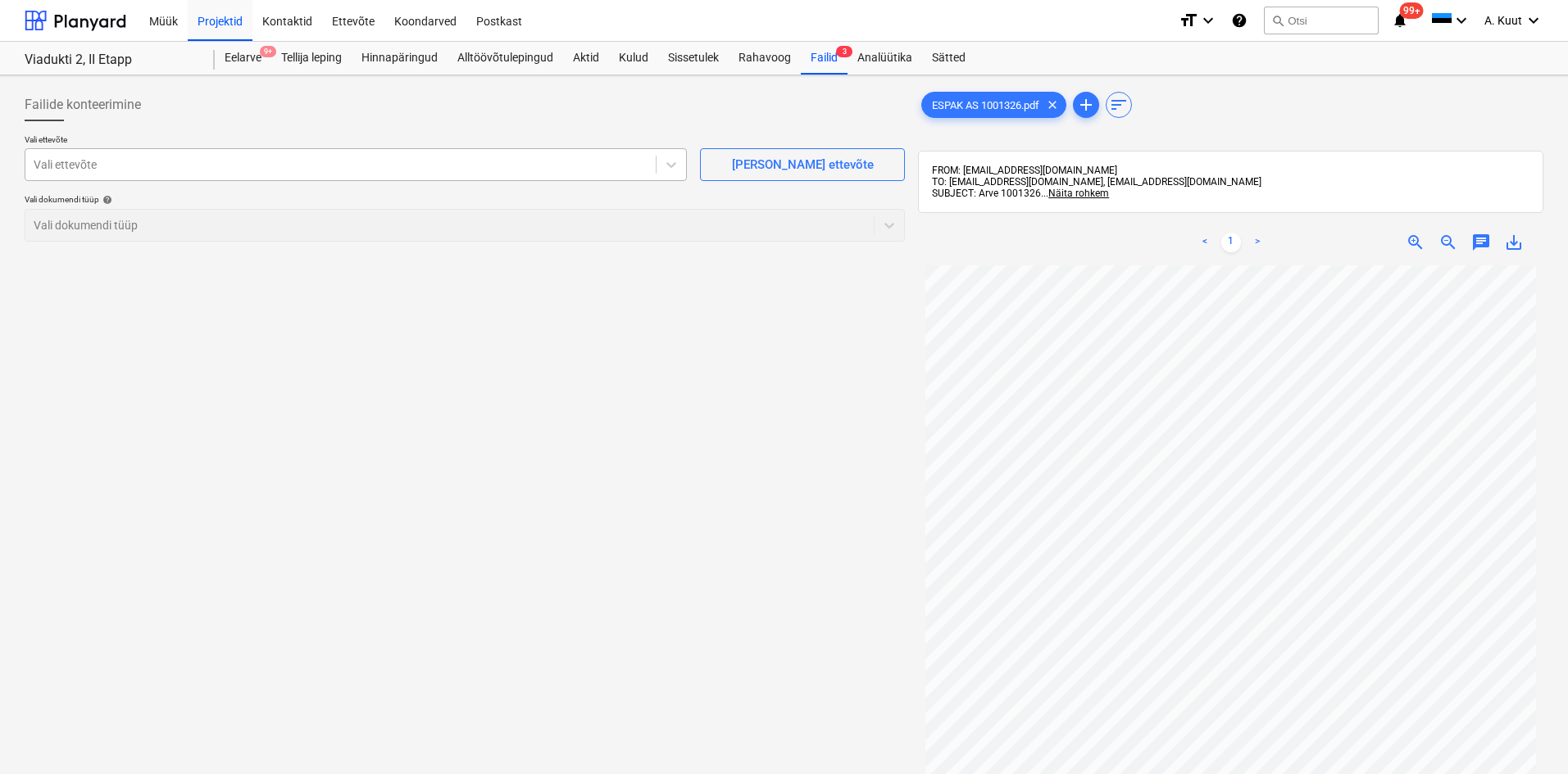
click at [119, 158] on div at bounding box center [341, 164] width 614 height 16
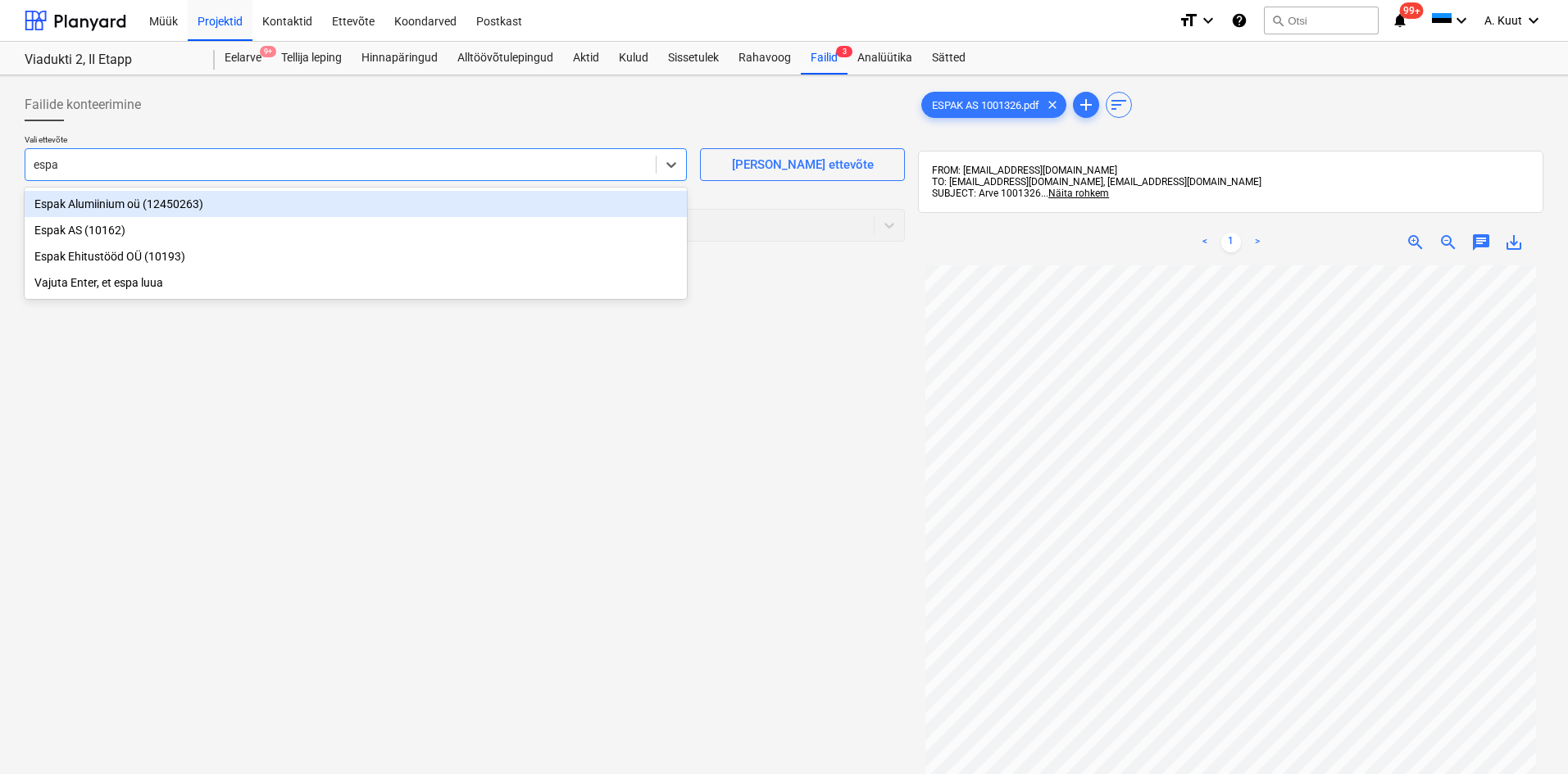
type input "espak"
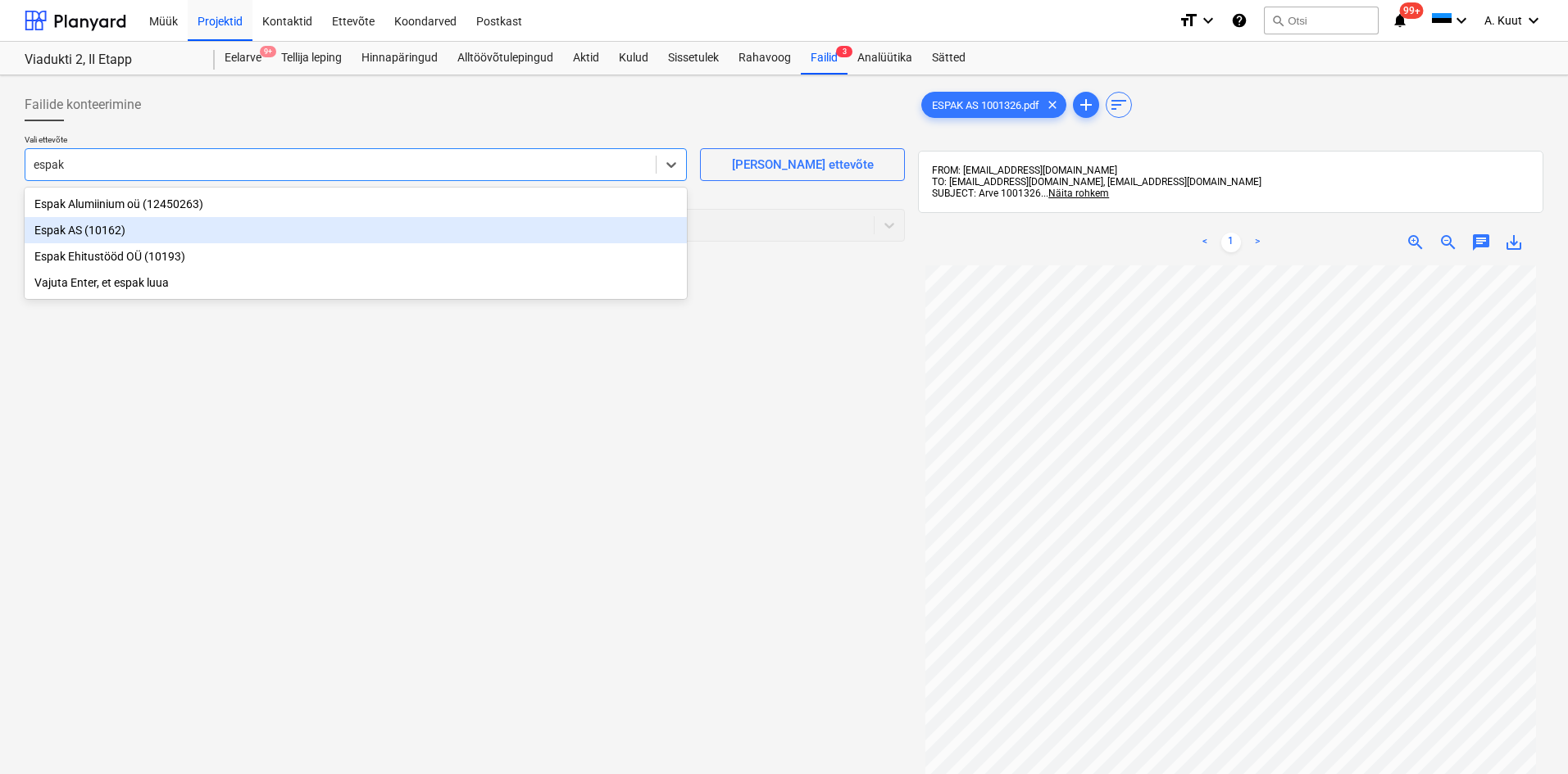
click at [67, 232] on div "Espak AS (10162)" at bounding box center [355, 229] width 662 height 26
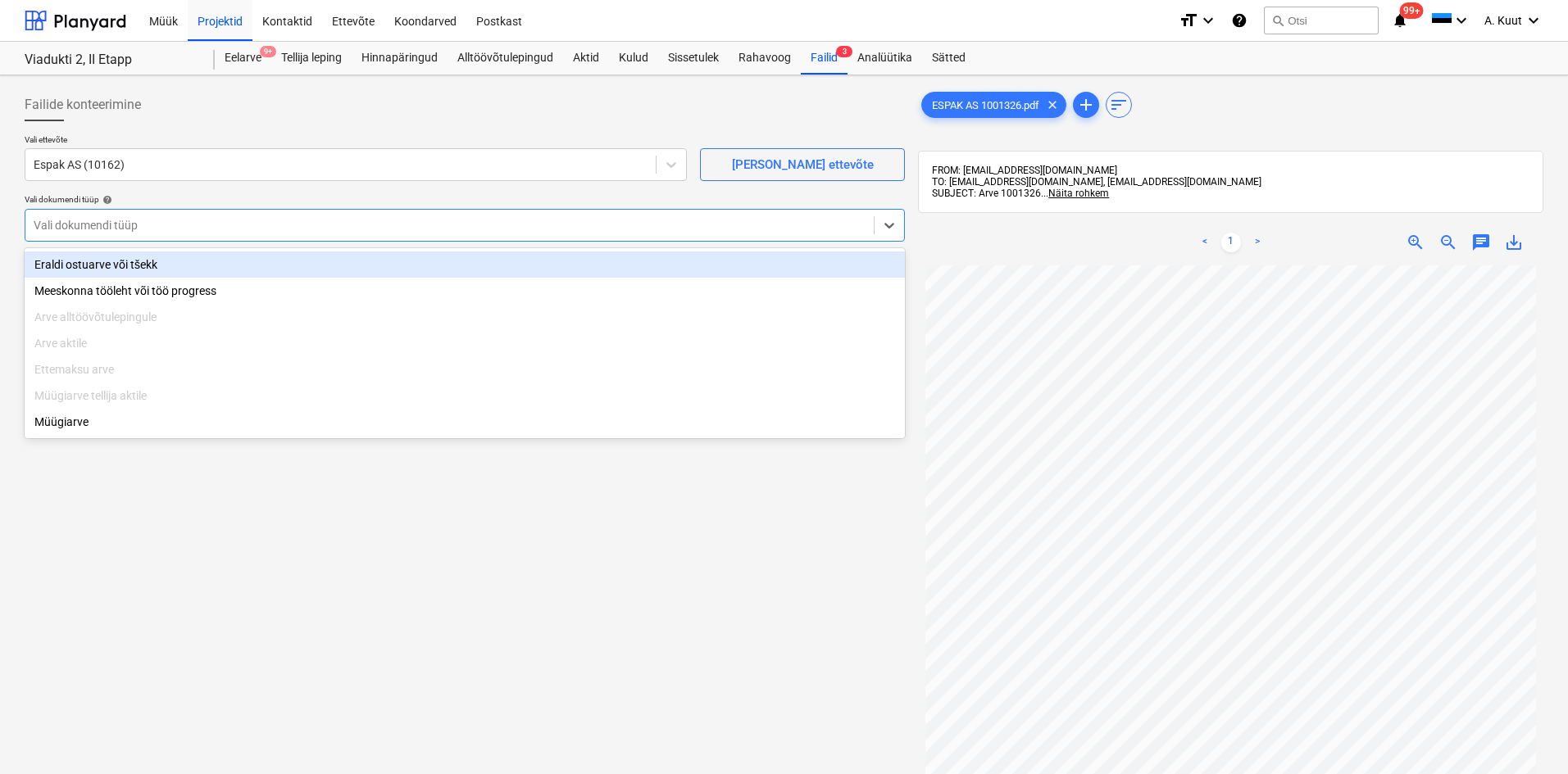
click at [70, 221] on div at bounding box center [449, 224] width 831 height 16
click at [70, 259] on div "Eraldi ostuarve või tšekk" at bounding box center [464, 264] width 880 height 26
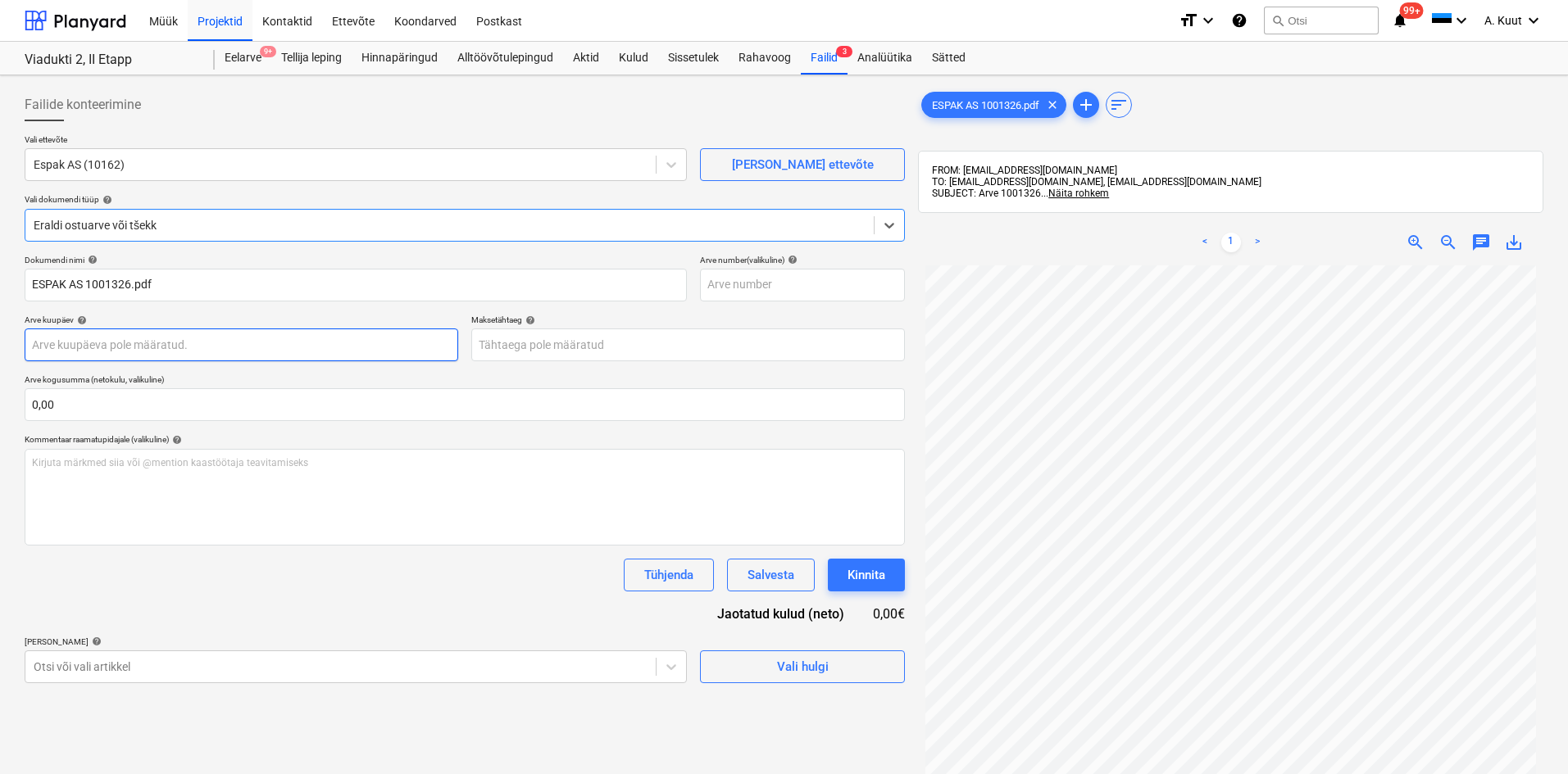
click at [77, 346] on body "Müük Projektid Kontaktid Ettevõte Koondarved Postkast format_size keyboard_arro…" at bounding box center [784, 387] width 1568 height 774
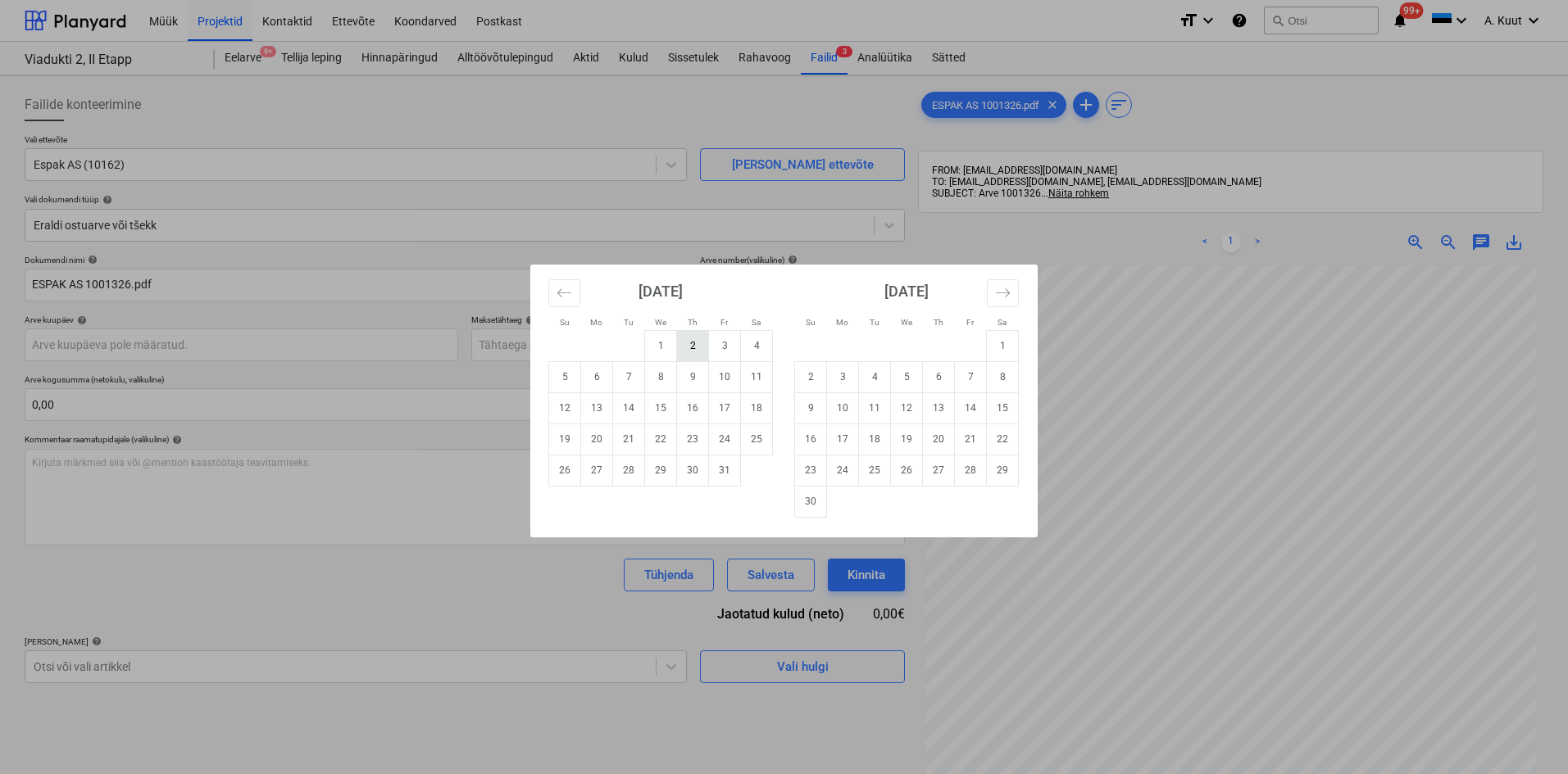
click at [685, 344] on td "2" at bounding box center [692, 345] width 32 height 31
type input "[DATE]"
click at [581, 344] on body "Müük Projektid Kontaktid Ettevõte Koondarved Postkast format_size keyboard_arro…" at bounding box center [784, 387] width 1568 height 774
click at [1006, 348] on td "1" at bounding box center [1002, 345] width 32 height 31
type input "[DATE]"
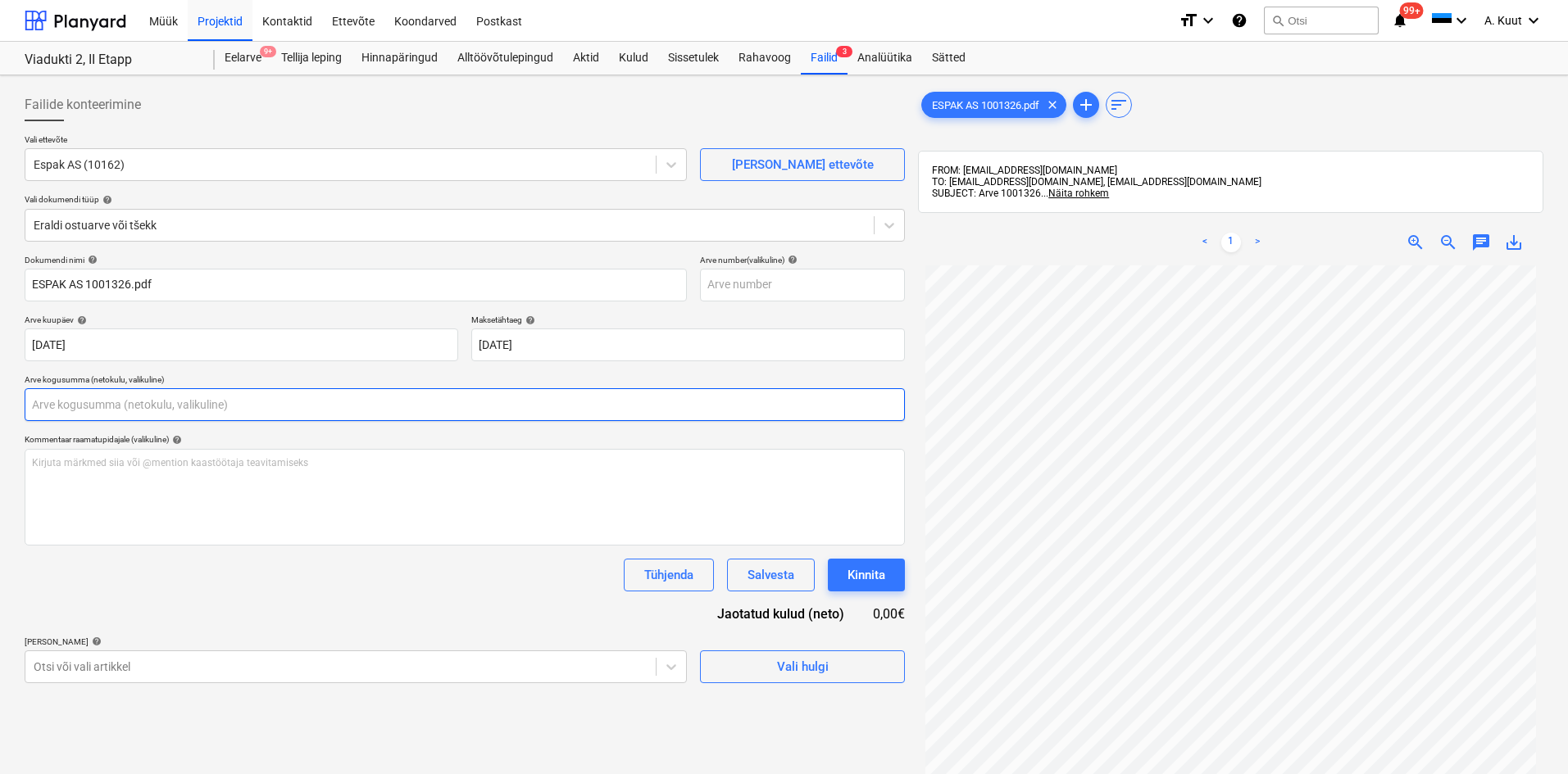
click at [137, 397] on input "text" at bounding box center [464, 404] width 880 height 33
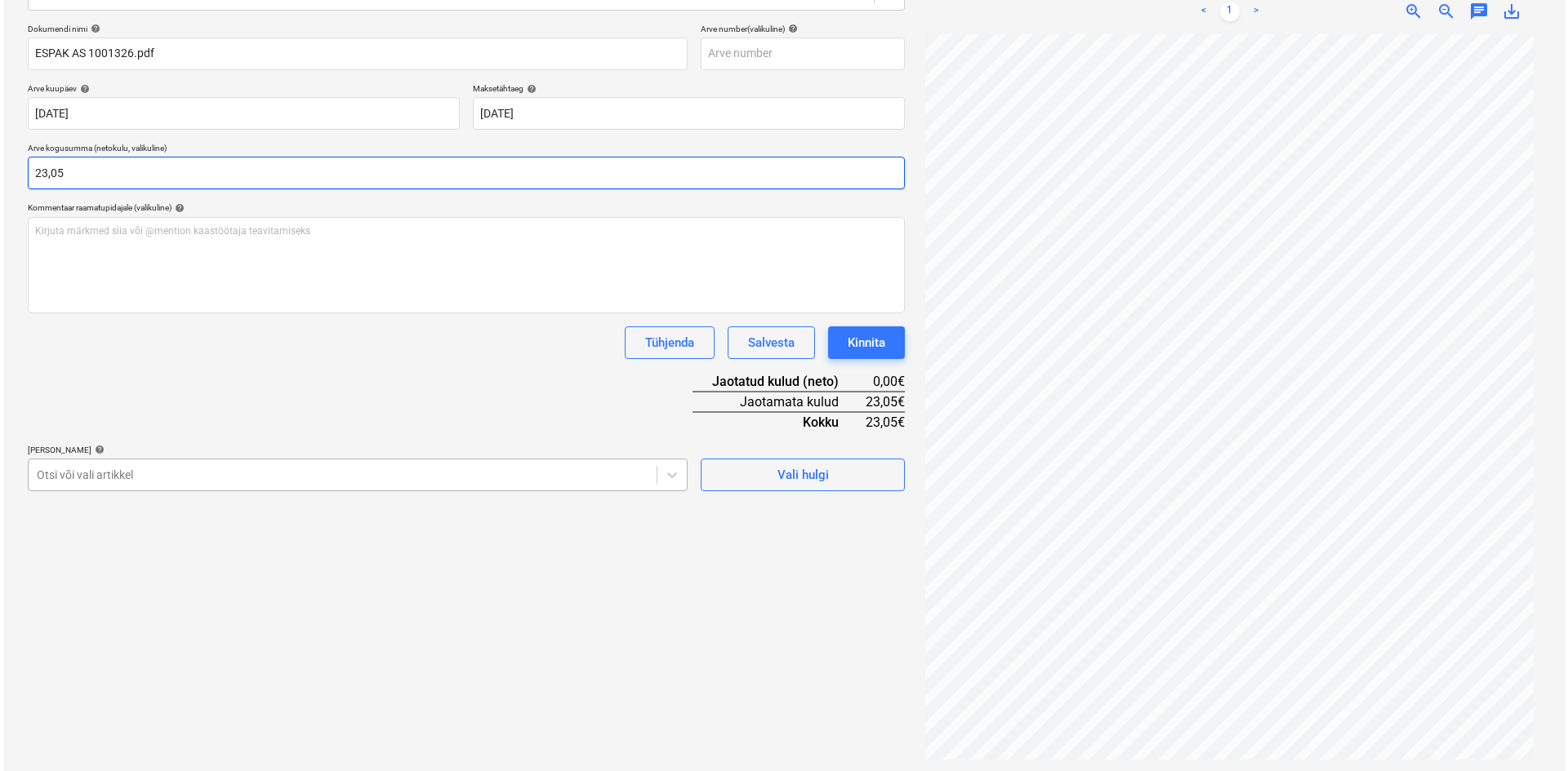
scroll to position [231, 0]
type input "23,05"
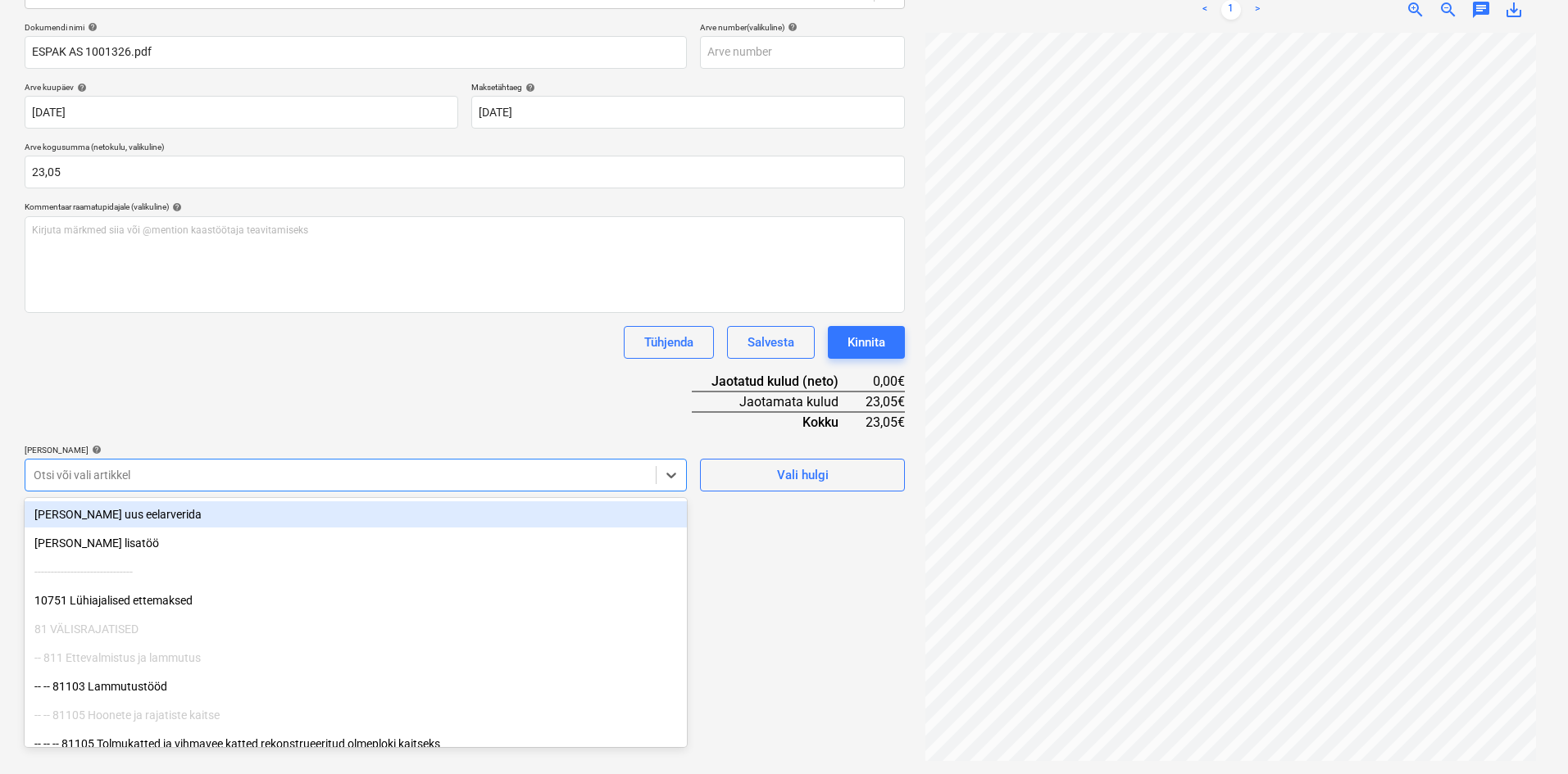
click at [159, 469] on div at bounding box center [341, 475] width 614 height 16
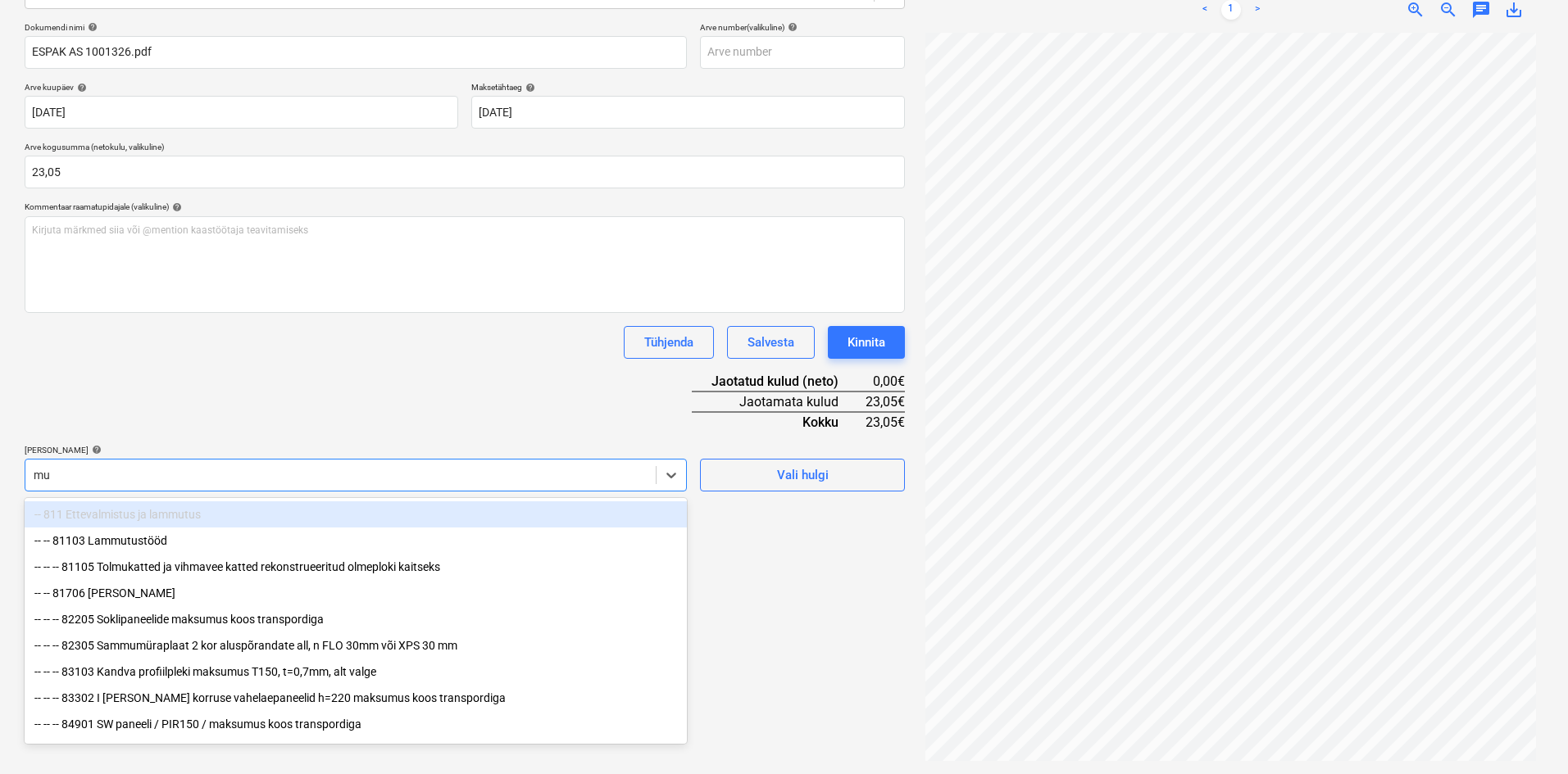
type input "mur"
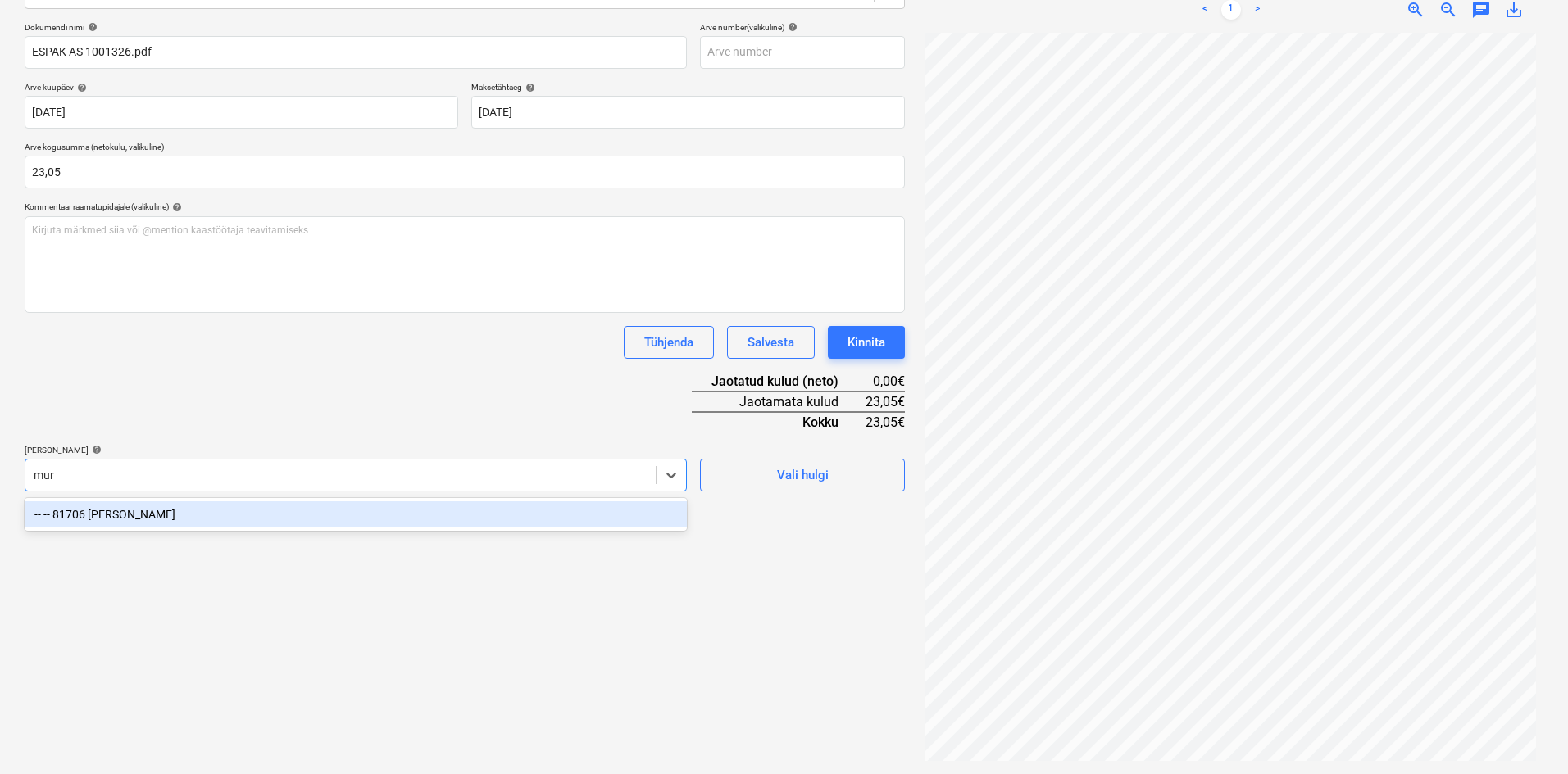
click at [132, 516] on div "-- -- 81706 [PERSON_NAME]" at bounding box center [355, 514] width 662 height 26
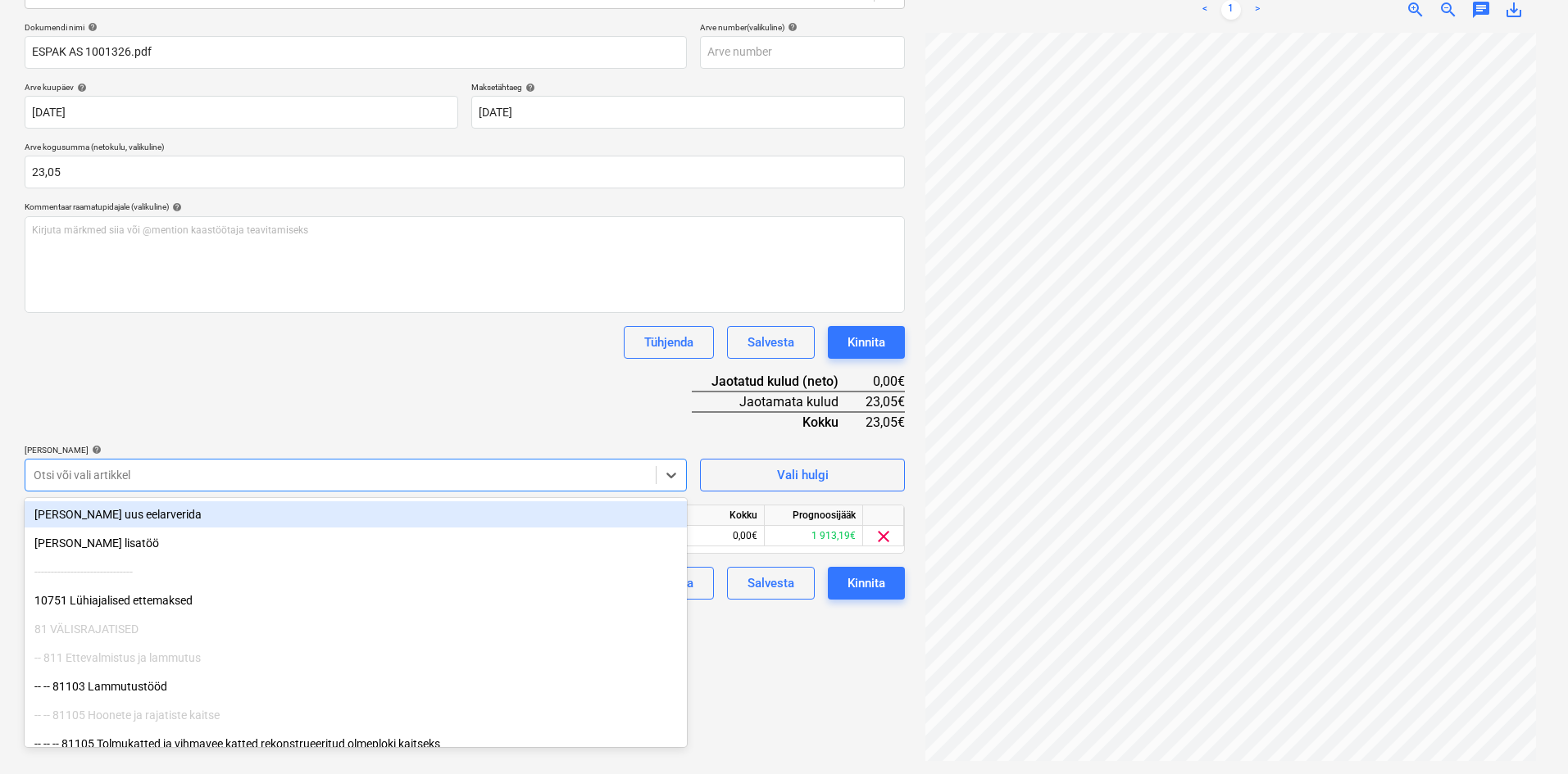
click at [231, 387] on div "Dokumendi nimi help ESPAK AS 1001326.pdf Arve number (valikuline) help Arve kuu…" at bounding box center [464, 311] width 880 height 578
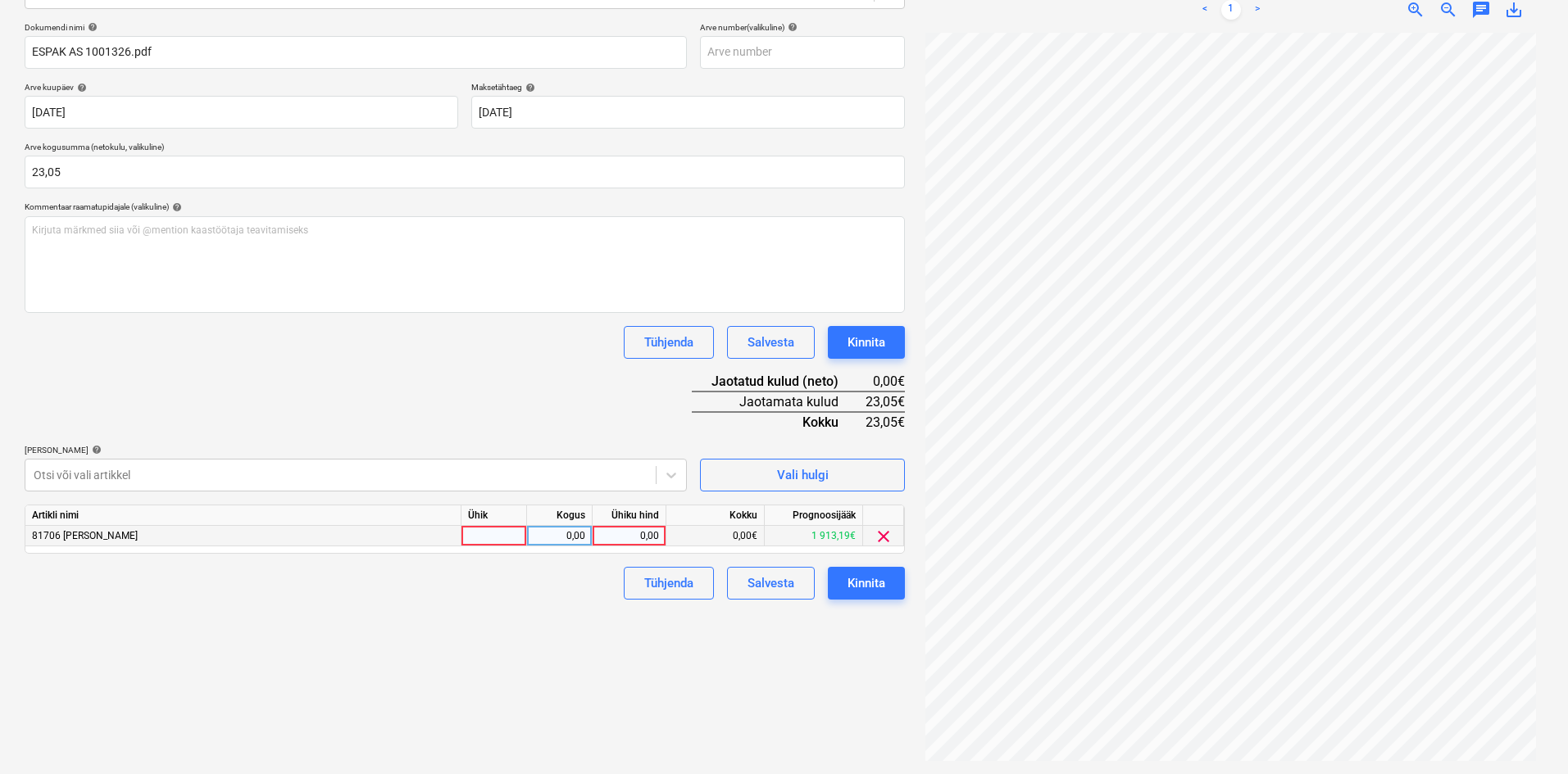
click at [657, 537] on div "0,00" at bounding box center [629, 536] width 60 height 20
type input "23,05"
click at [526, 599] on div "Tühjenda Salvesta Kinnita" at bounding box center [464, 583] width 880 height 33
click at [874, 585] on div "Kinnita" at bounding box center [866, 583] width 38 height 21
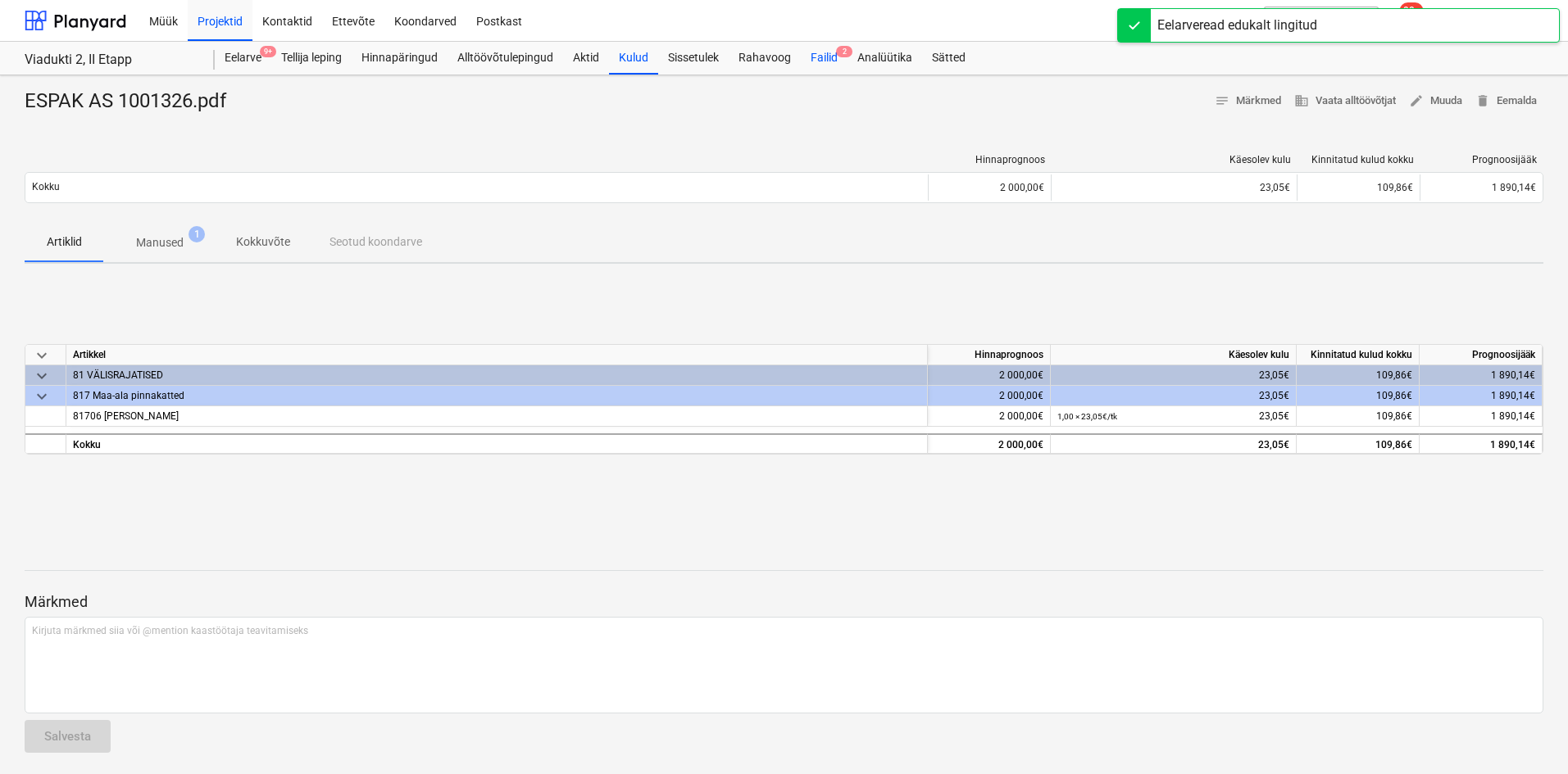
click at [834, 57] on div "Failid 2" at bounding box center [824, 58] width 46 height 33
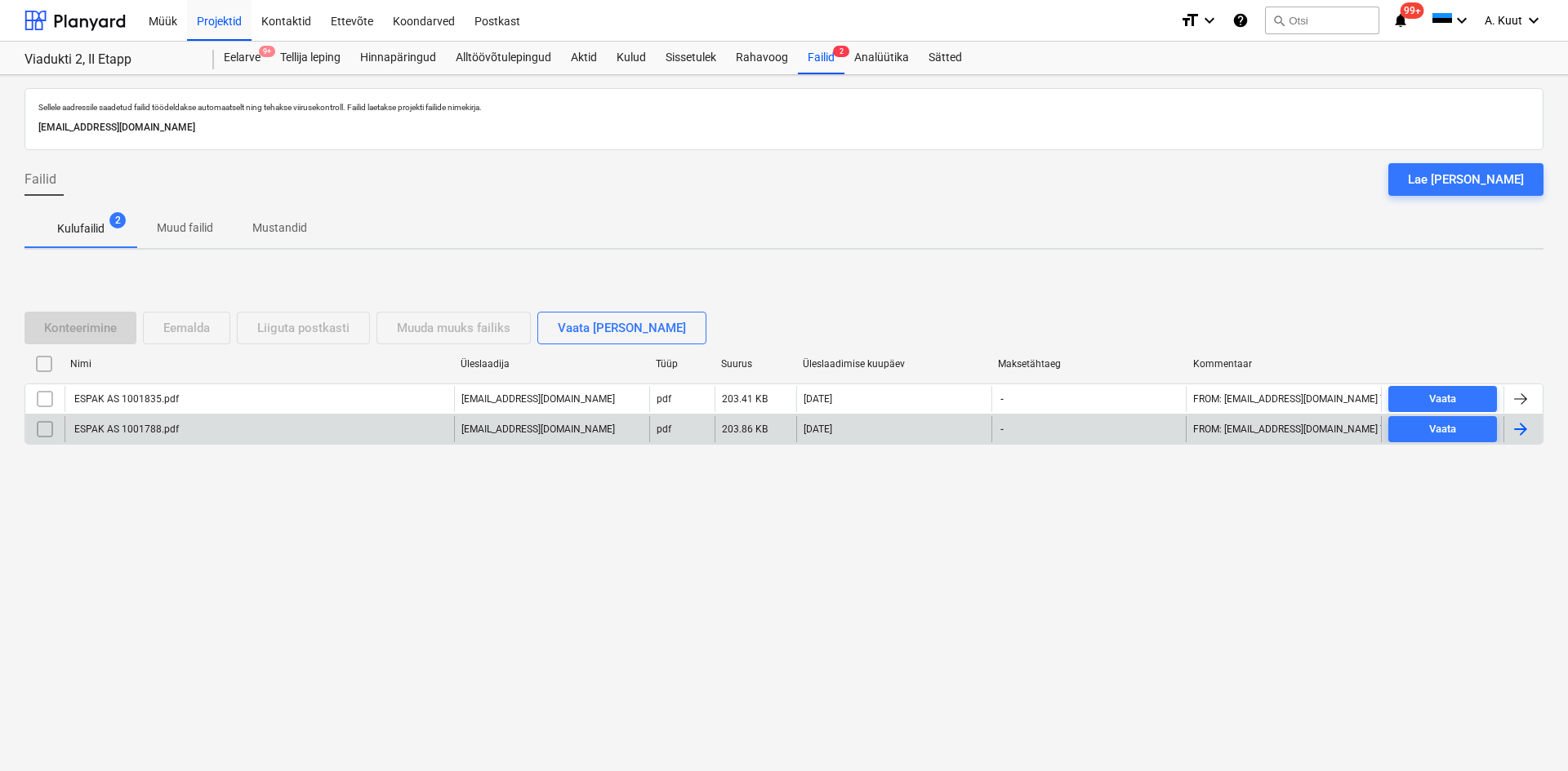
click at [178, 429] on div "ESPAK AS 1001788.pdf" at bounding box center [259, 429] width 390 height 26
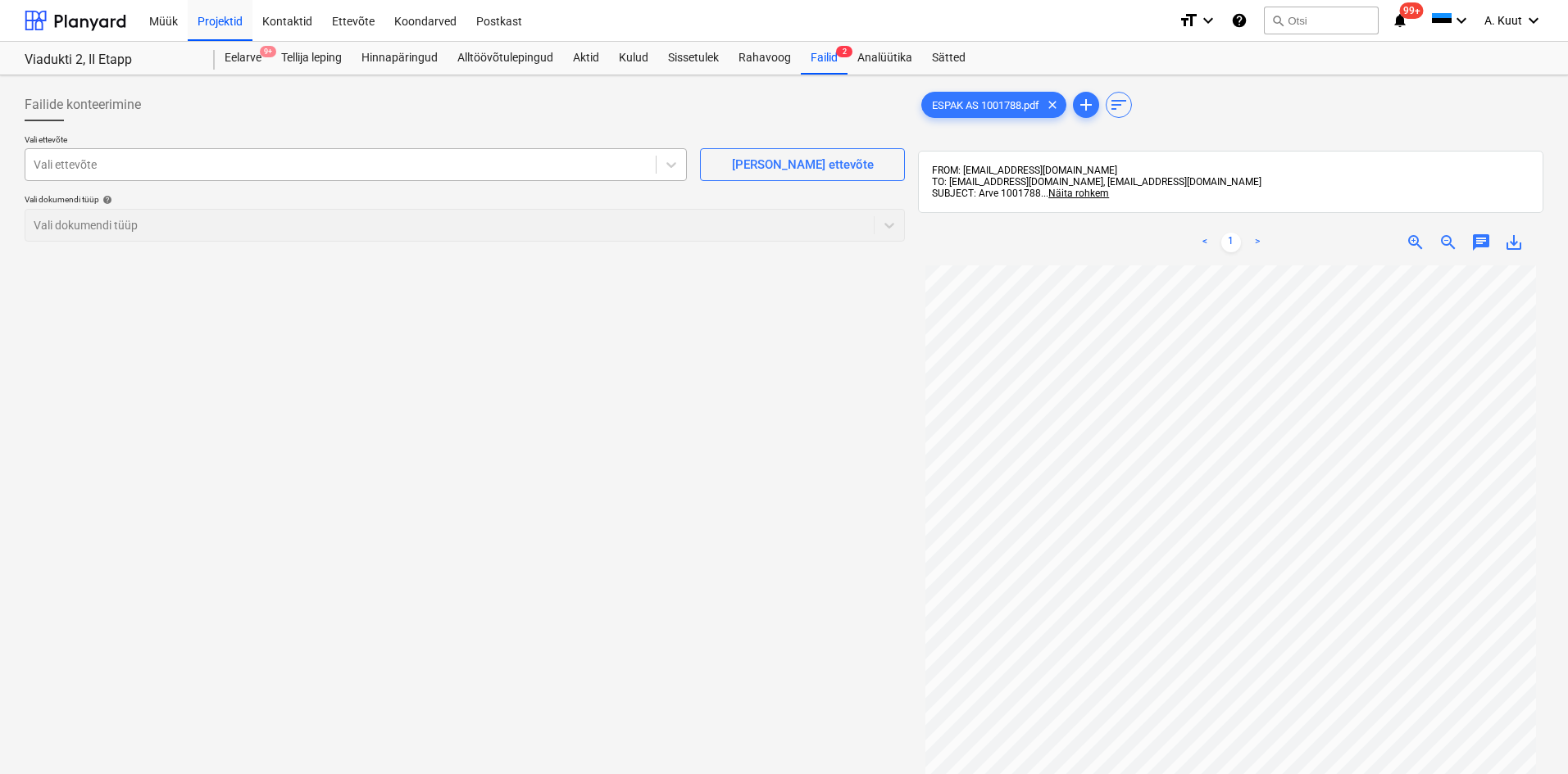
click at [112, 166] on div at bounding box center [341, 164] width 614 height 16
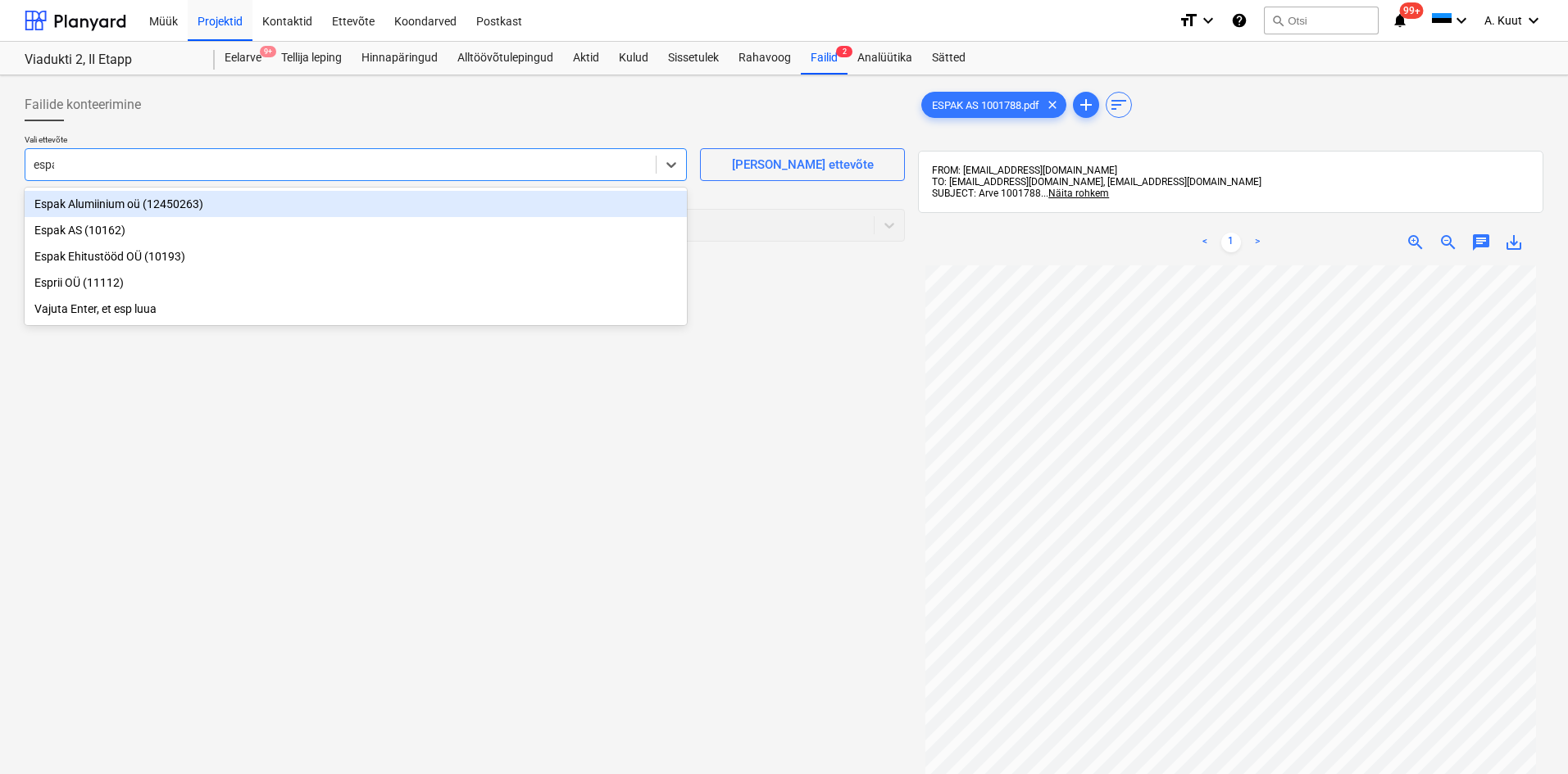
type input "espak"
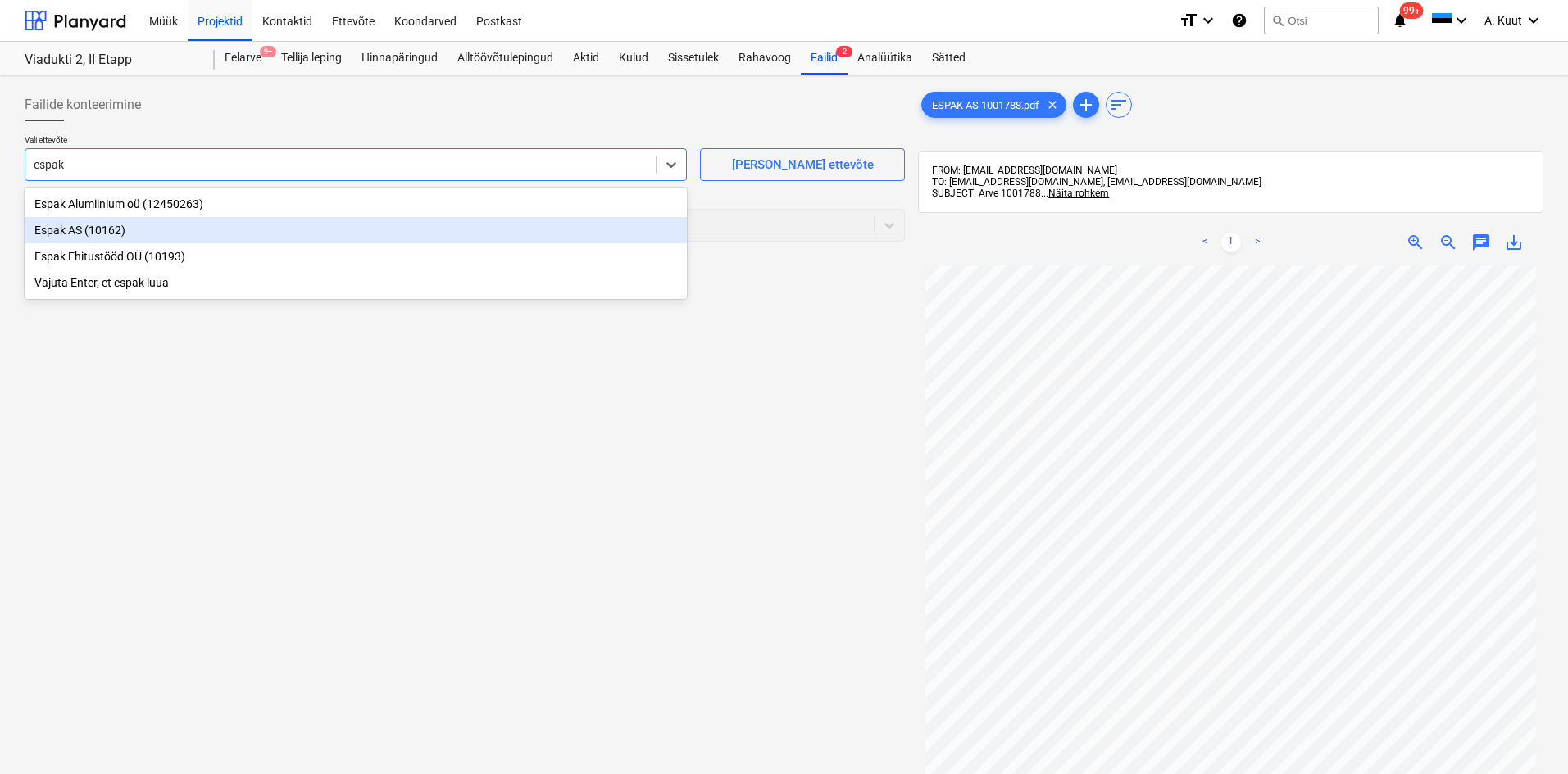
click at [41, 227] on div "Espak AS (10162)" at bounding box center [355, 229] width 662 height 26
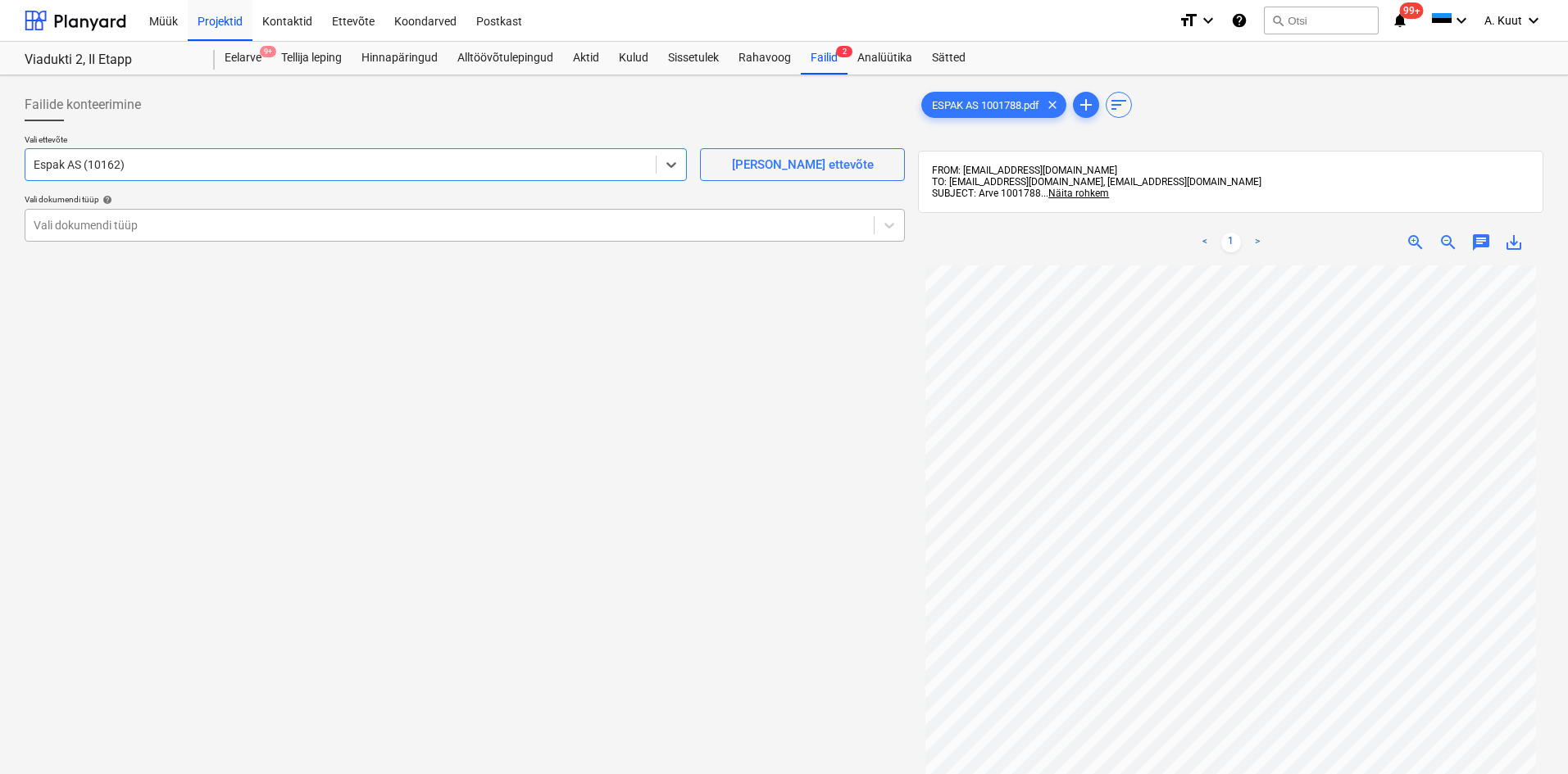
click at [88, 229] on div at bounding box center [449, 224] width 831 height 16
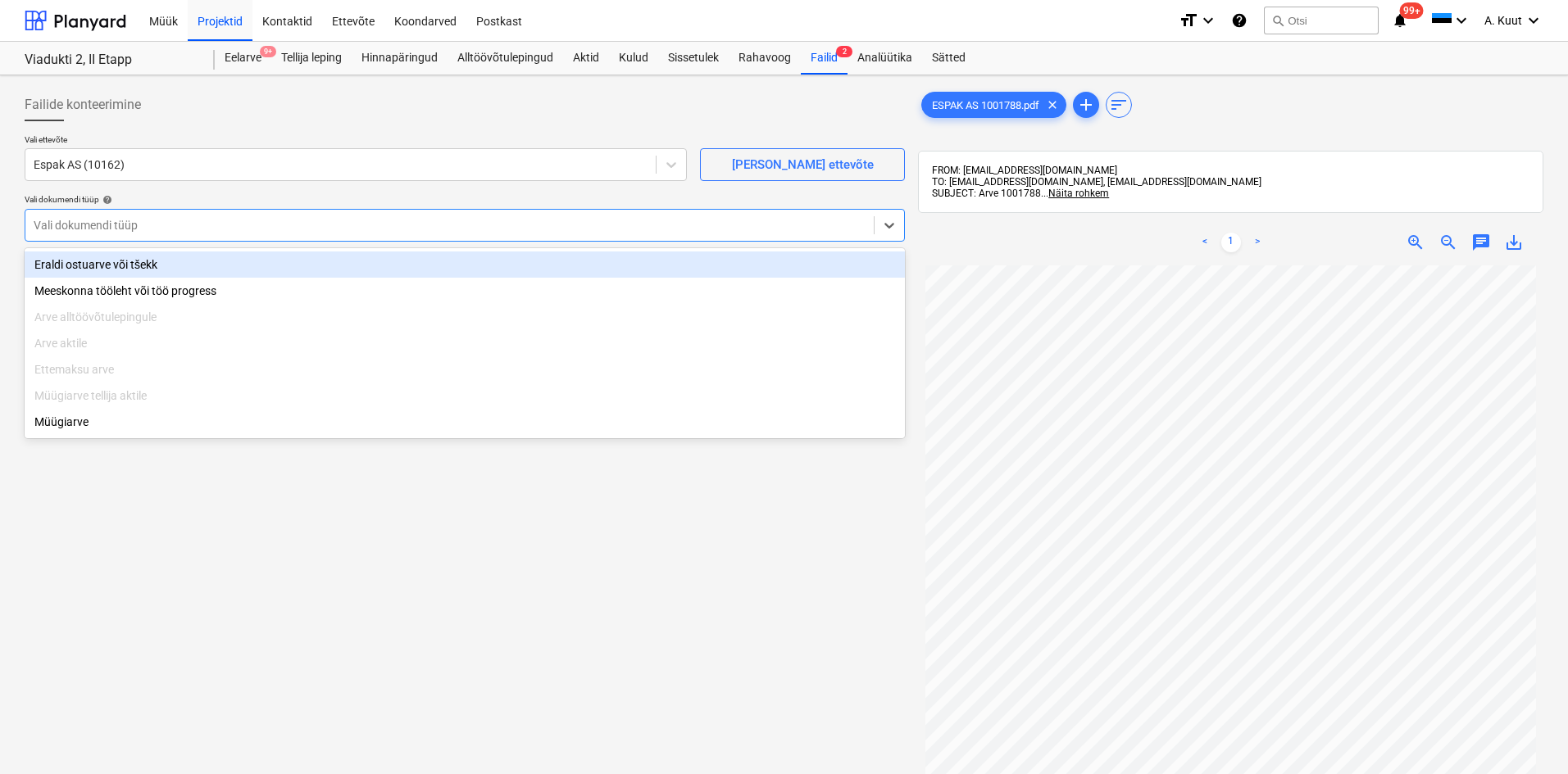
click at [83, 264] on div "Eraldi ostuarve või tšekk" at bounding box center [464, 264] width 880 height 26
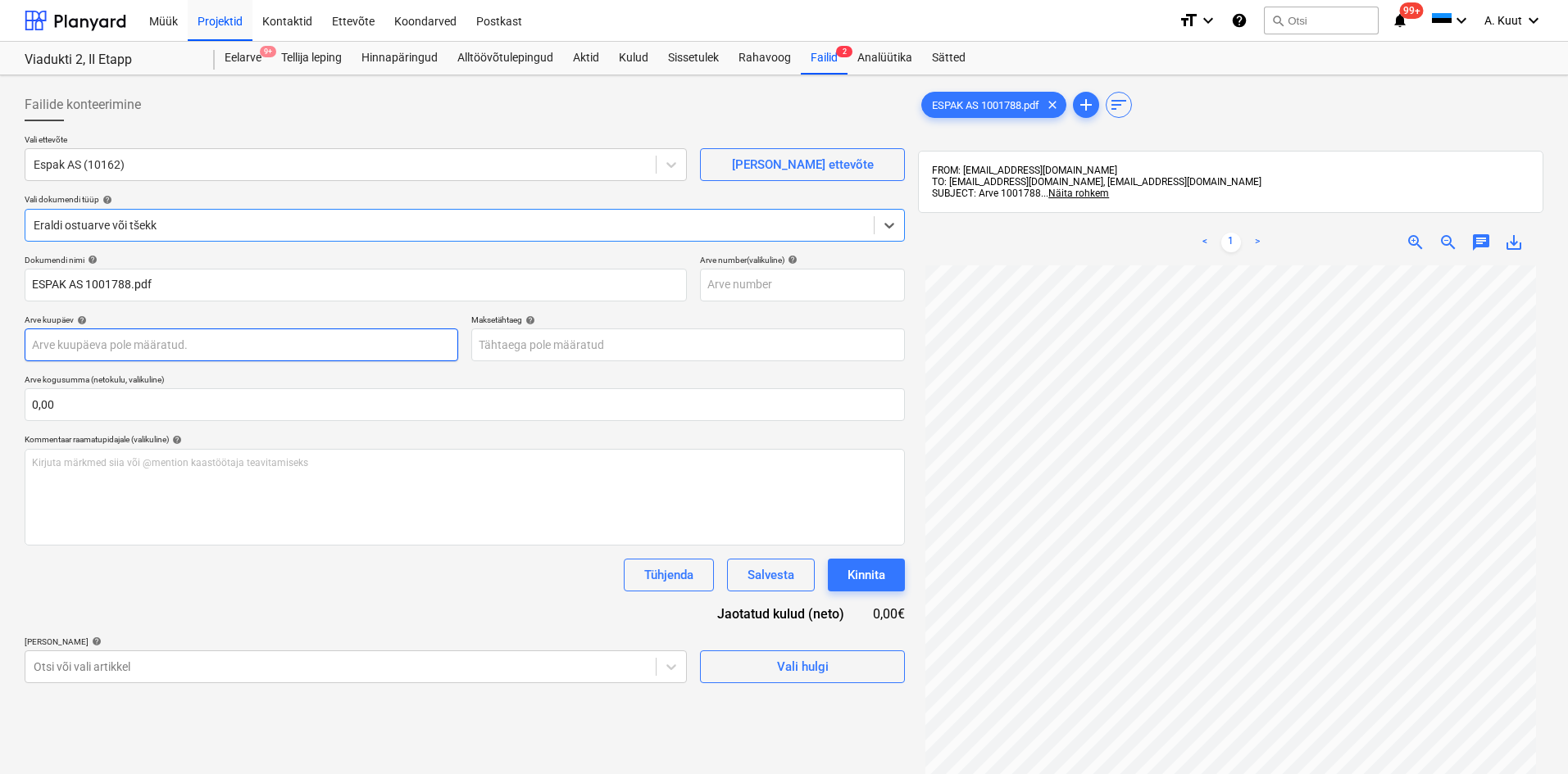
click at [81, 345] on body "Müük Projektid Kontaktid Ettevõte Koondarved Postkast format_size keyboard_arro…" at bounding box center [784, 387] width 1568 height 774
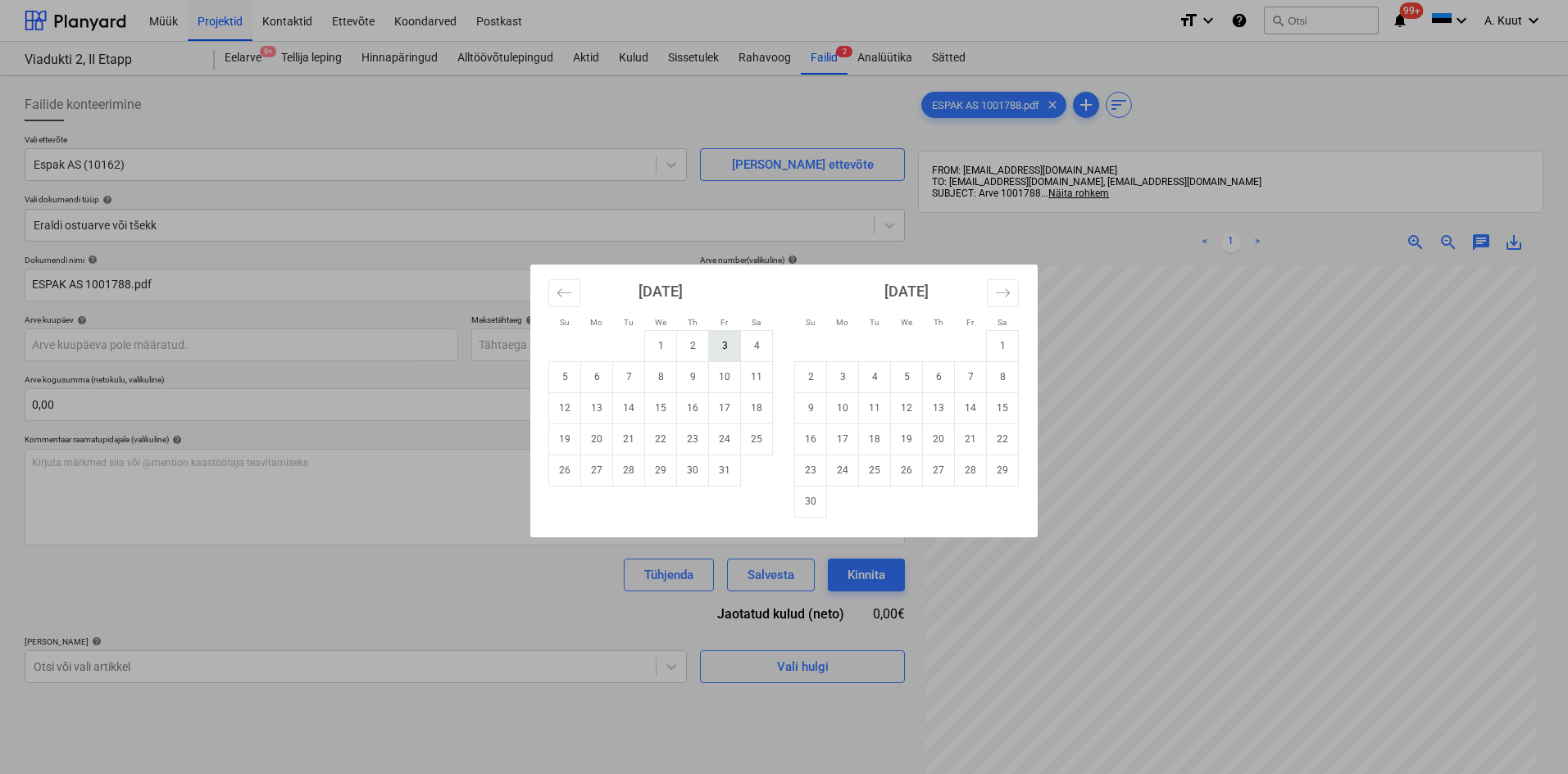
click at [721, 350] on td "3" at bounding box center [724, 345] width 32 height 31
type input "[DATE]"
click at [603, 345] on body "Müük Projektid Kontaktid Ettevõte Koondarved Postkast format_size keyboard_arro…" at bounding box center [784, 387] width 1568 height 774
click at [814, 380] on td "2" at bounding box center [810, 376] width 32 height 31
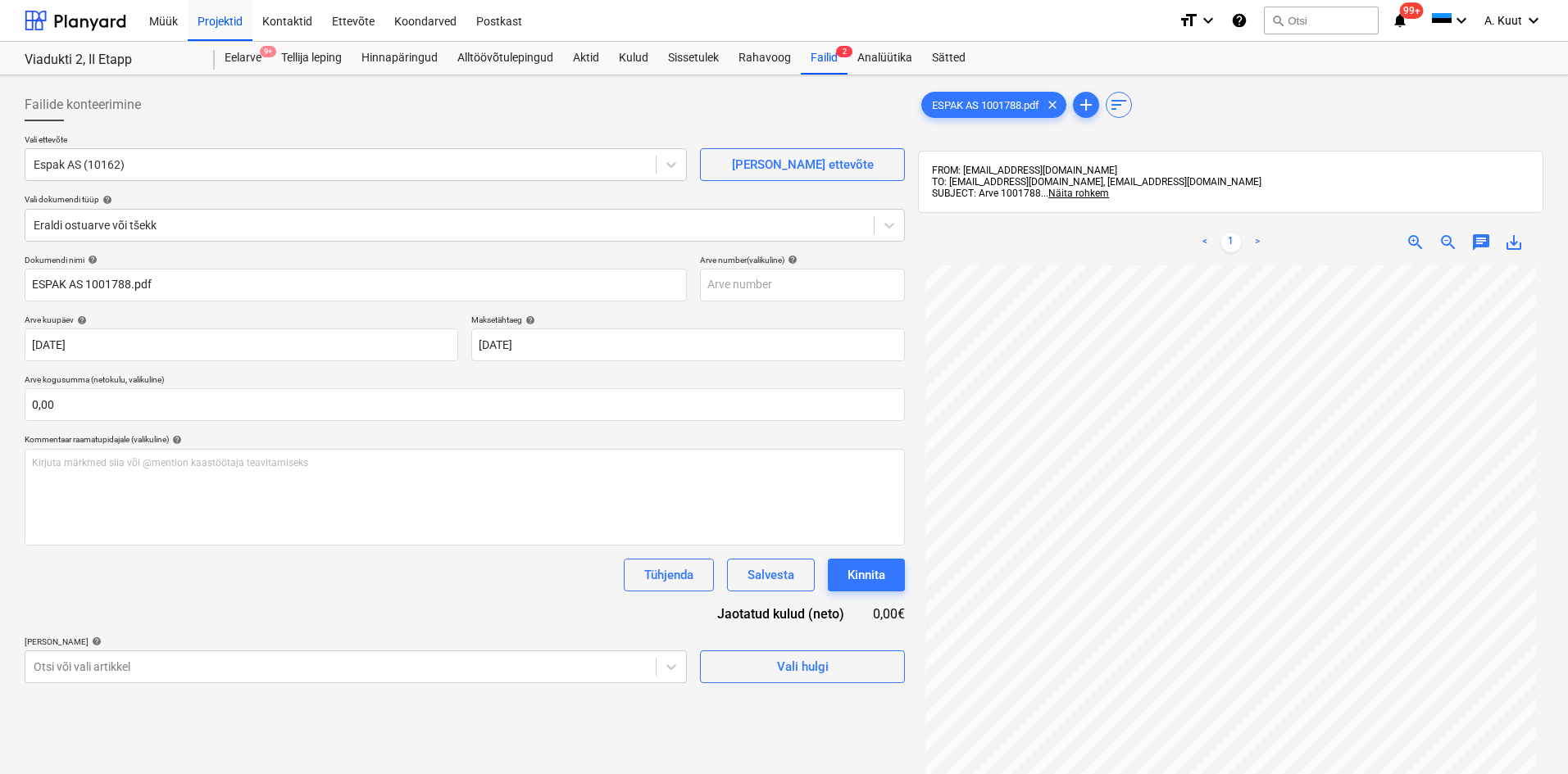
type input "[DATE]"
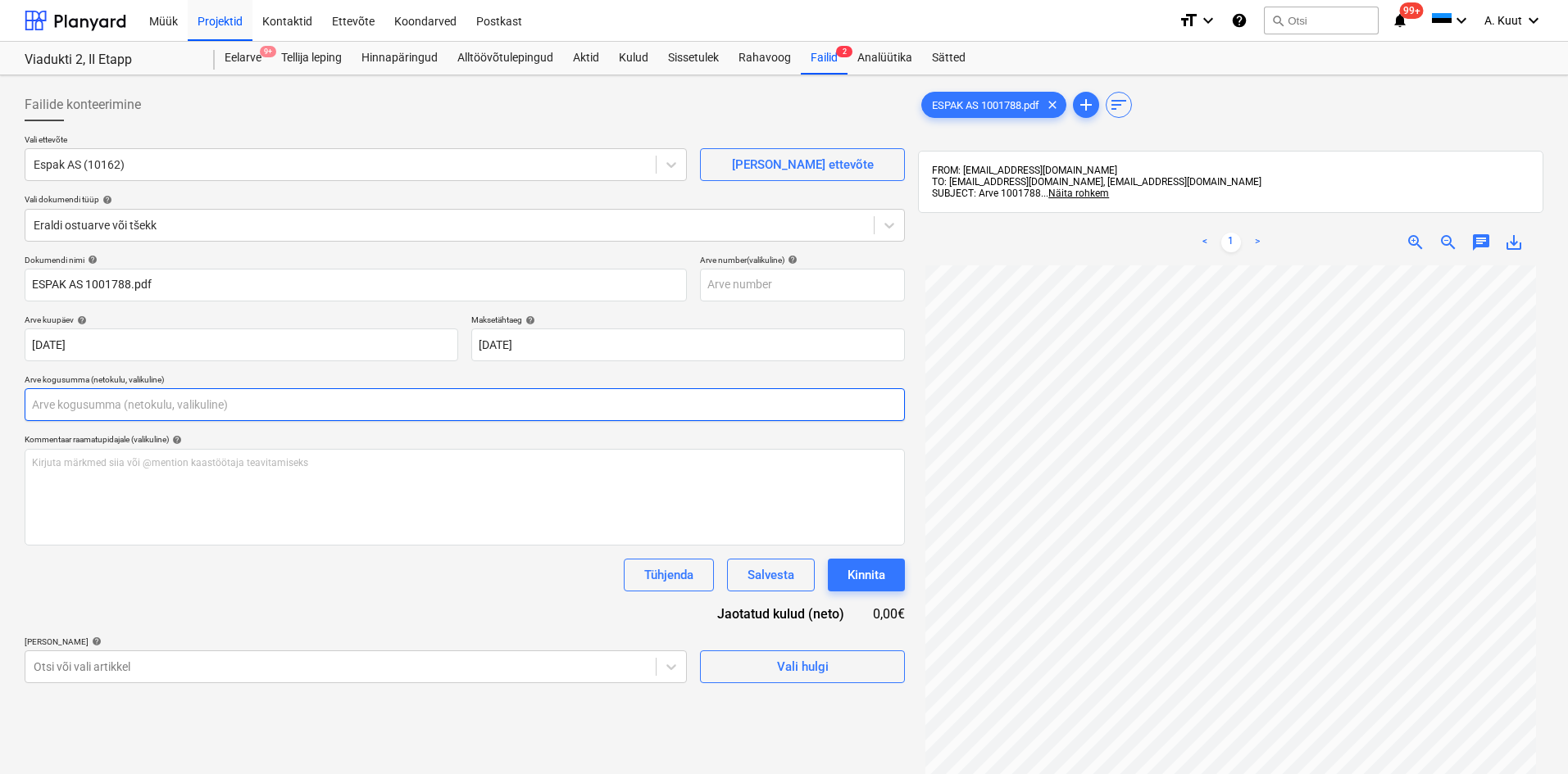
click at [134, 408] on input "text" at bounding box center [464, 404] width 880 height 33
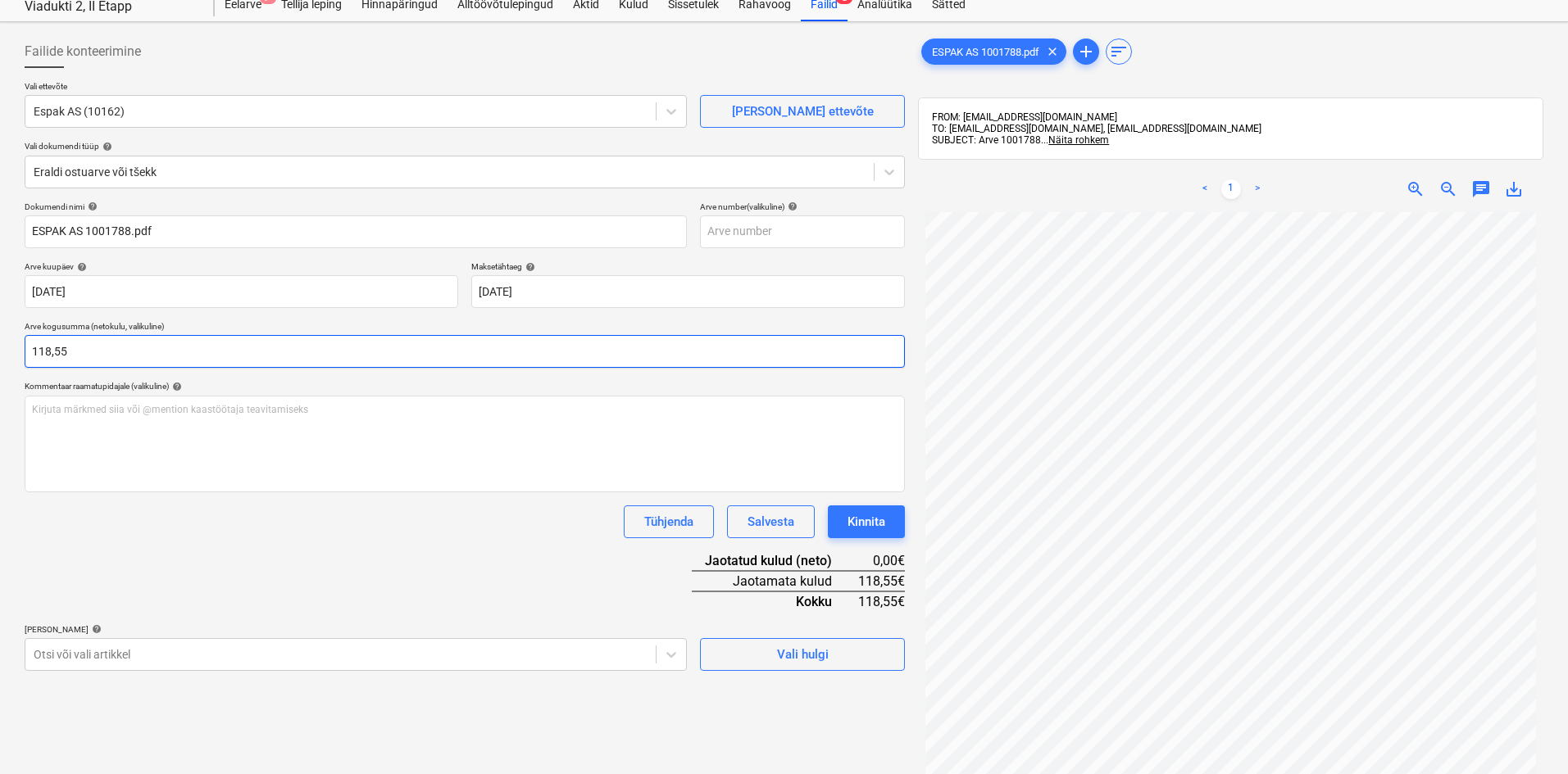
scroll to position [82, 0]
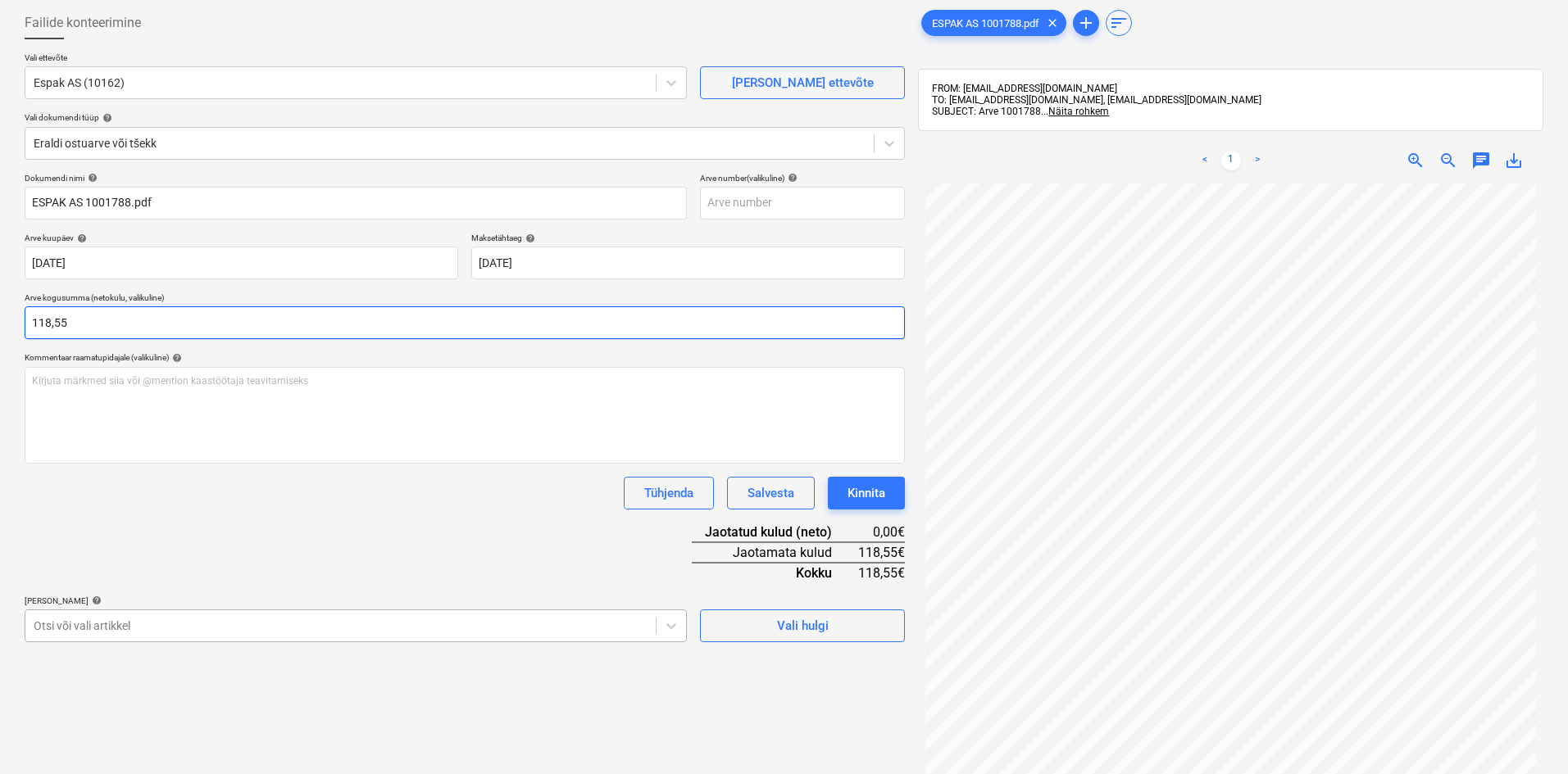
type input "118,55"
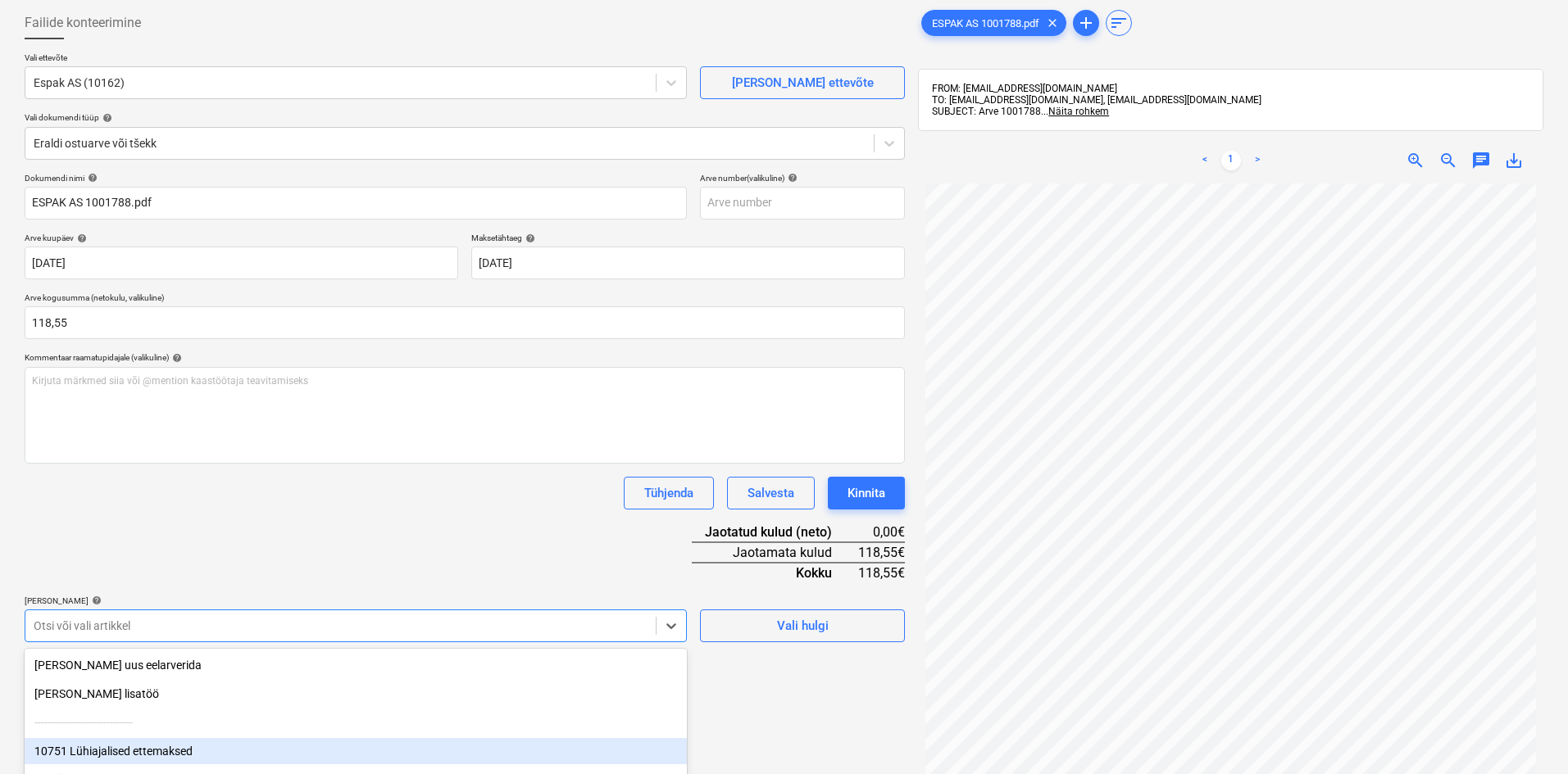
scroll to position [212, 0]
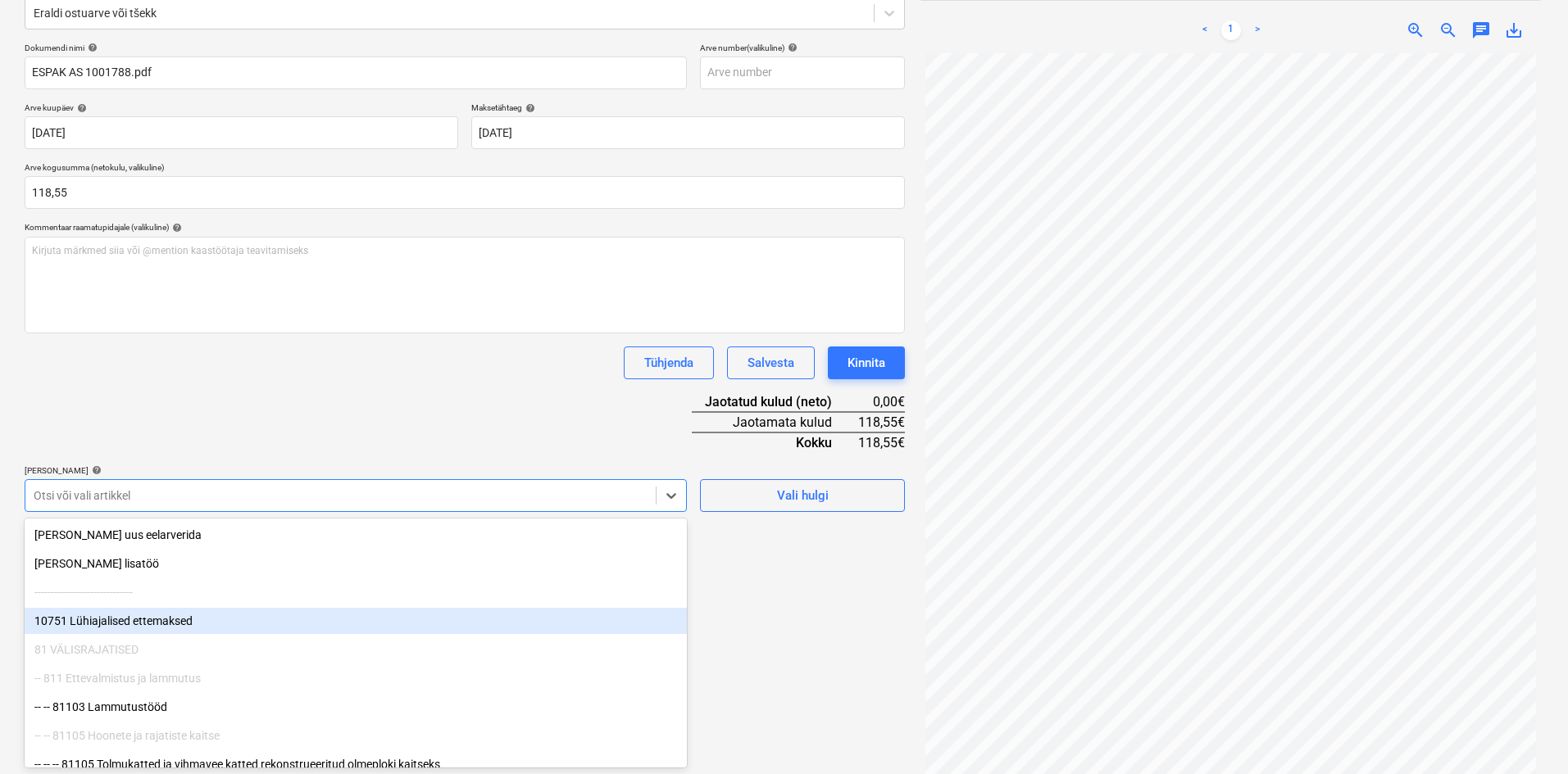
click at [168, 562] on body "Müük Projektid Kontaktid Ettevõte Koondarved Postkast format_size keyboard_arro…" at bounding box center [784, 175] width 1568 height 774
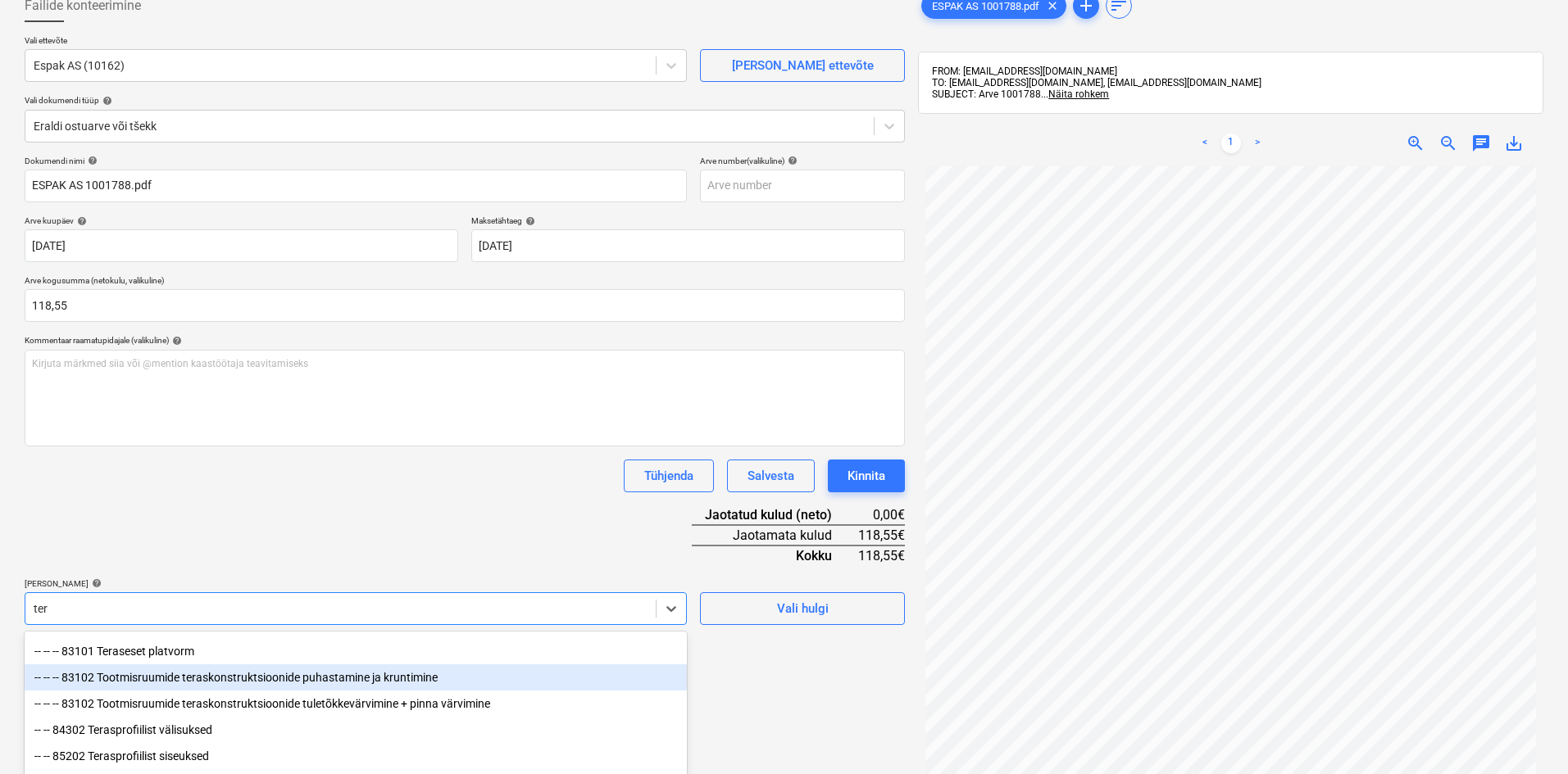
scroll to position [0, 0]
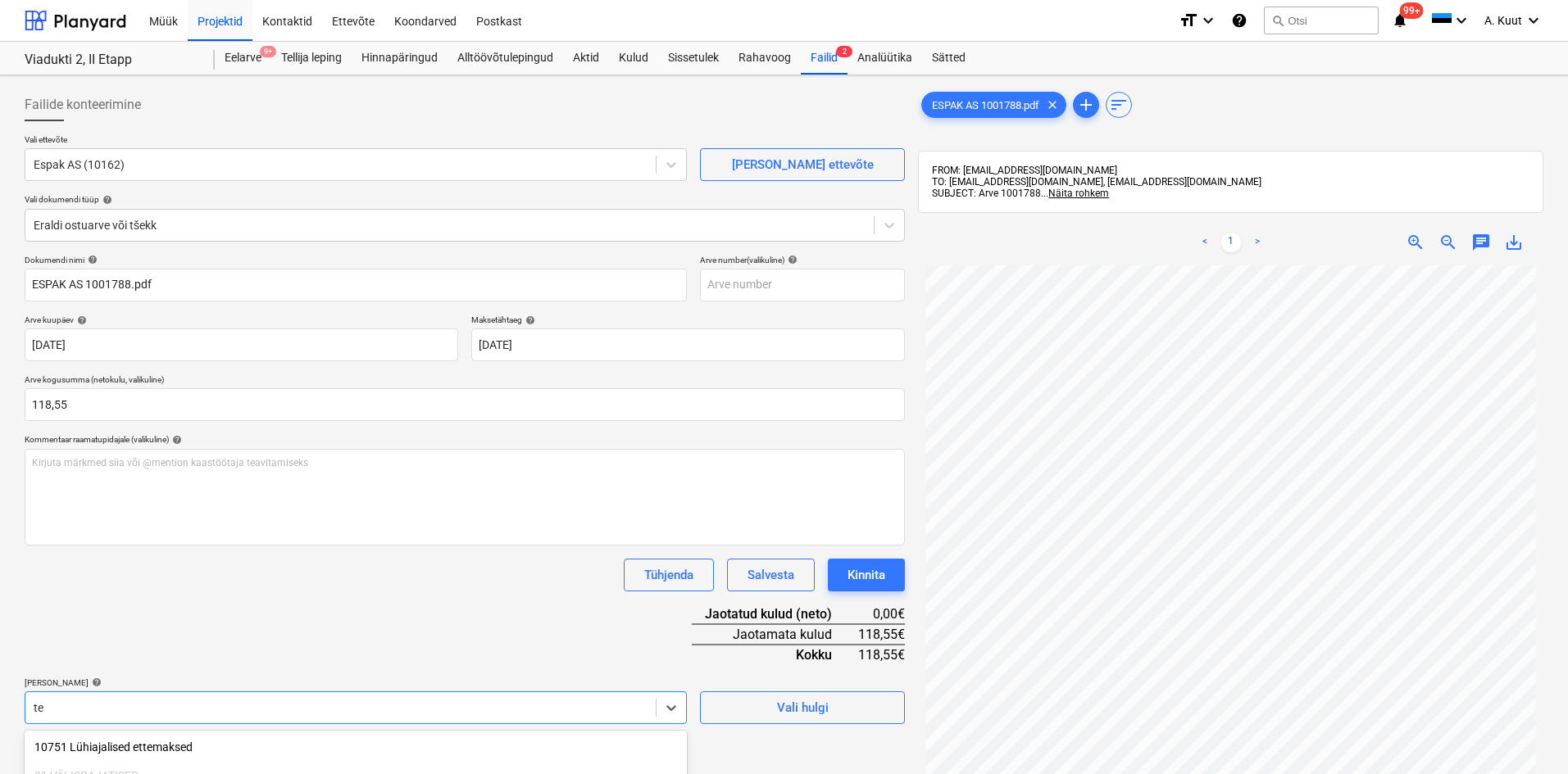
type input "t"
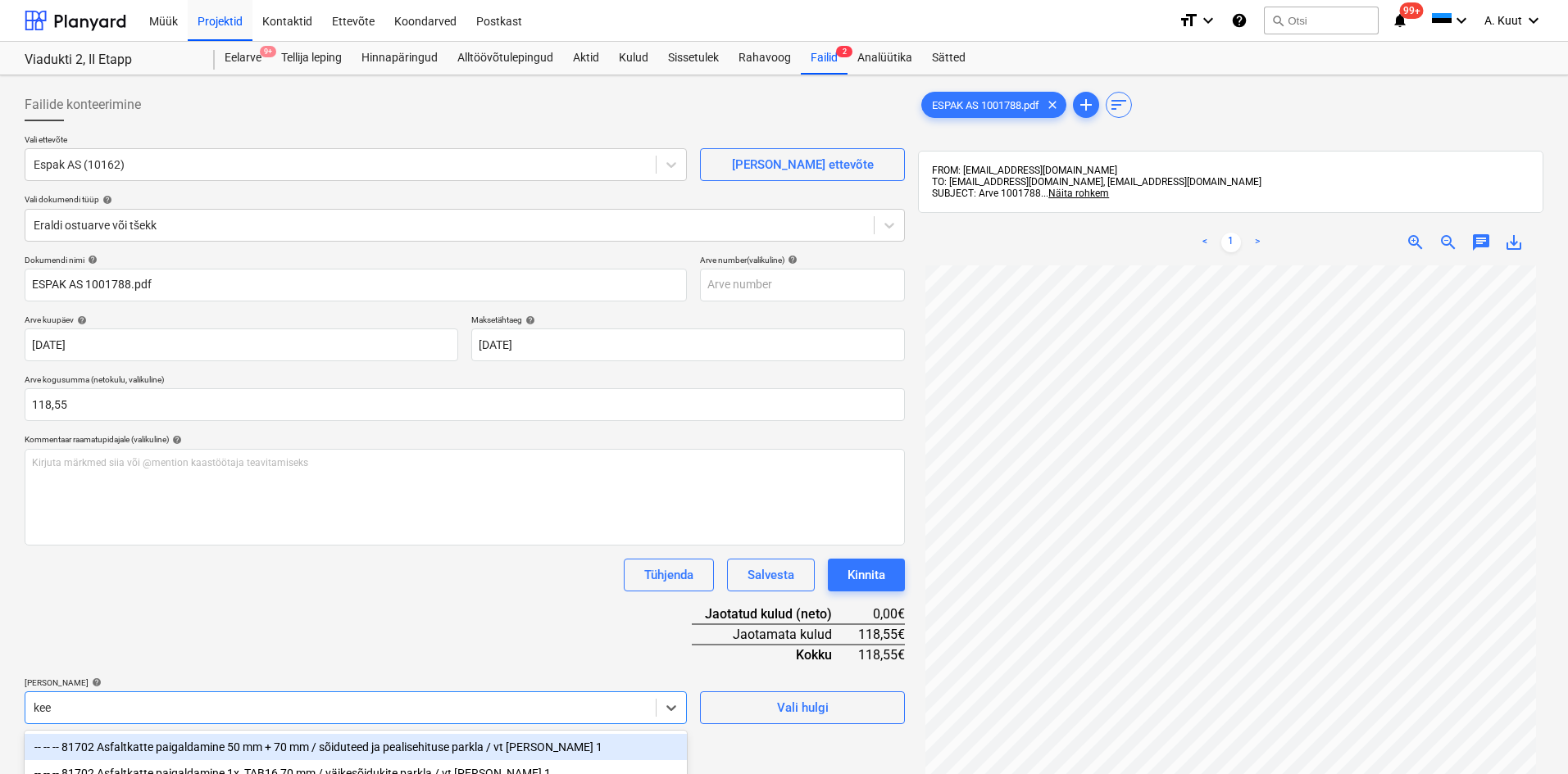
type input "keer"
click at [178, 746] on div "-- -- -- 82202 Keerdtrepi vundament" at bounding box center [355, 747] width 662 height 26
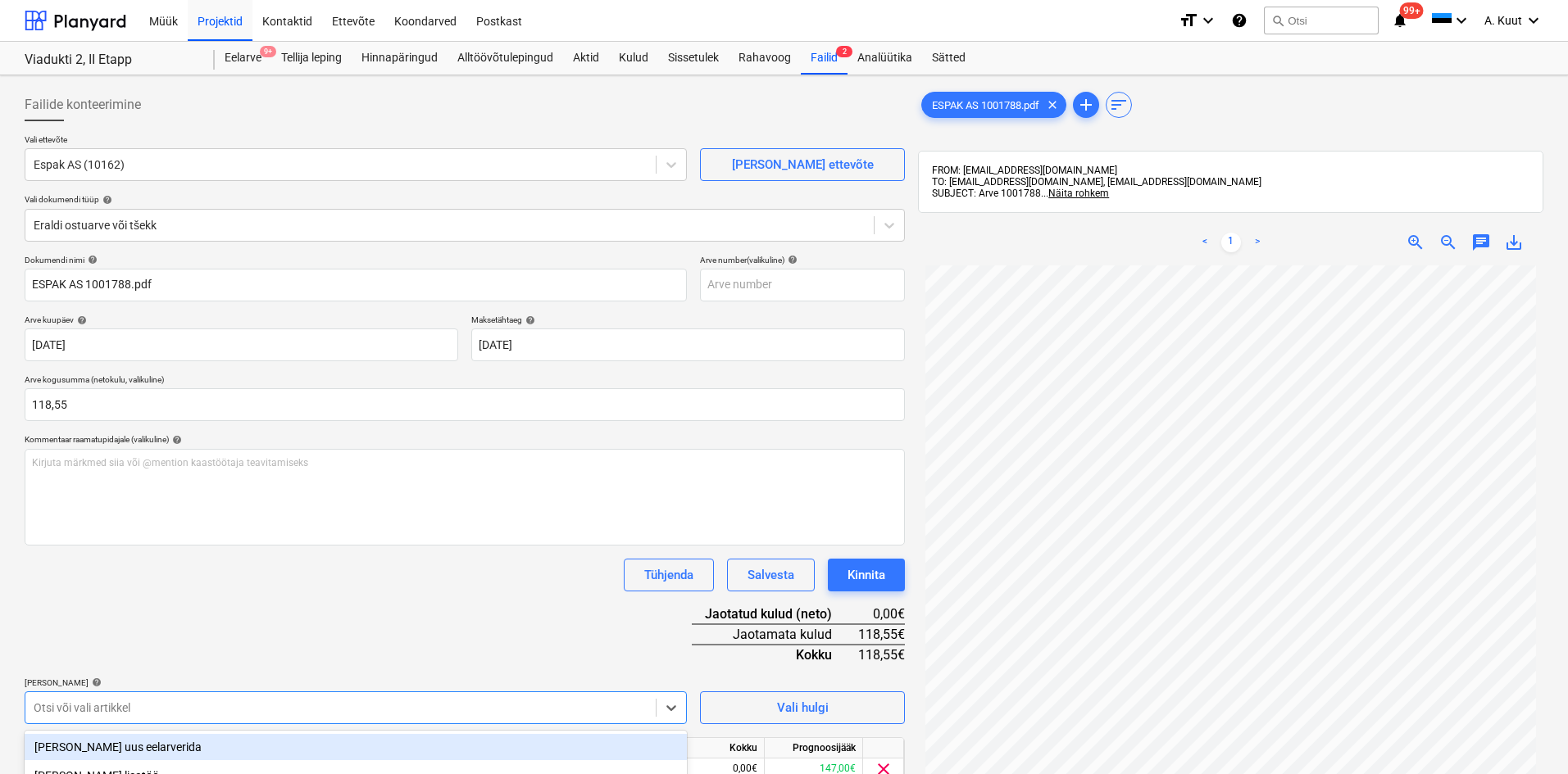
click at [242, 641] on div "Dokumendi nimi help ESPAK AS 1001788.pdf Arve number (valikuline) help [PERSON_…" at bounding box center [464, 543] width 880 height 578
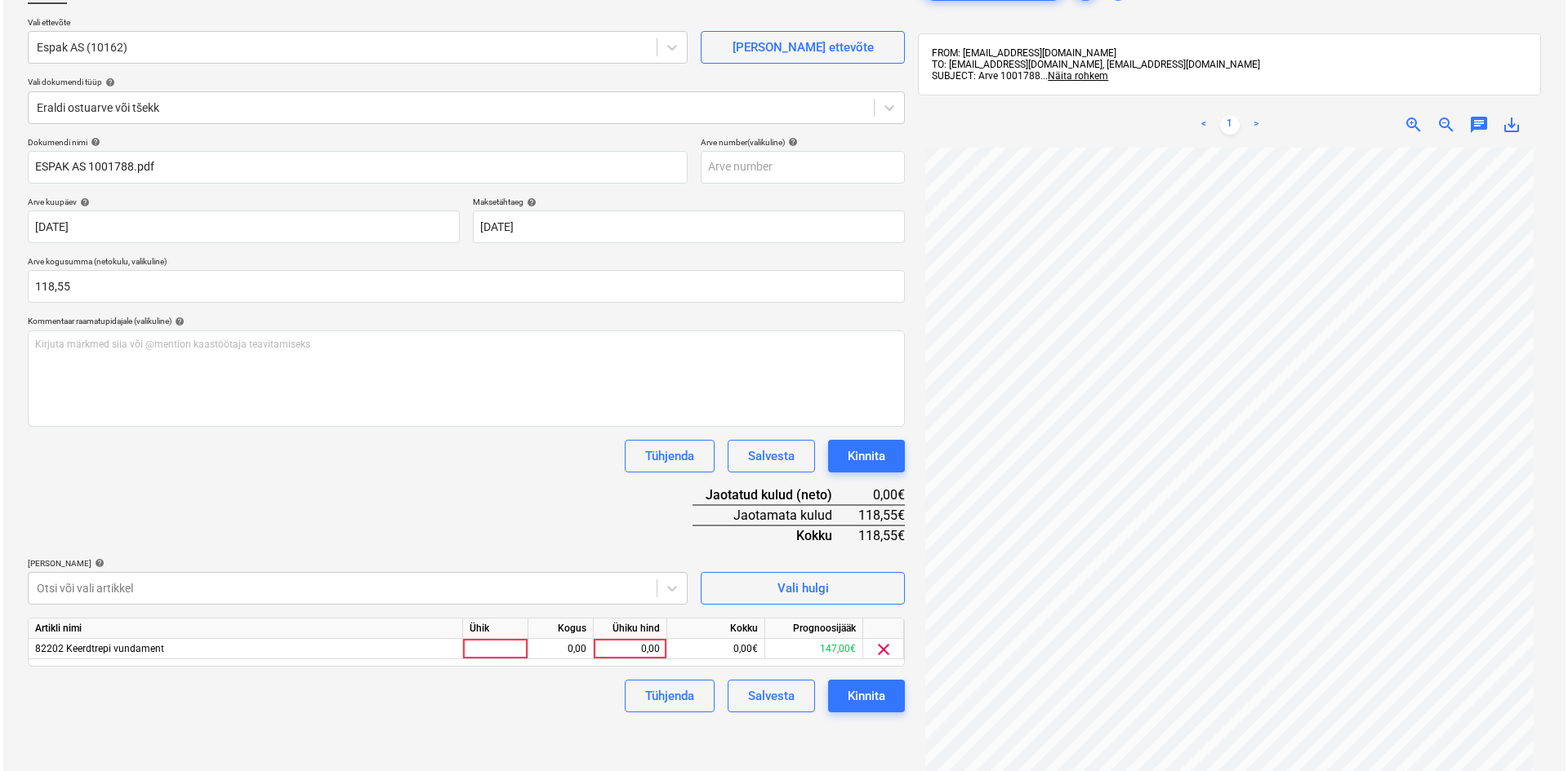
scroll to position [231, 0]
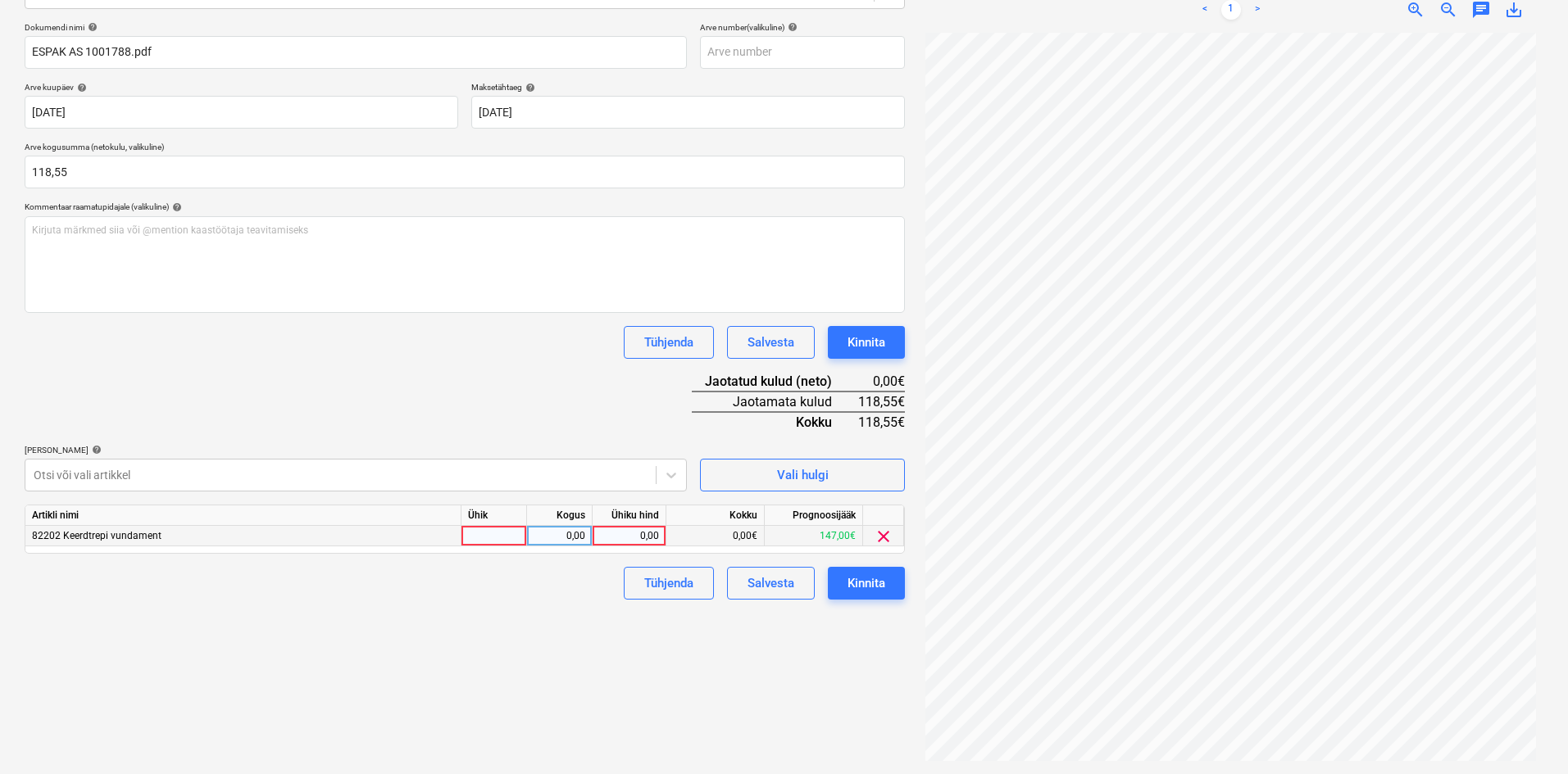
click at [649, 536] on div "0,00" at bounding box center [629, 536] width 60 height 20
type input "118,55"
click at [588, 610] on div "Failide konteerimine Vali ettevõte Espak AS (10162) [PERSON_NAME] uus ettevõte …" at bounding box center [465, 308] width 893 height 918
click at [878, 583] on div "Kinnita" at bounding box center [866, 583] width 38 height 21
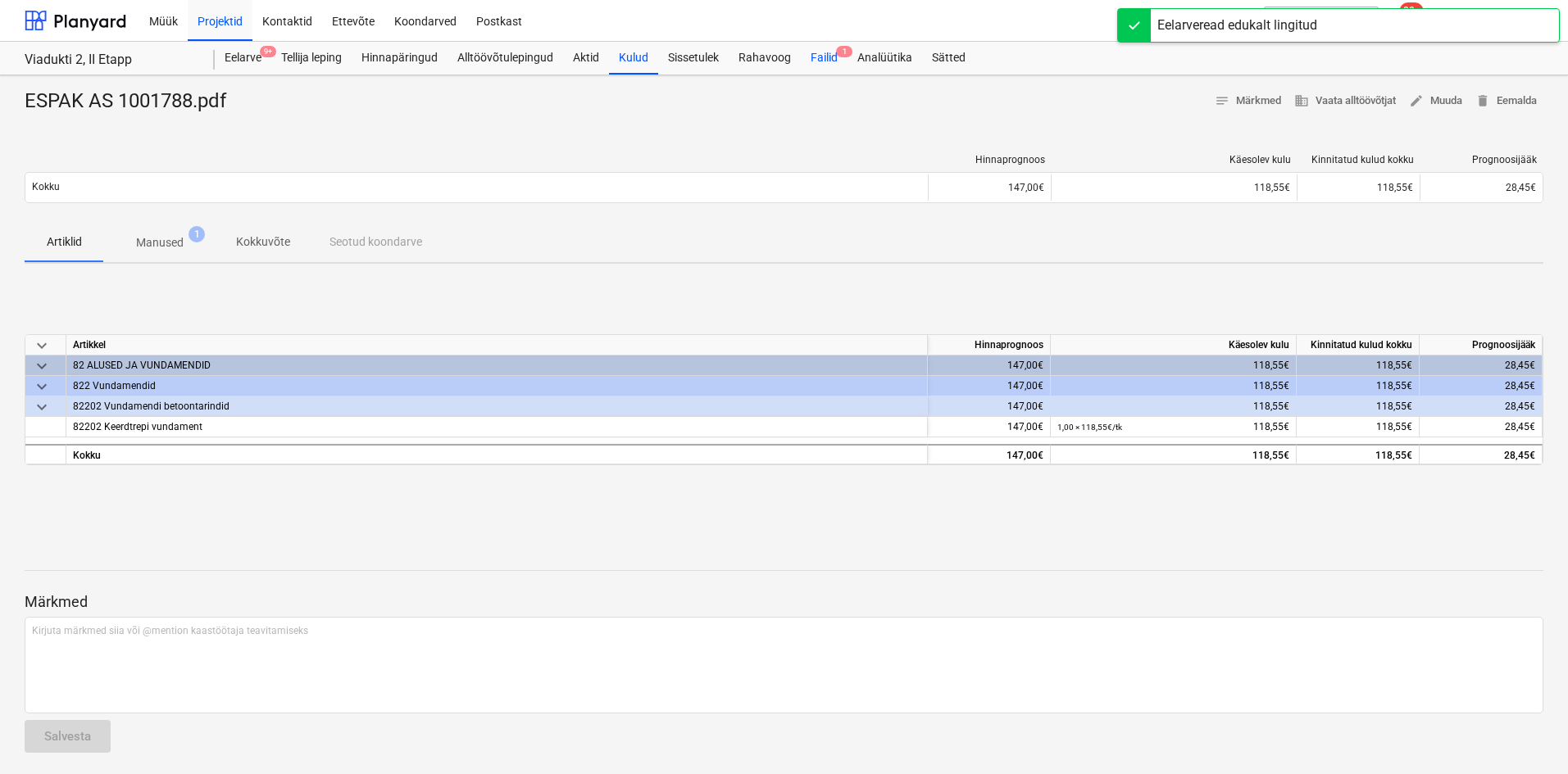
click at [830, 56] on div "Failid 1" at bounding box center [824, 58] width 46 height 33
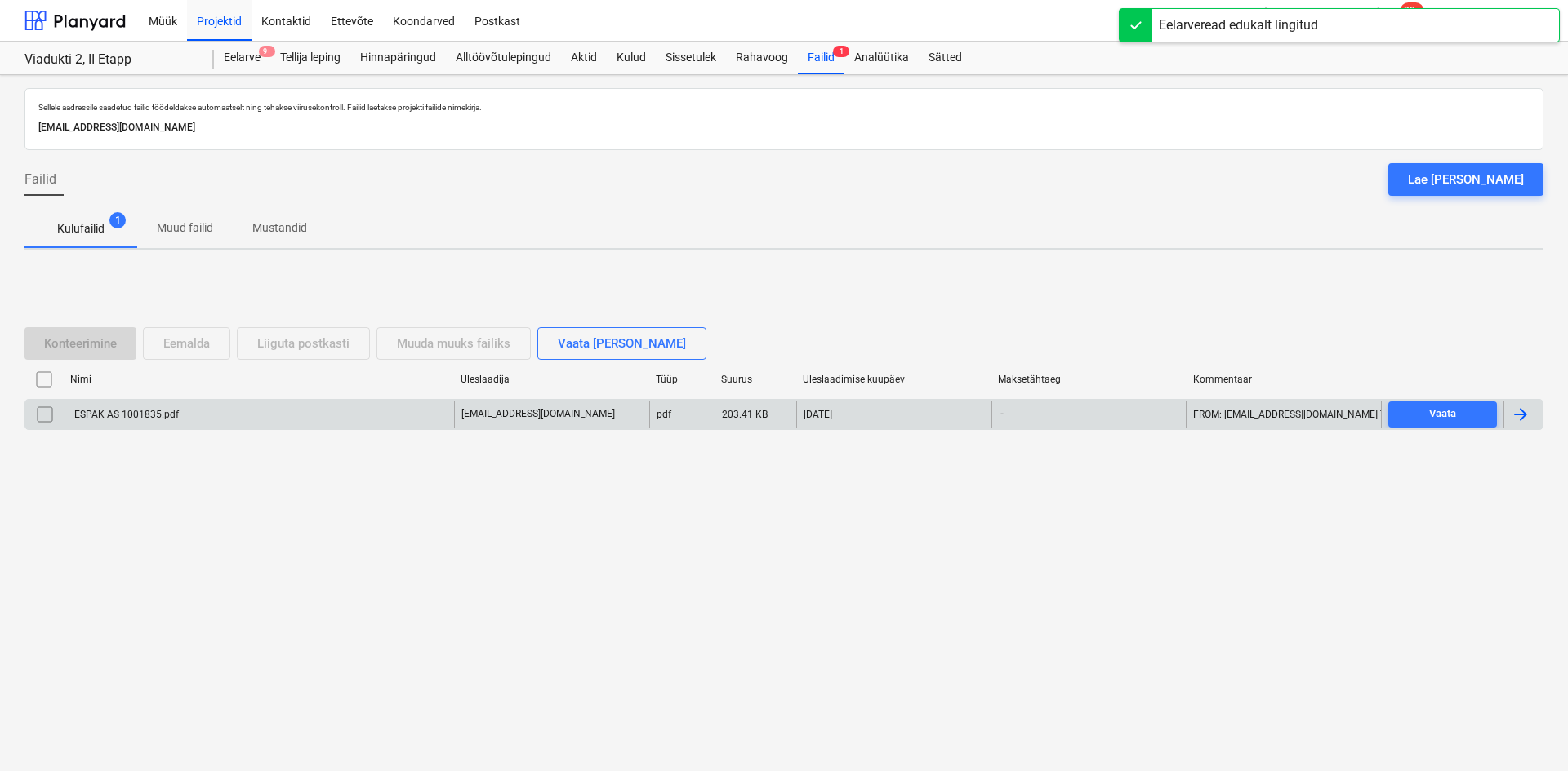
click at [114, 421] on div "ESPAK AS 1001835.pdf" at bounding box center [259, 414] width 390 height 26
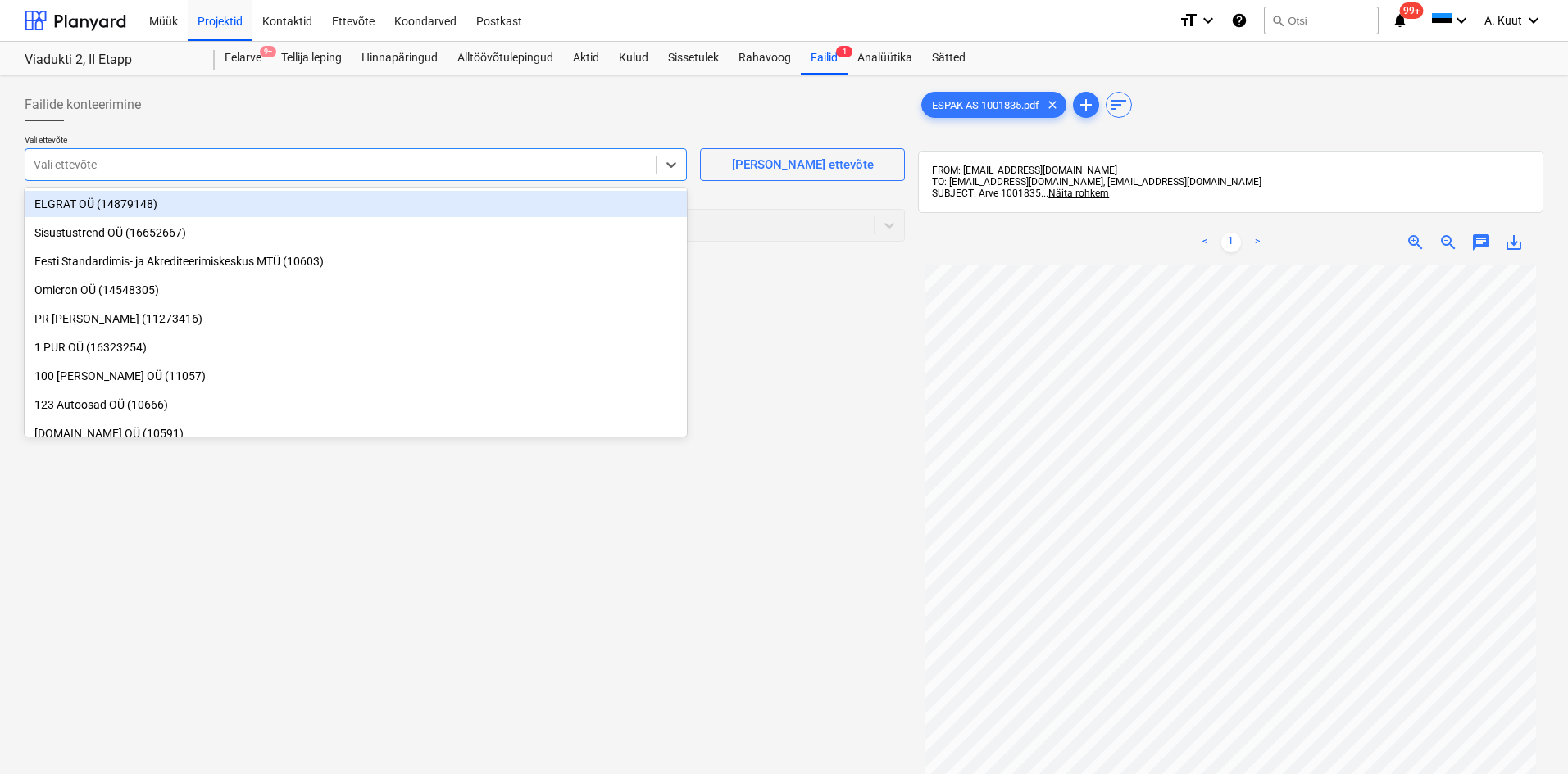
click at [77, 167] on div at bounding box center [341, 164] width 614 height 16
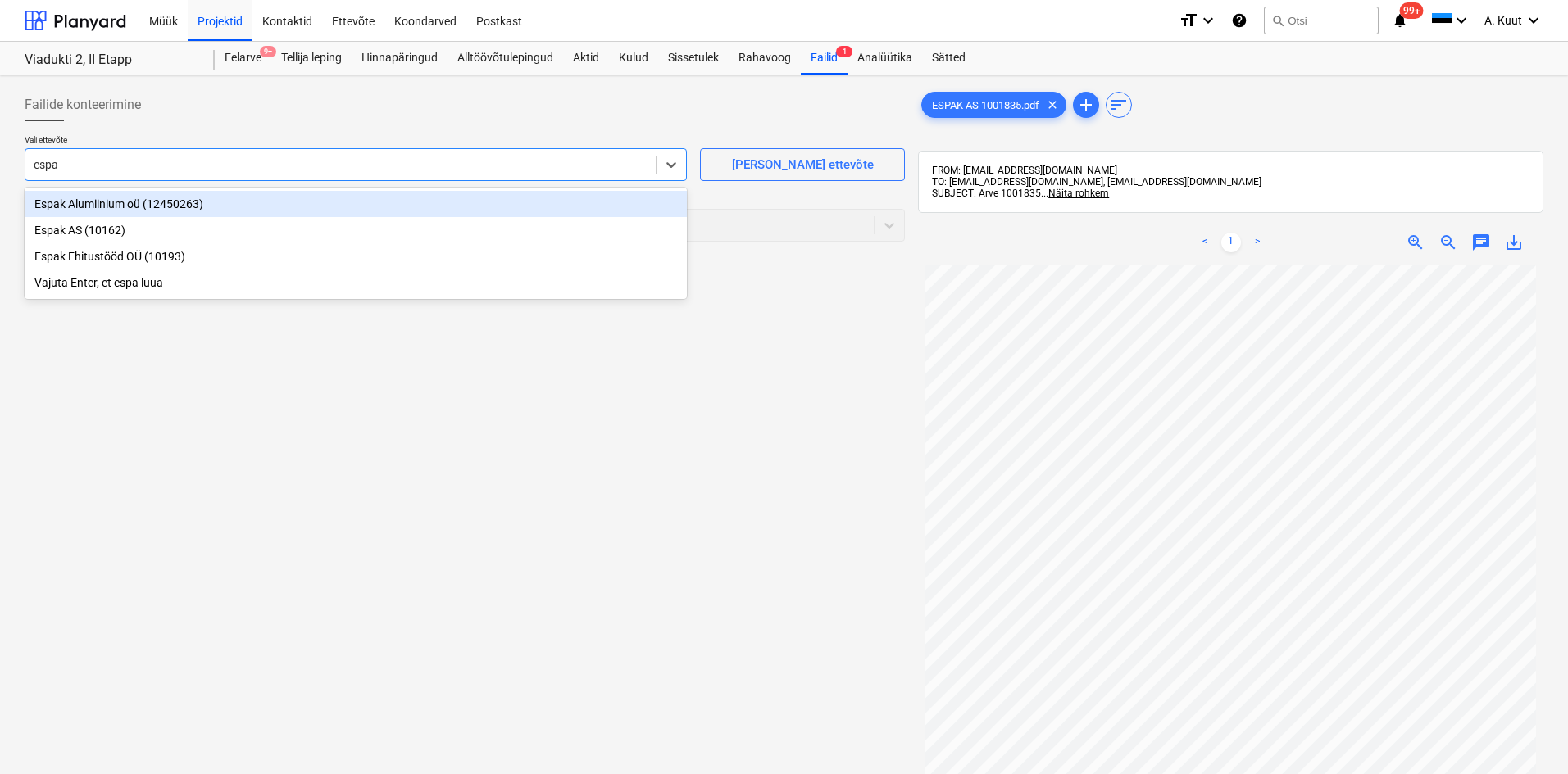
type input "espak"
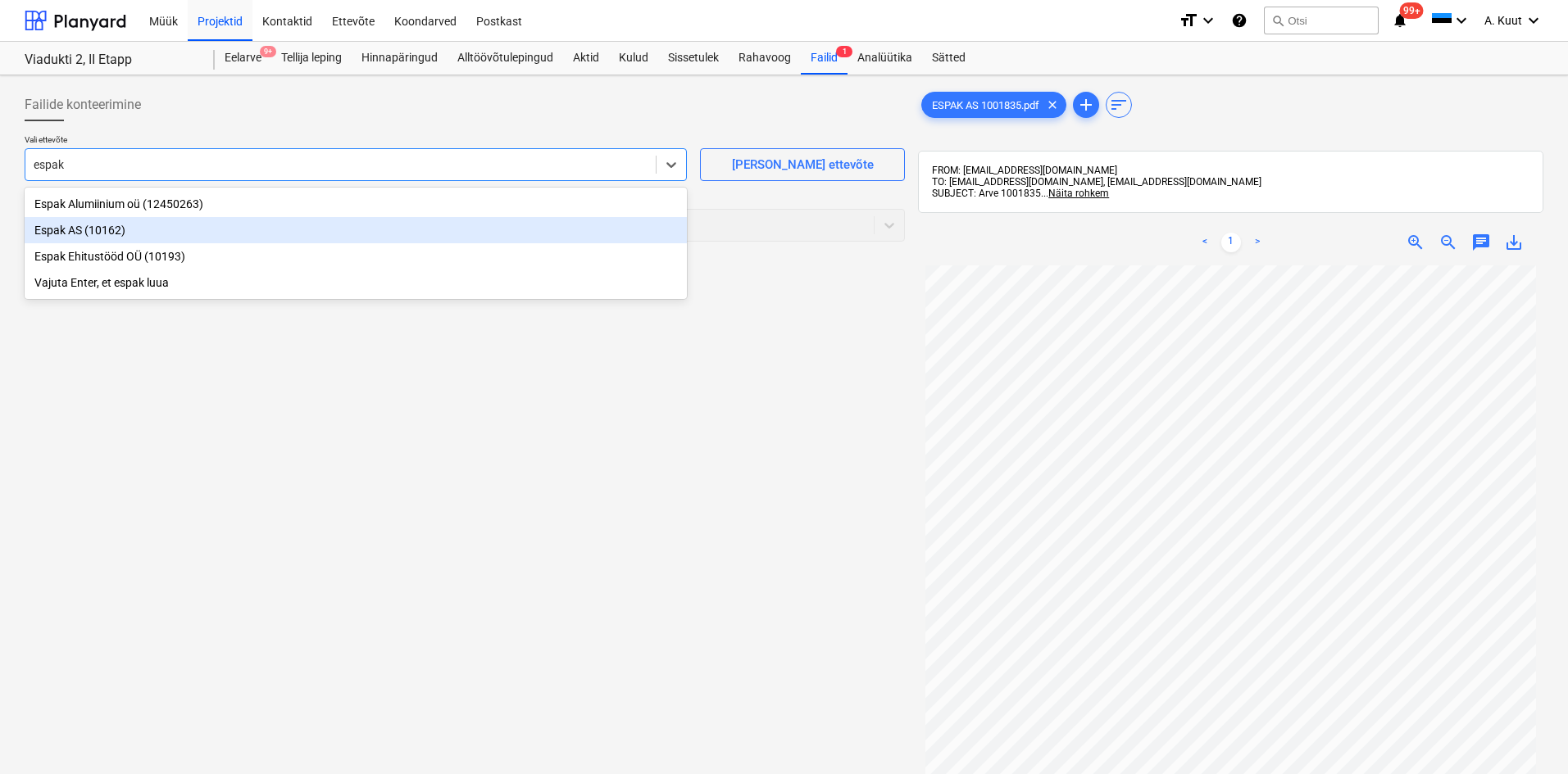
click at [52, 227] on div "Espak AS (10162)" at bounding box center [355, 229] width 662 height 26
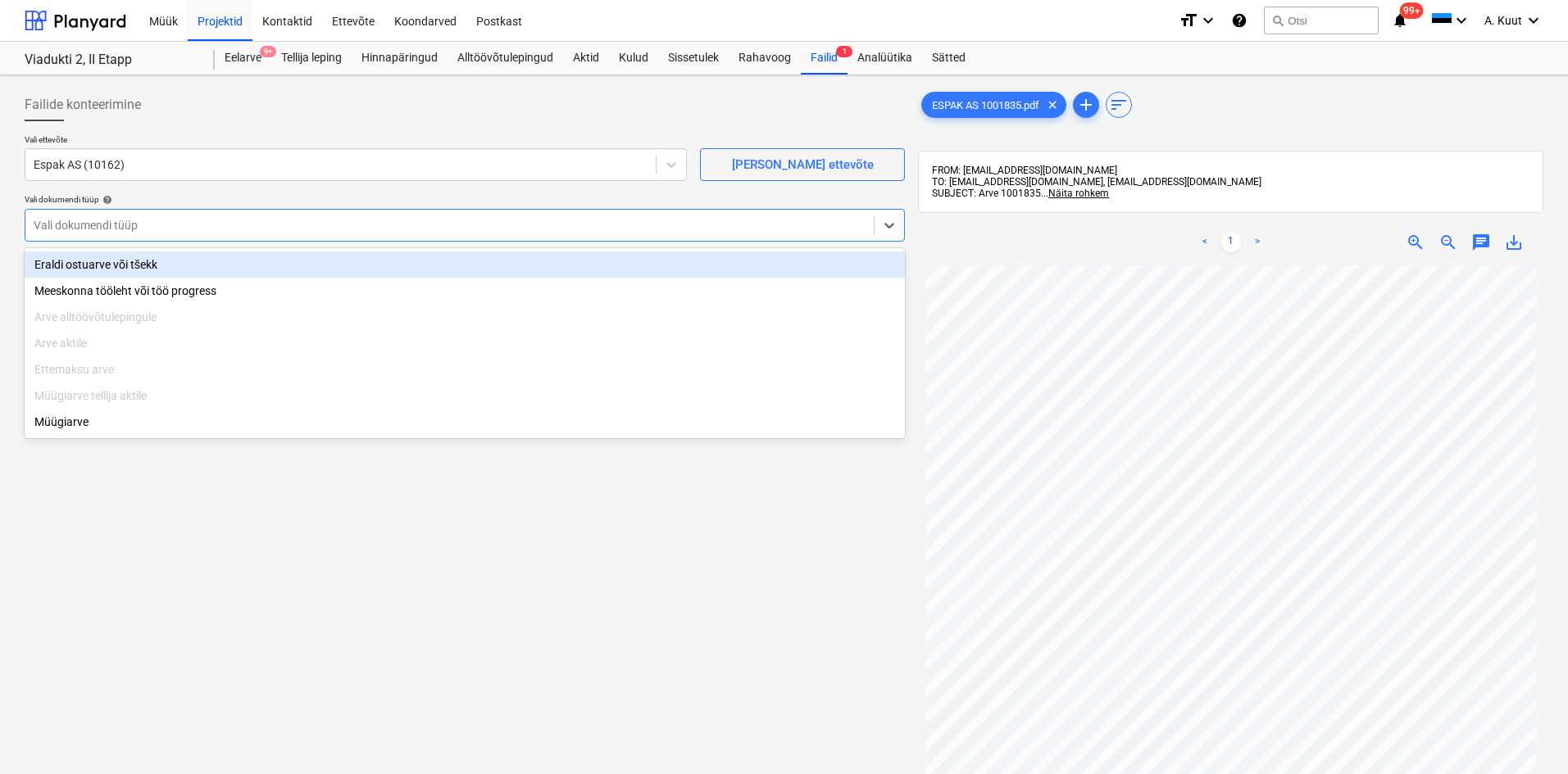
click at [92, 226] on div at bounding box center [449, 224] width 831 height 16
click at [85, 261] on div "Eraldi ostuarve või tšekk" at bounding box center [464, 264] width 880 height 26
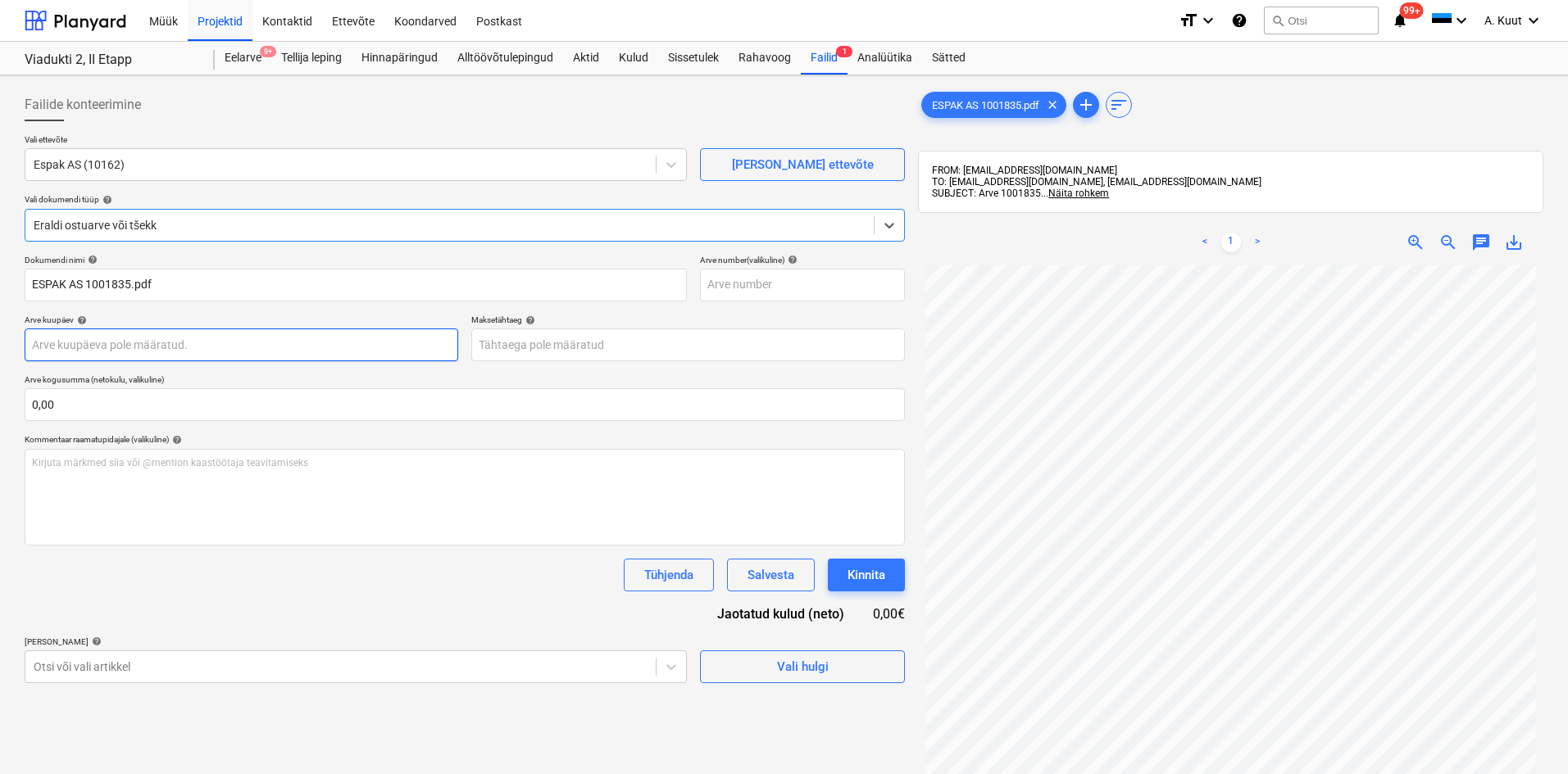
click at [77, 348] on body "Müük Projektid Kontaktid Ettevõte Koondarved Postkast format_size keyboard_arro…" at bounding box center [784, 387] width 1568 height 774
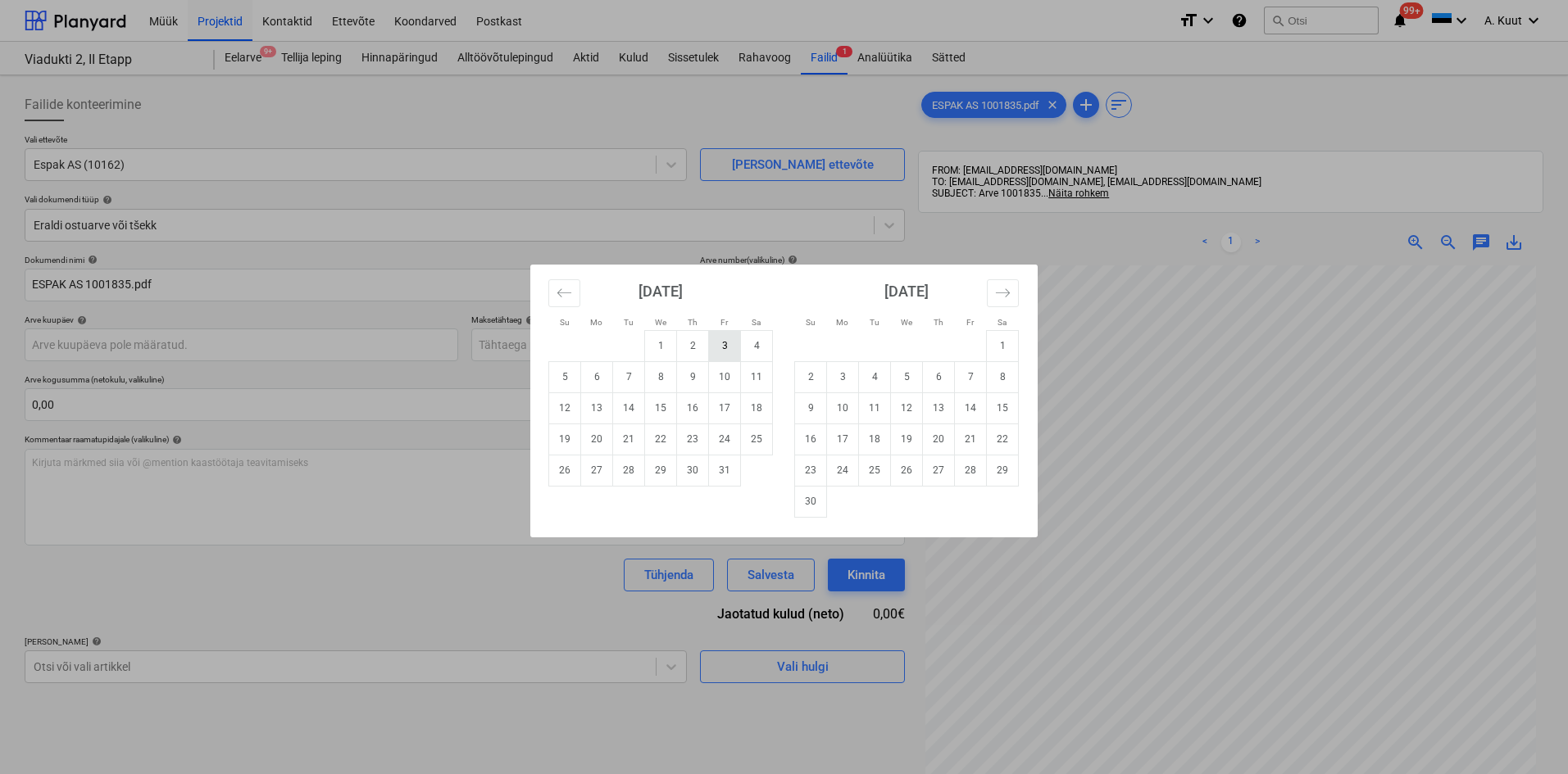
click at [732, 345] on td "3" at bounding box center [724, 345] width 32 height 31
type input "[DATE]"
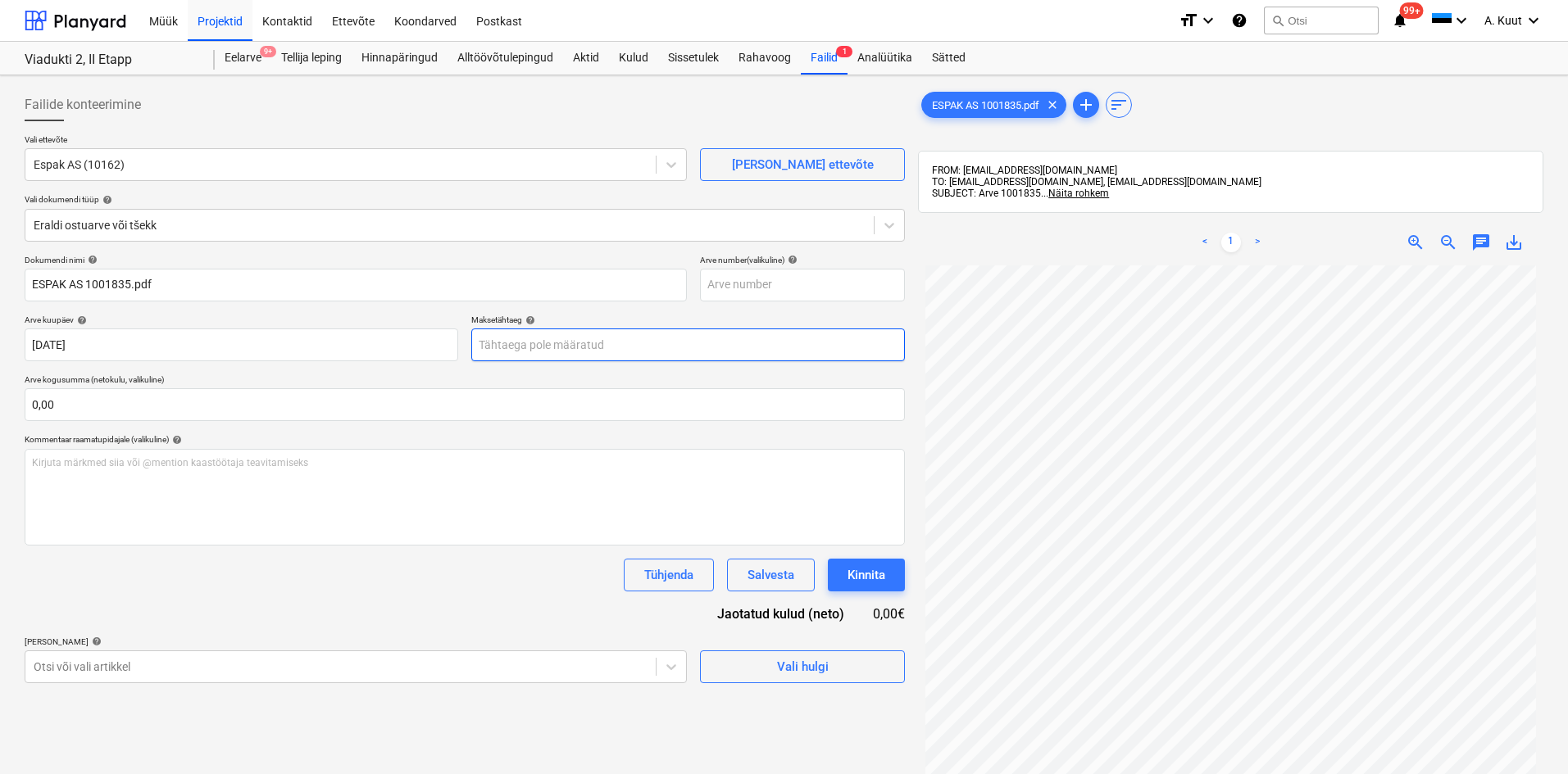
click at [521, 347] on body "Müük Projektid Kontaktid Ettevõte Koondarved Postkast format_size keyboard_arro…" at bounding box center [784, 387] width 1568 height 774
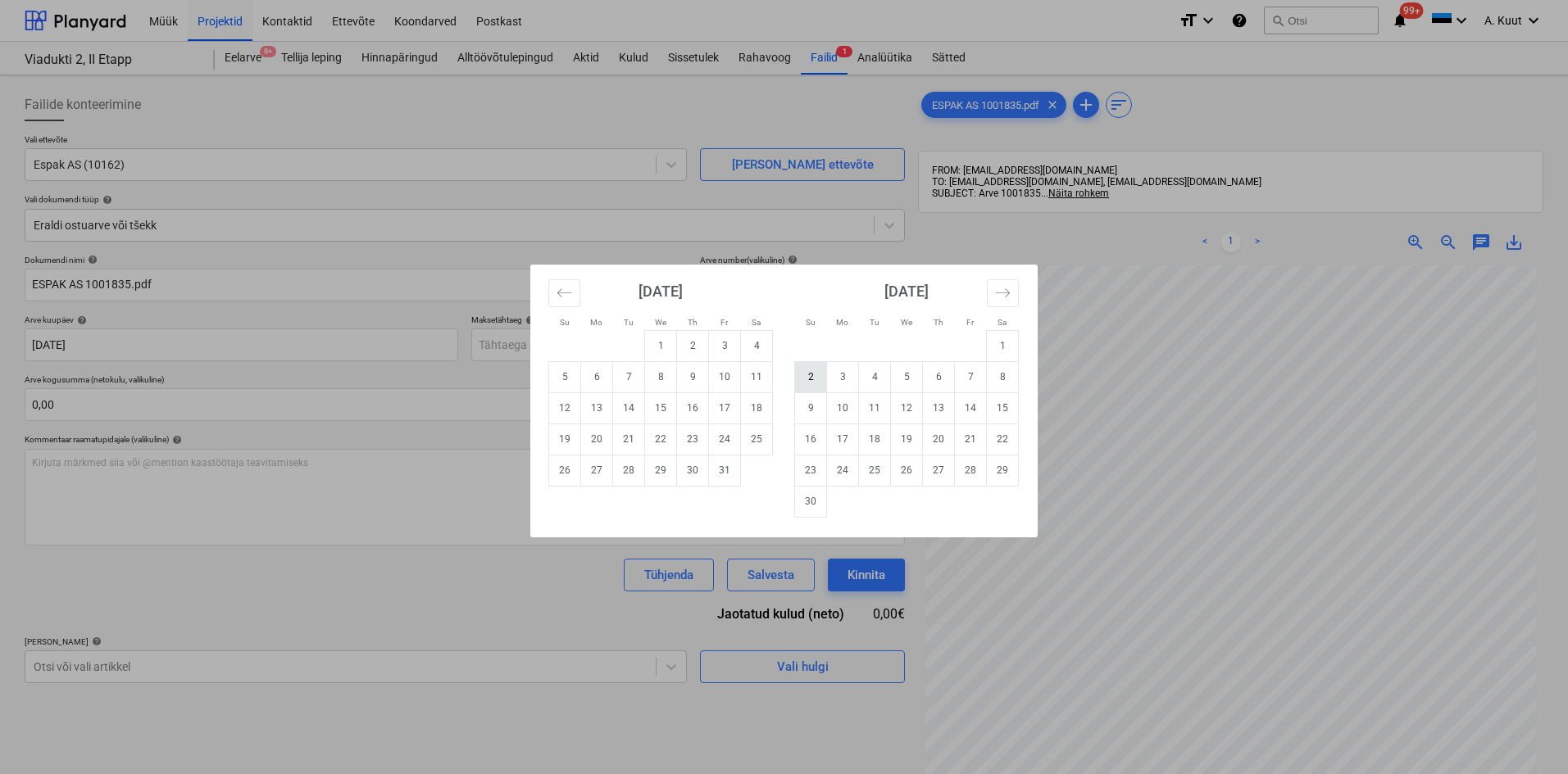
click at [806, 372] on td "2" at bounding box center [810, 376] width 32 height 31
type input "[DATE]"
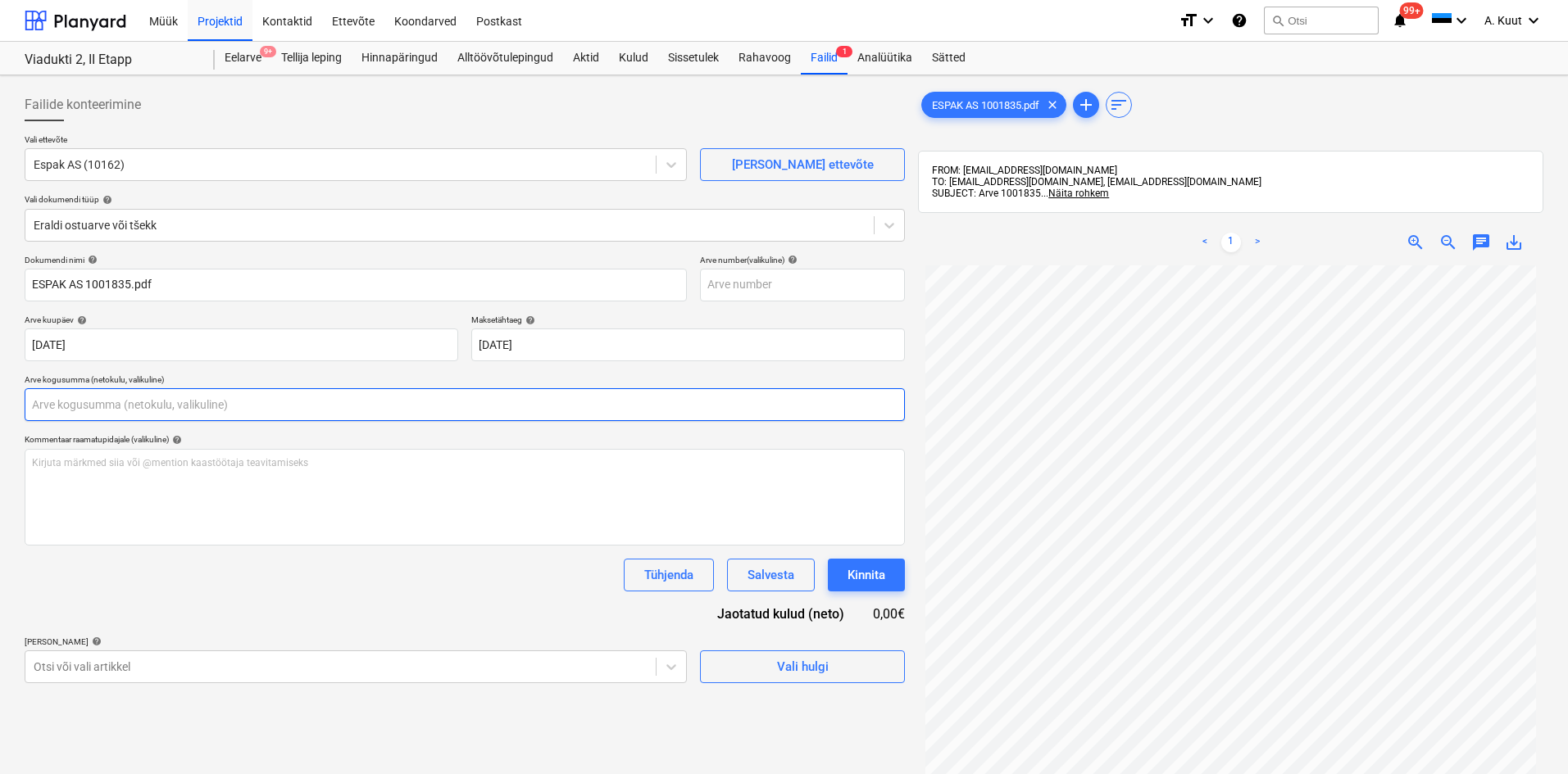
click at [63, 399] on input "text" at bounding box center [464, 404] width 880 height 33
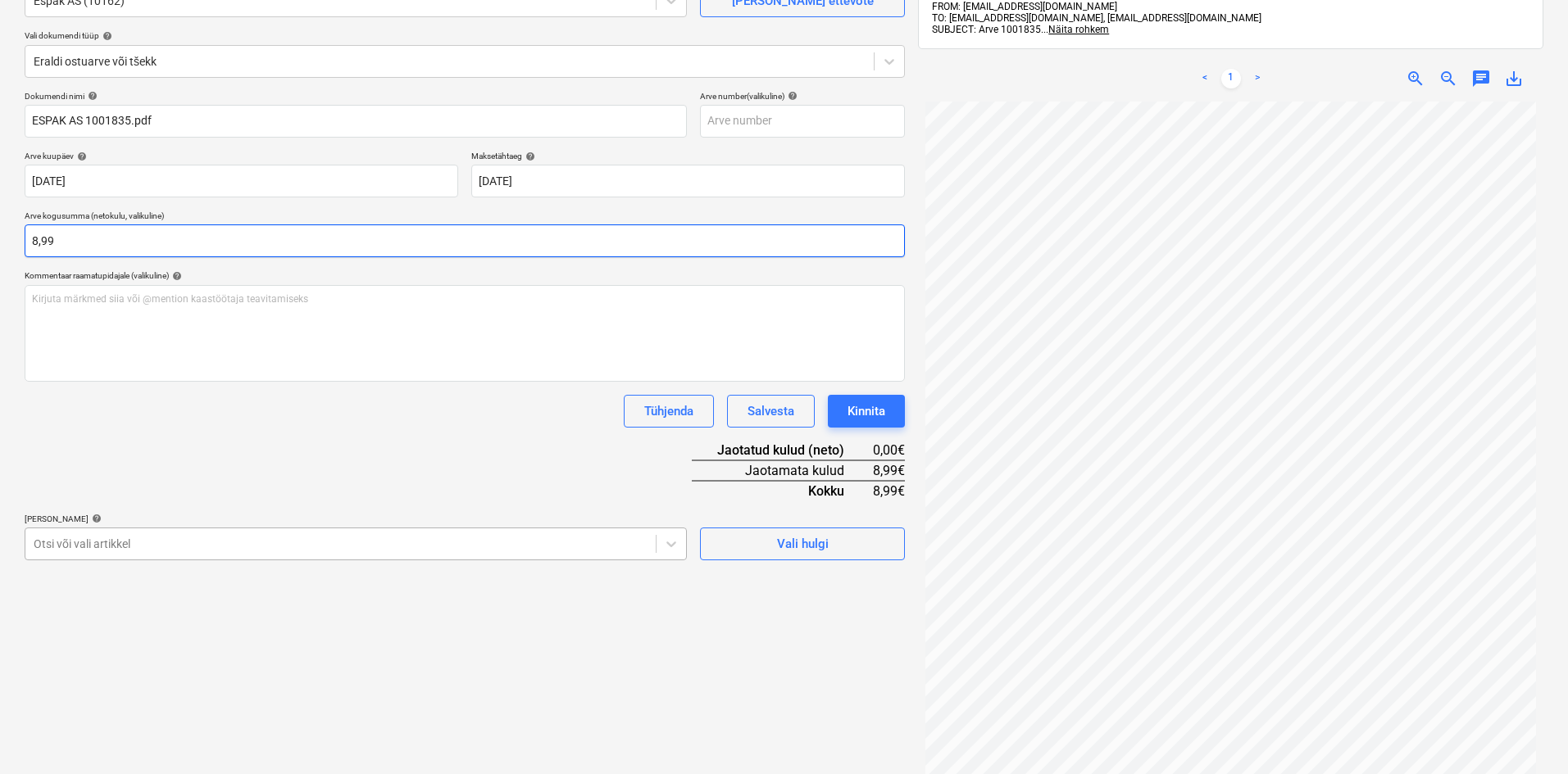
type input "8,99"
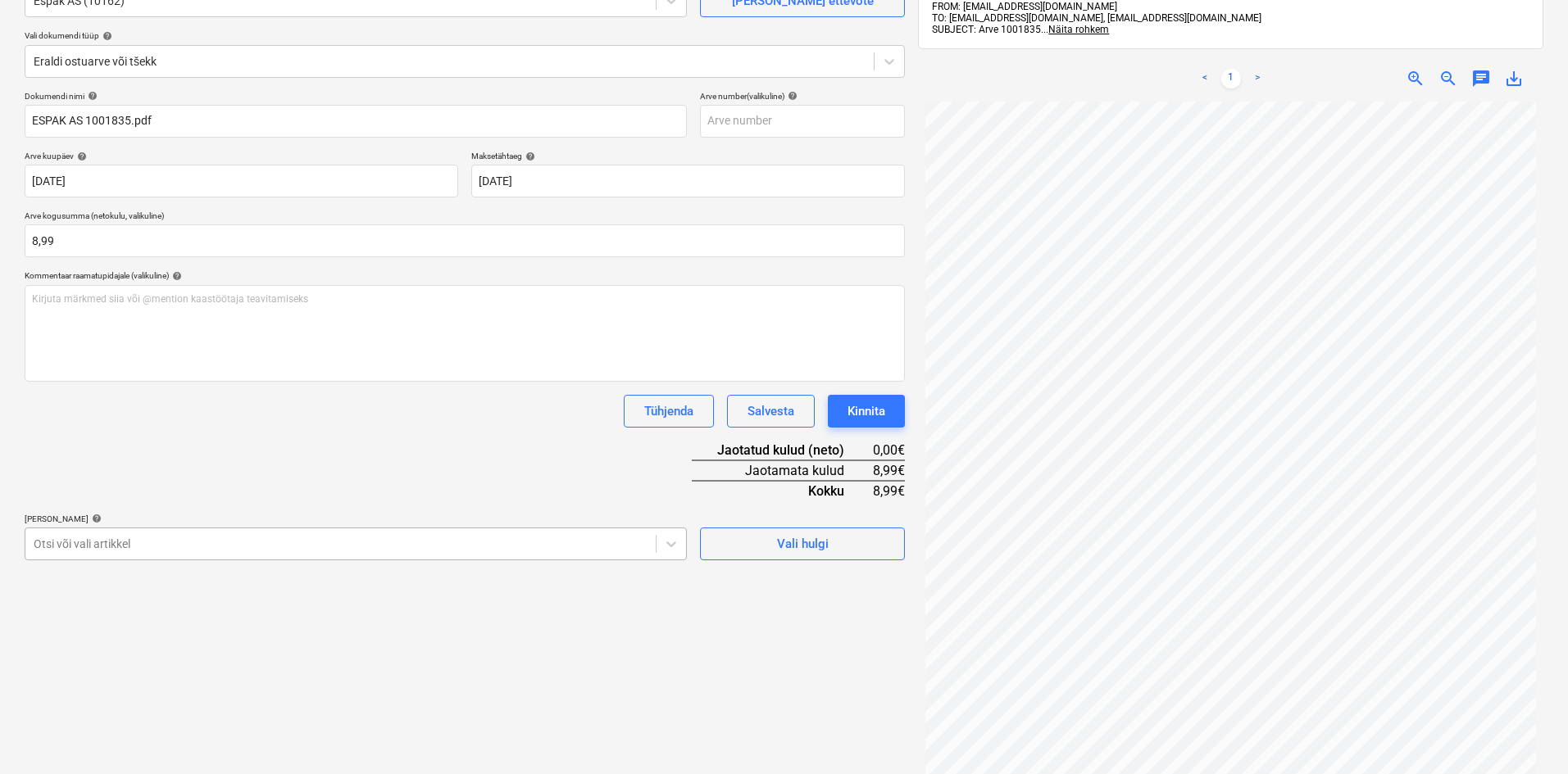
scroll to position [212, 0]
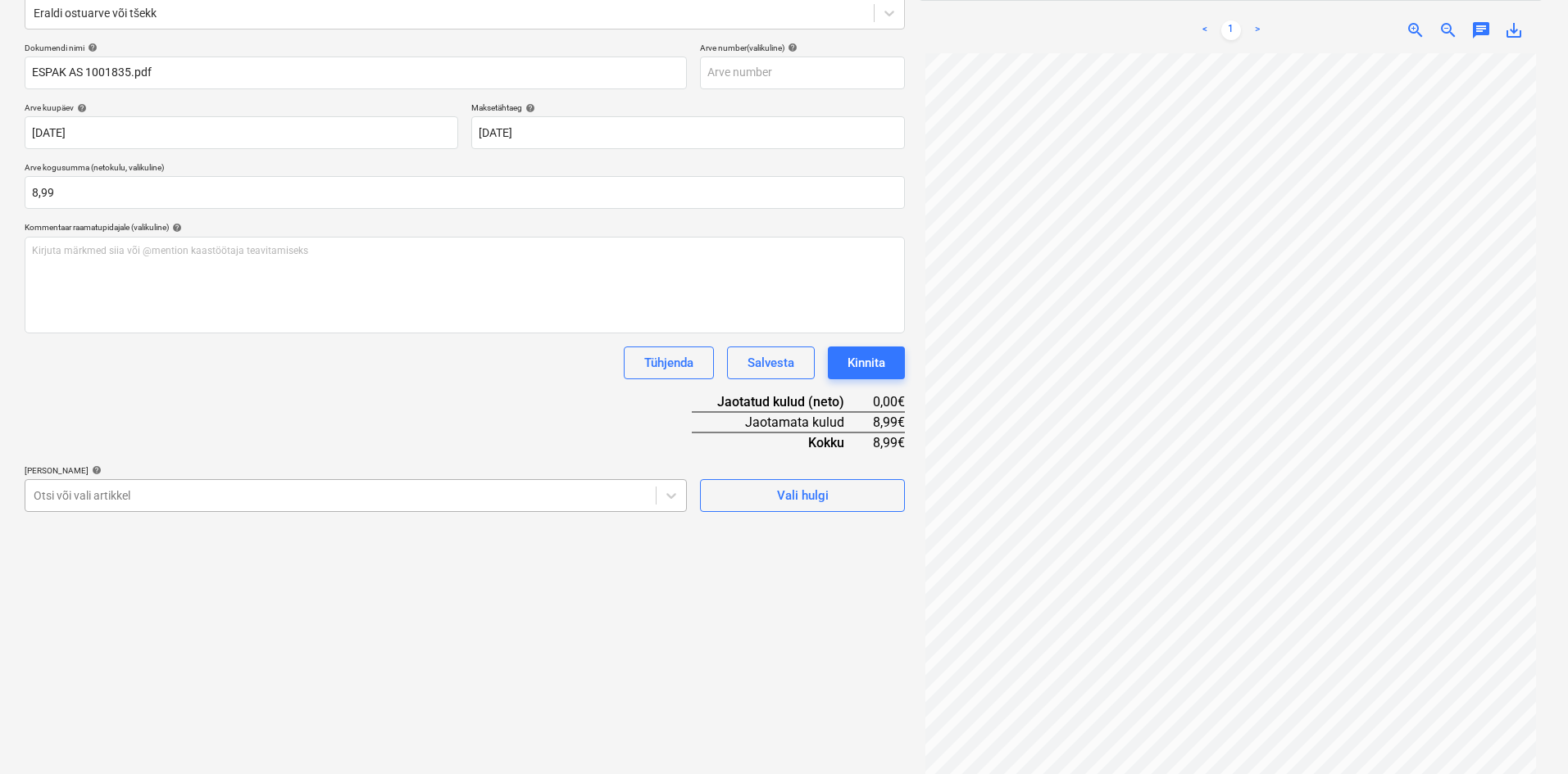
click at [152, 538] on body "Müük Projektid Kontaktid Ettevõte Koondarved Postkast format_size keyboard_arro…" at bounding box center [784, 175] width 1568 height 774
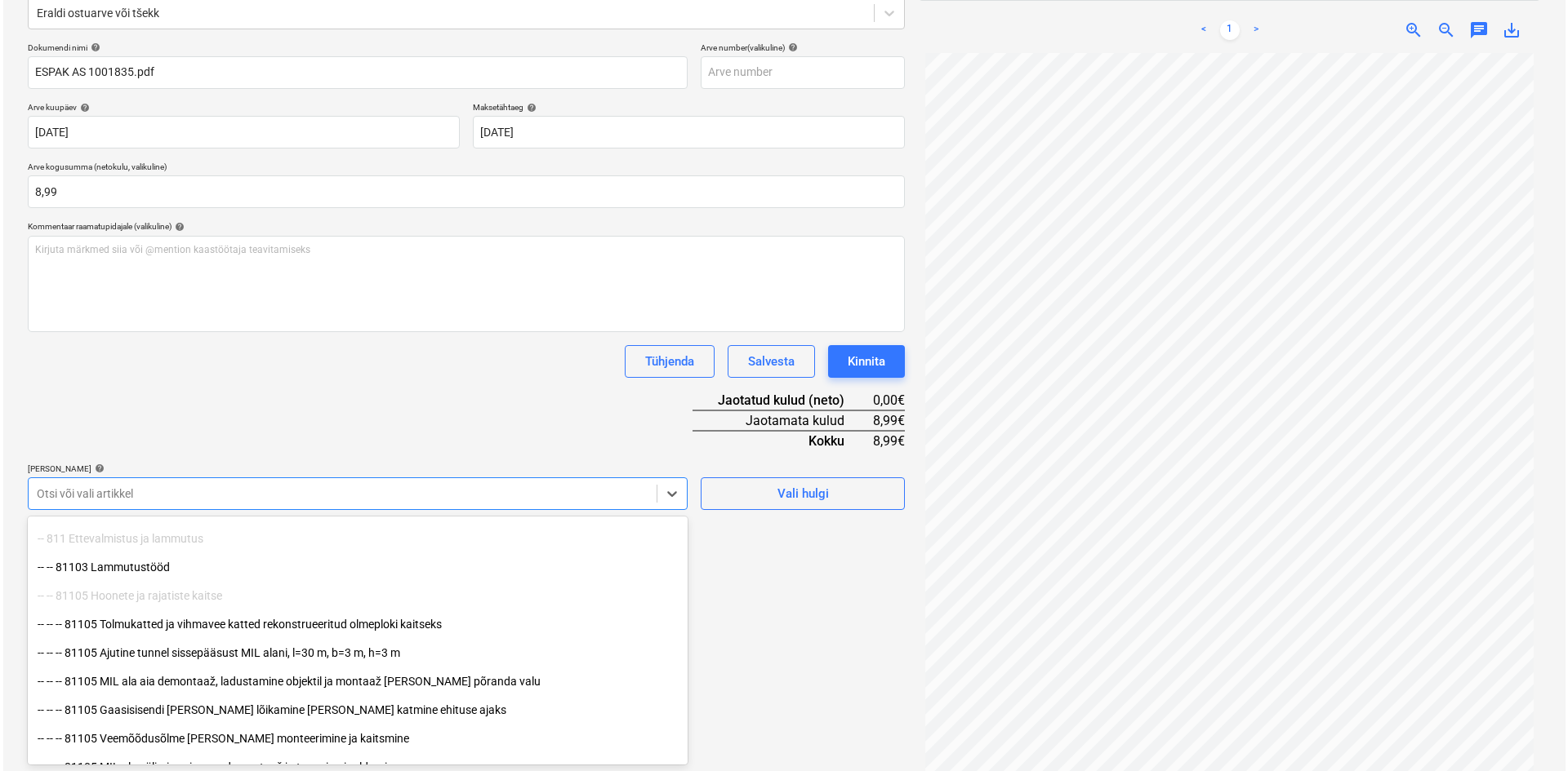
scroll to position [163, 0]
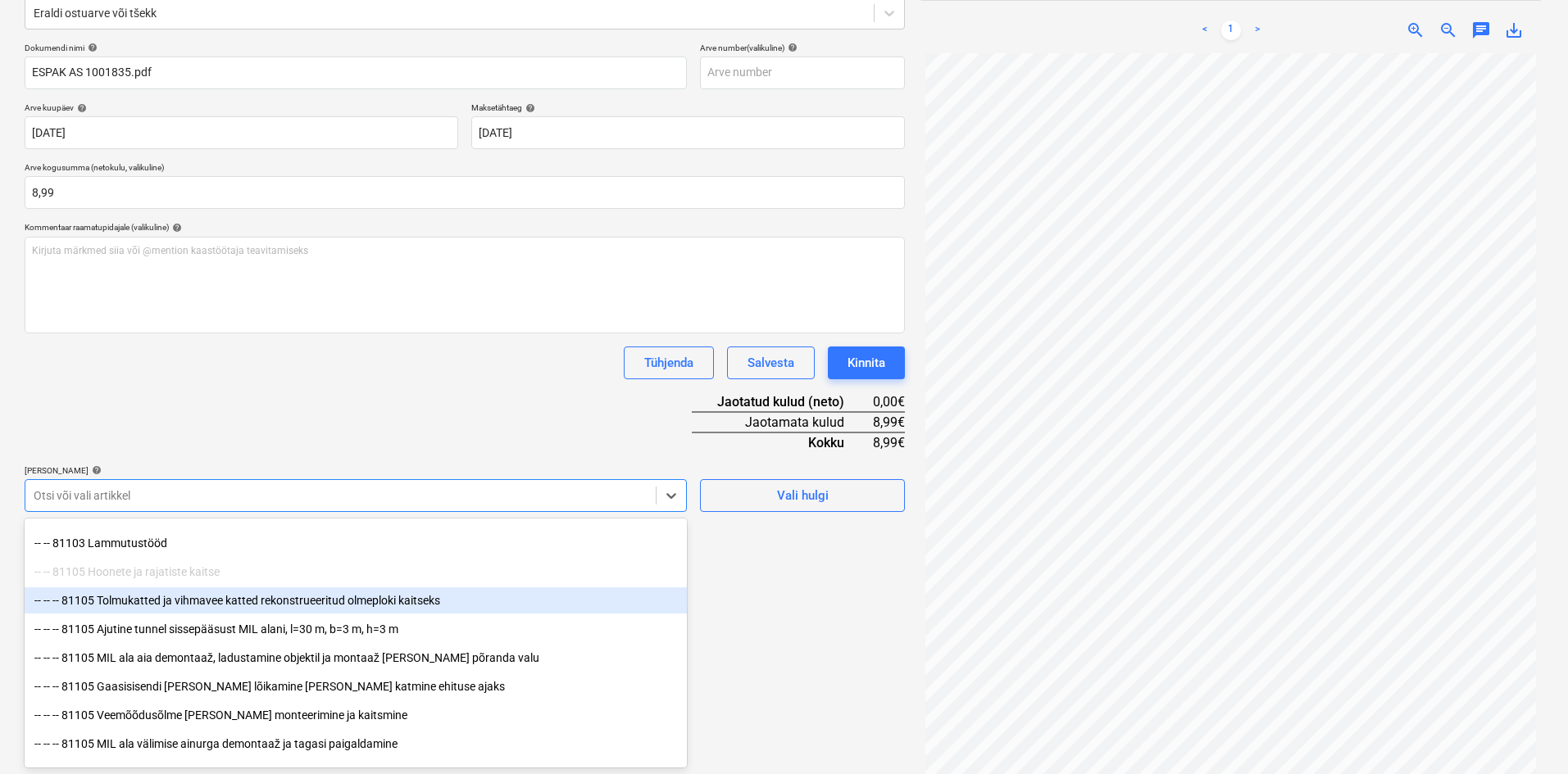
click at [168, 599] on div "-- -- -- 81105 Tolmukatted ja vihmavee katted rekonstrueeritud olmeploki kaitse…" at bounding box center [355, 600] width 662 height 26
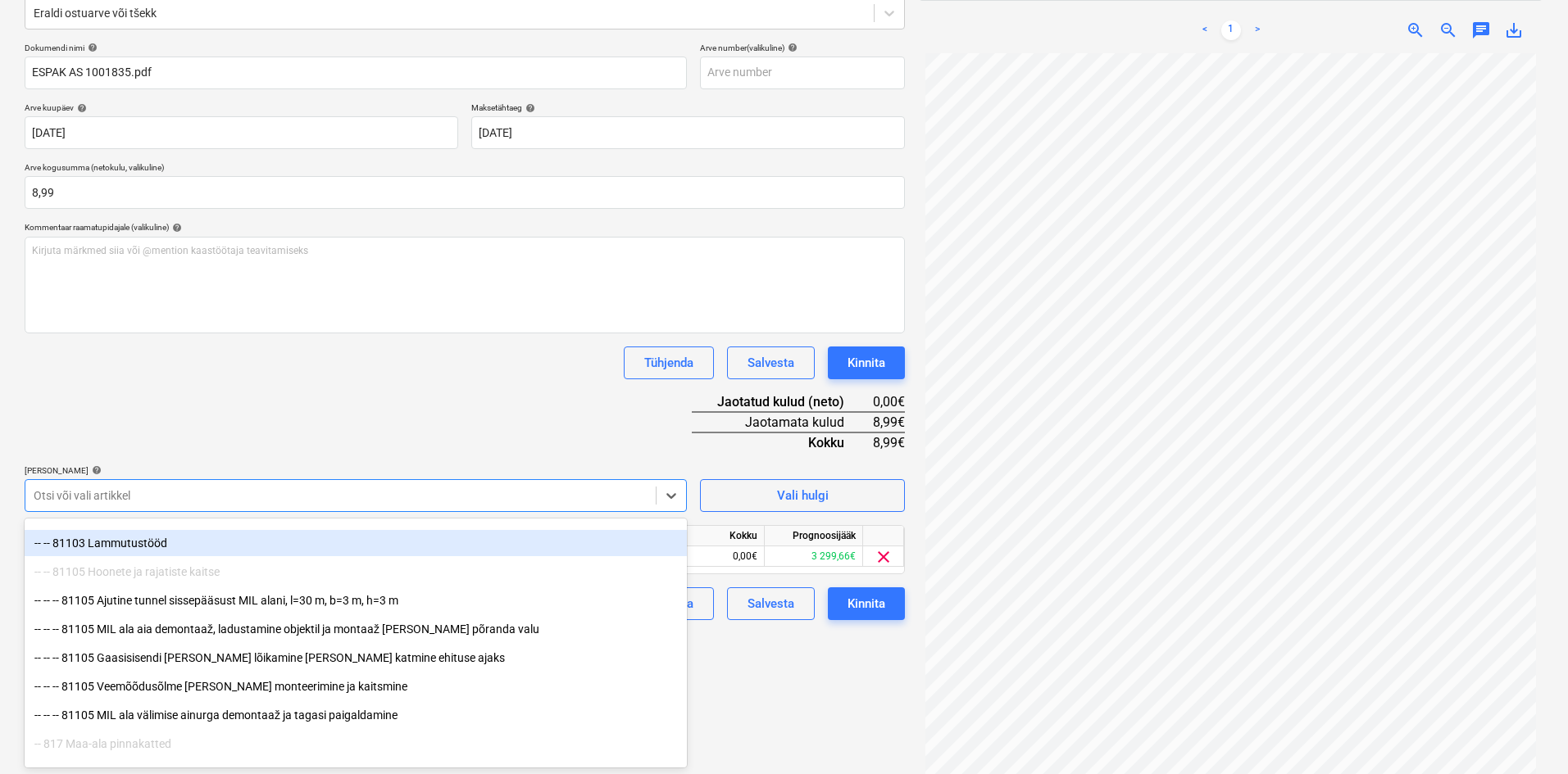
click at [308, 427] on div "Dokumendi nimi help ESPAK AS 1001835.pdf Arve number (valikuline) help Arve kuu…" at bounding box center [464, 331] width 880 height 578
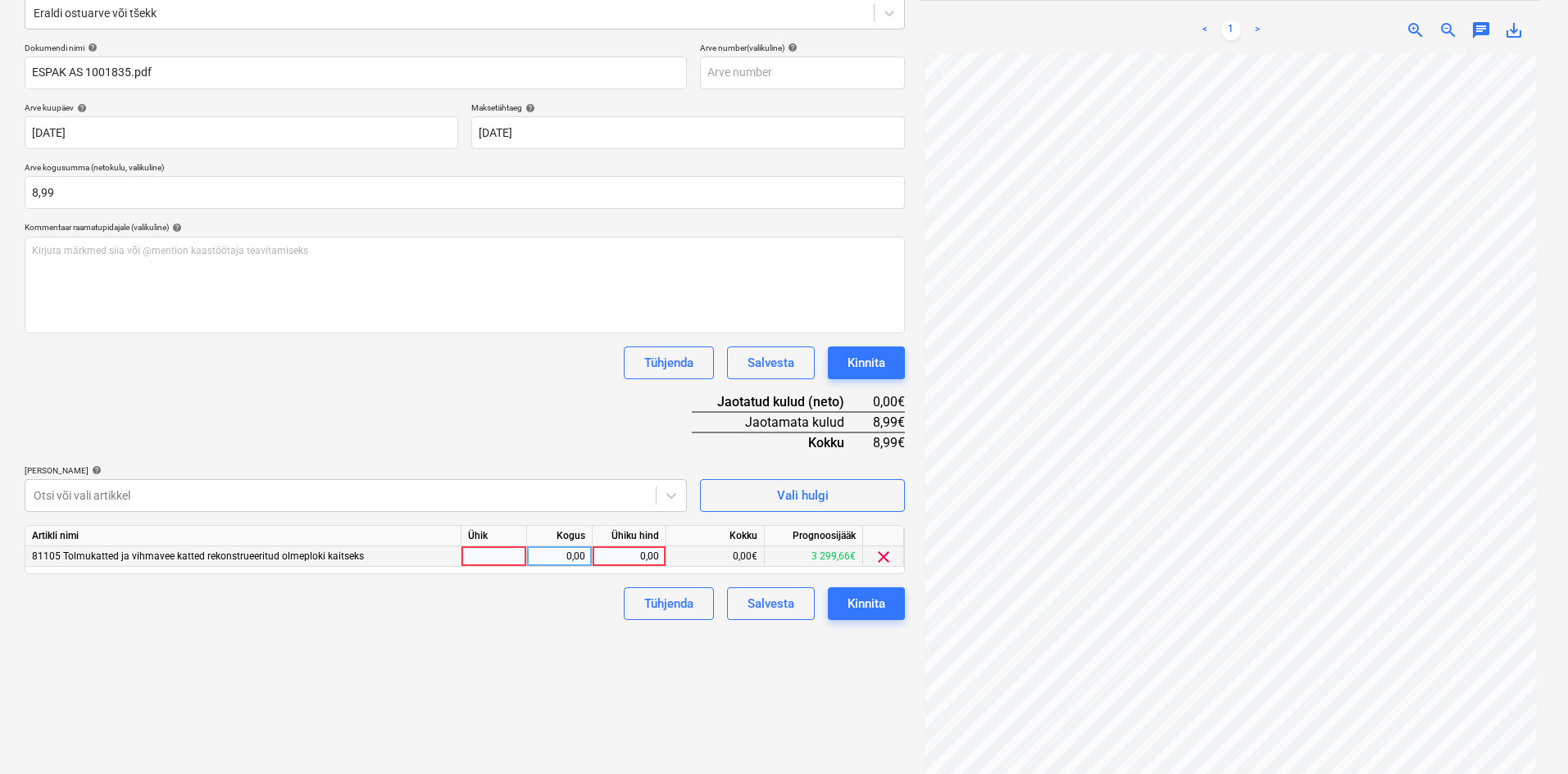
click at [658, 558] on div "0,00" at bounding box center [629, 556] width 60 height 20
type input "8,99"
click at [573, 670] on div "Failide konteerimine Vali ettevõte Espak AS (10162) [PERSON_NAME] uus ettevõte …" at bounding box center [465, 328] width 893 height 918
click at [880, 605] on div "Kinnita" at bounding box center [866, 604] width 38 height 21
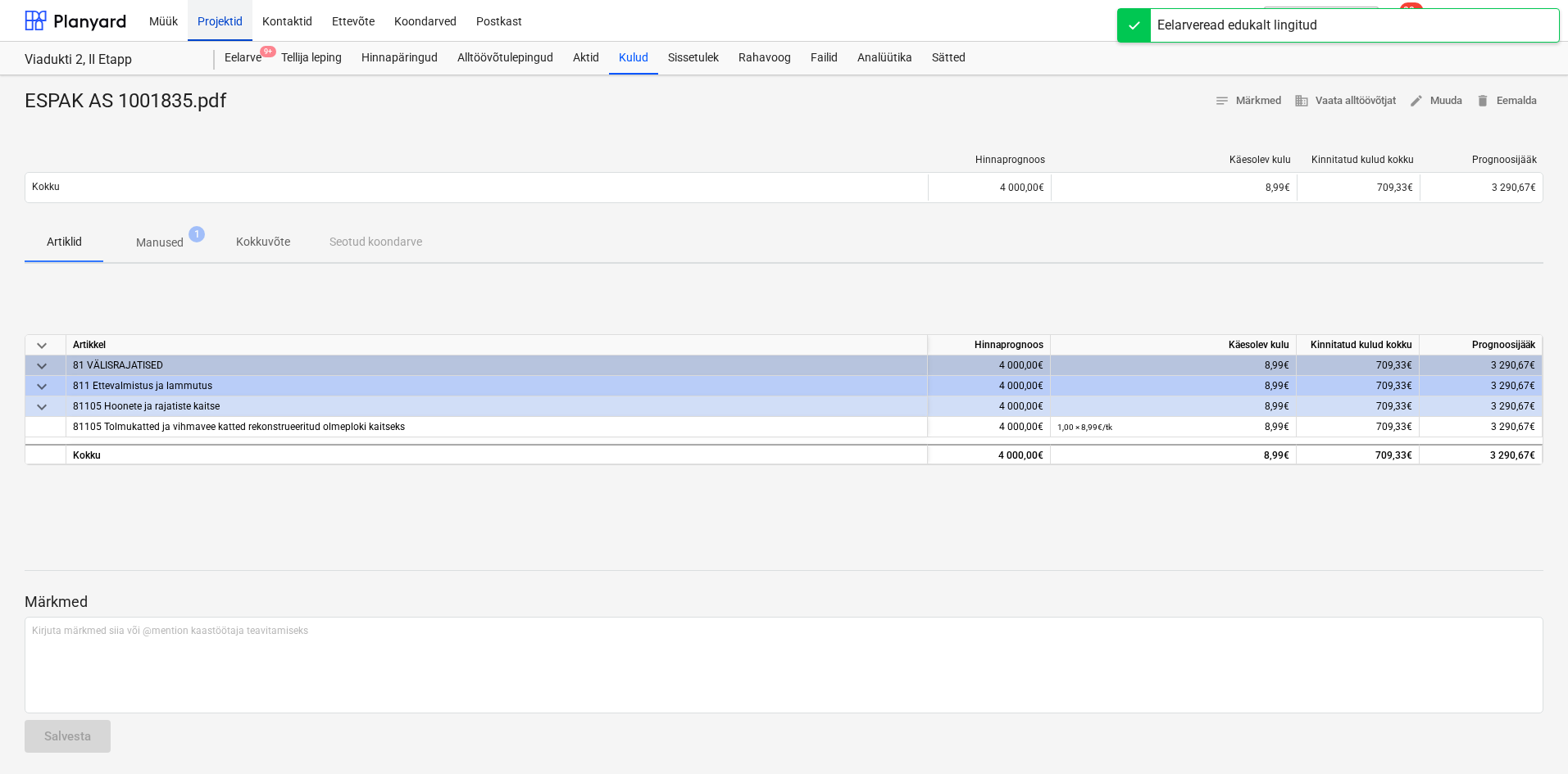
click at [227, 18] on div "Projektid" at bounding box center [220, 19] width 65 height 42
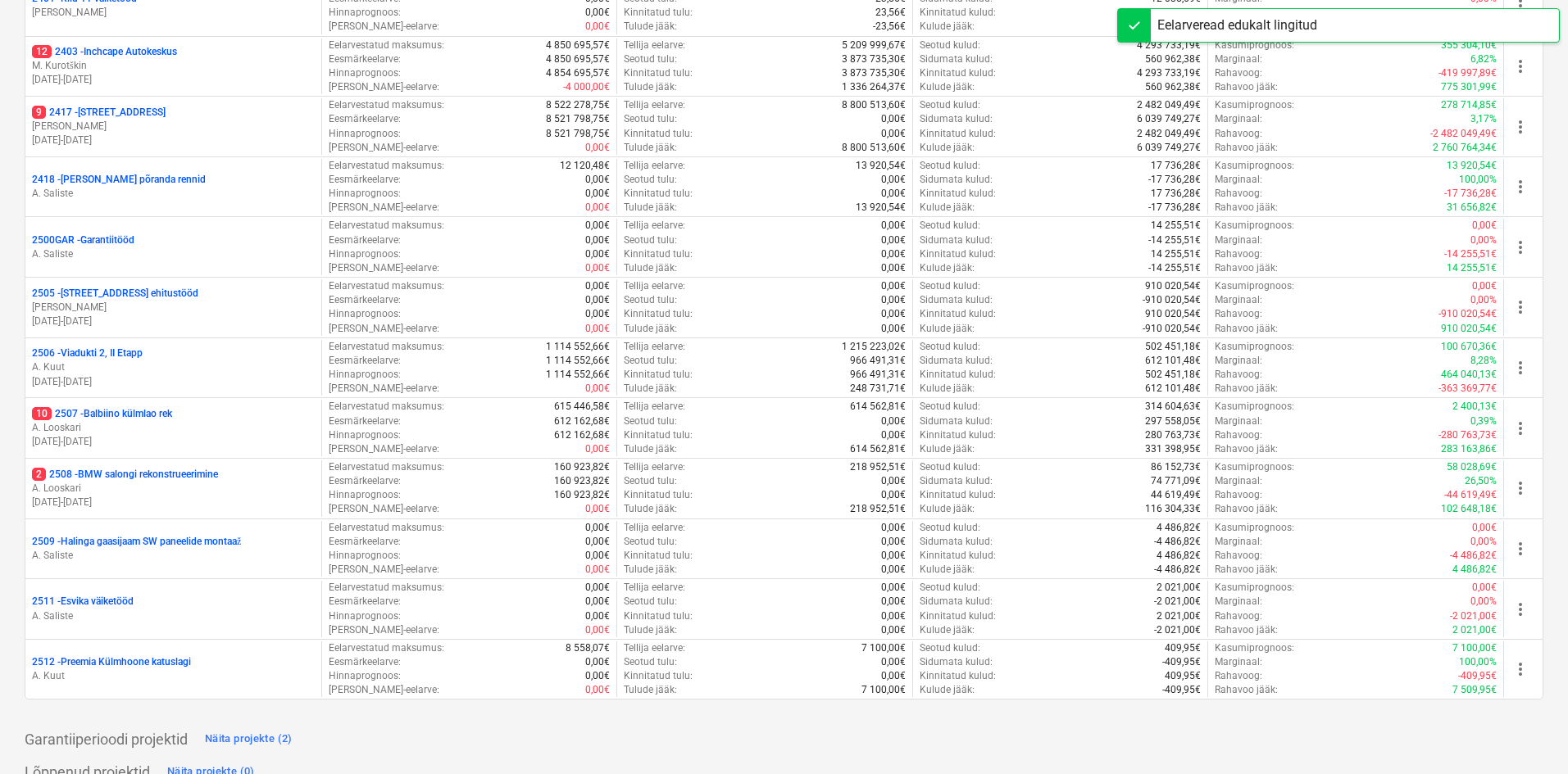
scroll to position [491, 0]
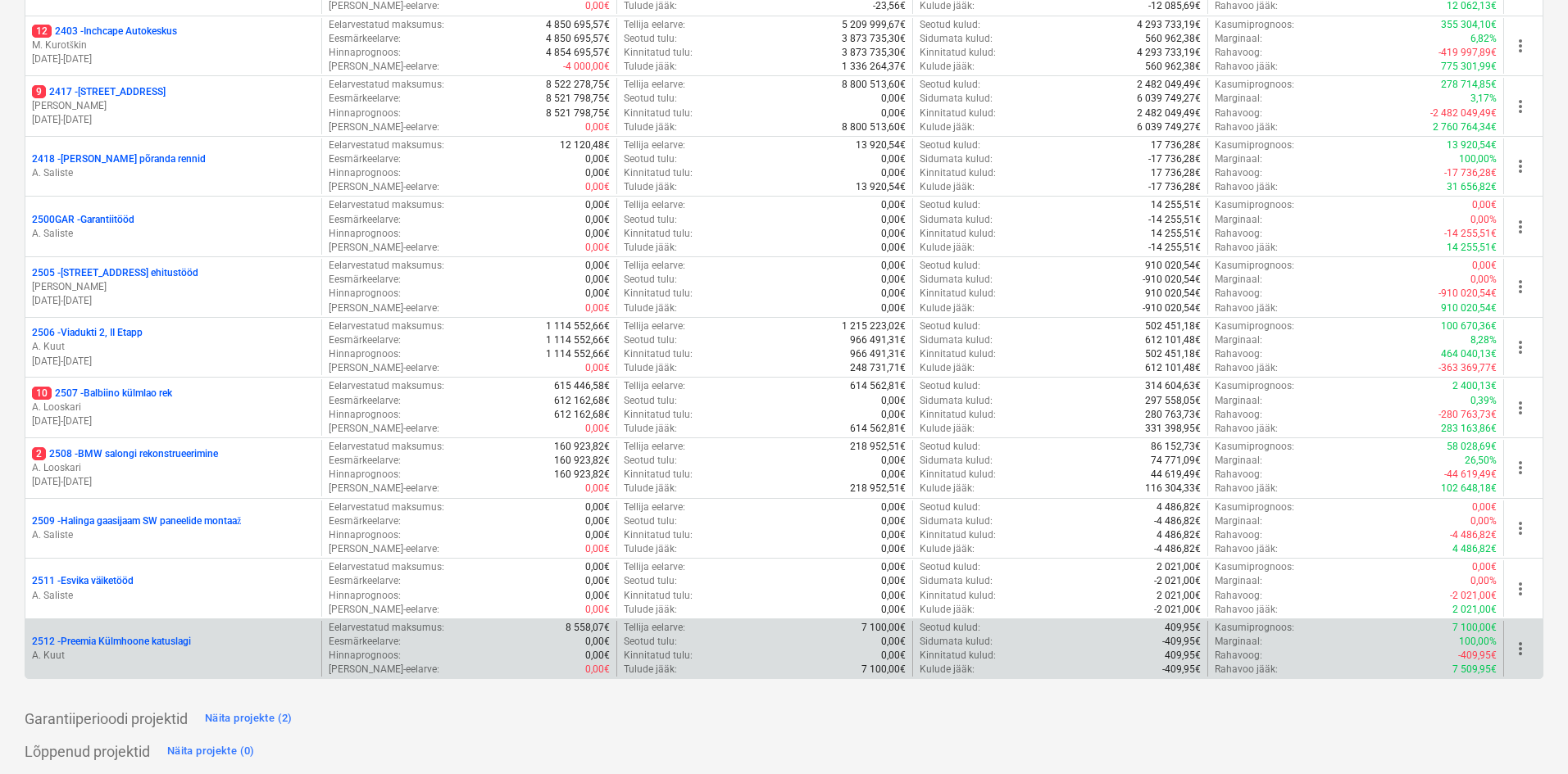
click at [177, 640] on p "2512 - Preemia Külmhoone katuslagi" at bounding box center [111, 641] width 159 height 14
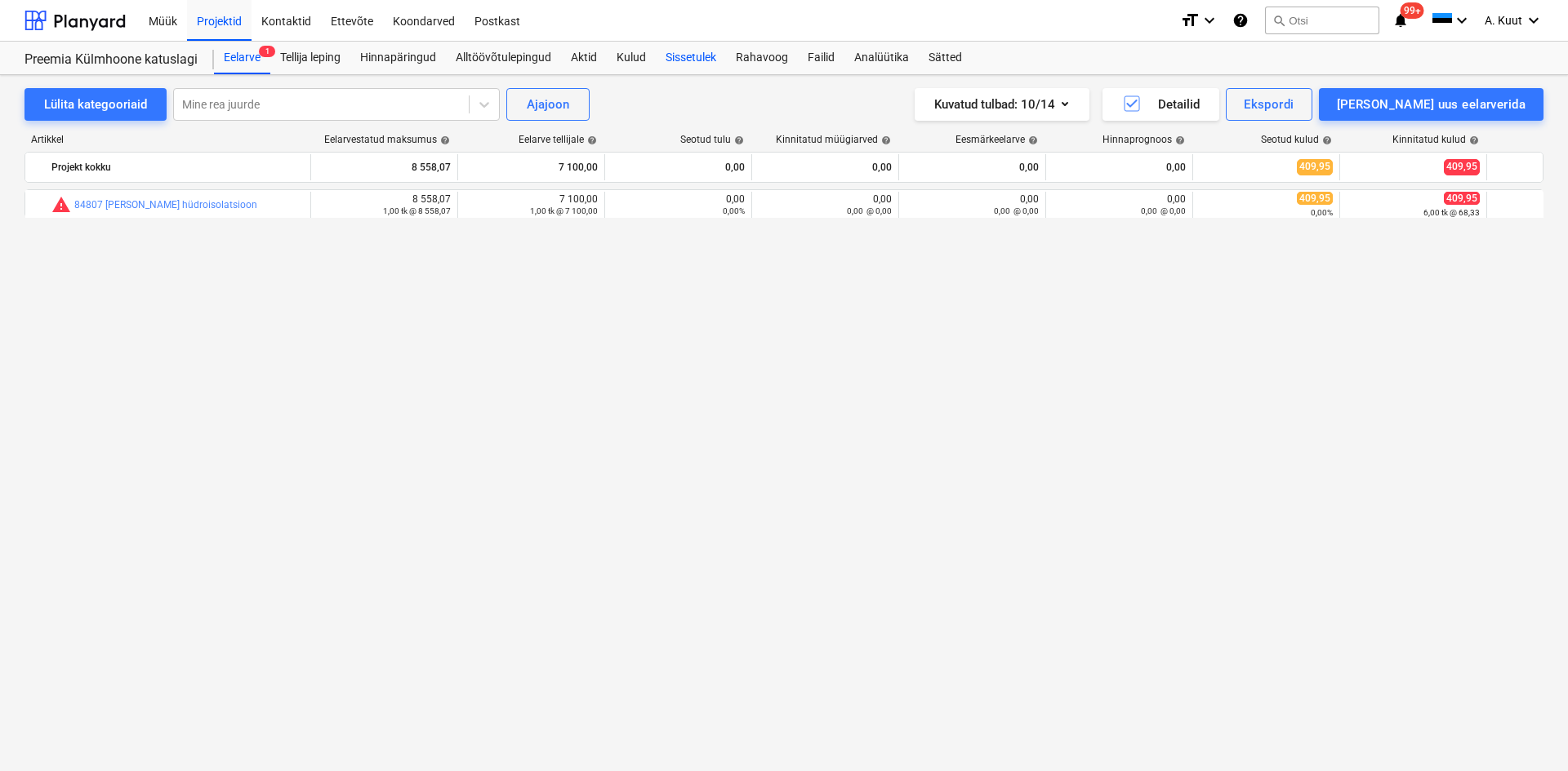
click at [693, 58] on div "Sissetulek" at bounding box center [690, 58] width 70 height 33
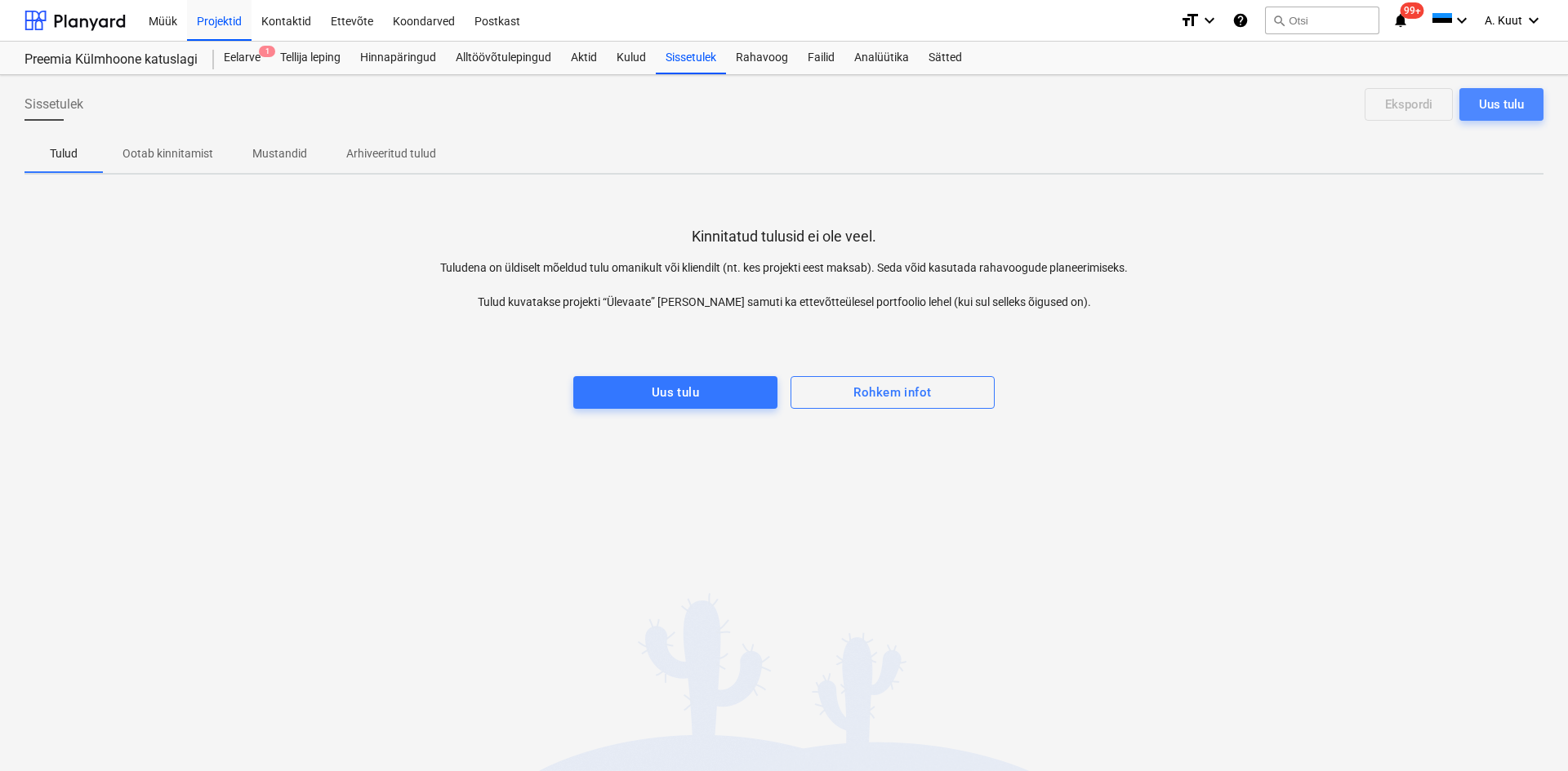
click at [1495, 109] on div "Uus tulu" at bounding box center [1500, 104] width 45 height 21
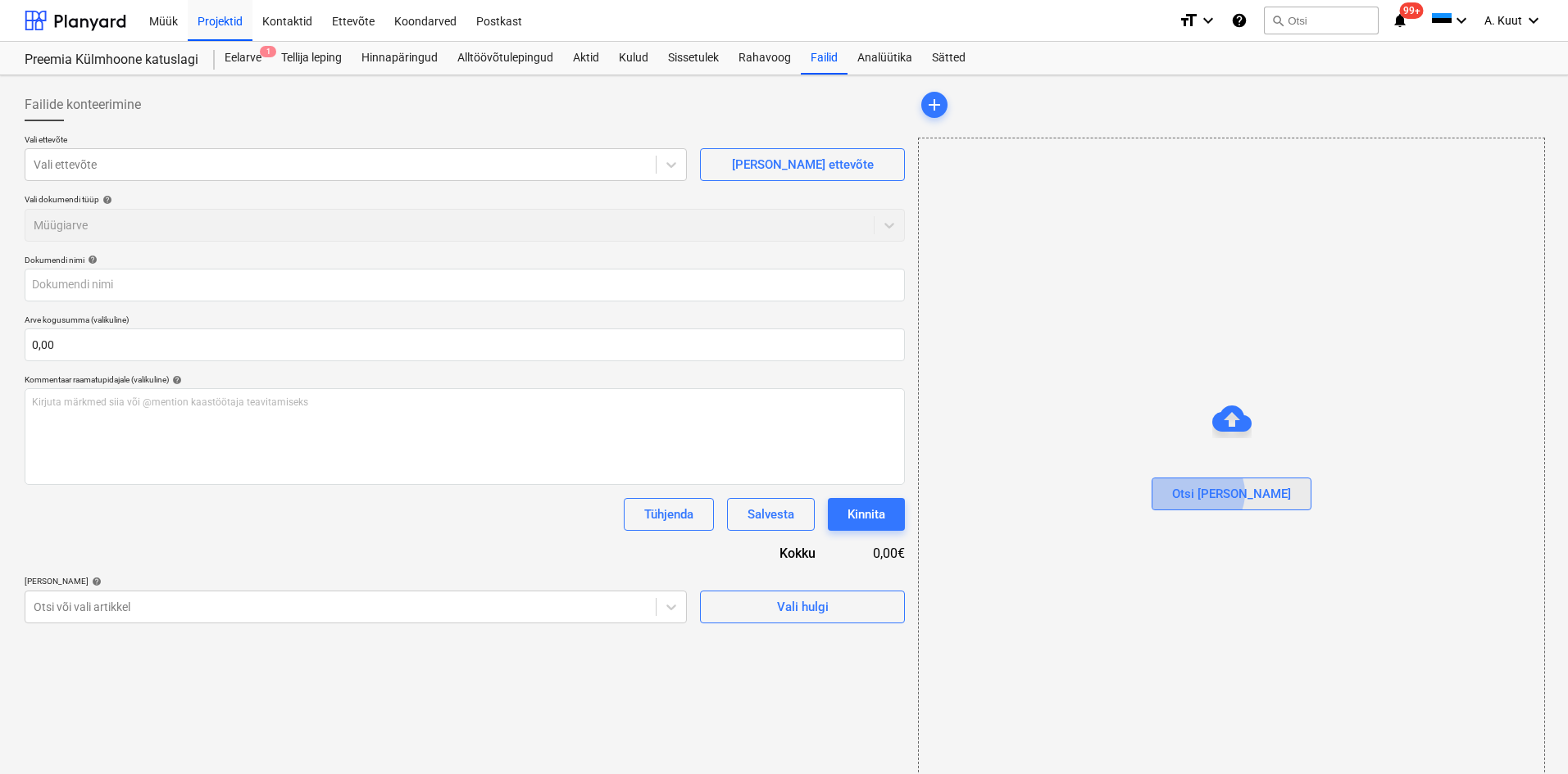
click at [1231, 493] on div "Otsi [PERSON_NAME]" at bounding box center [1231, 494] width 119 height 21
type input "20250070.pdf"
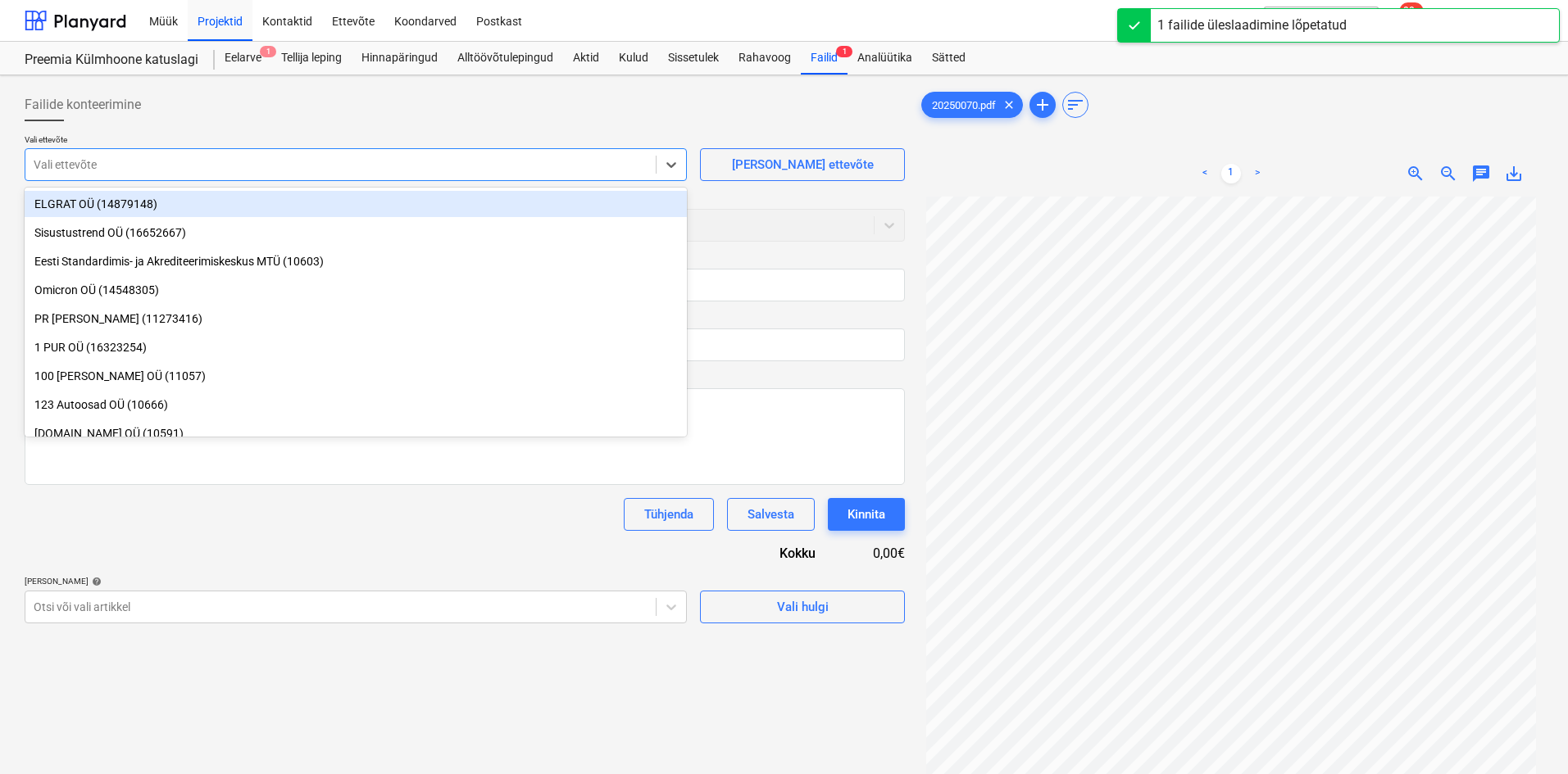
click at [67, 164] on div at bounding box center [341, 164] width 614 height 16
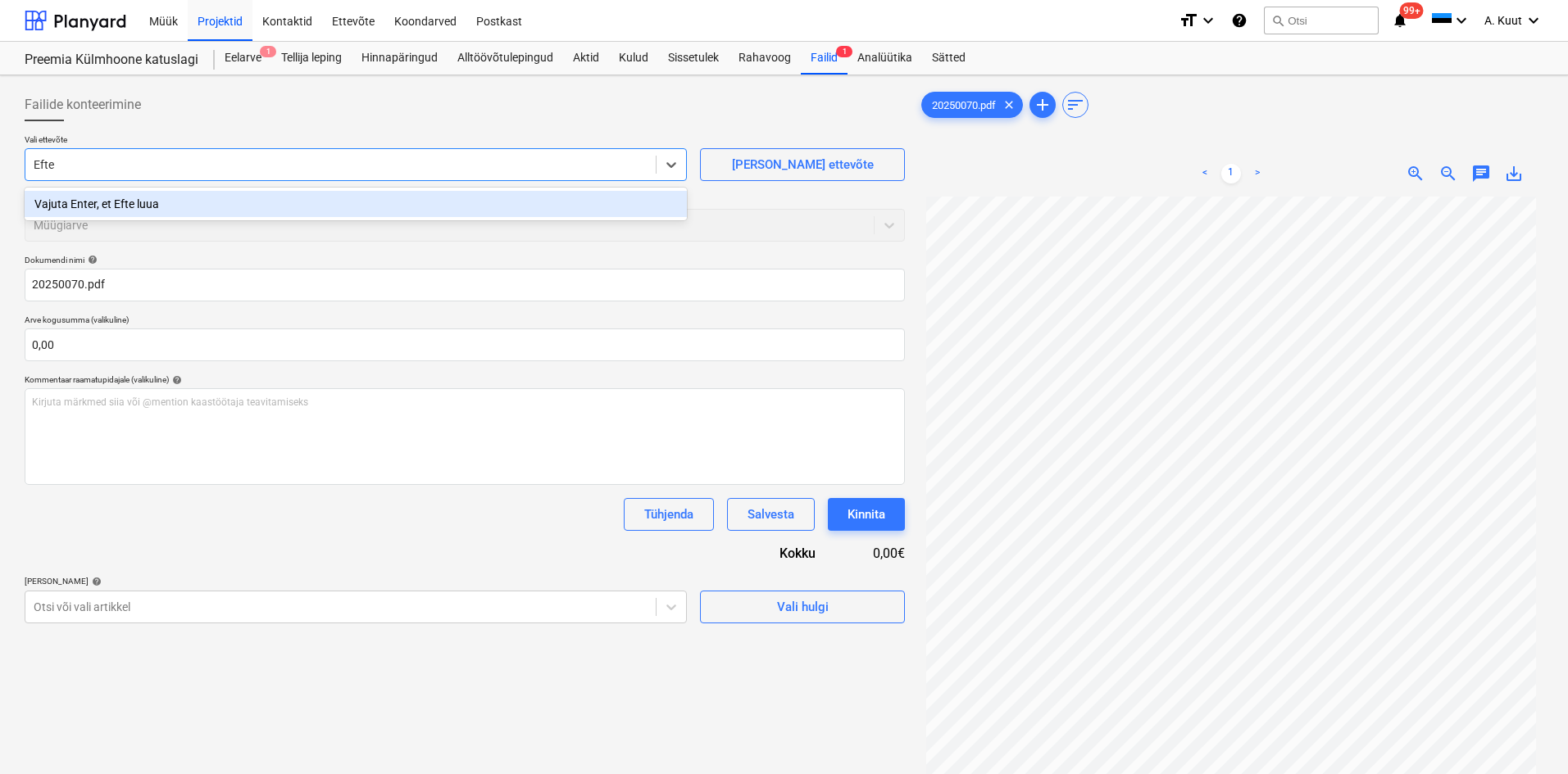
type input "Eften"
click at [141, 206] on div "Vajuta Enter, et Eften luua" at bounding box center [355, 203] width 662 height 26
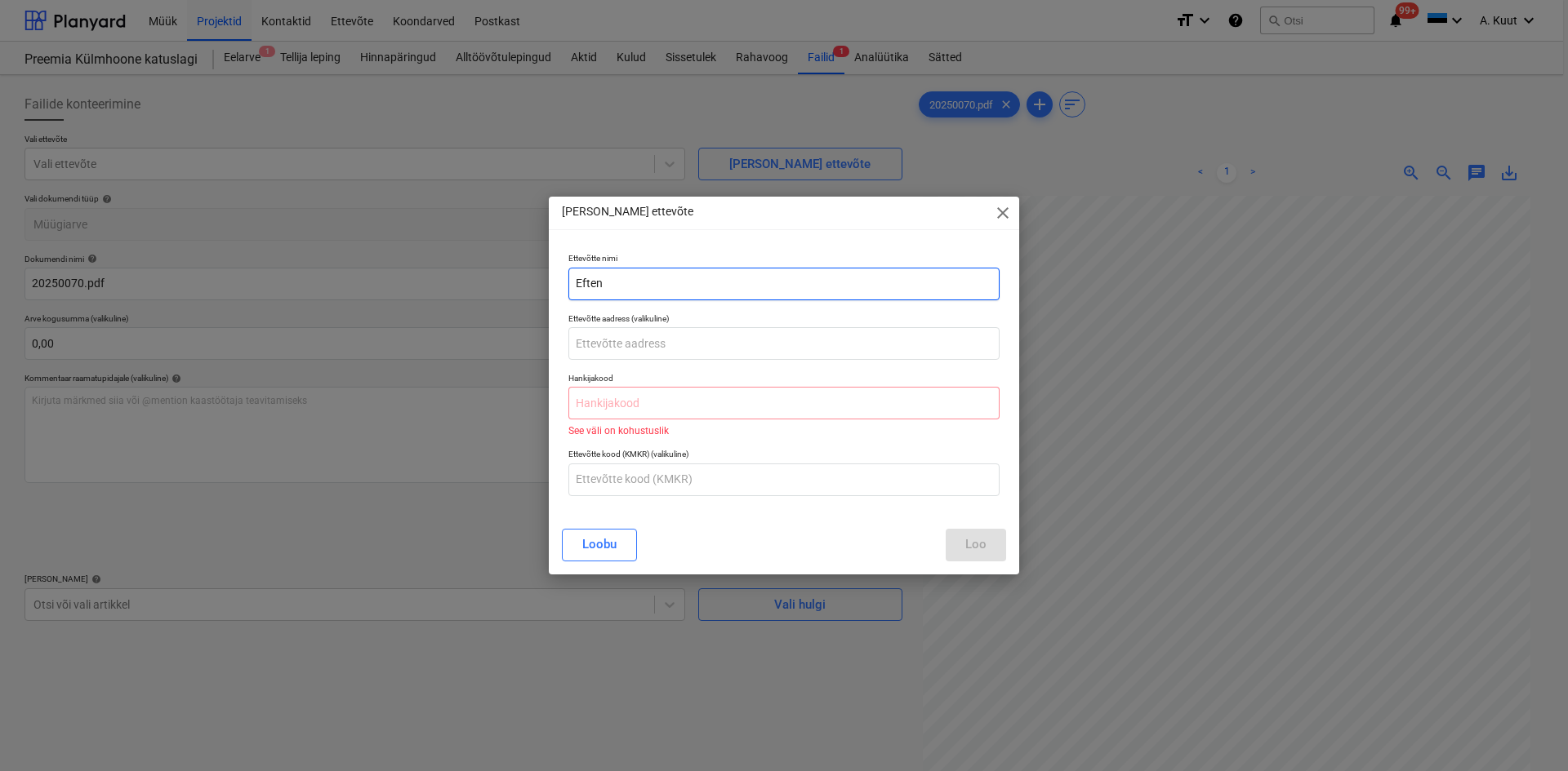
click at [613, 285] on input "Eften" at bounding box center [783, 284] width 431 height 33
type input "Eften SPV15 OÜ"
click at [622, 346] on input "text" at bounding box center [783, 344] width 431 height 33
type input "[PERSON_NAME] tn 5"
click at [630, 402] on input "text" at bounding box center [783, 403] width 431 height 33
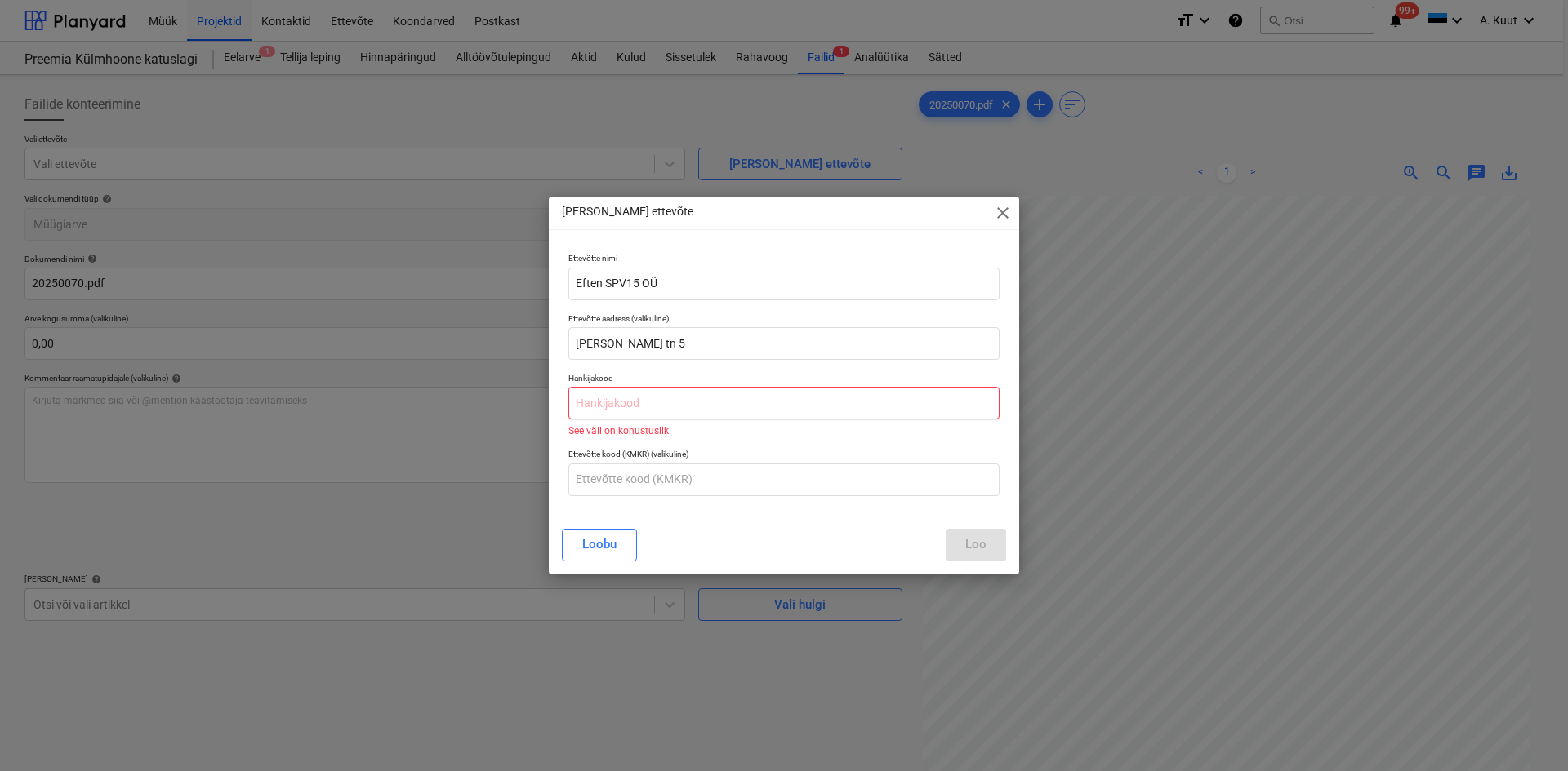
click at [599, 405] on input "text" at bounding box center [783, 403] width 431 height 33
paste input "12536622"
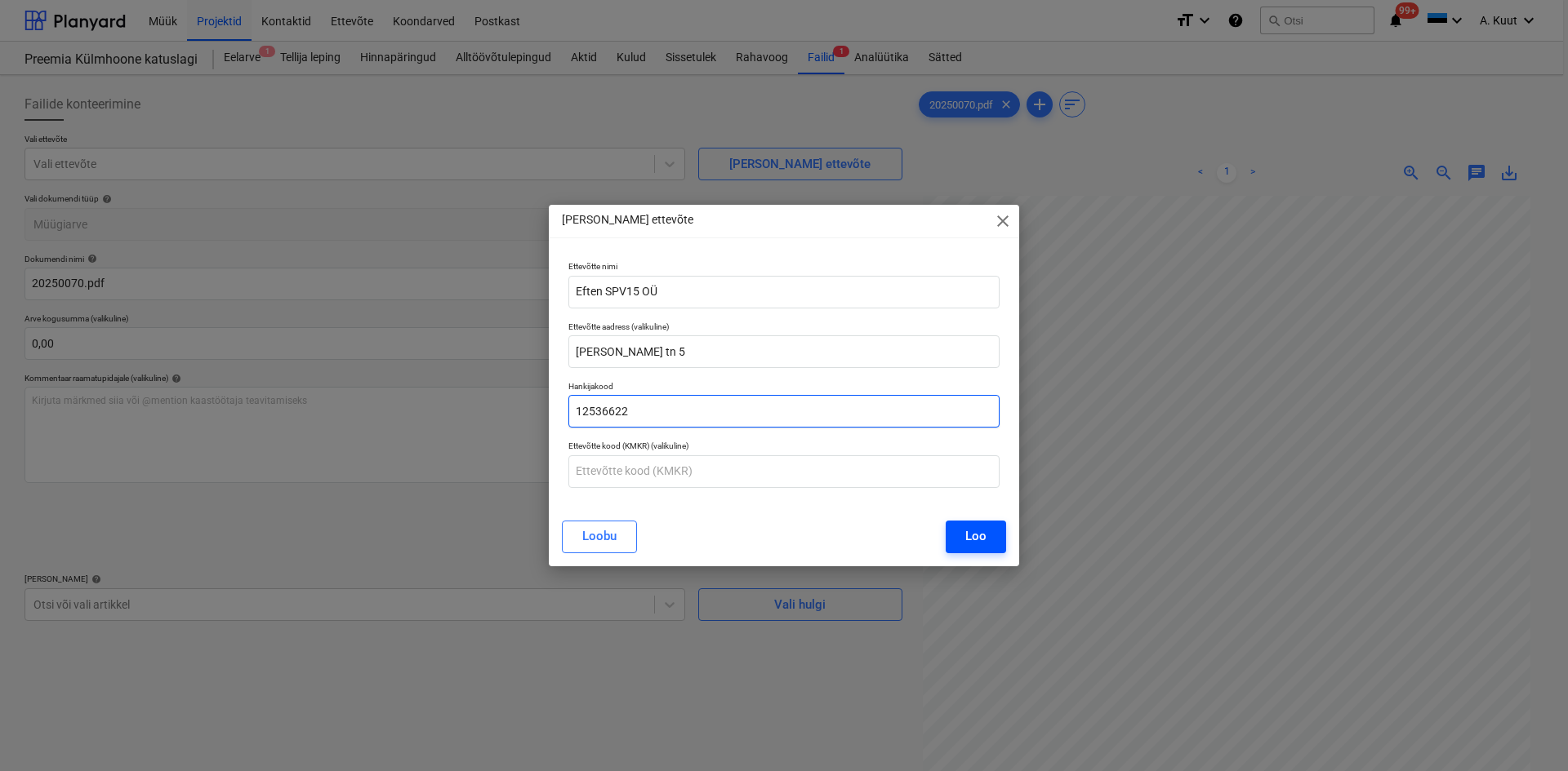
type input "12536622"
click at [985, 541] on div "Loo" at bounding box center [976, 536] width 21 height 21
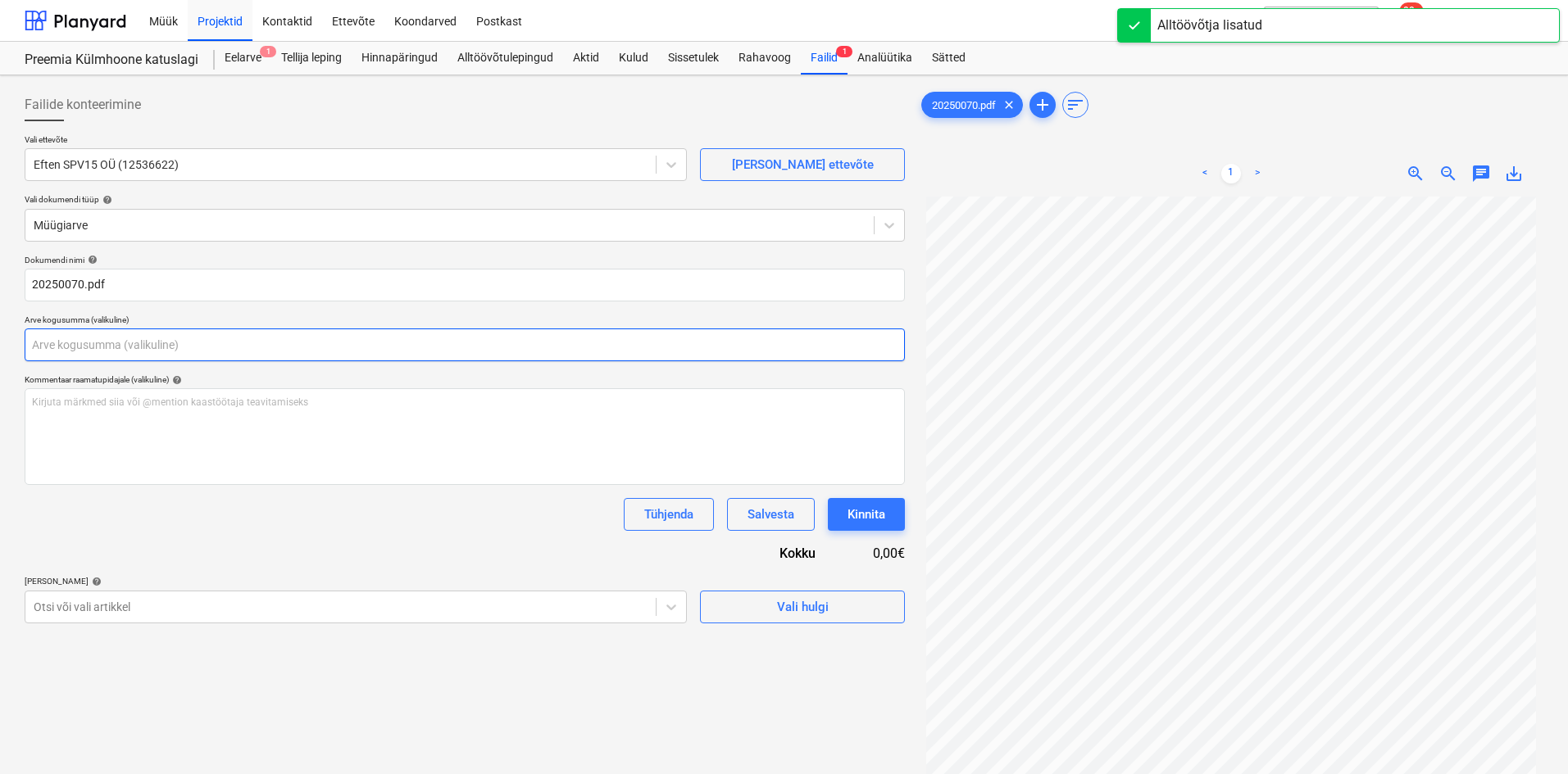
click at [95, 348] on input "text" at bounding box center [464, 345] width 880 height 33
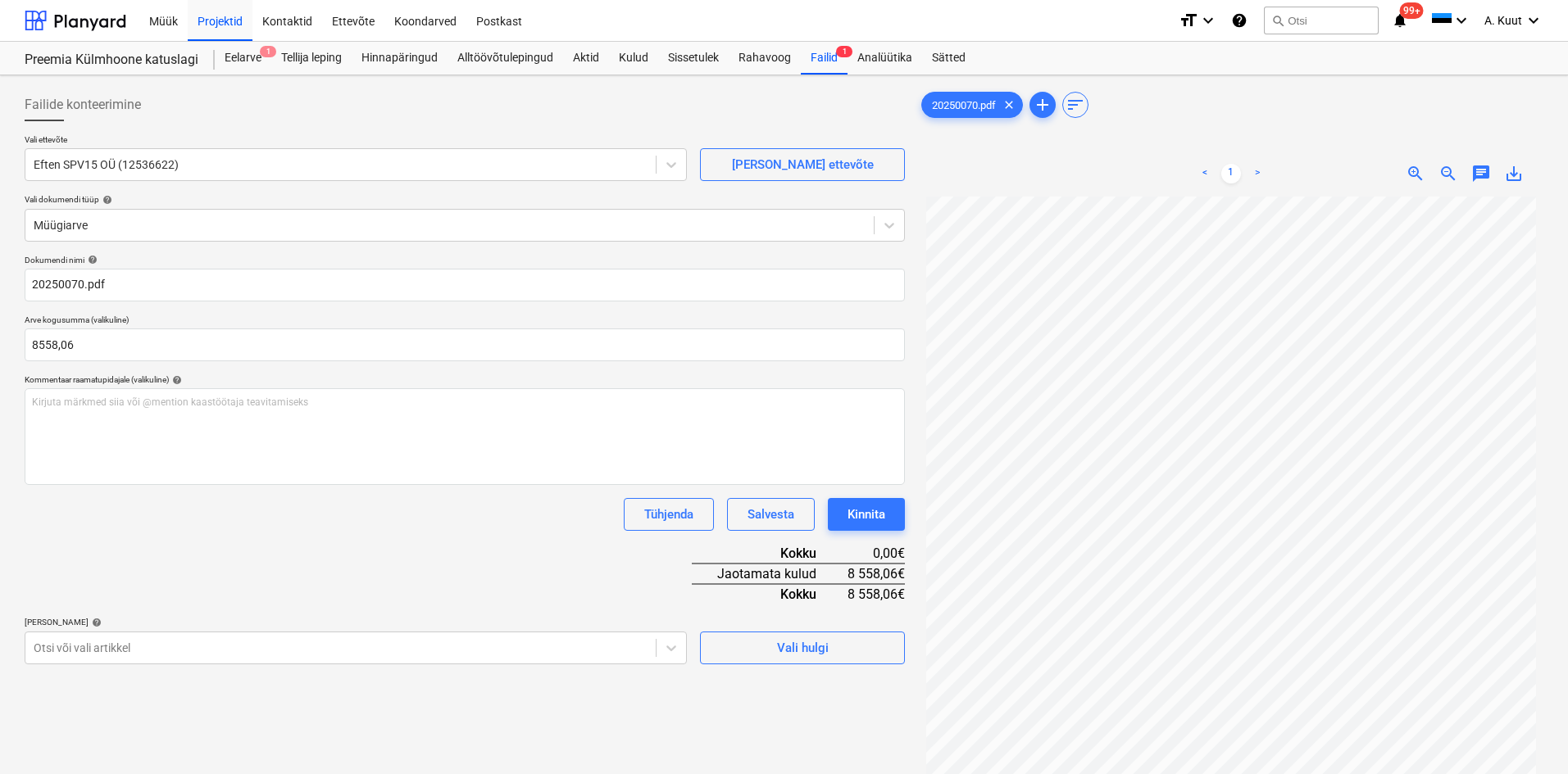
type input "8 558,06"
click at [142, 539] on div "Dokumendi nimi help 20250070.pdf Arve kogusumma (valikuline) 8 558,06 Kommentaa…" at bounding box center [464, 459] width 880 height 409
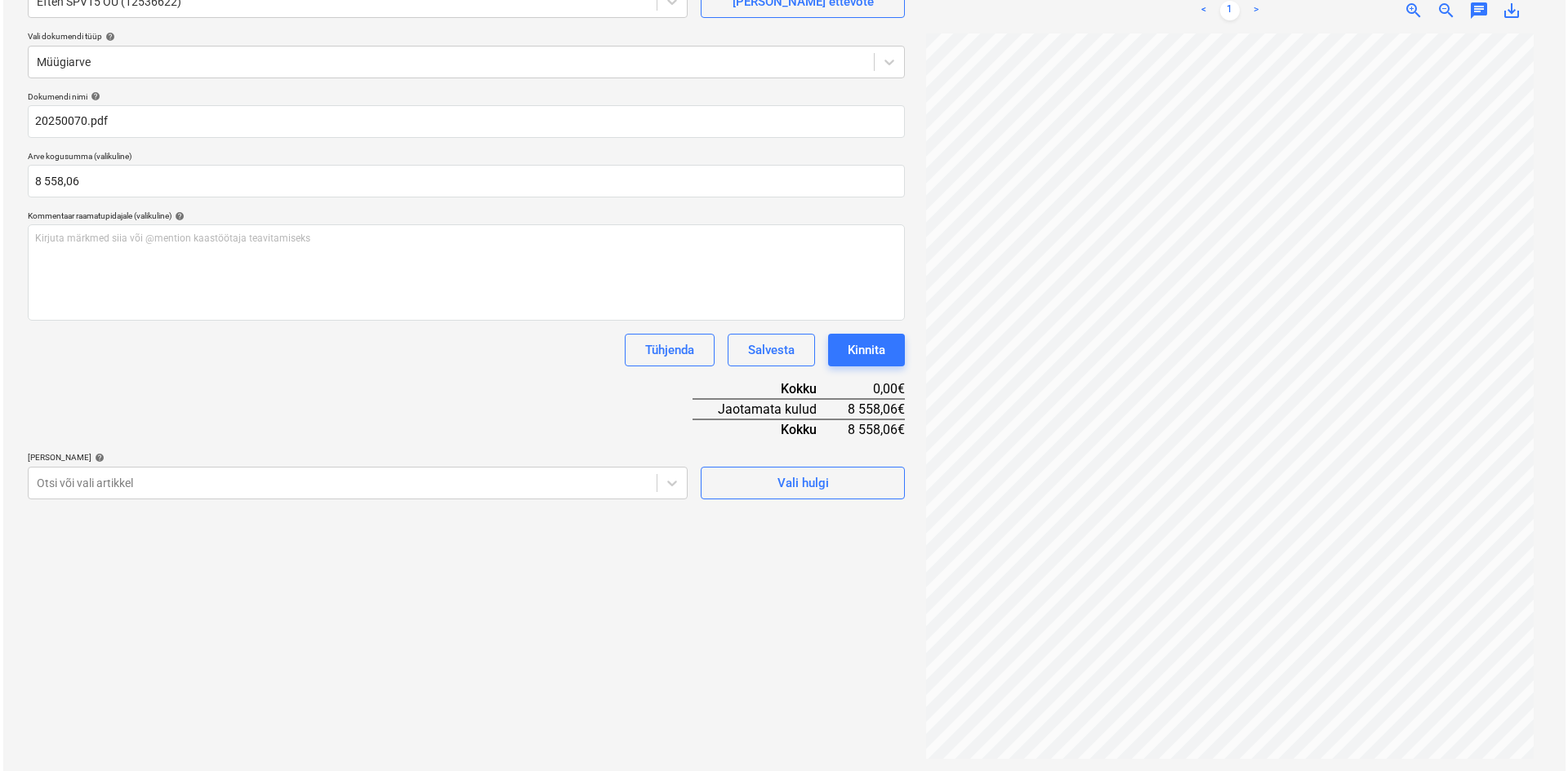
scroll to position [163, 0]
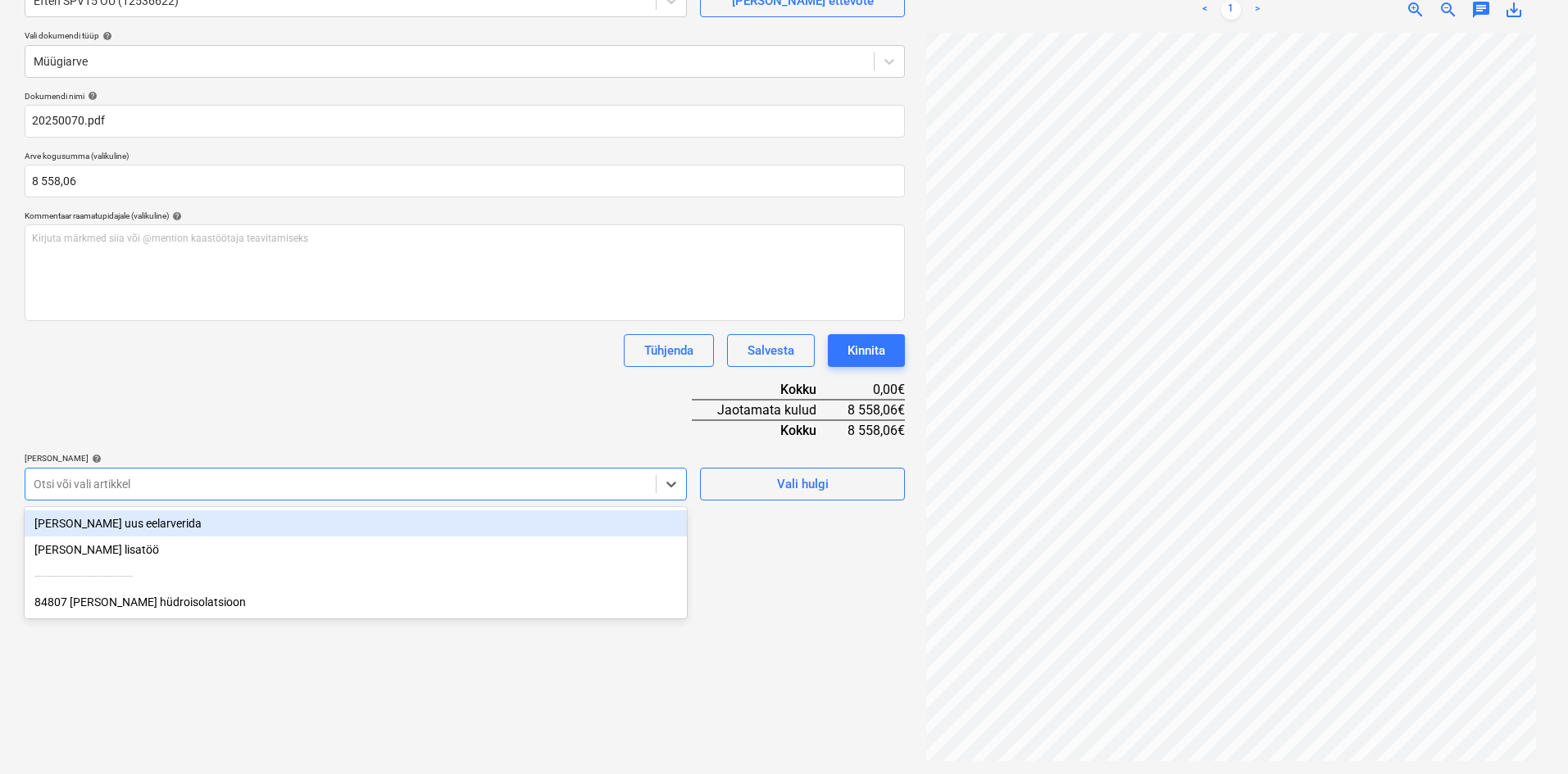
click at [156, 483] on div at bounding box center [341, 484] width 614 height 16
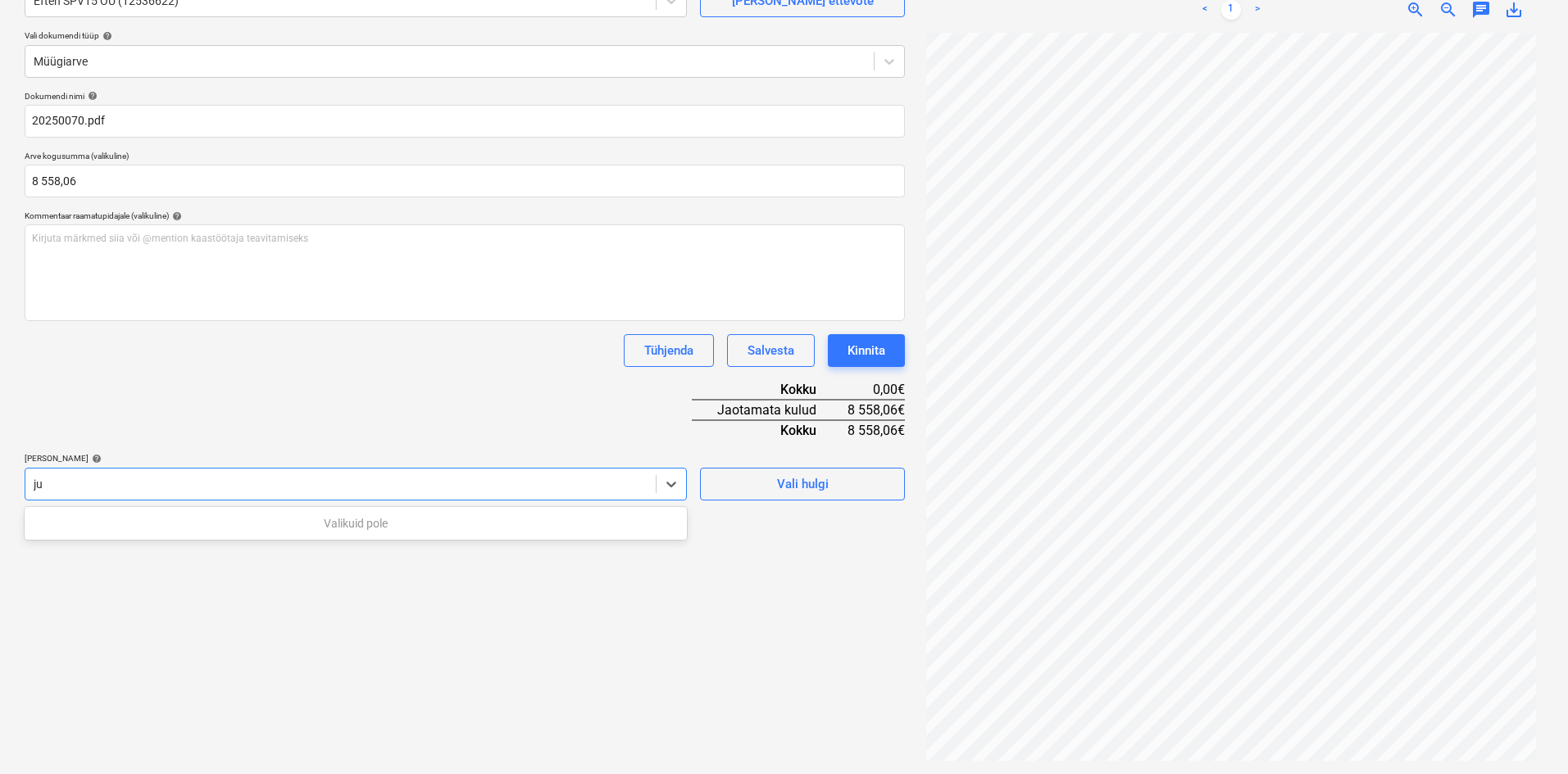
type input "j"
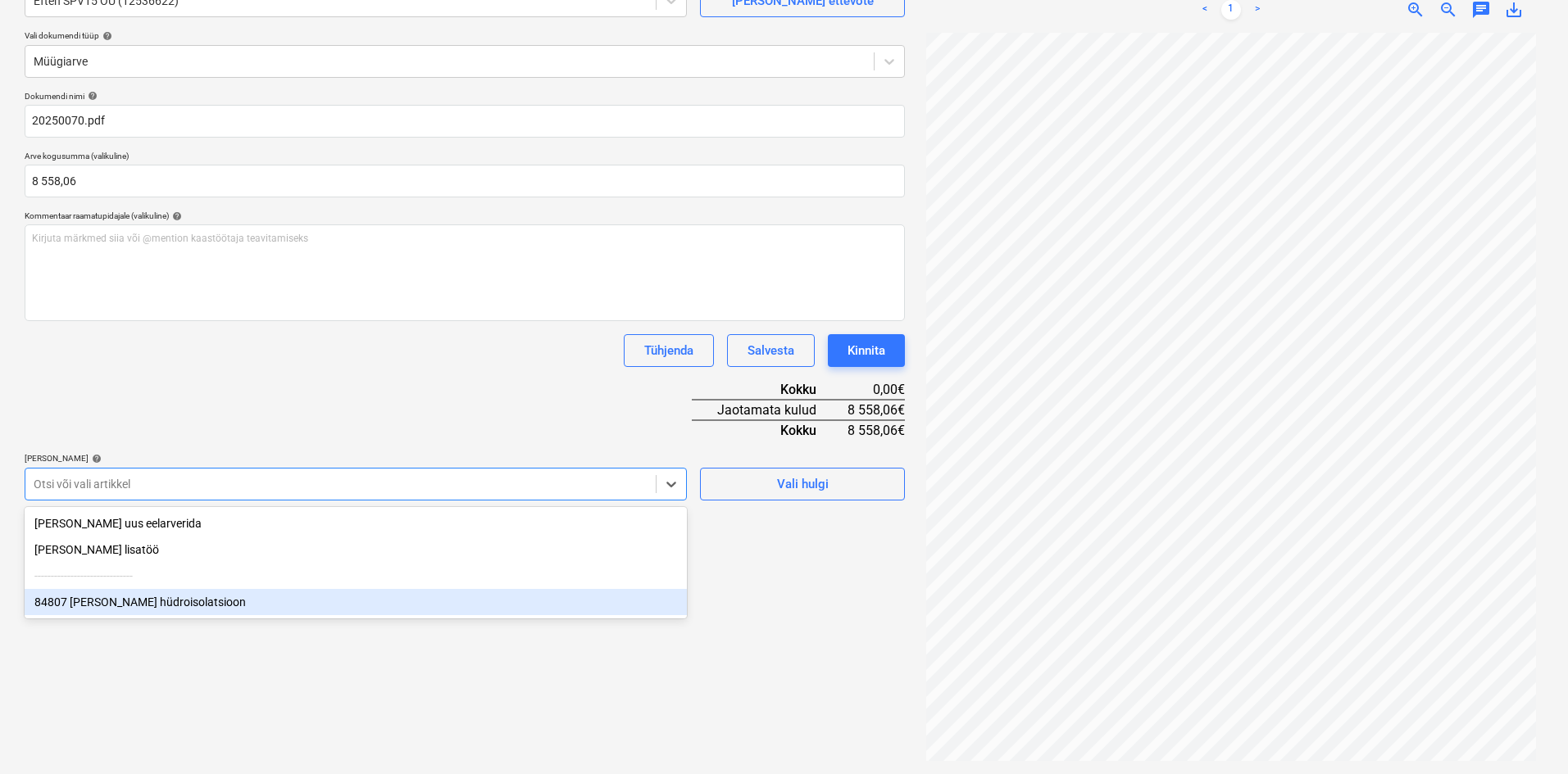
click at [136, 600] on div "84807 [PERSON_NAME] hüdroisolatsioon" at bounding box center [355, 602] width 662 height 26
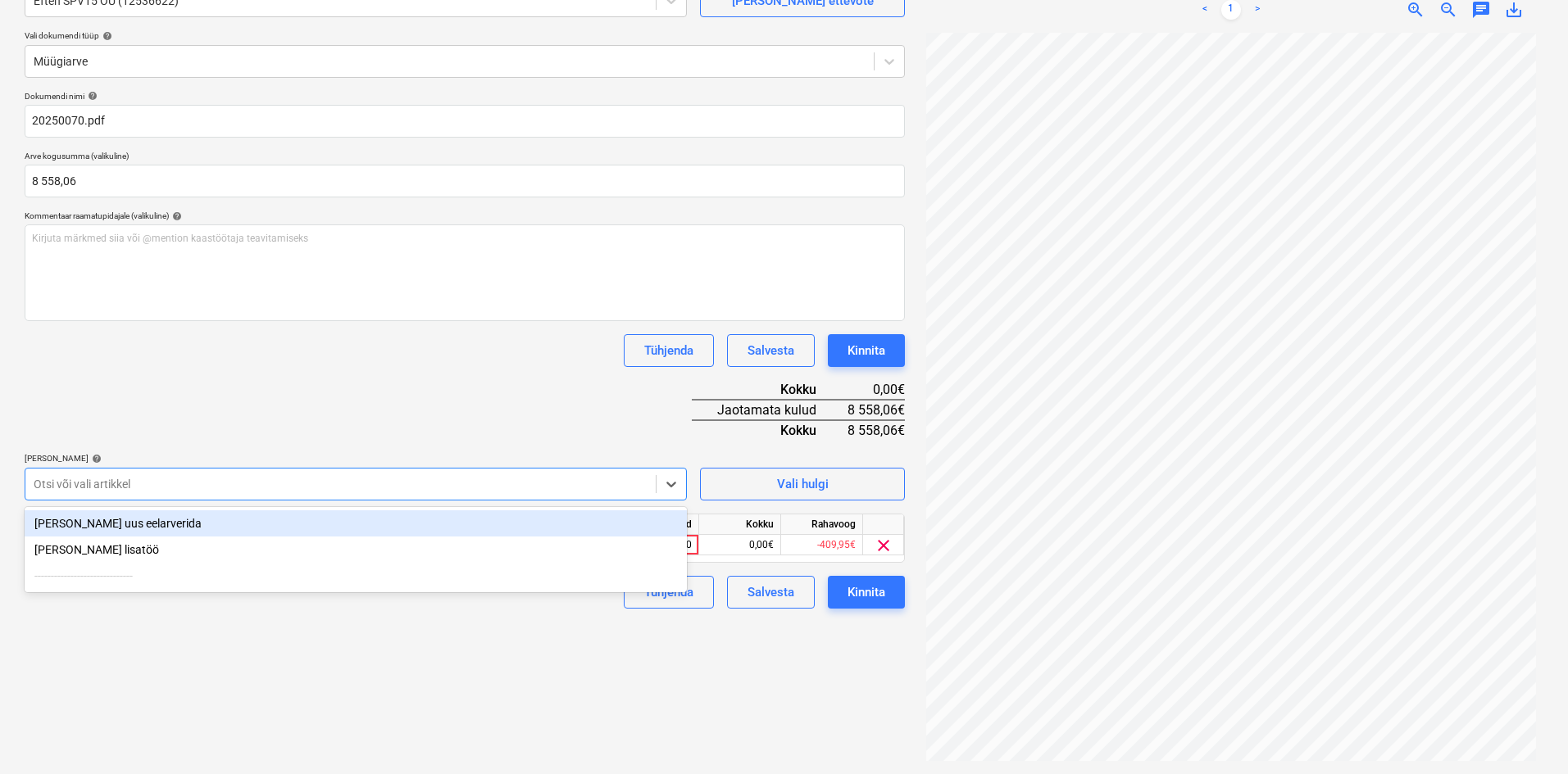
click at [314, 431] on div "Dokumendi nimi help 20250070.pdf Arve kogusumma (valikuline) 8 558,06 Kommentaa…" at bounding box center [464, 349] width 880 height 518
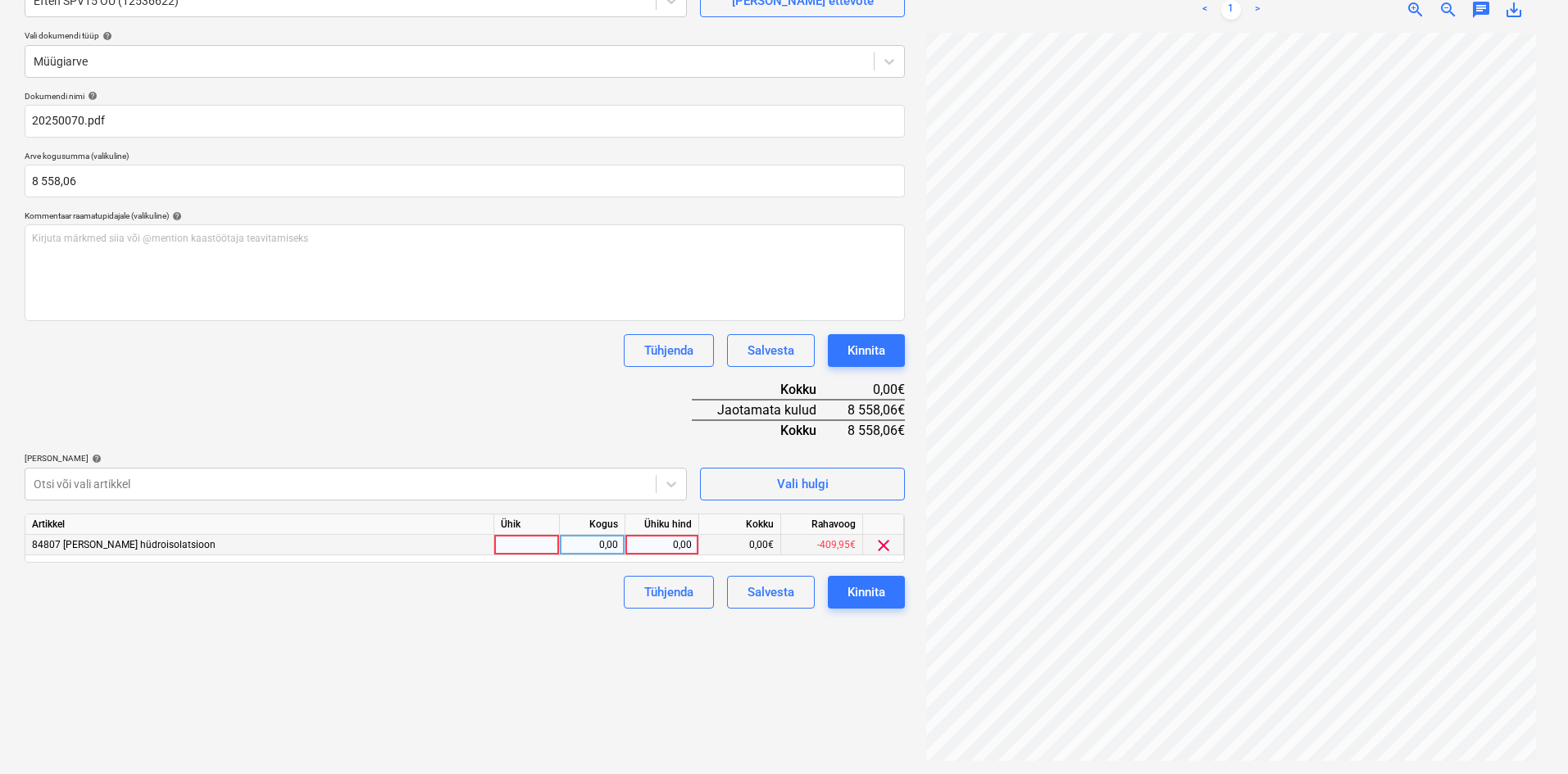
click at [686, 546] on div "0,00" at bounding box center [662, 545] width 60 height 20
click at [595, 690] on div "Failide konteerimine Vali ettevõte Eften SPV15 OÜ (12536622) [PERSON_NAME] uus …" at bounding box center [465, 342] width 893 height 849
click at [876, 591] on div "Kinnita" at bounding box center [866, 592] width 38 height 21
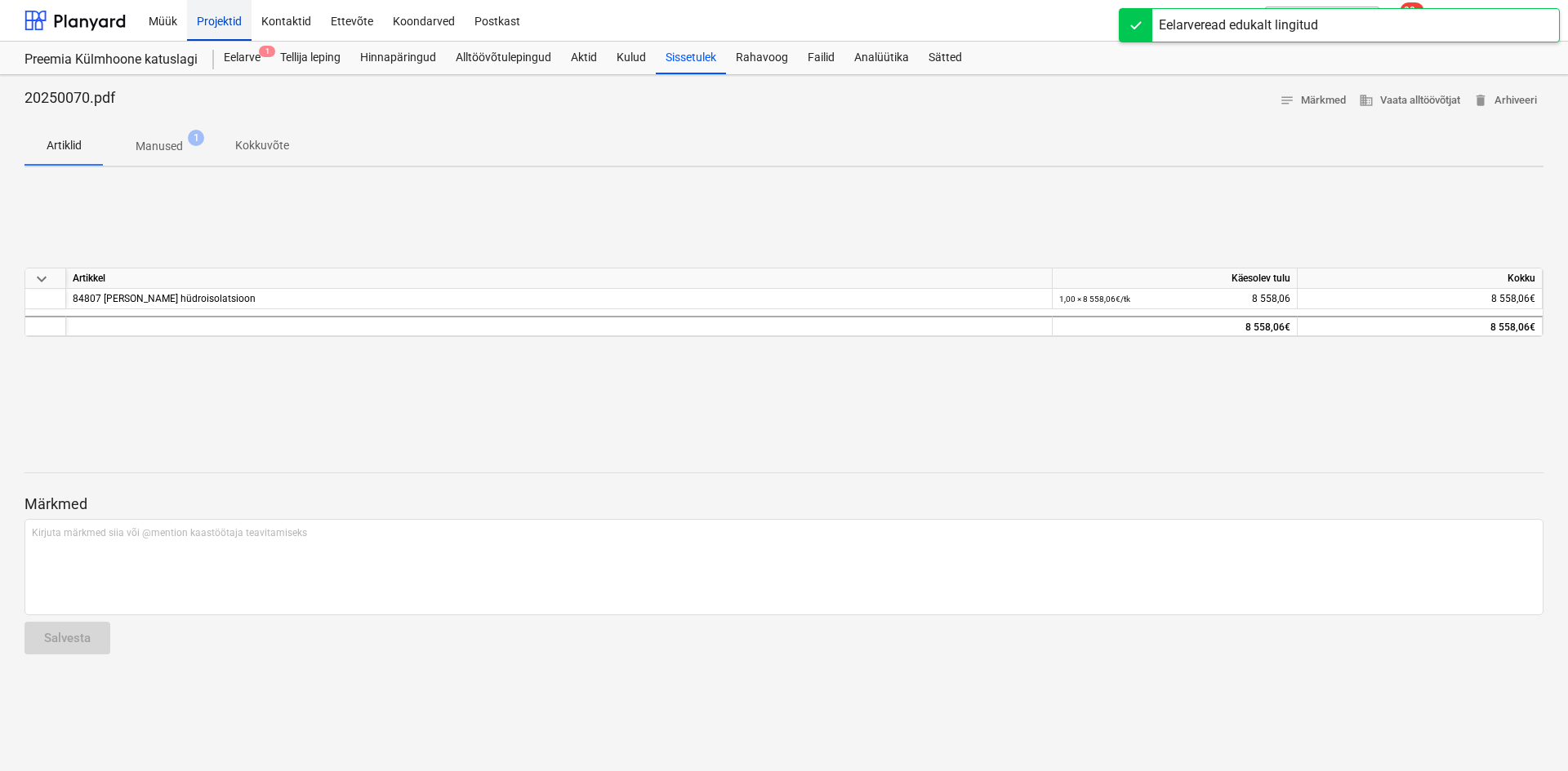
click at [227, 23] on div "Projektid" at bounding box center [219, 19] width 65 height 41
